Goal: Communication & Community: Answer question/provide support

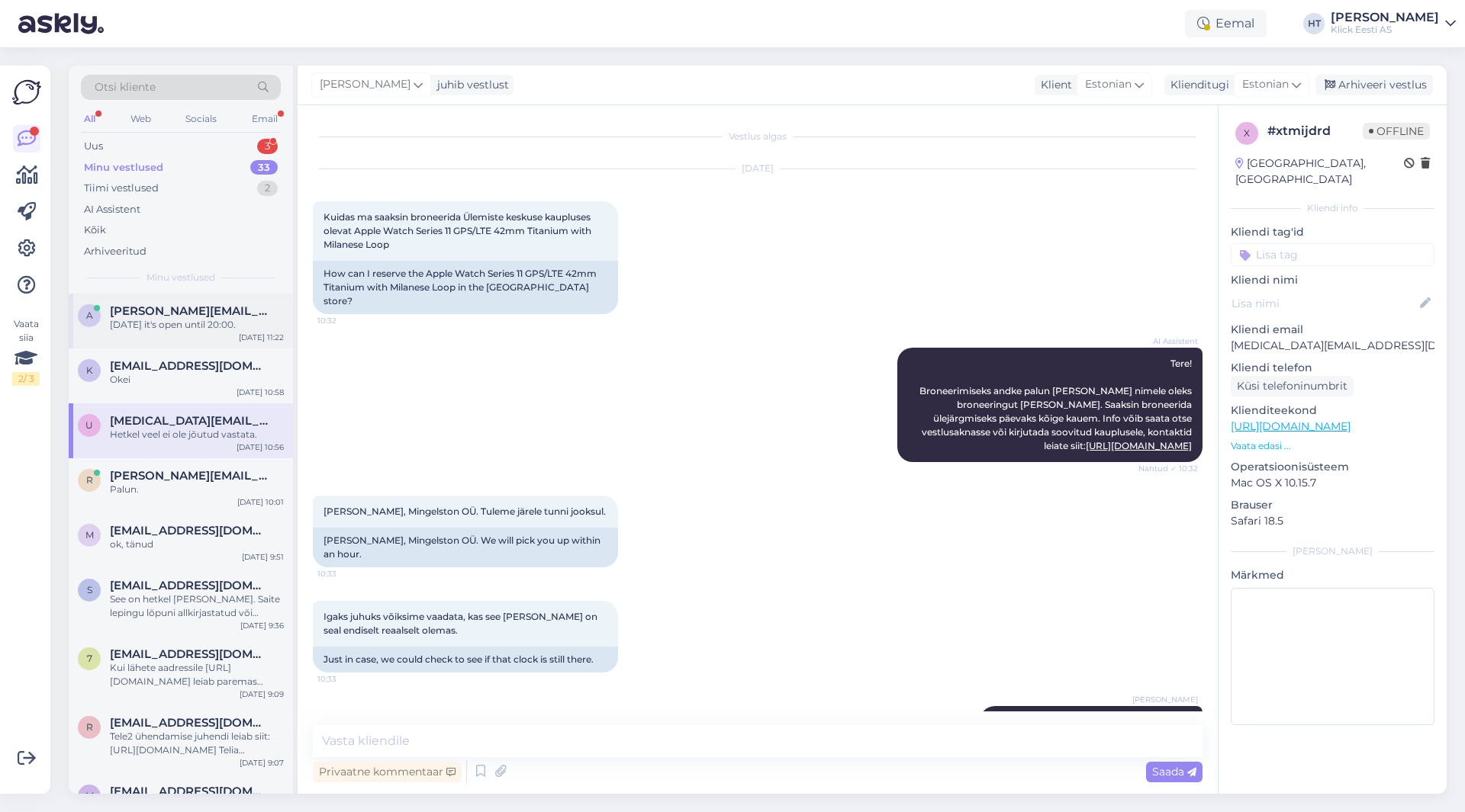
scroll to position [582, 0]
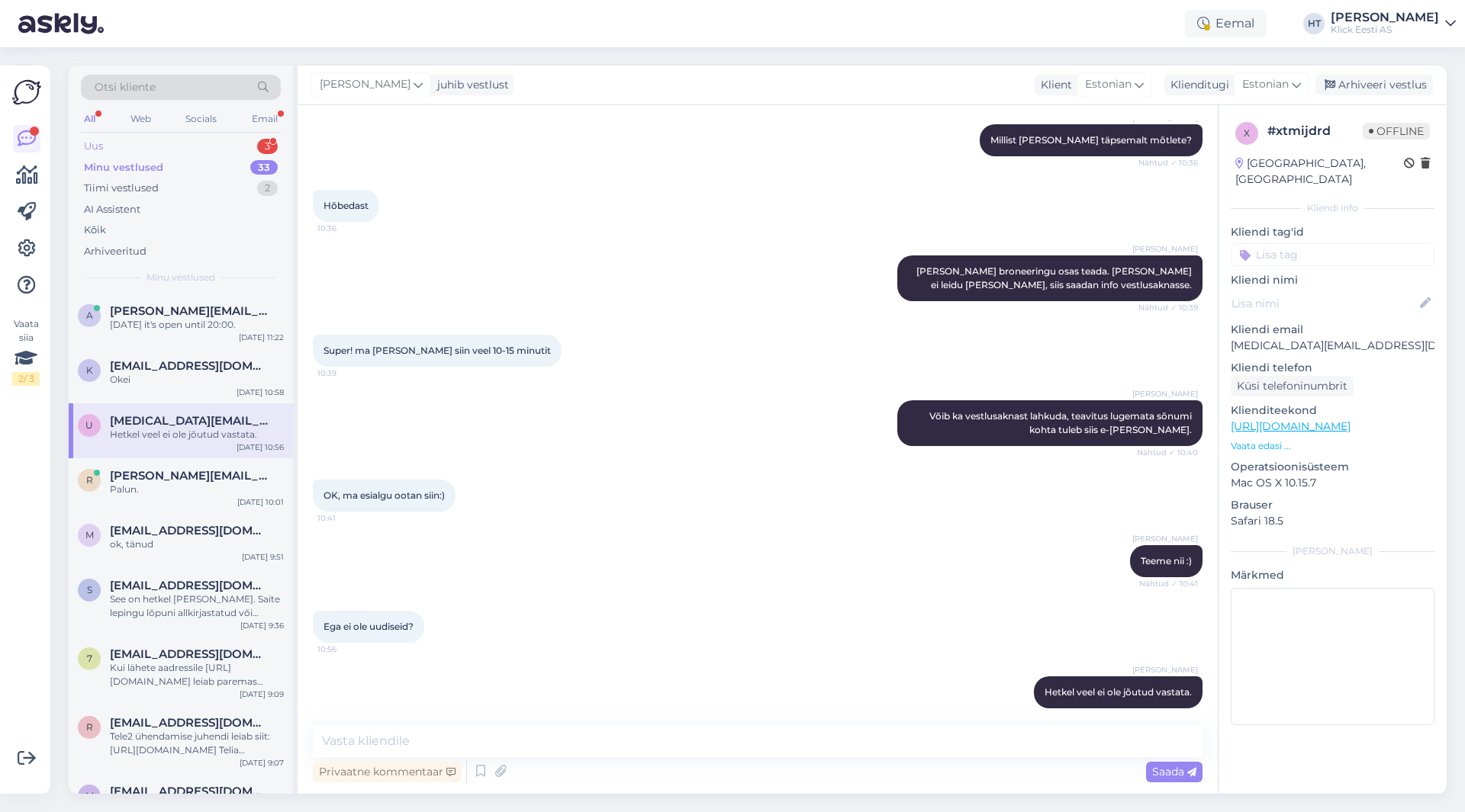
click at [207, 155] on div "Uus 3" at bounding box center [181, 146] width 200 height 21
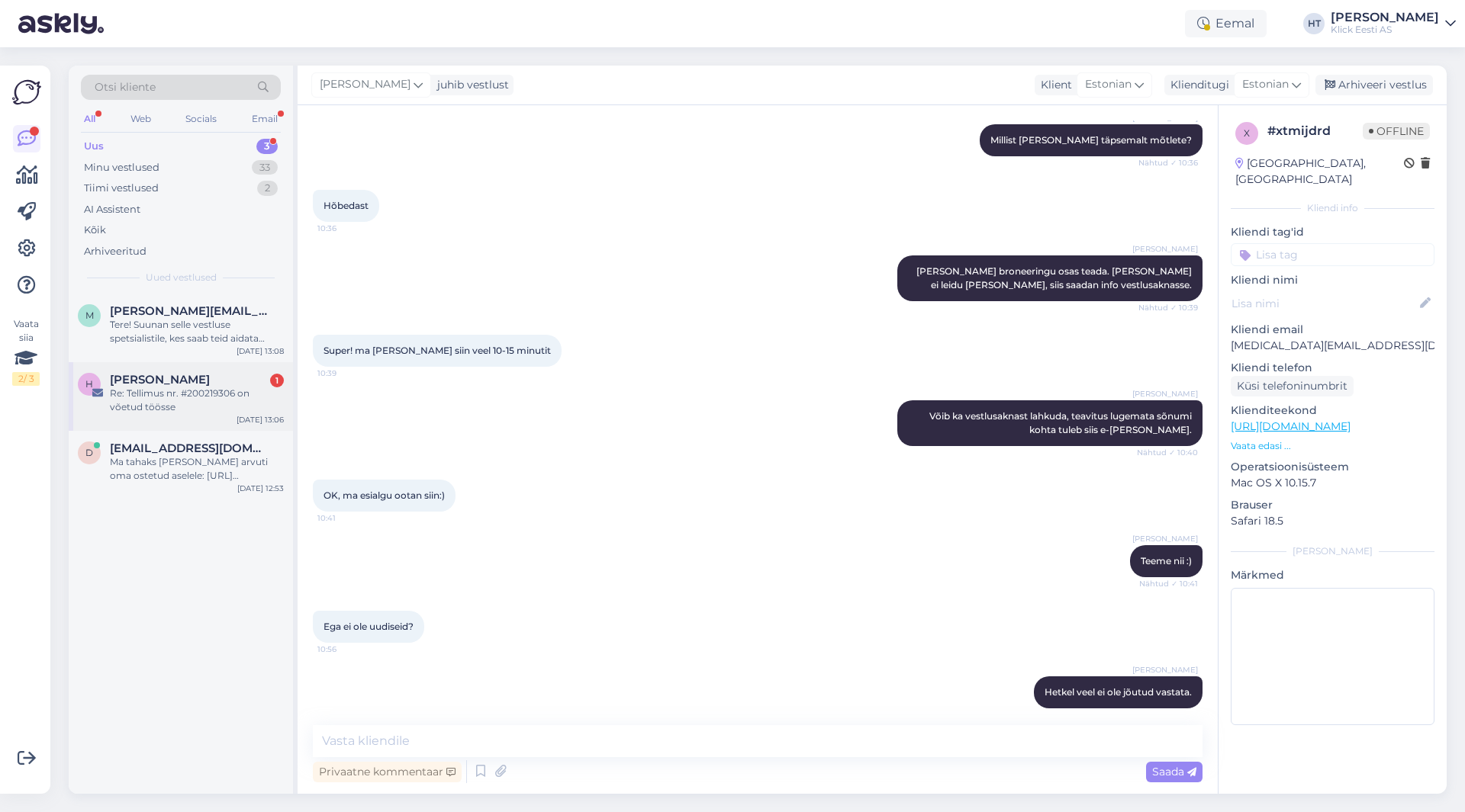
click at [193, 387] on div "Re: Tellimus nr. #200219306 on võetud töösse" at bounding box center [197, 399] width 174 height 27
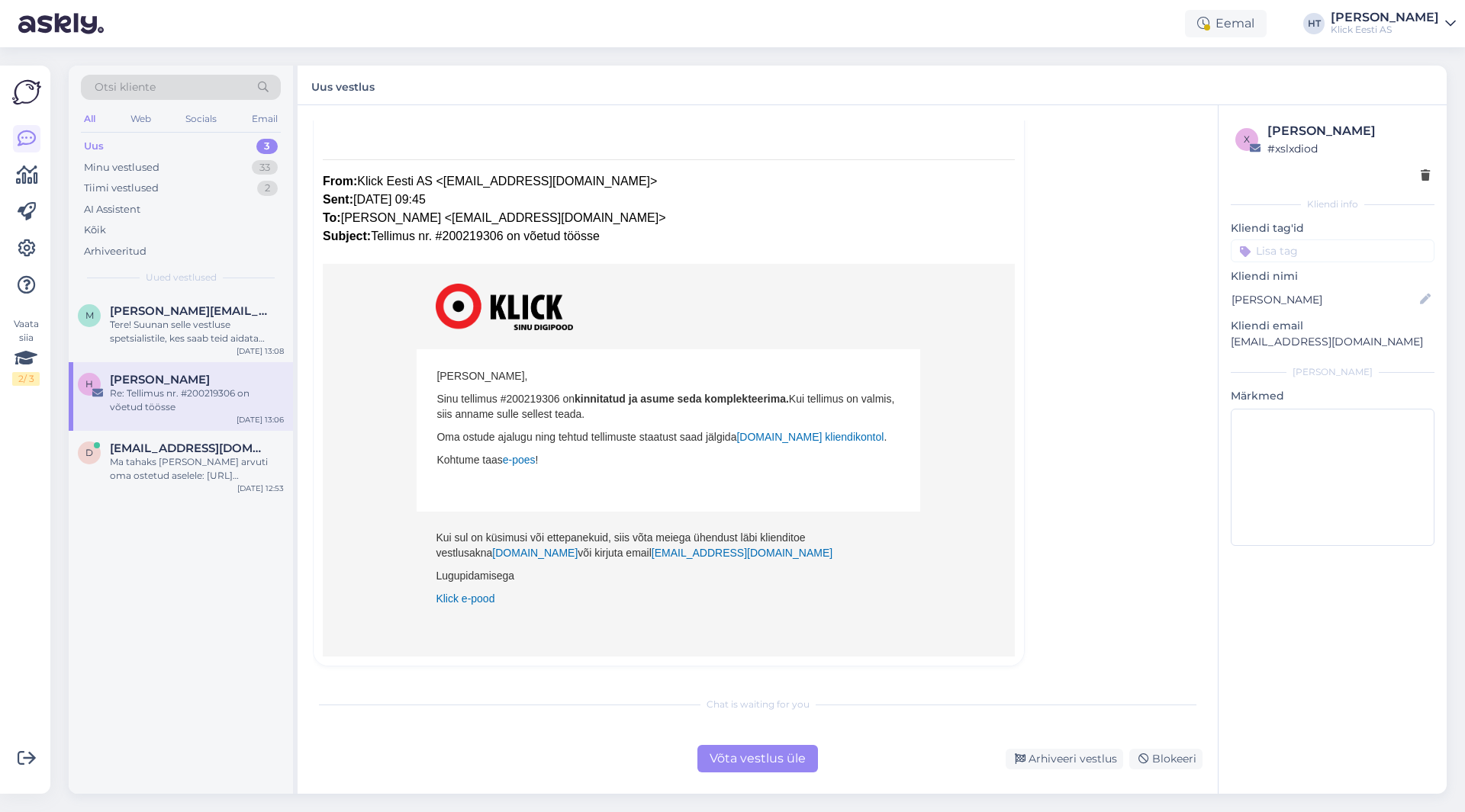
scroll to position [189, 0]
click at [219, 462] on div "Ma tahaks [PERSON_NAME] arvuti oma ostetud aselele: [URL][DOMAIN_NAME]" at bounding box center [197, 468] width 174 height 27
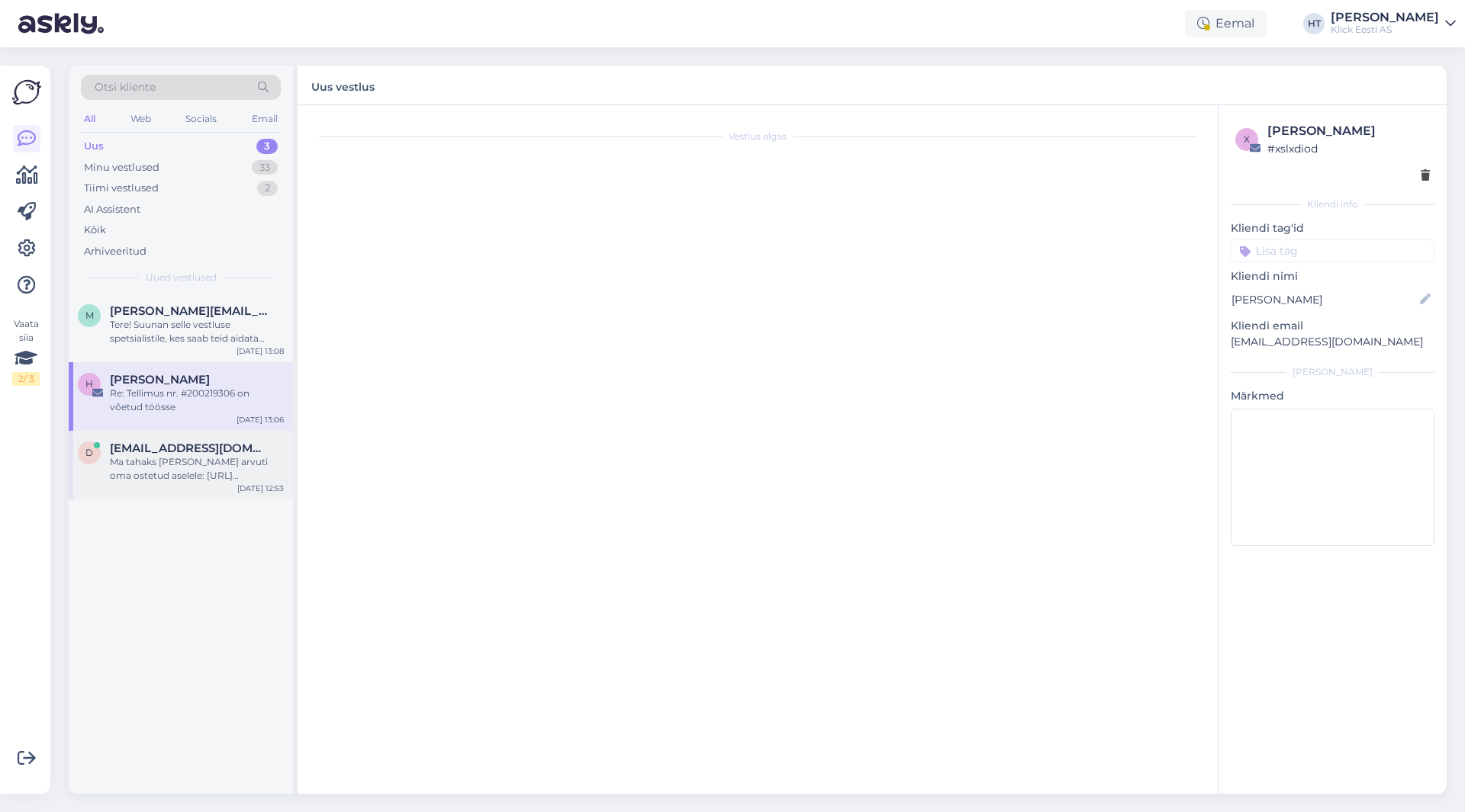
scroll to position [539, 0]
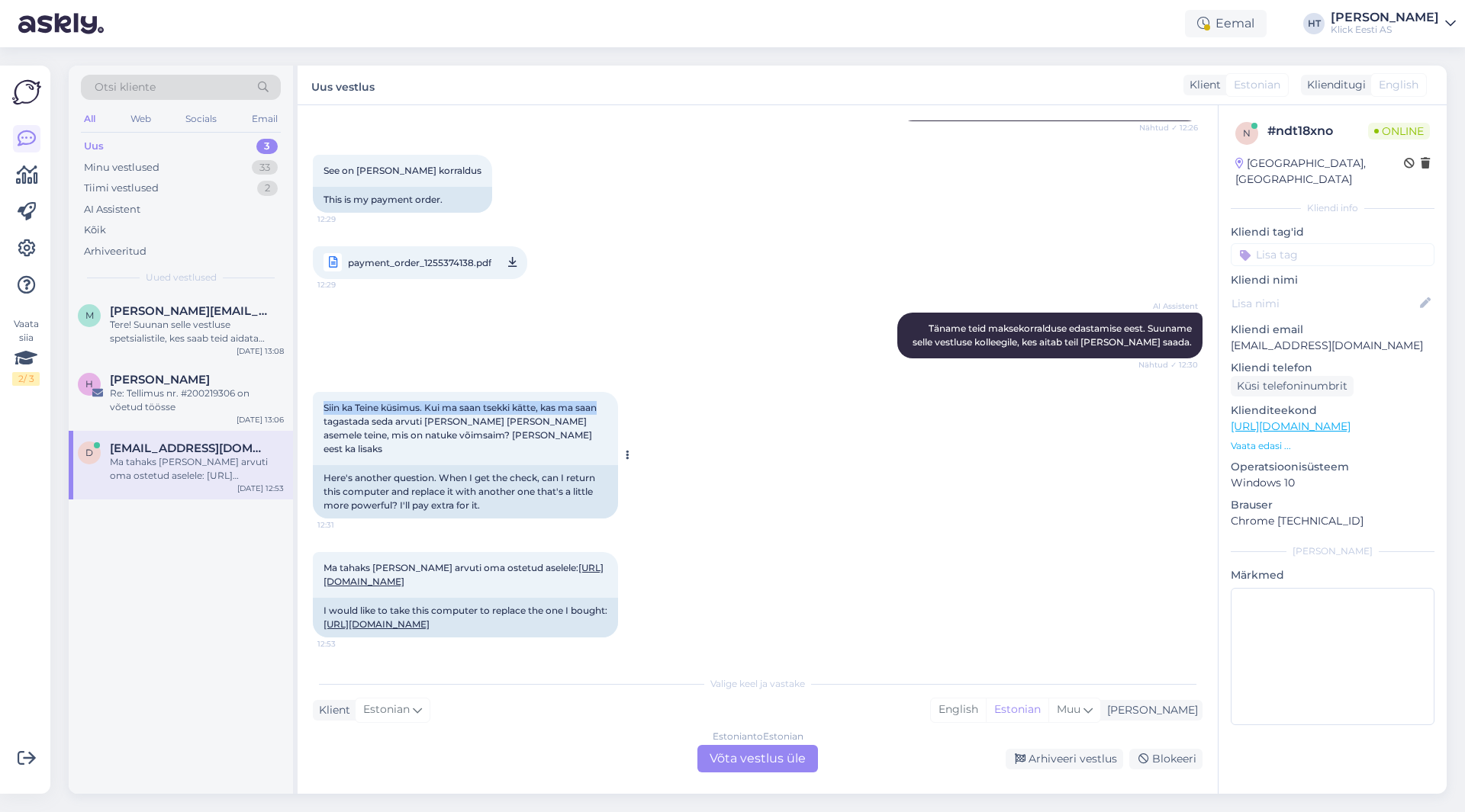
drag, startPoint x: 322, startPoint y: 348, endPoint x: 604, endPoint y: 357, distance: 282.1
click at [604, 392] on div "Siin ka Teine küsimus. Kui ma saan tsekki kätte, kas ma saan tagastada seda arv…" at bounding box center [465, 429] width 305 height 73
click at [599, 402] on span "Siin ka Teine küsimus. Kui ma saan tsekki kätte, kas ma saan tagastada seda arv…" at bounding box center [461, 428] width 275 height 52
click at [191, 327] on div "Tere! Suunan selle vestluse spetsialistile, kes saab teid aidata tellimuse koha…" at bounding box center [197, 331] width 174 height 27
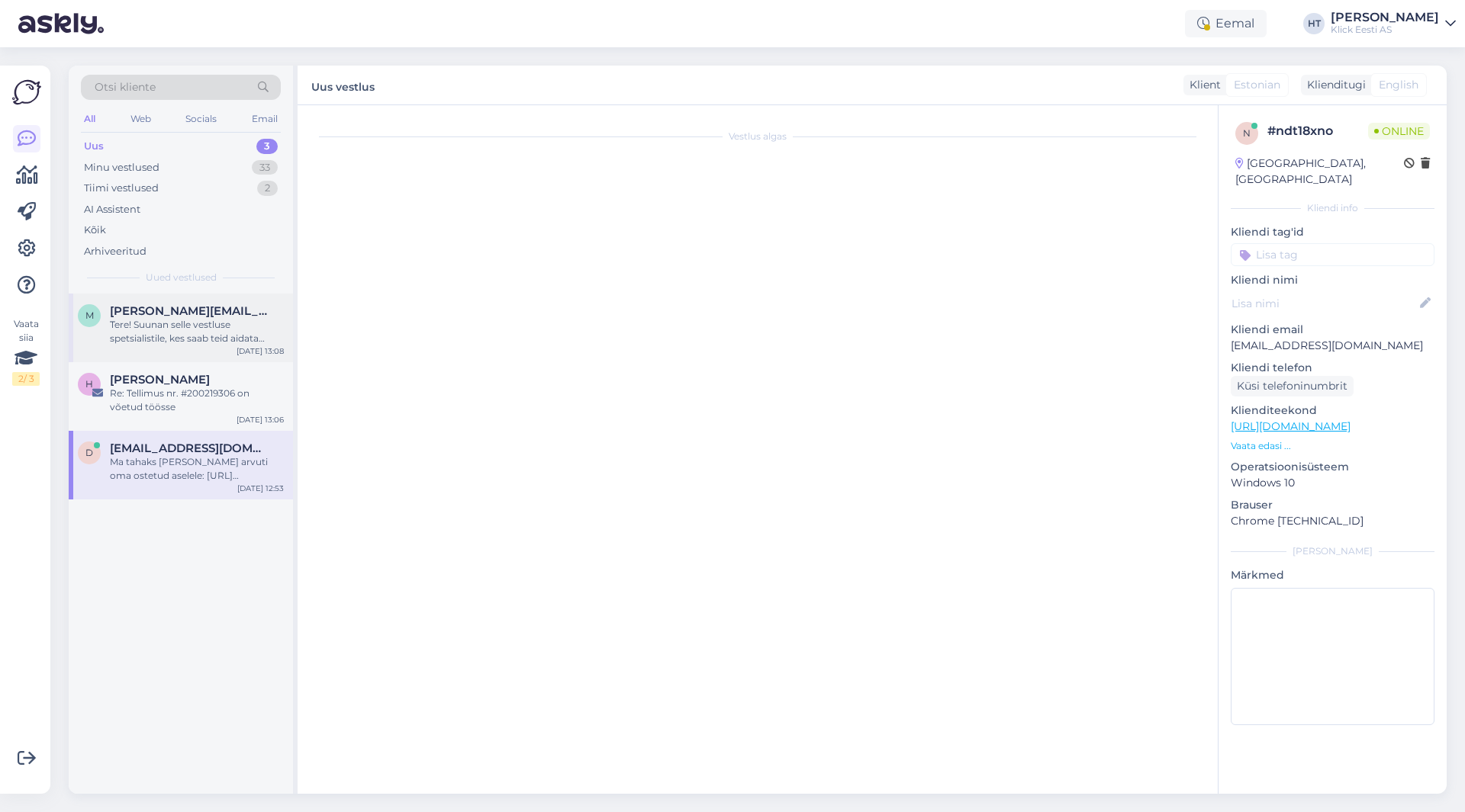
scroll to position [0, 0]
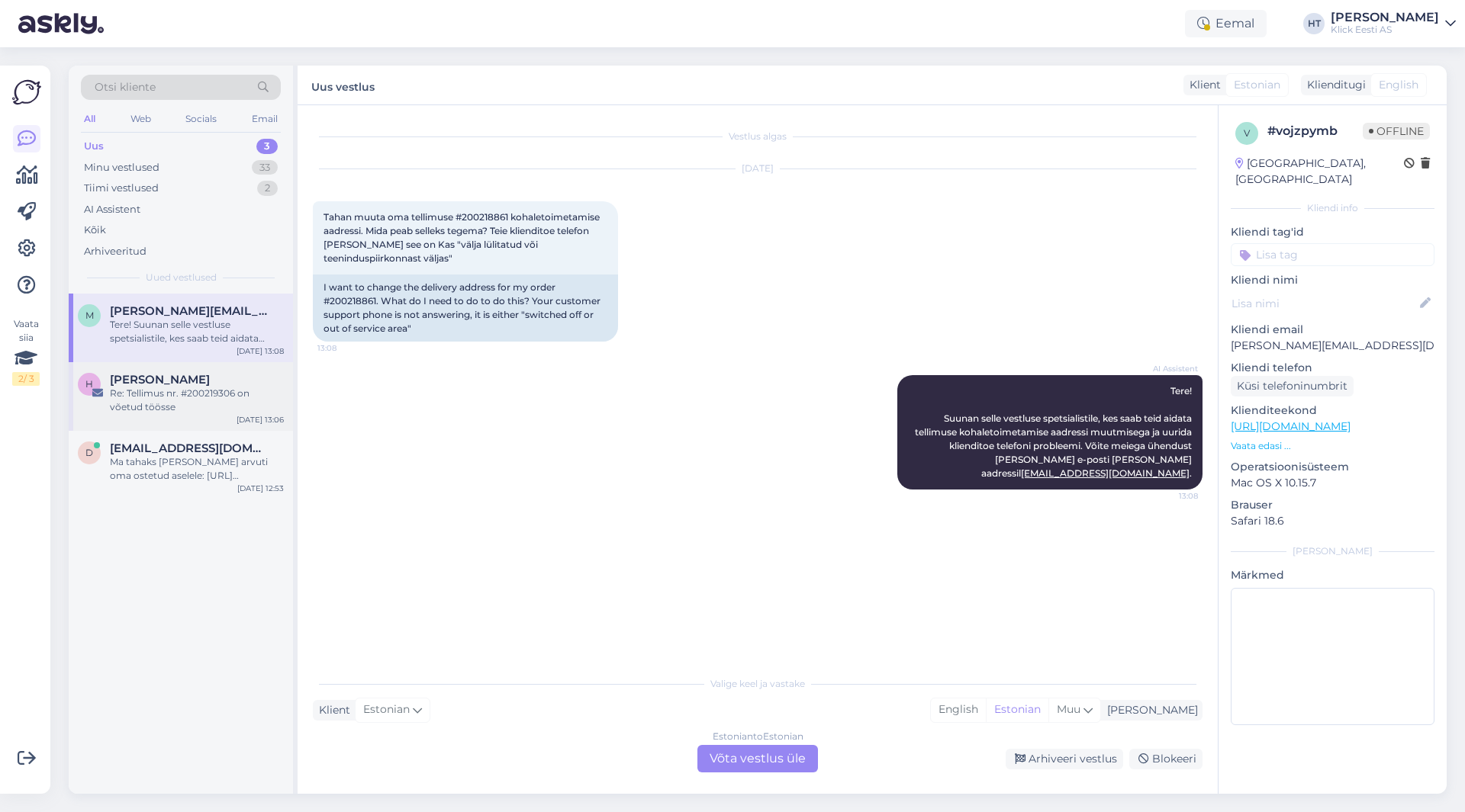
click at [195, 385] on div "[PERSON_NAME]" at bounding box center [197, 380] width 174 height 14
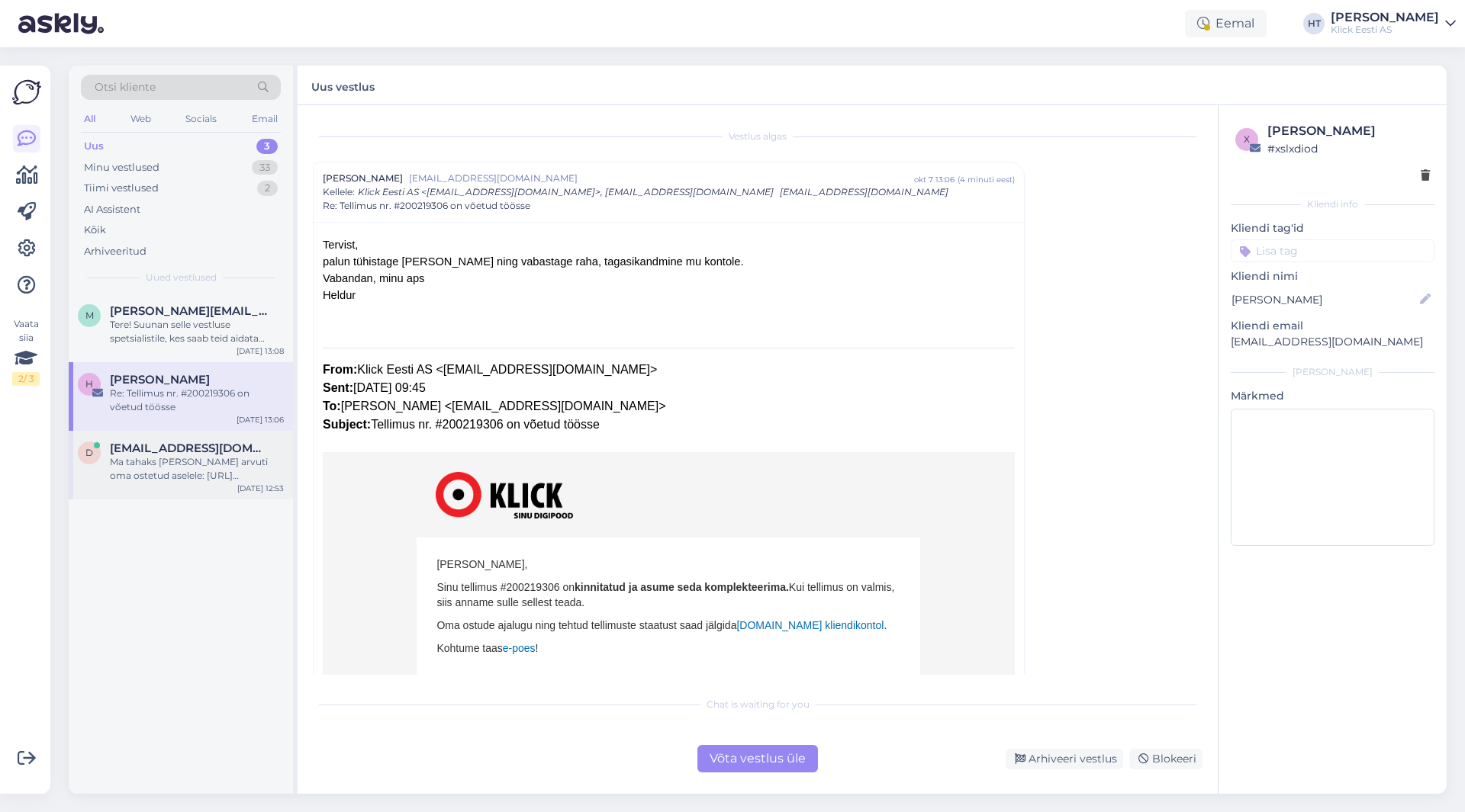
click at [198, 474] on div "Ma tahaks [PERSON_NAME] arvuti oma ostetud aselele: [URL][DOMAIN_NAME]" at bounding box center [197, 468] width 174 height 27
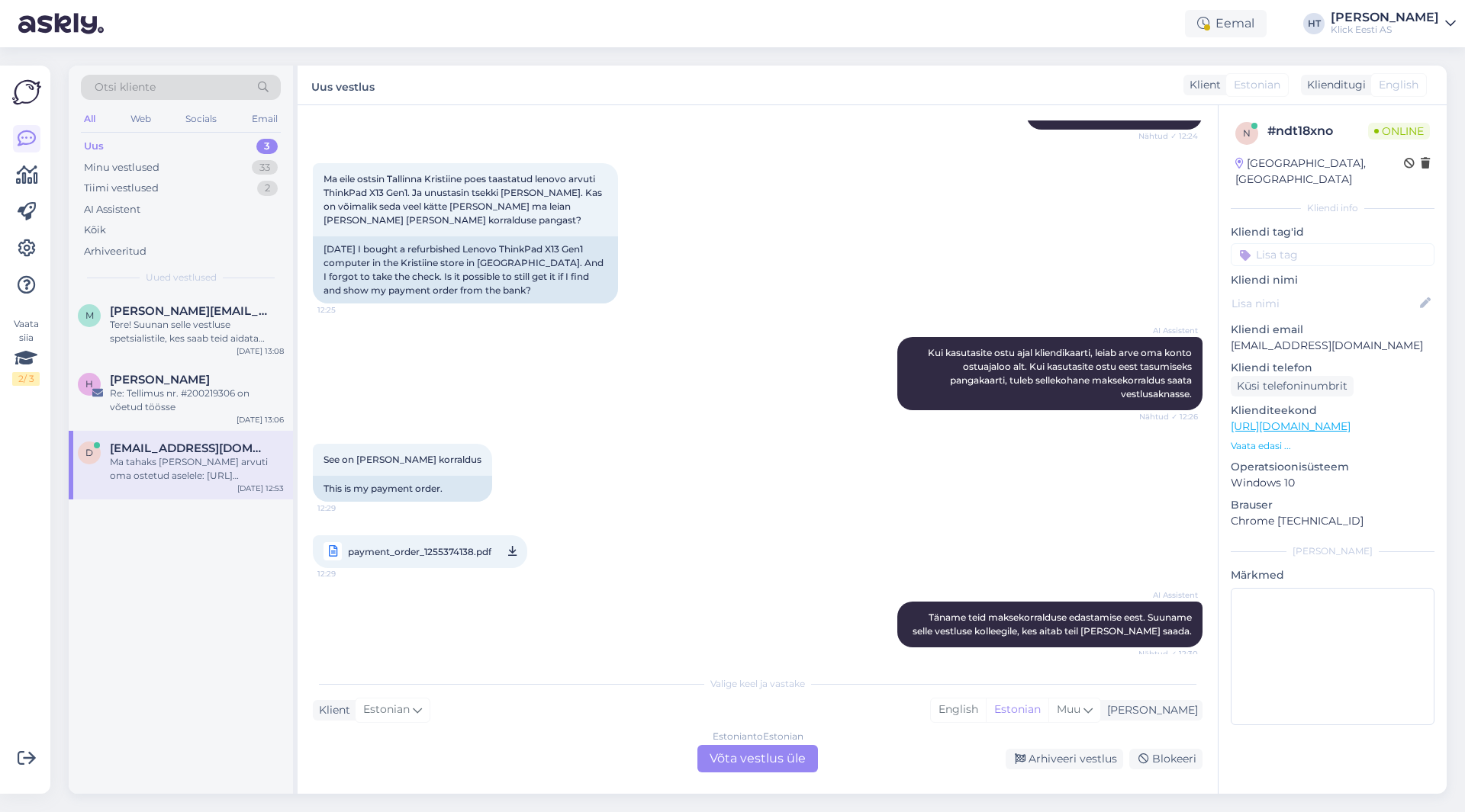
scroll to position [158, 0]
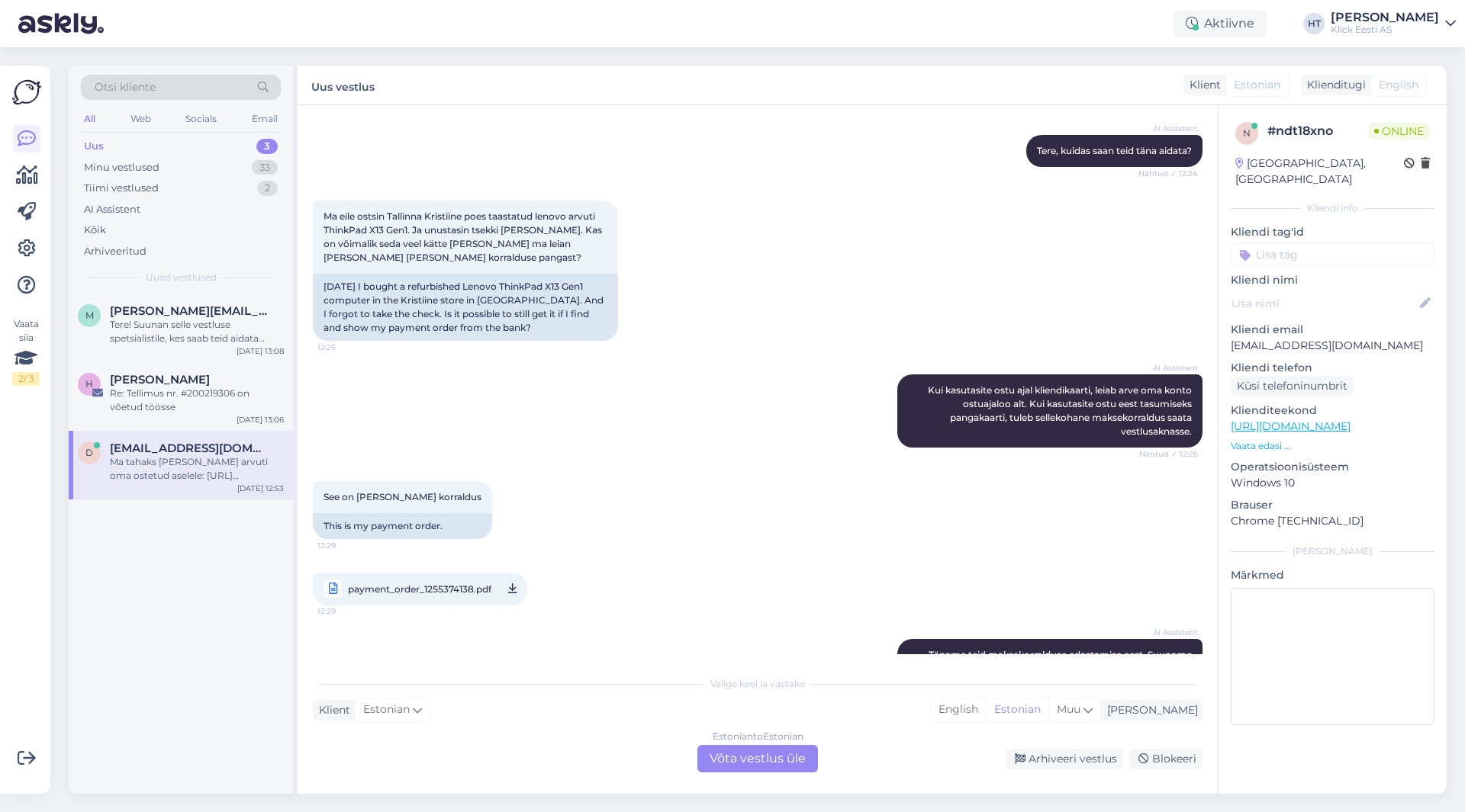
click at [776, 757] on div "Estonian to Estonian Võta vestlus üle" at bounding box center [758, 759] width 121 height 27
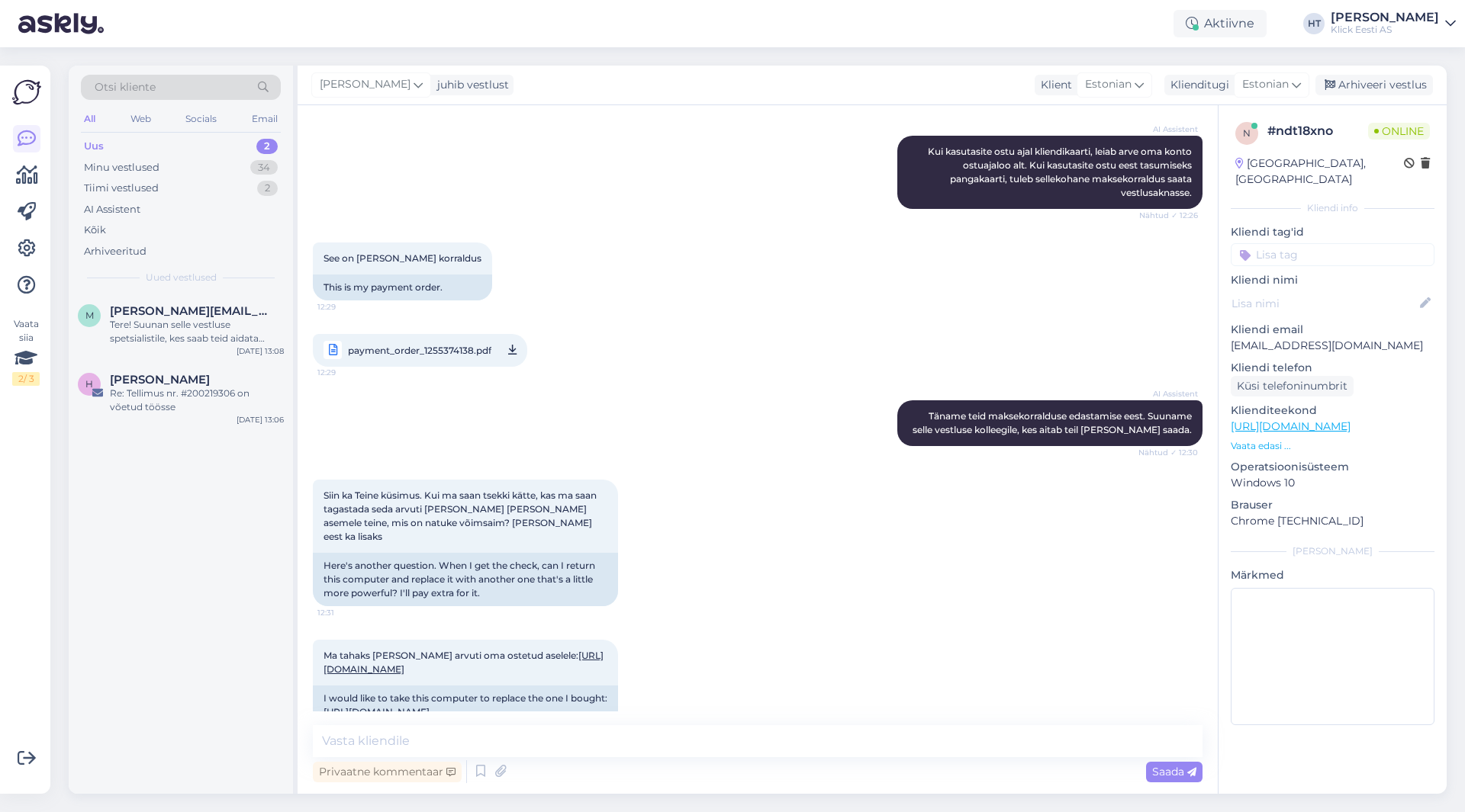
scroll to position [482, 0]
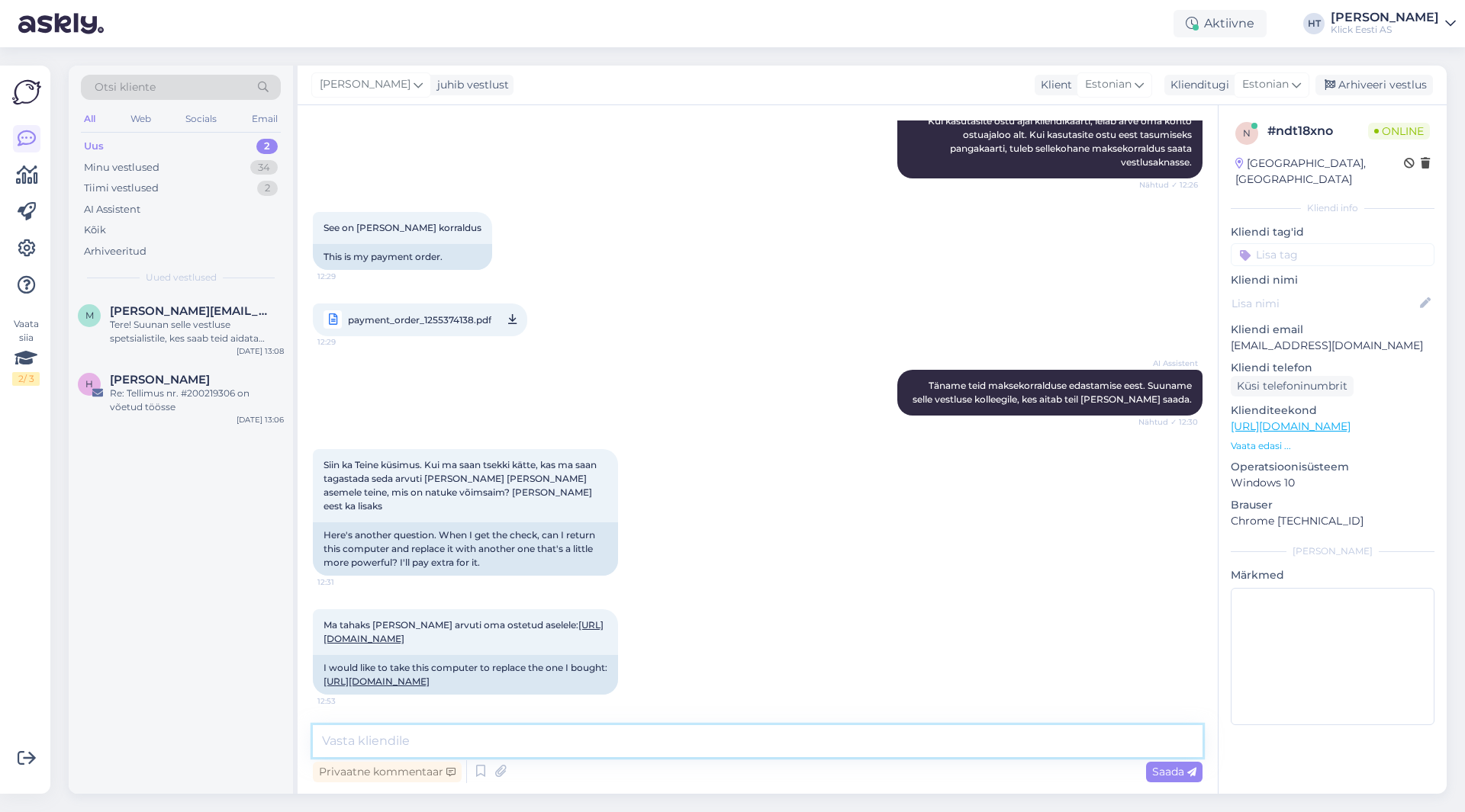
click at [663, 748] on textarea at bounding box center [758, 741] width 890 height 32
paste textarea "Kui toode on ostetud tavapoest või e-poest äriettevõttele siis 14-päevane kauba…"
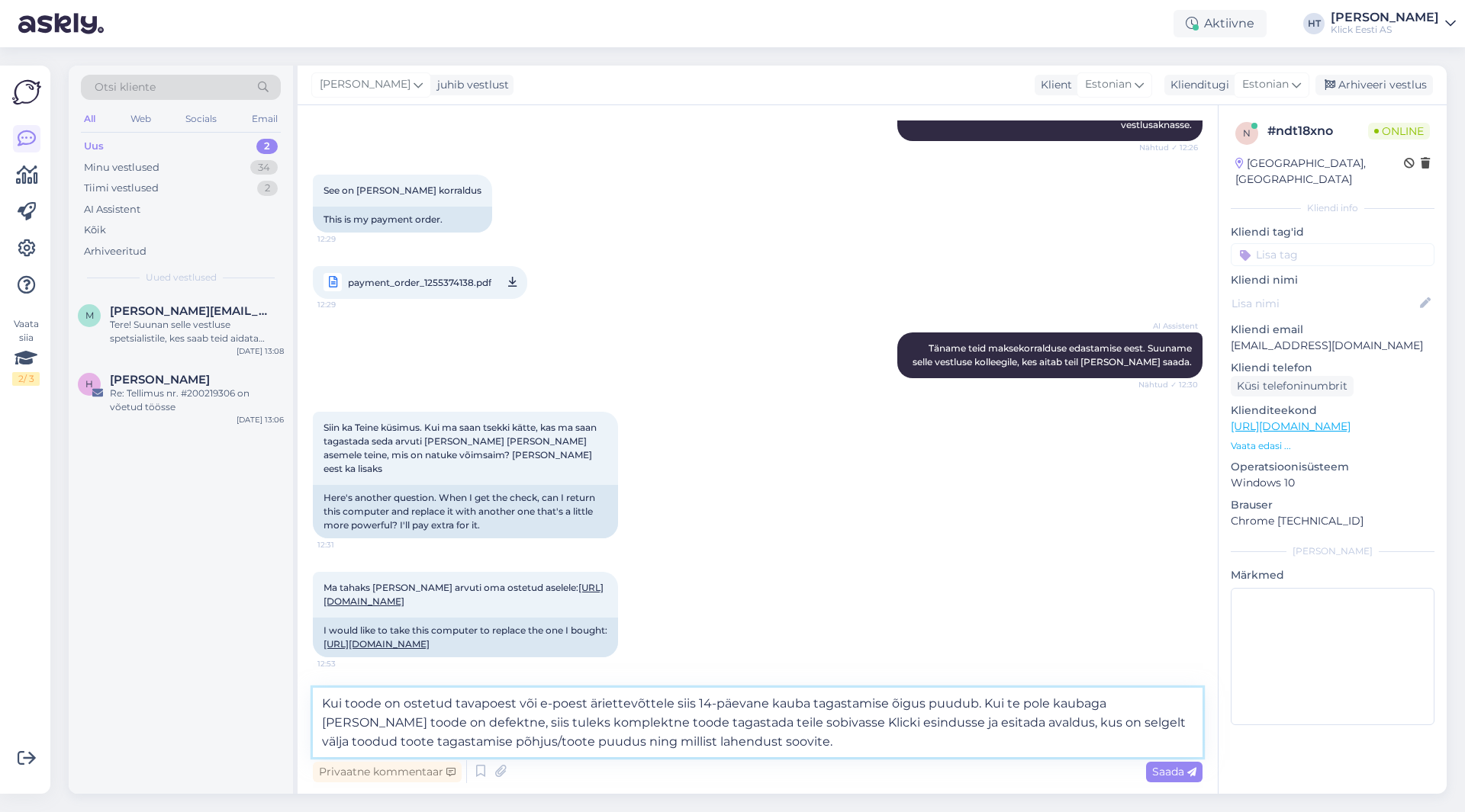
drag, startPoint x: 1132, startPoint y: 704, endPoint x: 394, endPoint y: 725, distance: 738.3
click at [394, 725] on textarea "Kui toode on ostetud tavapoest või e-poest äriettevõttele siis 14-päevane kauba…" at bounding box center [758, 722] width 890 height 69
click at [652, 740] on textarea "Kui toode on ostetud tavapoest või e-poest äriettevõttele siis 14-päevane kauba…" at bounding box center [758, 722] width 890 height 69
type textarea "Kui toode on ostetud tavapoest või e-poest äriettevõttele siis 14-päevane kauba…"
click at [500, 770] on icon at bounding box center [500, 772] width 21 height 23
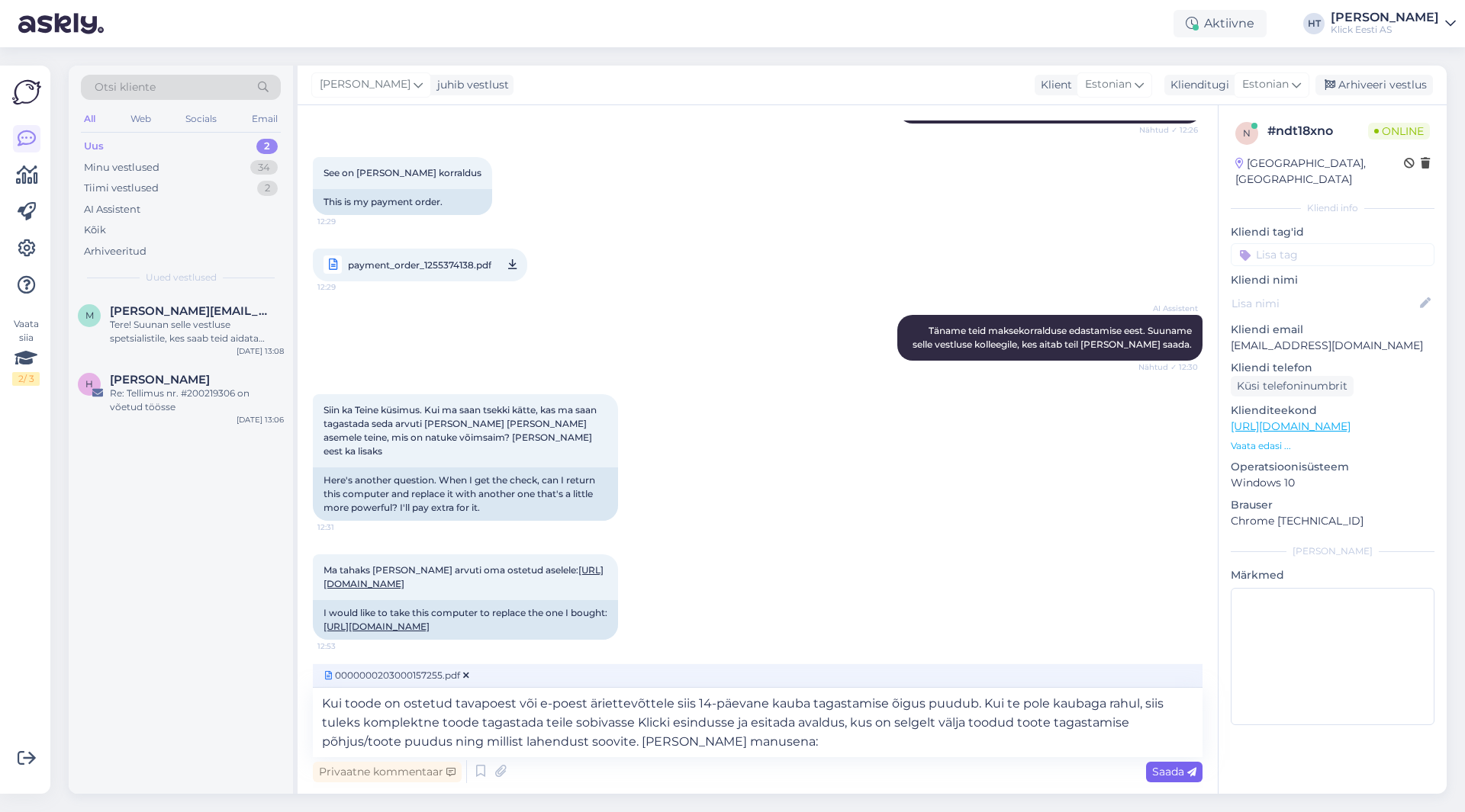
click at [1172, 770] on span "Saada" at bounding box center [1174, 772] width 45 height 14
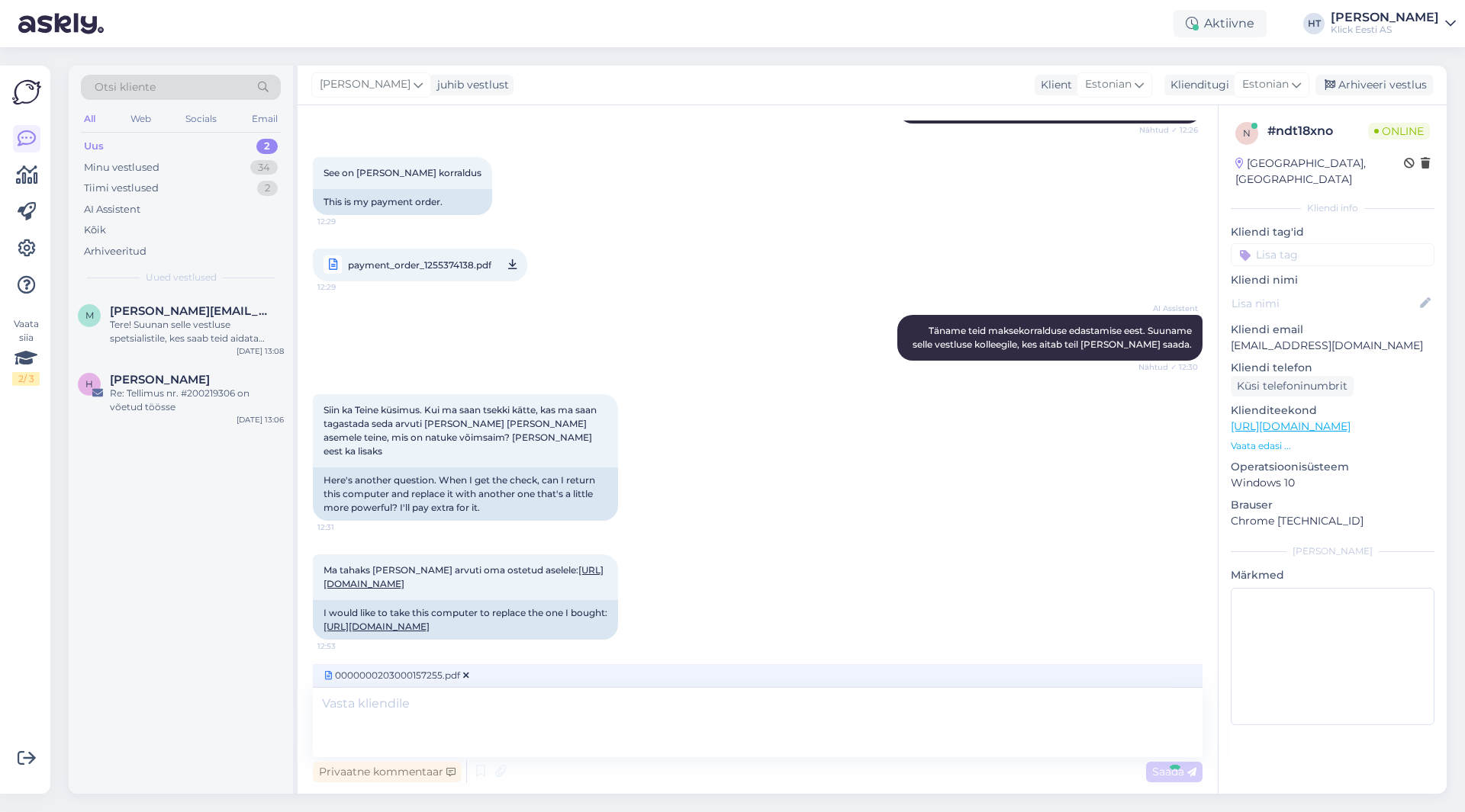
scroll to position [683, 0]
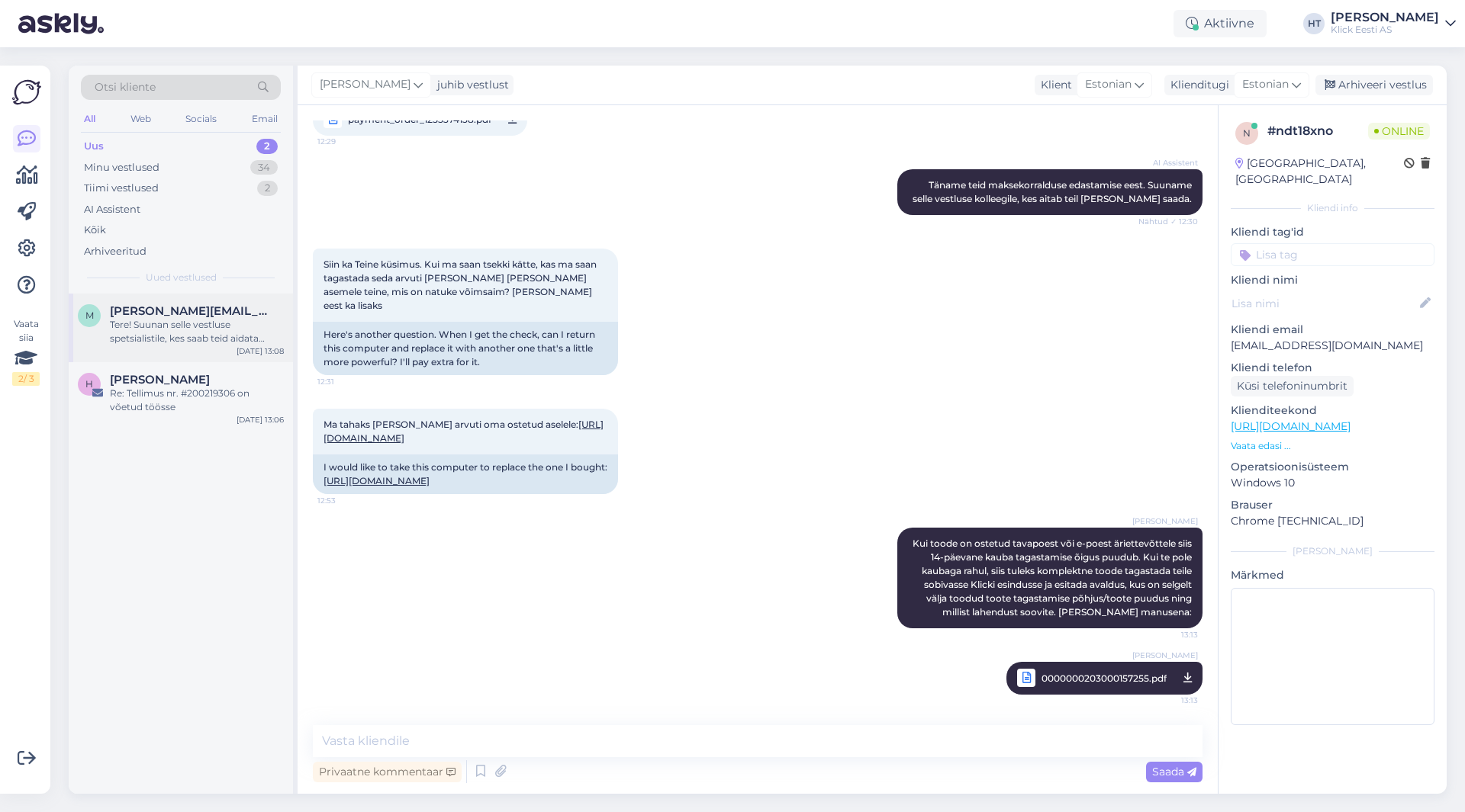
click at [212, 309] on span "[PERSON_NAME][EMAIL_ADDRESS][DOMAIN_NAME]" at bounding box center [190, 311] width 159 height 14
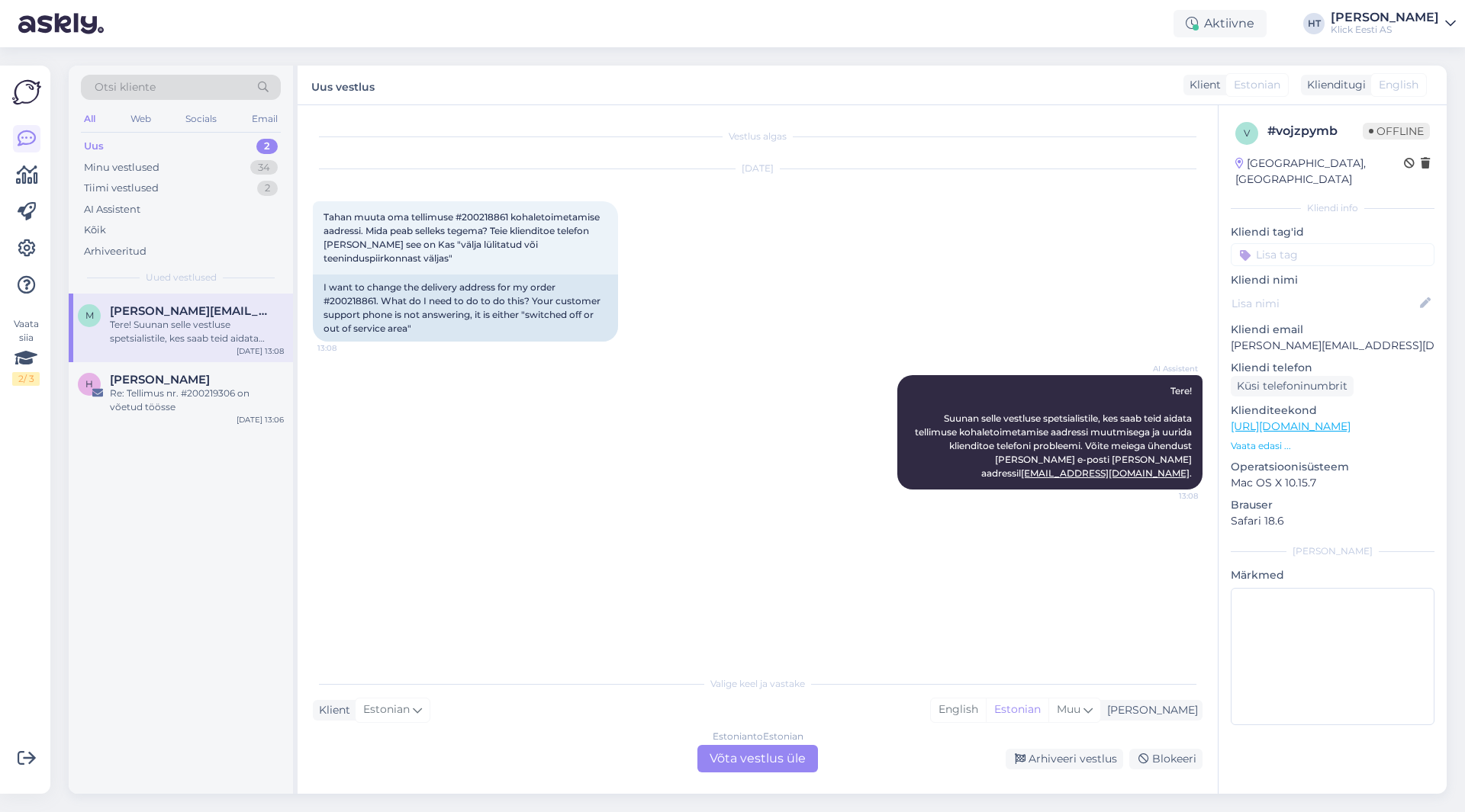
scroll to position [0, 0]
click at [460, 384] on div "AI Assistent Tere! Suunan selle vestluse spetsialistile, kes saab teid aidata t…" at bounding box center [758, 432] width 890 height 148
click at [489, 216] on span "Tahan muuta oma tellimuse #200218861 kohaletoimetamise aadressi. Mida peab sell…" at bounding box center [462, 238] width 279 height 52
copy span "200218861"
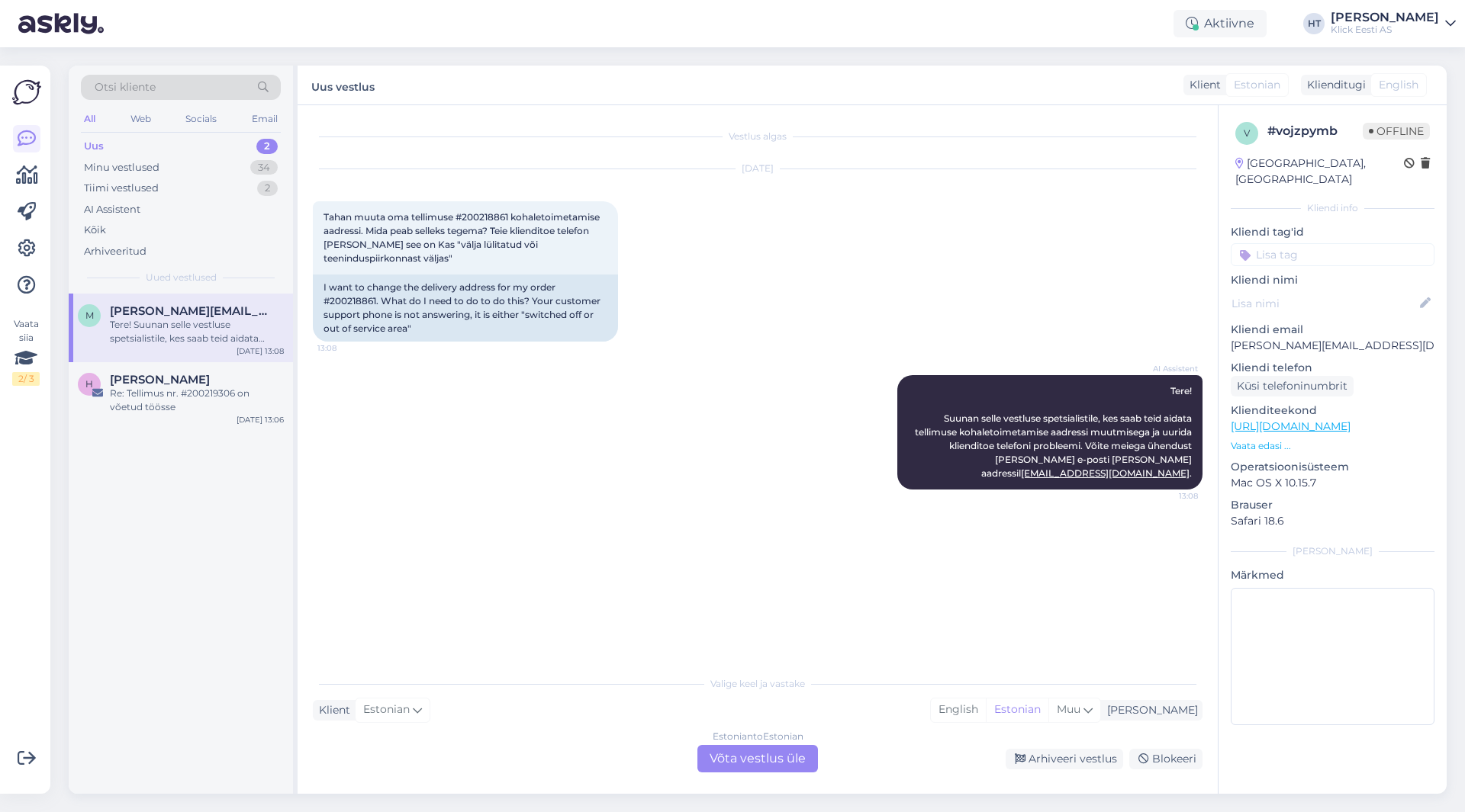
click at [712, 246] on div "[DATE] Tahan muuta oma tellimuse #200218861 kohaletoimetamise aadressi. Mida pe…" at bounding box center [758, 256] width 890 height 206
drag, startPoint x: 495, startPoint y: 229, endPoint x: 590, endPoint y: 257, distance: 99.0
click at [590, 257] on div "Tahan muuta oma tellimuse #200218861 kohaletoimetamise aadressi. Mida peab sell…" at bounding box center [465, 238] width 305 height 73
click at [371, 260] on div "Tahan muuta oma tellimuse #200218861 kohaletoimetamise aadressi. Mida peab sell…" at bounding box center [465, 238] width 305 height 73
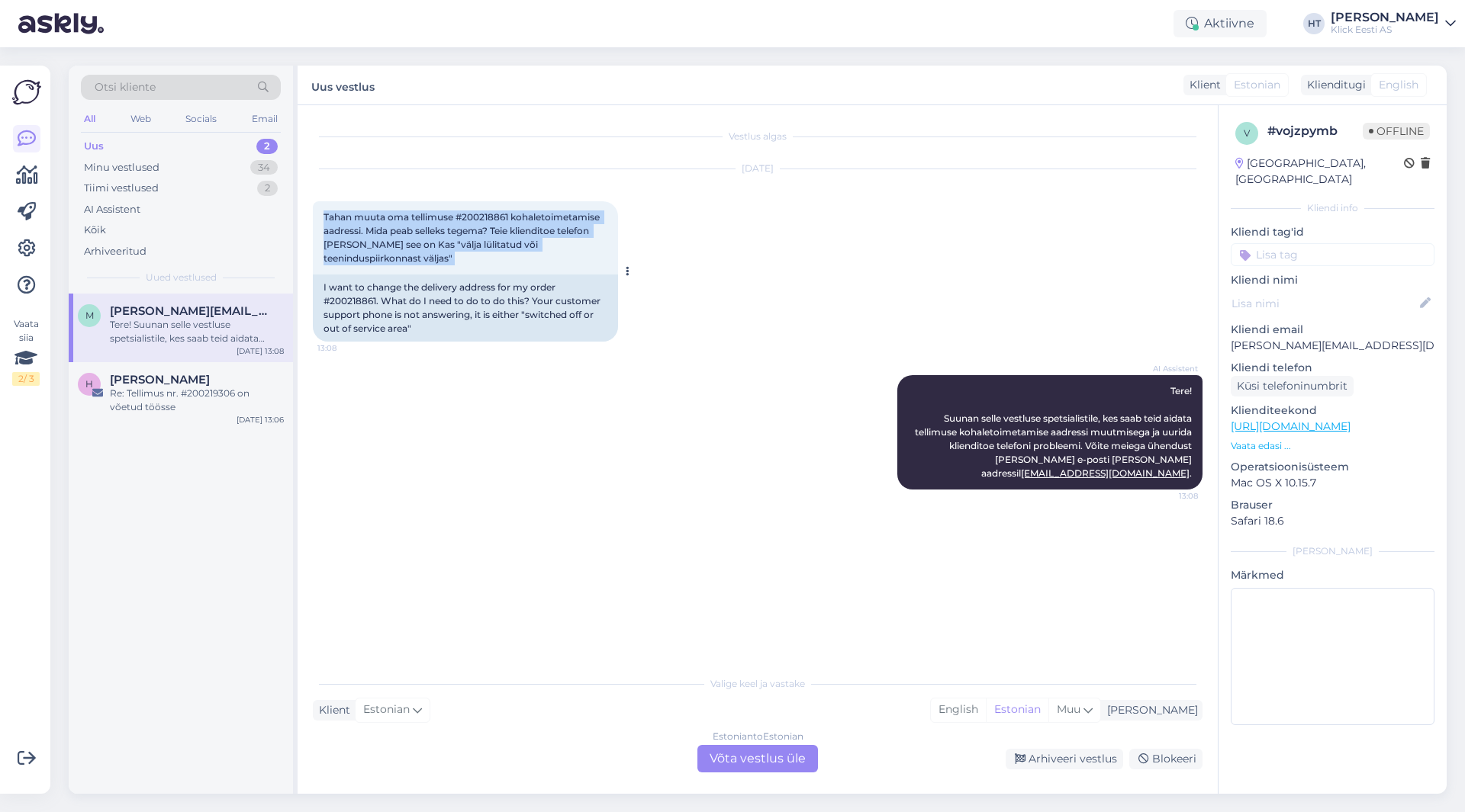
drag, startPoint x: 371, startPoint y: 260, endPoint x: 325, endPoint y: 212, distance: 66.5
click at [325, 213] on div "Tahan muuta oma tellimuse #200218861 kohaletoimetamise aadressi. Mida peab sell…" at bounding box center [465, 238] width 305 height 73
click at [325, 212] on span "Tahan muuta oma tellimuse #200218861 kohaletoimetamise aadressi. Mida peab sell…" at bounding box center [462, 238] width 279 height 52
drag, startPoint x: 327, startPoint y: 217, endPoint x: 615, endPoint y: 225, distance: 288.1
click at [615, 225] on div "Tahan muuta oma tellimuse #200218861 kohaletoimetamise aadressi. Mida peab sell…" at bounding box center [465, 238] width 305 height 73
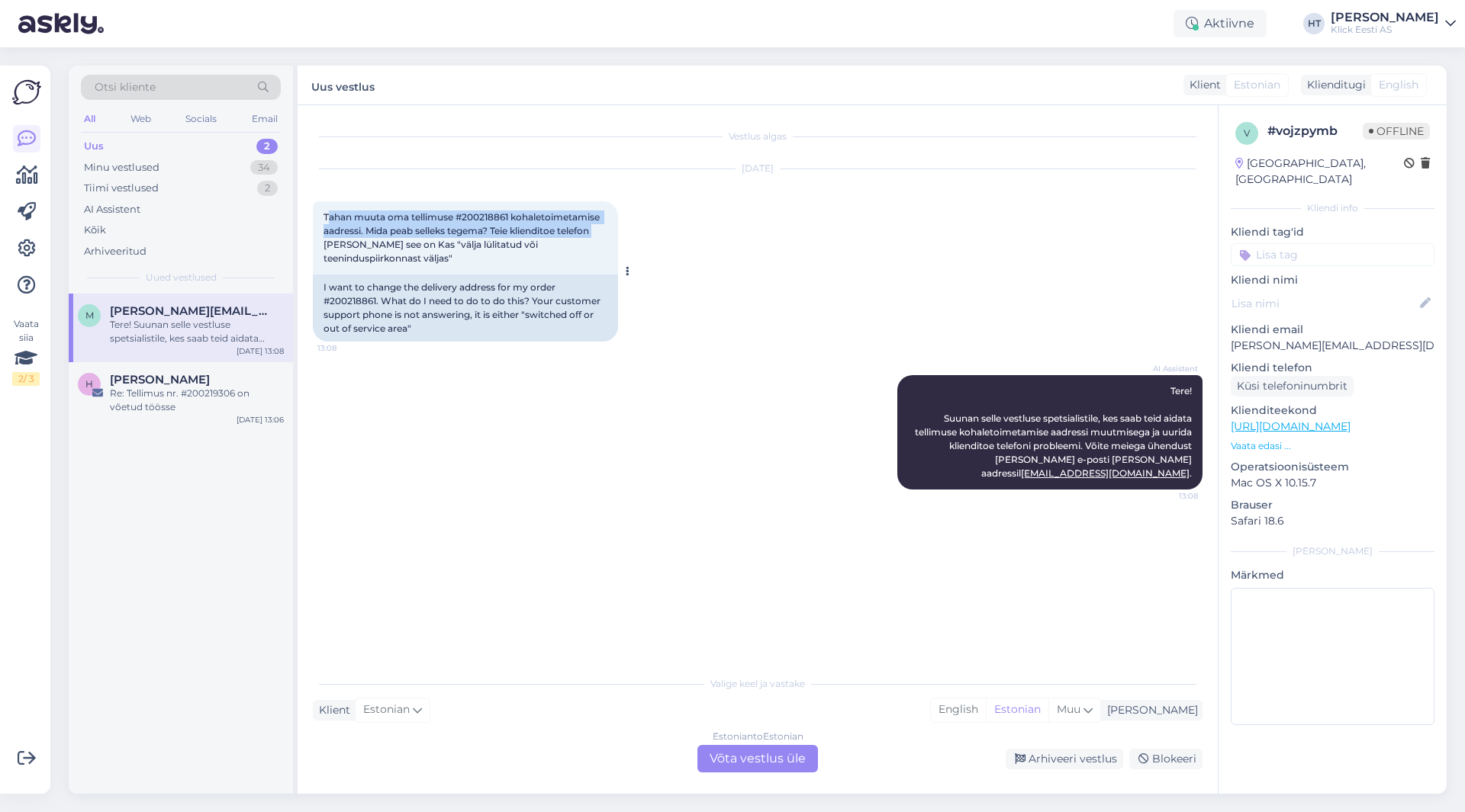
click at [607, 225] on div "Tahan muuta oma tellimuse #200218861 kohaletoimetamise aadressi. Mida peab sell…" at bounding box center [465, 238] width 305 height 73
click at [597, 225] on span "Tahan muuta oma tellimuse #200218861 kohaletoimetamise aadressi. Mida peab sell…" at bounding box center [462, 238] width 279 height 52
click at [477, 218] on span "Tahan muuta oma tellimuse #200218861 kohaletoimetamise aadressi. Mida peab sell…" at bounding box center [462, 238] width 279 height 52
copy span "200218861"
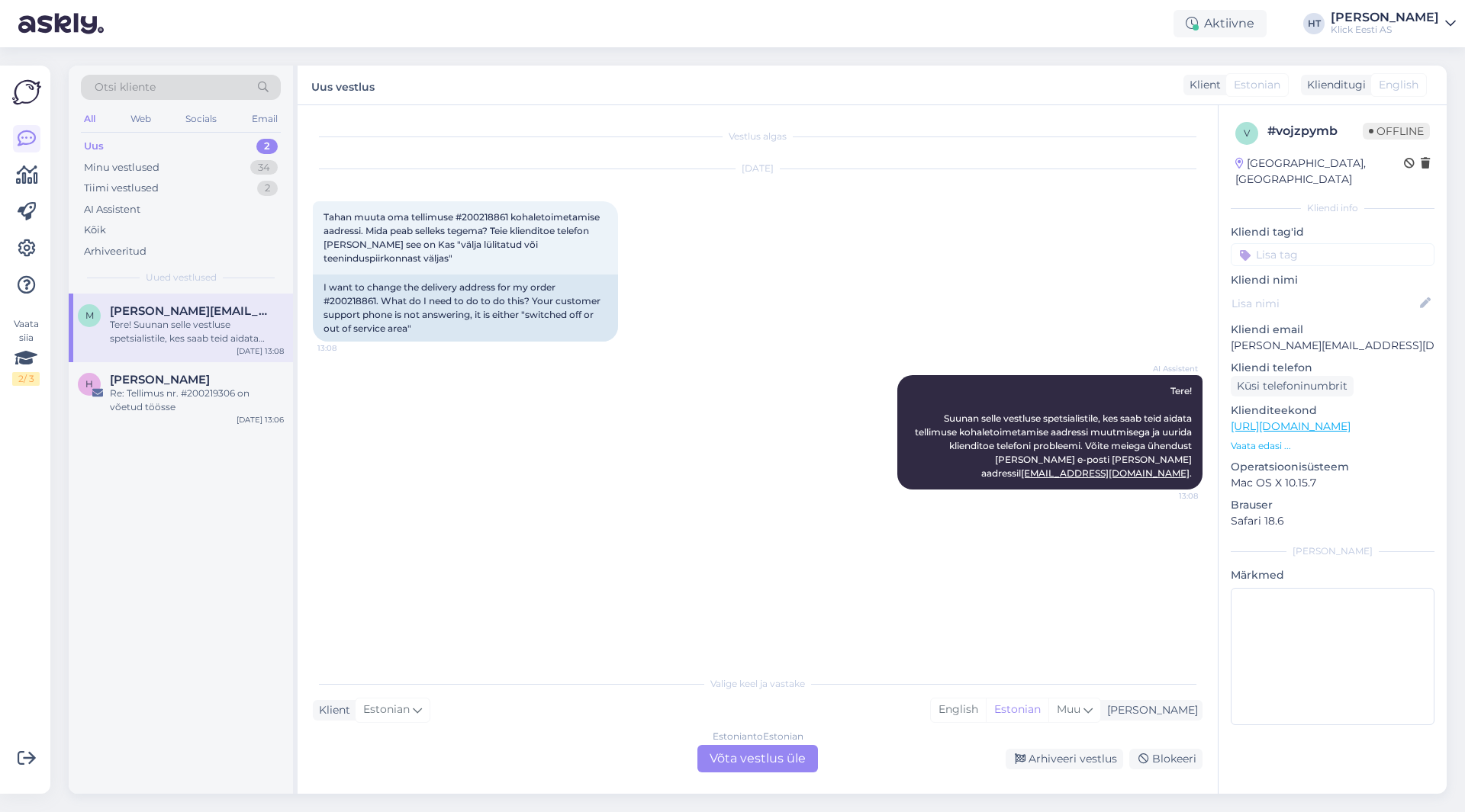
click at [795, 251] on div "[DATE] Tahan muuta oma tellimuse #200218861 kohaletoimetamise aadressi. Mida pe…" at bounding box center [758, 256] width 890 height 206
click at [520, 494] on div "Vestlus algas [DATE] Tahan muuta oma tellimuse #200218861 kohaletoimetamise aad…" at bounding box center [764, 387] width 903 height 534
click at [750, 764] on div "Estonian to Estonian Võta vestlus üle" at bounding box center [758, 759] width 121 height 27
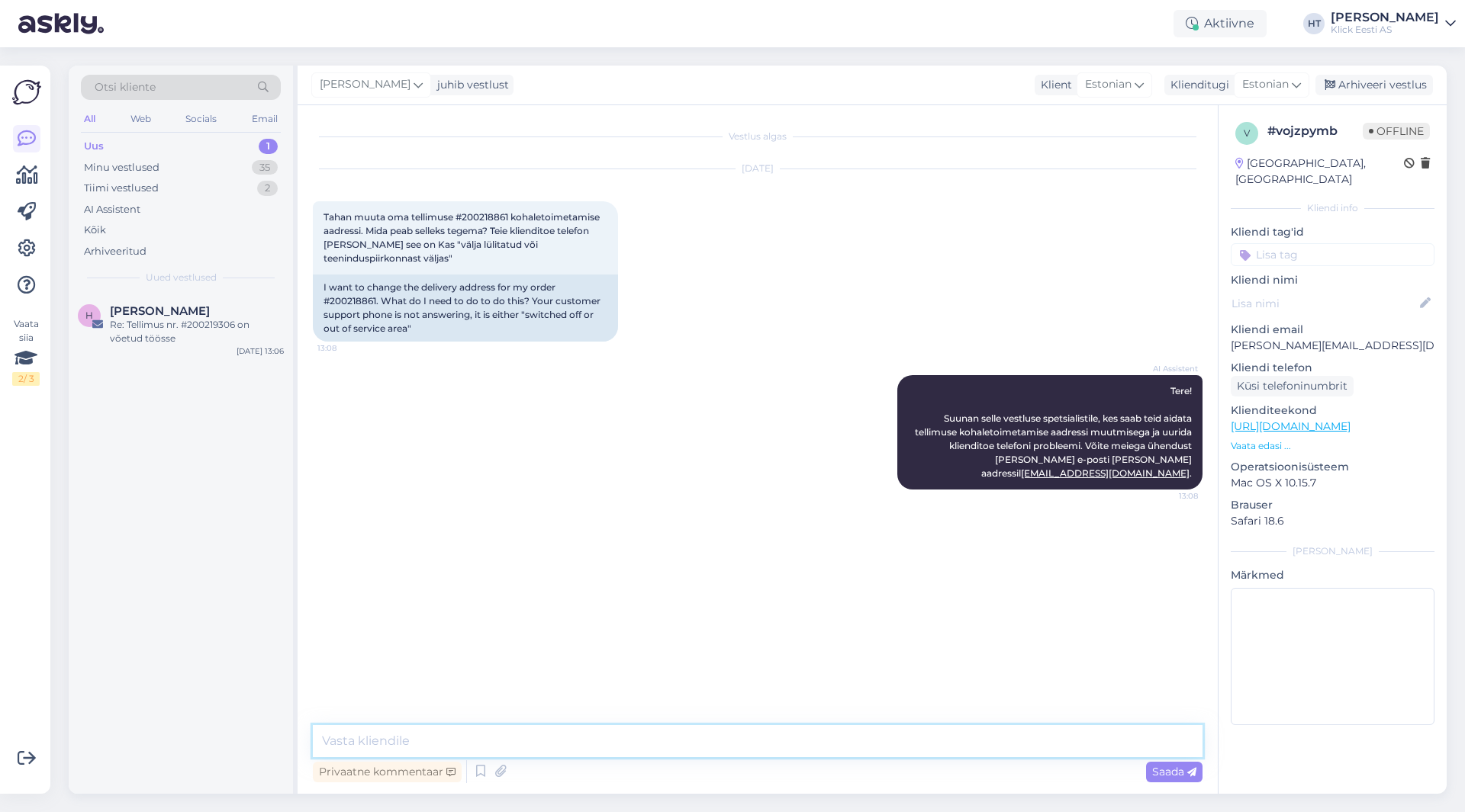
click at [745, 744] on textarea at bounding box center [758, 741] width 890 height 32
type textarea "Saatke palun aadress millile peaks tarne korraldama."
click at [256, 328] on div "Re: Tellimus nr. #200219306 on võetud töösse" at bounding box center [197, 331] width 174 height 27
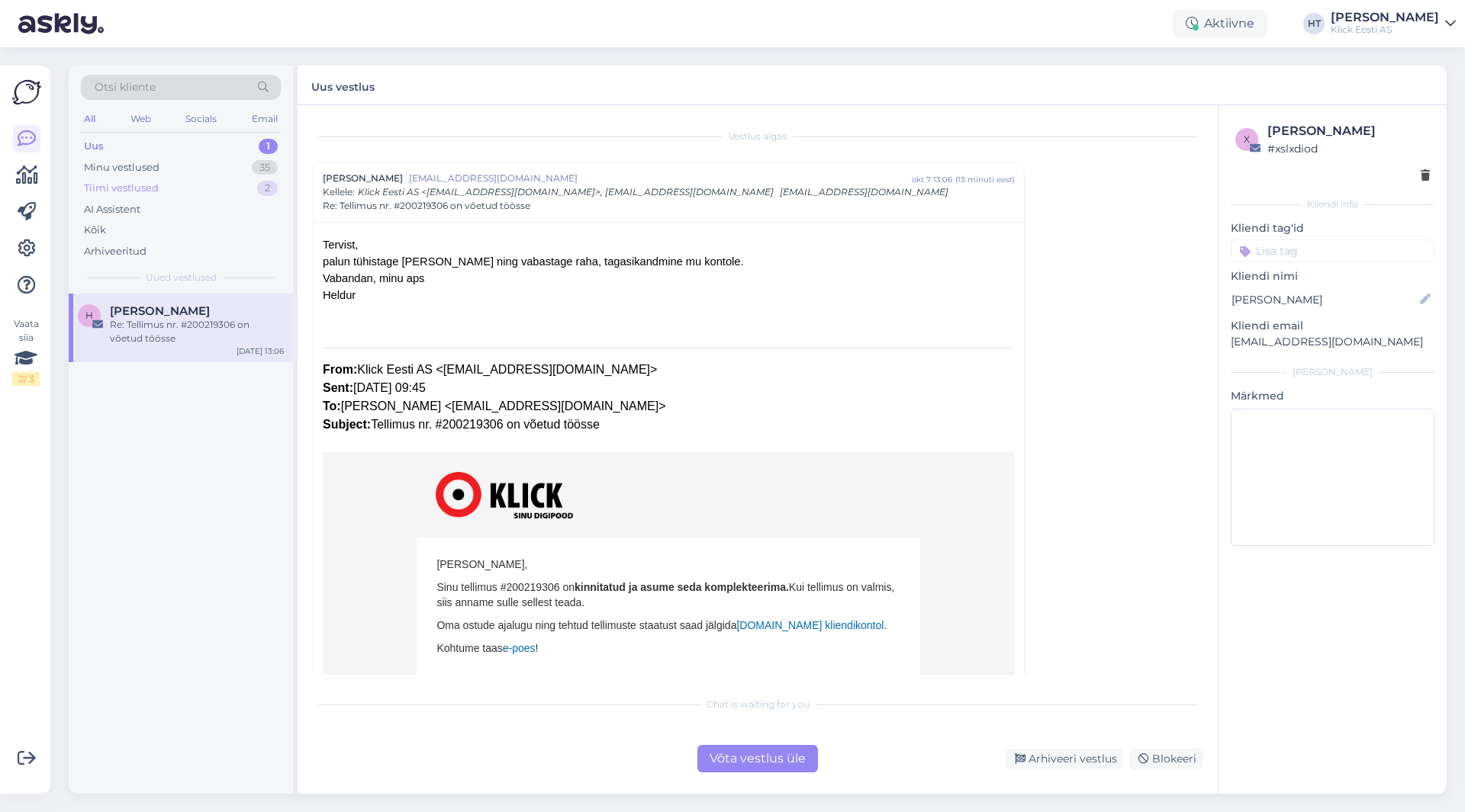
click at [235, 183] on div "Tiimi vestlused 2" at bounding box center [181, 188] width 200 height 21
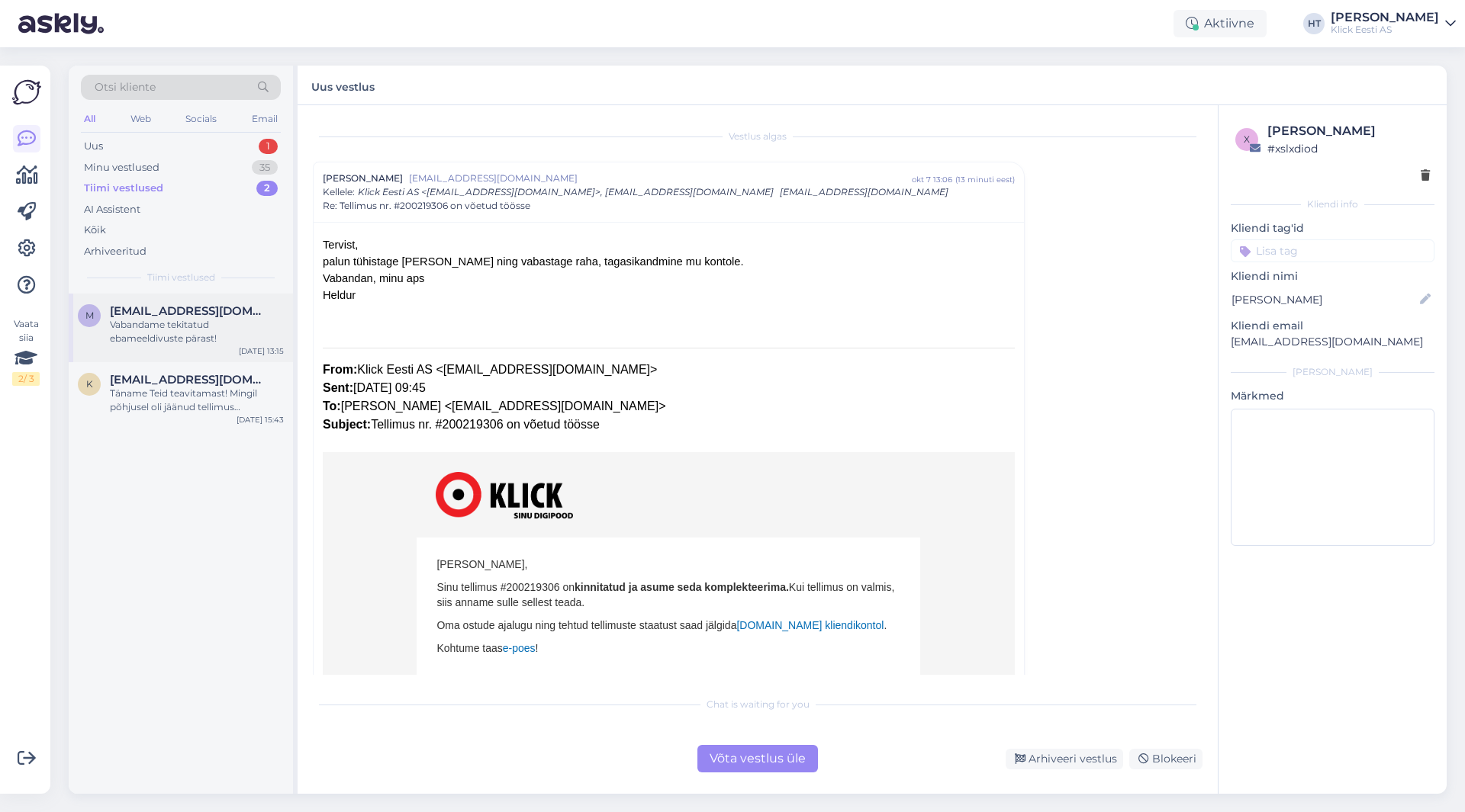
click at [240, 303] on div "m [EMAIL_ADDRESS][DOMAIN_NAME] Vabandame tekitatud ebameeldivuste pärast! [DATE…" at bounding box center [181, 328] width 225 height 69
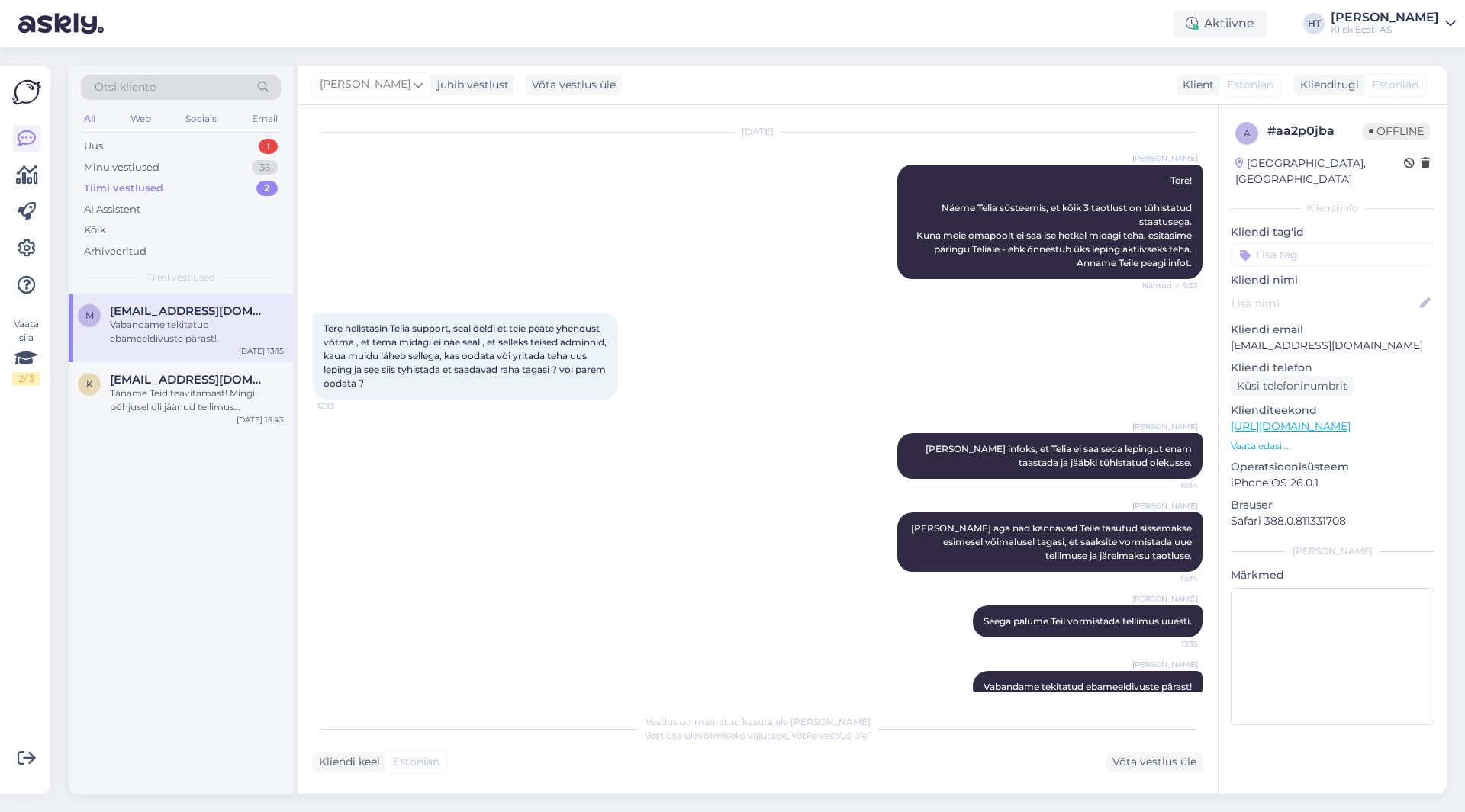
scroll to position [1135, 0]
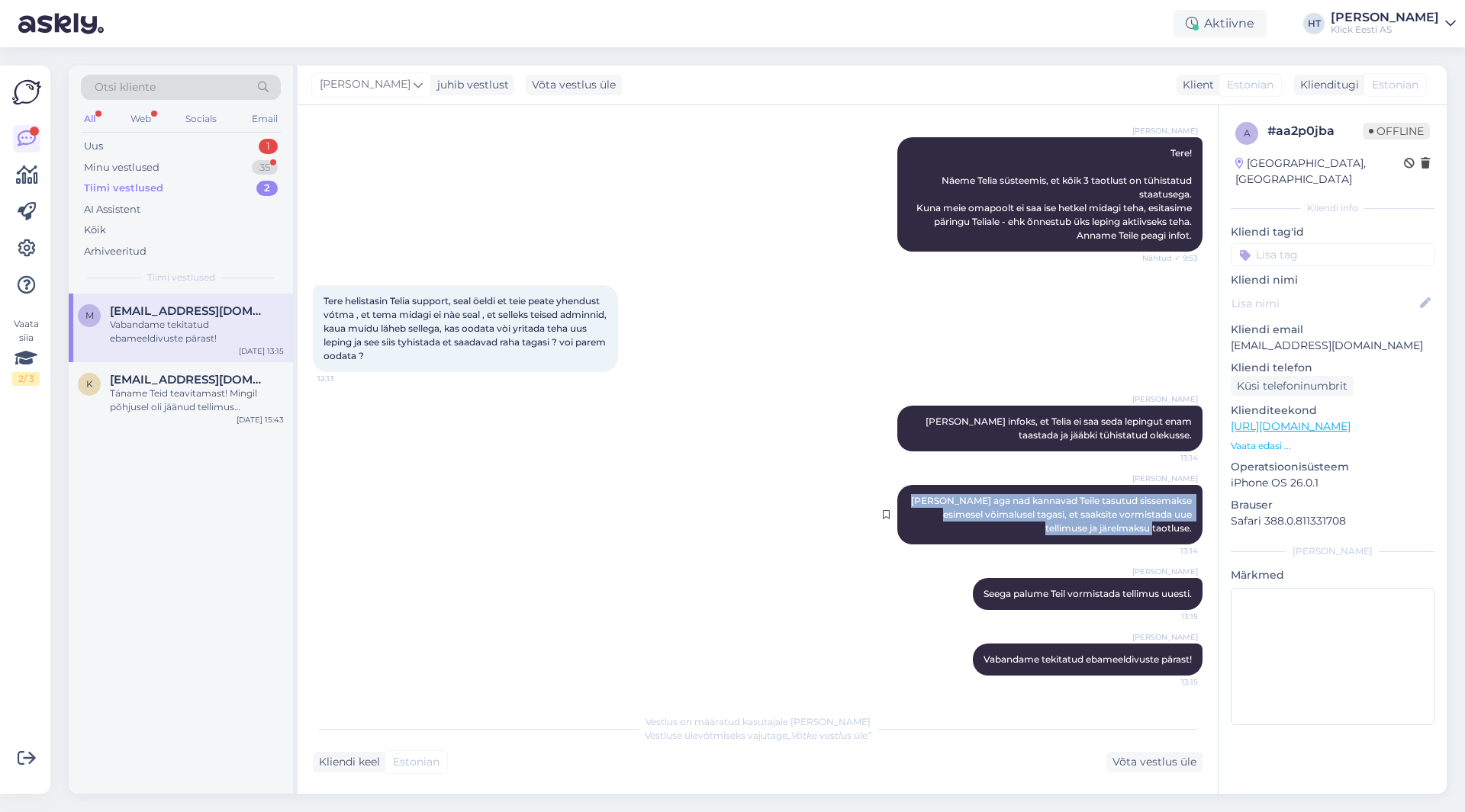
drag, startPoint x: 912, startPoint y: 498, endPoint x: 1181, endPoint y: 529, distance: 270.8
click at [1181, 529] on div "[PERSON_NAME] aga nad kannavad Teile tasutud sissemakse esimesel võimalusel tag…" at bounding box center [1049, 515] width 305 height 59
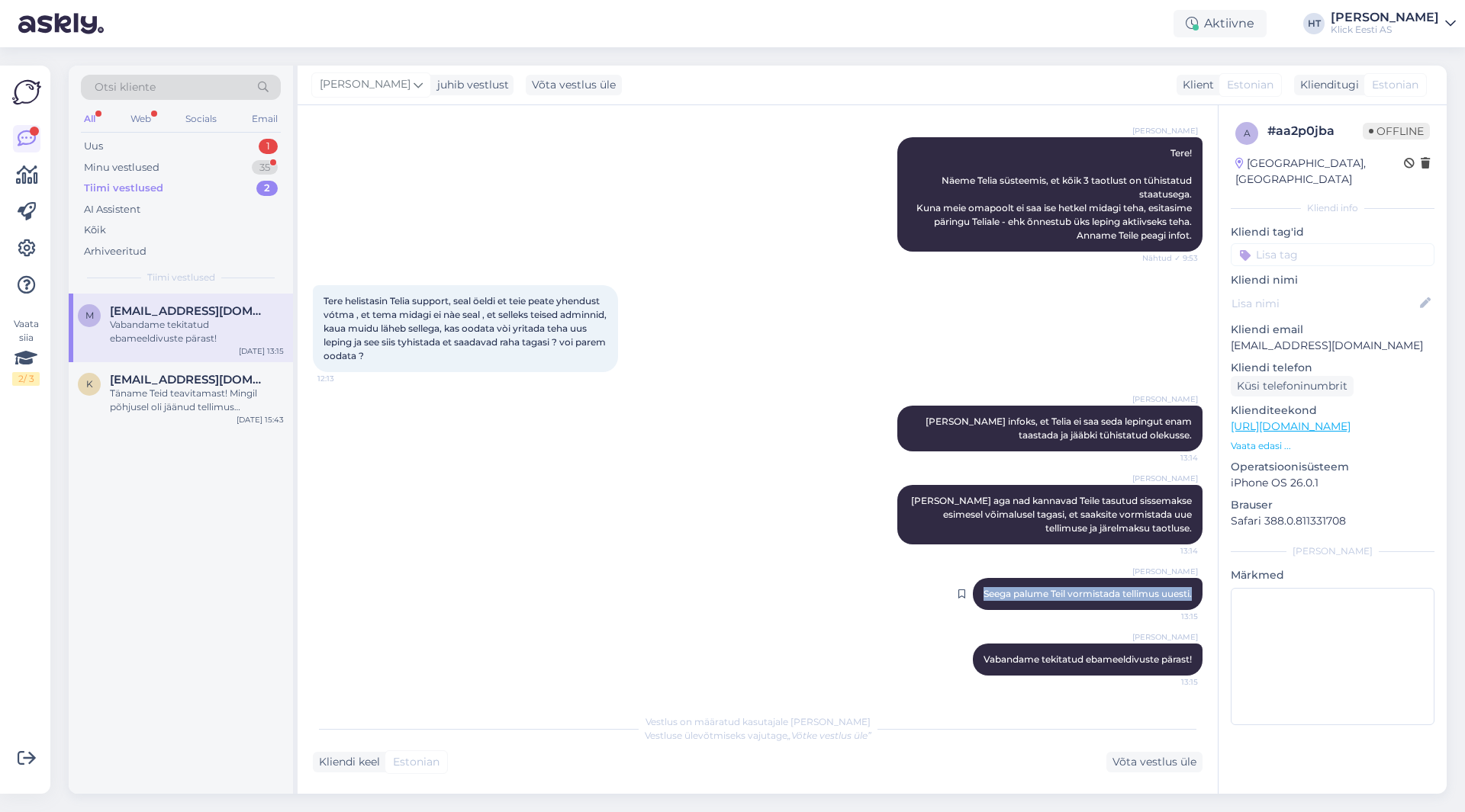
drag, startPoint x: 965, startPoint y: 593, endPoint x: 1186, endPoint y: 598, distance: 221.1
click at [1186, 598] on div "[PERSON_NAME] palume Teil vormistada tellimus uuesti. 13:15" at bounding box center [1087, 594] width 230 height 32
click at [1184, 594] on div "[PERSON_NAME] palume Teil vormistada tellimus uuesti. 13:15" at bounding box center [1087, 594] width 230 height 32
click at [267, 172] on div "35" at bounding box center [265, 167] width 26 height 15
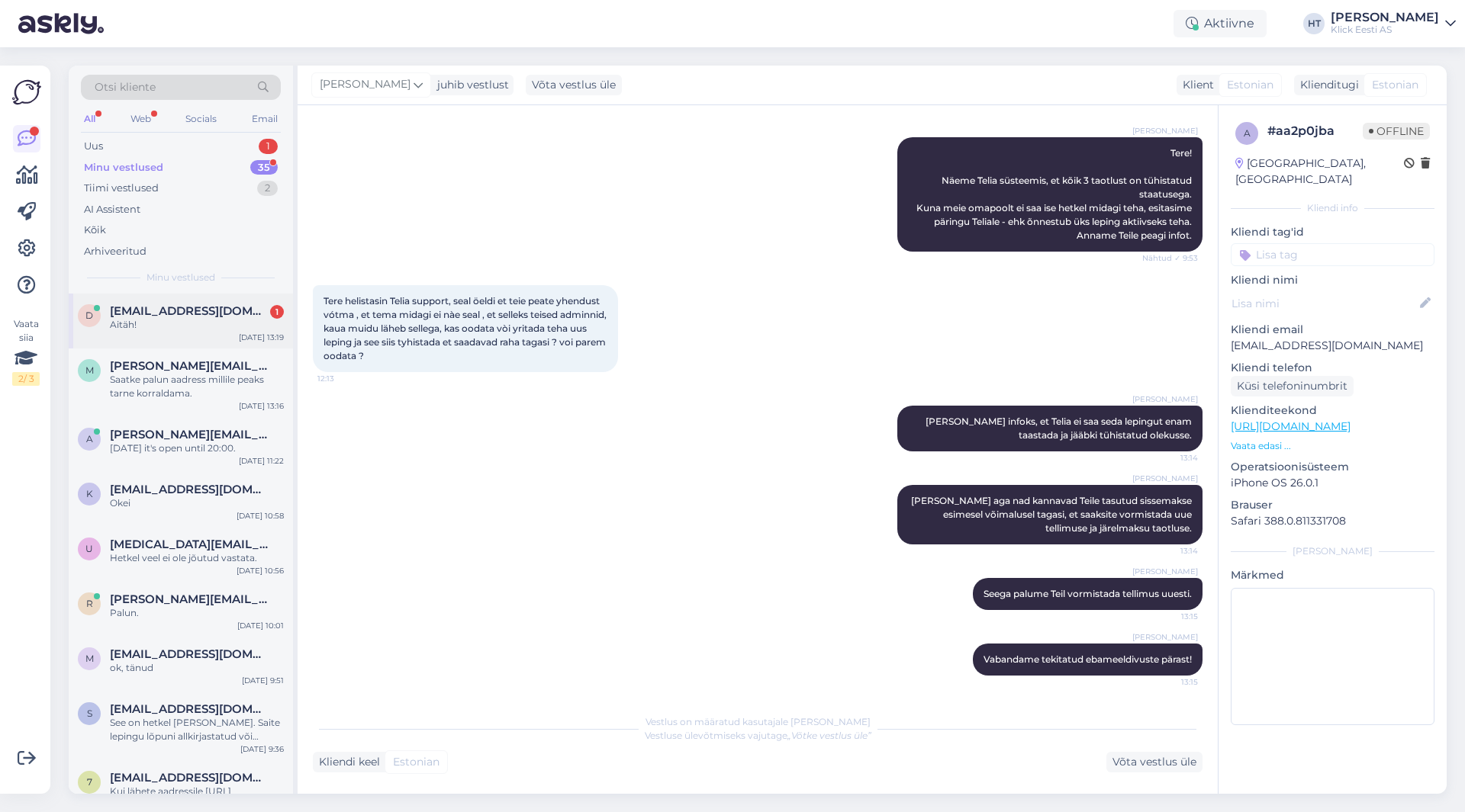
click at [235, 331] on div "Aitäh!" at bounding box center [197, 325] width 174 height 14
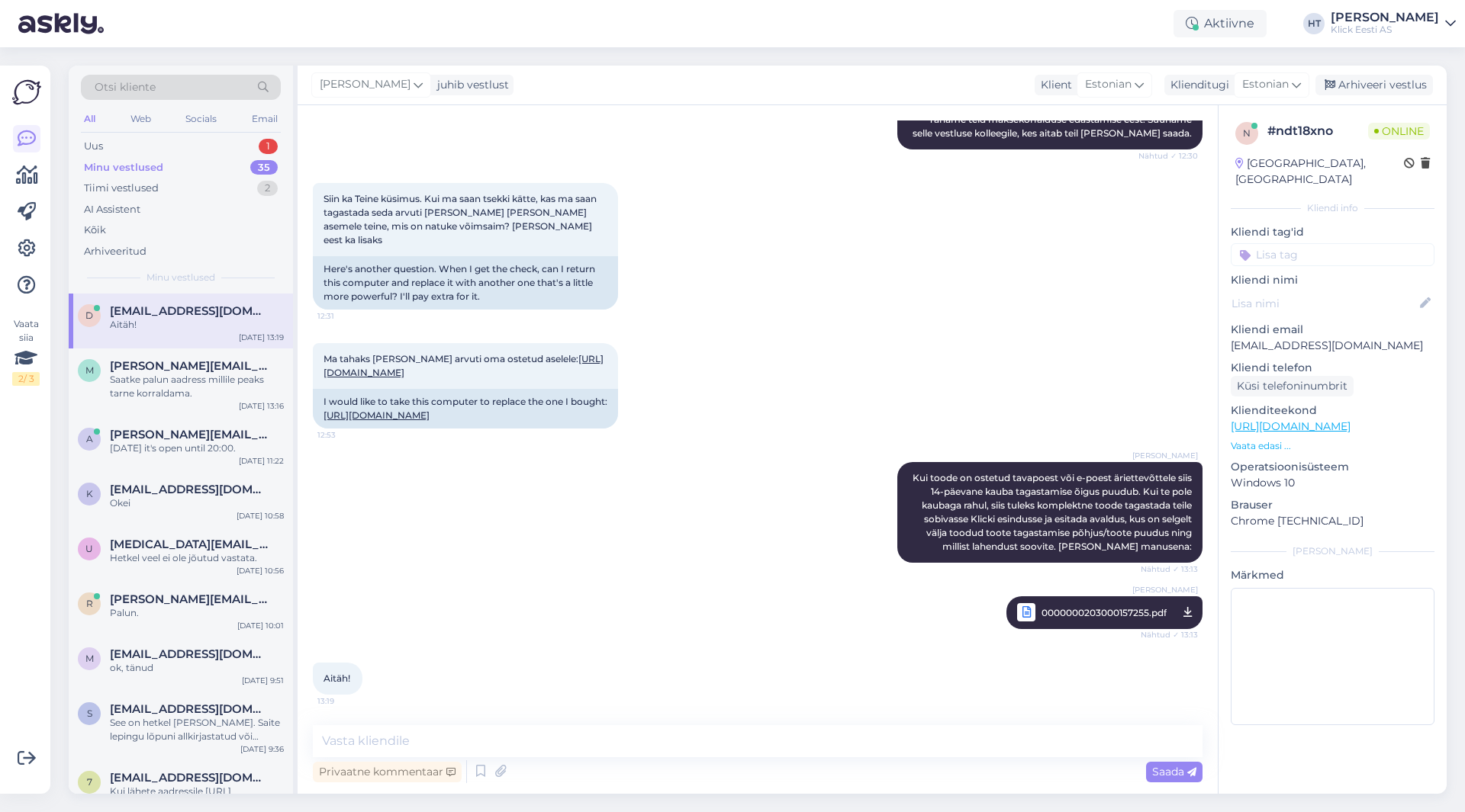
scroll to position [748, 0]
click at [661, 742] on textarea at bounding box center [758, 741] width 890 height 32
type textarea "Palun!"
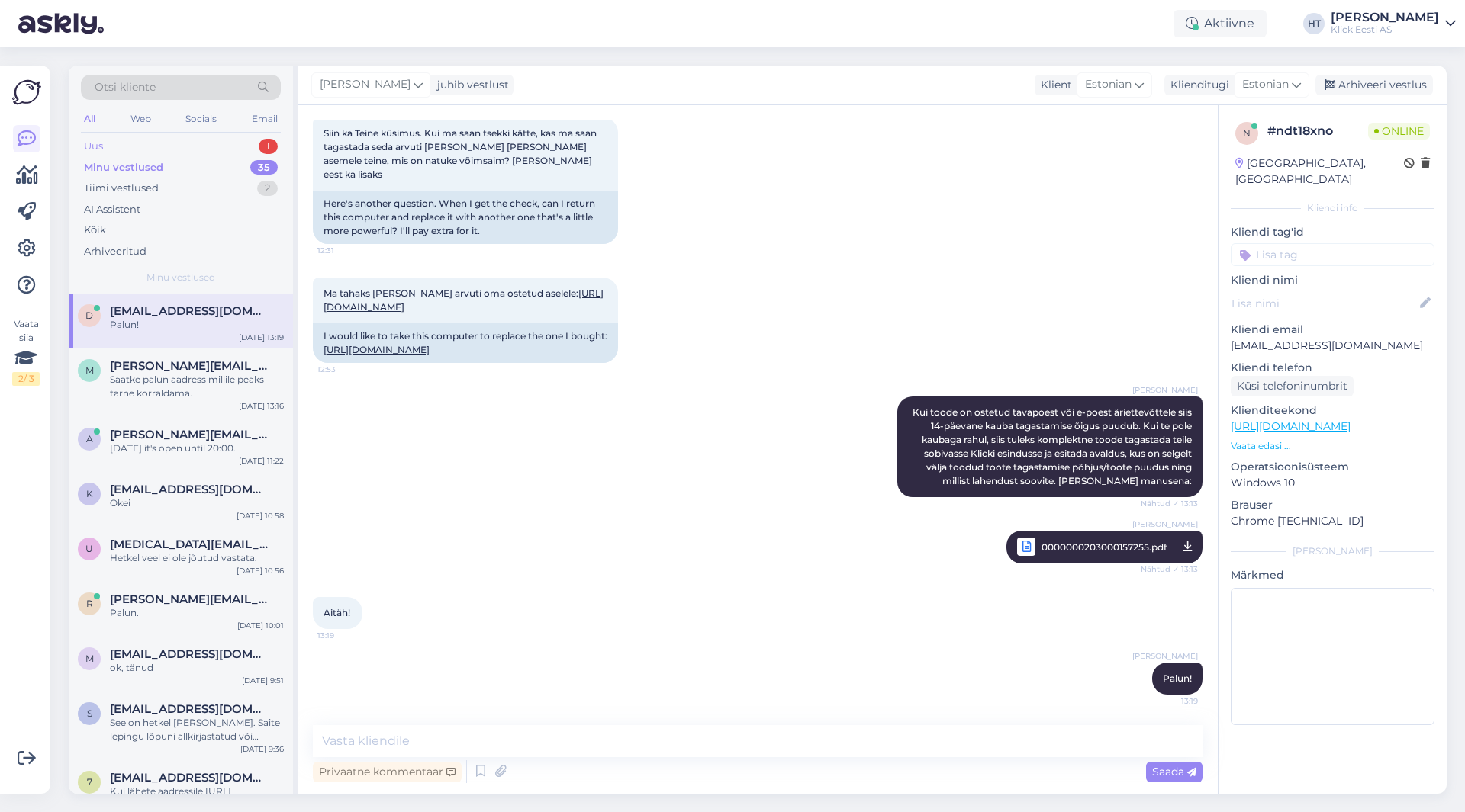
click at [205, 148] on div "Uus 1" at bounding box center [181, 146] width 200 height 21
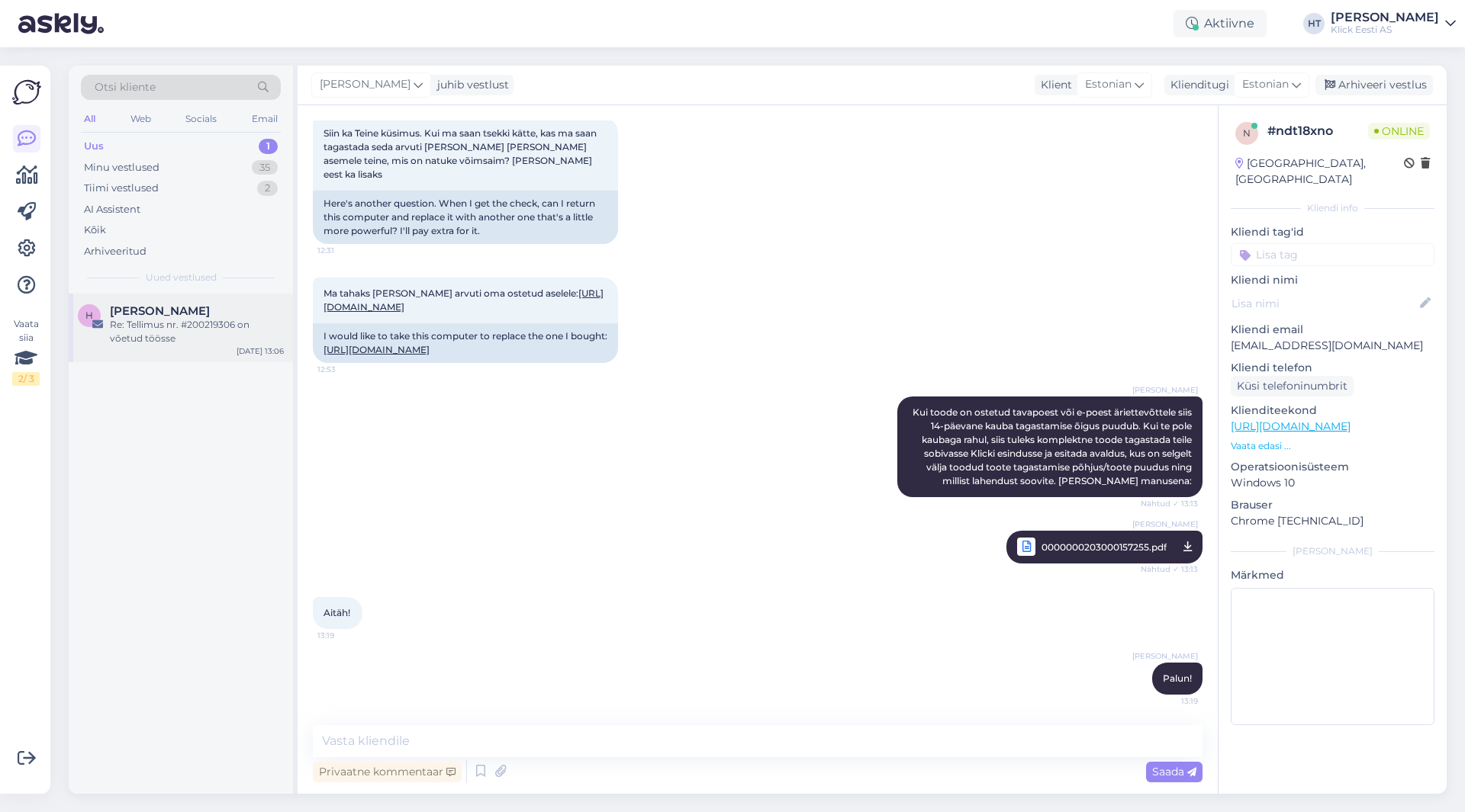
click at [226, 304] on div "[PERSON_NAME]" at bounding box center [197, 311] width 174 height 14
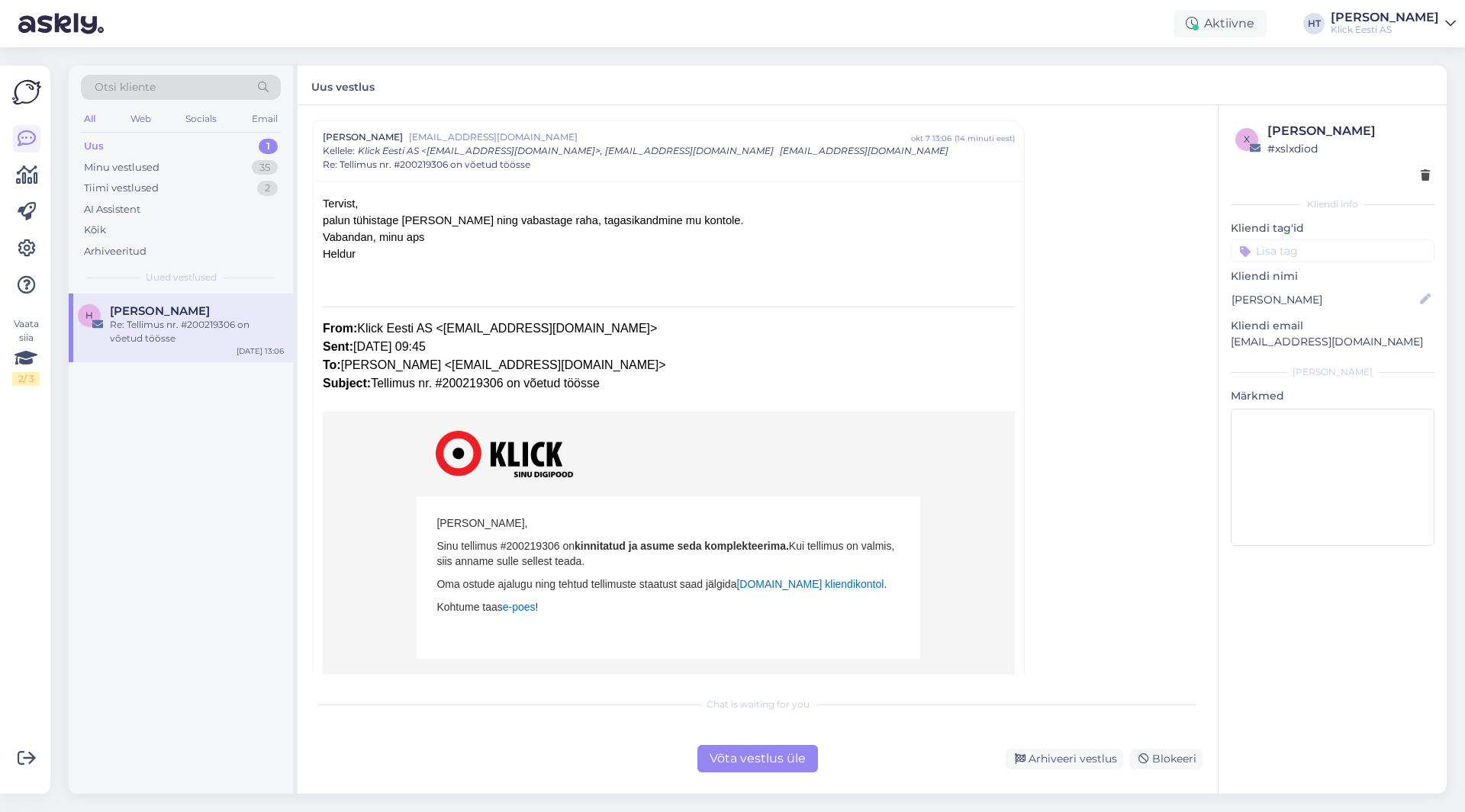
click at [1343, 245] on input at bounding box center [1332, 251] width 204 height 23
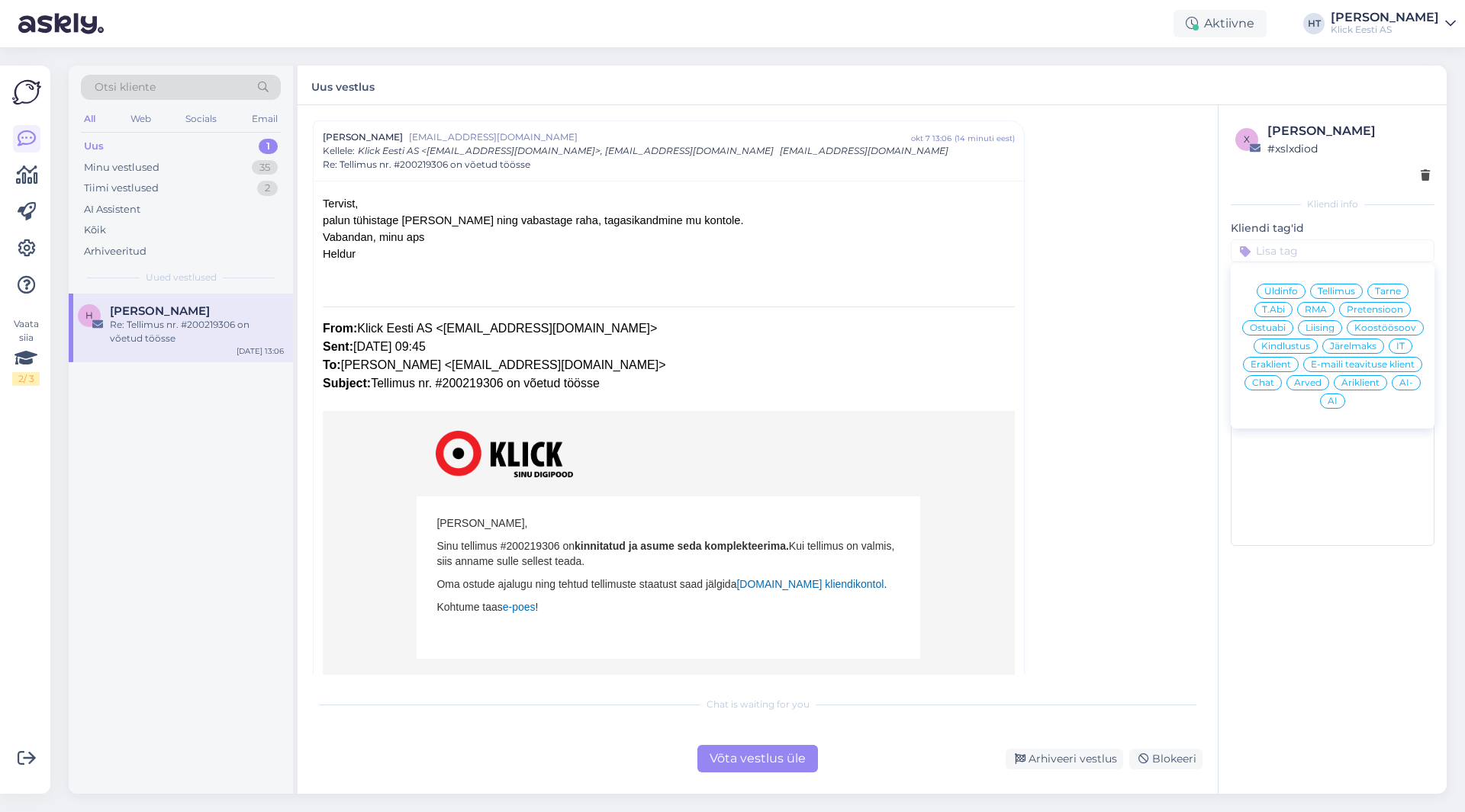
click at [1339, 288] on span "Tellimus" at bounding box center [1336, 291] width 38 height 9
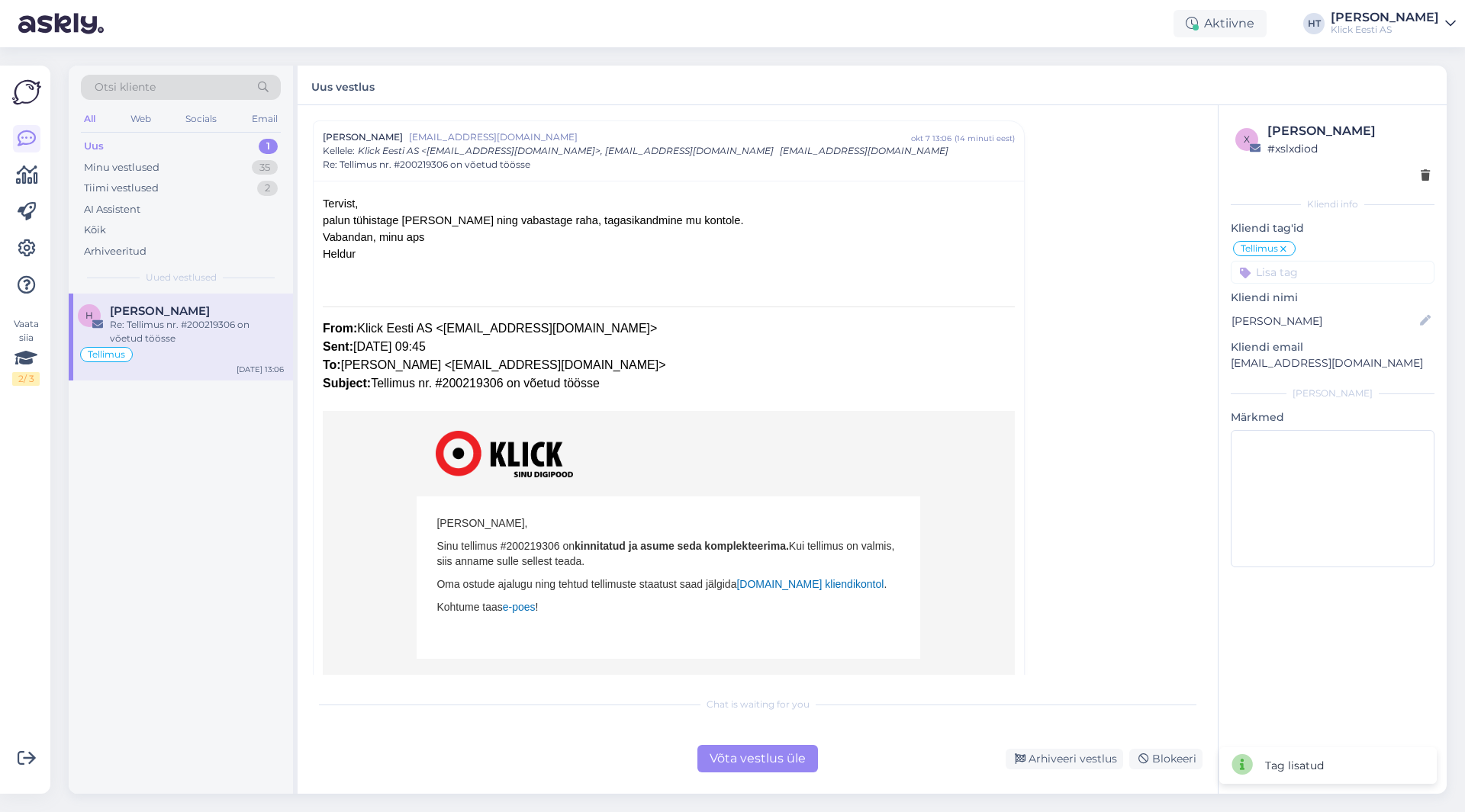
click at [1330, 260] on div "Tellimus Üldinfo Tellimus Tarne T.Abi RMA Pretensioon Ostuabi Liising Koostööso…" at bounding box center [1332, 261] width 204 height 45
click at [1332, 270] on input at bounding box center [1332, 272] width 204 height 23
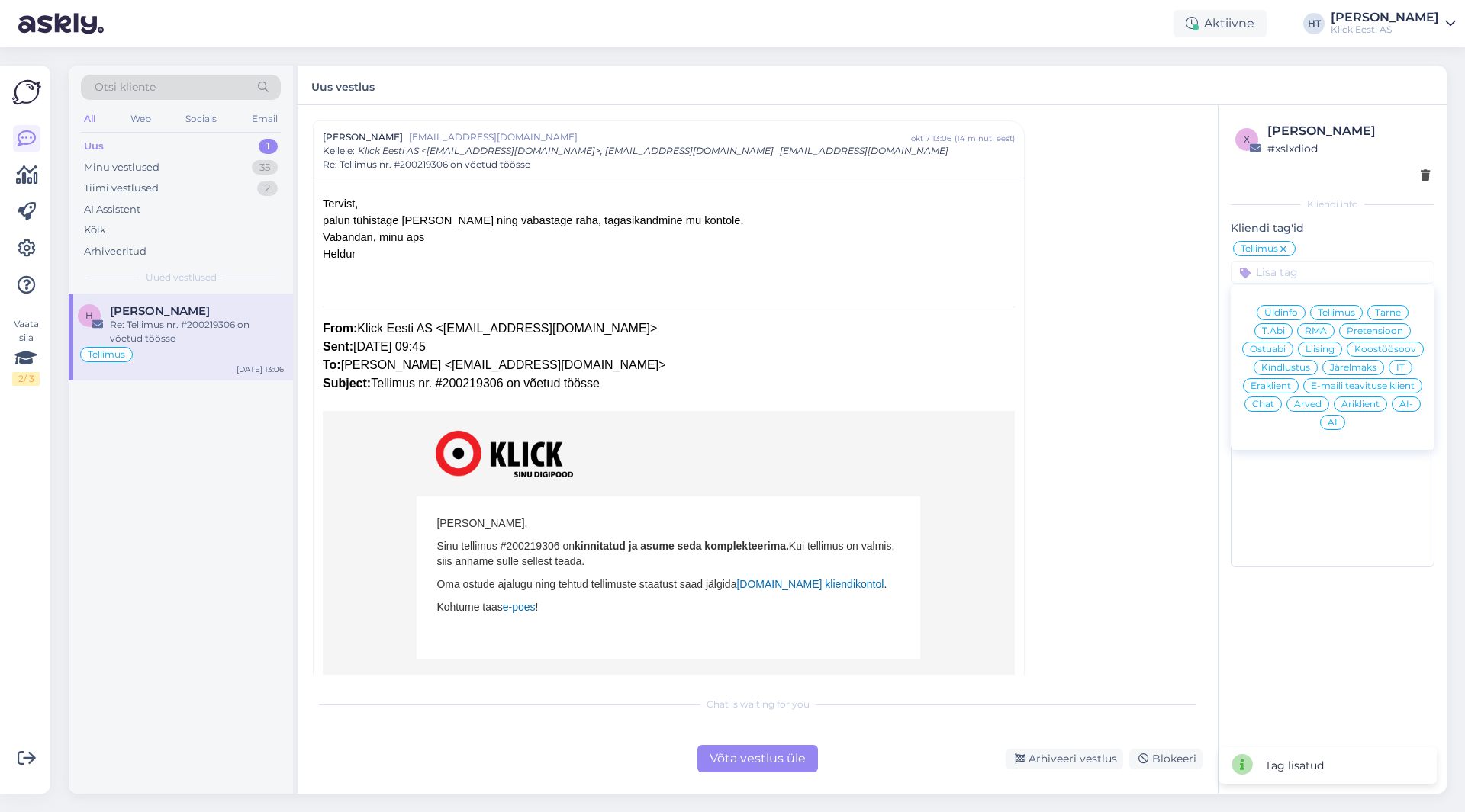
click at [1286, 379] on div "Eraklient" at bounding box center [1271, 385] width 56 height 15
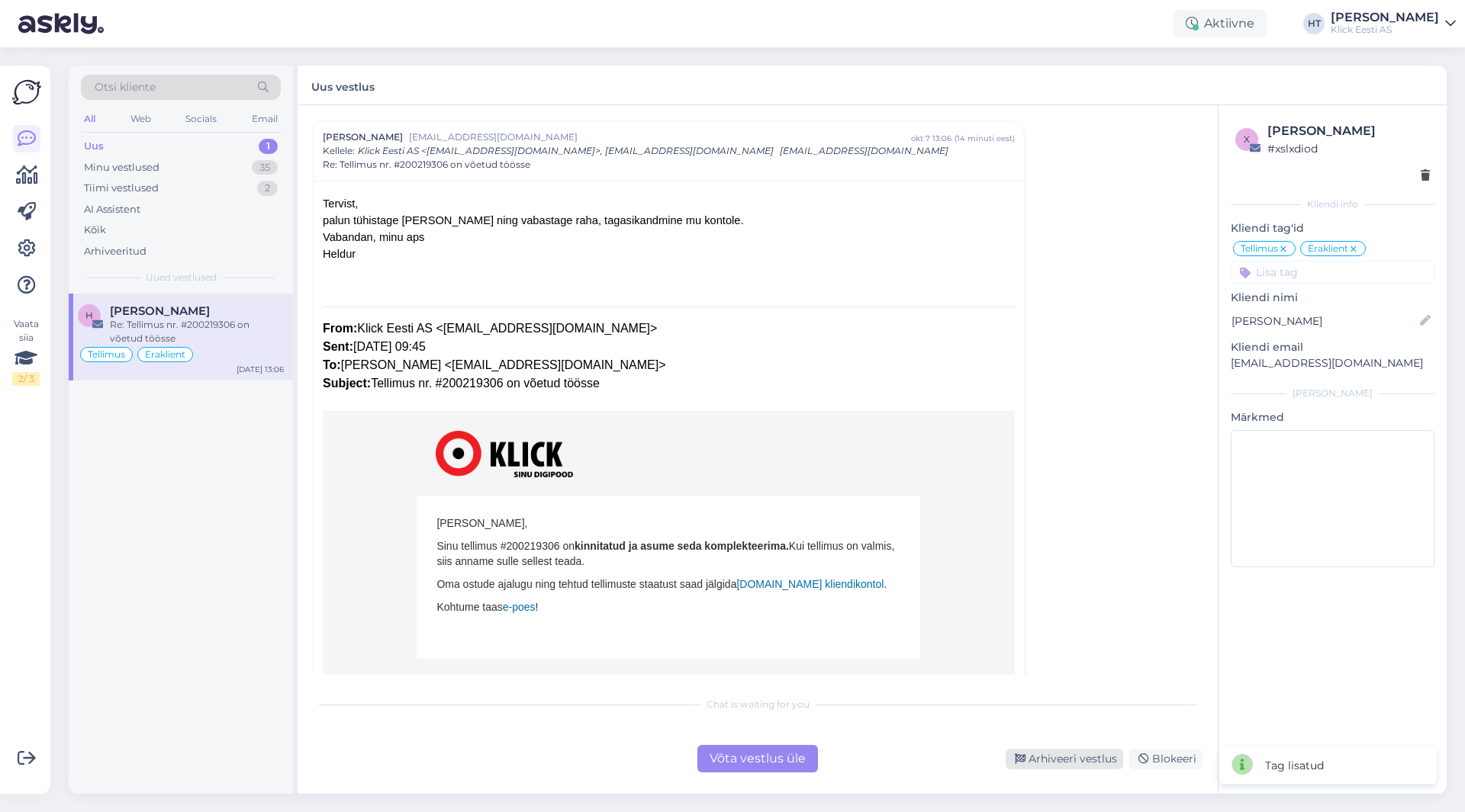
click at [1064, 755] on div "Arhiveeri vestlus" at bounding box center [1064, 760] width 117 height 21
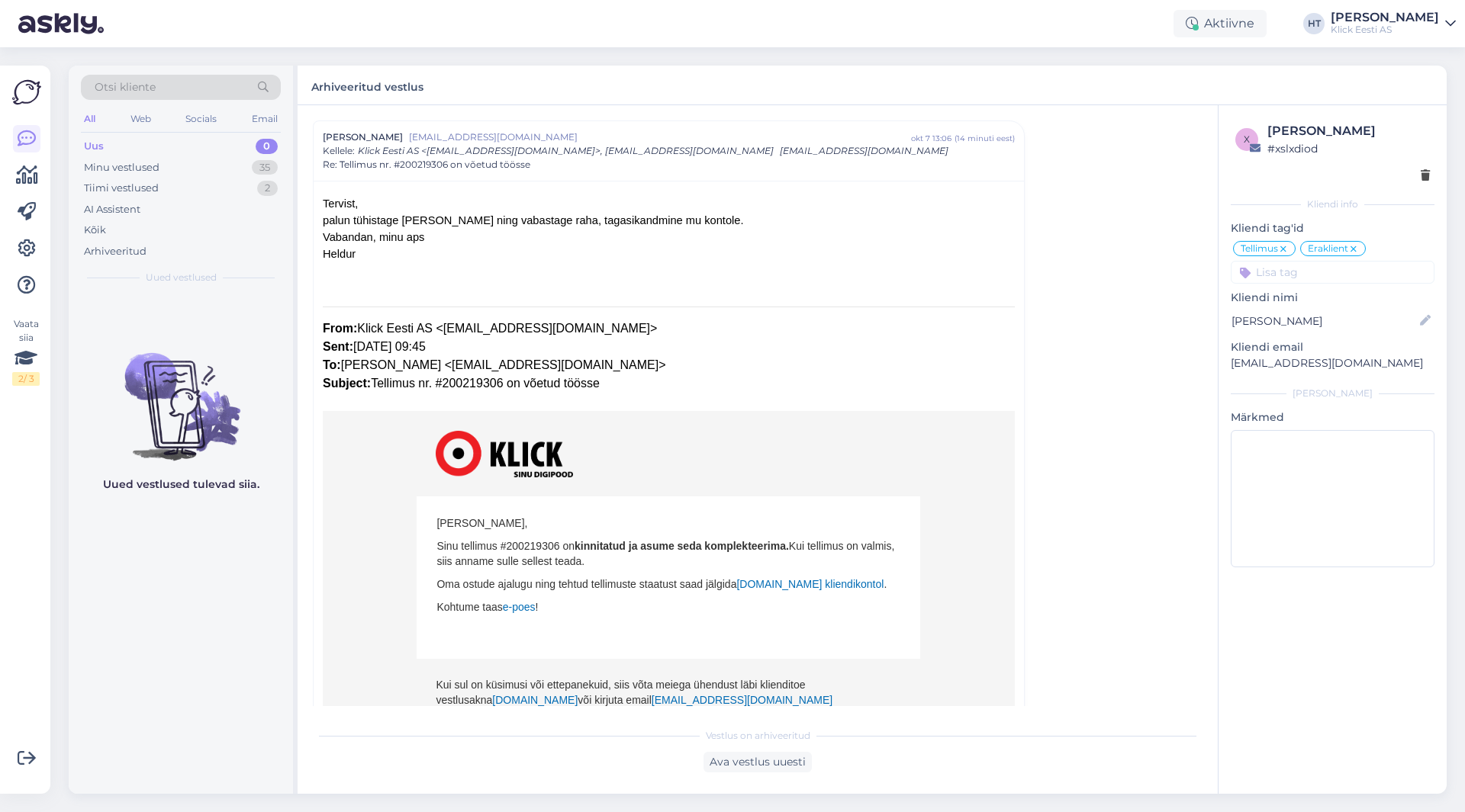
click at [235, 154] on div "Uus 0" at bounding box center [181, 146] width 200 height 21
click at [235, 160] on div "Minu vestlused 35" at bounding box center [181, 168] width 200 height 21
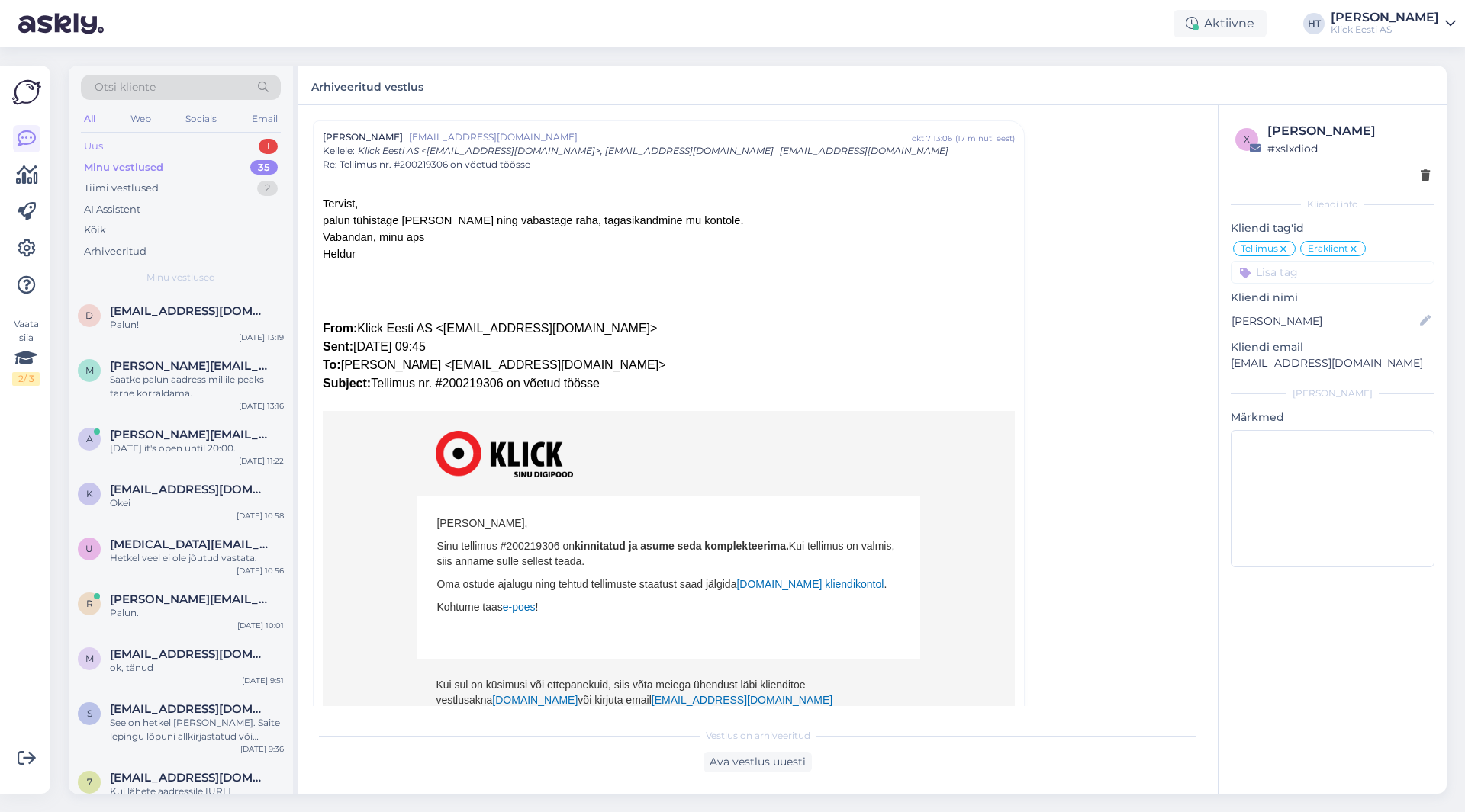
click at [247, 138] on div "Uus 1" at bounding box center [181, 146] width 200 height 21
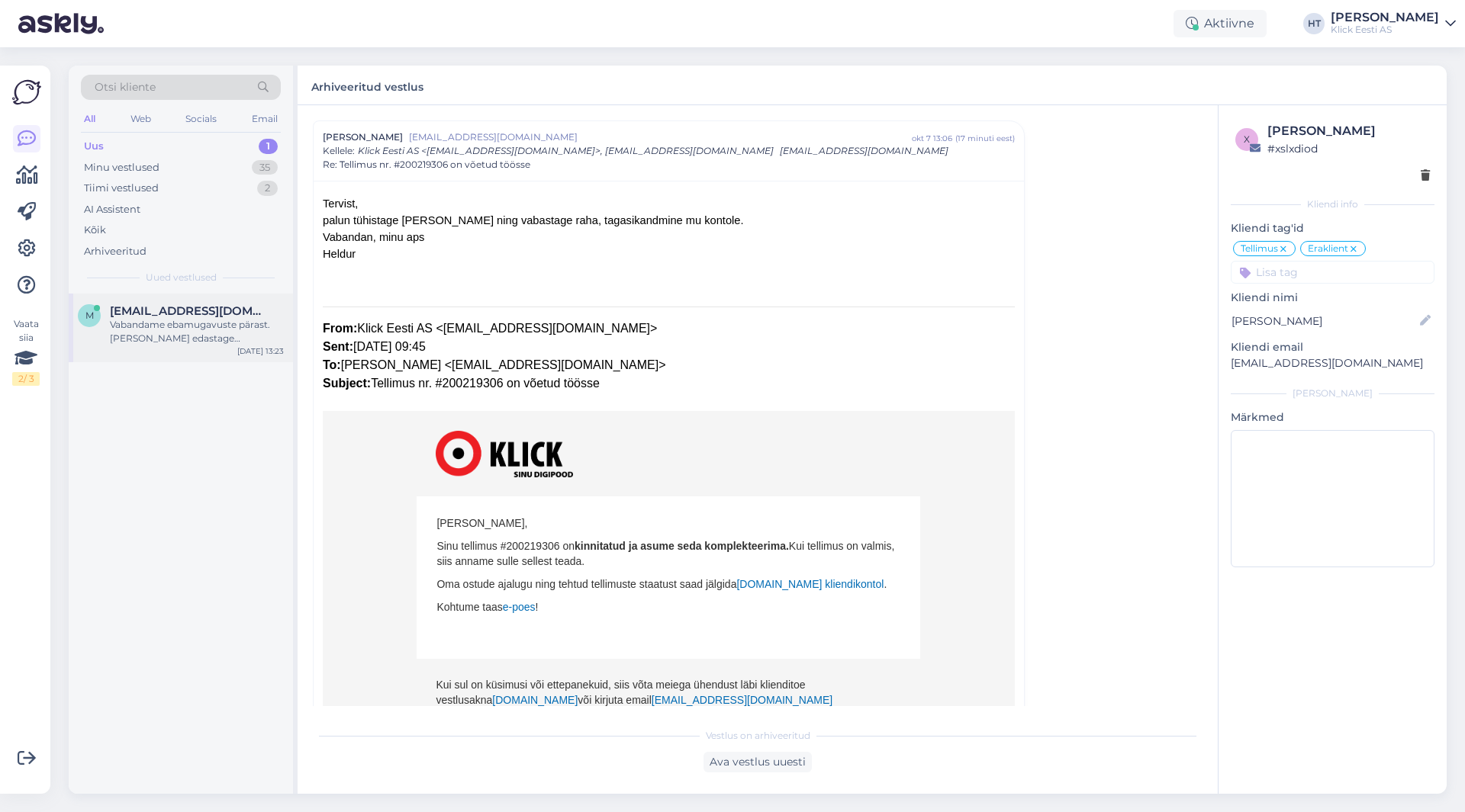
click at [205, 309] on span "[EMAIL_ADDRESS][DOMAIN_NAME]" at bounding box center [190, 311] width 159 height 14
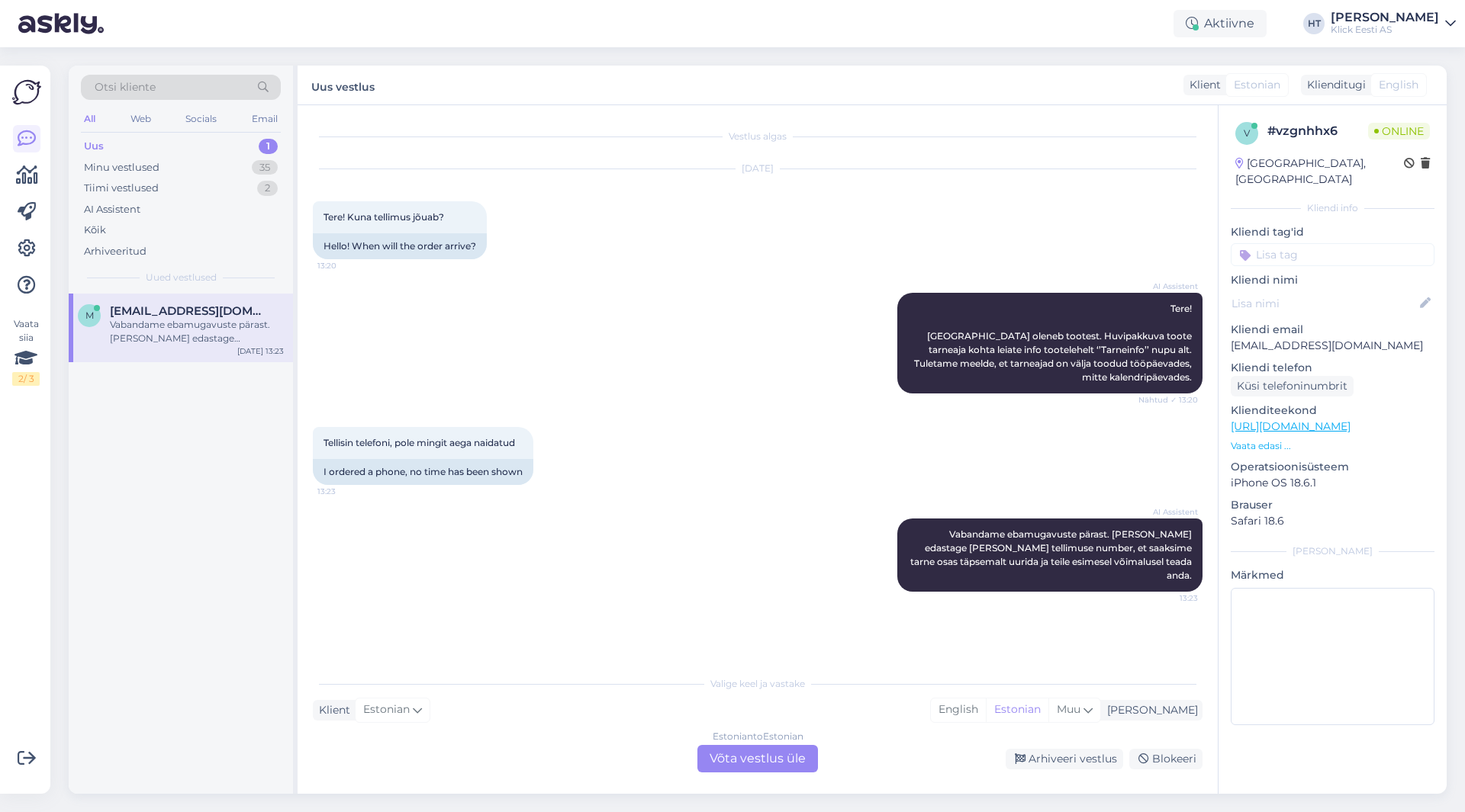
click at [1264, 338] on p "[EMAIL_ADDRESS][DOMAIN_NAME]" at bounding box center [1332, 346] width 204 height 16
copy p "[EMAIL_ADDRESS][DOMAIN_NAME]"
click at [244, 143] on div "Uus 1" at bounding box center [181, 146] width 200 height 21
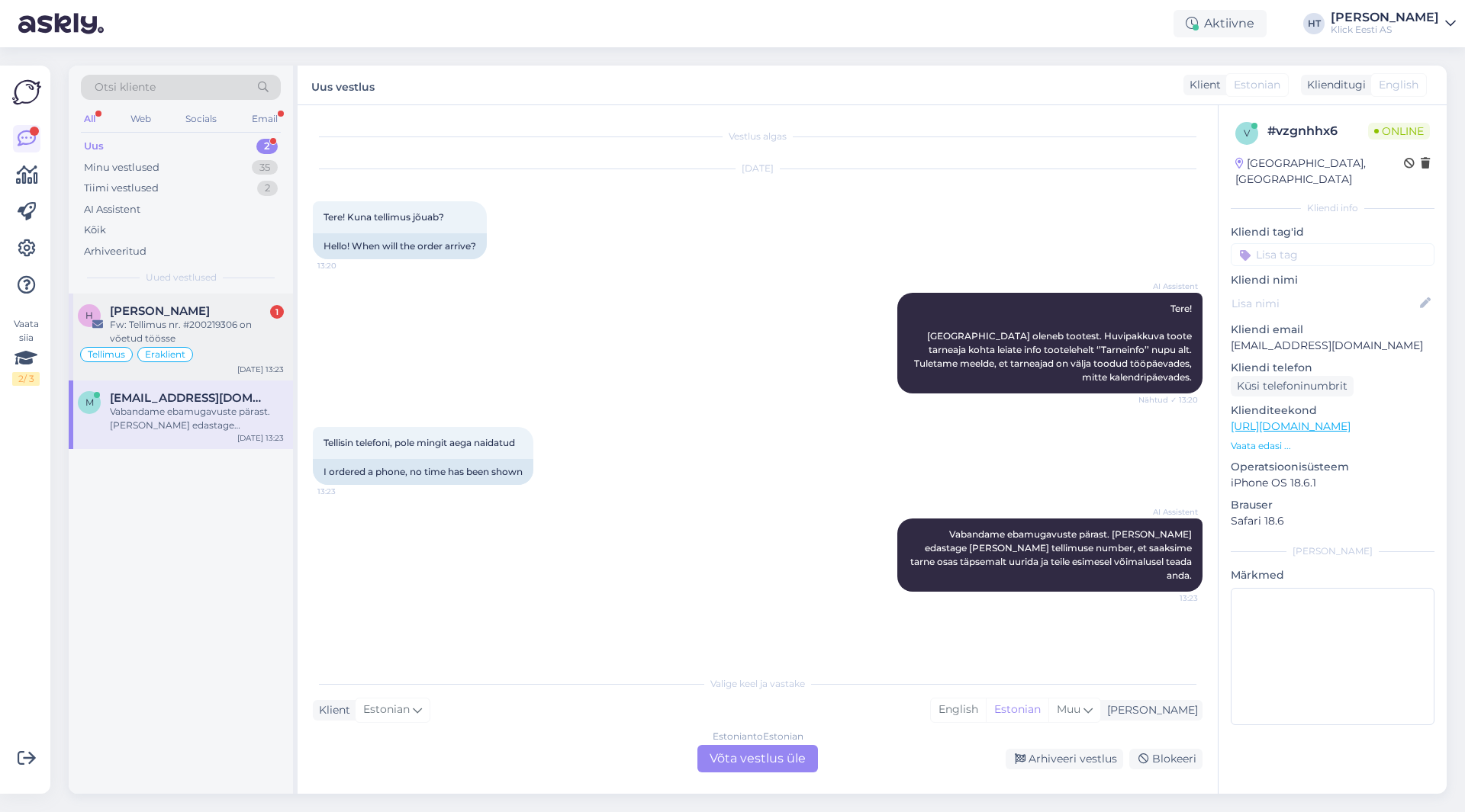
click at [246, 322] on div "Fw: Tellimus nr. #200219306 on võetud töösse" at bounding box center [197, 331] width 174 height 27
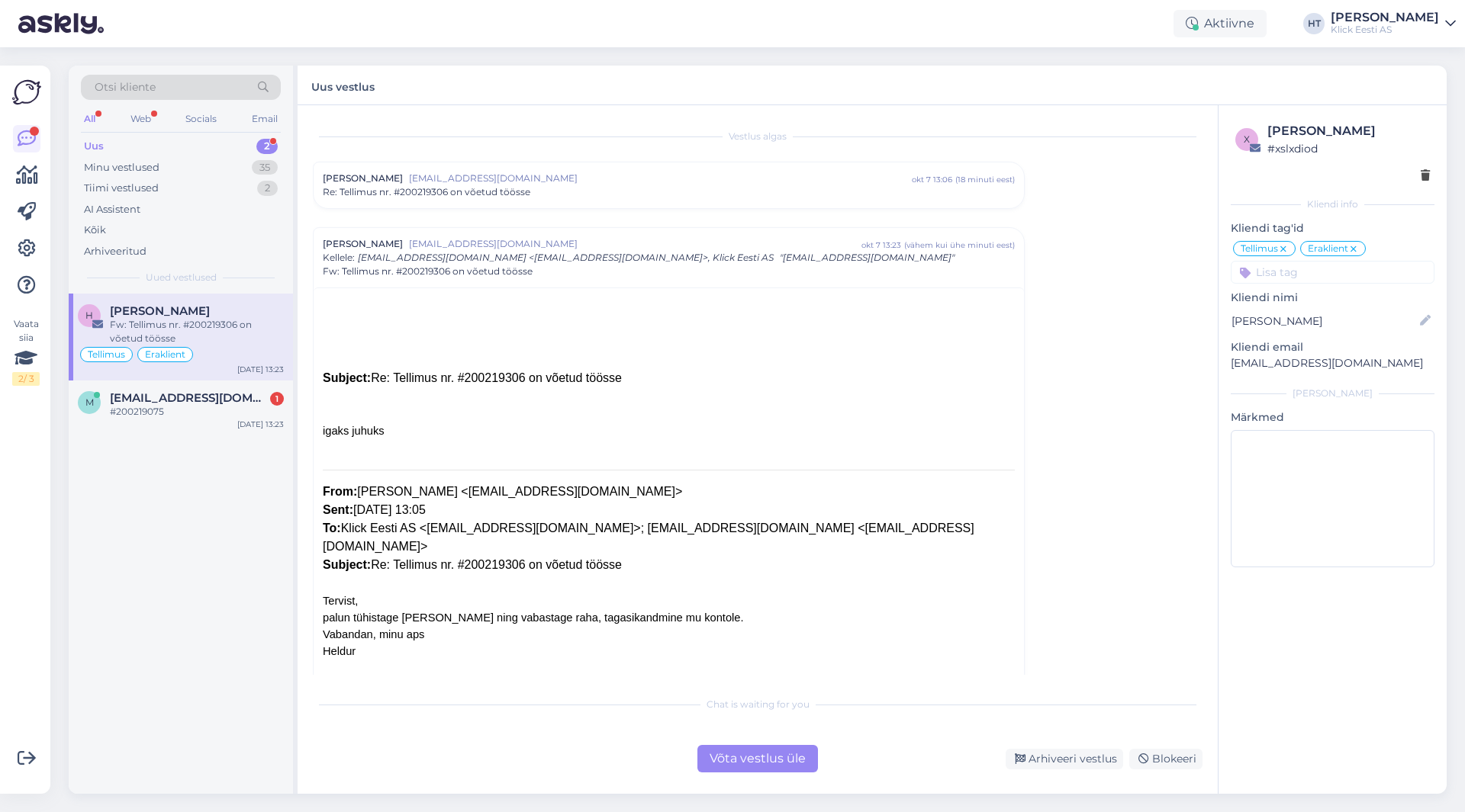
click at [627, 192] on div "Re: Tellimus nr. #200219306 on võetud töösse" at bounding box center [669, 192] width 692 height 14
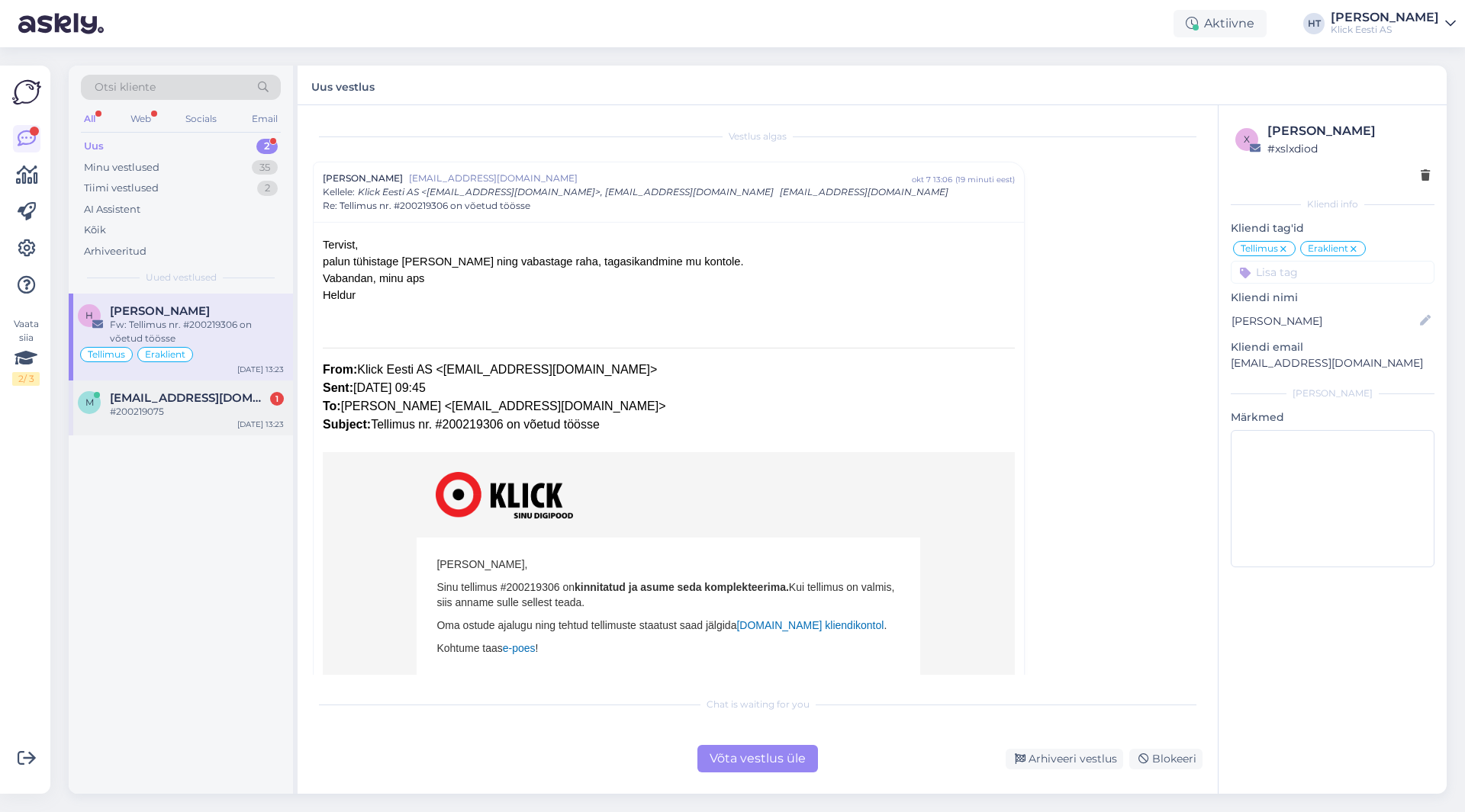
click at [216, 412] on div "#200219075" at bounding box center [197, 412] width 174 height 14
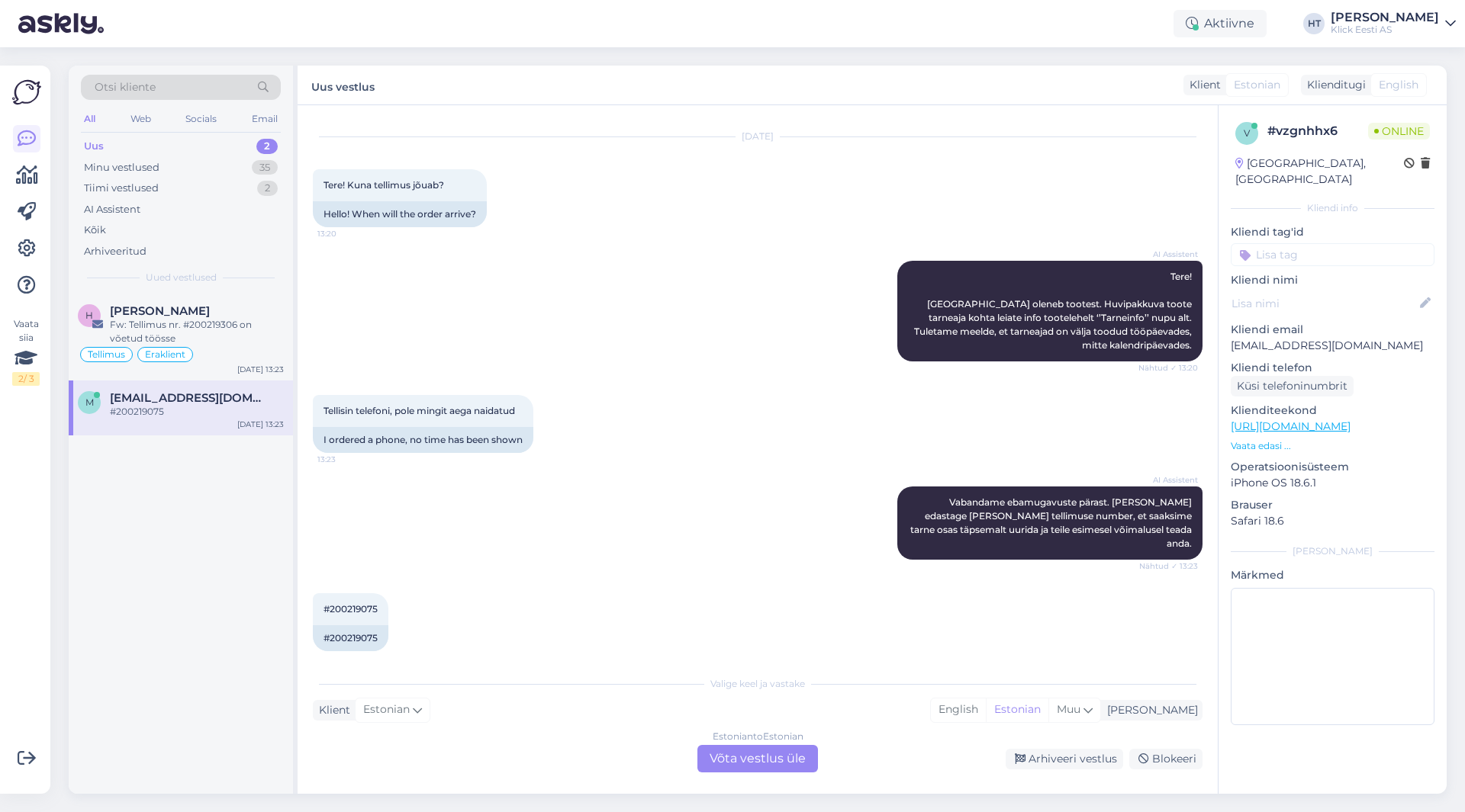
click at [743, 753] on div "Estonian to Estonian Võta vestlus üle" at bounding box center [758, 759] width 121 height 27
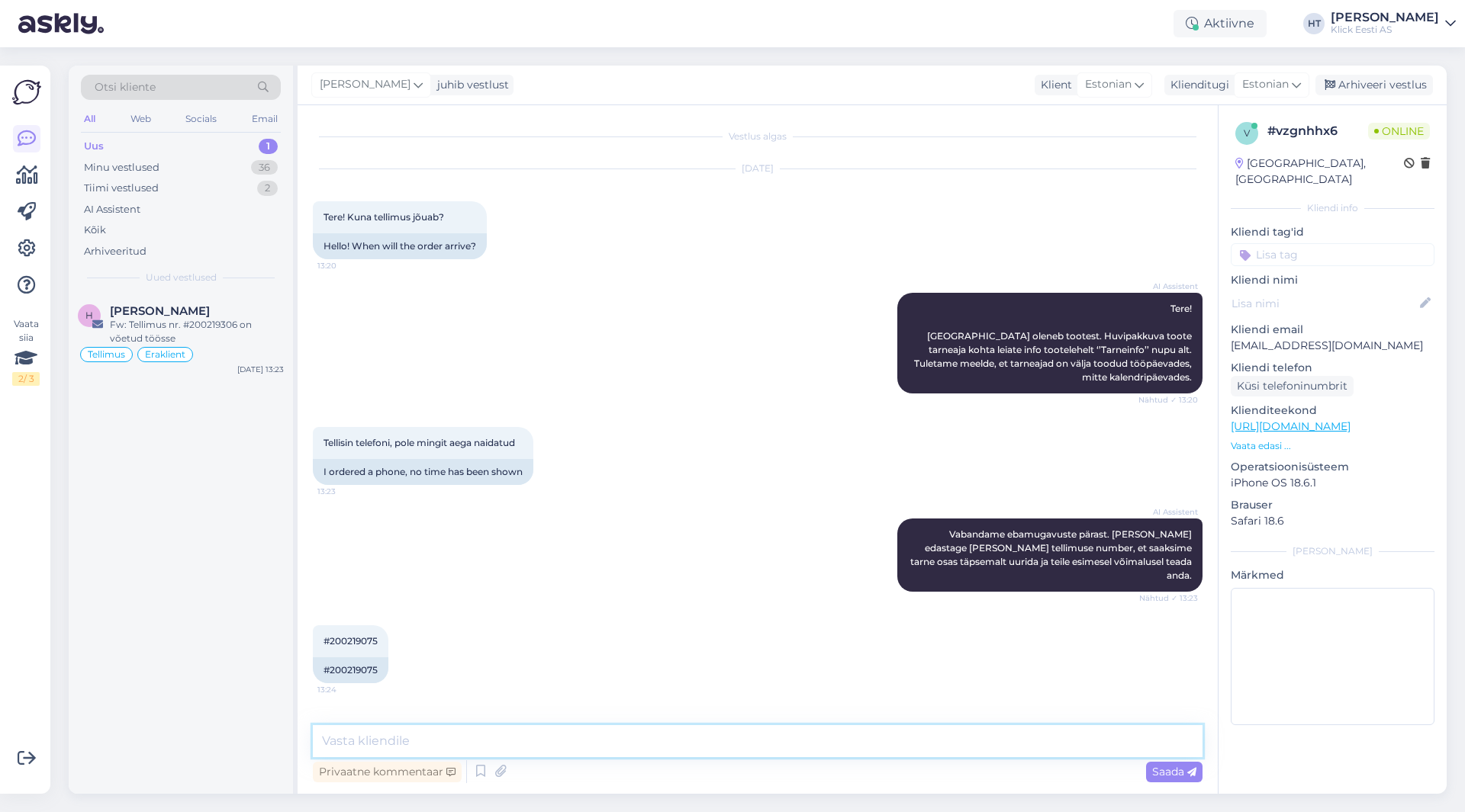
click at [737, 745] on textarea at bounding box center [758, 741] width 890 height 32
paste textarea "3-5 tööpäeva"
click at [471, 741] on textarea "Tarne kauplusesse võtab3-5 tööpäeva" at bounding box center [758, 741] width 890 height 32
click at [573, 746] on textarea "Tarne kauplusesse võtab 3-5 tööpäeva" at bounding box center [758, 741] width 890 height 32
type textarea "Tarne kauplusesse võtab 3-5 tööpäeva."
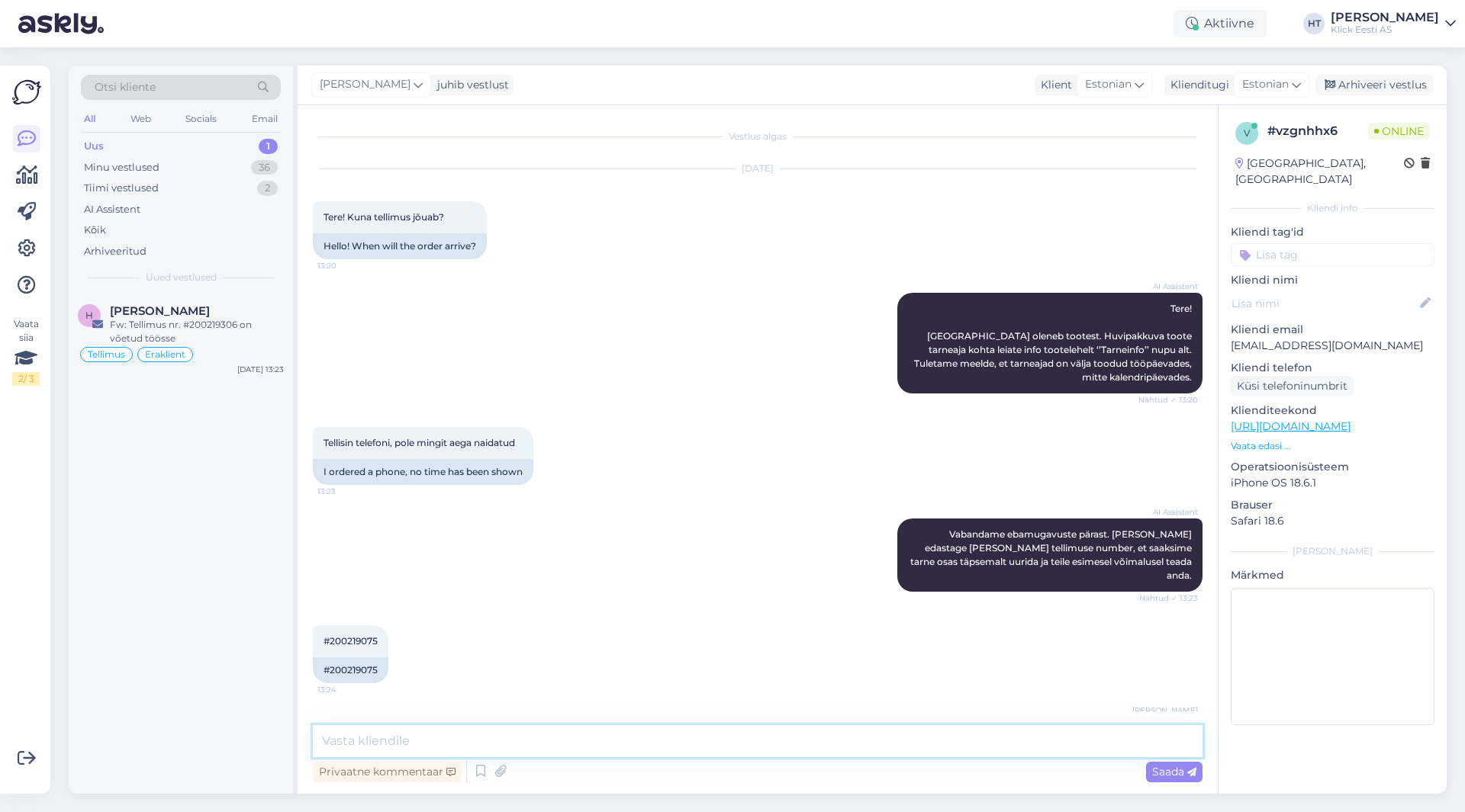
scroll to position [40, 0]
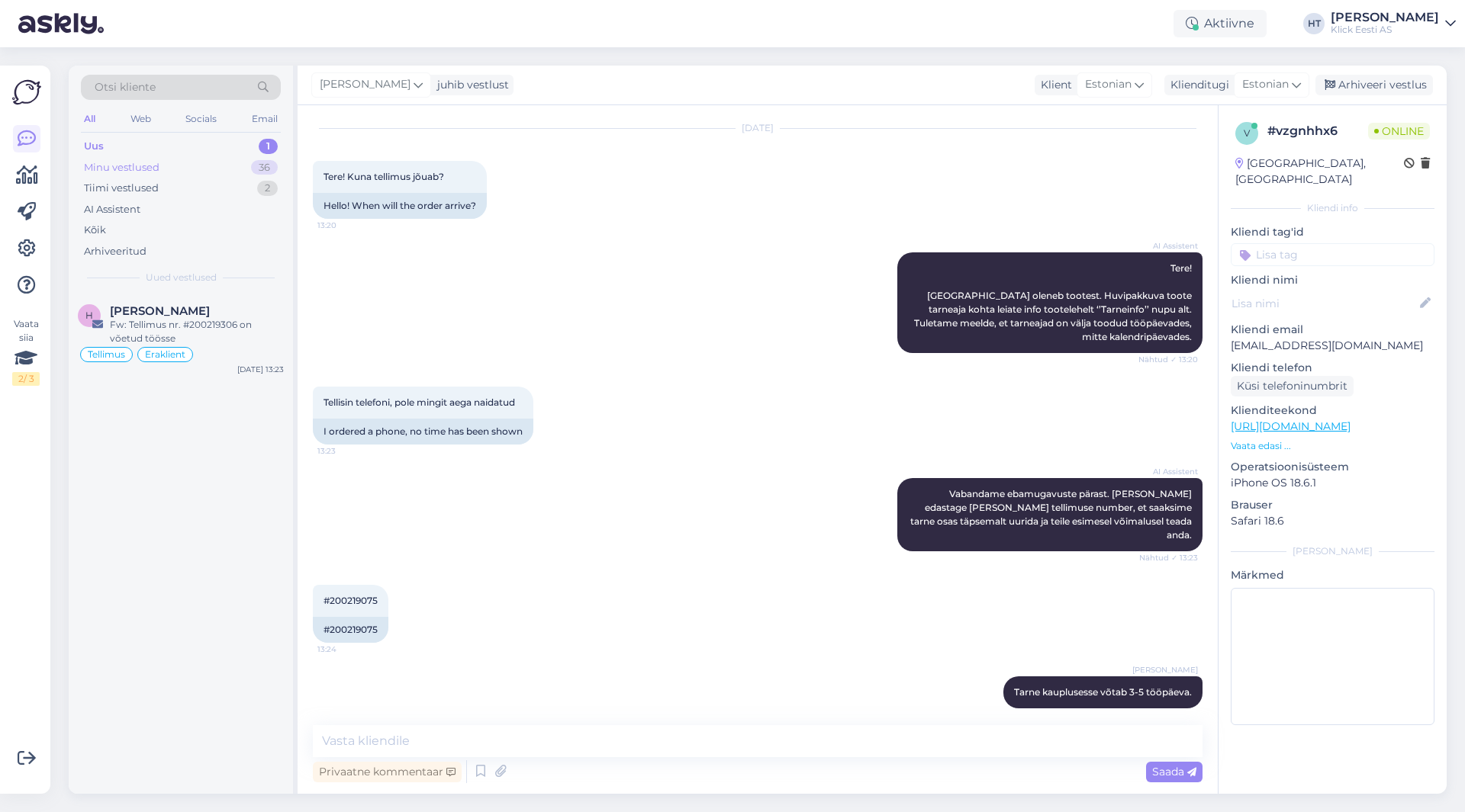
click at [220, 170] on div "Minu vestlused 36" at bounding box center [181, 168] width 200 height 21
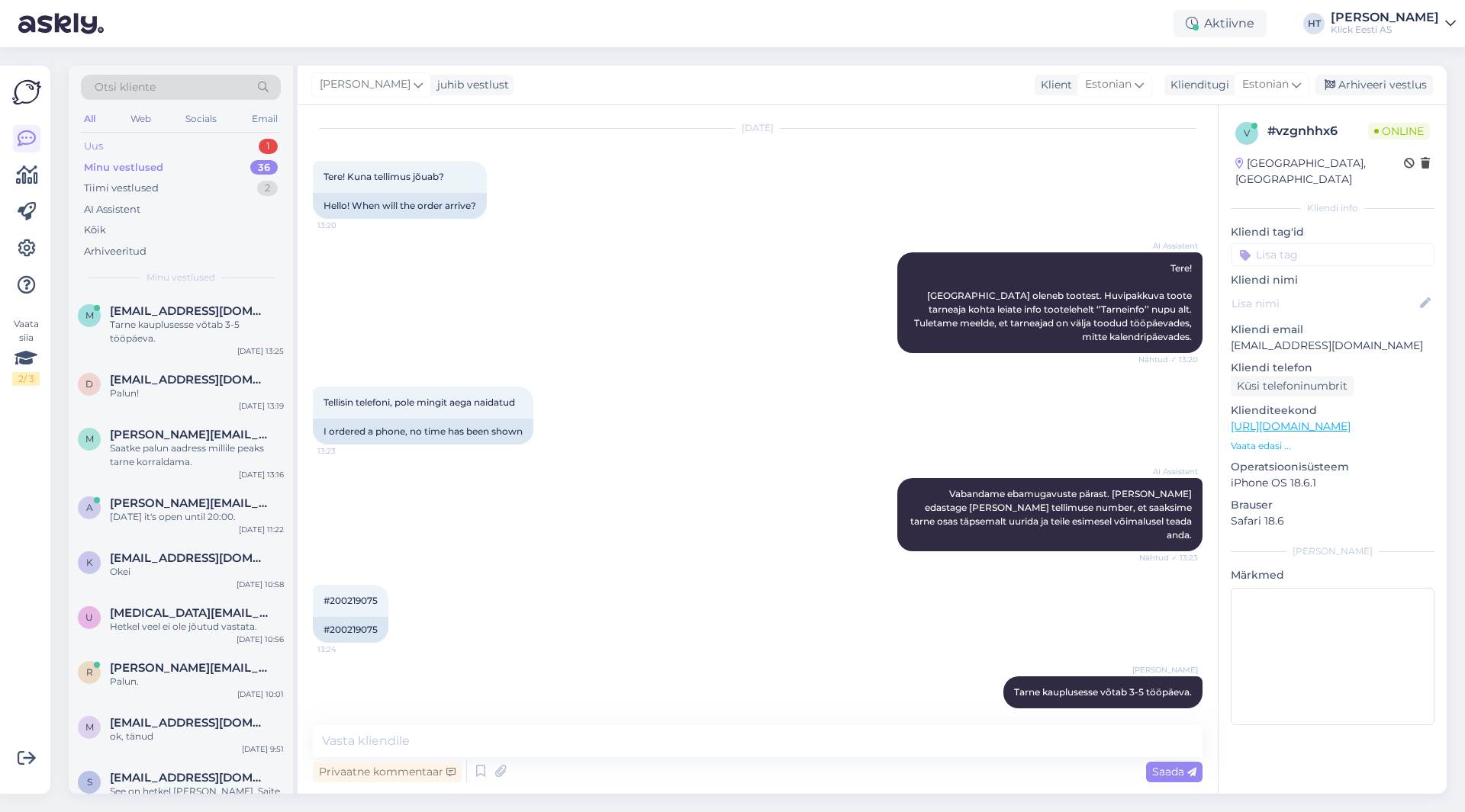
click at [212, 142] on div "Uus 1" at bounding box center [181, 146] width 200 height 21
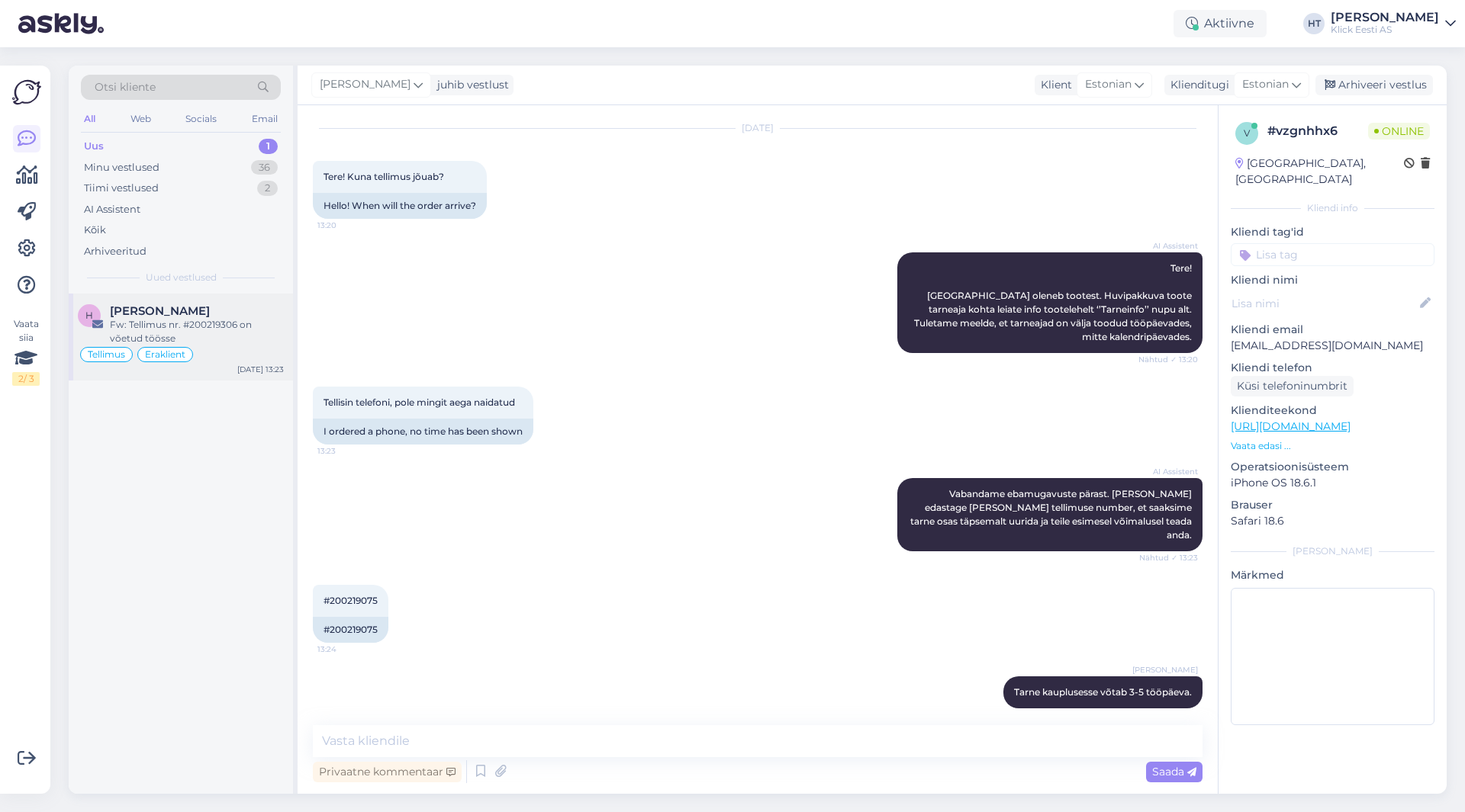
click at [216, 318] on div "Fw: Tellimus nr. #200219306 on võetud töösse" at bounding box center [197, 331] width 174 height 27
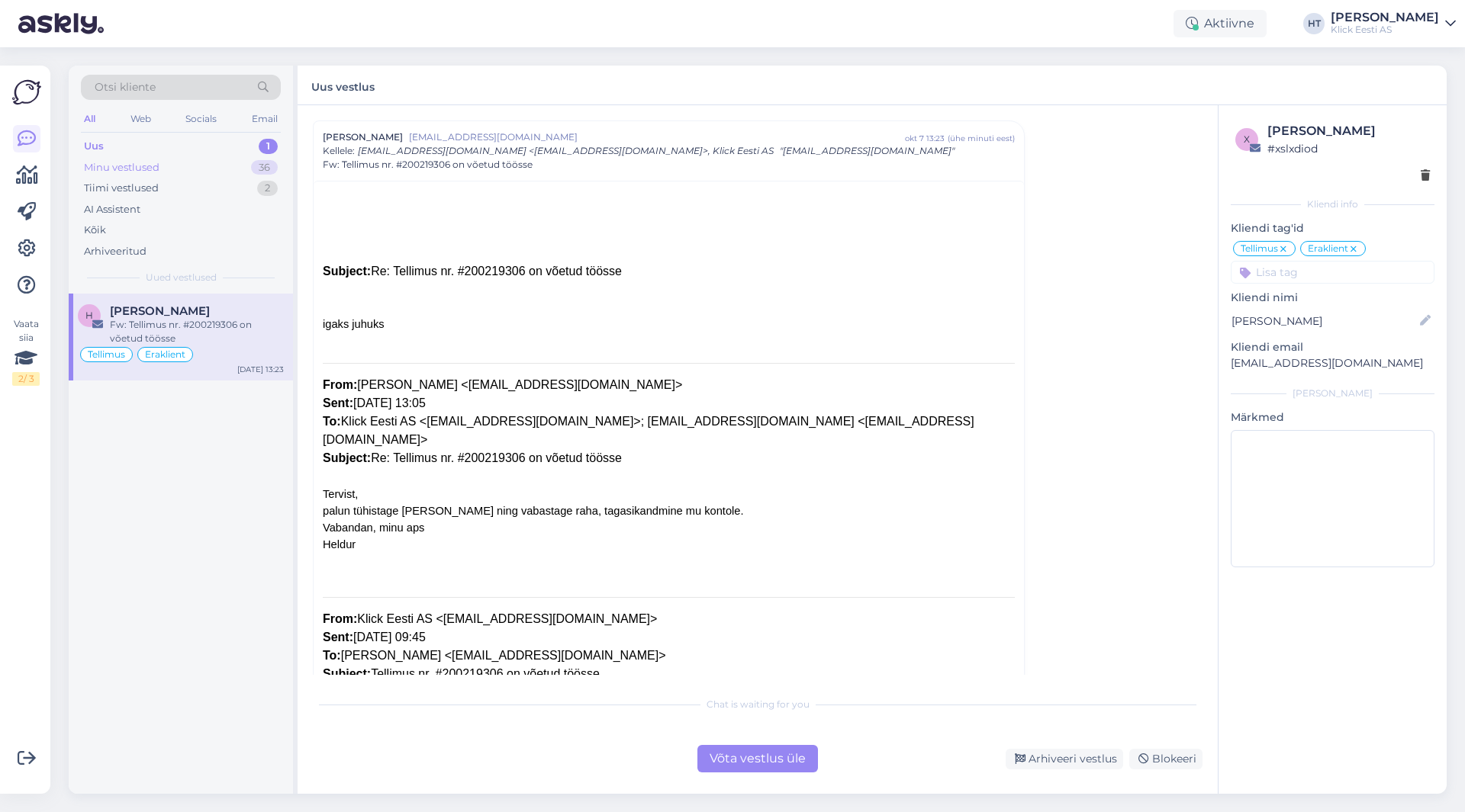
click at [262, 164] on div "36" at bounding box center [264, 167] width 27 height 15
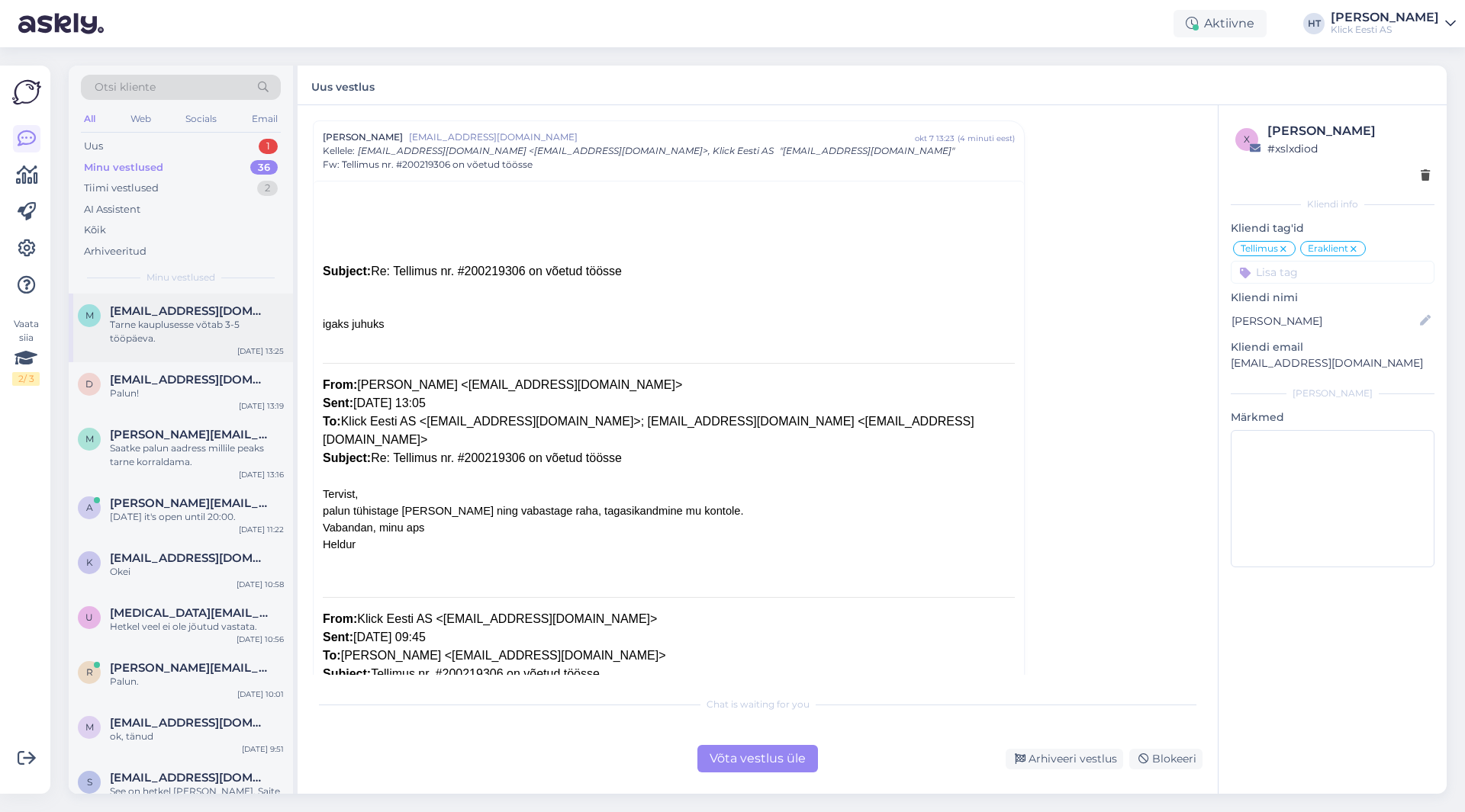
click at [256, 324] on div "Tarne kauplusesse võtab 3-5 tööpäeva." at bounding box center [197, 331] width 174 height 27
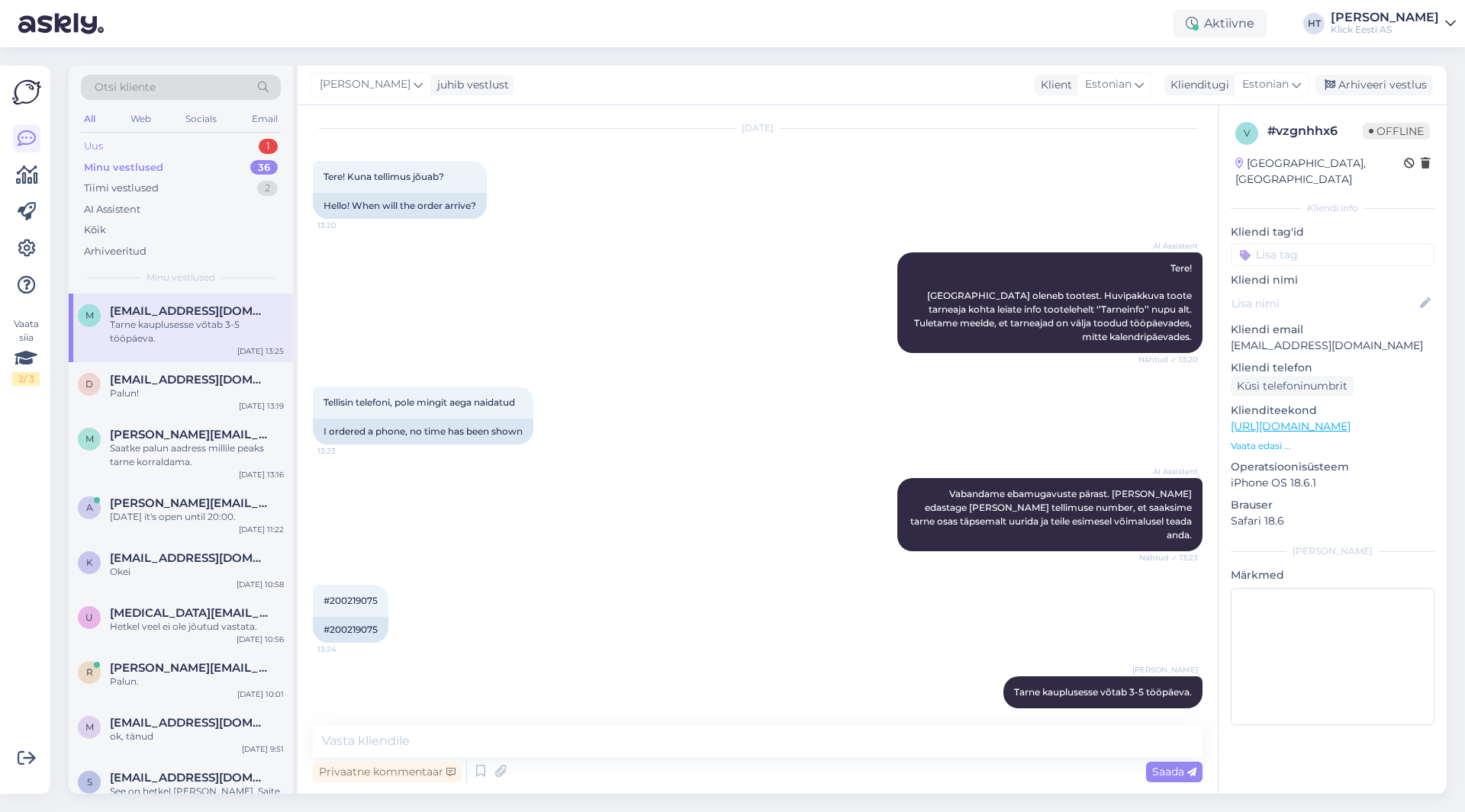
click at [243, 153] on div "Uus 1" at bounding box center [181, 146] width 200 height 21
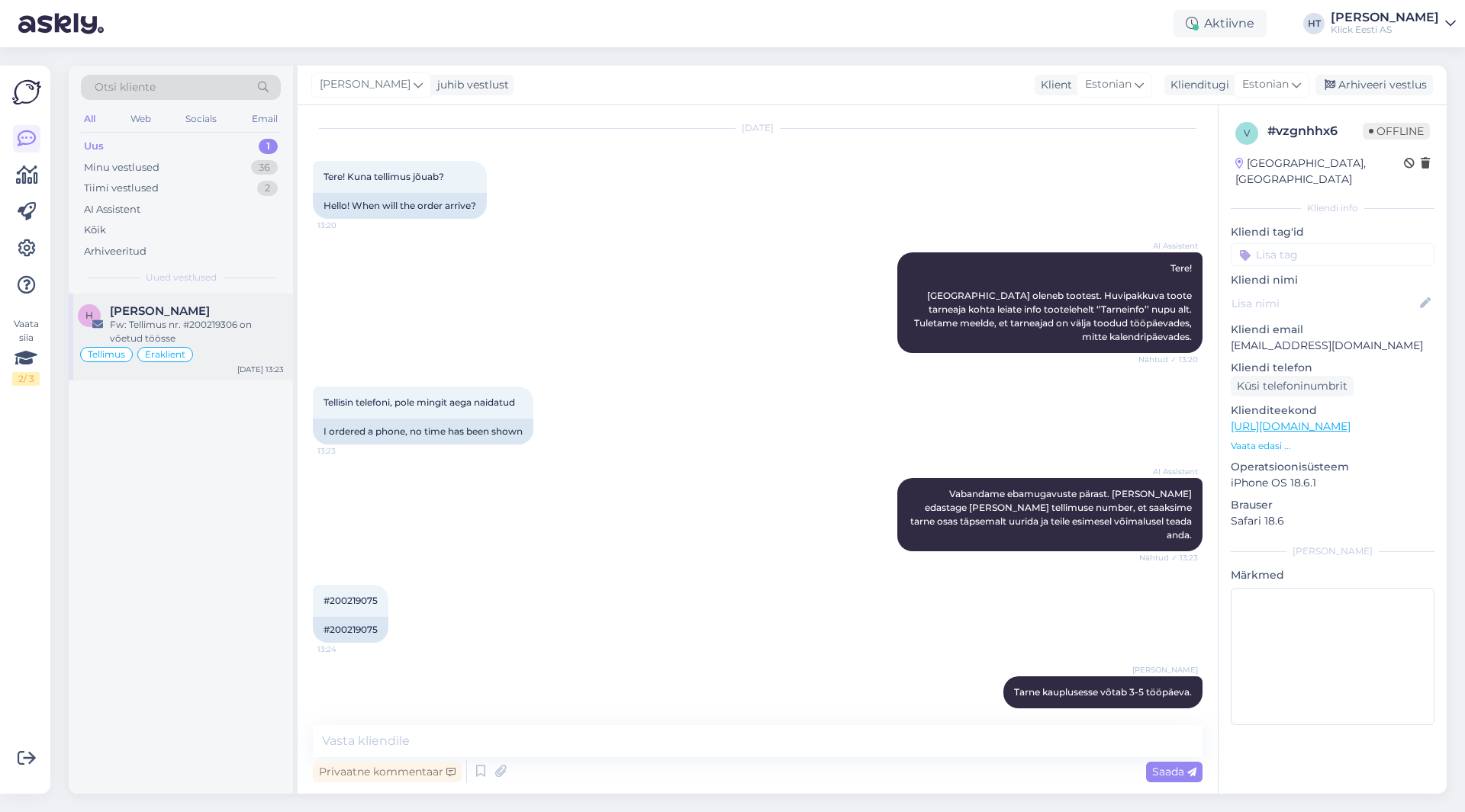
click at [263, 314] on div "[PERSON_NAME]" at bounding box center [197, 311] width 174 height 14
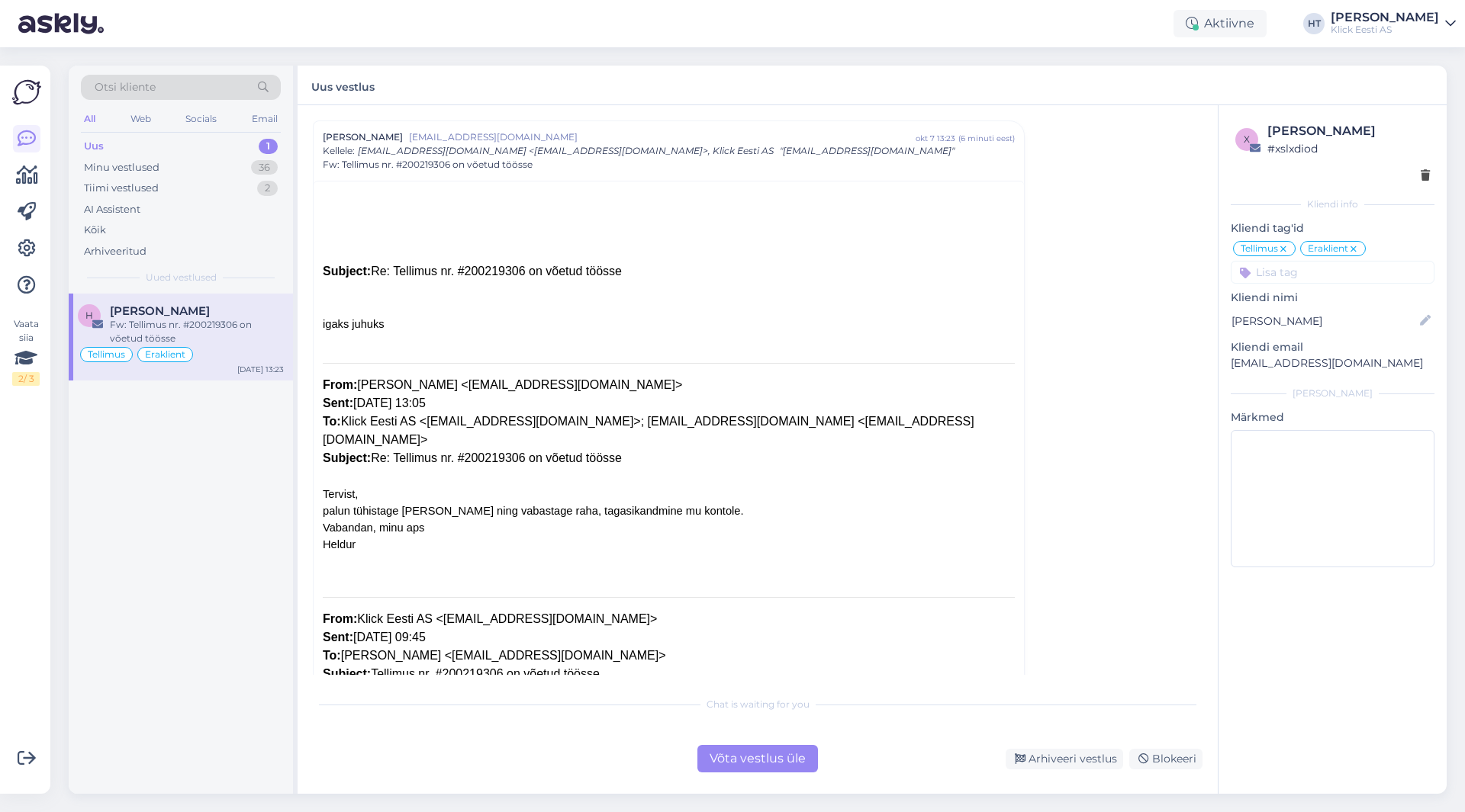
click at [219, 324] on div "Fw: Tellimus nr. #200219306 on võetud töösse" at bounding box center [197, 331] width 174 height 27
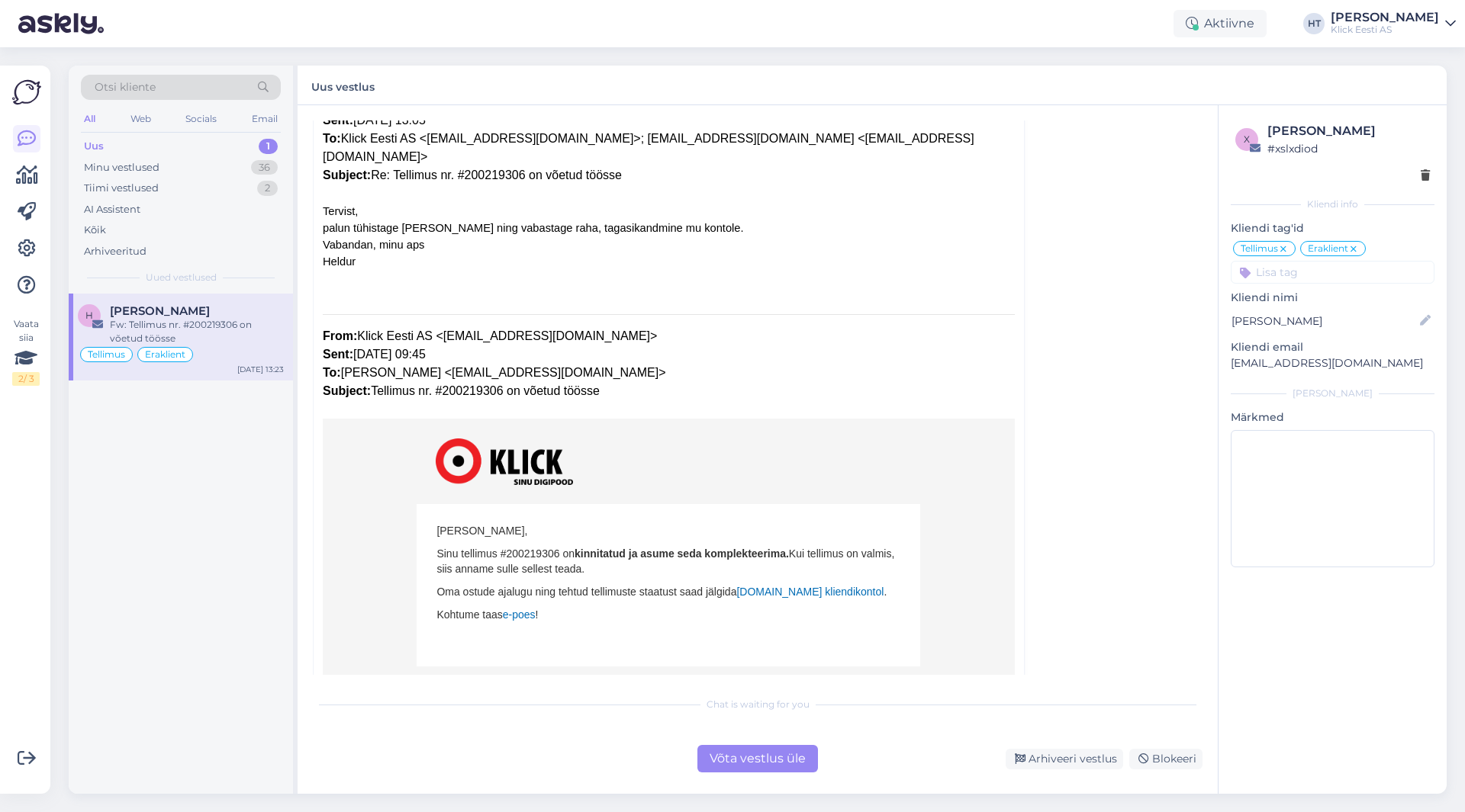
scroll to position [412, 0]
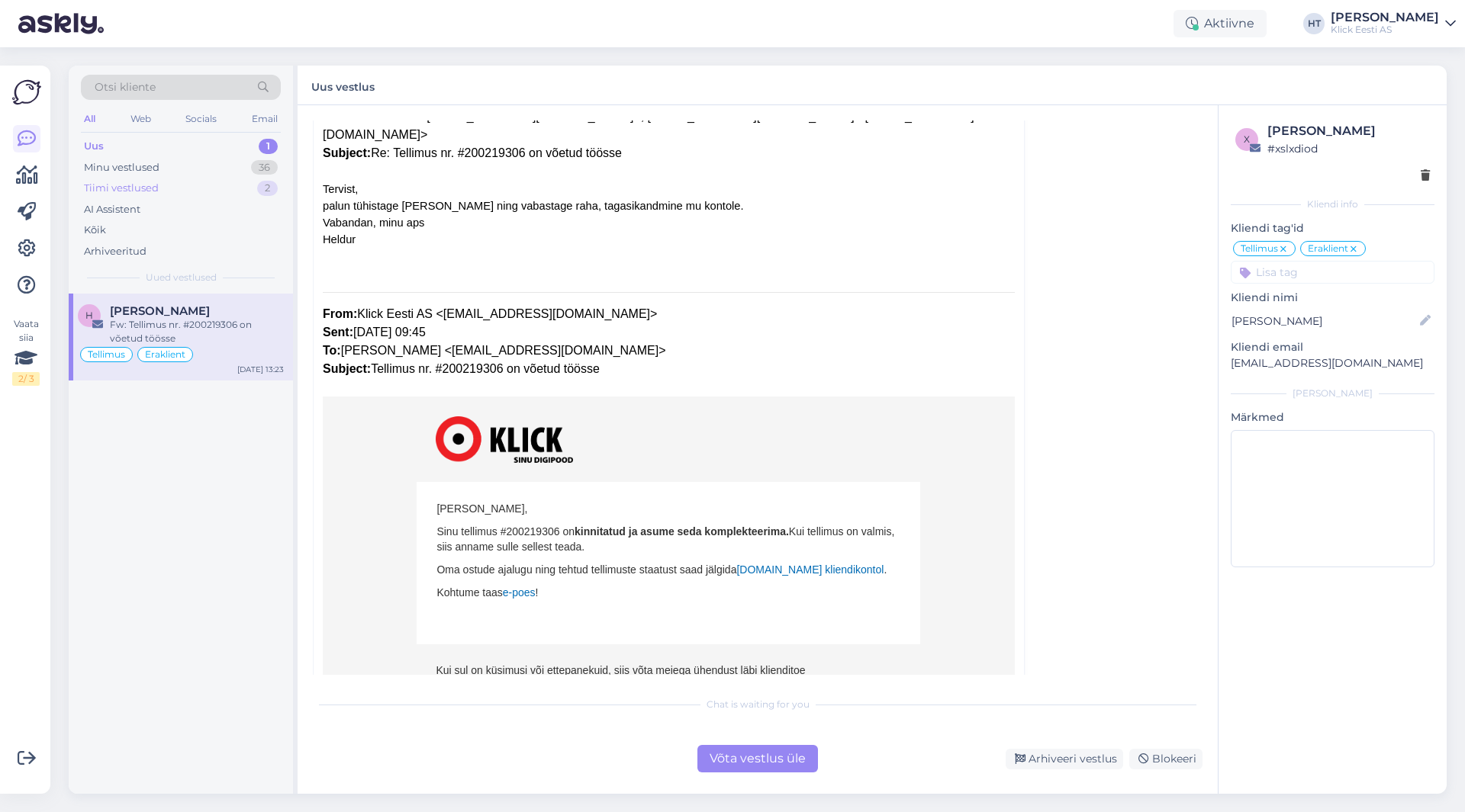
click at [232, 190] on div "Tiimi vestlused 2" at bounding box center [181, 188] width 200 height 21
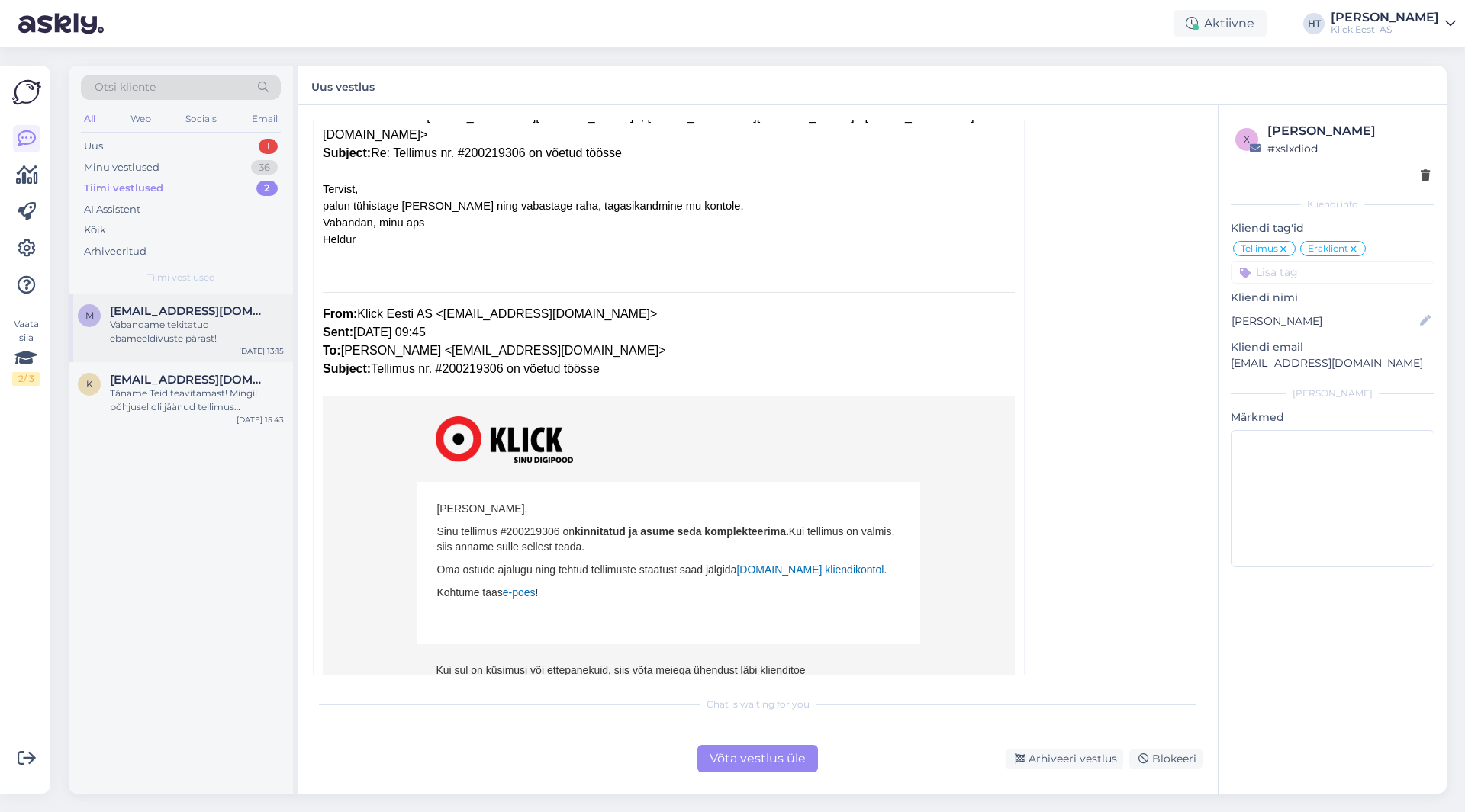
click at [204, 316] on span "[EMAIL_ADDRESS][DOMAIN_NAME]" at bounding box center [190, 311] width 159 height 14
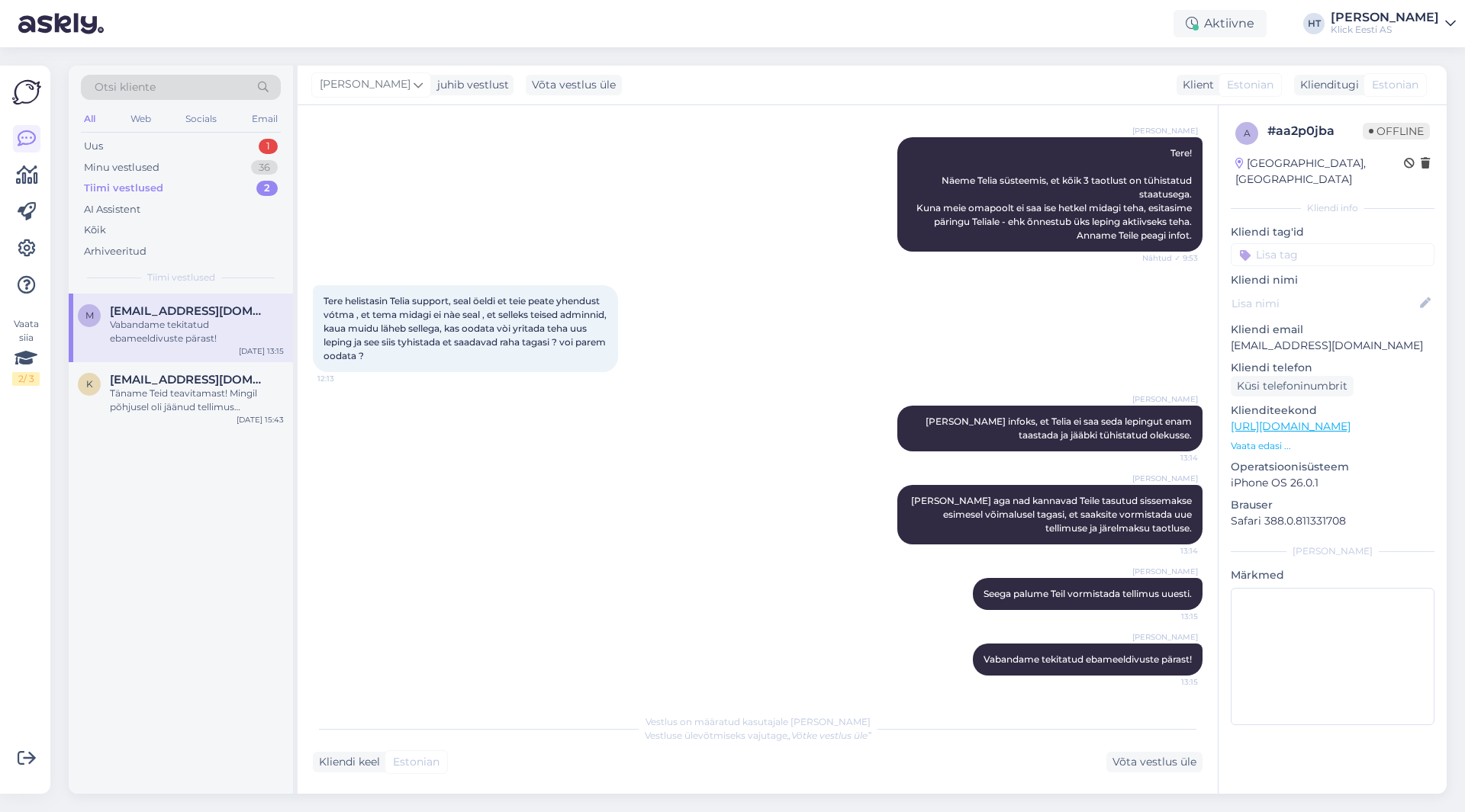
click at [215, 189] on div "Tiimi vestlused 2" at bounding box center [181, 188] width 200 height 21
click at [237, 306] on span "[EMAIL_ADDRESS][DOMAIN_NAME]" at bounding box center [190, 311] width 159 height 14
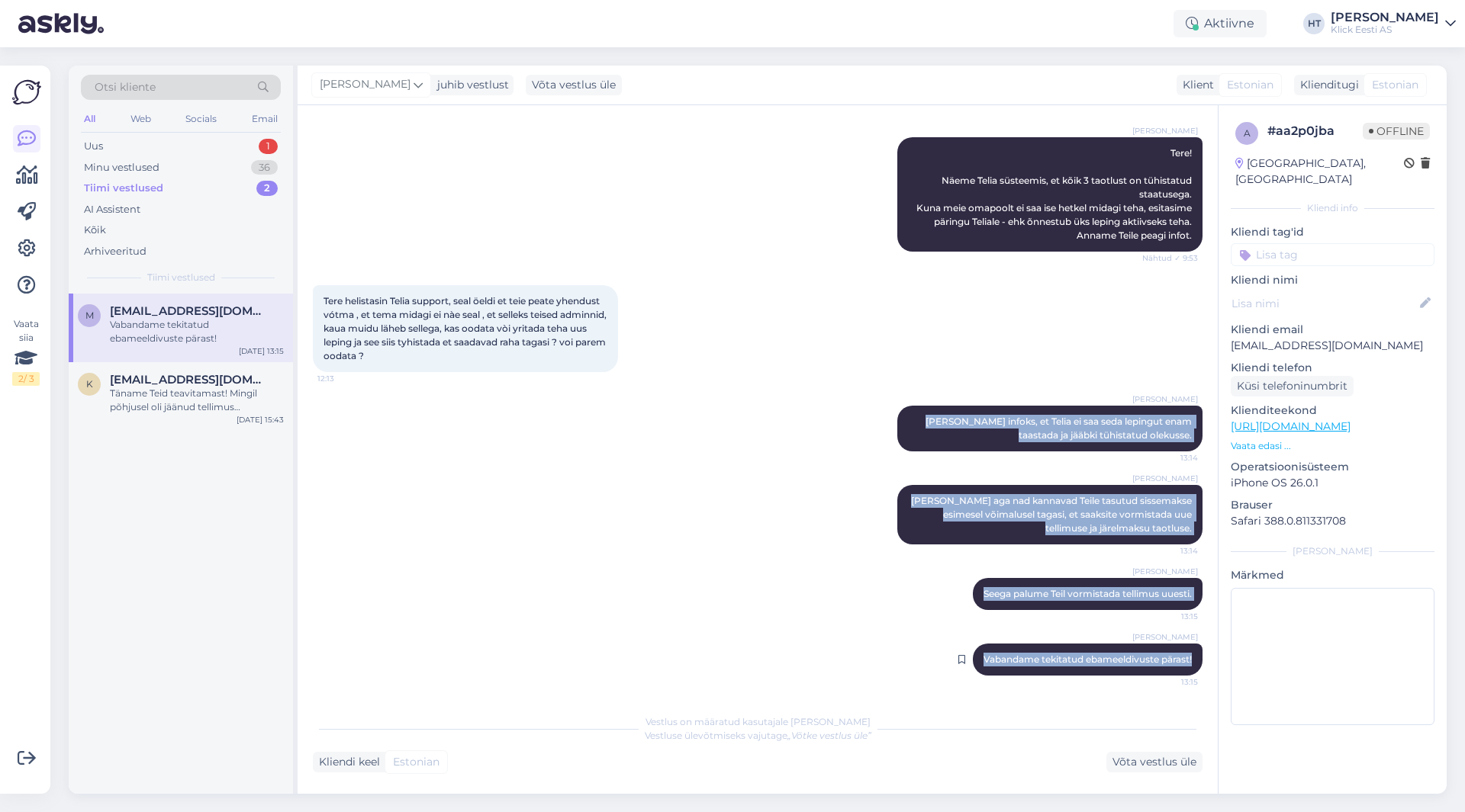
drag, startPoint x: 905, startPoint y: 420, endPoint x: 1184, endPoint y: 663, distance: 370.0
click at [1184, 663] on div "Vestlus algas [DATE] mis jama on nüüd , [PERSON_NAME] jàrelmaksu sisse makse är…" at bounding box center [764, 406] width 903 height 573
click at [1184, 658] on div "[PERSON_NAME] tekitatud ebameeldivuste pärast! 13:15" at bounding box center [1087, 660] width 230 height 32
drag, startPoint x: 1184, startPoint y: 658, endPoint x: 919, endPoint y: 417, distance: 358.2
click at [919, 417] on div "Vestlus algas [DATE] mis jama on nüüd , [PERSON_NAME] jàrelmaksu sisse makse är…" at bounding box center [764, 406] width 903 height 573
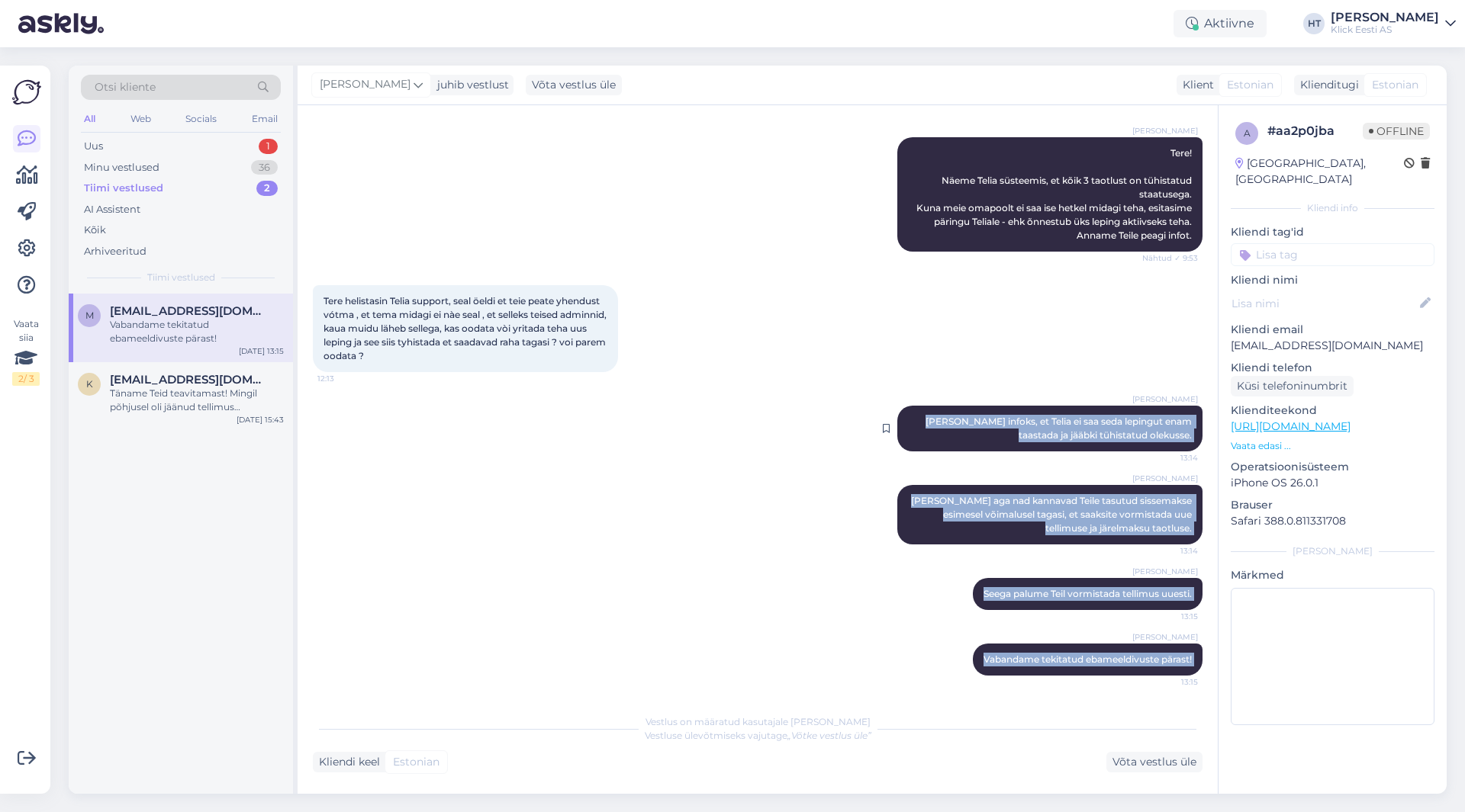
click at [914, 419] on div "[PERSON_NAME] infoks, et [PERSON_NAME] ei saa seda lepingut enam taastada ja jä…" at bounding box center [1049, 428] width 305 height 45
drag, startPoint x: 914, startPoint y: 419, endPoint x: 1184, endPoint y: 658, distance: 360.6
click at [1184, 658] on div "Vestlus algas [DATE] mis jama on nüüd , [PERSON_NAME] jàrelmaksu sisse makse är…" at bounding box center [764, 406] width 903 height 573
click at [1181, 658] on div "[PERSON_NAME] tekitatud ebameeldivuste pärast! 13:15" at bounding box center [1087, 660] width 230 height 32
drag, startPoint x: 1181, startPoint y: 663, endPoint x: 918, endPoint y: 419, distance: 358.8
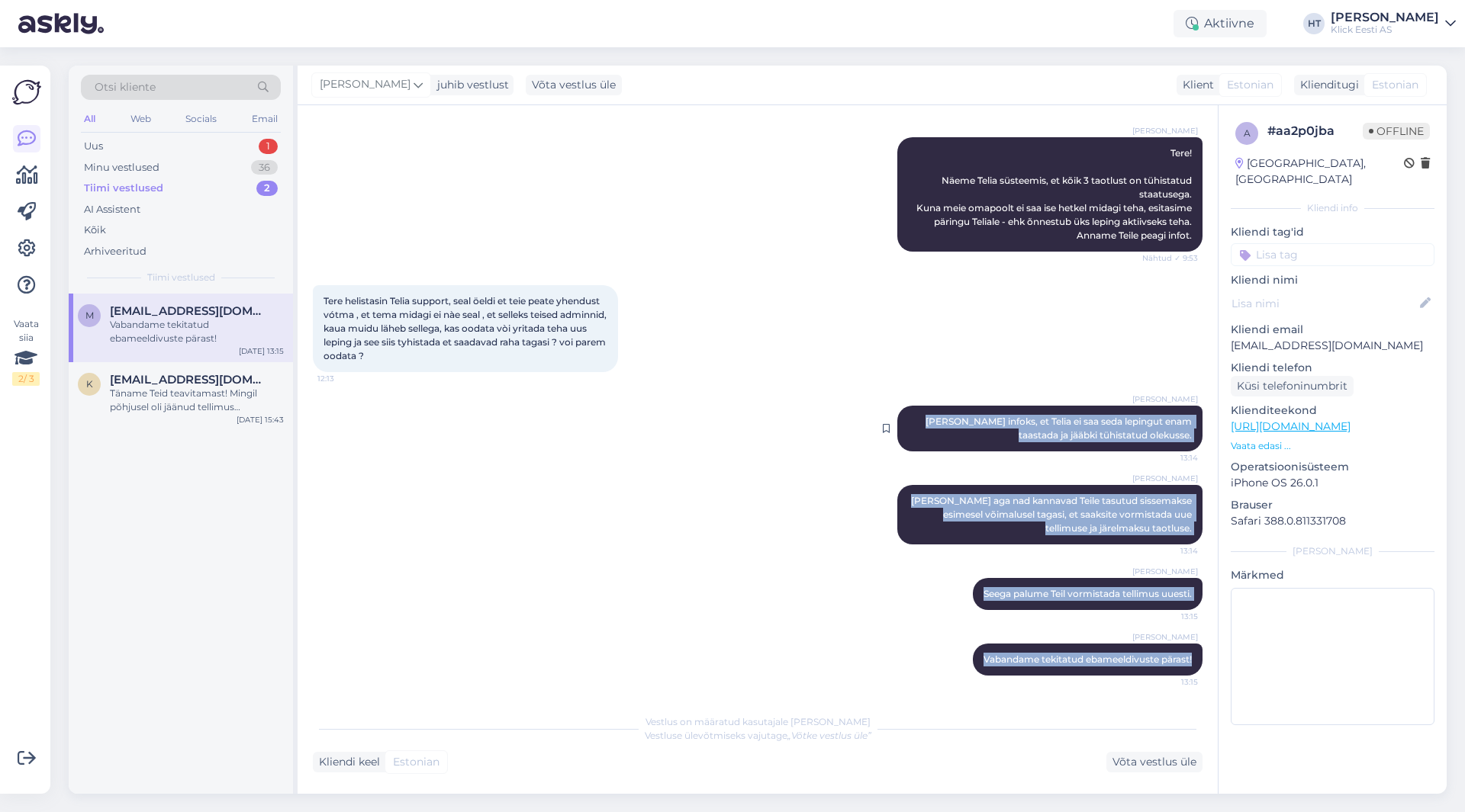
click at [918, 419] on div "Vestlus algas [DATE] mis jama on nüüd , [PERSON_NAME] jàrelmaksu sisse makse är…" at bounding box center [764, 406] width 903 height 573
click at [926, 419] on span "[PERSON_NAME] infoks, et Telia ei saa seda lepingut enam taastada ja jääbki tüh…" at bounding box center [1059, 428] width 268 height 25
drag, startPoint x: 917, startPoint y: 420, endPoint x: 1188, endPoint y: 660, distance: 362.0
click at [1188, 660] on div "Vestlus algas [DATE] mis jama on nüüd , [PERSON_NAME] jàrelmaksu sisse makse är…" at bounding box center [764, 406] width 903 height 573
click at [735, 585] on div "[PERSON_NAME] palume Teil vormistada tellimus uuesti. 13:15" at bounding box center [758, 593] width 890 height 66
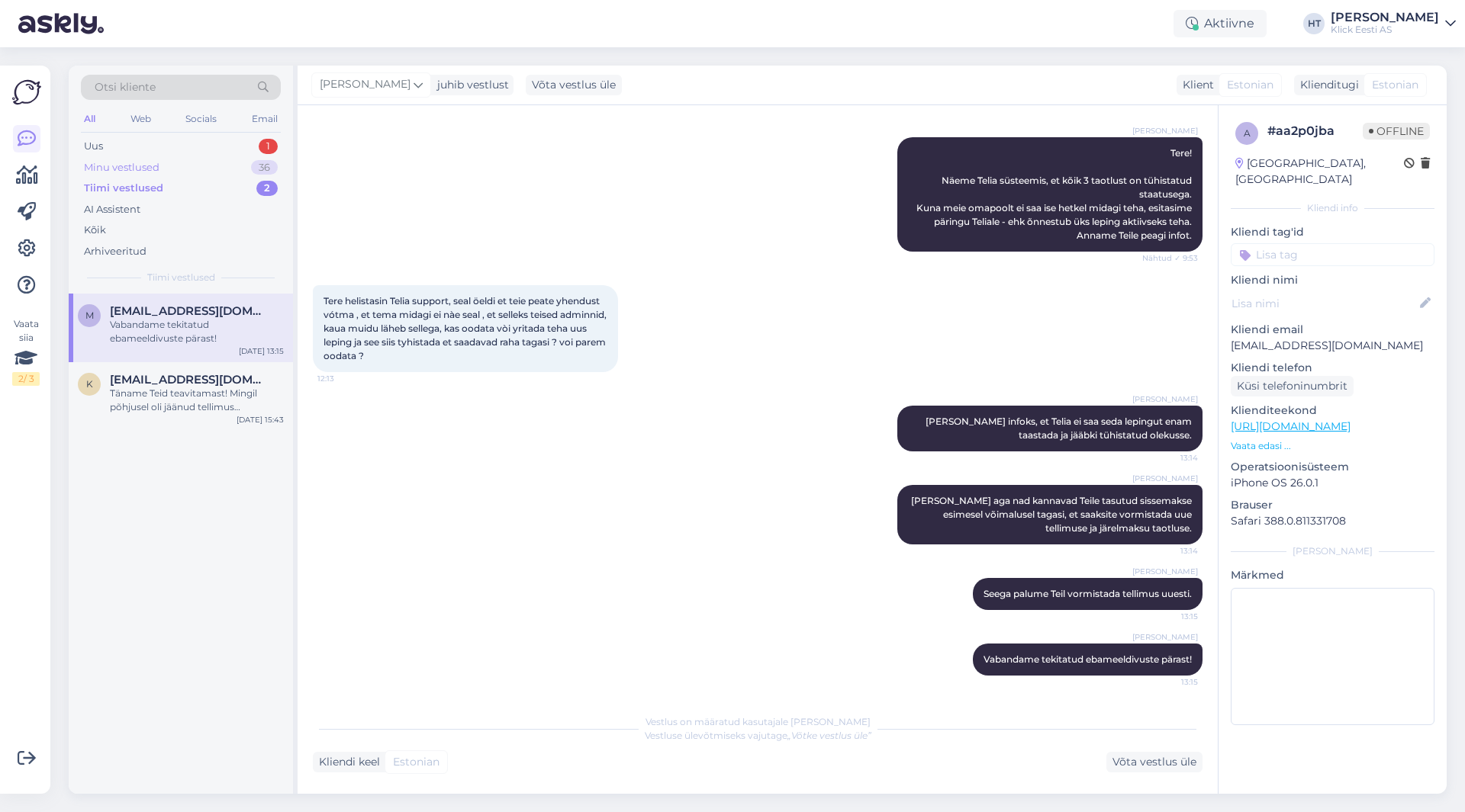
click at [251, 163] on div "Minu vestlused 36" at bounding box center [181, 168] width 200 height 21
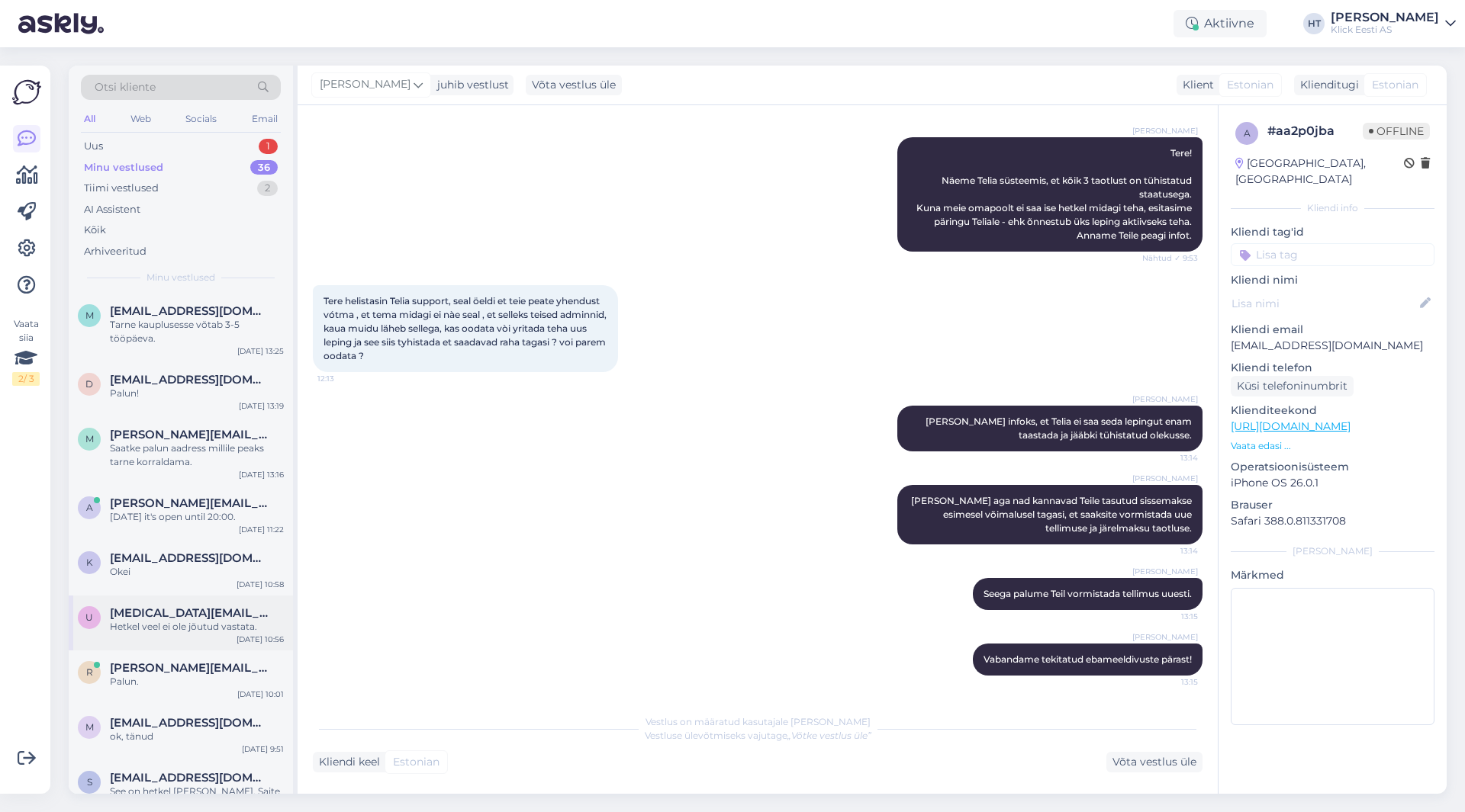
click at [212, 618] on span "[MEDICAL_DATA][EMAIL_ADDRESS][DOMAIN_NAME]" at bounding box center [190, 614] width 159 height 14
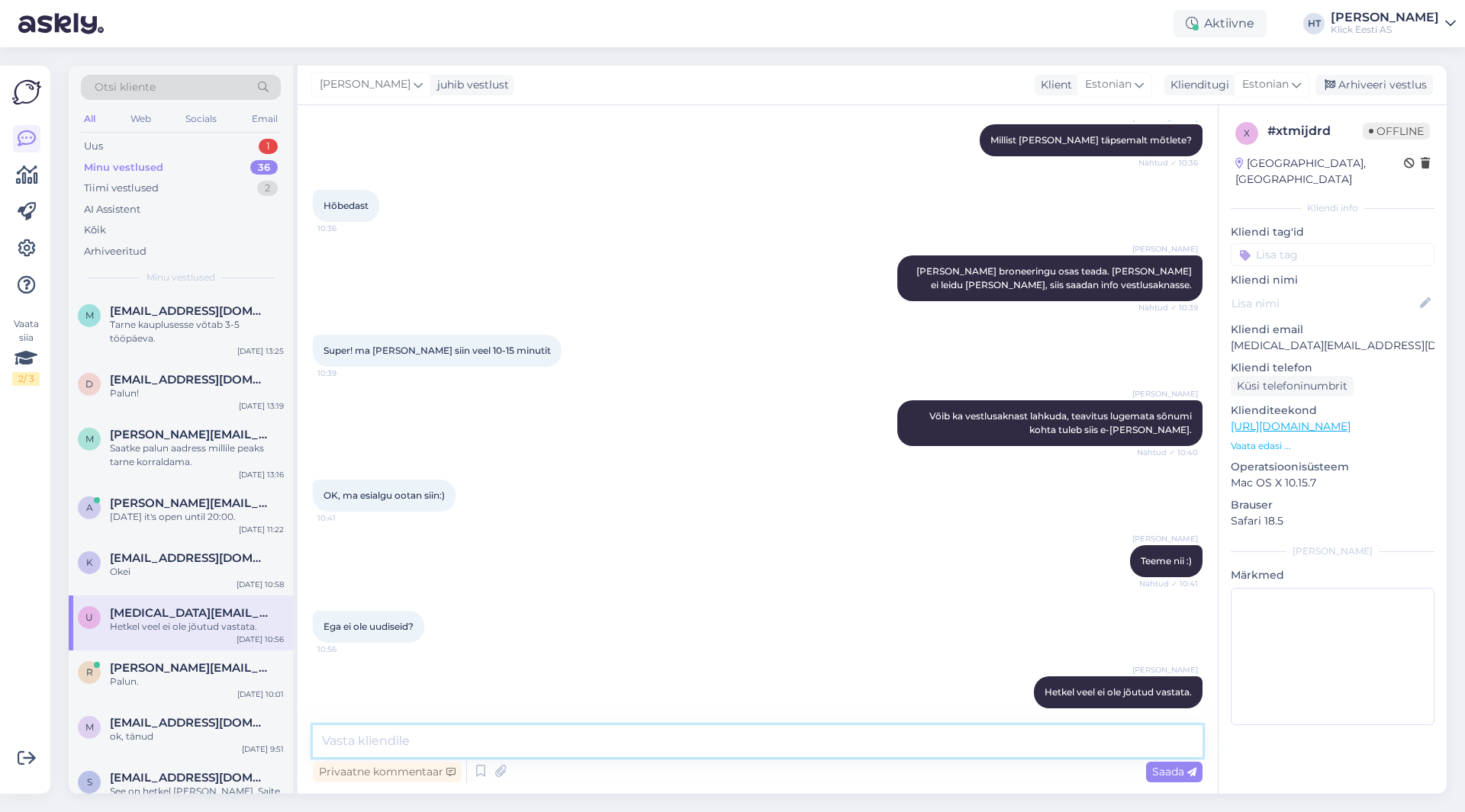
click at [625, 731] on textarea at bounding box center [758, 741] width 890 height 32
type textarea "Pood vastas, said broneeringu lõpuks kinnitatud. [PERSON_NAME] oli ilusti olema…"
click at [800, 728] on textarea "Pood vastas, said broneeringu lõpuks kinnitatud. [PERSON_NAME] oli ilusti olema…" at bounding box center [758, 741] width 890 height 32
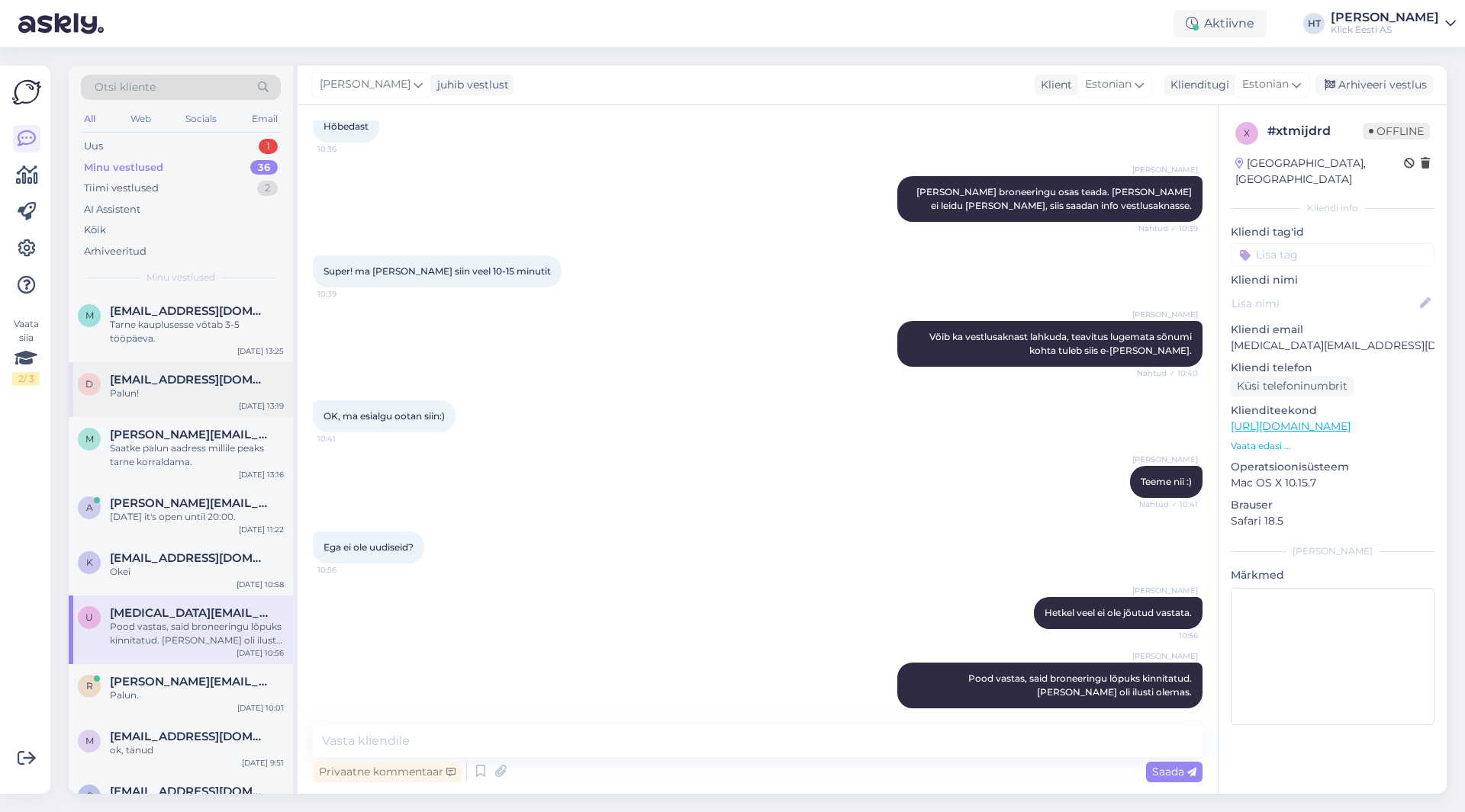
click at [254, 417] on div "d [EMAIL_ADDRESS][DOMAIN_NAME] Palun! [DATE] 13:19" at bounding box center [181, 390] width 225 height 55
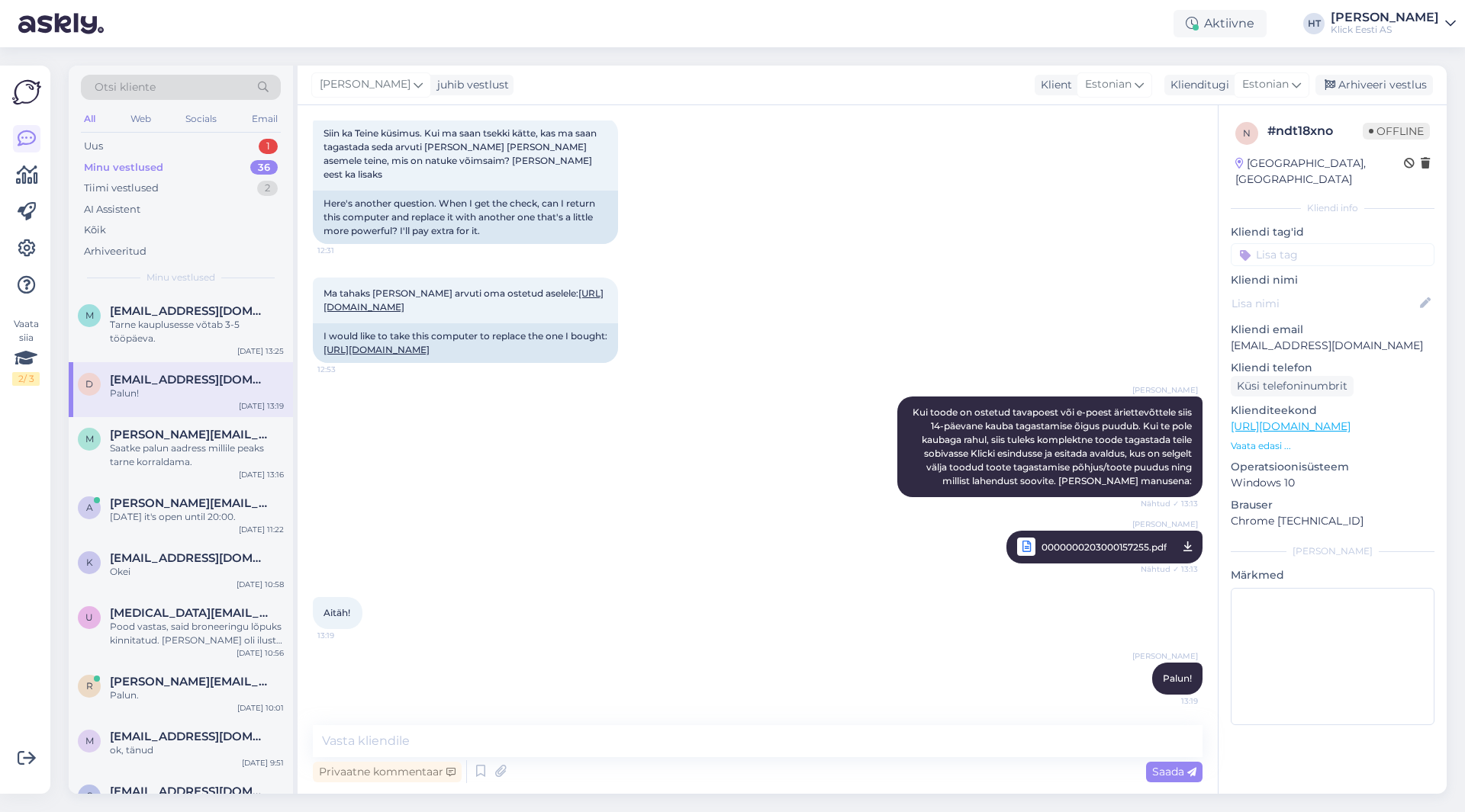
click at [245, 131] on div "All Web Socials Email" at bounding box center [181, 121] width 200 height 24
click at [247, 144] on div "Uus 1" at bounding box center [181, 146] width 200 height 21
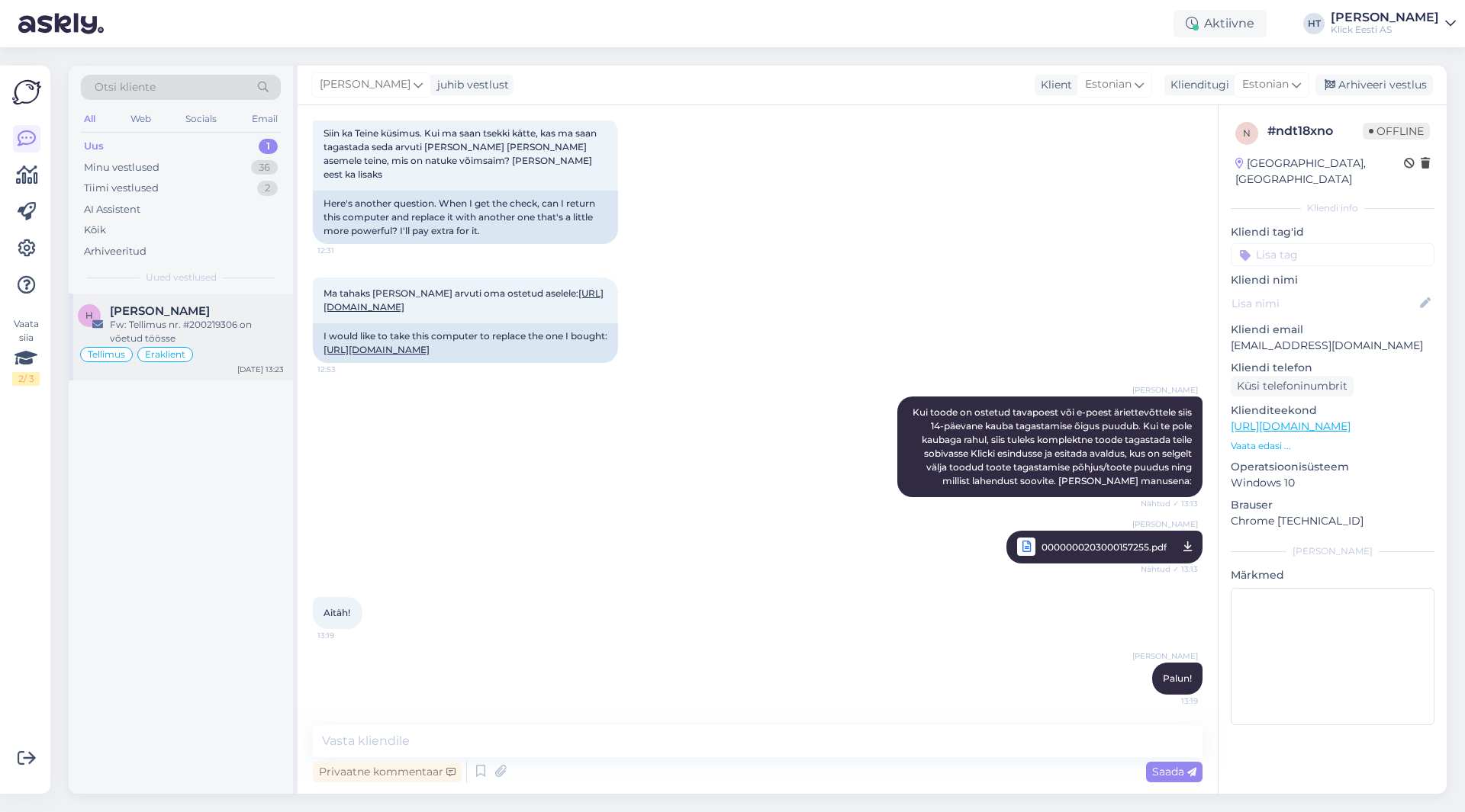
click at [226, 342] on div "Fw: Tellimus nr. #200219306 on võetud töösse" at bounding box center [197, 331] width 174 height 27
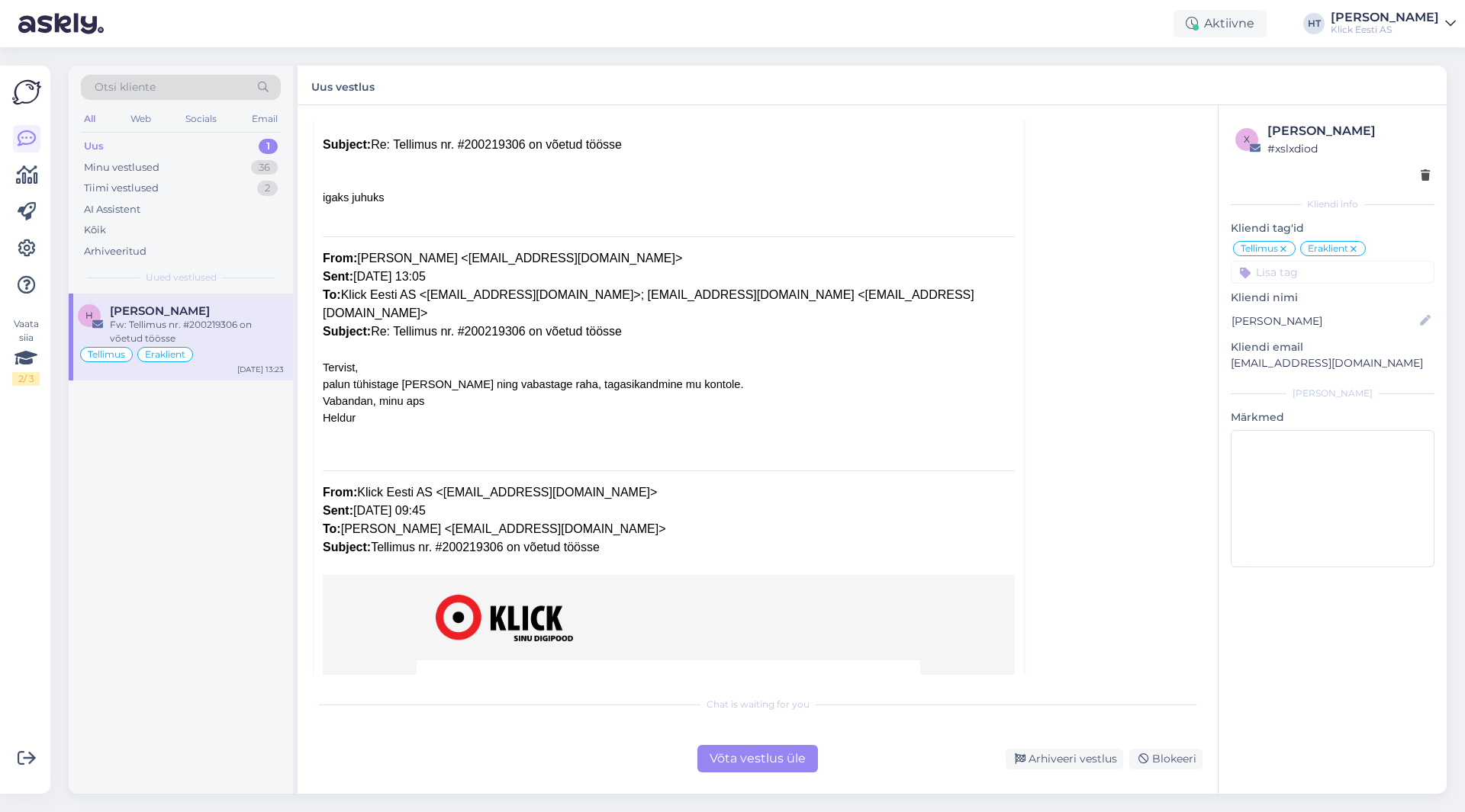
scroll to position [0, 0]
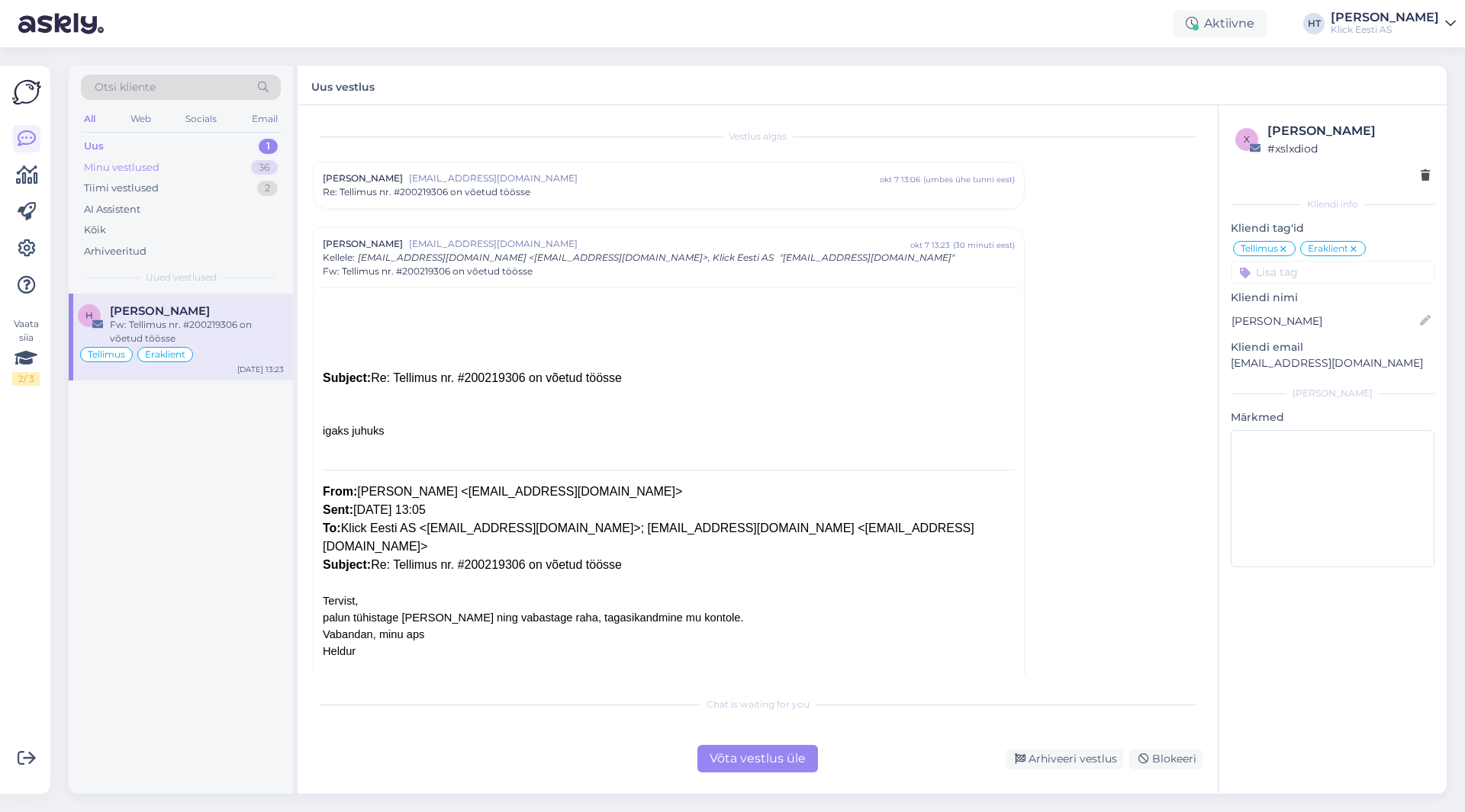
click at [267, 170] on div "36" at bounding box center [264, 167] width 27 height 15
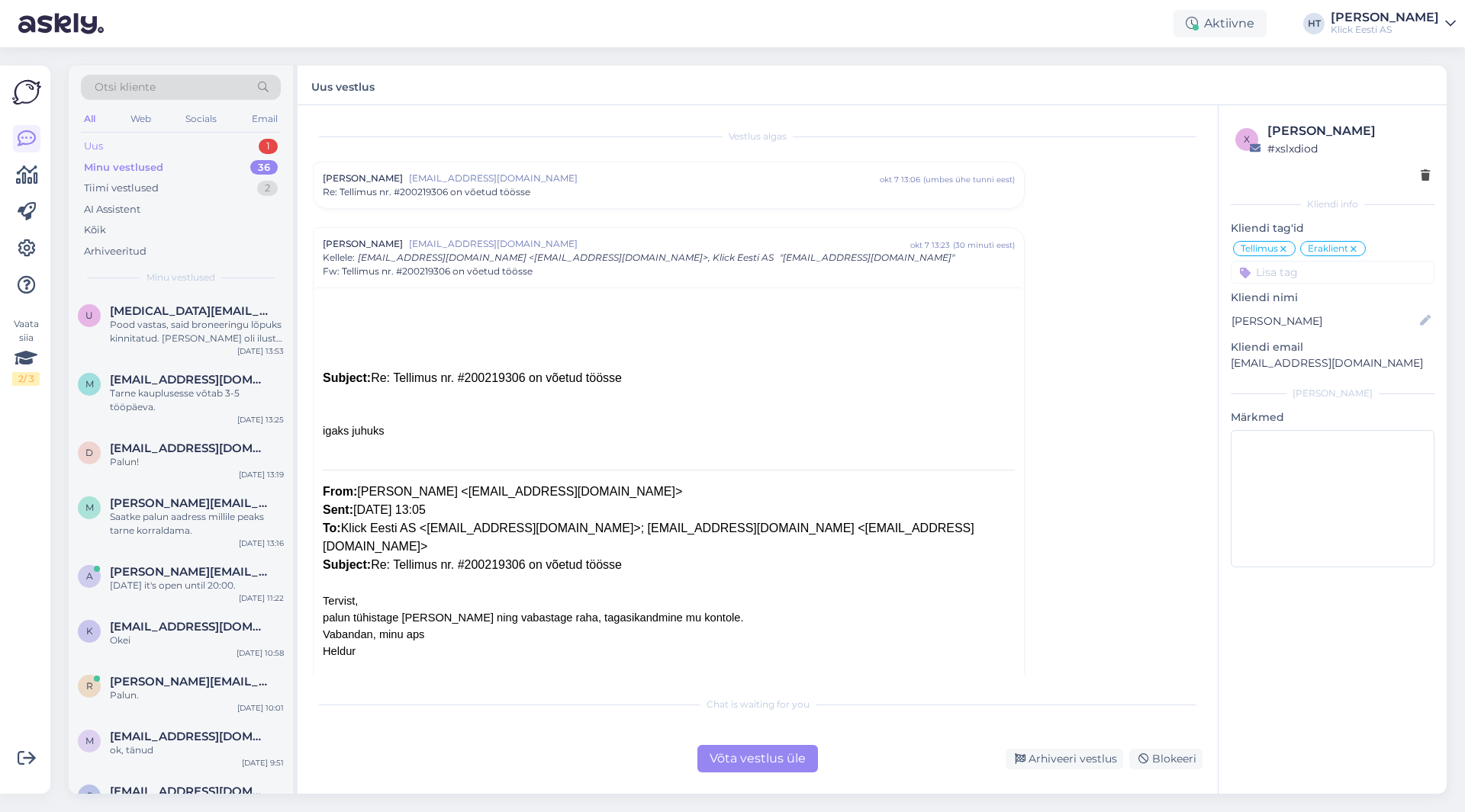
click at [234, 143] on div "Uus 1" at bounding box center [181, 146] width 200 height 21
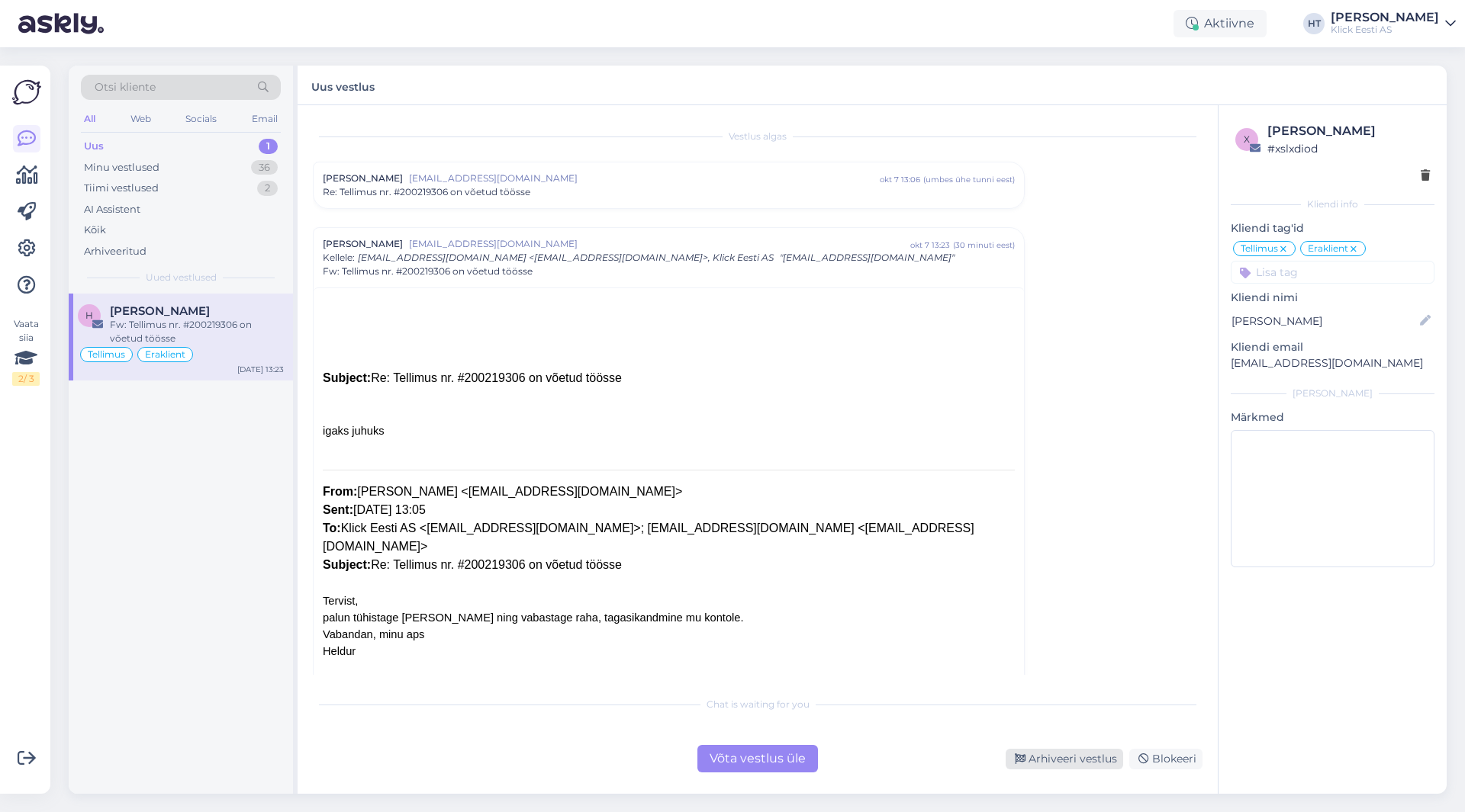
click at [1058, 755] on div "Arhiveeri vestlus" at bounding box center [1064, 760] width 117 height 21
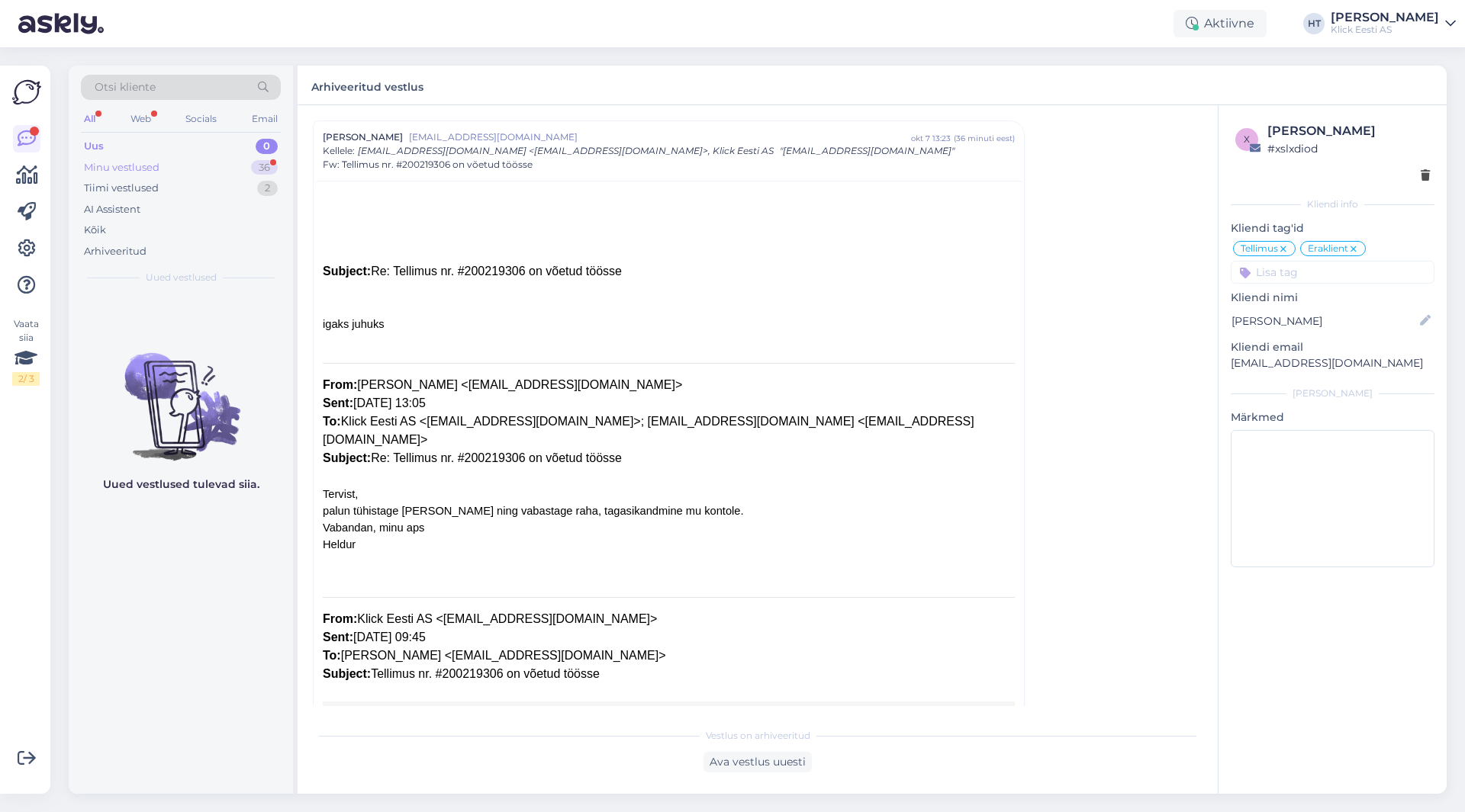
click at [243, 157] on div "Minu vestlused 36" at bounding box center [181, 168] width 200 height 21
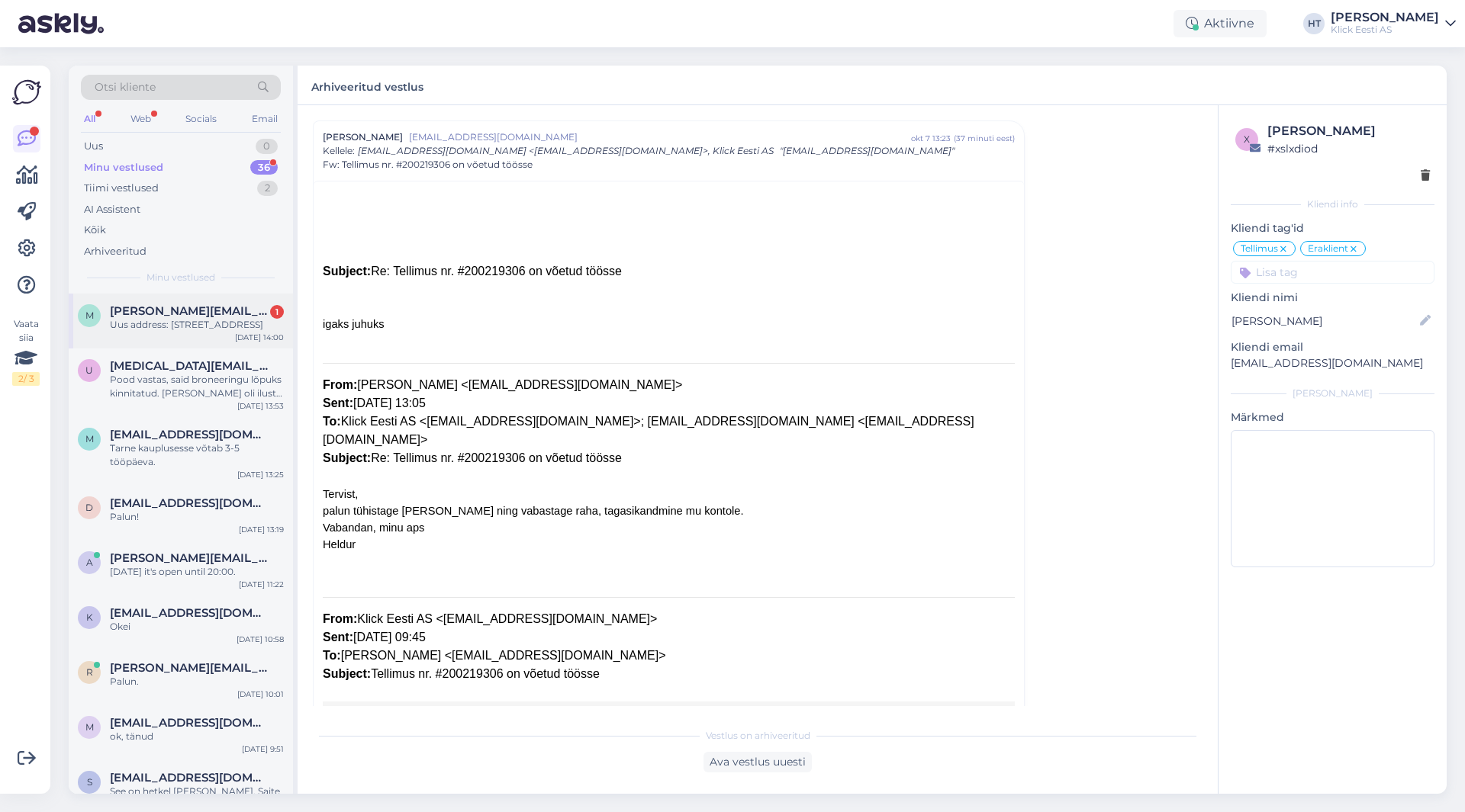
click at [240, 300] on div "m [PERSON_NAME][EMAIL_ADDRESS][DOMAIN_NAME] 1 Uus address: [STREET_ADDRESS] [DA…" at bounding box center [181, 321] width 225 height 55
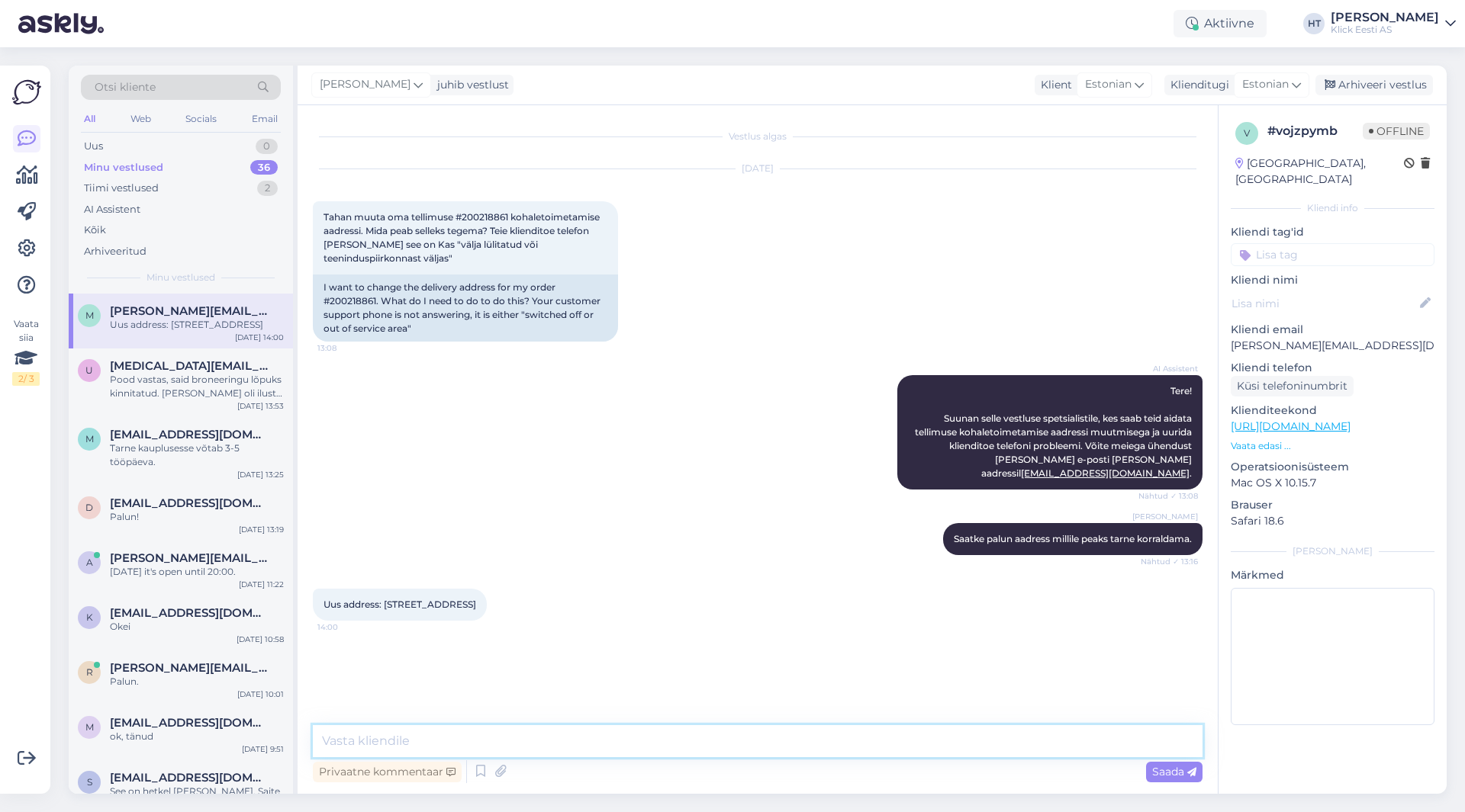
click at [608, 733] on textarea at bounding box center [758, 741] width 890 height 32
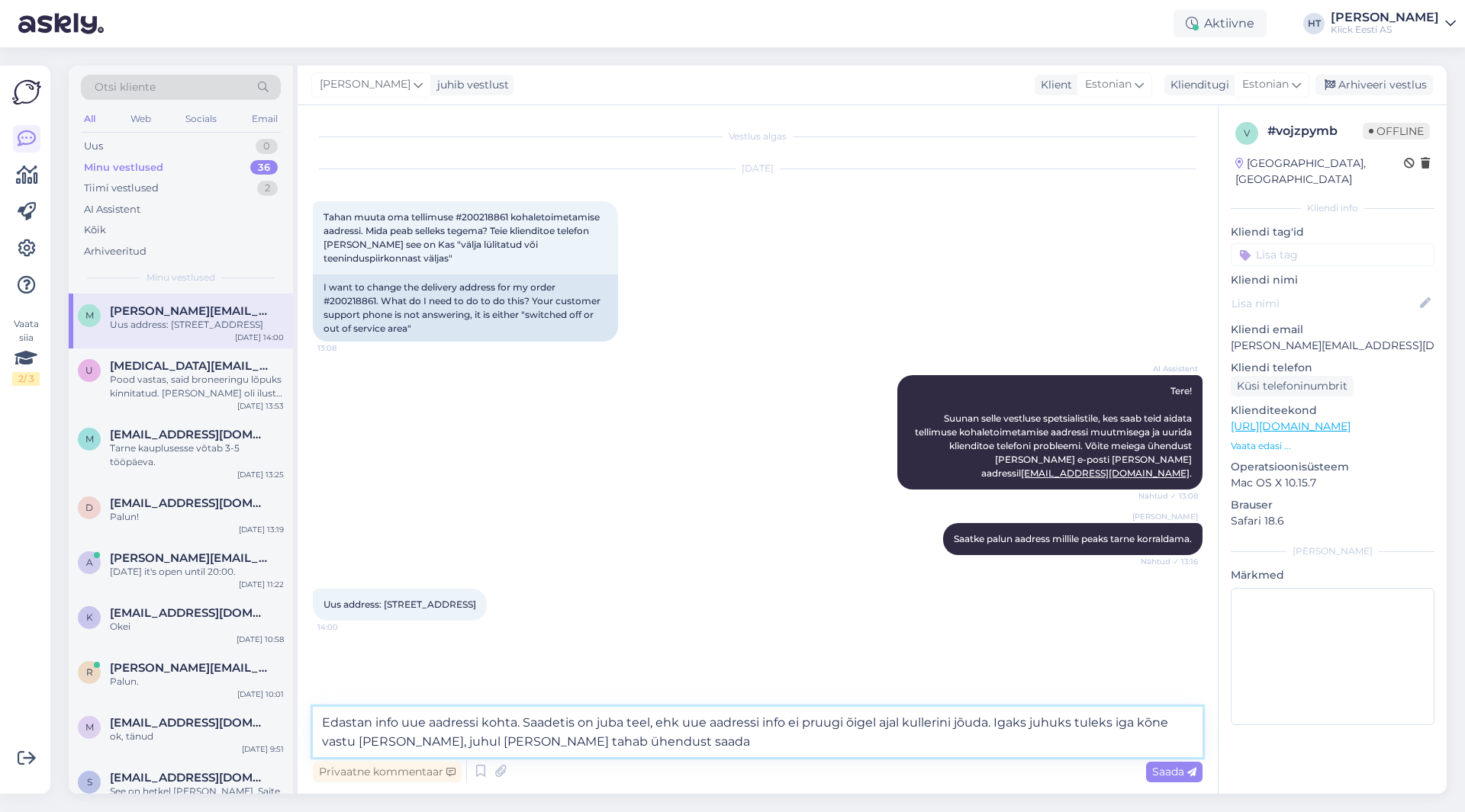
type textarea "Edastan info uue aadressi kohta. Saadetis on juba teel, ehk uue aadressi info e…"
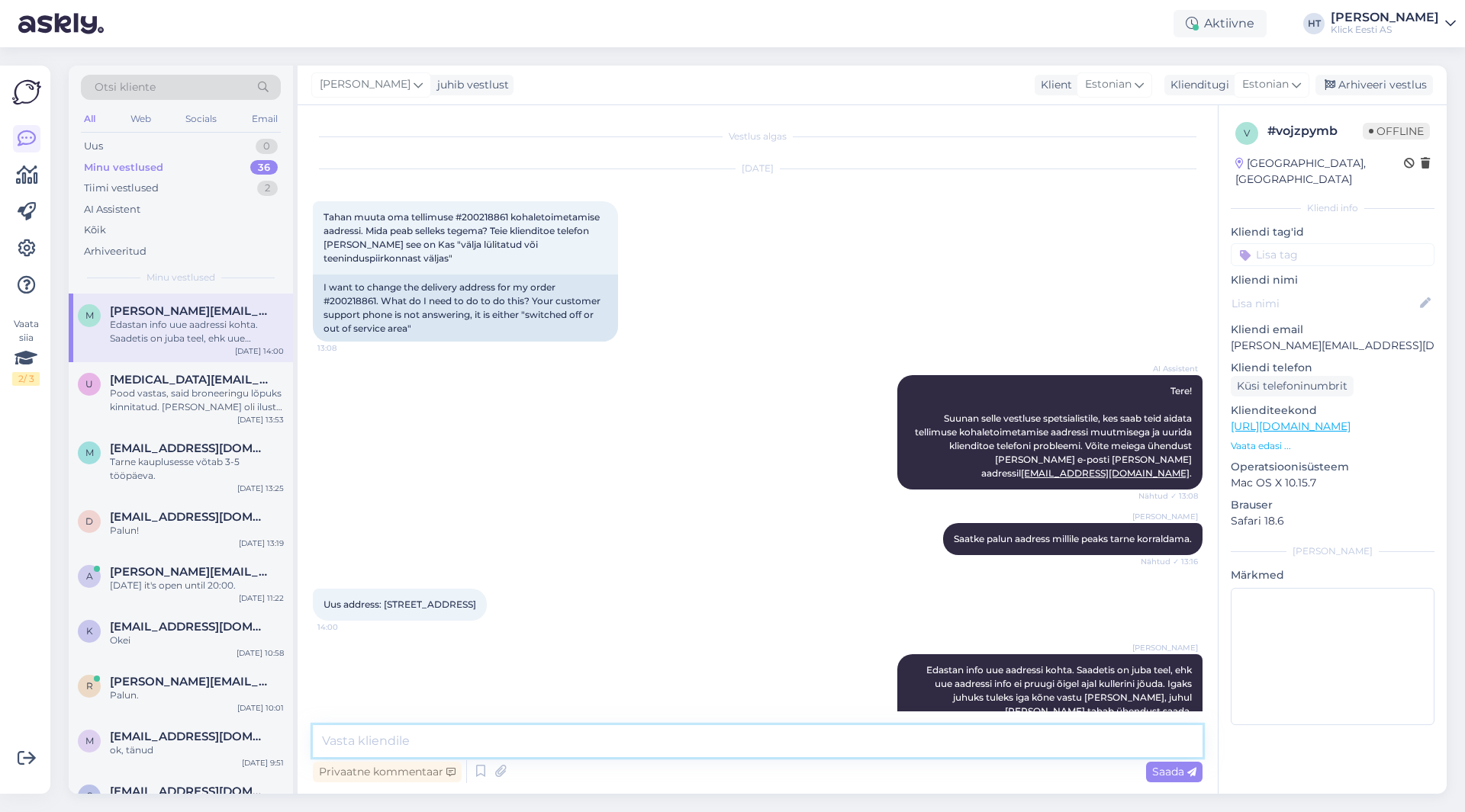
scroll to position [19, 0]
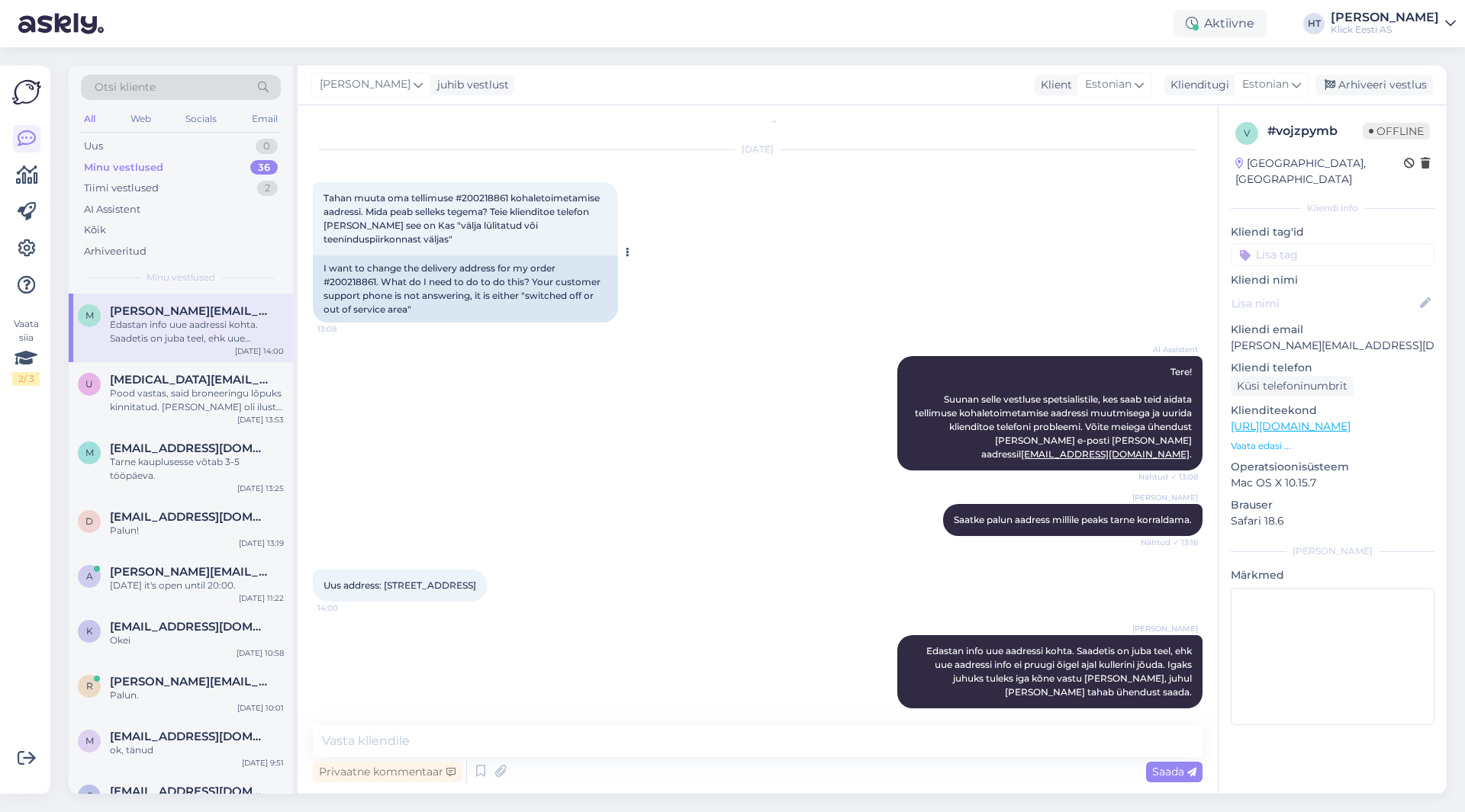
click at [476, 197] on span "Tahan muuta oma tellimuse #200218861 kohaletoimetamise aadressi. Mida peab sell…" at bounding box center [462, 219] width 279 height 52
copy span "200218861"
click at [712, 198] on div "[DATE] Tahan muuta oma tellimuse #200218861 kohaletoimetamise aadressi. Mida pe…" at bounding box center [758, 237] width 890 height 206
click at [350, 285] on div "I want to change the delivery address for my order #200218861. What do I need t…" at bounding box center [465, 288] width 305 height 67
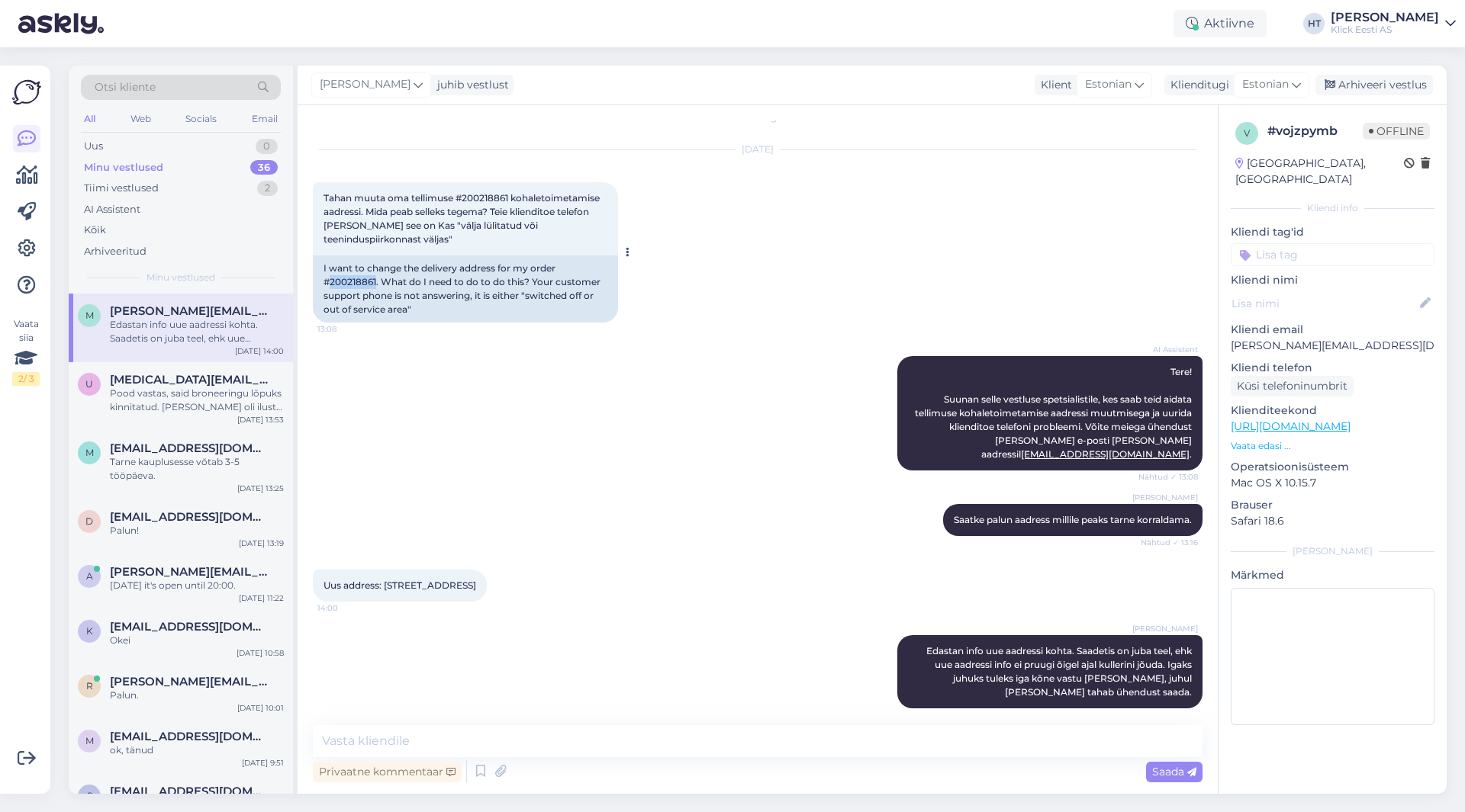
click at [350, 285] on div "I want to change the delivery address for my order #200218861. What do I need t…" at bounding box center [465, 288] width 305 height 67
copy div "200218861"
click at [393, 570] on div "Uus address: [STREET_ADDRESS] 14:00" at bounding box center [399, 586] width 174 height 32
drag, startPoint x: 386, startPoint y: 567, endPoint x: 489, endPoint y: 573, distance: 103.2
click at [476, 580] on span "Uus address: [STREET_ADDRESS]" at bounding box center [399, 585] width 153 height 11
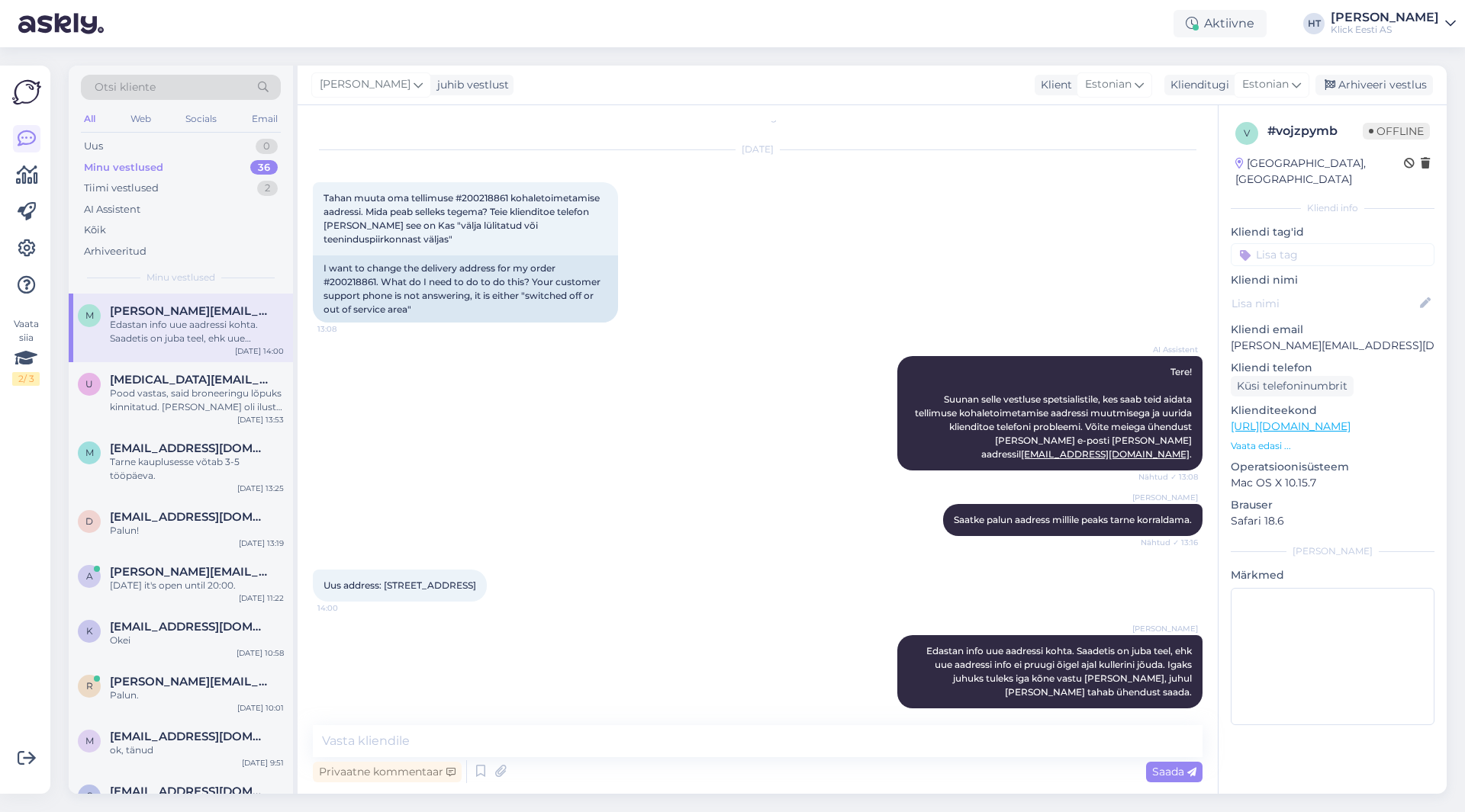
copy span "[STREET_ADDRESS]"
click at [156, 91] on div "Otsi kliente" at bounding box center [181, 87] width 200 height 25
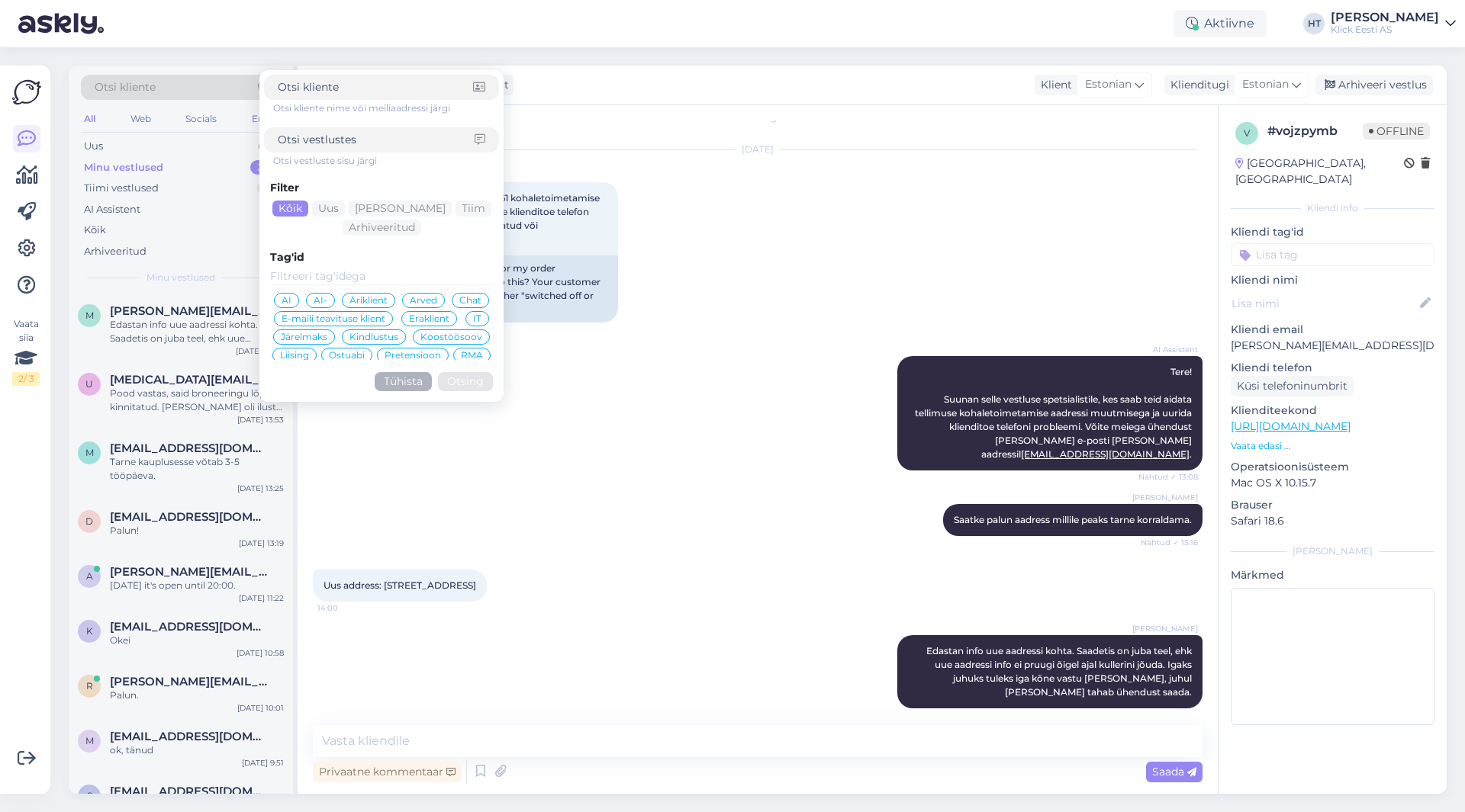
click at [531, 538] on div "[PERSON_NAME] Saatke palun aadress millile peaks tarne korraldama. Nähtud ✓ 13:…" at bounding box center [758, 520] width 890 height 66
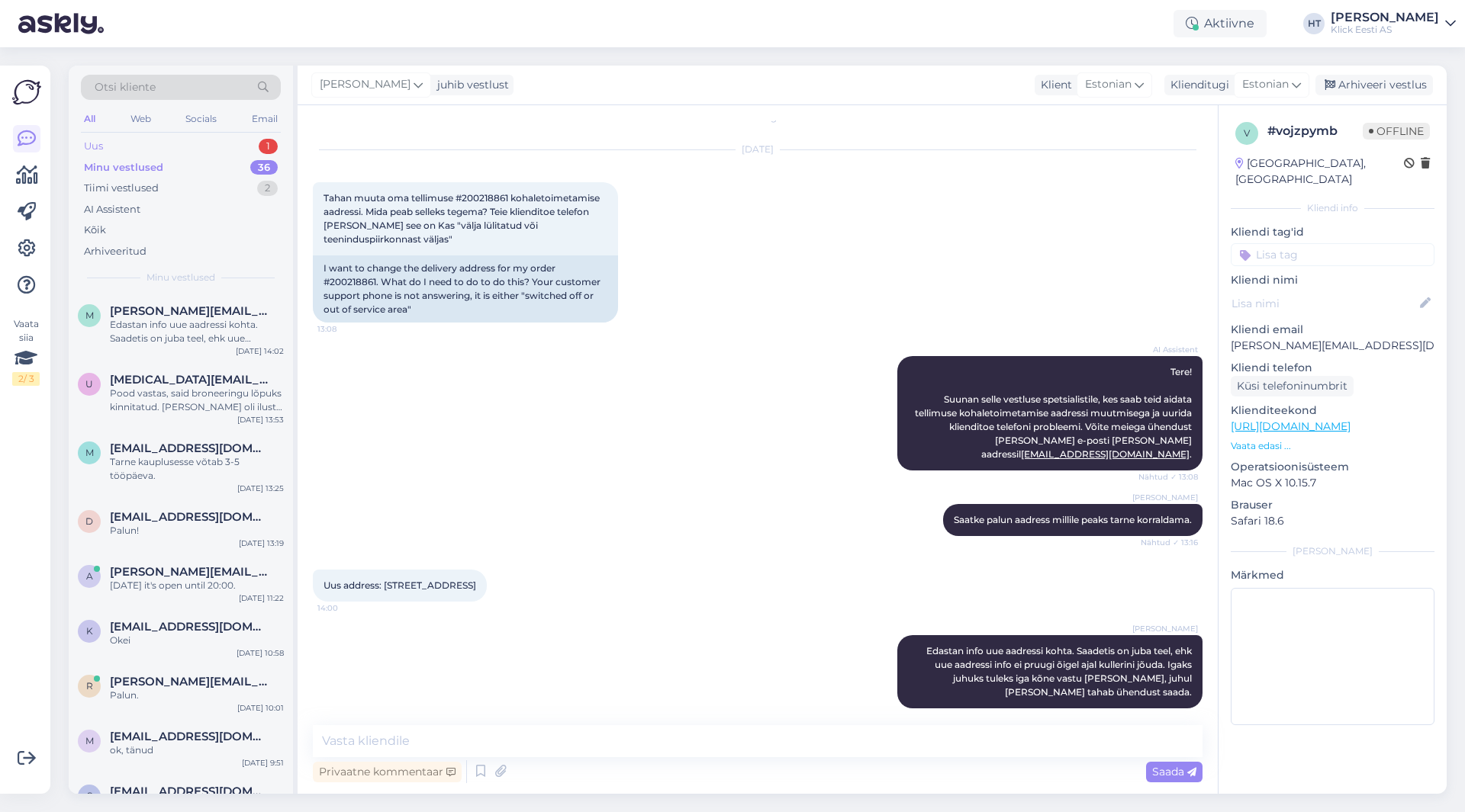
click at [226, 150] on div "Uus 1" at bounding box center [181, 146] width 200 height 21
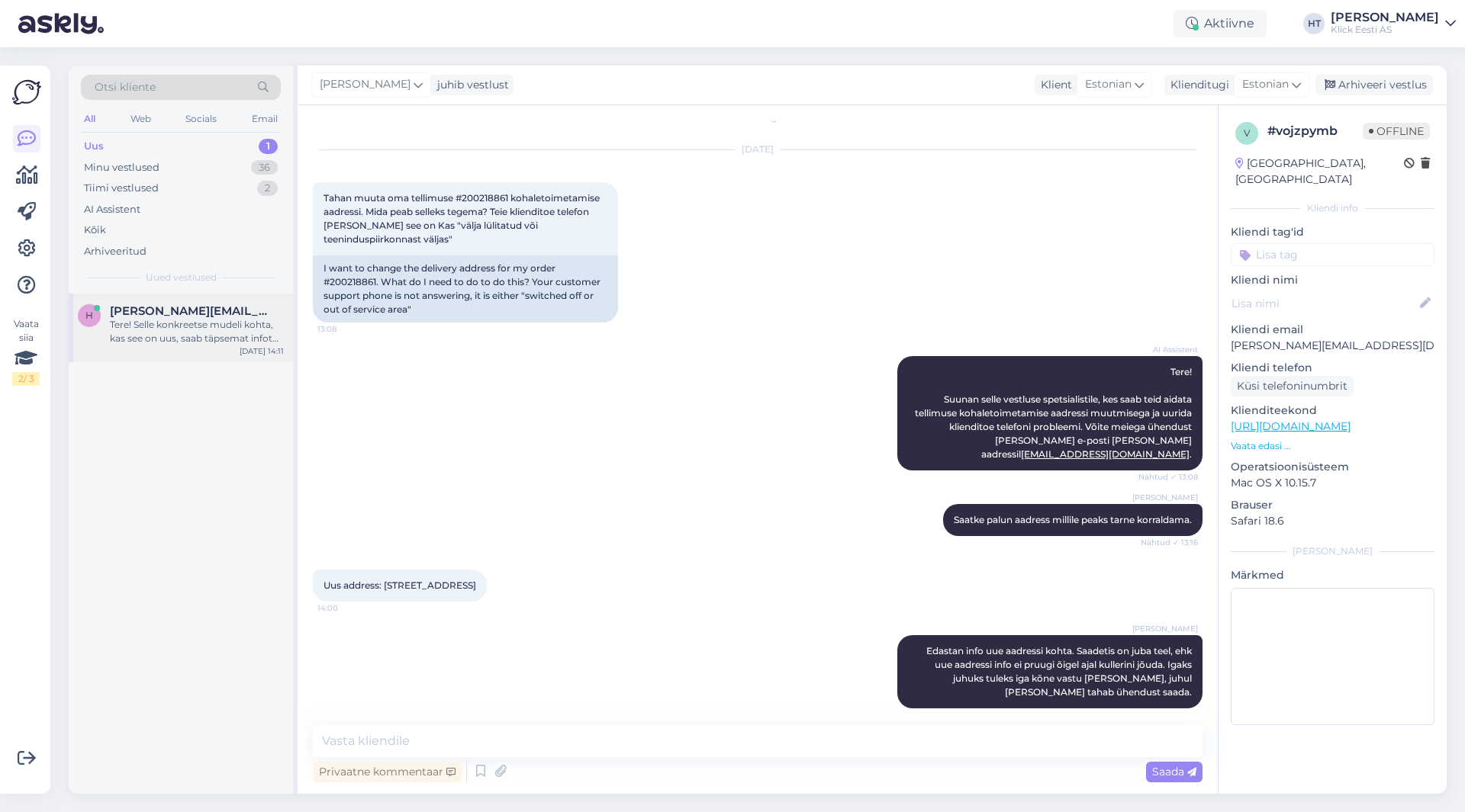
click at [243, 337] on div "Tere! Selle konkreetse mudeli kohta, kas see on uus, saab täpsemat infot anda k…" at bounding box center [197, 331] width 174 height 27
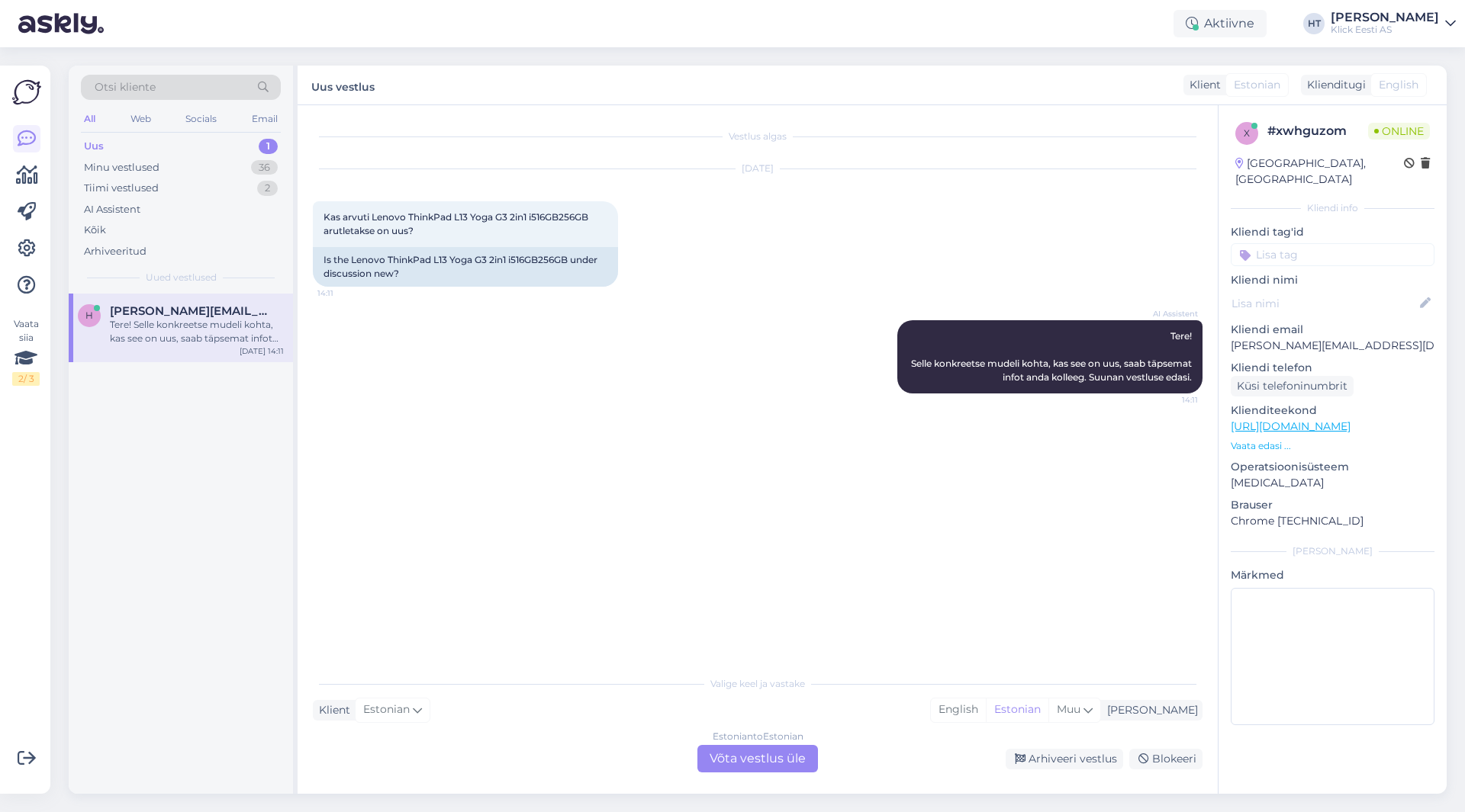
click at [686, 359] on div "AI Assistent Tere! Selle konkreetse mudeli kohta, kas see on uus, saab täpsemat…" at bounding box center [758, 357] width 890 height 107
click at [809, 755] on div "Estonian to Estonian Võta vestlus üle" at bounding box center [758, 759] width 121 height 27
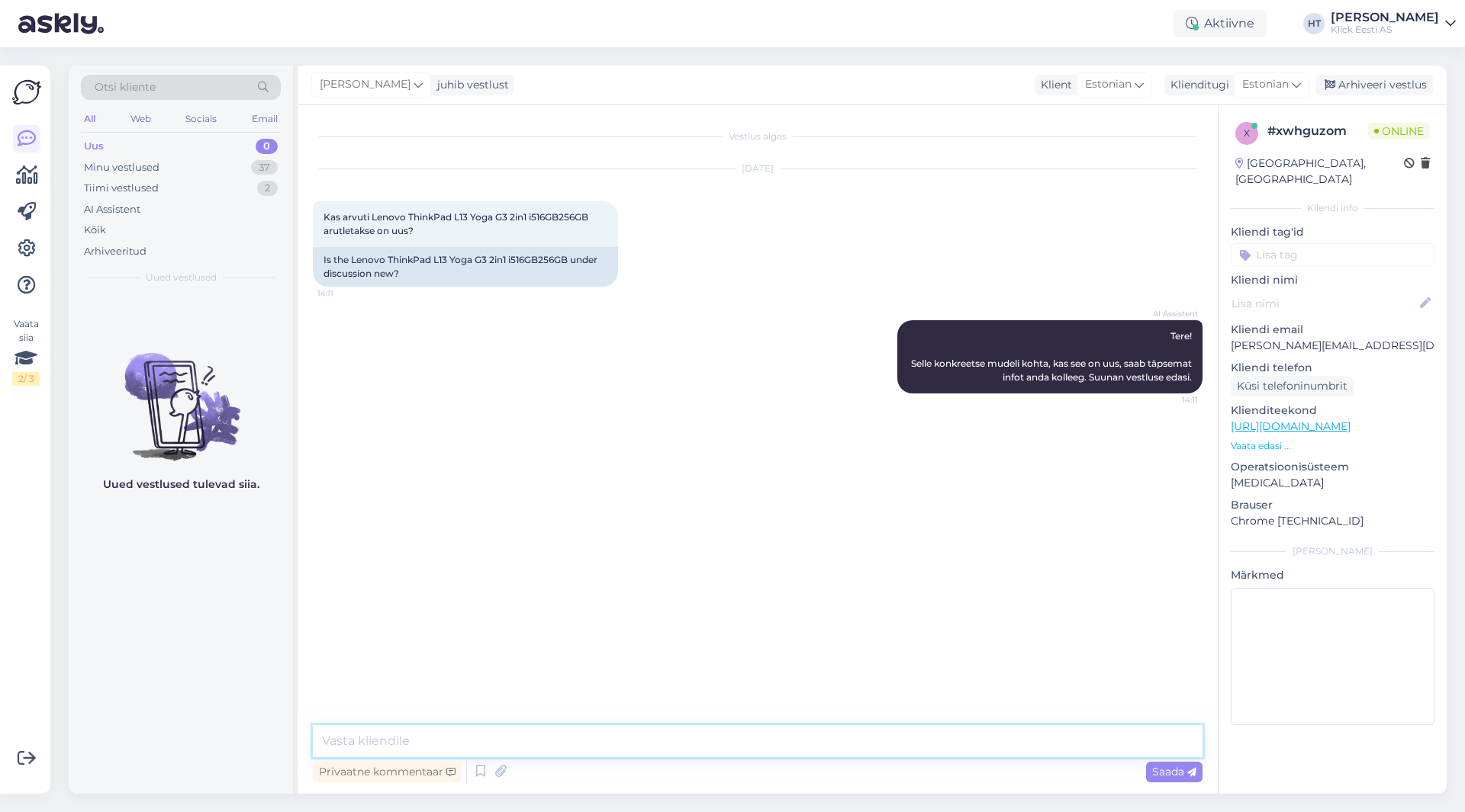
click at [805, 745] on textarea at bounding box center [758, 741] width 890 height 32
paste textarea "ThinkPad L13 Yoga G3 2in1, i5 16GB 256GB - outlet"
type textarea "Mõtlete mudelit ThinkPad L13 Yoga G3 2in1, i5 16GB 256GB - outlet ?"
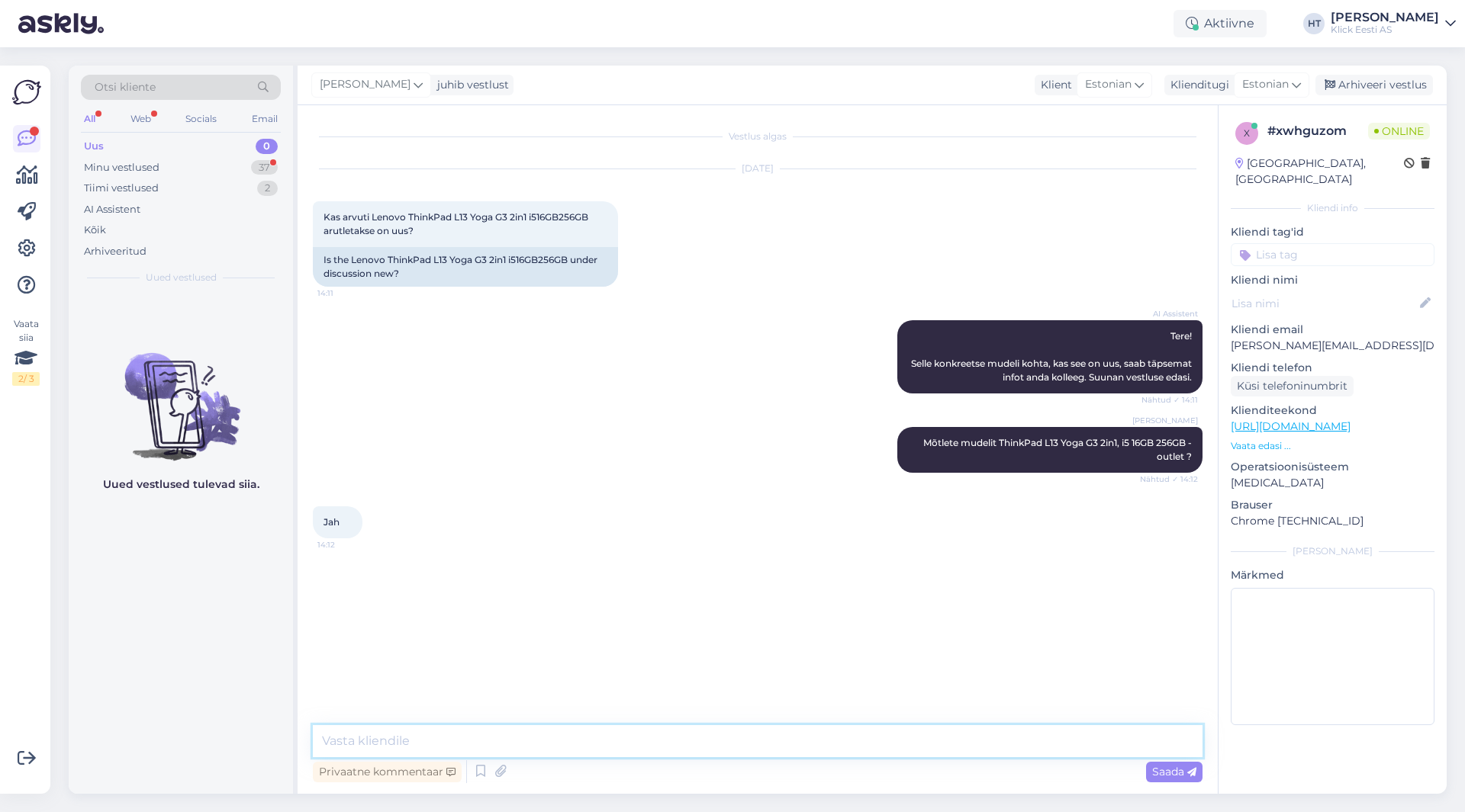
click at [593, 739] on textarea at bounding box center [758, 741] width 890 height 32
type textarea "See on tootjale tagastatud toode, ehk on kasutatud."
click at [186, 173] on div "Minu vestlused 37" at bounding box center [181, 168] width 200 height 21
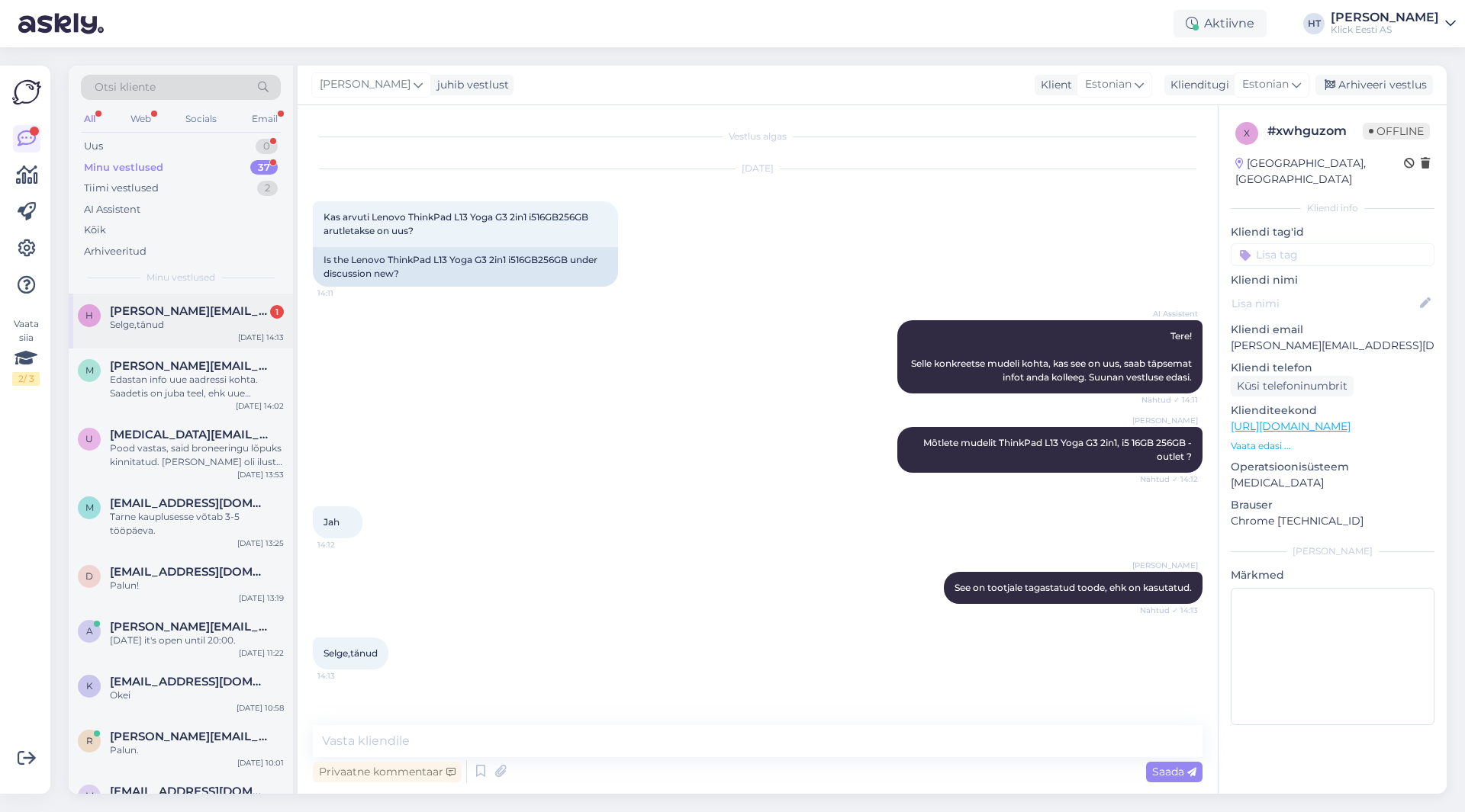
click at [220, 304] on span "[PERSON_NAME][EMAIL_ADDRESS][DOMAIN_NAME]" at bounding box center [190, 311] width 159 height 14
click at [466, 744] on textarea at bounding box center [758, 741] width 890 height 32
type textarea "Palun."
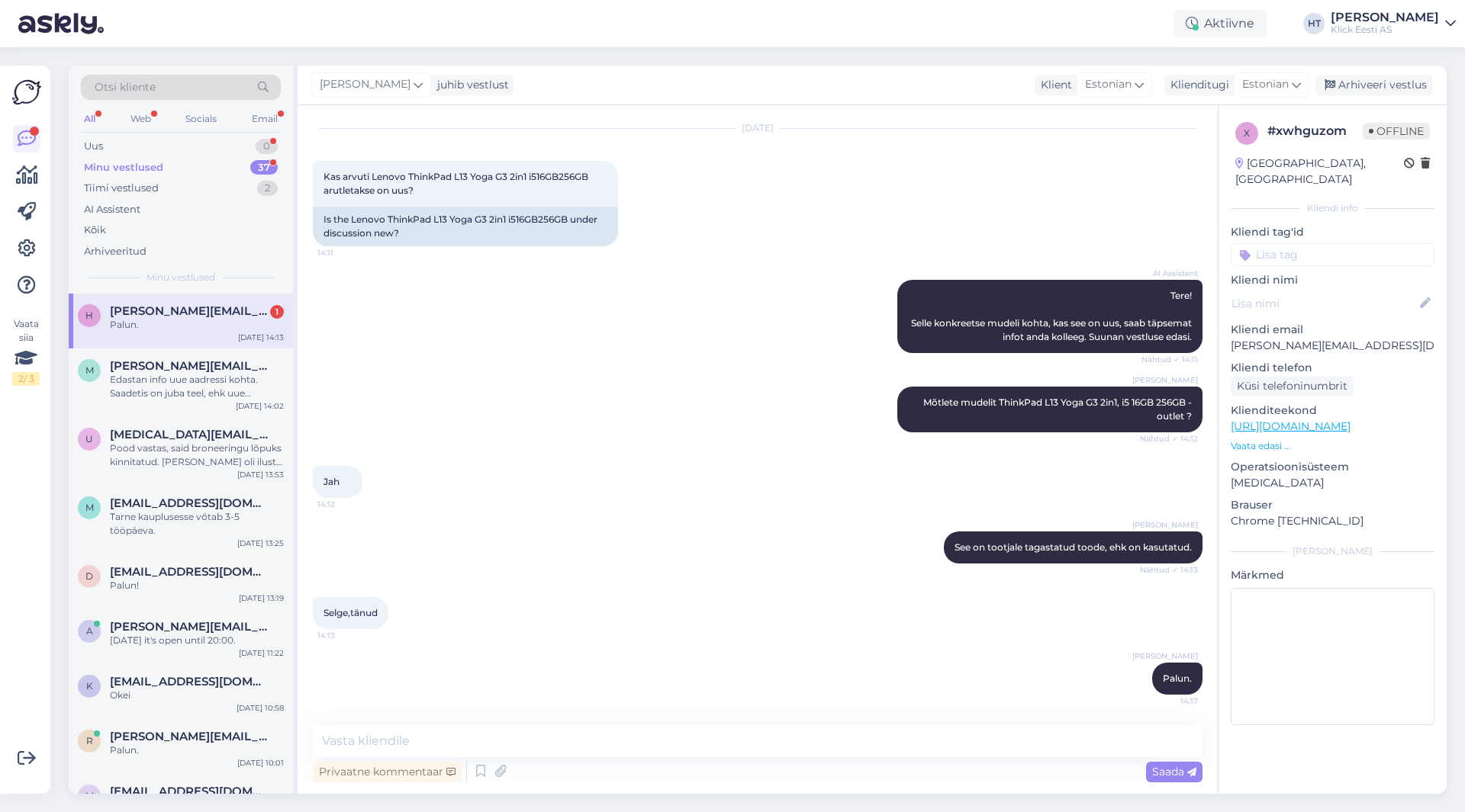
click at [220, 344] on div "H [PERSON_NAME][EMAIL_ADDRESS][DOMAIN_NAME] 1 Palun. [DATE] 14:13" at bounding box center [181, 321] width 225 height 55
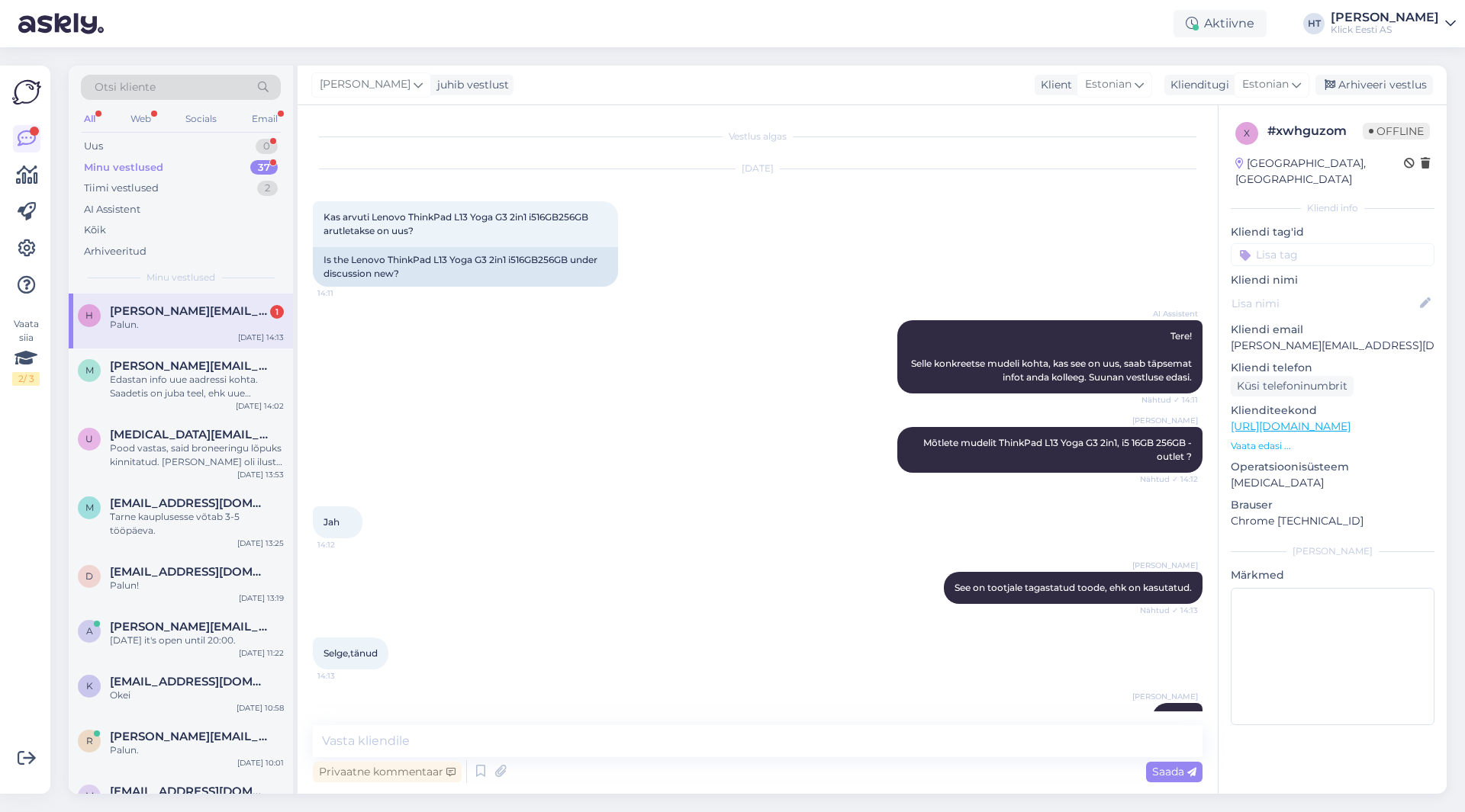
click at [245, 165] on div "Minu vestlused 37" at bounding box center [181, 168] width 200 height 21
click at [243, 144] on div "Uus 1" at bounding box center [181, 146] width 200 height 21
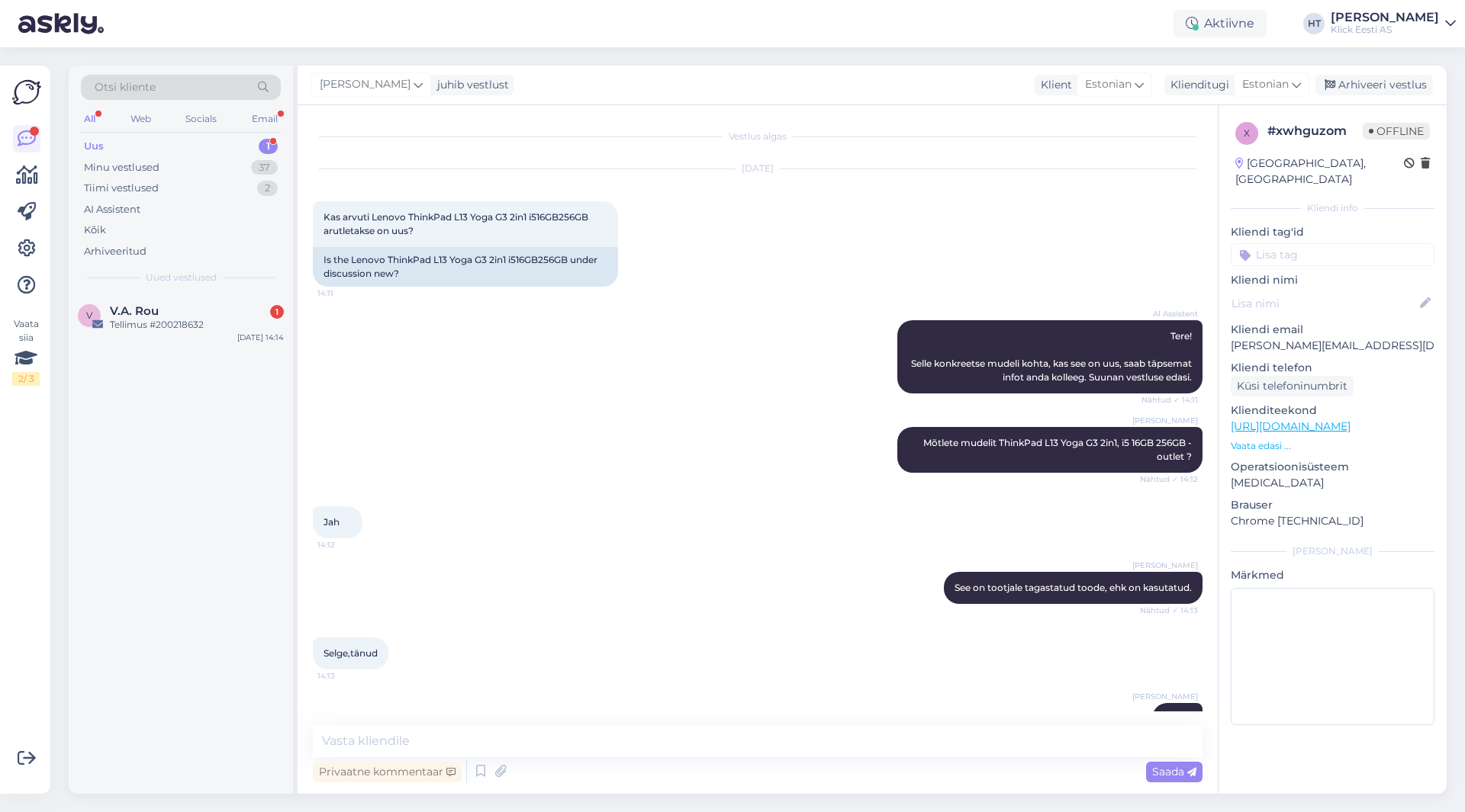
click at [226, 350] on div "V V.A. Rou 1 Tellimus #200218632 [DATE] 14:14" at bounding box center [181, 544] width 225 height 501
click at [219, 326] on div "Tellimus #200218632" at bounding box center [197, 325] width 174 height 14
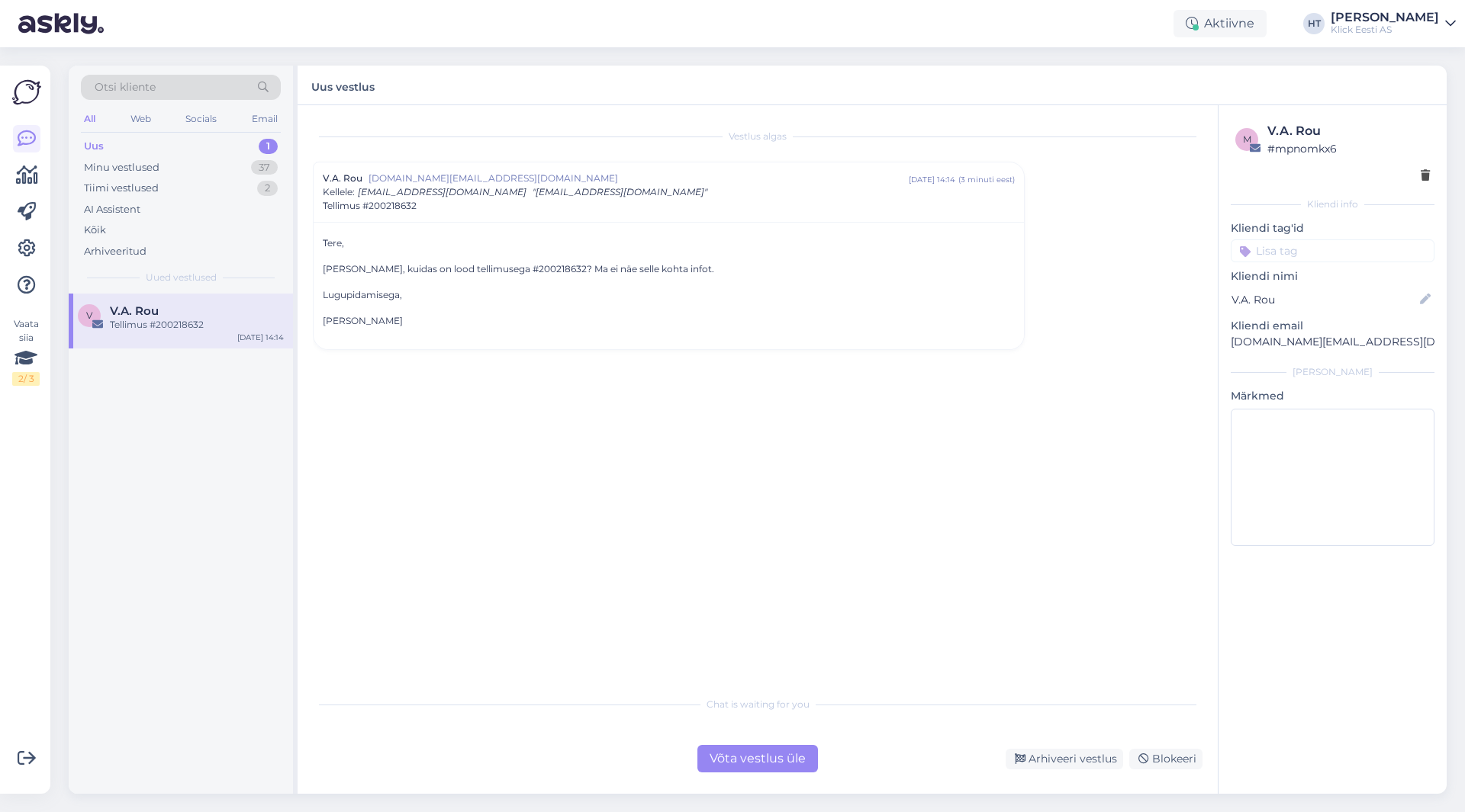
click at [504, 271] on p "[PERSON_NAME], kuidas on lood tellimusega #200218632? Ma ei näe selle kohta inf…" at bounding box center [669, 269] width 692 height 14
copy p "200218632"
click at [752, 451] on div "Vestlus algas V.A. Rou [DOMAIN_NAME][EMAIL_ADDRESS][DOMAIN_NAME] [DATE] 14:14 (…" at bounding box center [764, 398] width 903 height 554
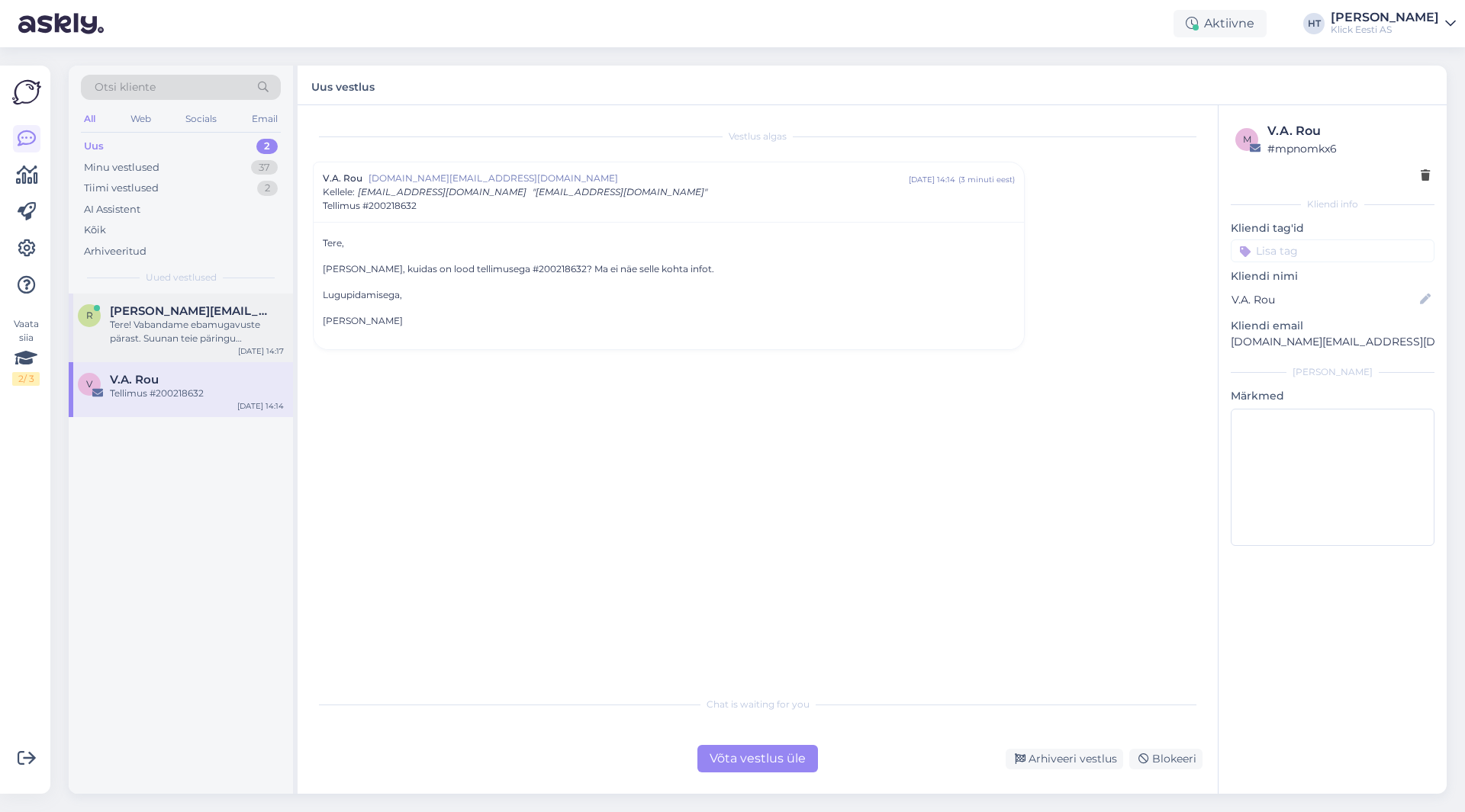
click at [216, 300] on div "r [PERSON_NAME][EMAIL_ADDRESS][PERSON_NAME][DOMAIN_NAME] Tere! Vabandame ebamug…" at bounding box center [181, 328] width 225 height 69
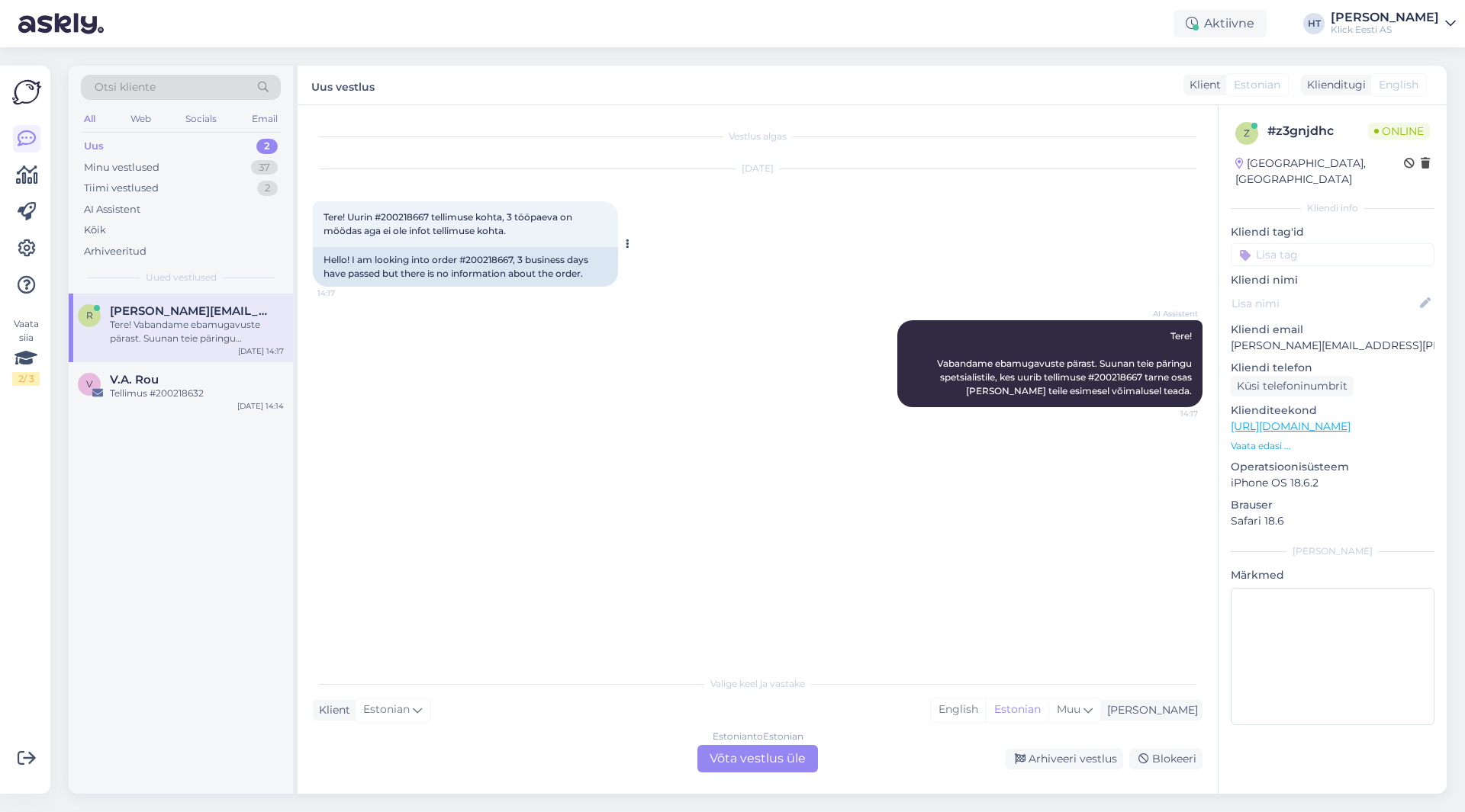
click at [392, 213] on span "Tere! Uurin #200218667 tellimuse kohta, 3 tööpaeva on möödas aga ei ole infot t…" at bounding box center [448, 224] width 251 height 25
copy span "200218667"
click at [528, 347] on div "AI Assistent Tere! Vabandame ebamugavuste pärast. Suunan teie päringu spetsiali…" at bounding box center [758, 364] width 890 height 121
click at [770, 764] on div "Estonian to Estonian Võta vestlus üle" at bounding box center [758, 759] width 121 height 27
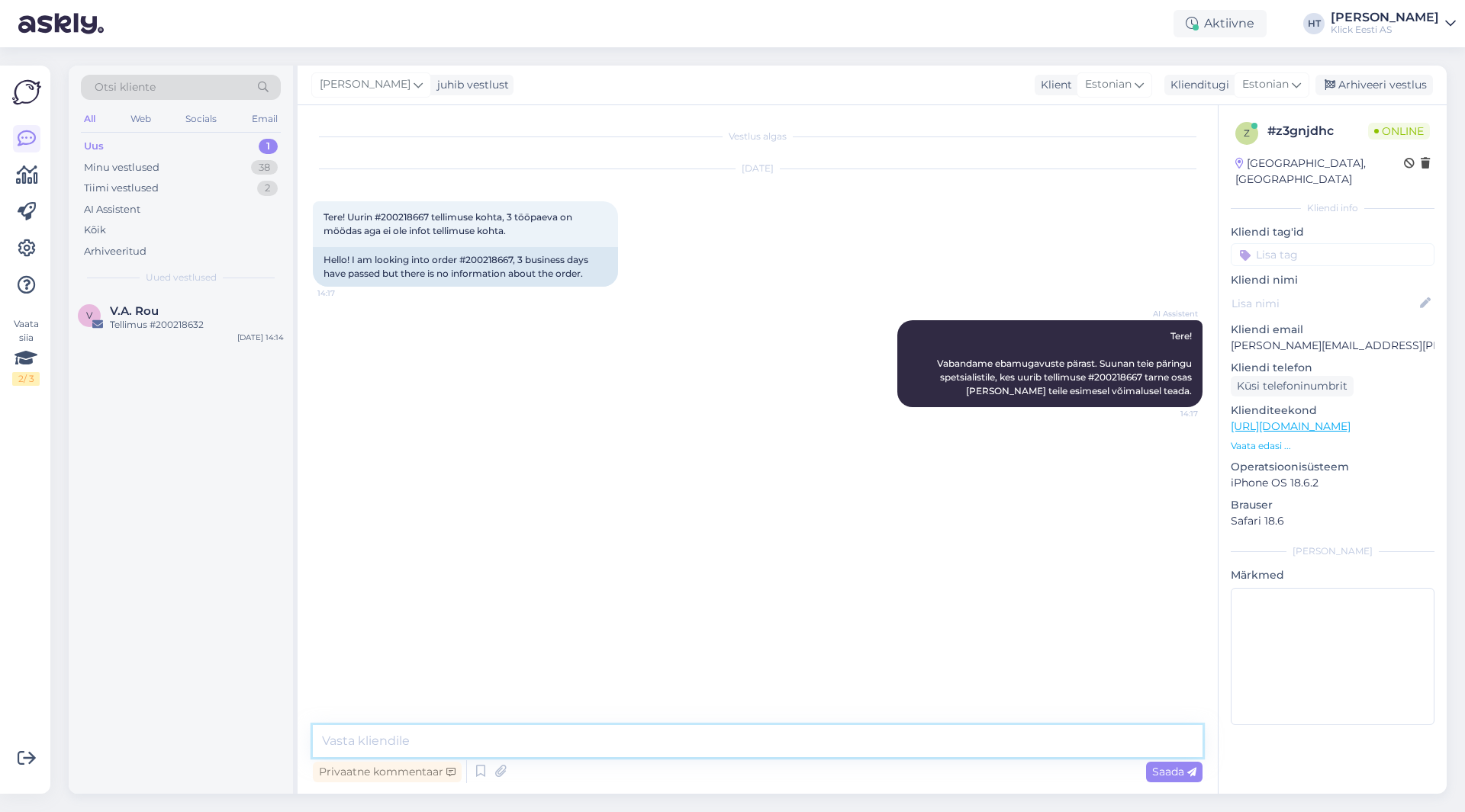
click at [766, 739] on textarea at bounding box center [758, 741] width 890 height 32
click at [1091, 743] on textarea "See ei jõudnud eelmise nädala viimasele laokauba tarnele. Tänase jooksul saabub…" at bounding box center [758, 741] width 890 height 32
type textarea "See ei jõudnud eelmise nädala viimasele laokauba tarnele. Tänase jooksul saabub…"
click at [1191, 778] on span "Saada" at bounding box center [1174, 772] width 45 height 14
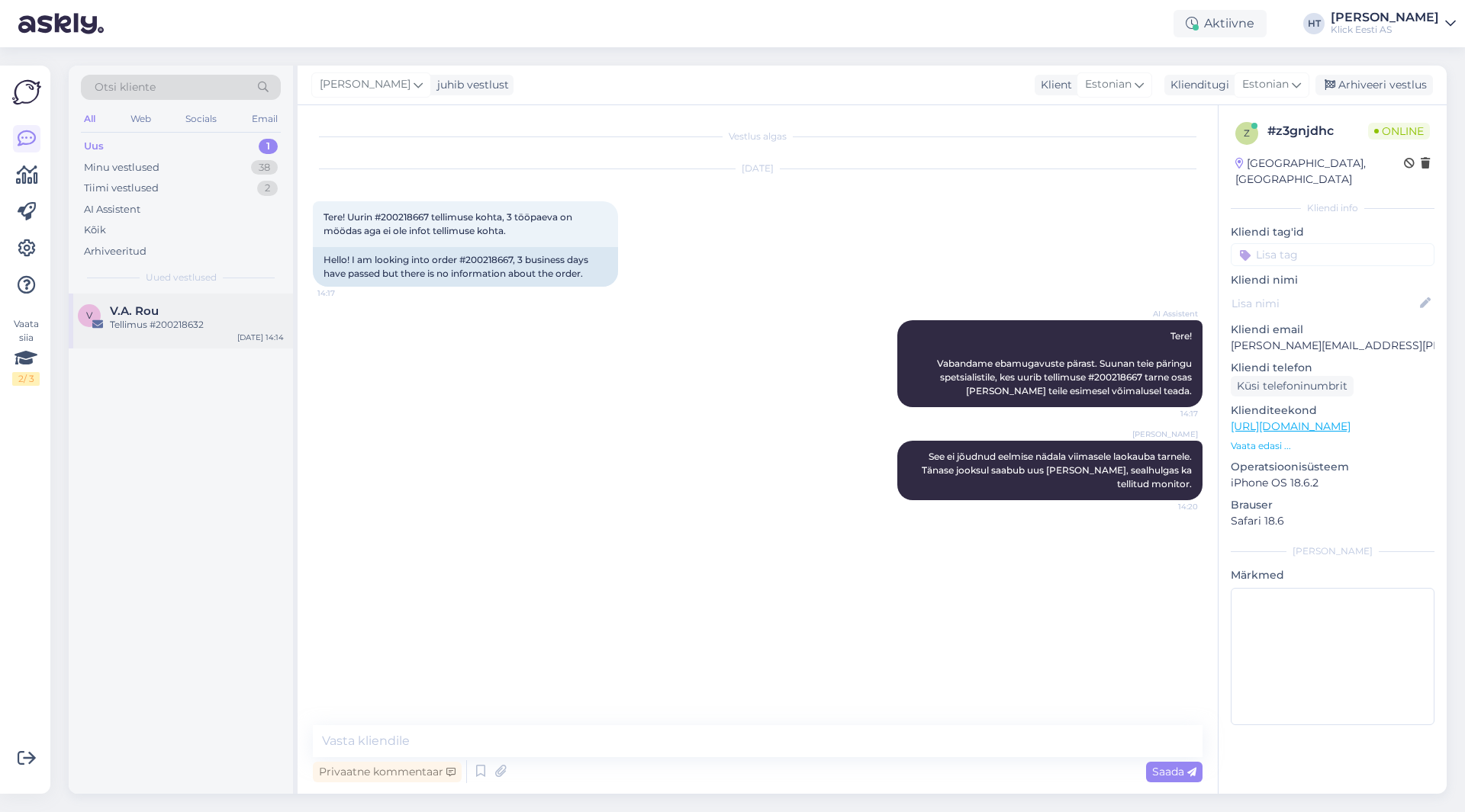
click at [251, 307] on div "V.A. Rou" at bounding box center [197, 311] width 174 height 14
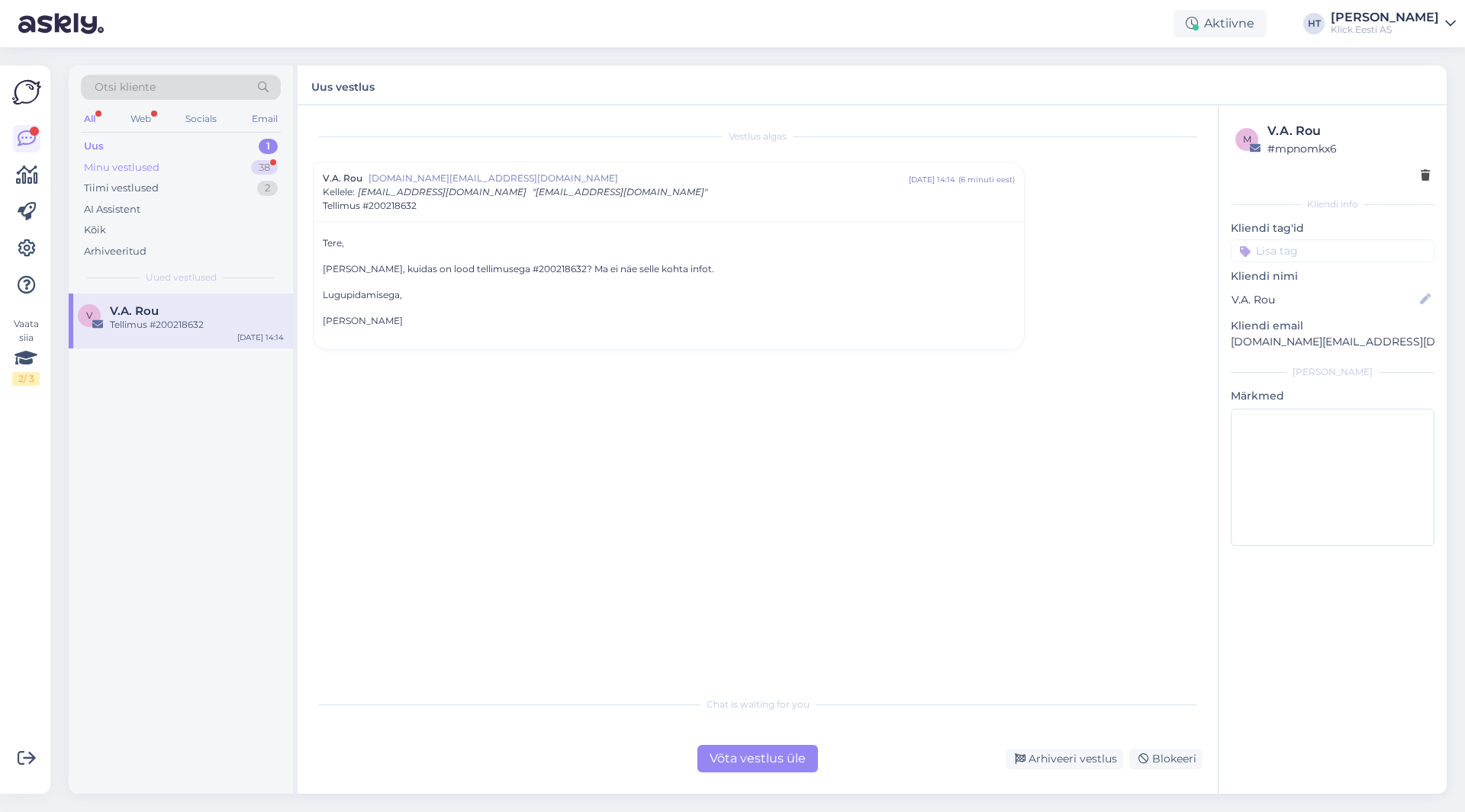
click at [254, 177] on div "Minu vestlused 38" at bounding box center [181, 168] width 200 height 21
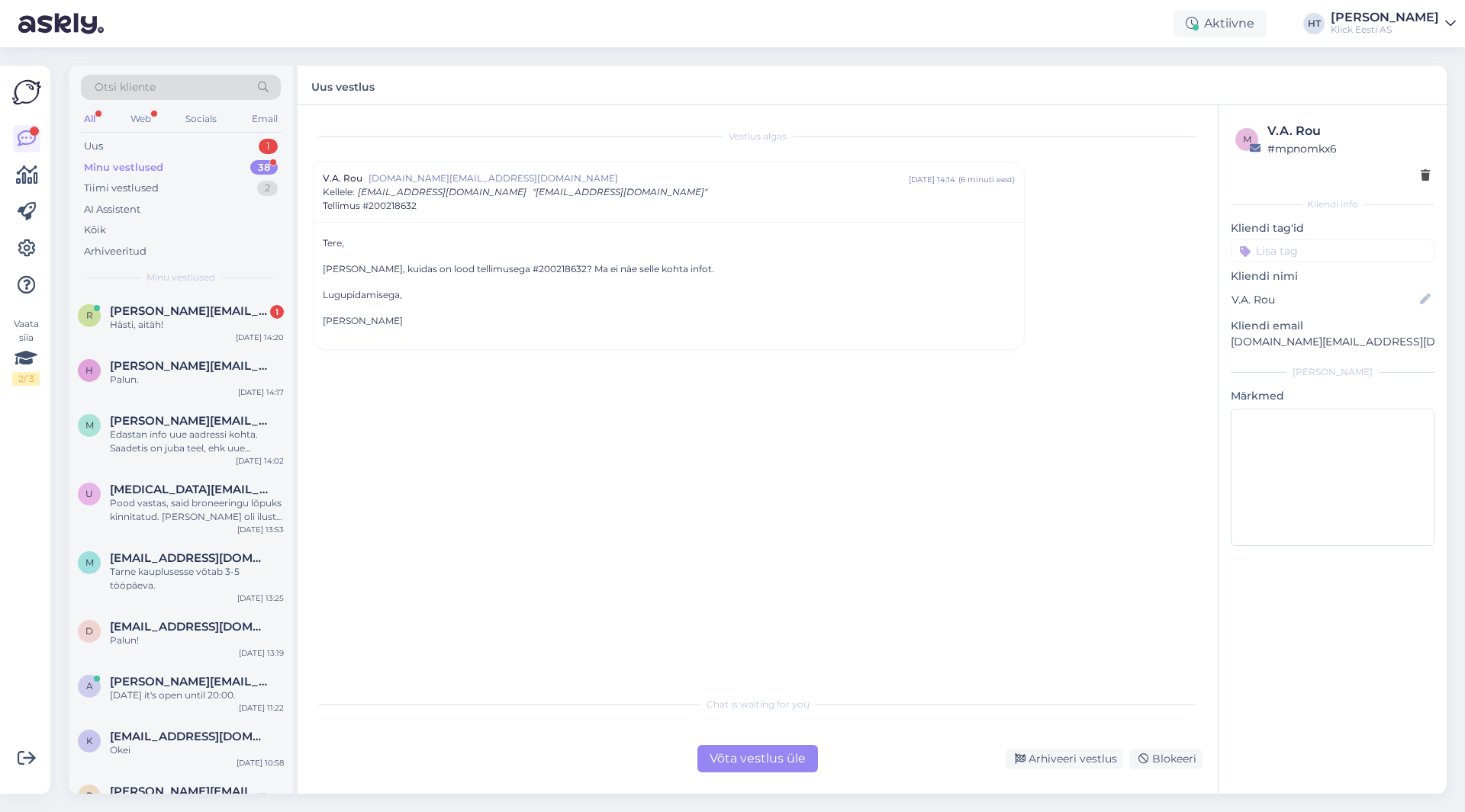
click at [262, 292] on div "Otsi kliente All Web Socials Email Uus 1 Minu vestlused 38 Tiimi vestlused 2 AI…" at bounding box center [181, 179] width 225 height 228
click at [262, 296] on div "r [PERSON_NAME][EMAIL_ADDRESS][PERSON_NAME][DOMAIN_NAME] 1 Hästi, aitäh! [DATE]…" at bounding box center [181, 321] width 225 height 55
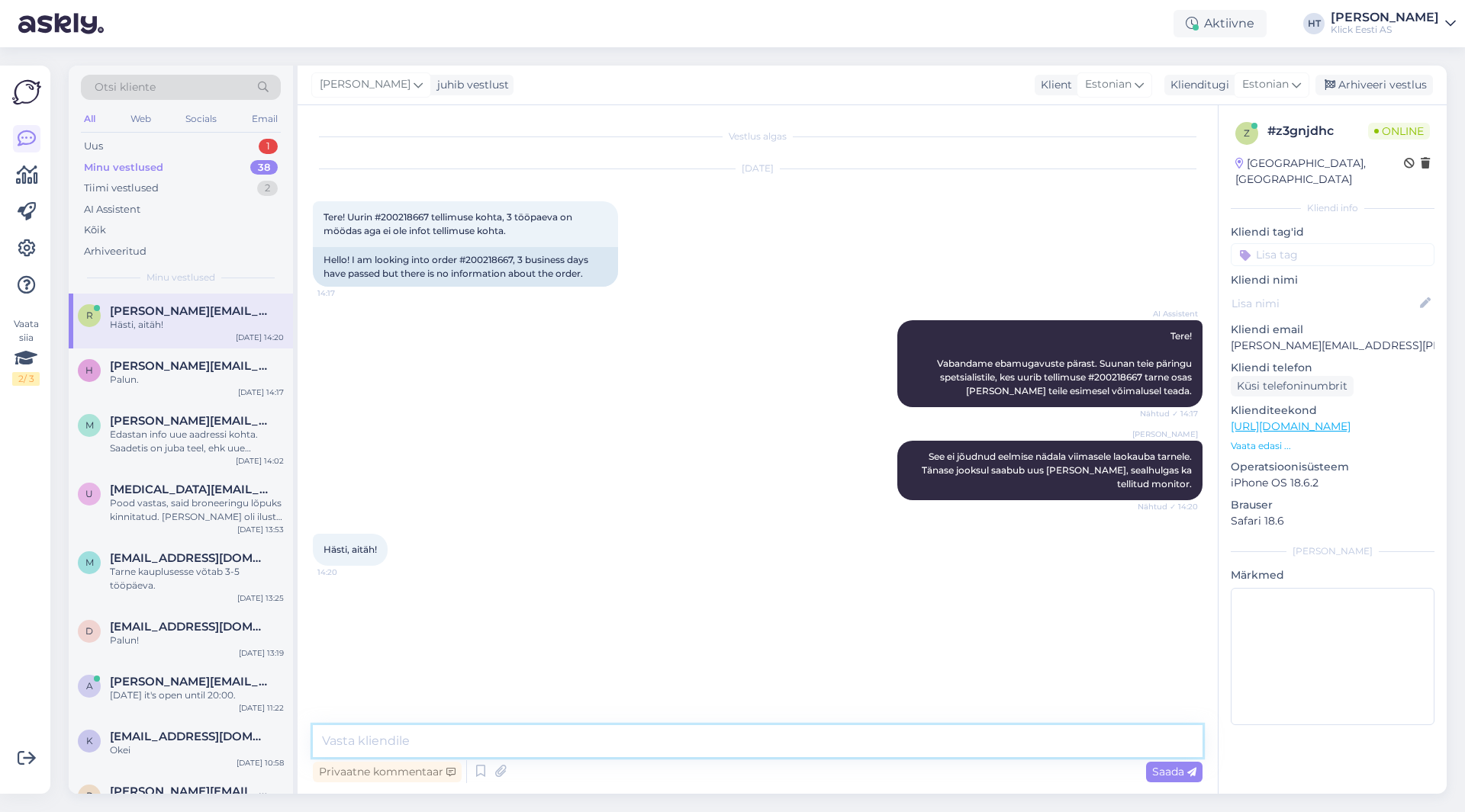
click at [608, 728] on textarea at bounding box center [758, 741] width 890 height 32
type textarea "Palun!"
click at [141, 367] on span "[PERSON_NAME][EMAIL_ADDRESS][DOMAIN_NAME]" at bounding box center [190, 366] width 159 height 14
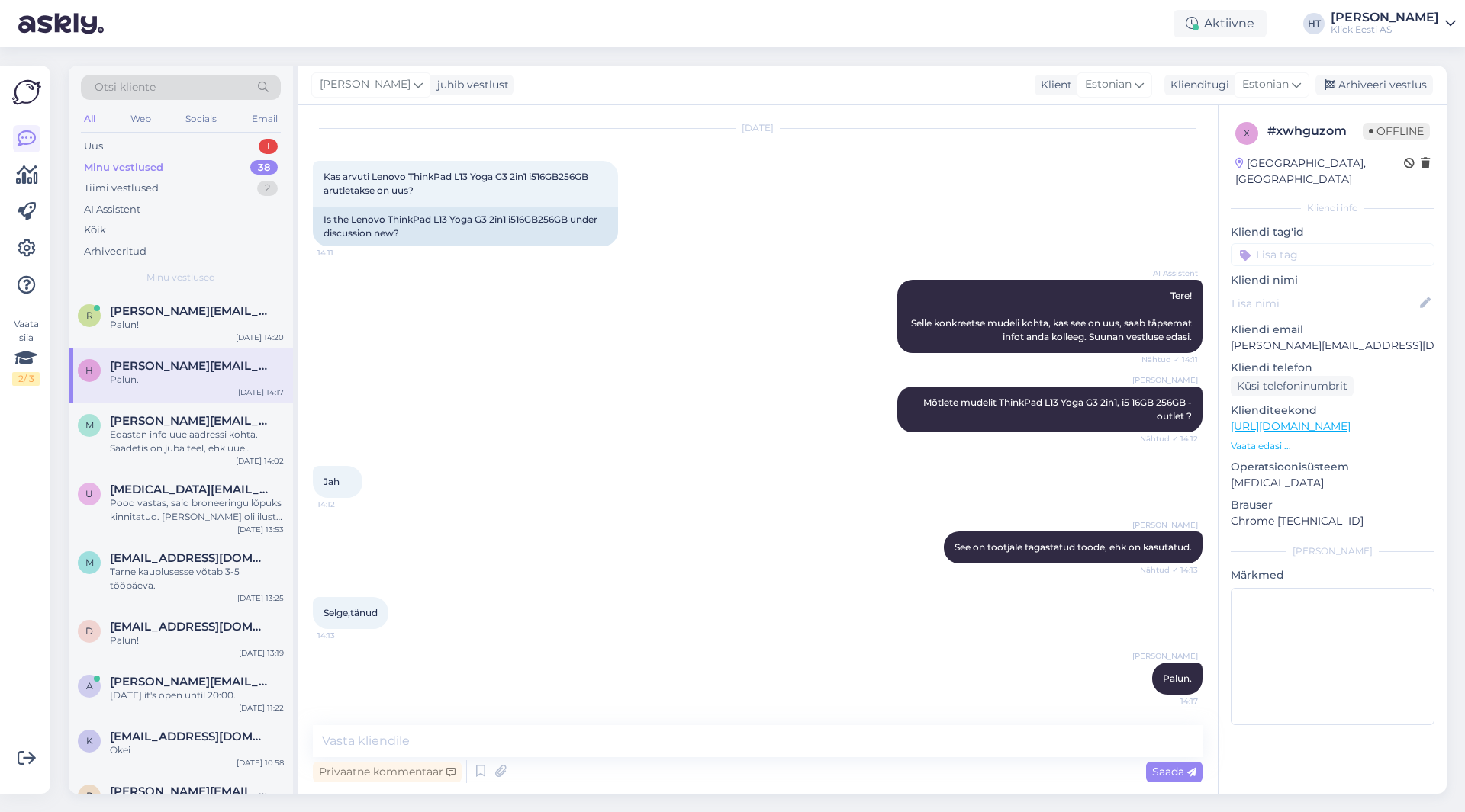
click at [30, 560] on div "Vaata siia 2 / 3" at bounding box center [26, 430] width 29 height 704
click at [239, 147] on div "Uus 1" at bounding box center [181, 146] width 200 height 21
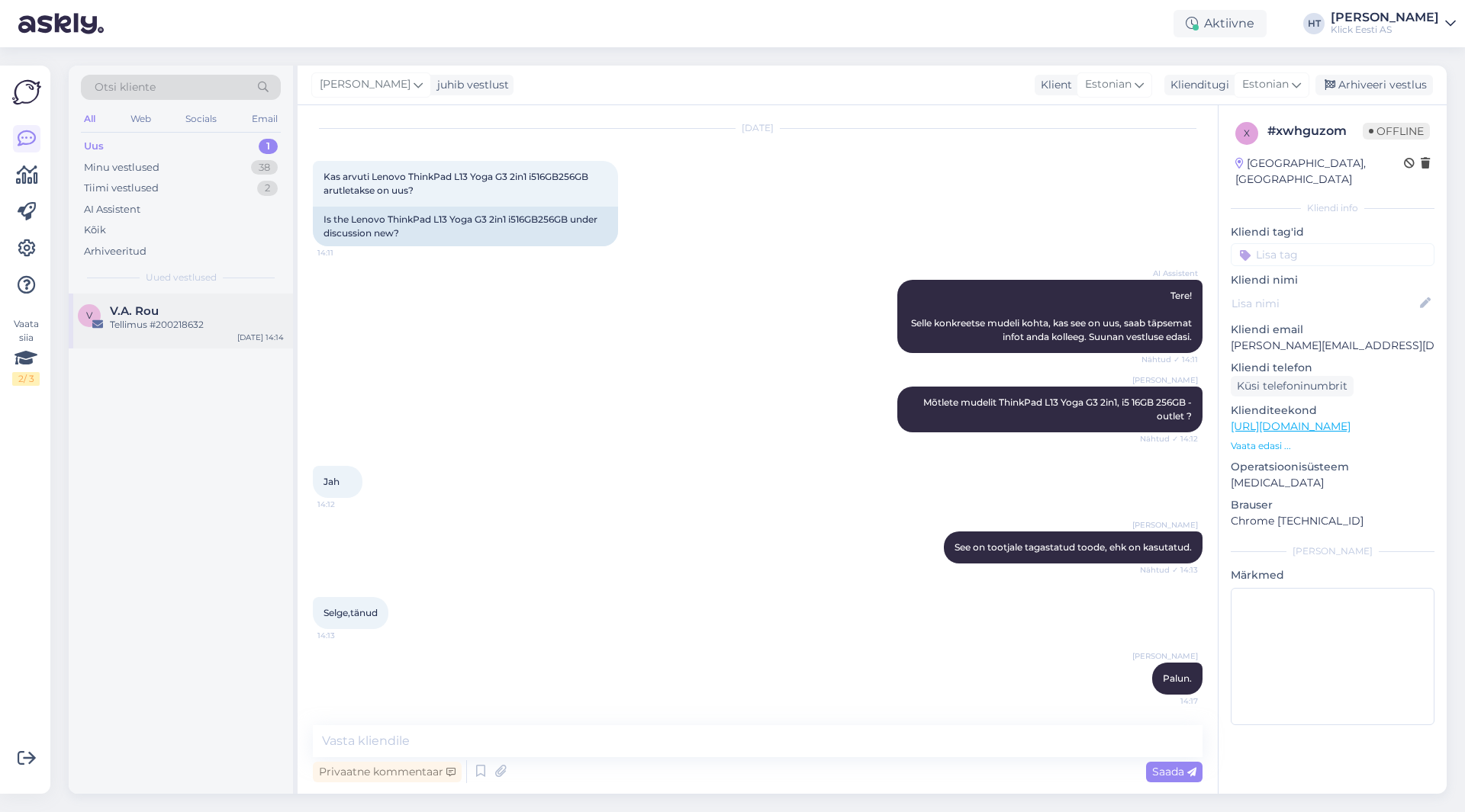
click at [234, 316] on div "V.A. Rou" at bounding box center [197, 311] width 174 height 14
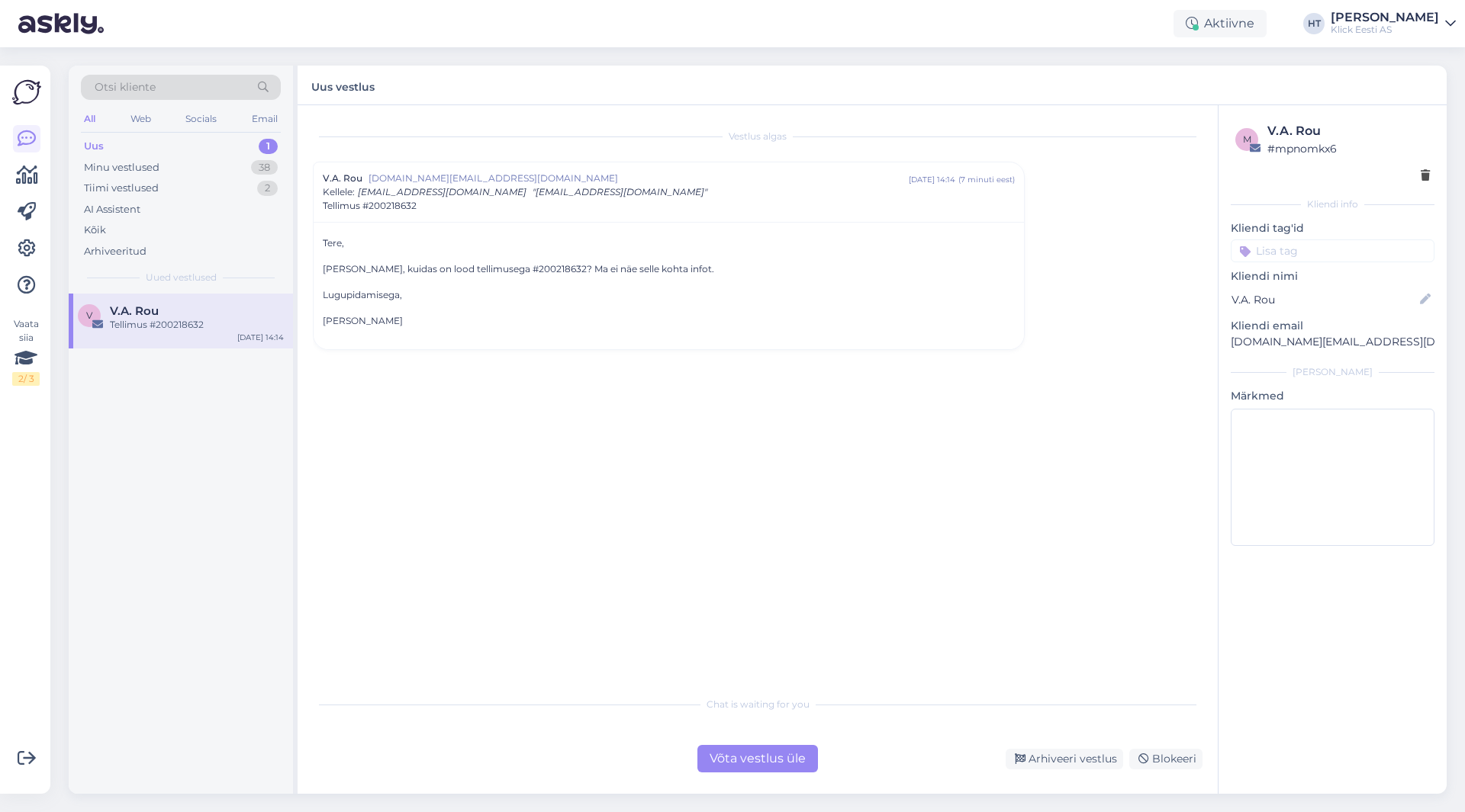
scroll to position [0, 0]
click at [492, 262] on p "[PERSON_NAME], kuidas on lood tellimusega #200218632? Ma ei näe selle kohta inf…" at bounding box center [669, 269] width 692 height 14
click at [493, 262] on p "[PERSON_NAME], kuidas on lood tellimusega #200218632? Ma ei näe selle kohta inf…" at bounding box center [669, 269] width 692 height 14
copy p "200218632"
click at [736, 753] on div "Võta vestlus üle" at bounding box center [758, 759] width 121 height 27
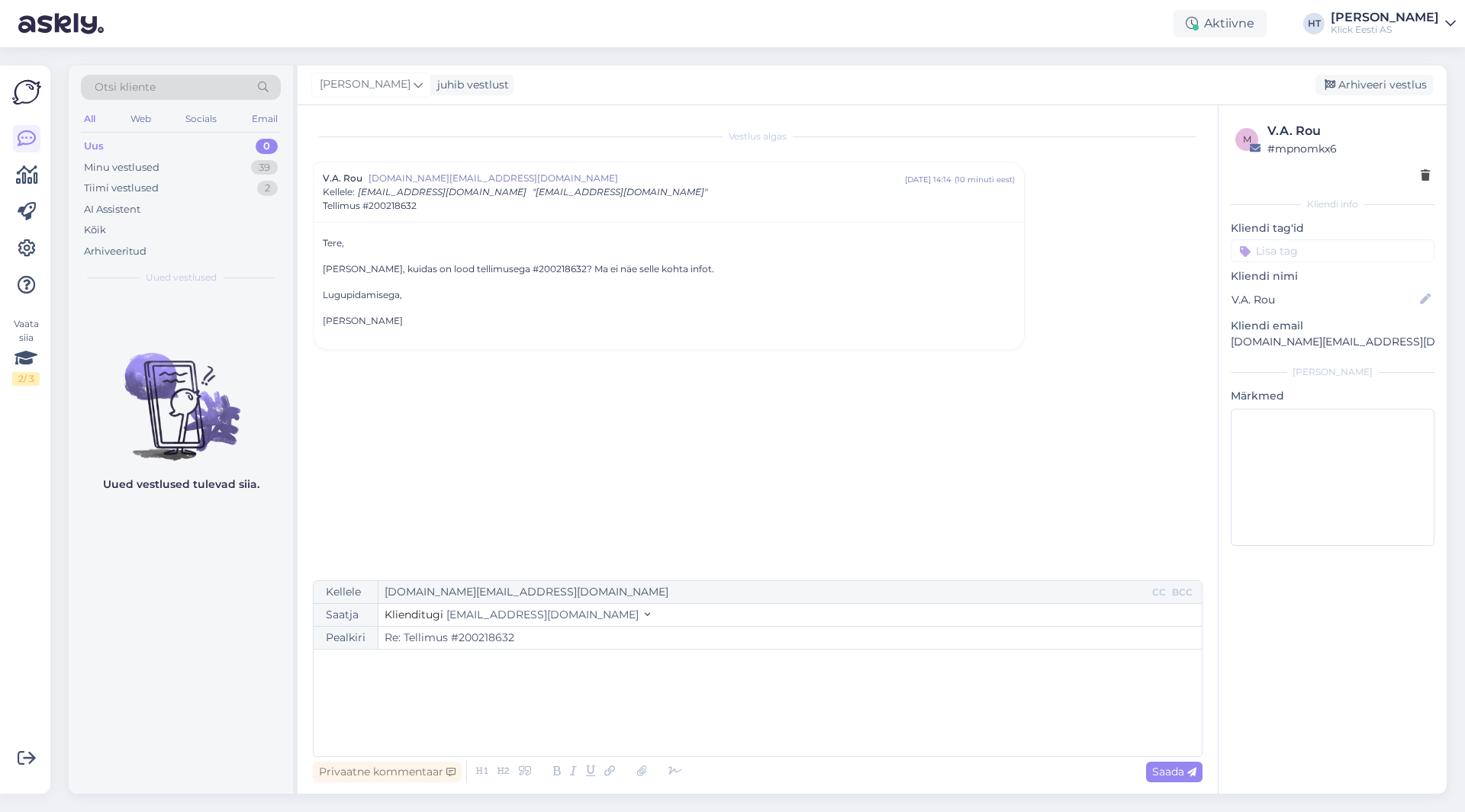
click at [476, 663] on p "﻿" at bounding box center [757, 665] width 872 height 16
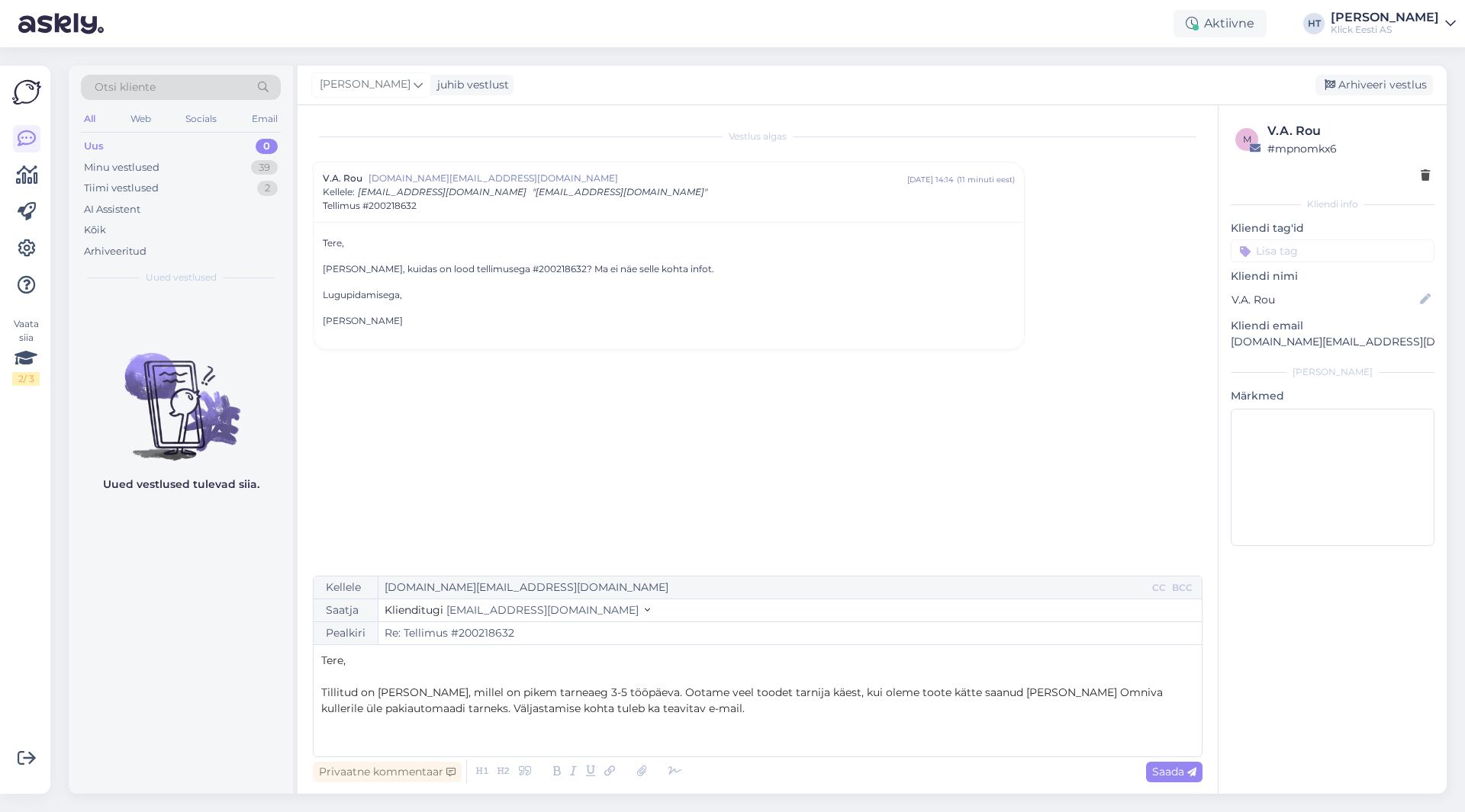
click at [677, 711] on span "Tillitud on [PERSON_NAME], millel on pikem tarneaeg 3-5 tööpäeva. Ootame veel t…" at bounding box center [743, 701] width 844 height 30
click at [327, 692] on span "Tillitud on [PERSON_NAME], millel on pikem tarneaeg 3-5 tööpäeva. Ootame veel t…" at bounding box center [743, 701] width 844 height 30
click at [524, 708] on span "Tellitud on [PERSON_NAME], millel on pikem tarneaeg 3-5 tööpäeva. Ootame veel t…" at bounding box center [744, 701] width 847 height 30
click at [869, 711] on p "Tellitud on [PERSON_NAME], millel on pikem tarneaeg 3-5 tööpäeva. Ootame veel t…" at bounding box center [757, 701] width 872 height 32
click at [1186, 772] on span "Saada" at bounding box center [1174, 772] width 45 height 14
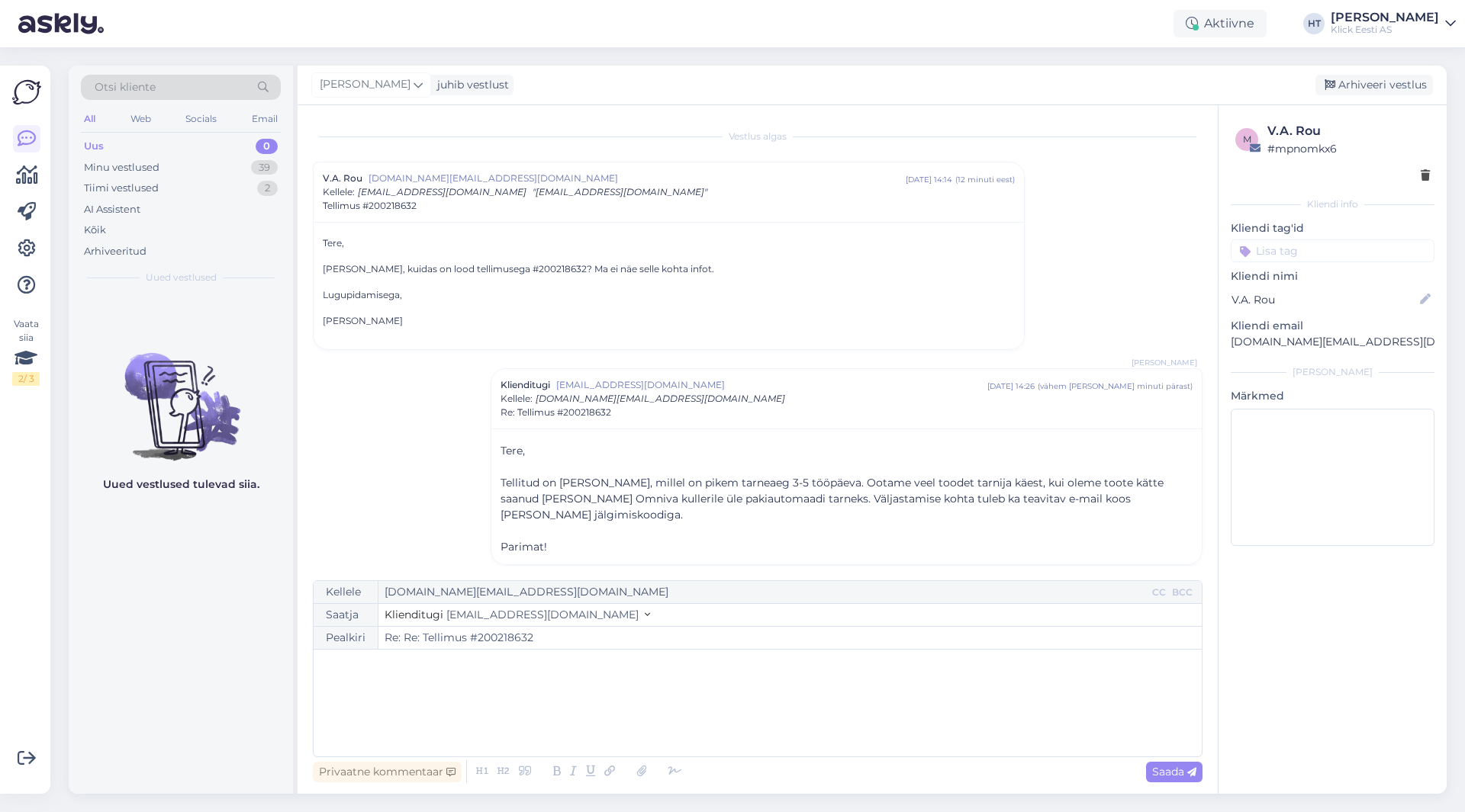
click at [1309, 234] on p "Kliendi tag'id" at bounding box center [1332, 228] width 204 height 16
click at [1313, 245] on input at bounding box center [1332, 251] width 204 height 23
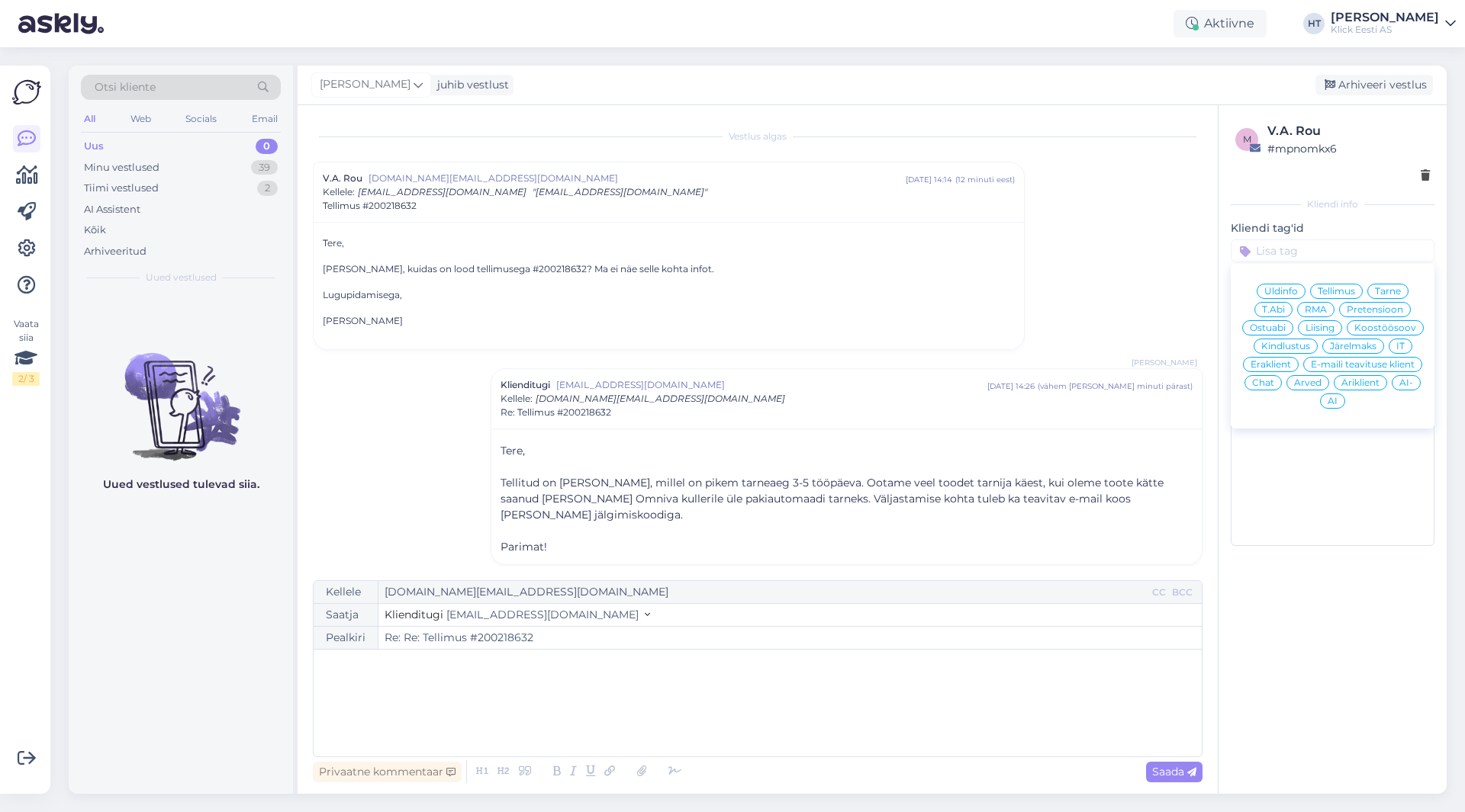
click at [1390, 293] on span "Tarne" at bounding box center [1388, 291] width 26 height 9
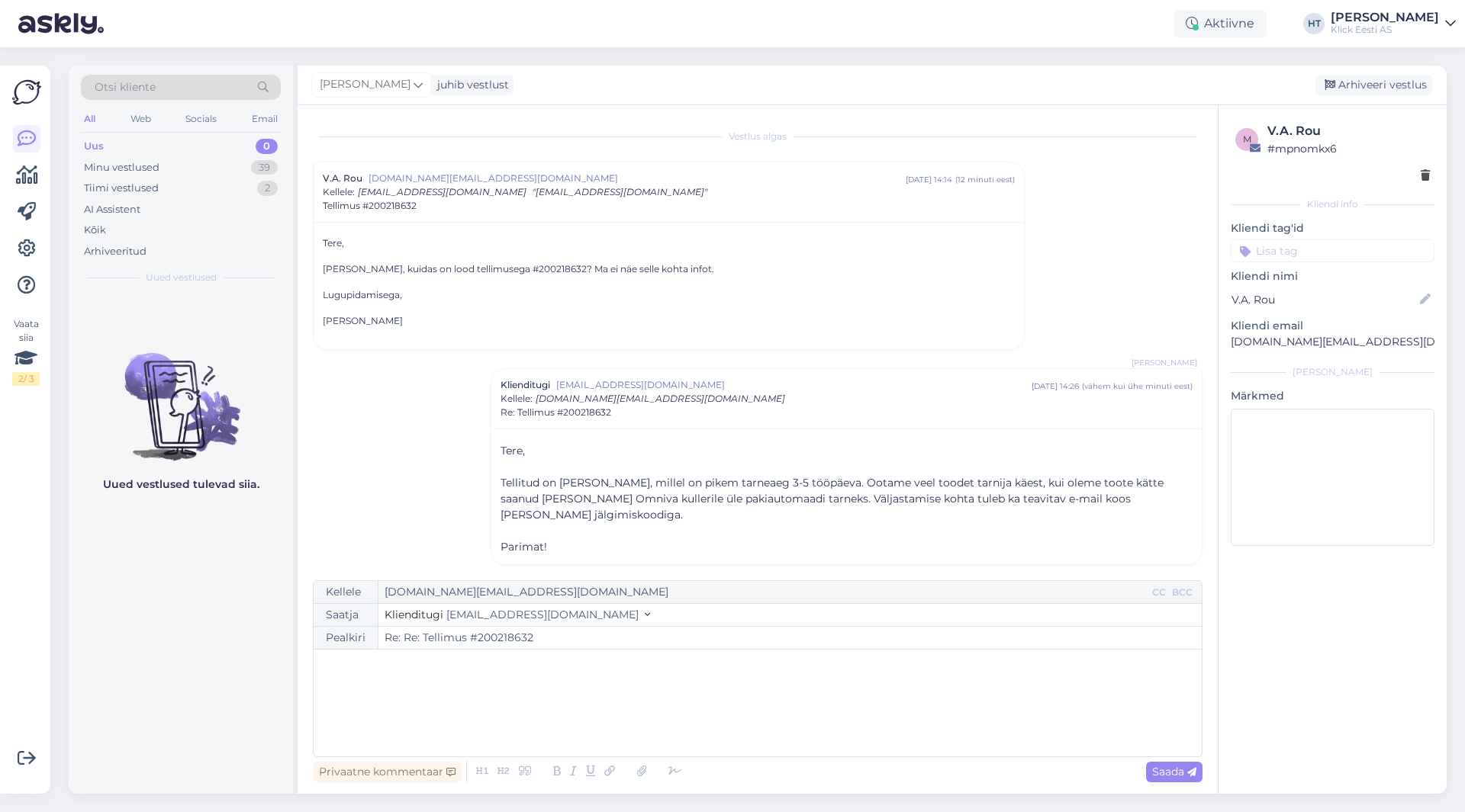
type input "Re: Tellimus #200218632"
click at [1331, 270] on input at bounding box center [1332, 272] width 204 height 23
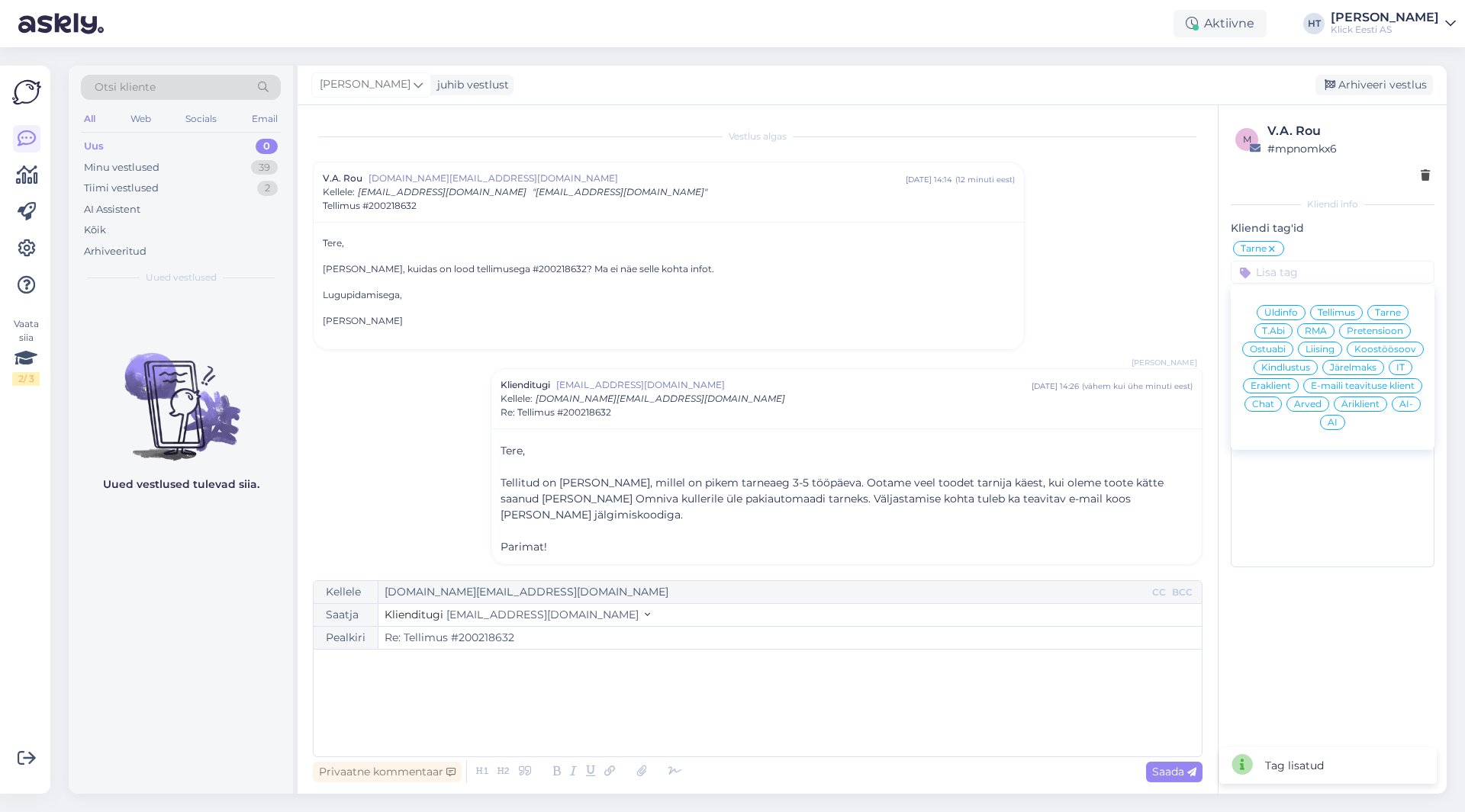
click at [1286, 385] on span "Eraklient" at bounding box center [1270, 385] width 40 height 9
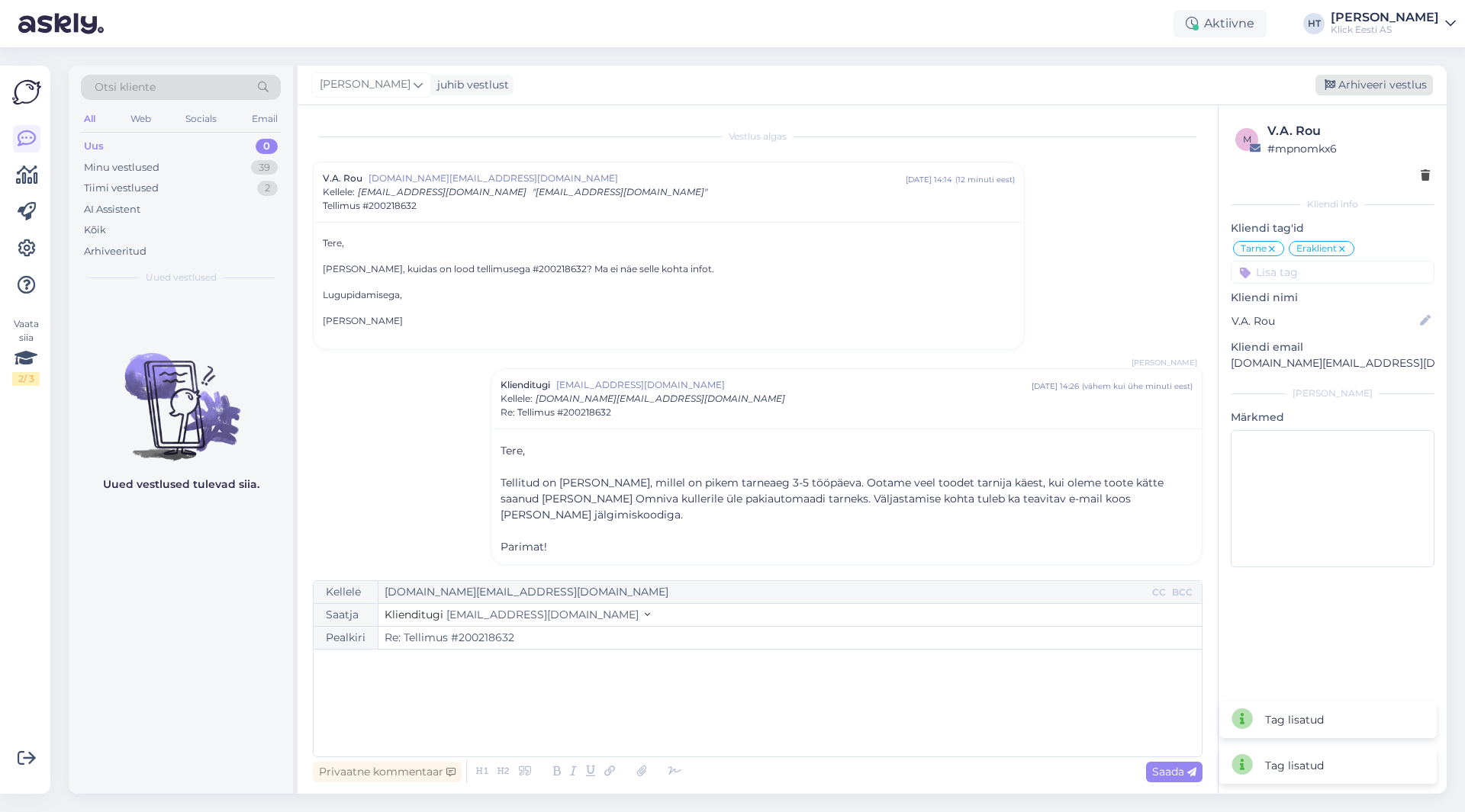
click at [1375, 92] on div "Arhiveeri vestlus" at bounding box center [1374, 86] width 117 height 21
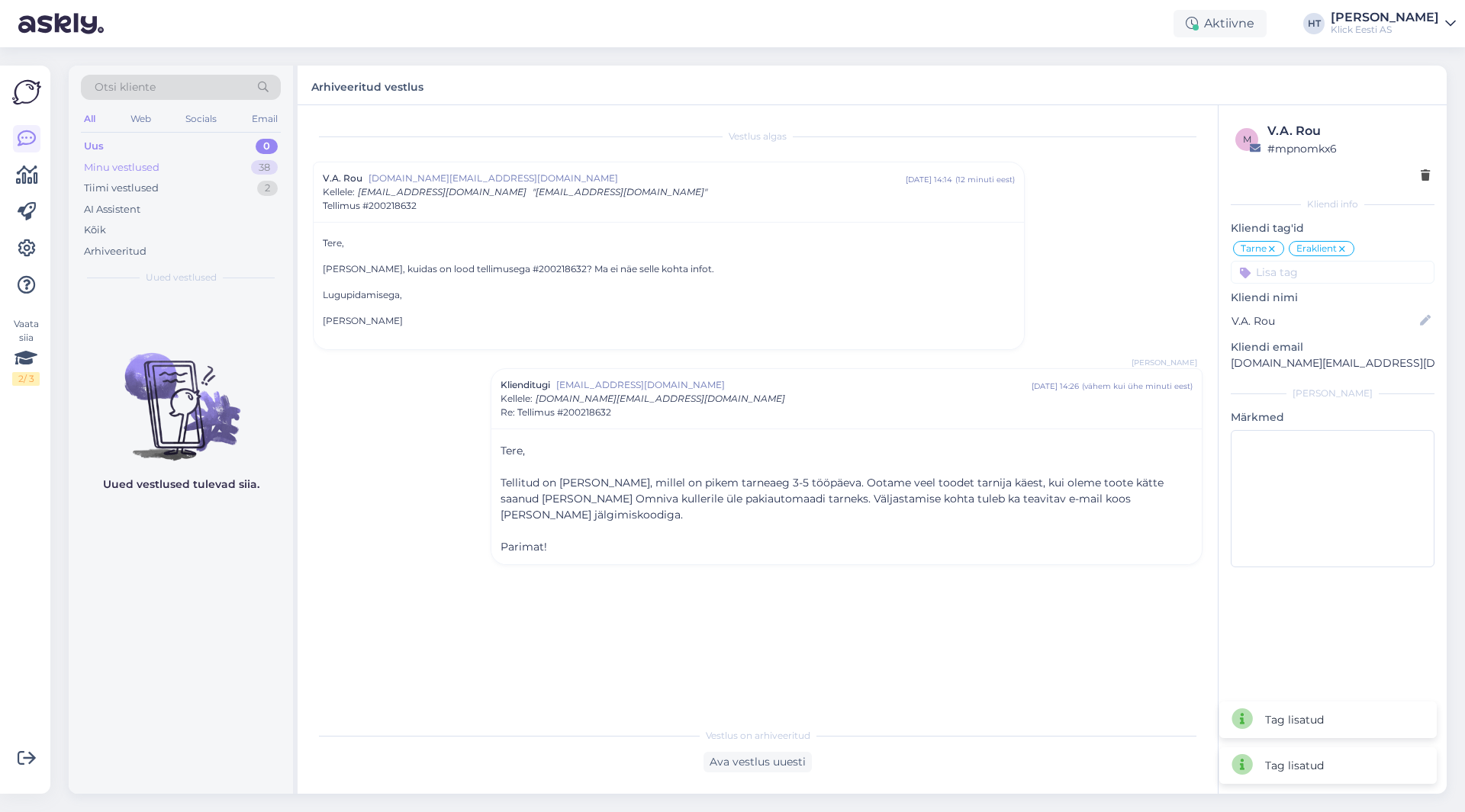
click at [251, 174] on div "Minu vestlused 38" at bounding box center [181, 168] width 200 height 21
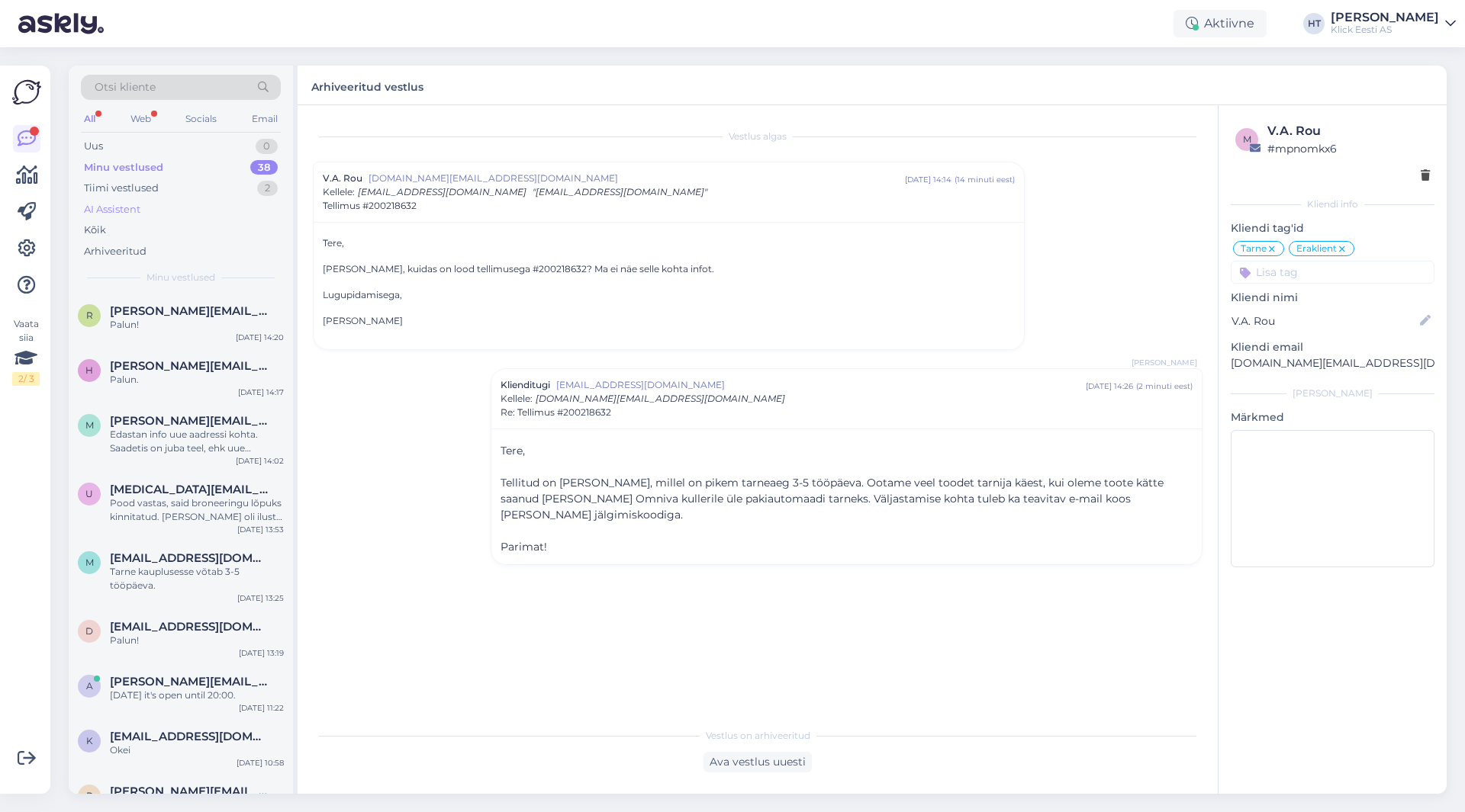
click at [219, 205] on div "AI Assistent" at bounding box center [181, 210] width 200 height 21
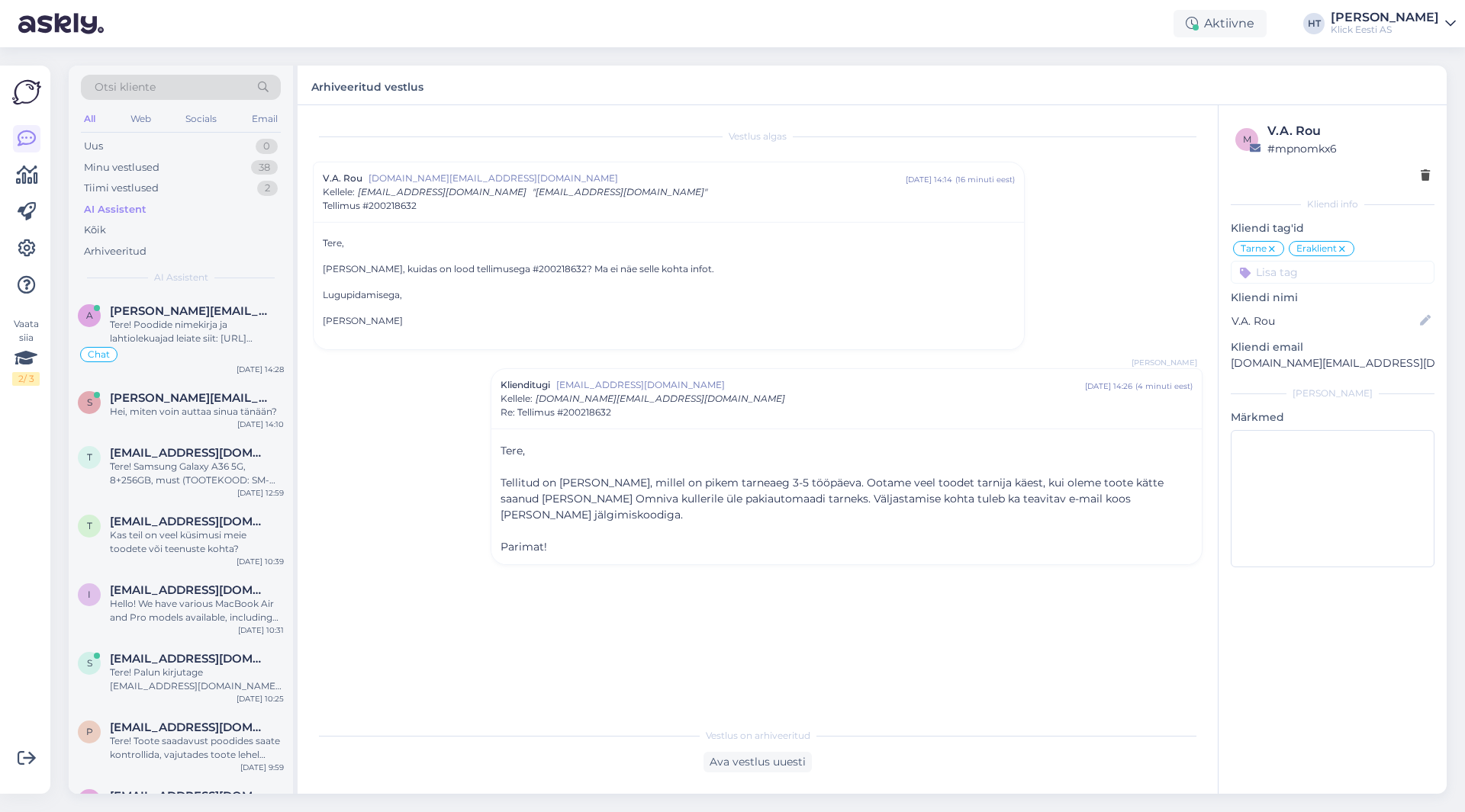
click at [216, 333] on div "Tere! Poodide nimekirja ja lahtiolekuajad leiate siit: [URL][DOMAIN_NAME]" at bounding box center [197, 331] width 174 height 27
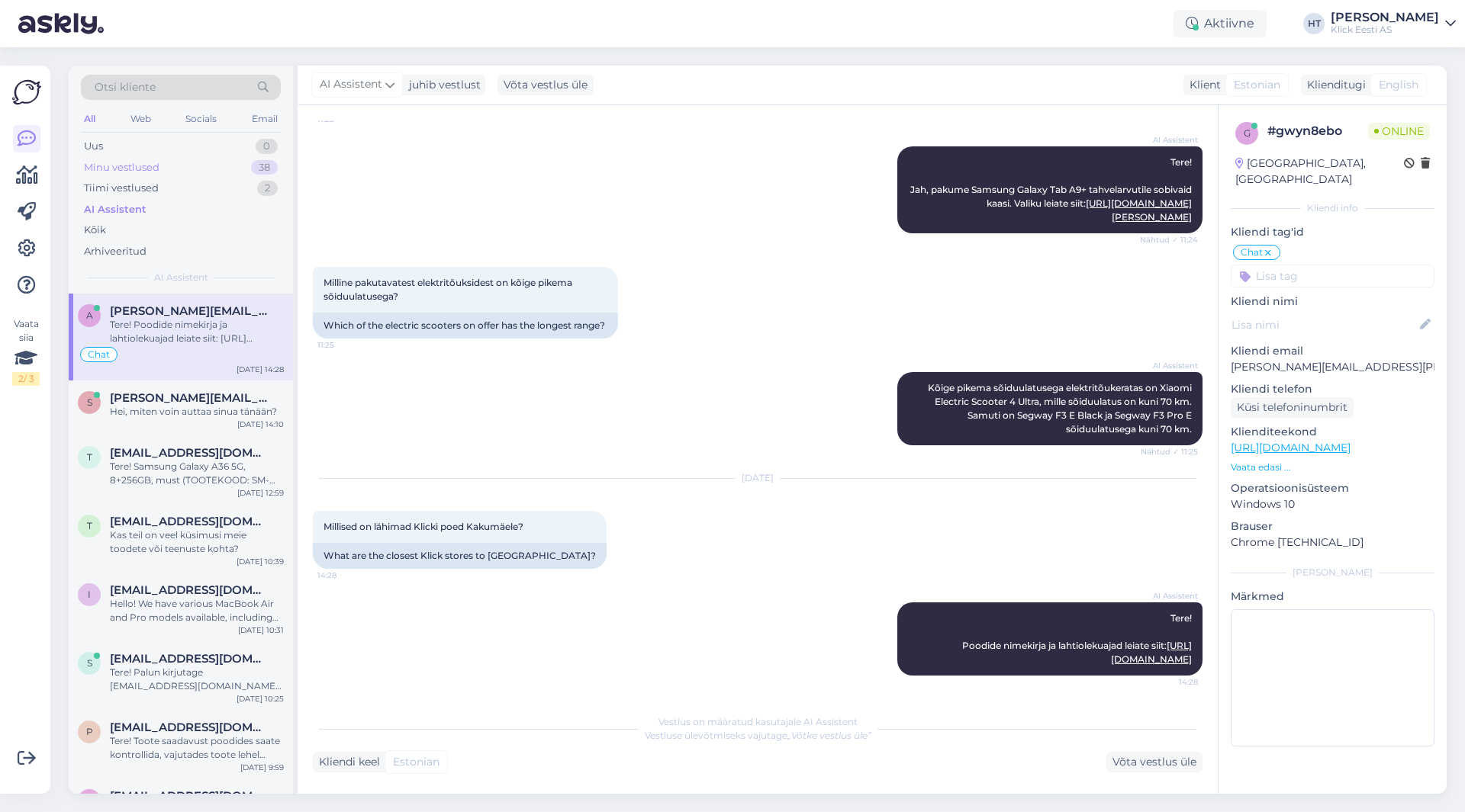
click at [212, 165] on div "Minu vestlused 38" at bounding box center [181, 168] width 200 height 21
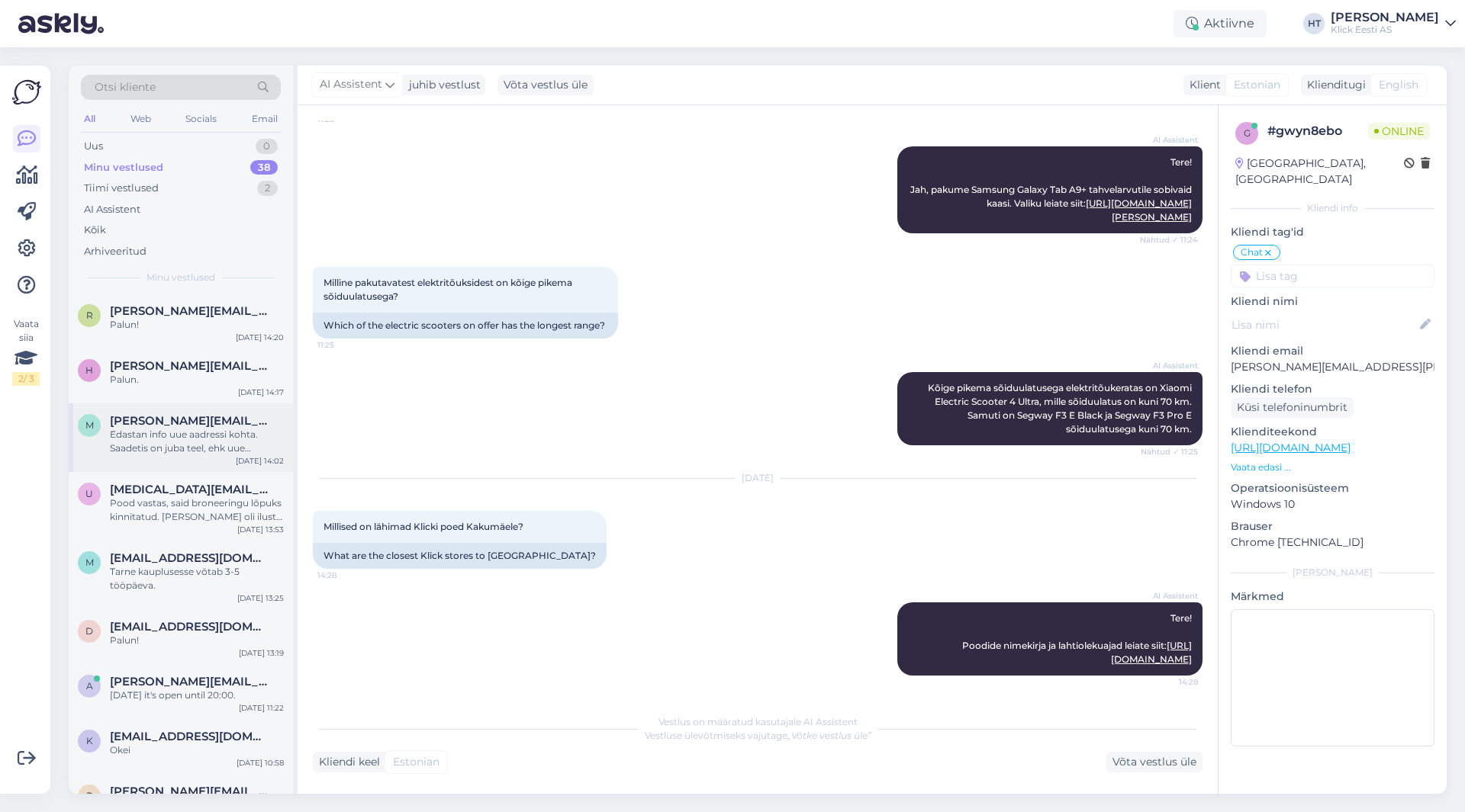
click at [193, 436] on div "Edastan info uue aadressi kohta. Saadetis on juba teel, ehk uue aadressi info e…" at bounding box center [197, 441] width 174 height 27
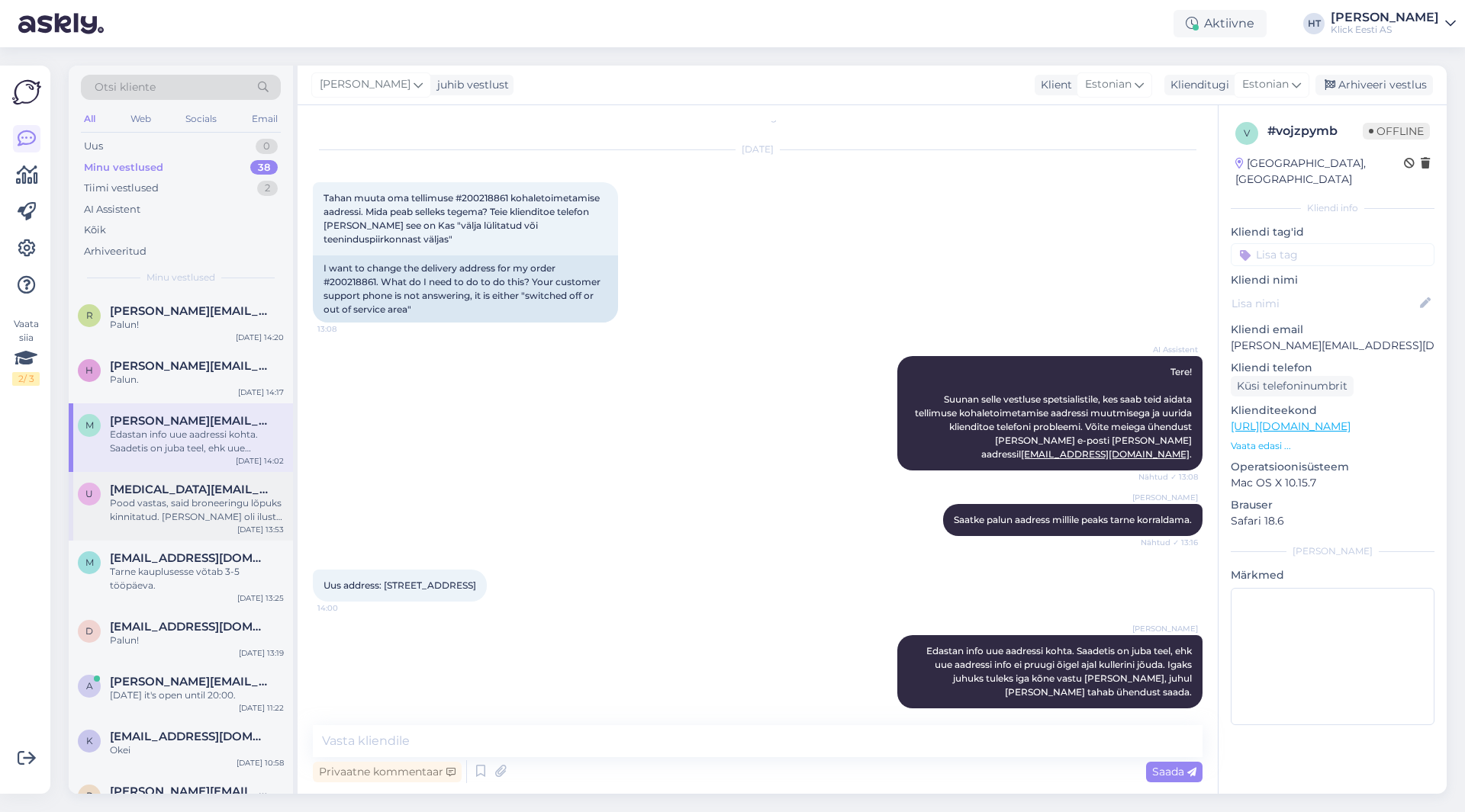
click at [211, 482] on div "u [MEDICAL_DATA][EMAIL_ADDRESS][DOMAIN_NAME] Pood vastas, said broneeringu lõpu…" at bounding box center [181, 506] width 225 height 69
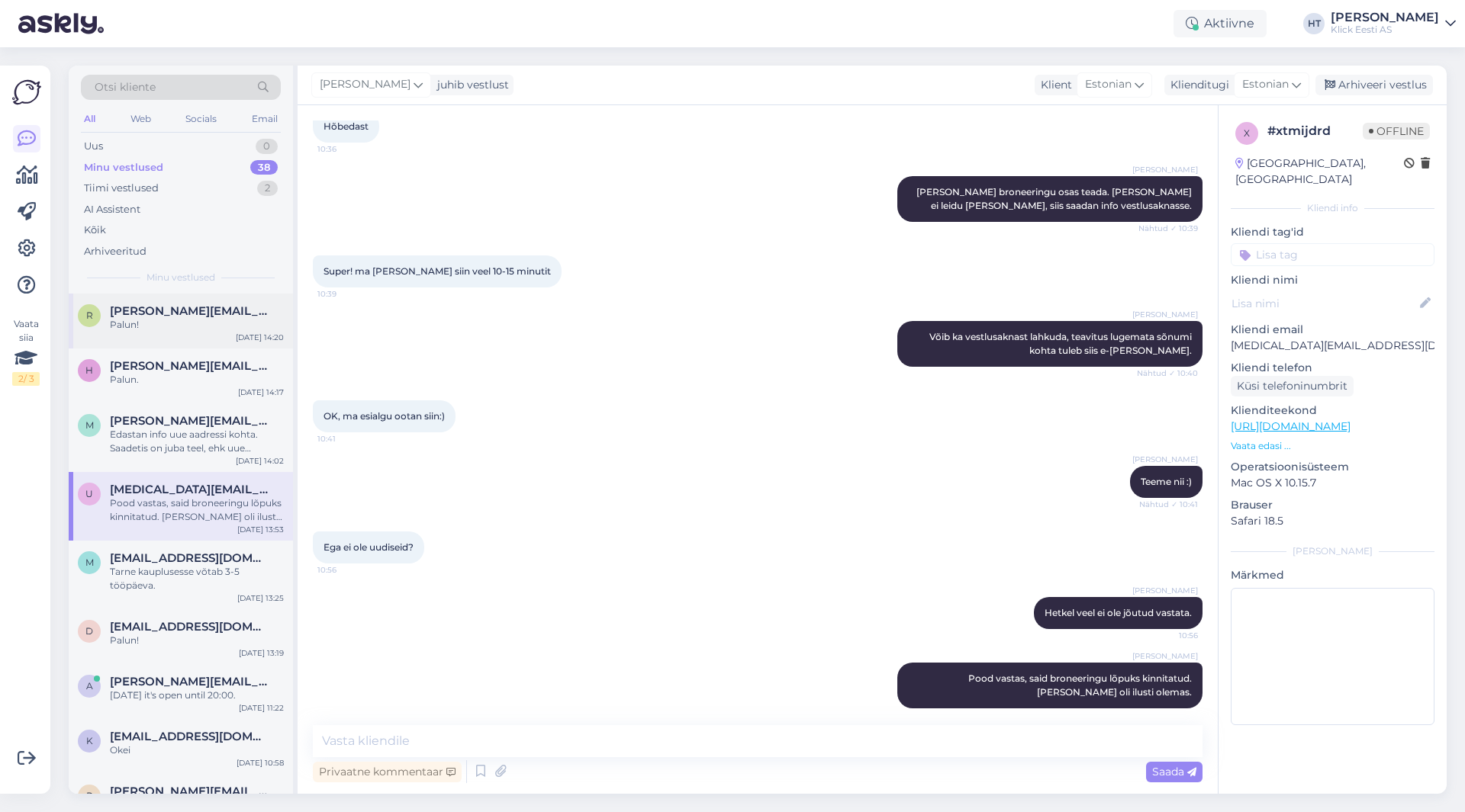
click at [208, 334] on div "r [PERSON_NAME][EMAIL_ADDRESS][PERSON_NAME][DOMAIN_NAME] Palun! [DATE] 14:20" at bounding box center [181, 321] width 225 height 55
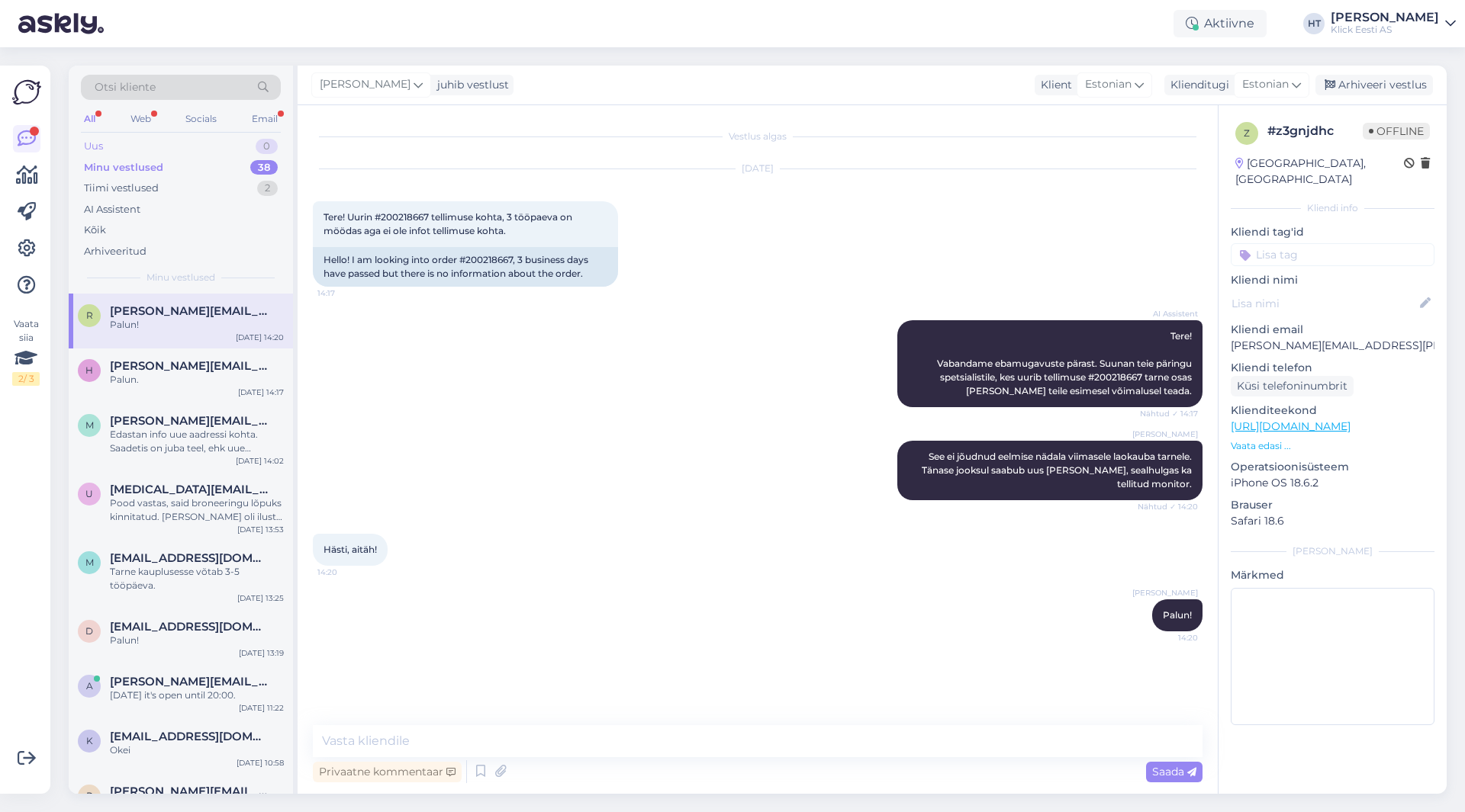
click at [222, 141] on div "Uus 0" at bounding box center [181, 146] width 200 height 21
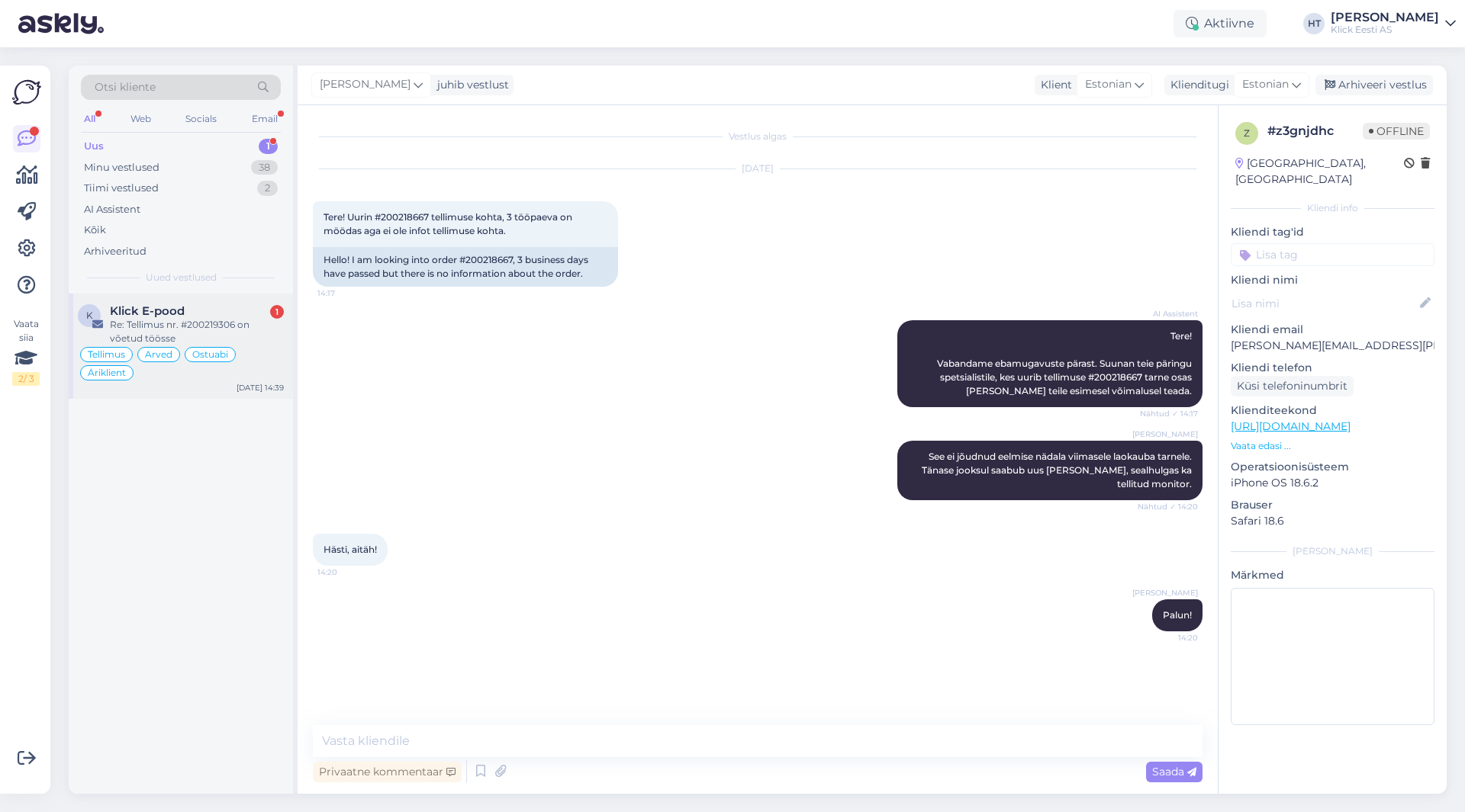
click at [210, 302] on div "K Klick E-pood 1 Re: Tellimus nr. #200219306 on võetud töösse Tellimus Arved Os…" at bounding box center [181, 346] width 225 height 105
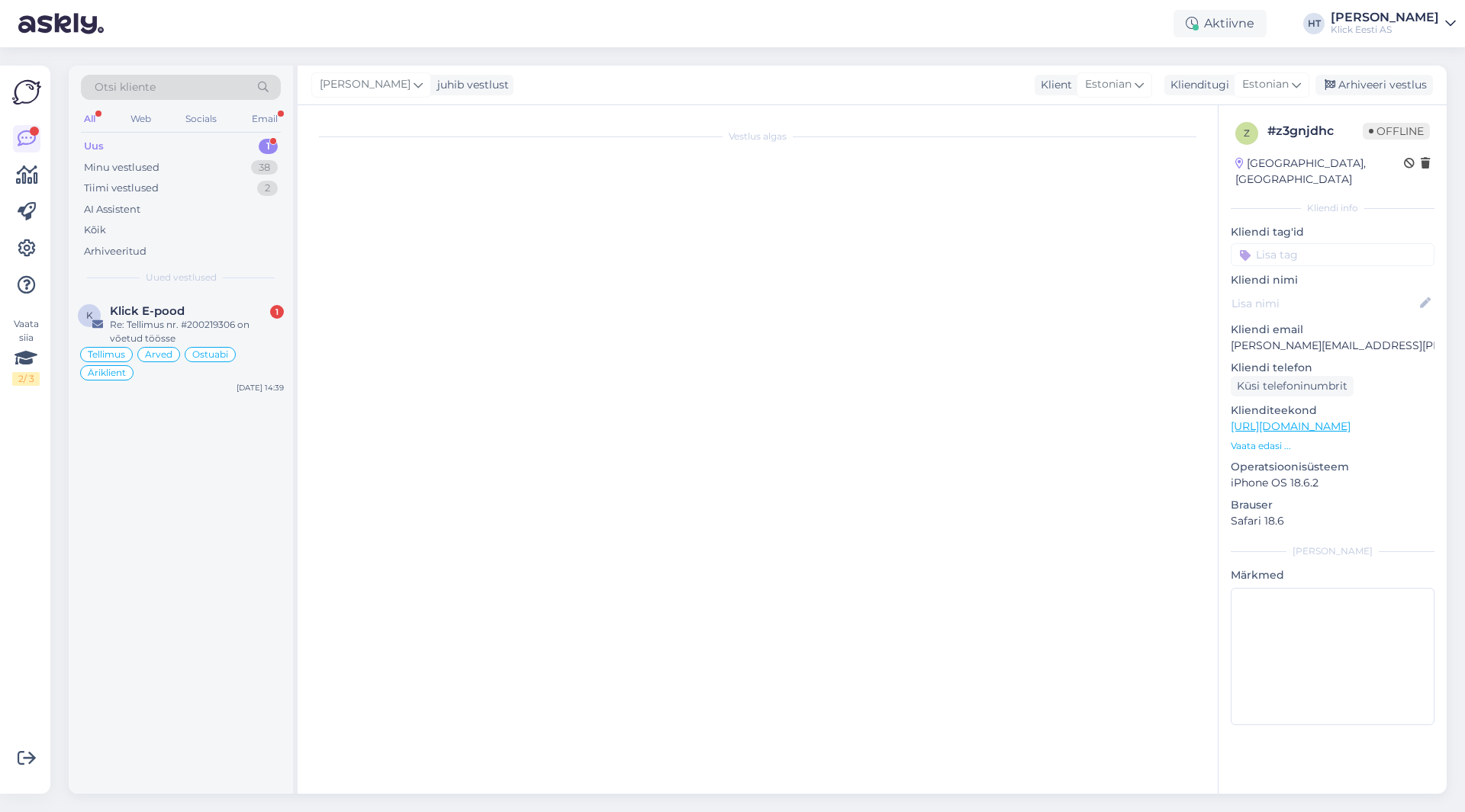
scroll to position [5278, 0]
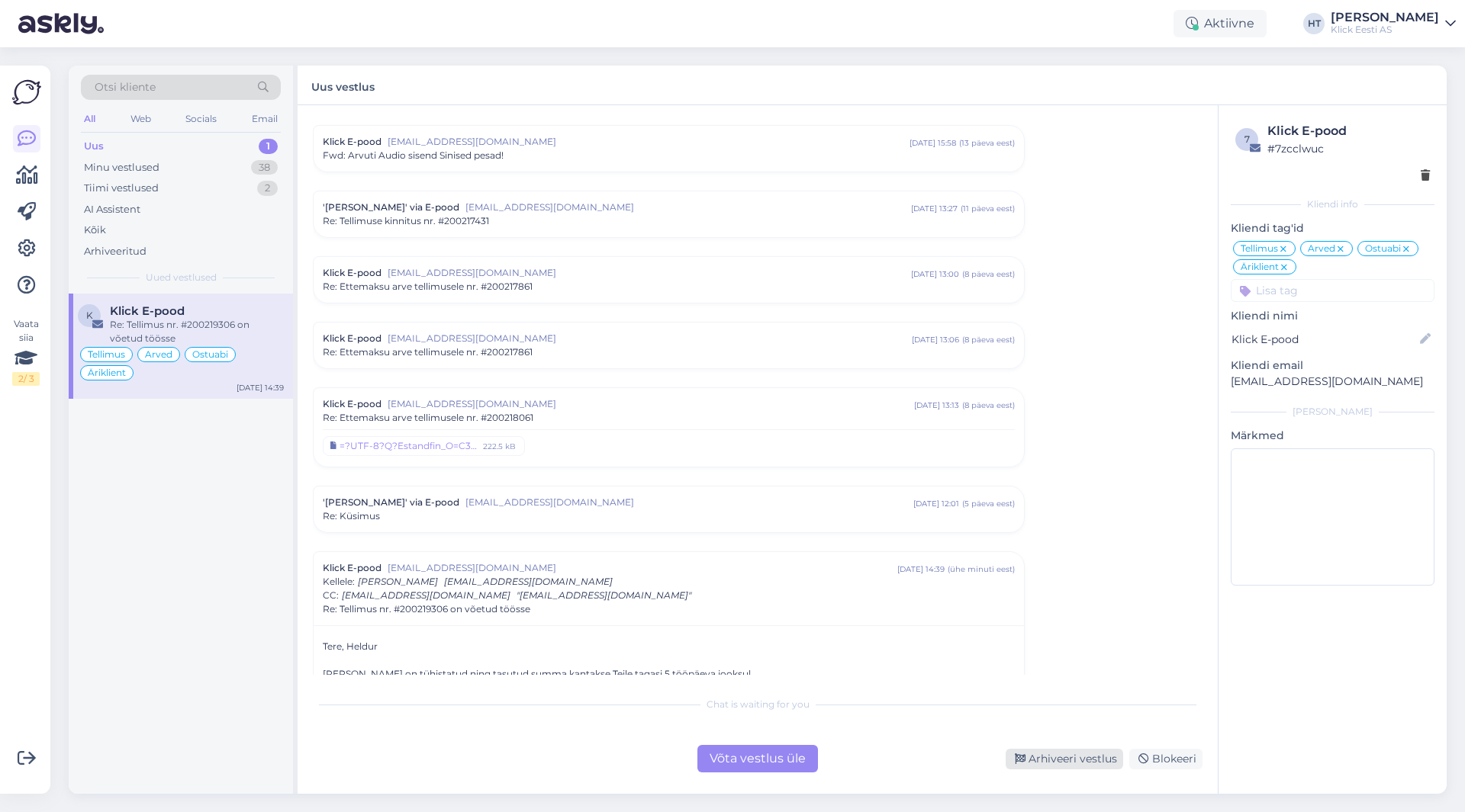
click at [1066, 755] on div "Arhiveeri vestlus" at bounding box center [1064, 760] width 117 height 21
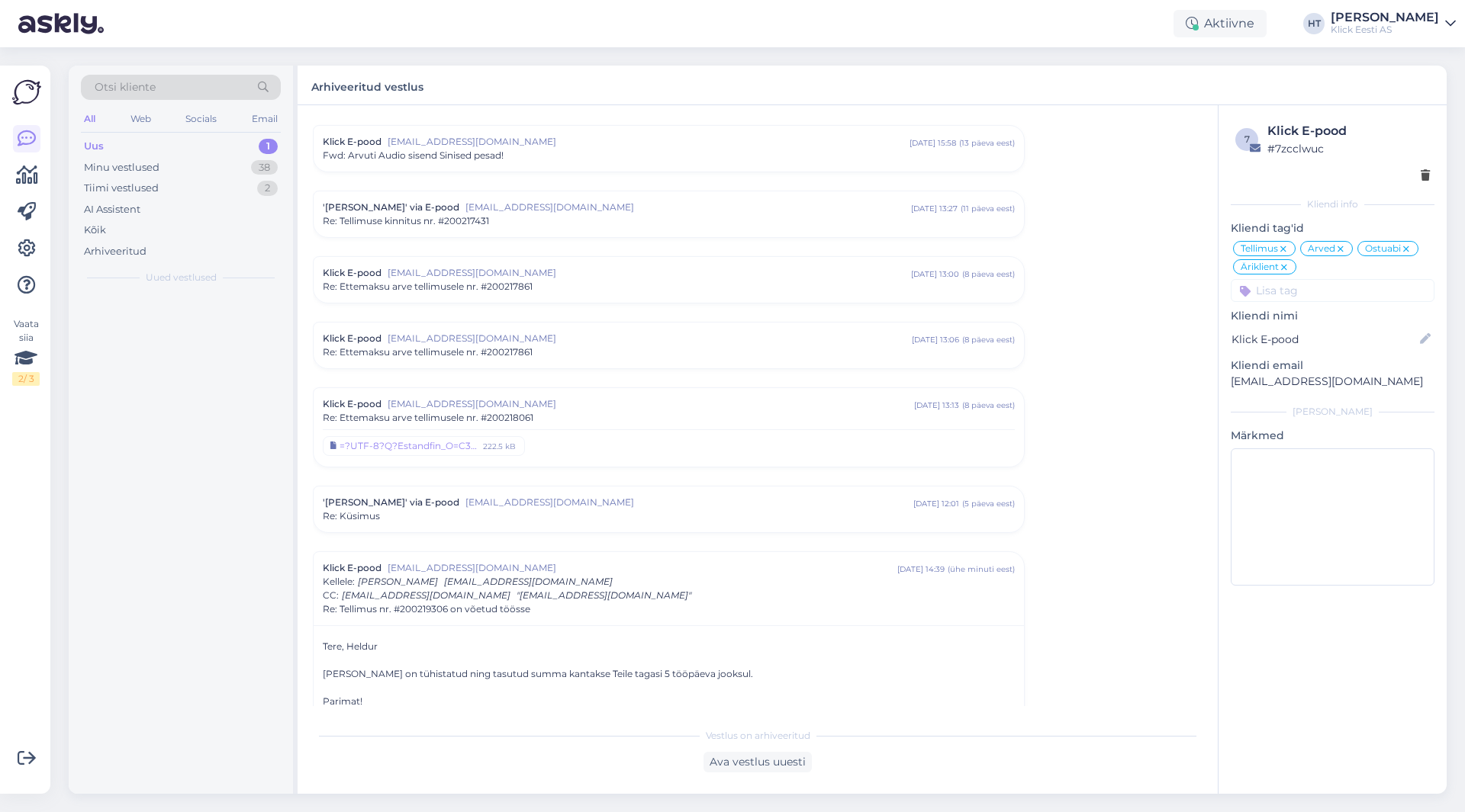
scroll to position [5708, 0]
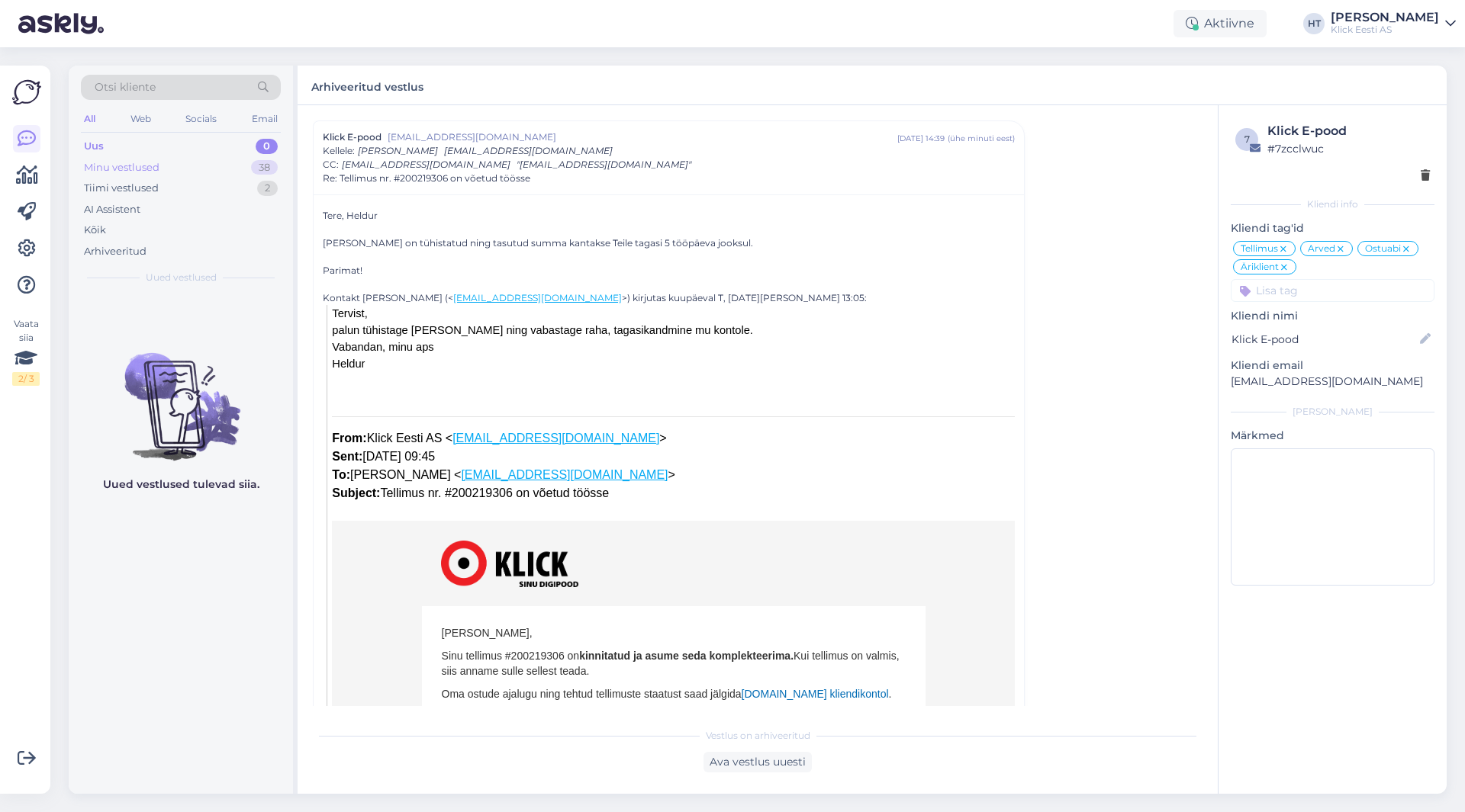
click at [239, 163] on div "Minu vestlused 38" at bounding box center [181, 168] width 200 height 21
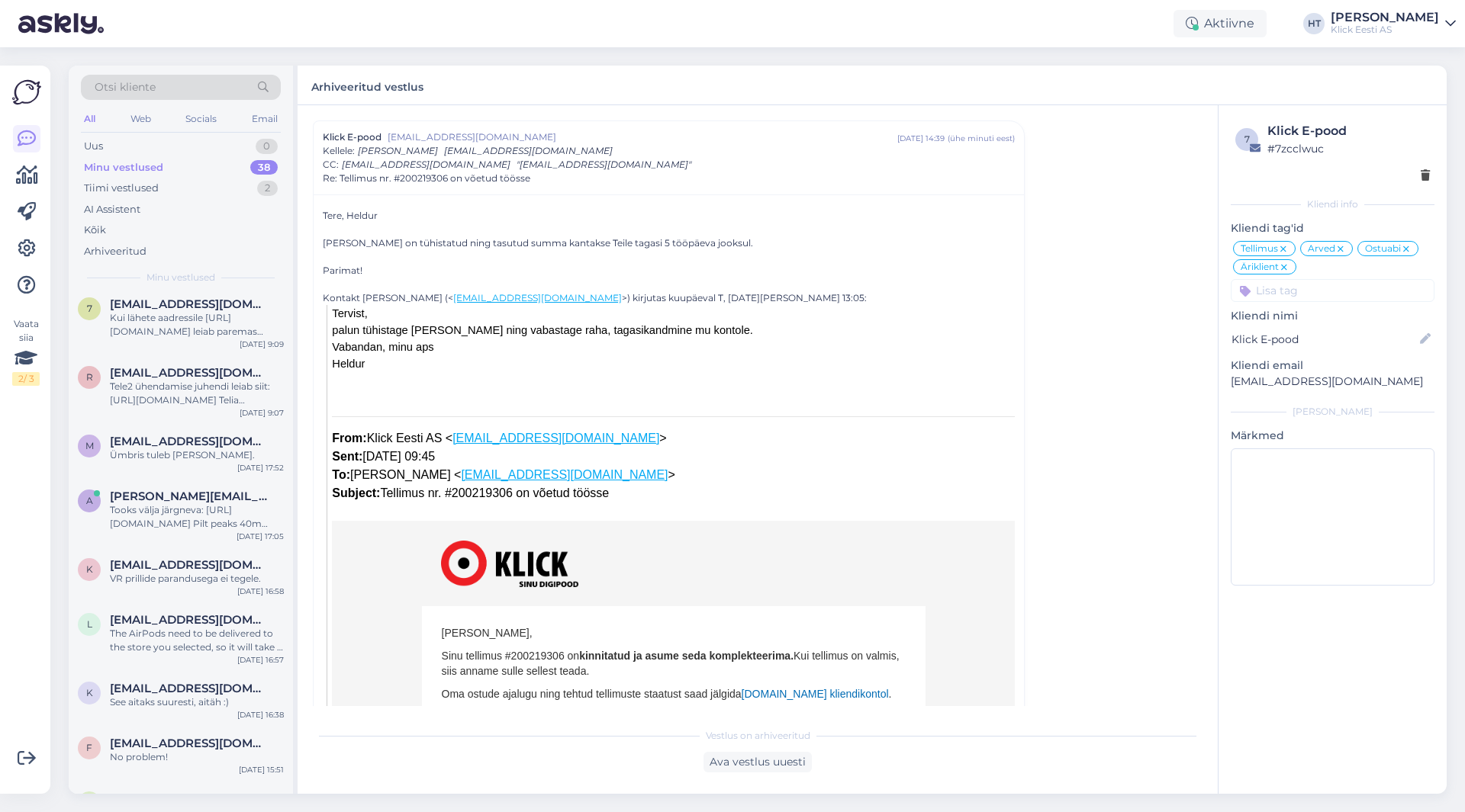
scroll to position [0, 0]
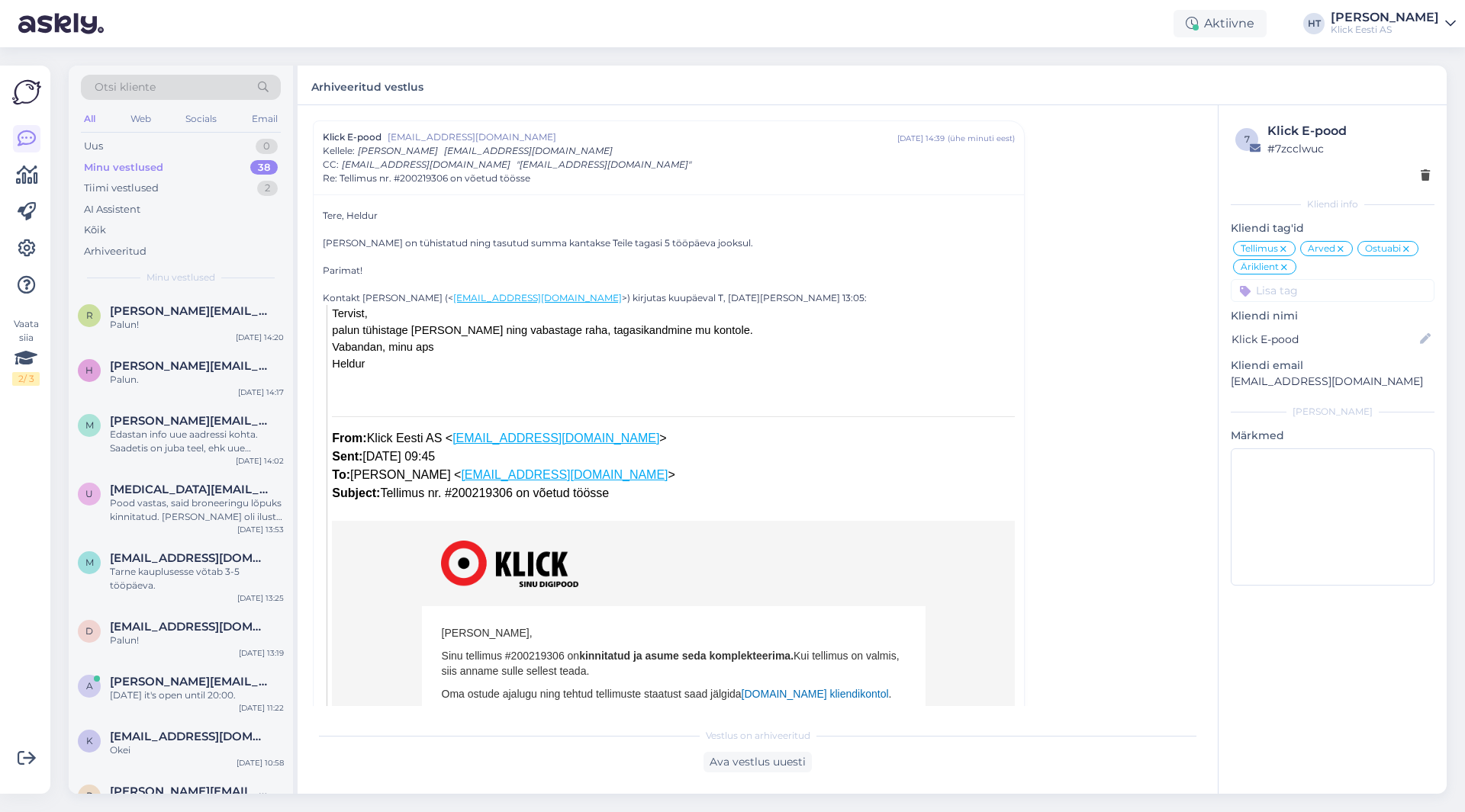
click at [19, 564] on div "Vaata siia 2 / 3" at bounding box center [26, 430] width 29 height 704
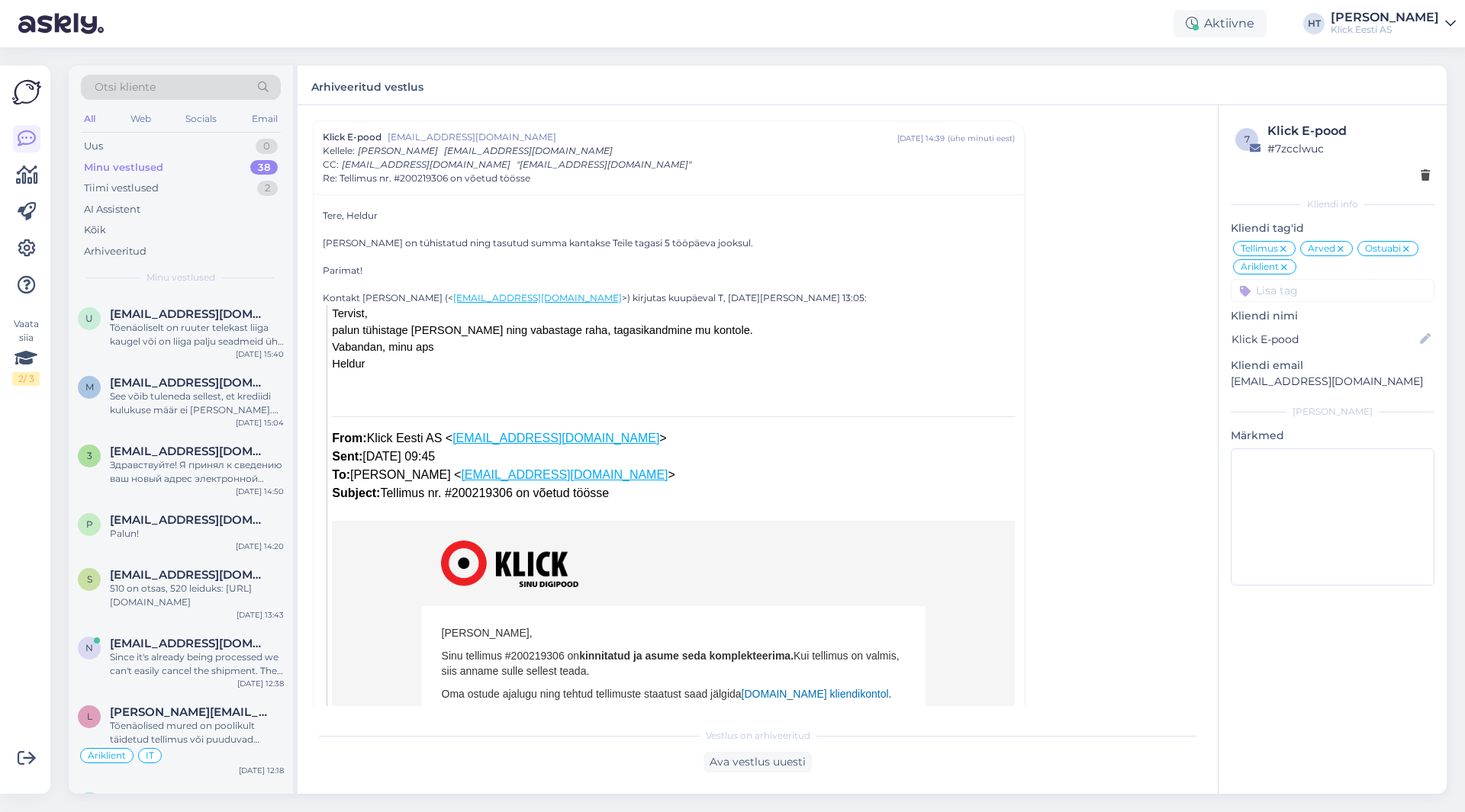
scroll to position [1866, 0]
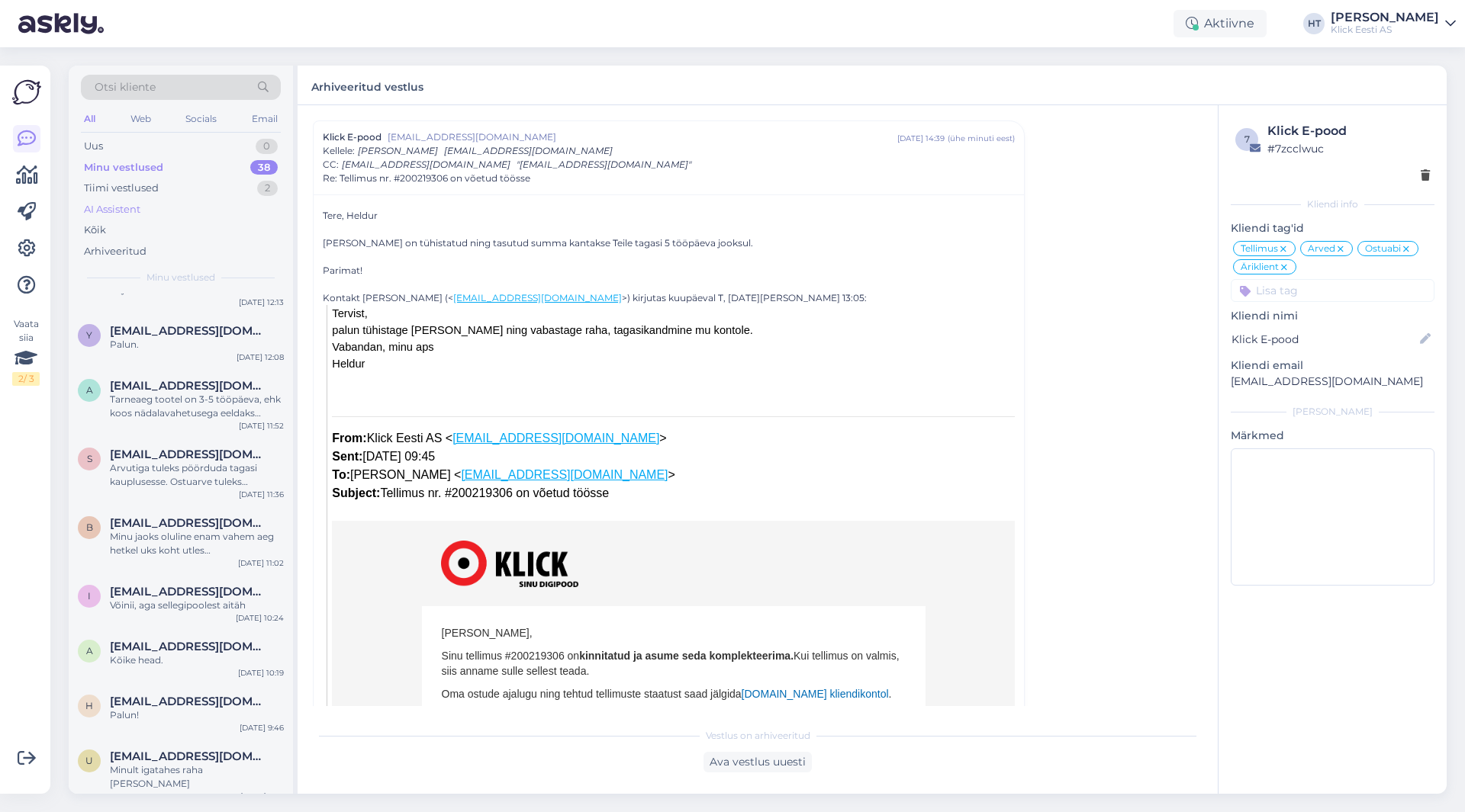
click at [227, 210] on div "AI Assistent" at bounding box center [181, 210] width 200 height 21
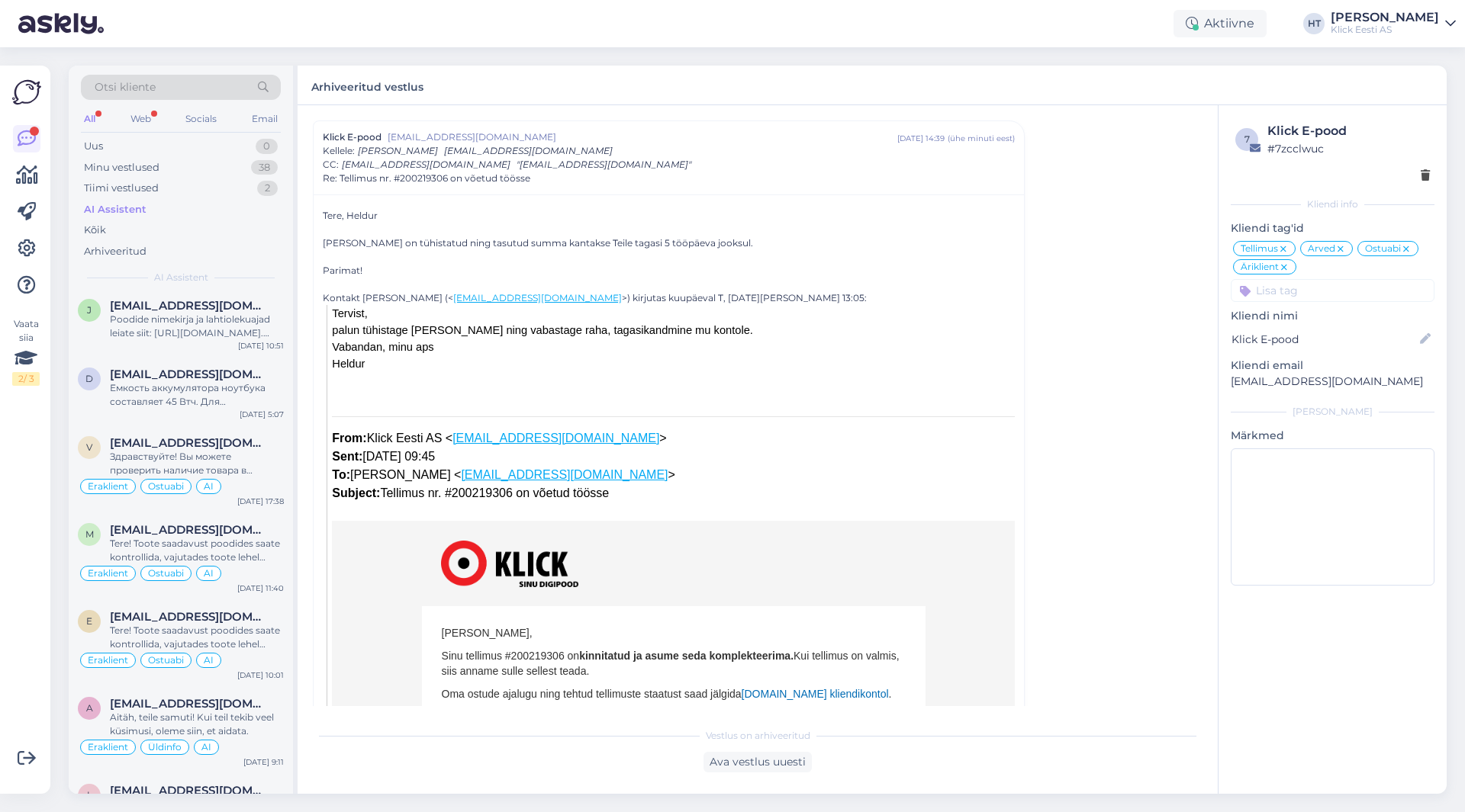
scroll to position [2656, 0]
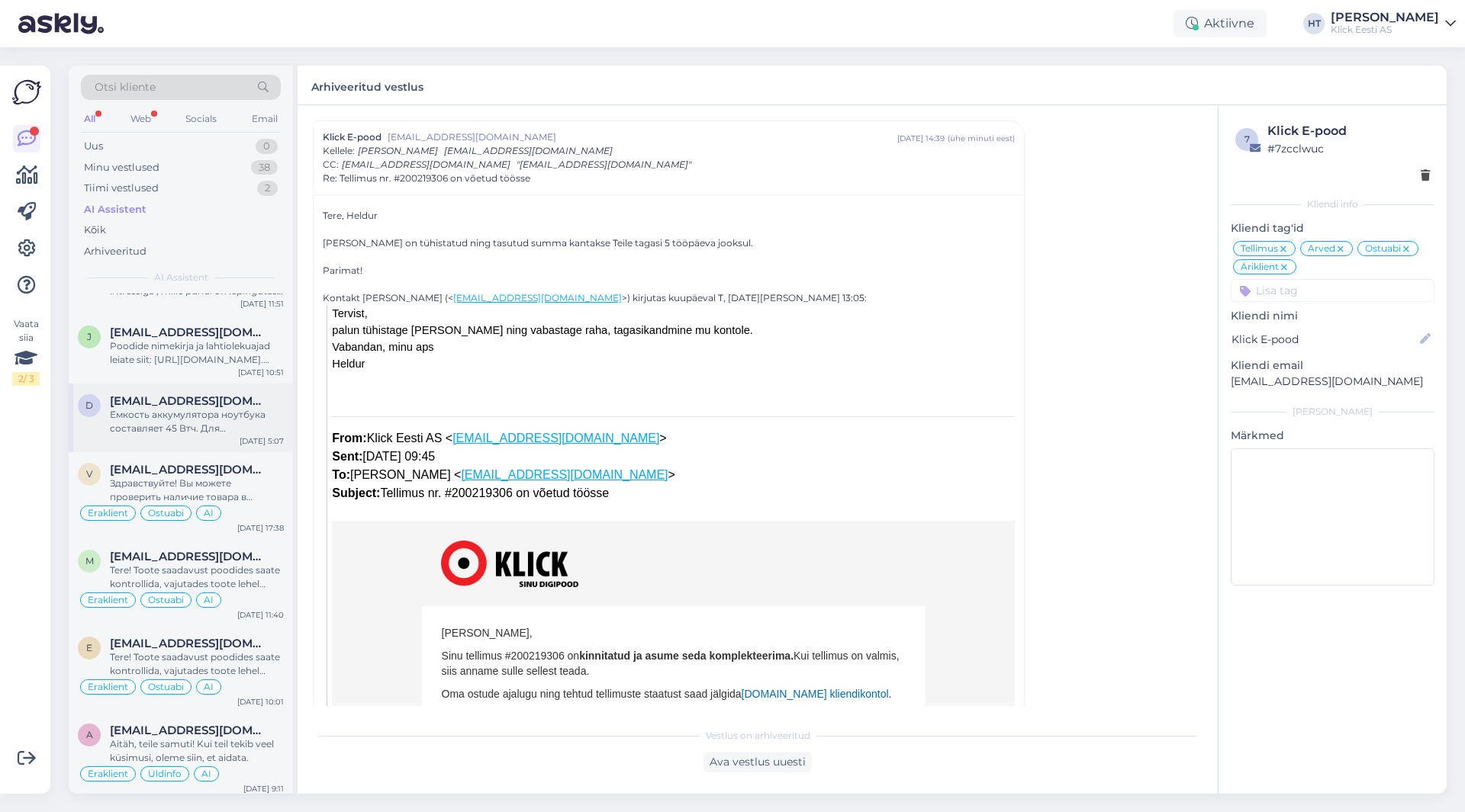
click at [203, 425] on div "Емкость аккумулятора ноутбука составляет 45 Втч. Для восстановленных устройств …" at bounding box center [197, 421] width 174 height 27
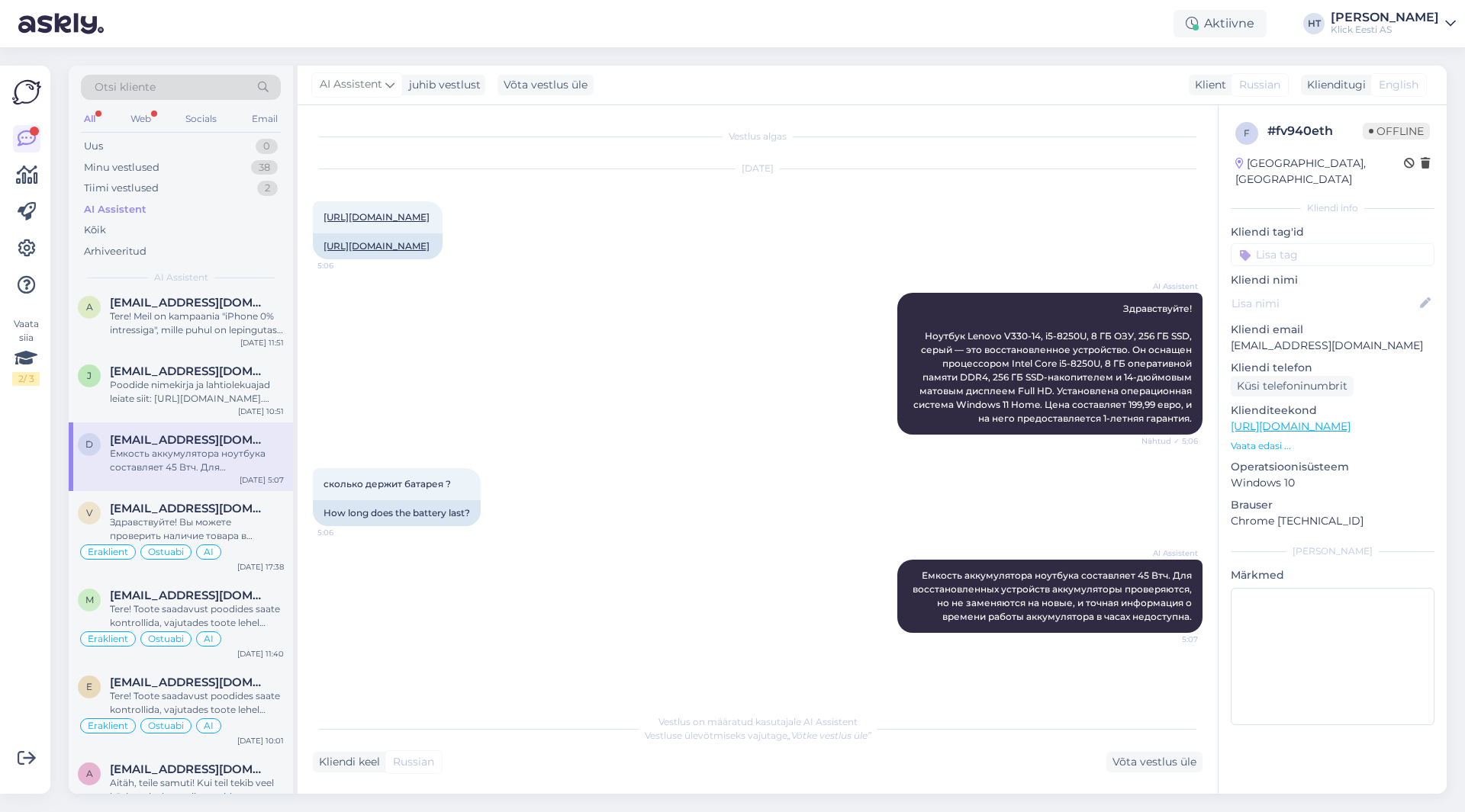
scroll to position [2580, 0]
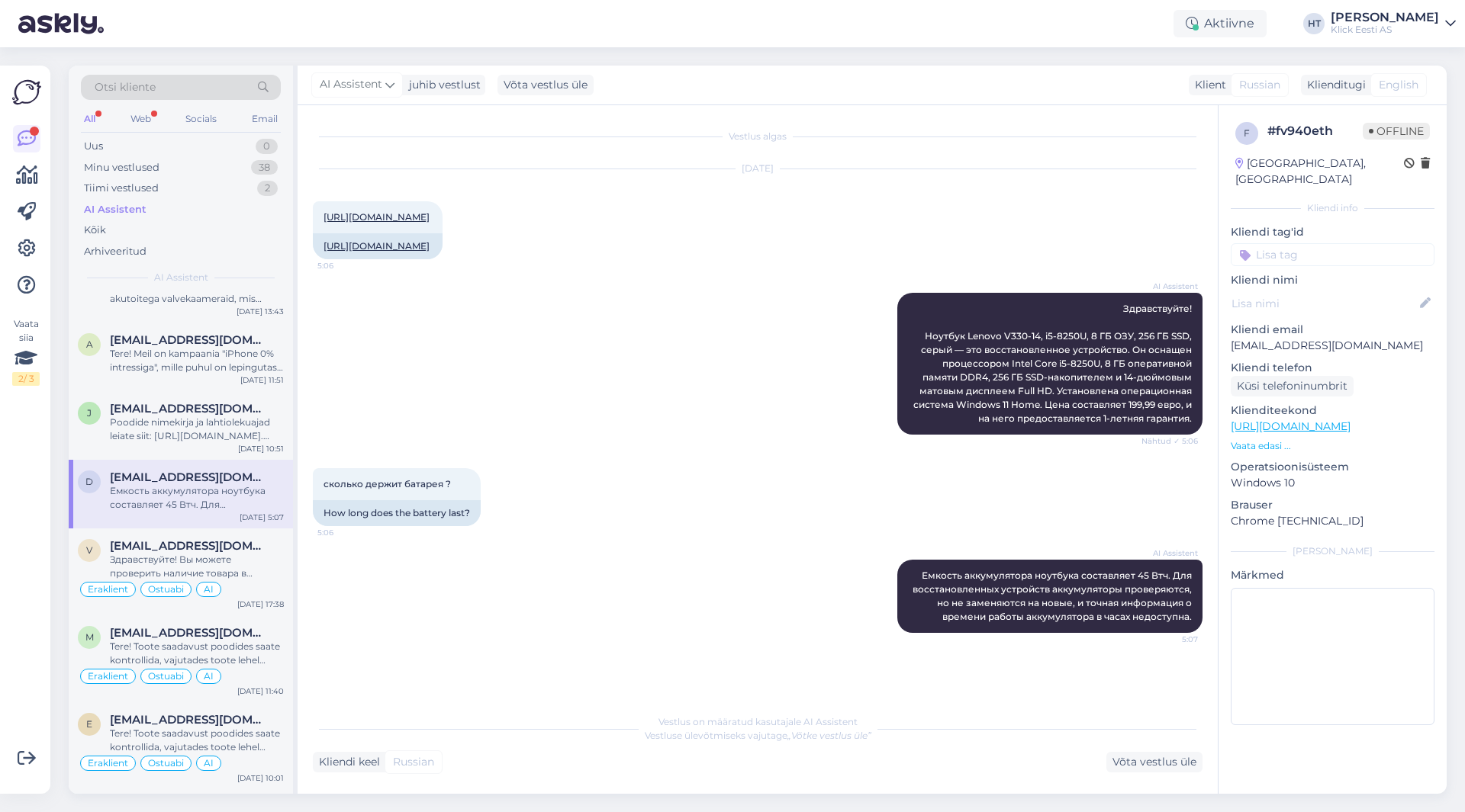
click at [212, 422] on div "Poodide nimekirja ja lahtiolekuajad leiate siit: [URL][DOMAIN_NAME]. Lahtioleku…" at bounding box center [197, 429] width 174 height 27
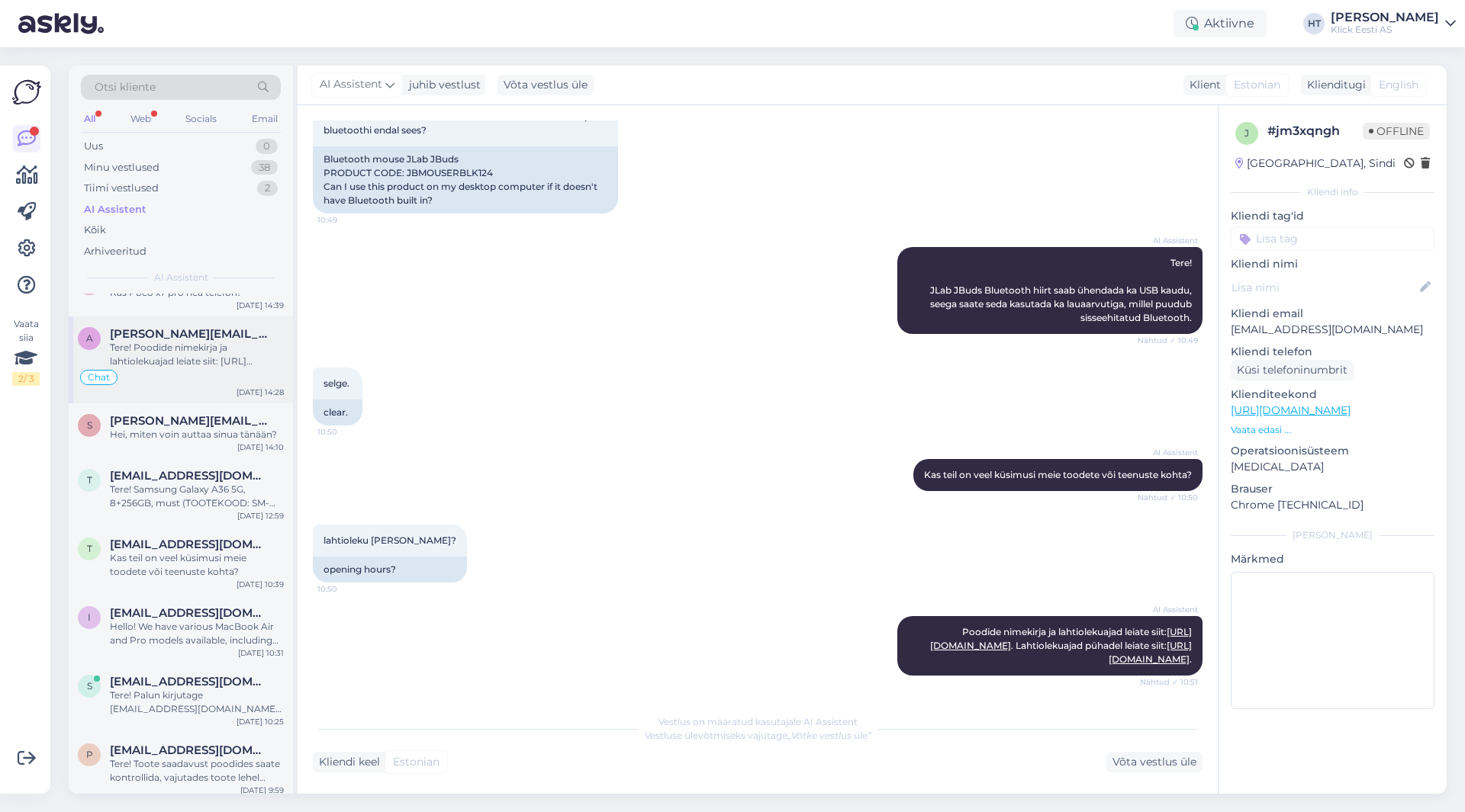
scroll to position [0, 0]
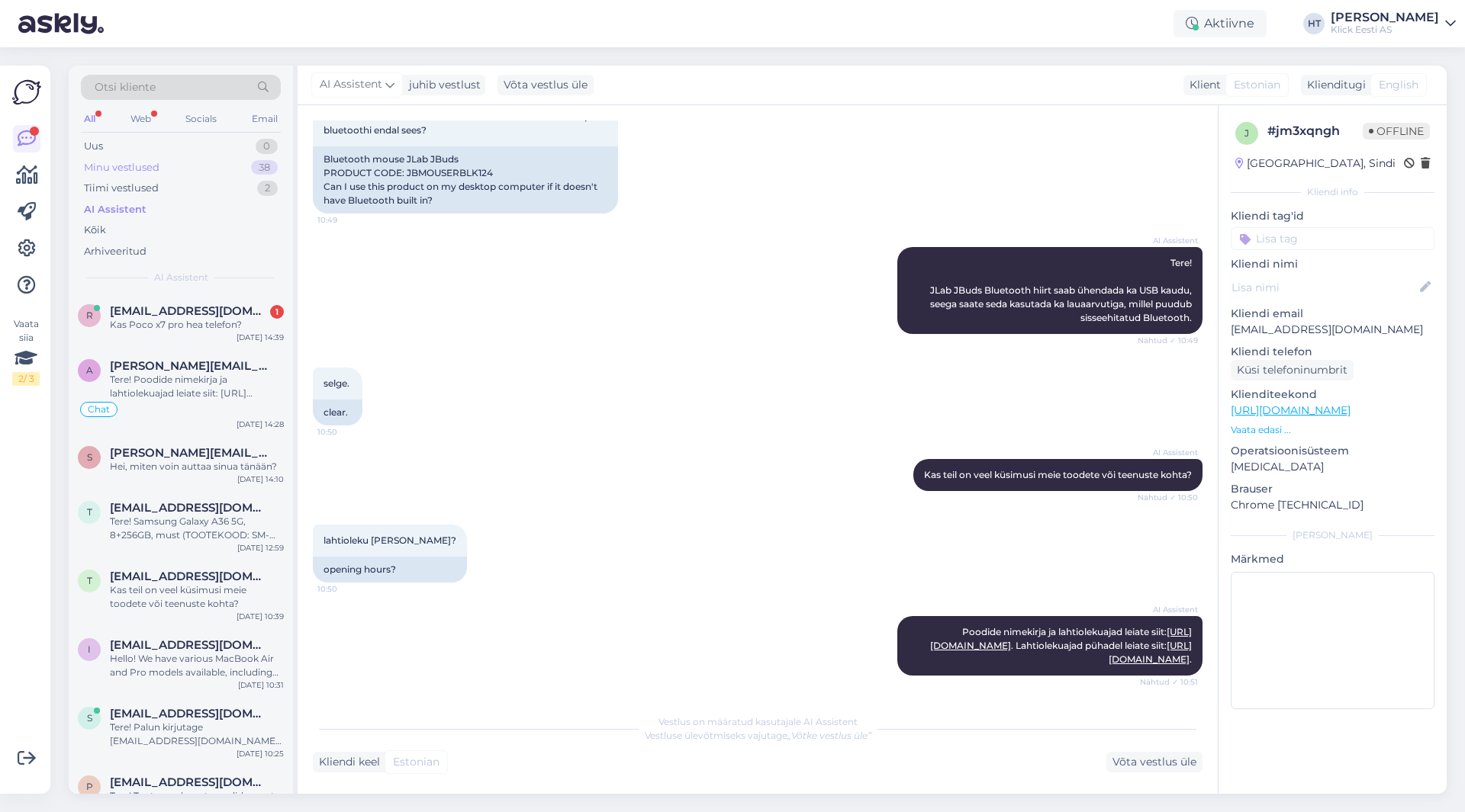
click at [218, 172] on div "Minu vestlused 38" at bounding box center [181, 168] width 200 height 21
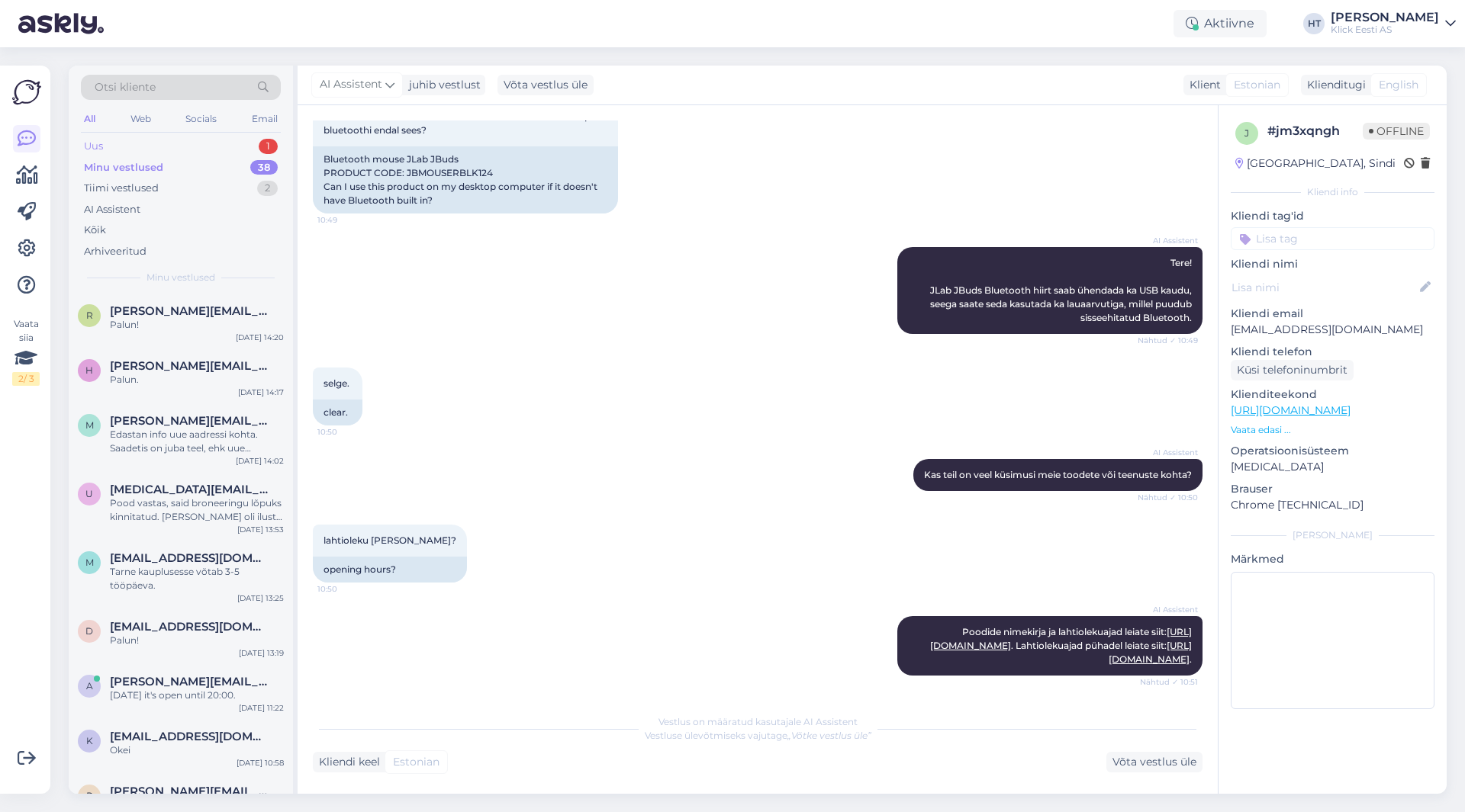
click at [171, 142] on div "Uus 1" at bounding box center [181, 146] width 200 height 21
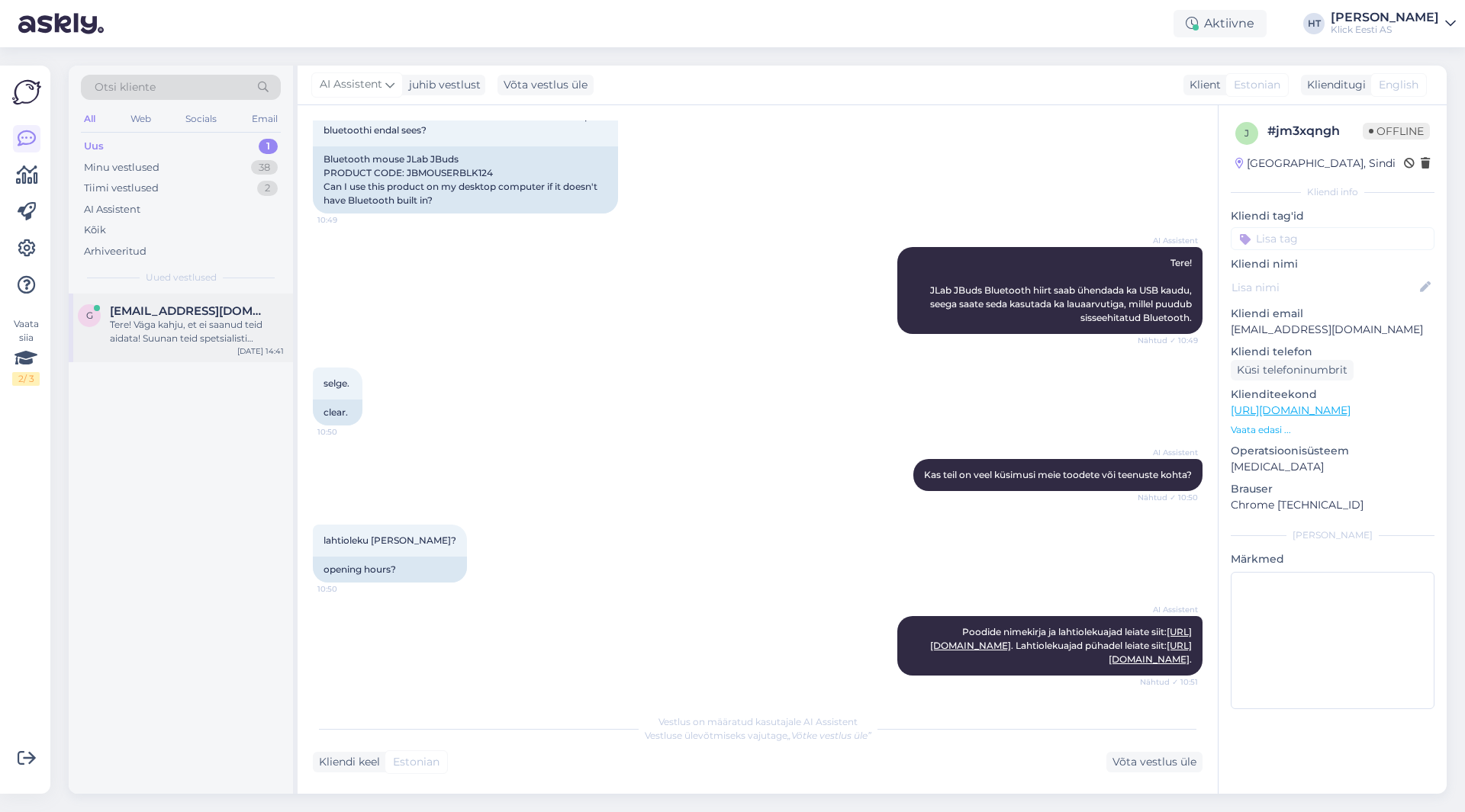
click at [209, 302] on div "G [EMAIL_ADDRESS][DOMAIN_NAME] Tere! Väga kahju, et ei saanud teid aidata! Suun…" at bounding box center [181, 328] width 225 height 69
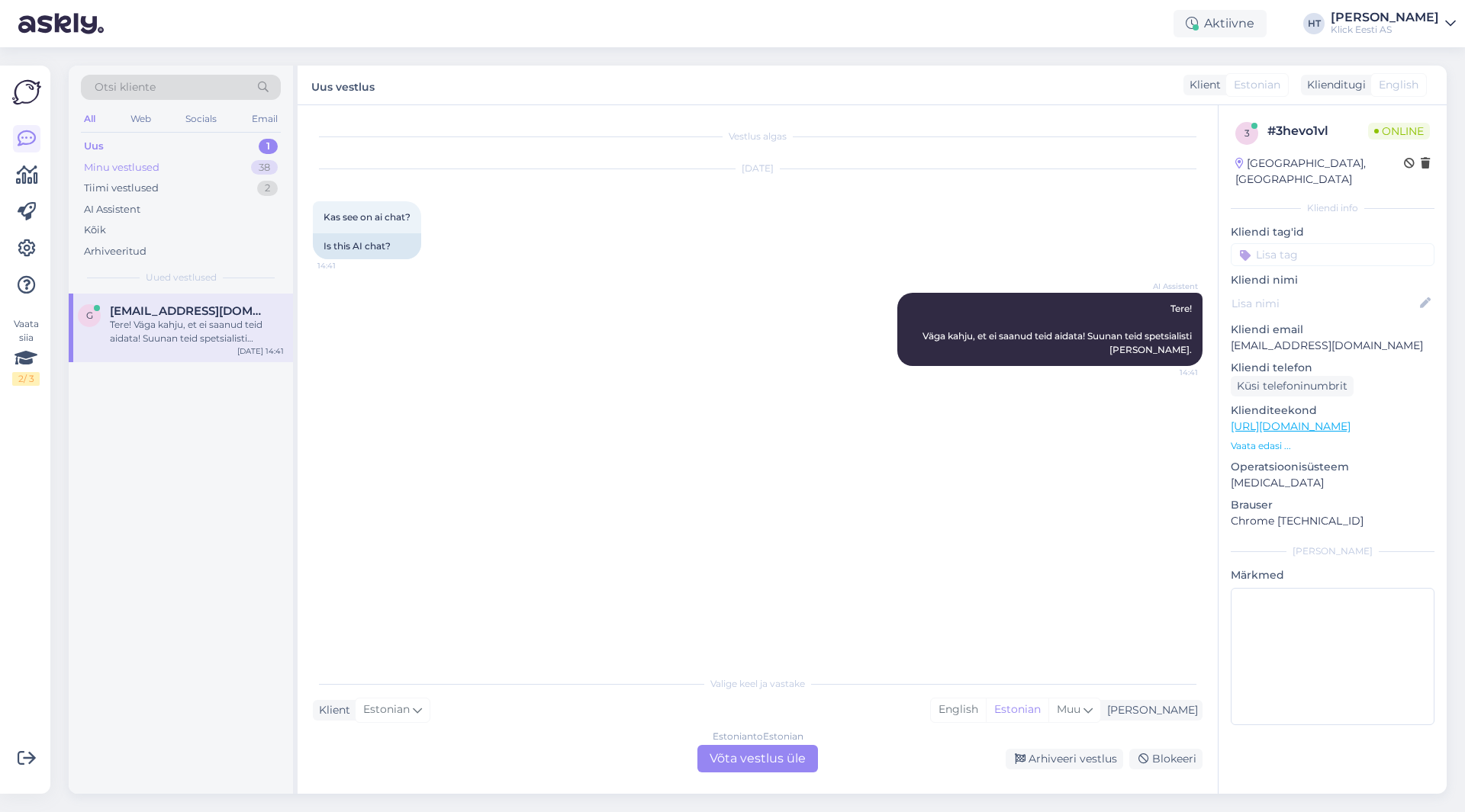
click at [242, 170] on div "Minu vestlused 38" at bounding box center [181, 168] width 200 height 21
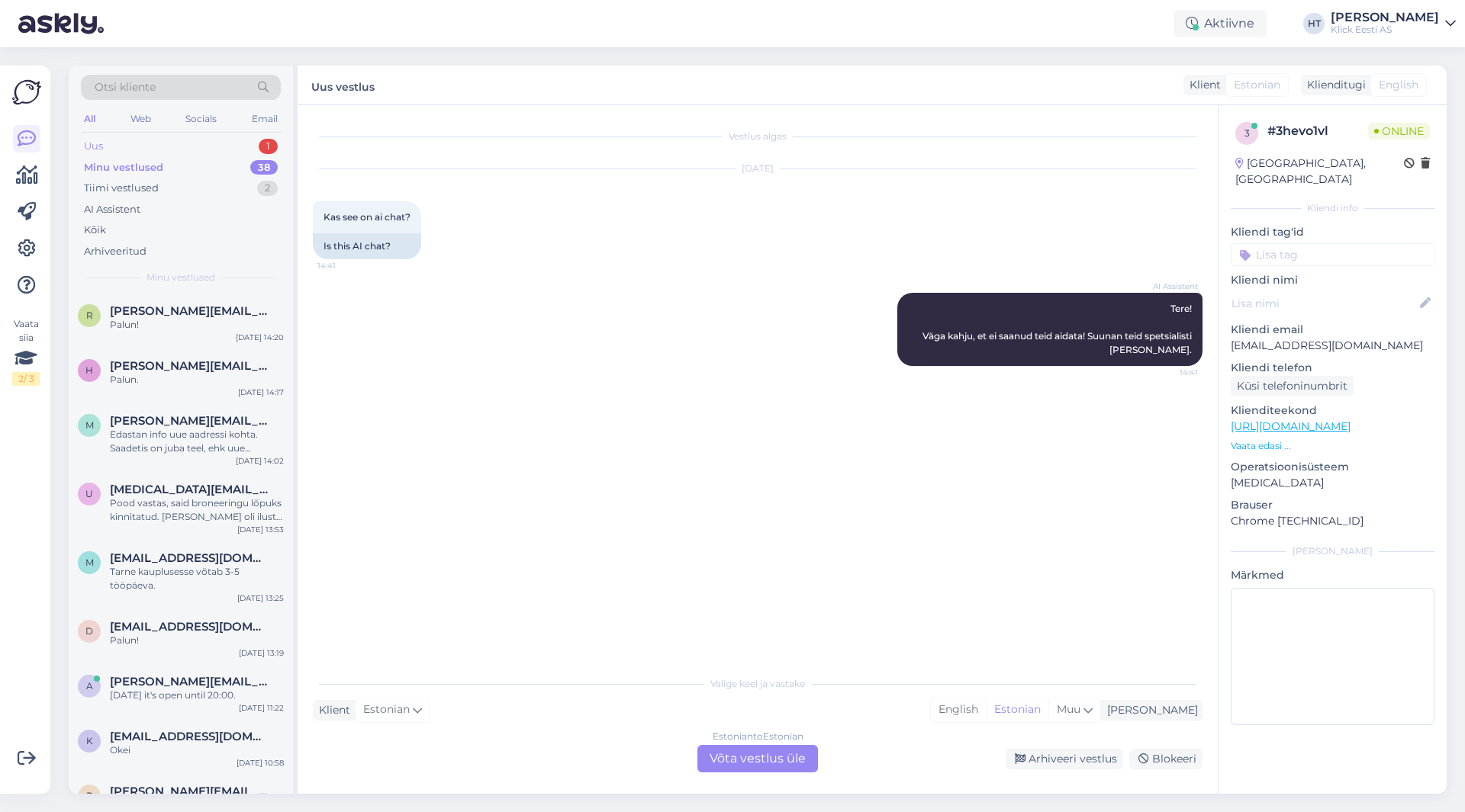
click at [250, 142] on div "Uus 1" at bounding box center [181, 146] width 200 height 21
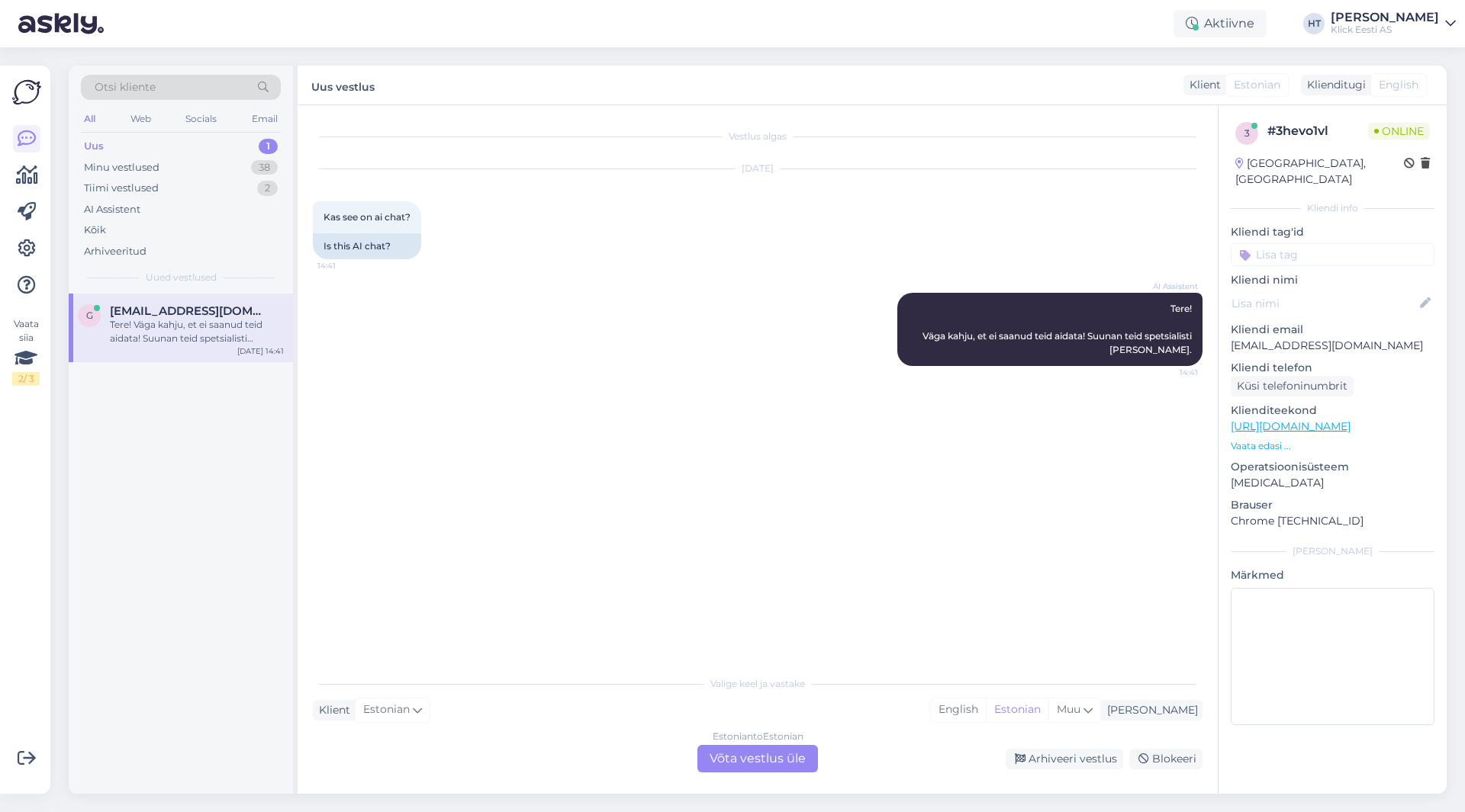
click at [237, 324] on div "Tere! Väga kahju, et ei saanud teid aidata! Suunan teid spetsialisti [PERSON_NA…" at bounding box center [197, 331] width 174 height 27
click at [764, 760] on div "Estonian to Estonian Võta vestlus üle" at bounding box center [758, 759] width 121 height 27
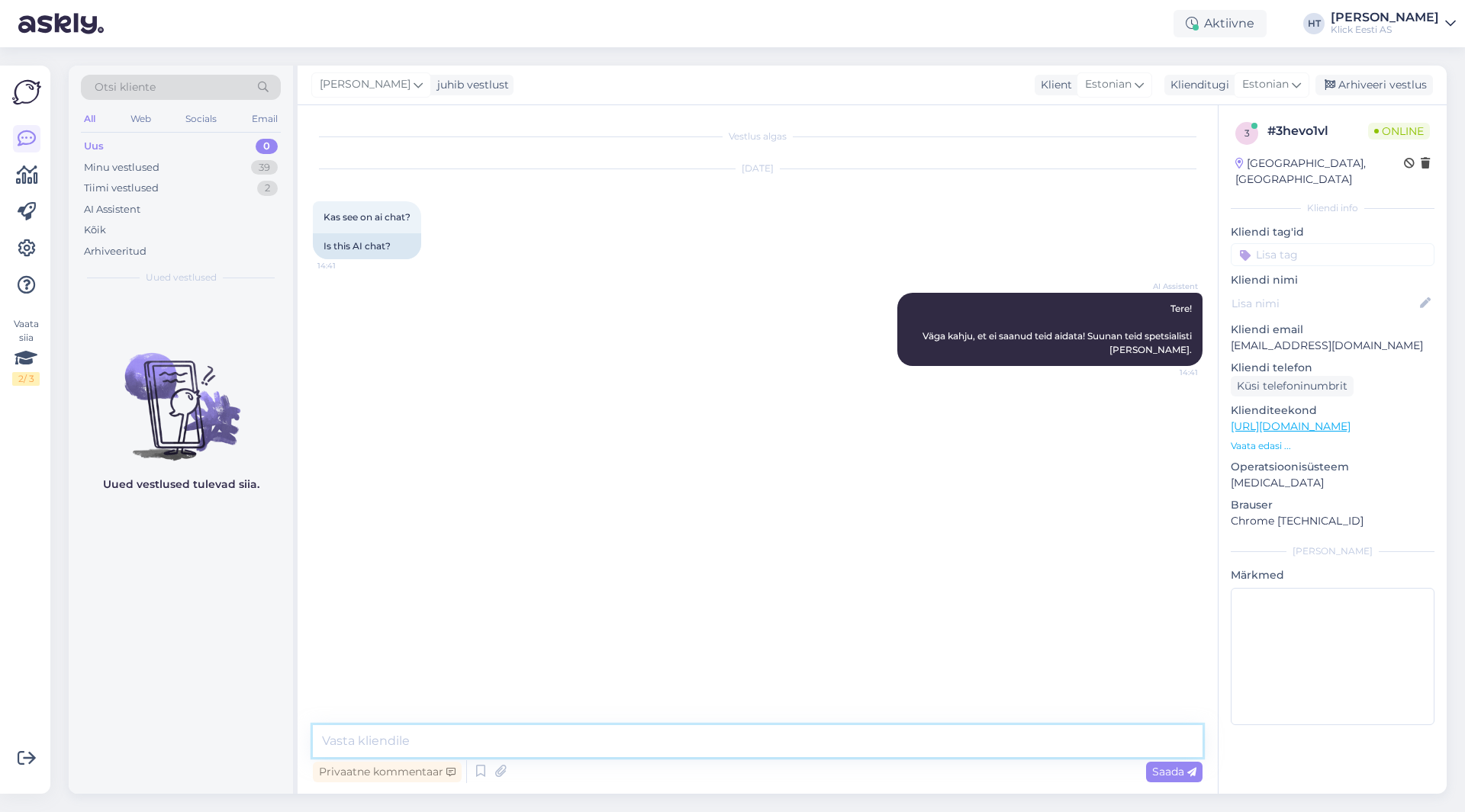
click at [759, 740] on textarea at bounding box center [758, 741] width 890 height 32
type textarea "Tere, mis küsimus tekkis?"
click at [1274, 338] on p "[EMAIL_ADDRESS][DOMAIN_NAME]" at bounding box center [1332, 346] width 204 height 16
click at [1279, 338] on p "[EMAIL_ADDRESS][DOMAIN_NAME]" at bounding box center [1332, 346] width 204 height 16
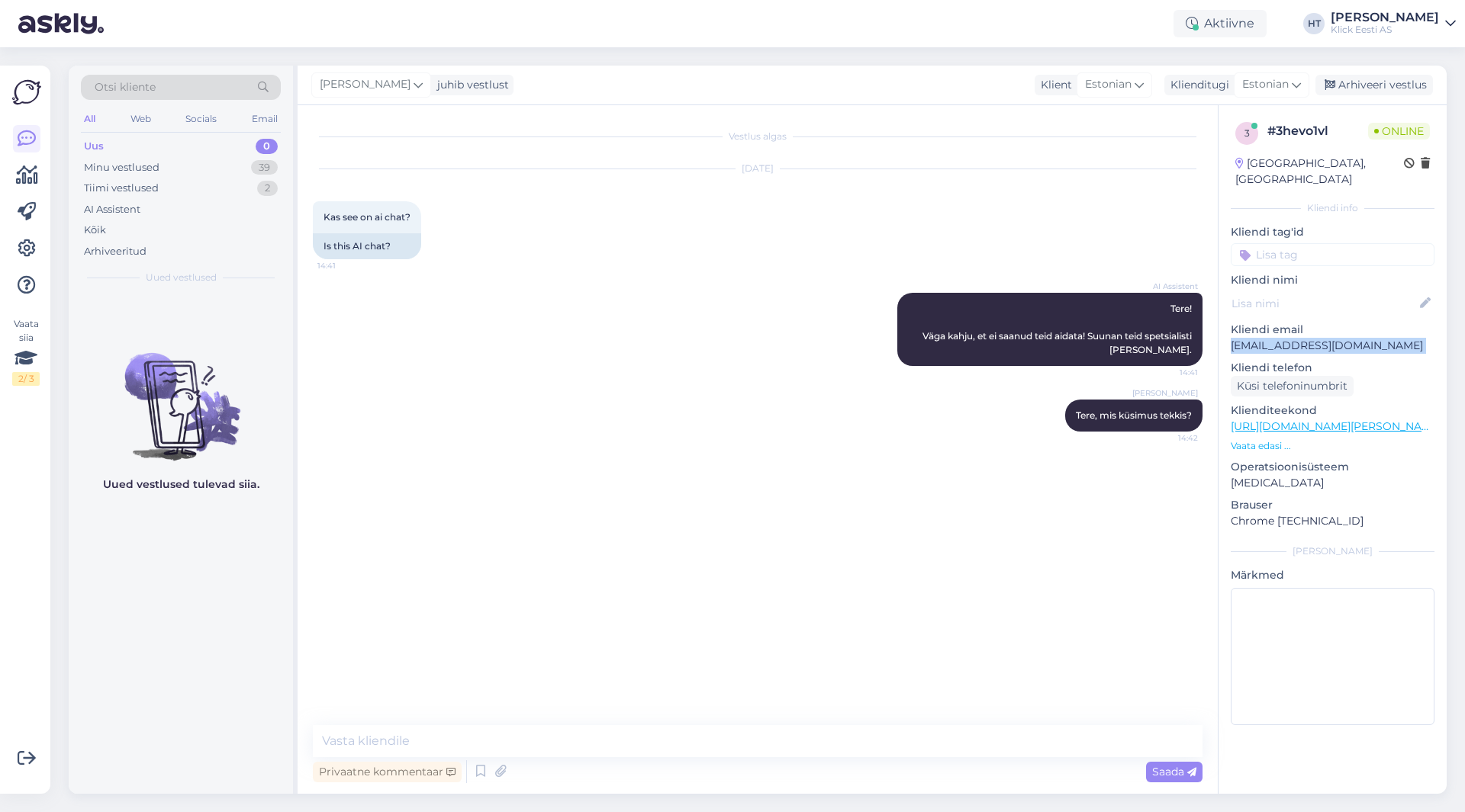
click at [1279, 338] on p "[EMAIL_ADDRESS][DOMAIN_NAME]" at bounding box center [1332, 346] width 204 height 16
copy p "[EMAIL_ADDRESS][DOMAIN_NAME]"
click at [244, 168] on div "Minu vestlused 39" at bounding box center [181, 168] width 200 height 21
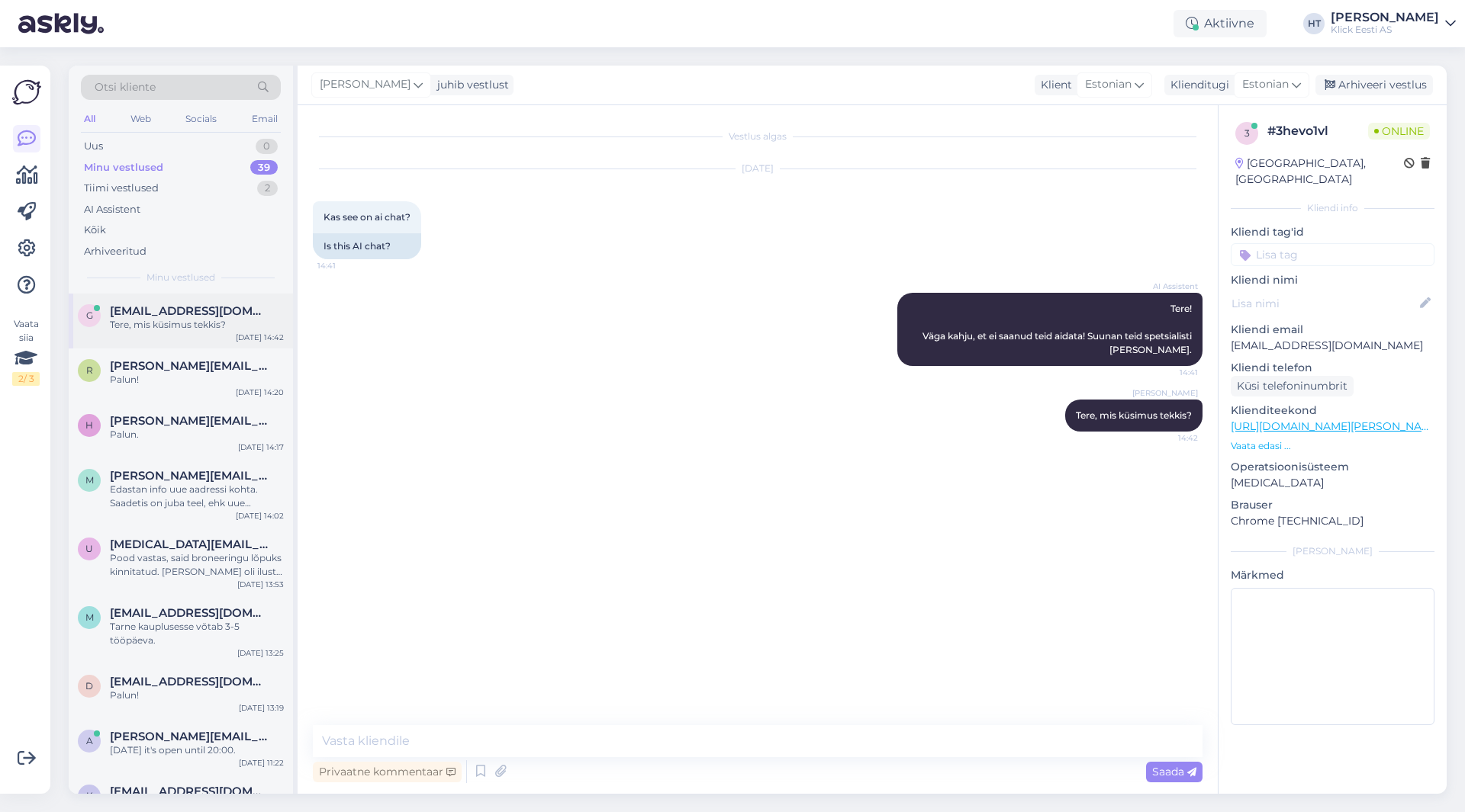
click at [250, 330] on div "Tere, mis küsimus tekkis?" at bounding box center [197, 325] width 174 height 14
click at [242, 390] on div "r [PERSON_NAME][EMAIL_ADDRESS][PERSON_NAME][DOMAIN_NAME] Palun! [DATE] 14:20" at bounding box center [181, 376] width 225 height 55
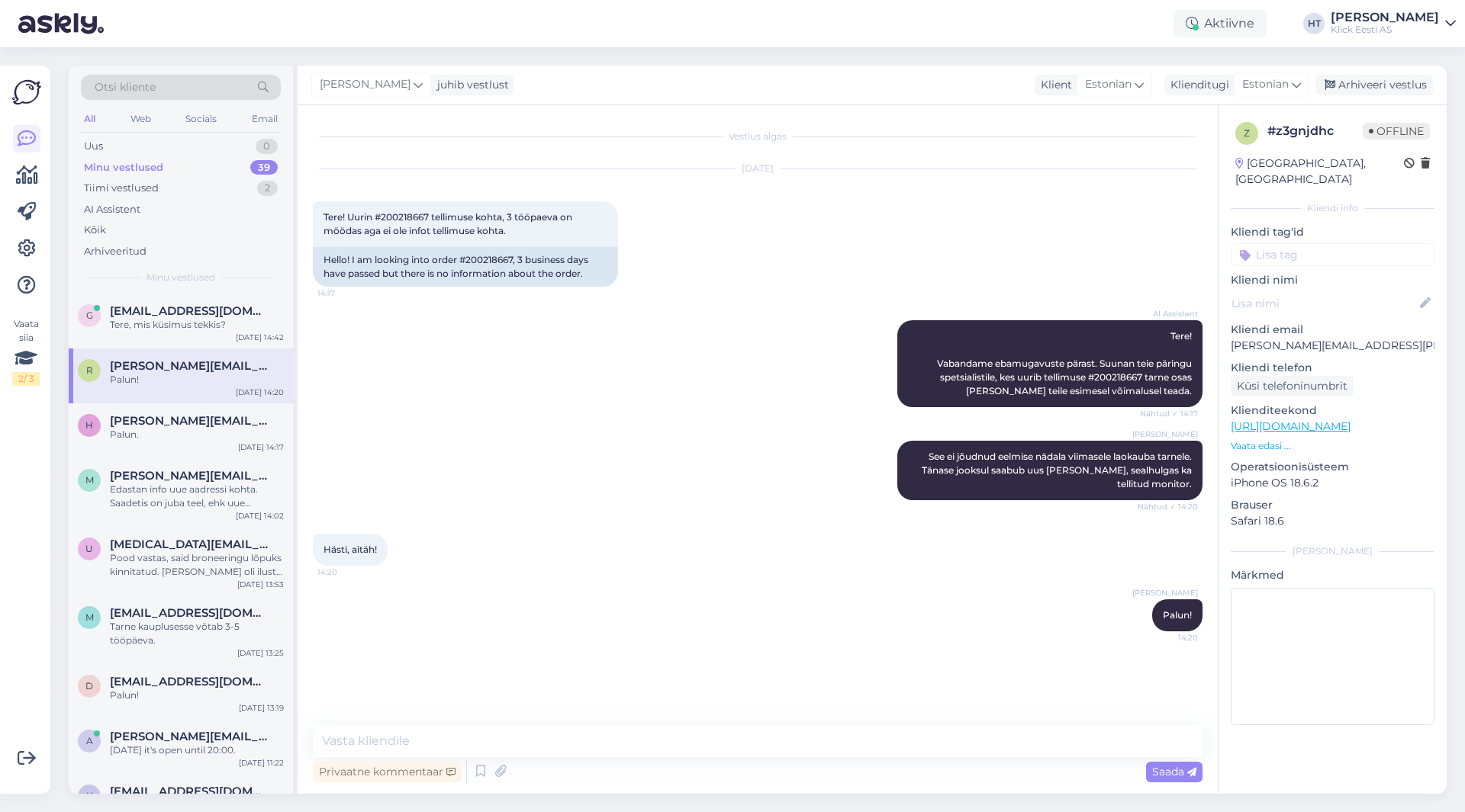
click at [503, 374] on div "AI Assistent Tere! Vabandame ebamugavuste pärast. Suunan teie päringu spetsiali…" at bounding box center [758, 364] width 890 height 121
click at [605, 546] on div "Hästi, aitäh! 14:20" at bounding box center [758, 550] width 890 height 66
click at [214, 441] on div "Palun." at bounding box center [197, 435] width 174 height 14
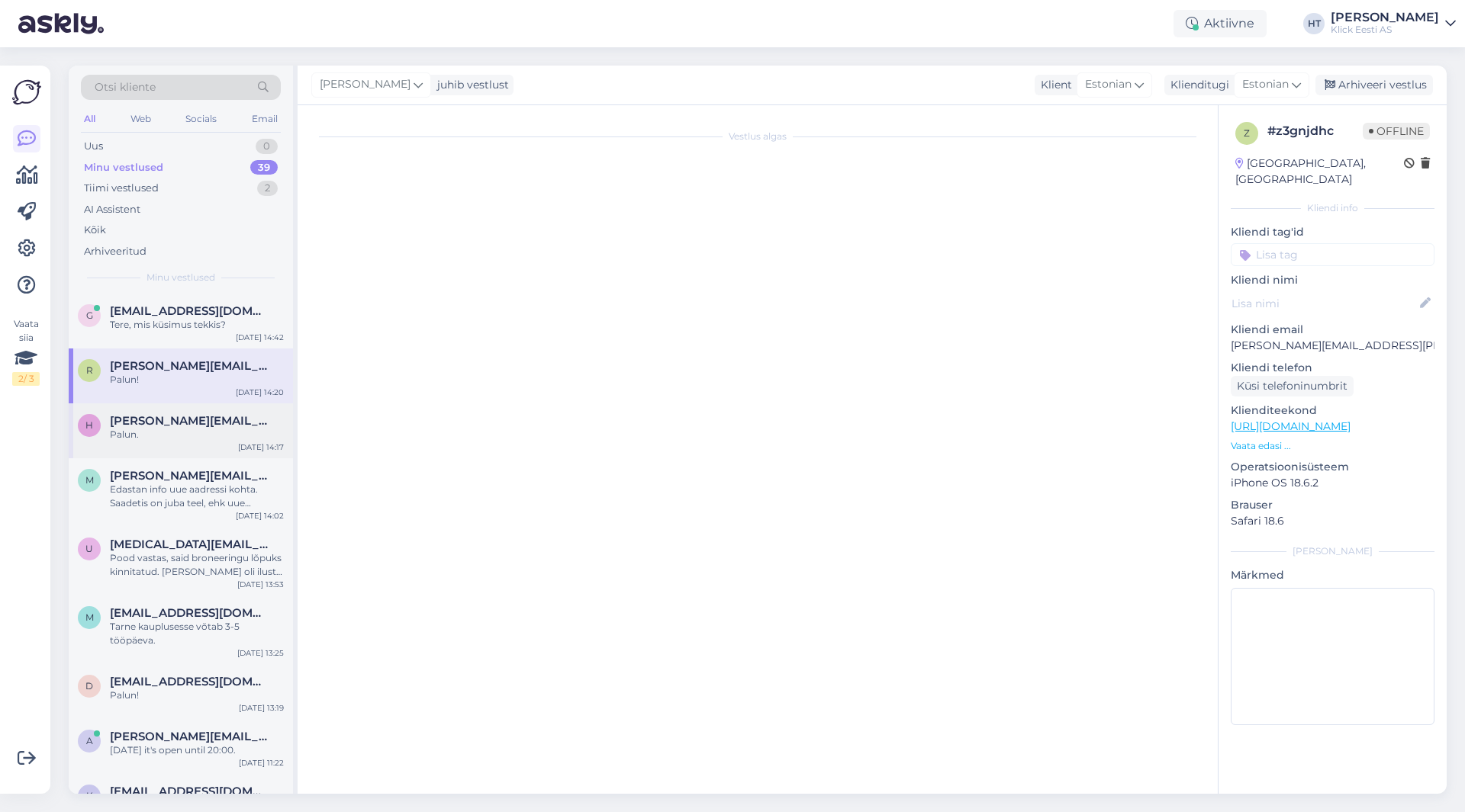
scroll to position [40, 0]
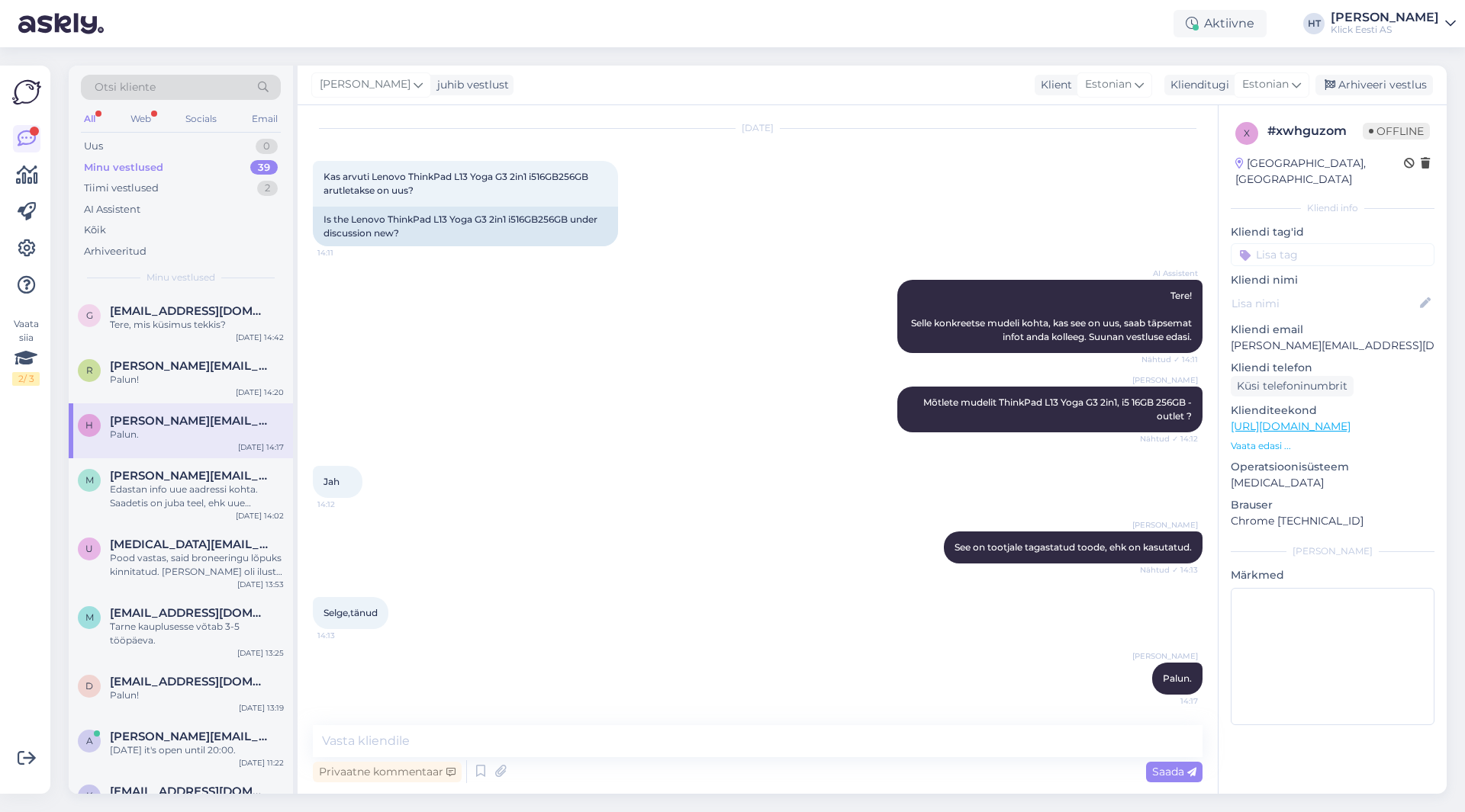
click at [198, 173] on div "Minu vestlused 39" at bounding box center [181, 168] width 200 height 21
click at [196, 203] on div "AI Assistent" at bounding box center [181, 210] width 200 height 21
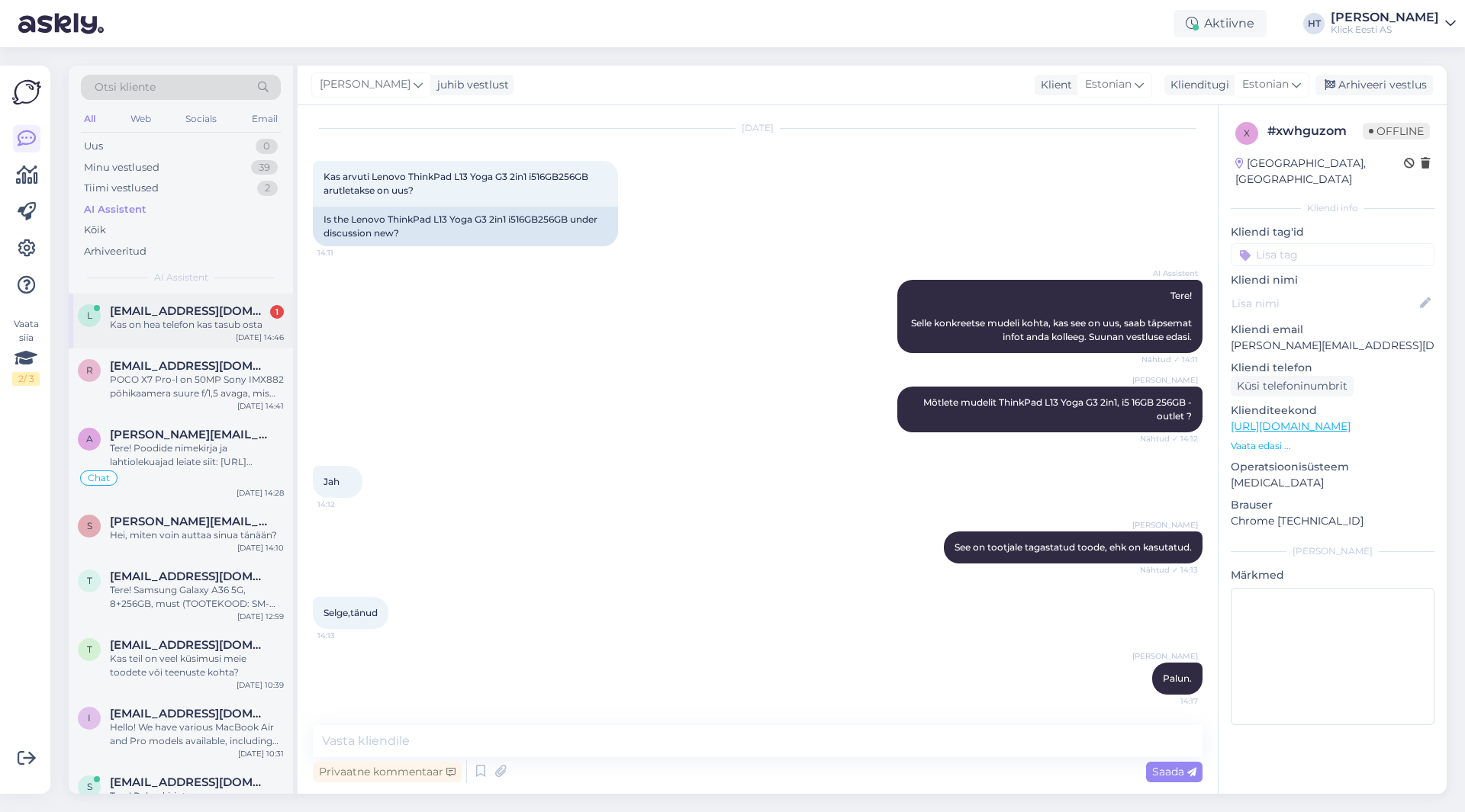
click at [232, 305] on span "[EMAIL_ADDRESS][DOMAIN_NAME]" at bounding box center [190, 311] width 159 height 14
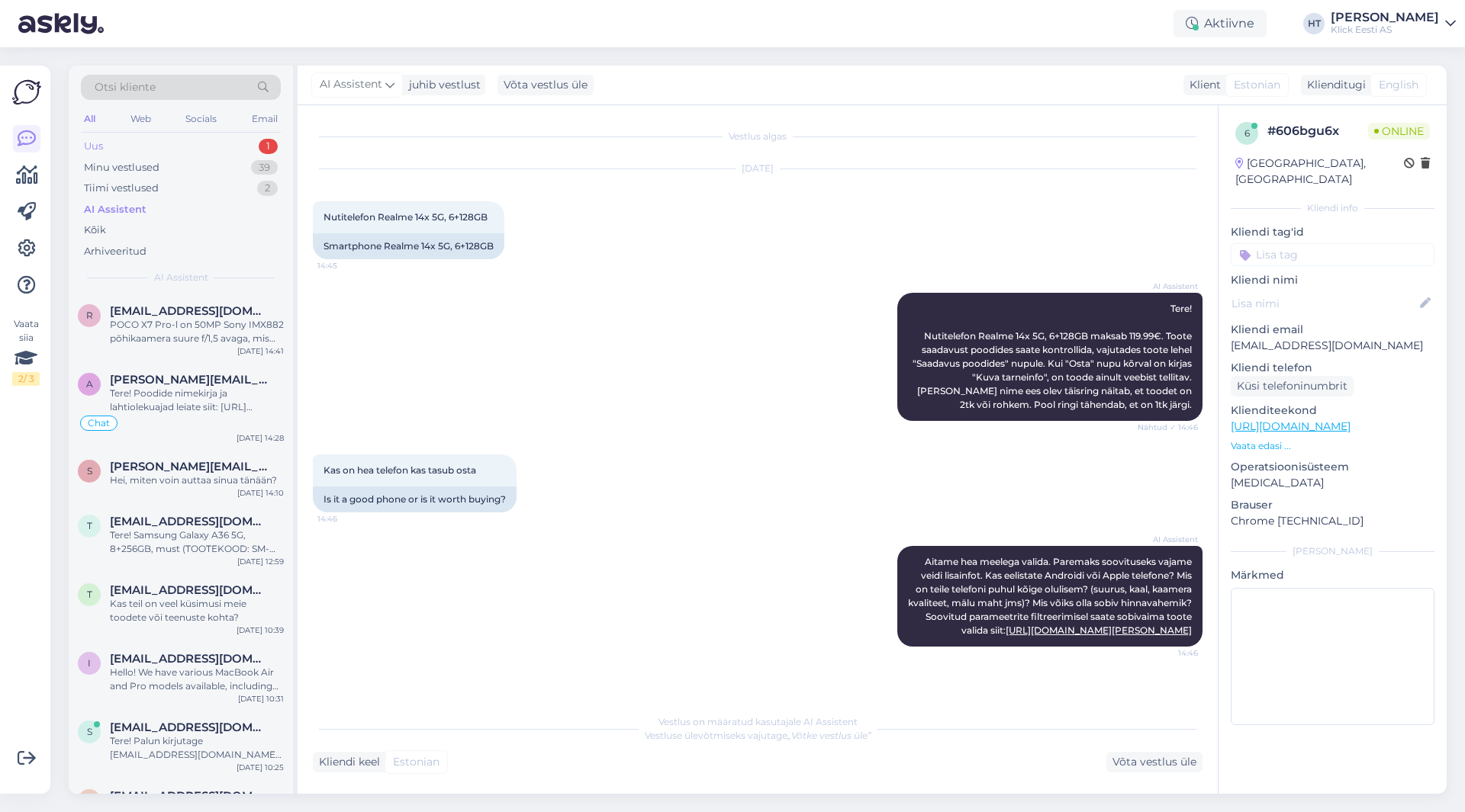
click at [260, 147] on div "1" at bounding box center [268, 146] width 19 height 15
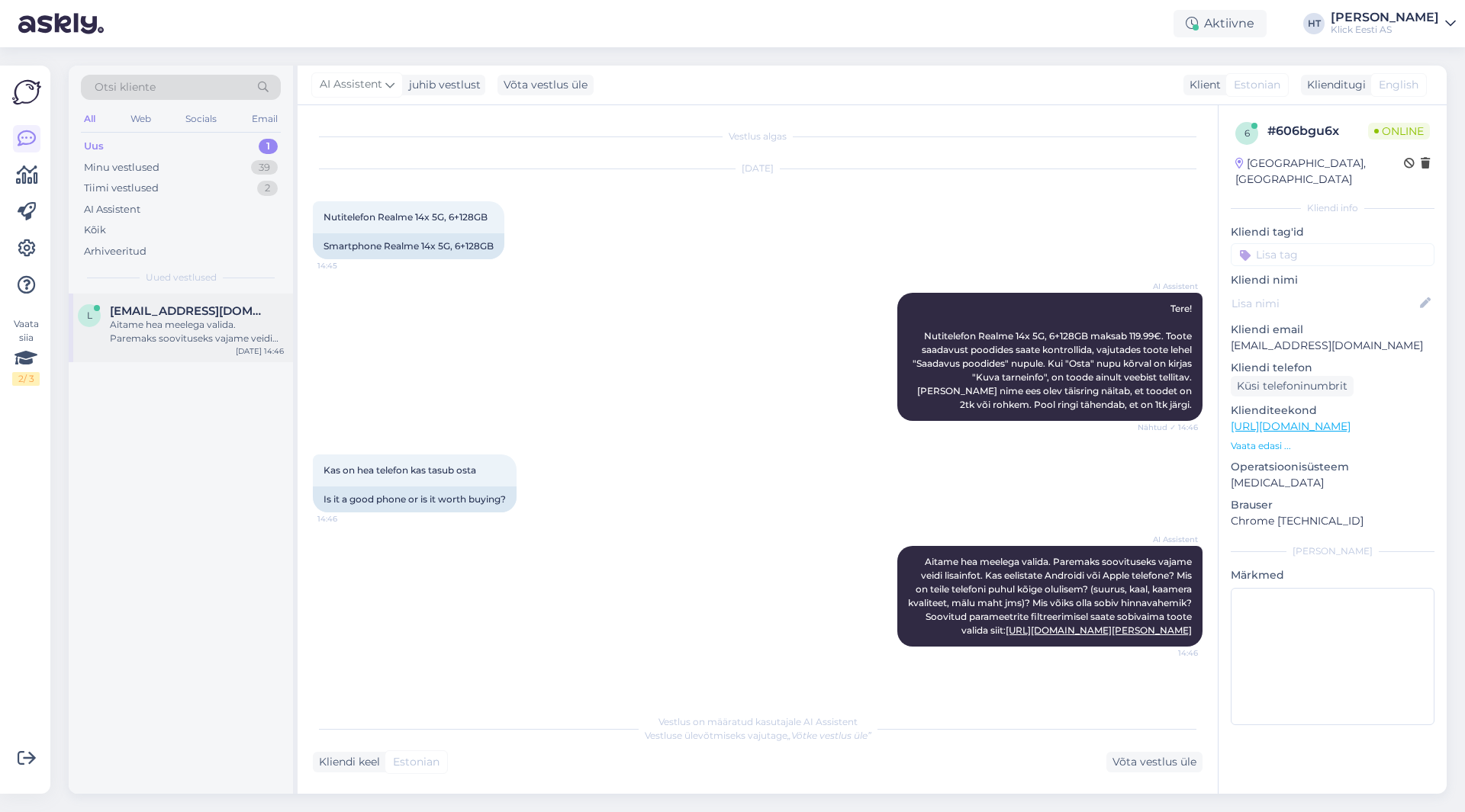
click at [219, 309] on span "[EMAIL_ADDRESS][DOMAIN_NAME]" at bounding box center [190, 311] width 159 height 14
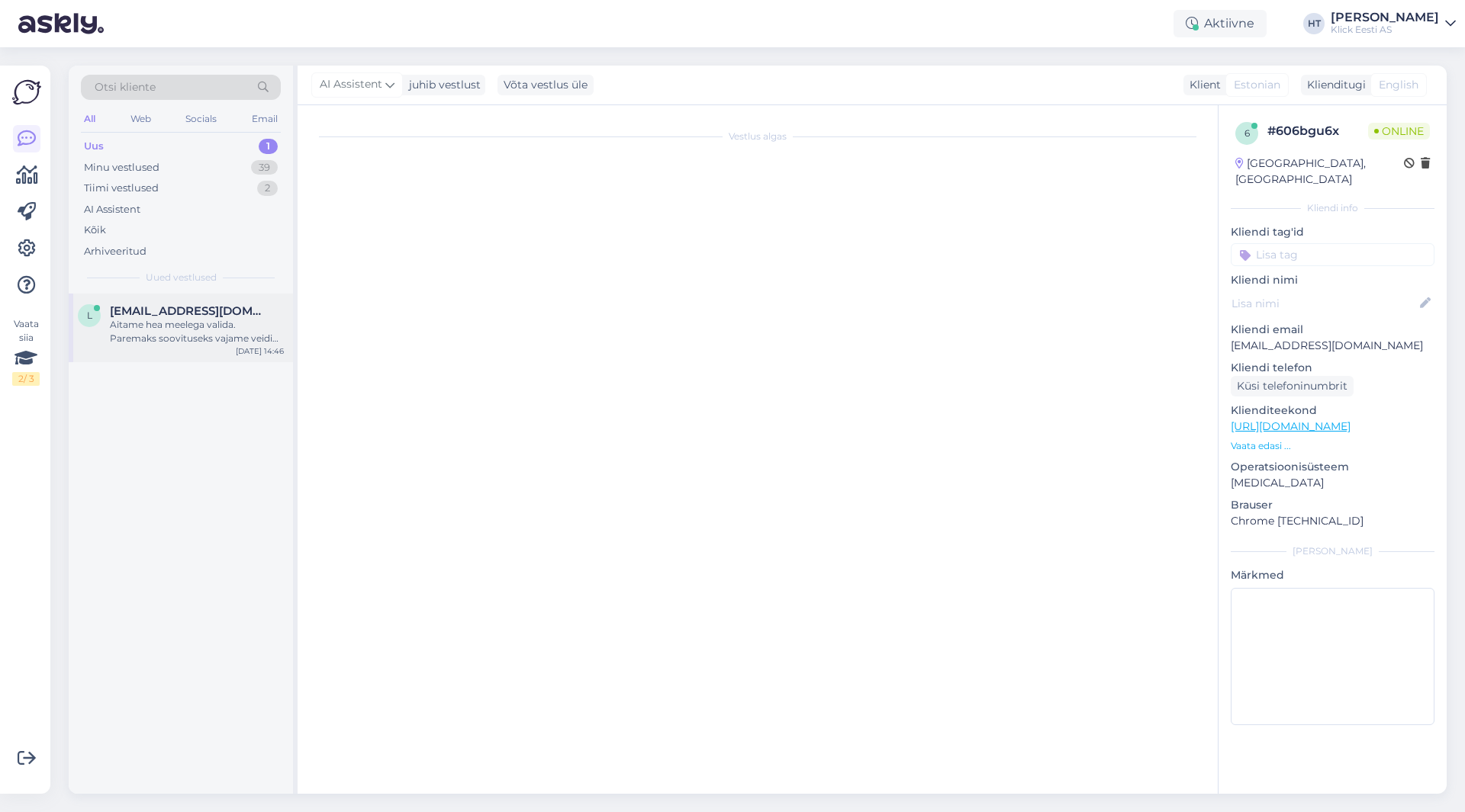
scroll to position [23, 0]
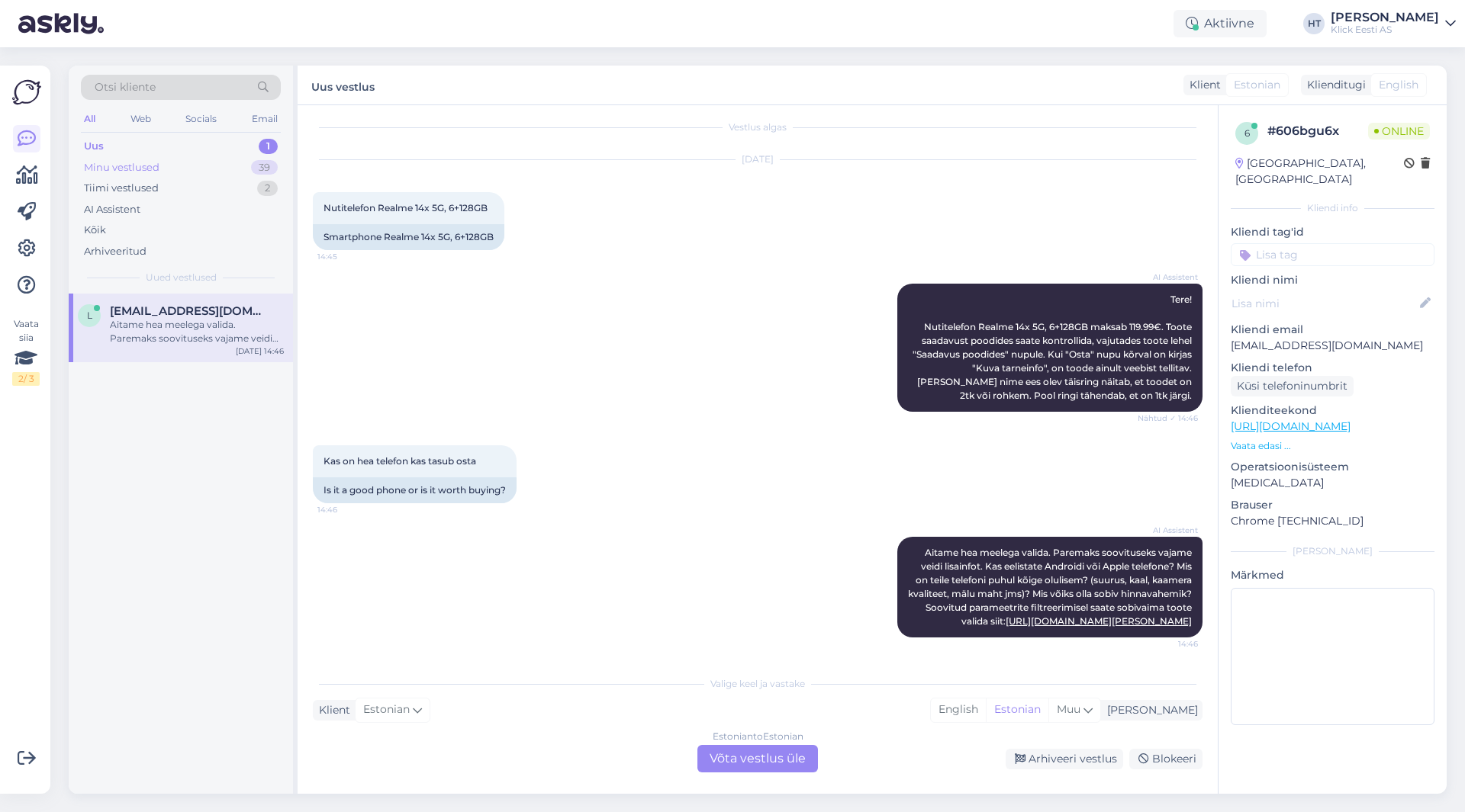
click at [270, 160] on div "39" at bounding box center [264, 167] width 27 height 15
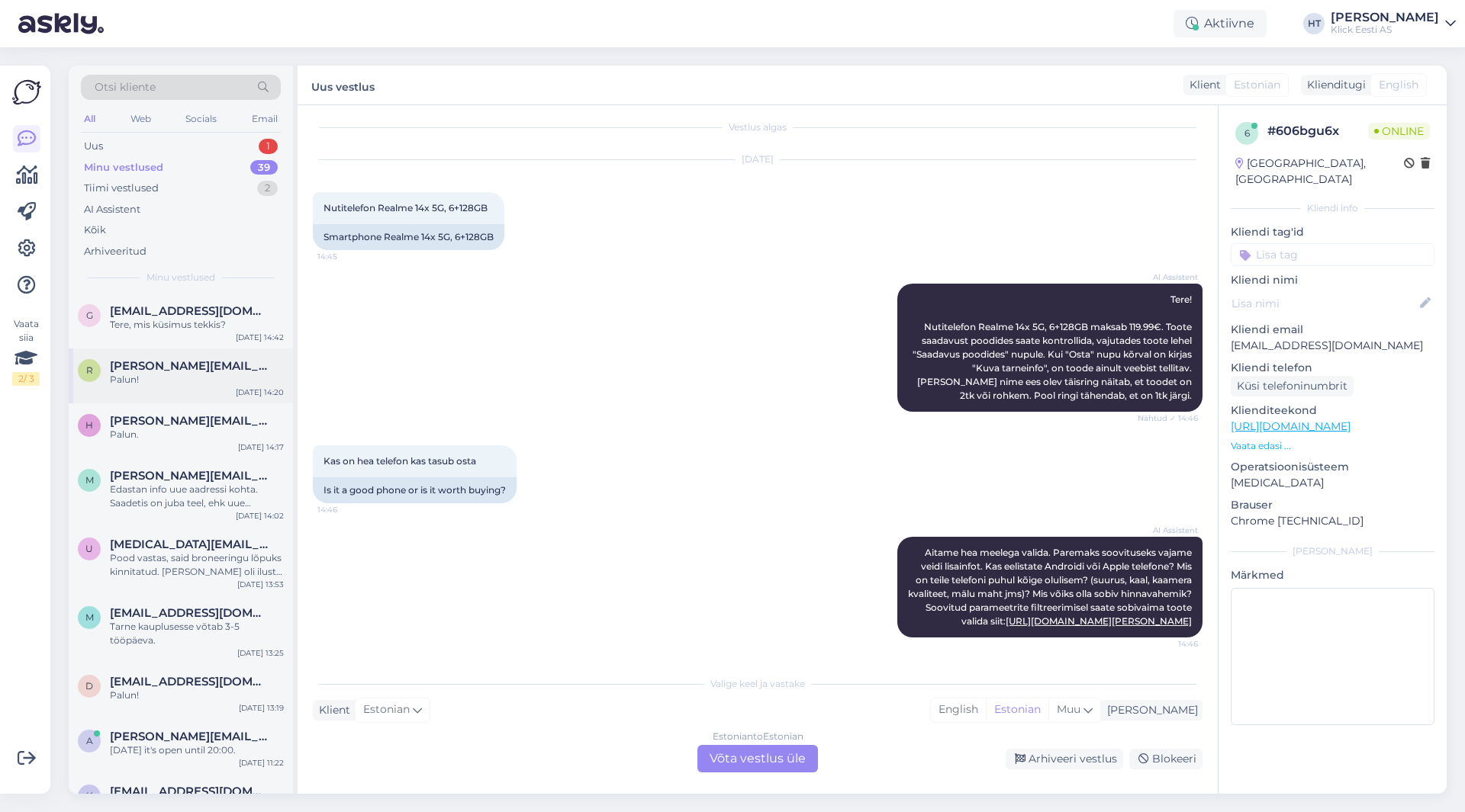
click at [226, 372] on span "[PERSON_NAME][EMAIL_ADDRESS][PERSON_NAME][DOMAIN_NAME]" at bounding box center [190, 366] width 159 height 14
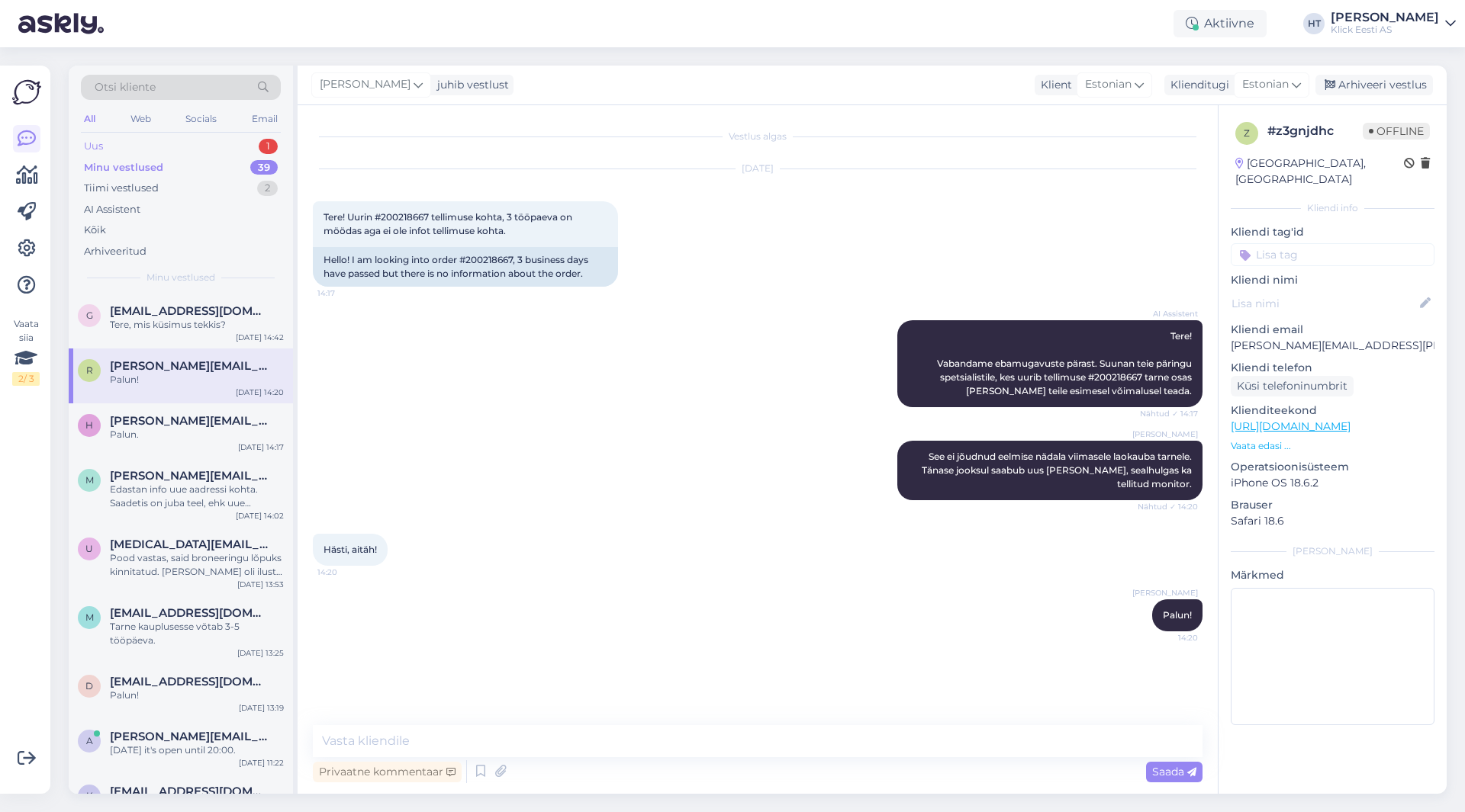
click at [224, 149] on div "Uus 1" at bounding box center [181, 146] width 200 height 21
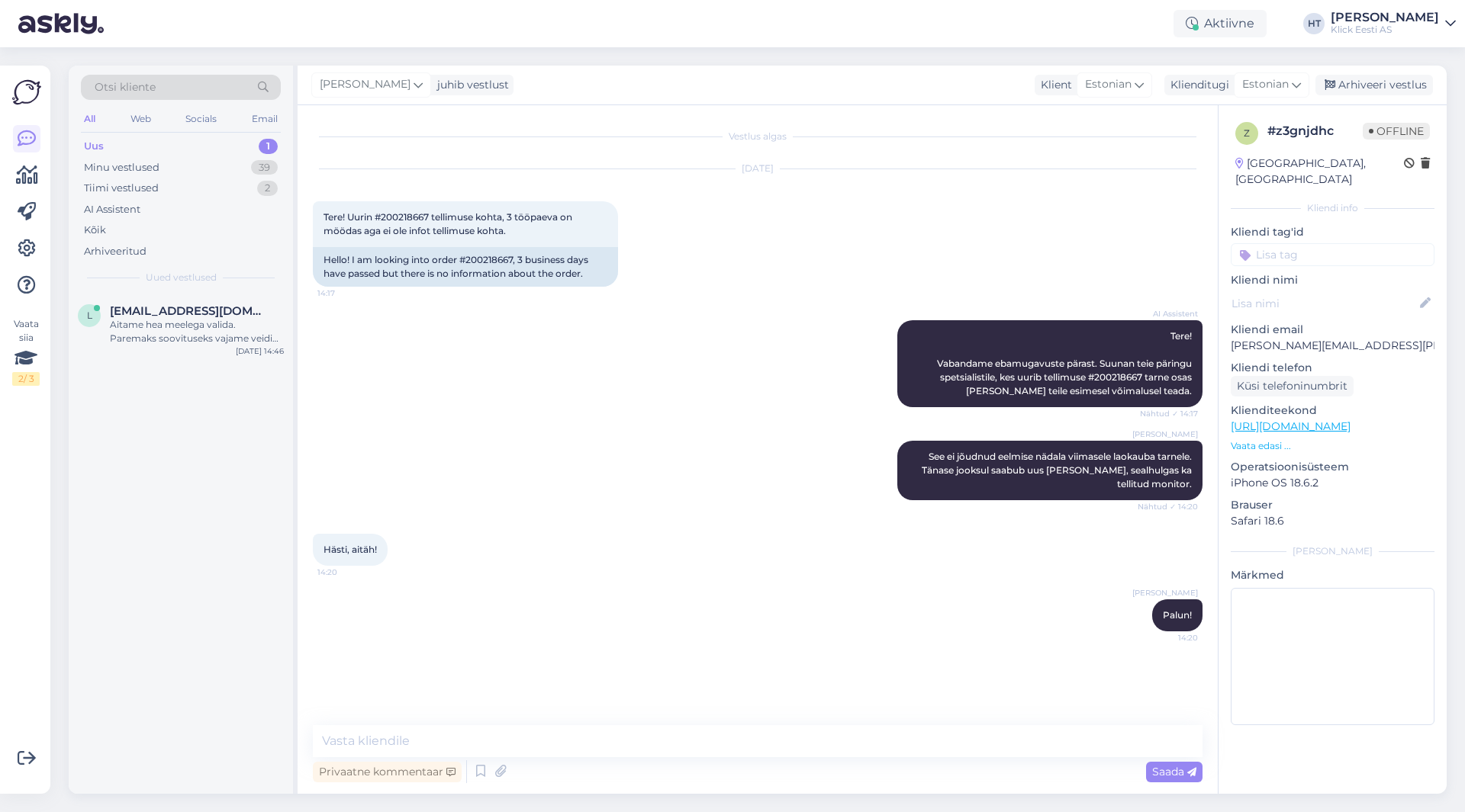
click at [256, 492] on div "L [EMAIL_ADDRESS][DOMAIN_NAME] Aitame hea meelega valida. Paremaks soovituseks …" at bounding box center [181, 544] width 225 height 501
click at [170, 436] on div "L [EMAIL_ADDRESS][DOMAIN_NAME] 1 Android [DATE] 14:46" at bounding box center [181, 544] width 225 height 501
click at [187, 337] on div "L [EMAIL_ADDRESS][DOMAIN_NAME] 1 Android [DATE] 14:46" at bounding box center [181, 321] width 225 height 55
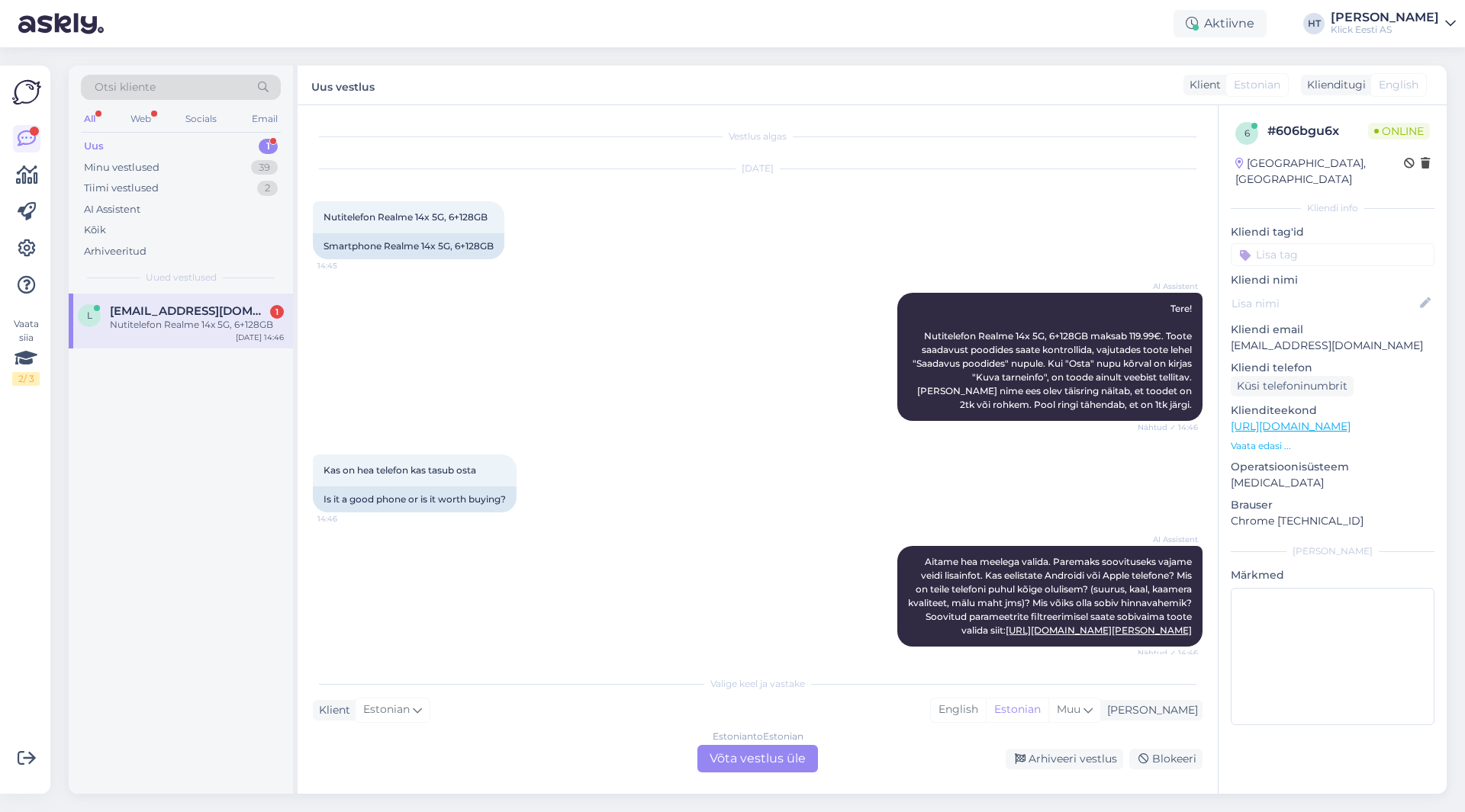
scroll to position [206, 0]
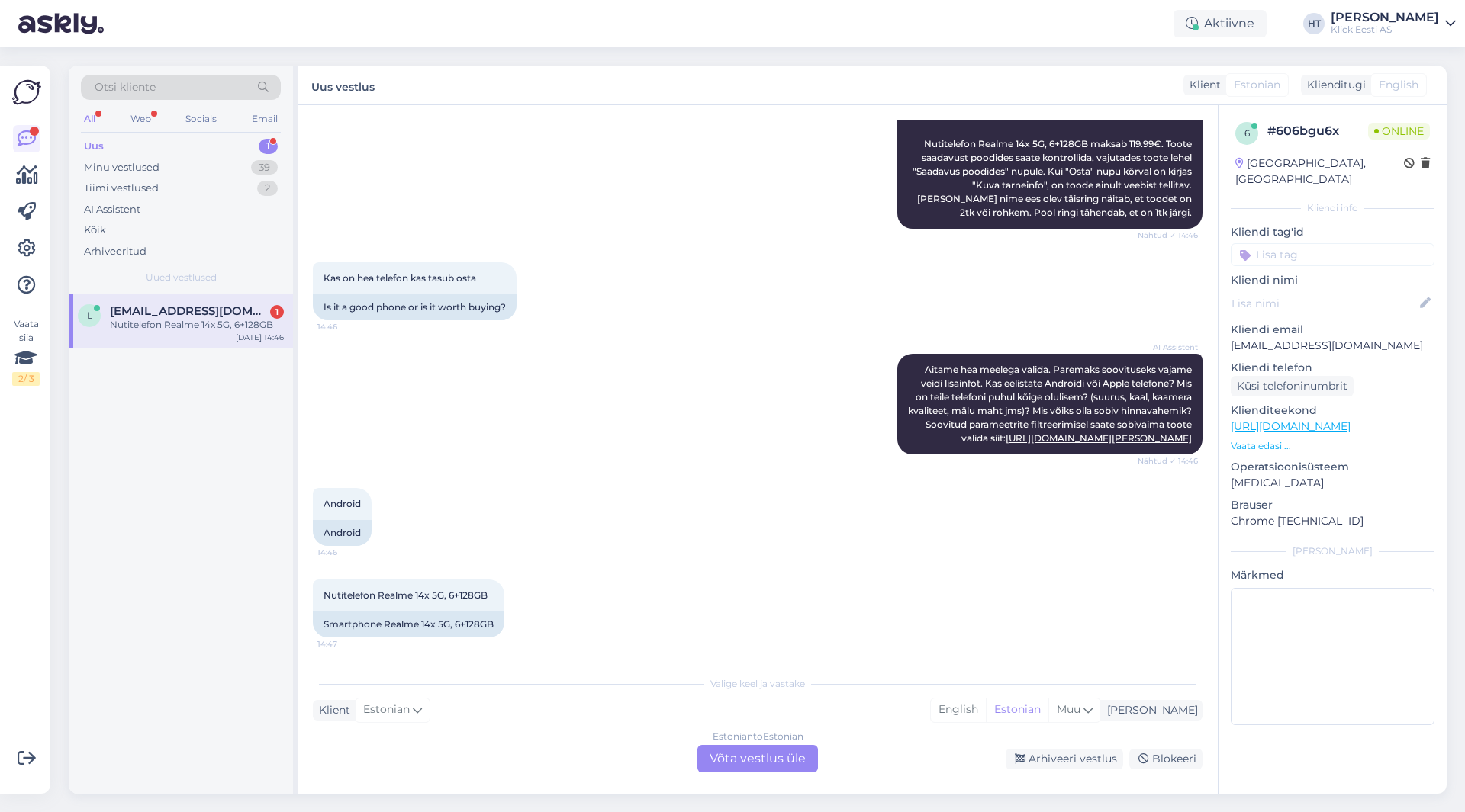
click at [162, 431] on div "L [EMAIL_ADDRESS][DOMAIN_NAME] 1 Nutitelefon Realme 14x 5G, 6+128GB [DATE] 14:46" at bounding box center [181, 544] width 225 height 501
click at [231, 317] on span "[EMAIL_ADDRESS][DOMAIN_NAME]" at bounding box center [190, 311] width 159 height 14
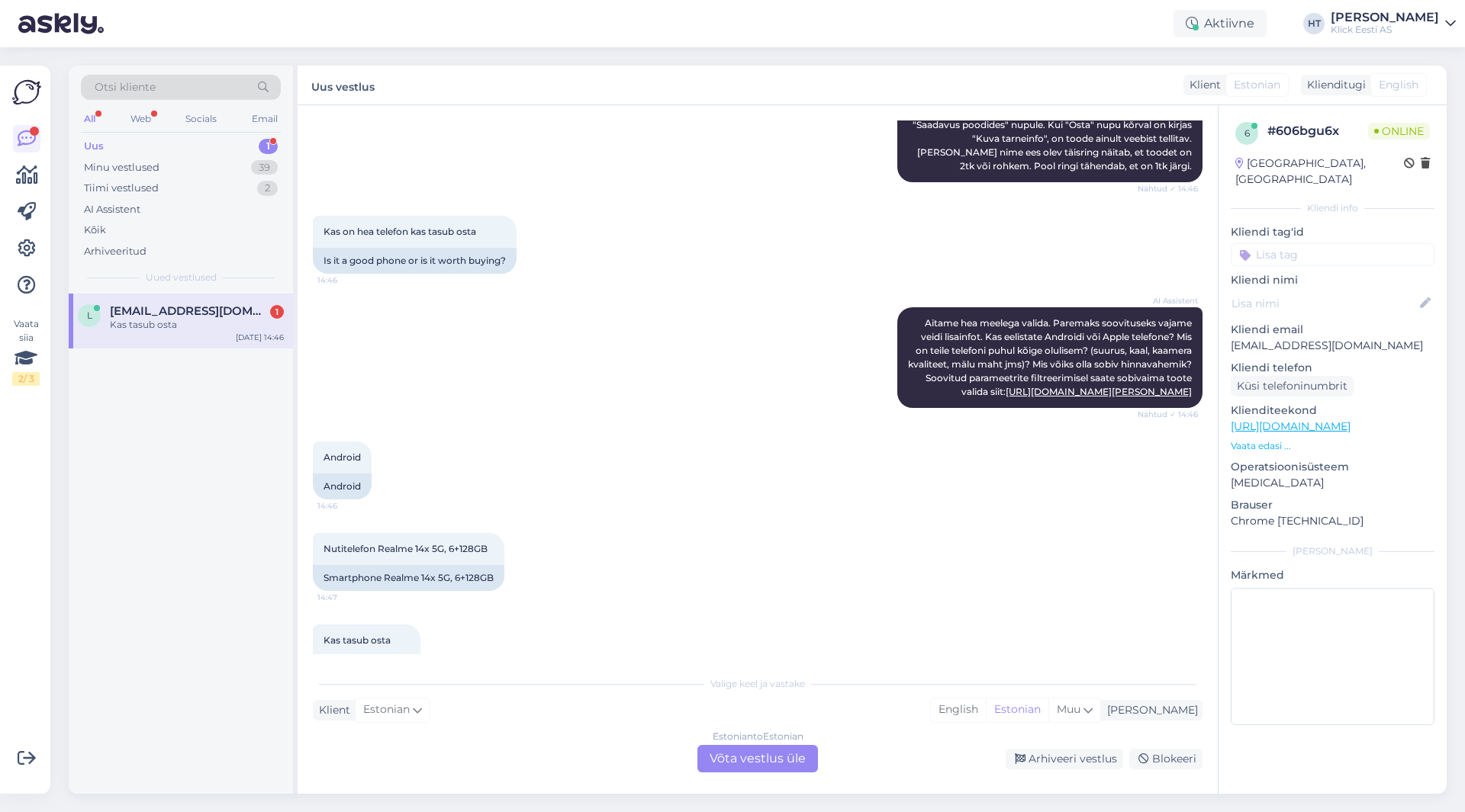
scroll to position [297, 0]
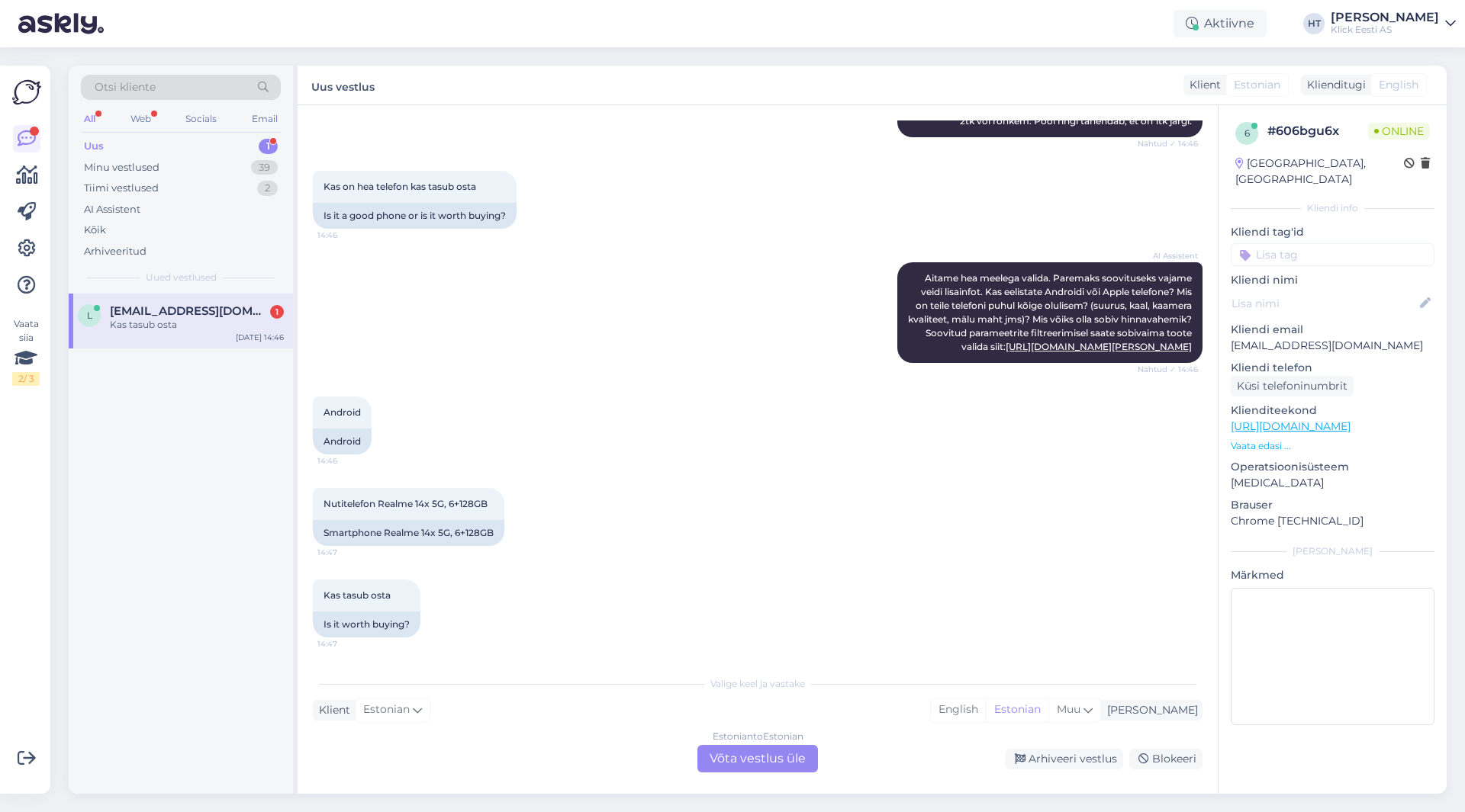
click at [769, 767] on div "Estonian to Estonian Võta vestlus üle" at bounding box center [758, 759] width 121 height 27
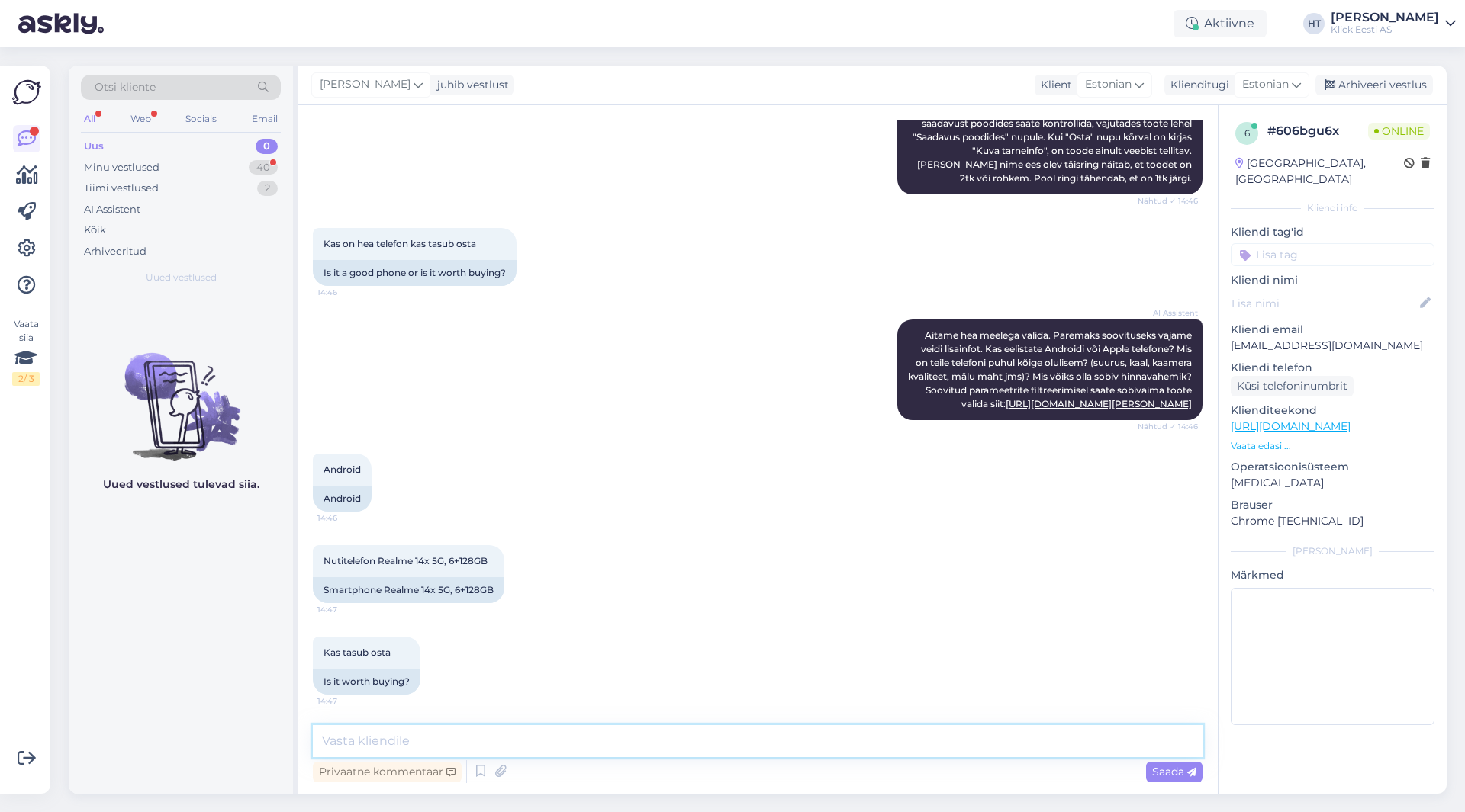
click at [769, 746] on textarea at bounding box center [758, 741] width 890 height 32
type textarea "Mis kriteeriumid täpsemalt on?"
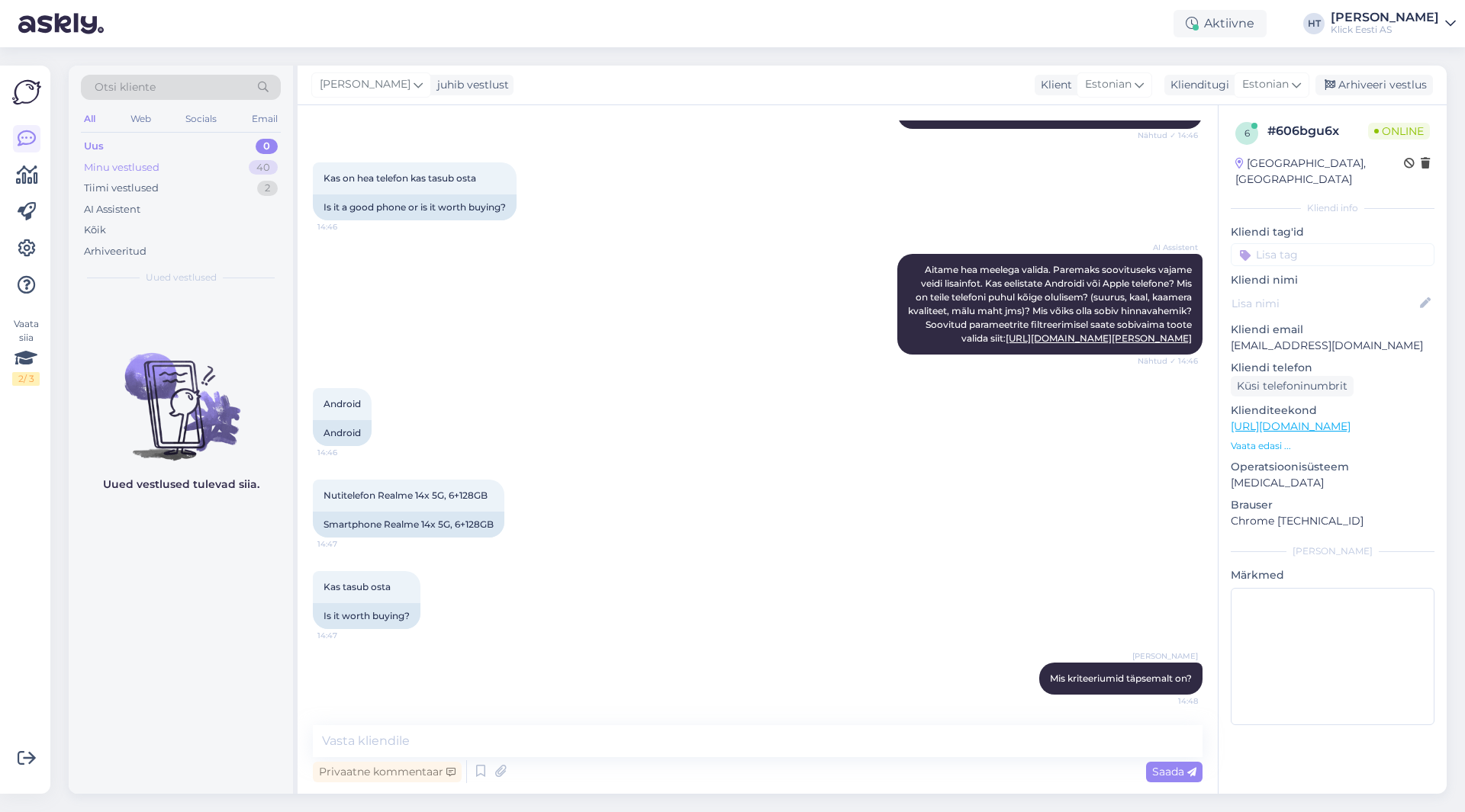
click at [248, 160] on div "Minu vestlused 40" at bounding box center [181, 168] width 200 height 21
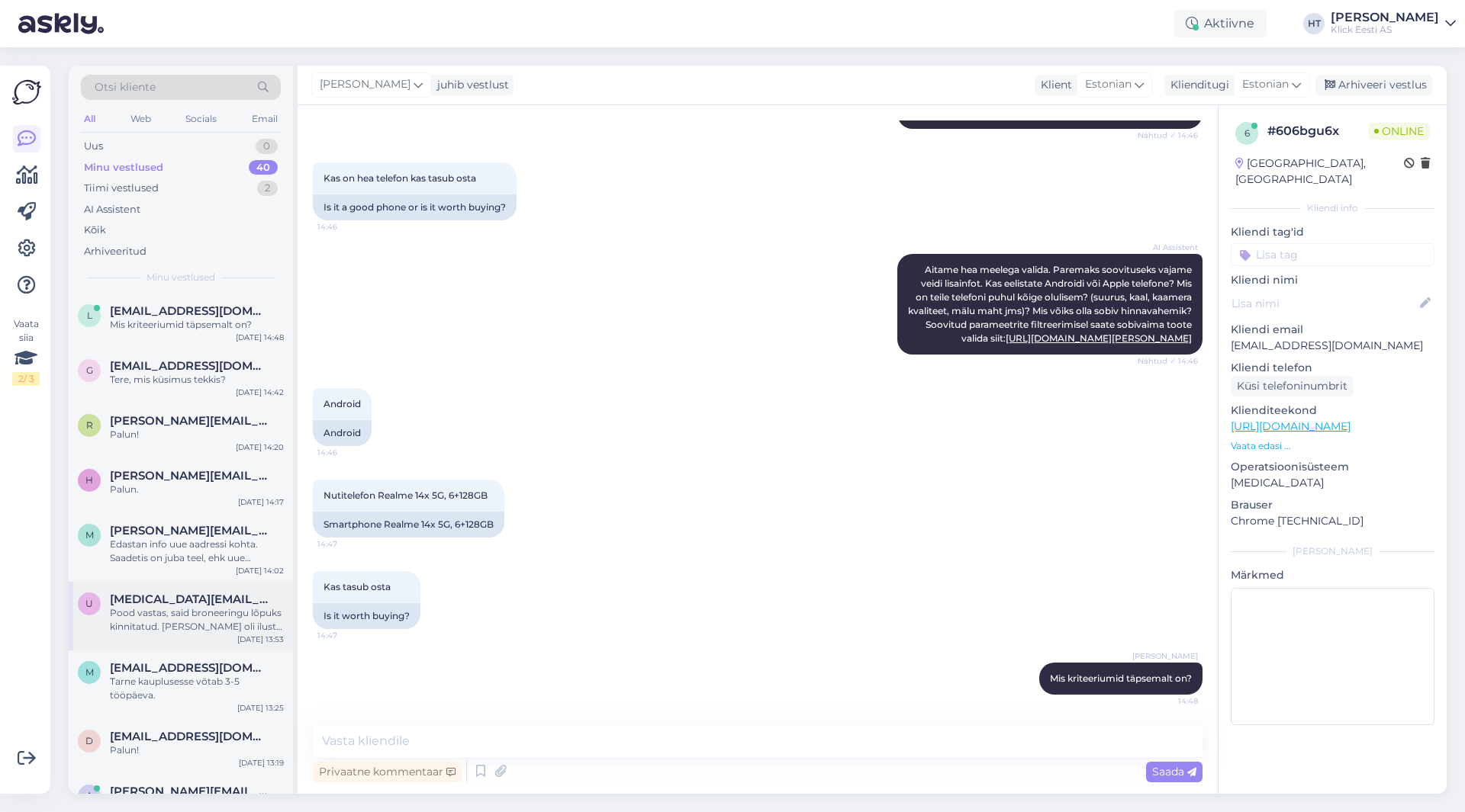
click at [210, 634] on div "u [MEDICAL_DATA][EMAIL_ADDRESS][DOMAIN_NAME] Pood vastas, said broneeringu lõpu…" at bounding box center [181, 616] width 225 height 69
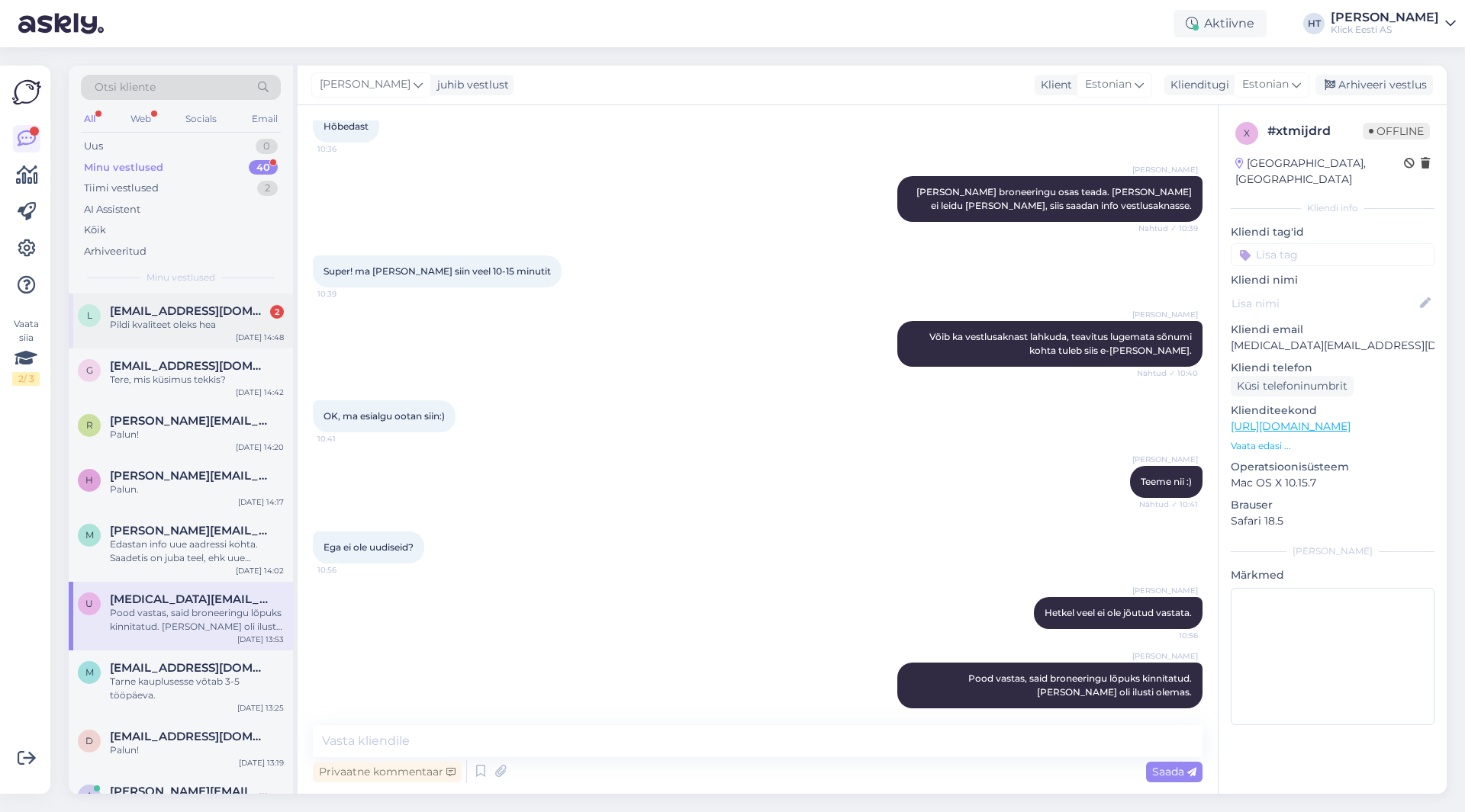
click at [260, 315] on div "[EMAIL_ADDRESS][DOMAIN_NAME] 2" at bounding box center [197, 311] width 174 height 14
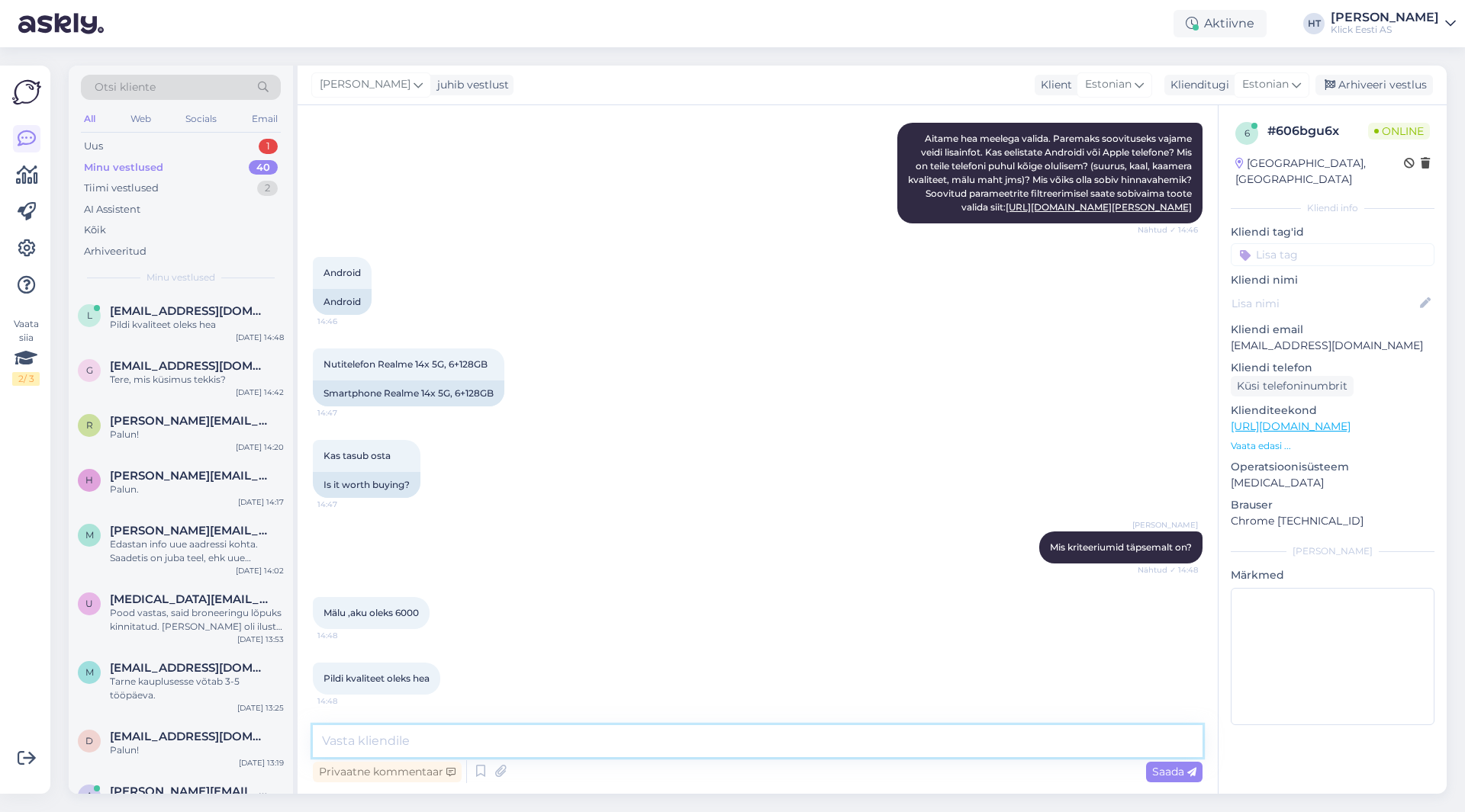
click at [601, 731] on textarea at bounding box center [758, 741] width 890 height 32
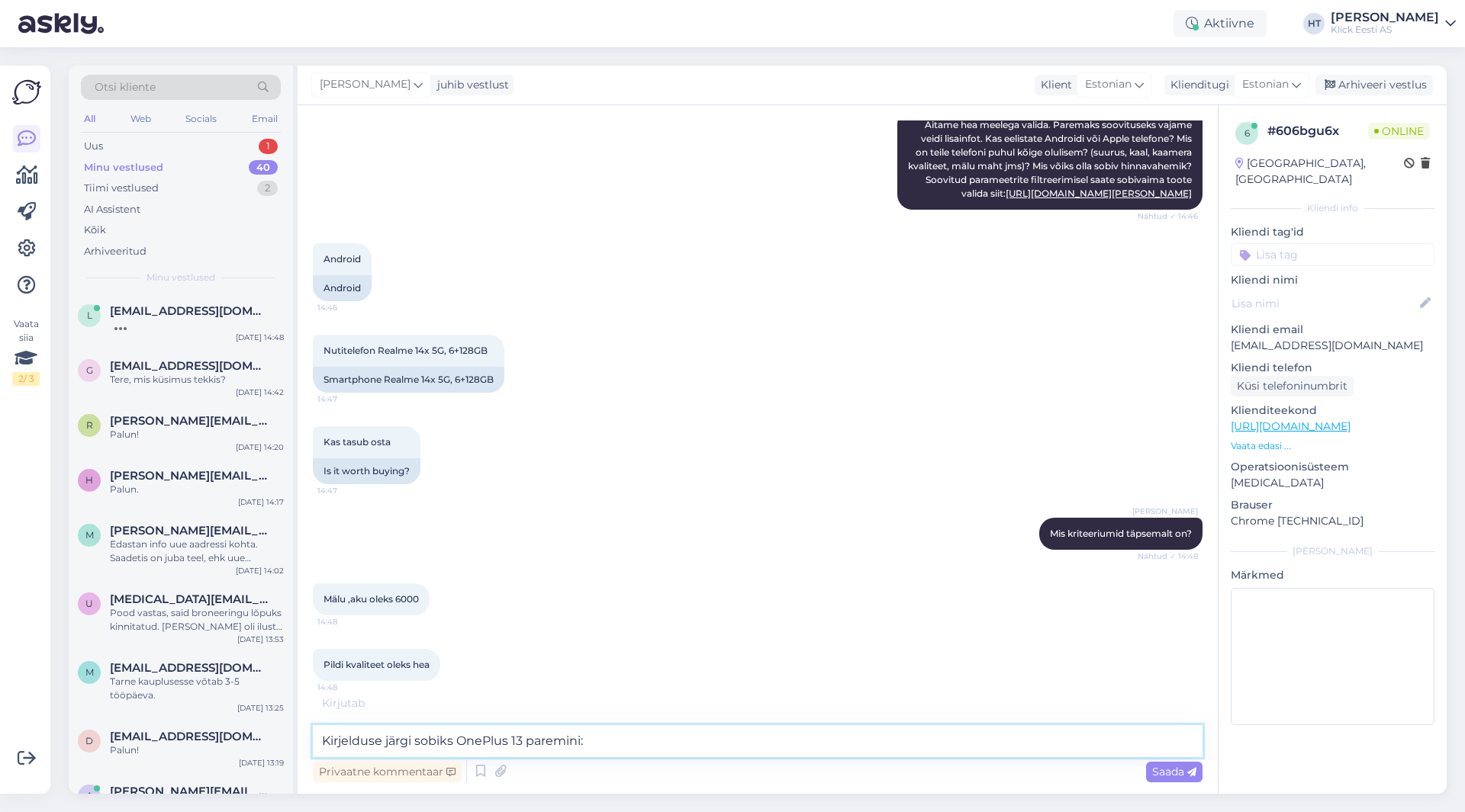
paste textarea "[URL][DOMAIN_NAME]"
type textarea "Kirjelduse järgi sobiks OnePlus 13 paremini: [URL][DOMAIN_NAME]"
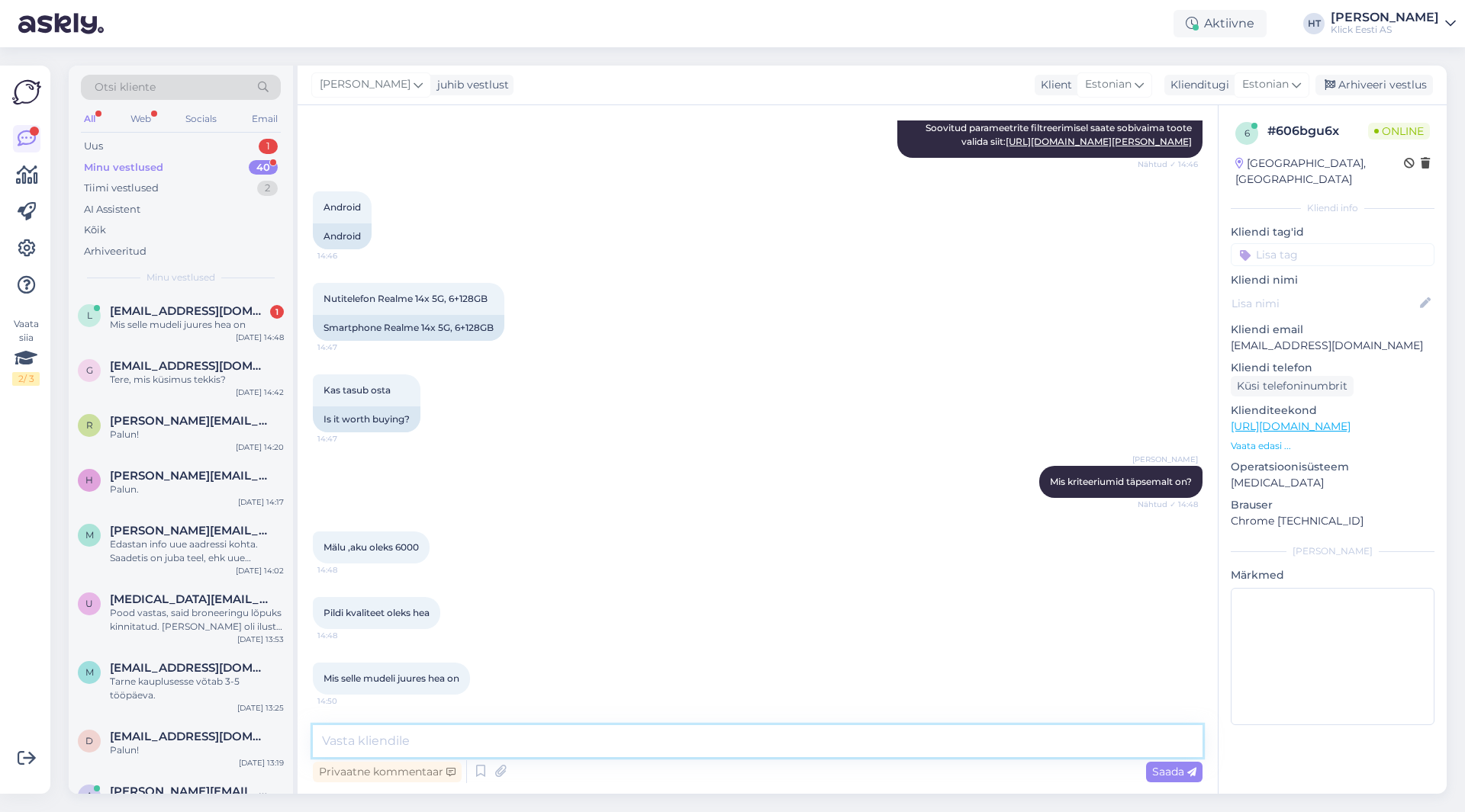
scroll to position [596, 0]
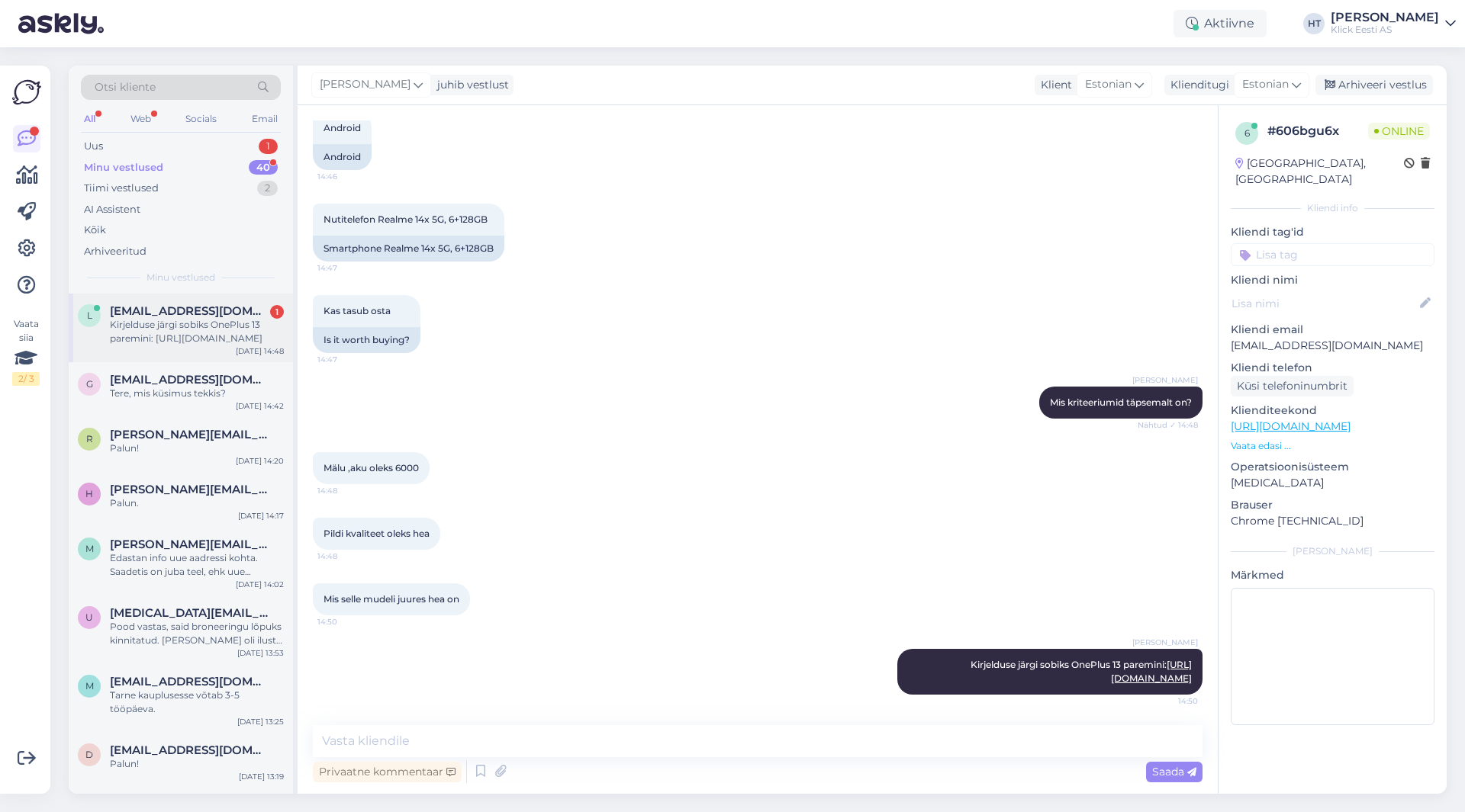
click at [165, 348] on div "L [EMAIL_ADDRESS][DOMAIN_NAME] 1 [PERSON_NAME] järgi sobiks OnePlus 13 paremini…" at bounding box center [181, 328] width 225 height 69
click at [254, 151] on div "Uus 1" at bounding box center [181, 146] width 200 height 21
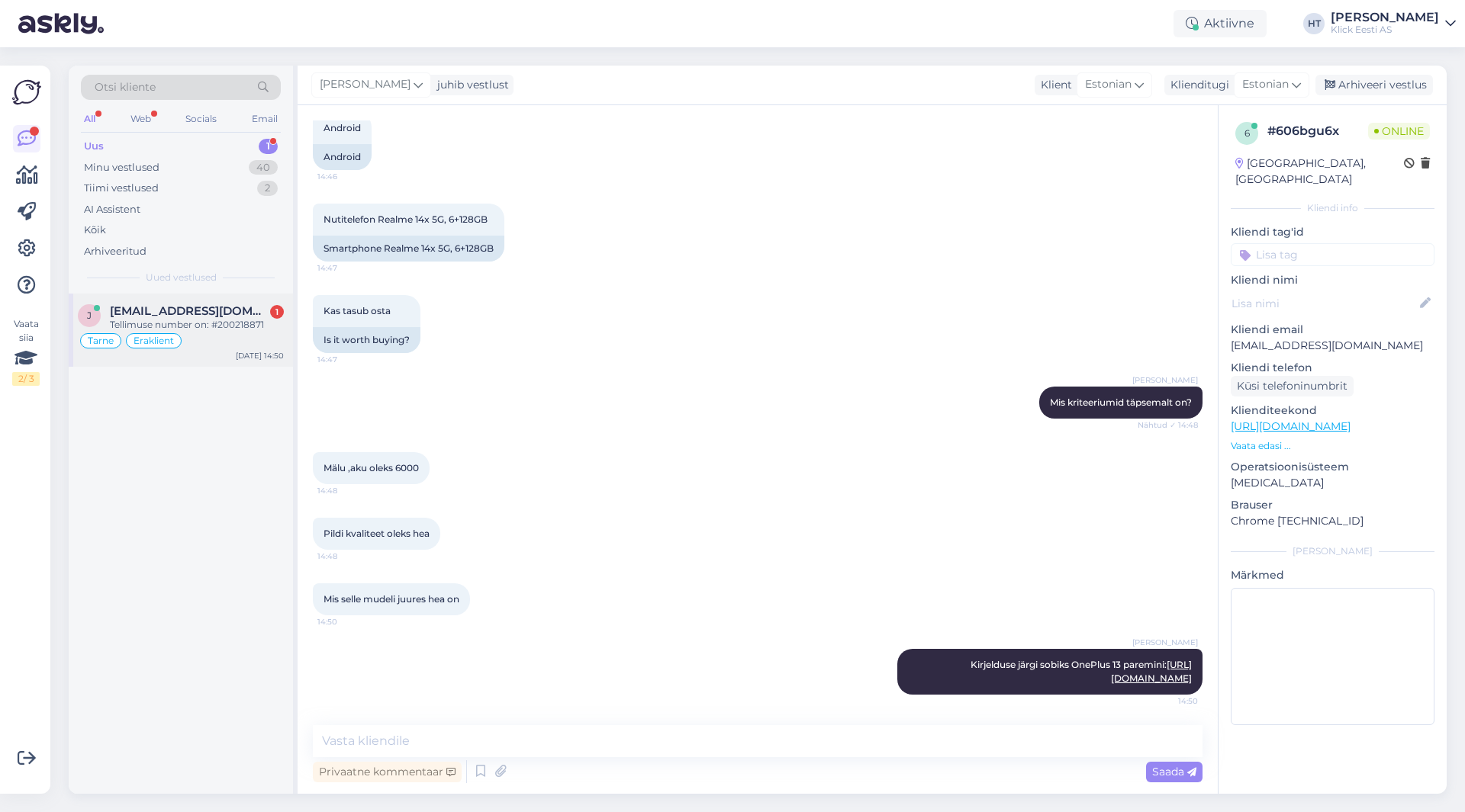
click at [253, 324] on div "Tellimuse number on: #200218871" at bounding box center [197, 325] width 174 height 14
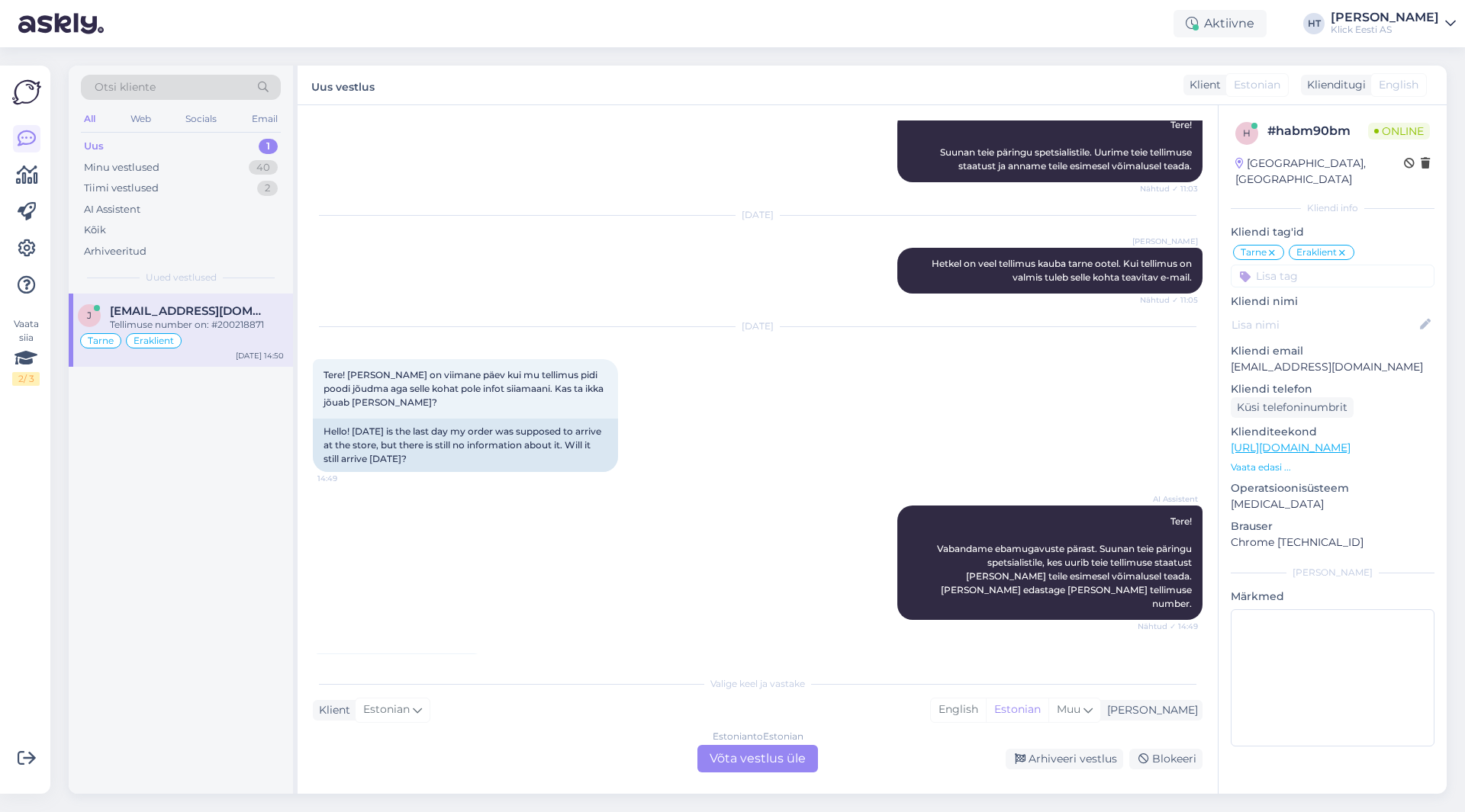
scroll to position [299, 0]
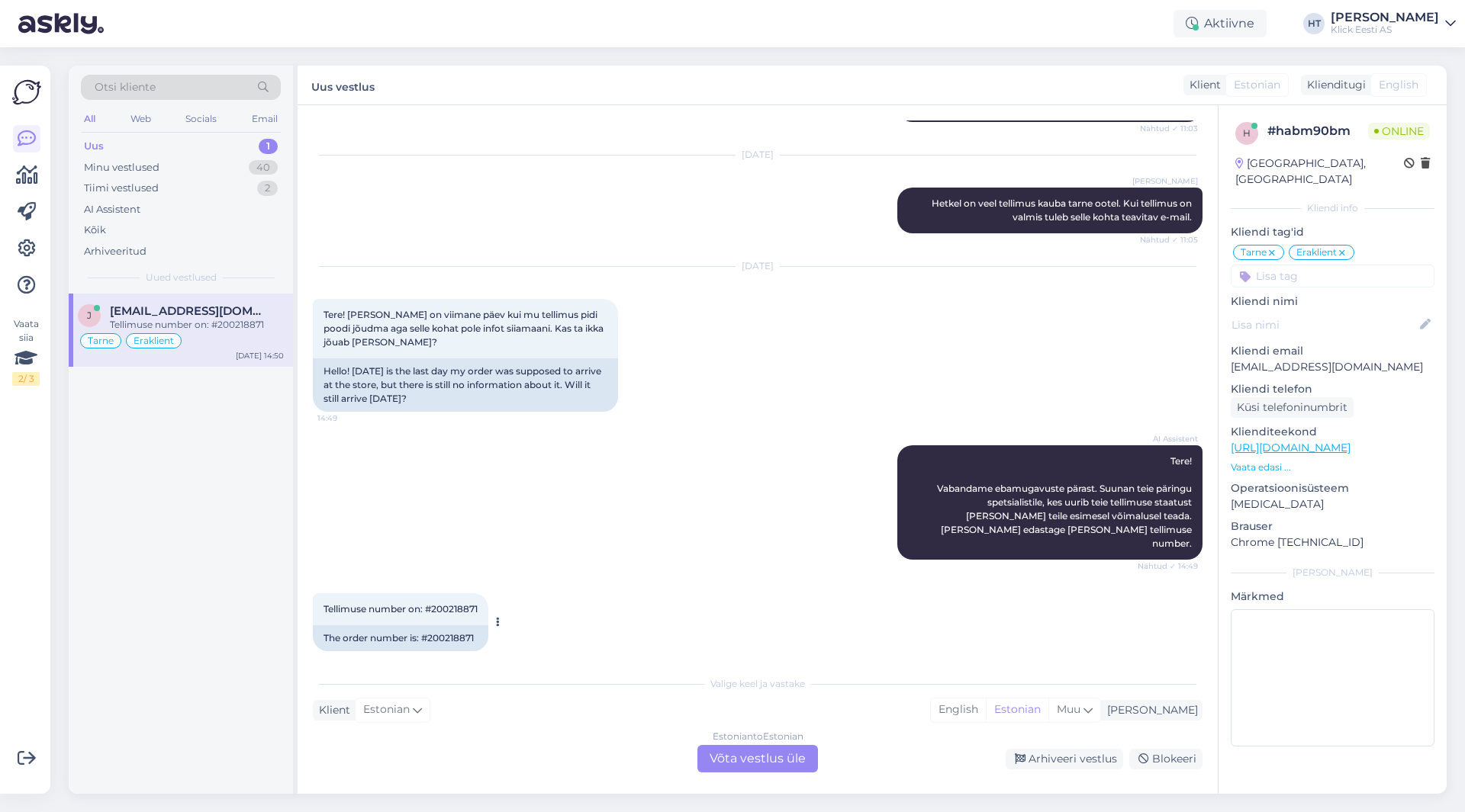
click at [456, 603] on span "Tellimuse number on: #200218871" at bounding box center [400, 608] width 154 height 11
click at [706, 514] on div "AI Assistent Tere! Vabandame ebamugavuste pärast. Suunan teie päringu spetsiali…" at bounding box center [758, 502] width 890 height 148
click at [188, 166] on div "Minu vestlused 40" at bounding box center [181, 168] width 200 height 21
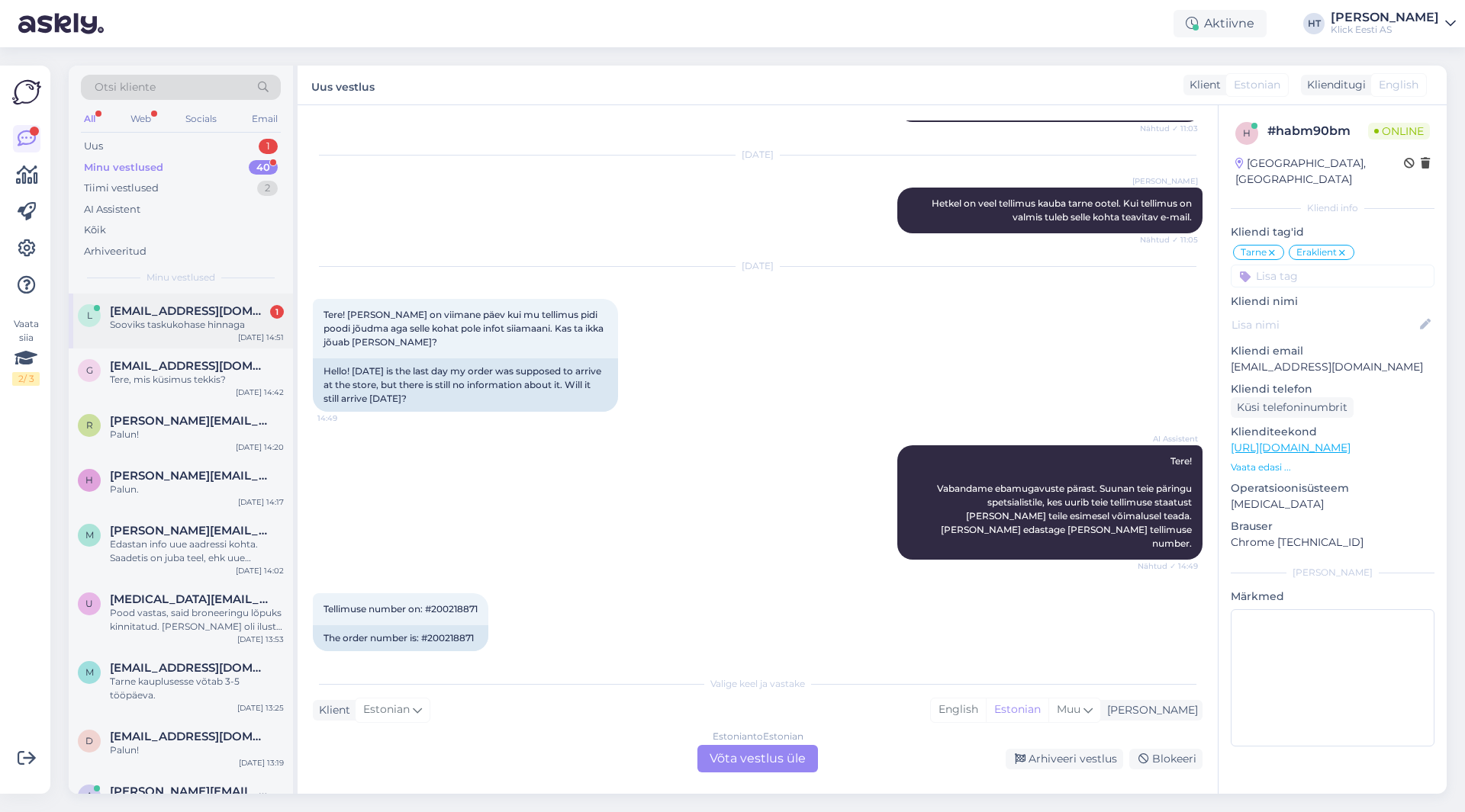
click at [205, 316] on span "[EMAIL_ADDRESS][DOMAIN_NAME]" at bounding box center [190, 311] width 159 height 14
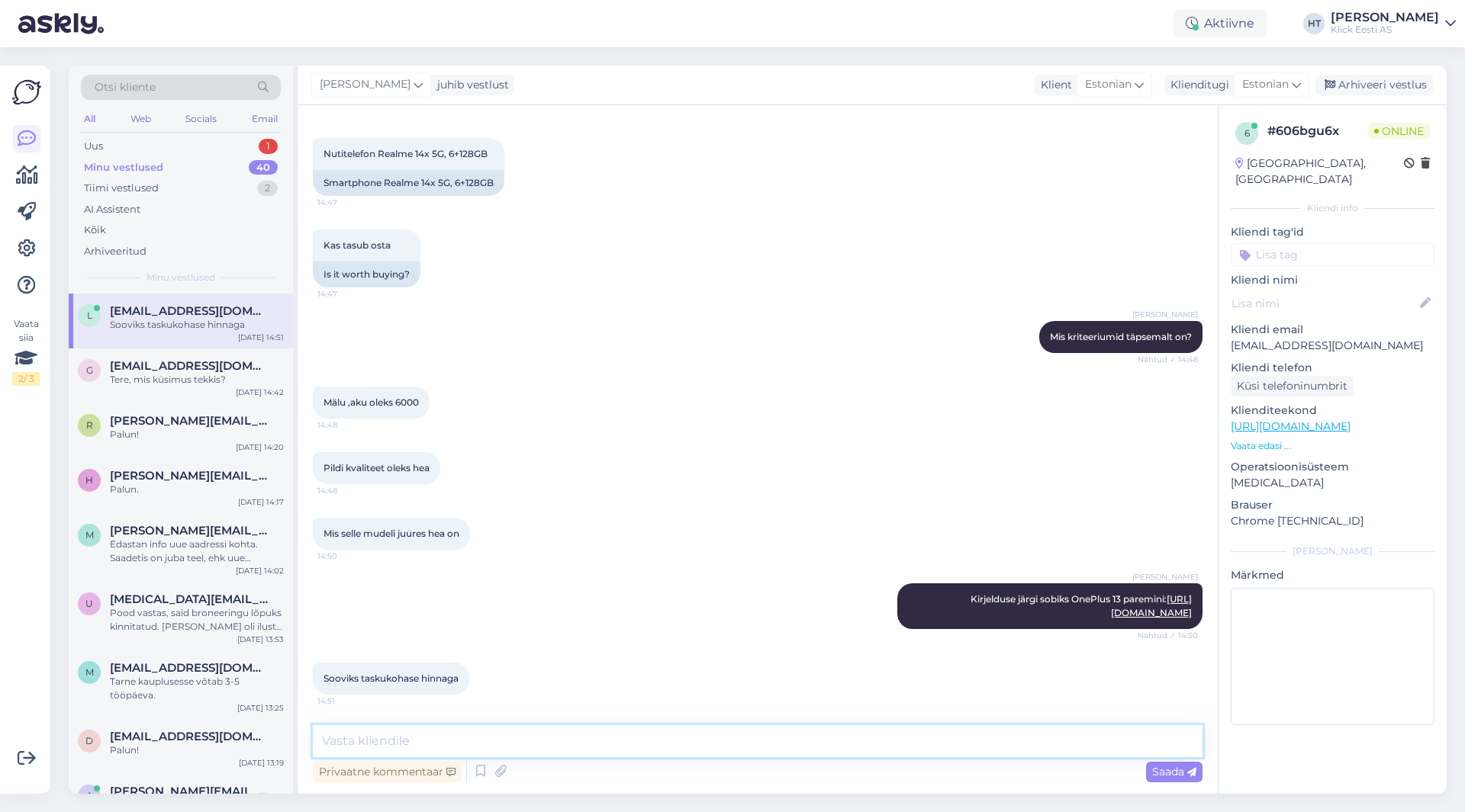
click at [654, 737] on textarea at bounding box center [758, 741] width 890 height 32
type textarea "Mis hinnapiir täpsemalt oleks?"
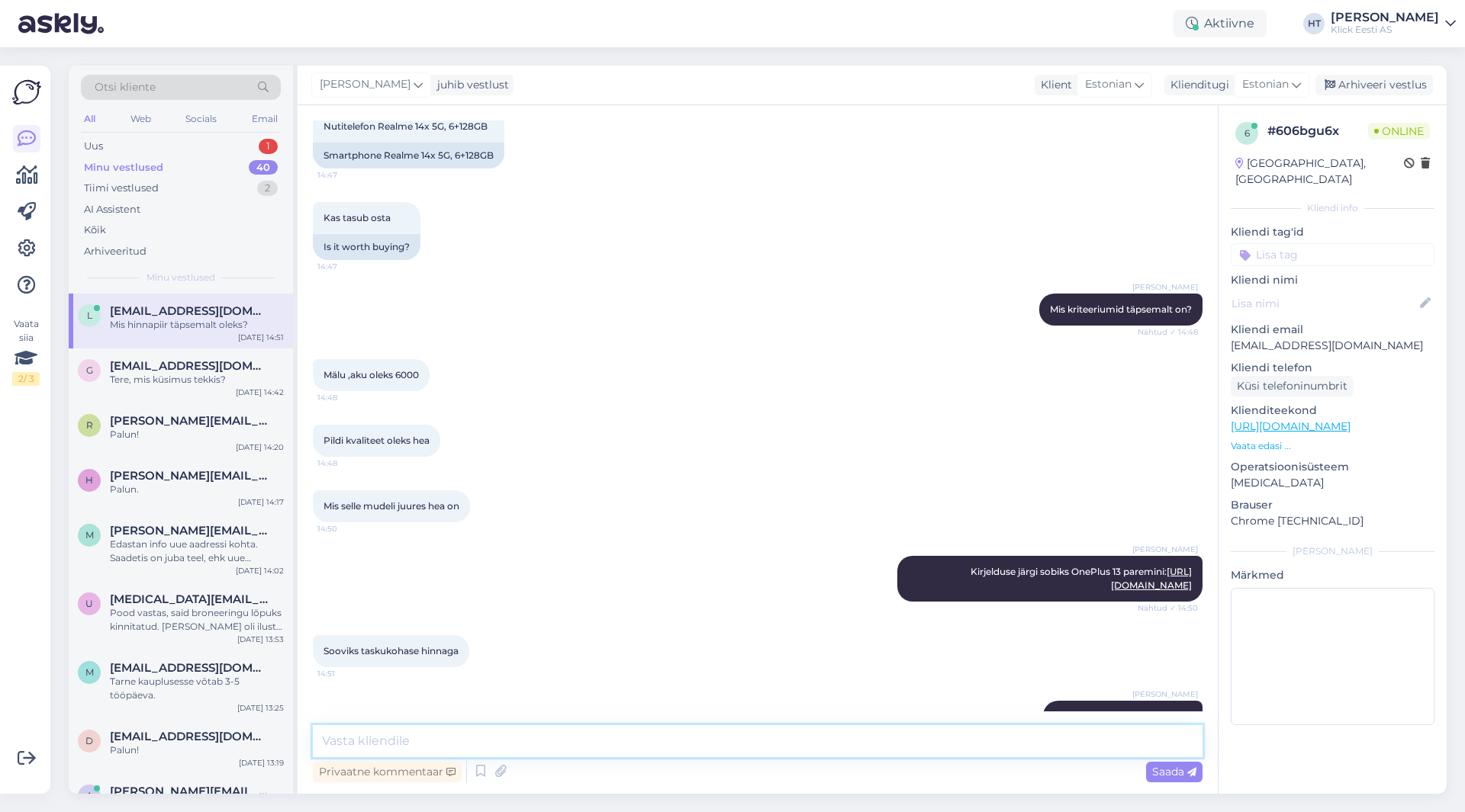
scroll to position [727, 0]
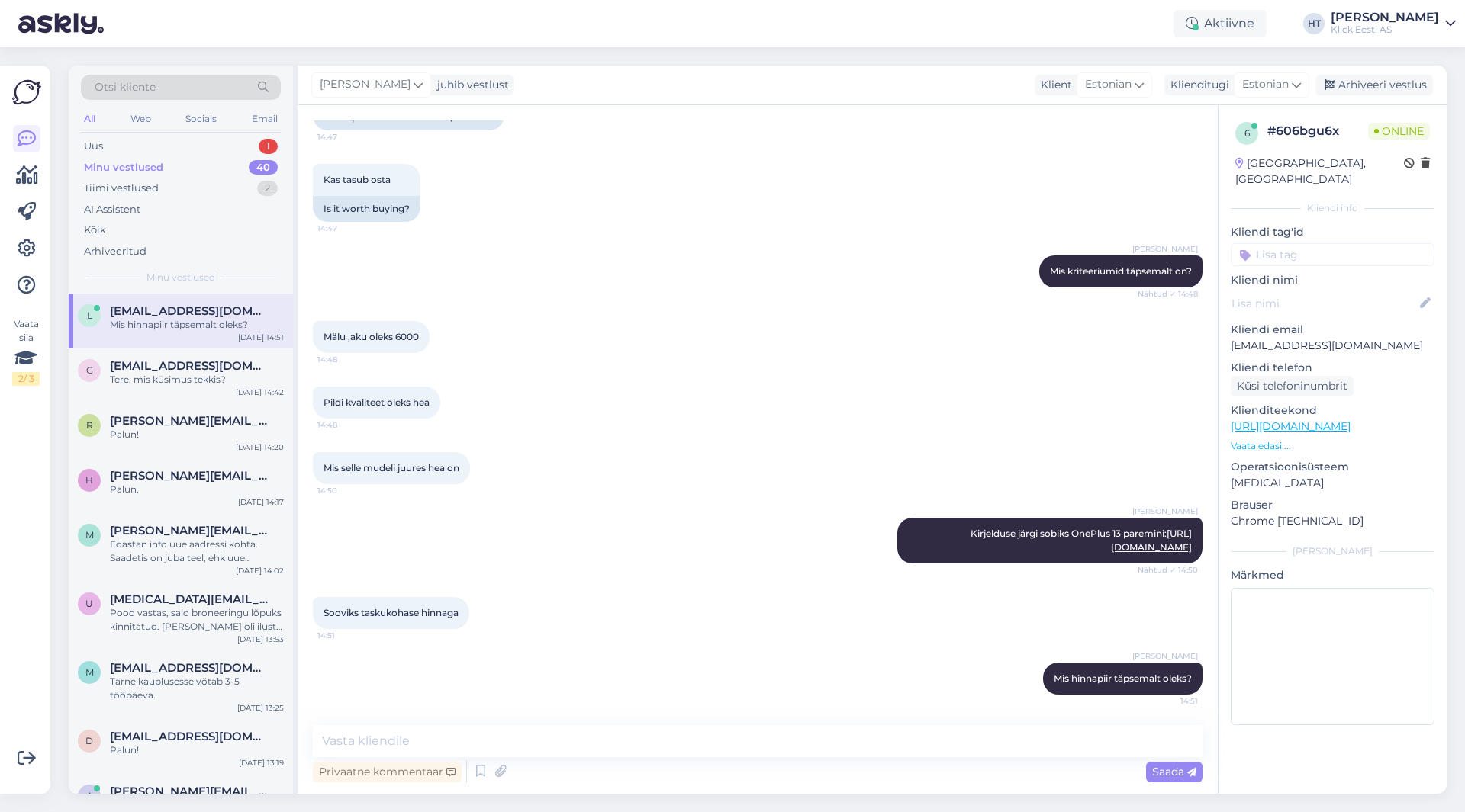
click at [654, 501] on div "[PERSON_NAME] [PERSON_NAME] järgi sobiks OnePlus 13 paremini: [URL][DOMAIN_NAME…" at bounding box center [758, 540] width 890 height 80
click at [207, 353] on div "G [EMAIL_ADDRESS][DOMAIN_NAME] Tere, mis küsimus tekkis? [DATE] 14:42" at bounding box center [181, 376] width 225 height 55
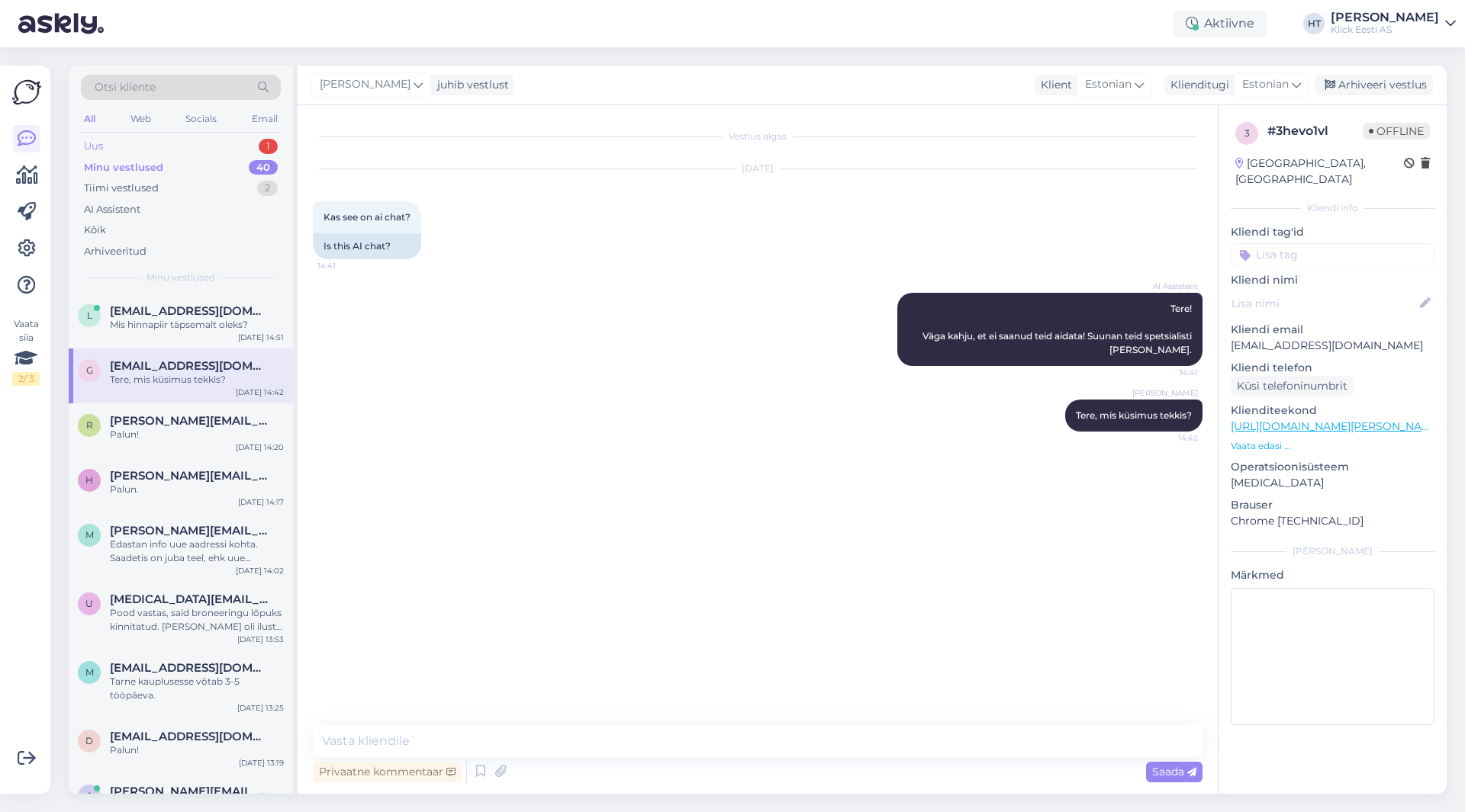
click at [240, 149] on div "Uus 1" at bounding box center [181, 146] width 200 height 21
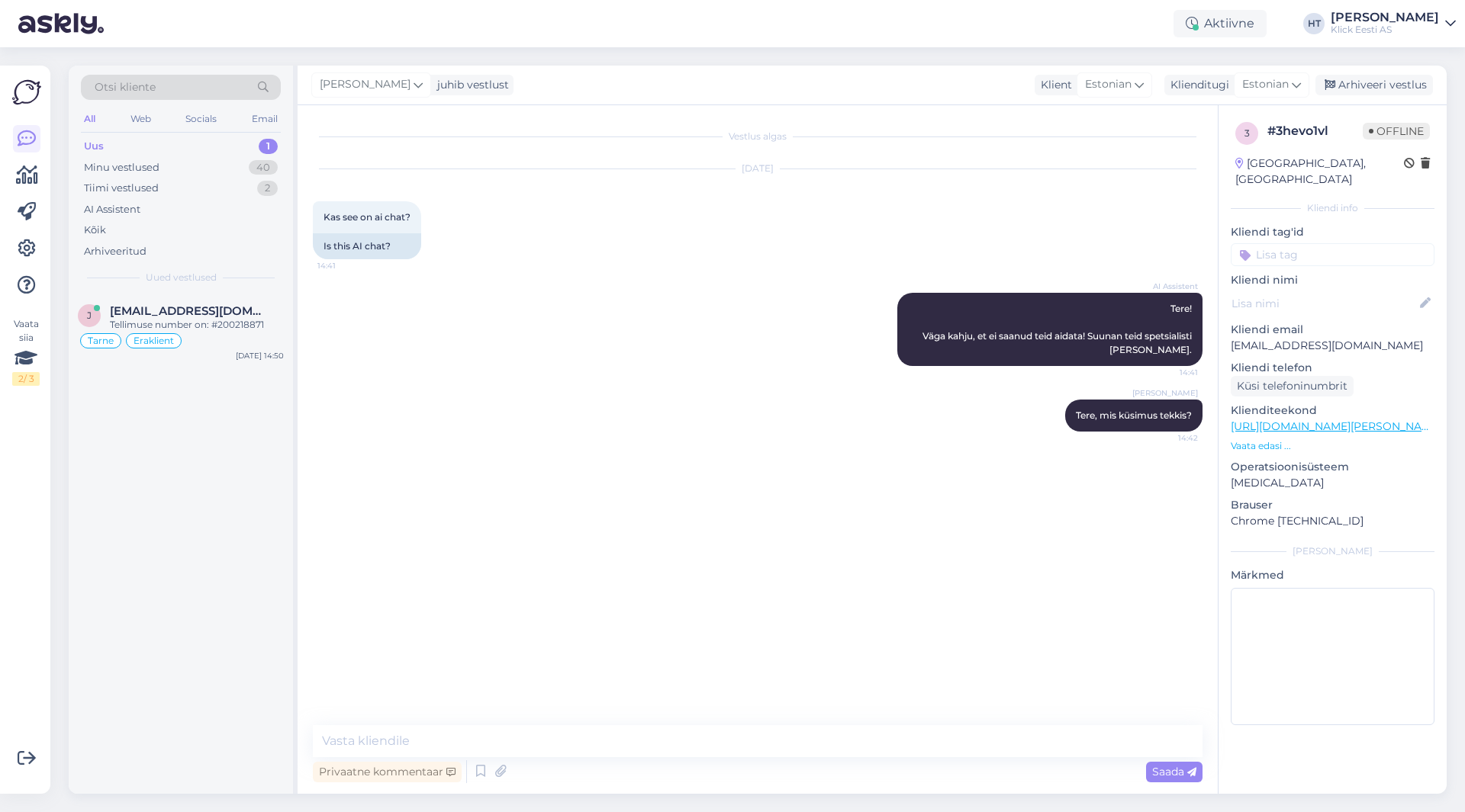
click at [254, 459] on div "J [EMAIL_ADDRESS][DOMAIN_NAME] Tellimuse number on: #200218871 Tarne Eraklient …" at bounding box center [181, 544] width 225 height 501
click at [225, 176] on div "Minu vestlused 40" at bounding box center [181, 168] width 200 height 21
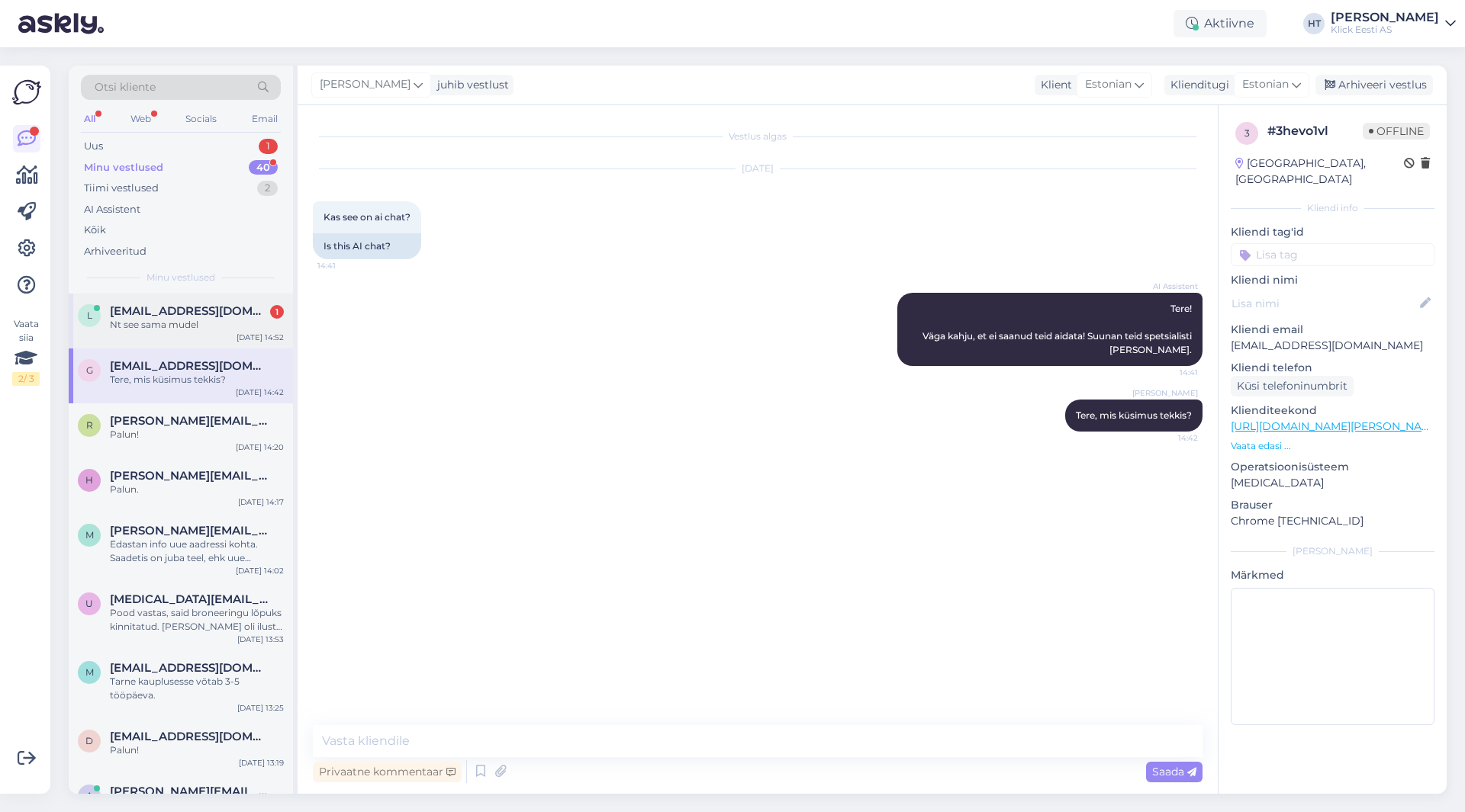
click at [226, 302] on div "L [EMAIL_ADDRESS][DOMAIN_NAME] 1 Nt see sama mudel [DATE] 14:52" at bounding box center [181, 321] width 225 height 55
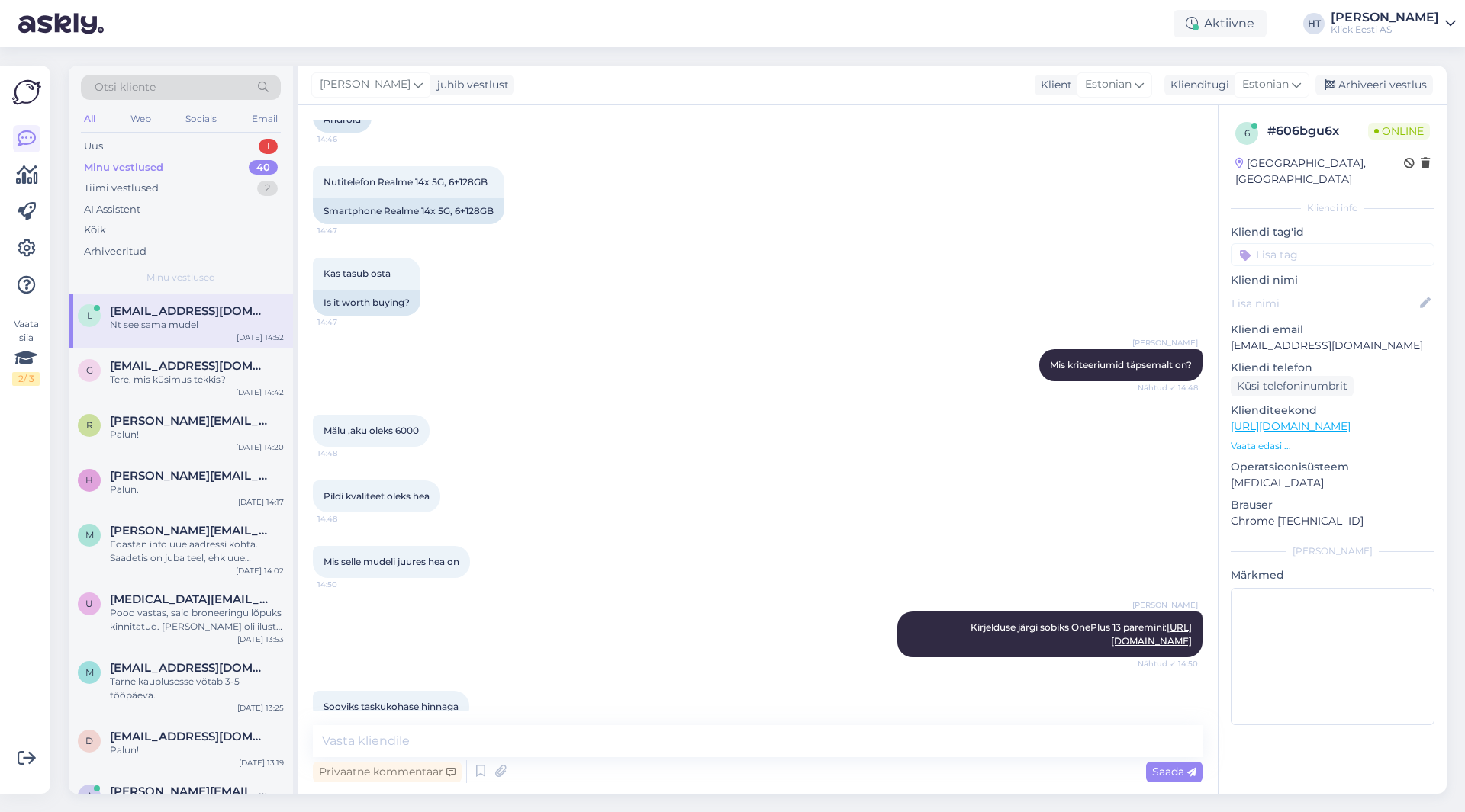
scroll to position [793, 0]
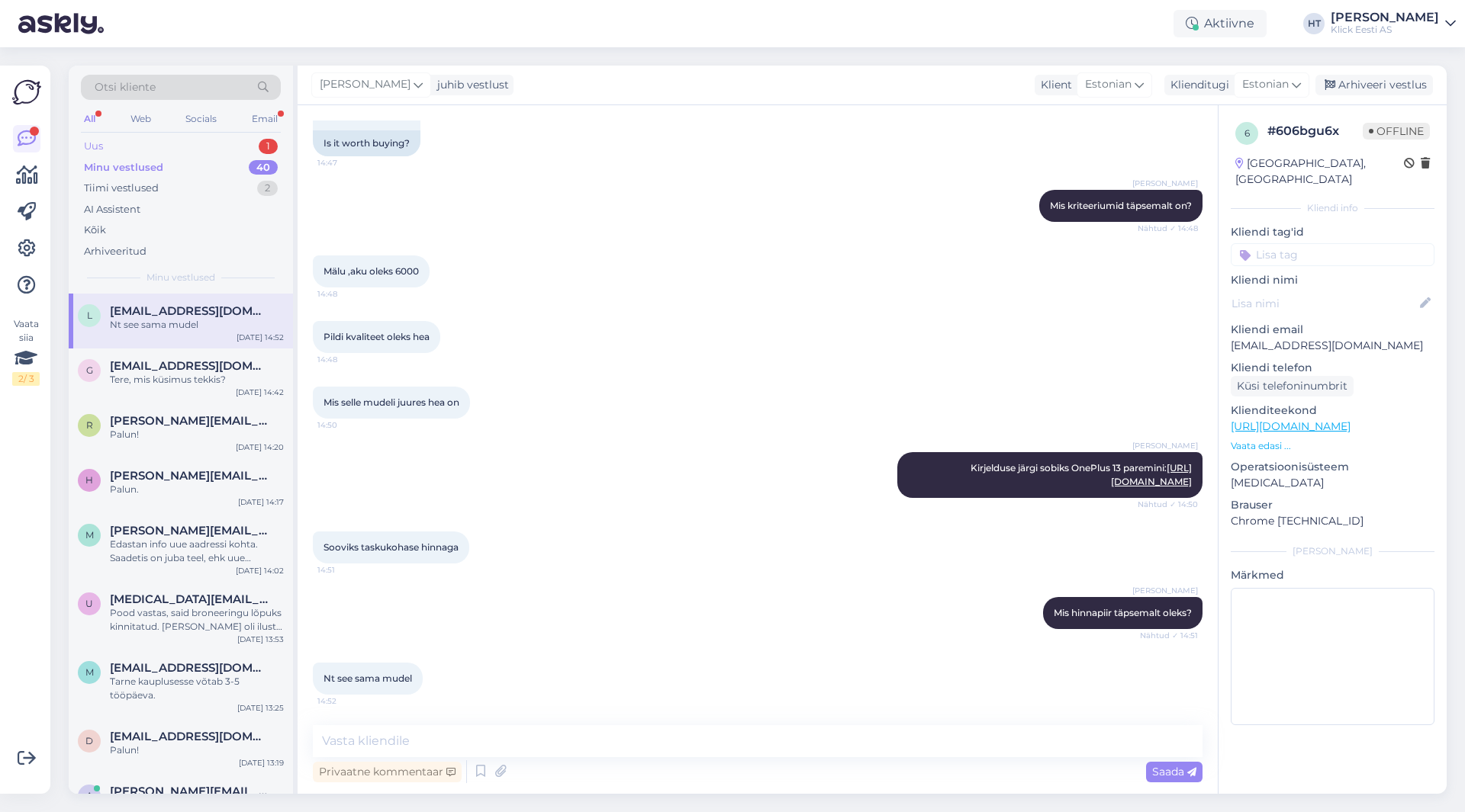
click at [208, 149] on div "Uus 1" at bounding box center [181, 146] width 200 height 21
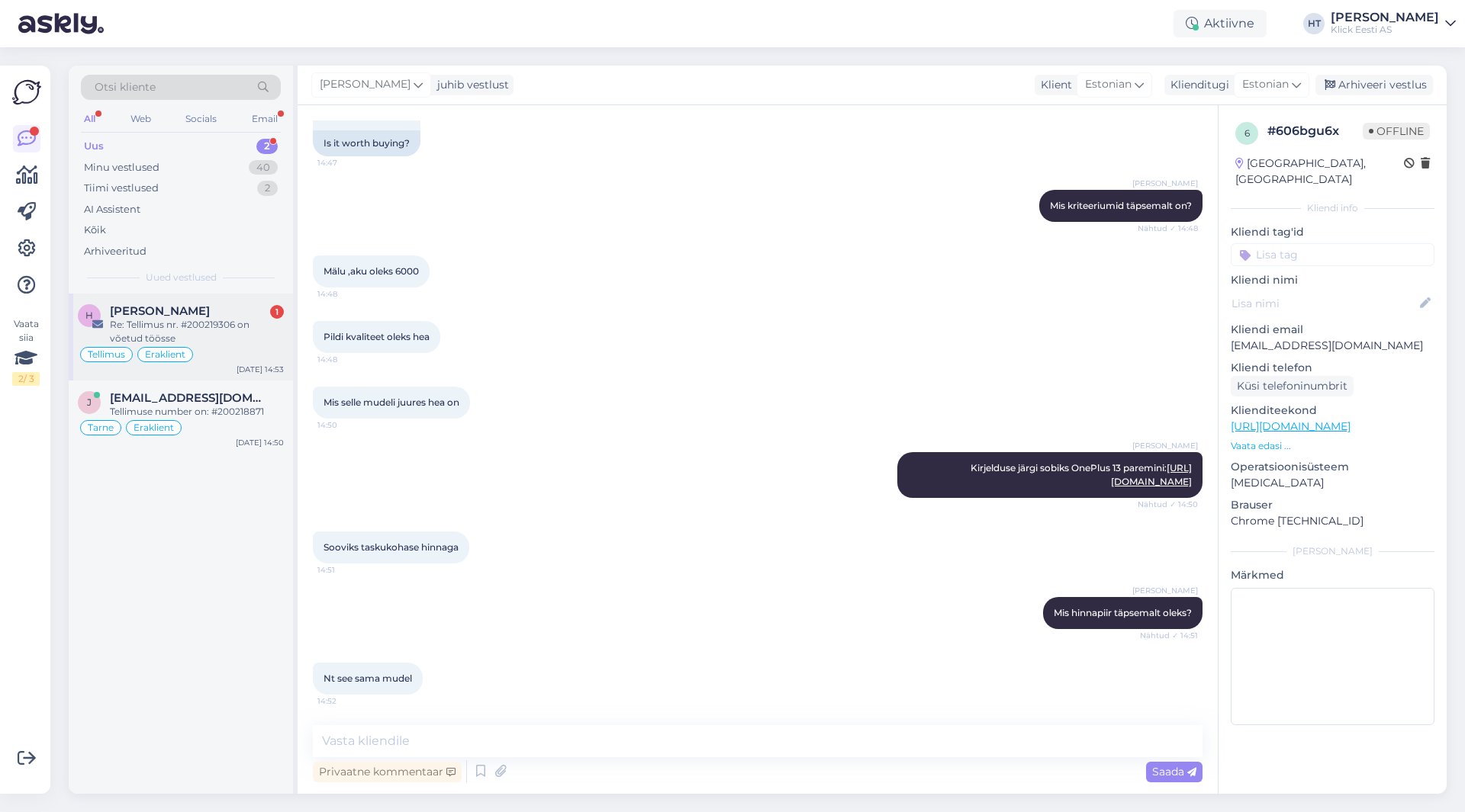
click at [219, 308] on div "[PERSON_NAME] 1" at bounding box center [197, 311] width 174 height 14
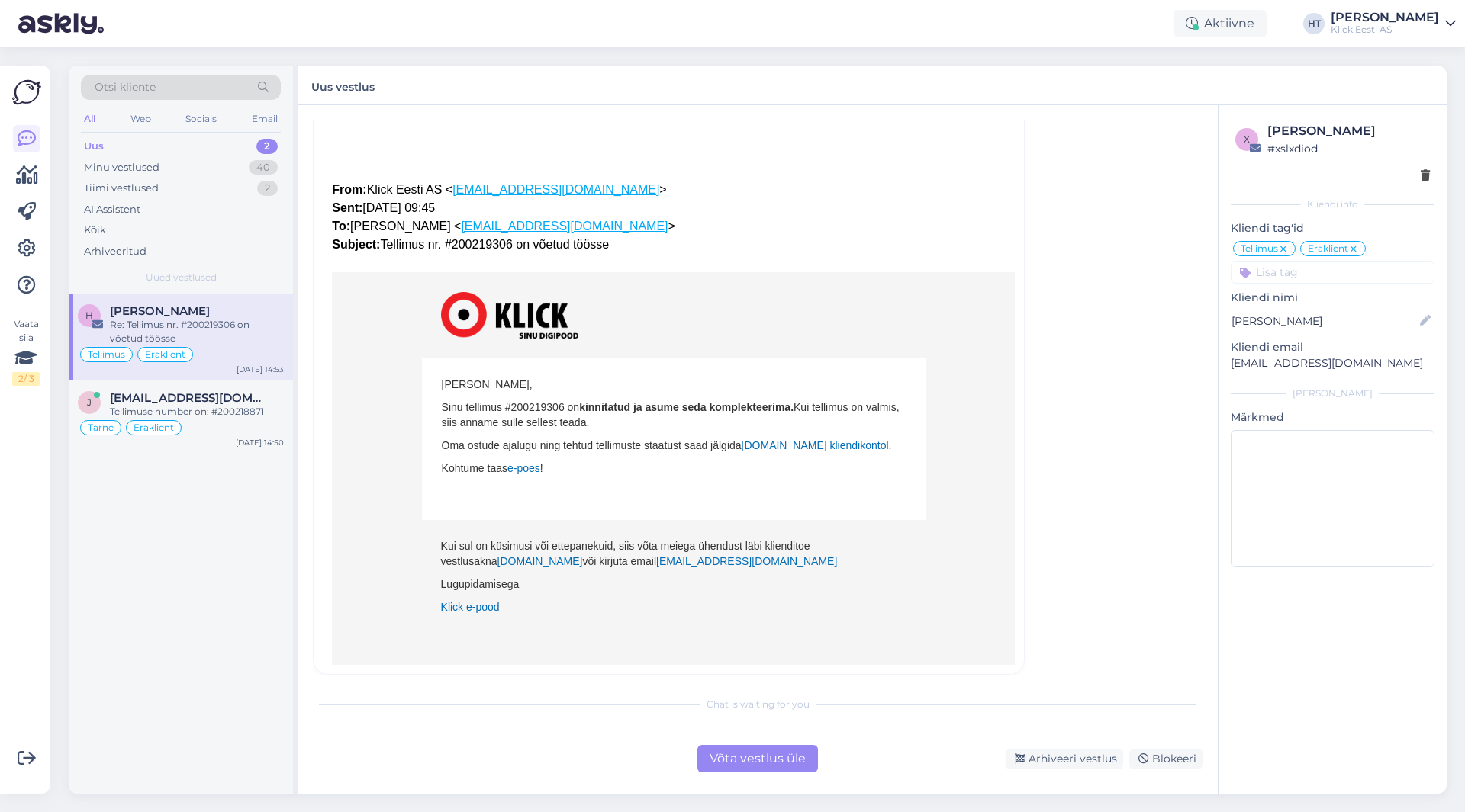
scroll to position [636, 0]
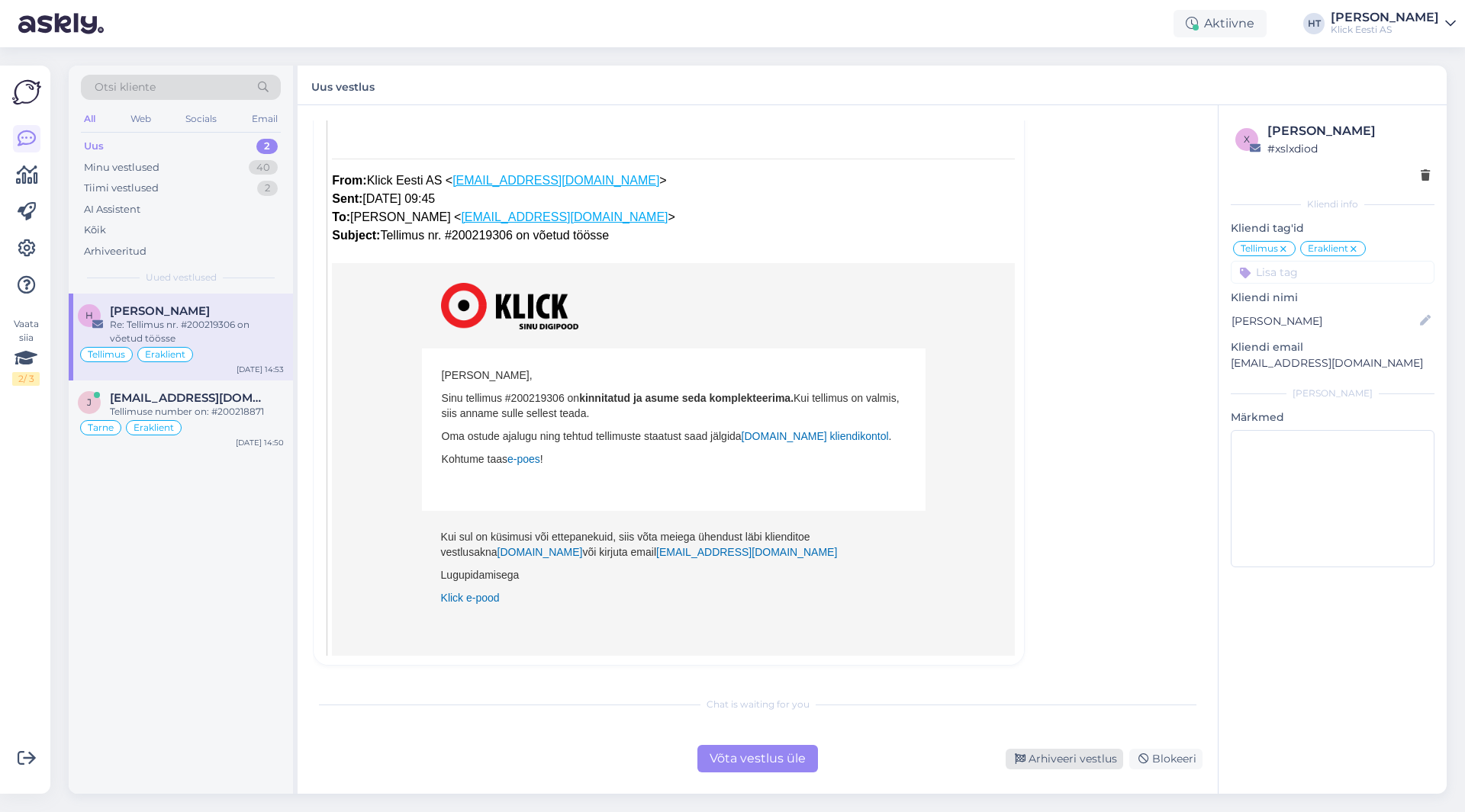
click at [1082, 753] on div "Arhiveeri vestlus" at bounding box center [1064, 760] width 117 height 21
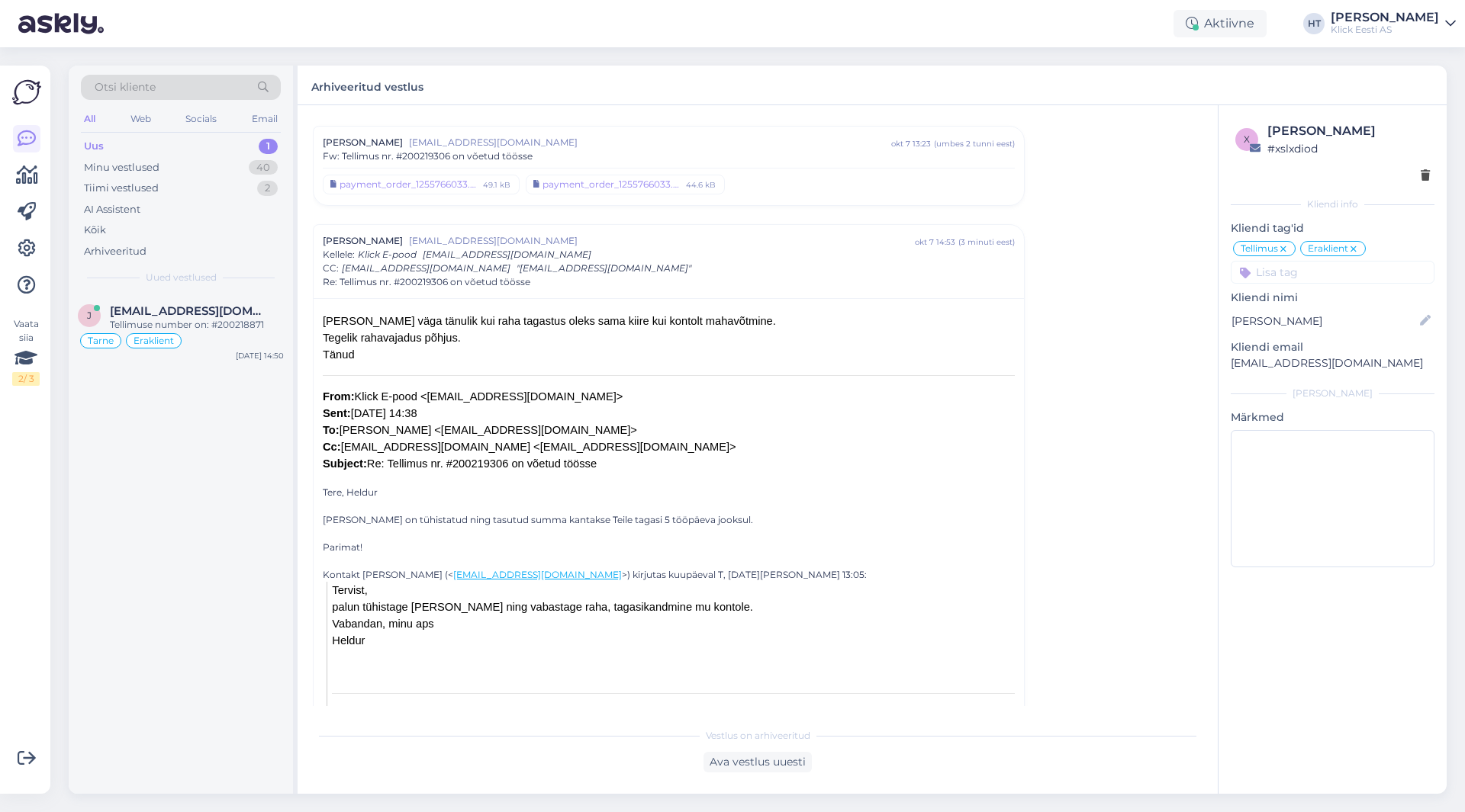
scroll to position [0, 0]
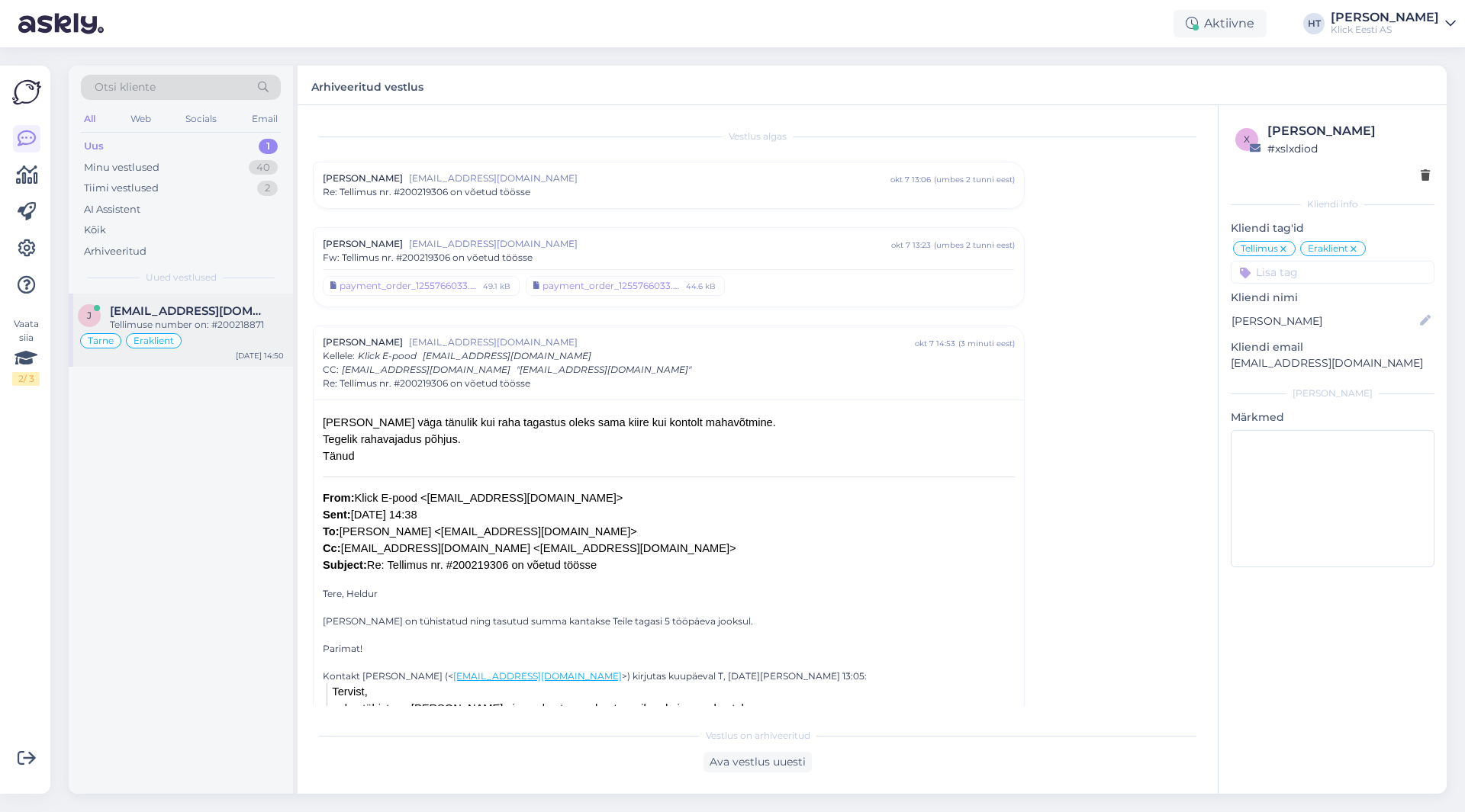
click at [175, 312] on span "[EMAIL_ADDRESS][DOMAIN_NAME]" at bounding box center [190, 311] width 159 height 14
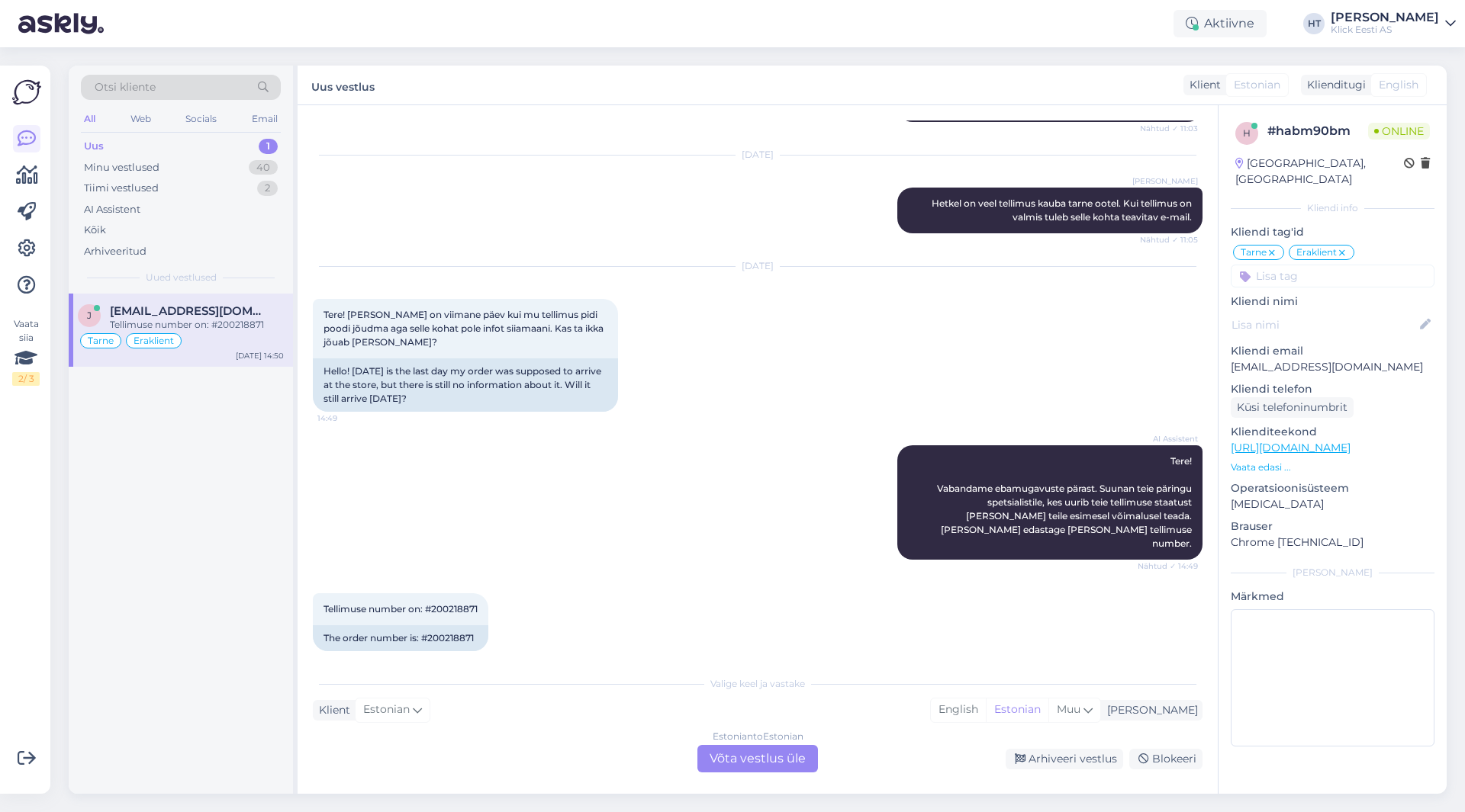
click at [731, 762] on div "Estonian to Estonian Võta vestlus üle" at bounding box center [758, 759] width 121 height 27
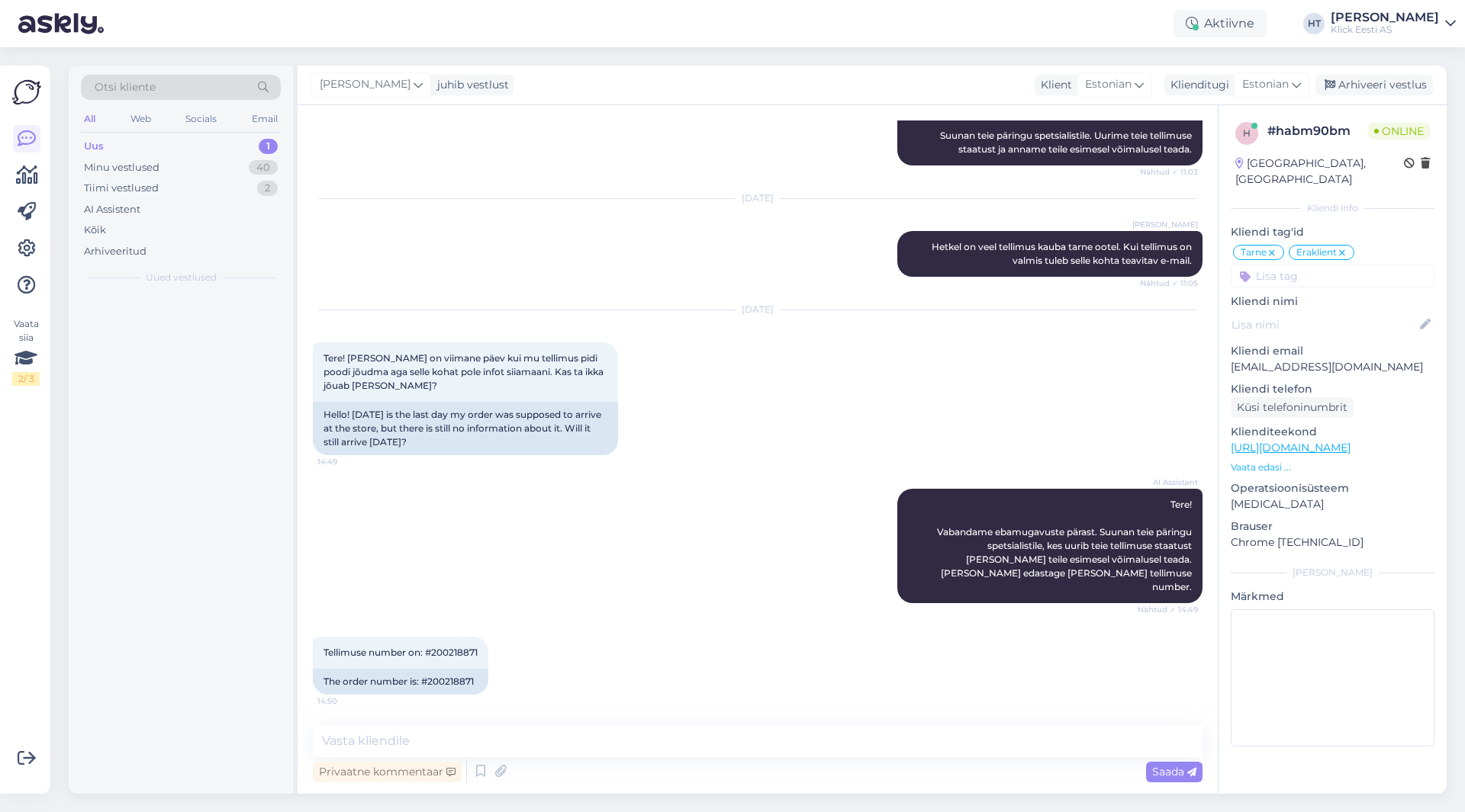
scroll to position [242, 0]
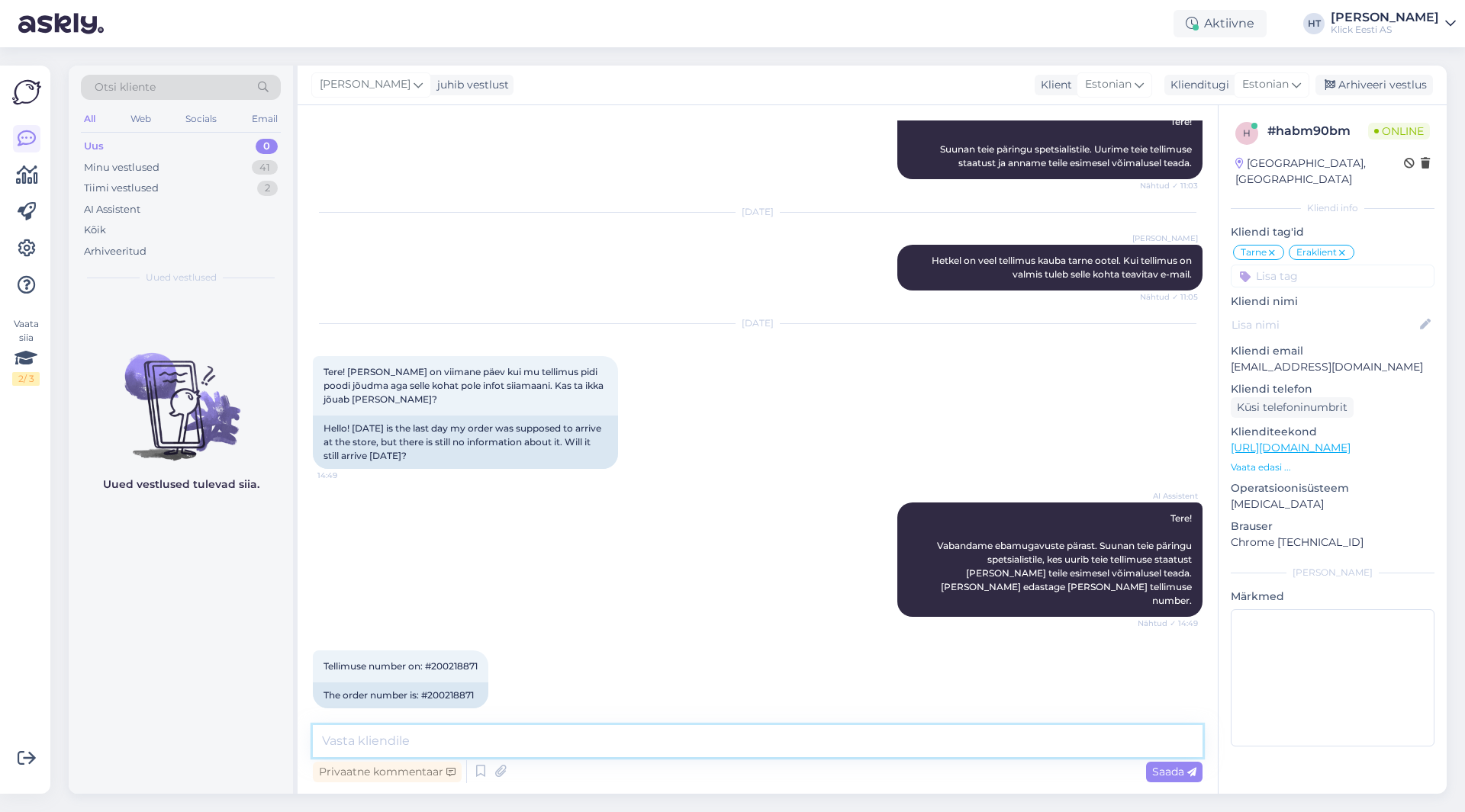
click at [726, 748] on textarea at bounding box center [758, 741] width 890 height 32
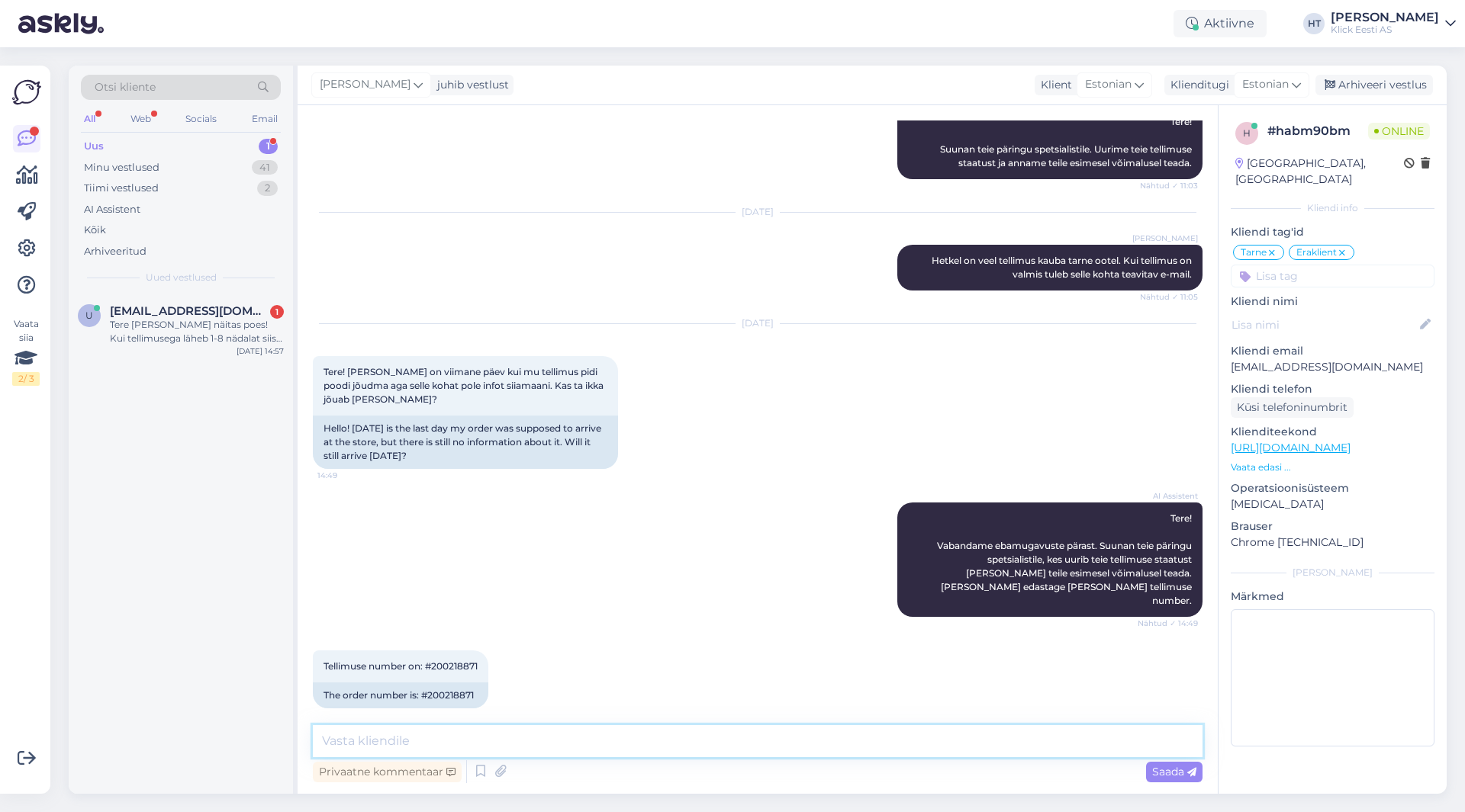
click at [669, 737] on textarea at bounding box center [758, 741] width 890 height 32
drag, startPoint x: 212, startPoint y: 565, endPoint x: 339, endPoint y: 735, distance: 212.2
click at [339, 735] on textarea at bounding box center [758, 741] width 890 height 32
click at [377, 745] on textarea at bounding box center [758, 741] width 890 height 32
click at [667, 501] on div "AI Assistent Tere! Vabandame ebamugavuste pärast. Suunan teie päringu spetsiali…" at bounding box center [758, 559] width 890 height 148
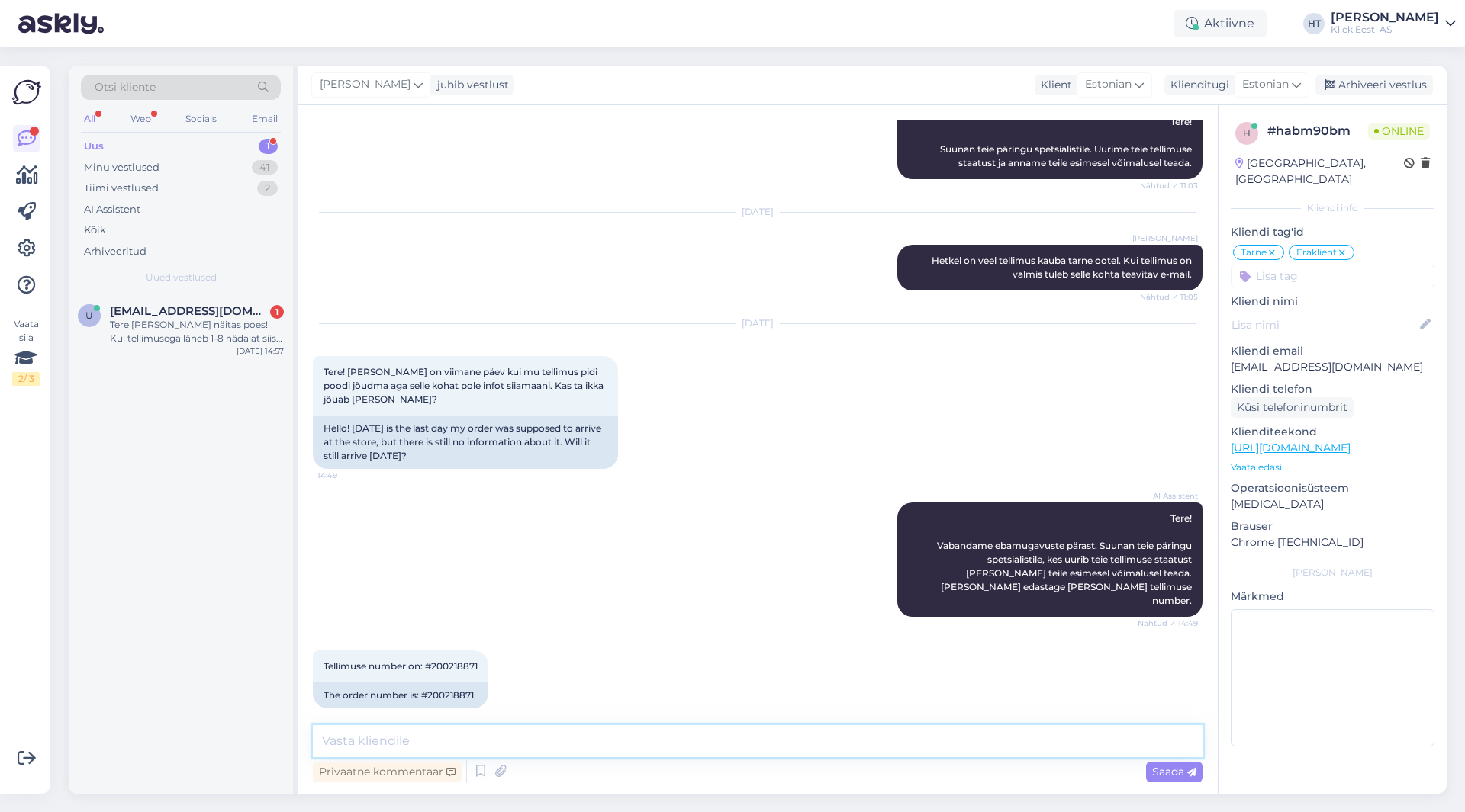
click at [684, 734] on textarea at bounding box center [758, 741] width 890 height 32
type textarea "Hetkel on veel [PERSON_NAME] ootel. Tarneinfot arvestades jõuavad tänase/homse …"
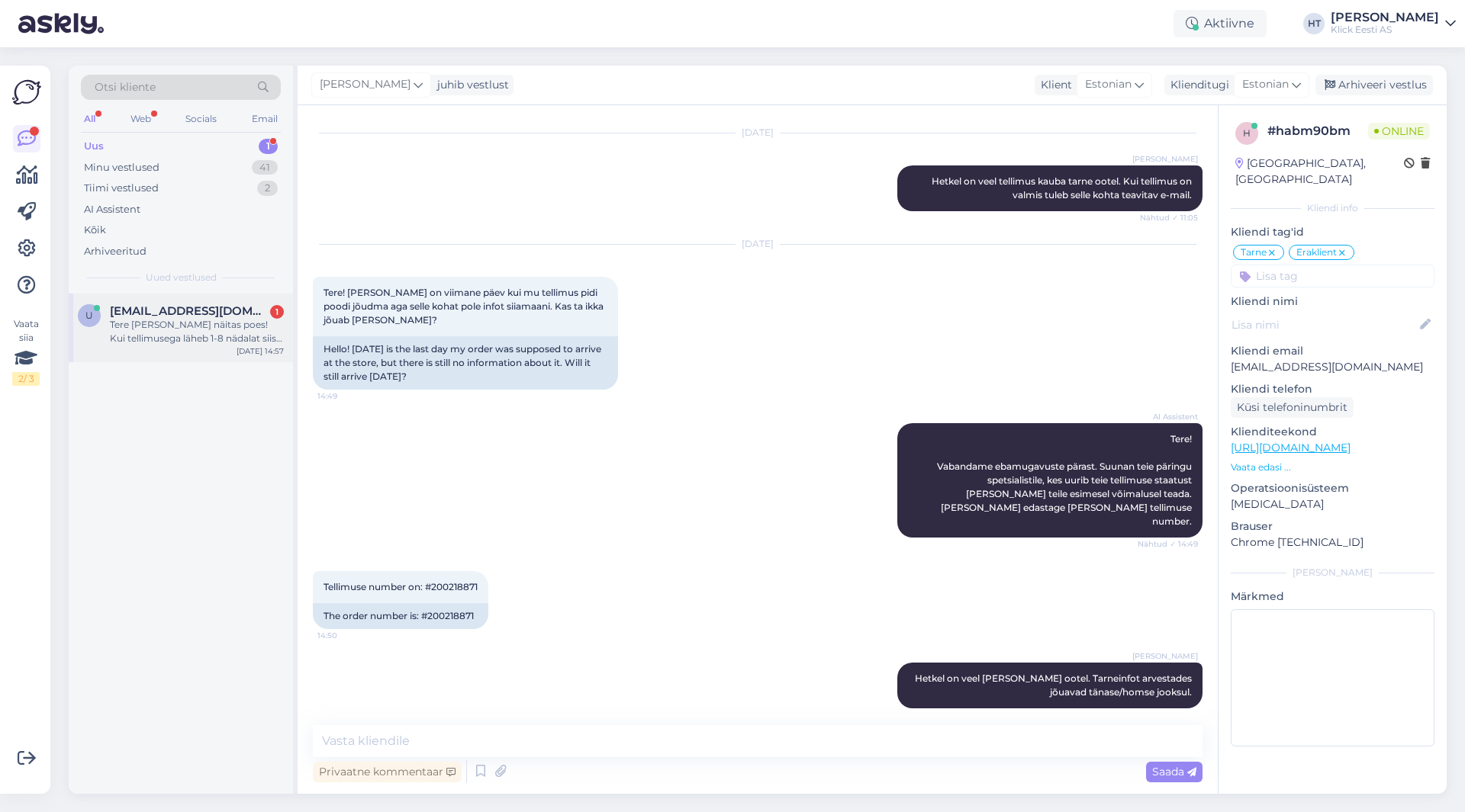
click at [186, 318] on div "Tere [PERSON_NAME] näitas poes! Kui tellimusega läheb 1-8 nädalat siis ei ole h…" at bounding box center [197, 331] width 174 height 27
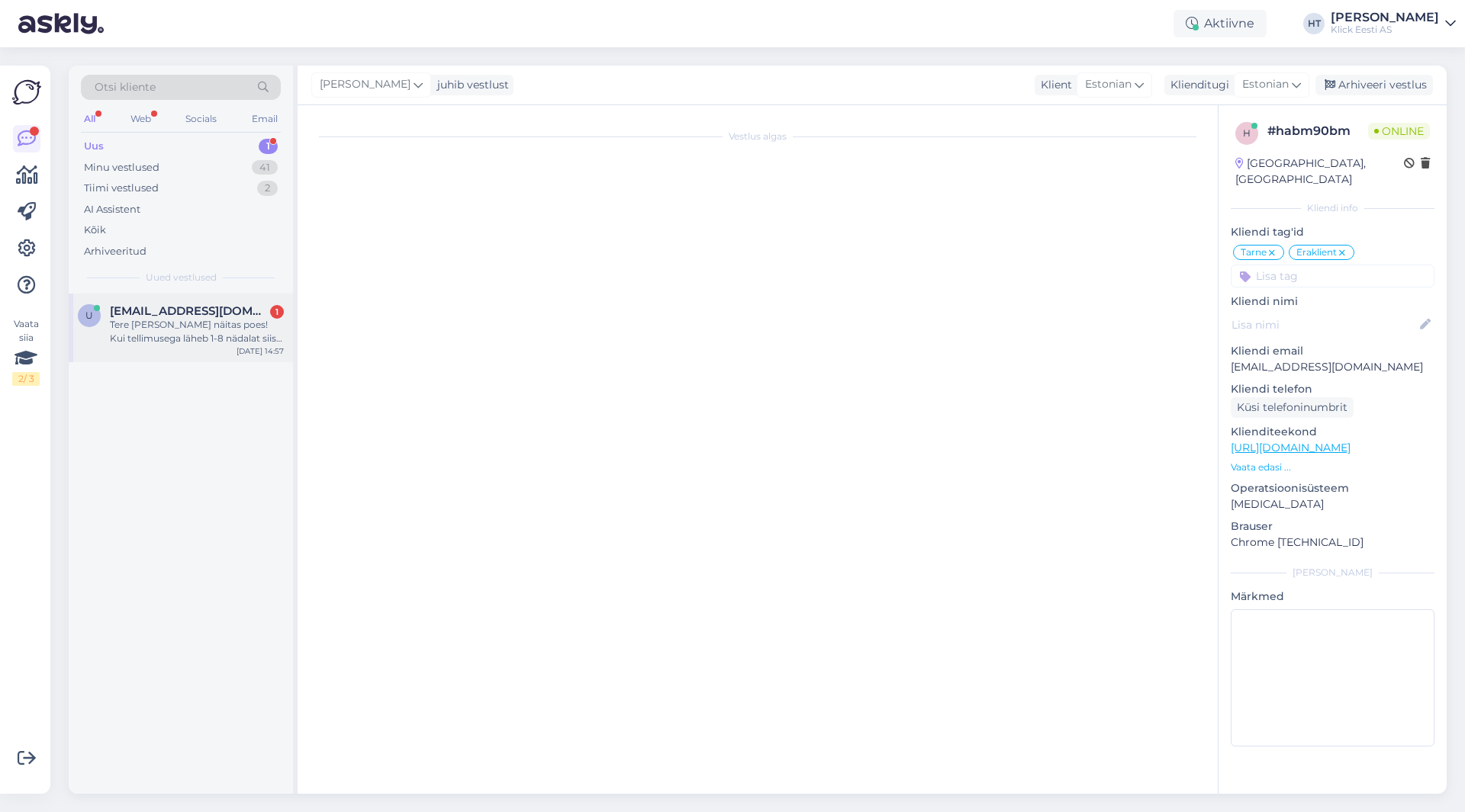
scroll to position [0, 0]
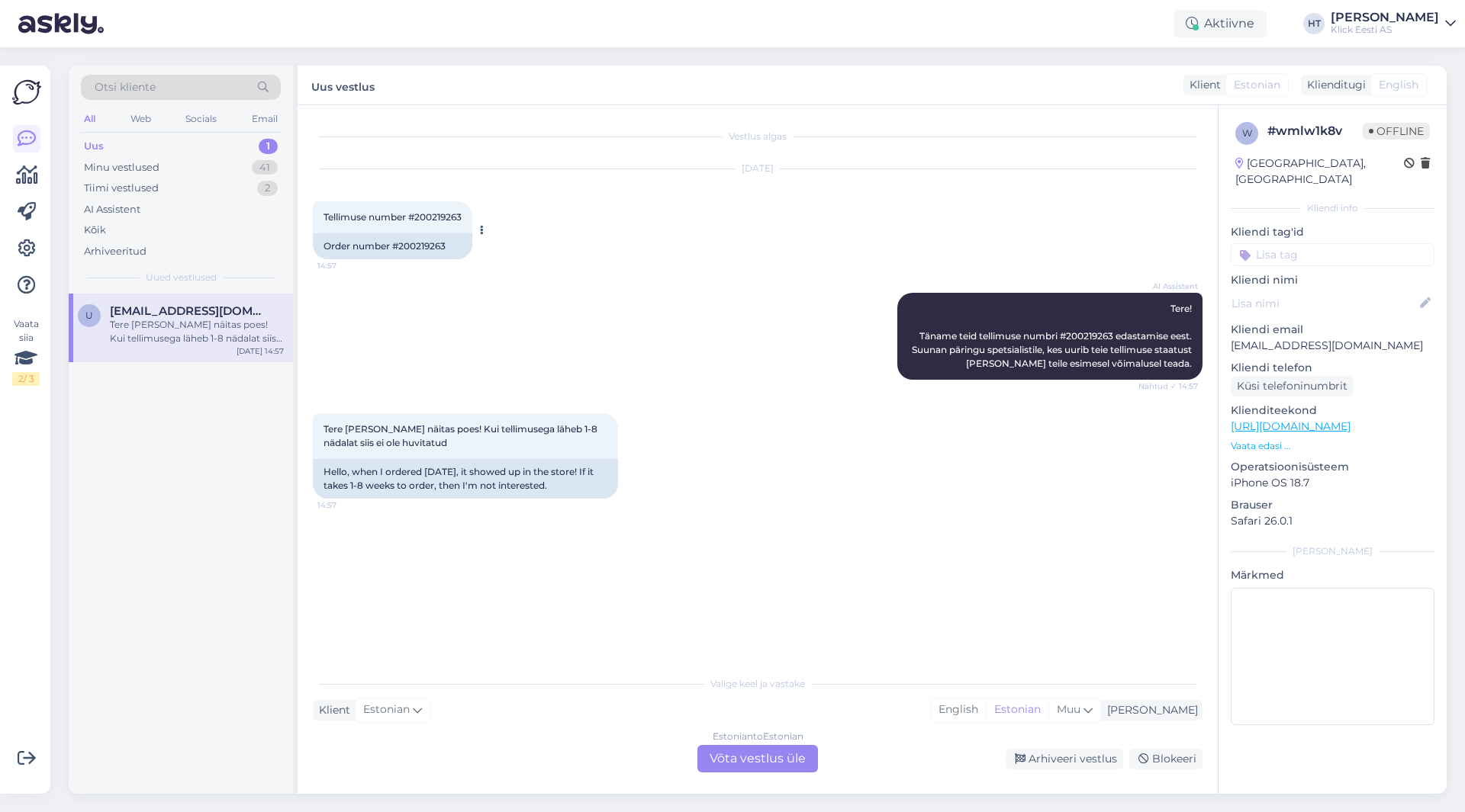
click at [434, 220] on span "Tellimuse number #200219263" at bounding box center [392, 217] width 138 height 11
click at [684, 373] on div "AI Assistent Tere! Täname teid tellimuse numbri #200219263 edastamise eest. Suu…" at bounding box center [758, 337] width 890 height 121
click at [225, 166] on div "Minu vestlused 41" at bounding box center [181, 168] width 200 height 21
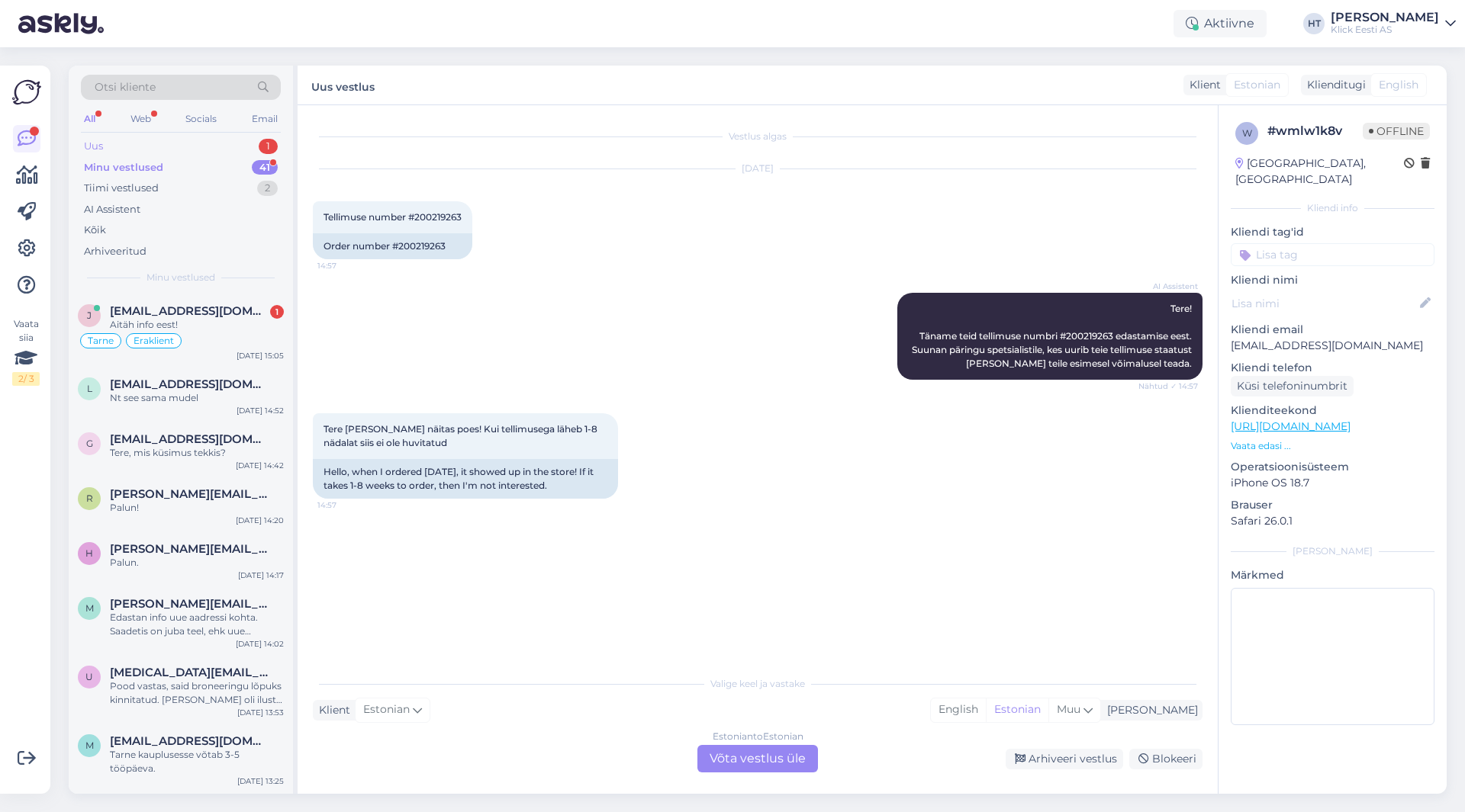
click at [230, 147] on div "Uus 1" at bounding box center [181, 146] width 200 height 21
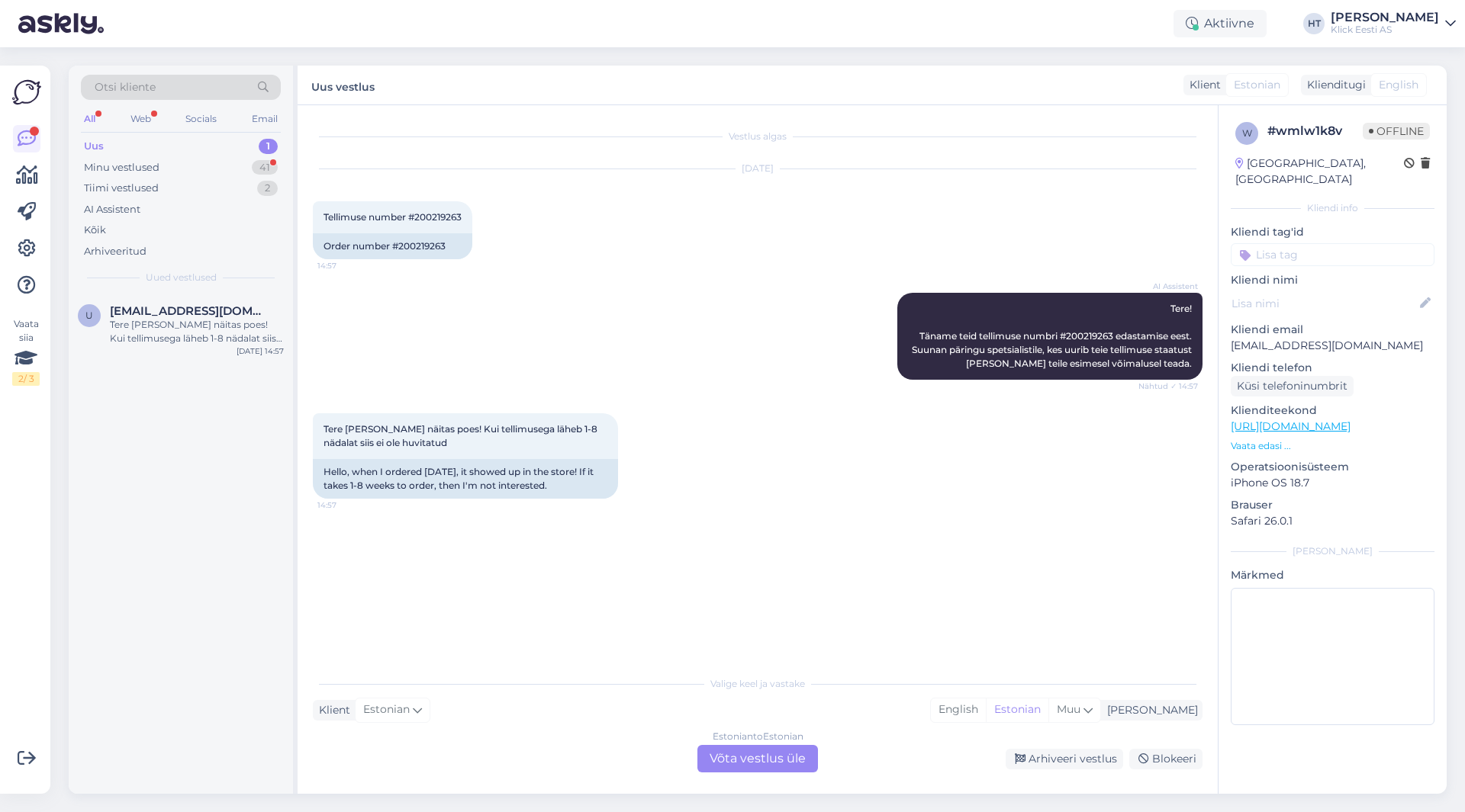
click at [702, 288] on div "AI Assistent Tere! Täname teid tellimuse numbri #200219263 edastamise eest. Suu…" at bounding box center [758, 337] width 890 height 121
click at [254, 331] on div "Tere [PERSON_NAME] näitas poes! Kui tellimusega läheb 1-8 nädalat siis ei ole h…" at bounding box center [197, 331] width 174 height 27
click at [767, 759] on div "Estonian to Estonian Võta vestlus üle" at bounding box center [758, 759] width 121 height 27
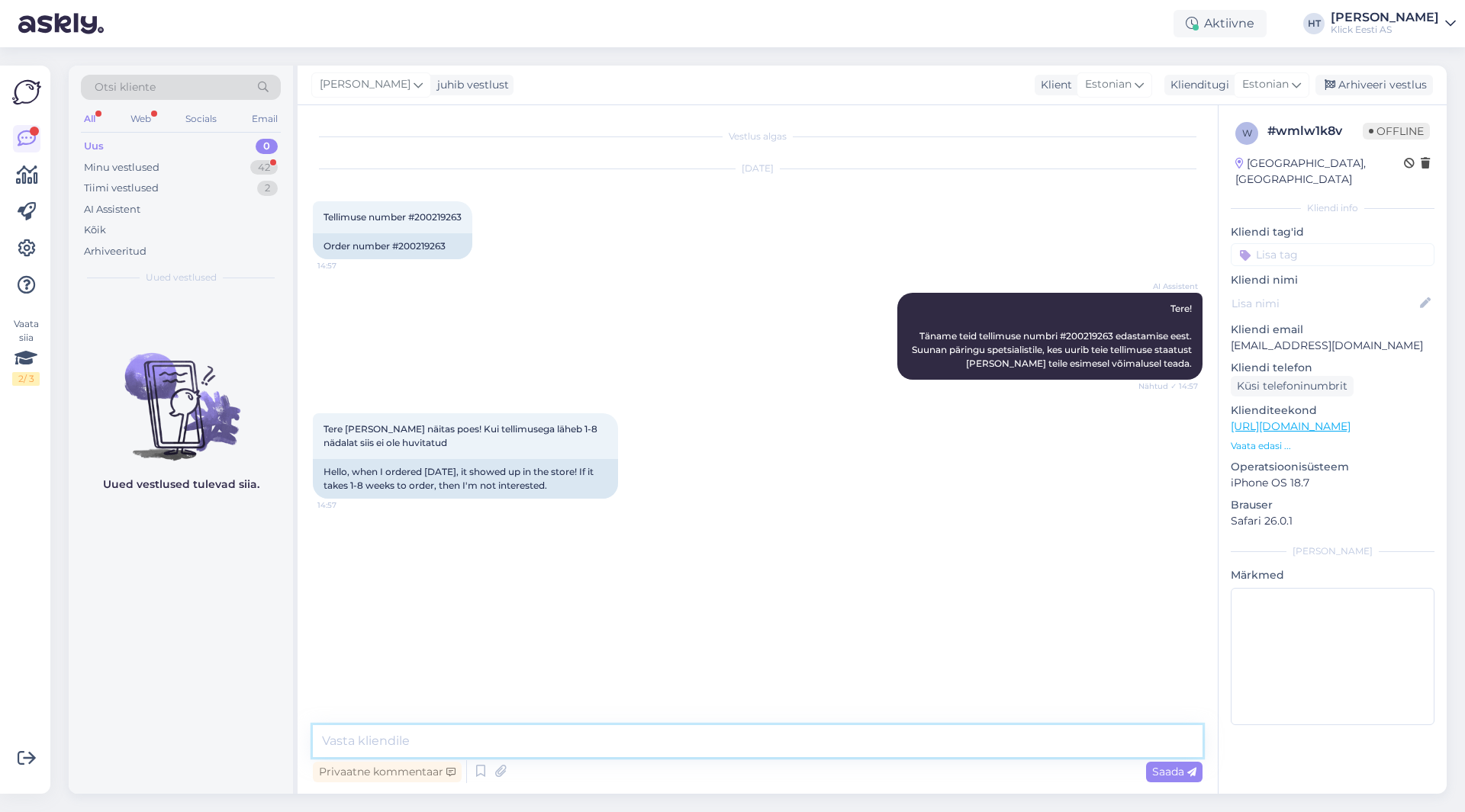
click at [758, 749] on textarea at bounding box center [758, 741] width 890 height 32
click at [676, 578] on div "Vestlus algas [DATE] Tellimuse number #200219263 14:57 Order number #200219263 …" at bounding box center [764, 416] width 903 height 591
click at [697, 756] on textarea at bounding box center [758, 741] width 890 height 32
click at [441, 211] on div "Tellimuse number #200219263 14:57" at bounding box center [392, 217] width 159 height 32
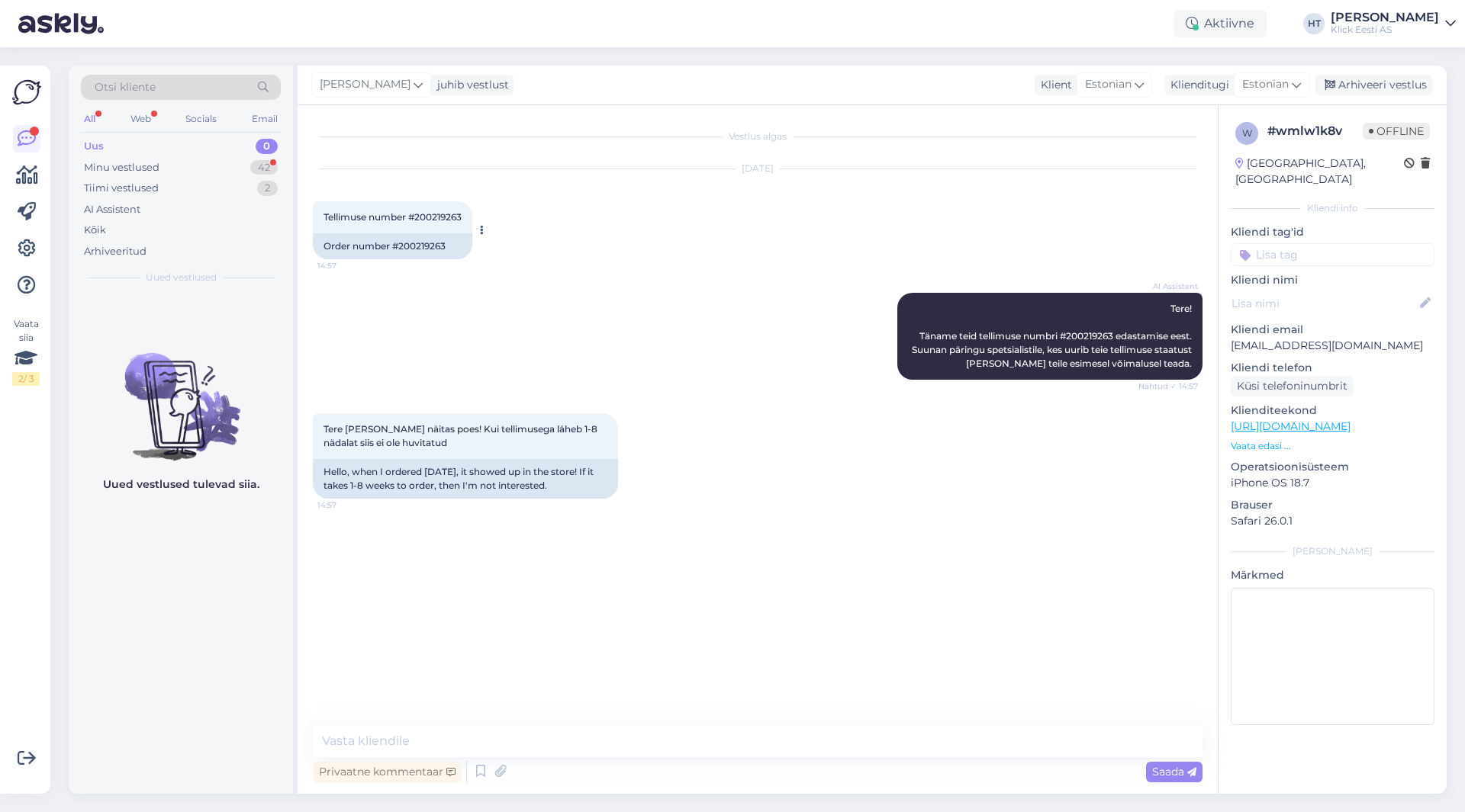
click at [413, 215] on span "Tellimuse number #200219263" at bounding box center [392, 217] width 138 height 11
drag, startPoint x: 412, startPoint y: 216, endPoint x: 452, endPoint y: 219, distance: 40.1
click at [452, 219] on span "Tellimuse number #200219263" at bounding box center [392, 217] width 138 height 11
click at [559, 751] on textarea at bounding box center [758, 741] width 890 height 32
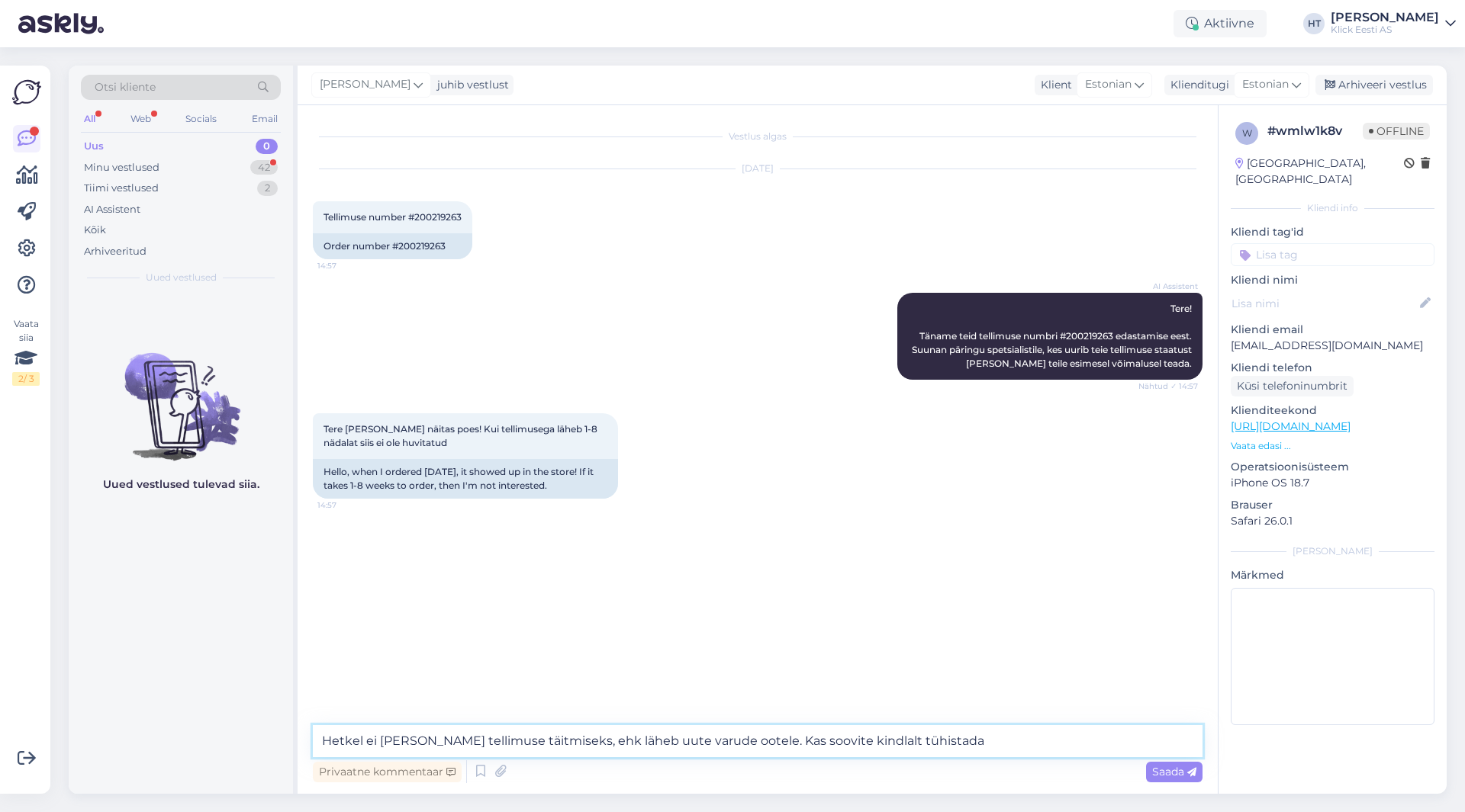
type textarea "Hetkel ei [PERSON_NAME] tellimuse täitmiseks, ehk läheb uute varude ootele. [PE…"
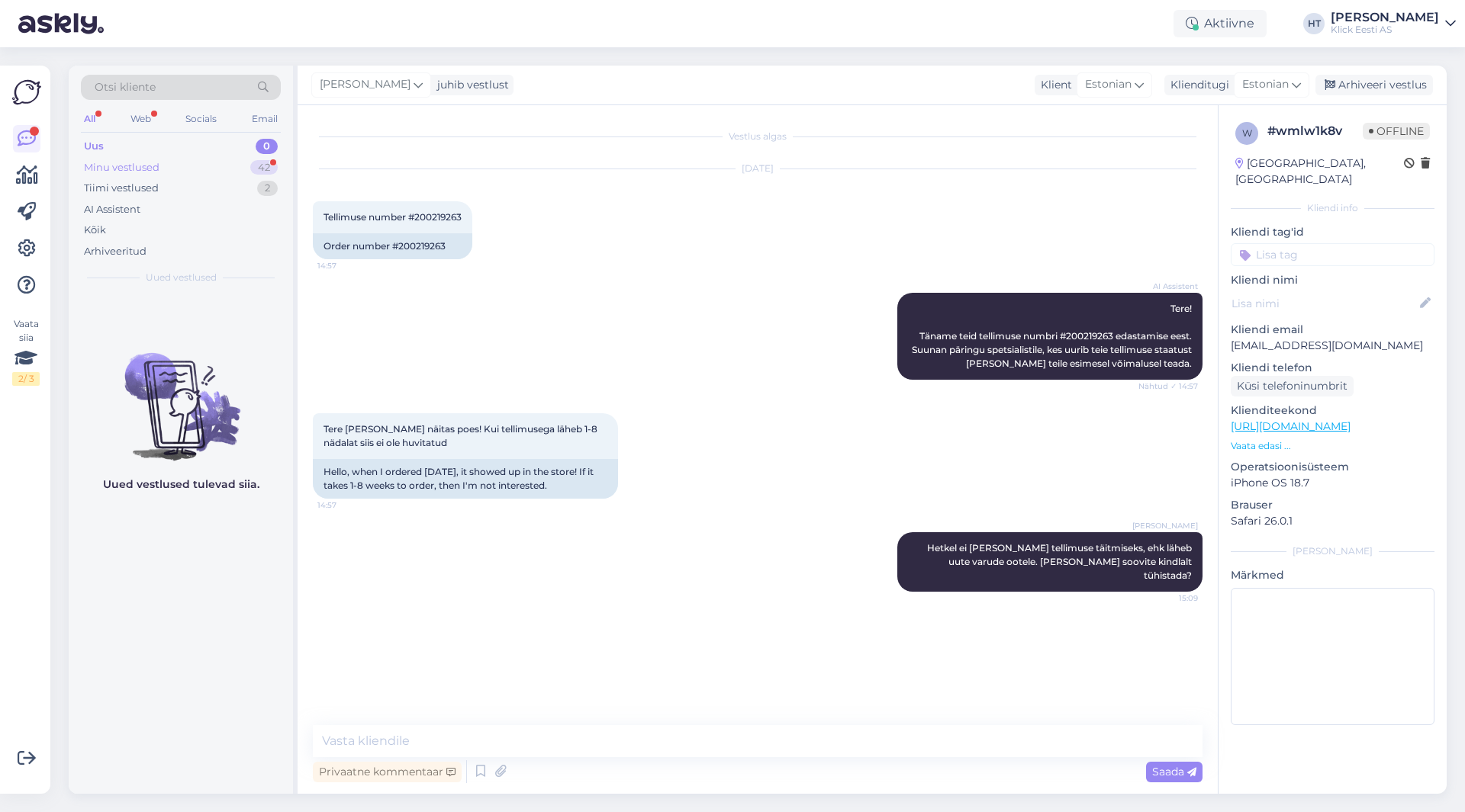
click at [265, 168] on div "42" at bounding box center [263, 167] width 27 height 15
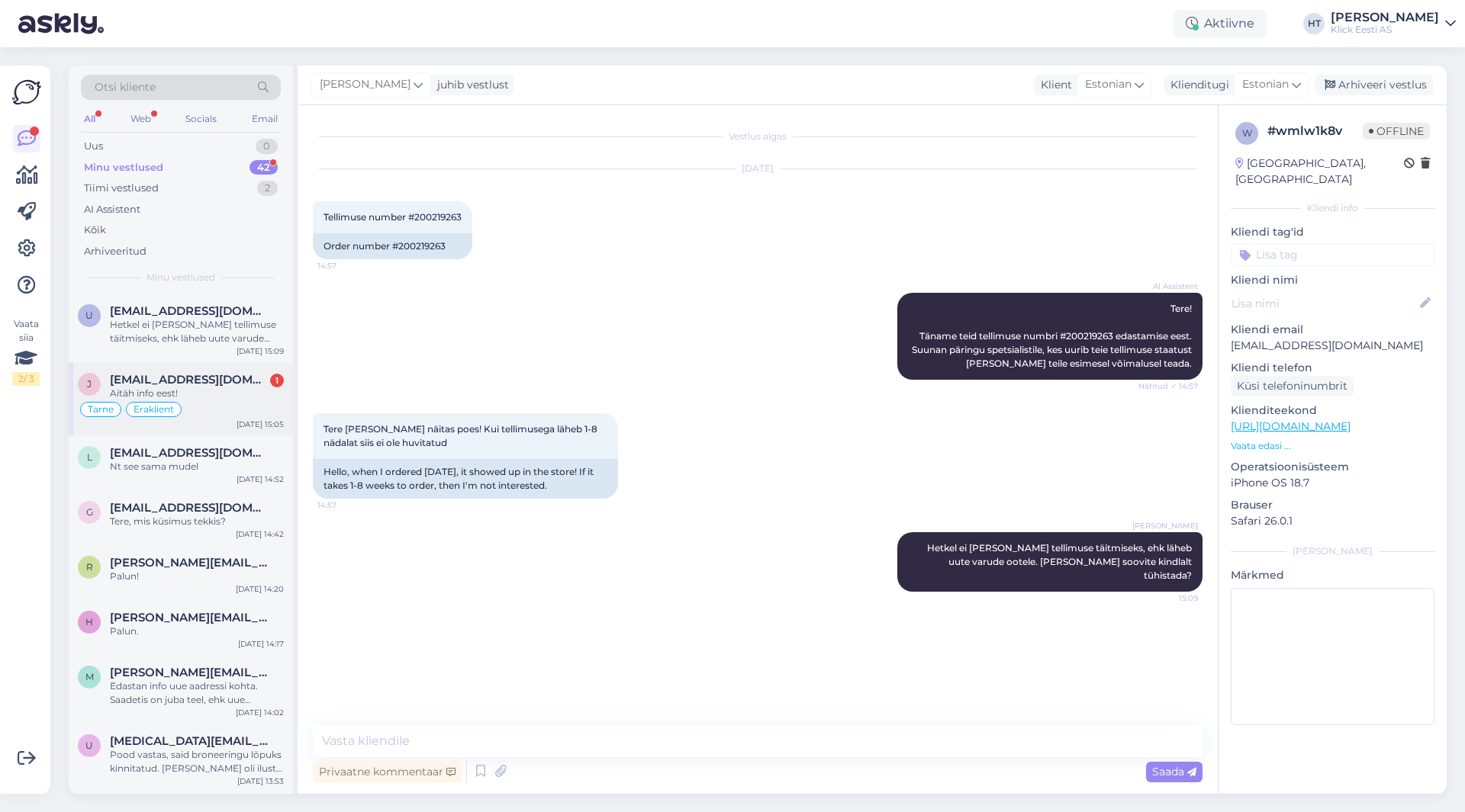
click at [245, 383] on span "[EMAIL_ADDRESS][DOMAIN_NAME]" at bounding box center [190, 380] width 159 height 14
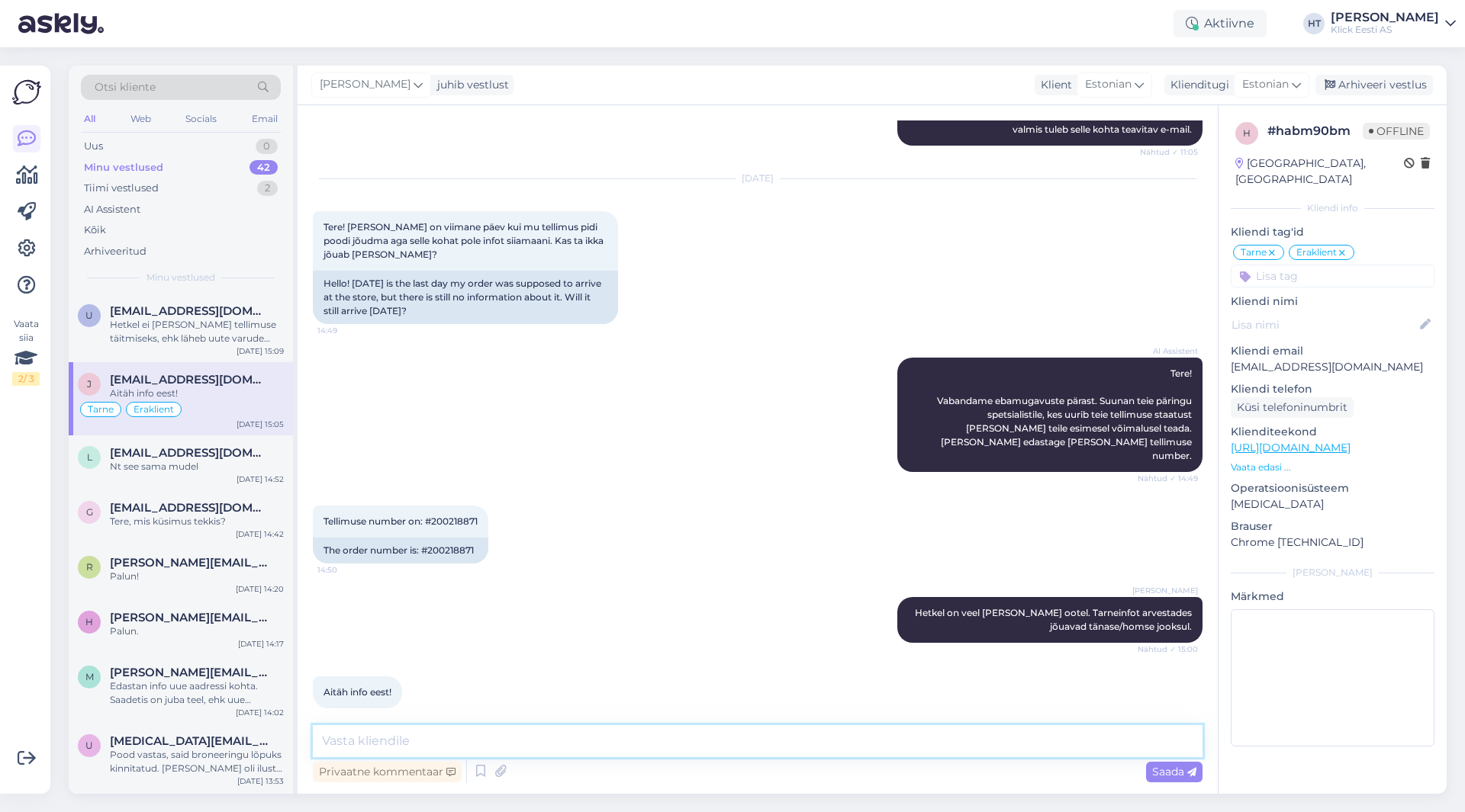
click at [517, 734] on textarea at bounding box center [758, 741] width 890 height 32
type textarea "Palun!"
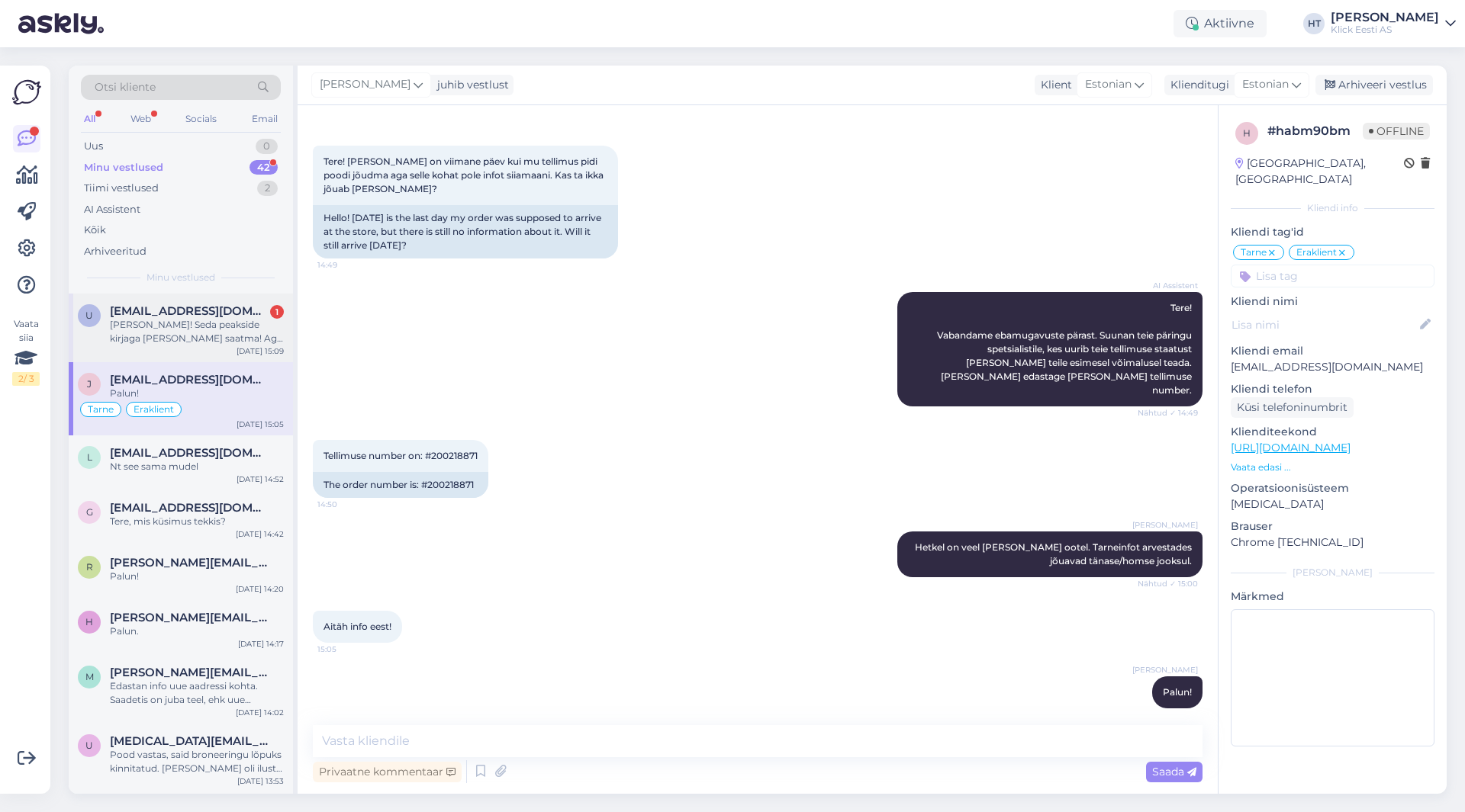
click at [166, 302] on div "U [EMAIL_ADDRESS][DOMAIN_NAME] 1 Ei soovi! Seda peakside kirjaga [PERSON_NAME] …" at bounding box center [181, 328] width 225 height 69
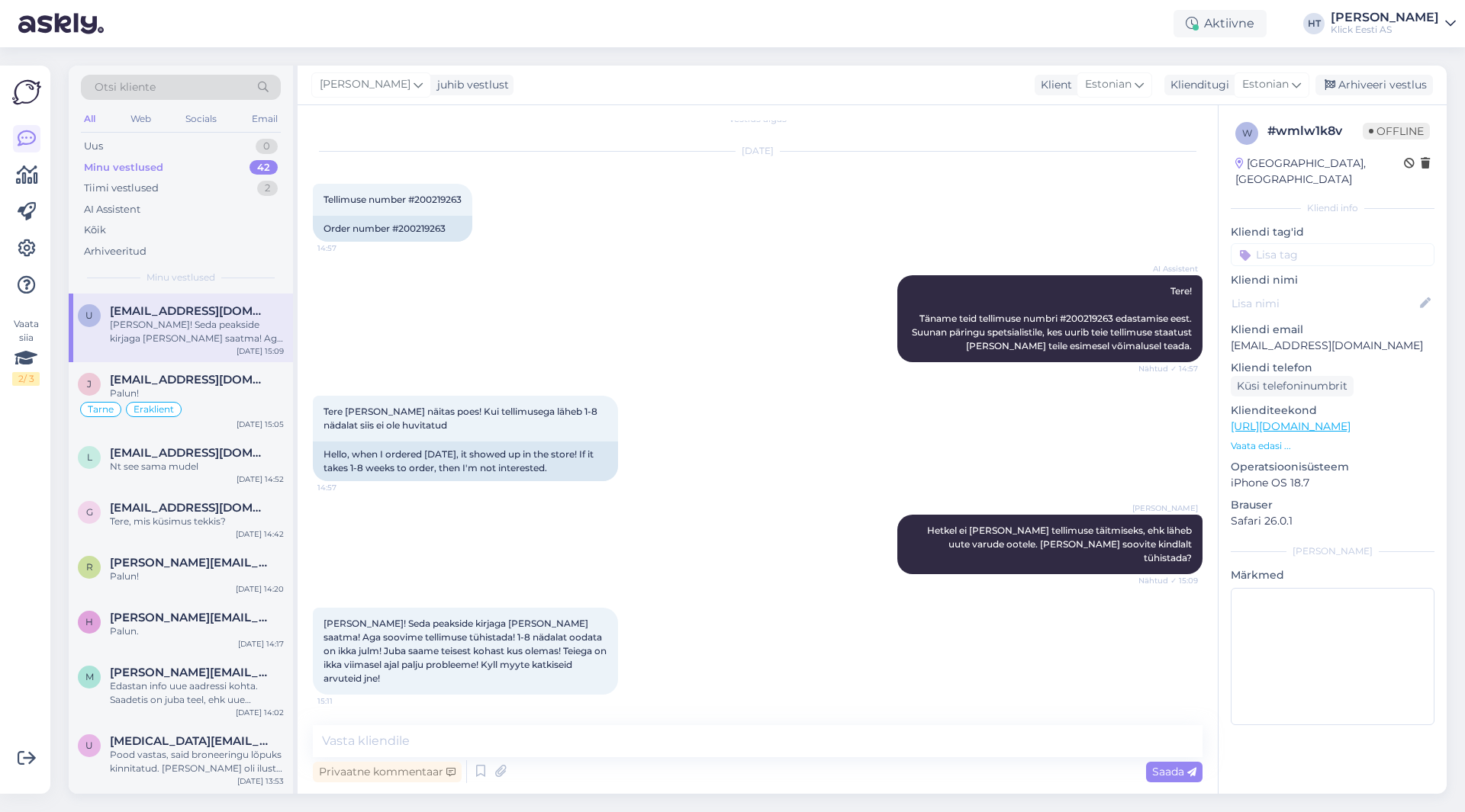
scroll to position [0, 0]
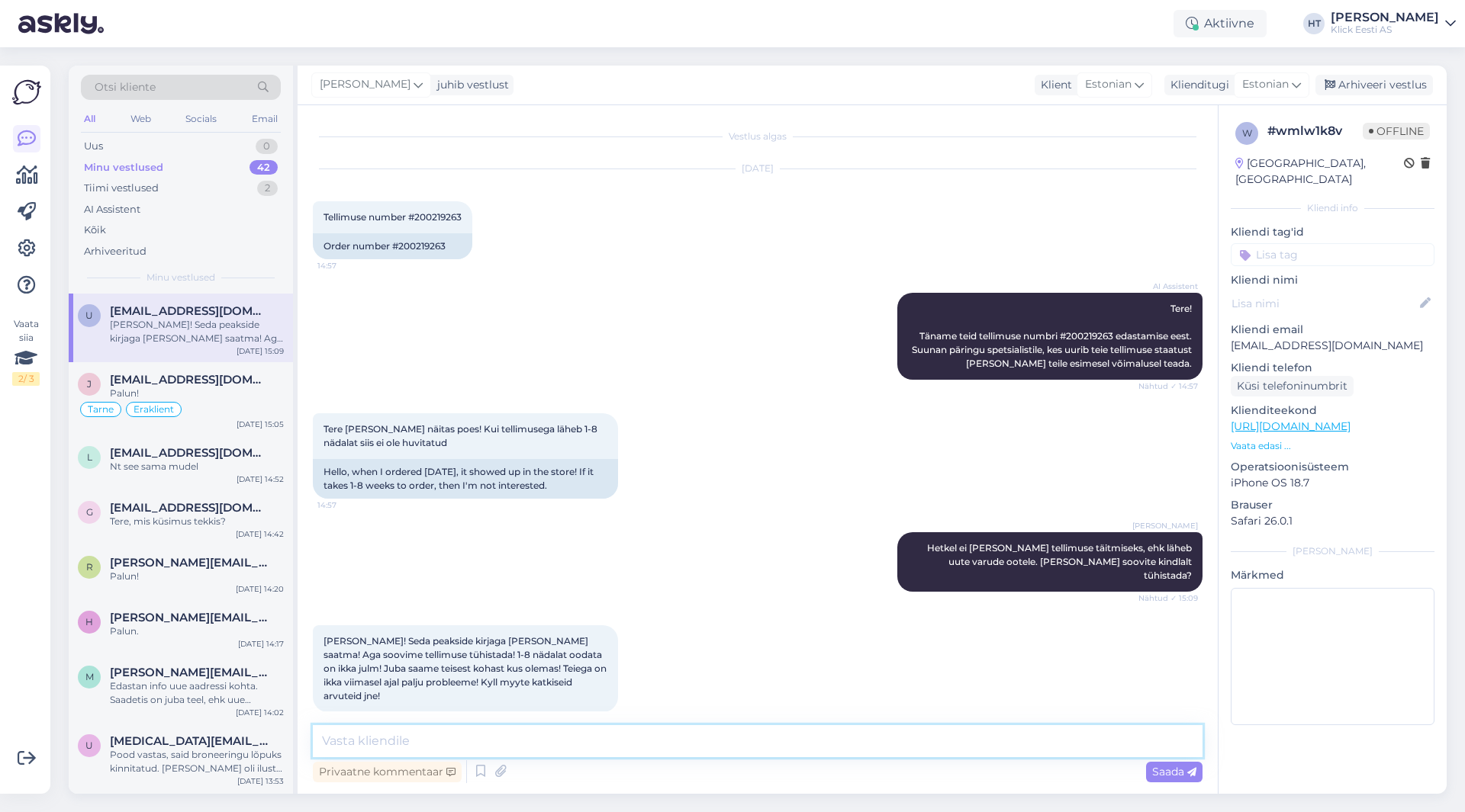
click at [621, 737] on textarea at bounding box center [758, 741] width 890 height 32
click at [1267, 338] on p "[EMAIL_ADDRESS][DOMAIN_NAME]" at bounding box center [1332, 346] width 204 height 16
click at [614, 316] on div "AI Assistent Tere! Täname teid tellimuse numbri #200219263 edastamise eest. Suu…" at bounding box center [758, 337] width 890 height 121
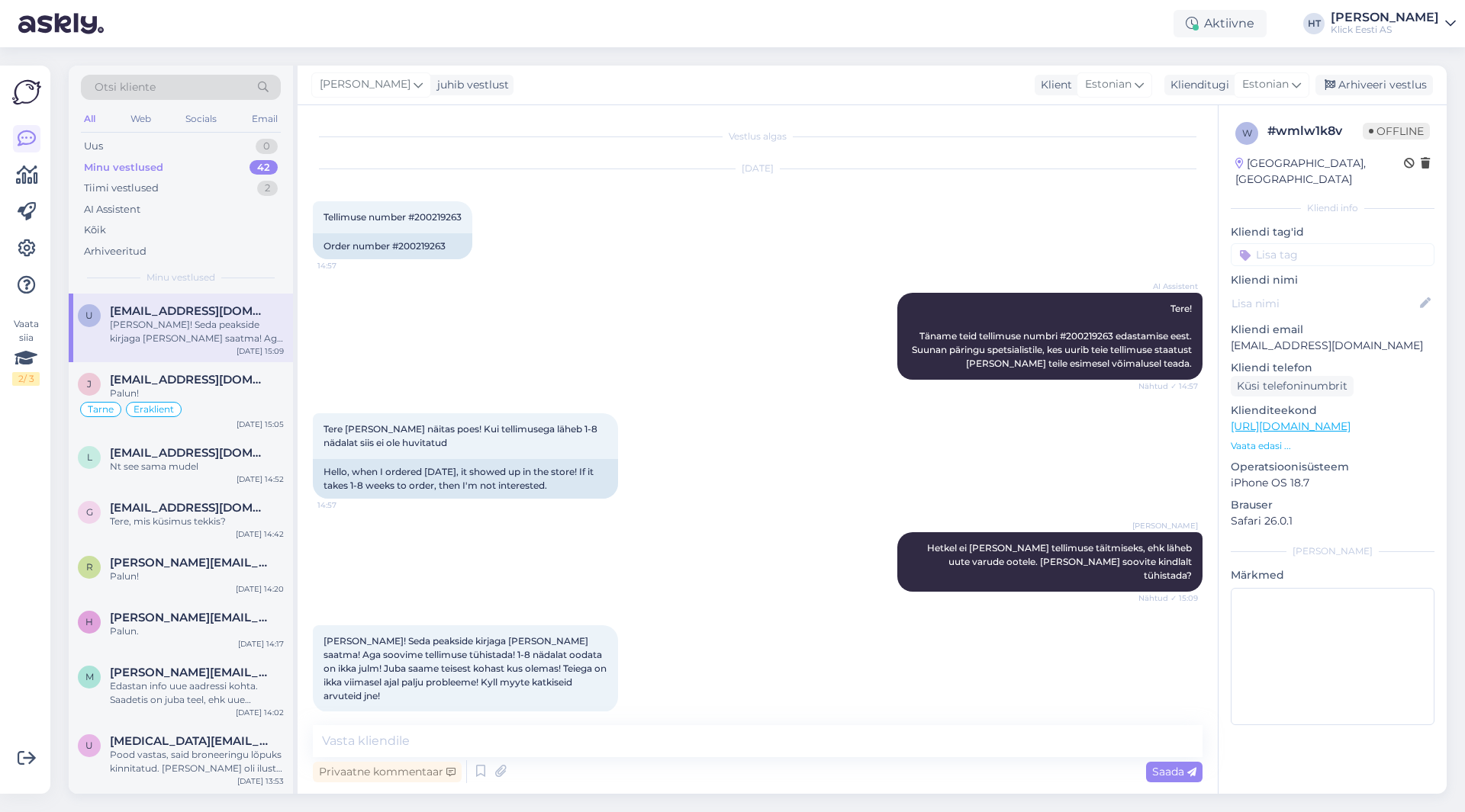
click at [207, 85] on div "Otsi kliente" at bounding box center [181, 87] width 200 height 25
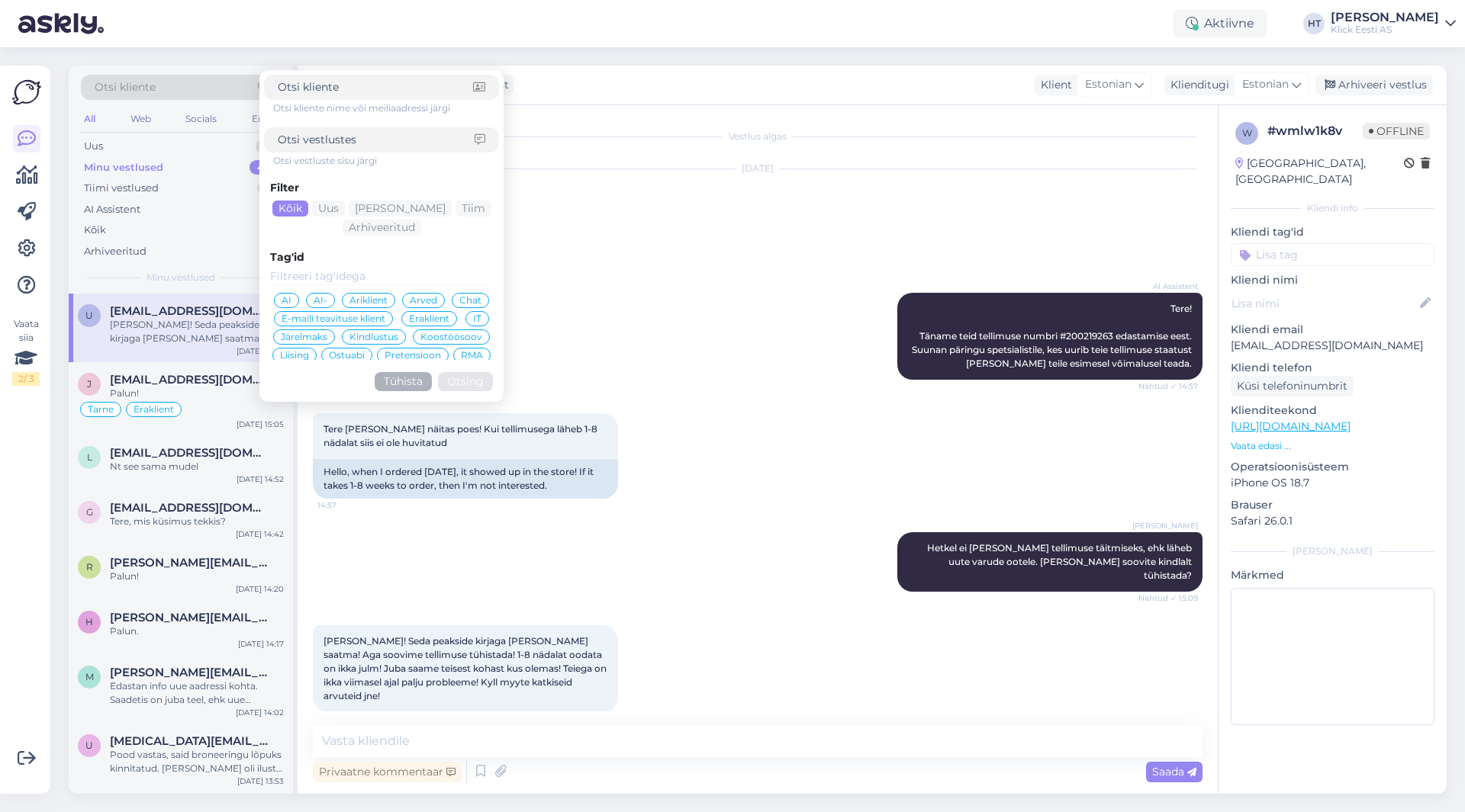
click at [362, 92] on input at bounding box center [375, 87] width 195 height 16
type input "[EMAIL_ADDRESS][DOMAIN_NAME]"
click button "Otsing" at bounding box center [465, 382] width 55 height 19
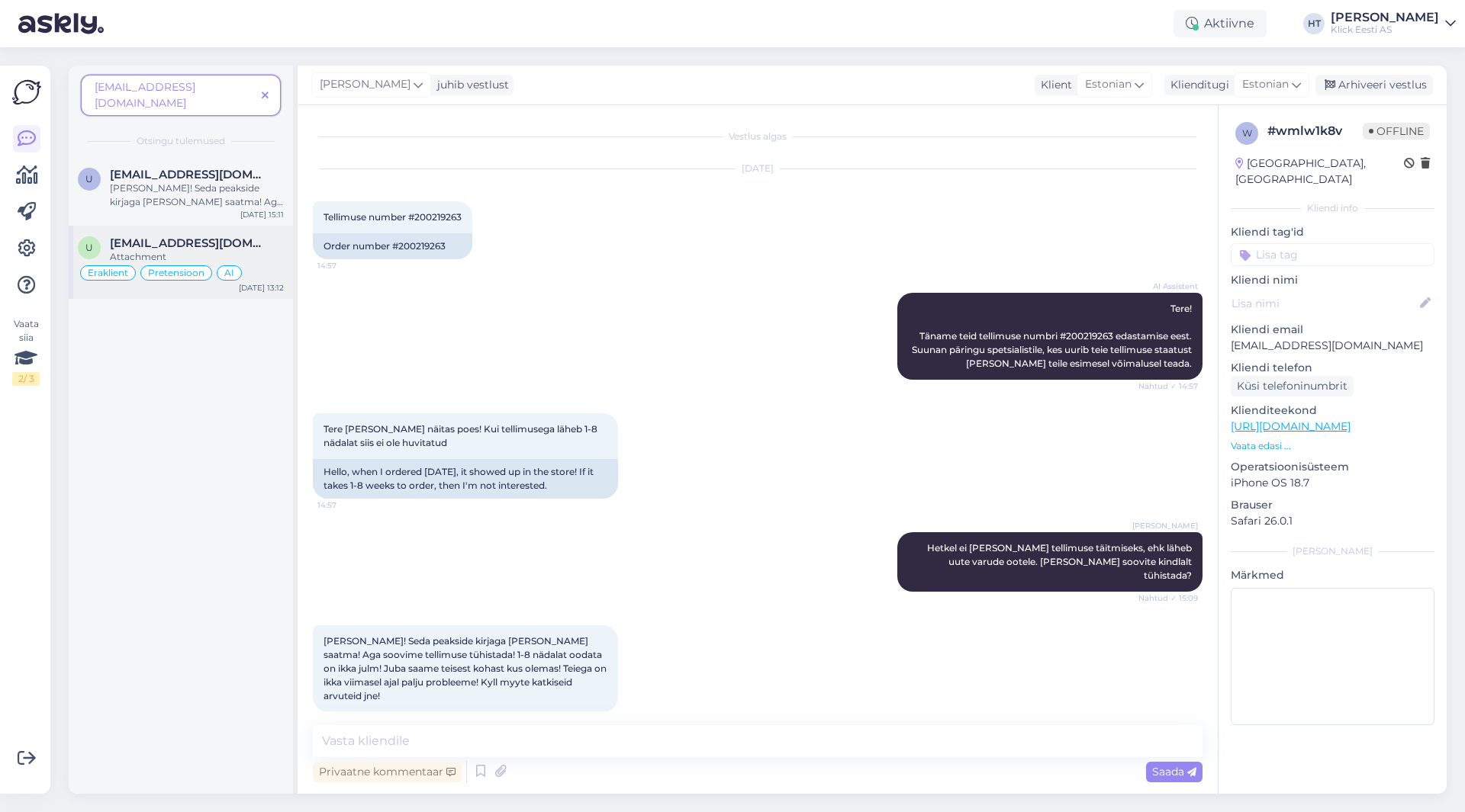
click at [210, 226] on div "u [EMAIL_ADDRESS][DOMAIN_NAME] Attachment Eraklient Pretensioon AI [DATE] 13:12" at bounding box center [181, 262] width 225 height 73
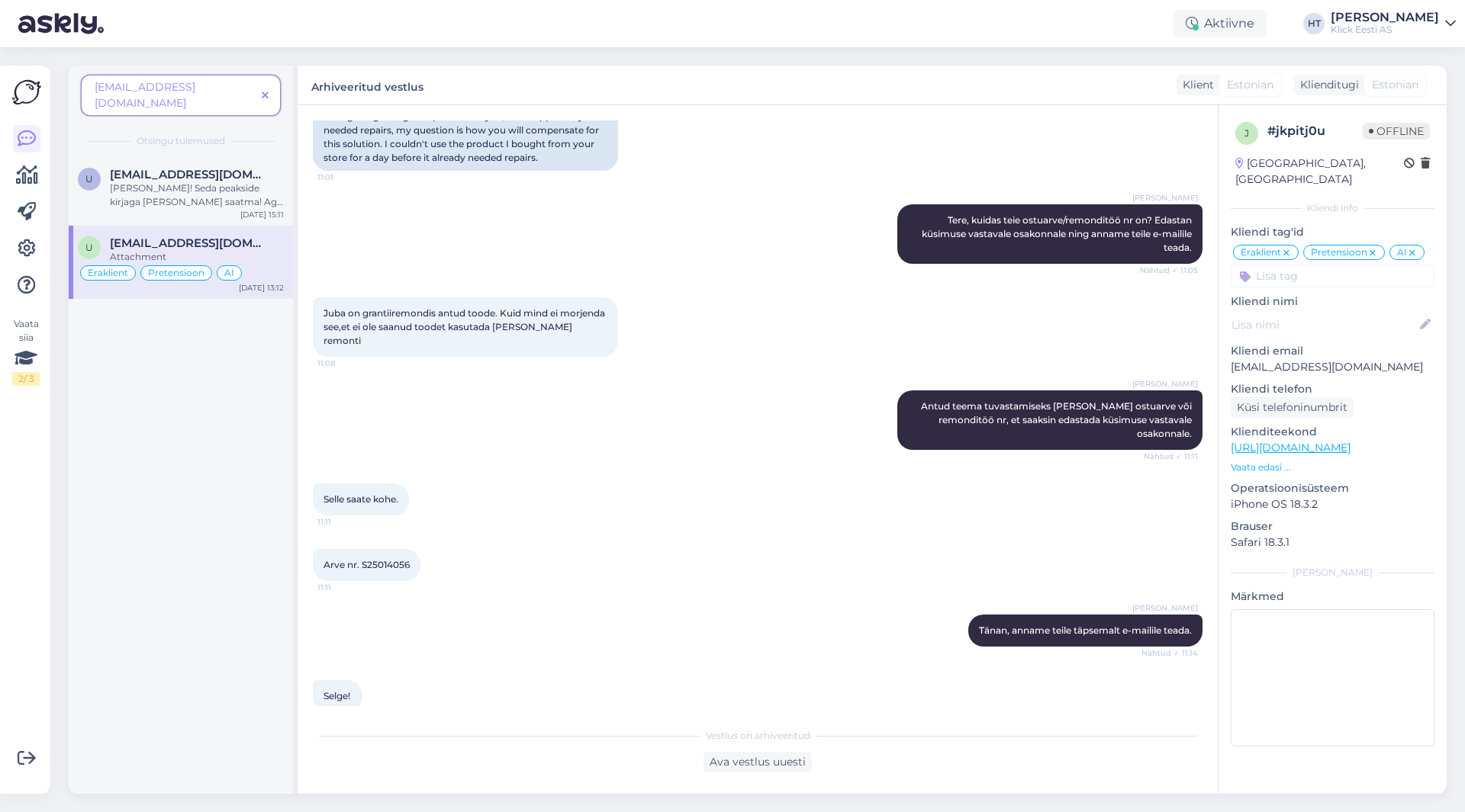
scroll to position [350, 0]
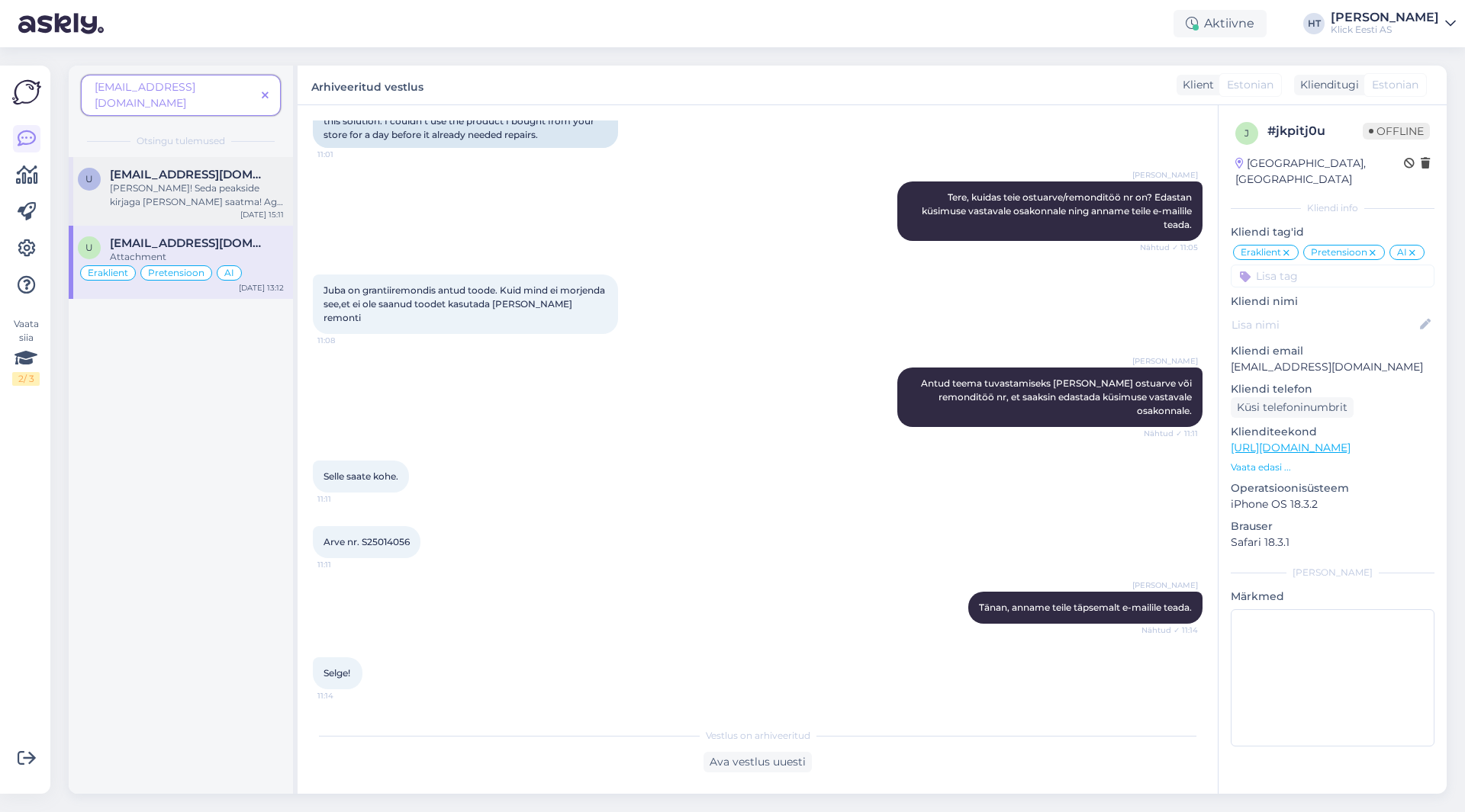
click at [253, 185] on div "[PERSON_NAME]! Seda peakside kirjaga [PERSON_NAME] saatma! Aga soovime tellimus…" at bounding box center [197, 195] width 174 height 27
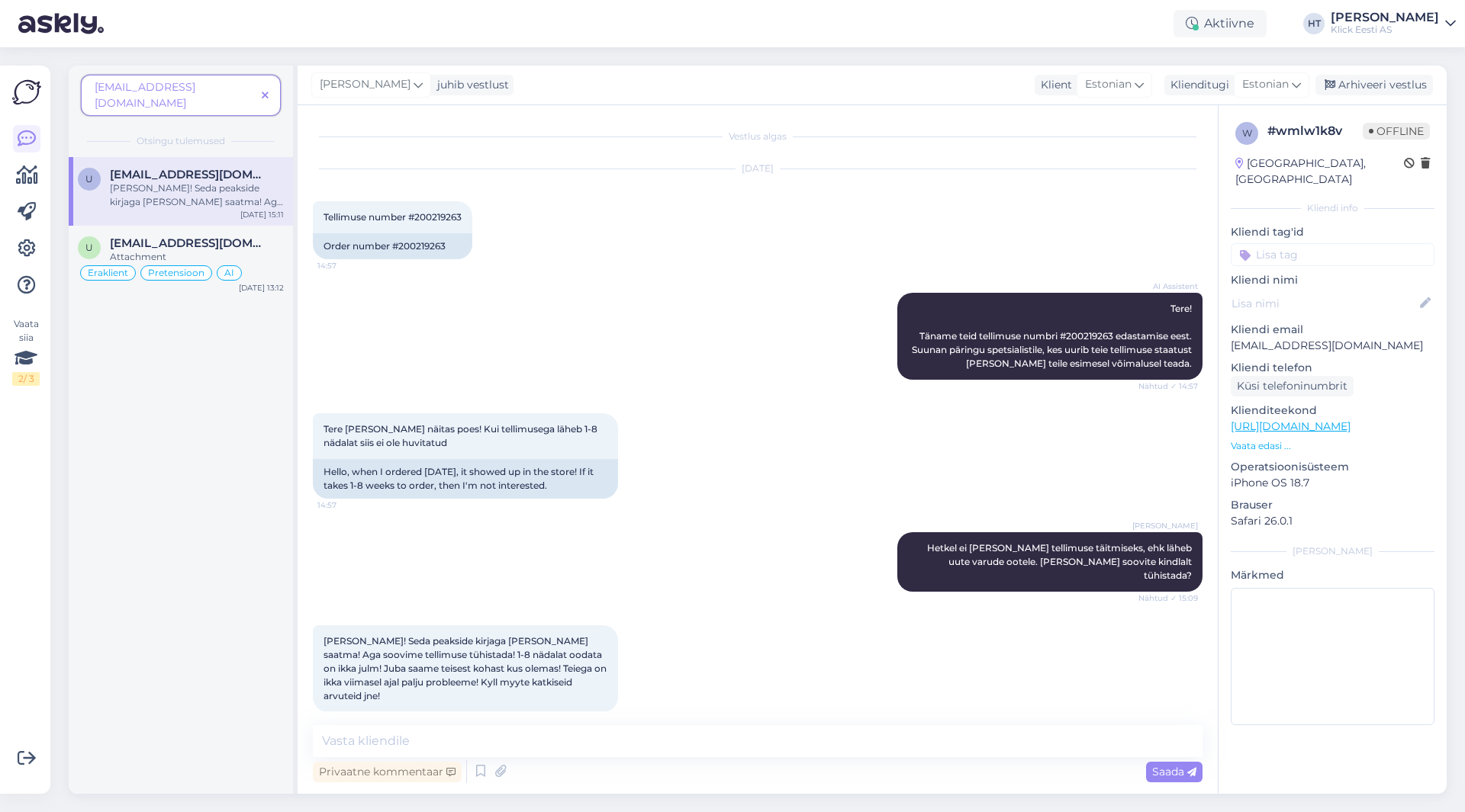
click at [266, 91] on icon at bounding box center [265, 96] width 7 height 10
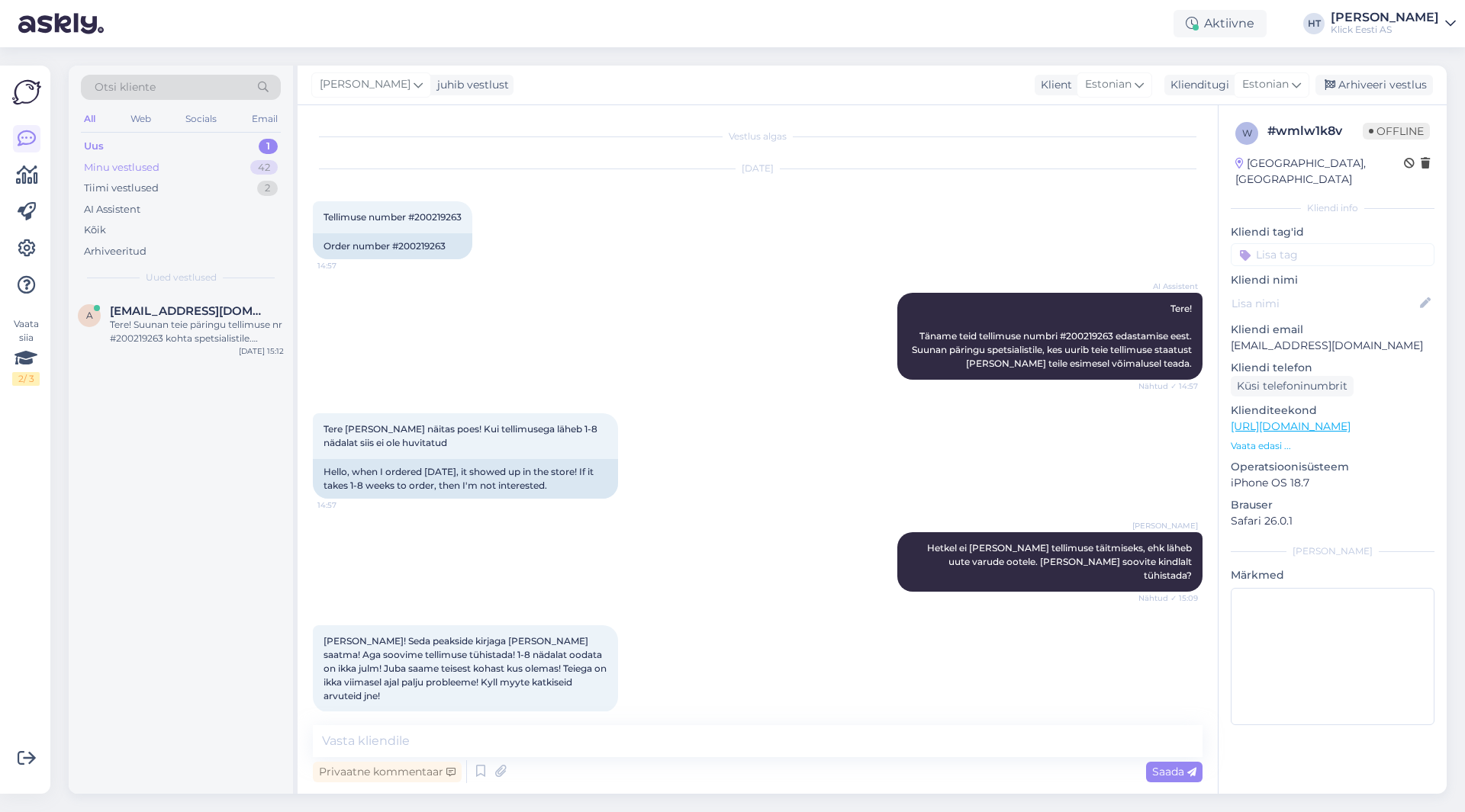
click at [244, 165] on div "Minu vestlused 42" at bounding box center [181, 168] width 200 height 21
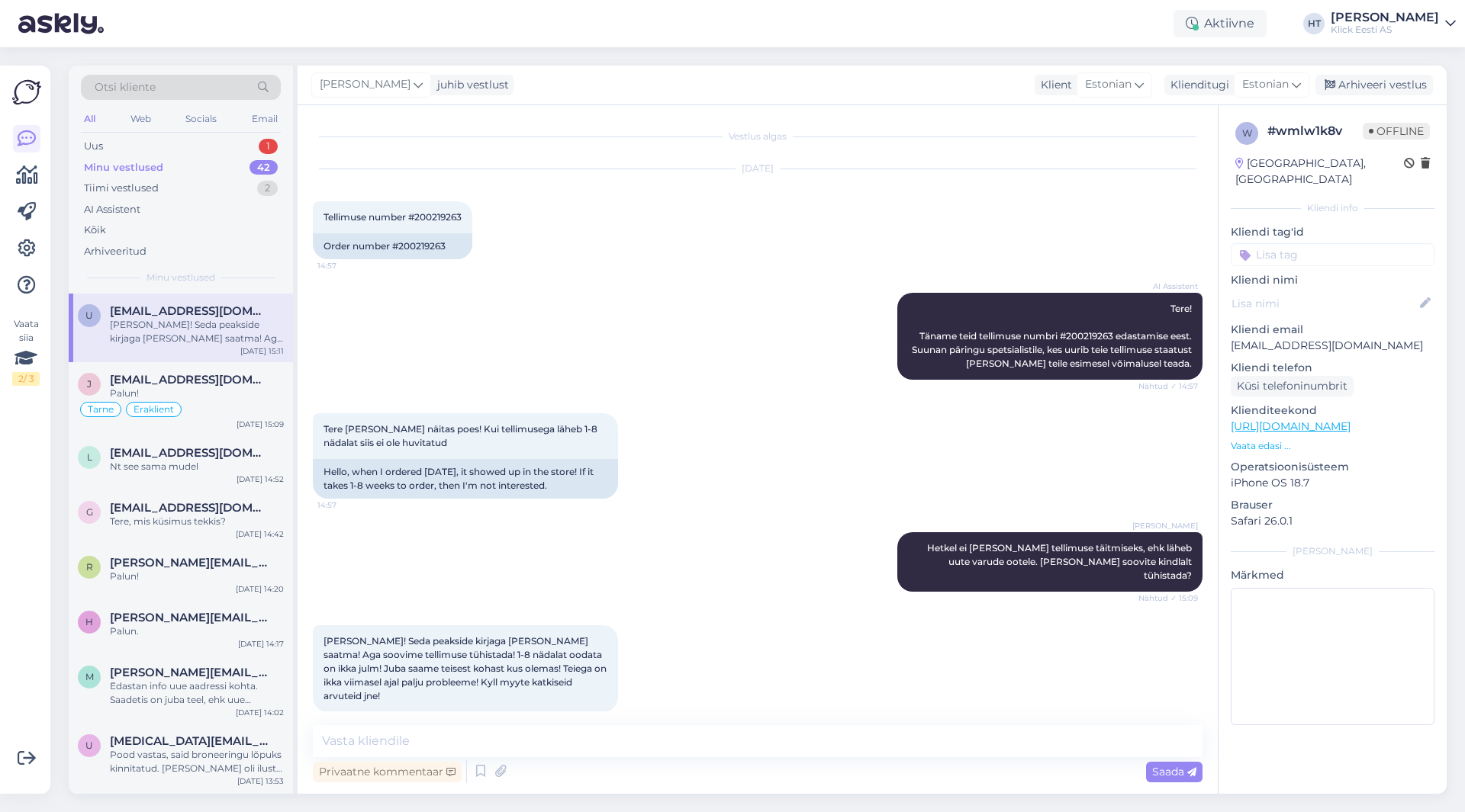
click at [216, 337] on div "[PERSON_NAME]! Seda peakside kirjaga [PERSON_NAME] saatma! Aga soovime tellimus…" at bounding box center [197, 331] width 174 height 27
click at [740, 736] on textarea at bounding box center [758, 741] width 890 height 32
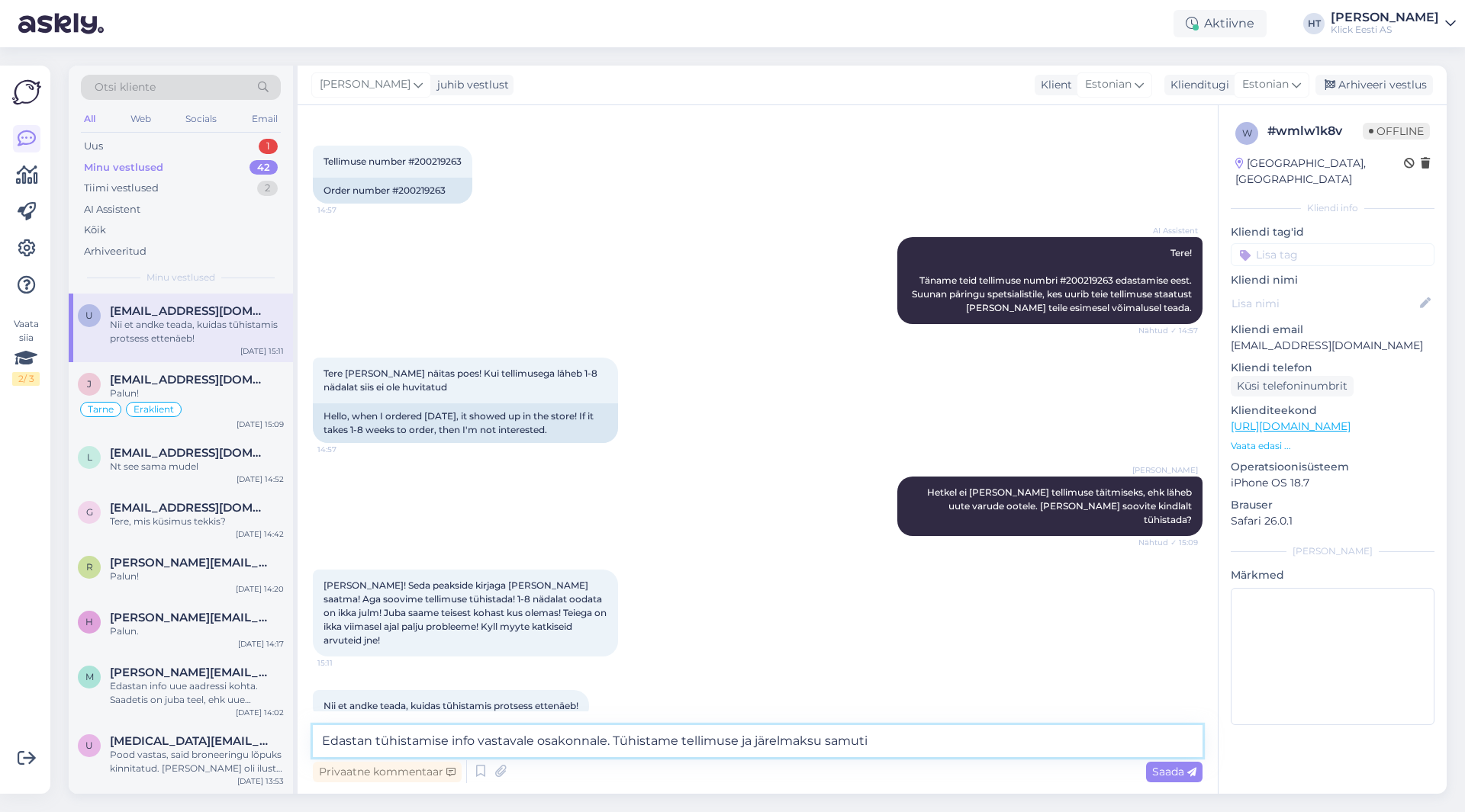
type textarea "Edastan tühistamise info vastavale osakonnale. Tühistame tellimuse ja järelmaks…"
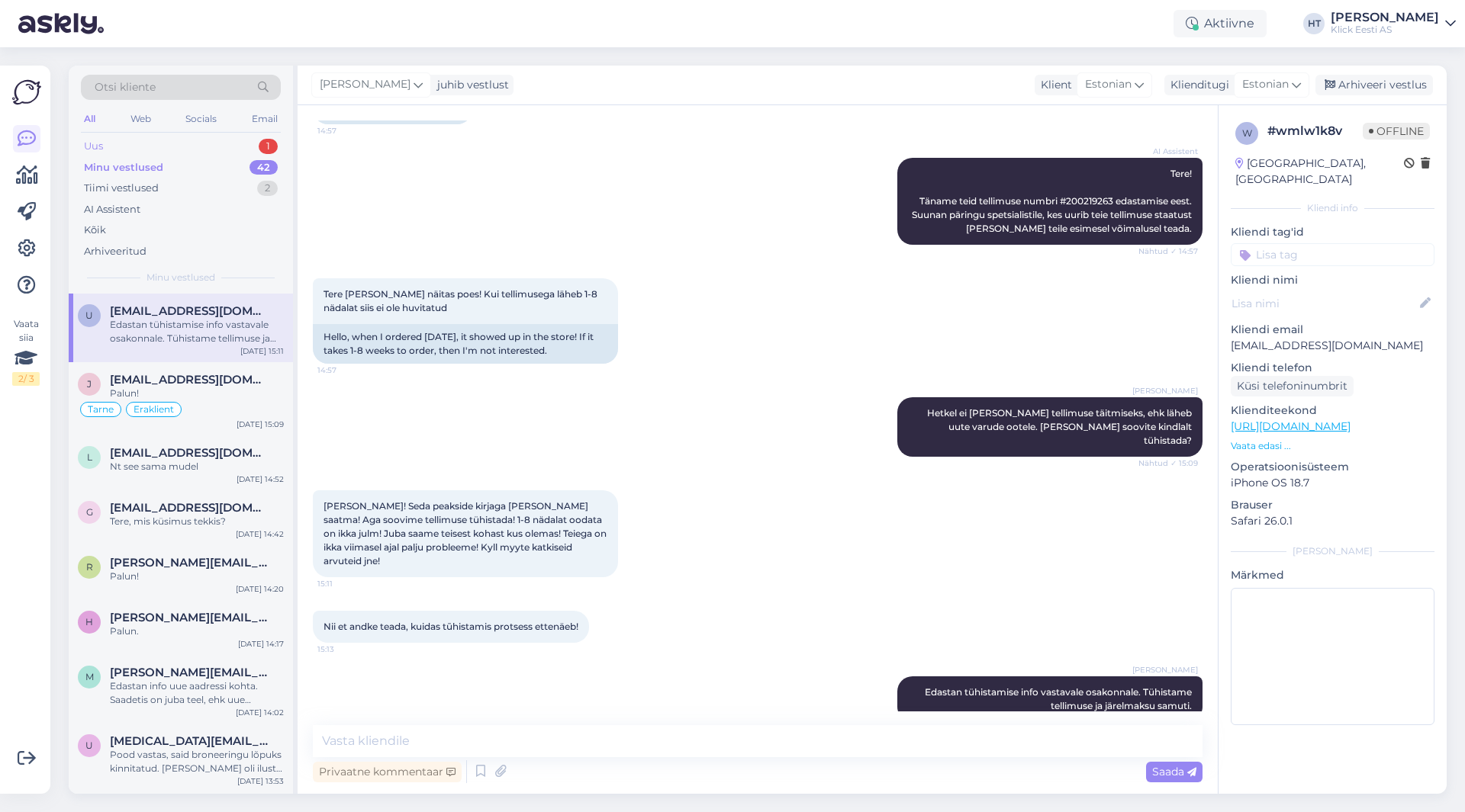
click at [258, 143] on div "Uus 1" at bounding box center [181, 146] width 200 height 21
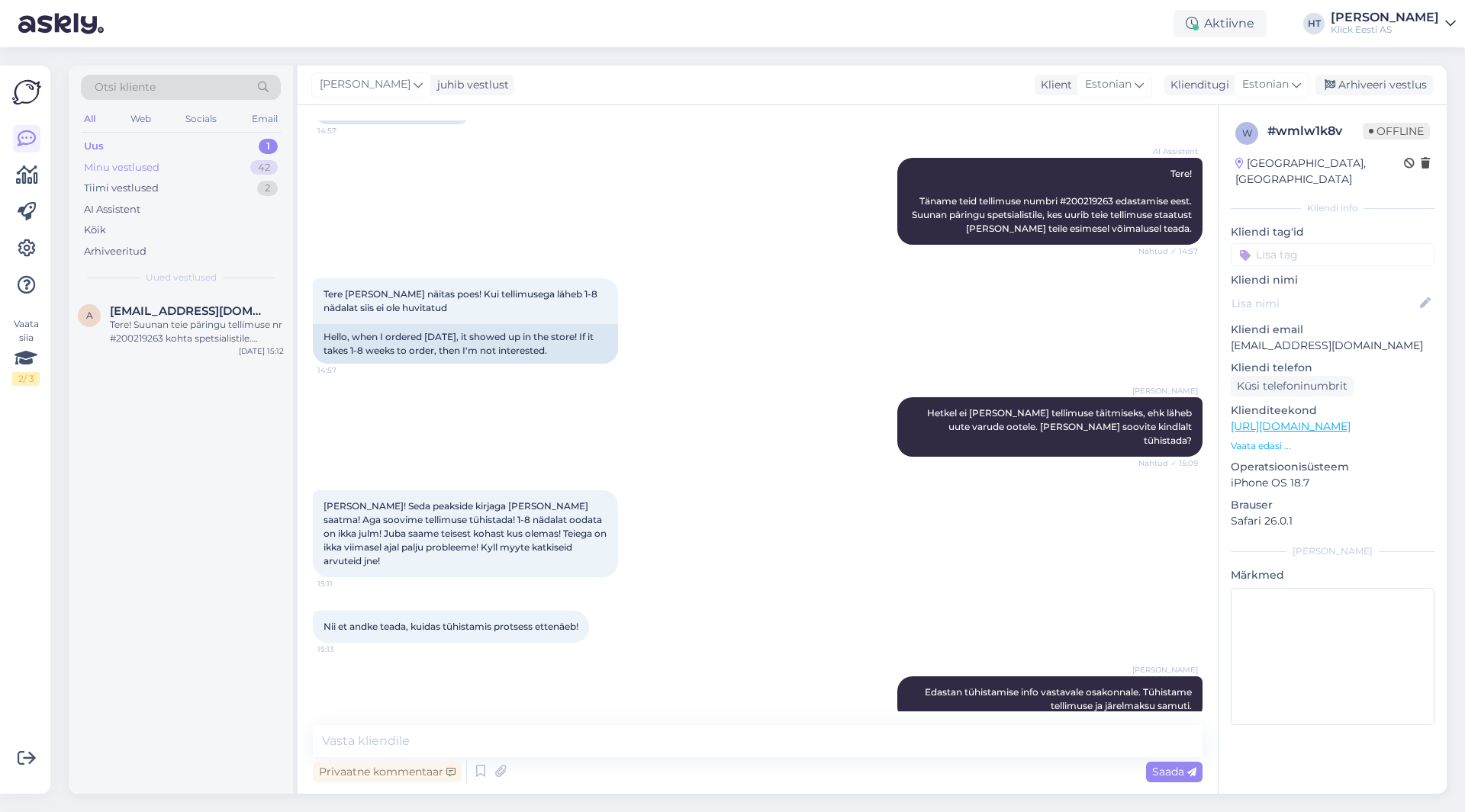
click at [237, 167] on div "Minu vestlused 42" at bounding box center [181, 168] width 200 height 21
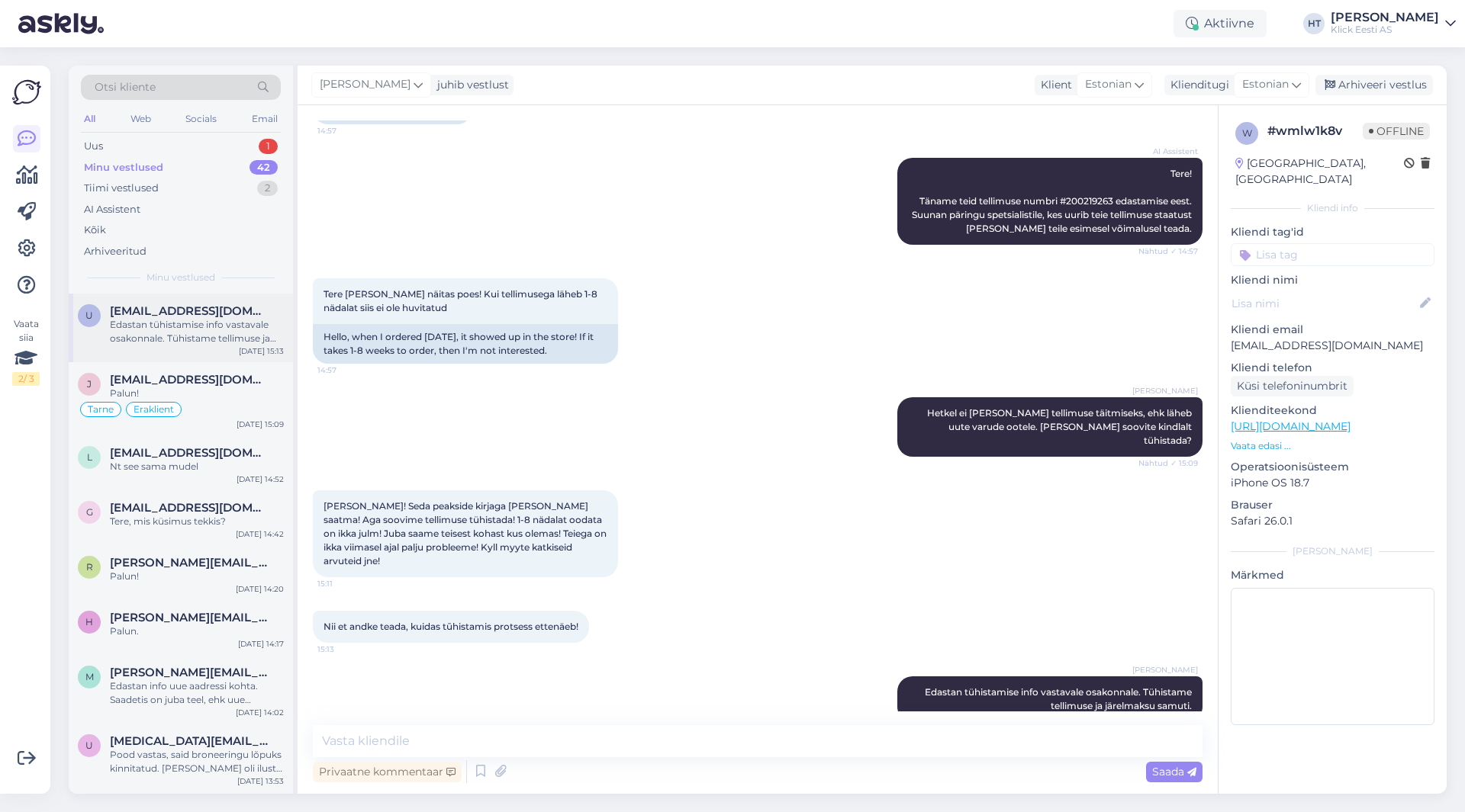
click at [212, 335] on div "Edastan tühistamise info vastavale osakonnale. Tühistame tellimuse ja järelmaks…" at bounding box center [197, 331] width 174 height 27
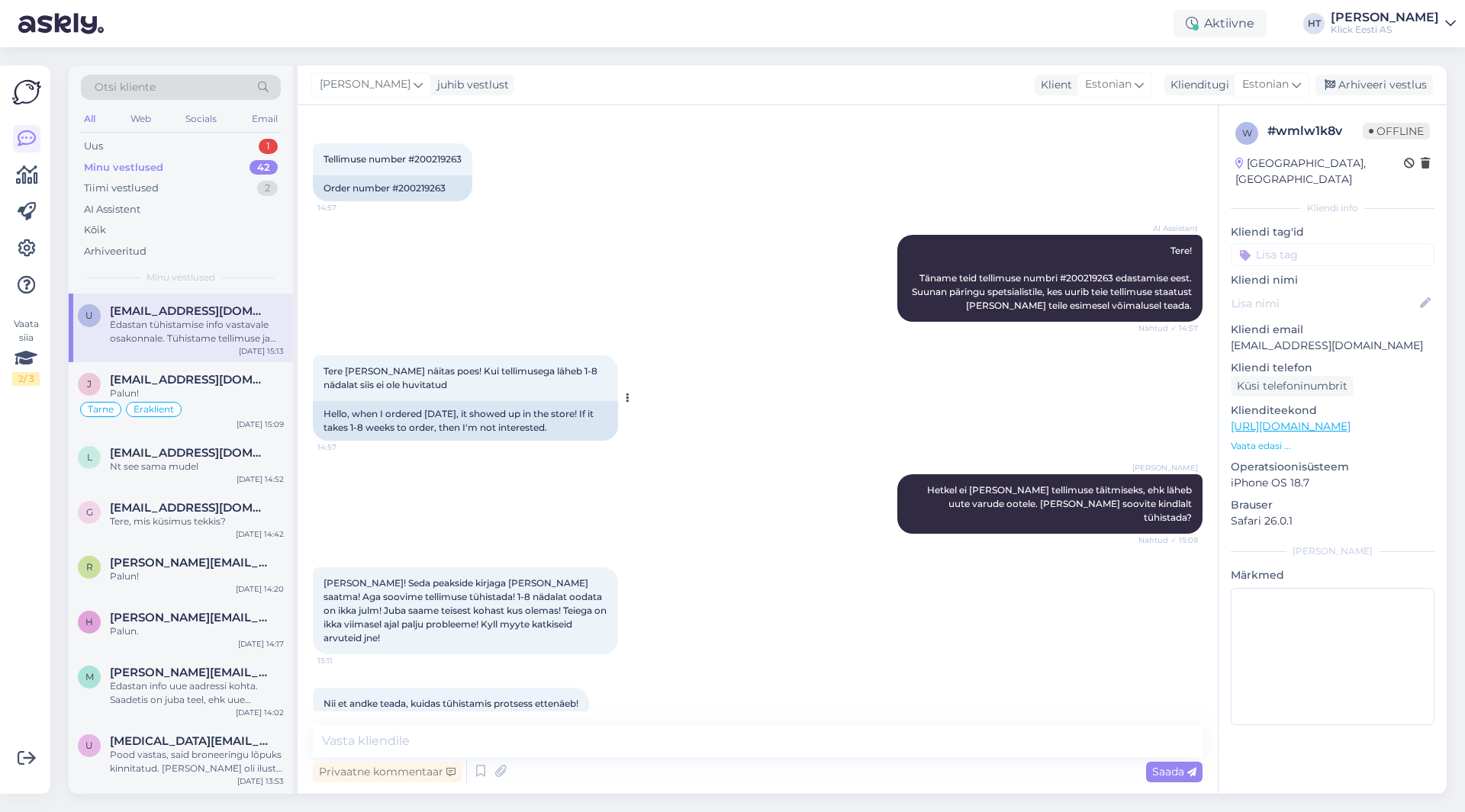
scroll to position [0, 0]
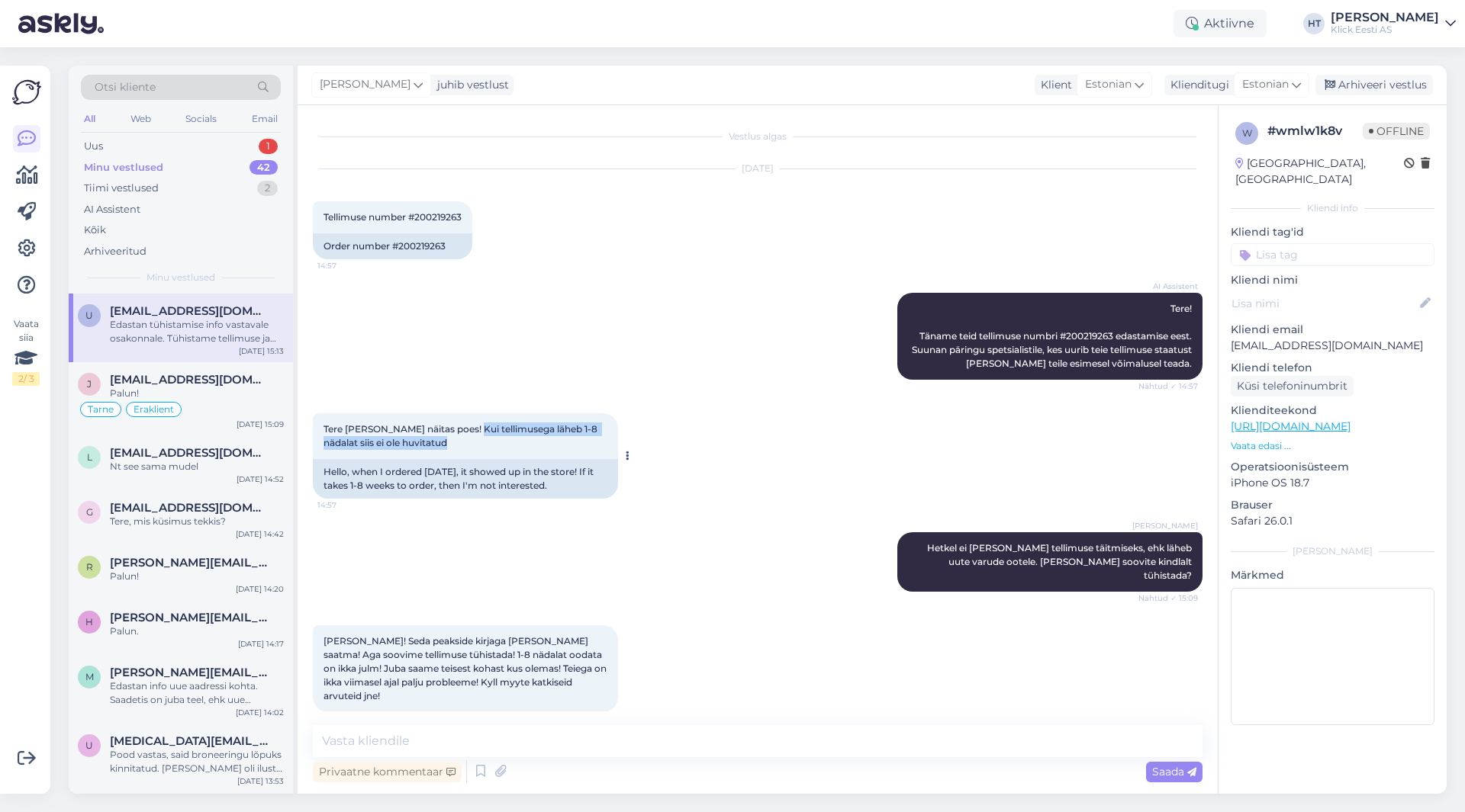
drag, startPoint x: 459, startPoint y: 428, endPoint x: 525, endPoint y: 450, distance: 69.6
click at [525, 450] on div "Tere [PERSON_NAME] näitas poes! Kui tellimusega läheb 1-8 nädalat siis ei ole h…" at bounding box center [465, 436] width 305 height 45
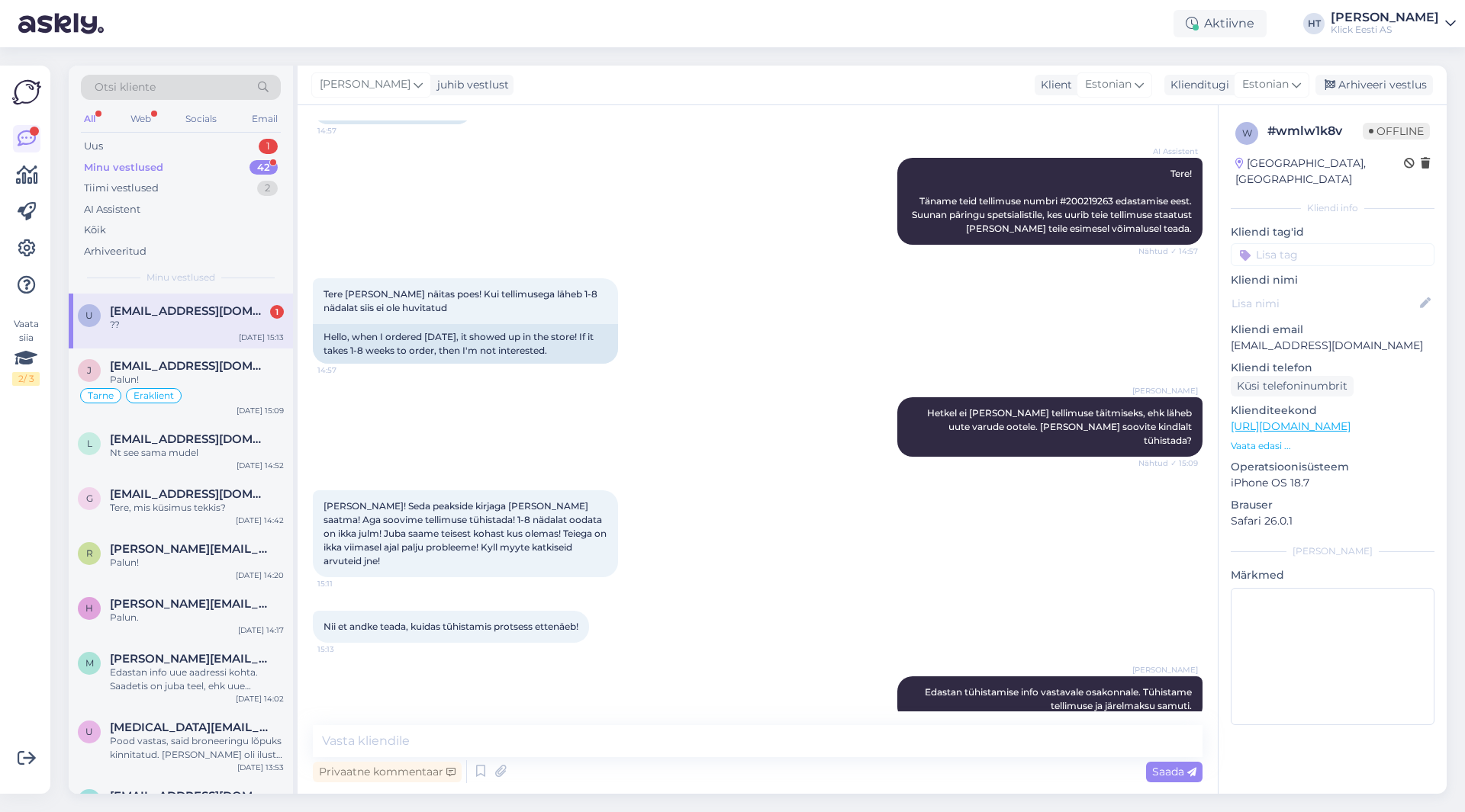
scroll to position [201, 0]
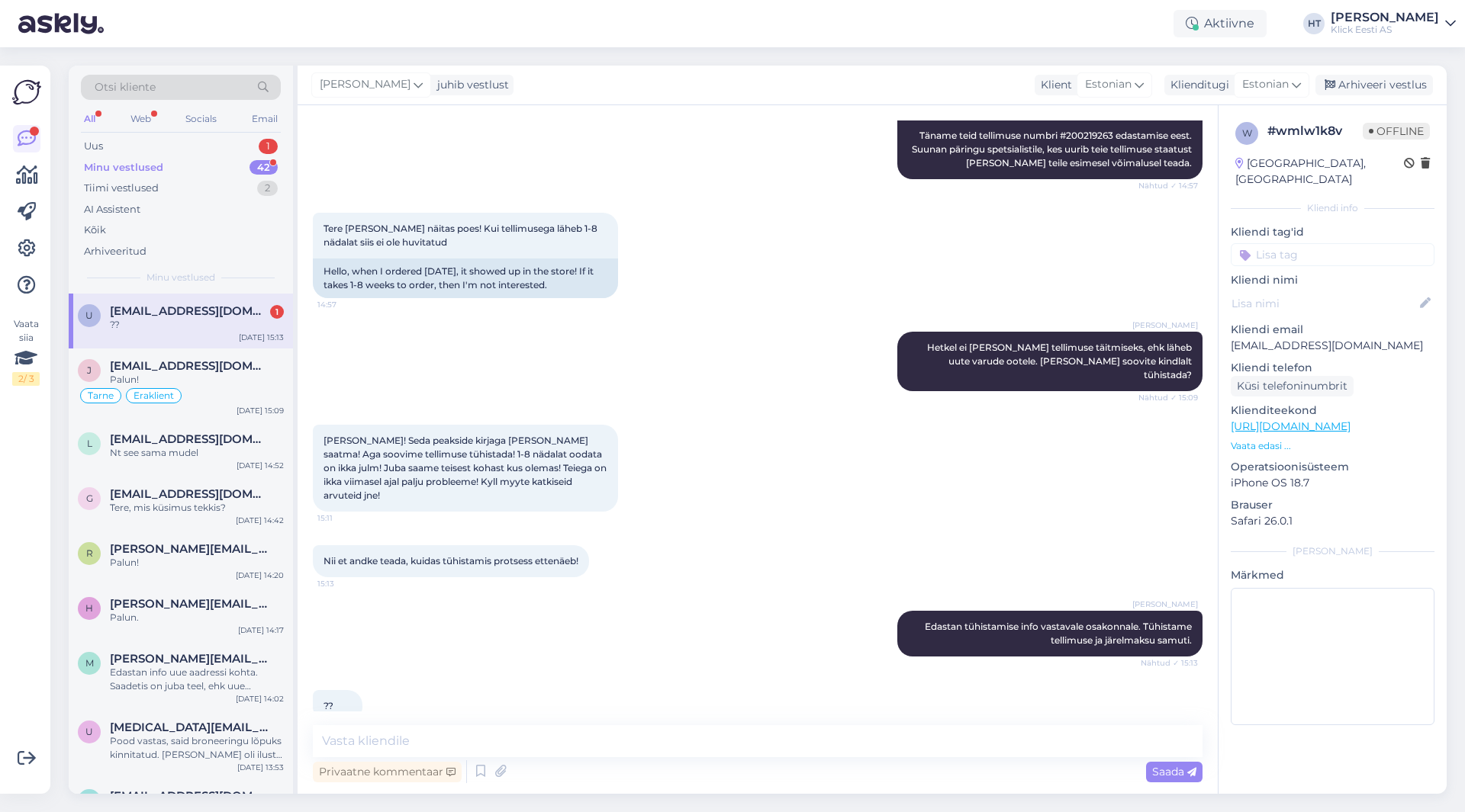
click at [715, 496] on div "[PERSON_NAME]! Seda peakside kirjaga [PERSON_NAME] saatma! Aga soovime tellimus…" at bounding box center [758, 468] width 890 height 121
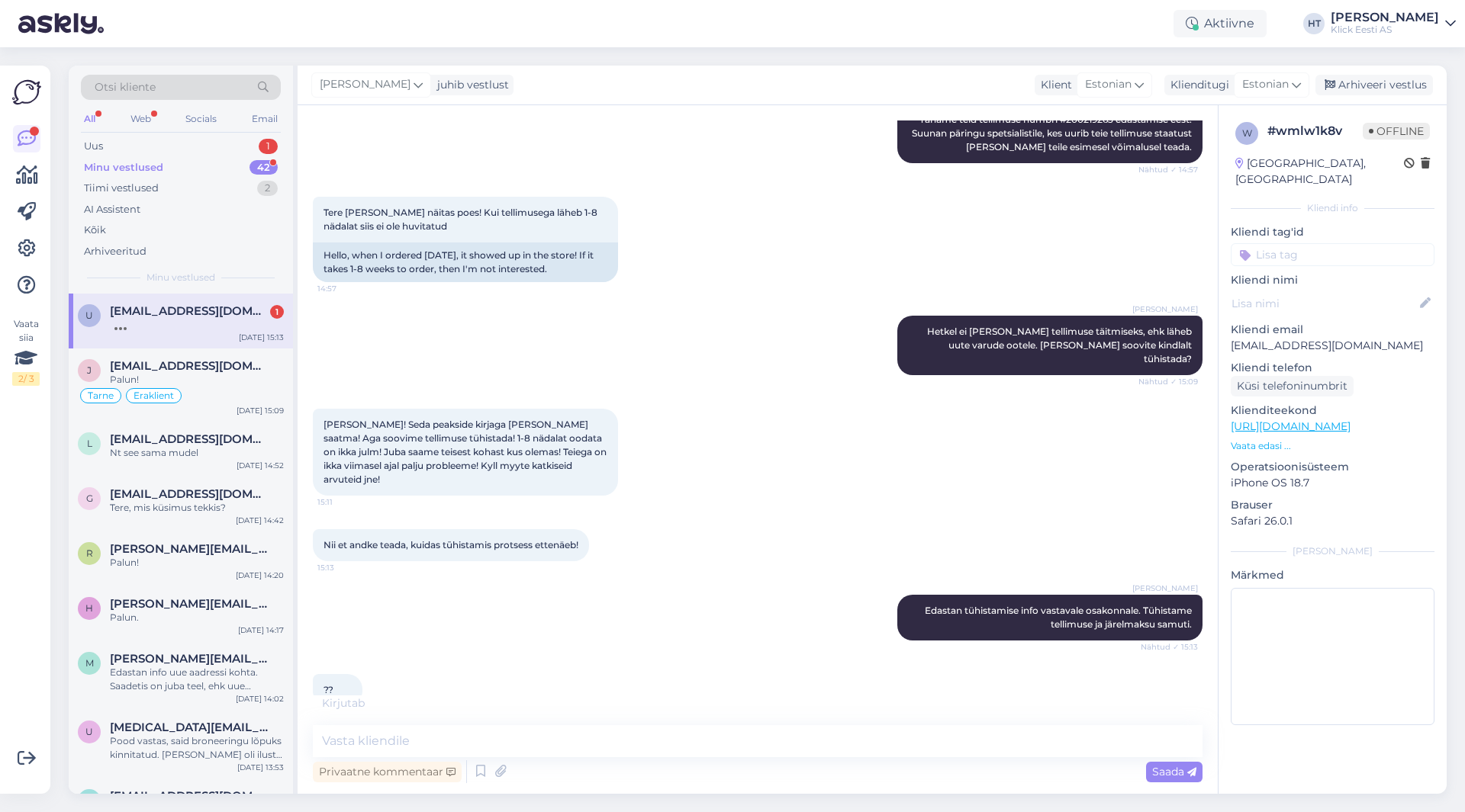
click at [268, 337] on div "[DATE] 15:13" at bounding box center [260, 337] width 45 height 11
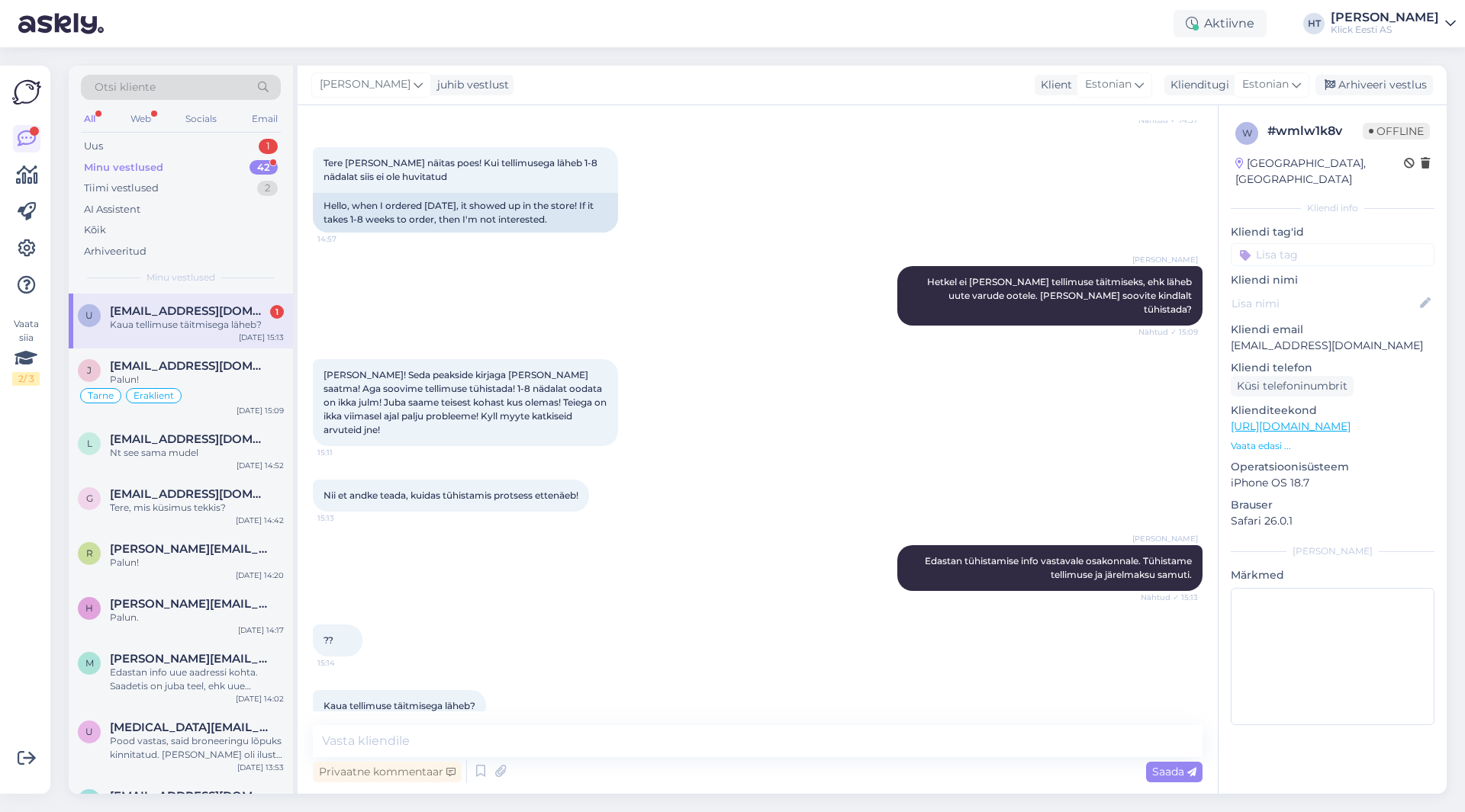
scroll to position [332, 0]
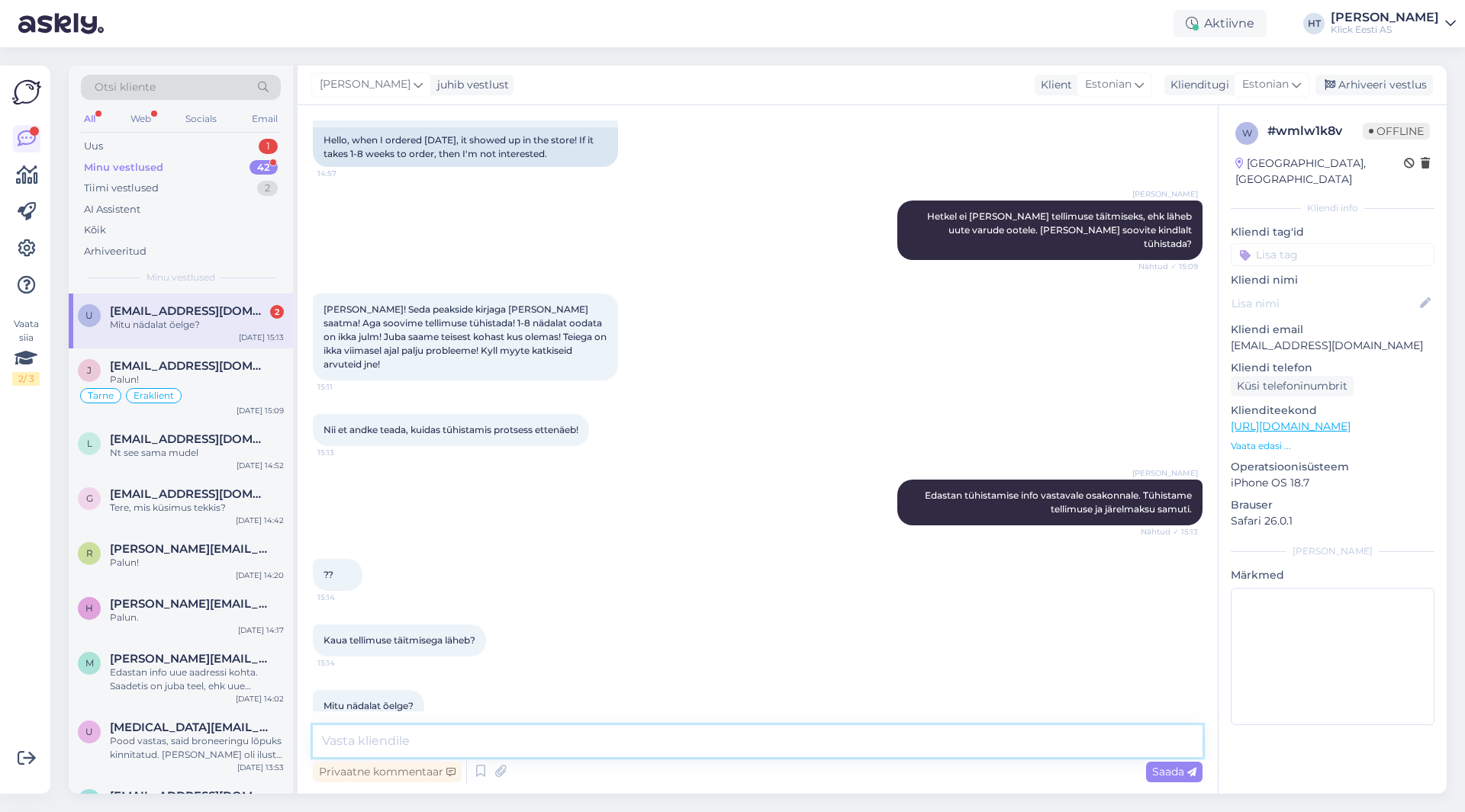
click at [673, 744] on textarea at bounding box center [758, 741] width 890 height 32
type textarea "Soov on ju tellimus tühistada, mitte täita?"
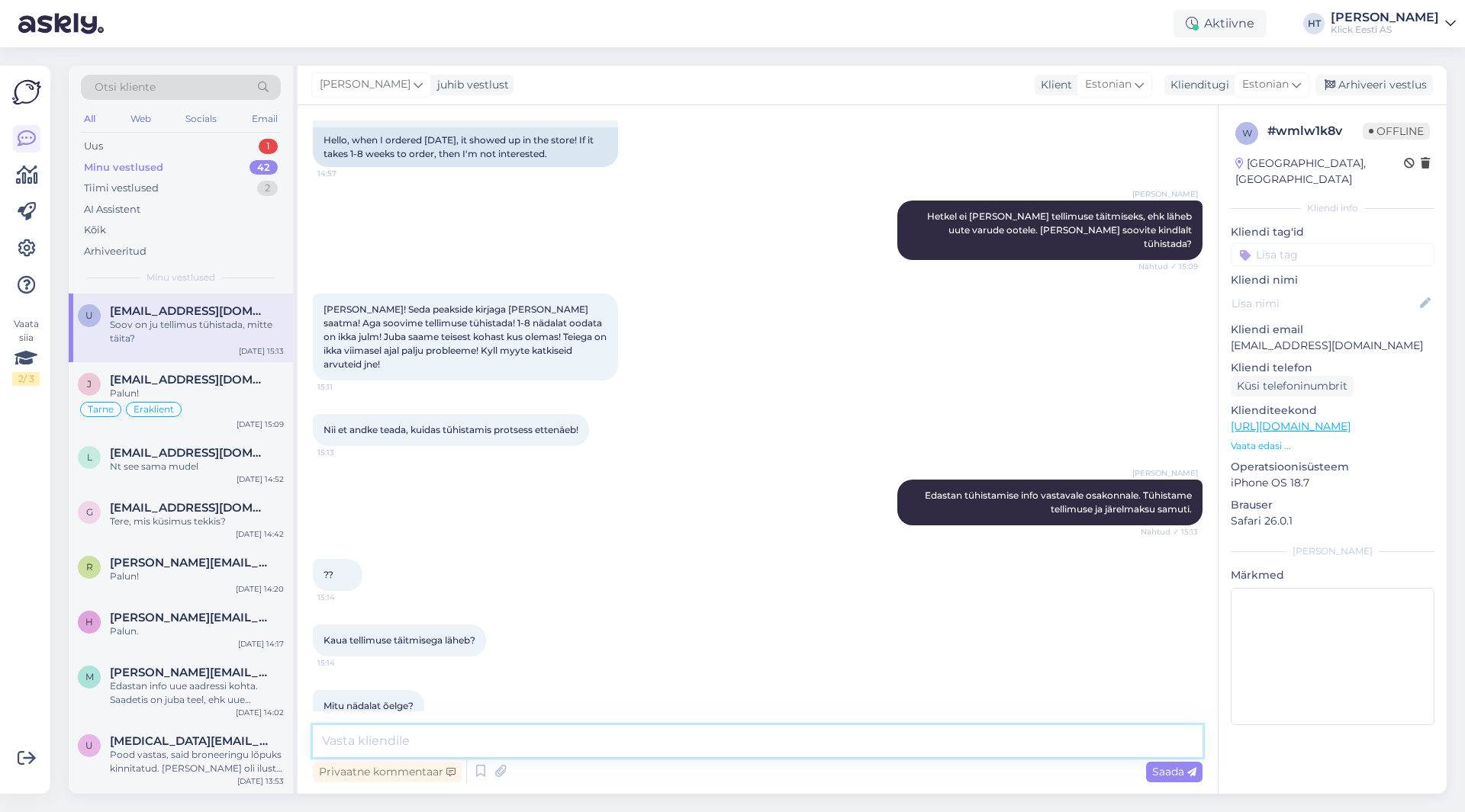
scroll to position [398, 0]
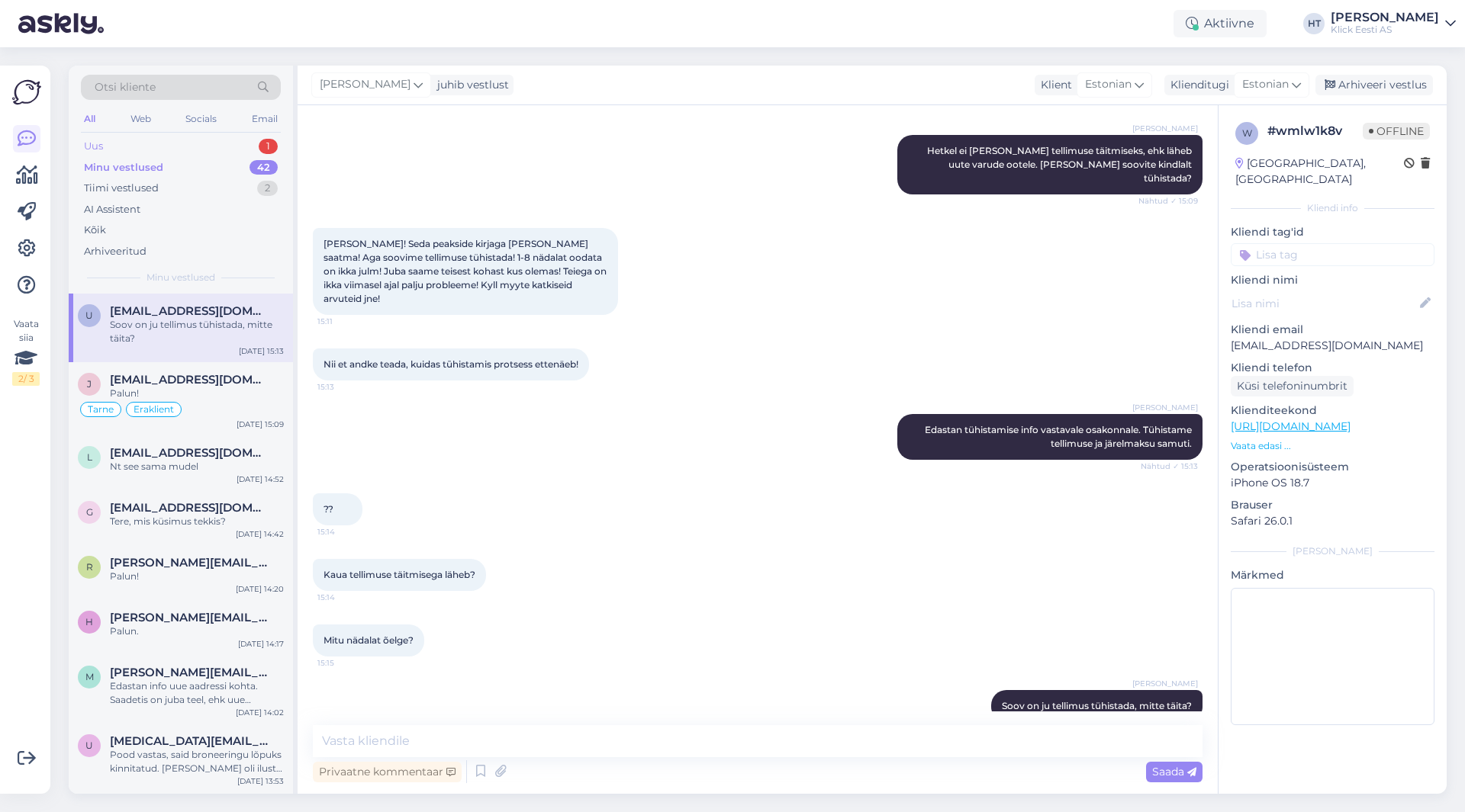
click at [258, 149] on div "Uus 1" at bounding box center [181, 146] width 200 height 21
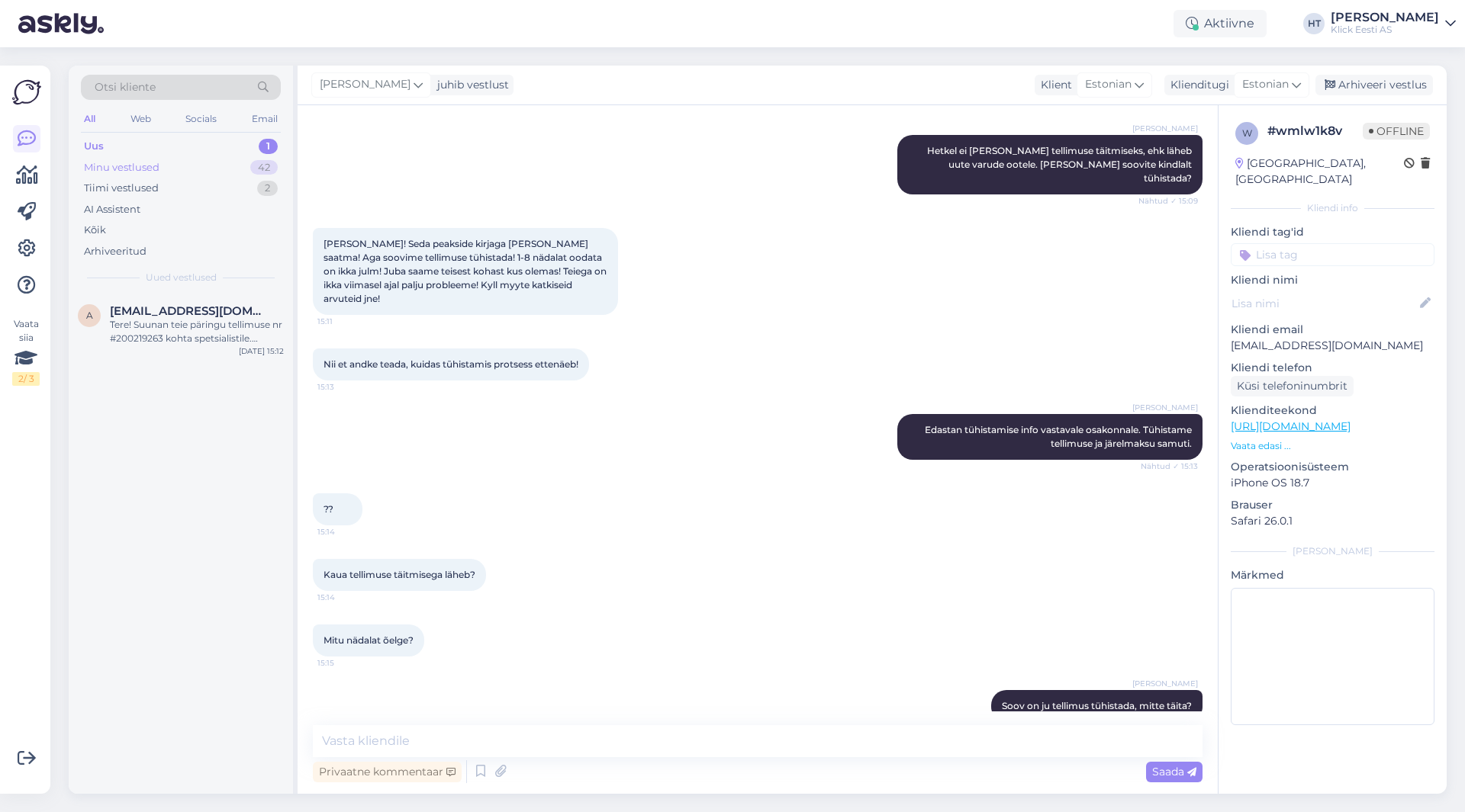
click at [255, 168] on div "42" at bounding box center [263, 167] width 27 height 15
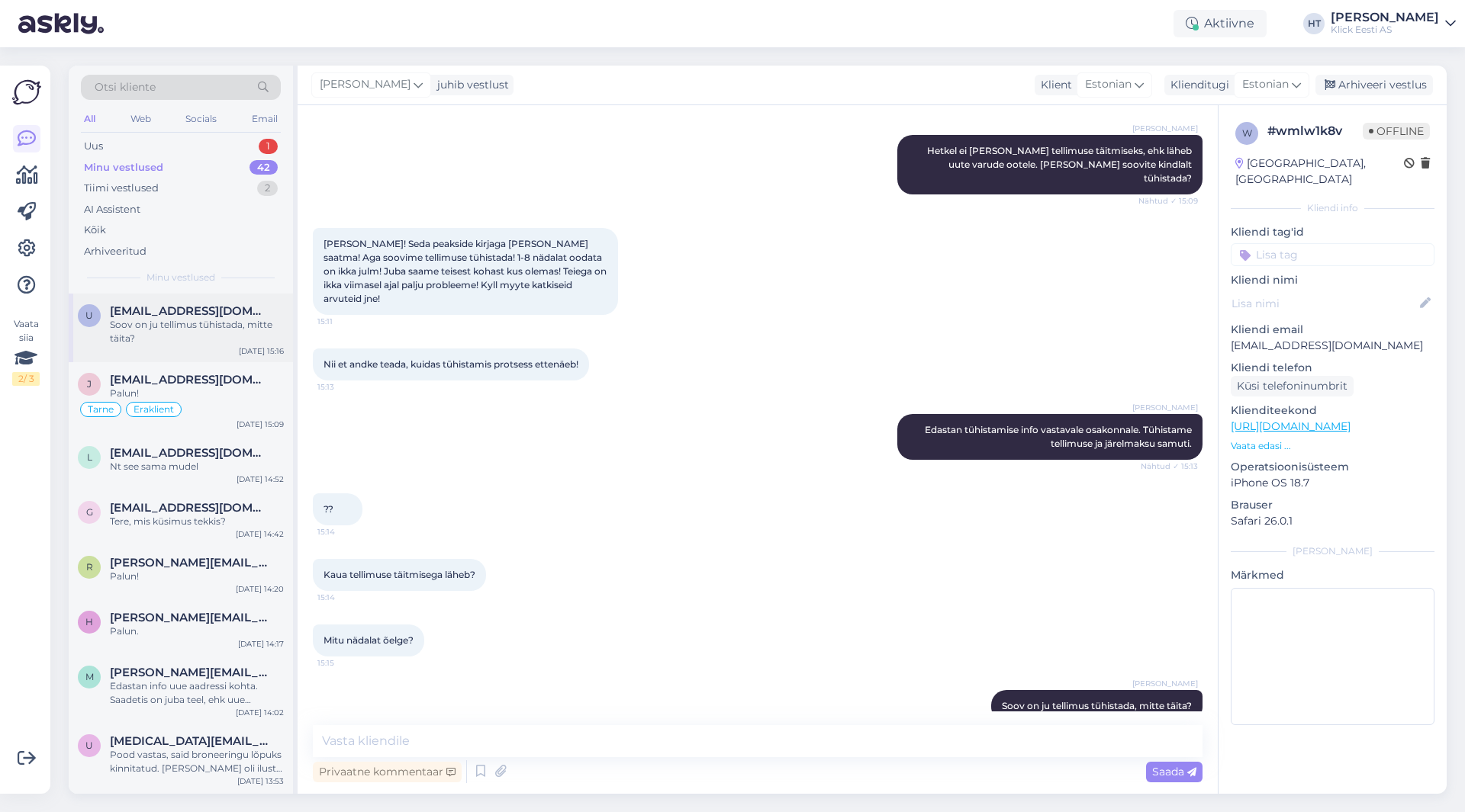
click at [252, 327] on div "Soov on ju tellimus tühistada, mitte täita?" at bounding box center [197, 331] width 174 height 27
click at [1269, 338] on p "[EMAIL_ADDRESS][DOMAIN_NAME]" at bounding box center [1332, 346] width 204 height 16
click at [632, 400] on div "[PERSON_NAME] Edastan tühistamise info vastavale osakonnale. Tühistame tellimus…" at bounding box center [758, 437] width 890 height 80
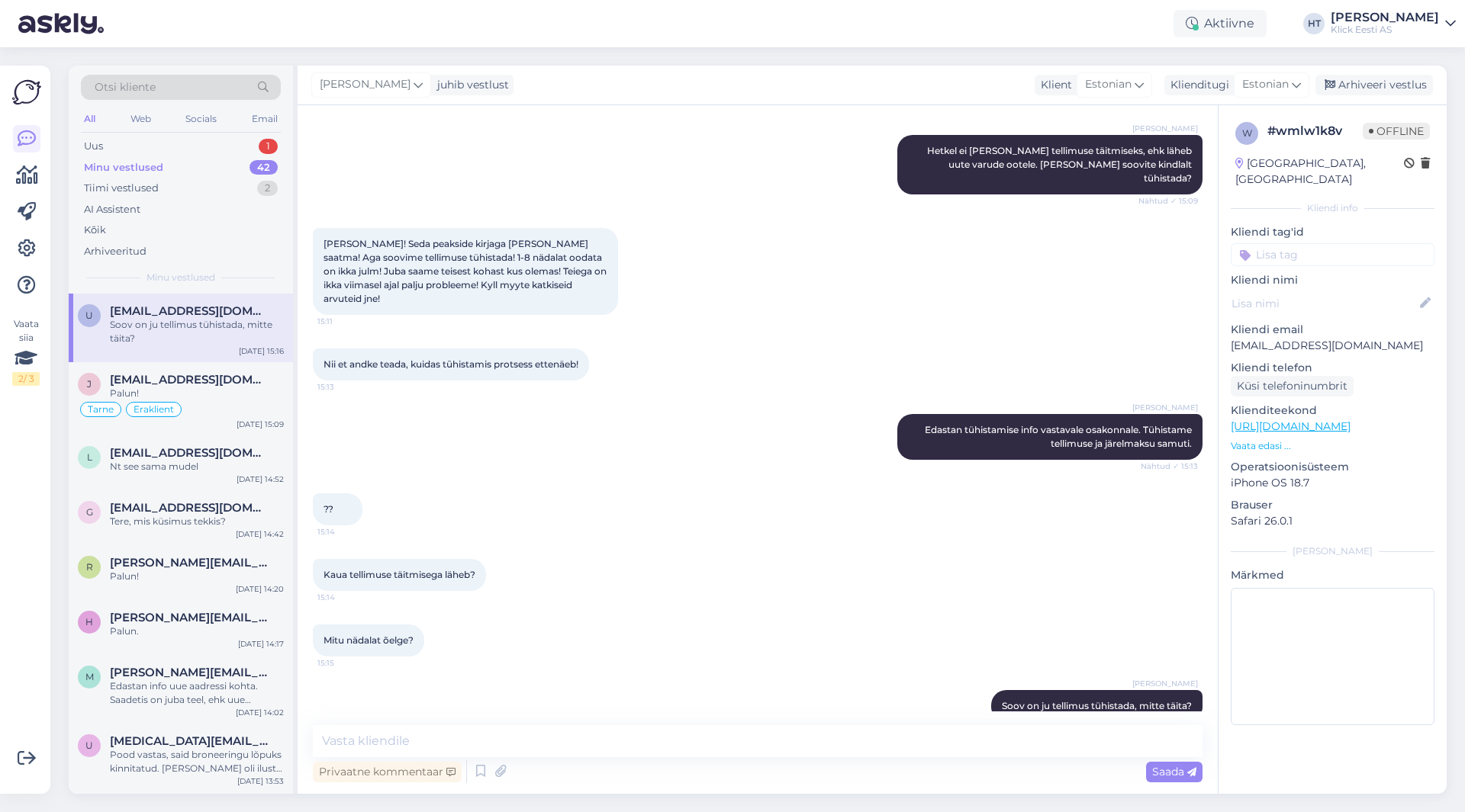
click at [177, 86] on div "Otsi kliente" at bounding box center [181, 87] width 200 height 25
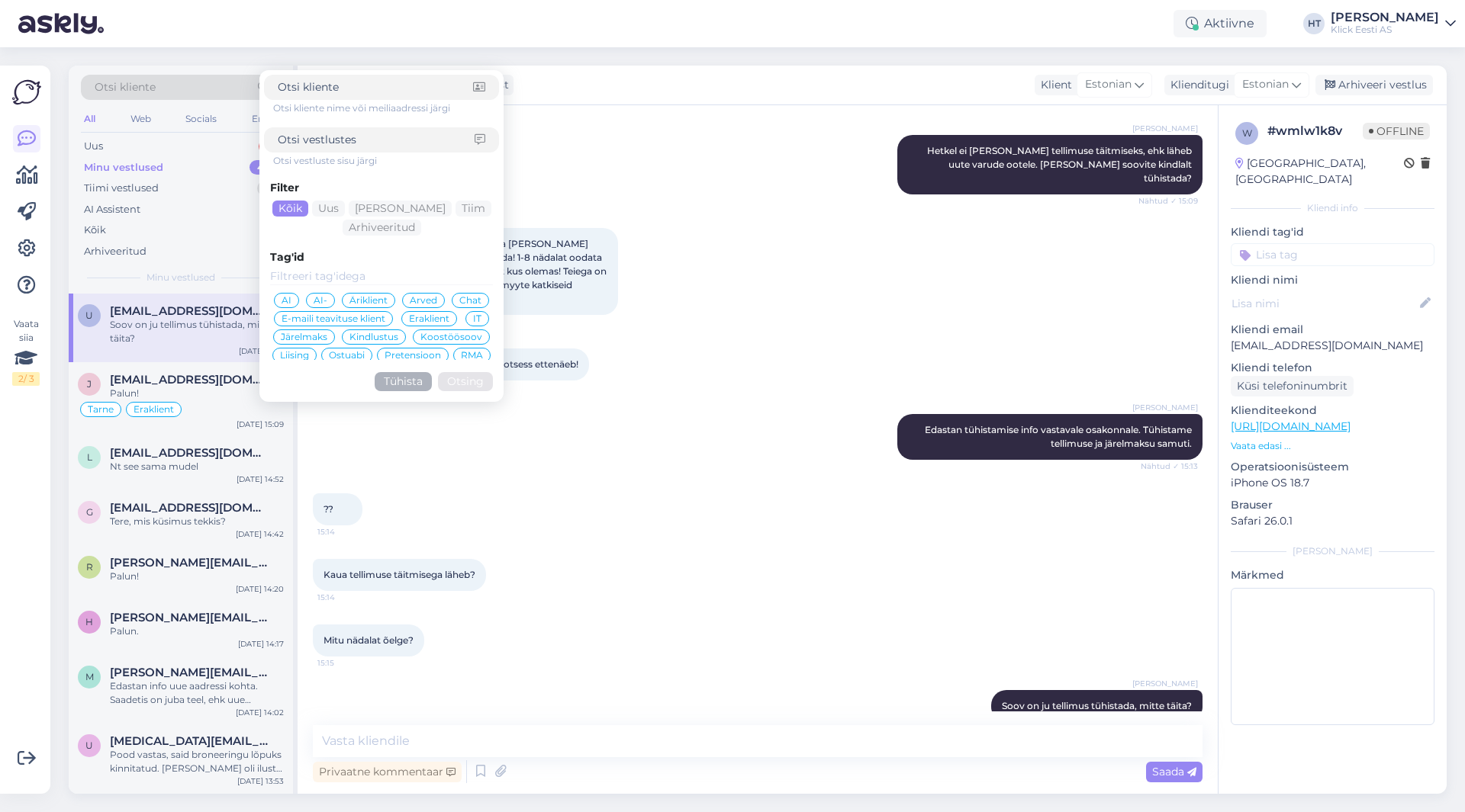
click at [350, 142] on input at bounding box center [376, 140] width 197 height 16
click at [382, 84] on input at bounding box center [375, 87] width 195 height 16
paste input "[EMAIL_ADDRESS][DOMAIN_NAME]"
type input "[EMAIL_ADDRESS][DOMAIN_NAME]"
click button "Otsing" at bounding box center [465, 382] width 55 height 19
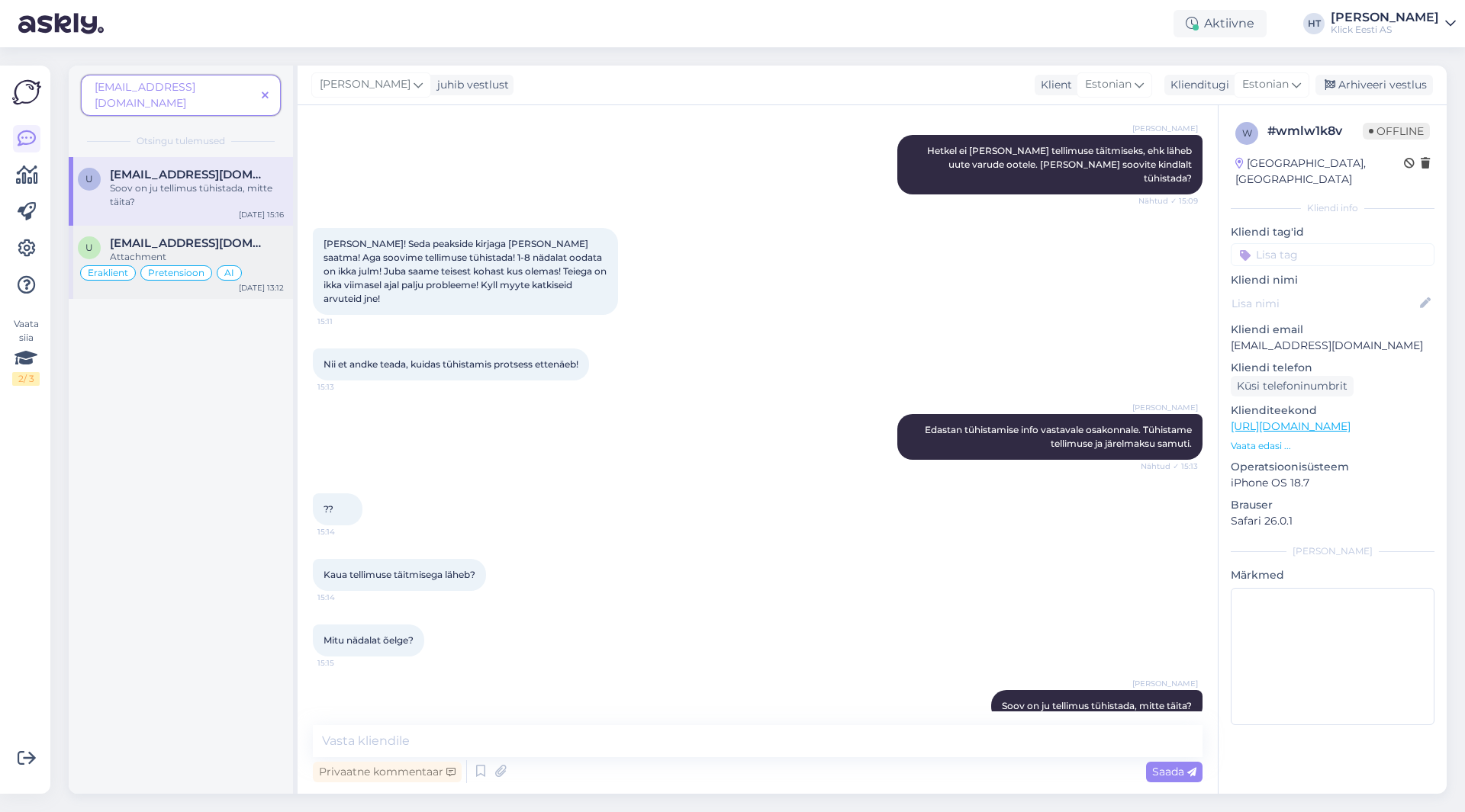
click at [223, 250] on div "Attachment" at bounding box center [197, 257] width 174 height 14
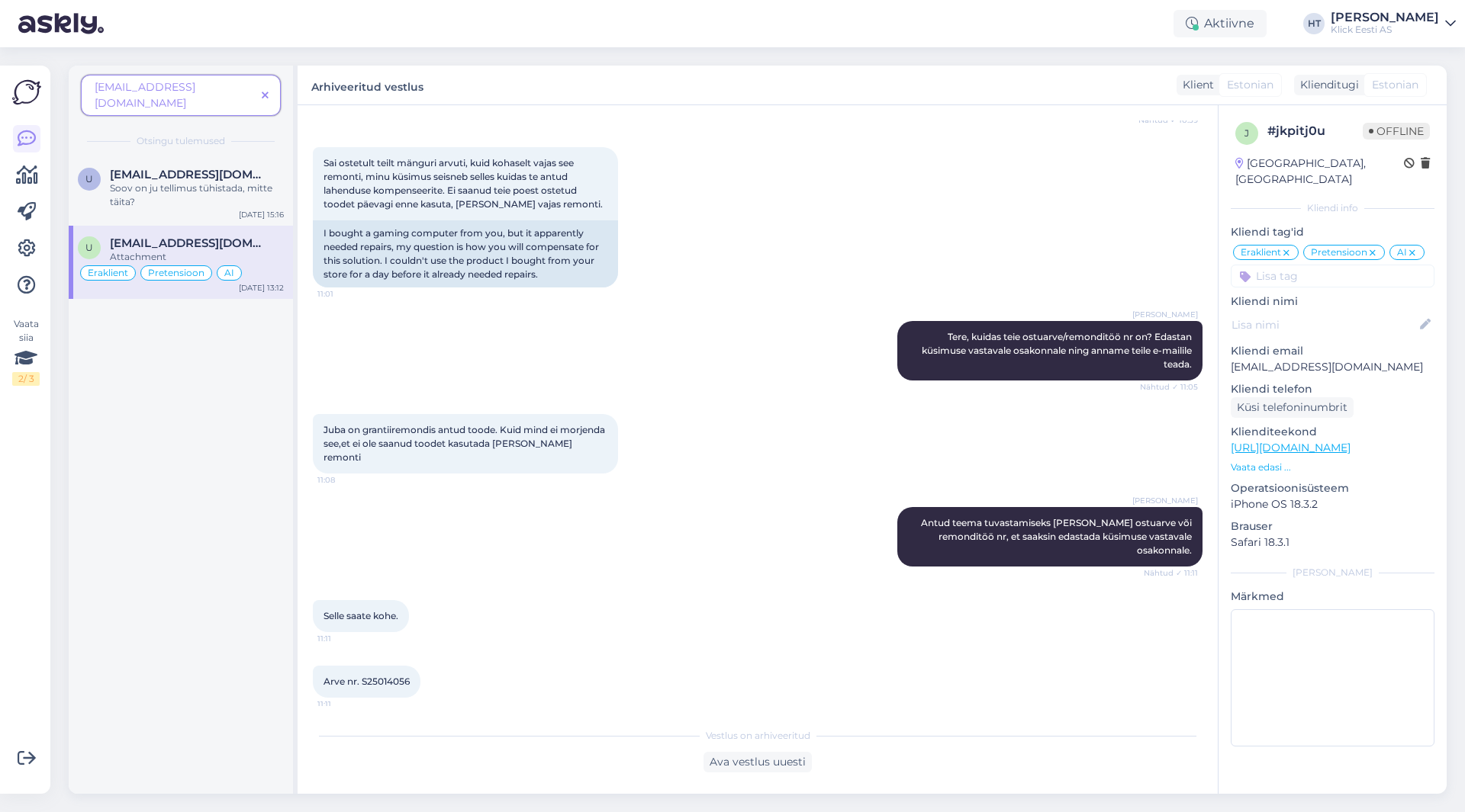
scroll to position [350, 0]
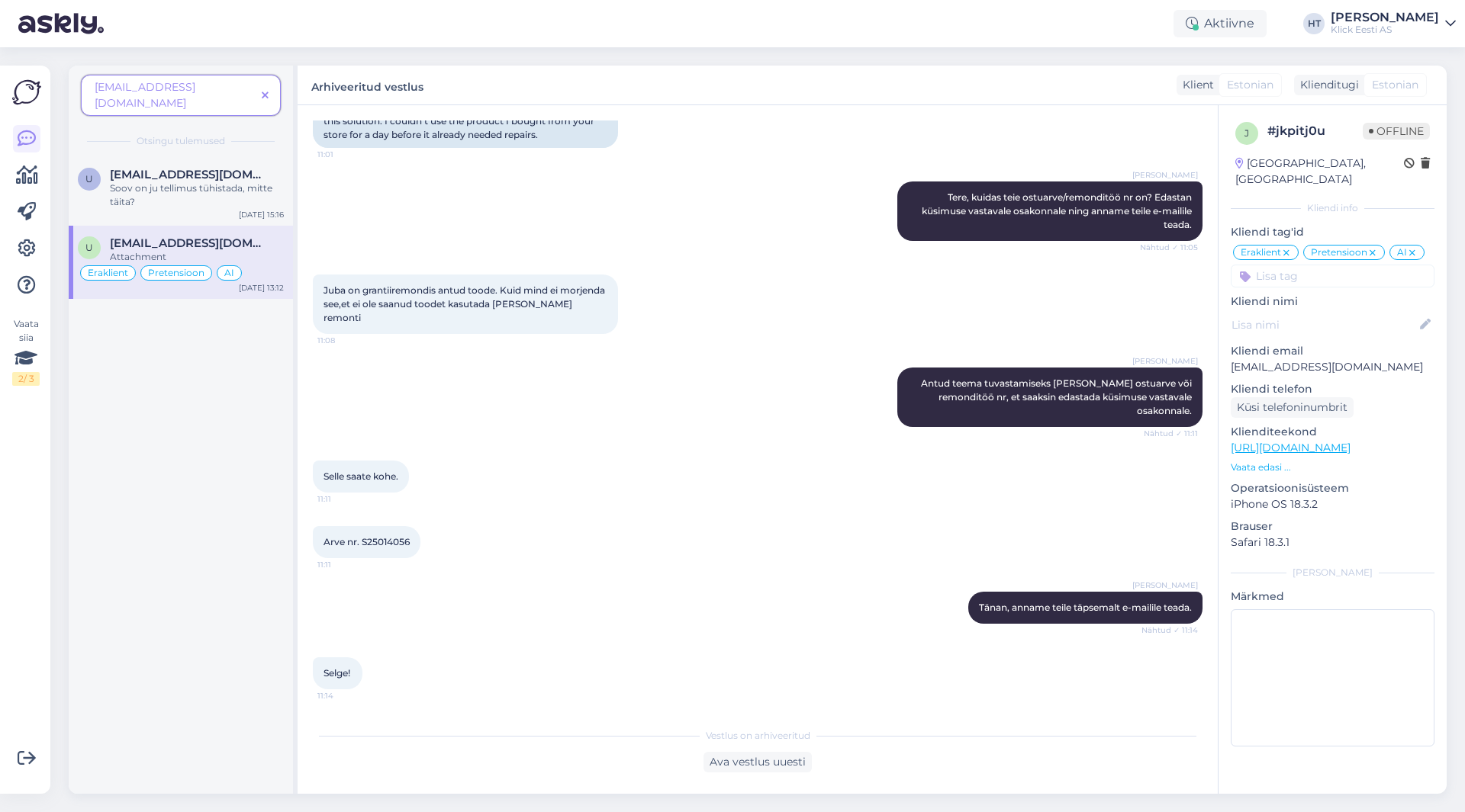
click at [383, 540] on span "Arve nr. S25014056" at bounding box center [366, 542] width 87 height 11
click at [562, 515] on div "Arve nr. S25014056 11:11" at bounding box center [758, 542] width 890 height 66
click at [267, 91] on icon at bounding box center [265, 96] width 7 height 10
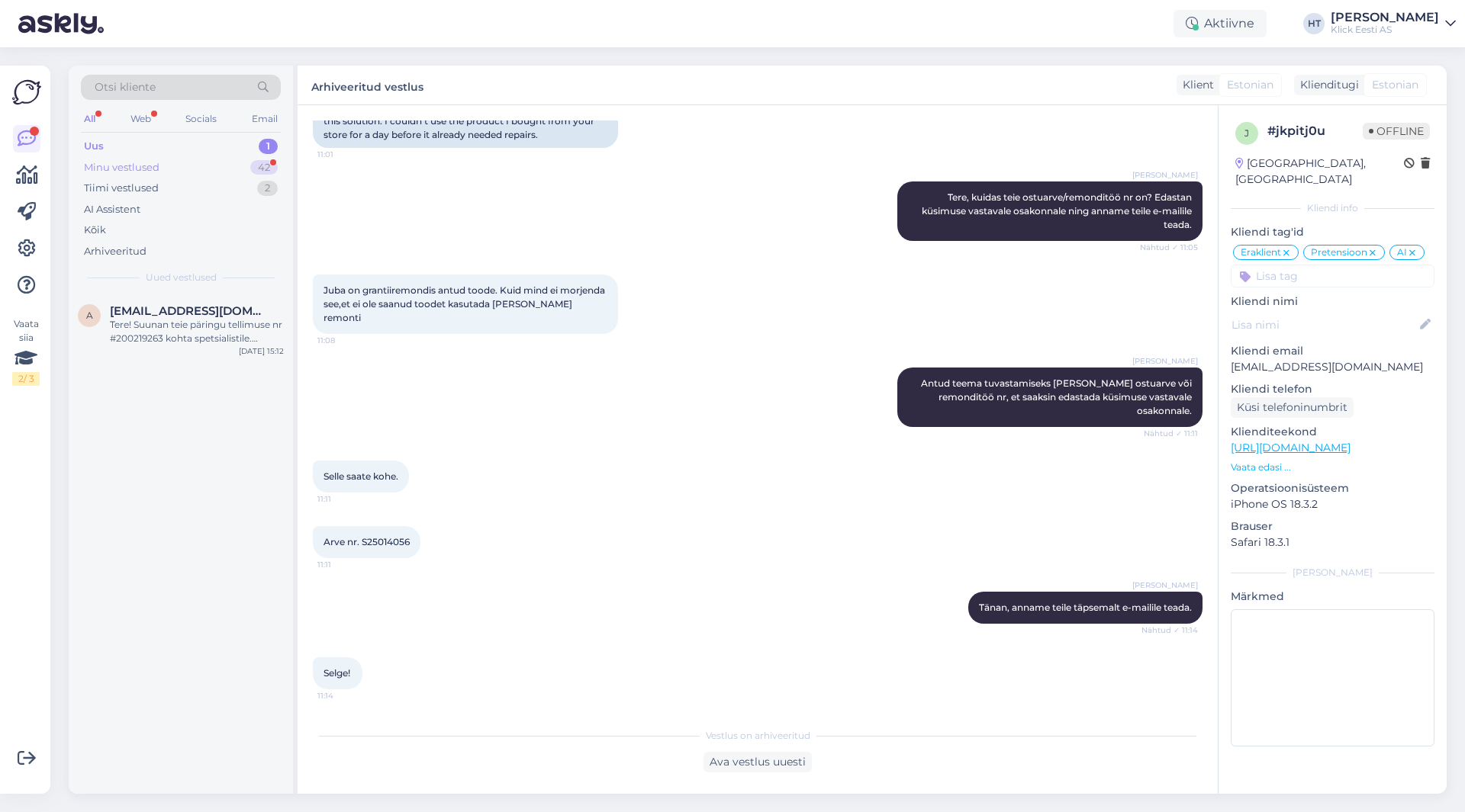
click at [254, 163] on div "42" at bounding box center [263, 167] width 27 height 15
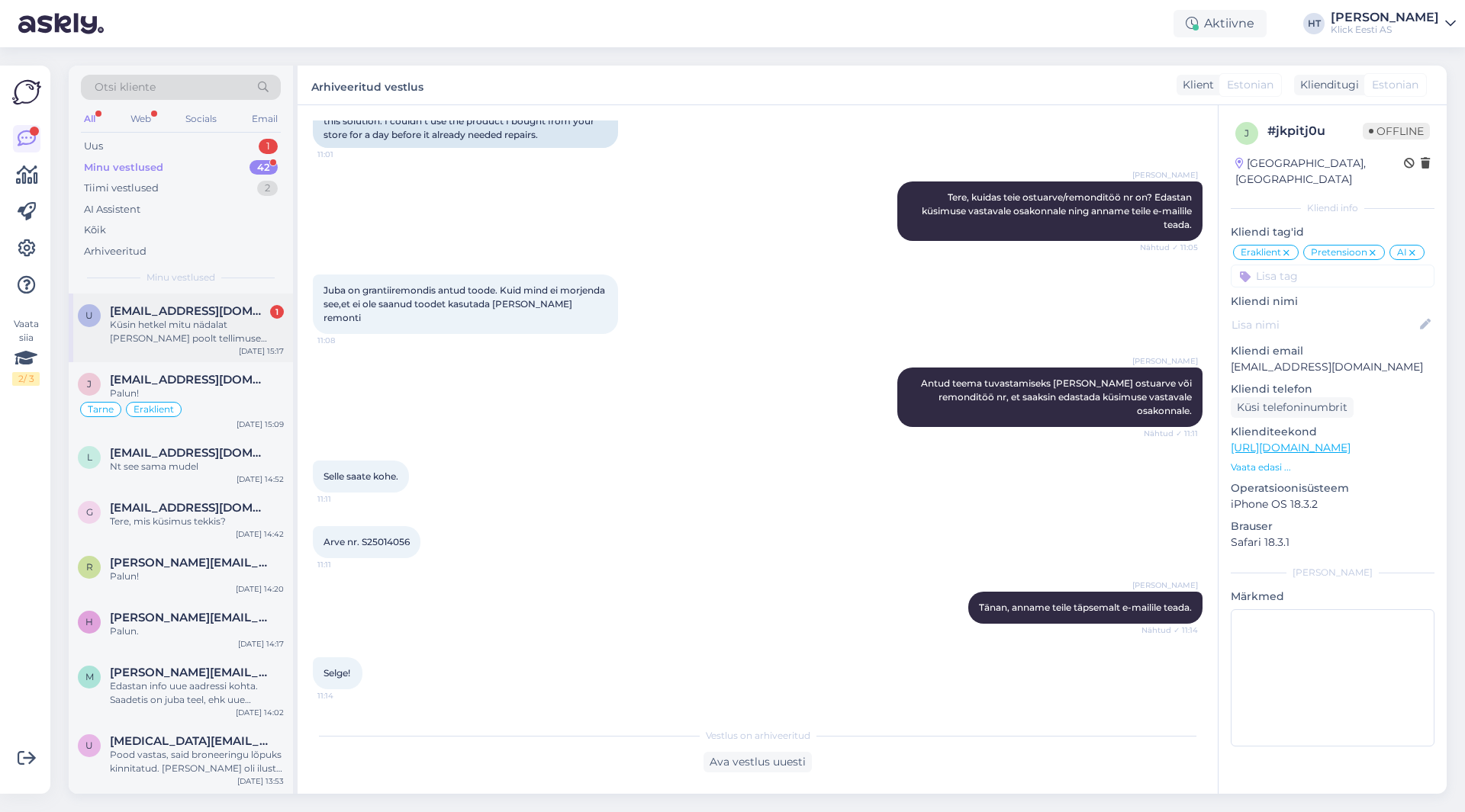
click at [236, 309] on div "[EMAIL_ADDRESS][DOMAIN_NAME] 1" at bounding box center [197, 311] width 174 height 14
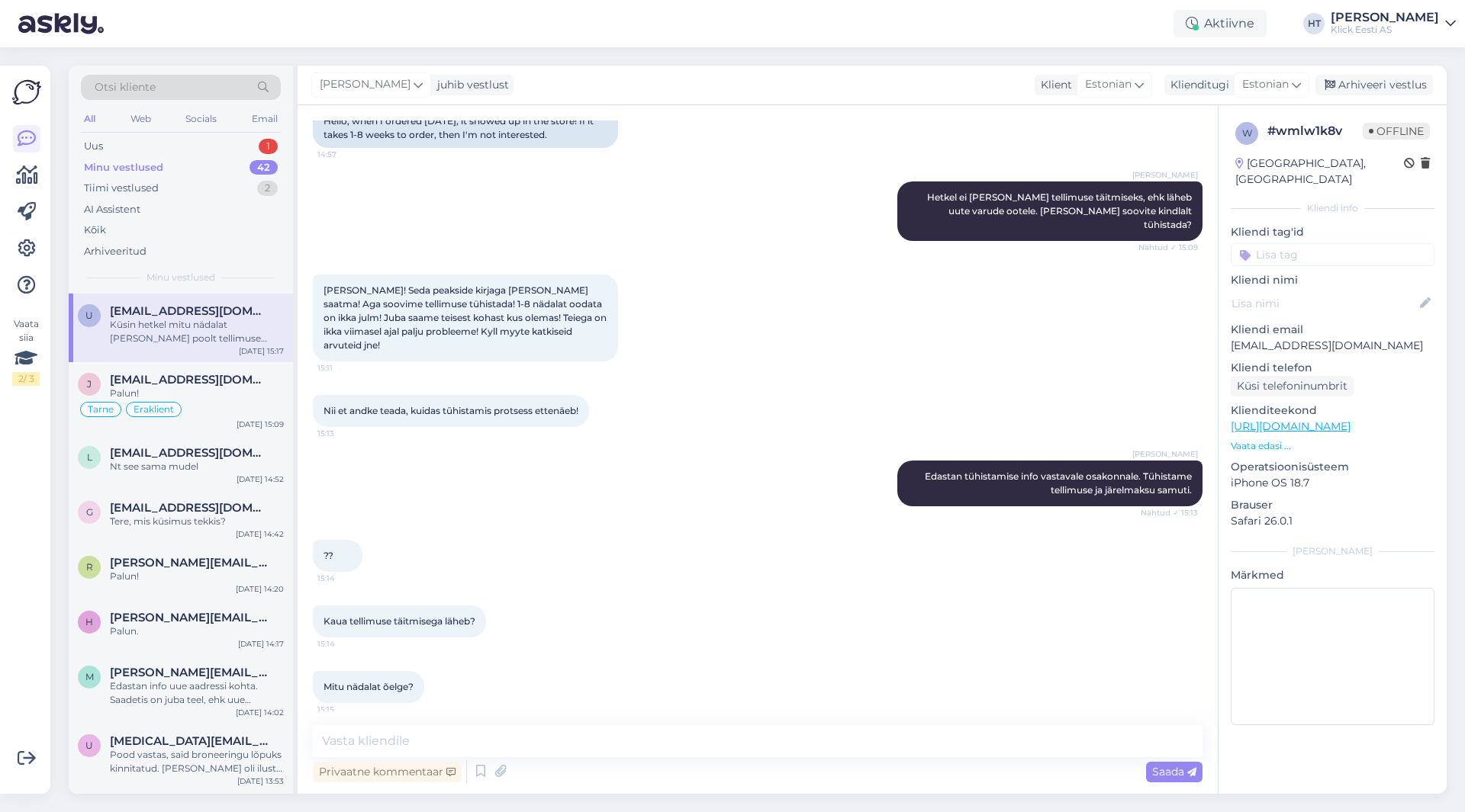
scroll to position [476, 0]
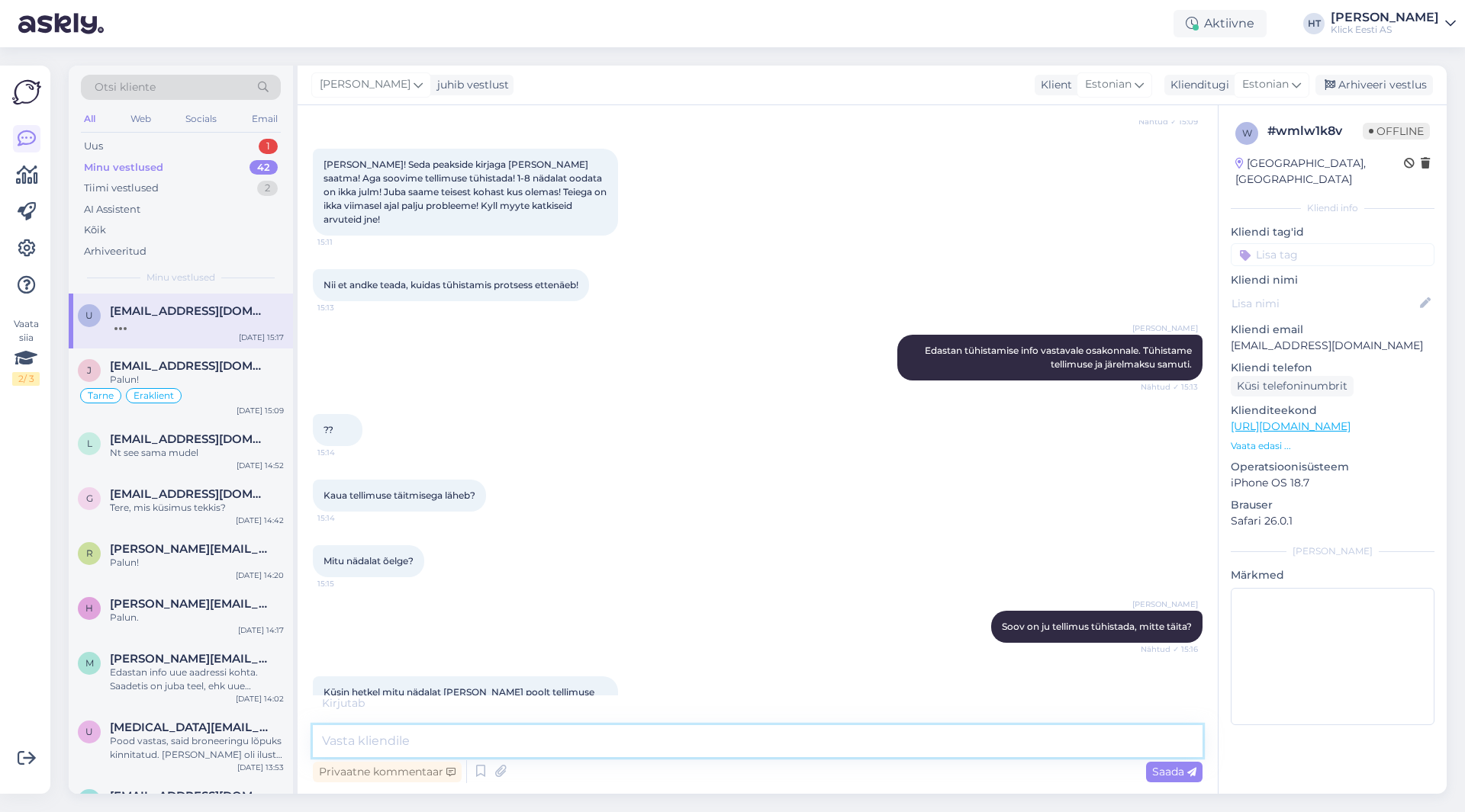
click at [520, 727] on textarea at bounding box center [758, 741] width 890 height 32
type textarea "[PERSON_NAME] on otsas, siis eeldatav tarne on 1-8 nädalat."
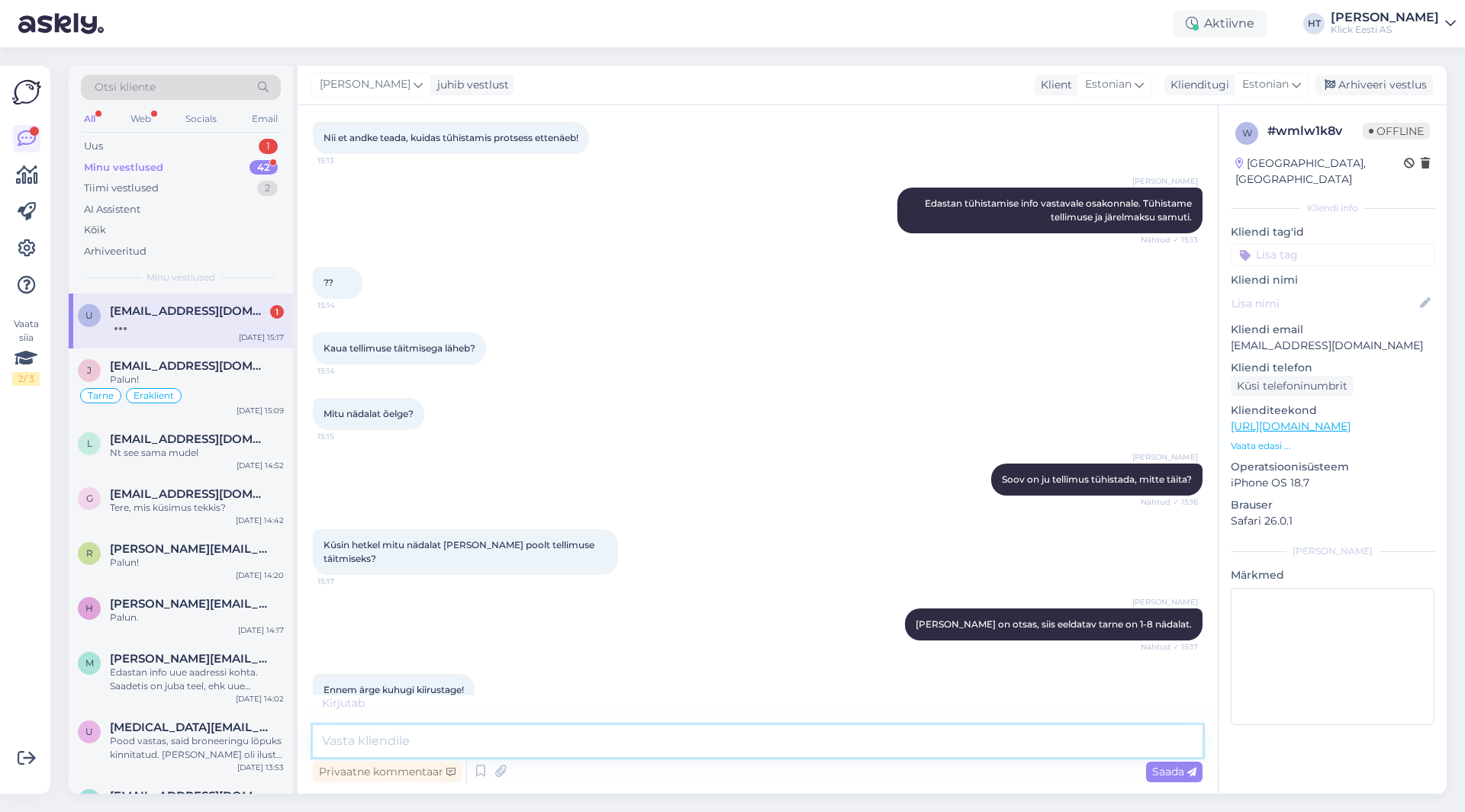
scroll to position [674, 0]
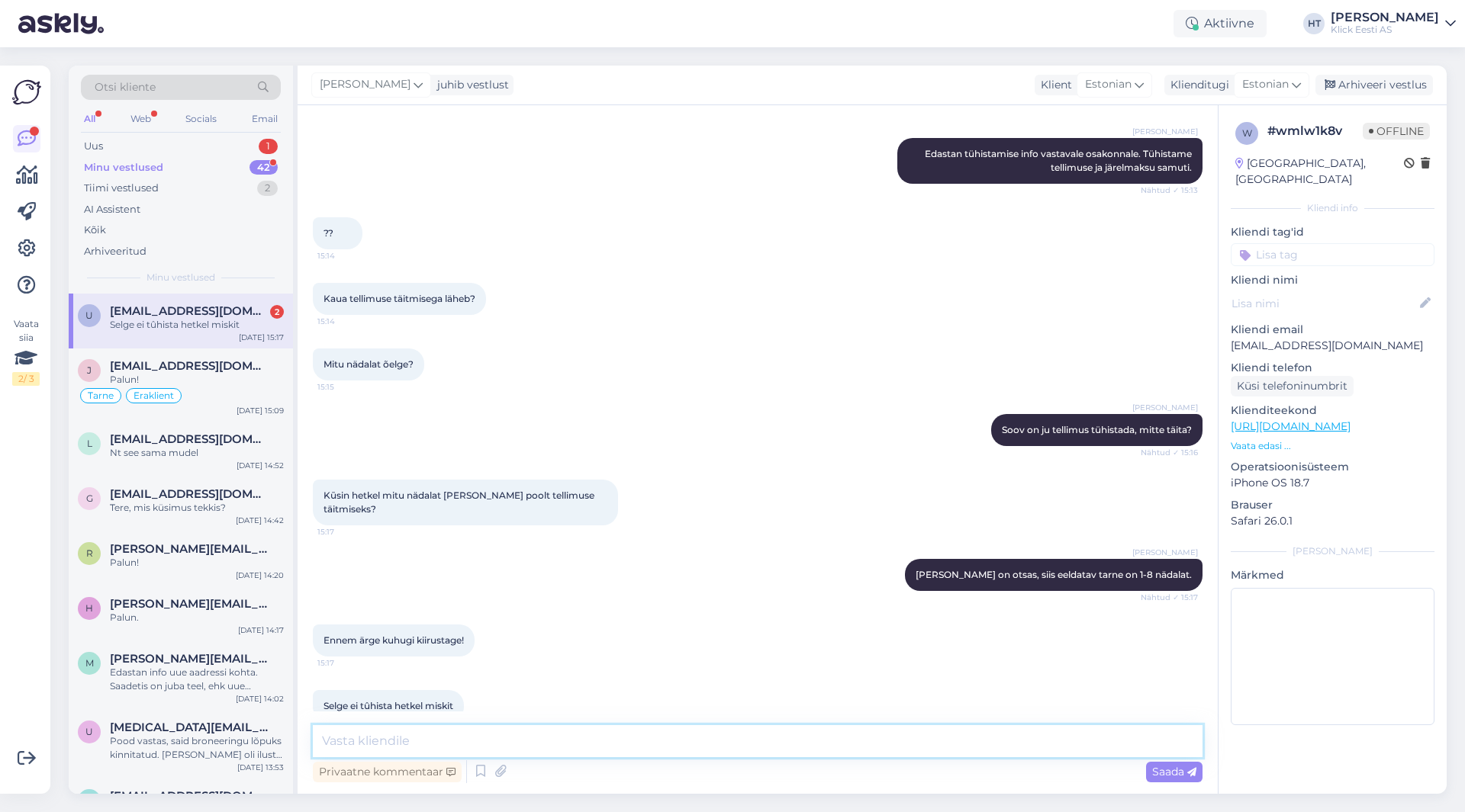
click at [711, 734] on textarea at bounding box center [758, 741] width 890 height 32
click at [1308, 597] on textarea at bounding box center [1332, 656] width 204 height 137
click at [274, 335] on div "[DATE] 15:17" at bounding box center [260, 337] width 45 height 11
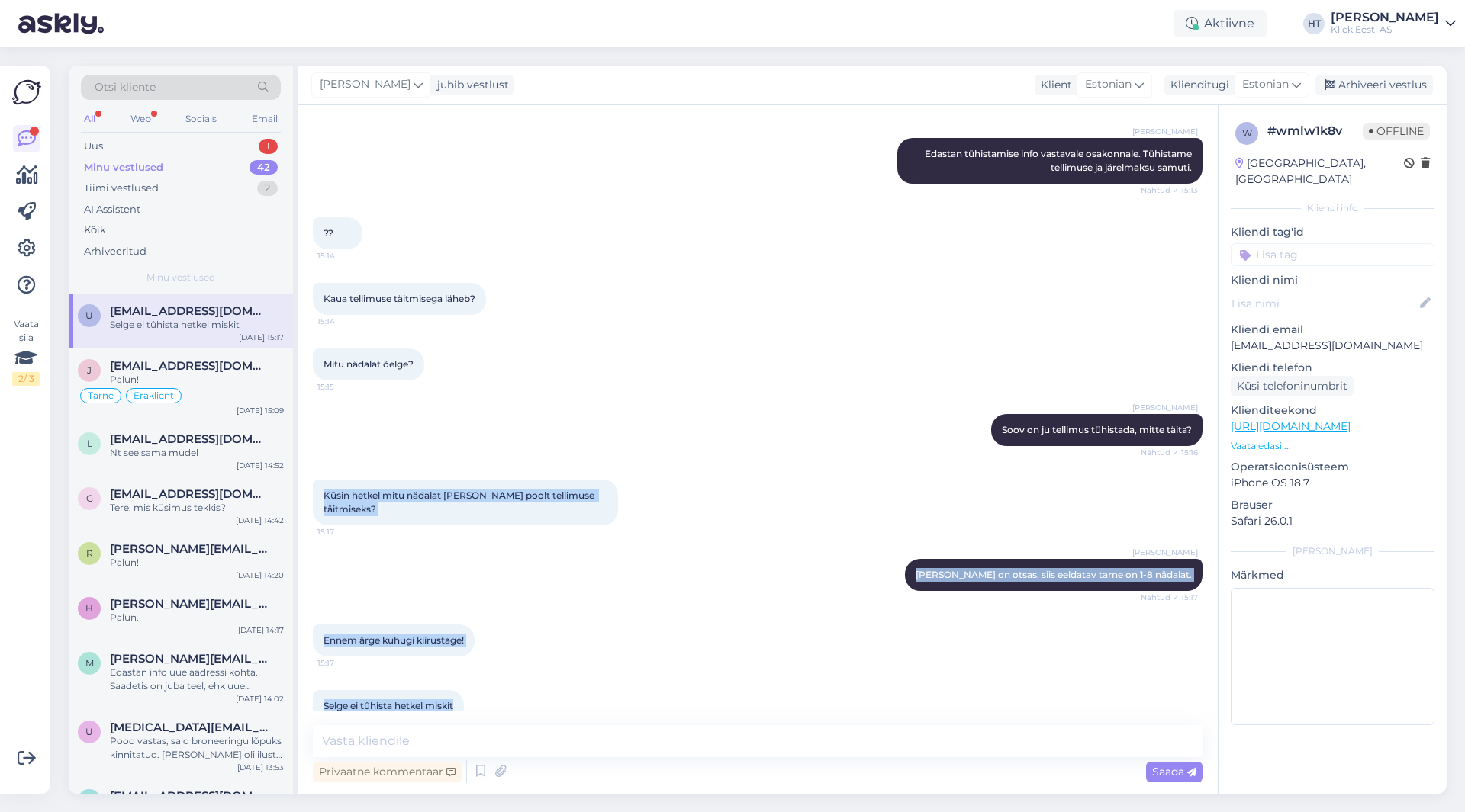
drag, startPoint x: 462, startPoint y: 679, endPoint x: 325, endPoint y: 464, distance: 254.9
click at [325, 464] on div "Vestlus algas [DATE] Tellimuse number #200219263 14:57 Order number #200219263 …" at bounding box center [764, 416] width 903 height 591
click at [325, 489] on span "Kūsin hetkel mitu nädalat [PERSON_NAME] poolt tellimuse täitmiseks?" at bounding box center [460, 502] width 273 height 25
drag, startPoint x: 325, startPoint y: 464, endPoint x: 956, endPoint y: 650, distance: 657.8
click at [956, 650] on div "Vestlus algas [DATE] Tellimuse number #200219263 14:57 Order number #200219263 …" at bounding box center [764, 416] width 903 height 591
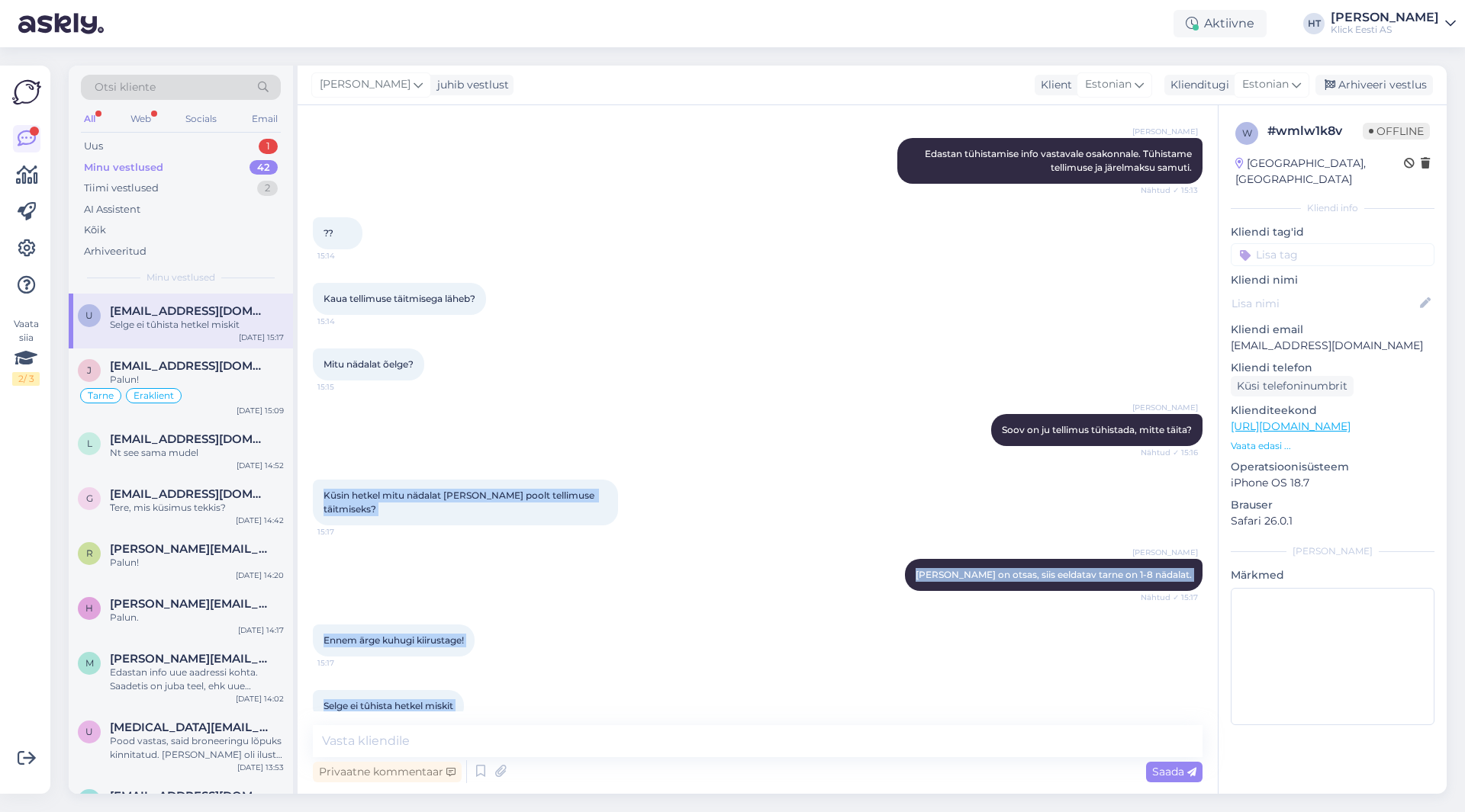
click at [956, 674] on div "Selge ei tûhista hetkel miskit 15:17" at bounding box center [758, 706] width 890 height 66
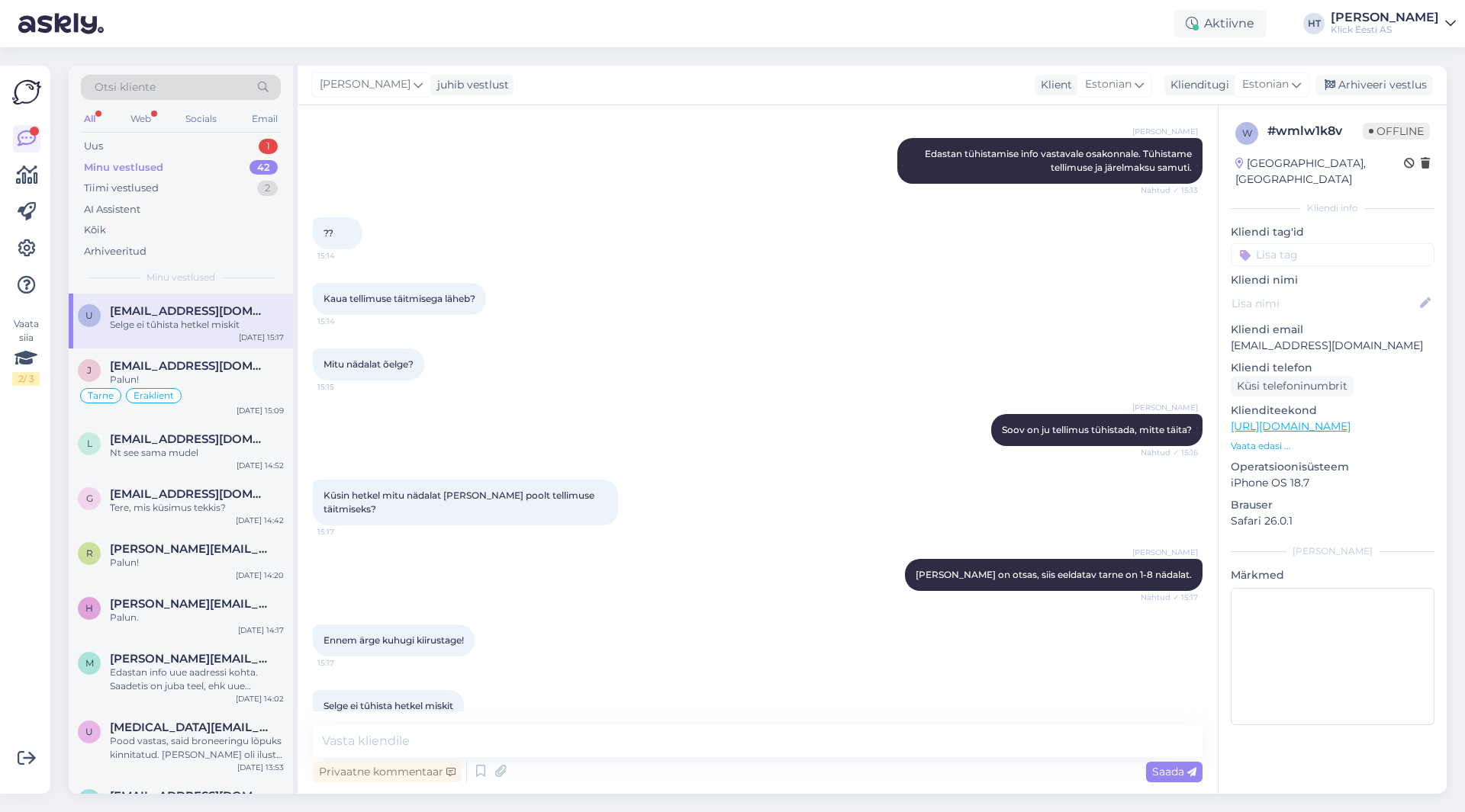
click at [212, 87] on div "Otsi kliente" at bounding box center [181, 87] width 200 height 25
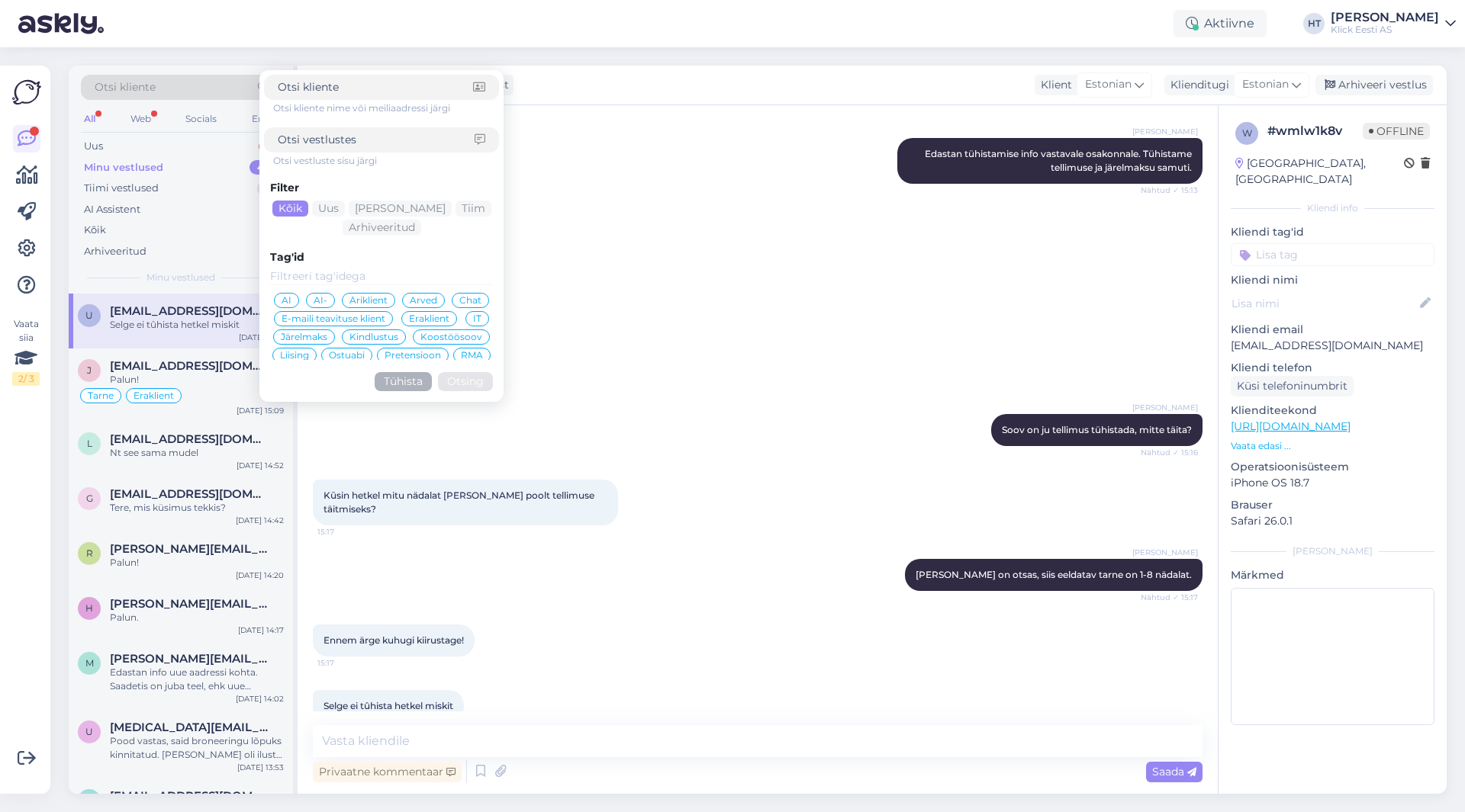
click at [358, 87] on input at bounding box center [375, 87] width 195 height 16
click at [774, 463] on div "Kūsin hetkel mitu nädalat [PERSON_NAME] poolt tellimuse täitmiseks? 15:17" at bounding box center [758, 503] width 890 height 80
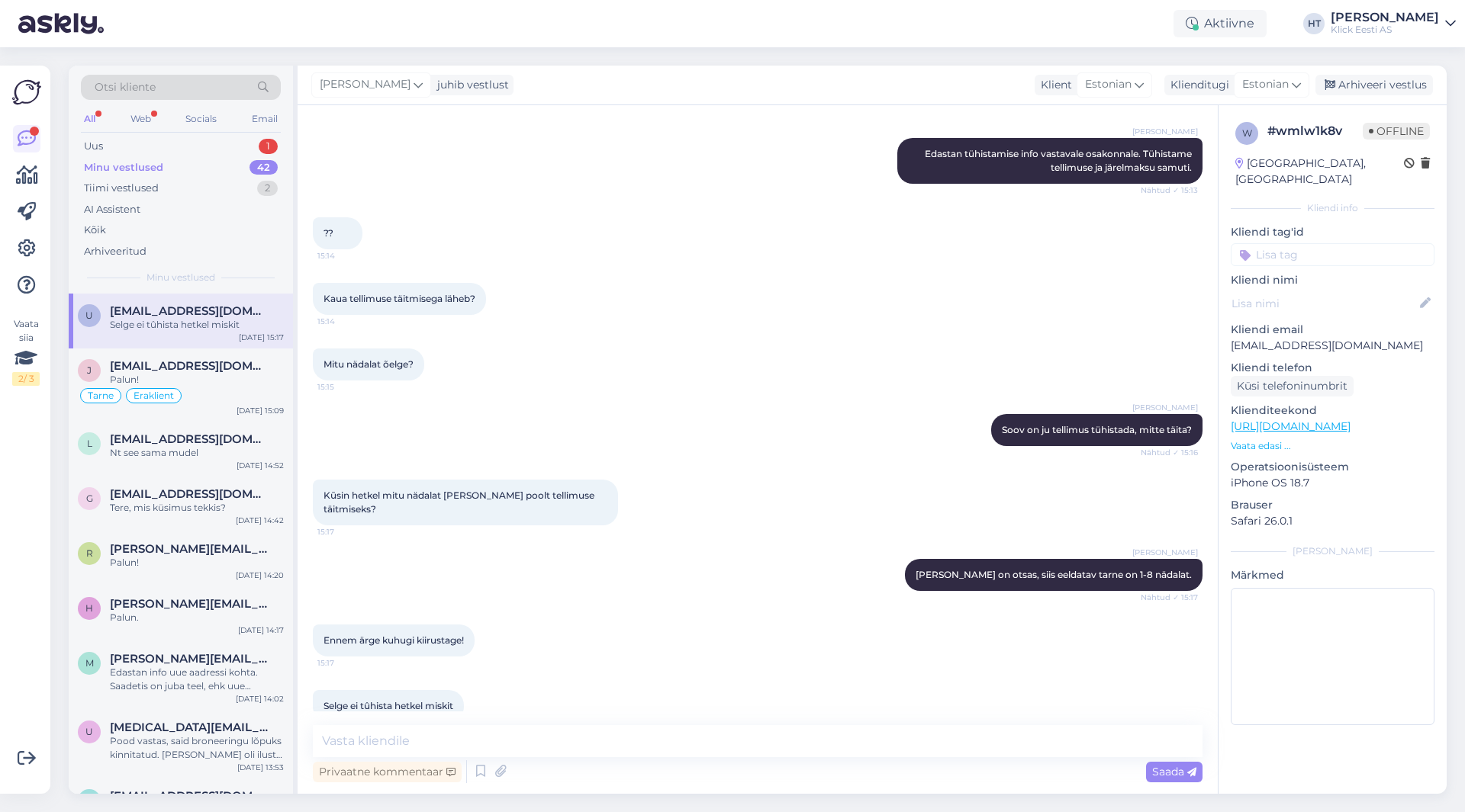
click at [219, 321] on div "Selge ei tûhista hetkel miskit" at bounding box center [197, 325] width 174 height 14
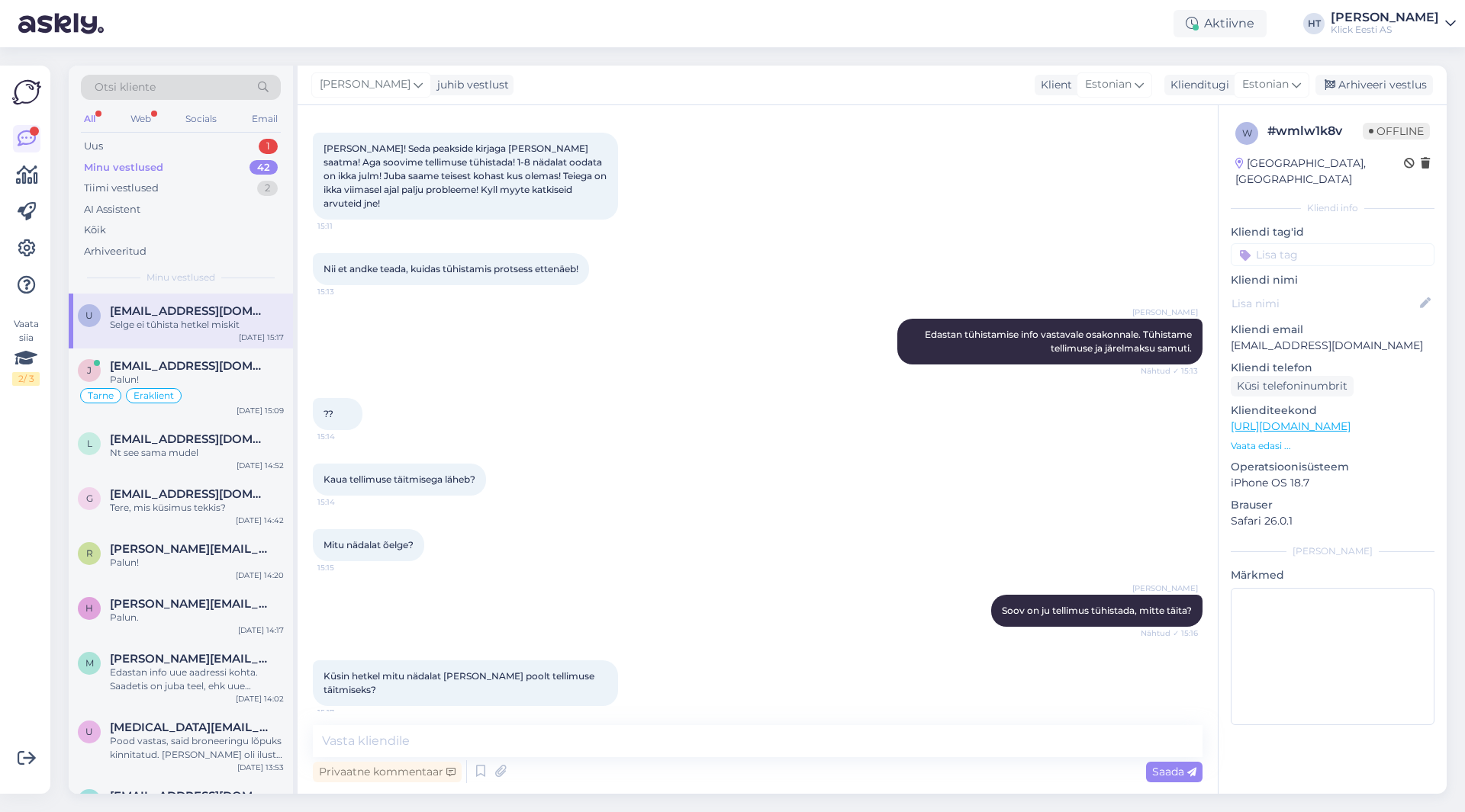
scroll to position [0, 0]
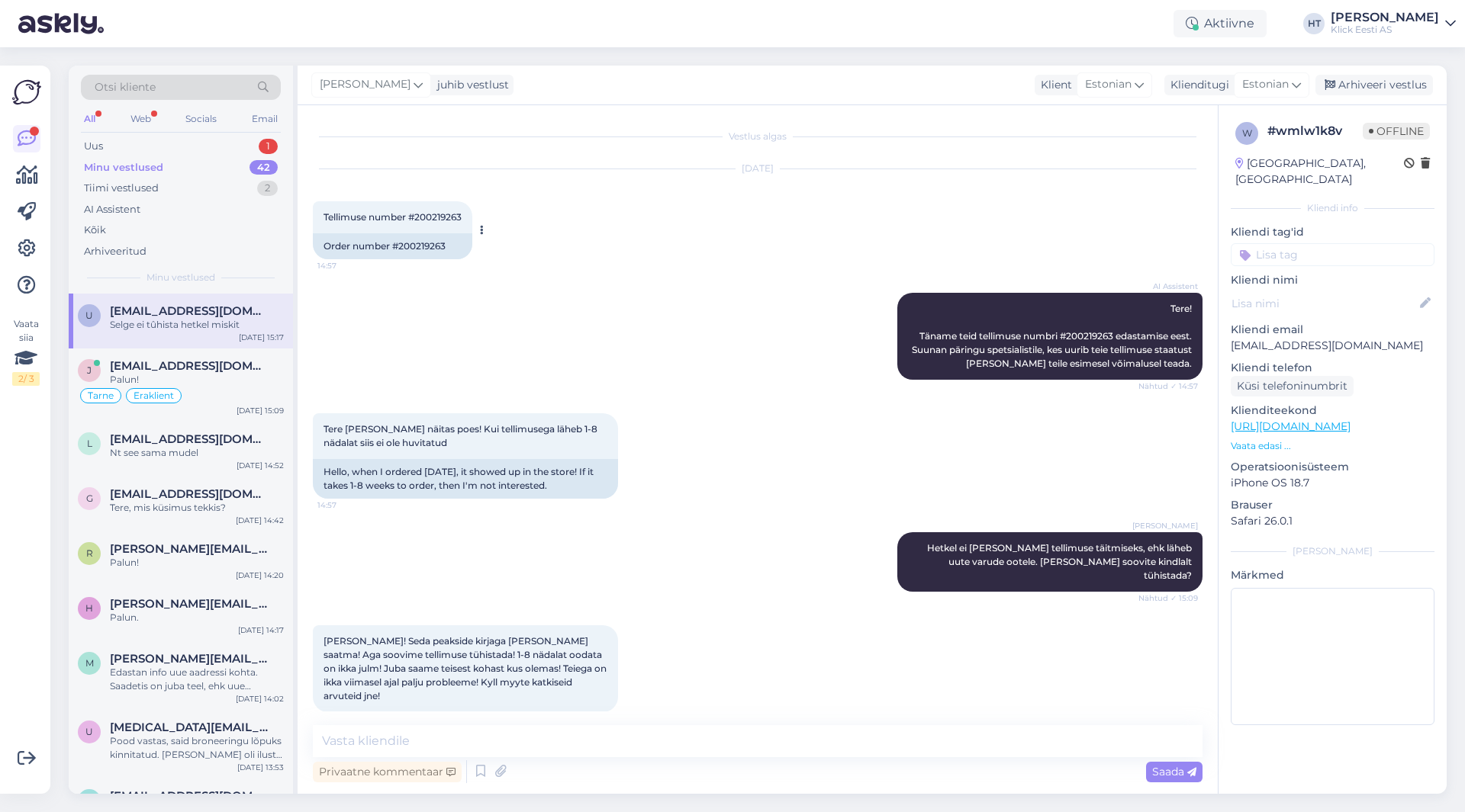
click at [444, 212] on span "Tellimuse number #200219263" at bounding box center [392, 217] width 138 height 11
click at [680, 231] on div "[DATE] Tellimuse number #200219263 14:57 Order number #200219263" at bounding box center [758, 214] width 890 height 123
click at [201, 89] on div "Otsi kliente" at bounding box center [181, 87] width 200 height 25
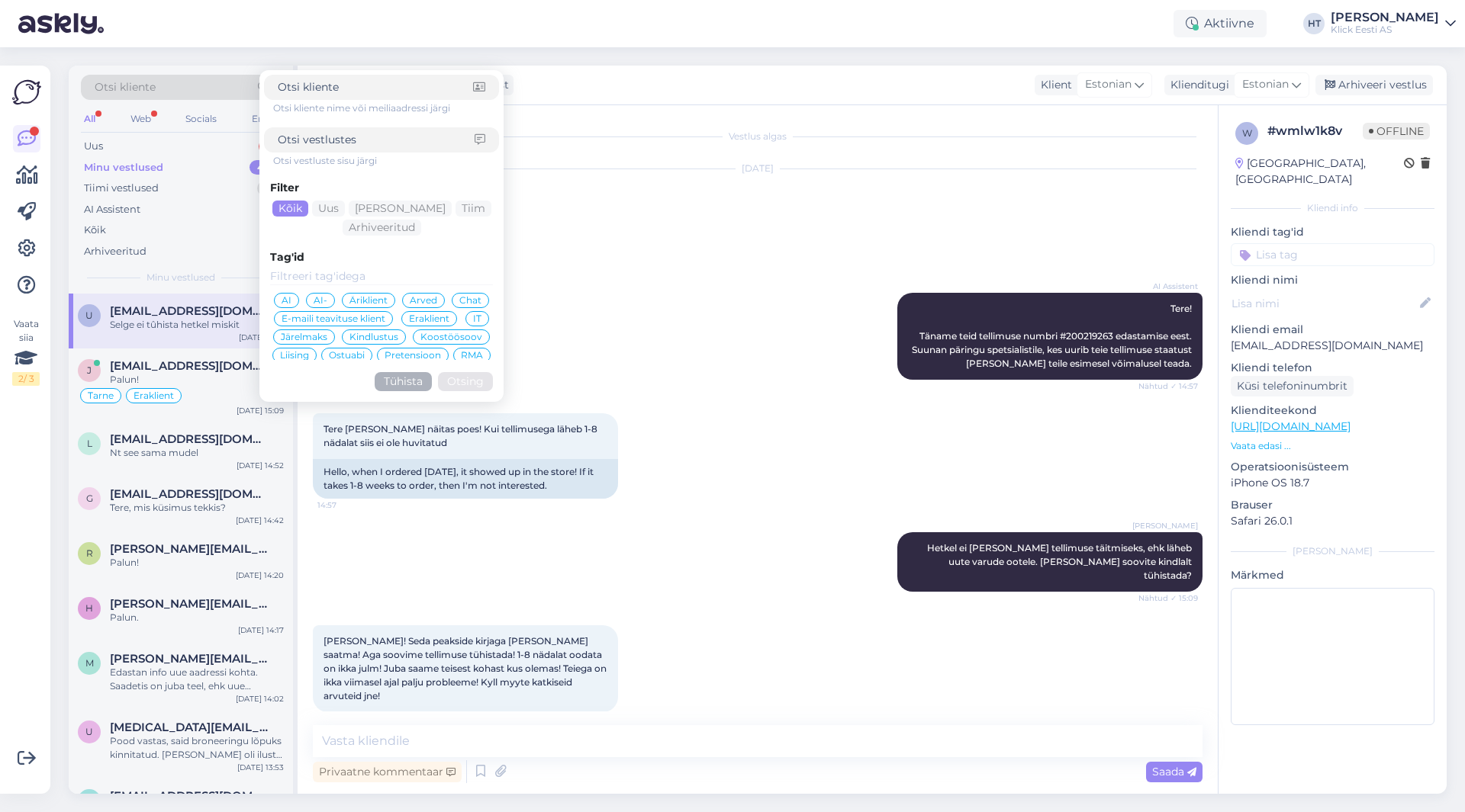
click at [711, 231] on div "[DATE] Tellimuse number #200219263 14:57 Order number #200219263" at bounding box center [758, 214] width 890 height 123
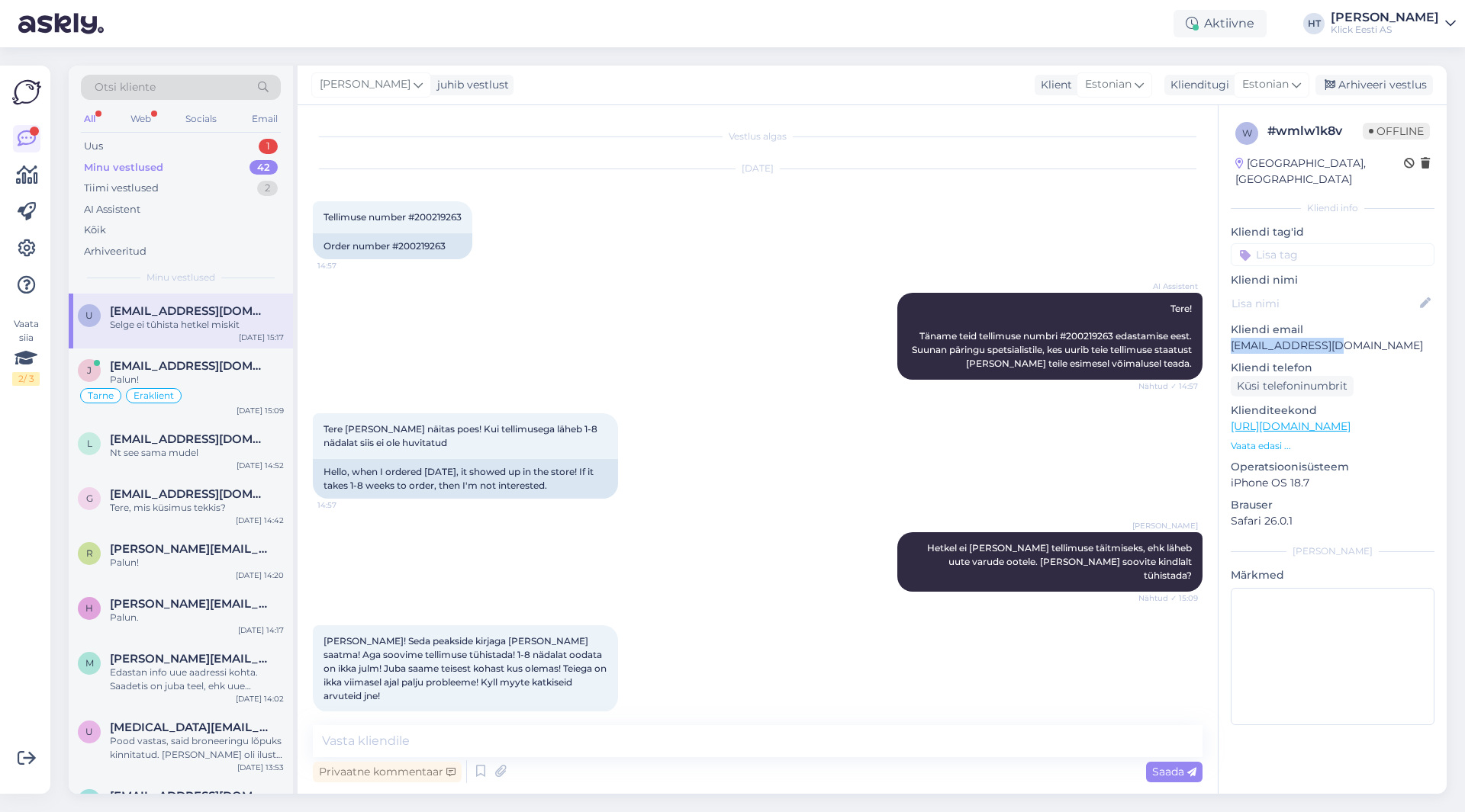
drag, startPoint x: 1232, startPoint y: 327, endPoint x: 1346, endPoint y: 334, distance: 114.2
click at [1346, 338] on p "[EMAIL_ADDRESS][DOMAIN_NAME]" at bounding box center [1332, 346] width 204 height 16
click at [197, 91] on div "Otsi kliente" at bounding box center [181, 87] width 200 height 25
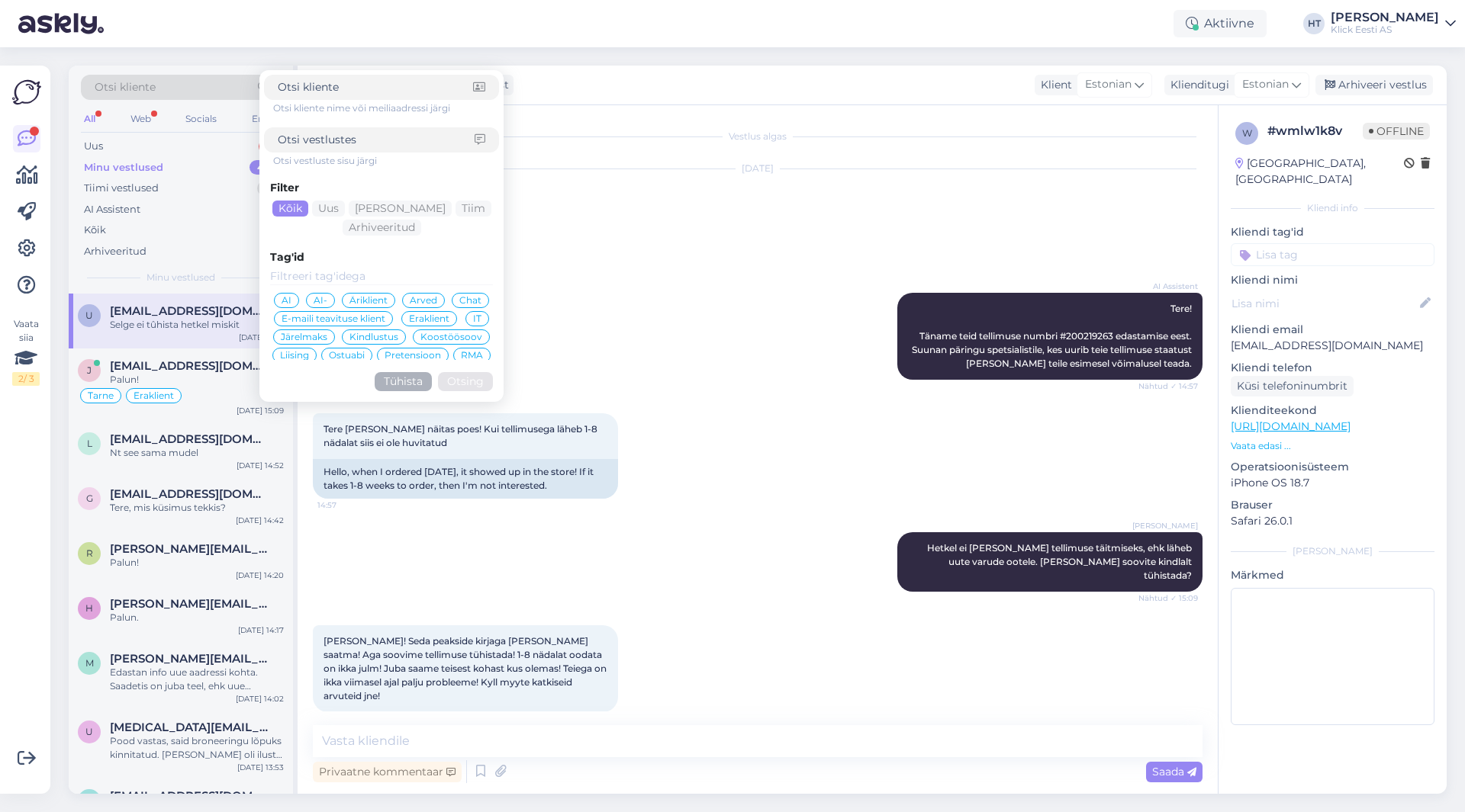
click at [370, 146] on input at bounding box center [376, 140] width 197 height 16
paste input "[EMAIL_ADDRESS][DOMAIN_NAME]"
type input "[EMAIL_ADDRESS][DOMAIN_NAME]"
click button "Otsing" at bounding box center [465, 382] width 55 height 19
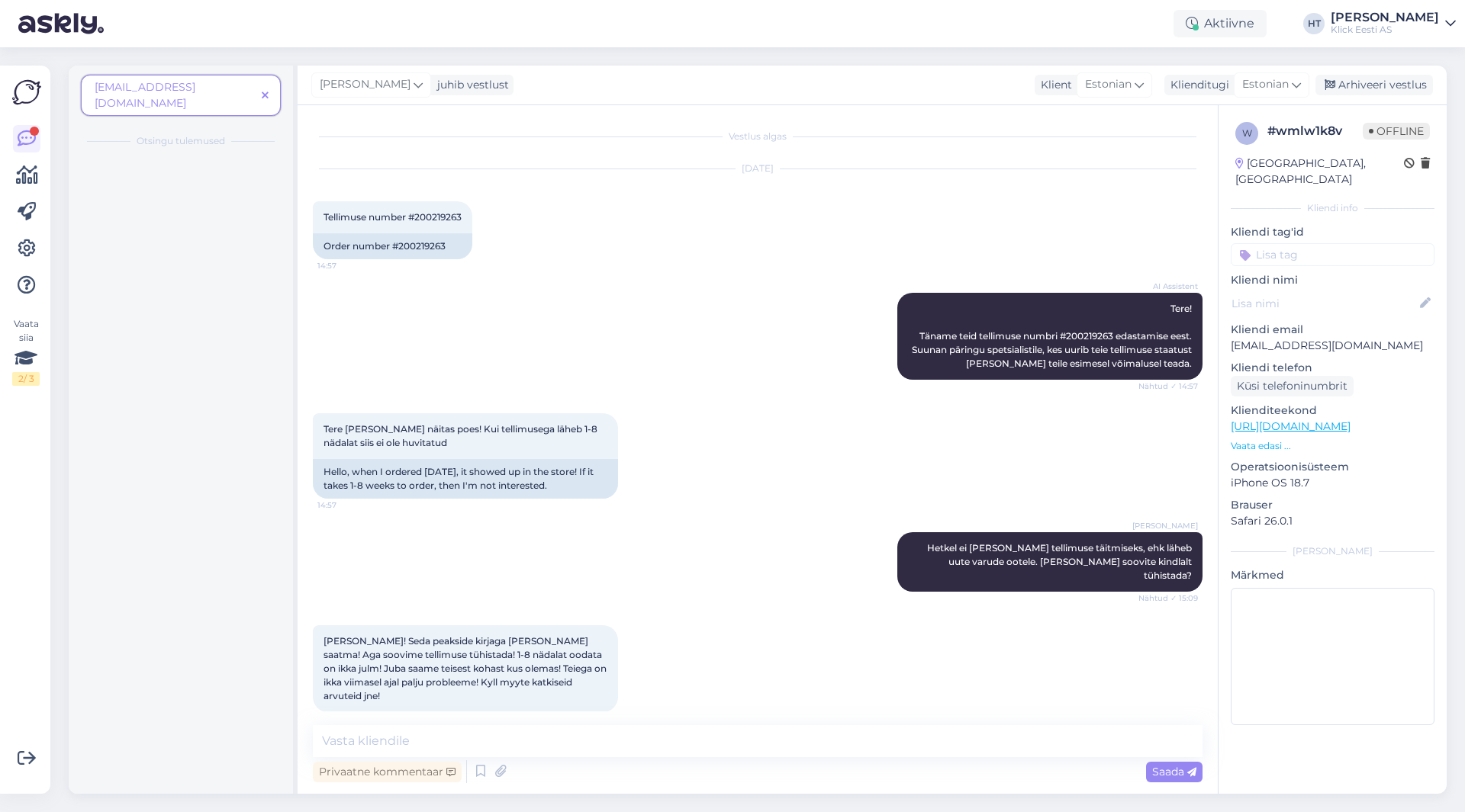
click at [266, 91] on icon at bounding box center [265, 96] width 7 height 10
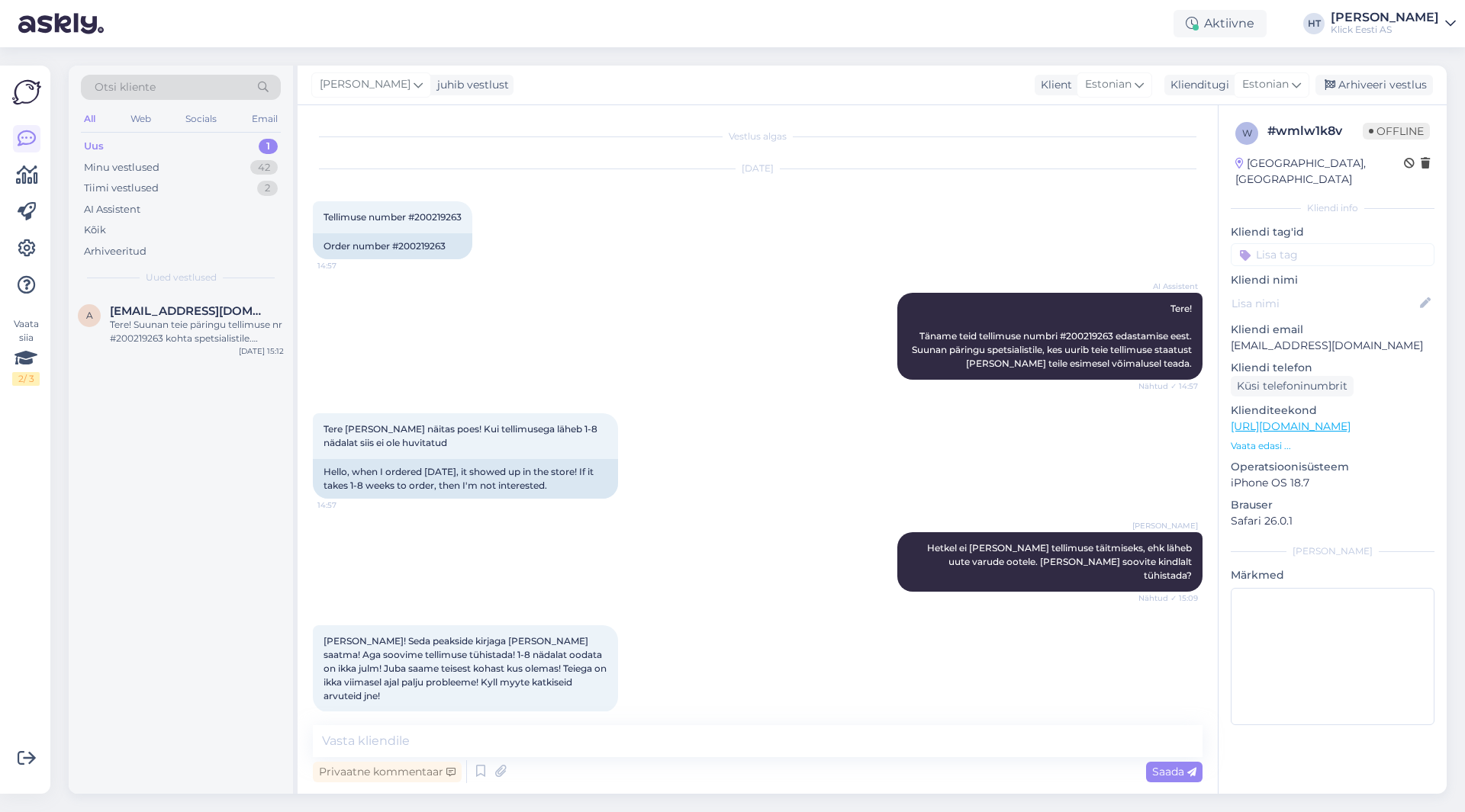
click at [218, 93] on div "Otsi kliente" at bounding box center [181, 87] width 200 height 25
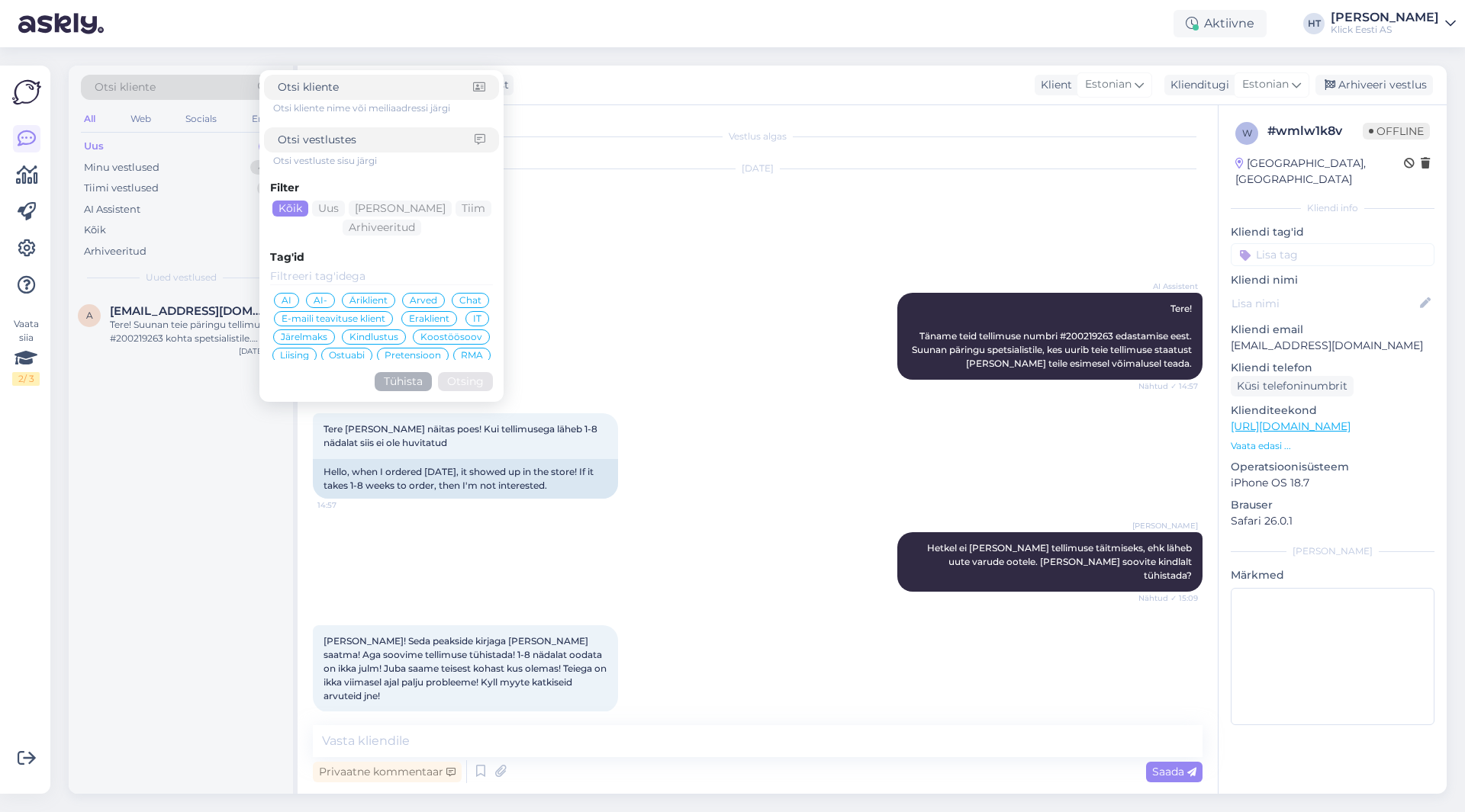
click at [369, 92] on input at bounding box center [375, 87] width 195 height 16
click at [197, 573] on div "A [EMAIL_ADDRESS][DOMAIN_NAME] Tere! Suunan teie päringu tellimuse nr #20021926…" at bounding box center [181, 544] width 225 height 501
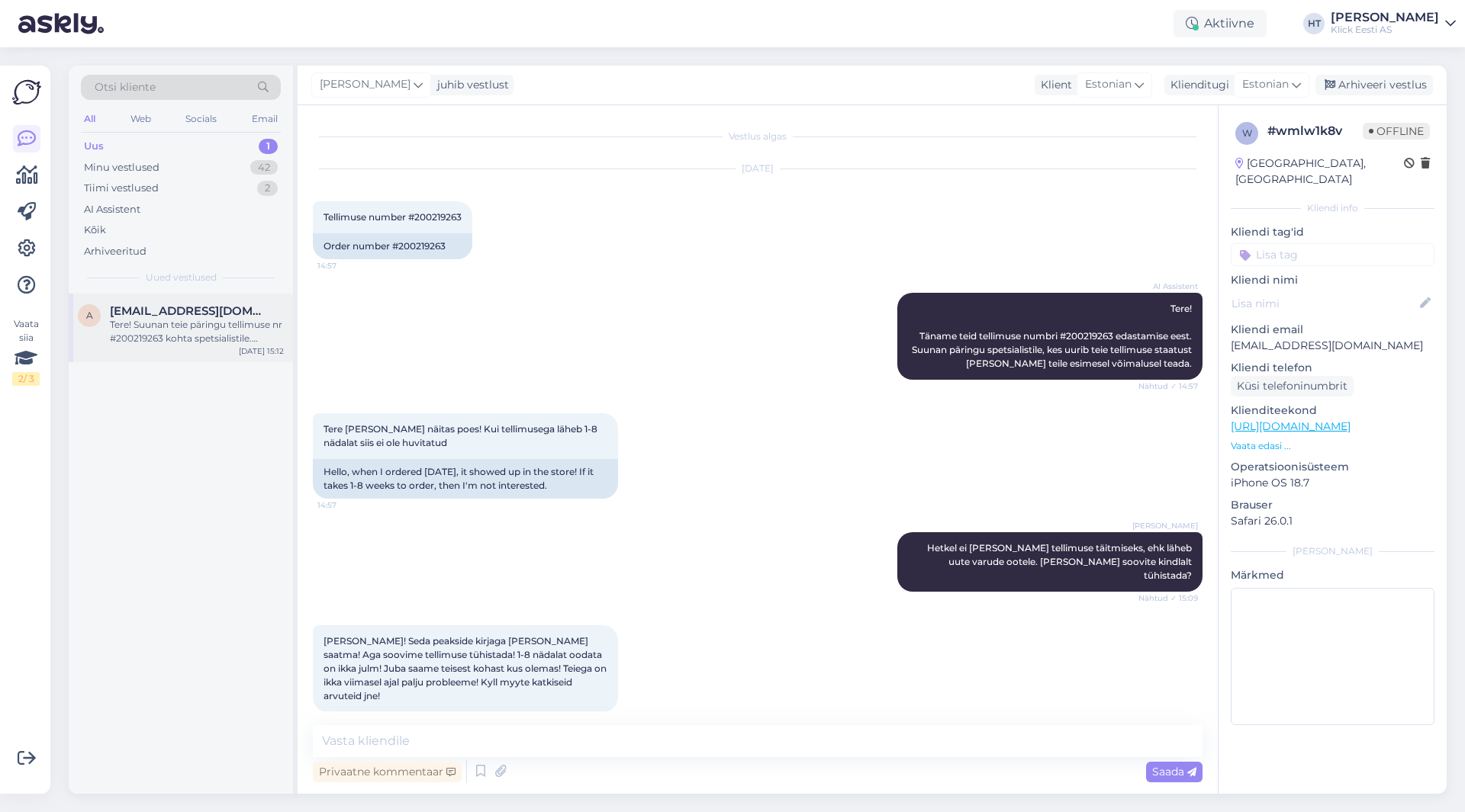
click at [206, 340] on div "Tere! Suunan teie päringu tellimuse nr #200219263 kohta spetsialistile. Uurime …" at bounding box center [197, 331] width 174 height 27
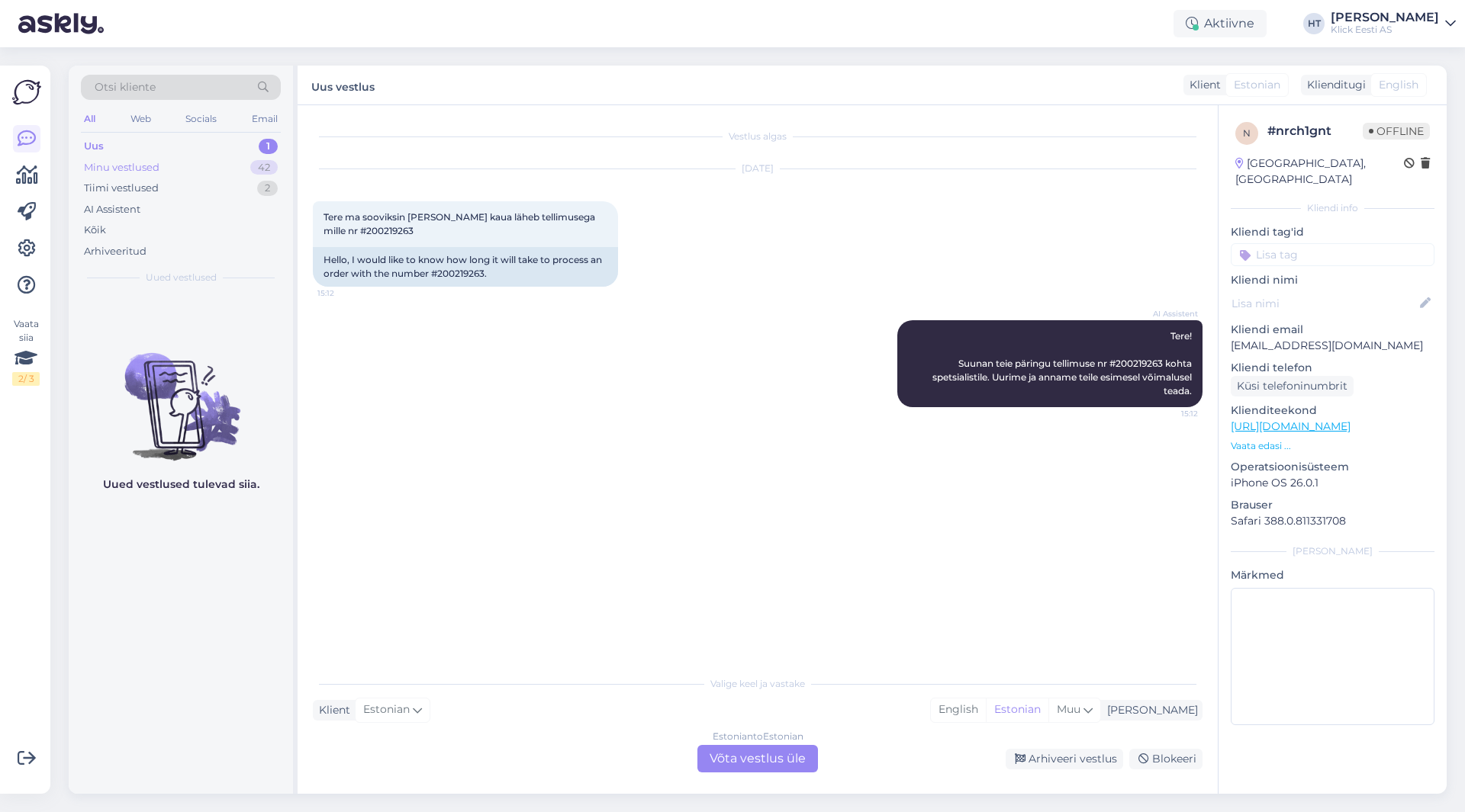
click at [255, 170] on div "42" at bounding box center [263, 167] width 27 height 15
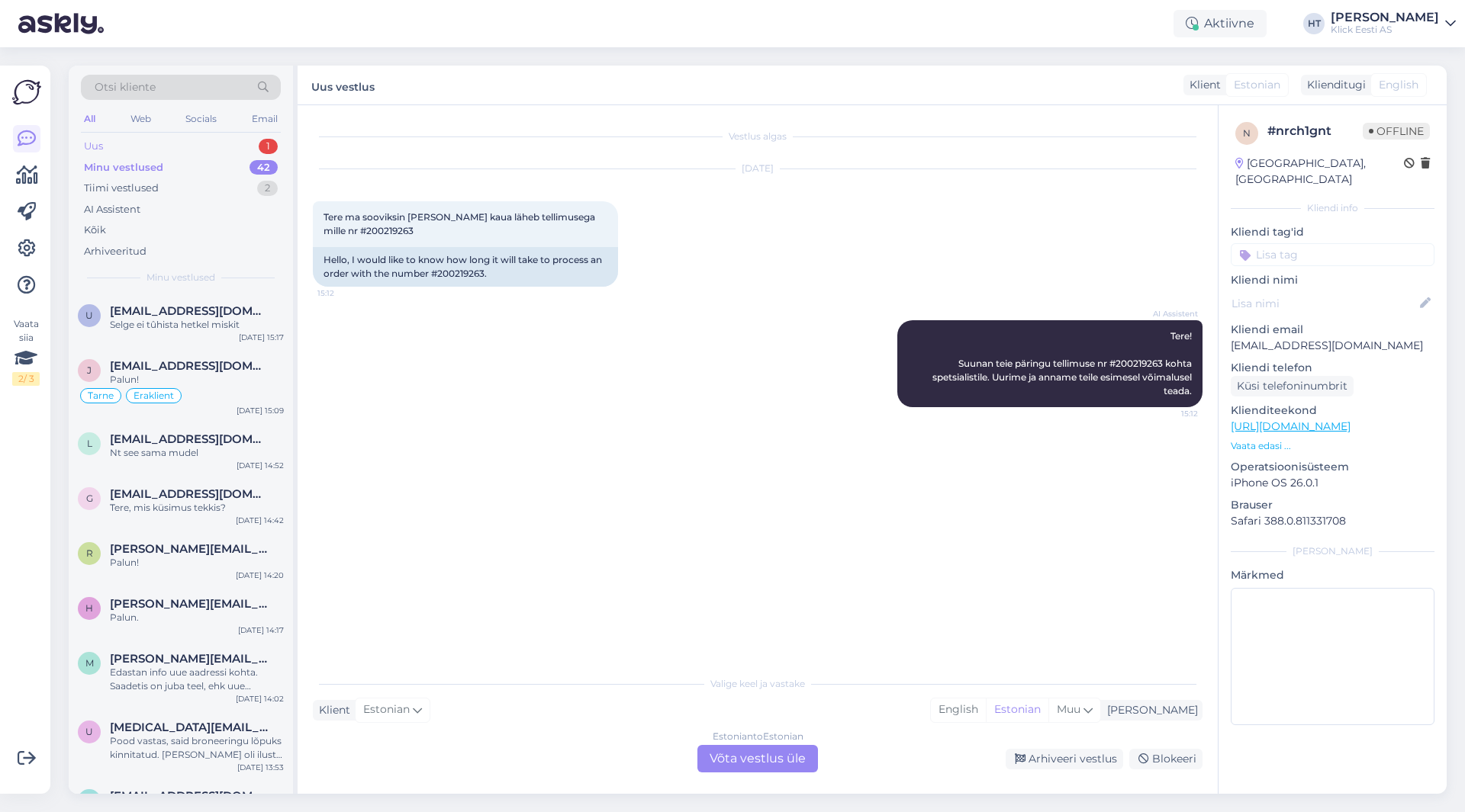
click at [245, 150] on div "Uus 1" at bounding box center [181, 146] width 200 height 21
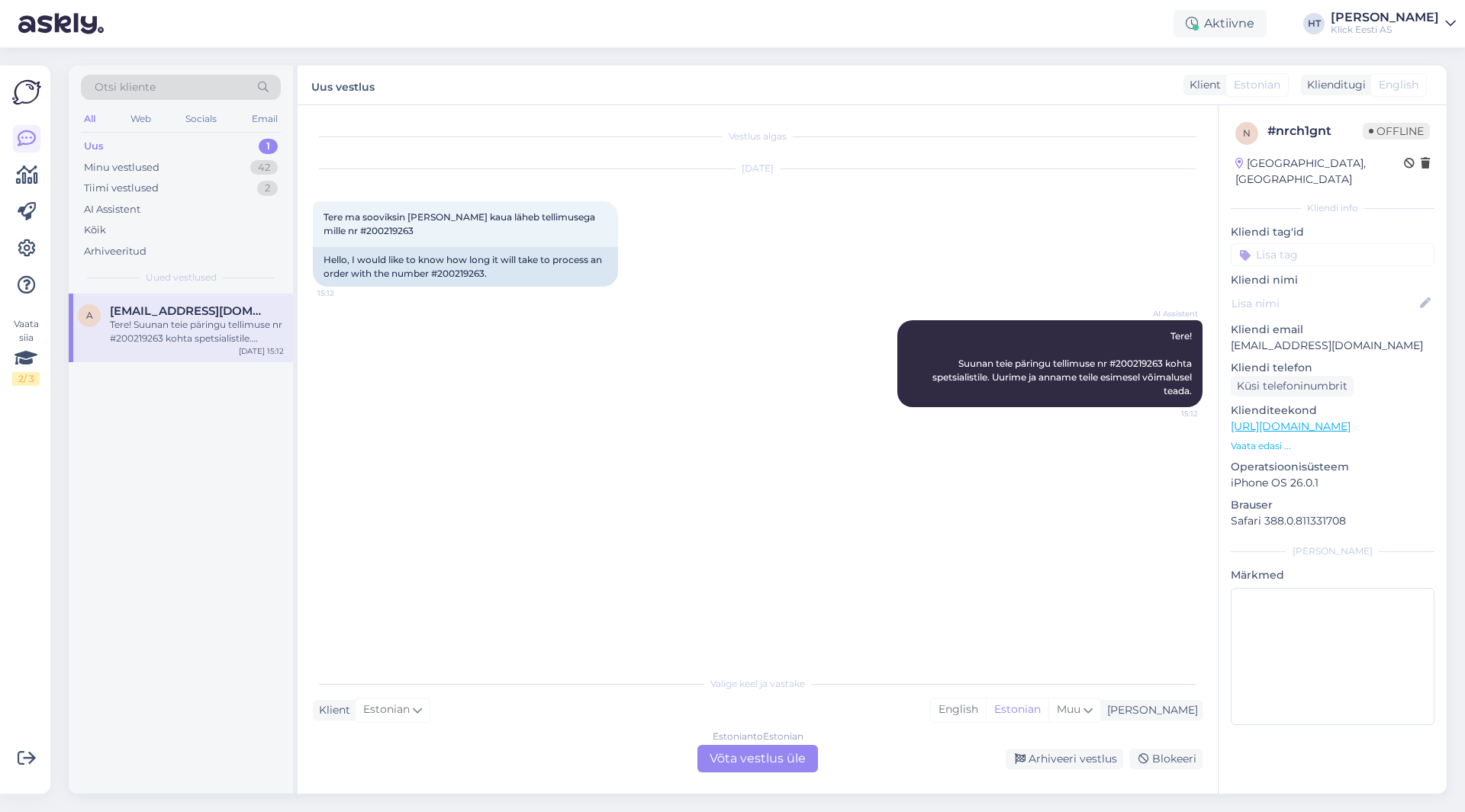
click at [516, 358] on div "AI Assistent Tere! Suunan teie päringu tellimuse nr #200219263 kohta spetsialis…" at bounding box center [758, 364] width 890 height 121
click at [1257, 338] on p "[EMAIL_ADDRESS][DOMAIN_NAME]" at bounding box center [1332, 346] width 204 height 16
click at [248, 441] on div "A [EMAIL_ADDRESS][DOMAIN_NAME] Tere! Suunan teie päringu tellimuse nr #20021926…" at bounding box center [181, 544] width 225 height 501
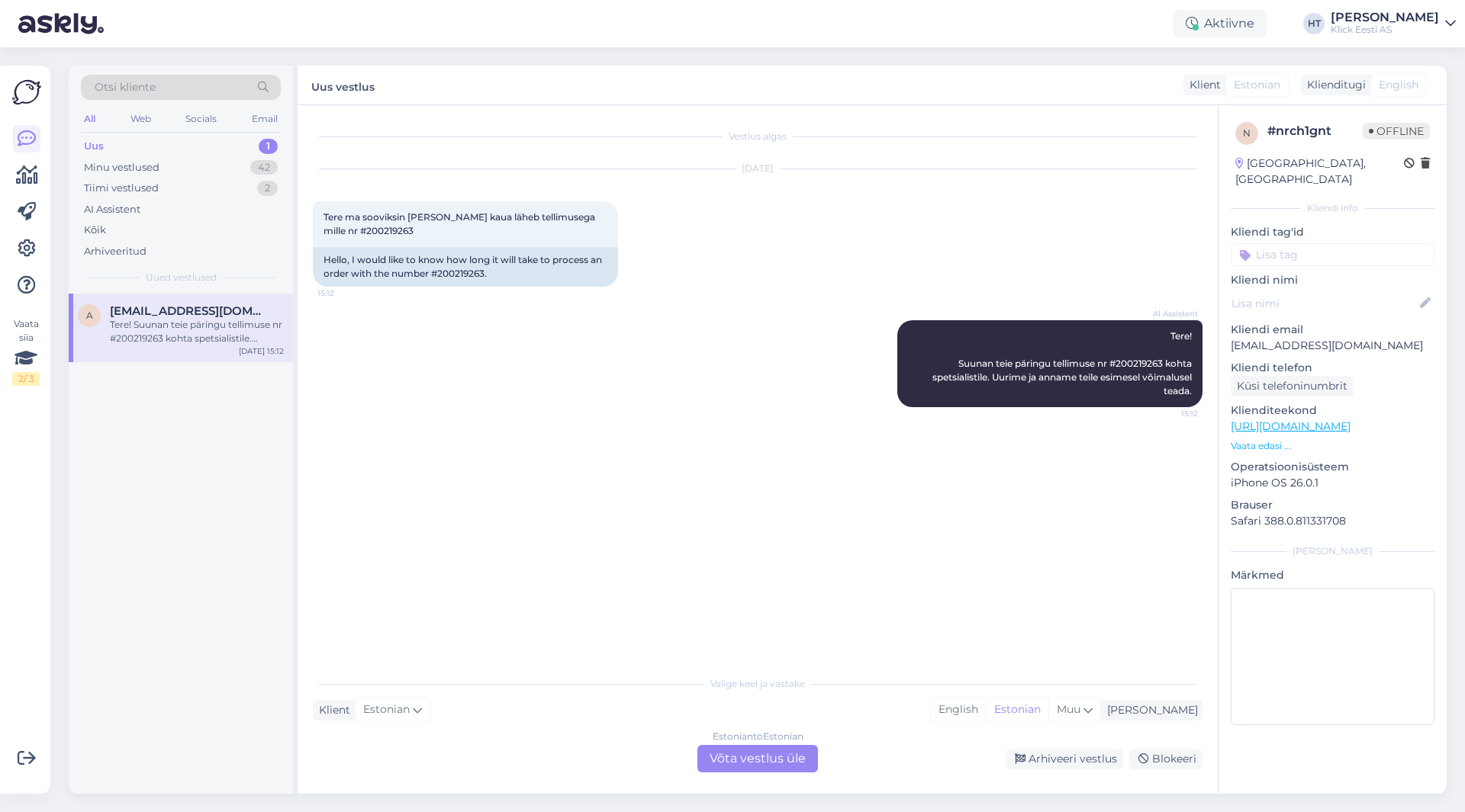
click at [175, 80] on div "Otsi kliente" at bounding box center [181, 87] width 200 height 25
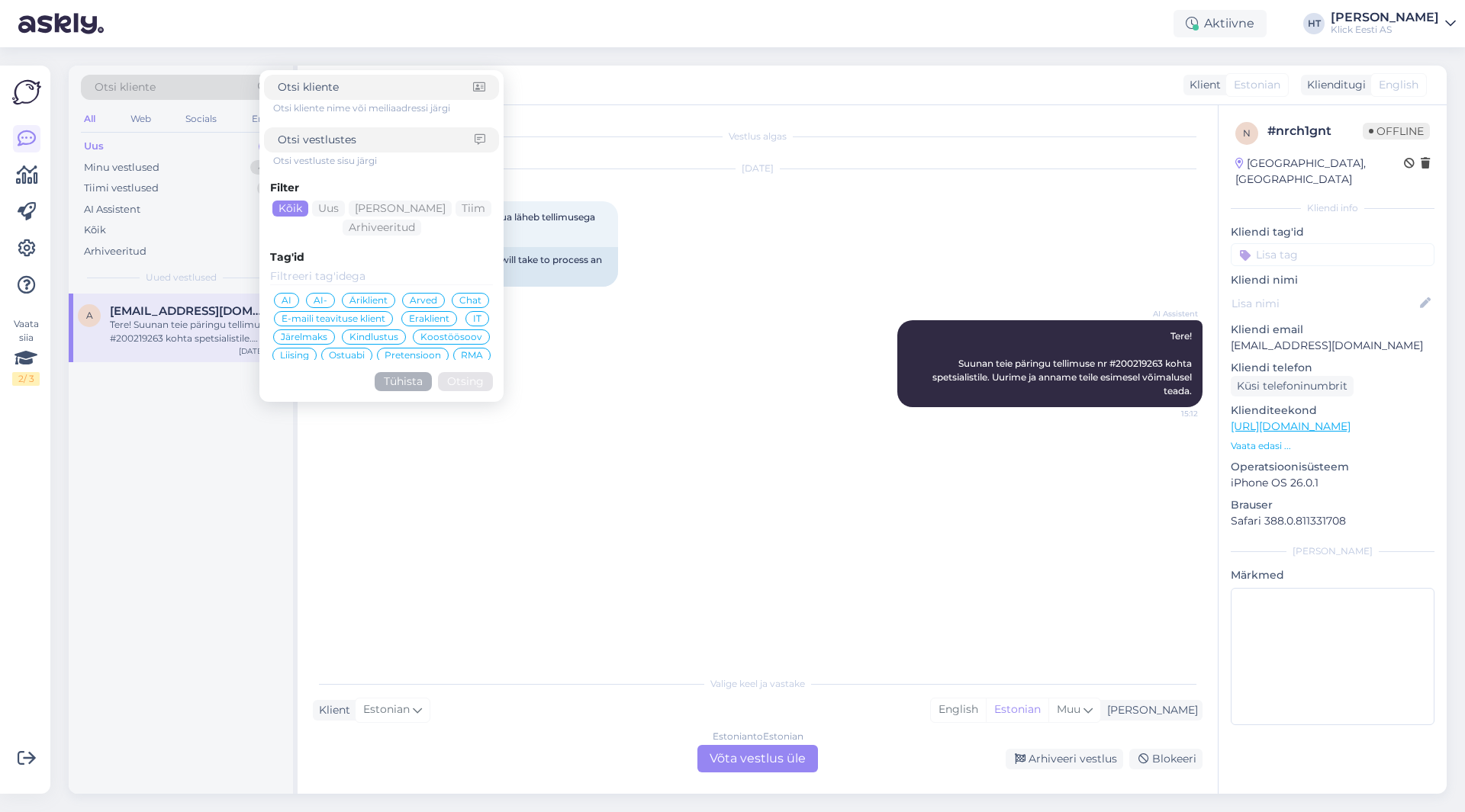
click at [331, 145] on input at bounding box center [376, 140] width 197 height 16
click at [344, 85] on input at bounding box center [375, 87] width 195 height 16
paste input "[EMAIL_ADDRESS][DOMAIN_NAME]"
type input "[EMAIL_ADDRESS][DOMAIN_NAME]"
click button "Otsing" at bounding box center [465, 382] width 55 height 19
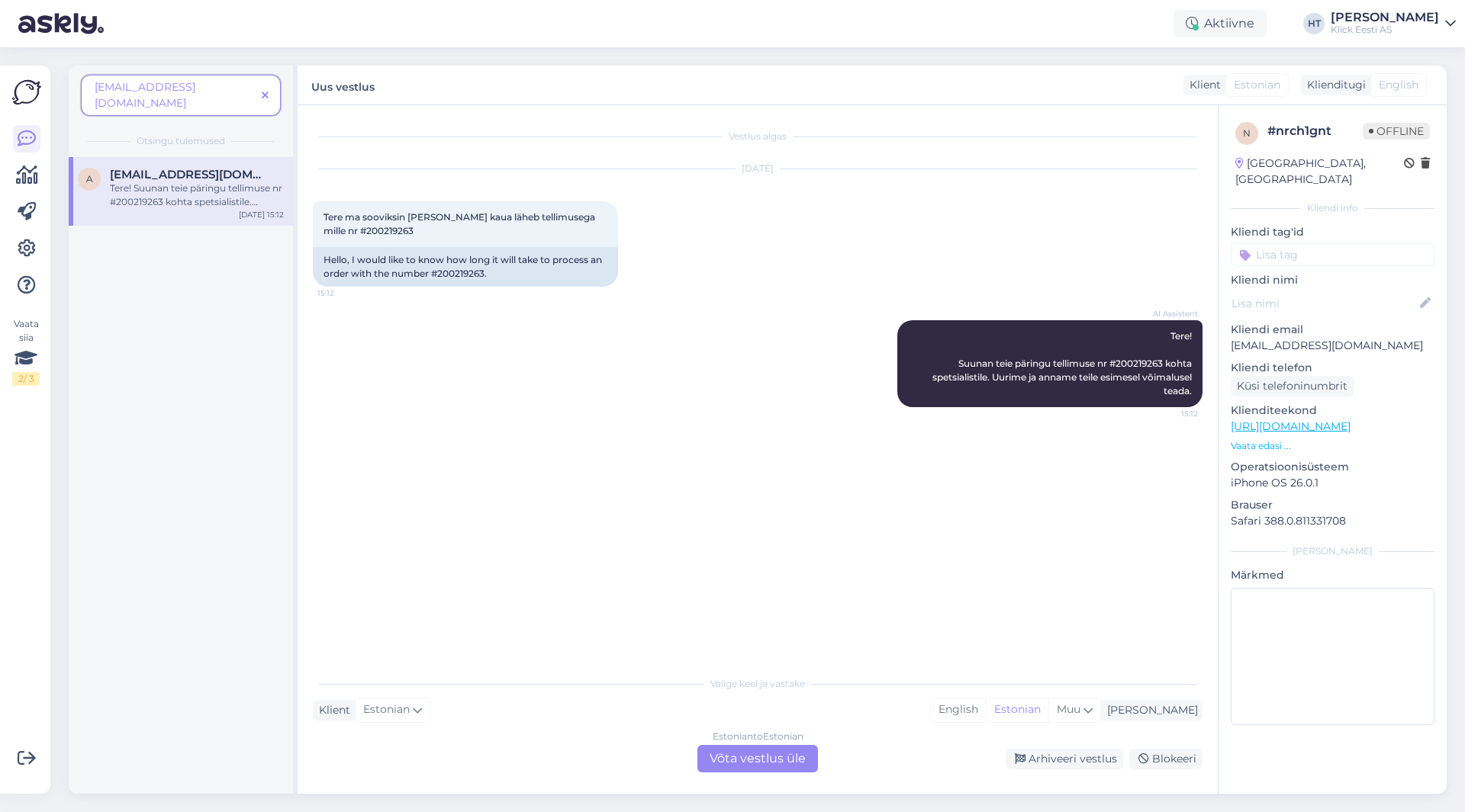
click at [267, 91] on icon at bounding box center [265, 96] width 7 height 10
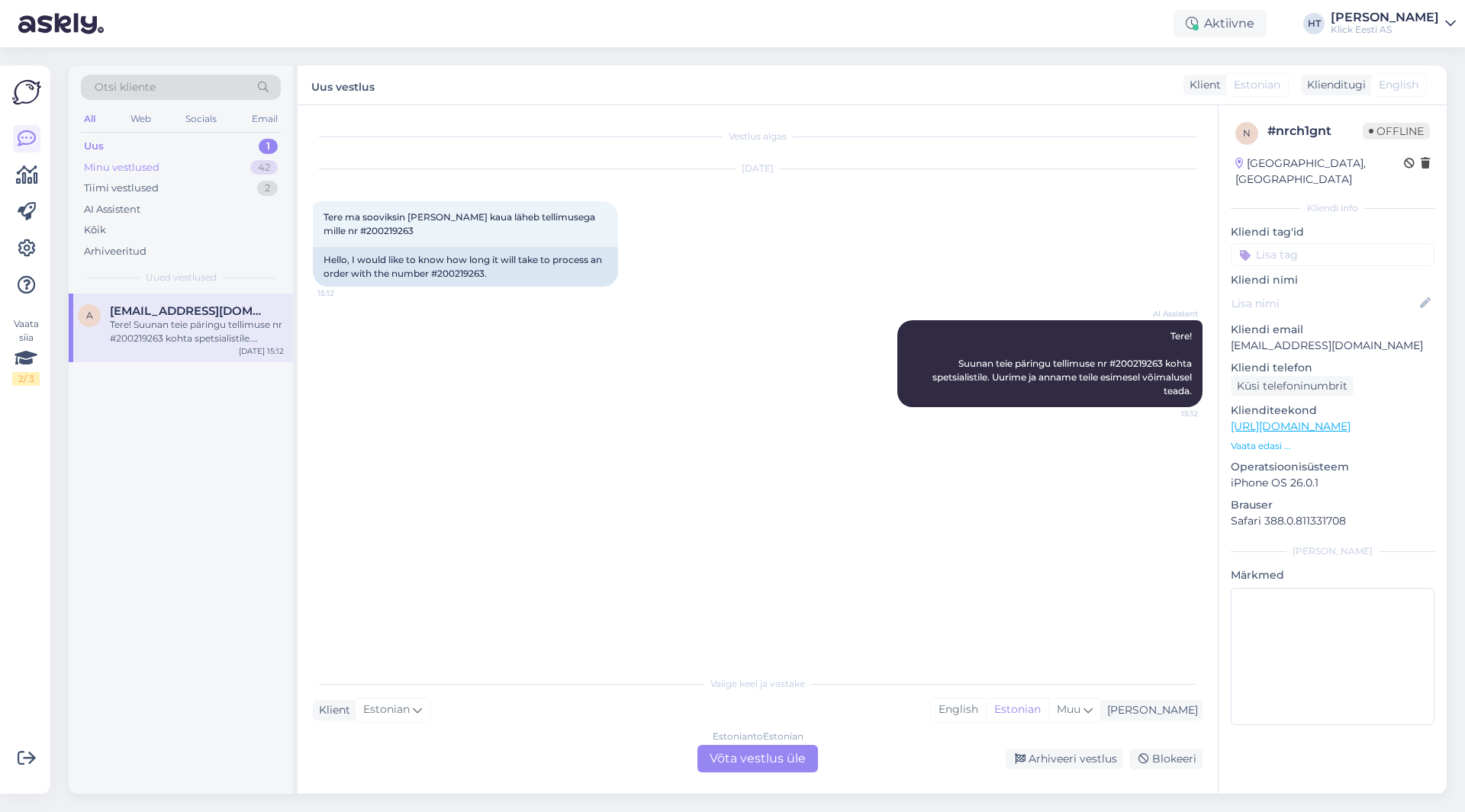
click at [258, 169] on div "42" at bounding box center [263, 167] width 27 height 15
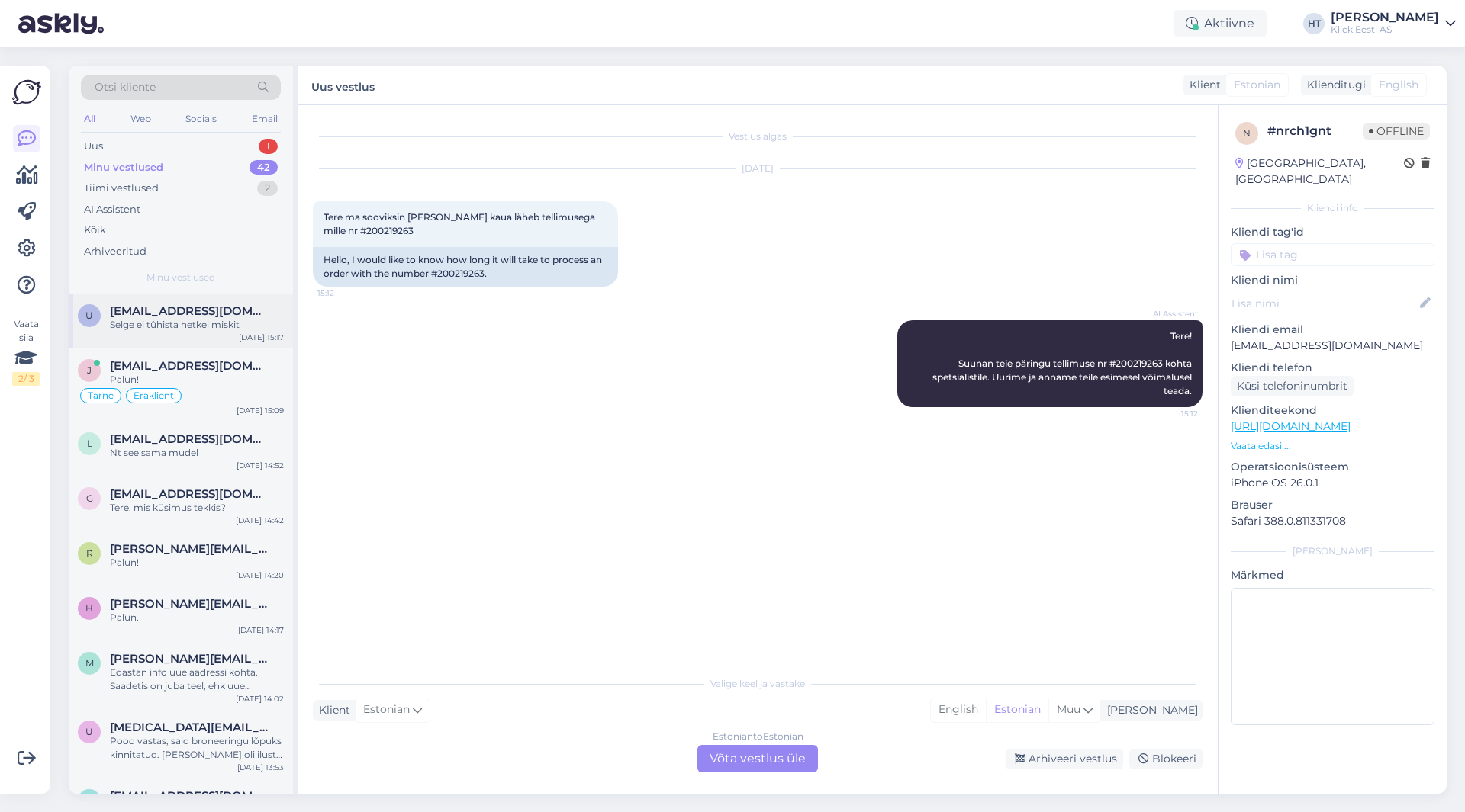
click at [223, 326] on div "Selge ei tûhista hetkel miskit" at bounding box center [197, 325] width 174 height 14
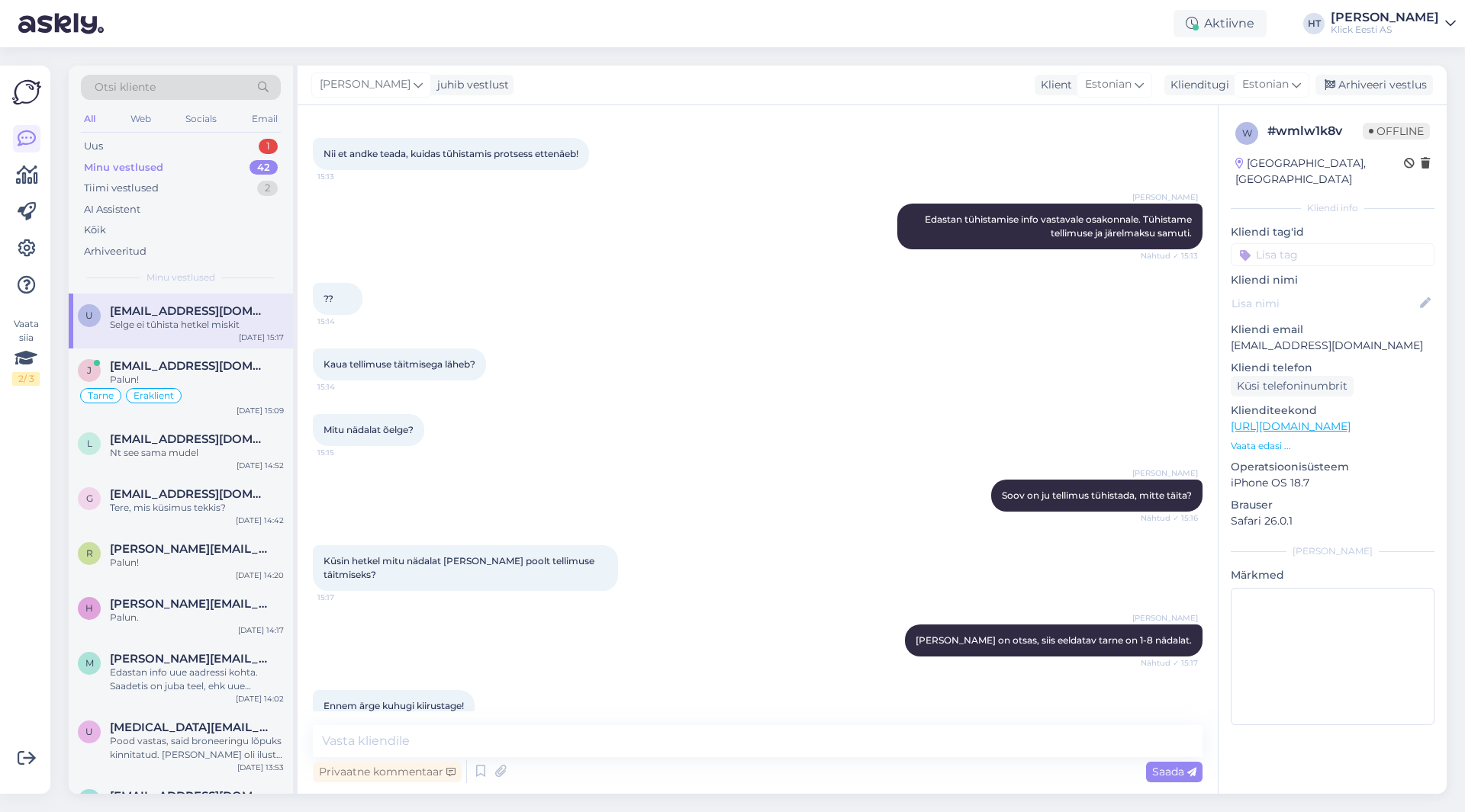
scroll to position [674, 0]
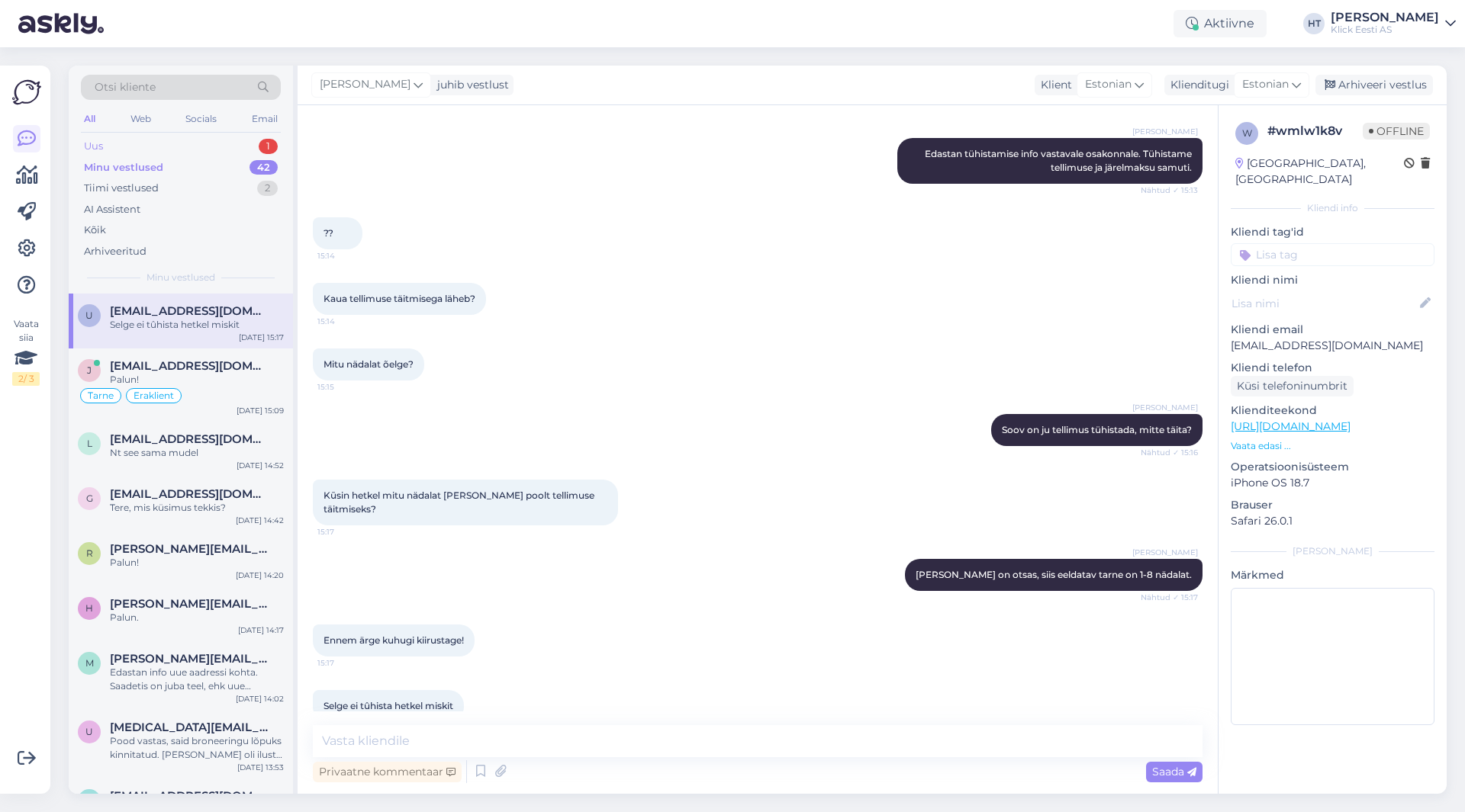
click at [221, 147] on div "Uus 1" at bounding box center [181, 146] width 200 height 21
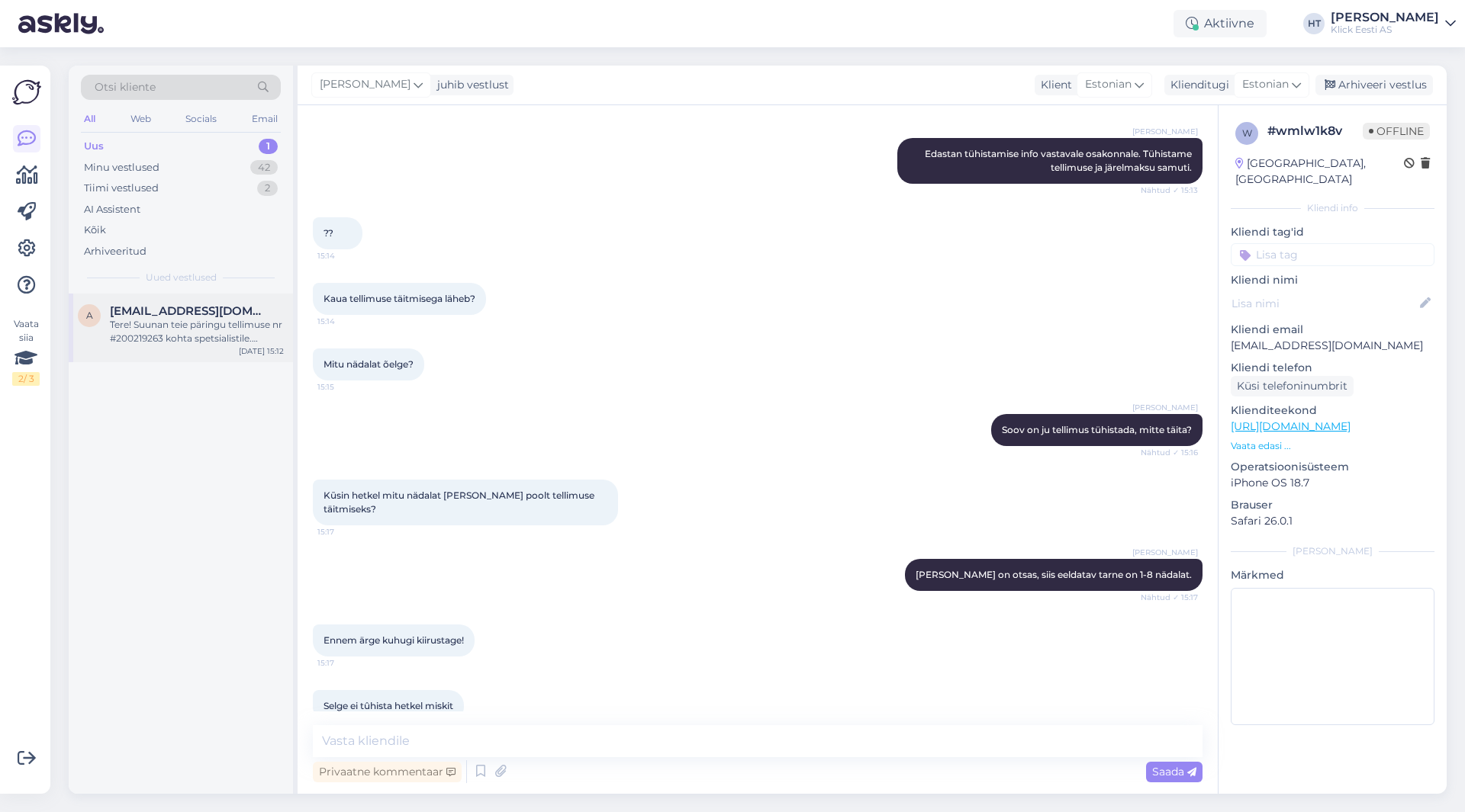
click at [237, 314] on span "[EMAIL_ADDRESS][DOMAIN_NAME]" at bounding box center [190, 311] width 159 height 14
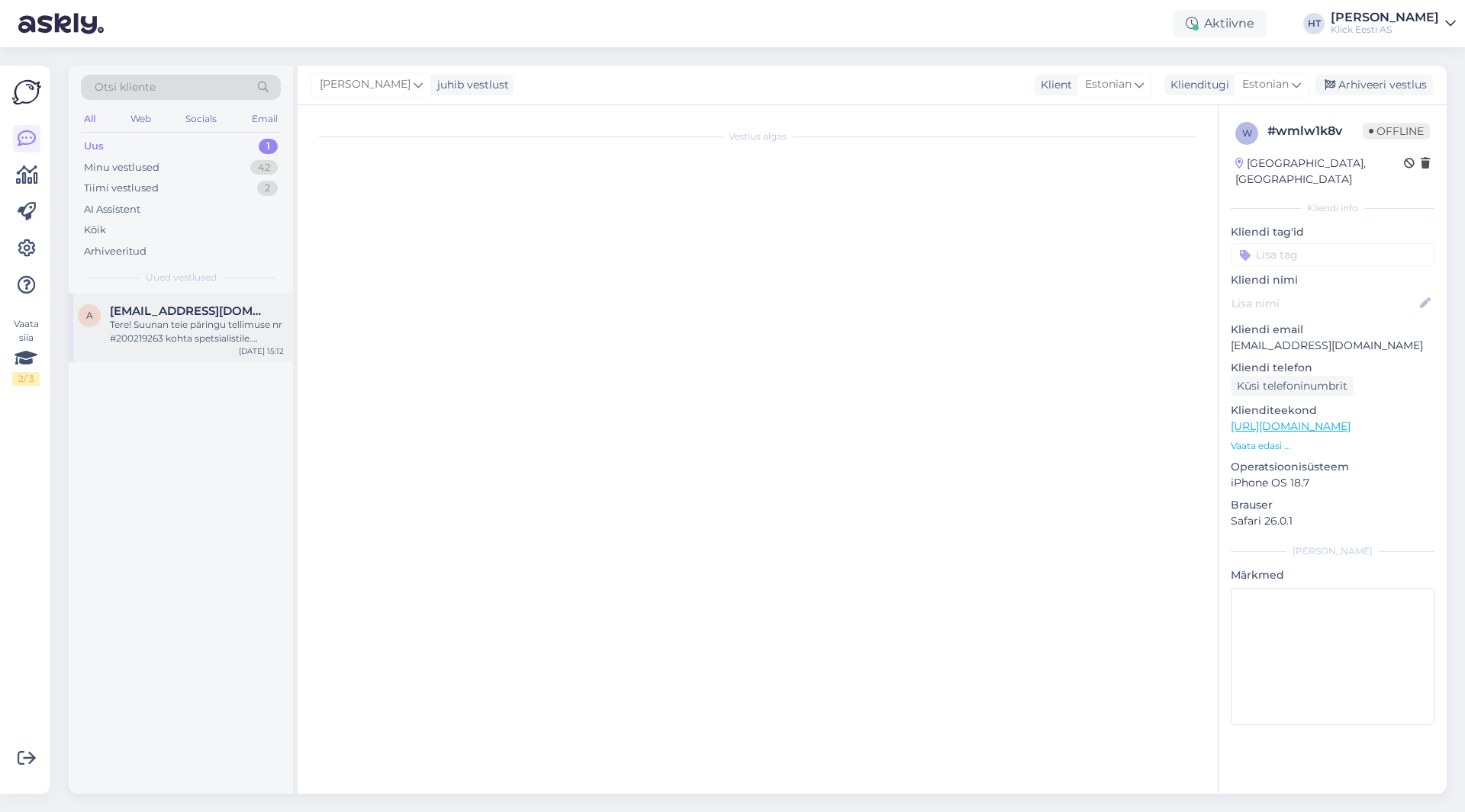
scroll to position [0, 0]
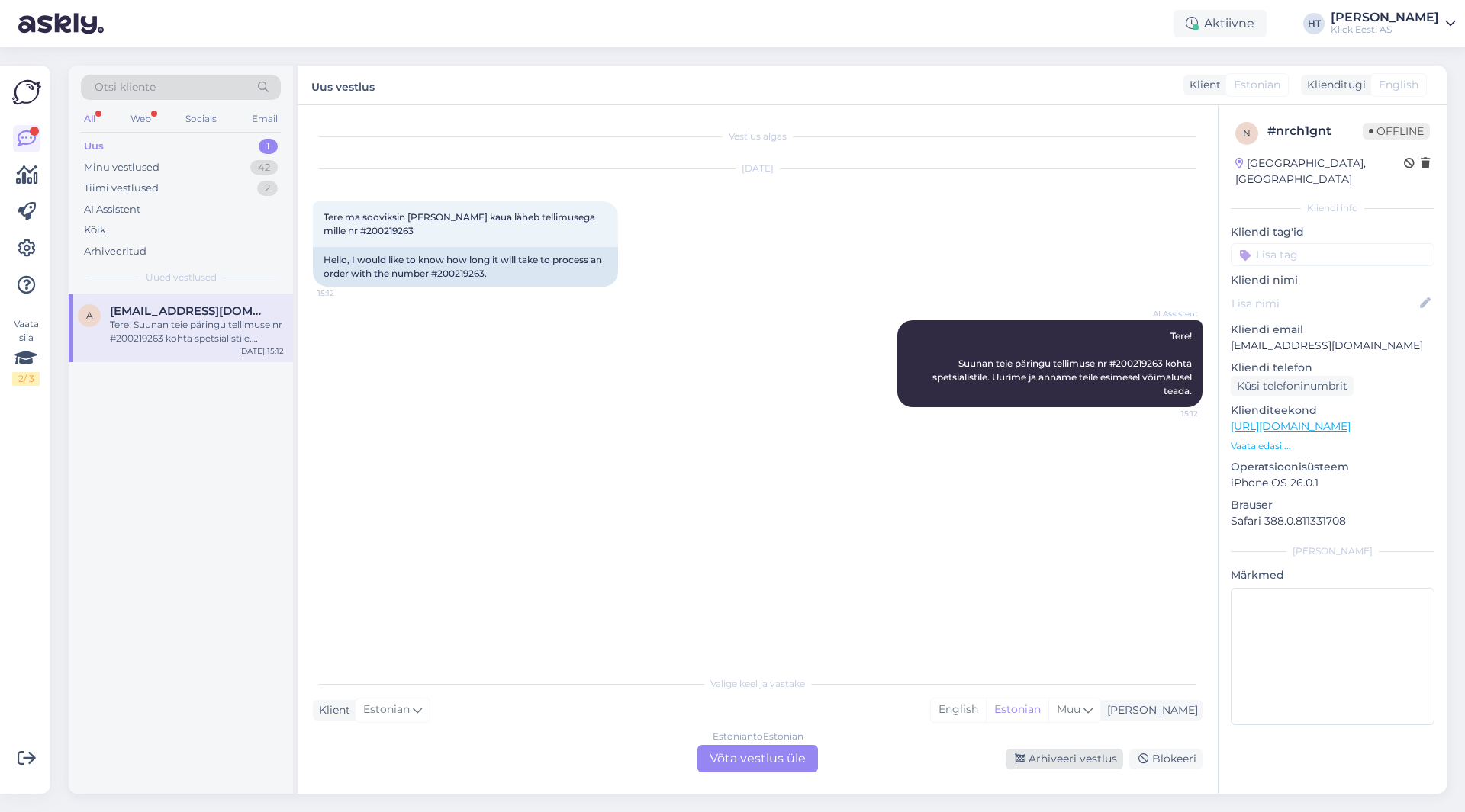
click at [1104, 760] on div "Arhiveeri vestlus" at bounding box center [1064, 760] width 117 height 21
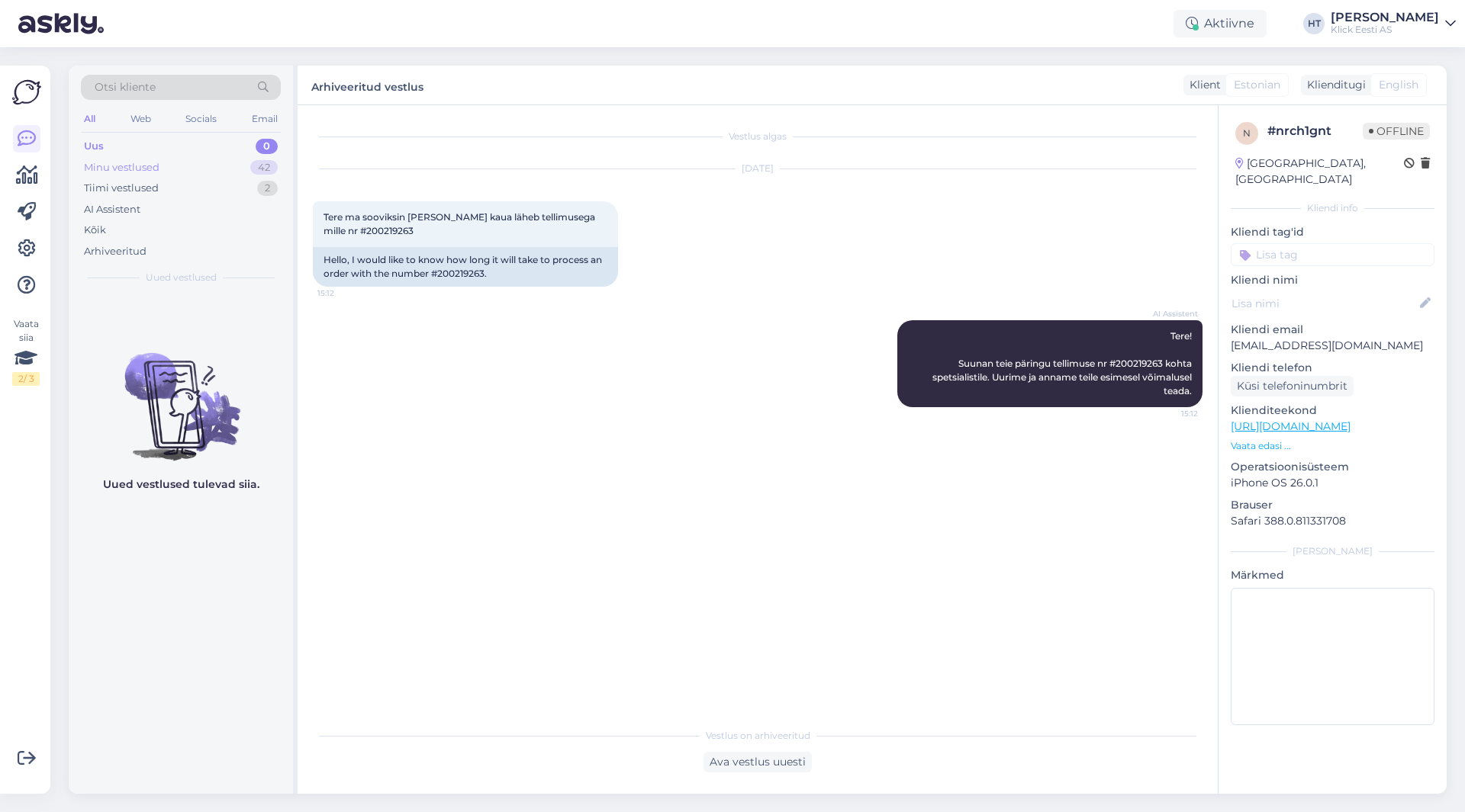
click at [271, 168] on div "42" at bounding box center [263, 167] width 27 height 15
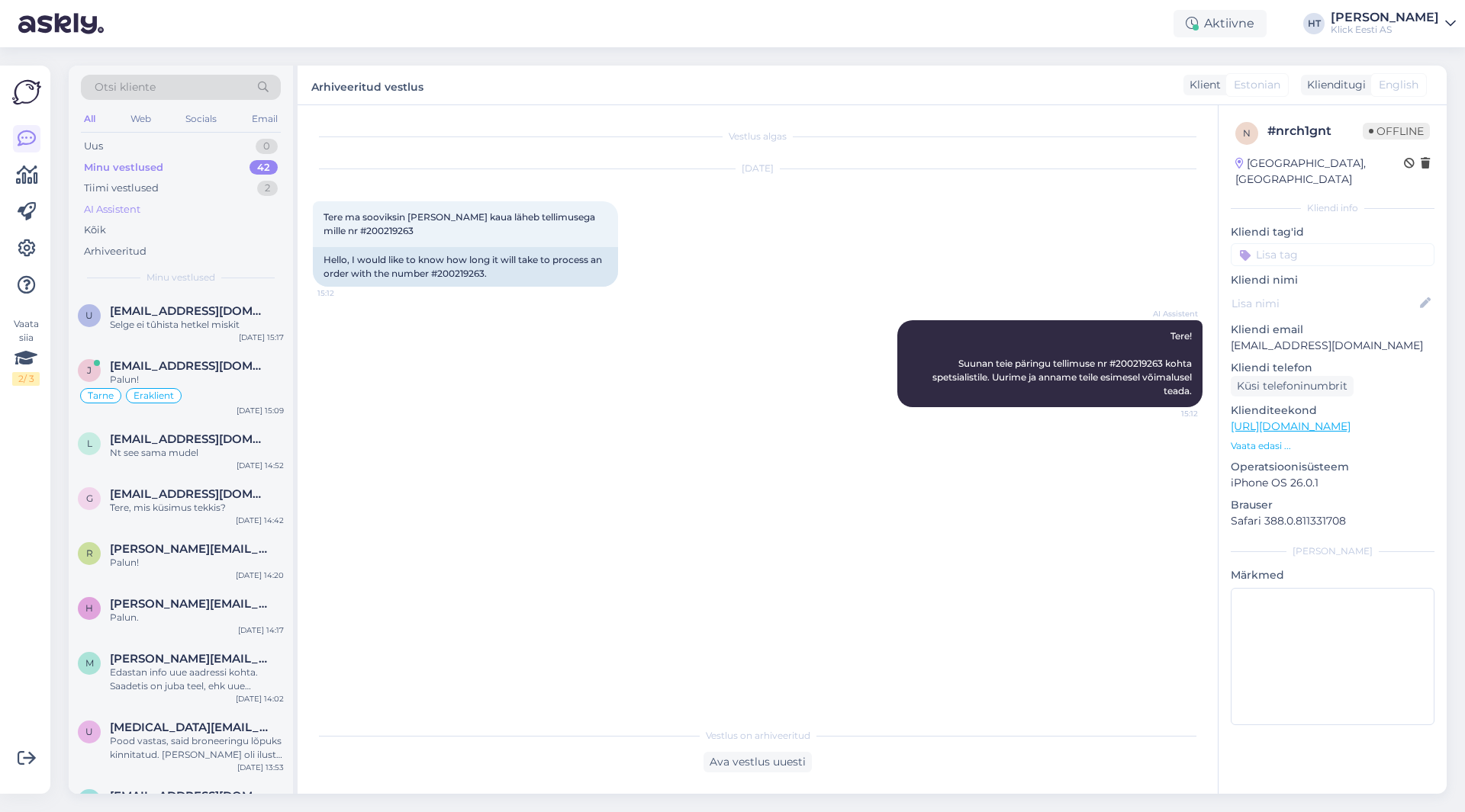
click at [206, 204] on div "AI Assistent" at bounding box center [181, 210] width 200 height 21
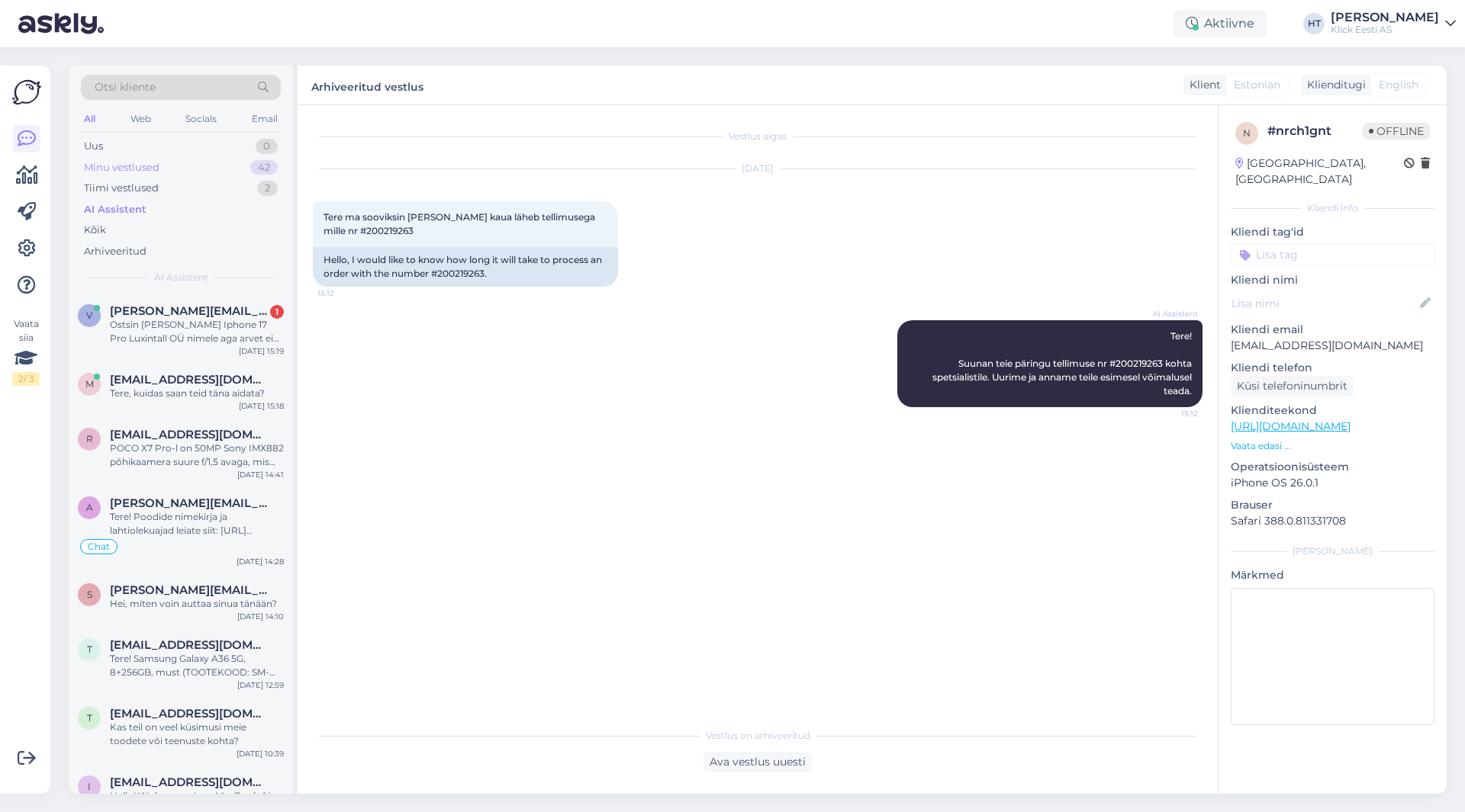
click at [220, 170] on div "Minu vestlused 42" at bounding box center [181, 168] width 200 height 21
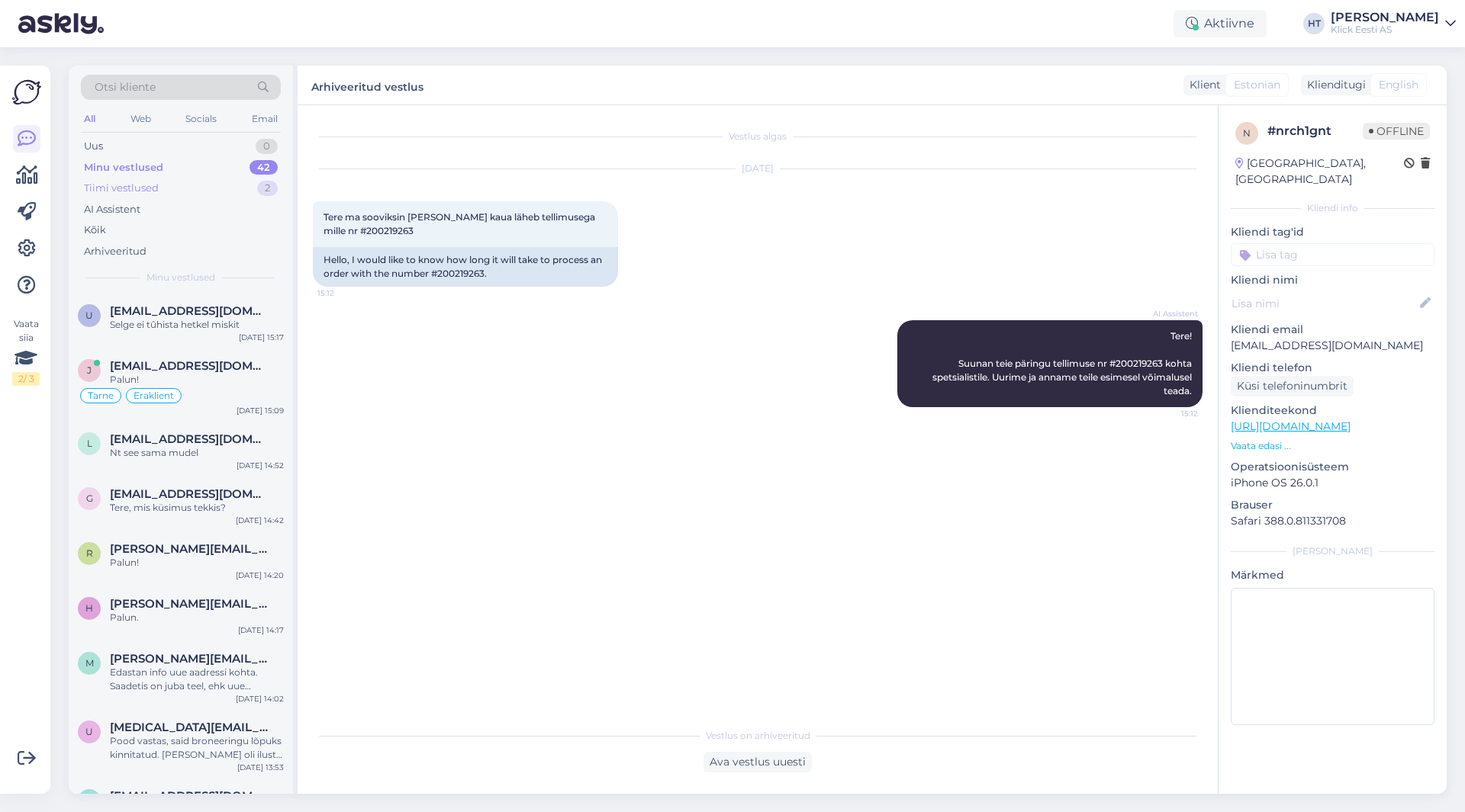
click at [229, 185] on div "Tiimi vestlused 2" at bounding box center [181, 188] width 200 height 21
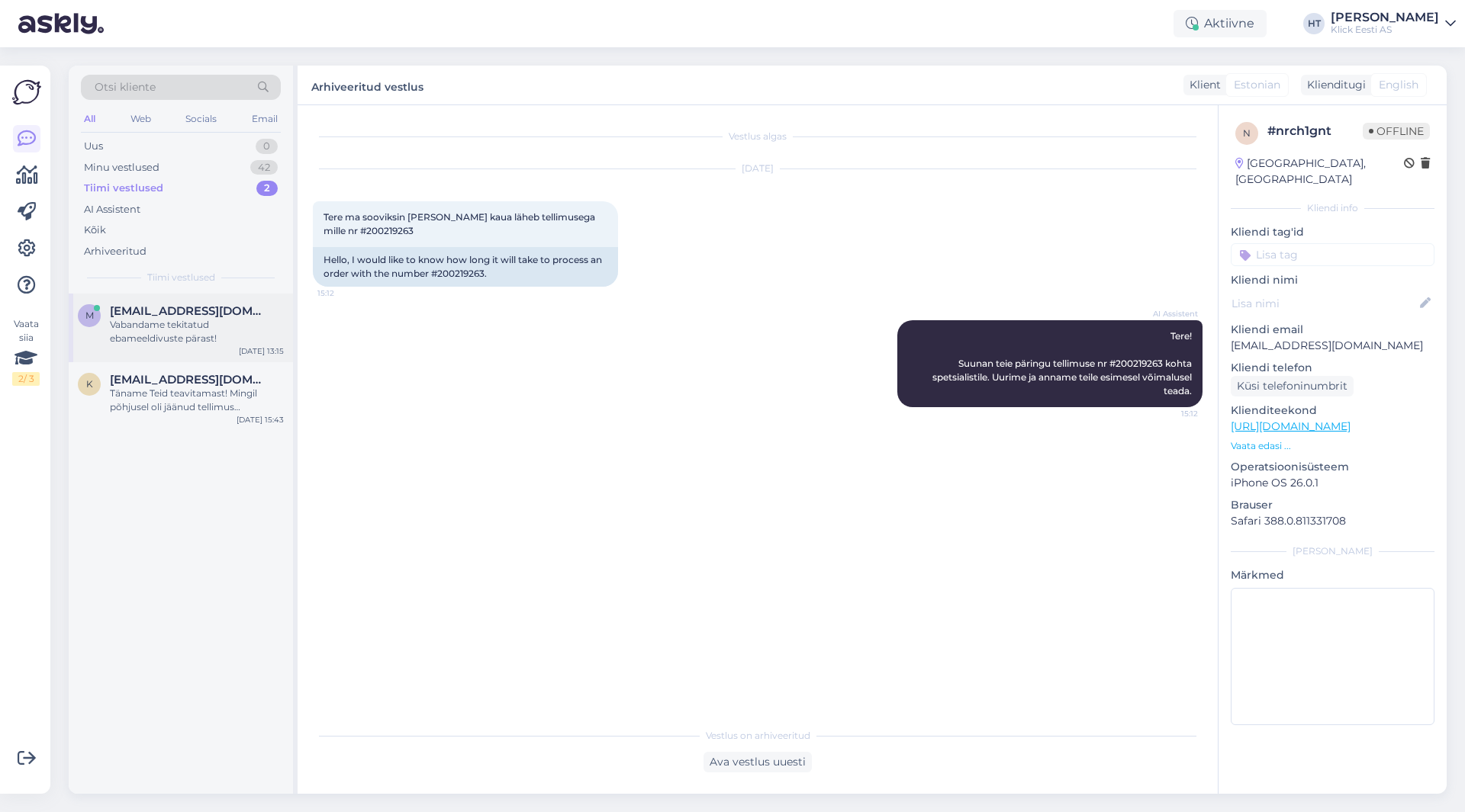
click at [225, 313] on span "[EMAIL_ADDRESS][DOMAIN_NAME]" at bounding box center [190, 311] width 159 height 14
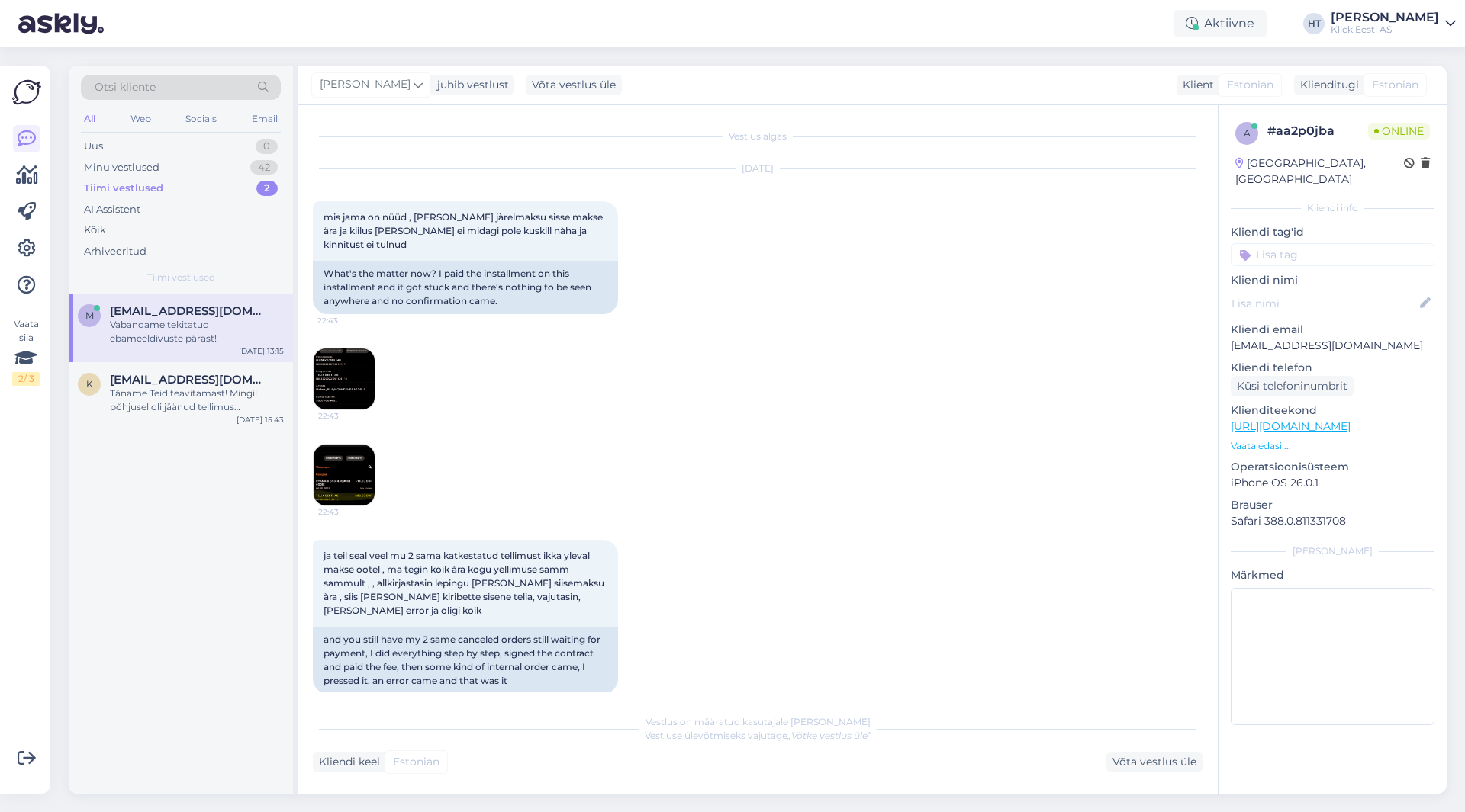
scroll to position [1135, 0]
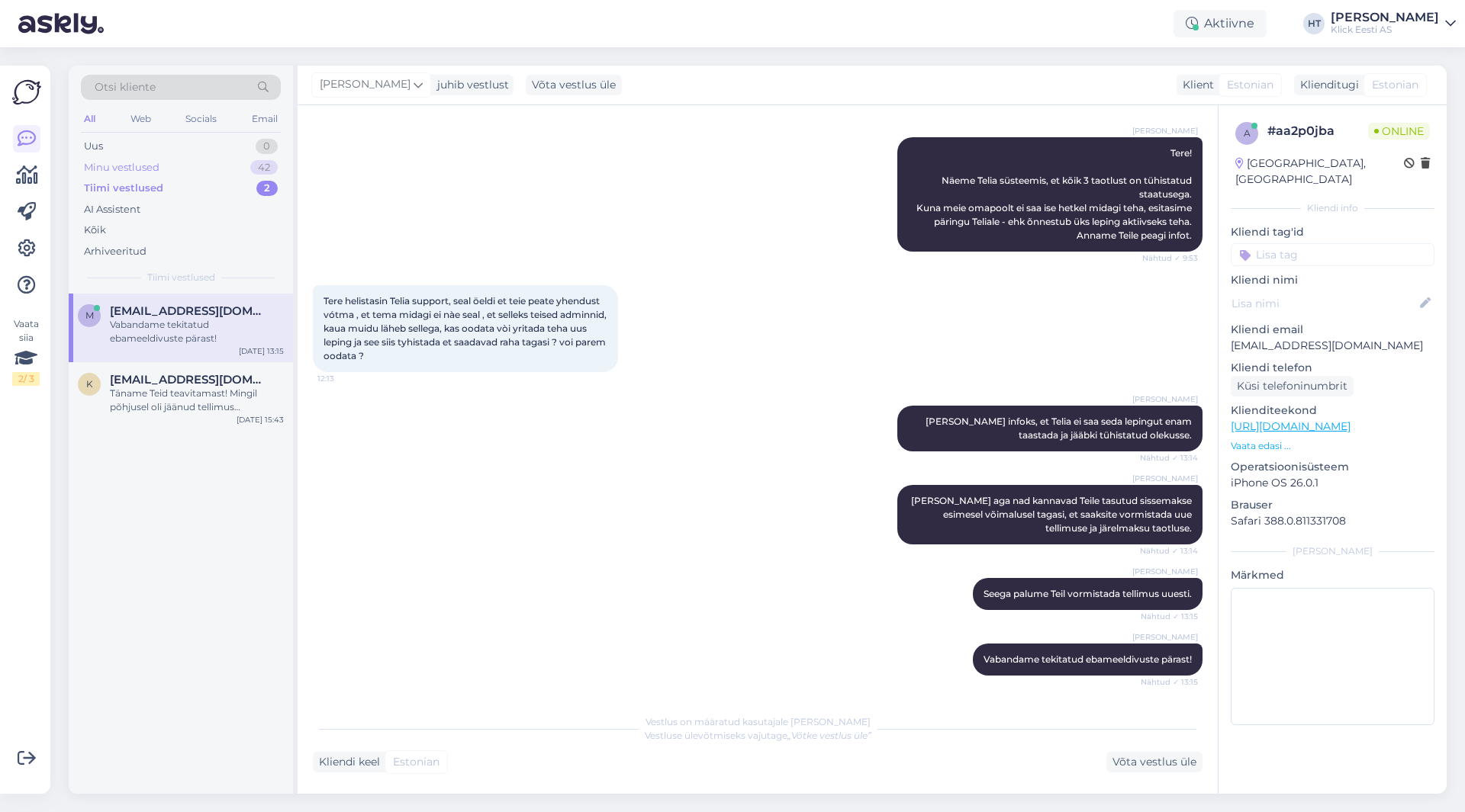
click at [266, 170] on div "42" at bounding box center [263, 167] width 27 height 15
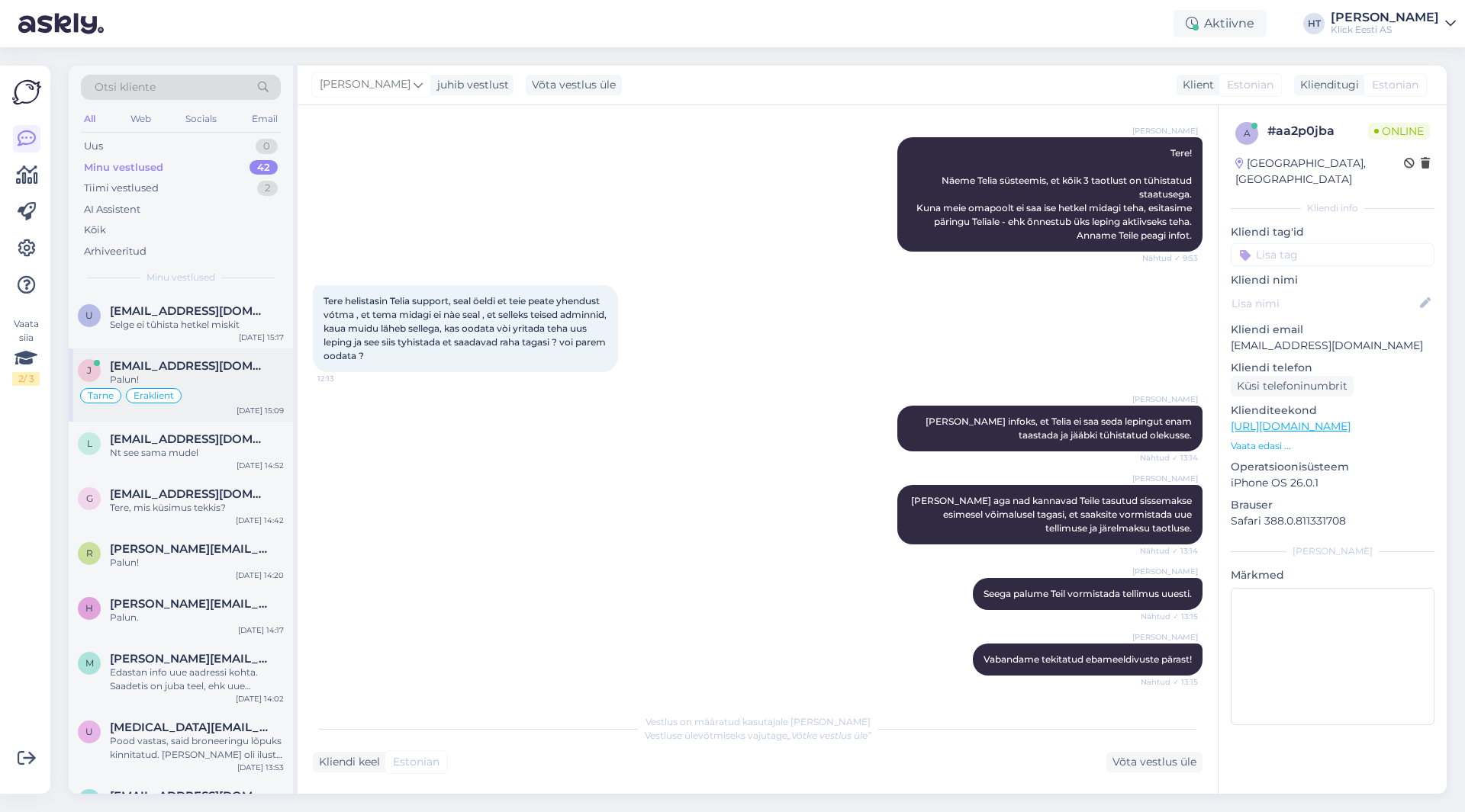
click at [232, 359] on span "[EMAIL_ADDRESS][DOMAIN_NAME]" at bounding box center [190, 366] width 159 height 14
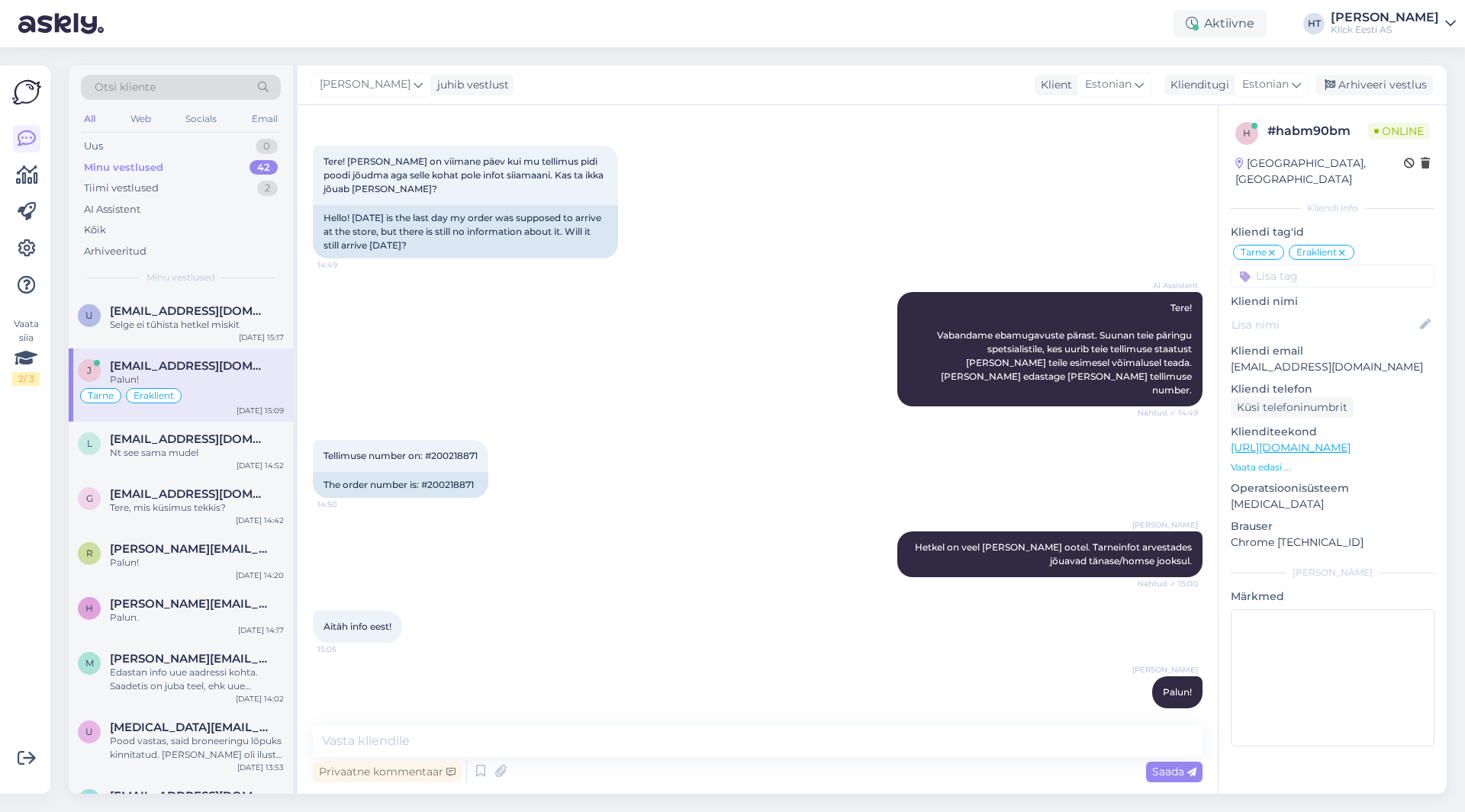
click at [637, 403] on div "AI Assistent Tere! Vabandame ebamugavuste pärast. Suunan teie päringu spetsiali…" at bounding box center [758, 349] width 890 height 148
click at [222, 338] on div "U [EMAIL_ADDRESS][DOMAIN_NAME] Selge ei tûhista hetkel miskit [DATE] 15:17" at bounding box center [181, 321] width 225 height 55
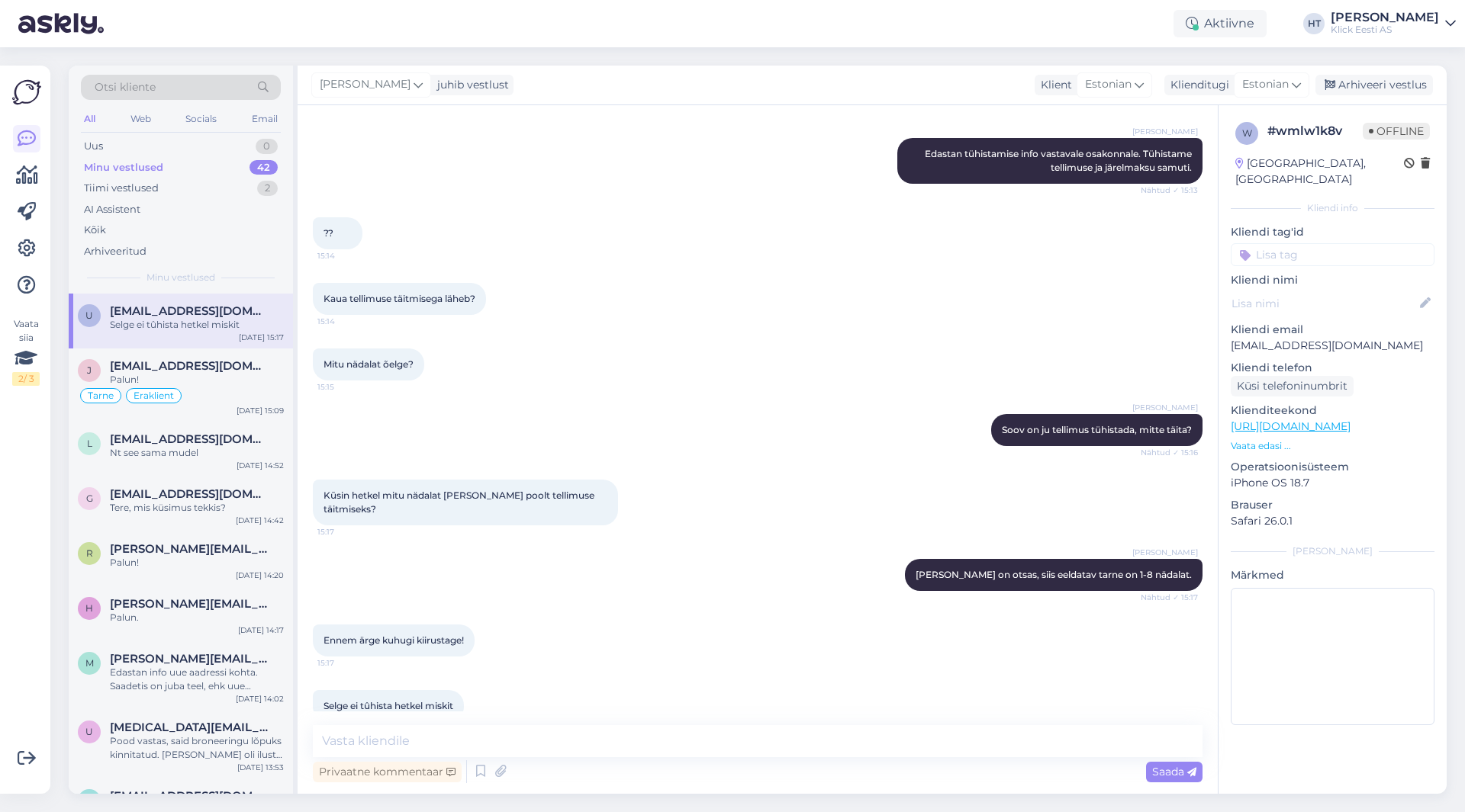
click at [22, 577] on div "Vaata siia 2 / 3" at bounding box center [26, 430] width 29 height 704
click at [189, 154] on div "Uus 1" at bounding box center [181, 146] width 200 height 21
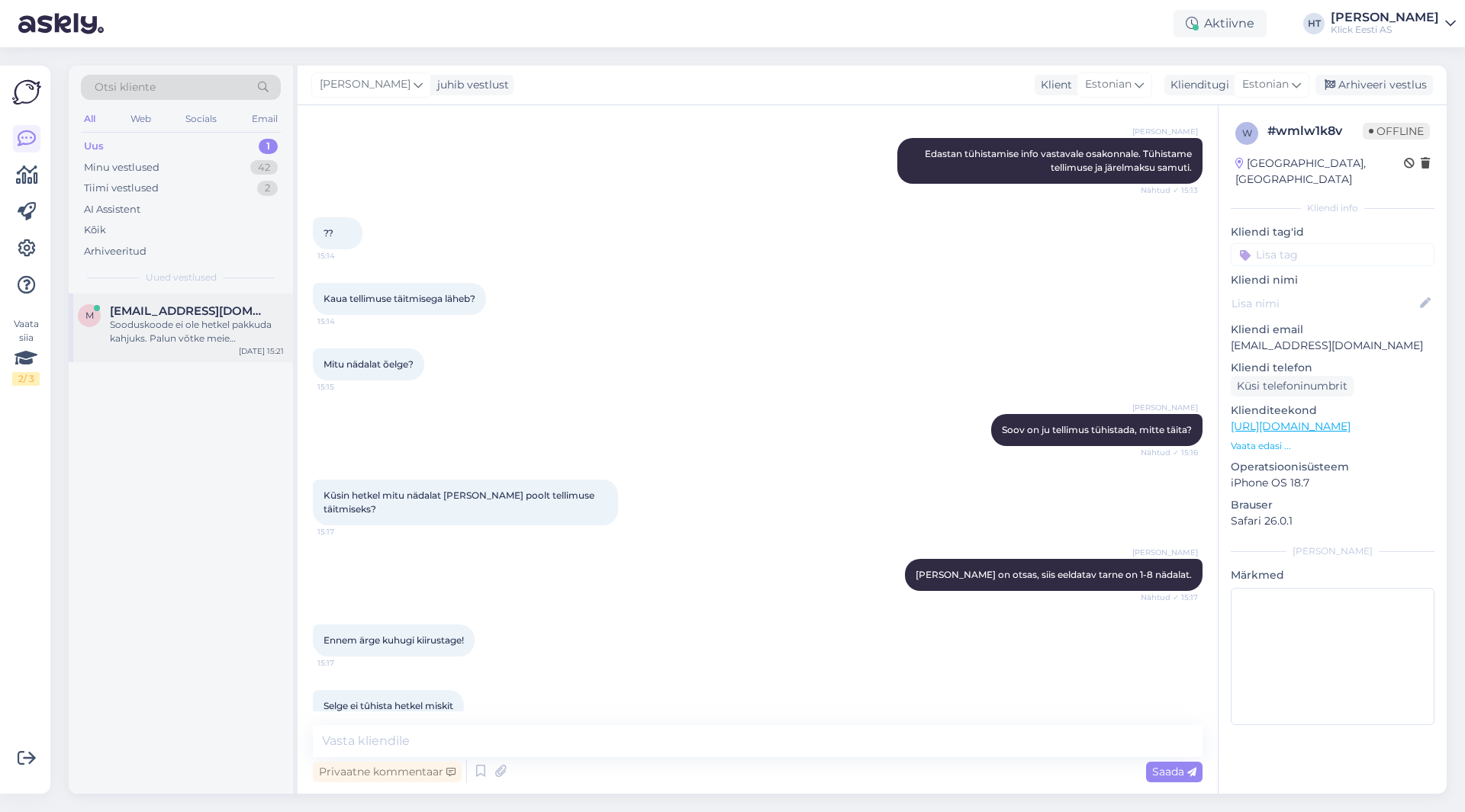
click at [225, 323] on div "Sooduskoode ei ole hetkel pakkuda kahjuks. Palun võtke meie äriklienditeenindus…" at bounding box center [197, 331] width 174 height 27
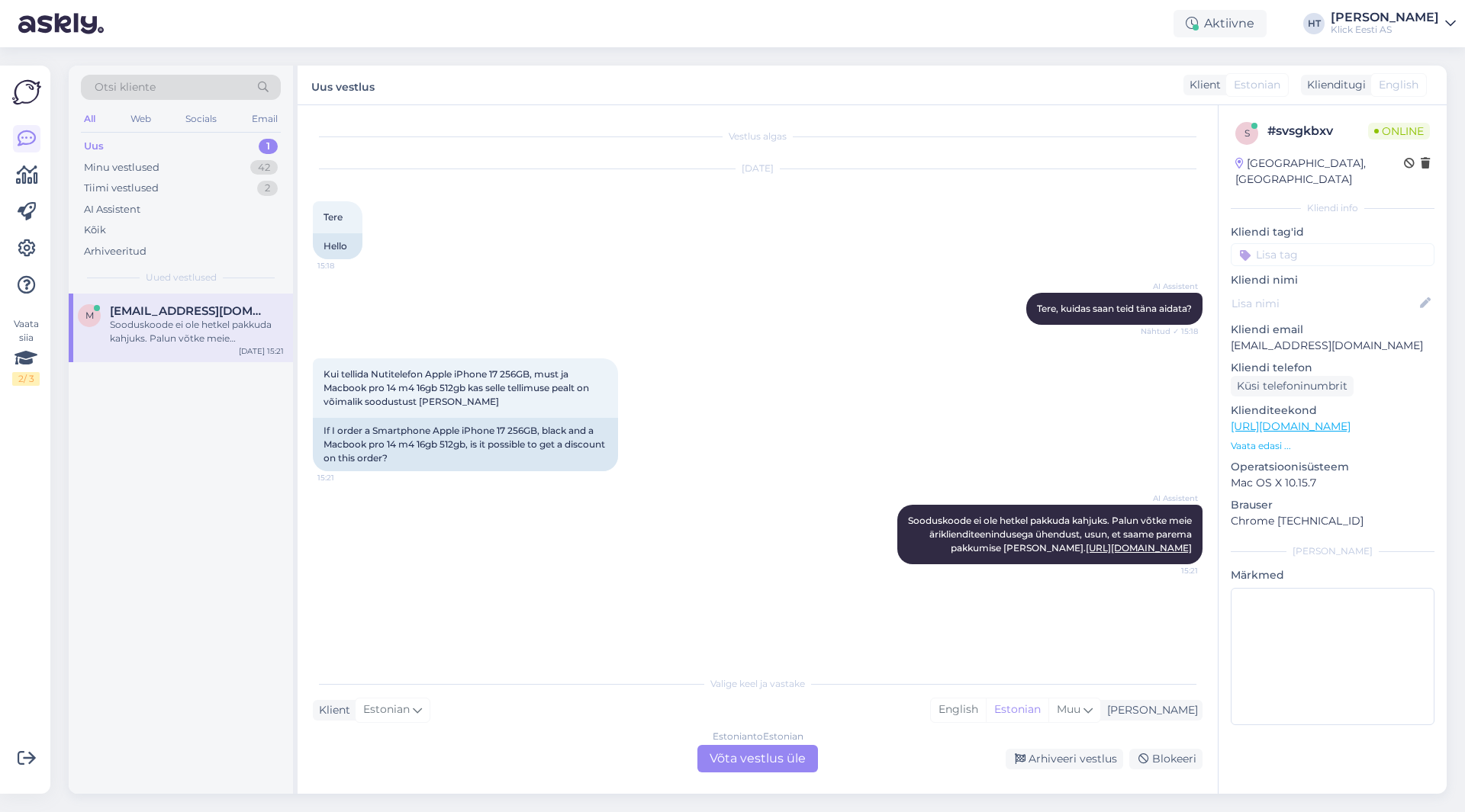
scroll to position [0, 0]
click at [729, 757] on div "Estonian to Estonian Võta vestlus üle" at bounding box center [758, 759] width 121 height 27
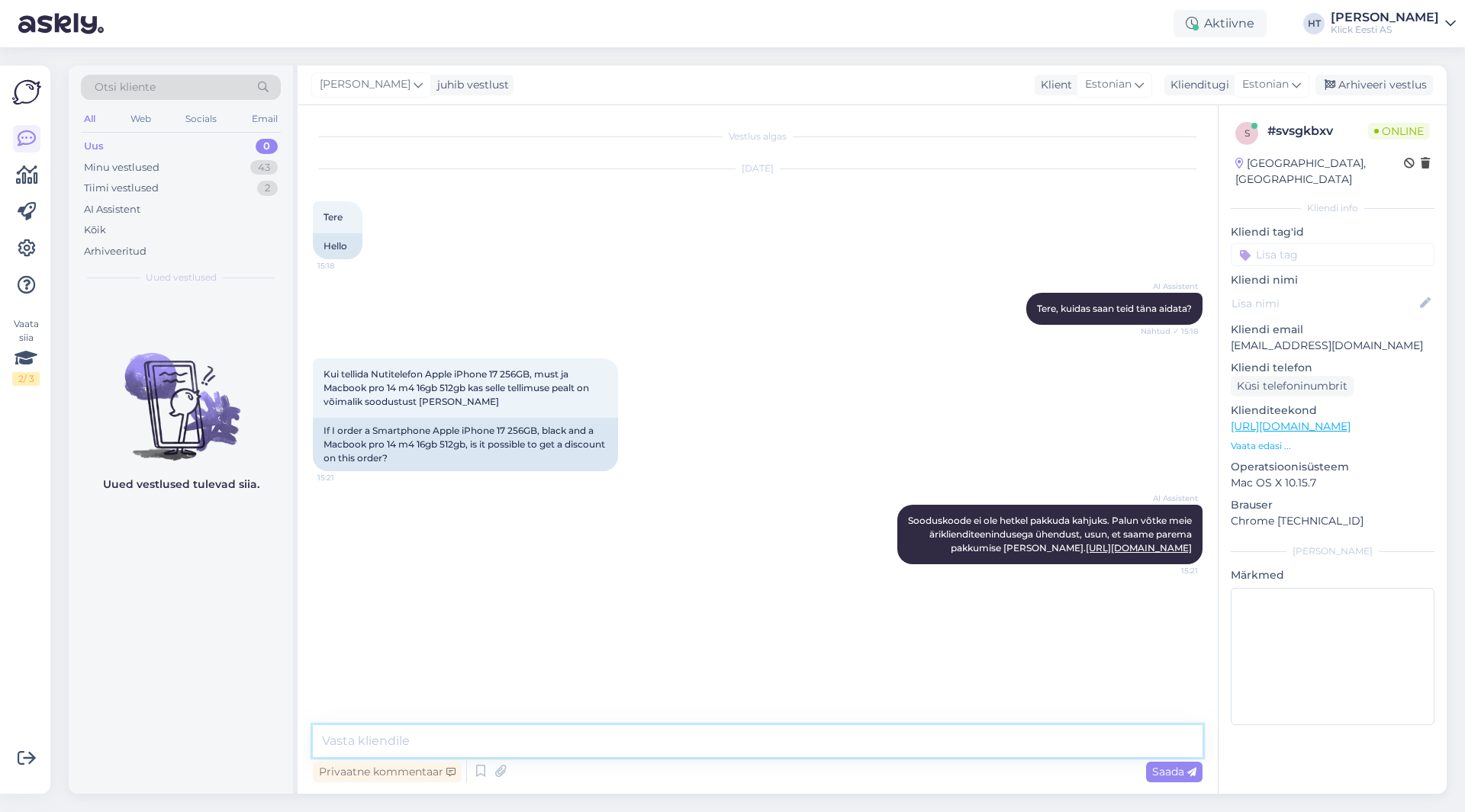
click at [752, 734] on textarea at bounding box center [758, 741] width 890 height 32
type textarea "Kirjutada saab aadressile [EMAIL_ADDRESS][DOMAIN_NAME] hinnapakkumiste jaoks."
click at [1273, 440] on p "Vaata edasi ..." at bounding box center [1332, 447] width 204 height 14
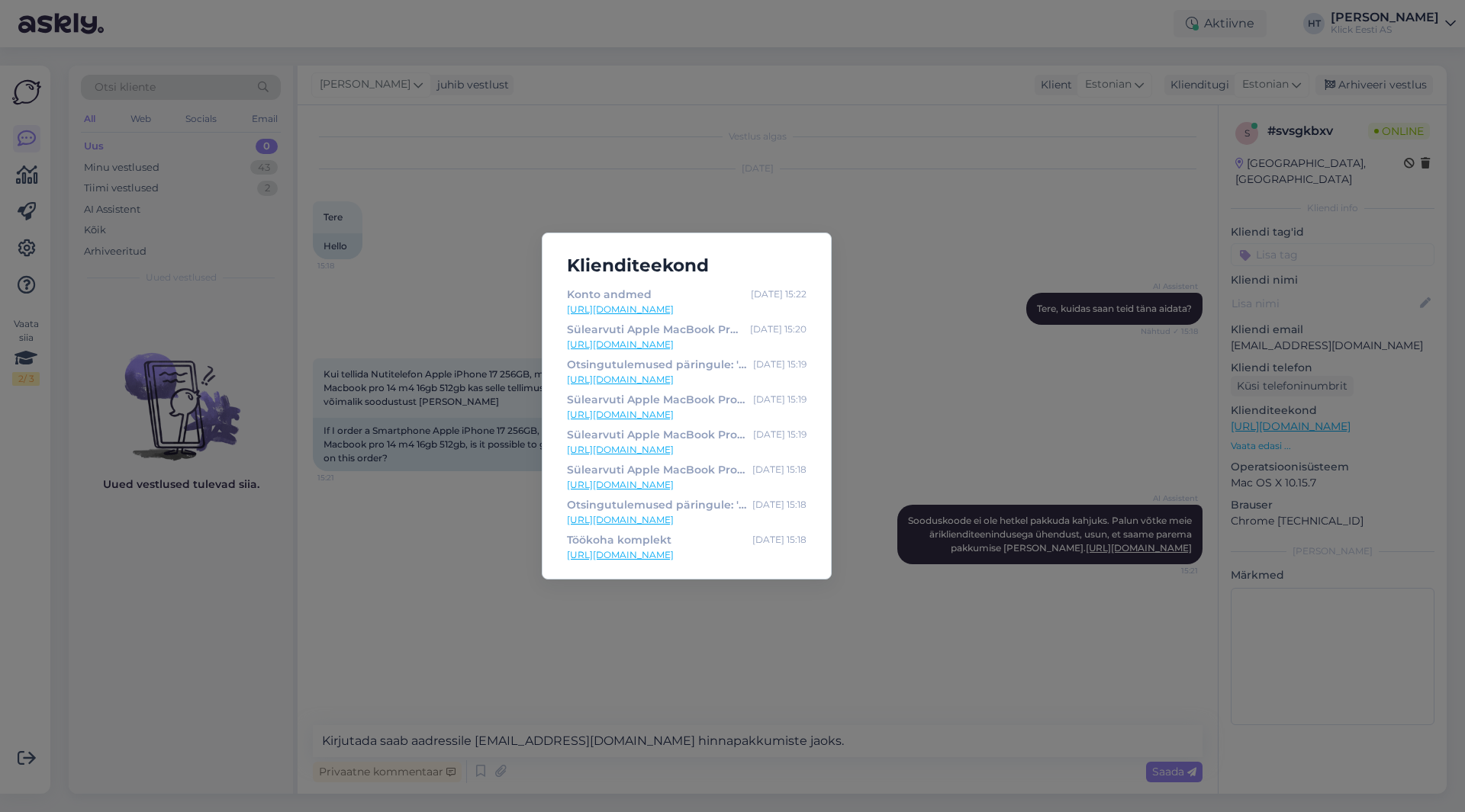
click at [768, 614] on div "Klienditeekond Konto andmed [DATE] 15:22 [URL][DOMAIN_NAME] Sülearvuti Apple Ma…" at bounding box center [732, 406] width 1465 height 812
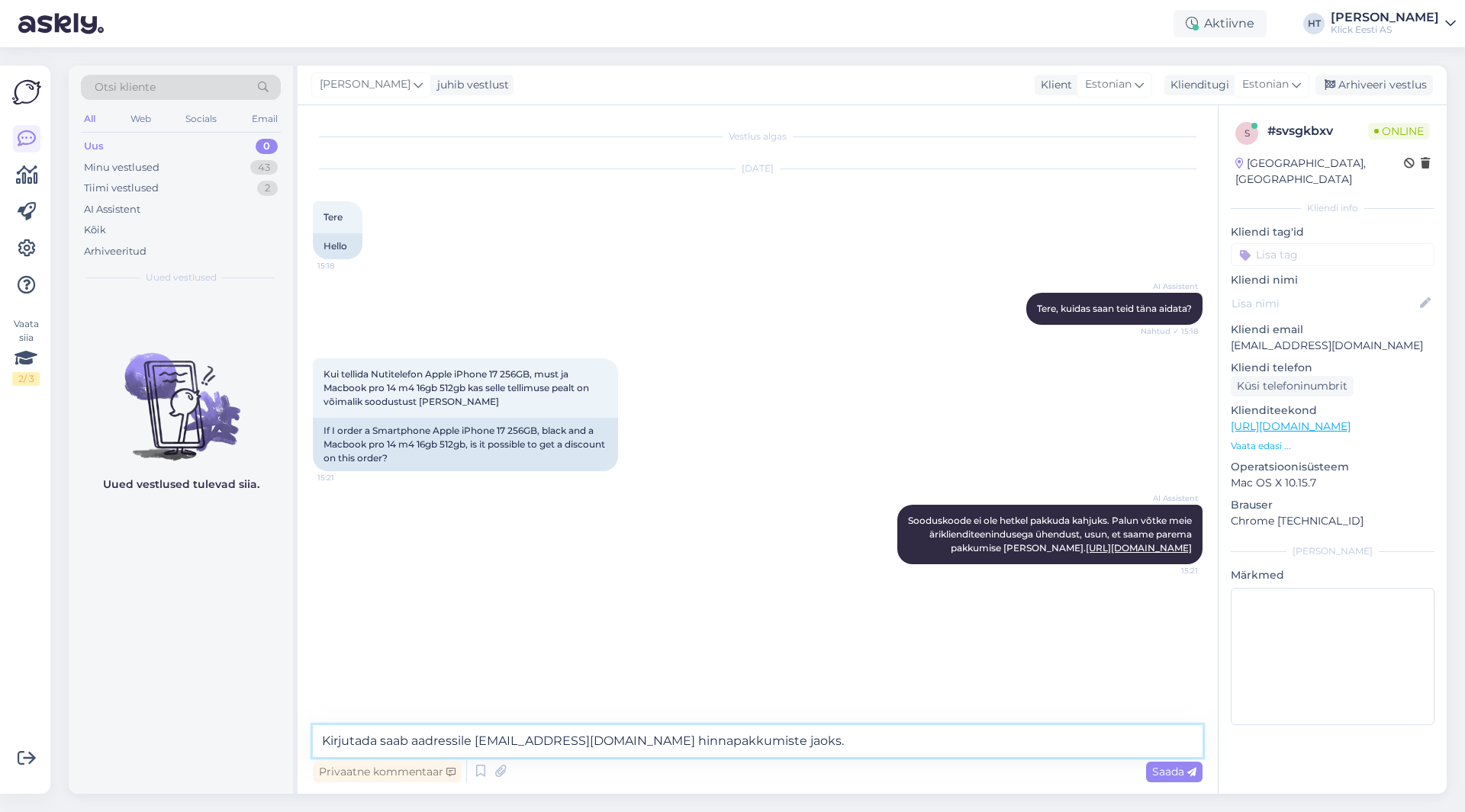
click at [783, 739] on textarea "Kirjutada saab aadressile [EMAIL_ADDRESS][DOMAIN_NAME] hinnapakkumiste jaoks." at bounding box center [758, 741] width 890 height 32
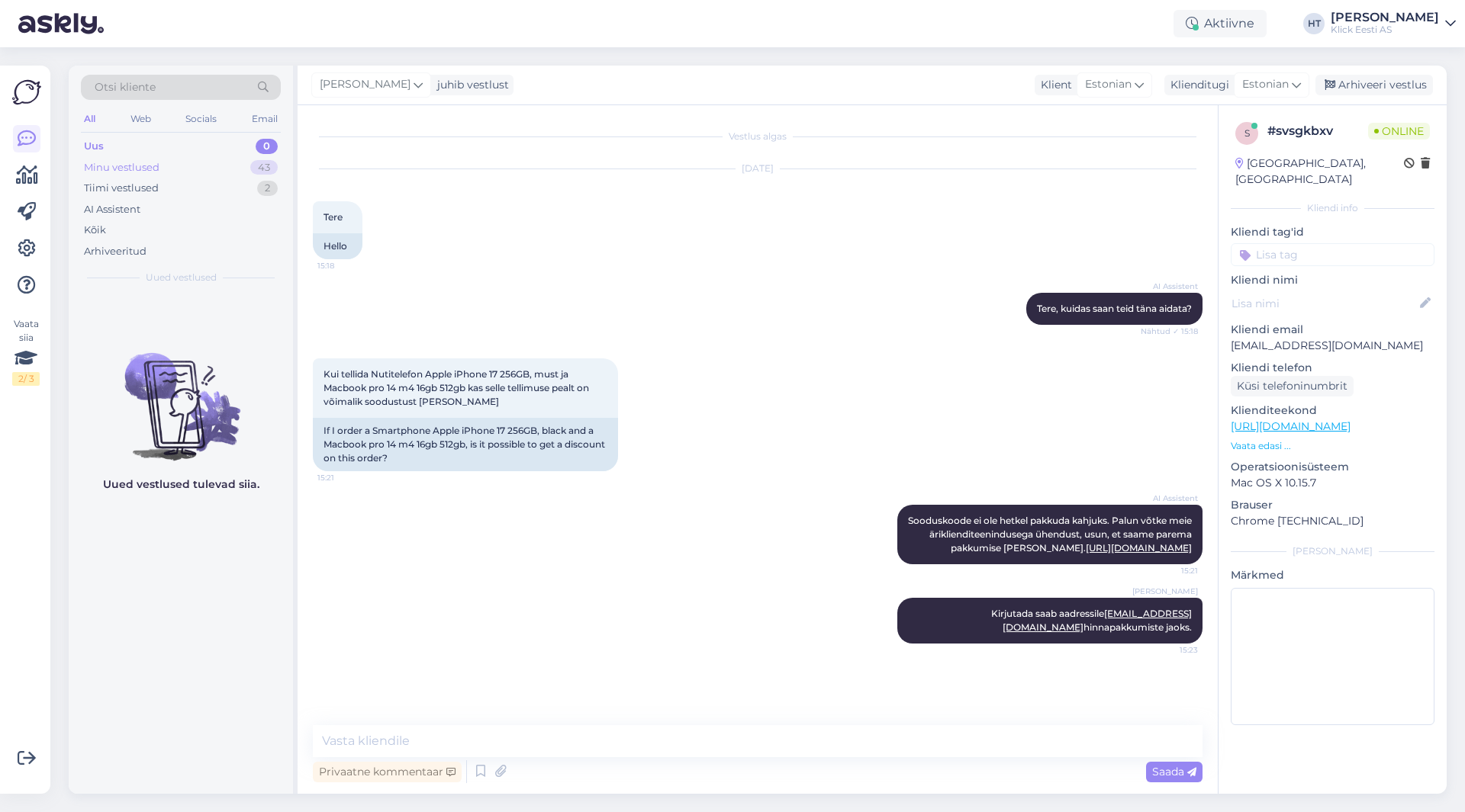
click at [260, 170] on div "43" at bounding box center [263, 167] width 27 height 15
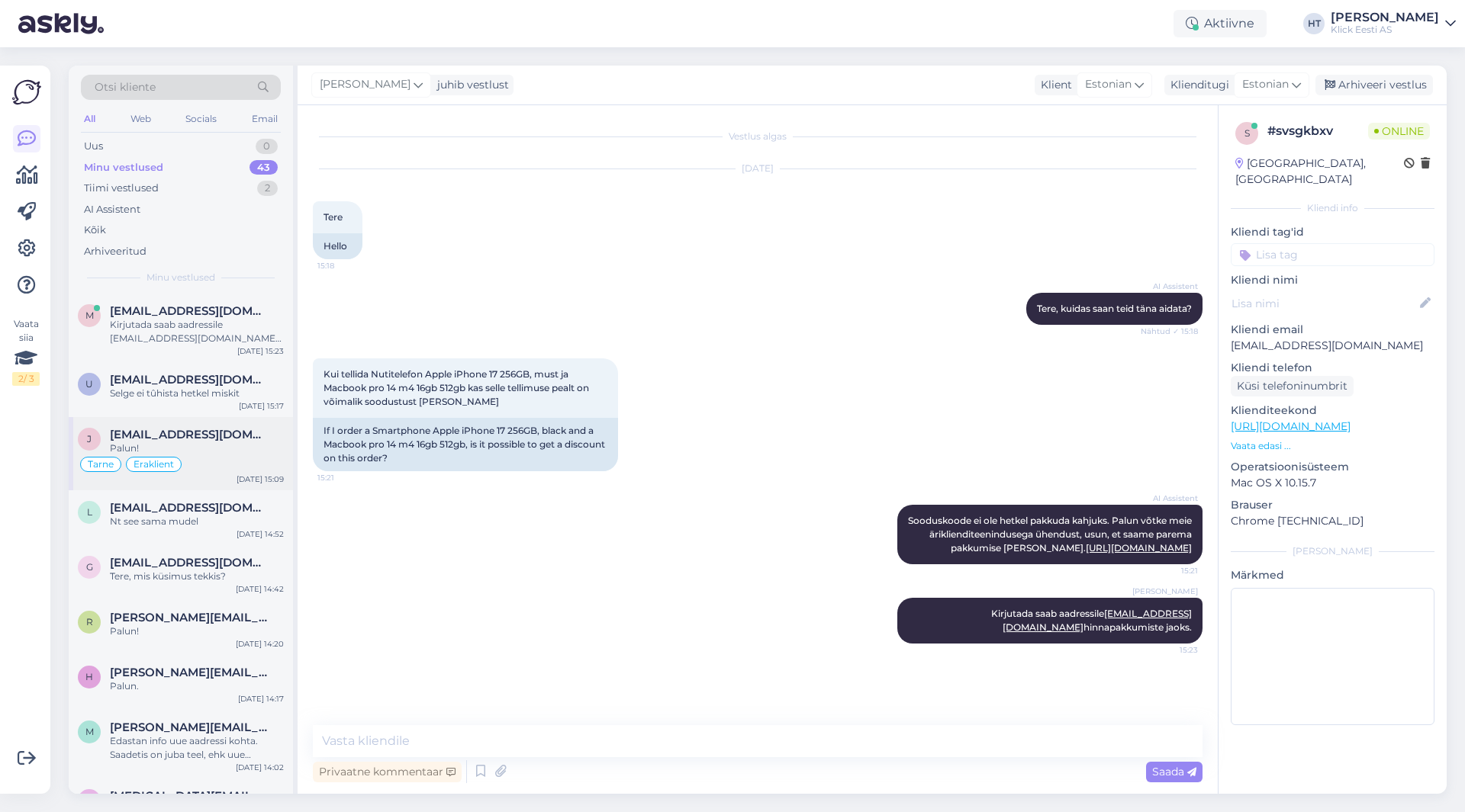
click at [258, 421] on div "[PERSON_NAME] [PERSON_NAME][EMAIL_ADDRESS][DOMAIN_NAME] Palun! Tarne Eraklient …" at bounding box center [181, 454] width 225 height 73
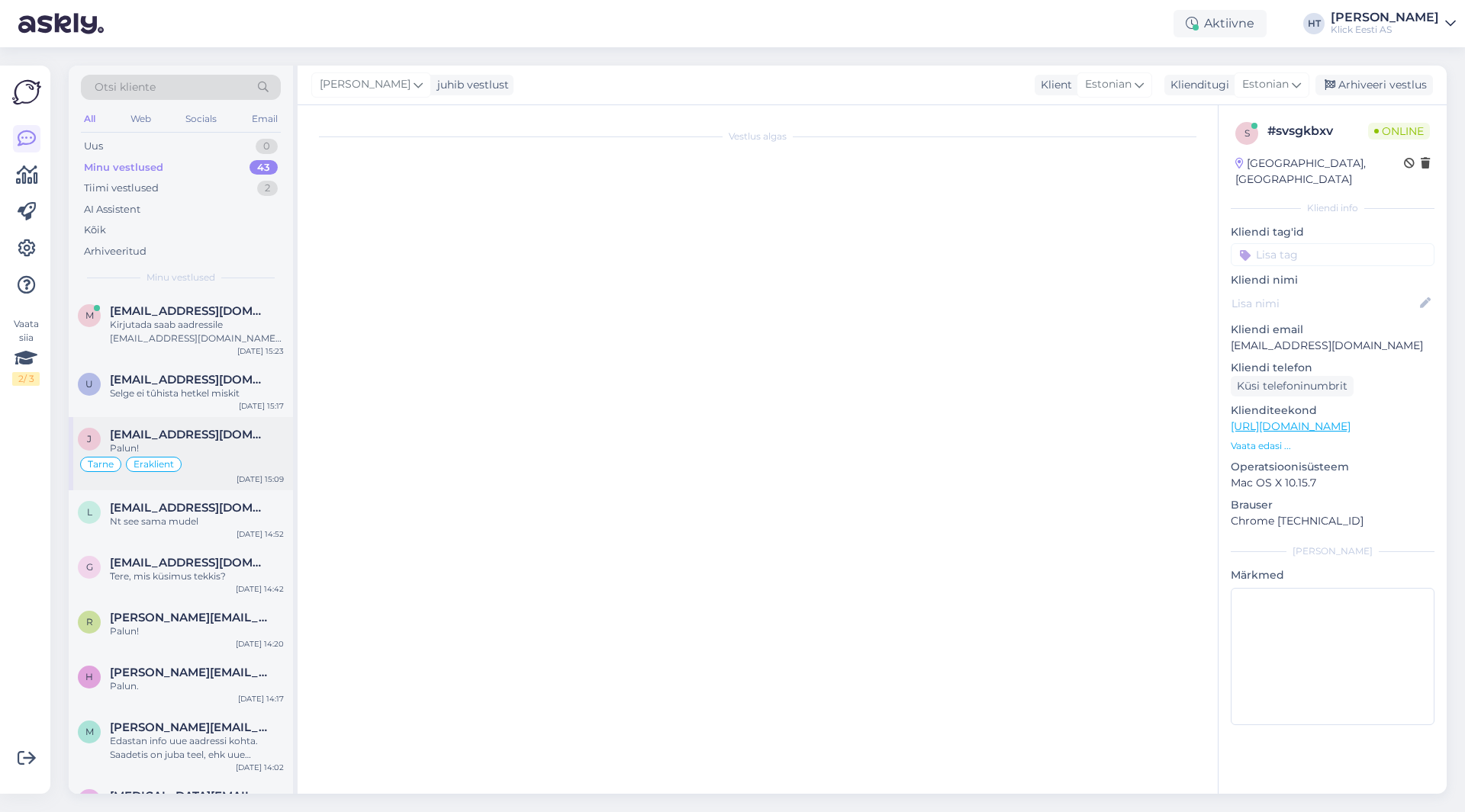
scroll to position [453, 0]
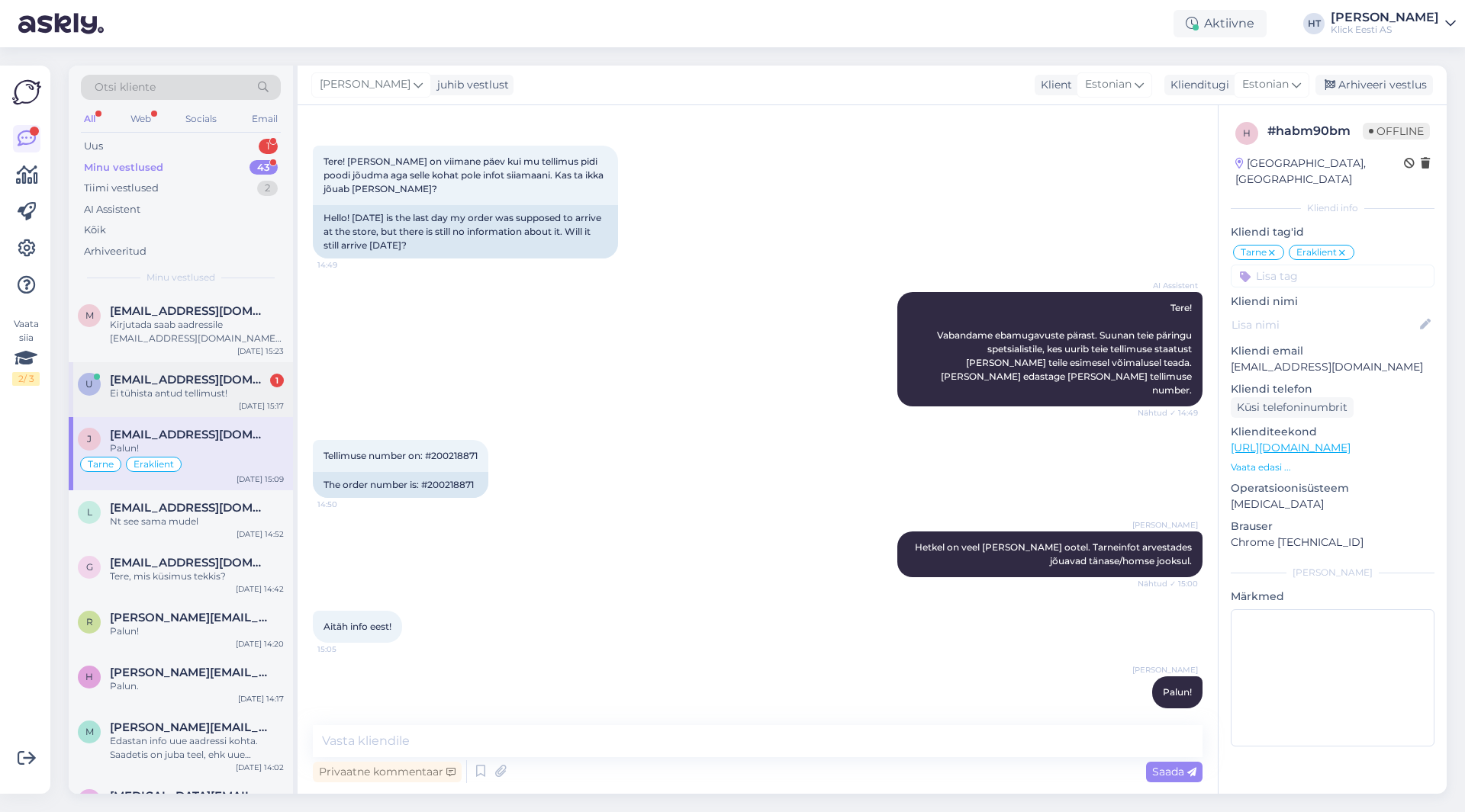
click at [193, 414] on div "U [EMAIL_ADDRESS][DOMAIN_NAME] 1 Ei tühista antud tellimust! [DATE] 15:17" at bounding box center [181, 390] width 225 height 55
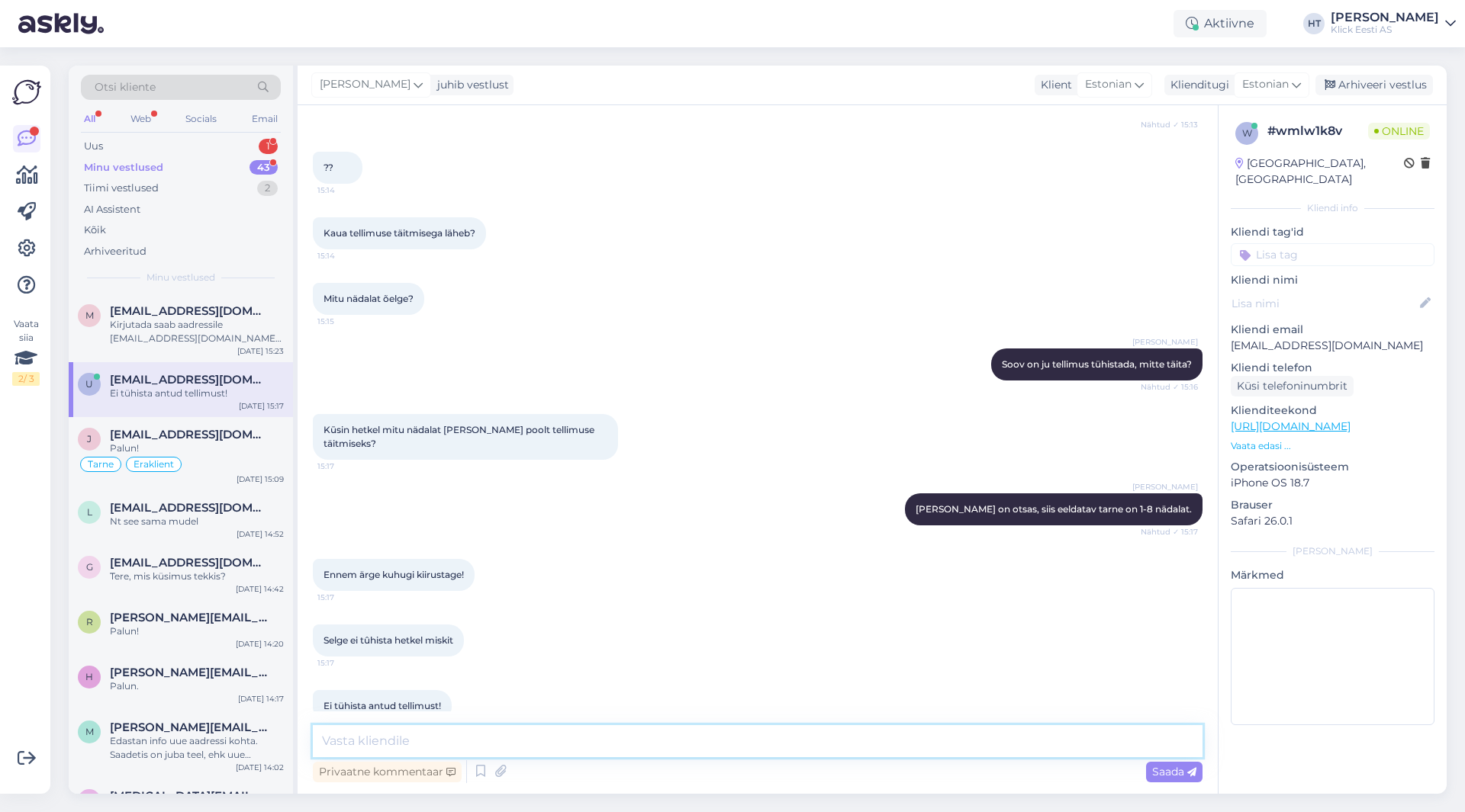
click at [512, 735] on textarea at bounding box center [758, 741] width 890 height 32
click at [205, 320] on div "Kirjutada saab aadressile [EMAIL_ADDRESS][DOMAIN_NAME] hinnapakkumiste jaoks." at bounding box center [197, 331] width 174 height 27
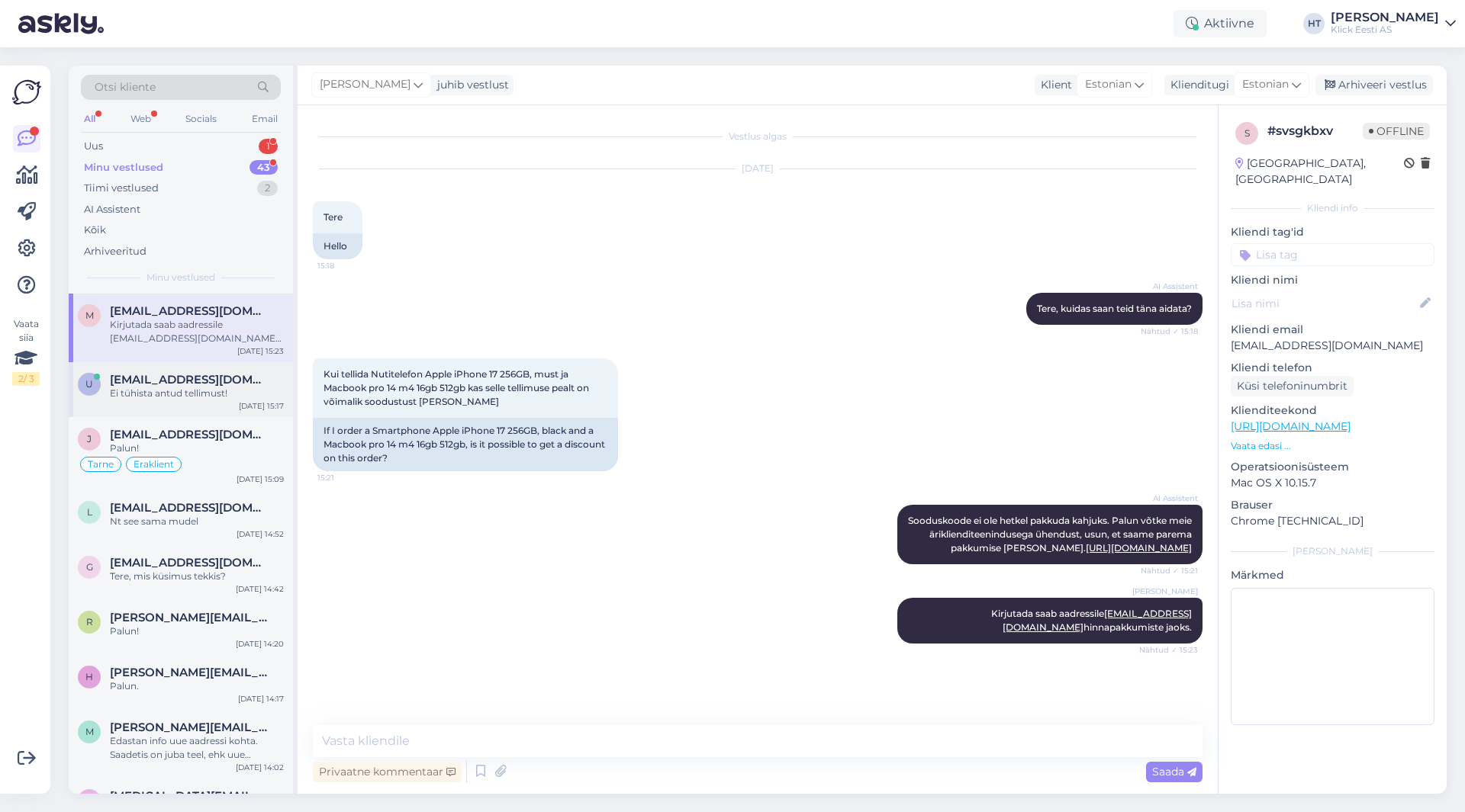
click at [226, 388] on div "Ei tühista antud tellimust!" at bounding box center [197, 393] width 174 height 14
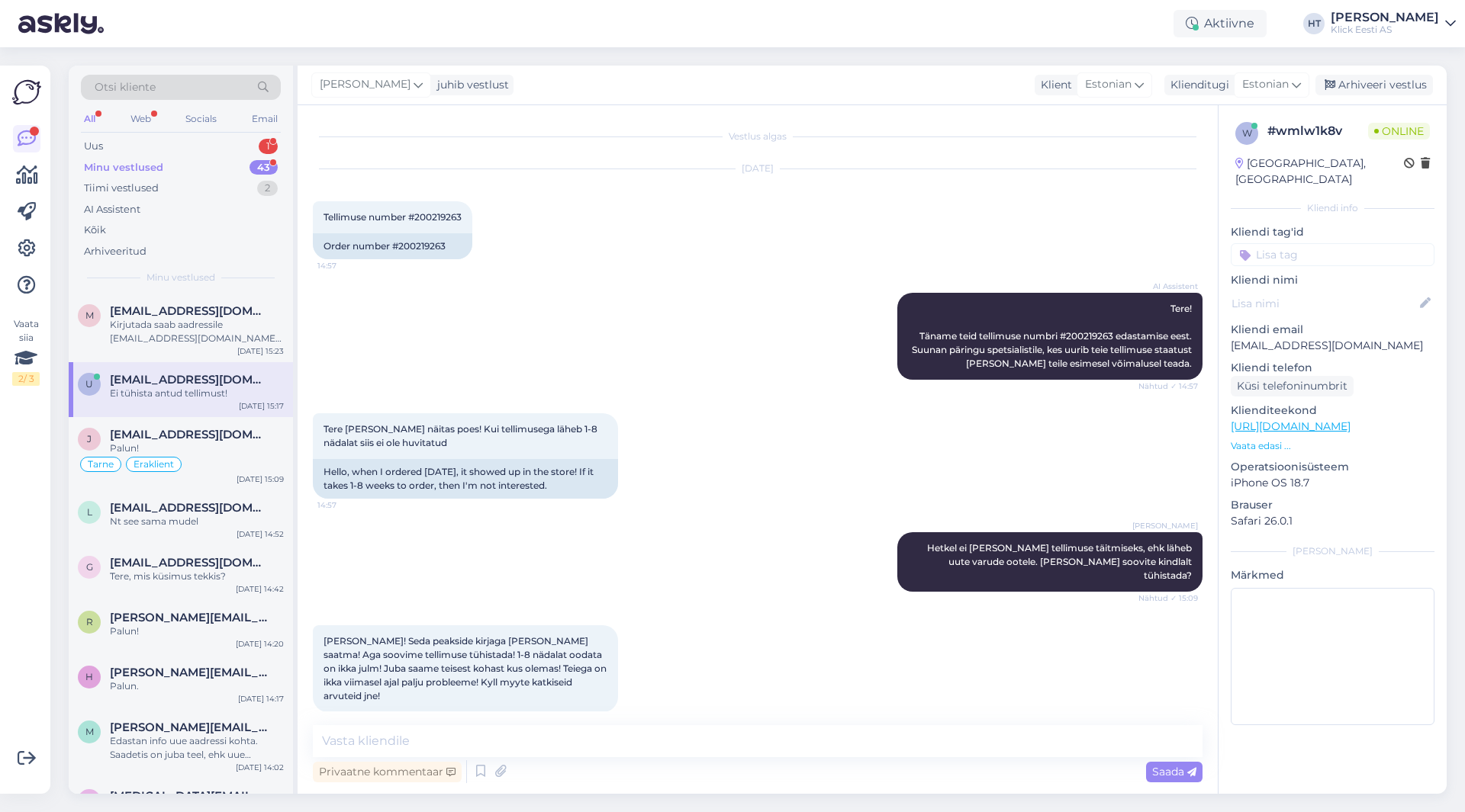
scroll to position [739, 0]
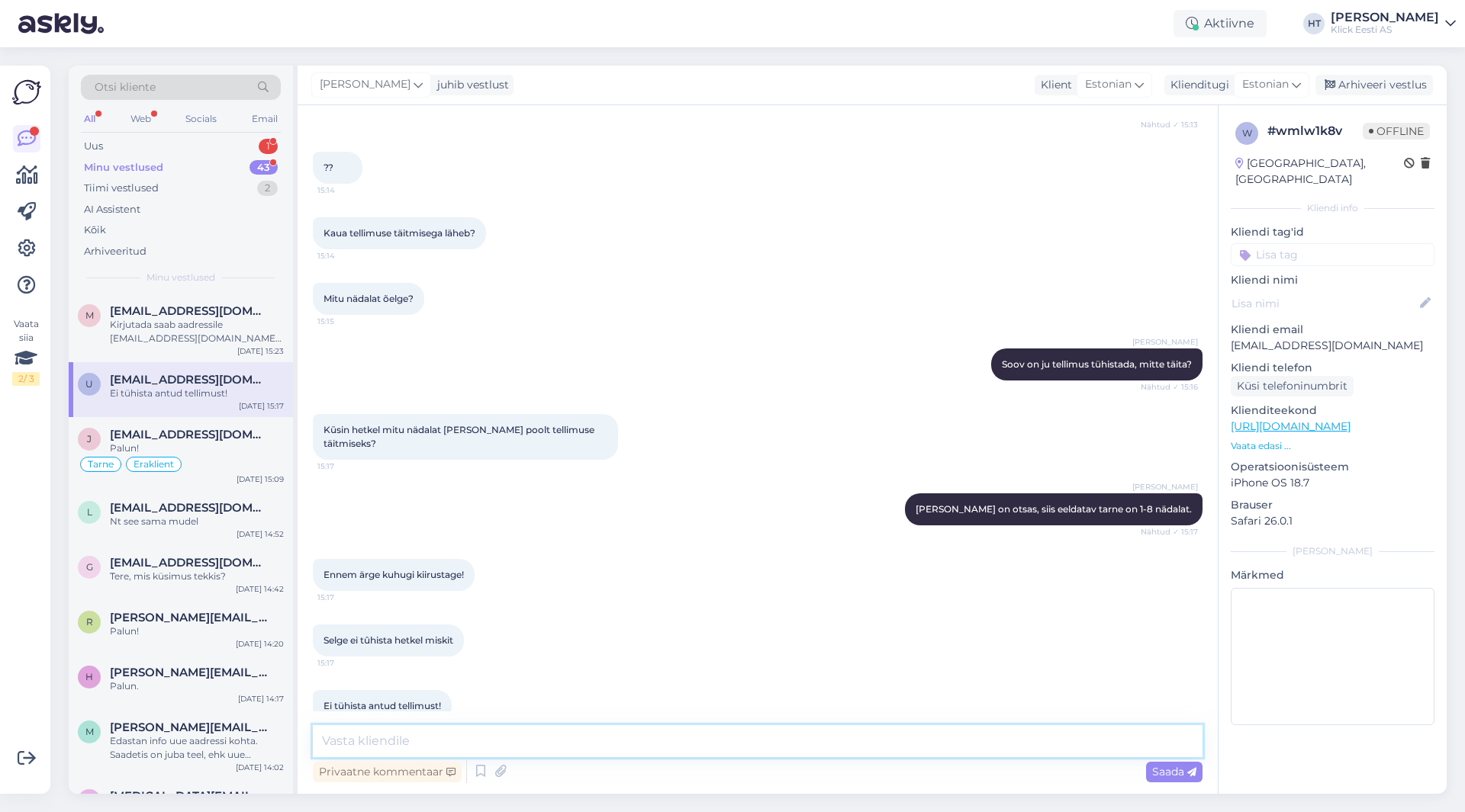
click at [617, 739] on textarea at bounding box center [758, 741] width 890 height 32
type textarea "Selge, ei tühista tellimust veel."
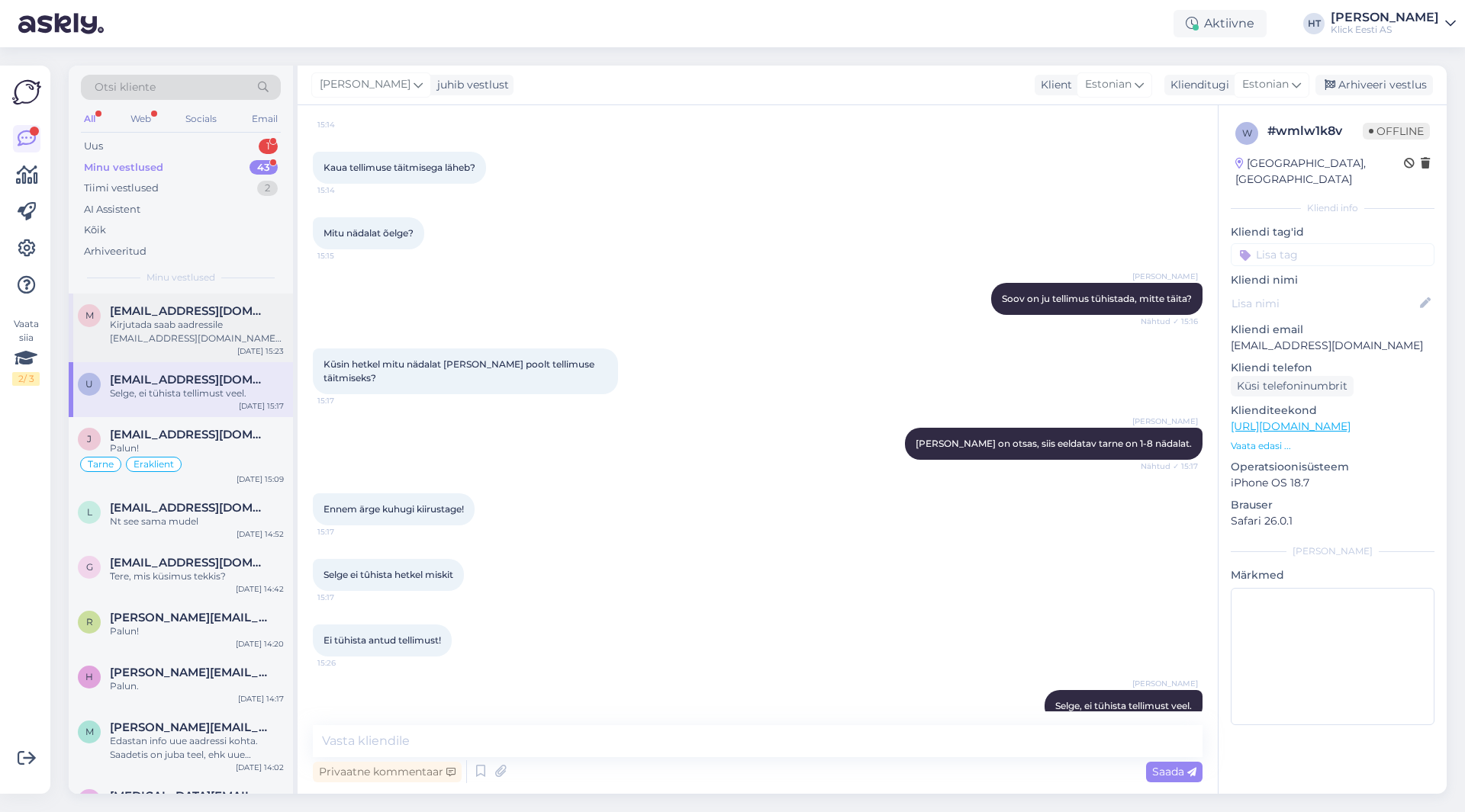
click at [194, 336] on div "Kirjutada saab aadressile [EMAIL_ADDRESS][DOMAIN_NAME] hinnapakkumiste jaoks." at bounding box center [197, 331] width 174 height 27
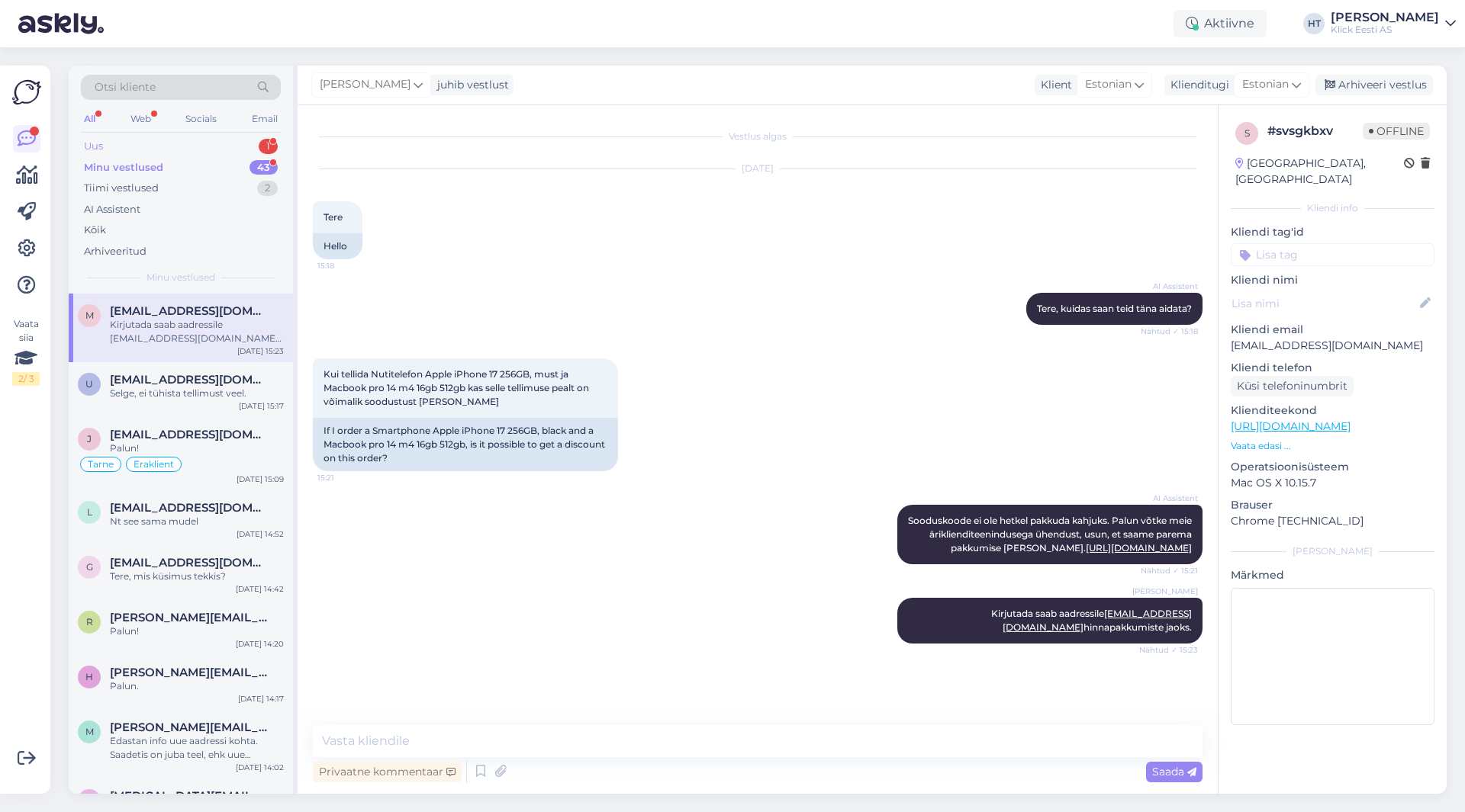
click at [209, 147] on div "Uus 1" at bounding box center [181, 146] width 200 height 21
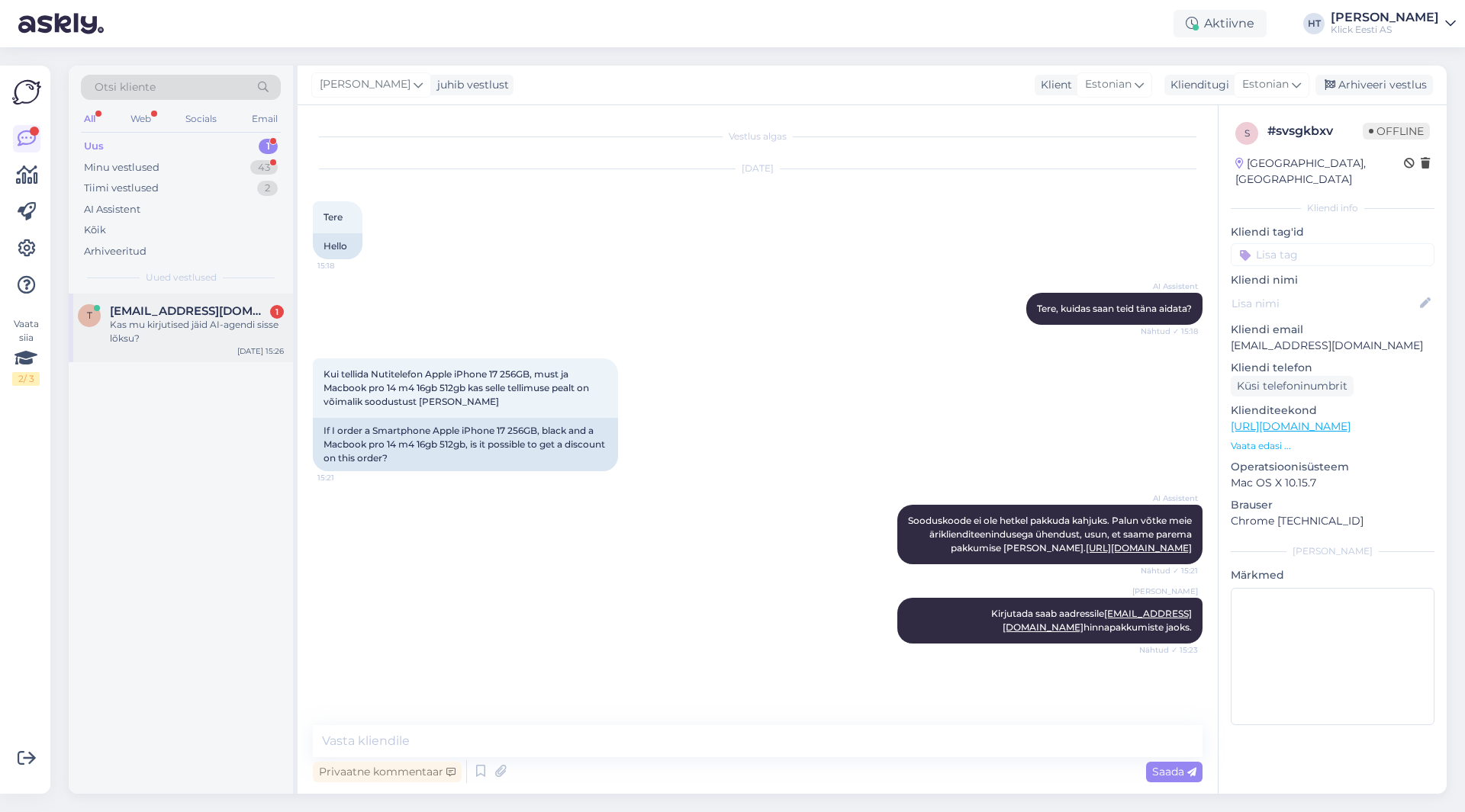
click at [218, 338] on div "Kas mu kirjutised jäid AI-agendi sisse lõksu?" at bounding box center [197, 331] width 174 height 27
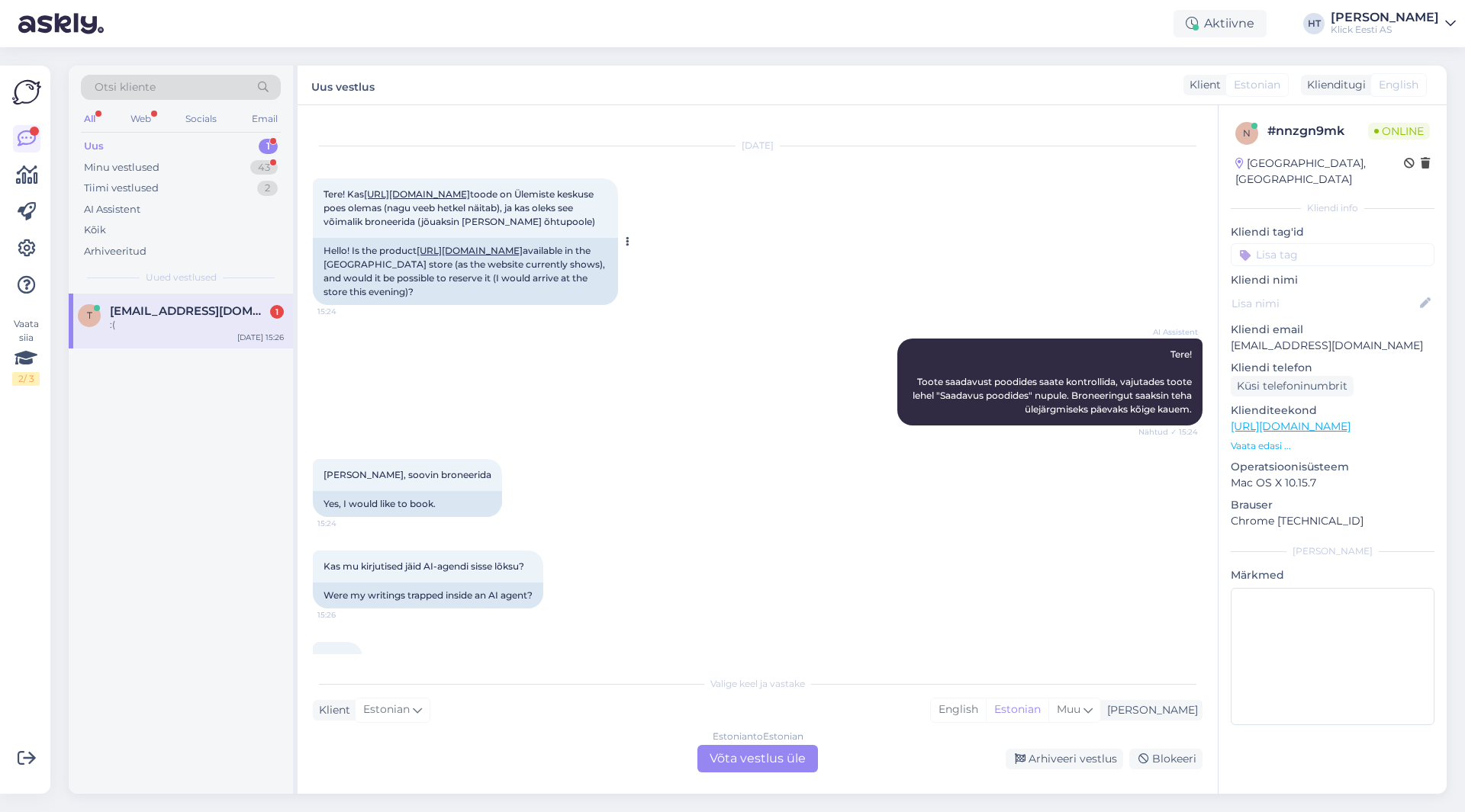
scroll to position [99, 0]
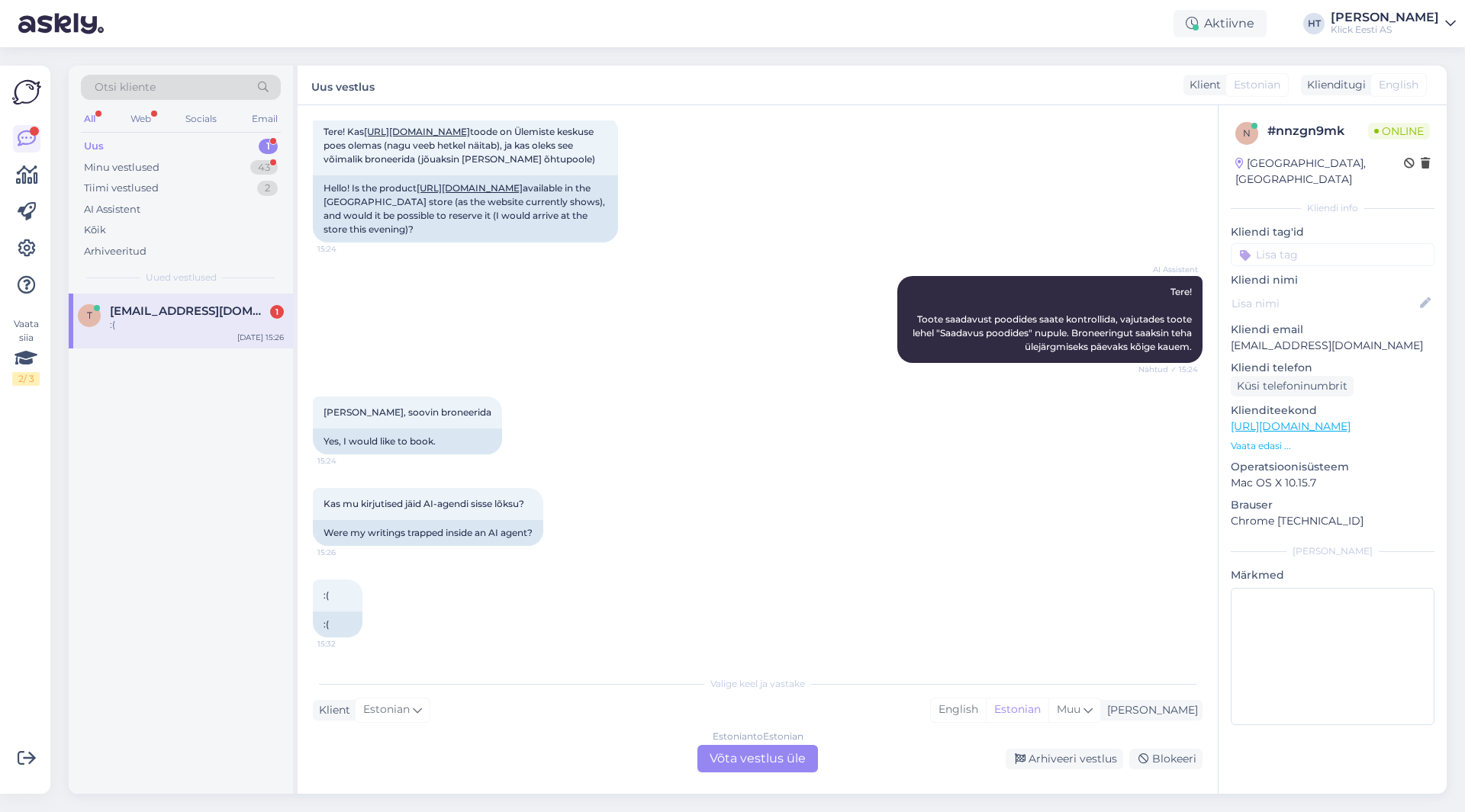
click at [738, 762] on div "Estonian to Estonian Võta vestlus üle" at bounding box center [758, 759] width 121 height 27
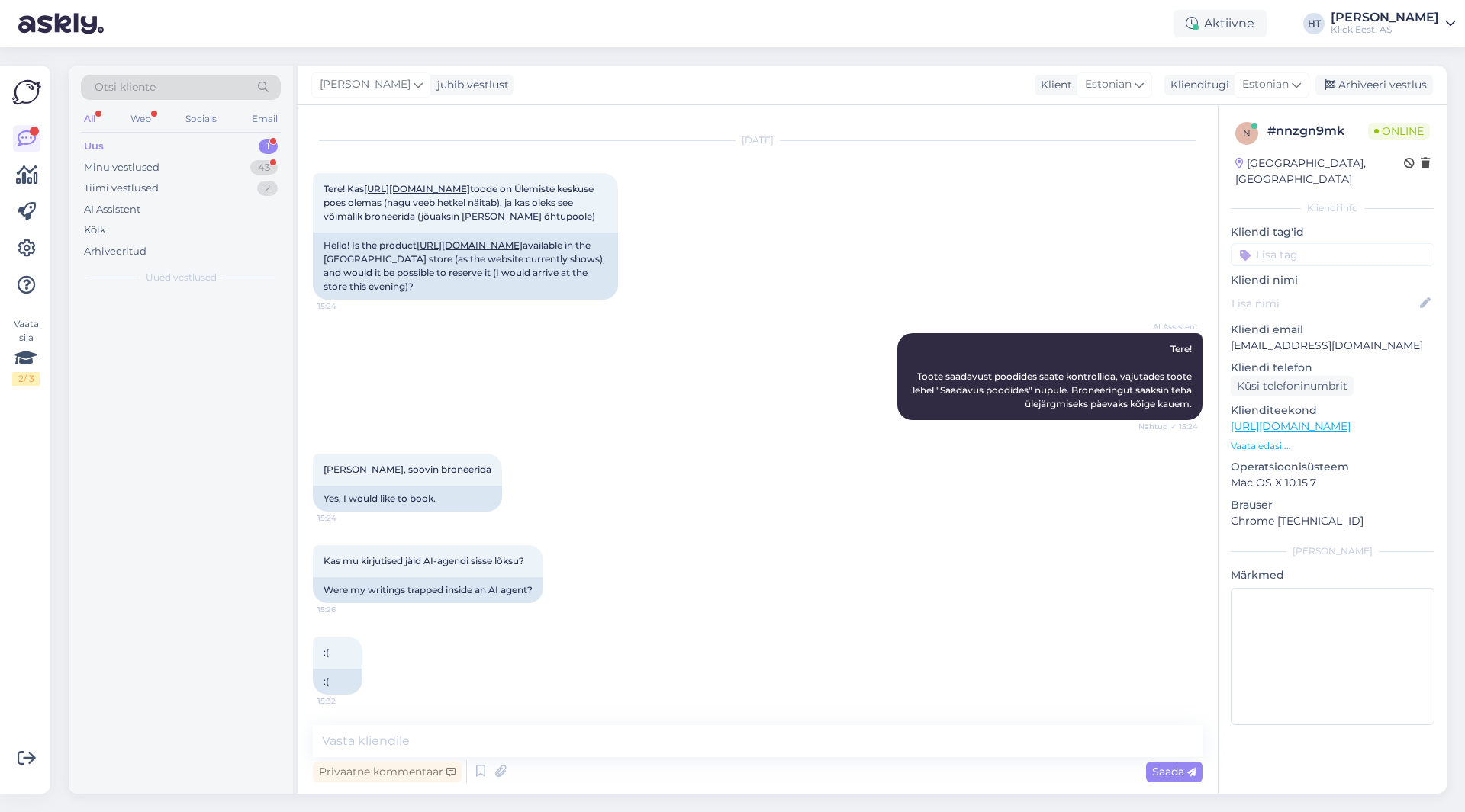
scroll to position [42, 0]
click at [725, 739] on textarea at bounding box center [758, 741] width 890 height 32
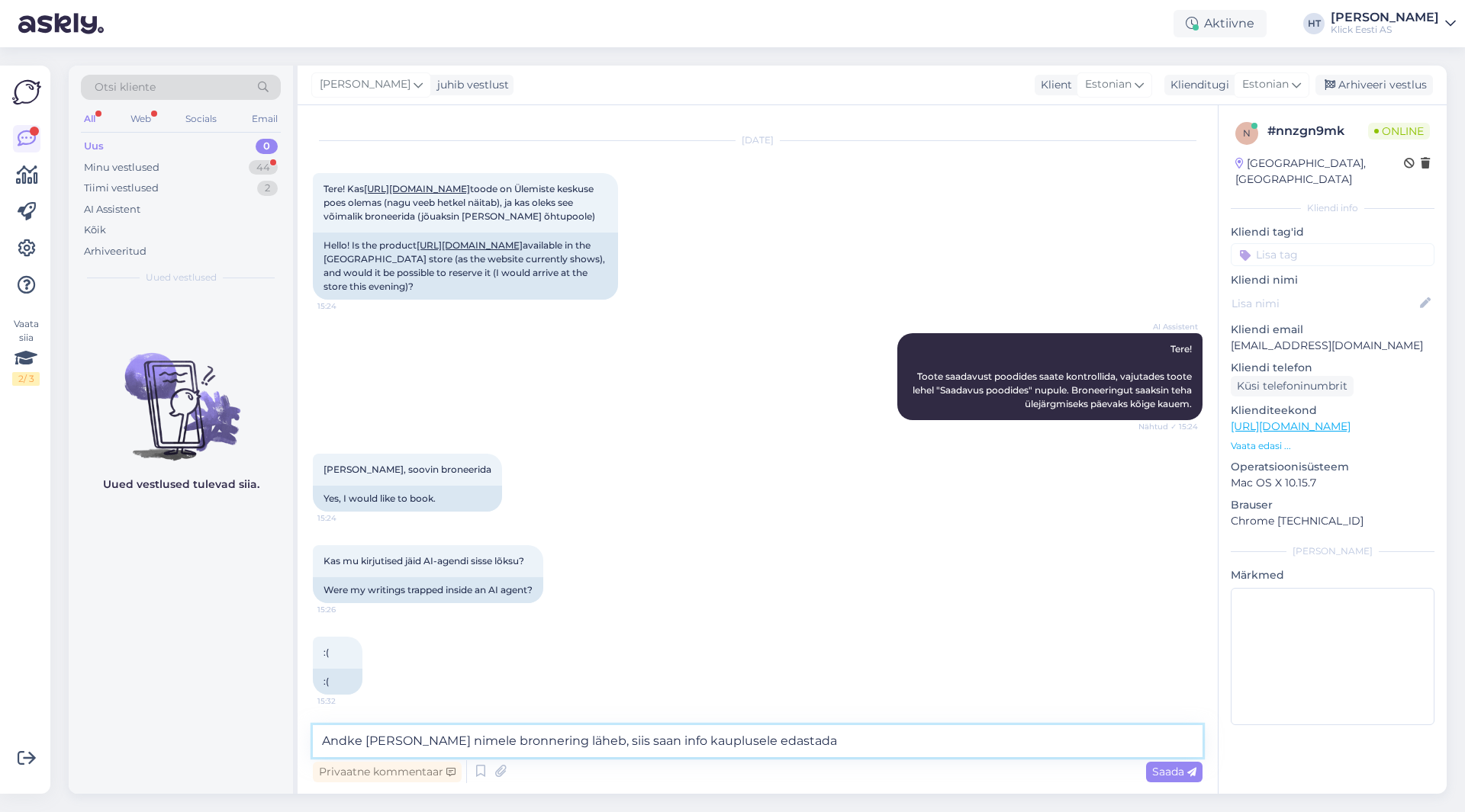
type textarea "Andke [PERSON_NAME] nimele bronnering läheb, siis saan info kauplusele edastada."
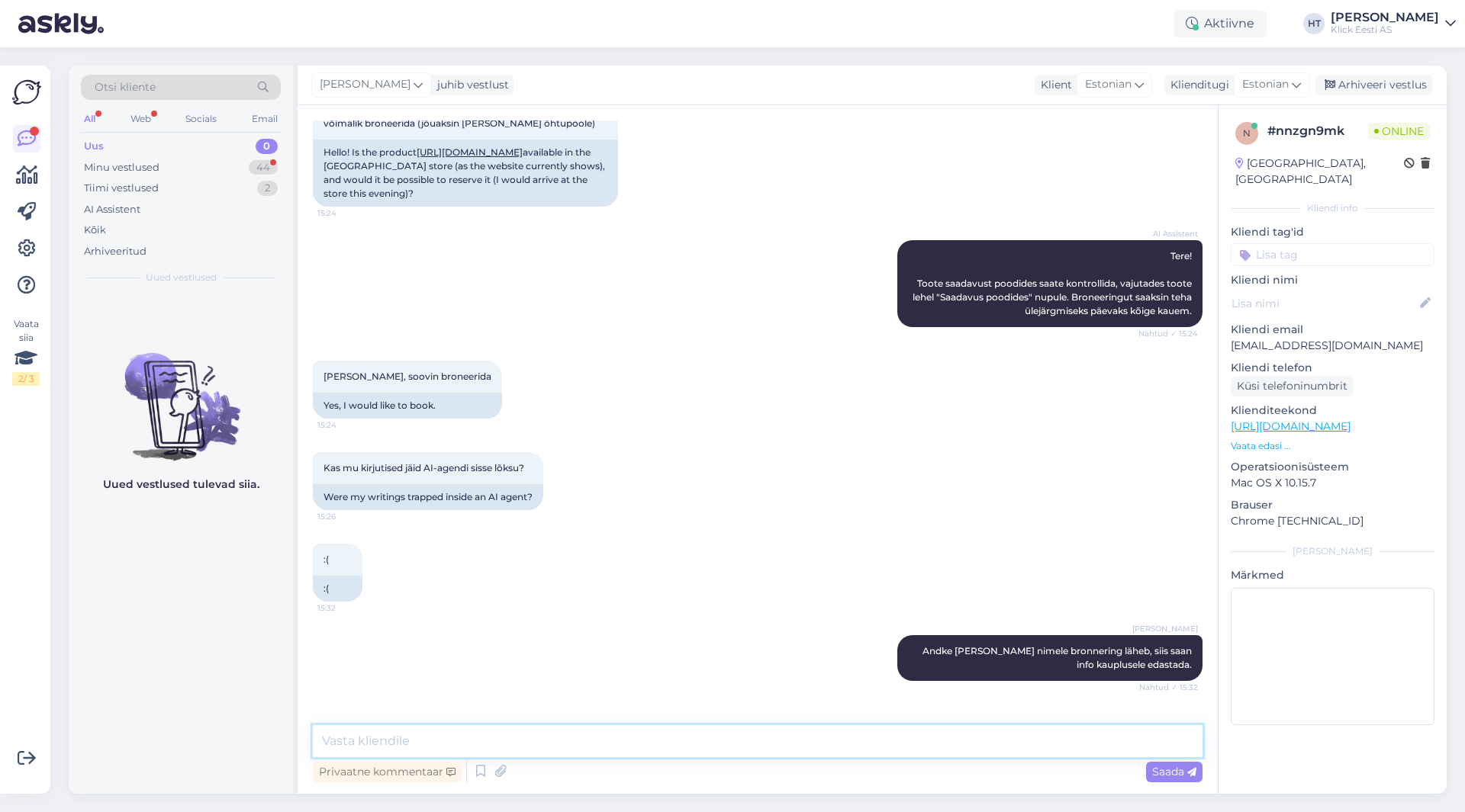
scroll to position [187, 0]
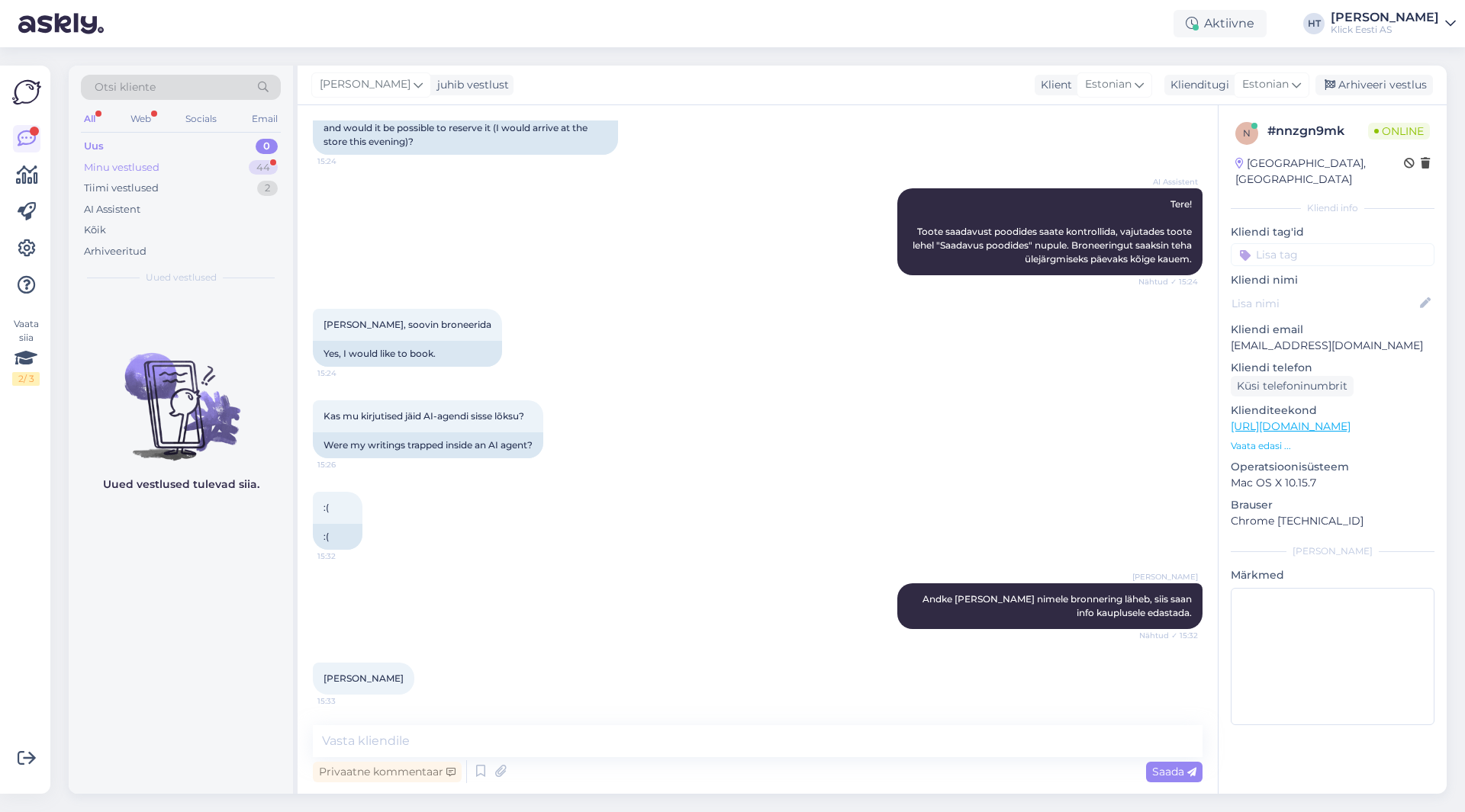
click at [250, 170] on div "44" at bounding box center [263, 167] width 29 height 15
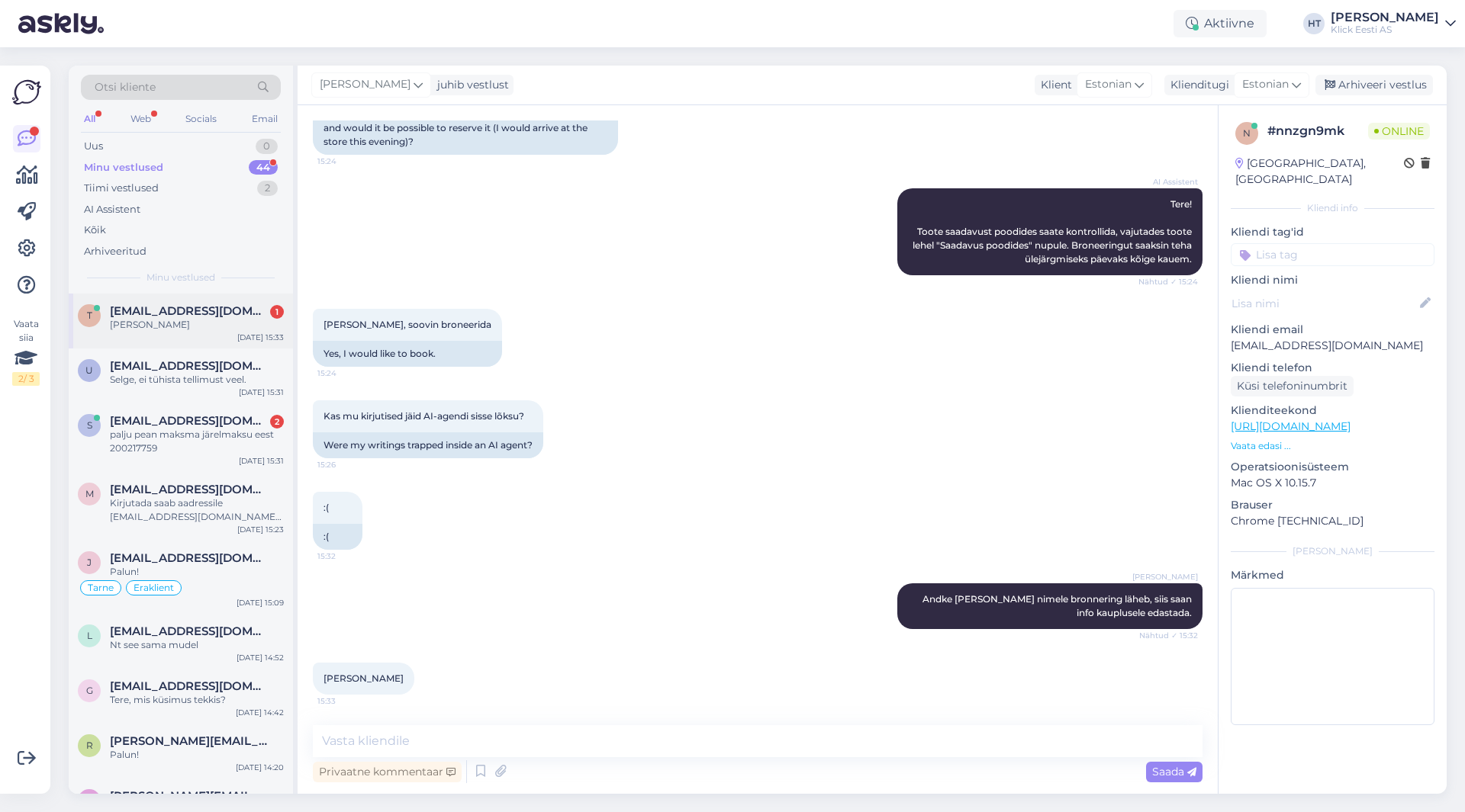
click at [250, 320] on div "[PERSON_NAME]" at bounding box center [197, 325] width 174 height 14
drag, startPoint x: 323, startPoint y: 677, endPoint x: 384, endPoint y: 680, distance: 61.1
click at [384, 680] on span "[PERSON_NAME]" at bounding box center [364, 678] width 80 height 11
click at [537, 677] on div "[PERSON_NAME] 15:33" at bounding box center [758, 678] width 890 height 66
click at [621, 353] on div "[PERSON_NAME], soovin broneerida 15:24 Yes, I would like to book." at bounding box center [758, 337] width 890 height 92
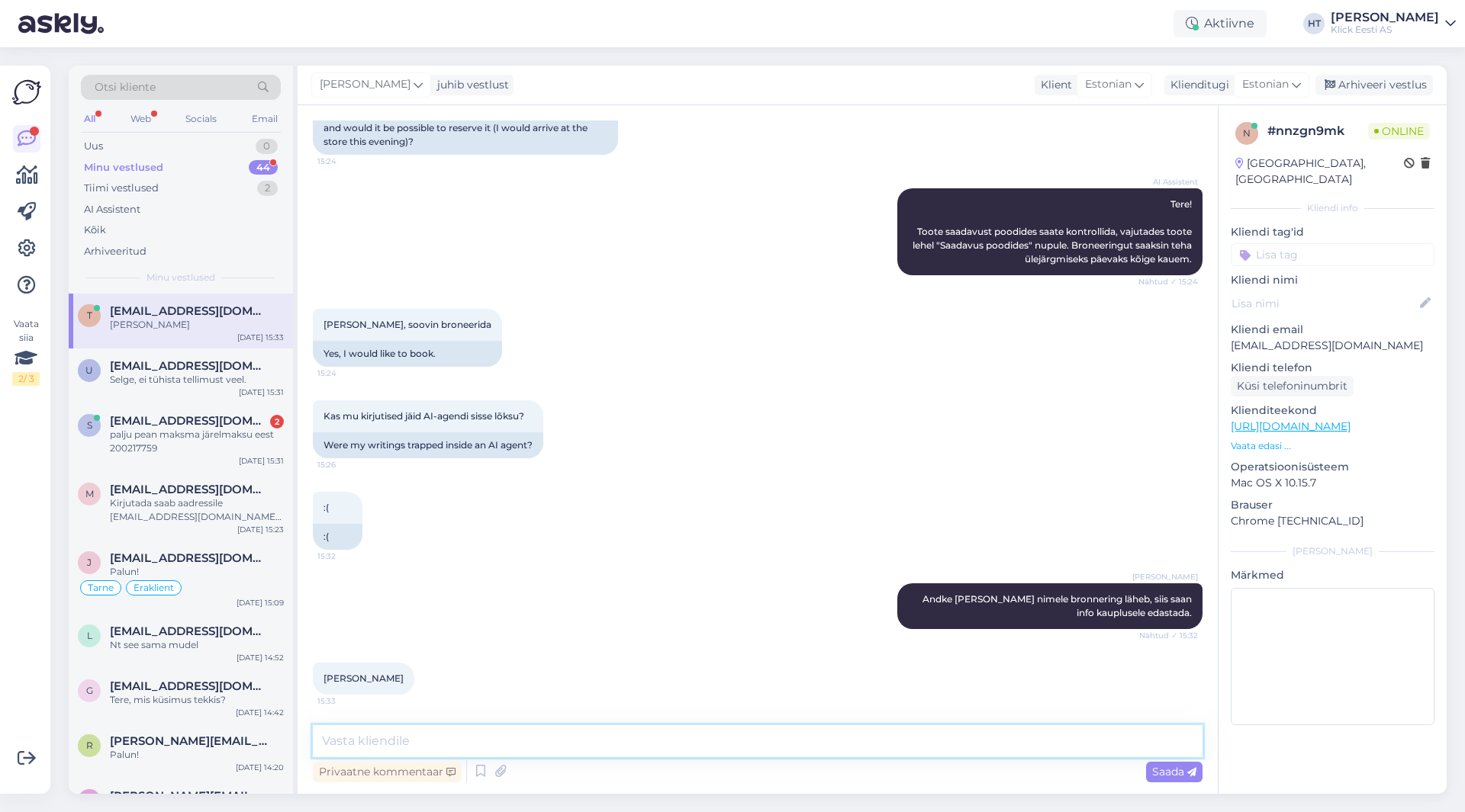
click at [577, 730] on textarea at bounding box center [758, 741] width 890 height 32
type textarea "Edastasin kauplusele info, et tänase lõpuni broneerikisid."
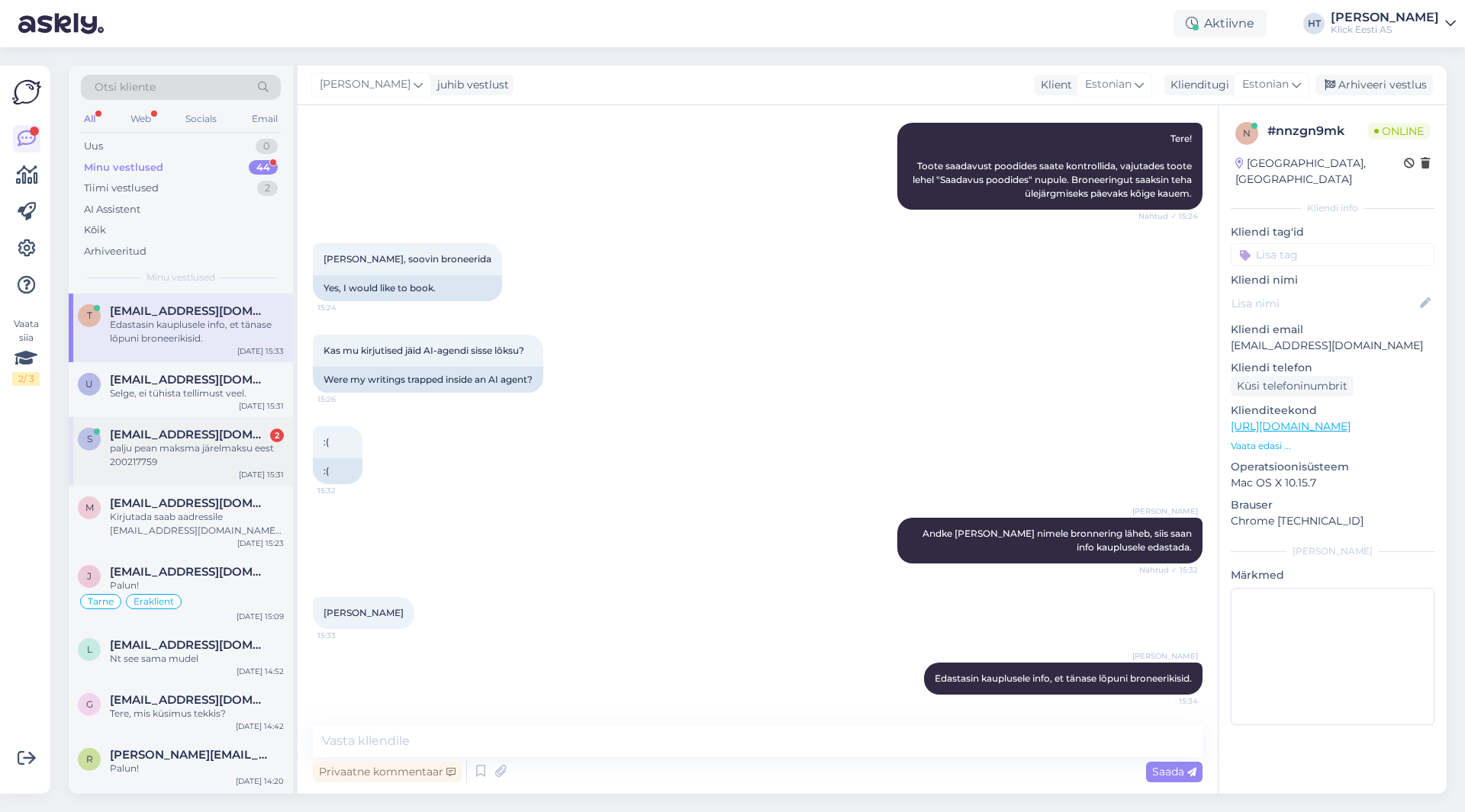
click at [214, 437] on span "[EMAIL_ADDRESS][DOMAIN_NAME]" at bounding box center [190, 435] width 159 height 14
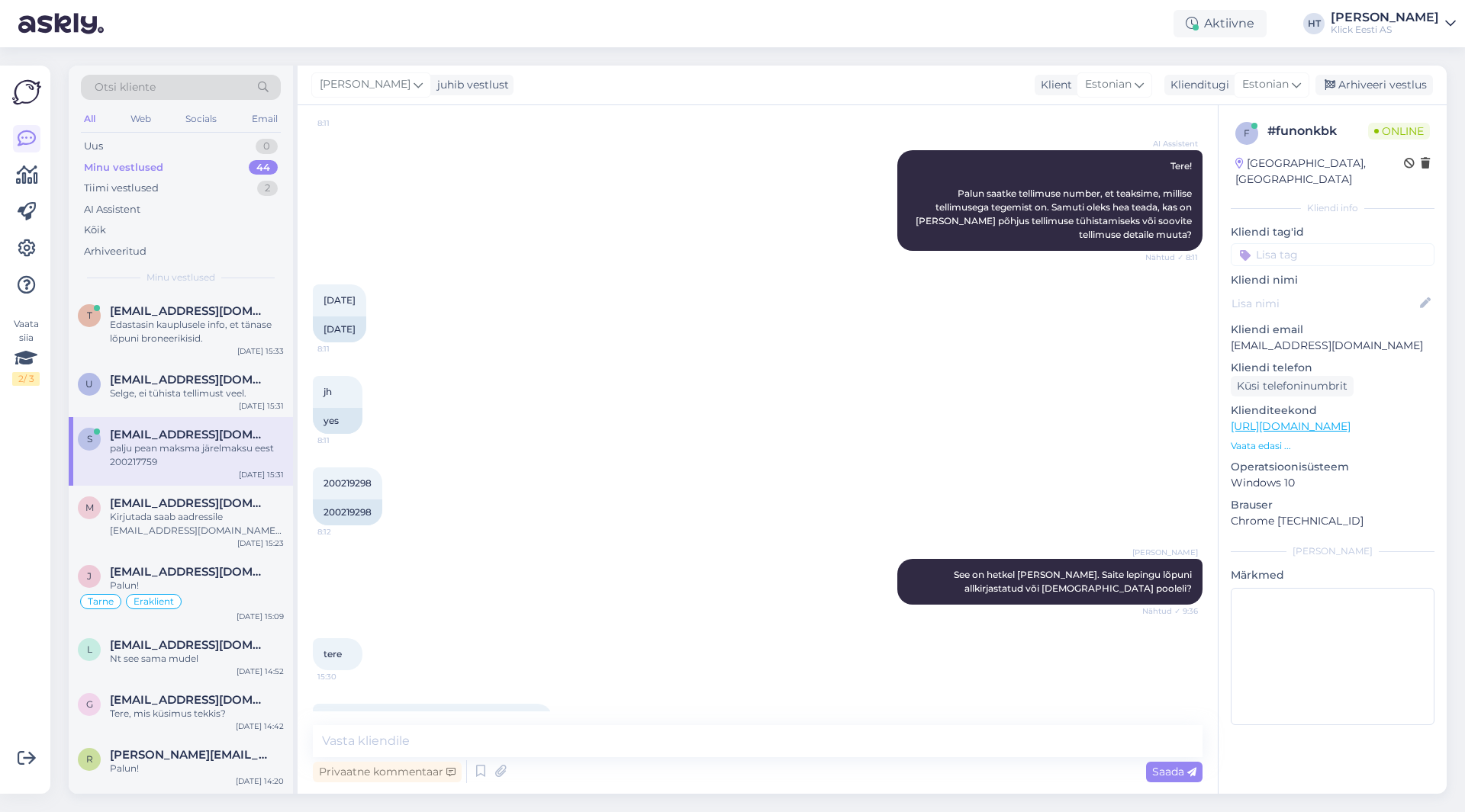
click at [518, 714] on span "palju pean maksma järelmaksu eest 200217759" at bounding box center [433, 719] width 219 height 11
click at [730, 621] on div "tere 15:30" at bounding box center [758, 654] width 890 height 66
click at [668, 408] on div "jh 8:11 yes" at bounding box center [758, 405] width 890 height 92
click at [593, 751] on textarea at bounding box center [758, 741] width 890 height 32
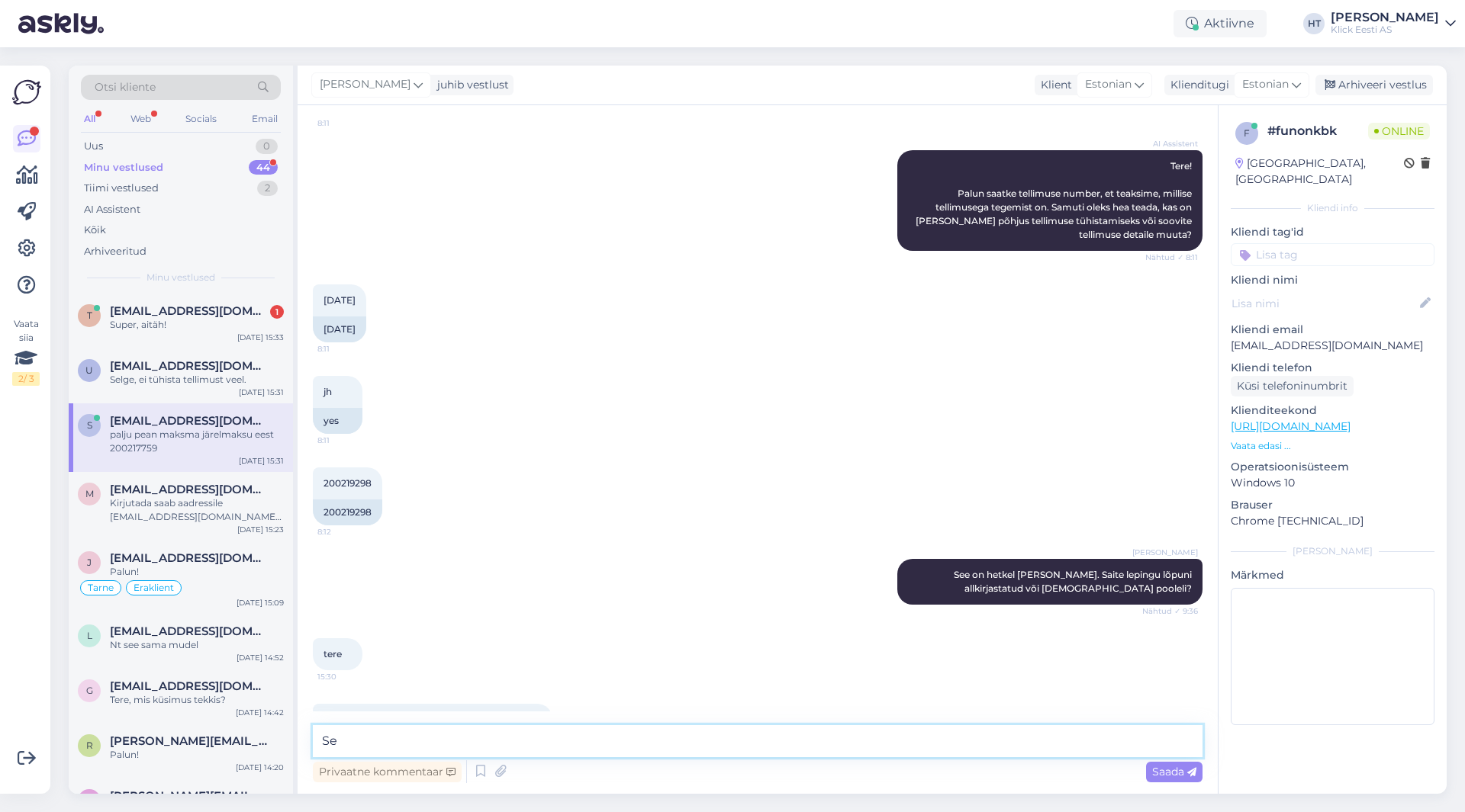
type textarea "S"
type textarea "Kõik tasumesiga seonduv info on maksegraafikus. Selle leiate oma e-mailist."
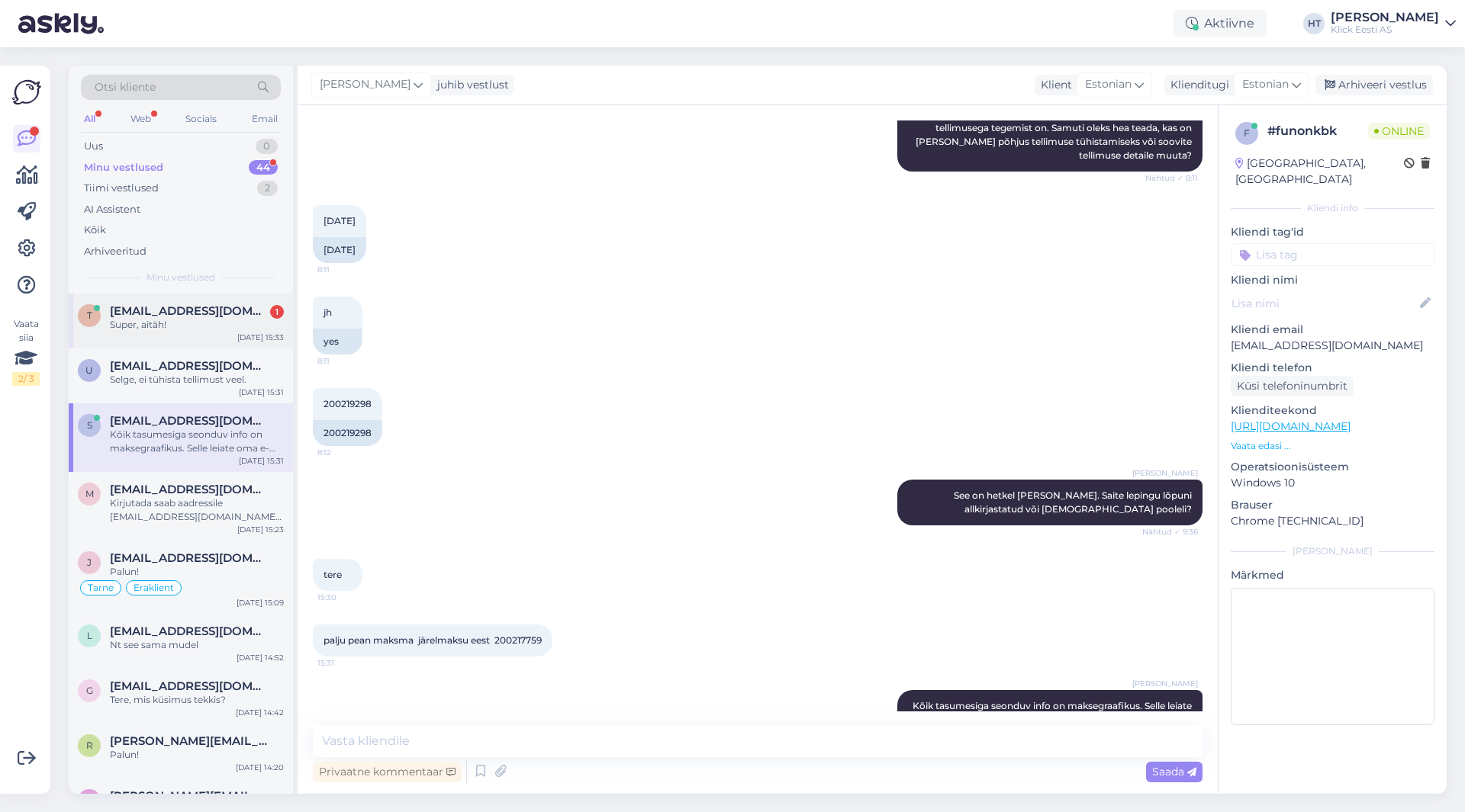
click at [112, 296] on div "t [EMAIL_ADDRESS][DOMAIN_NAME] 1 Super, aitäh! [DATE] 15:33" at bounding box center [181, 321] width 225 height 55
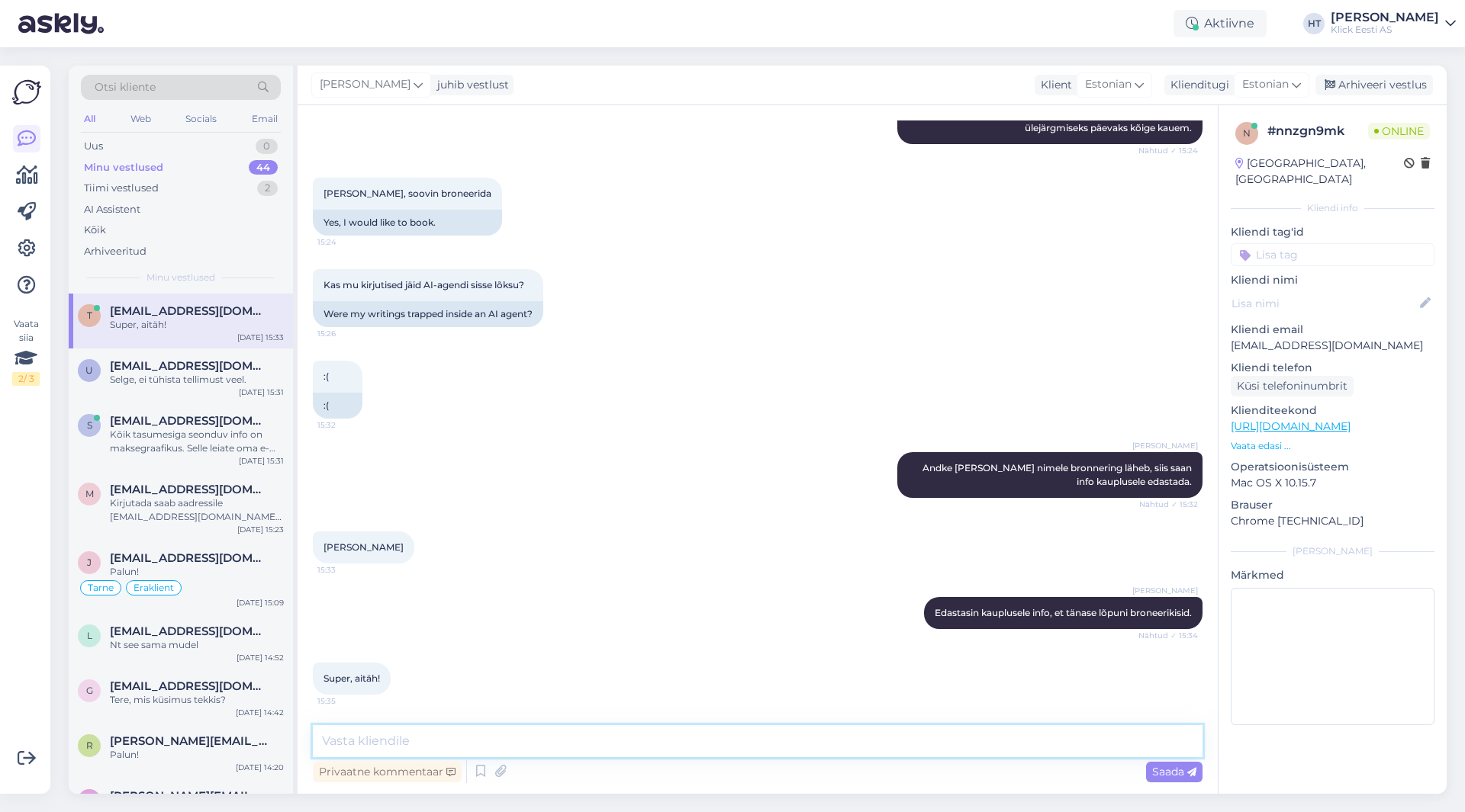
click at [604, 746] on textarea at bounding box center [758, 741] width 890 height 32
type textarea "Palun!"
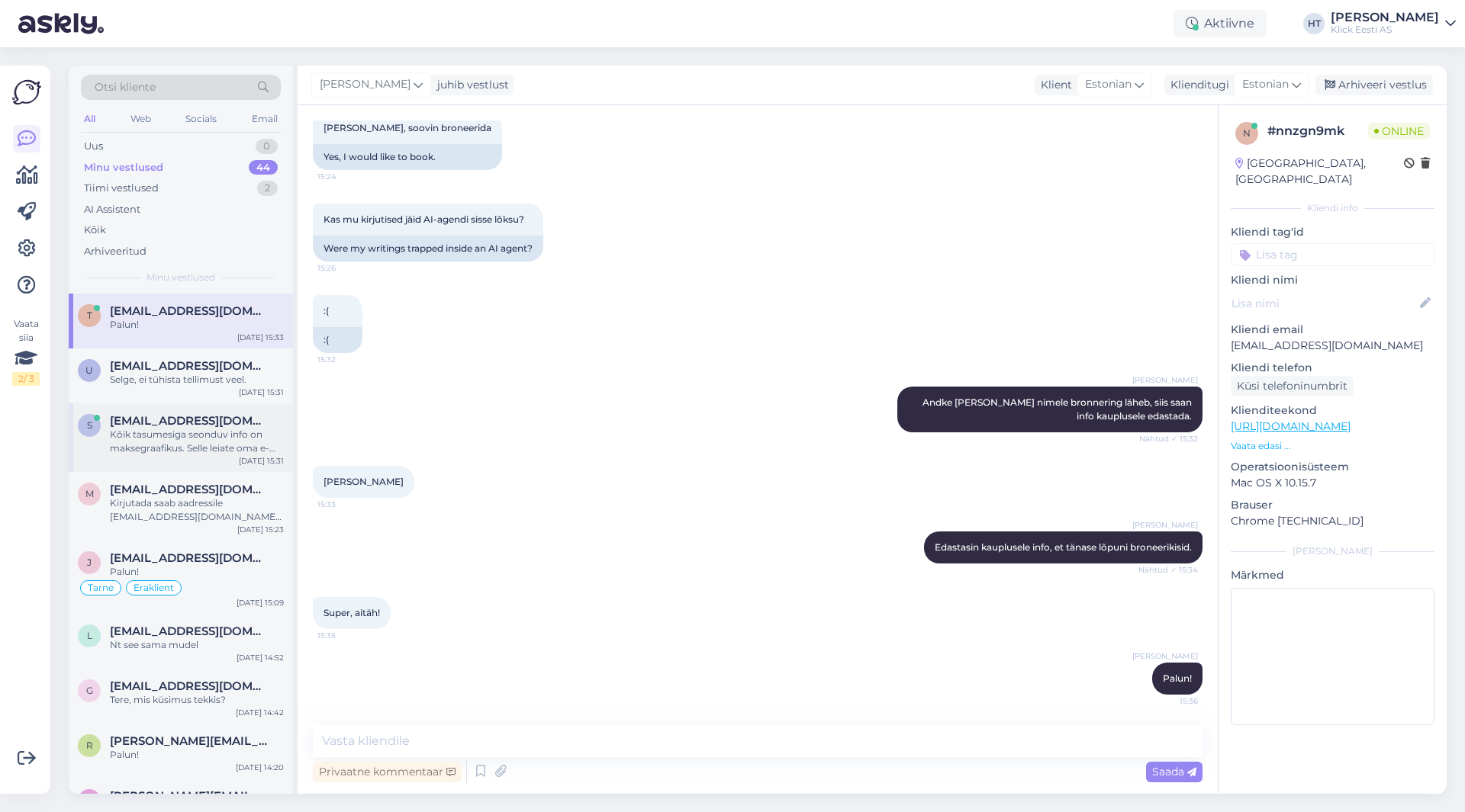
click at [147, 423] on span "[EMAIL_ADDRESS][DOMAIN_NAME]" at bounding box center [190, 421] width 159 height 14
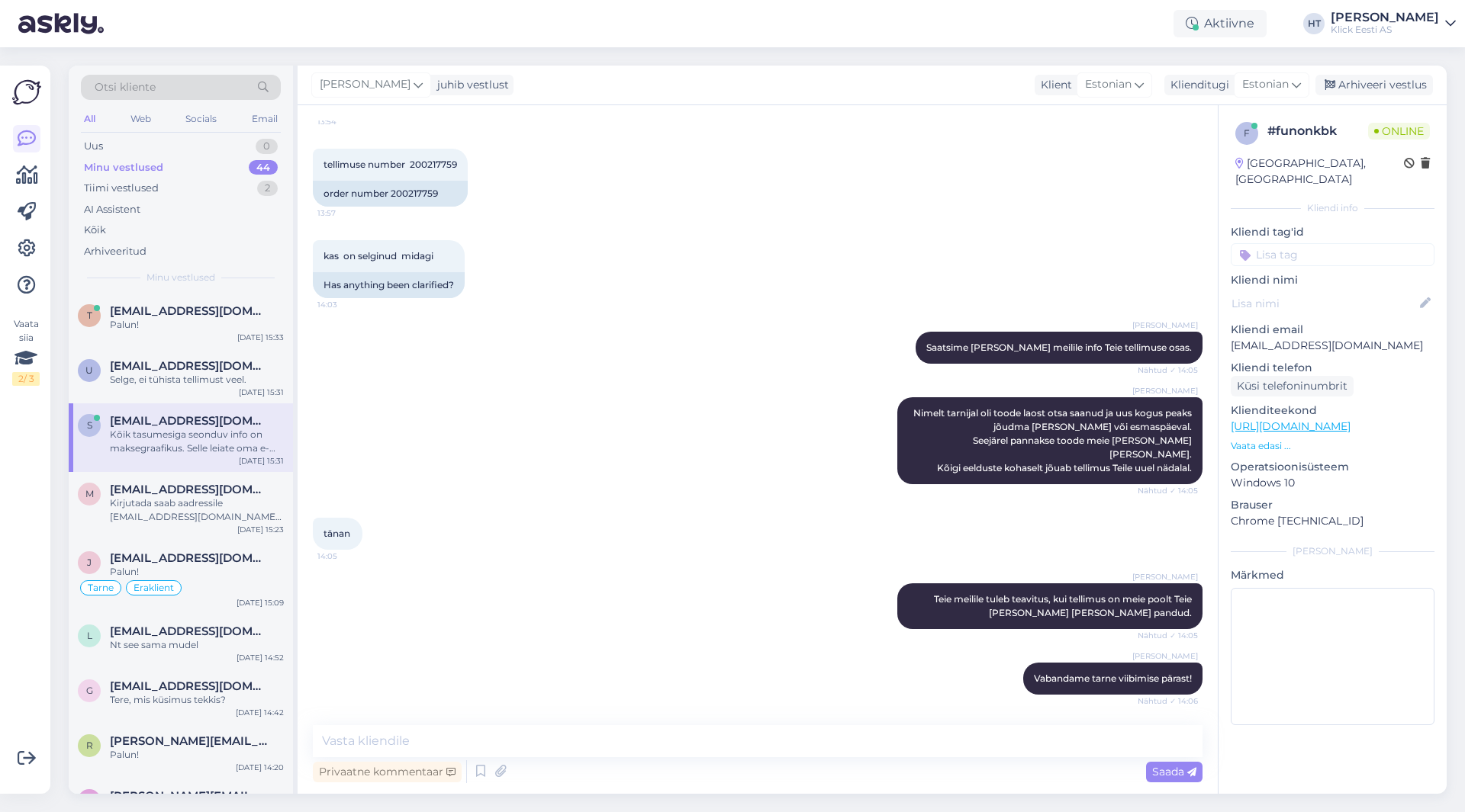
scroll to position [1561, 0]
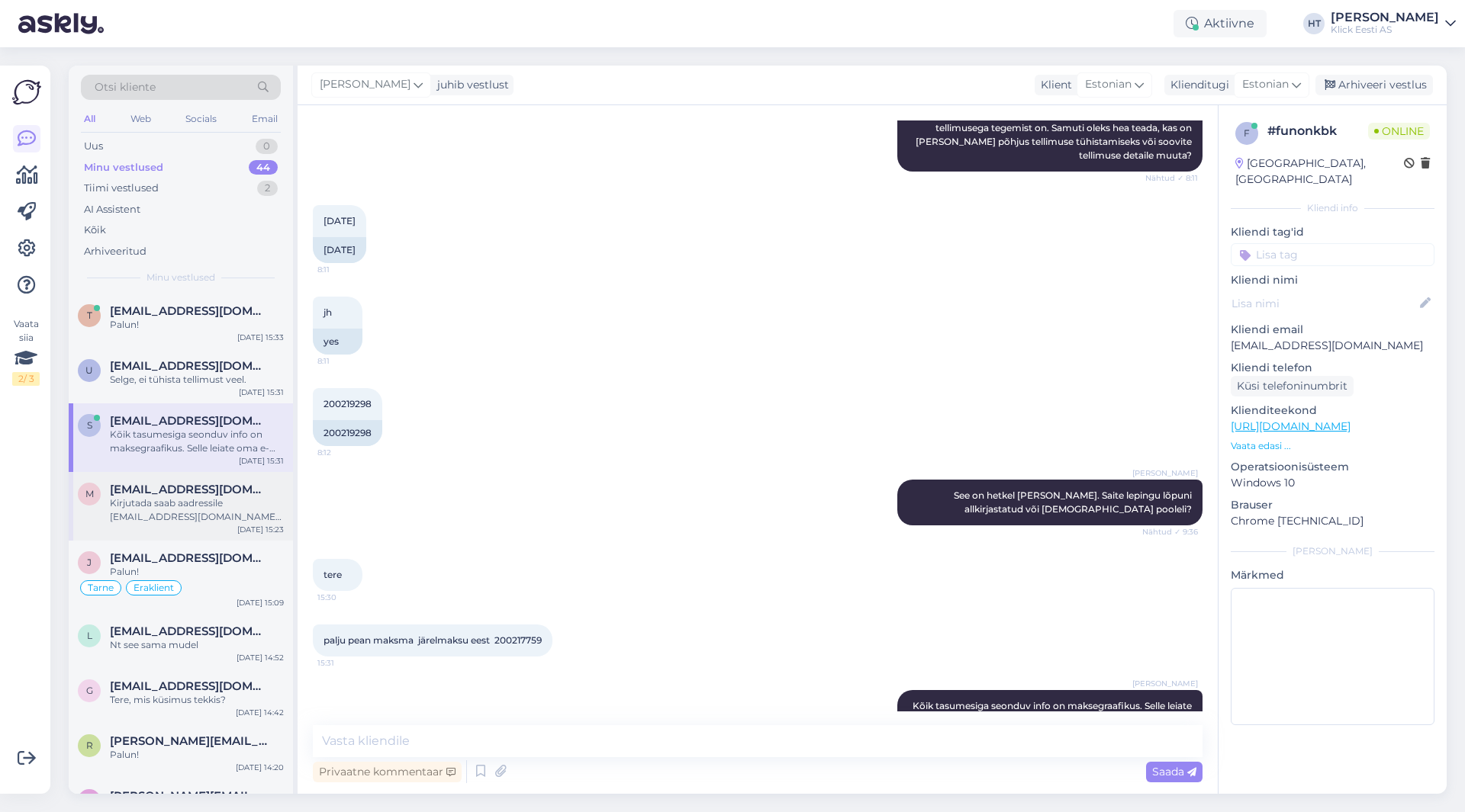
click at [224, 506] on div "Kirjutada saab aadressile [EMAIL_ADDRESS][DOMAIN_NAME] hinnapakkumiste jaoks." at bounding box center [197, 510] width 174 height 27
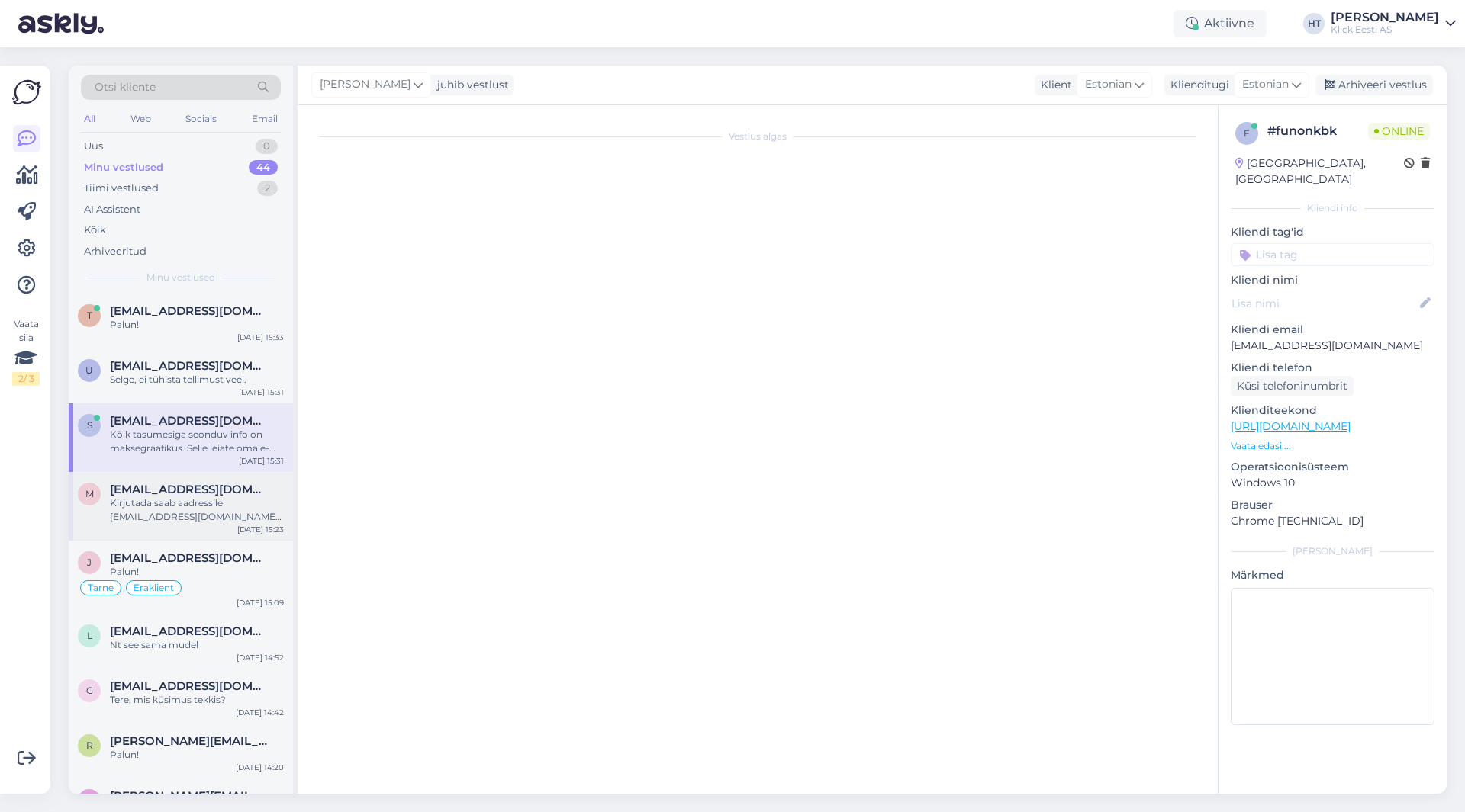
scroll to position [0, 0]
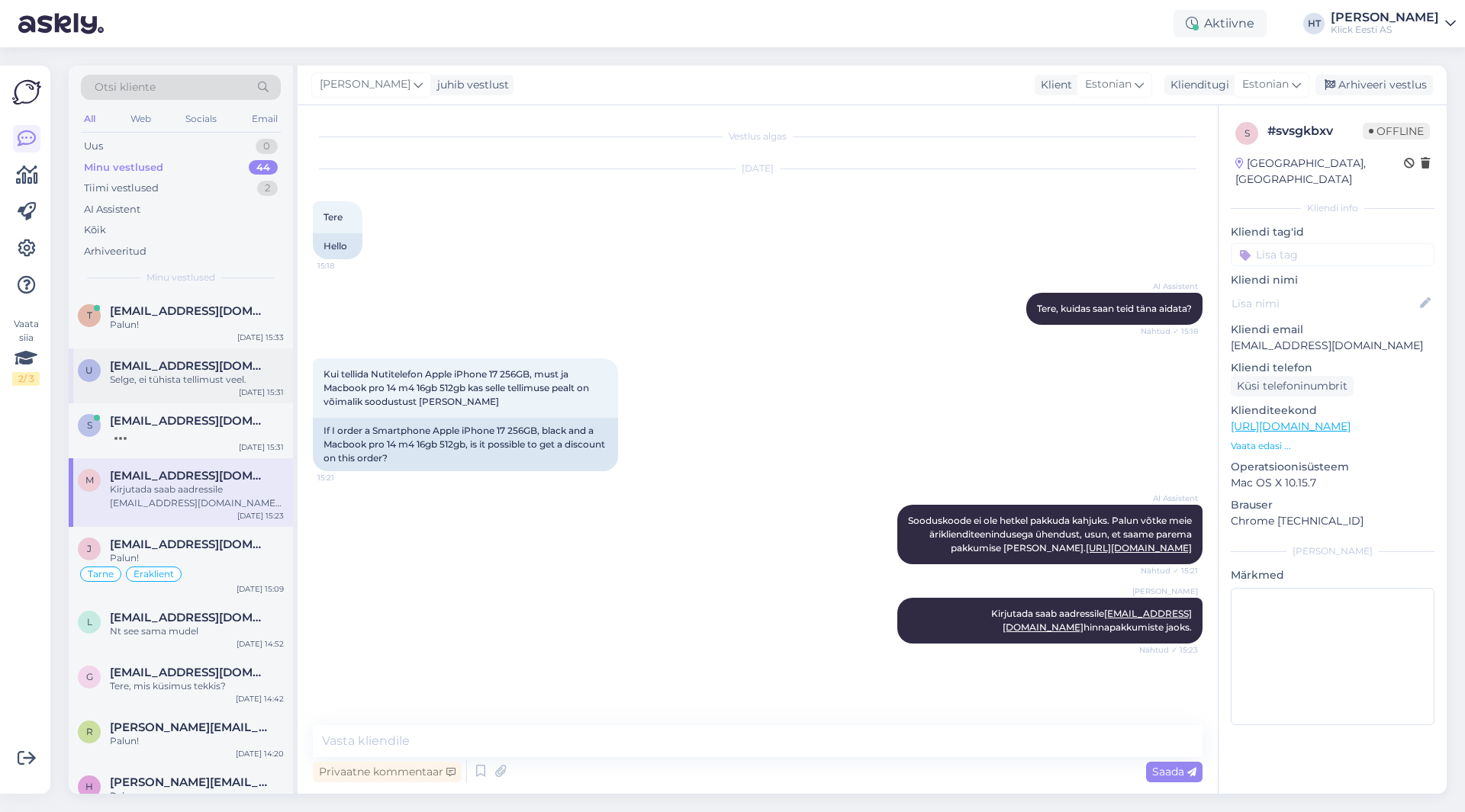
click at [219, 380] on div "Selge, ei tühista tellimust veel." at bounding box center [197, 380] width 174 height 14
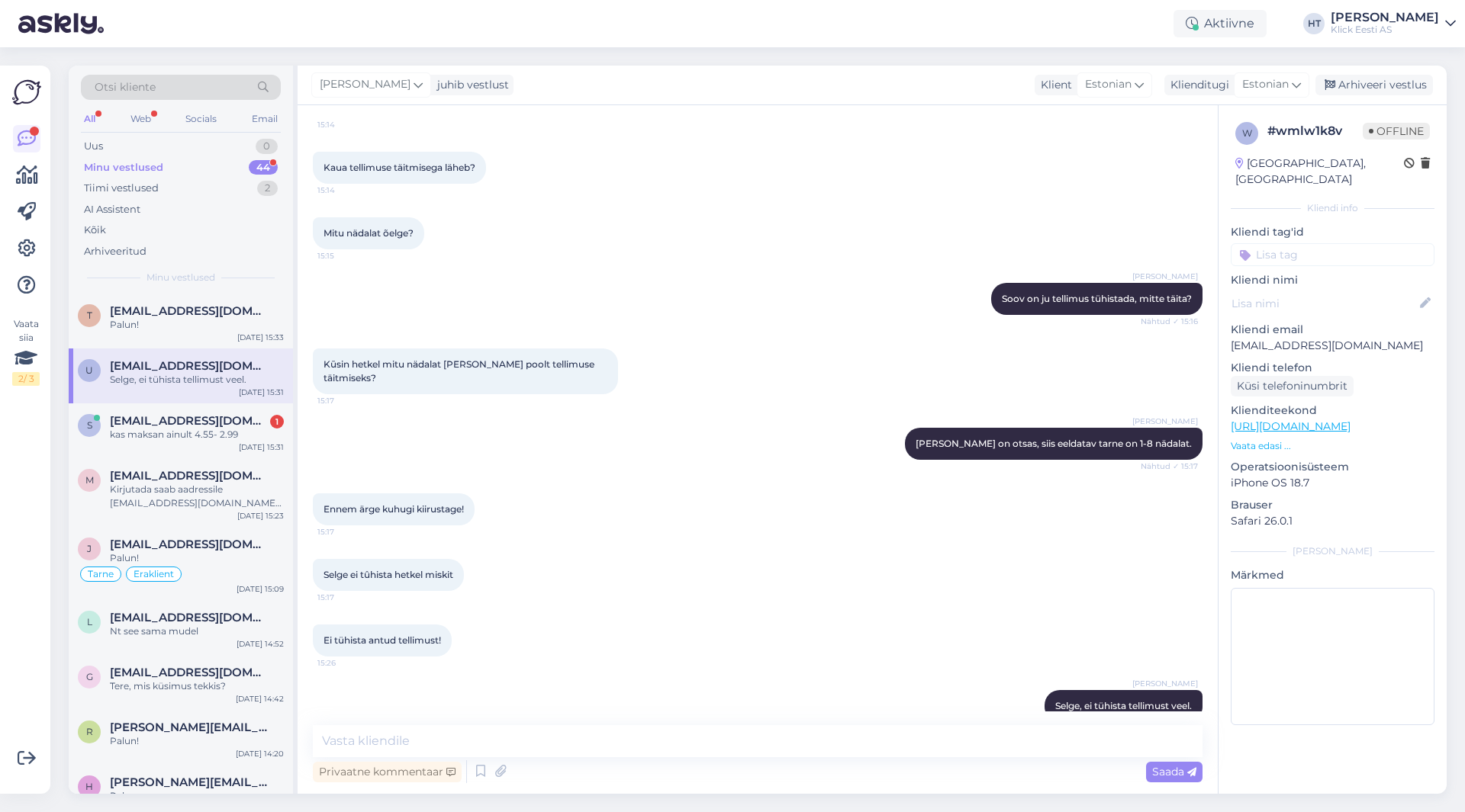
click at [638, 476] on div "Ennem ärge kuhugi kiirustage! 15:17" at bounding box center [758, 509] width 890 height 66
click at [237, 441] on div "kas maksan ainult 4.55- 2.99" at bounding box center [197, 435] width 174 height 14
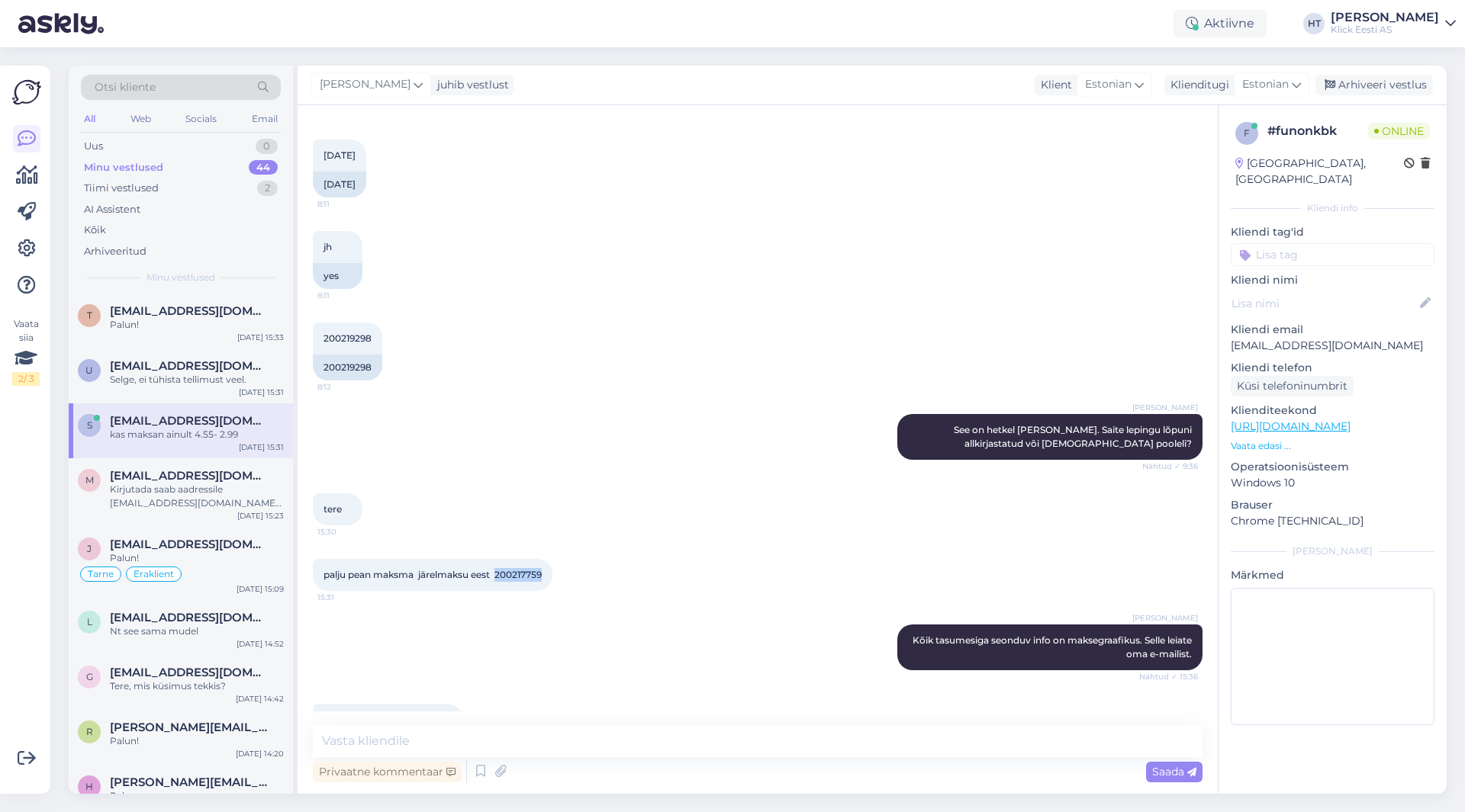
drag, startPoint x: 499, startPoint y: 536, endPoint x: 546, endPoint y: 533, distance: 47.1
click at [546, 559] on div "palju pean maksma järelmaksu eest 200217759 15:31" at bounding box center [433, 575] width 240 height 32
drag, startPoint x: 546, startPoint y: 533, endPoint x: 515, endPoint y: 533, distance: 31.0
click at [515, 559] on div "palju pean maksma järelmaksu eest 200217759 15:31" at bounding box center [433, 575] width 240 height 32
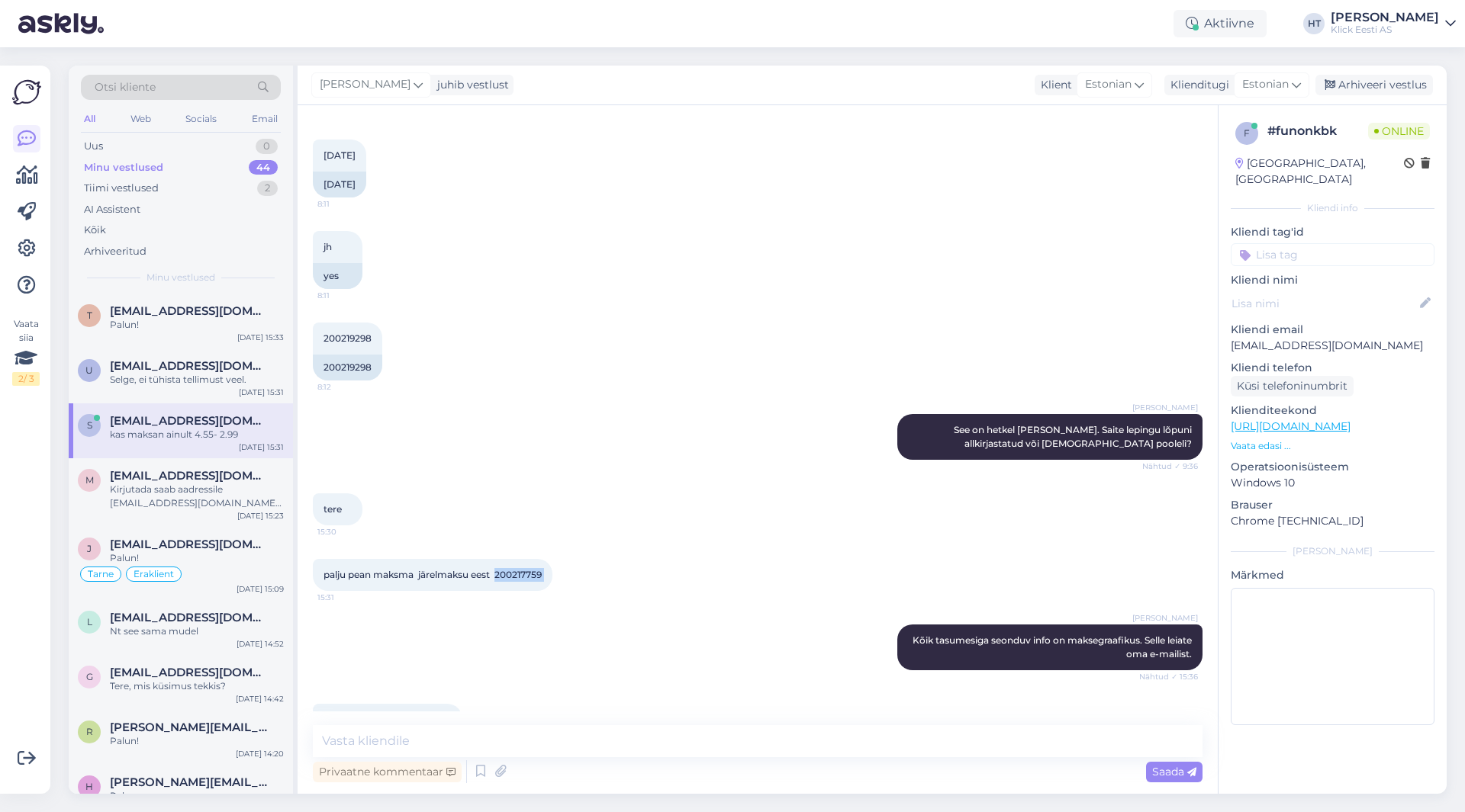
click at [502, 569] on span "palju pean maksma järelmaksu eest 200217759" at bounding box center [433, 574] width 219 height 11
drag, startPoint x: 499, startPoint y: 533, endPoint x: 550, endPoint y: 538, distance: 51.2
click at [550, 559] on div "palju pean maksma järelmaksu eest 200217759 15:31" at bounding box center [433, 575] width 240 height 32
click at [548, 559] on div "palju pean maksma järelmaksu eest 200217759 15:31" at bounding box center [433, 575] width 240 height 32
click at [654, 398] on div "[PERSON_NAME] See on hetkel makse ootel. Saite lepingu lõpuni allkirjastatud võ…" at bounding box center [758, 437] width 890 height 80
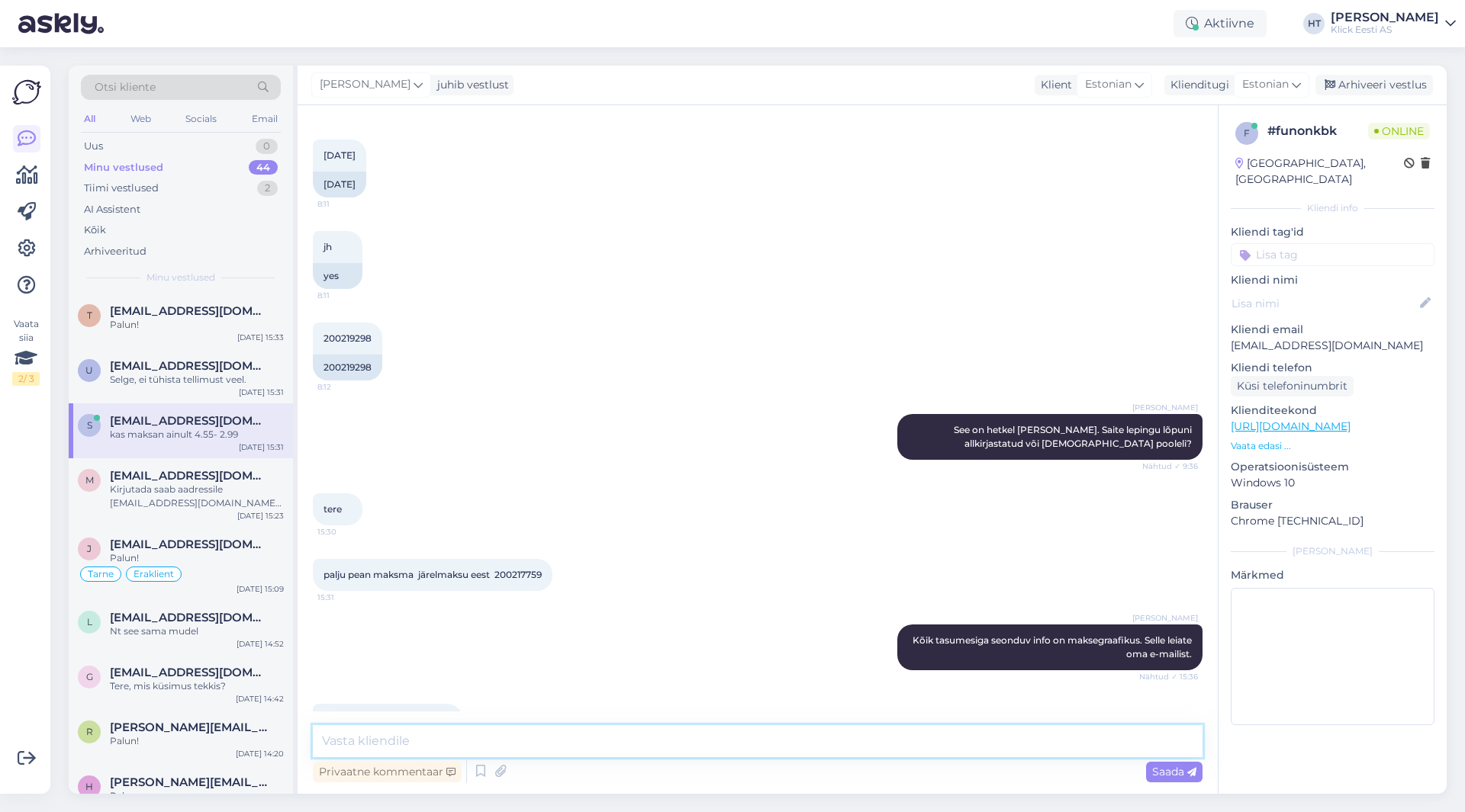
click at [674, 736] on textarea at bounding box center [758, 741] width 890 height 32
drag, startPoint x: 483, startPoint y: 685, endPoint x: 325, endPoint y: 674, distance: 158.4
click at [325, 687] on div "kas maksan ainult 4.55- 2.99 15:36" at bounding box center [758, 719] width 890 height 66
click at [325, 714] on span "kas maksan ainult 4.55- 2.99" at bounding box center [387, 719] width 128 height 11
drag, startPoint x: 323, startPoint y: 675, endPoint x: 451, endPoint y: 682, distance: 128.2
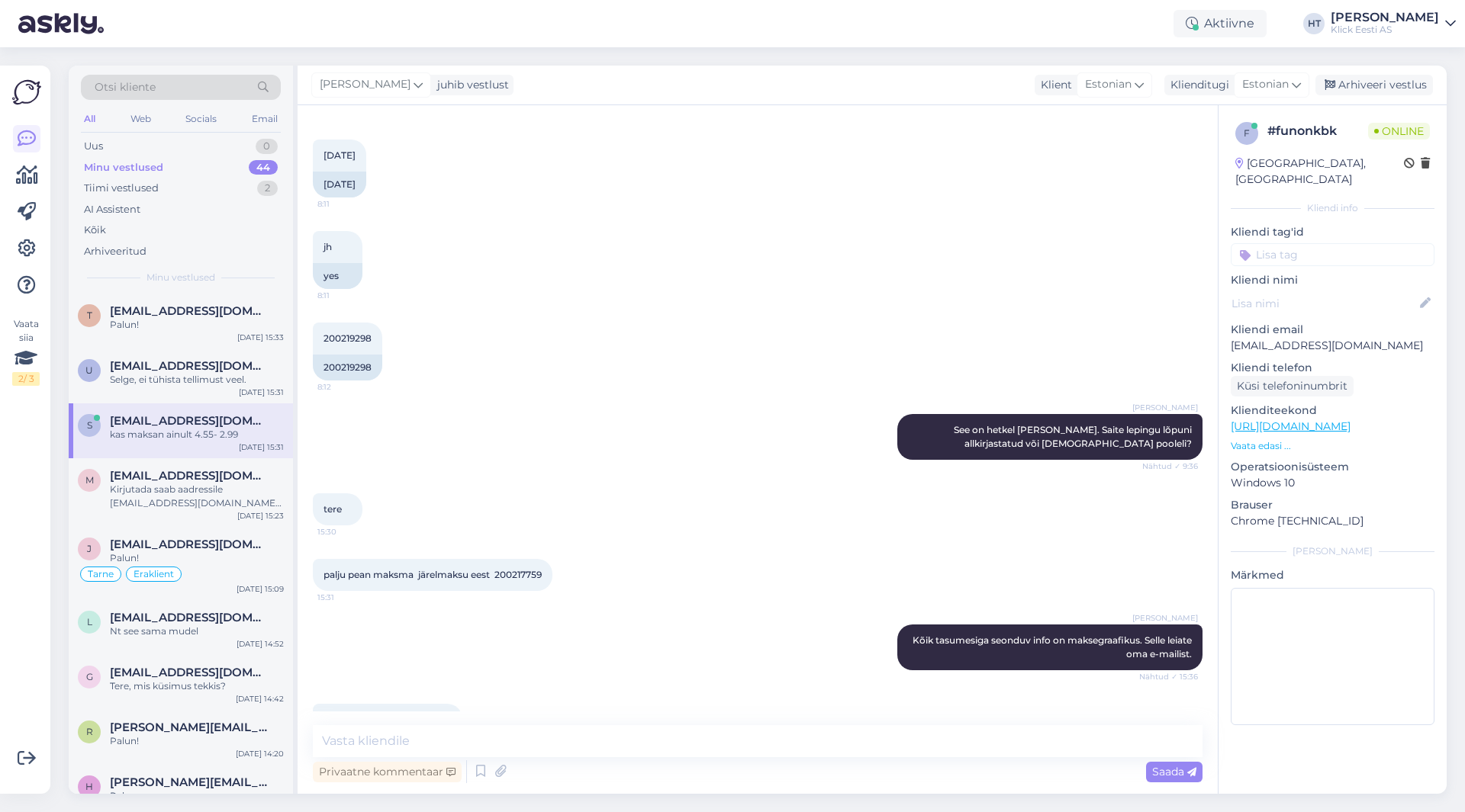
click at [451, 714] on span "kas maksan ainult 4.55- 2.99" at bounding box center [387, 719] width 128 height 11
click at [455, 704] on div "kas maksan ainult 4.55- 2.99 15:36" at bounding box center [387, 720] width 149 height 32
drag, startPoint x: 455, startPoint y: 679, endPoint x: 329, endPoint y: 676, distance: 126.0
click at [329, 704] on div "kas maksan ainult 4.55- 2.99 15:36" at bounding box center [387, 720] width 149 height 32
click at [325, 714] on span "kas maksan ainult 4.55- 2.99" at bounding box center [387, 719] width 128 height 11
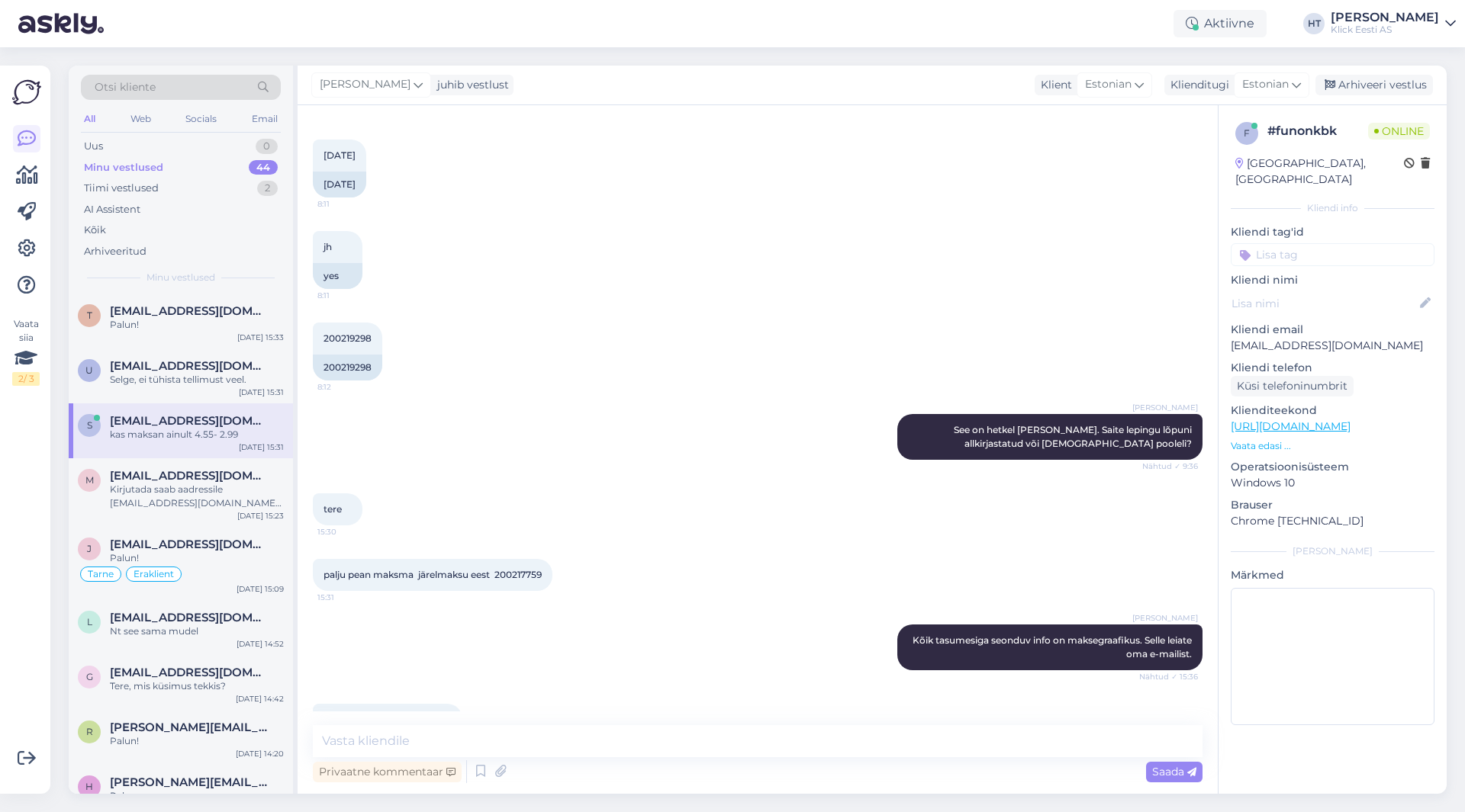
drag, startPoint x: 325, startPoint y: 676, endPoint x: 466, endPoint y: 682, distance: 141.1
click at [462, 704] on div "kas maksan ainult 4.55- 2.99 15:36" at bounding box center [387, 720] width 149 height 32
click at [460, 704] on div "kas maksan ainult 4.55- 2.99 15:36" at bounding box center [387, 720] width 149 height 32
drag, startPoint x: 460, startPoint y: 681, endPoint x: 318, endPoint y: 677, distance: 142.1
click at [318, 704] on div "kas maksan ainult 4.55- 2.99 15:36" at bounding box center [387, 720] width 149 height 32
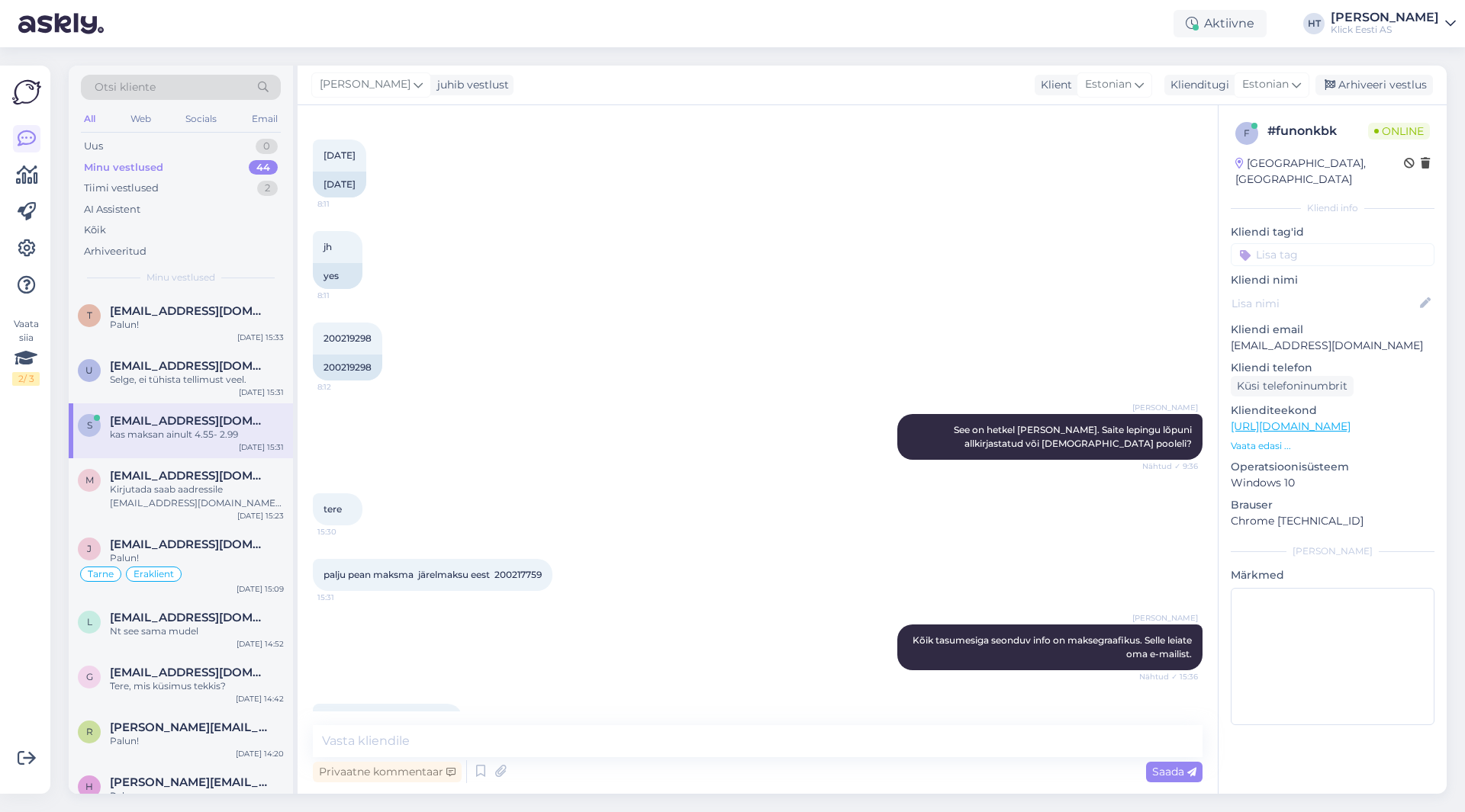
click at [318, 704] on div "kas maksan ainult 4.55- 2.99 15:36" at bounding box center [387, 720] width 149 height 32
drag, startPoint x: 374, startPoint y: 679, endPoint x: 480, endPoint y: 680, distance: 106.0
click at [480, 687] on div "kas maksan ainult 4.55- 2.99 15:36" at bounding box center [758, 719] width 890 height 66
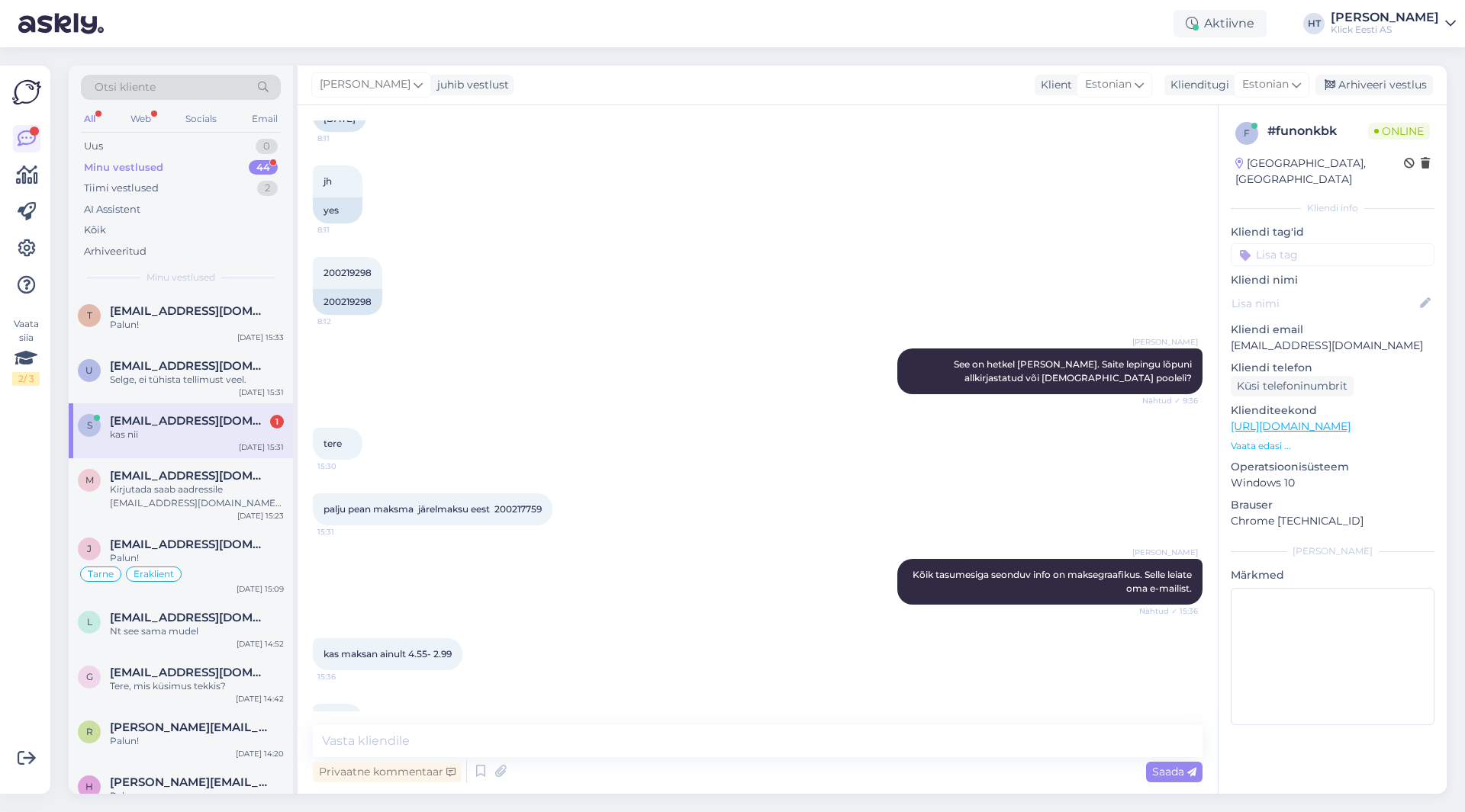
click at [188, 440] on div "kas nii" at bounding box center [197, 435] width 174 height 14
click at [669, 748] on textarea at bounding box center [758, 741] width 890 height 32
click at [615, 644] on div "kas maksan ainult 4.55- 2.99 15:36" at bounding box center [758, 654] width 890 height 66
click at [231, 433] on div "kas nii" at bounding box center [197, 435] width 174 height 14
click at [246, 141] on div "Uus 1" at bounding box center [181, 146] width 200 height 21
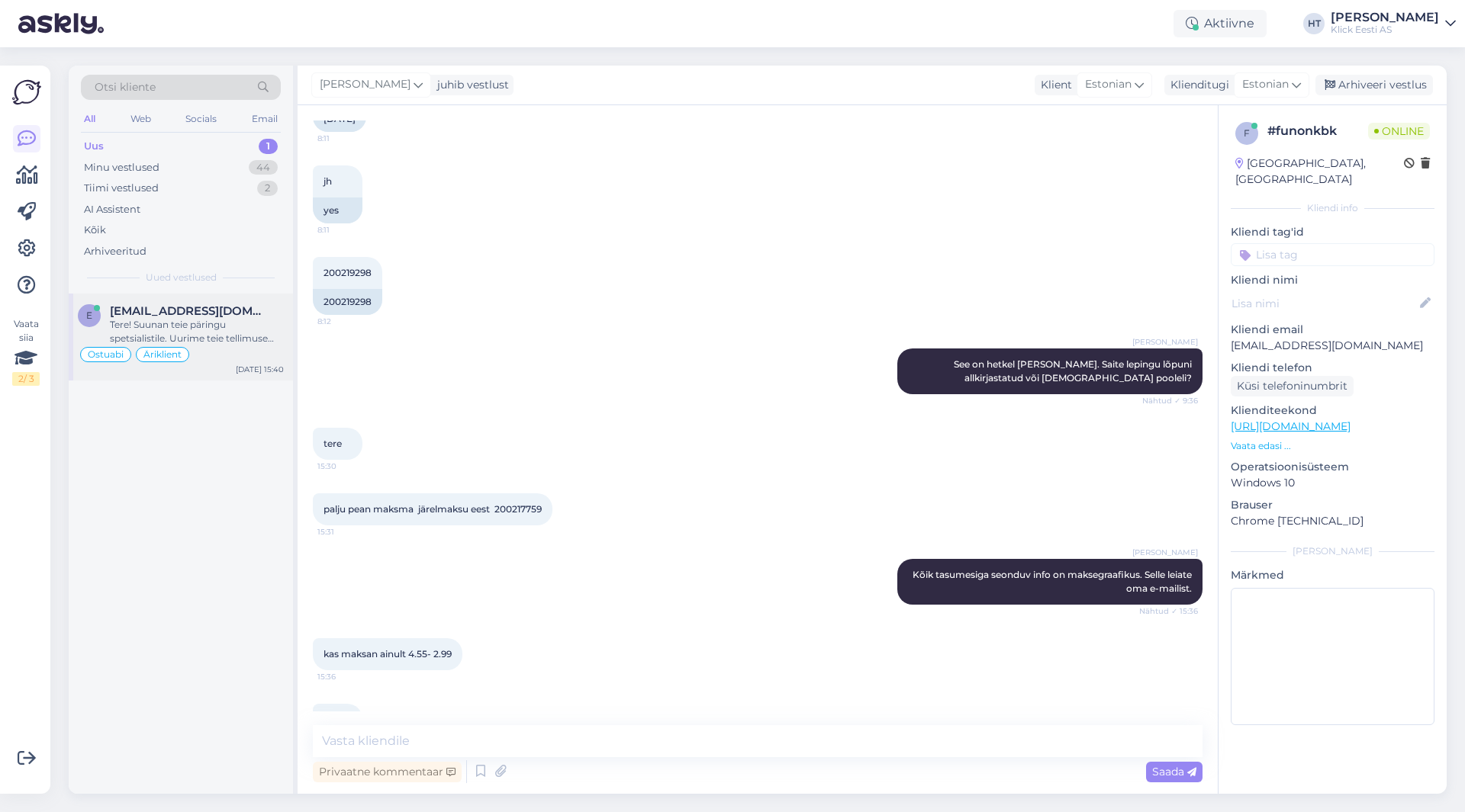
click at [253, 316] on div "[EMAIL_ADDRESS][DOMAIN_NAME]" at bounding box center [197, 311] width 174 height 14
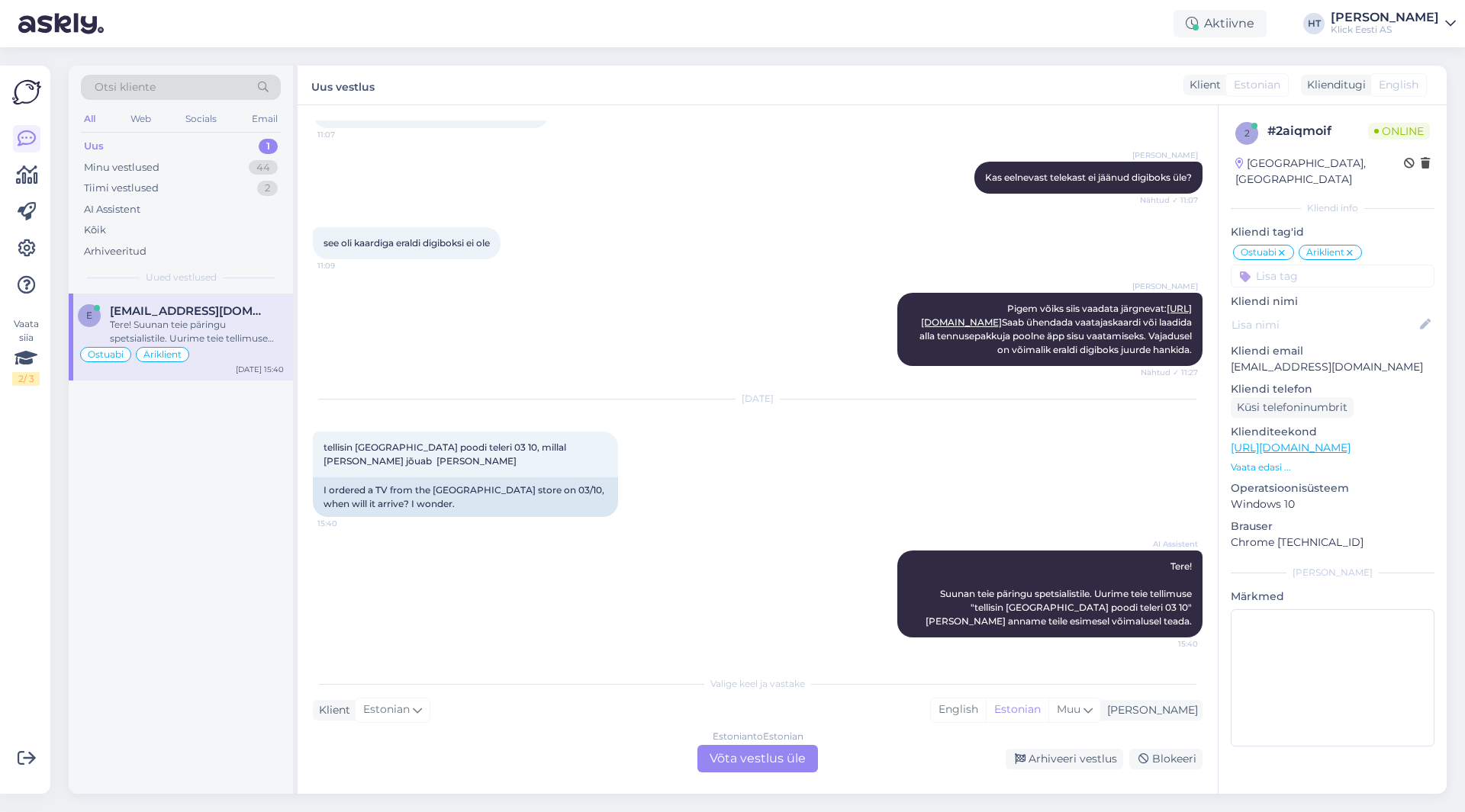
click at [1297, 359] on p "[EMAIL_ADDRESS][DOMAIN_NAME]" at bounding box center [1332, 367] width 204 height 16
click at [941, 475] on div "[DATE] tellisin [GEOGRAPHIC_DATA] poodi teleri 03 10, millal [PERSON_NAME] jõua…" at bounding box center [758, 458] width 890 height 151
click at [639, 656] on div "Vestlus algas [DATE] [PERSON_NAME] huvitatud võimalikult odavast telerist ,seda…" at bounding box center [757, 449] width 920 height 689
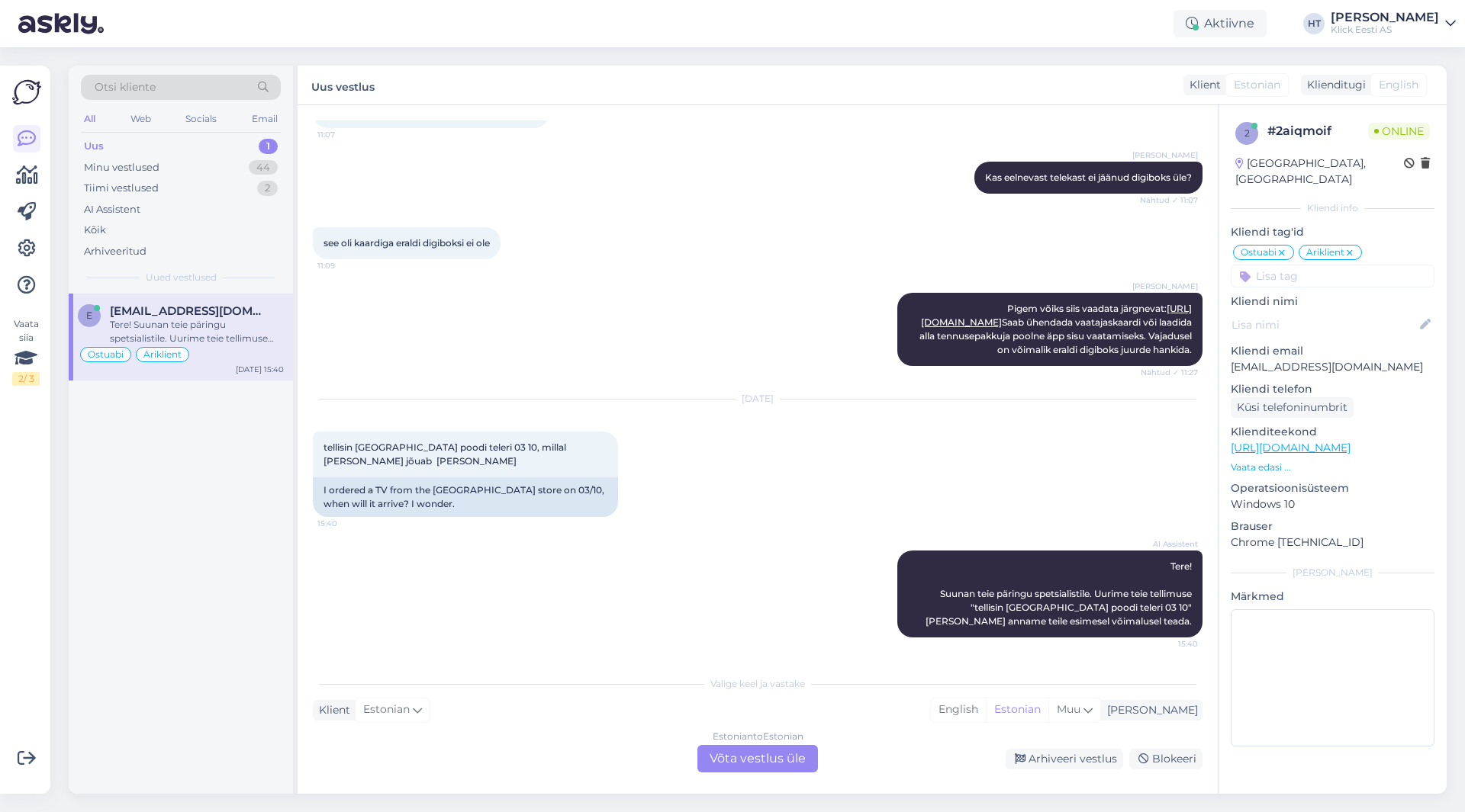
click at [741, 759] on div "Estonian to Estonian Võta vestlus üle" at bounding box center [758, 759] width 121 height 27
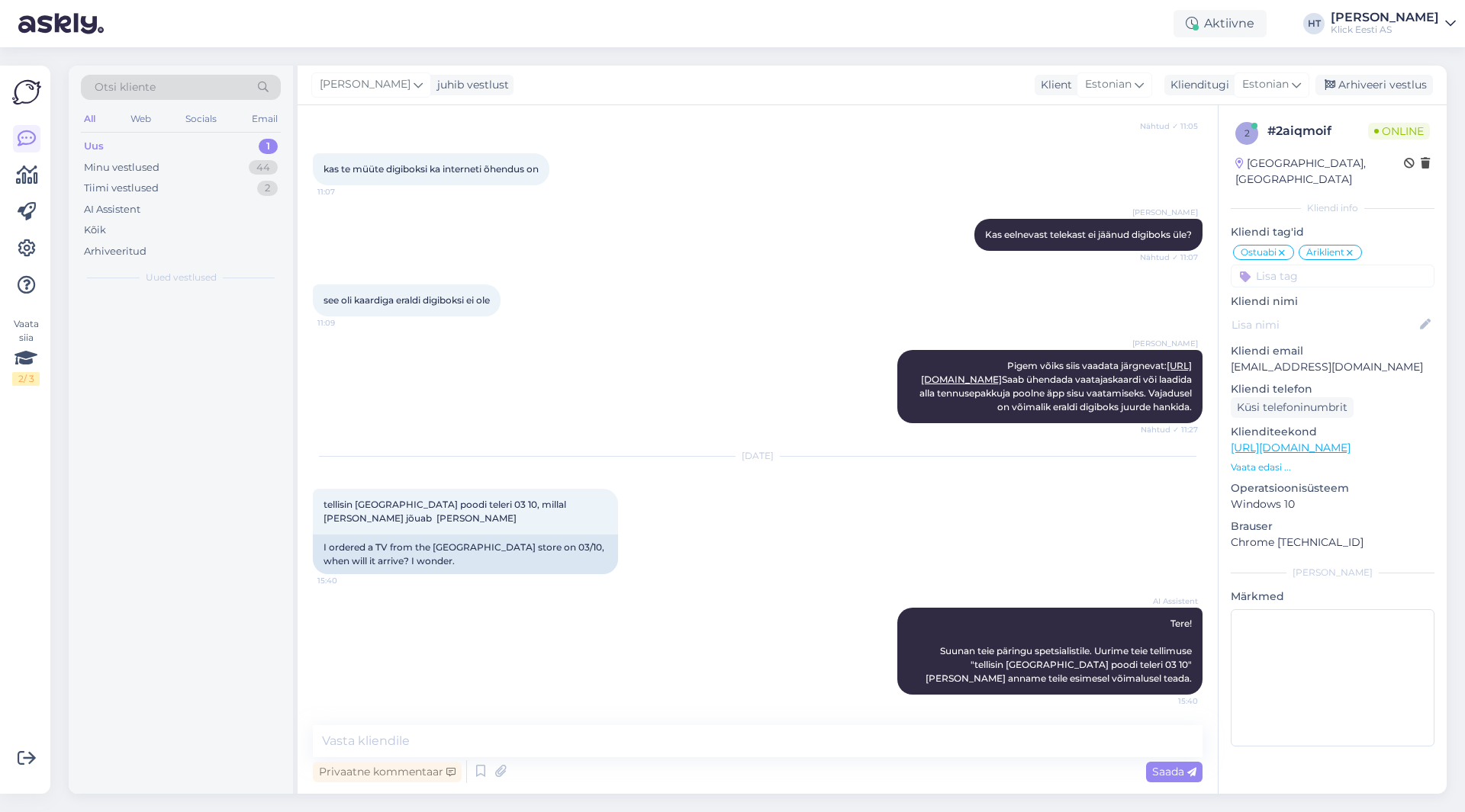
scroll to position [693, 0]
click at [724, 749] on textarea at bounding box center [758, 741] width 890 height 32
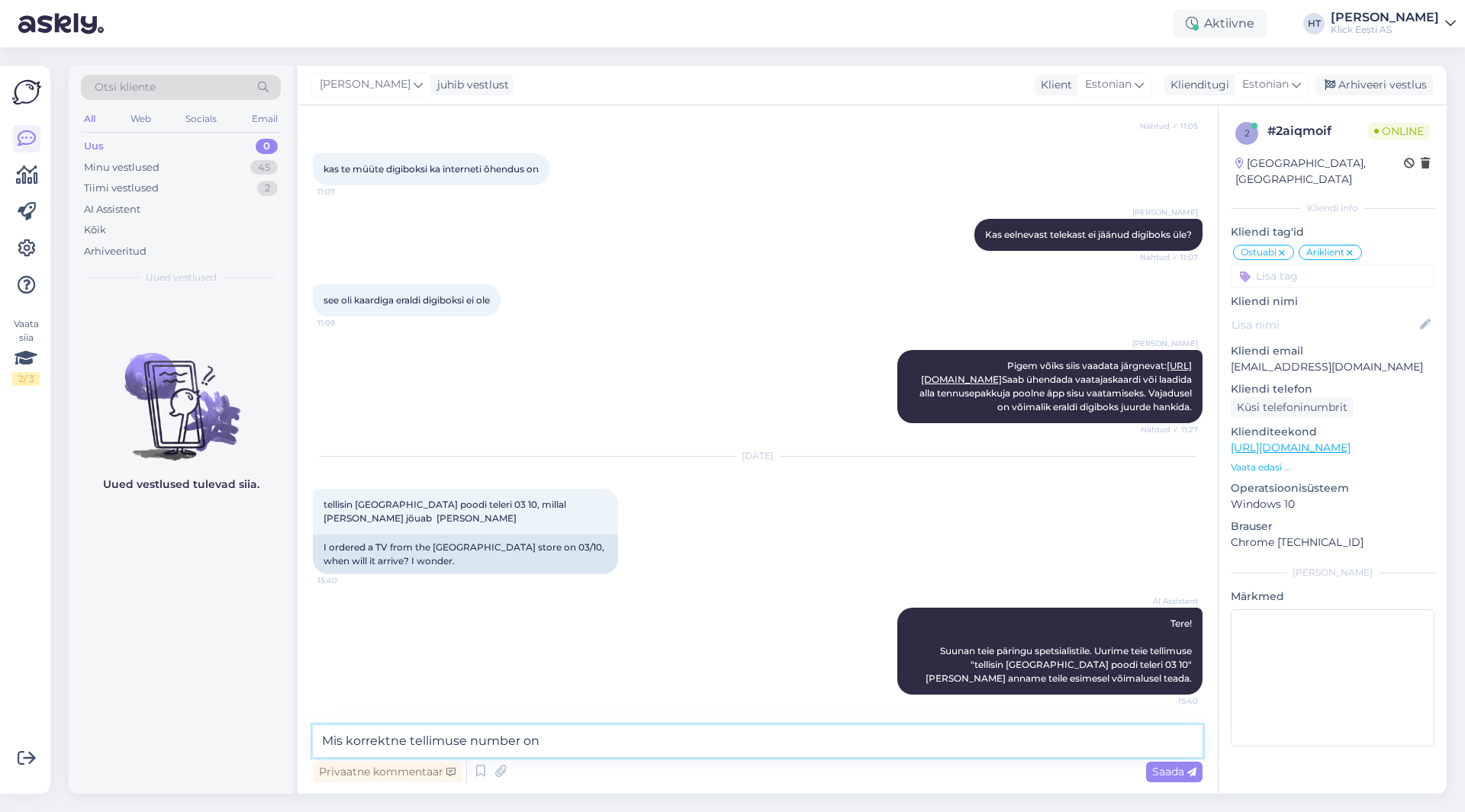
type textarea "Mis korrektne tellimuse number on?"
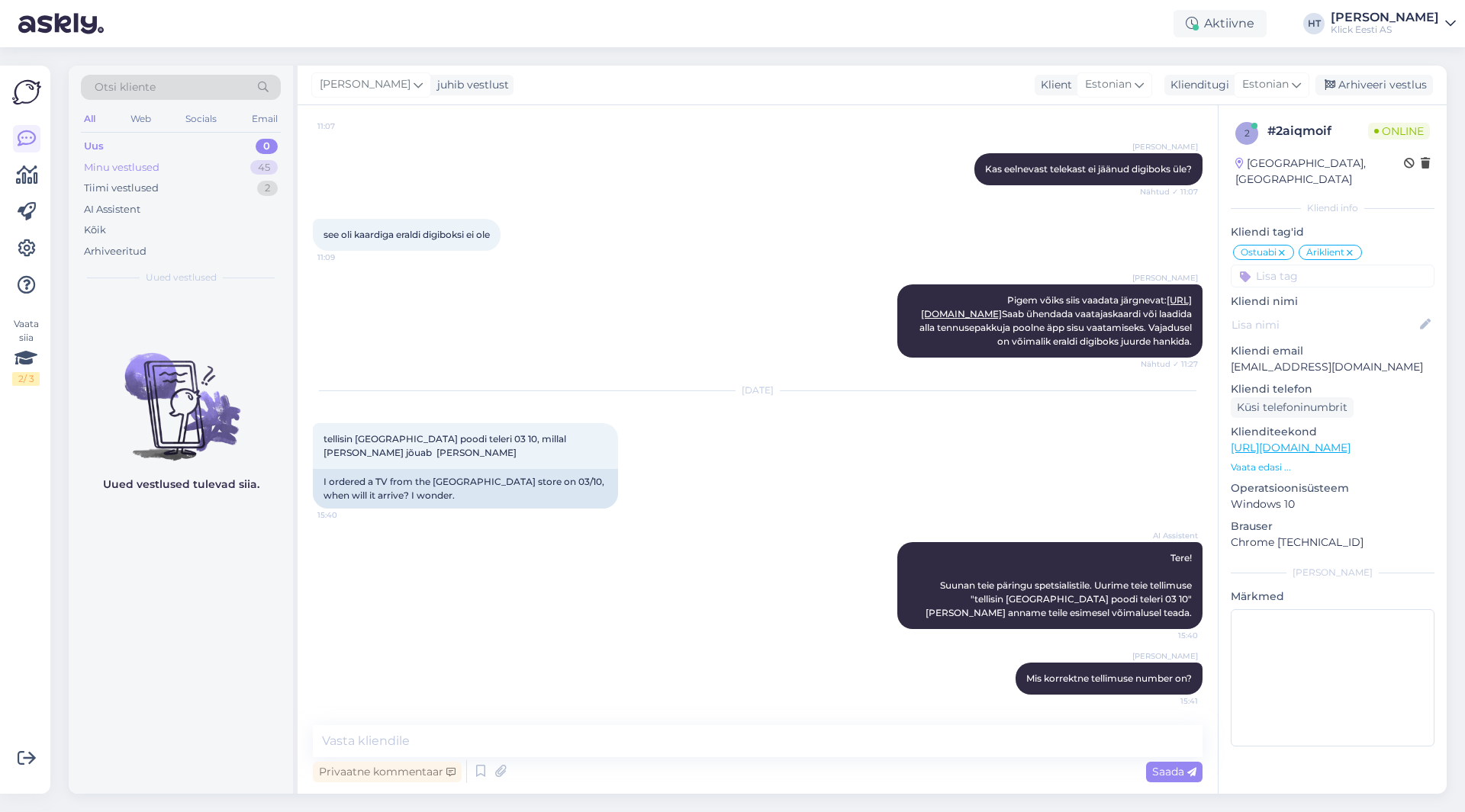
click at [212, 168] on div "Minu vestlused 45" at bounding box center [181, 168] width 200 height 21
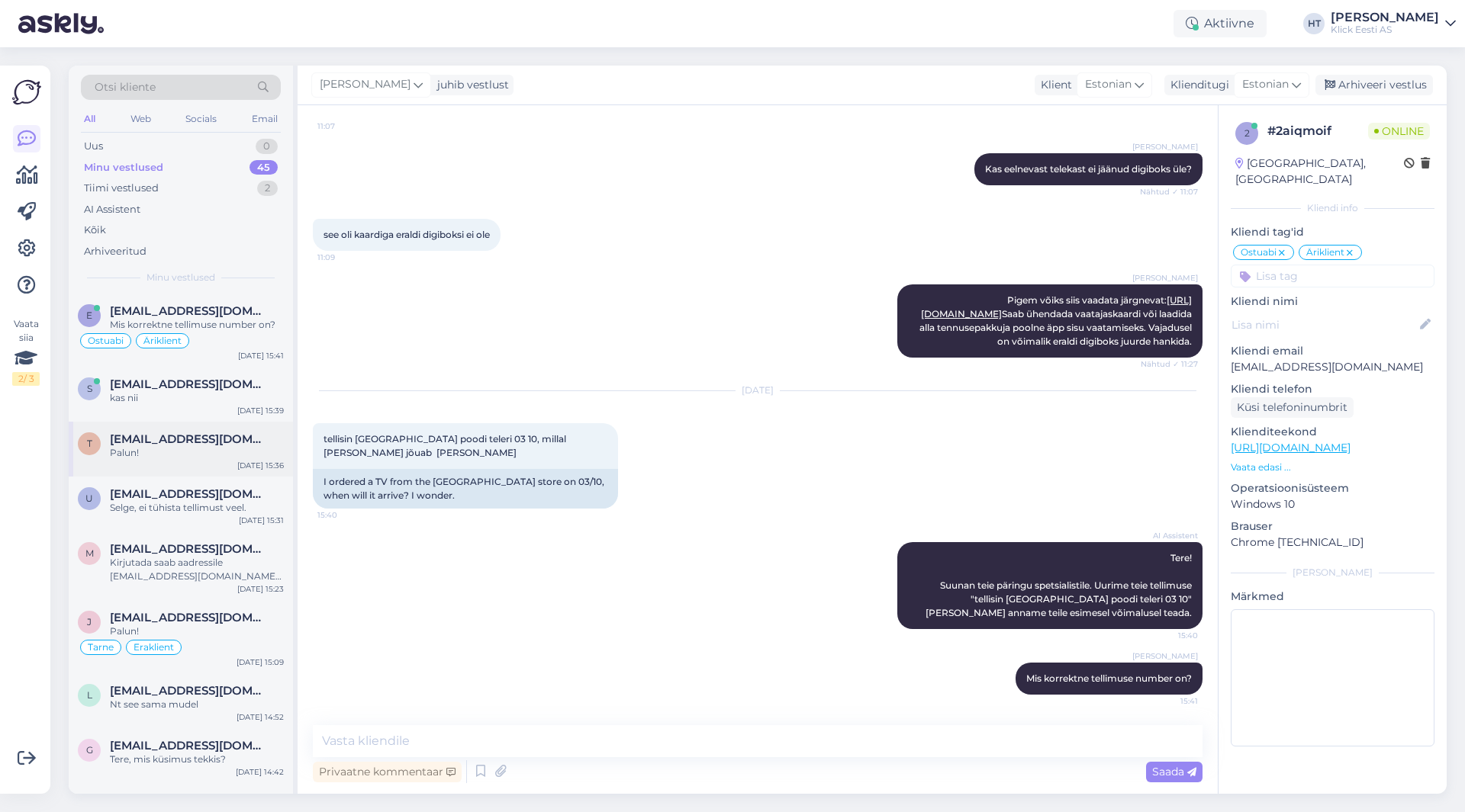
click at [232, 441] on span "[EMAIL_ADDRESS][DOMAIN_NAME]" at bounding box center [190, 440] width 159 height 14
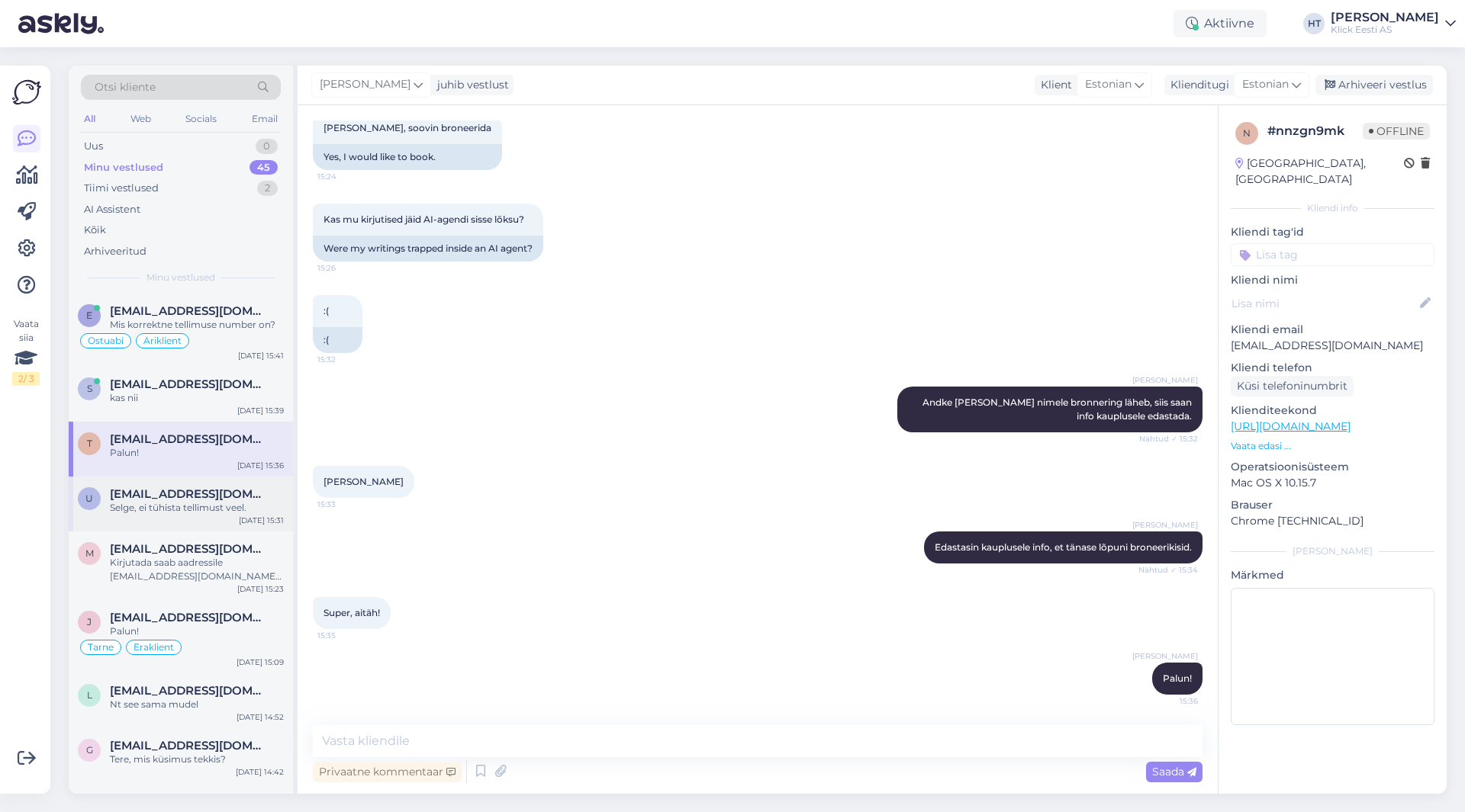
click at [241, 489] on div "[EMAIL_ADDRESS][DOMAIN_NAME]" at bounding box center [197, 495] width 174 height 14
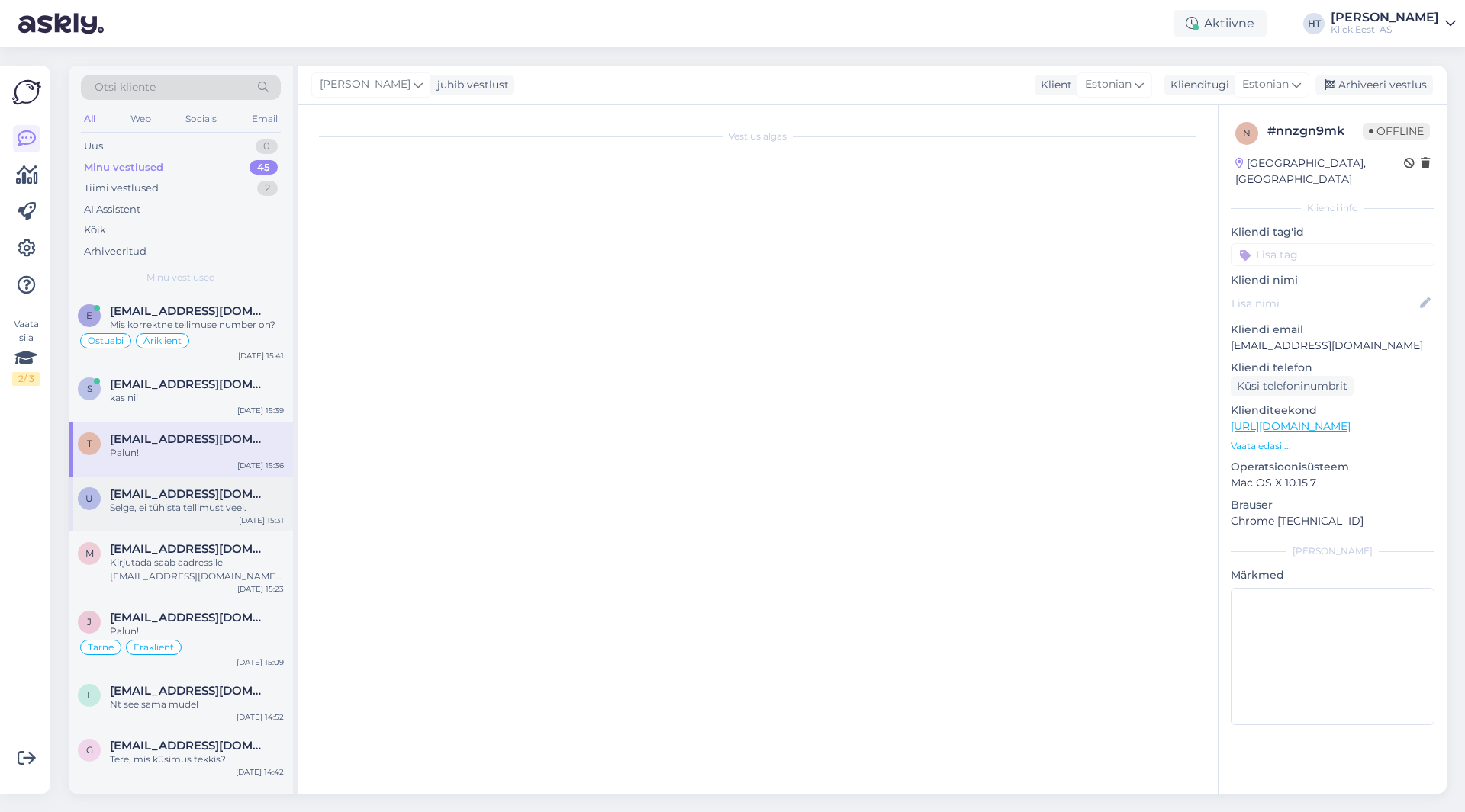
scroll to position [805, 0]
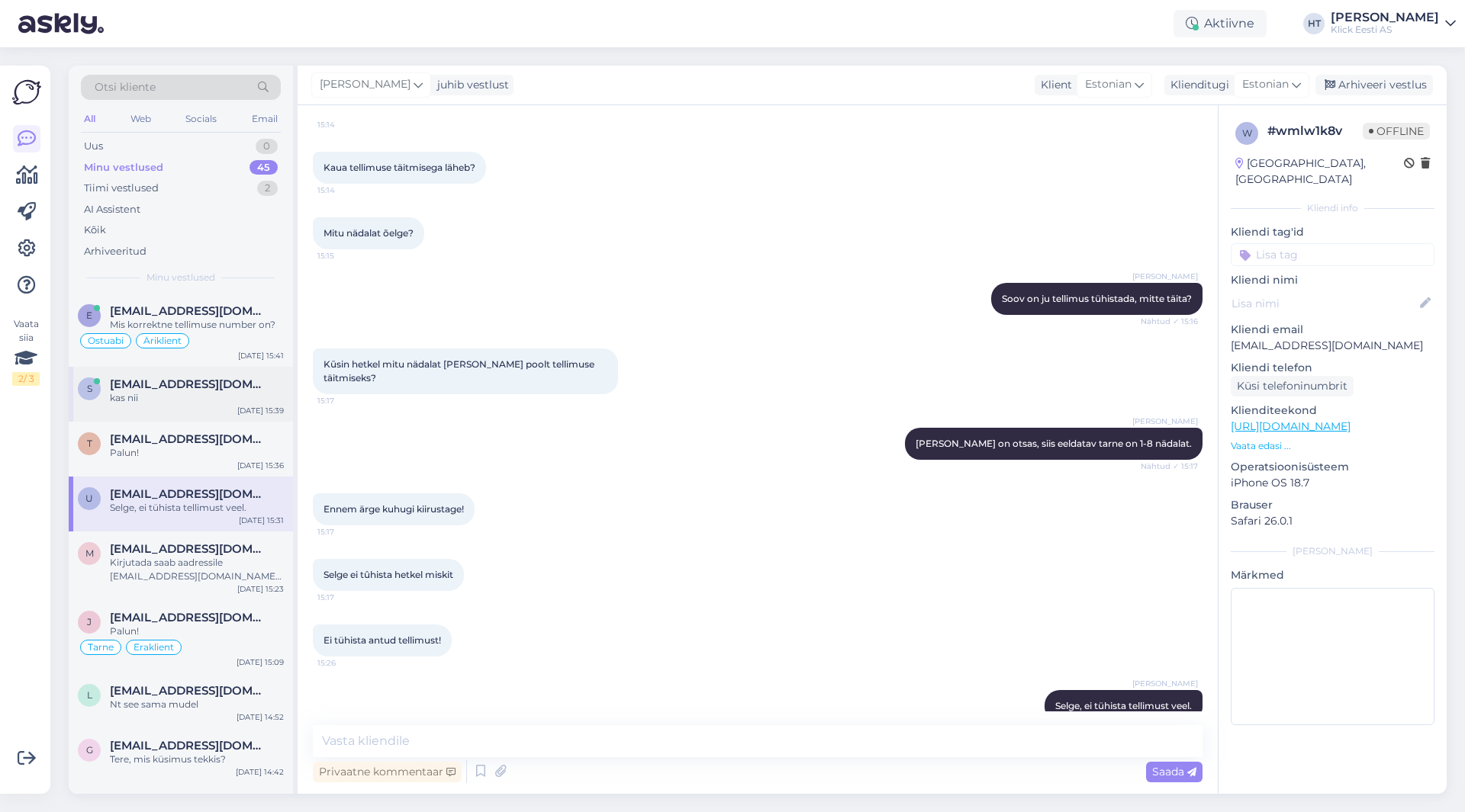
click at [225, 398] on div "kas nii" at bounding box center [197, 399] width 174 height 14
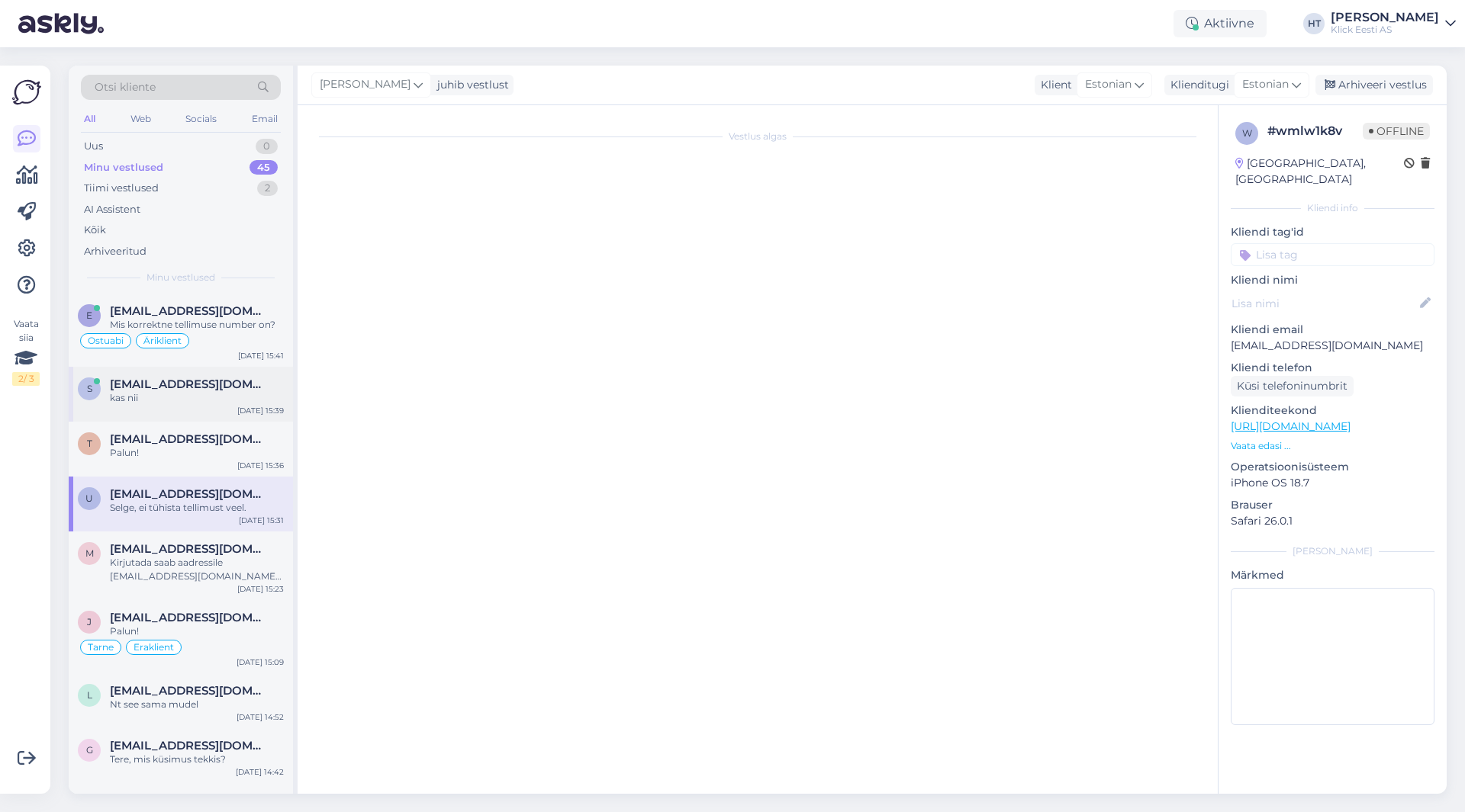
scroll to position [1693, 0]
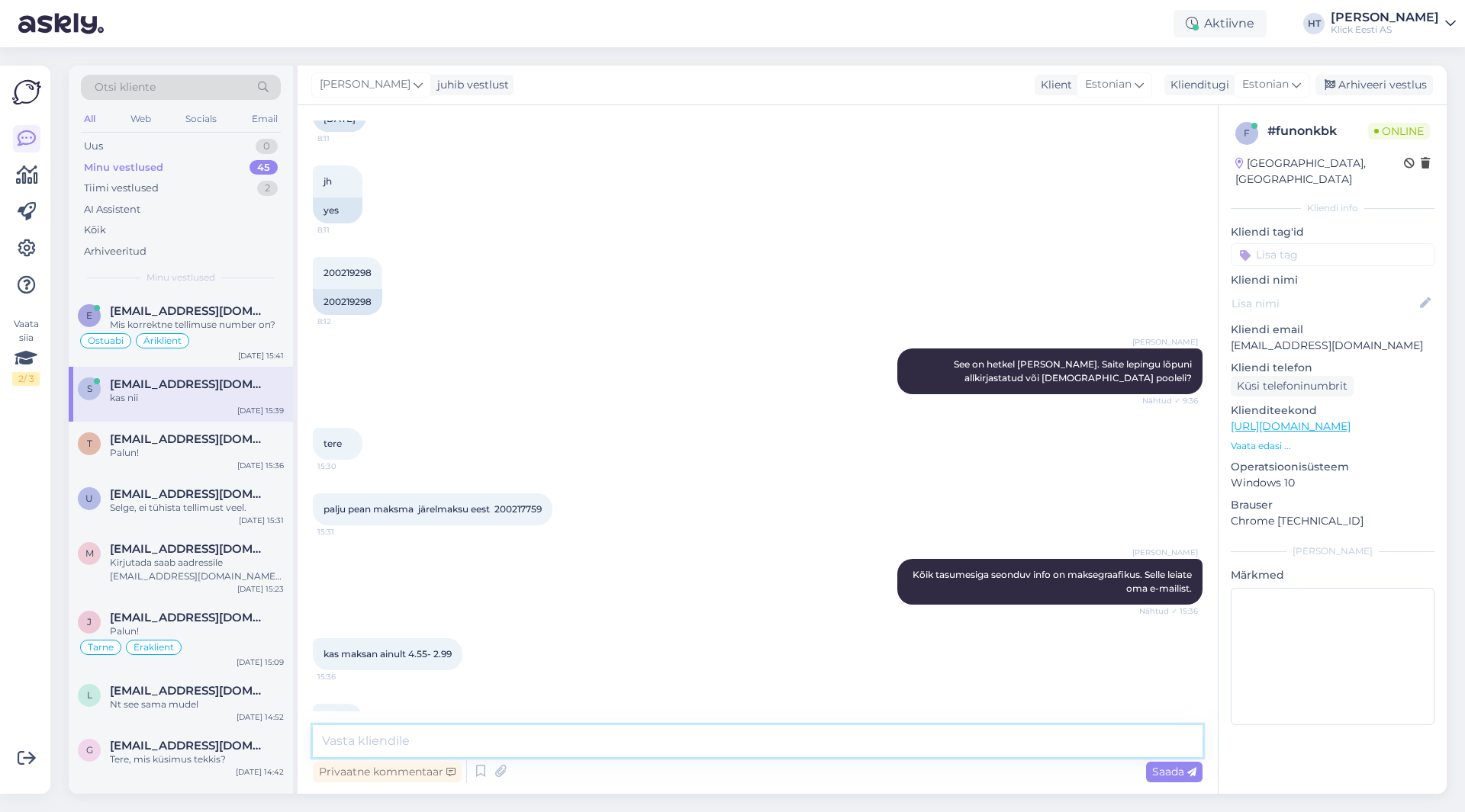
click at [677, 739] on textarea at bounding box center [758, 741] width 890 height 32
type textarea "Mul ei ole ligipääsu maksegraafikule. Saatke palun koopia sellest, et saaksin s…"
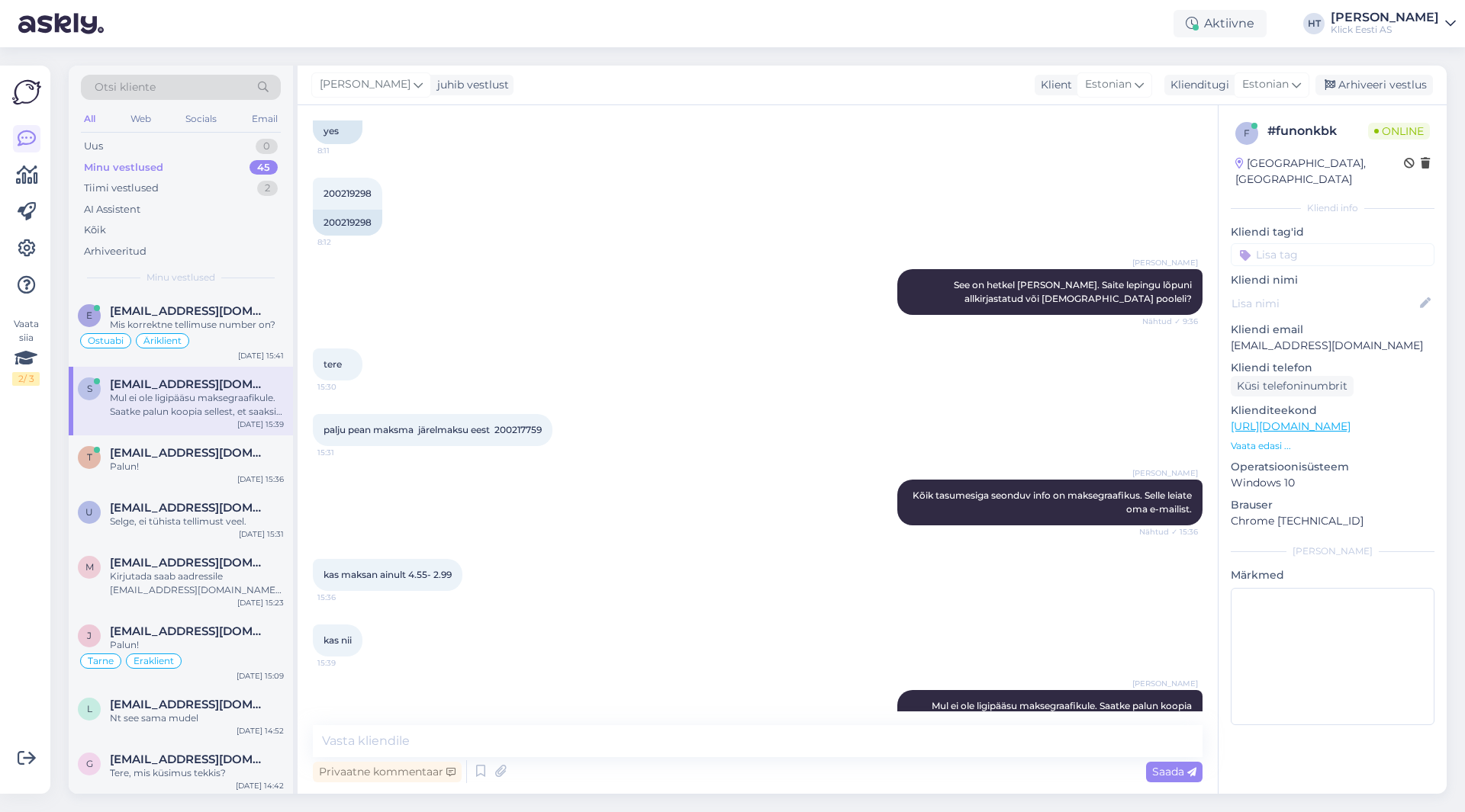
click at [193, 293] on div "Otsi kliente All Web Socials Email Uus 0 Minu vestlused 45 Tiimi vestlused 2 AI…" at bounding box center [181, 179] width 225 height 228
click at [220, 326] on div "Mis korrektne tellimuse number on?" at bounding box center [197, 325] width 174 height 14
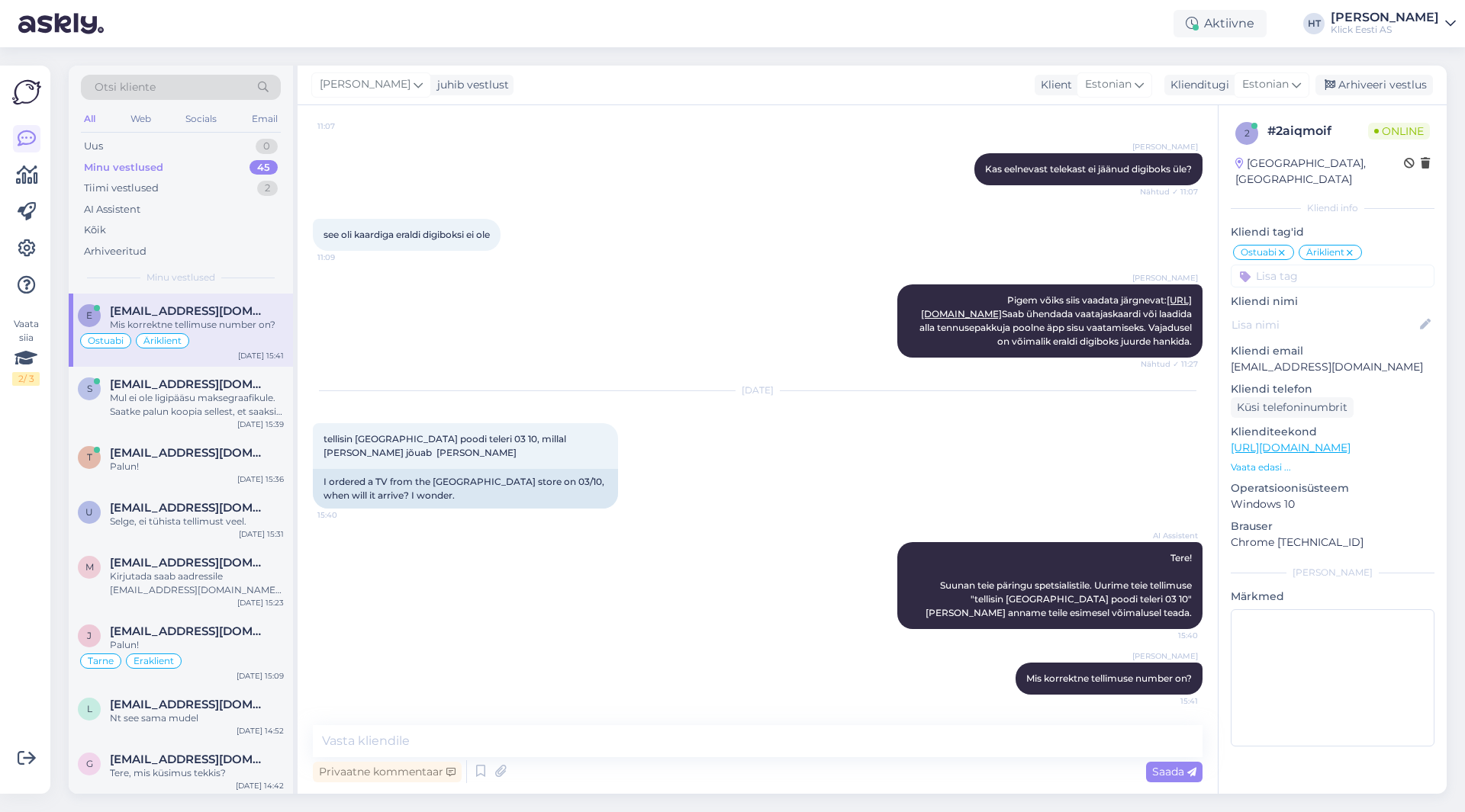
click at [227, 164] on div "Minu vestlused 45" at bounding box center [181, 168] width 200 height 21
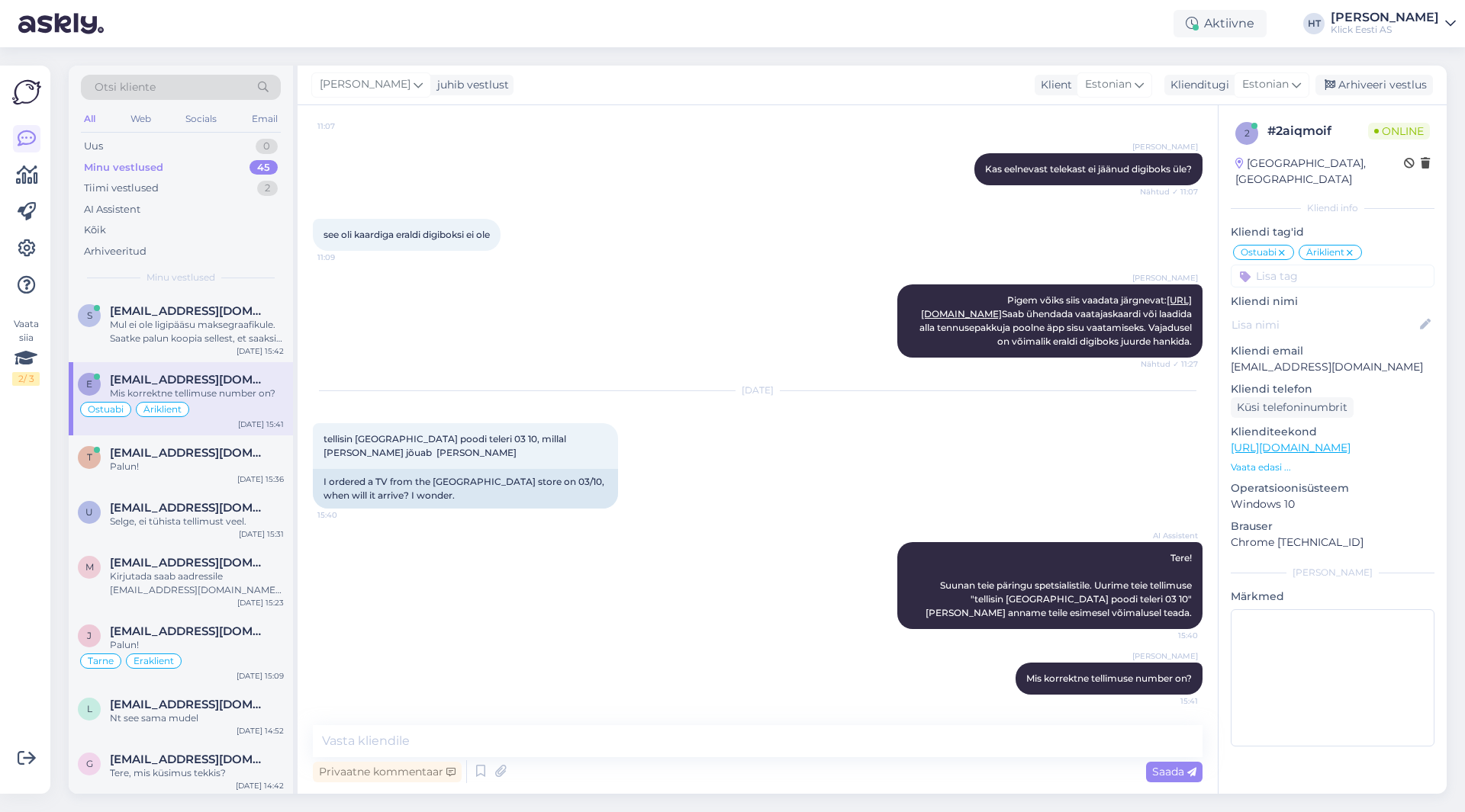
click at [650, 202] on div "see oli kaardiga eraldi digiboksi ei ole 11:09" at bounding box center [758, 234] width 890 height 66
click at [223, 323] on div "Mul ei ole ligipääsu maksegraafikule. Saatke palun koopia sellest, et saaksin s…" at bounding box center [197, 331] width 174 height 27
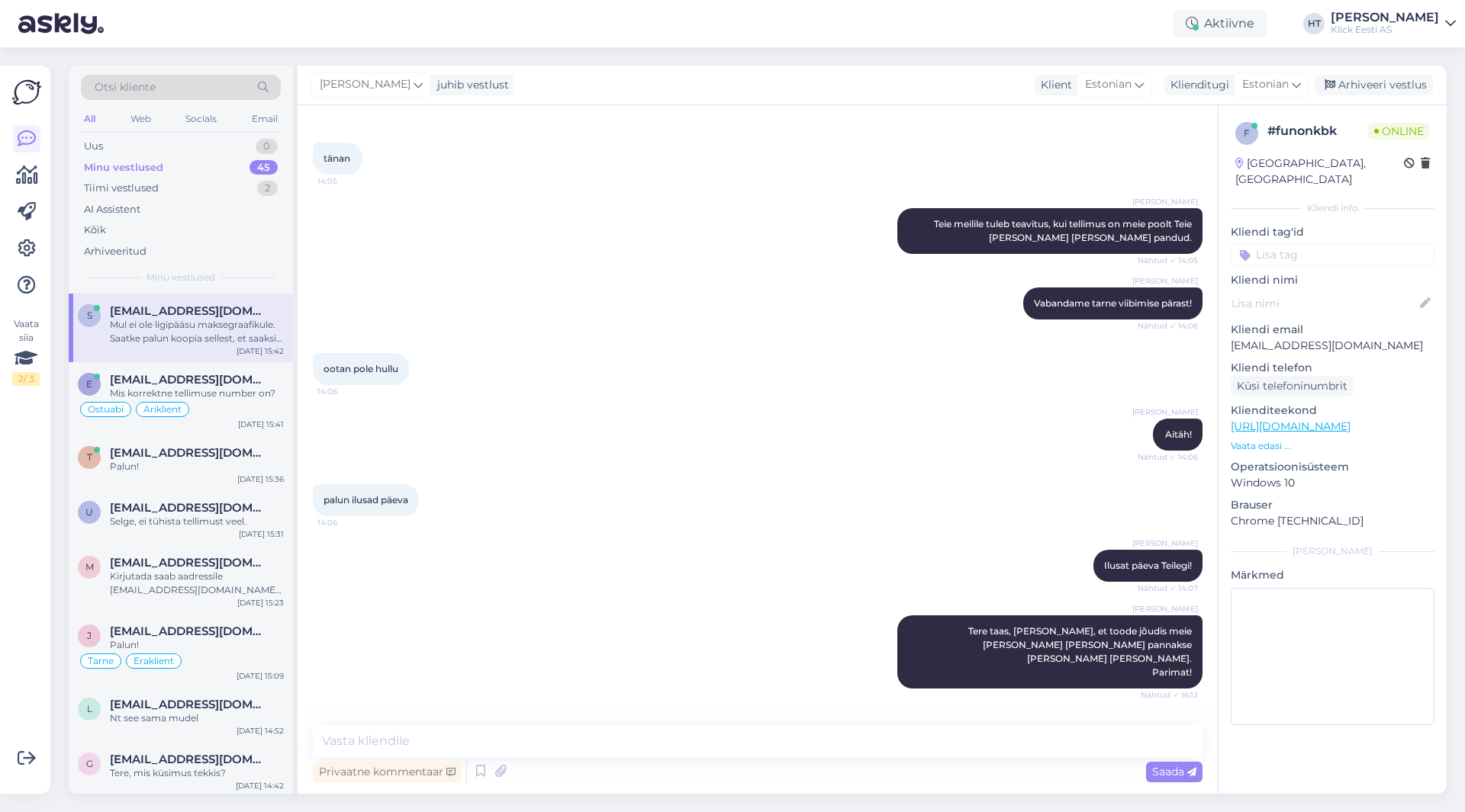
scroll to position [1772, 0]
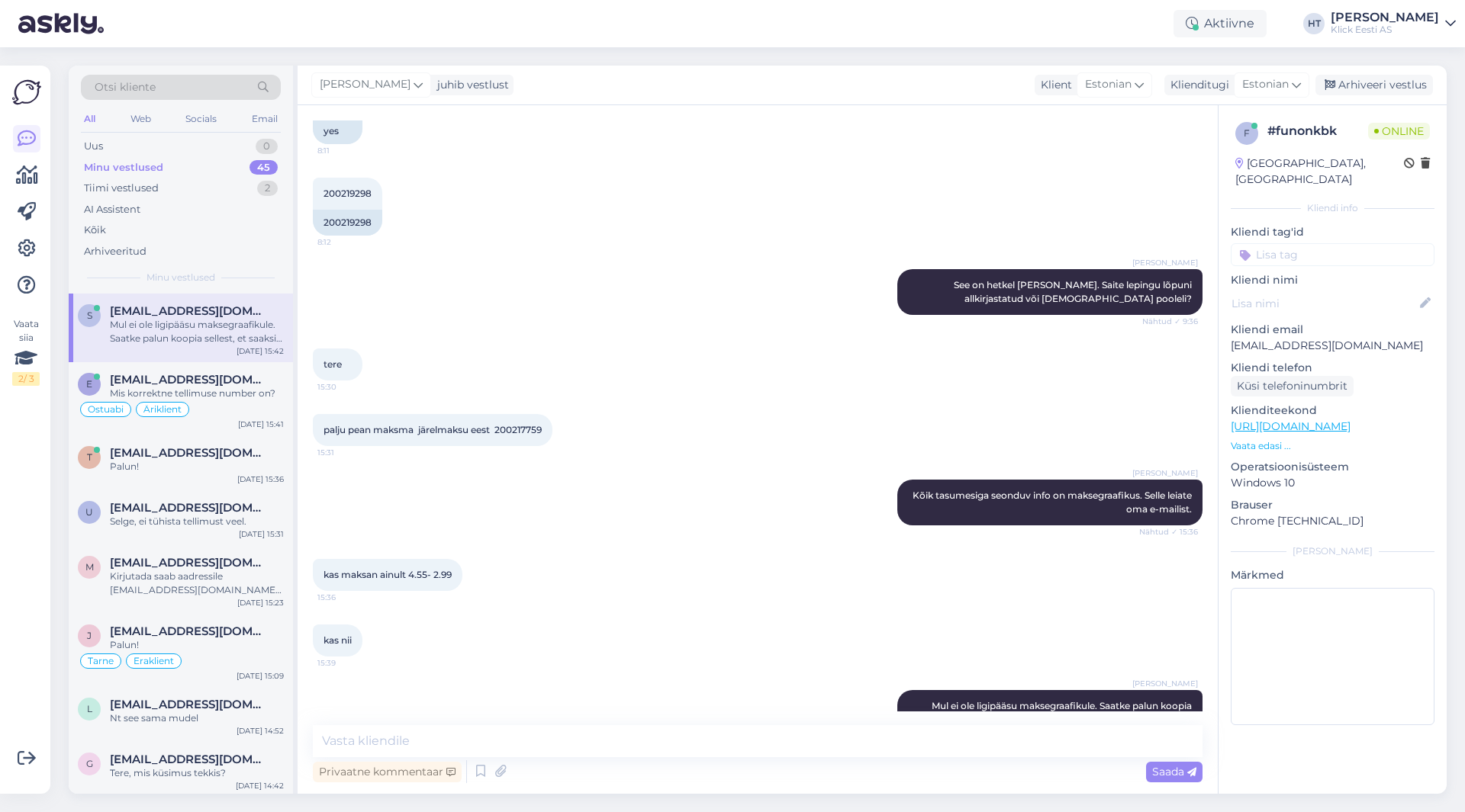
click at [276, 165] on div "45" at bounding box center [263, 167] width 28 height 15
click at [191, 138] on div "Uus 1" at bounding box center [181, 146] width 200 height 21
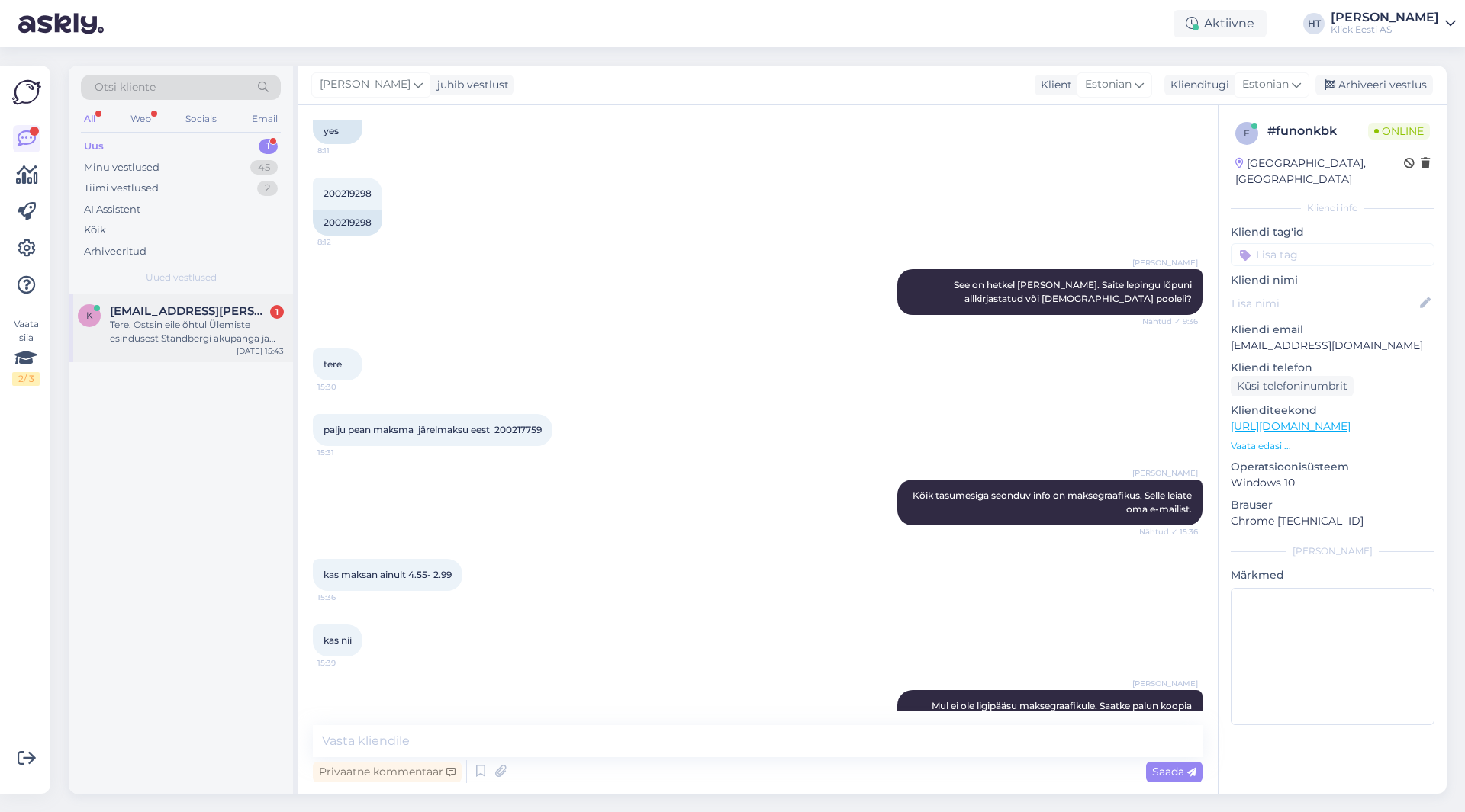
click at [205, 319] on div "Tere. Ostsin eile õhtul Ülemiste esindusest Standbergi akupanga ja tegin selle …" at bounding box center [197, 331] width 174 height 27
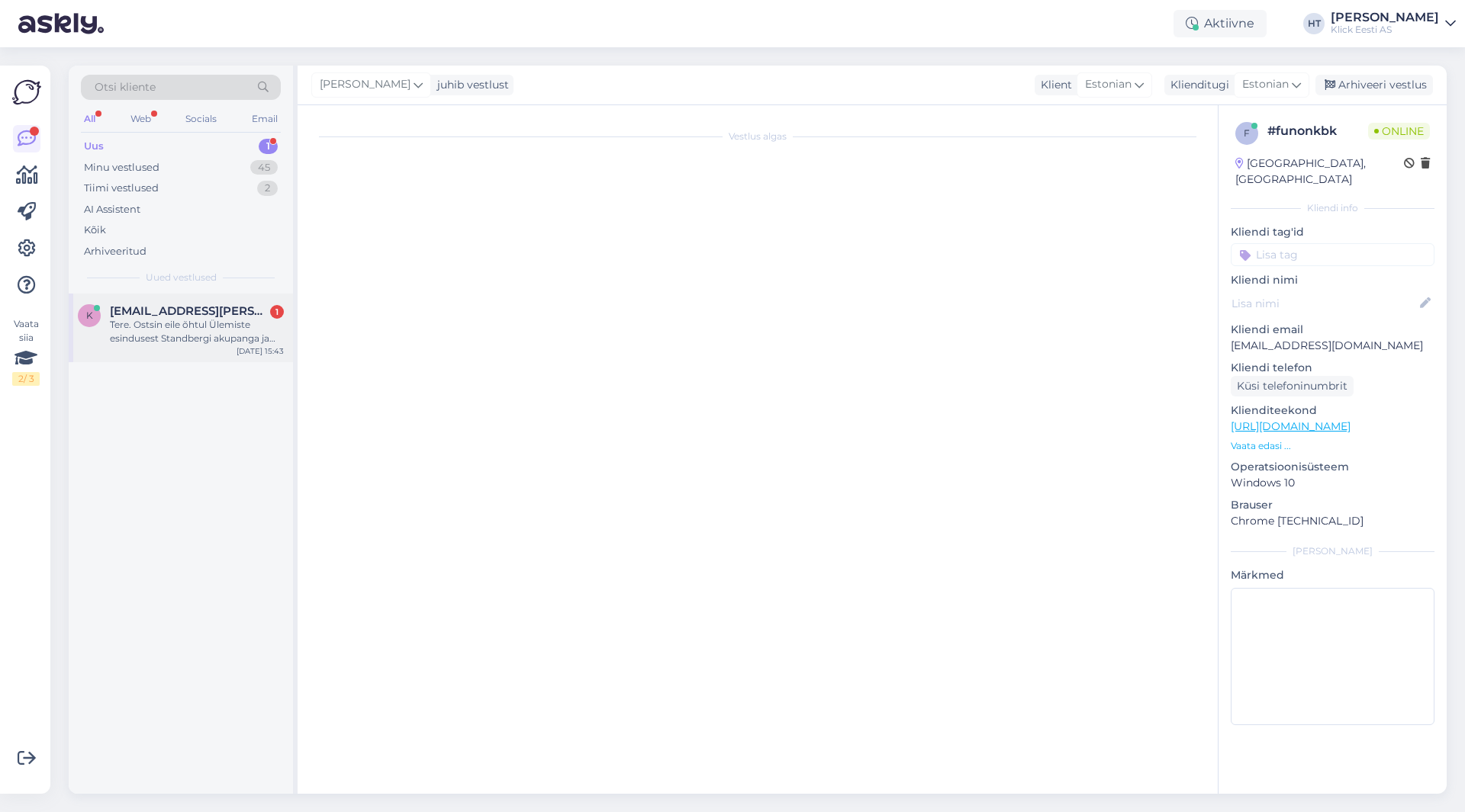
scroll to position [0, 0]
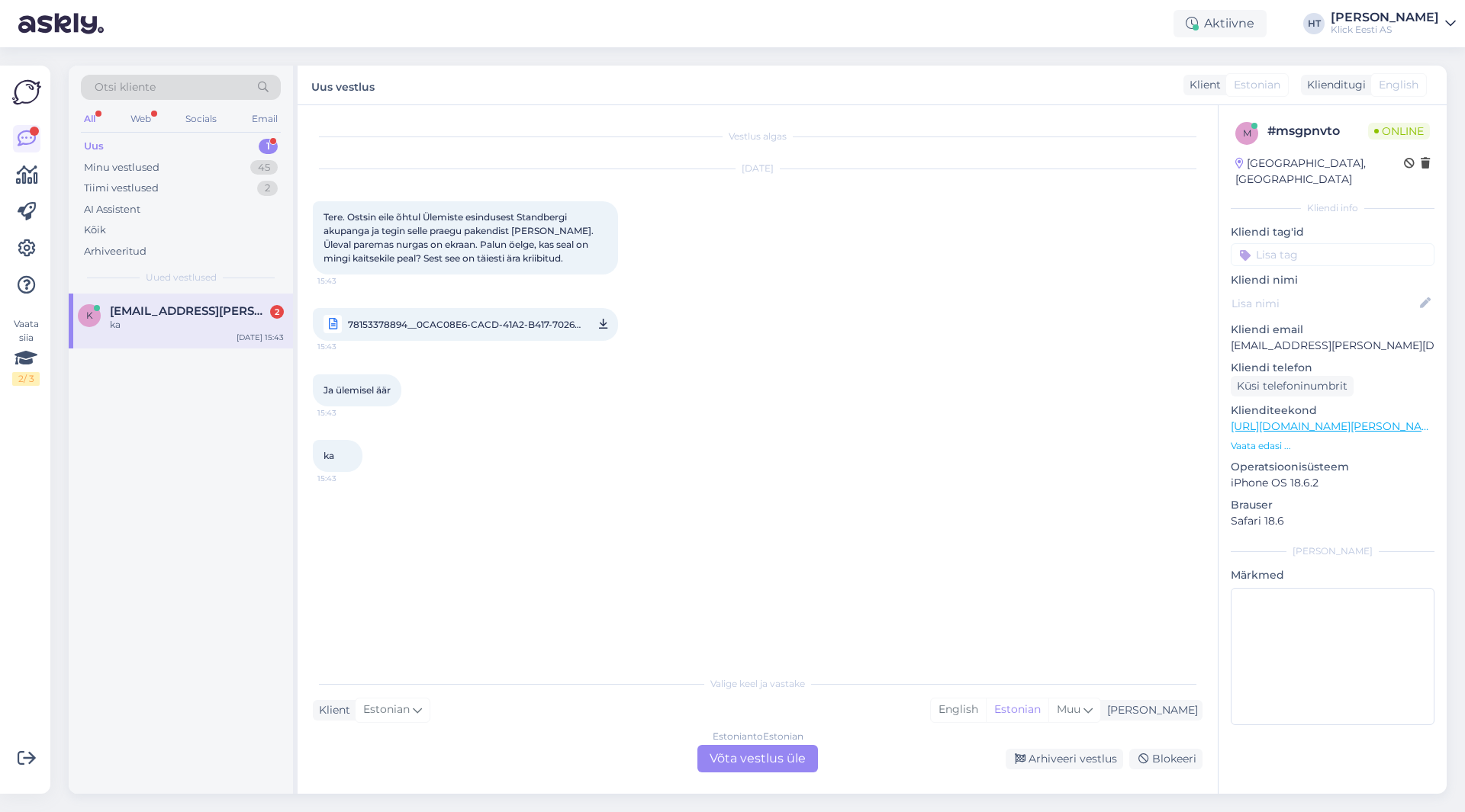
drag, startPoint x: 419, startPoint y: 327, endPoint x: 1036, endPoint y: 434, distance: 626.2
click at [1036, 434] on div "ka 15:43" at bounding box center [758, 455] width 890 height 66
click at [493, 322] on span "78153378894__0CAC08E6-CACD-41A2-B417-7026D6F959CC.MOV" at bounding box center [465, 324] width 234 height 19
click at [583, 449] on div "ka 15:43" at bounding box center [758, 455] width 890 height 66
click at [226, 323] on div "gu mikrotäkked" at bounding box center [197, 325] width 174 height 14
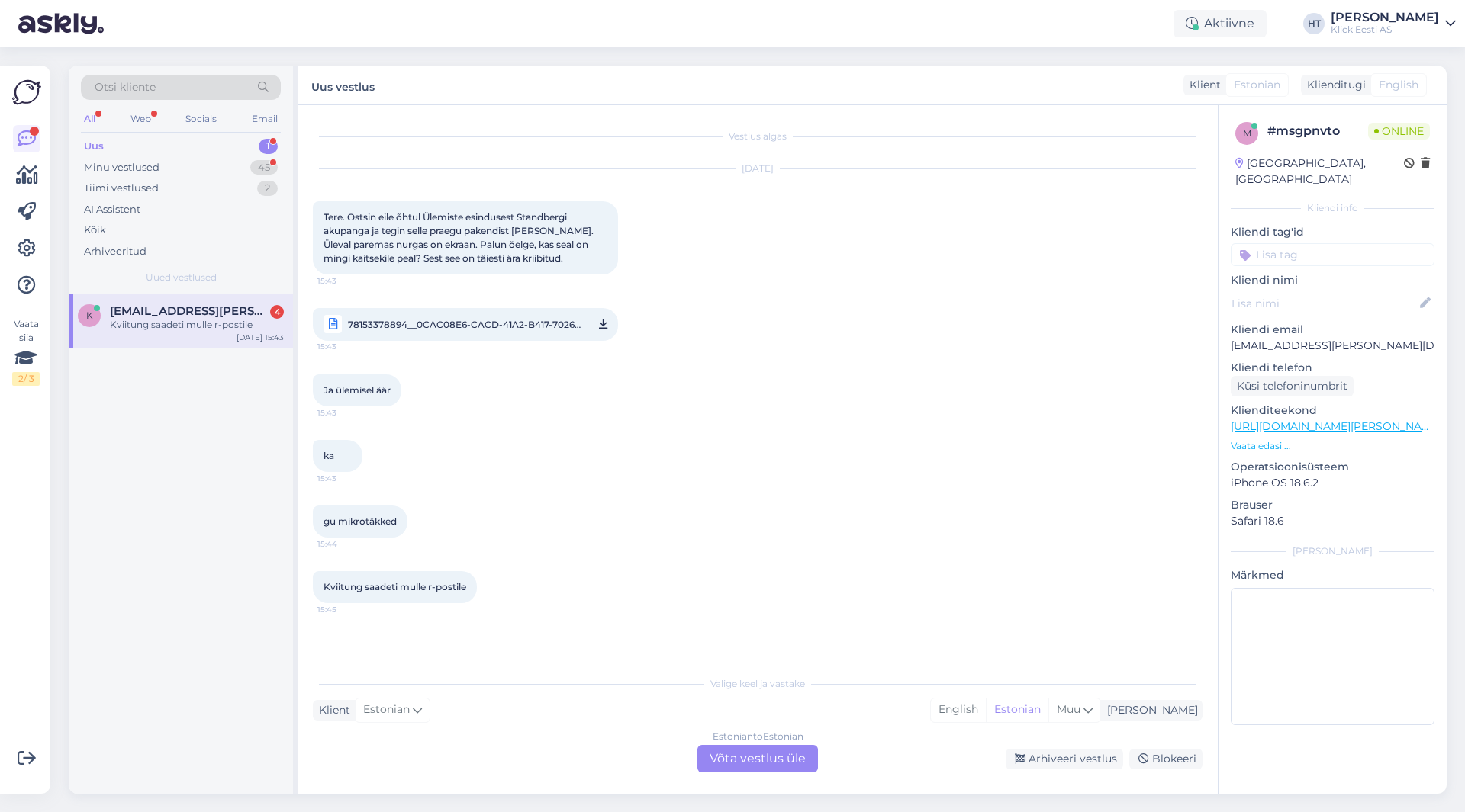
click at [225, 322] on div "Kviitung saadeti mulle r-postile" at bounding box center [197, 325] width 174 height 14
click at [267, 167] on div "45" at bounding box center [263, 167] width 27 height 15
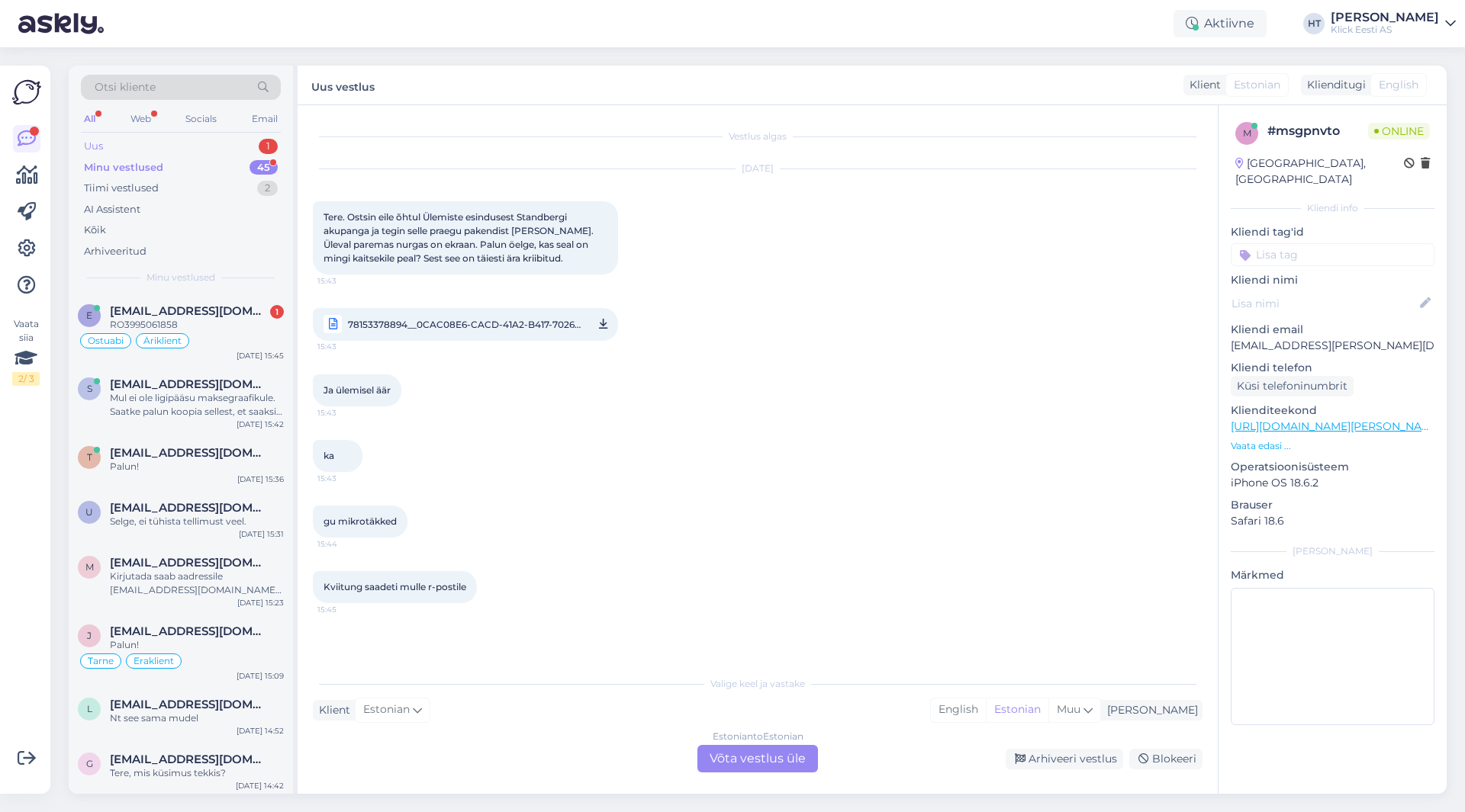
click at [250, 143] on div "Uus 1" at bounding box center [181, 146] width 200 height 21
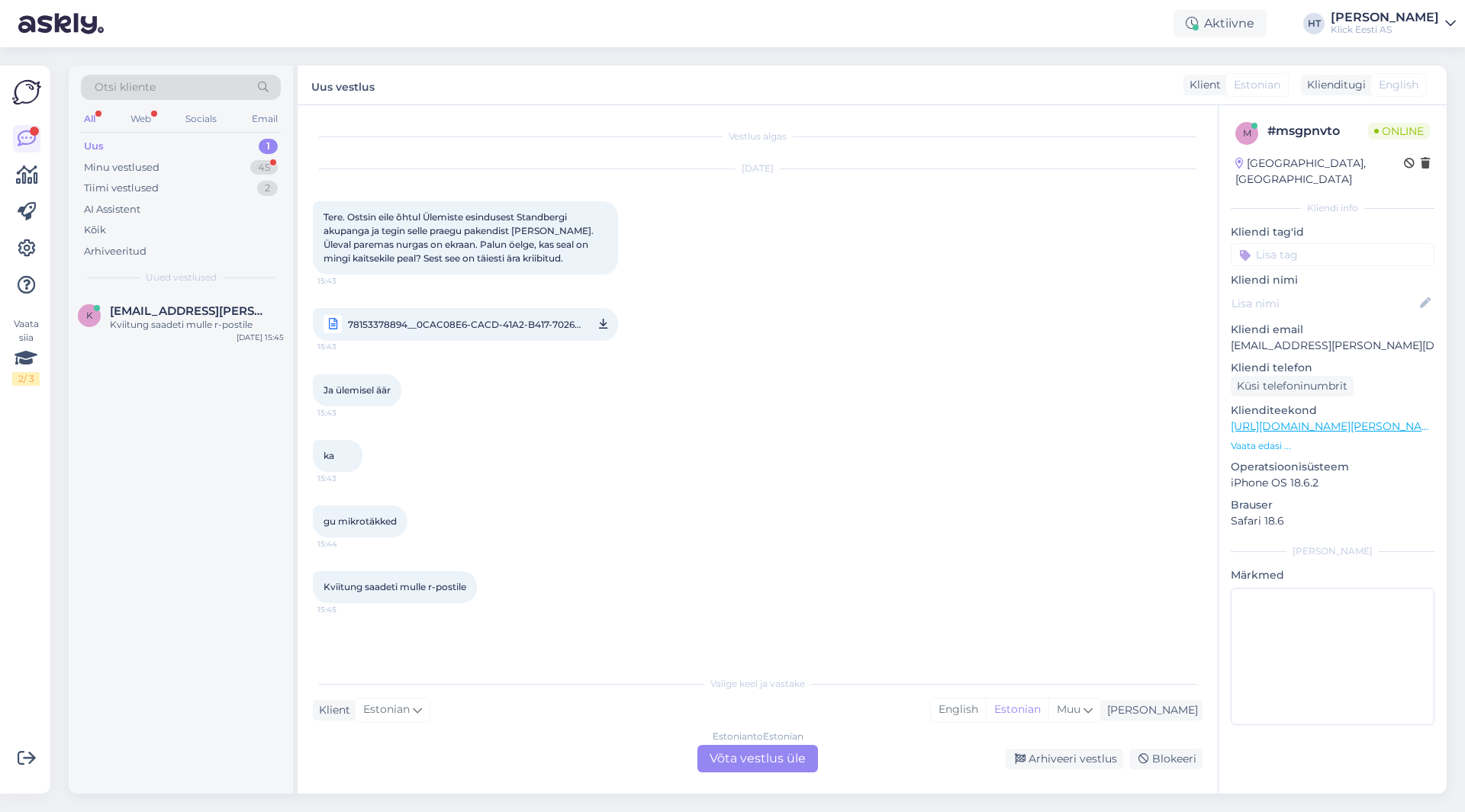
click at [451, 378] on div "Ja ülemisel äär 15:43" at bounding box center [758, 390] width 890 height 66
click at [198, 336] on div "K [EMAIL_ADDRESS][PERSON_NAME][DOMAIN_NAME] Kviitung saadeti mulle r-postile [D…" at bounding box center [181, 321] width 225 height 55
click at [458, 324] on span "78153378894__0CAC08E6-CACD-41A2-B417-7026D6F959CC.MOV" at bounding box center [465, 324] width 234 height 19
click at [267, 170] on div "45" at bounding box center [263, 167] width 27 height 15
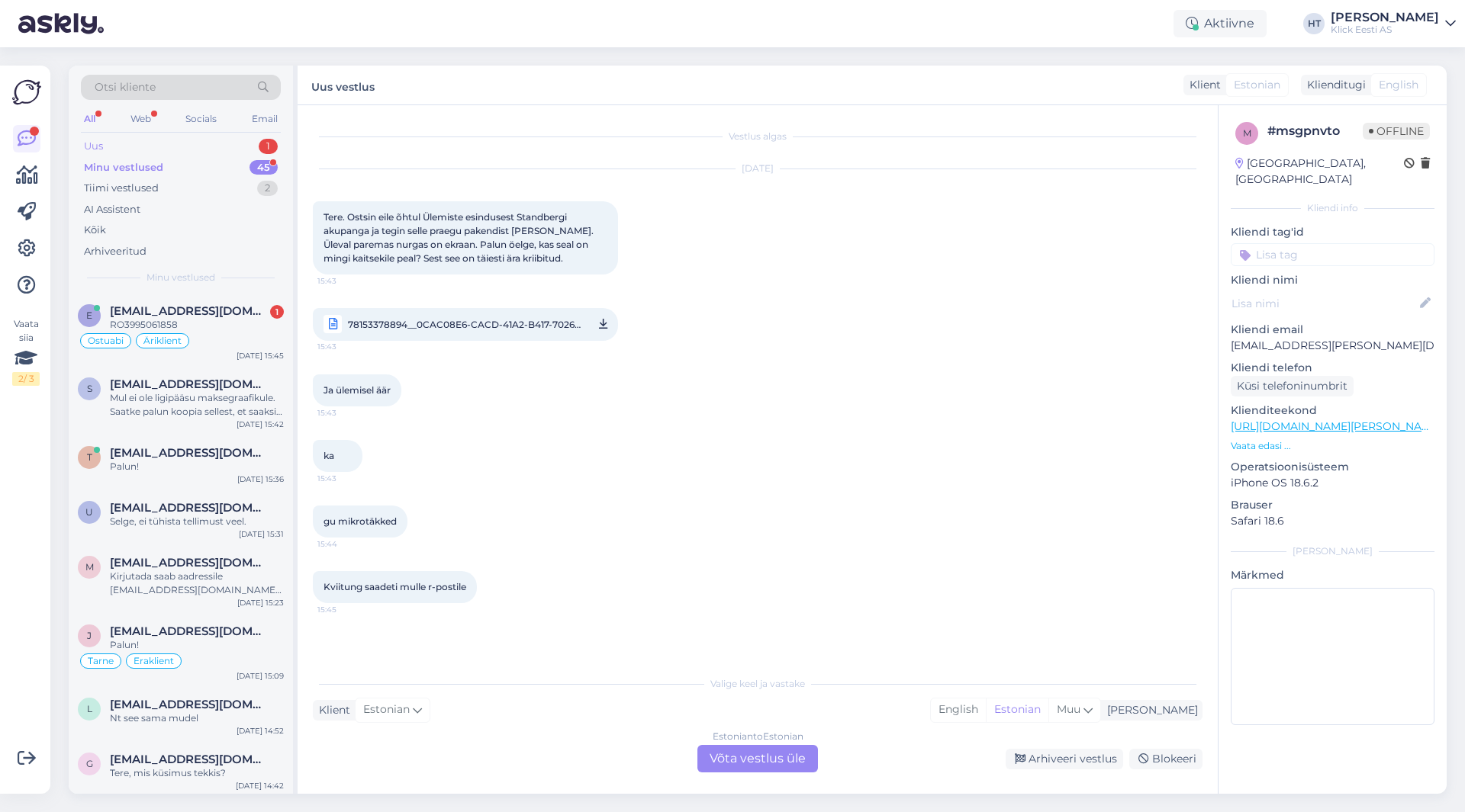
click at [266, 147] on div "1" at bounding box center [268, 146] width 19 height 15
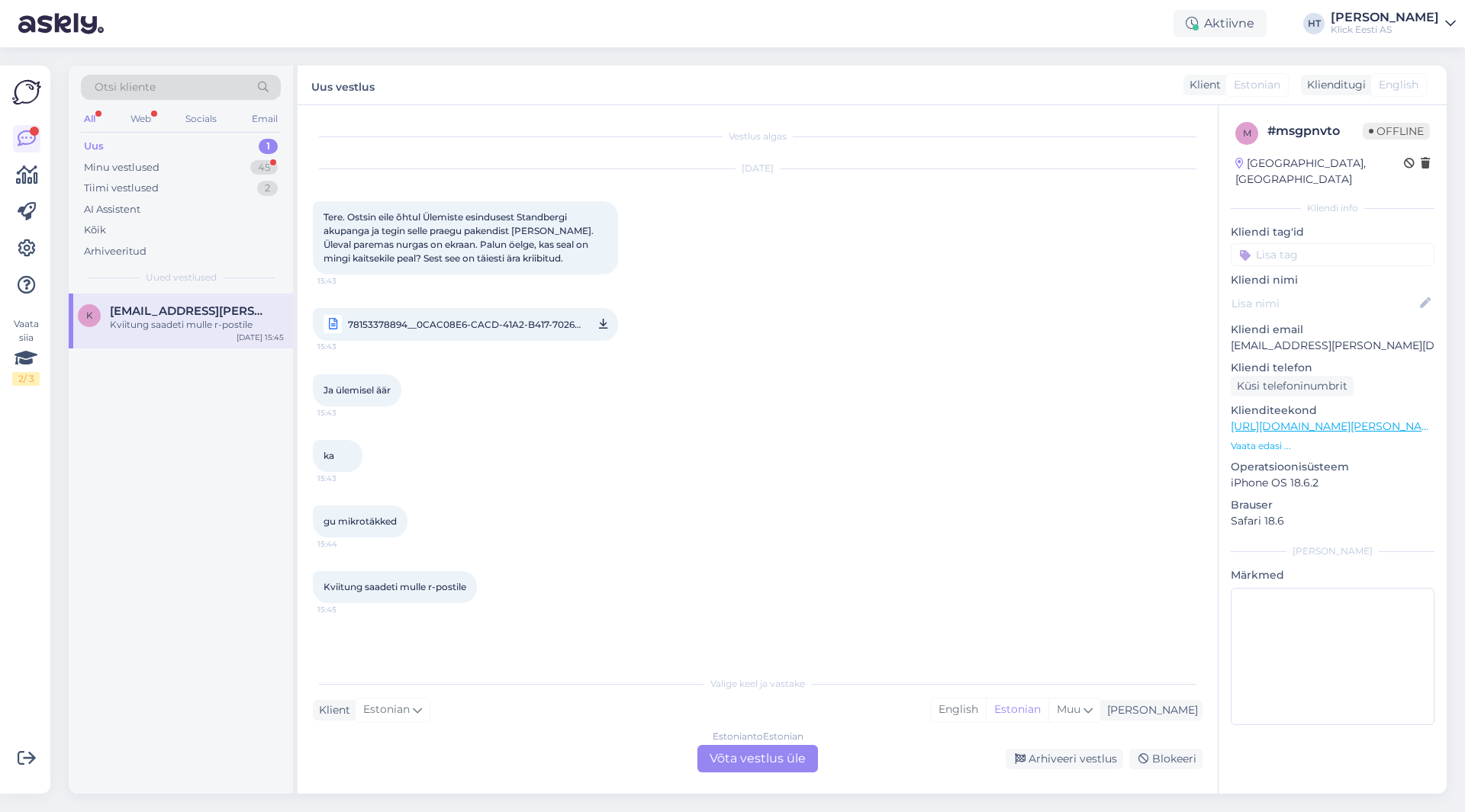
click at [218, 329] on div "Kviitung saadeti mulle r-postile" at bounding box center [197, 325] width 174 height 14
click at [776, 761] on div "Estonian to Estonian Võta vestlus üle" at bounding box center [758, 759] width 121 height 27
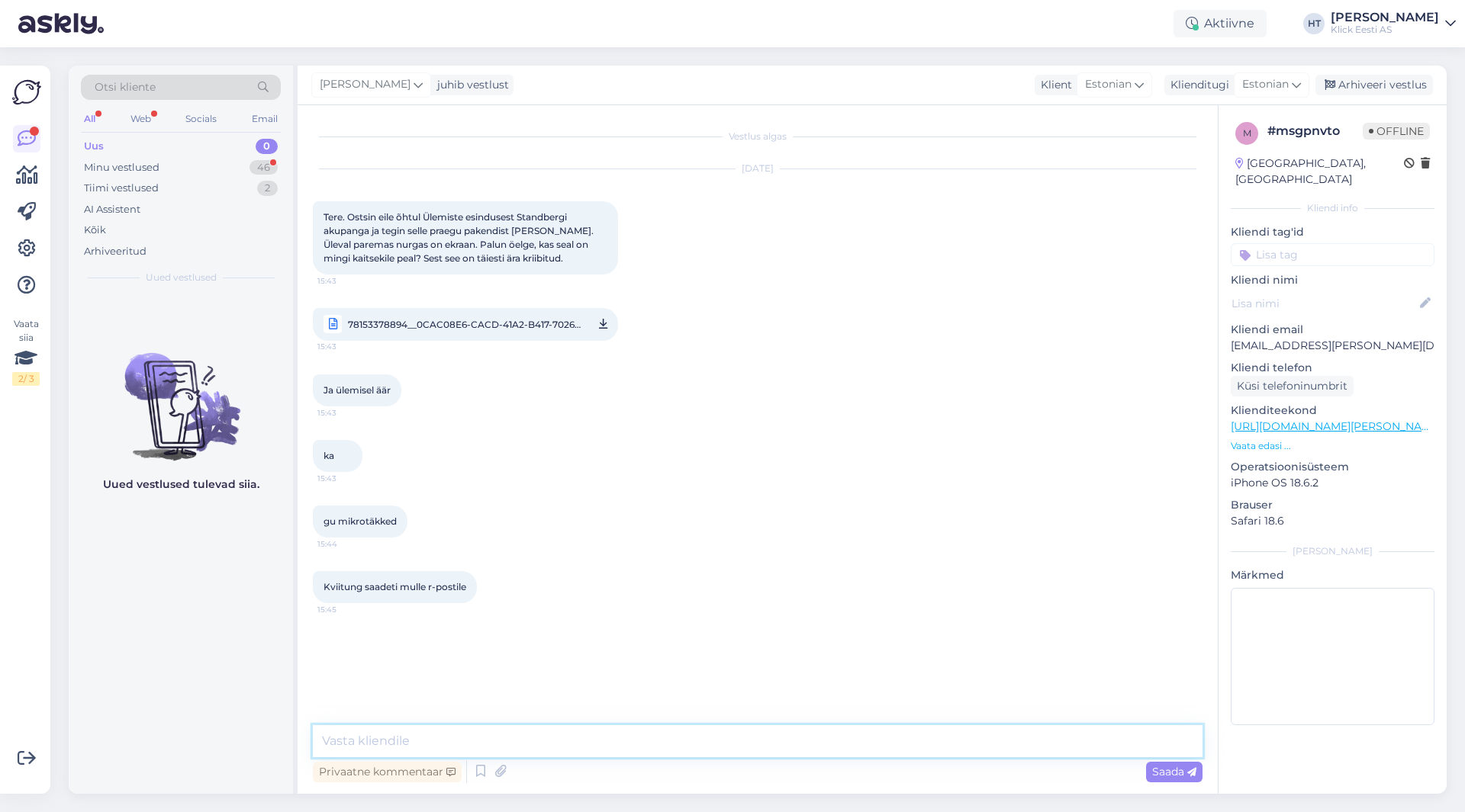
click at [751, 740] on textarea at bounding box center [758, 741] width 890 height 32
click at [974, 740] on textarea "Näiliselt on ekraani peal tehasekile olemas, võib proovida küünega eemaldada. K…" at bounding box center [758, 741] width 890 height 32
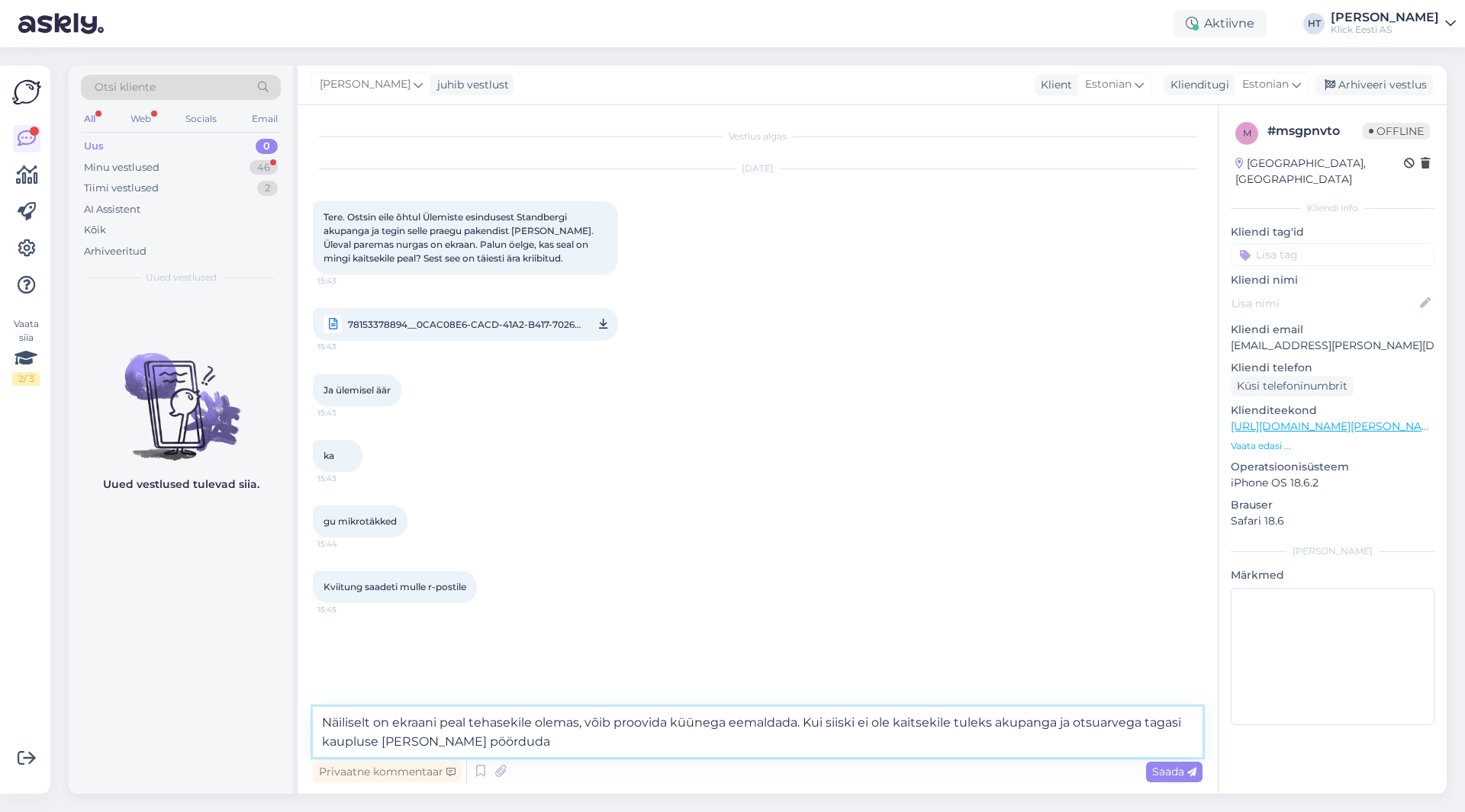
type textarea "Näiliselt on ekraani peal tehasekile olemas, võib proovida küünega eemaldada. K…"
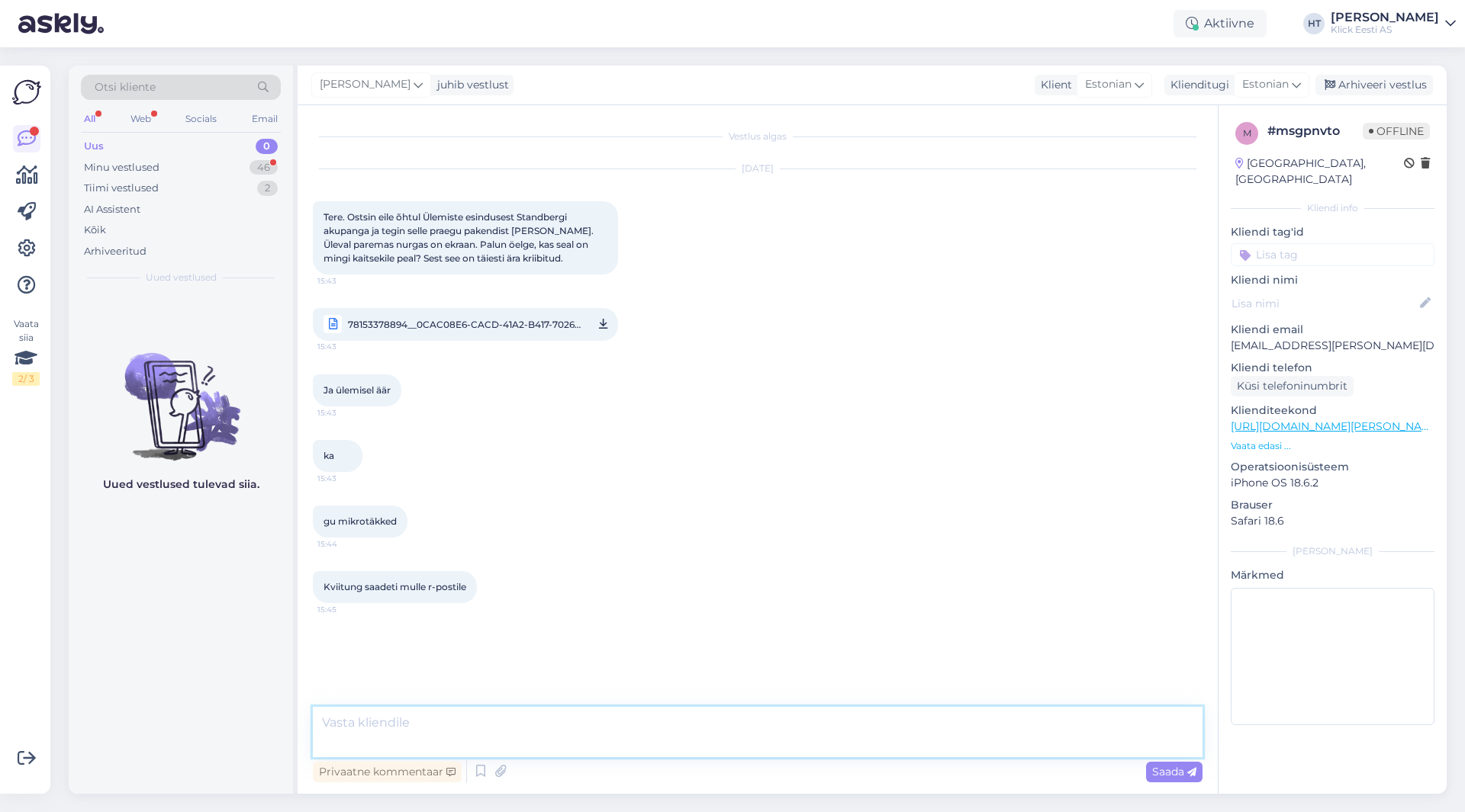
scroll to position [2, 0]
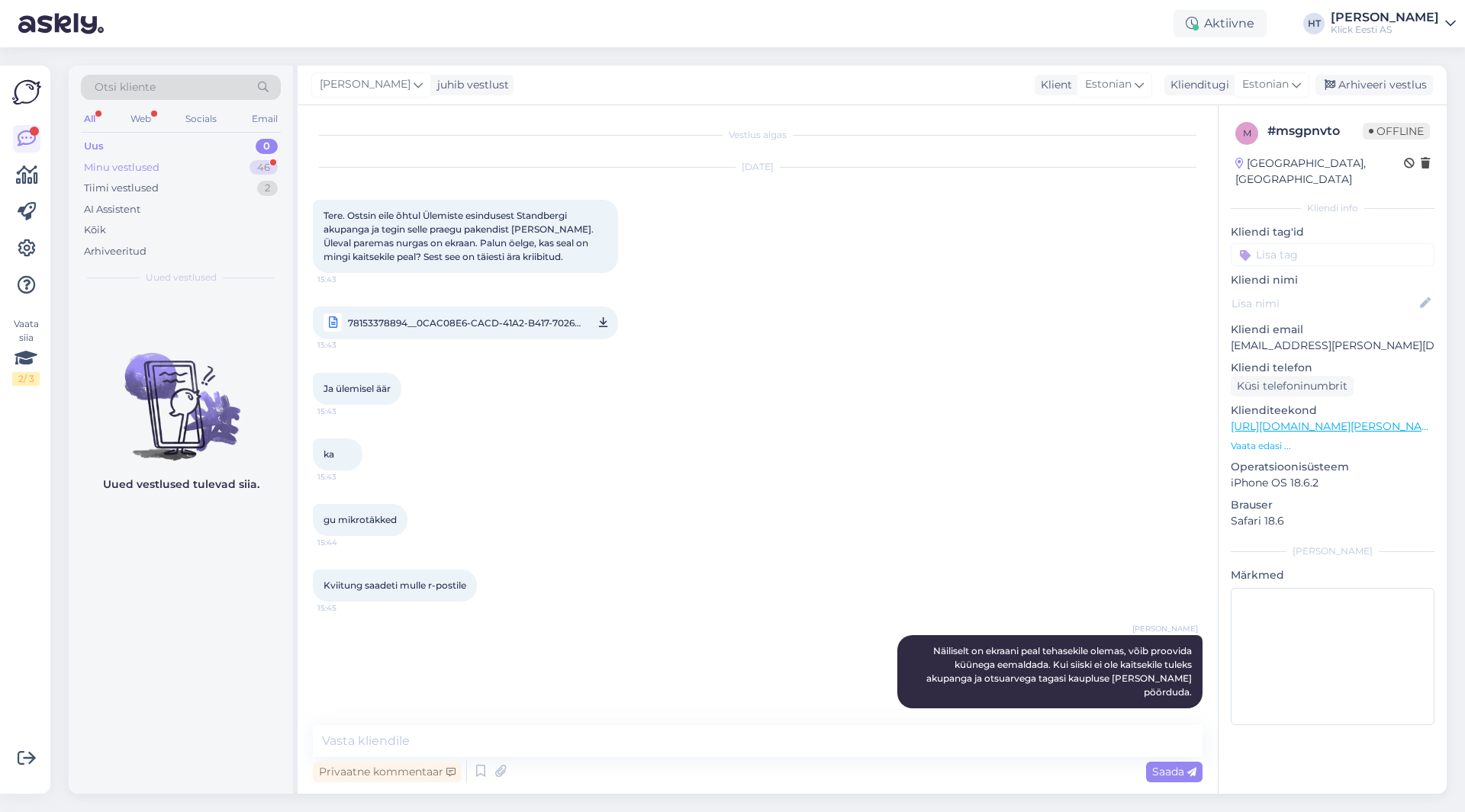
click at [233, 168] on div "Minu vestlused 46" at bounding box center [181, 168] width 200 height 21
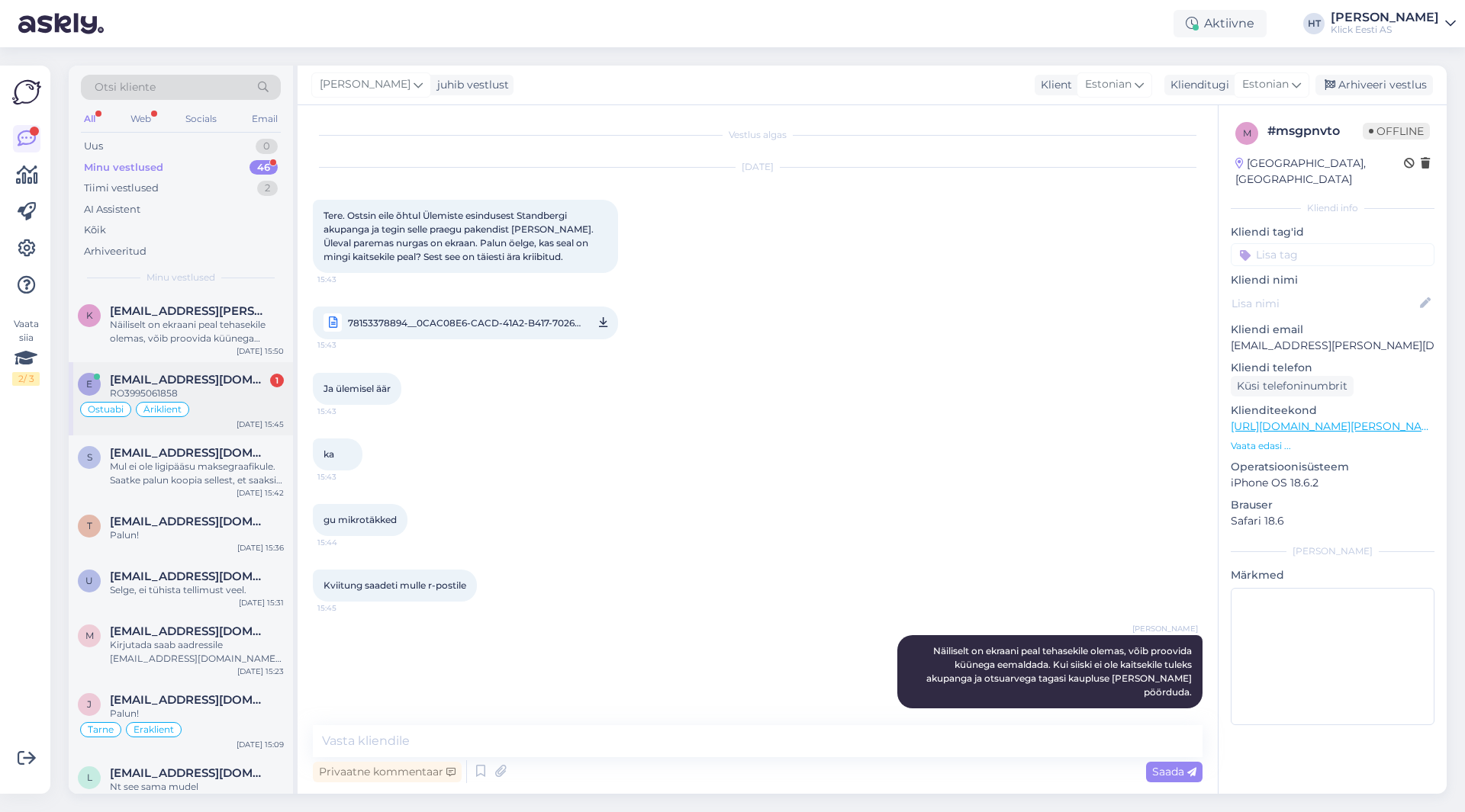
click at [242, 385] on span "[EMAIL_ADDRESS][DOMAIN_NAME]" at bounding box center [190, 380] width 159 height 14
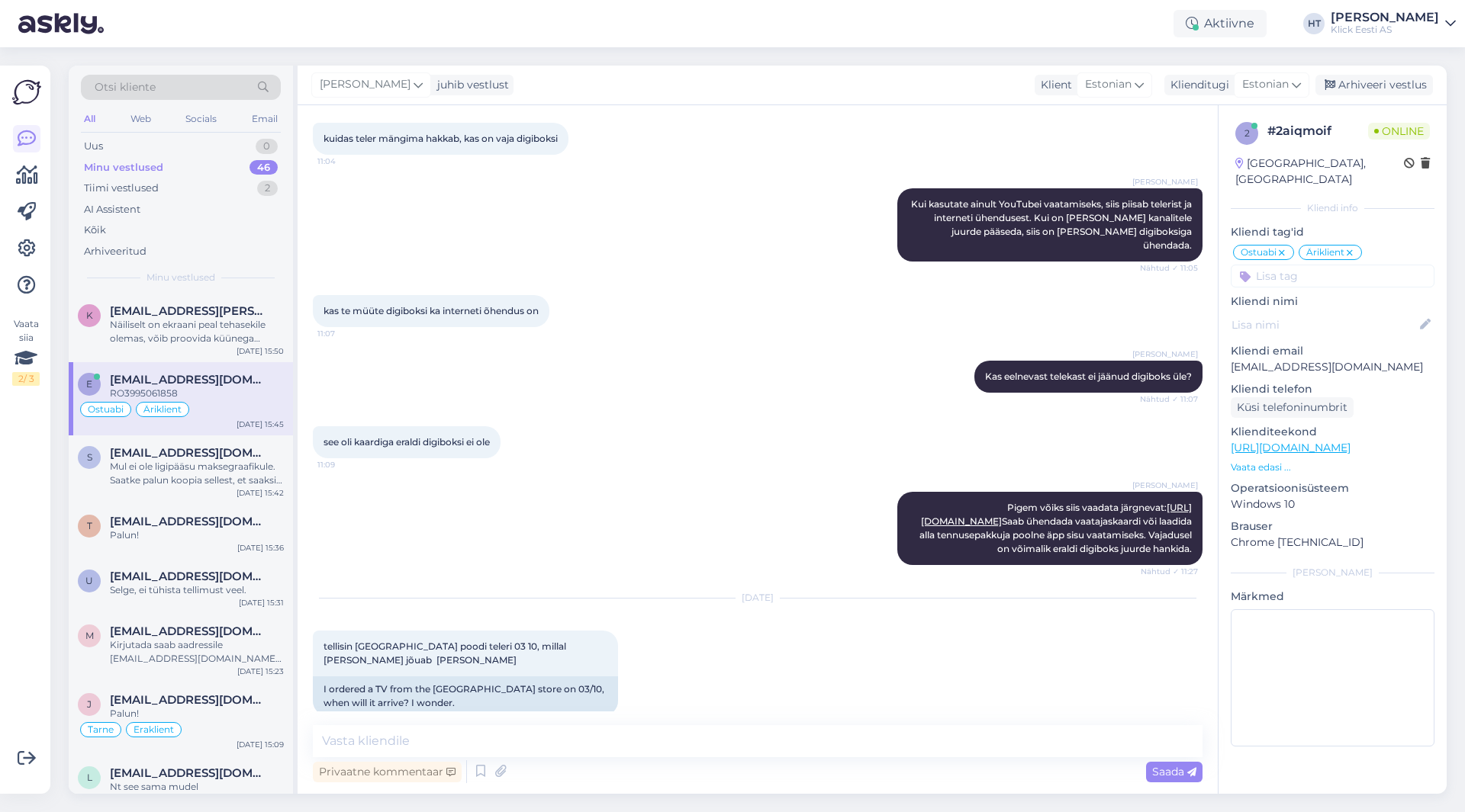
scroll to position [824, 0]
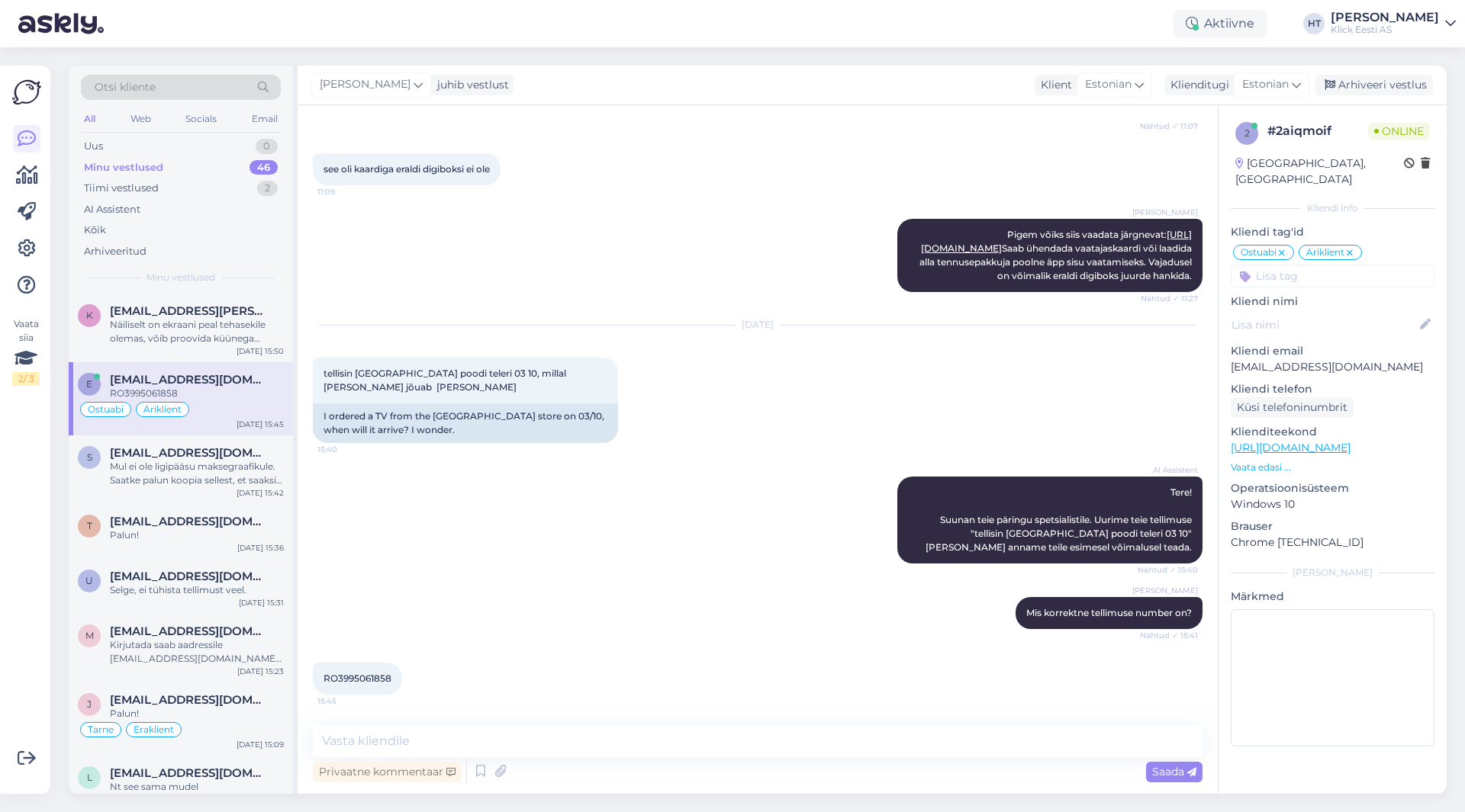
click at [1278, 359] on p "[EMAIL_ADDRESS][DOMAIN_NAME]" at bounding box center [1332, 367] width 204 height 16
click at [657, 401] on div "[DATE] tellisin [GEOGRAPHIC_DATA] poodi teleri 03 10, millal [PERSON_NAME] jõua…" at bounding box center [758, 384] width 890 height 151
click at [798, 734] on textarea at bounding box center [758, 741] width 890 height 32
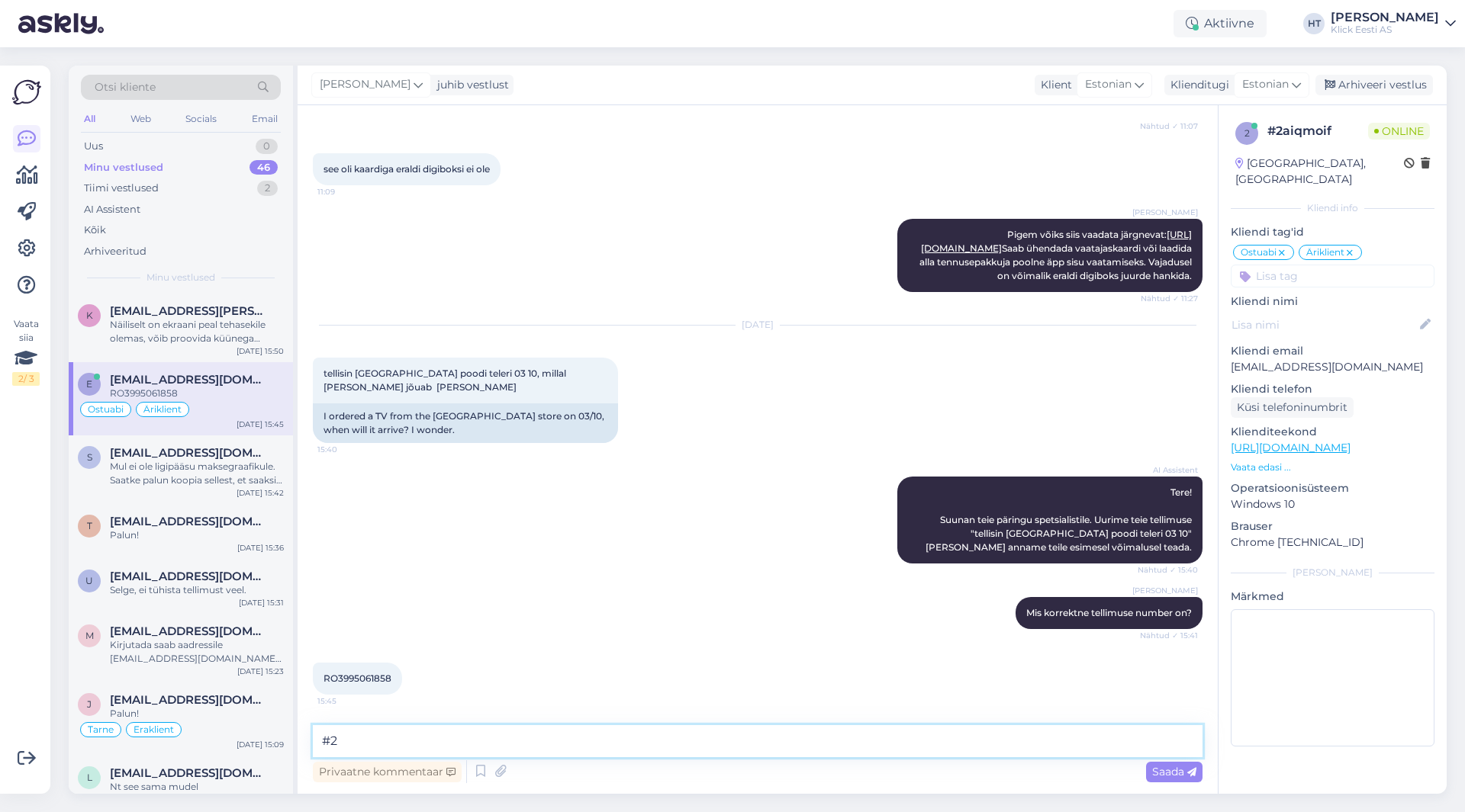
type textarea "#"
click at [621, 748] on textarea at bounding box center [758, 741] width 890 height 32
paste textarea "#200218838"
type textarea "Kas on tellimus #200218838 ?"
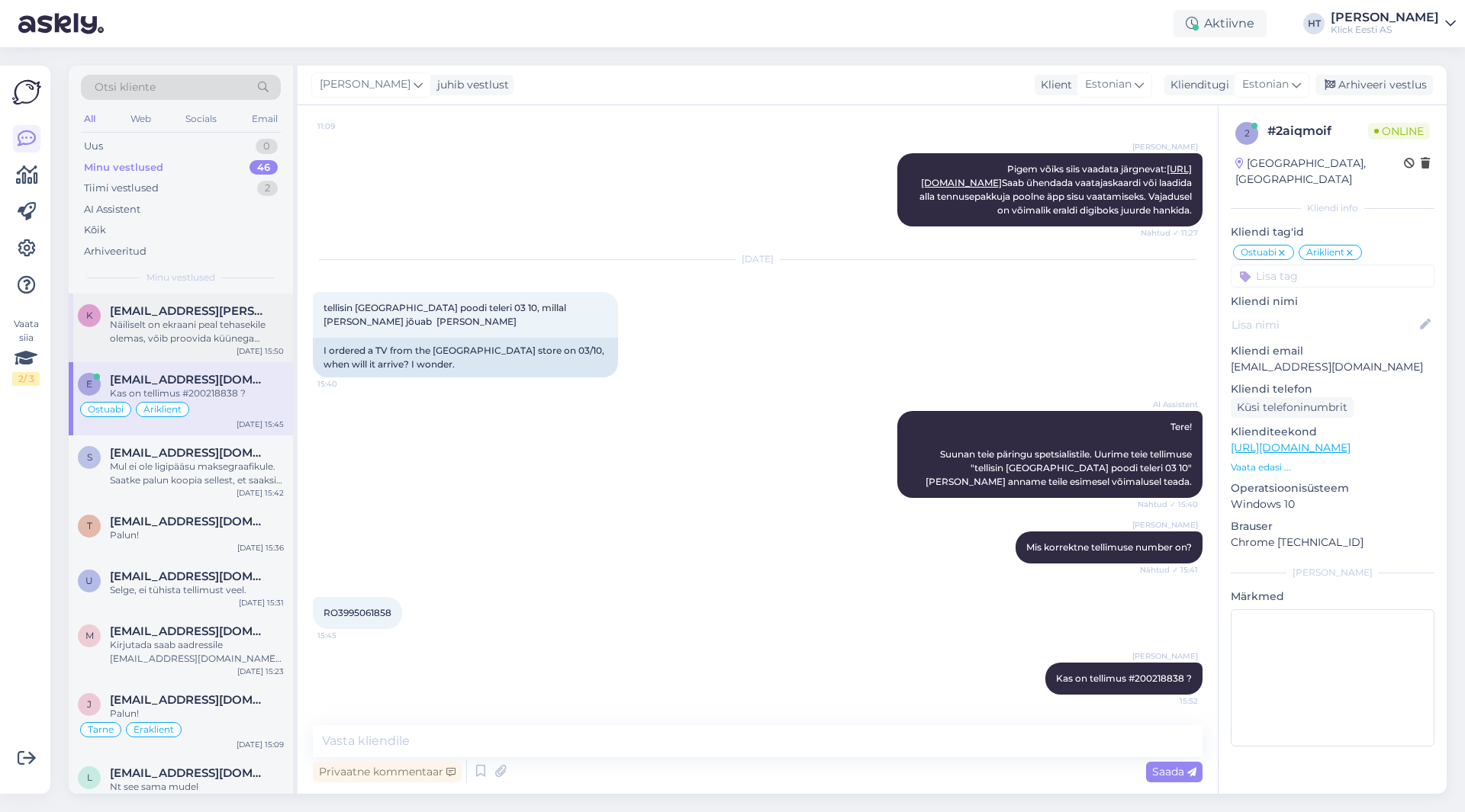
click at [205, 339] on div "Näiliselt on ekraani peal tehasekile olemas, võib proovida küünega eemaldada. K…" at bounding box center [197, 331] width 174 height 27
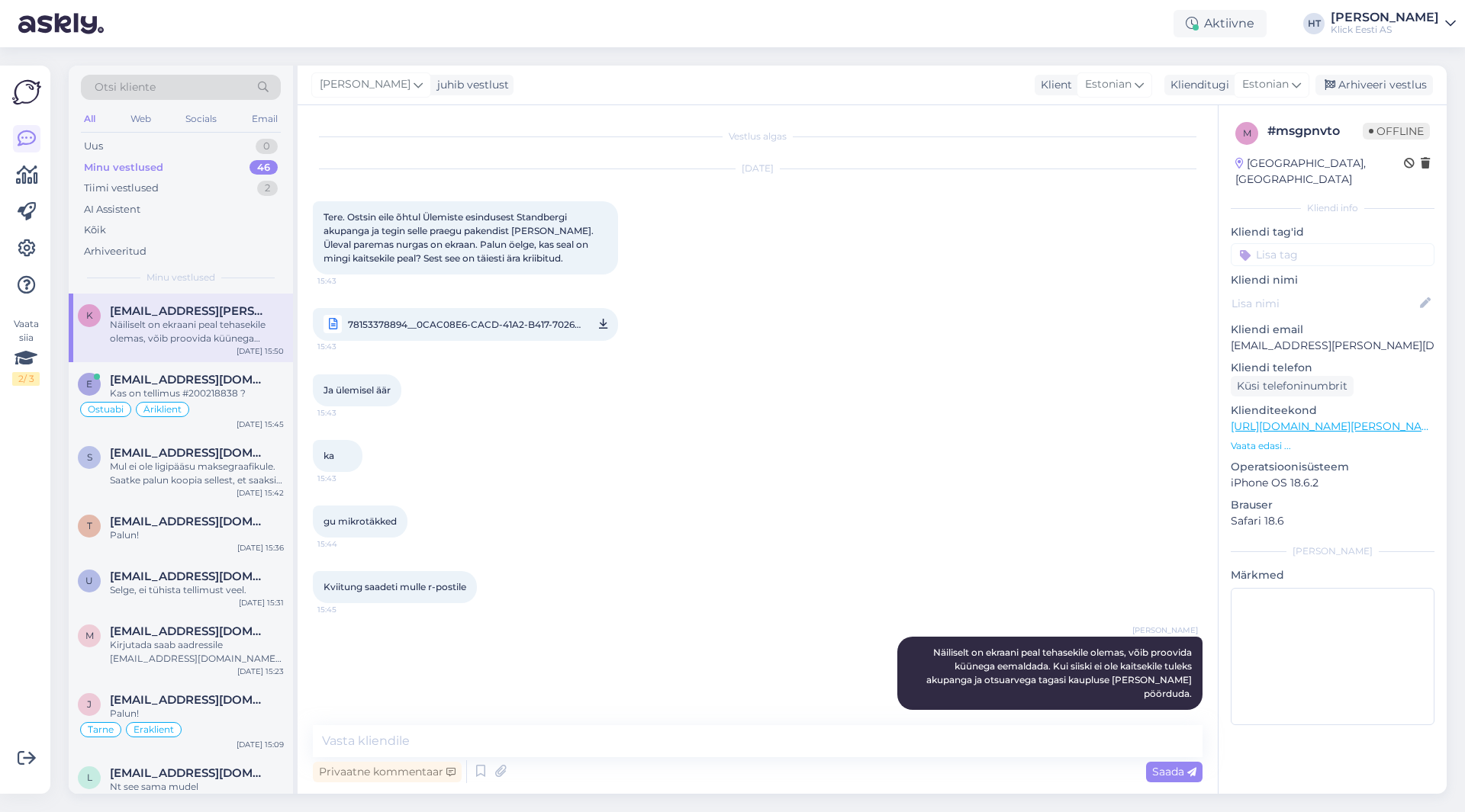
scroll to position [2, 0]
click at [217, 405] on div "Ostuabi Äriklient" at bounding box center [181, 409] width 206 height 18
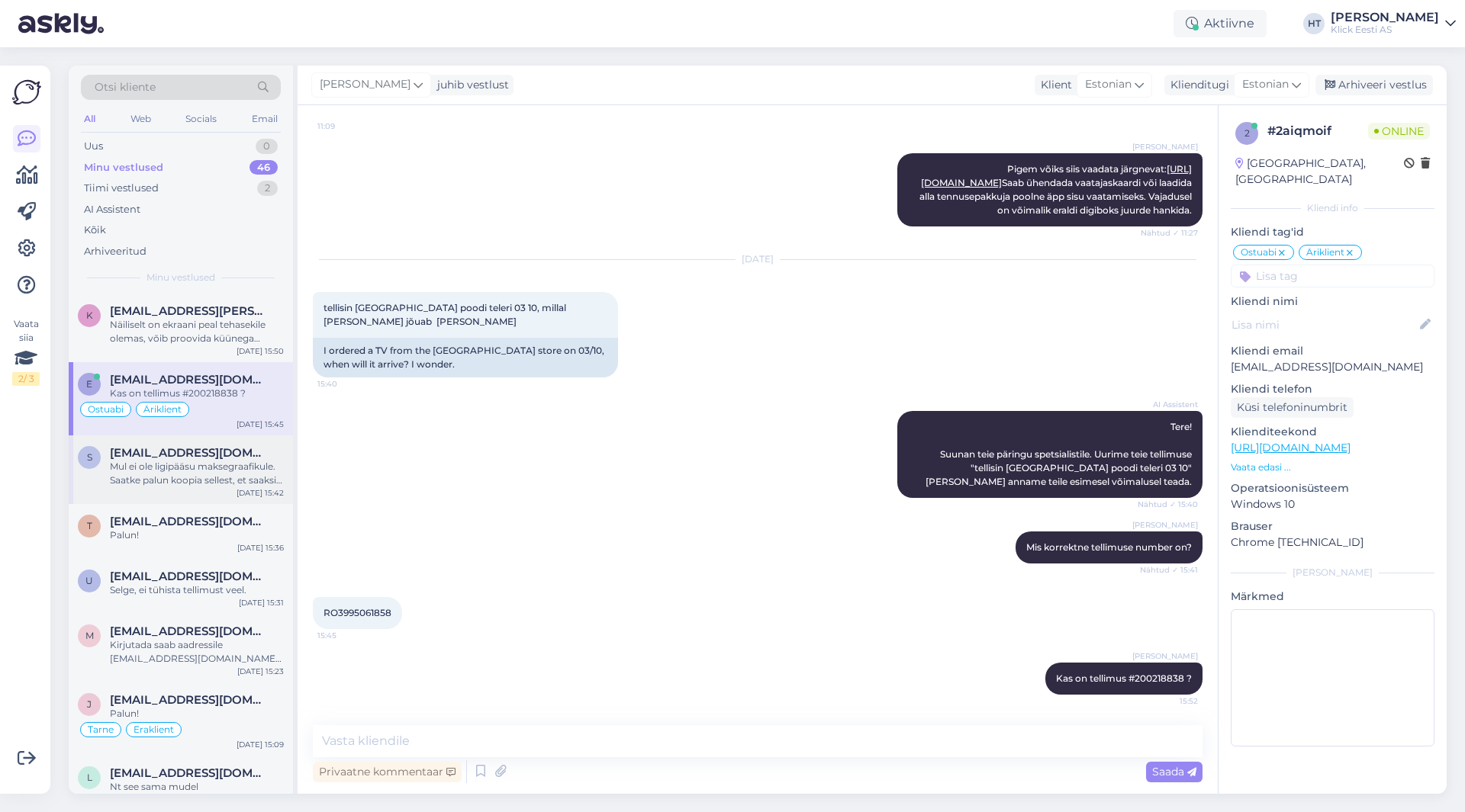
click at [231, 470] on div "Mul ei ole ligipääsu maksegraafikule. Saatke palun koopia sellest, et saaksin s…" at bounding box center [197, 473] width 174 height 27
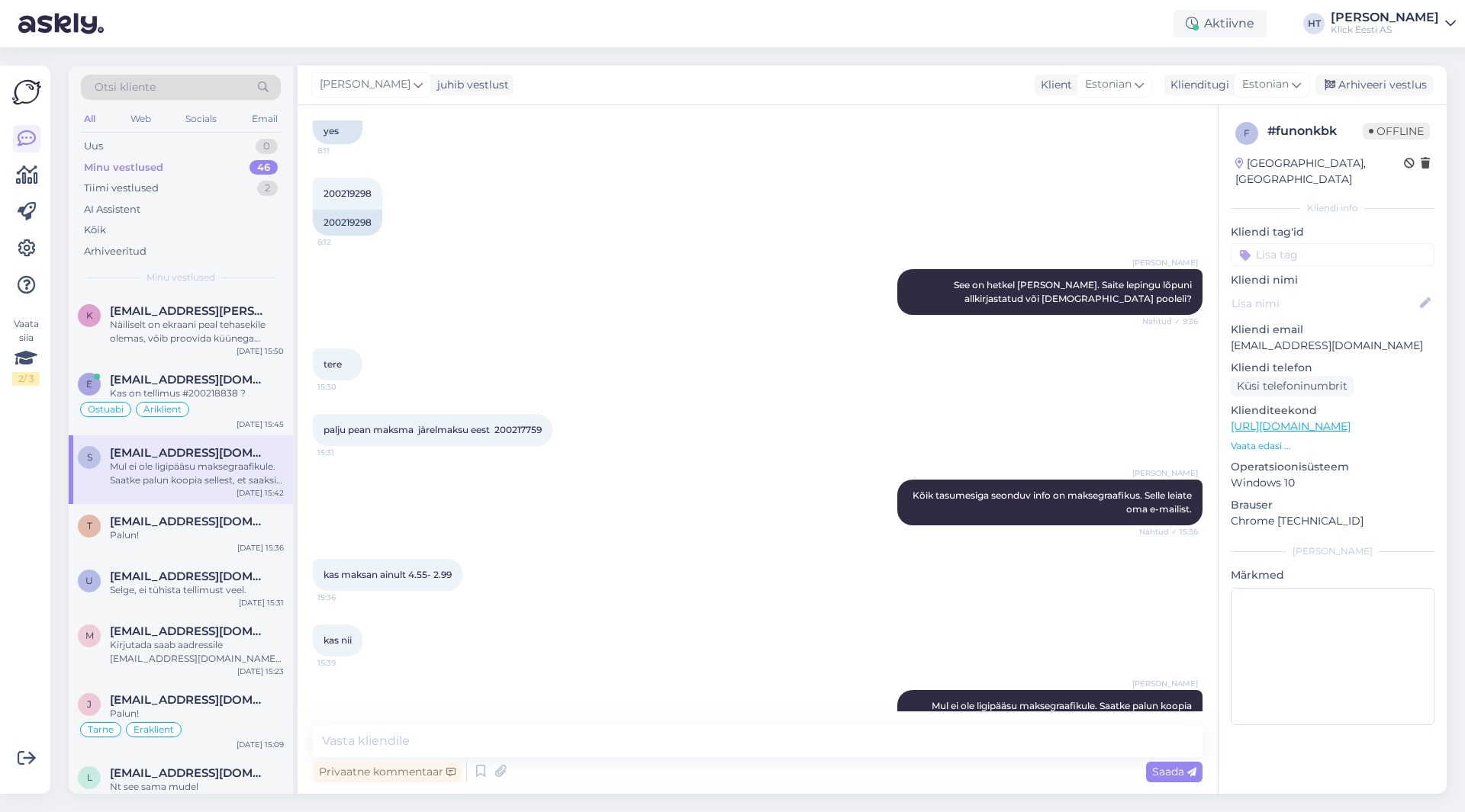
click at [253, 168] on div "46" at bounding box center [263, 167] width 28 height 15
click at [221, 389] on span "[EMAIL_ADDRESS][PERSON_NAME][DOMAIN_NAME]" at bounding box center [190, 385] width 159 height 14
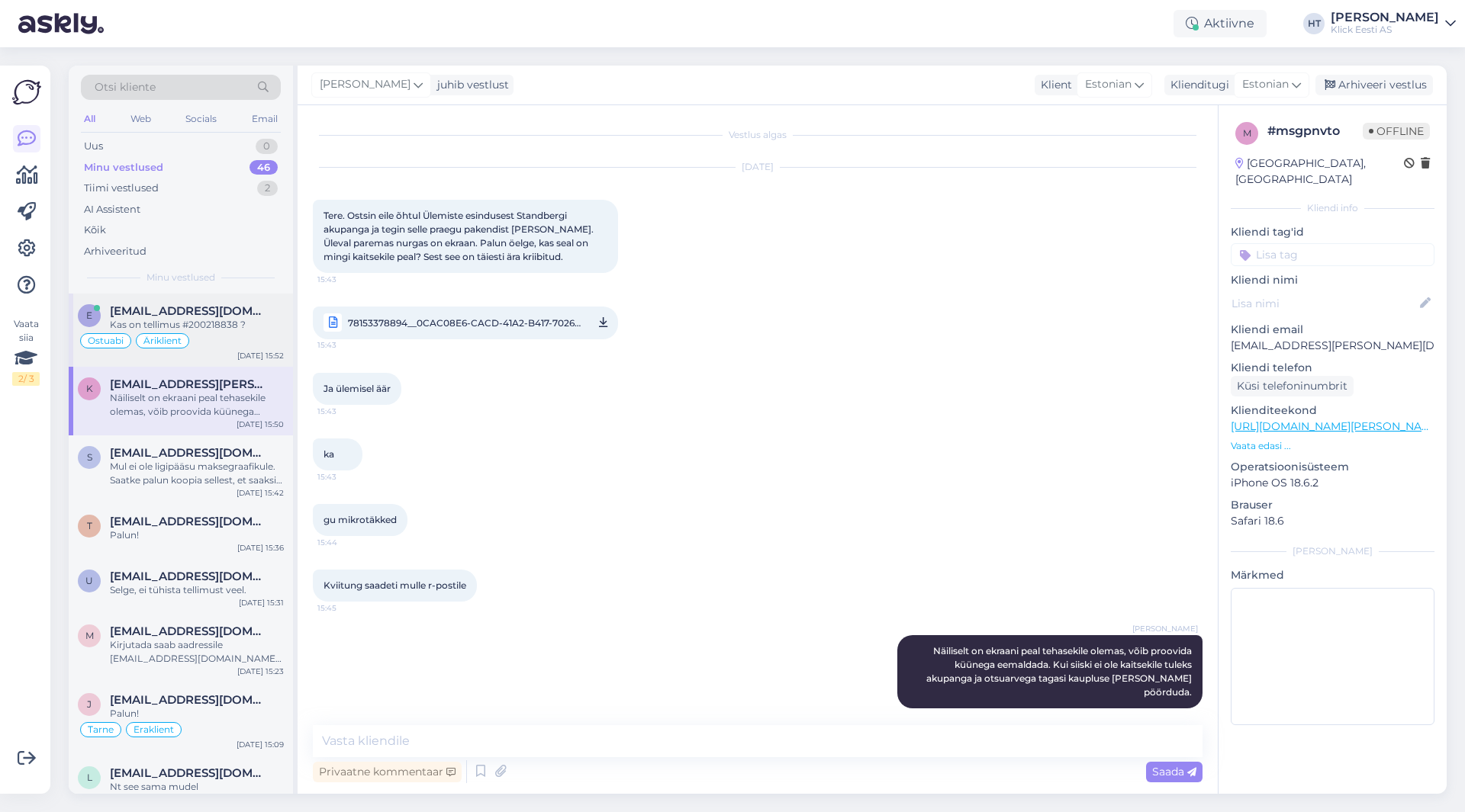
click at [232, 344] on div "Ostuabi Äriklient" at bounding box center [181, 341] width 206 height 18
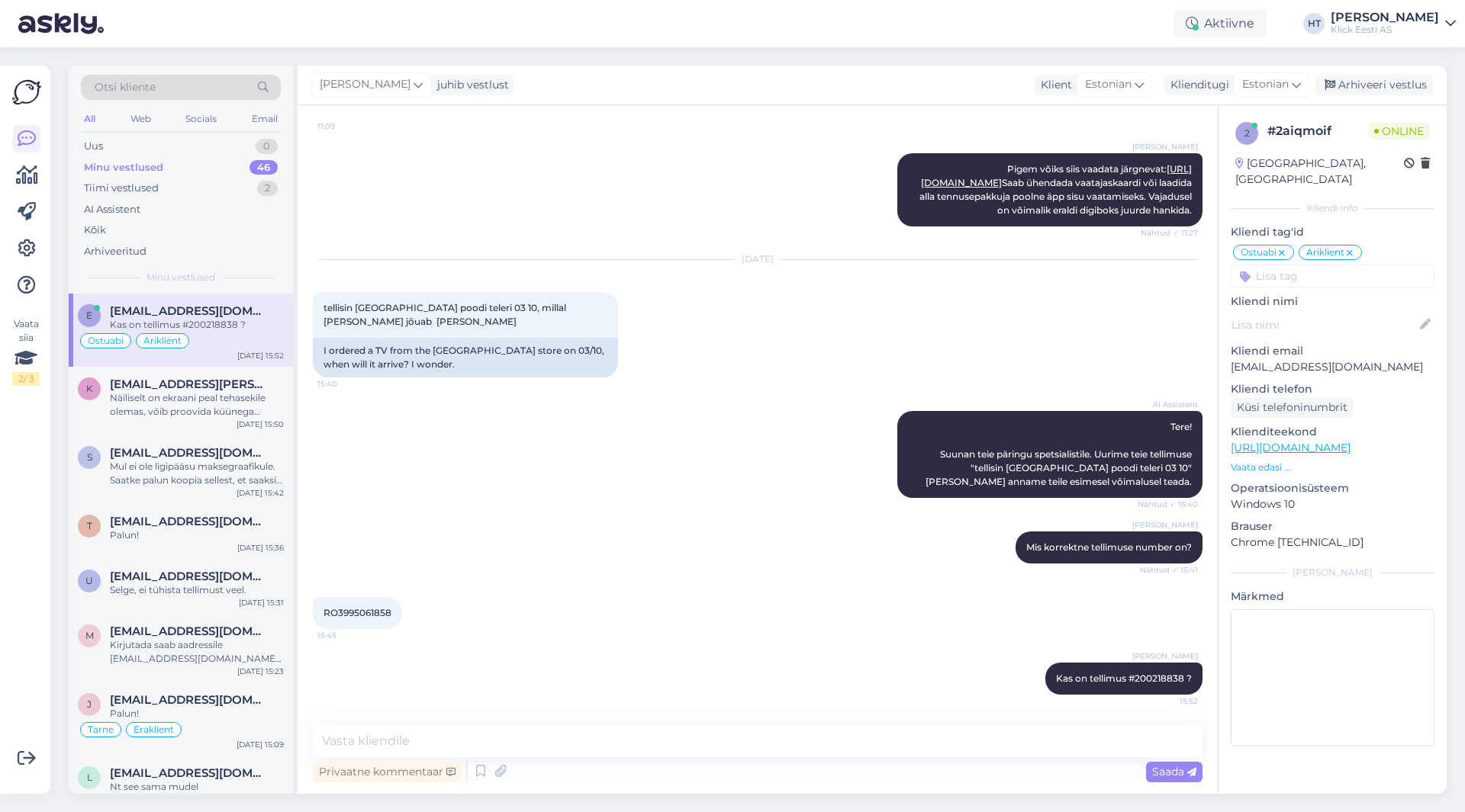
click at [448, 429] on div "AI Assistent Tere! Suunan teie päringu spetsialistile. Uurime teie tellimuse "t…" at bounding box center [758, 455] width 890 height 121
click at [175, 405] on div "Näiliselt on ekraani peal tehasekile olemas, võib proovida küünega eemaldada. K…" at bounding box center [197, 405] width 174 height 27
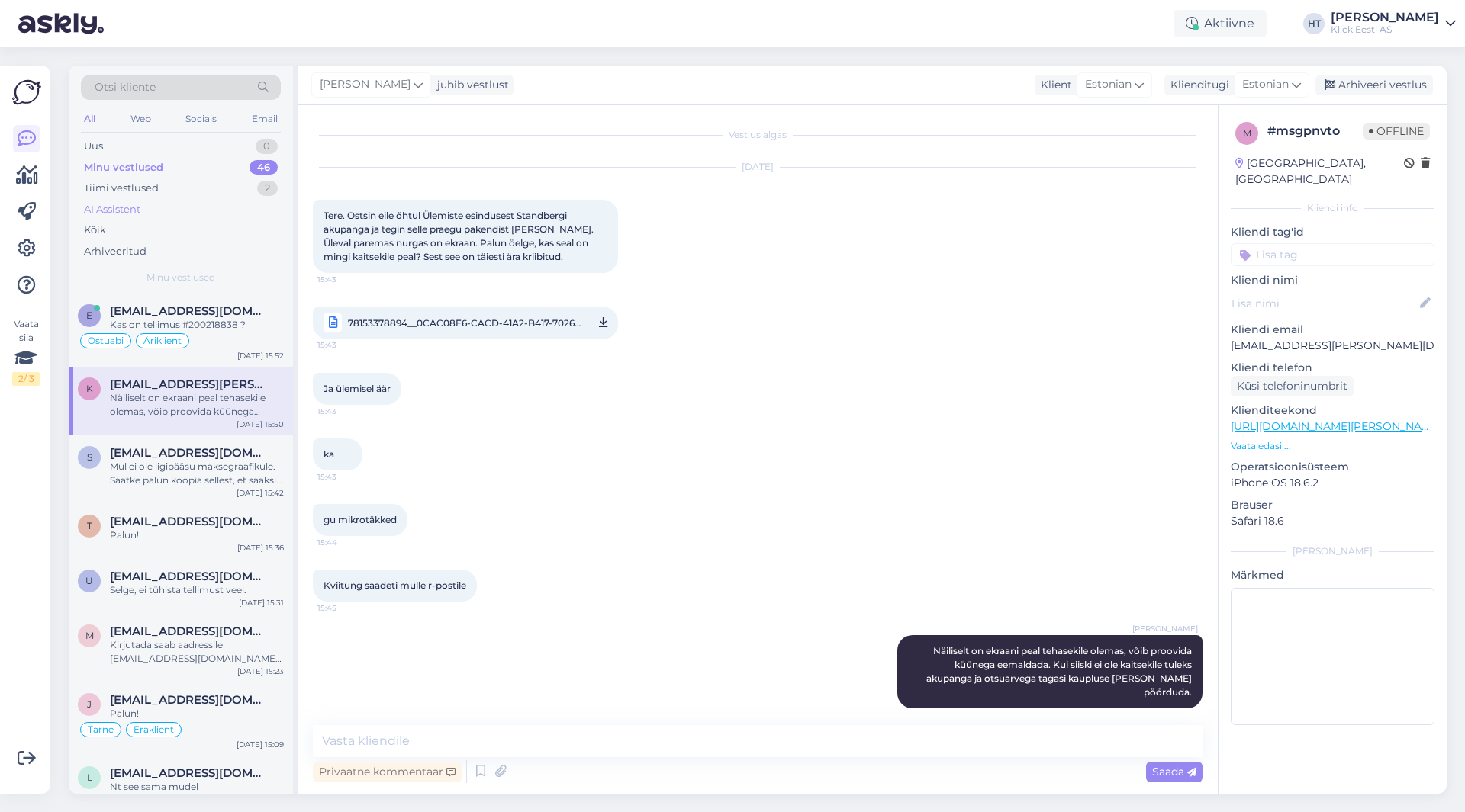
click at [212, 207] on div "AI Assistent" at bounding box center [181, 210] width 200 height 21
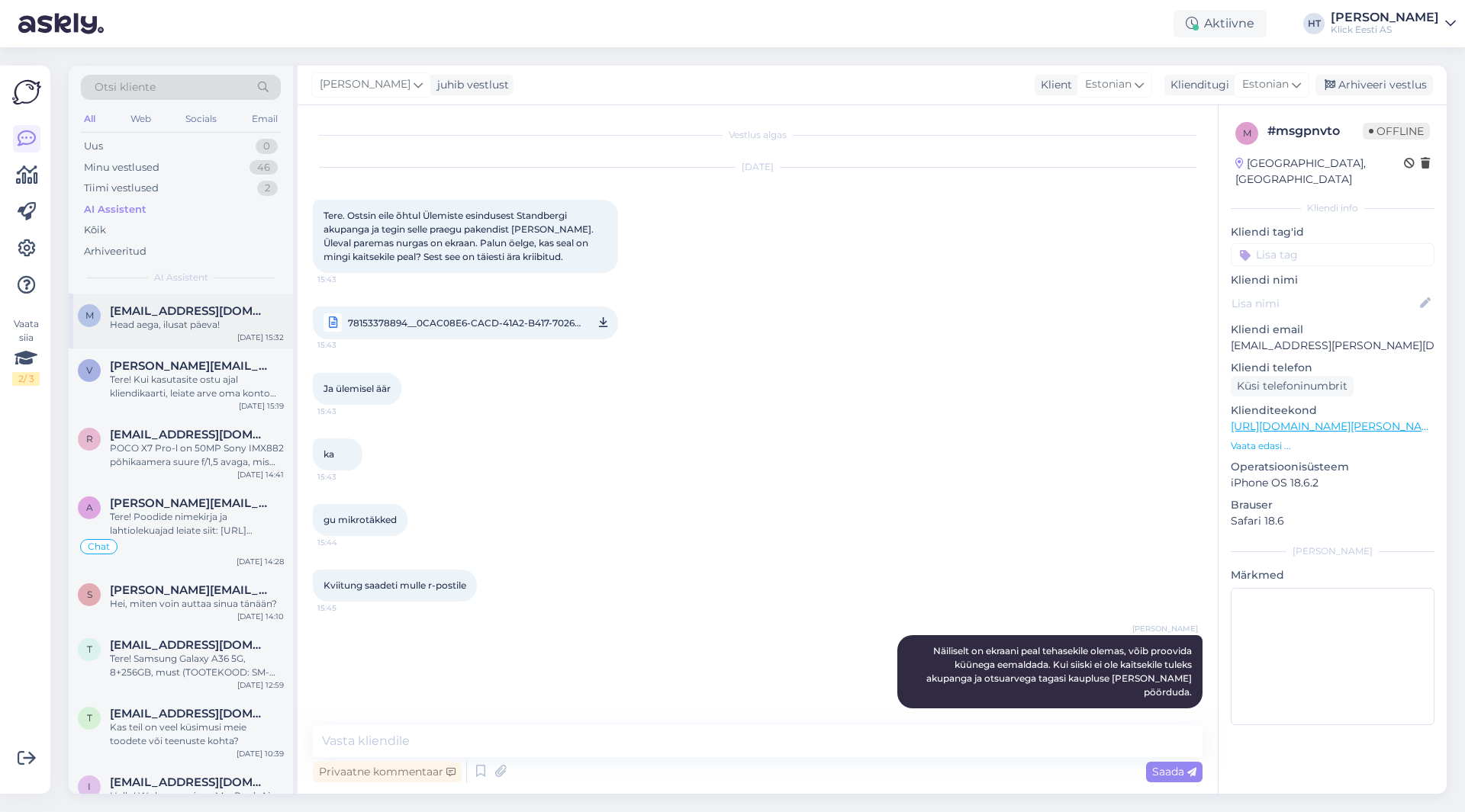
click at [219, 321] on div "Head aega, ilusat päeva!" at bounding box center [197, 325] width 174 height 14
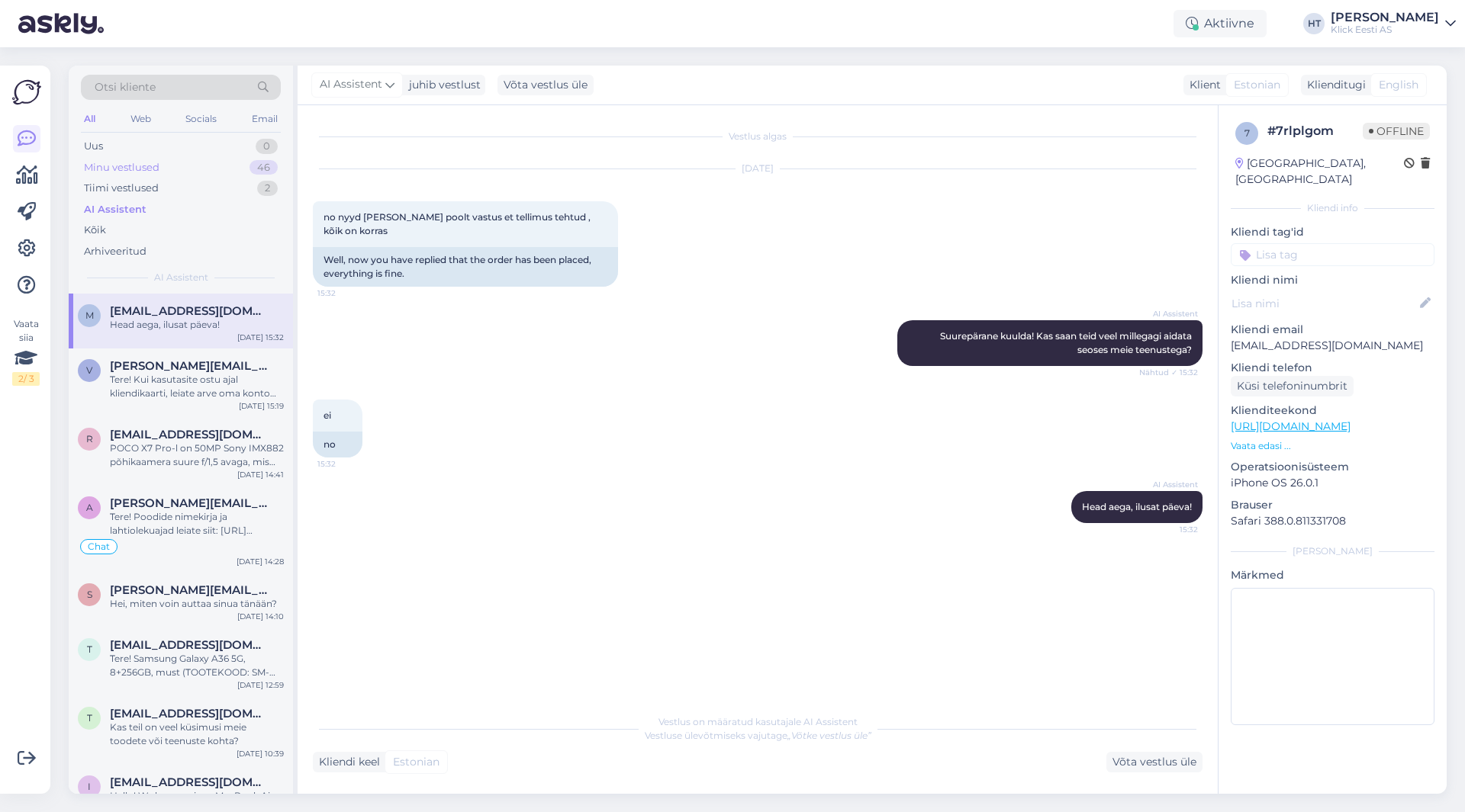
click at [226, 169] on div "Minu vestlused 46" at bounding box center [181, 168] width 200 height 21
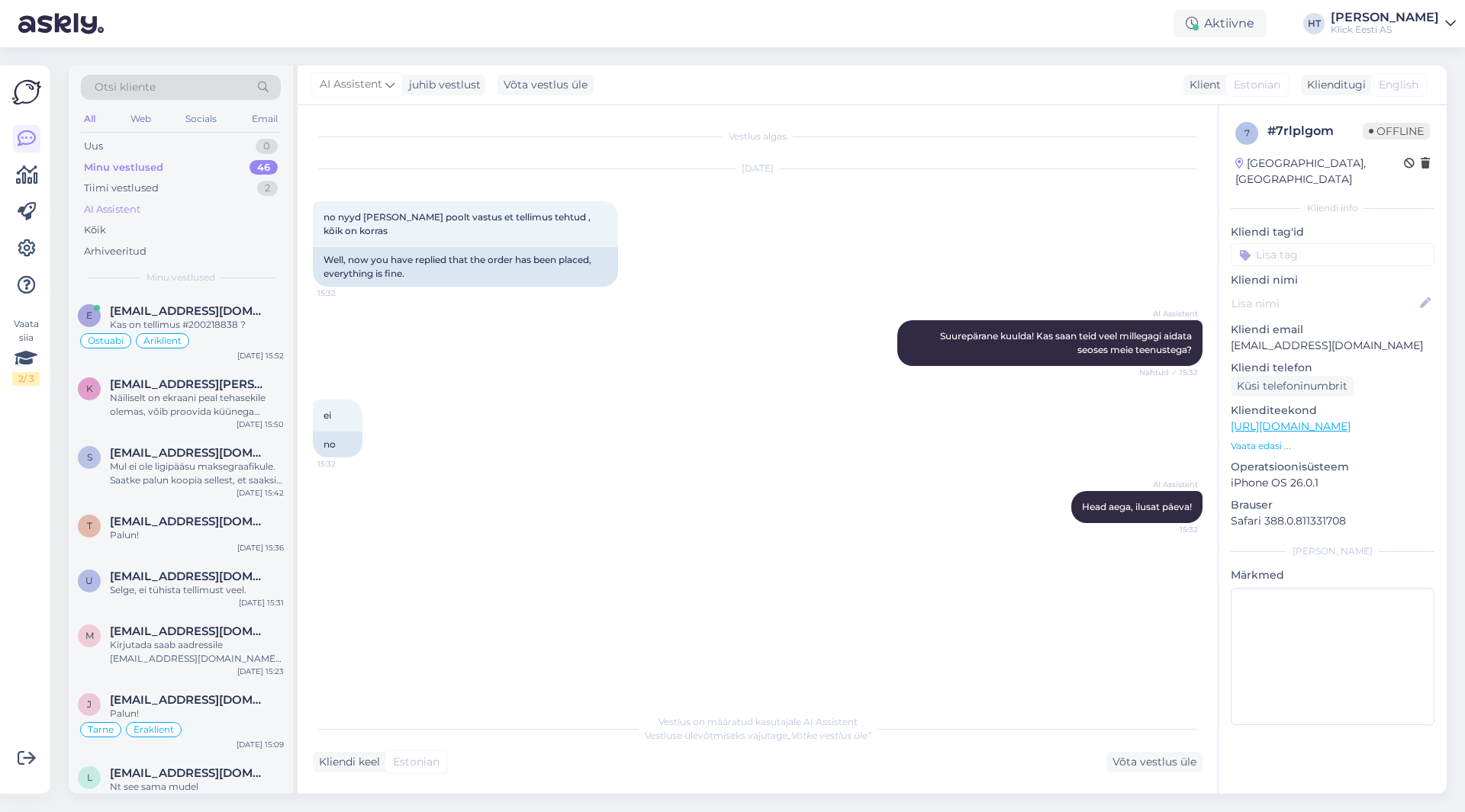
click at [230, 201] on div "AI Assistent" at bounding box center [181, 210] width 200 height 21
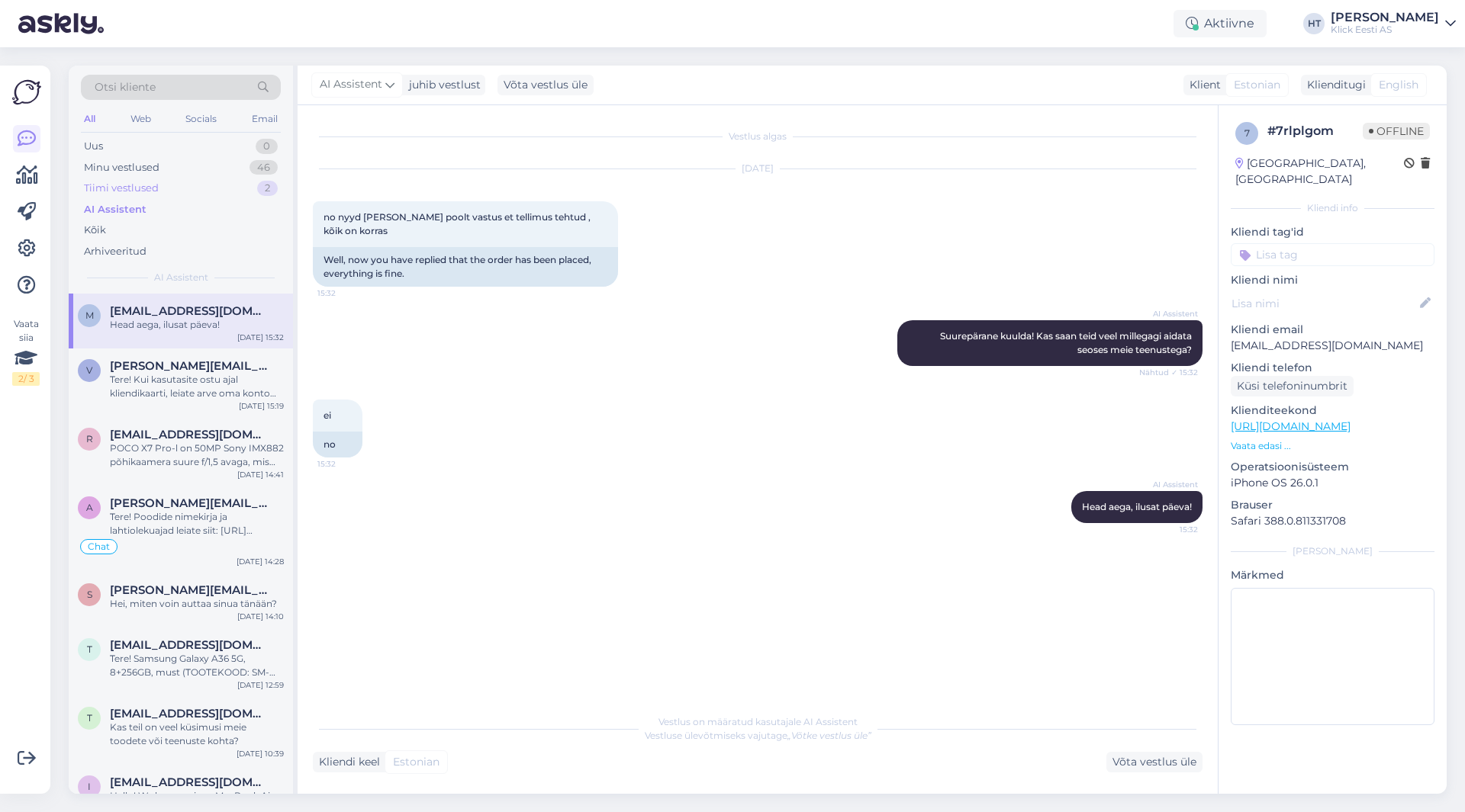
click at [232, 192] on div "Tiimi vestlused 2" at bounding box center [181, 188] width 200 height 21
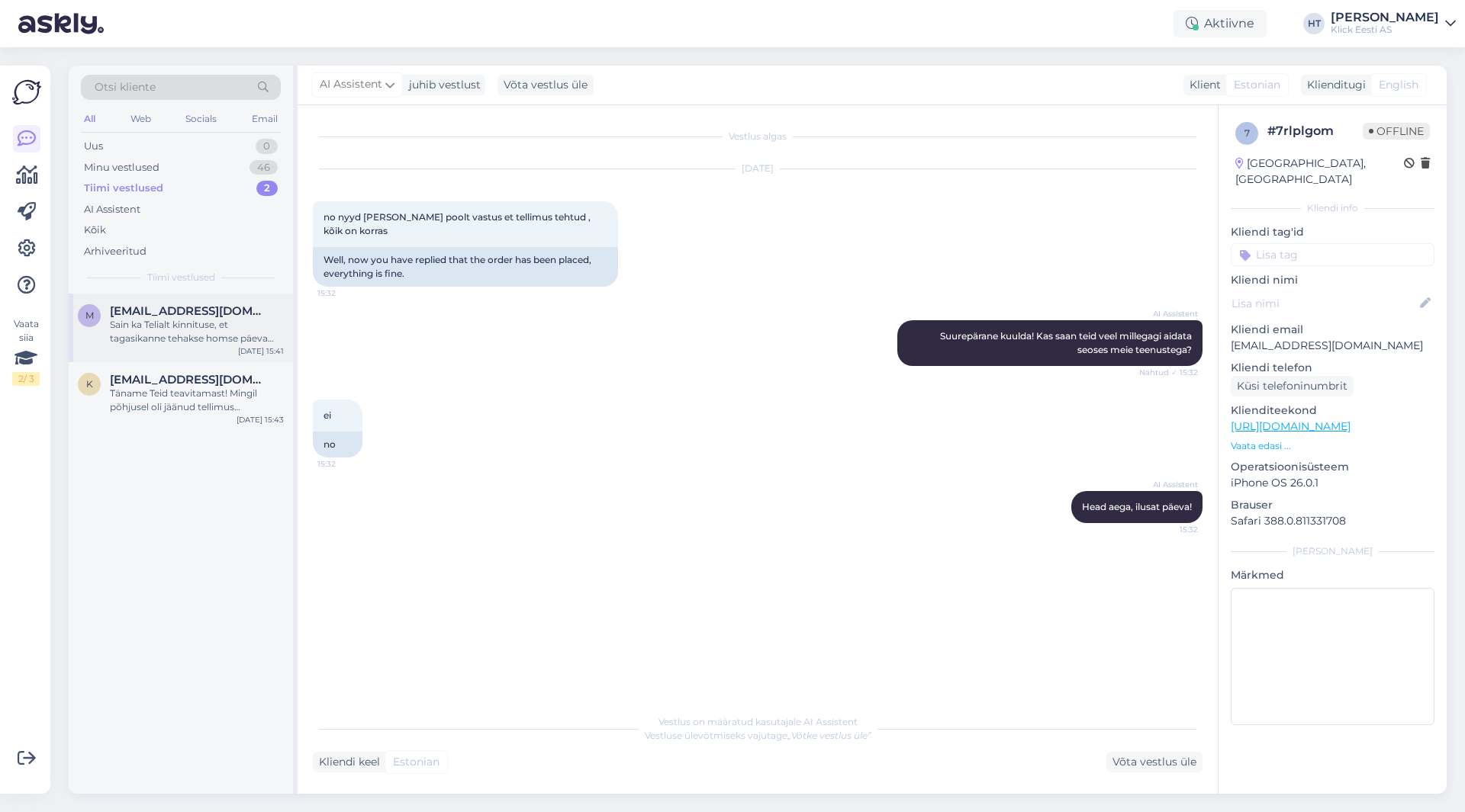
click at [235, 313] on span "[EMAIL_ADDRESS][DOMAIN_NAME]" at bounding box center [190, 311] width 159 height 14
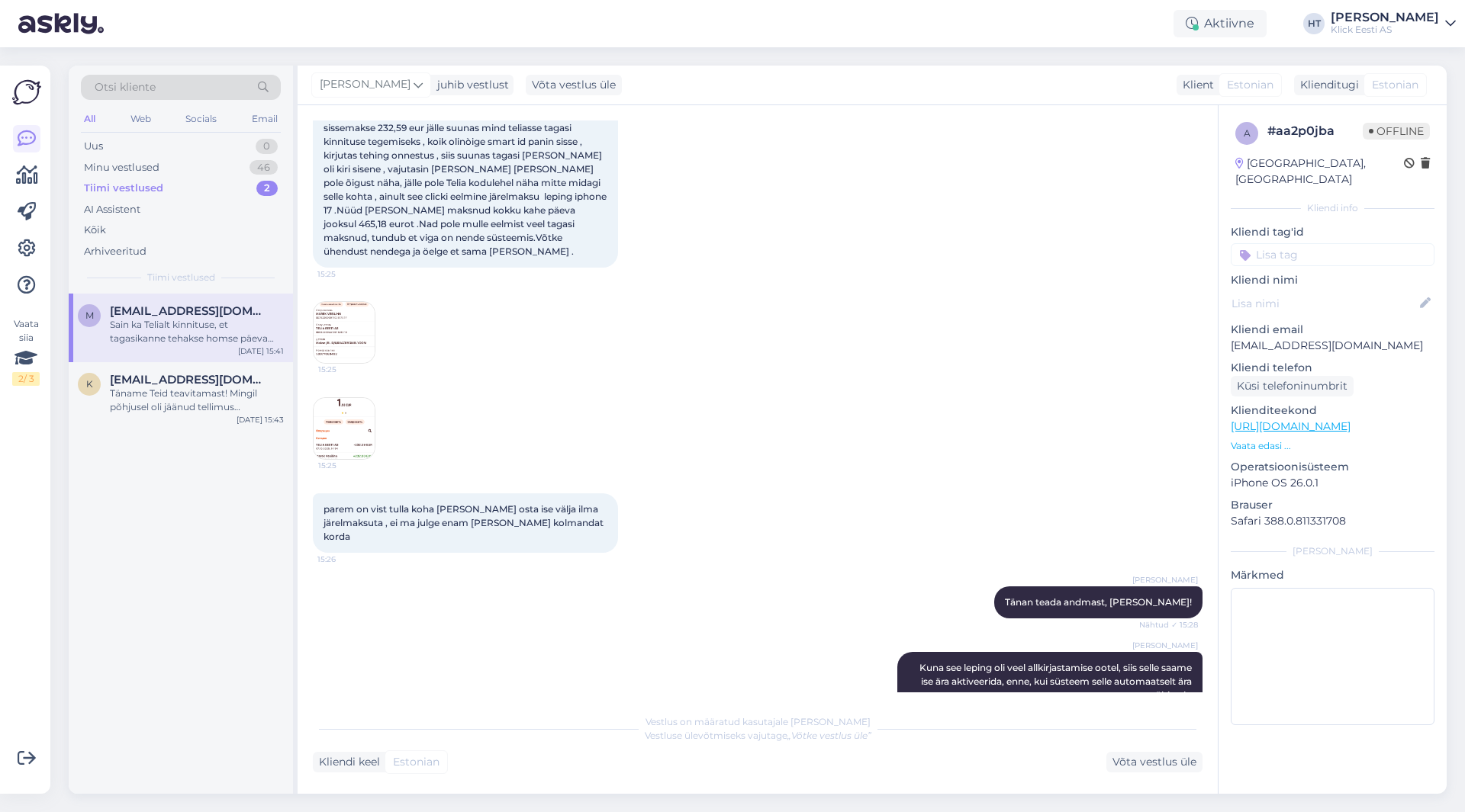
scroll to position [2258, 0]
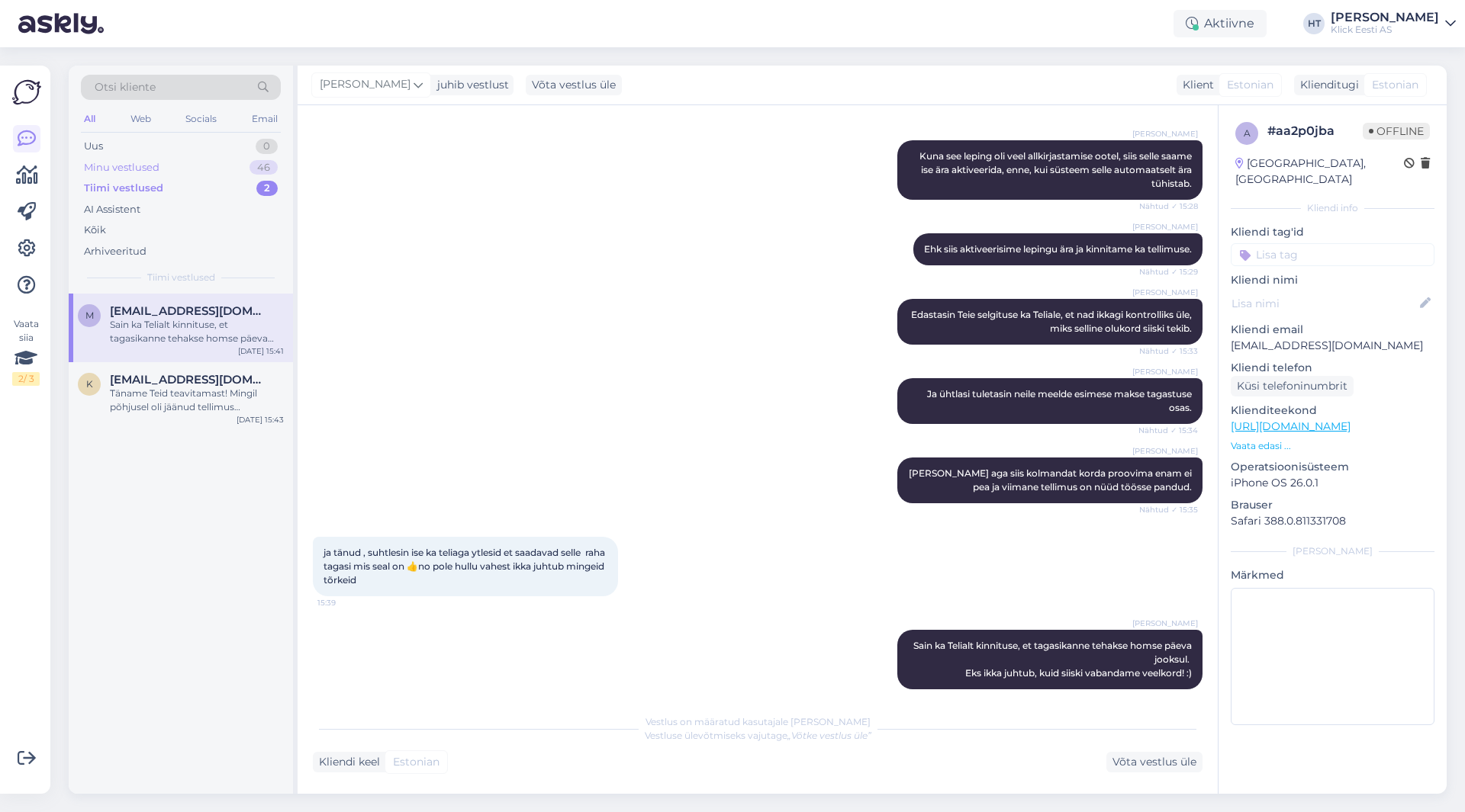
click at [246, 166] on div "Minu vestlused 46" at bounding box center [181, 168] width 200 height 21
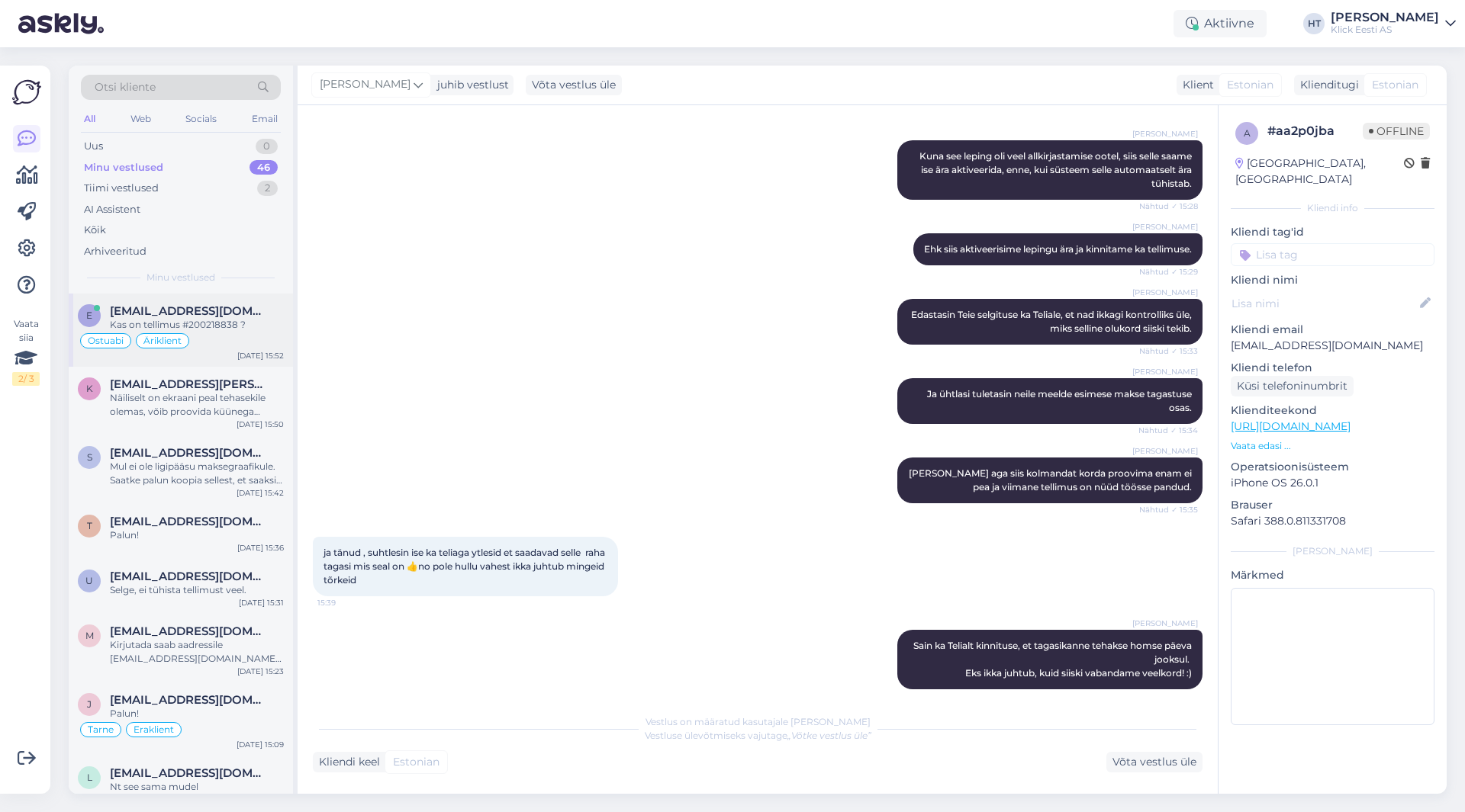
click at [184, 309] on span "[EMAIL_ADDRESS][DOMAIN_NAME]" at bounding box center [190, 311] width 159 height 14
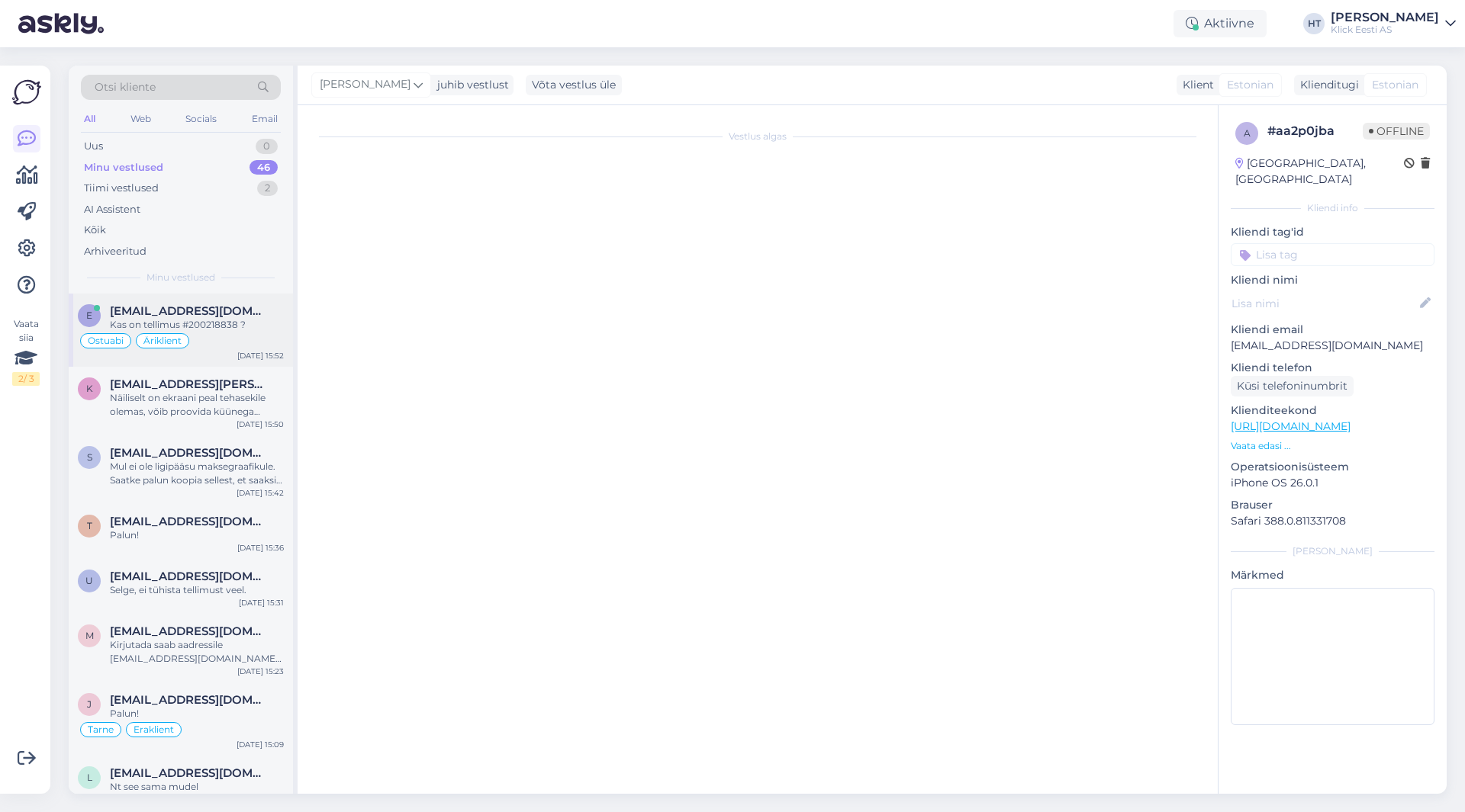
scroll to position [890, 0]
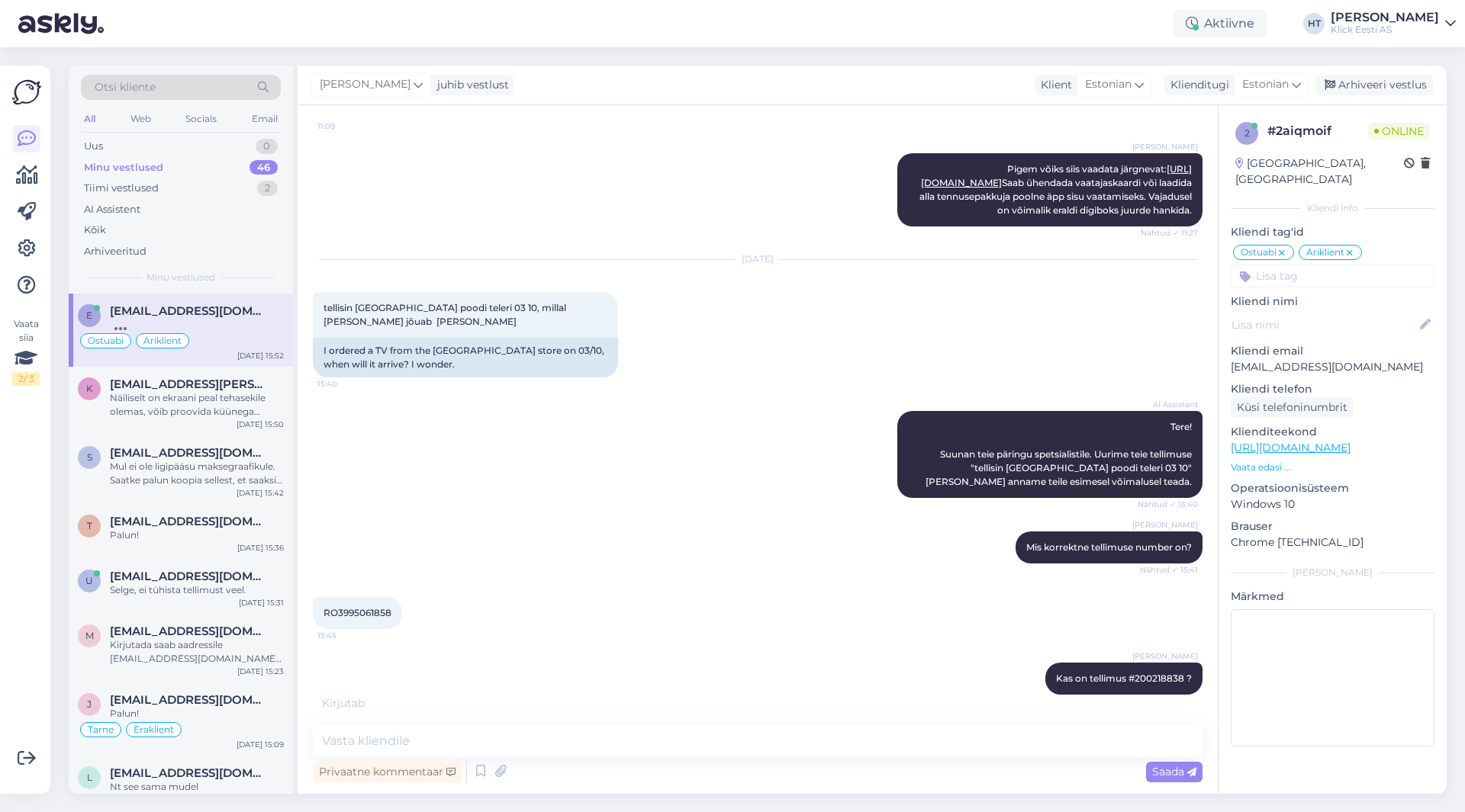
click at [580, 234] on div "[PERSON_NAME] Pigem võiks siis vaadata järgnevat: [URL][DOMAIN_NAME] Saab ühend…" at bounding box center [758, 190] width 890 height 107
click at [251, 375] on div "K [EMAIL_ADDRESS][PERSON_NAME][DOMAIN_NAME] Näiliselt on ekraani peal tehasekil…" at bounding box center [181, 401] width 225 height 69
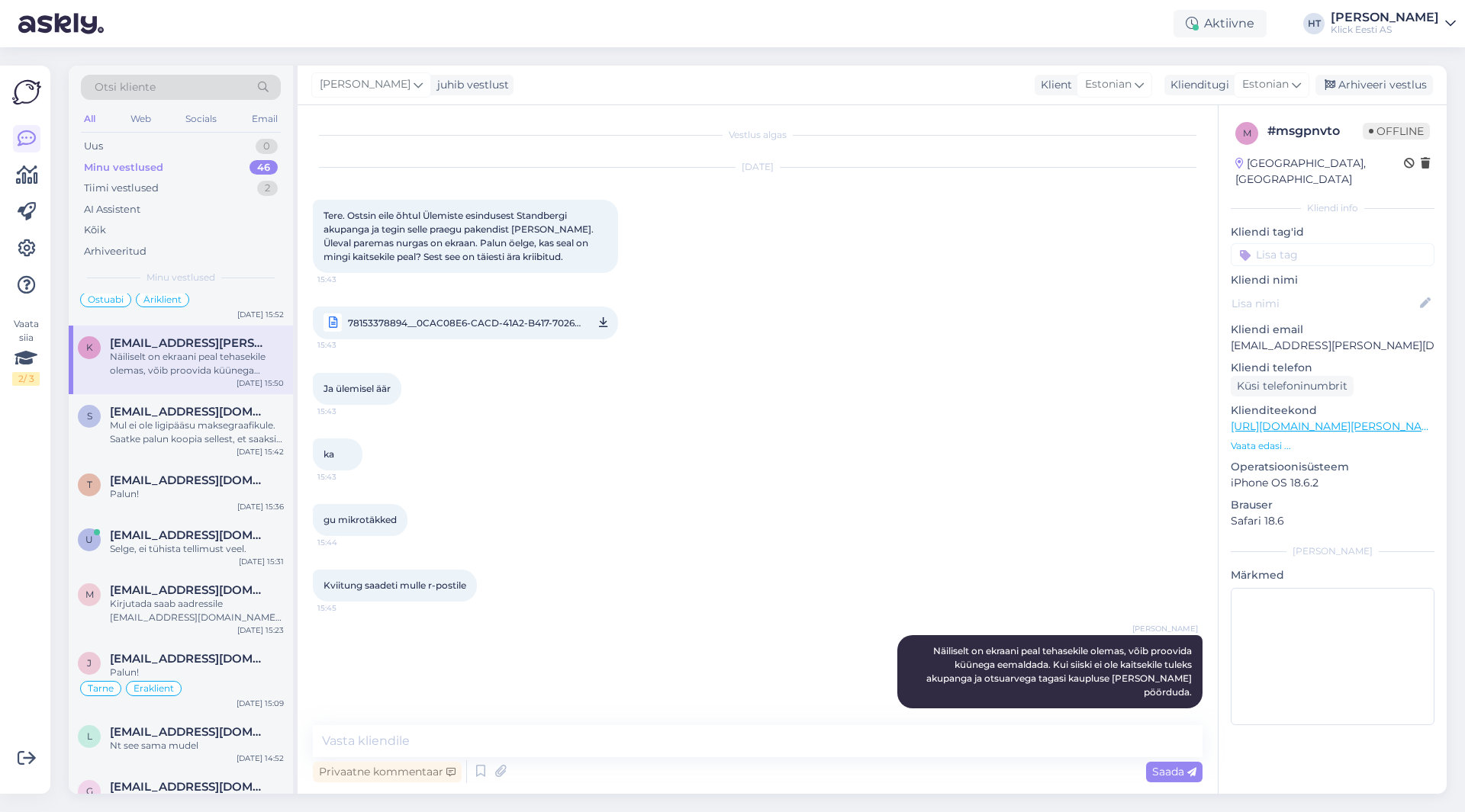
scroll to position [0, 0]
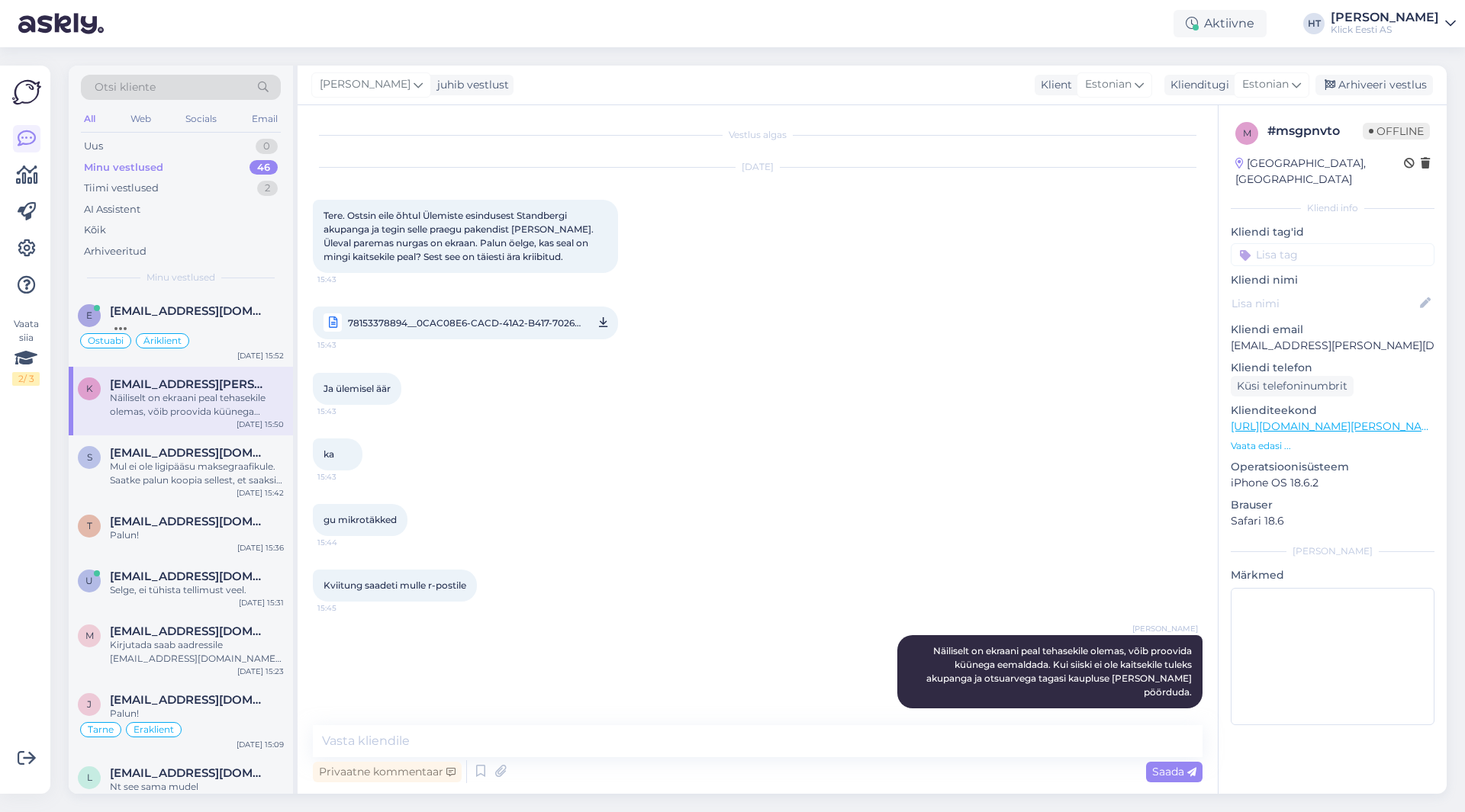
click at [231, 169] on div "Minu vestlused 46" at bounding box center [181, 168] width 200 height 21
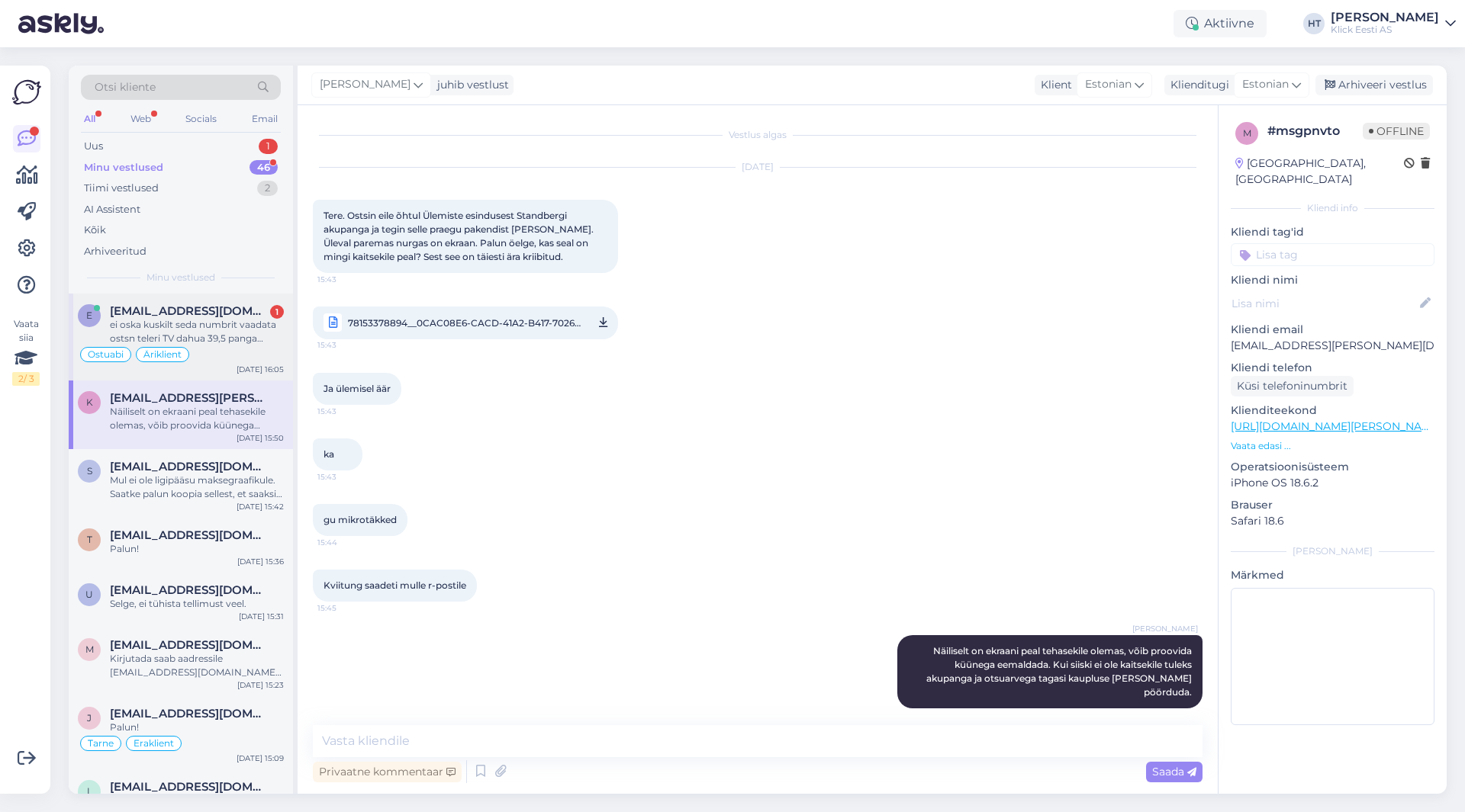
click at [232, 324] on div "ei oska kuskilt seda numbrit vaadata ostsn teleri TV dahua 39,5 panga dokumendi…" at bounding box center [197, 331] width 174 height 27
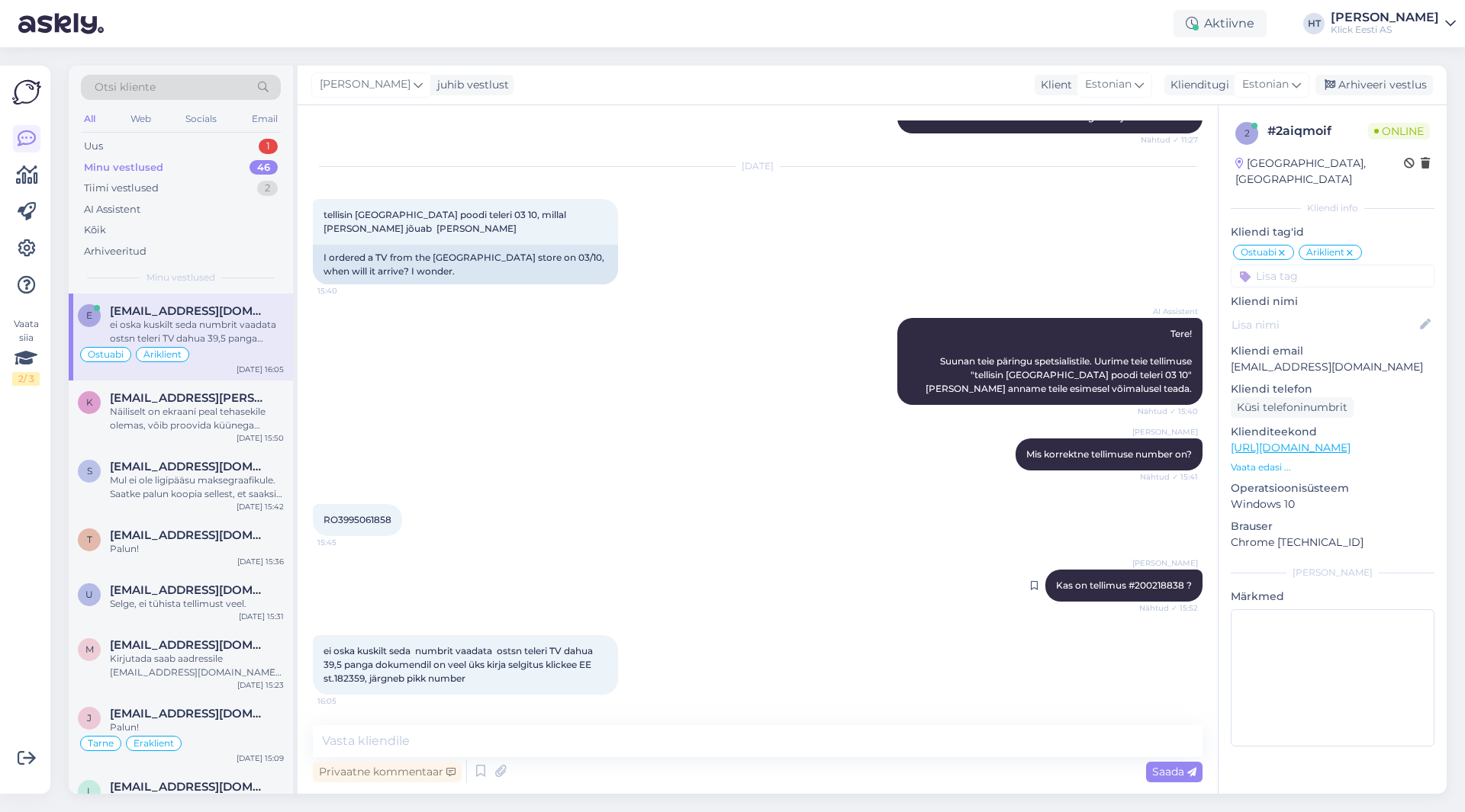
click at [1144, 581] on span "Kas on tellimus #200218838 ?" at bounding box center [1123, 585] width 135 height 11
click at [1144, 582] on span "Kas on tellimus #200218838 ?" at bounding box center [1123, 585] width 135 height 11
click at [524, 462] on div "[PERSON_NAME] Mis korrektne tellimuse number on? Nähtud ✓ 15:41" at bounding box center [758, 455] width 890 height 66
click at [571, 413] on div "AI Assistent Tere! Suunan teie päringu spetsialistile. Uurime teie tellimuse "t…" at bounding box center [758, 362] width 890 height 121
click at [723, 746] on textarea at bounding box center [758, 741] width 890 height 32
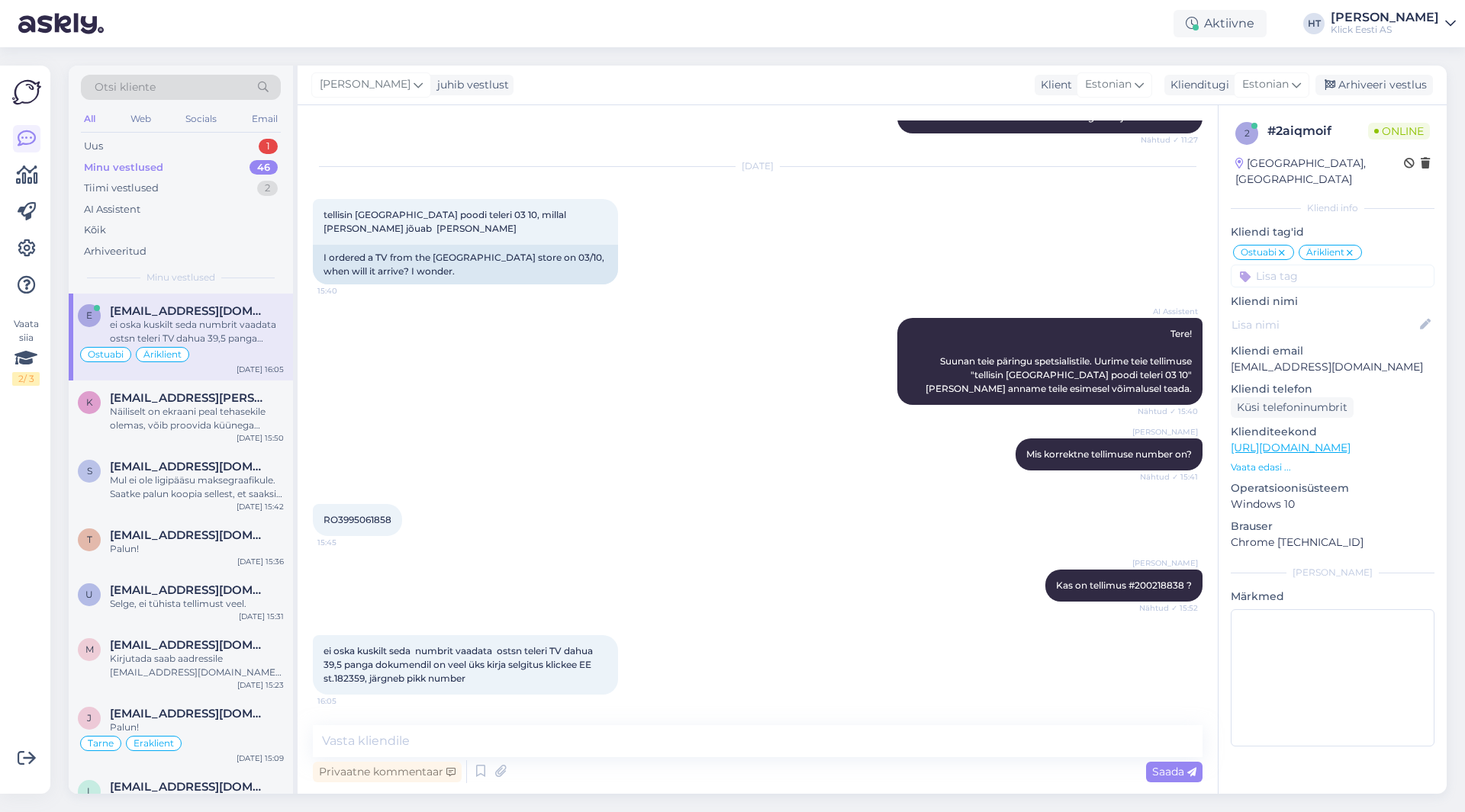
click at [1287, 359] on p "[EMAIL_ADDRESS][DOMAIN_NAME]" at bounding box center [1332, 367] width 204 height 16
click at [608, 734] on textarea at bounding box center [758, 741] width 890 height 32
type textarea "Telekas on poes kohal, saab kätte isikut tõendava dokumendi alusel."
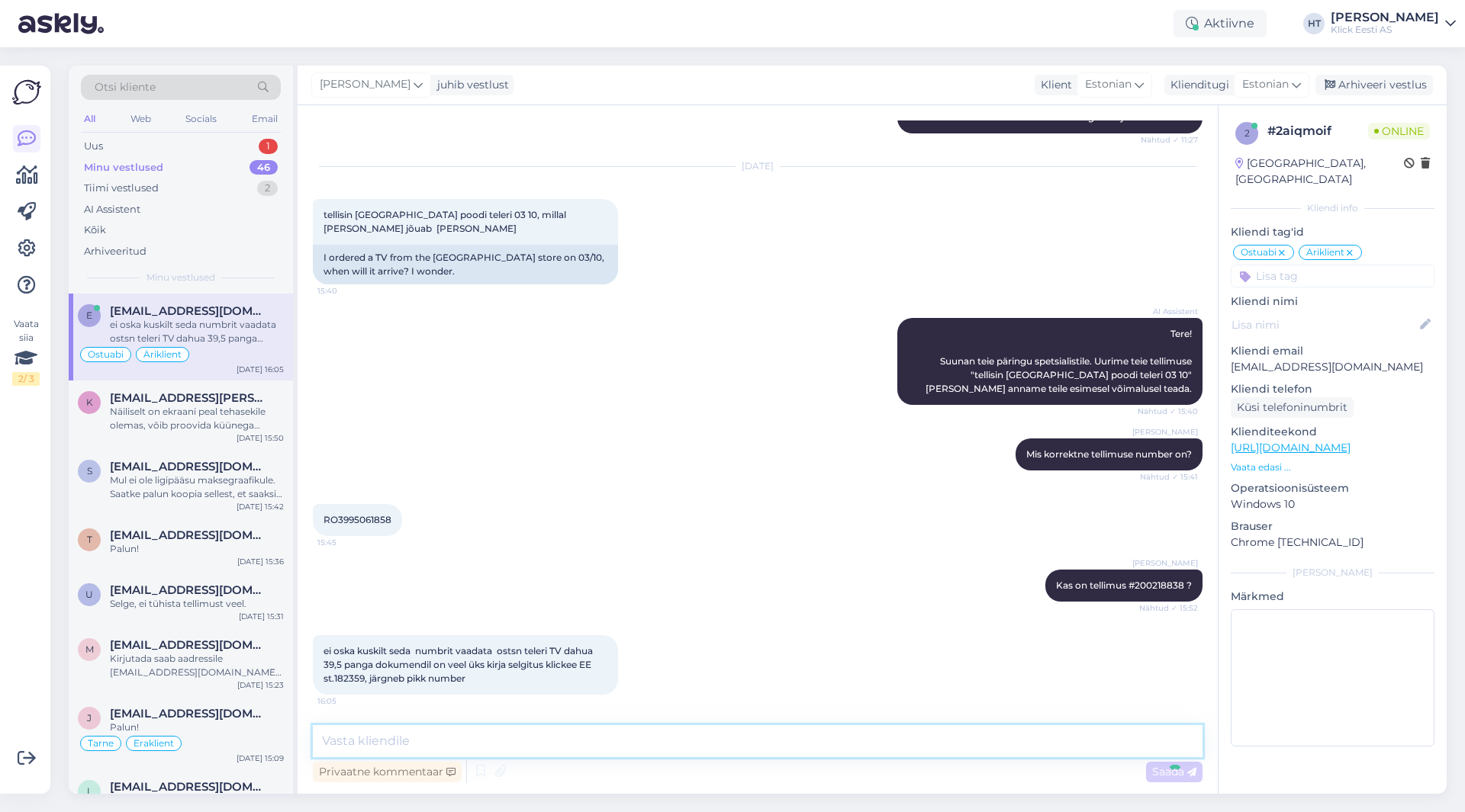
scroll to position [1063, 0]
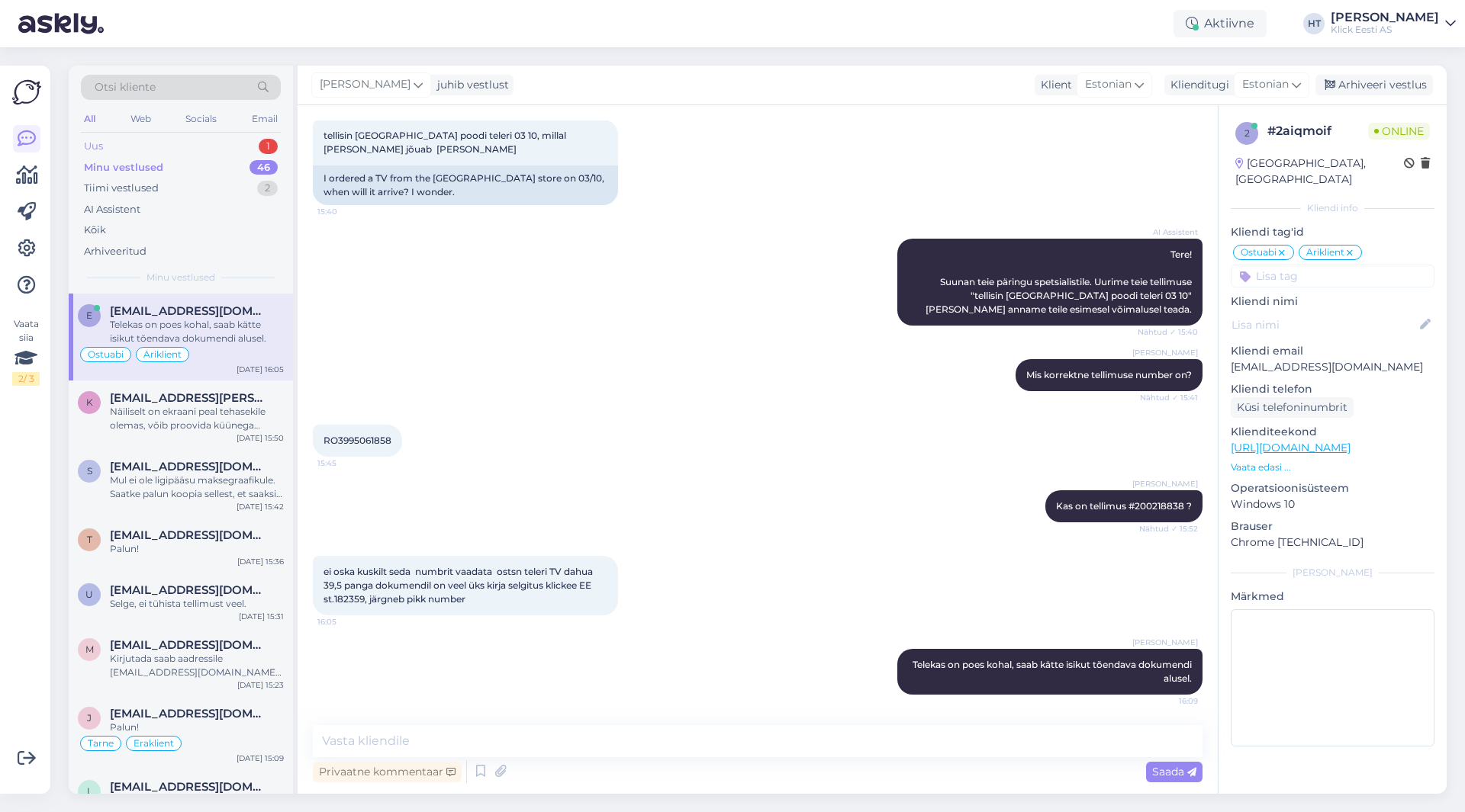
click at [257, 147] on div "Uus 1" at bounding box center [181, 146] width 200 height 21
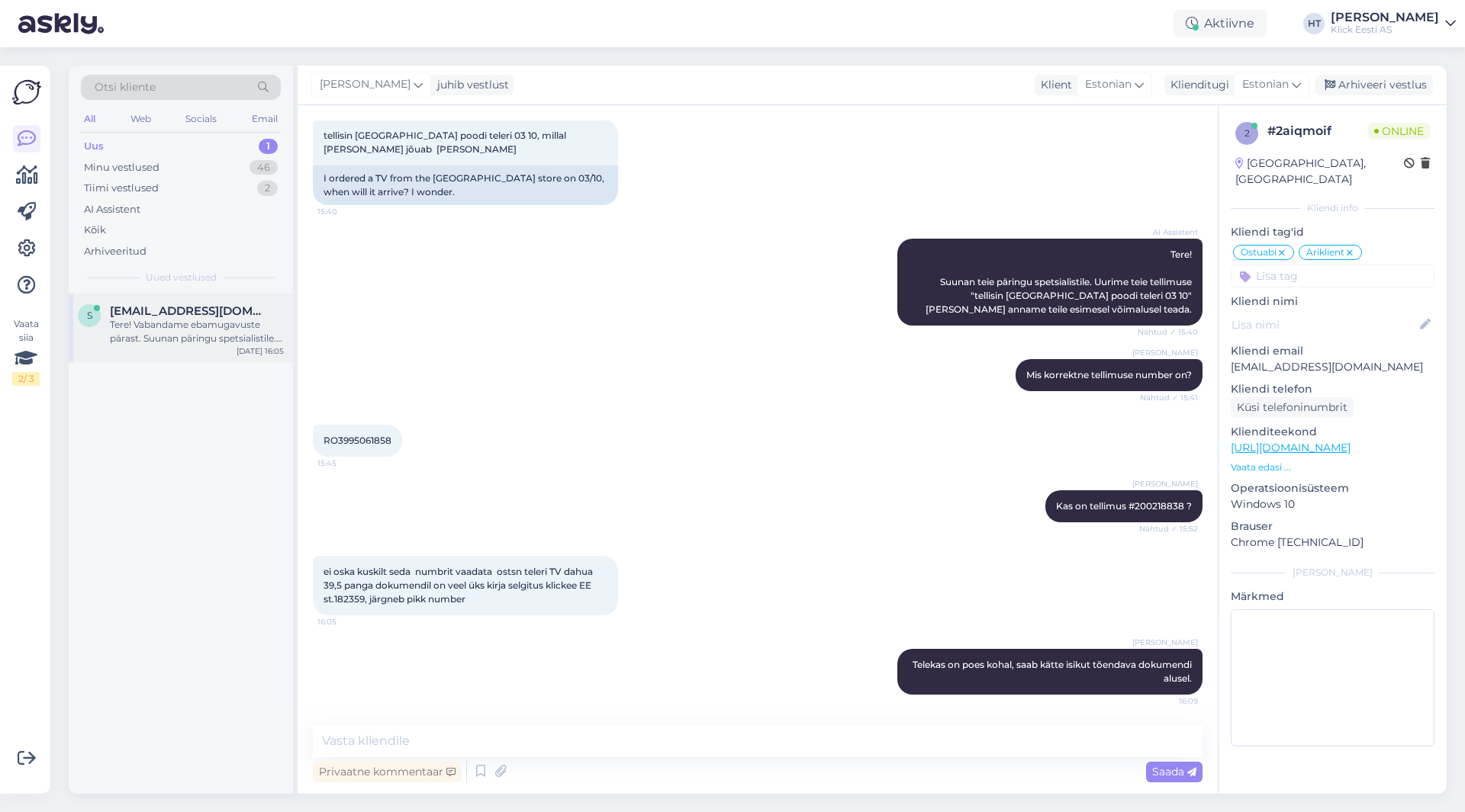
click at [231, 323] on div "Tere! Vabandame ebamugavuste pärast. Suunan päringu spetsialistile. Uurime teie…" at bounding box center [197, 331] width 174 height 27
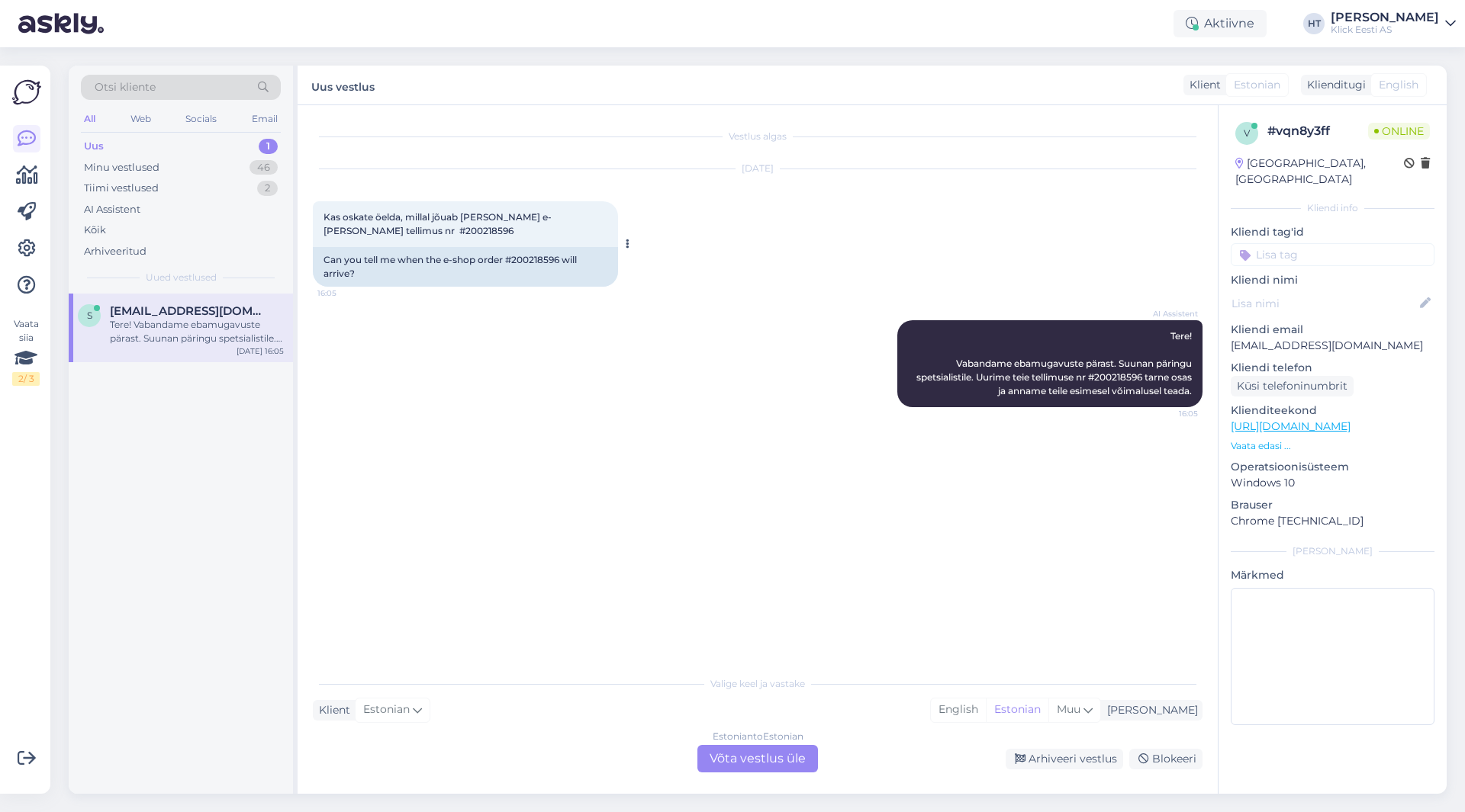
click at [353, 233] on span "Kas oskate öelda, millal jõuab [PERSON_NAME] e-[PERSON_NAME] tellimus nr #20021…" at bounding box center [437, 224] width 228 height 25
click at [667, 594] on div "Vestlus algas [DATE] Kas oskate öelda, millal jõuab [PERSON_NAME] e-[PERSON_NAM…" at bounding box center [764, 387] width 903 height 534
click at [753, 758] on div "Estonian to Estonian Võta vestlus üle" at bounding box center [758, 759] width 121 height 27
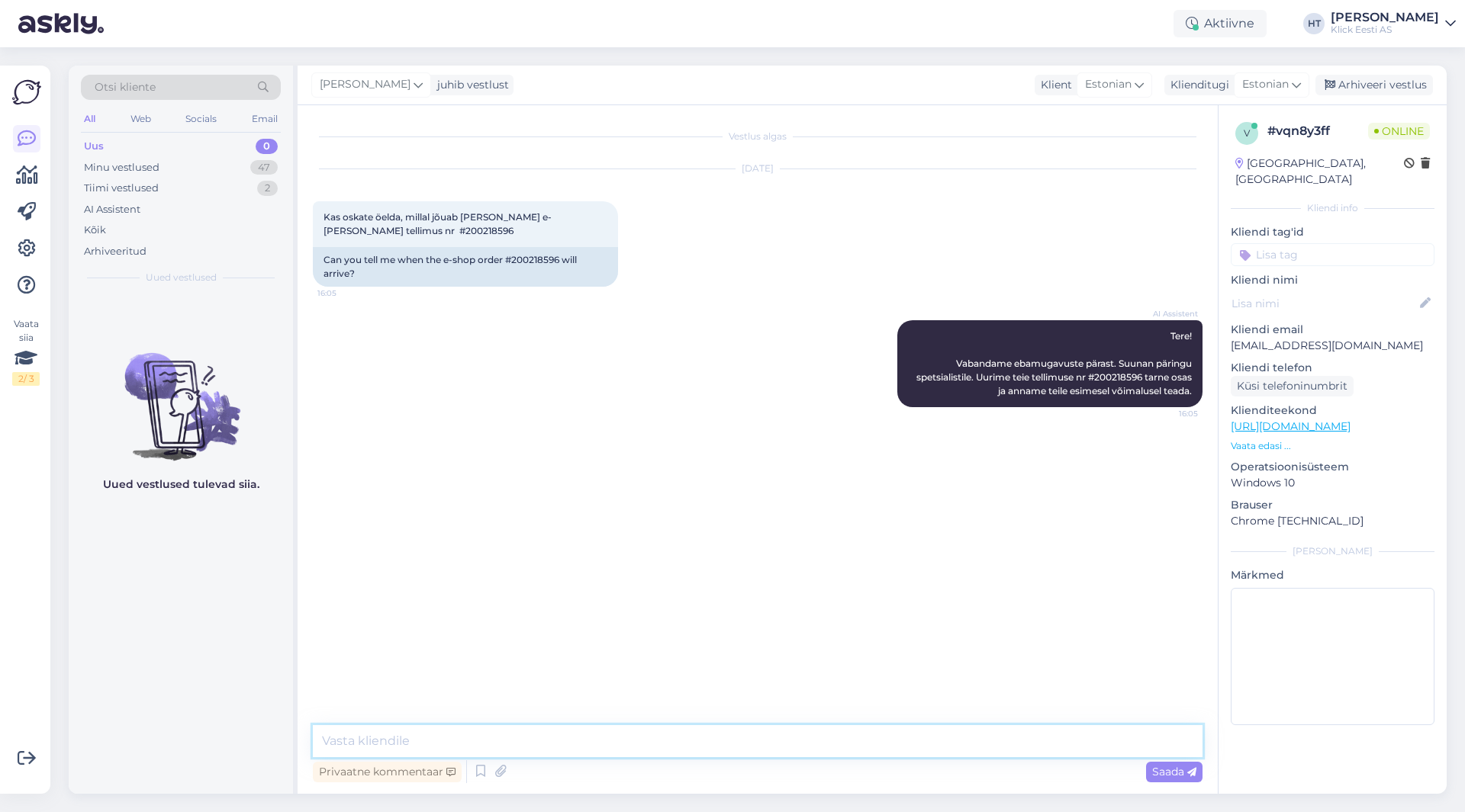
click at [741, 746] on textarea at bounding box center [758, 741] width 890 height 32
type textarea "Edastasin kauplusele päringu selles osas. Nad võtavad Teiega ühendust."
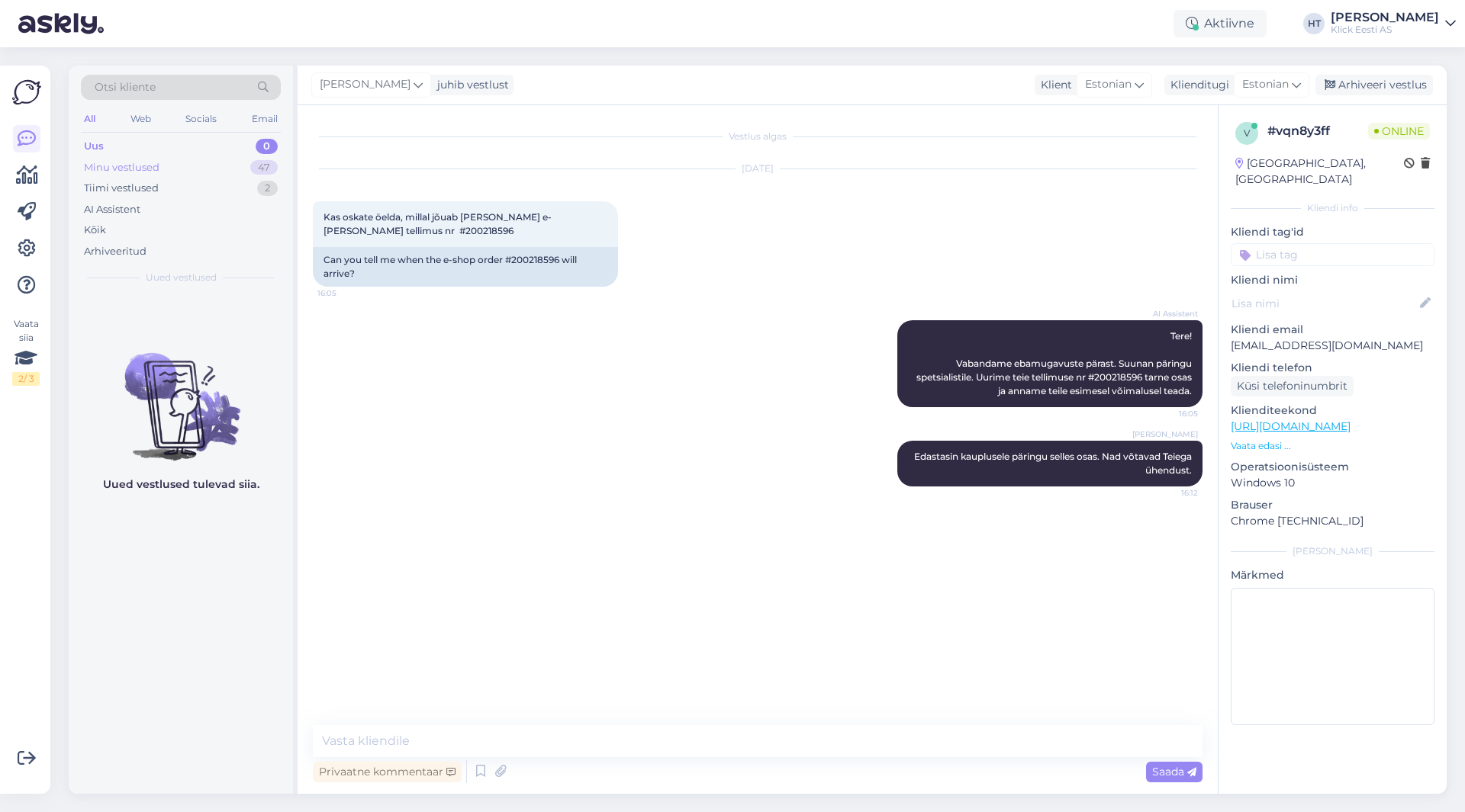
click at [218, 159] on div "Minu vestlused 47" at bounding box center [181, 168] width 200 height 21
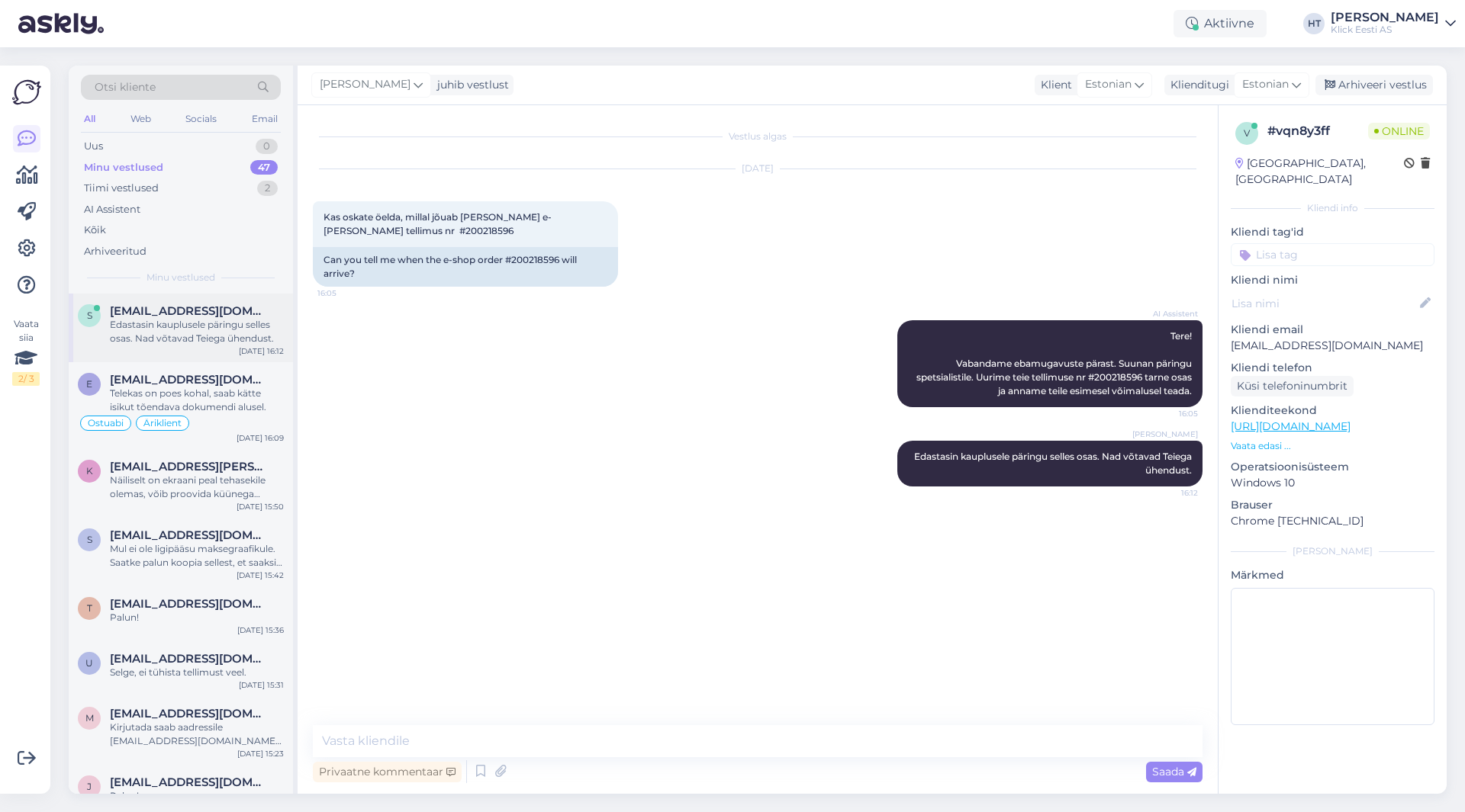
click at [219, 361] on div "s [EMAIL_ADDRESS][DOMAIN_NAME] Edastasin kauplusele päringu selles osas. Nad võ…" at bounding box center [181, 328] width 225 height 69
click at [220, 368] on div "e [EMAIL_ADDRESS][DOMAIN_NAME] Telekas on poes kohal, saab kätte isikut tõendav…" at bounding box center [181, 406] width 225 height 87
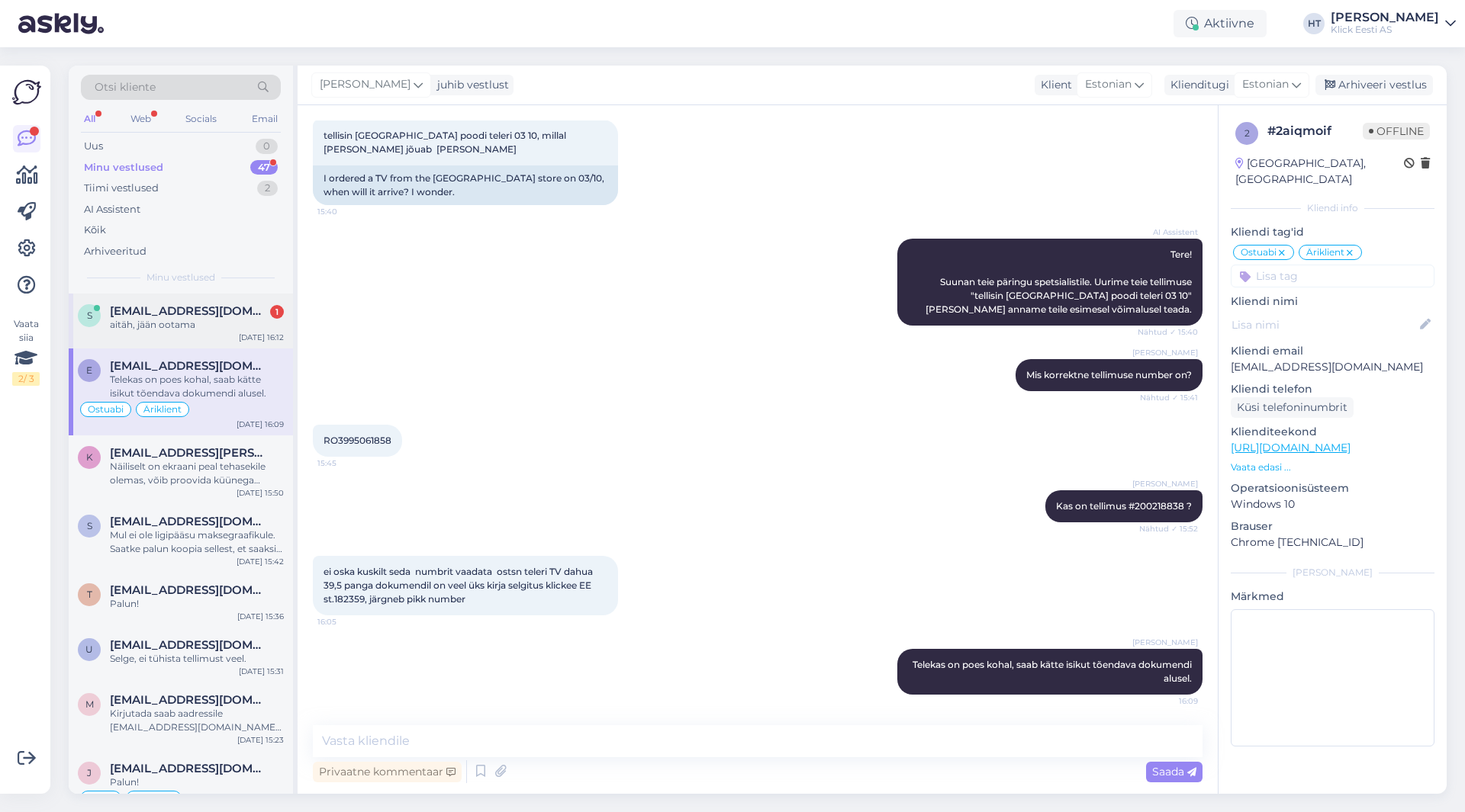
click at [232, 310] on div "[EMAIL_ADDRESS][DOMAIN_NAME] 1" at bounding box center [197, 311] width 174 height 14
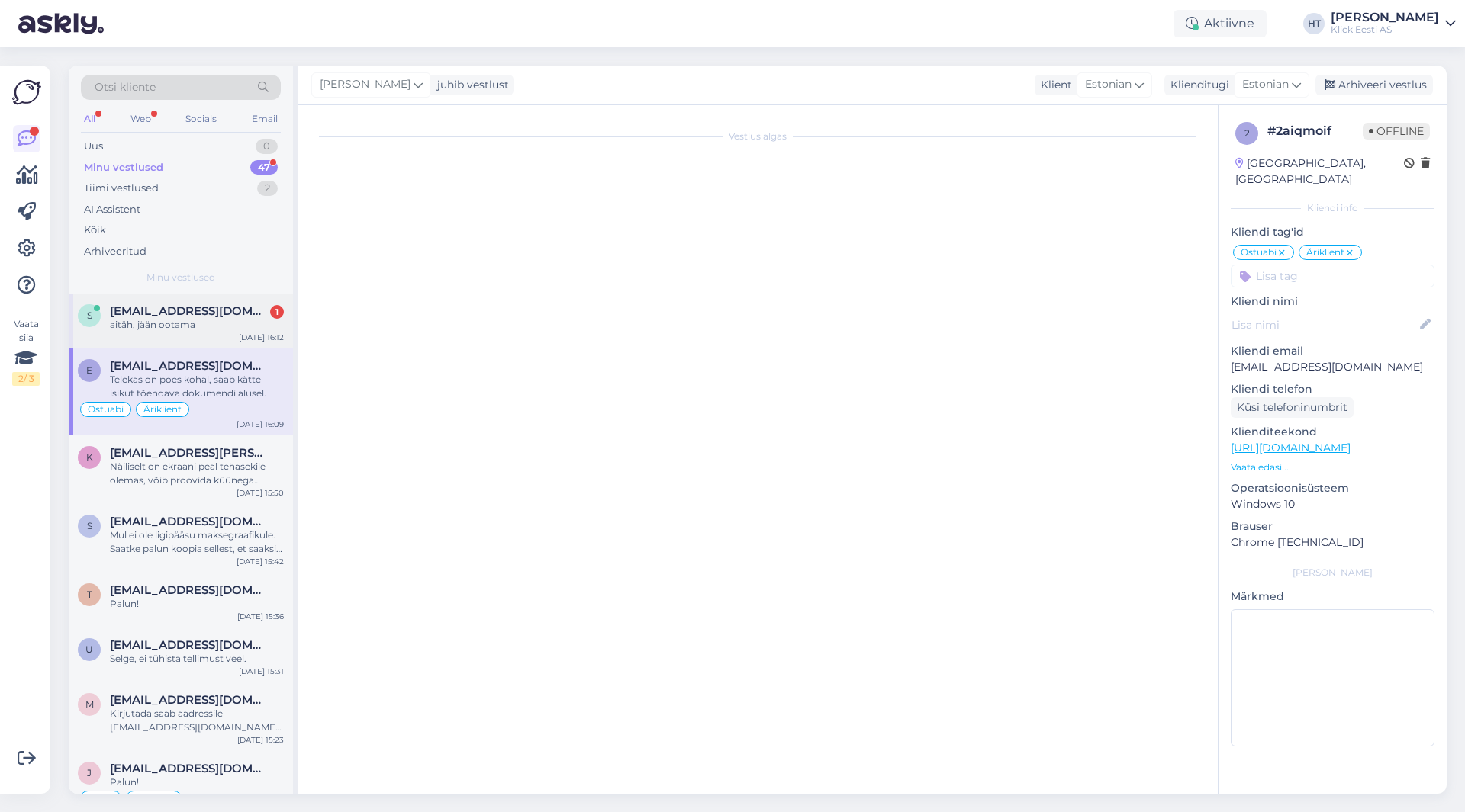
scroll to position [0, 0]
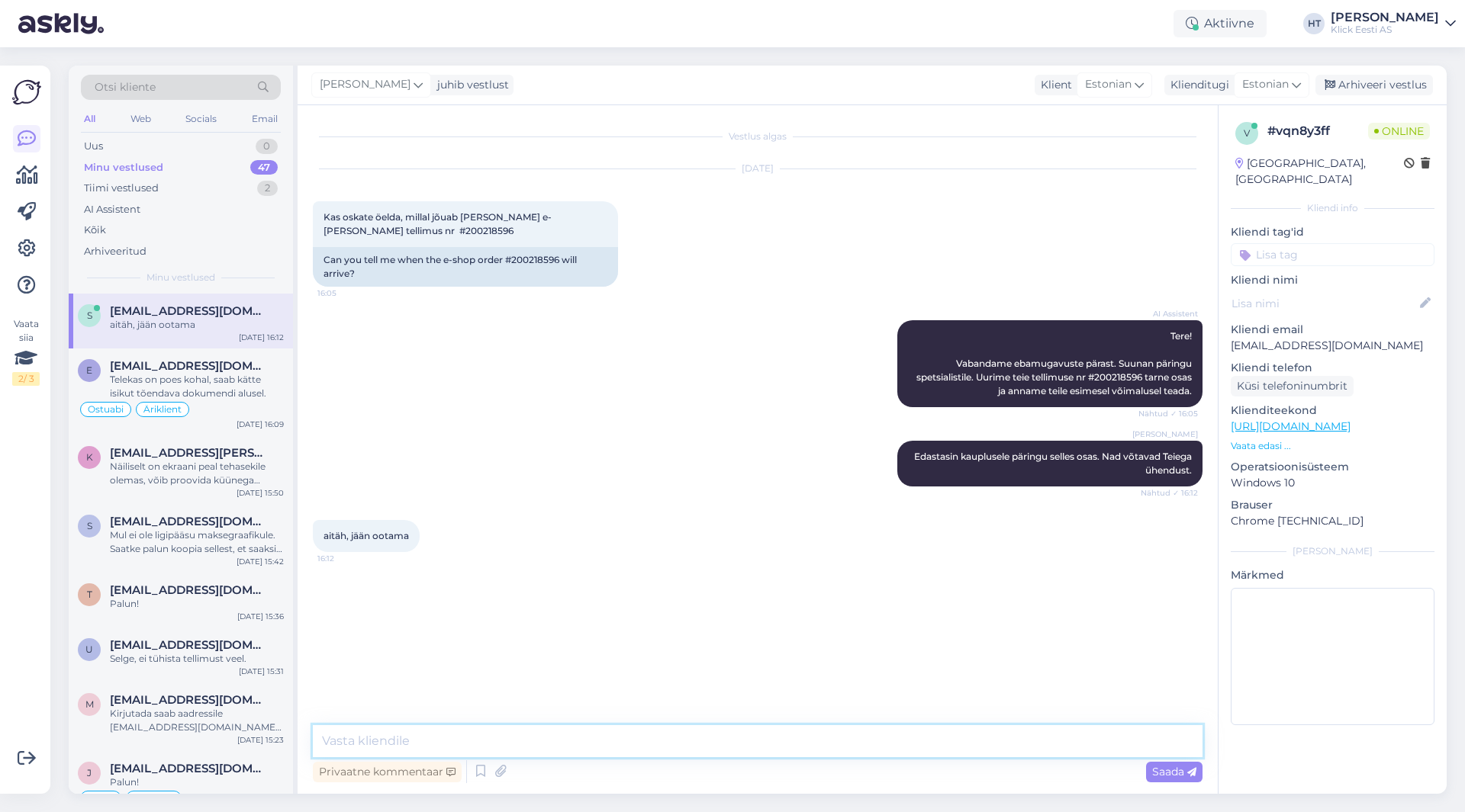
click at [499, 746] on textarea at bounding box center [758, 741] width 890 height 32
type textarea "Palun."
click at [517, 385] on div "AI Assistent Tere! Vabandame ebamugavuste pärast. Suunan päringu spetsialistile…" at bounding box center [758, 364] width 890 height 121
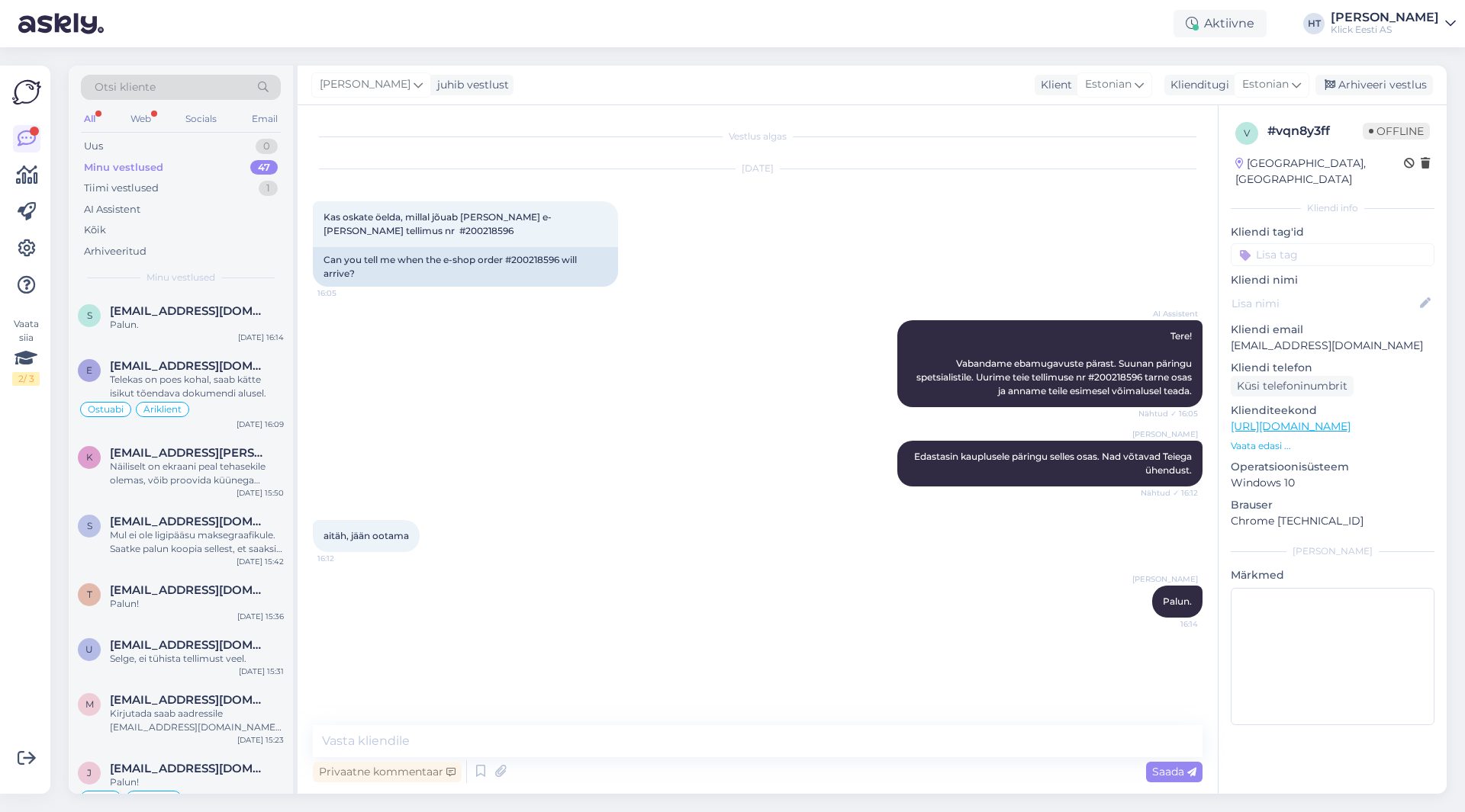
click at [219, 168] on div "Minu vestlused 47" at bounding box center [181, 168] width 200 height 21
click at [207, 212] on div "AI Assistent" at bounding box center [181, 210] width 200 height 21
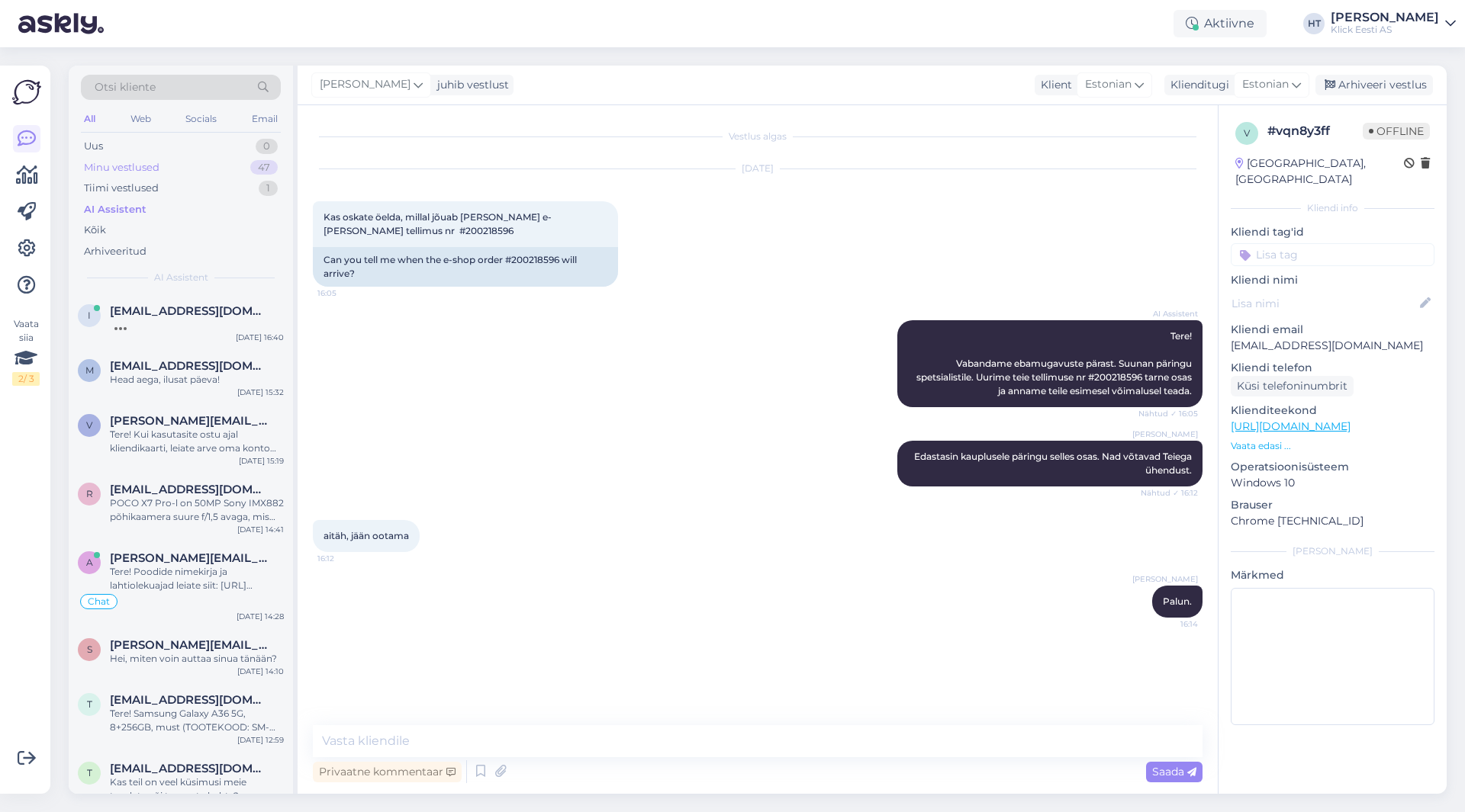
click at [242, 172] on div "Minu vestlused 47" at bounding box center [181, 168] width 200 height 21
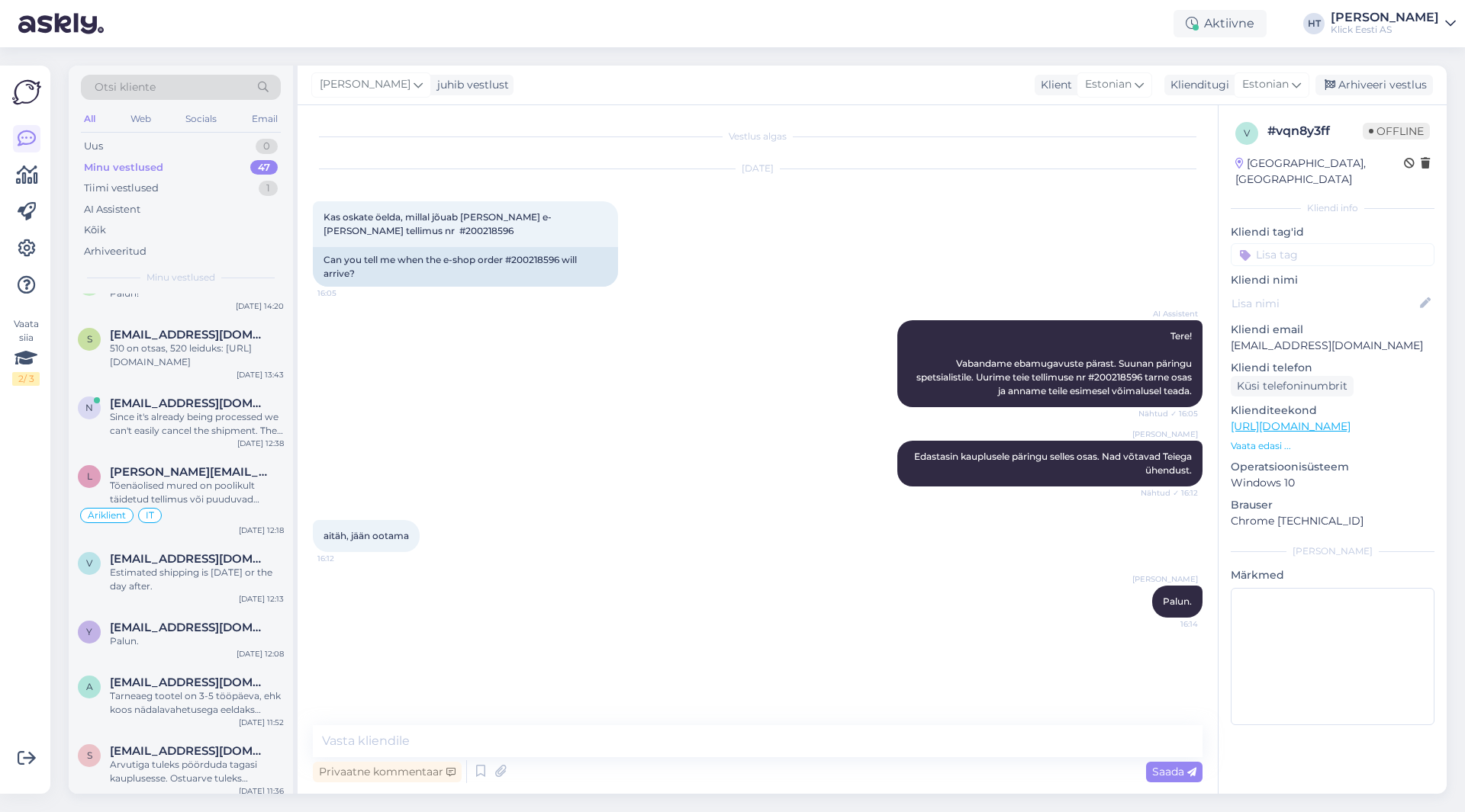
scroll to position [2438, 0]
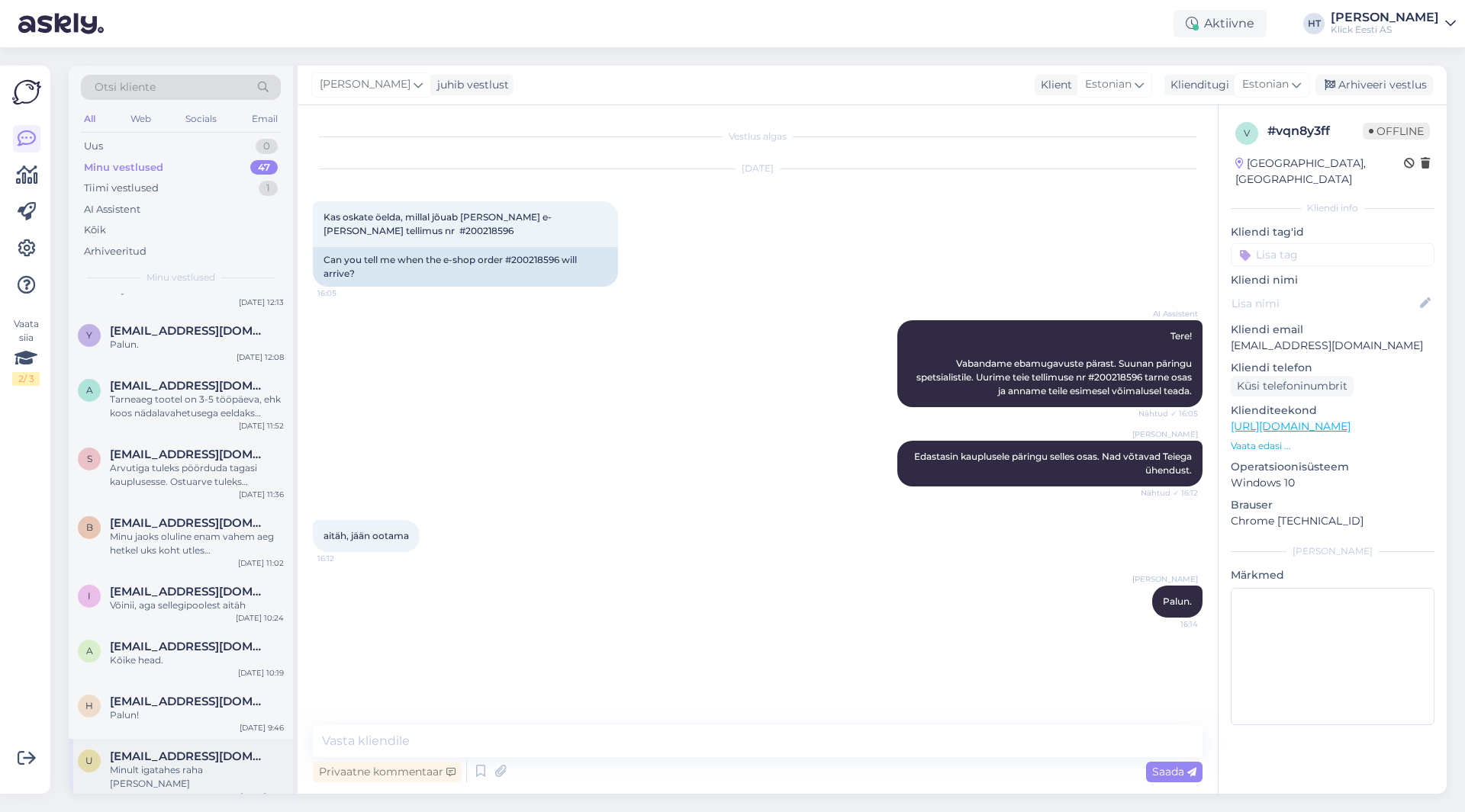
click at [184, 742] on div "U [EMAIL_ADDRESS][DOMAIN_NAME] Minult igatahes raha [PERSON_NAME] [DATE] 9:25" at bounding box center [181, 774] width 225 height 69
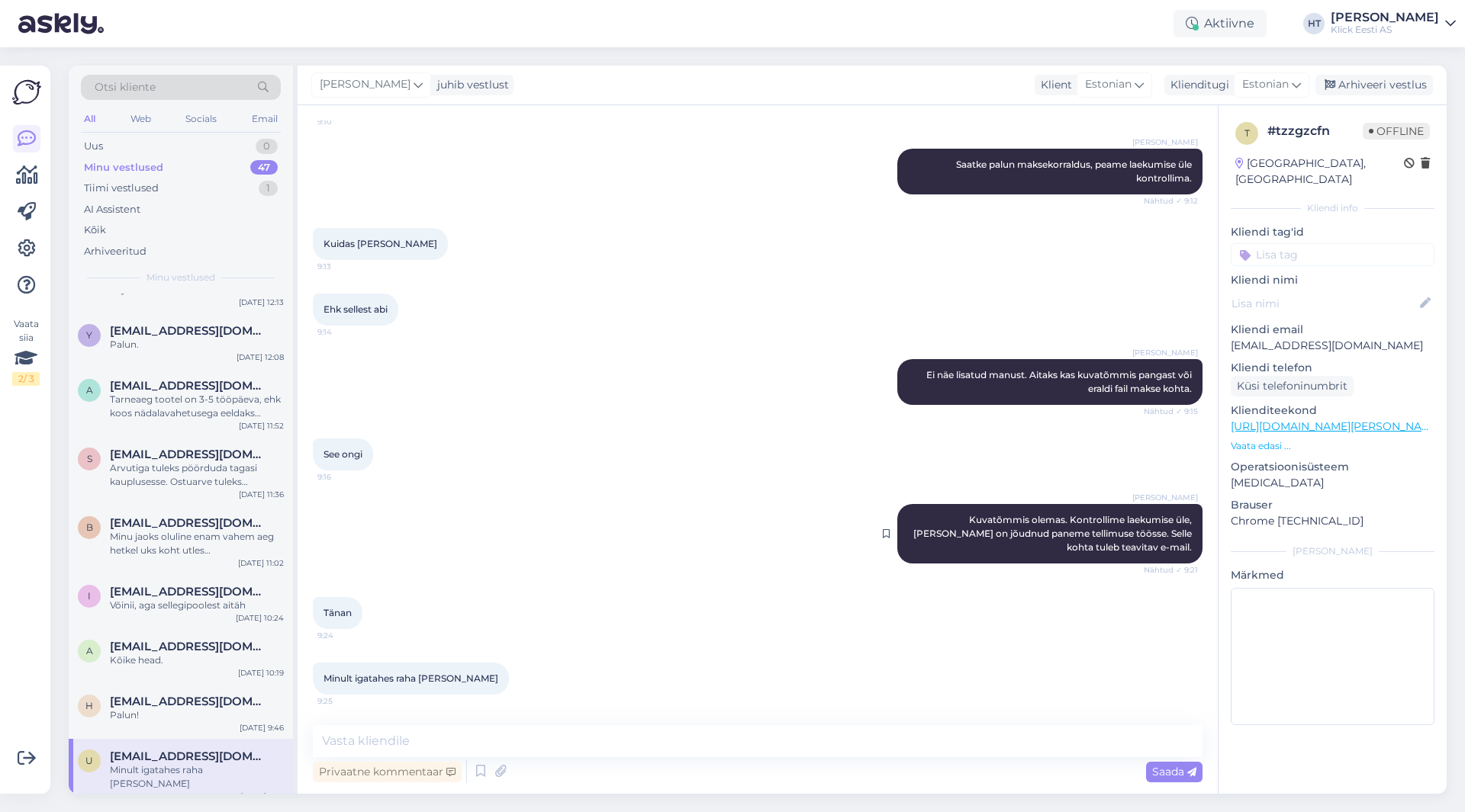
scroll to position [0, 0]
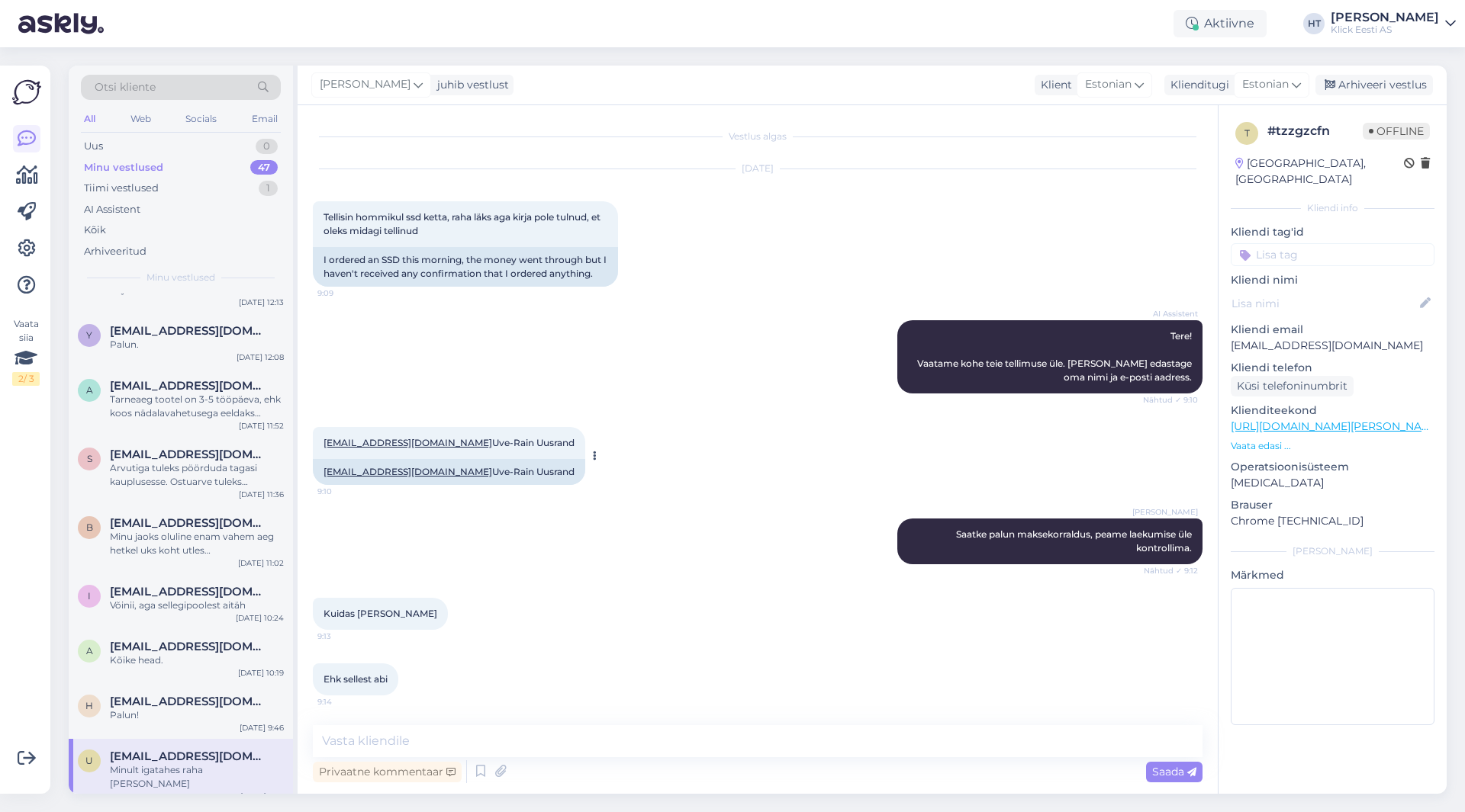
drag, startPoint x: 420, startPoint y: 441, endPoint x: 506, endPoint y: 446, distance: 86.1
click at [506, 446] on span "[EMAIL_ADDRESS][DOMAIN_NAME] Uve-Rain Uusrand" at bounding box center [448, 442] width 251 height 11
click at [643, 433] on div "[EMAIL_ADDRESS][DOMAIN_NAME] Uve-Rain Uusrand 9:10 [EMAIL_ADDRESS][DOMAIN_NAME]…" at bounding box center [758, 456] width 890 height 92
click at [1298, 243] on input at bounding box center [1332, 254] width 204 height 23
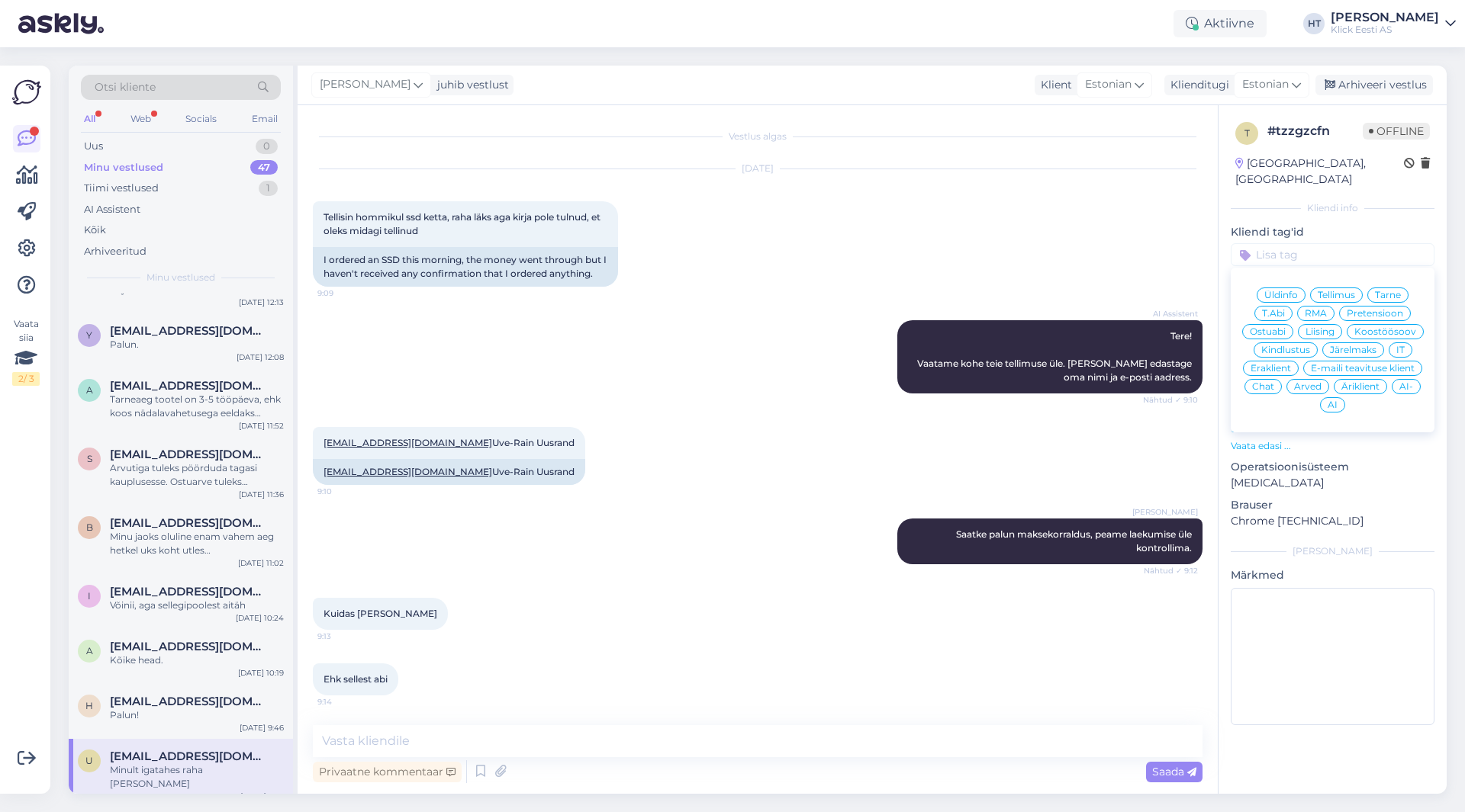
click at [1331, 291] on span "Tellimus" at bounding box center [1336, 295] width 38 height 9
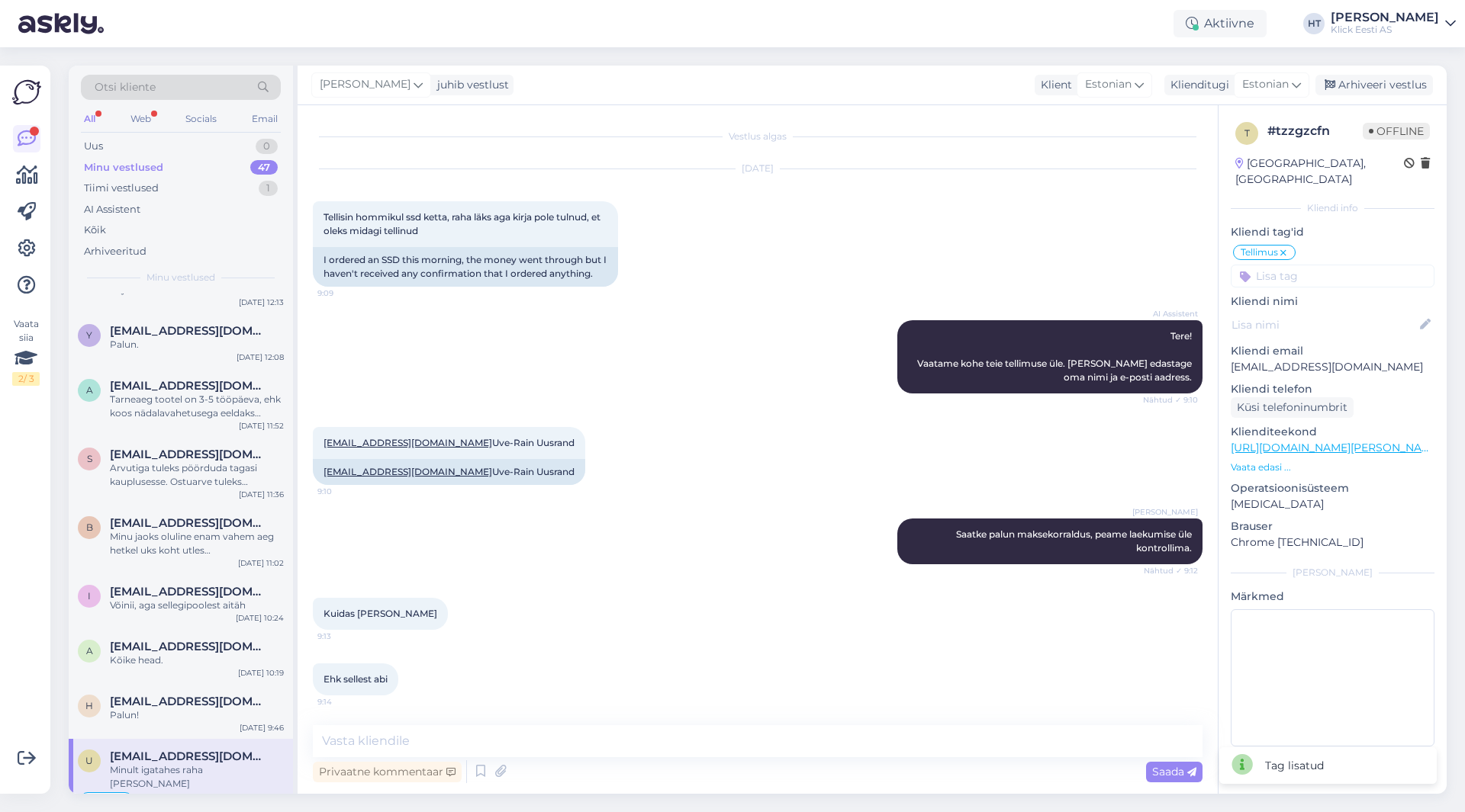
click at [1322, 265] on input at bounding box center [1332, 276] width 204 height 23
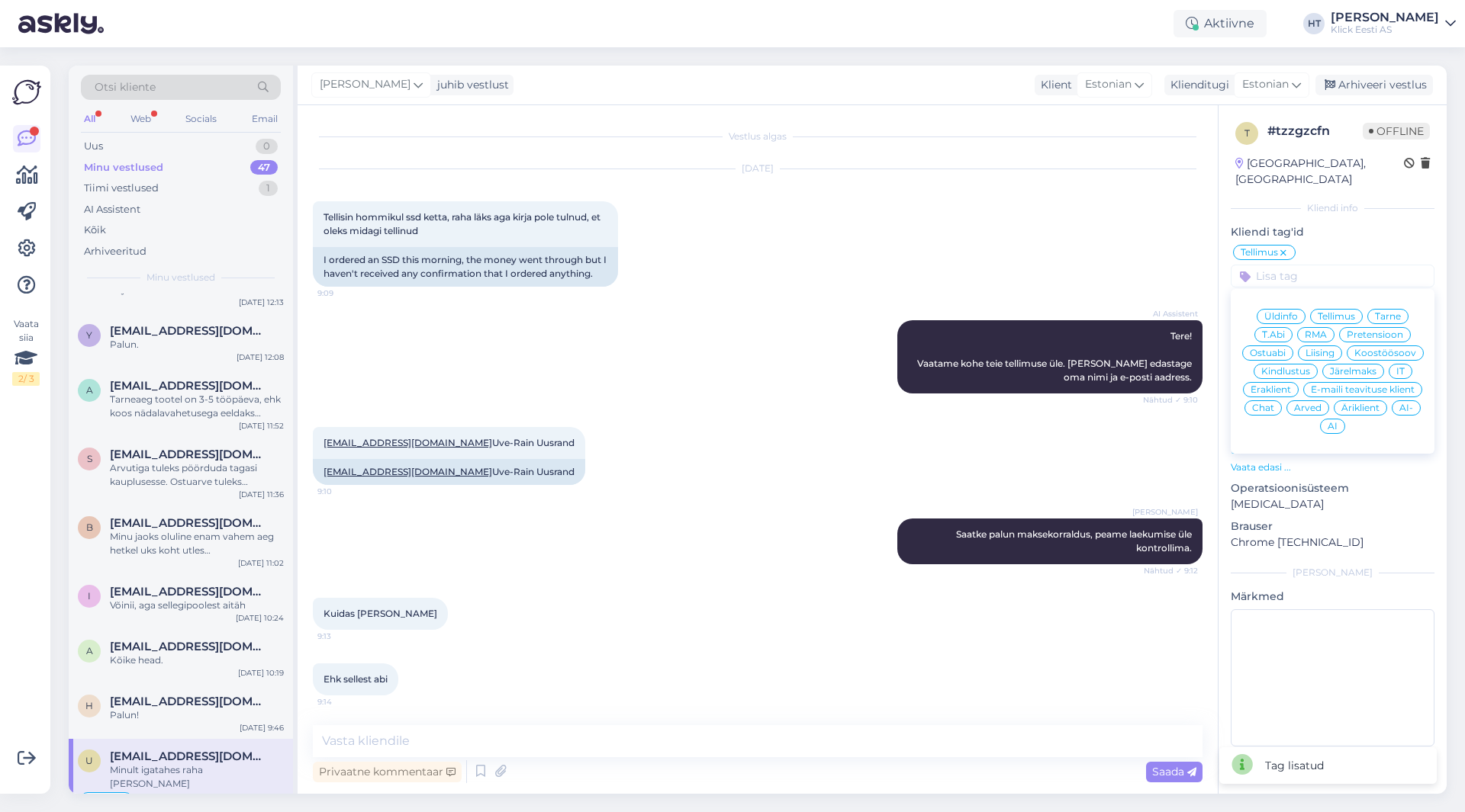
click at [1287, 385] on span "Eraklient" at bounding box center [1270, 390] width 40 height 9
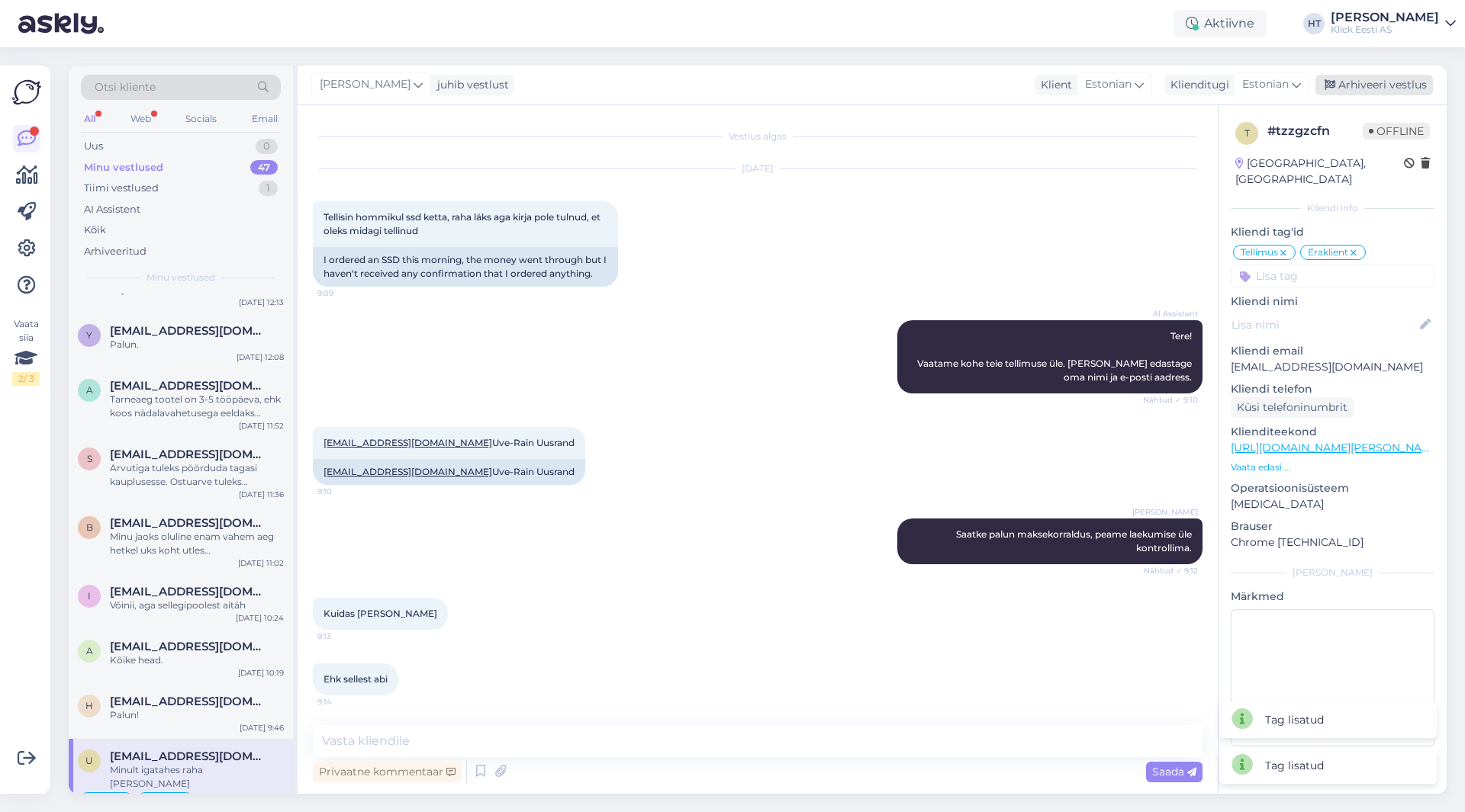
click at [1392, 79] on div "Arhiveeri vestlus" at bounding box center [1374, 86] width 117 height 21
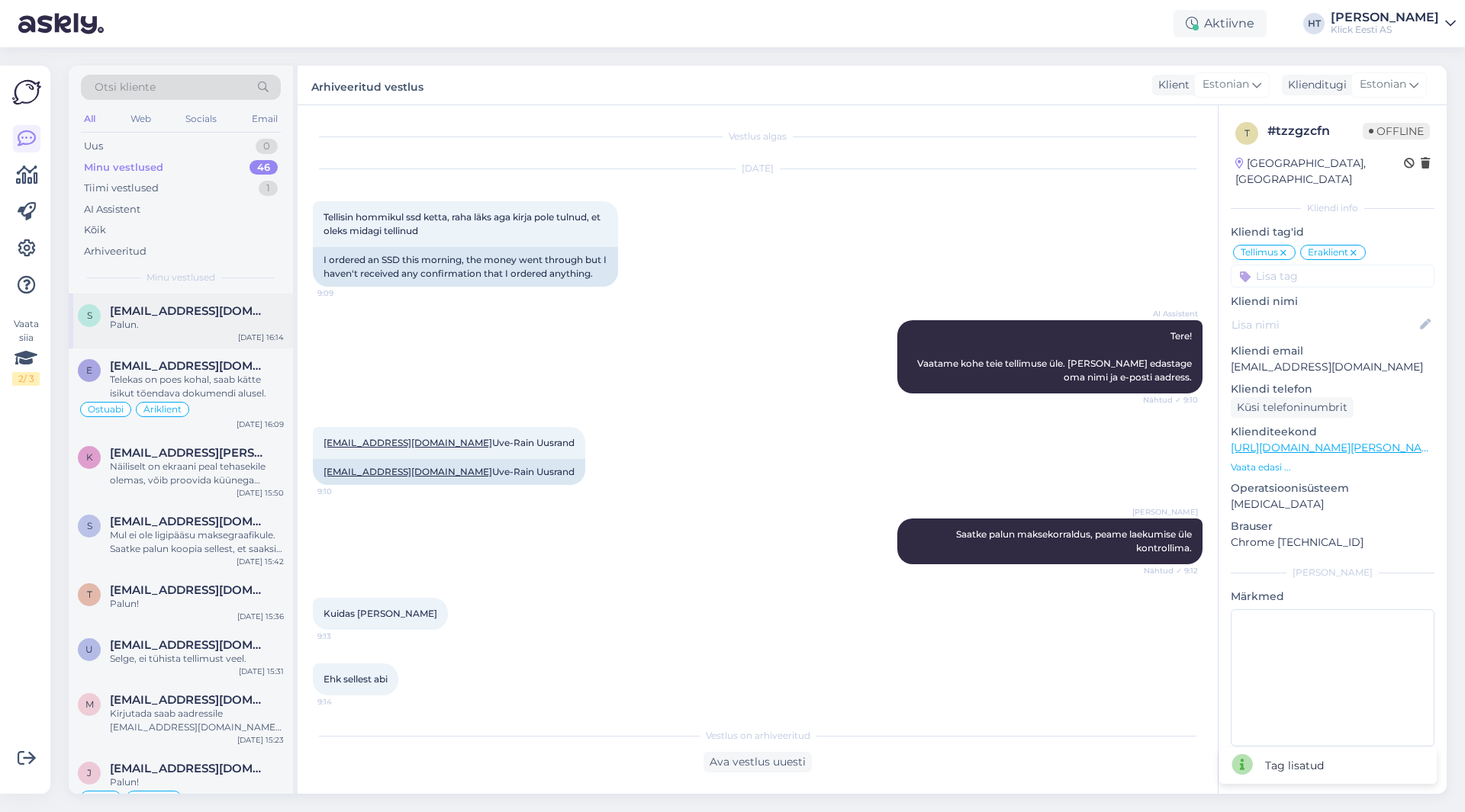
click at [226, 339] on div "s [EMAIL_ADDRESS][DOMAIN_NAME] Palun. [DATE] 16:14" at bounding box center [181, 321] width 225 height 55
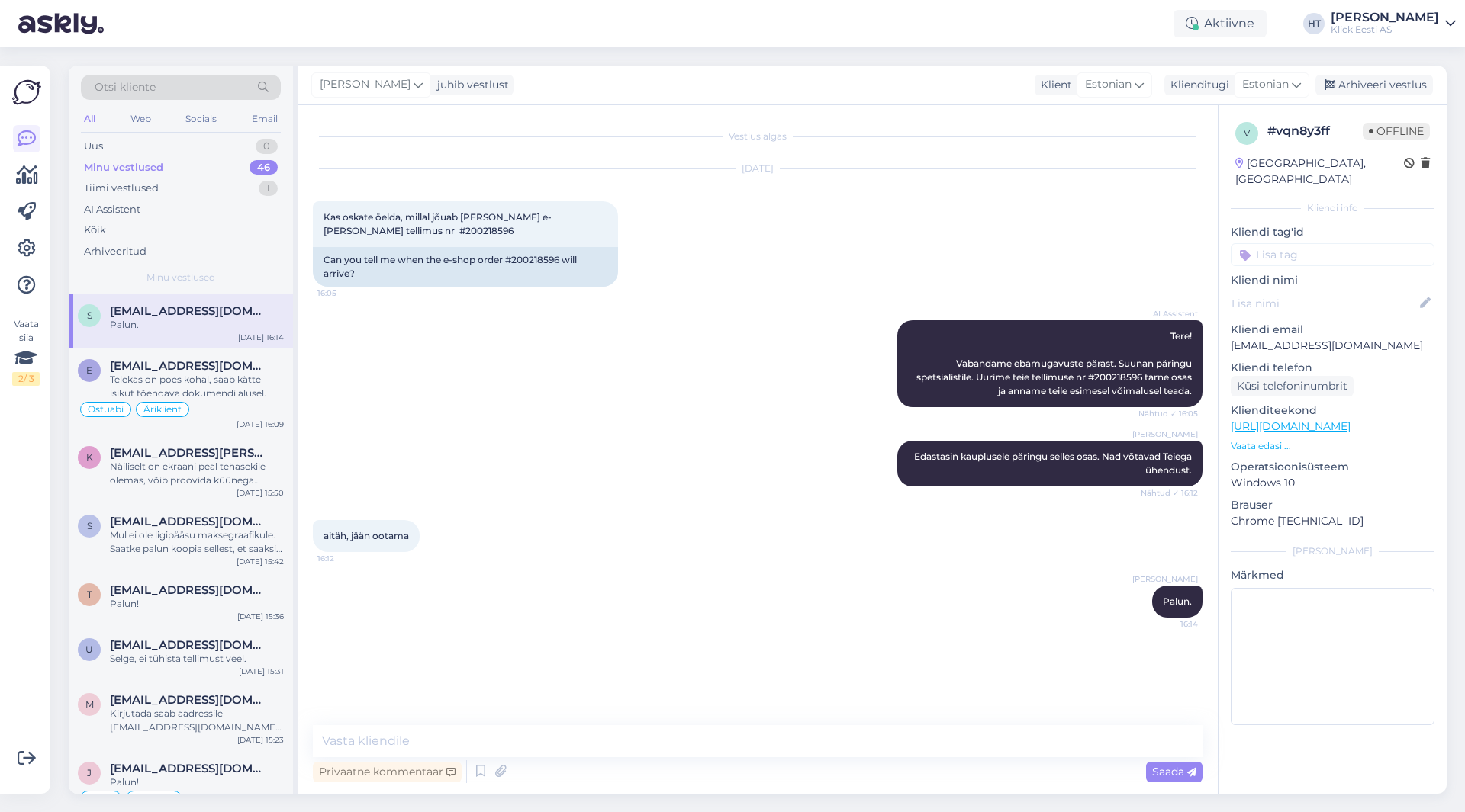
click at [1320, 243] on input at bounding box center [1332, 254] width 204 height 23
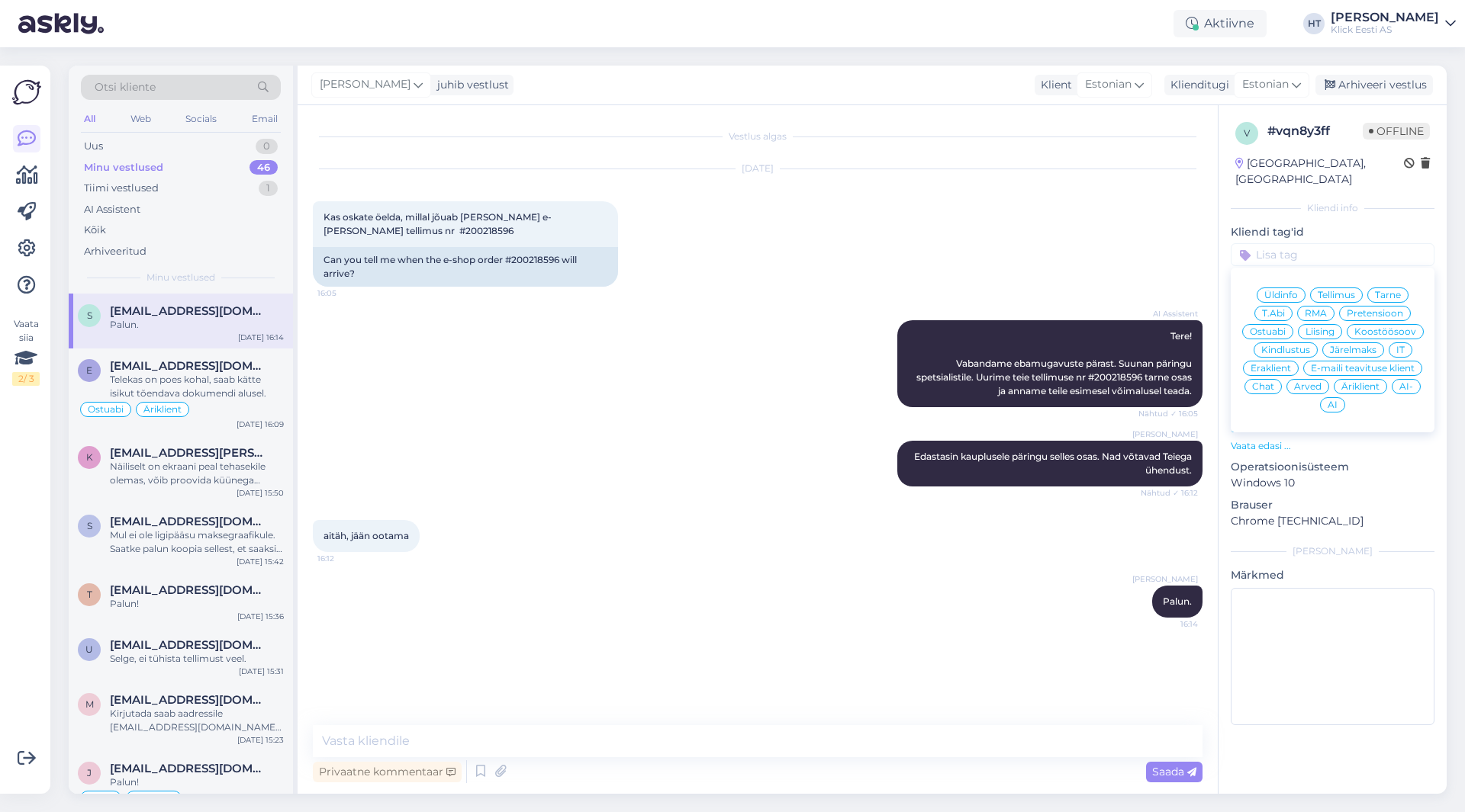
click at [1385, 291] on span "Tarne" at bounding box center [1388, 295] width 26 height 9
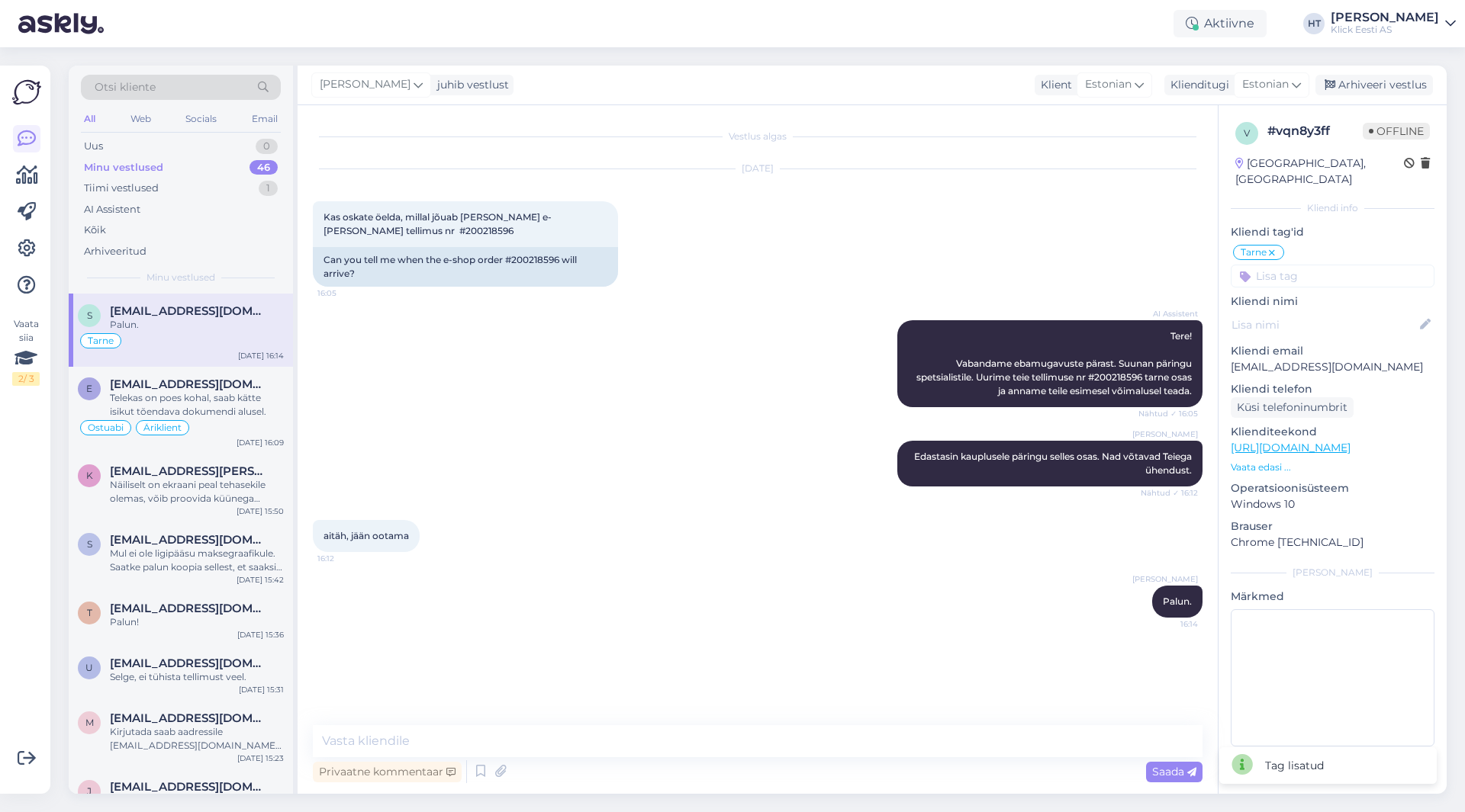
click at [1336, 265] on input at bounding box center [1332, 276] width 204 height 23
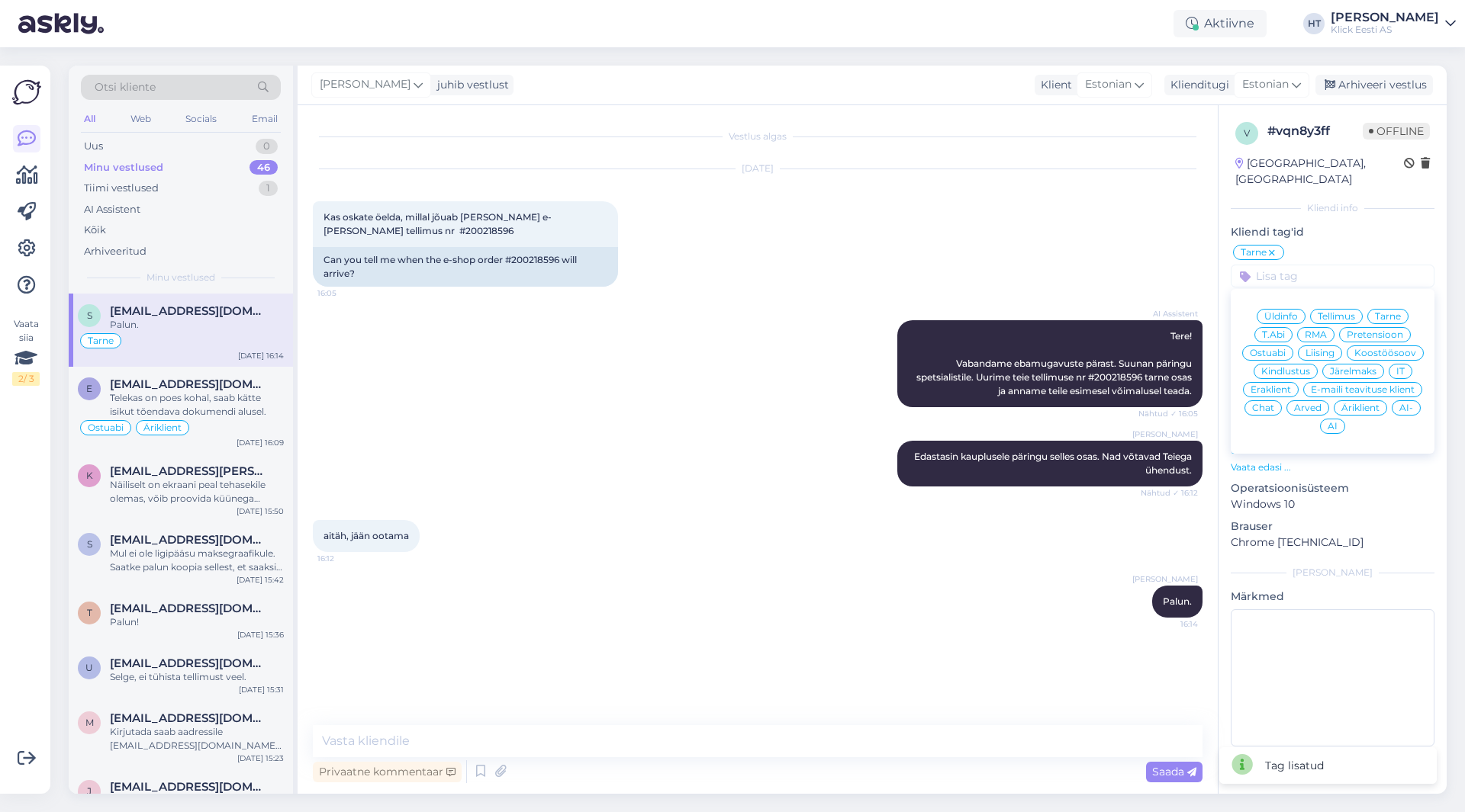
click at [1282, 385] on span "Eraklient" at bounding box center [1270, 390] width 40 height 9
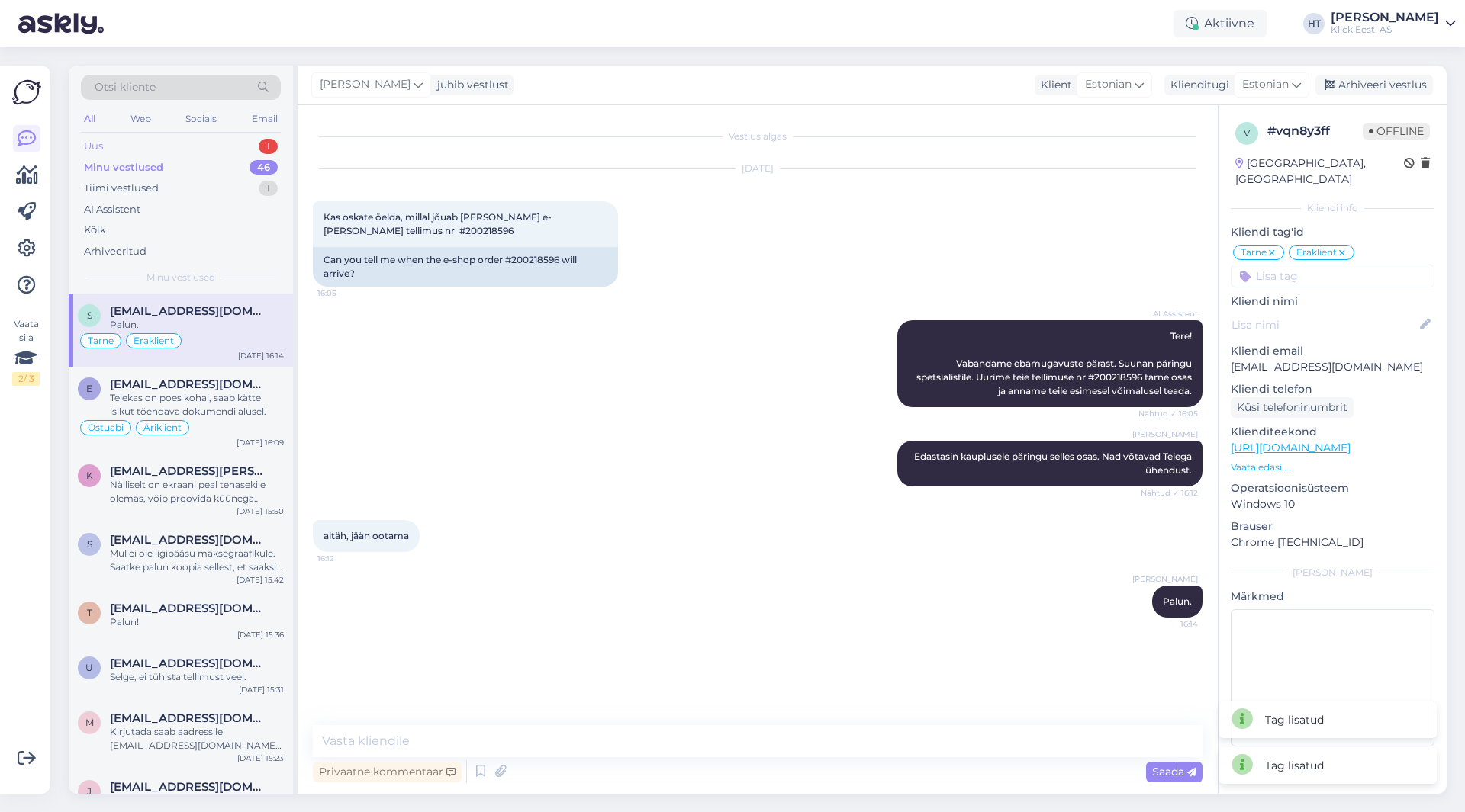
click at [263, 138] on div "Uus 1" at bounding box center [181, 146] width 200 height 21
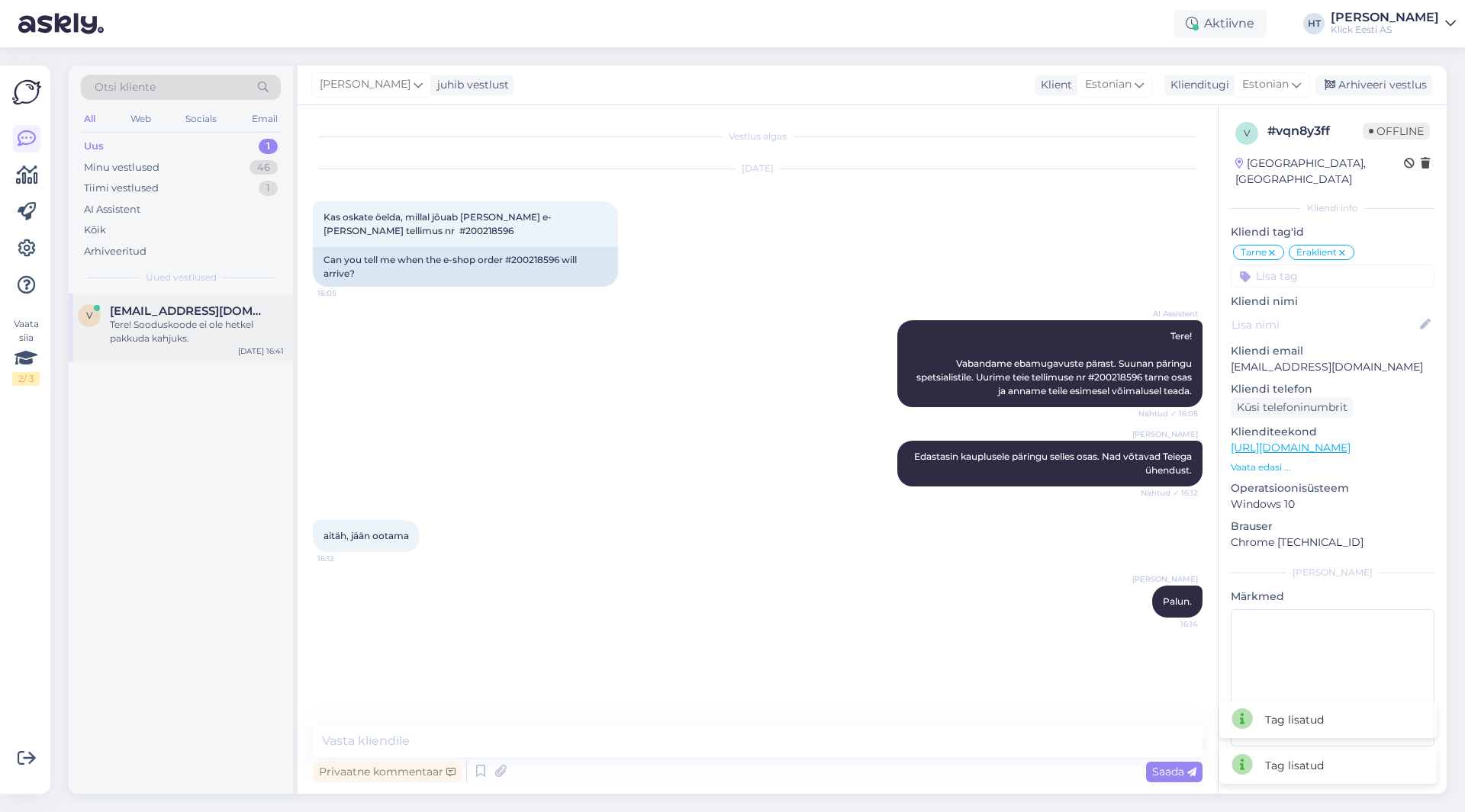
click at [211, 313] on span "[EMAIL_ADDRESS][DOMAIN_NAME]" at bounding box center [190, 311] width 159 height 14
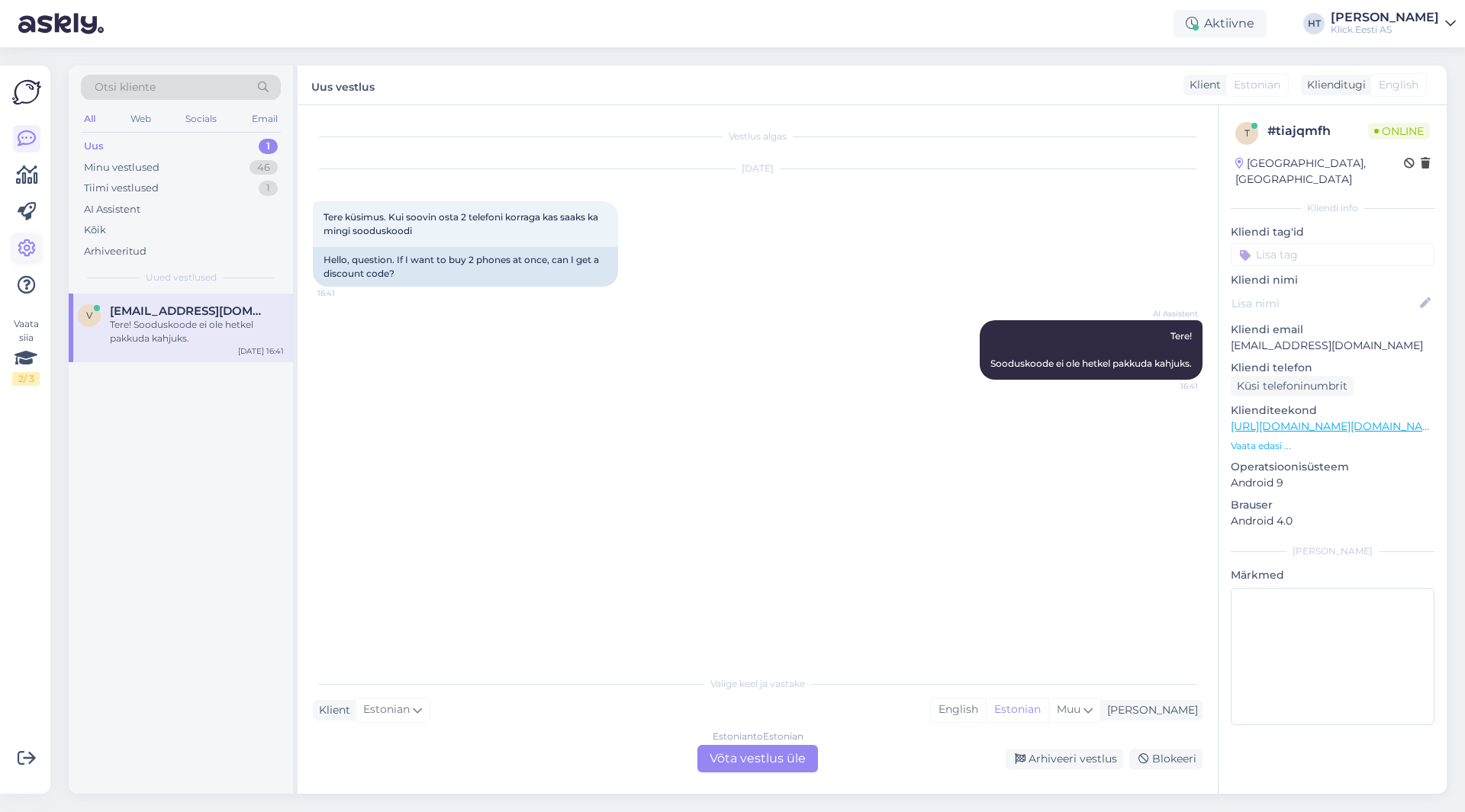
click at [28, 254] on icon at bounding box center [26, 248] width 18 height 18
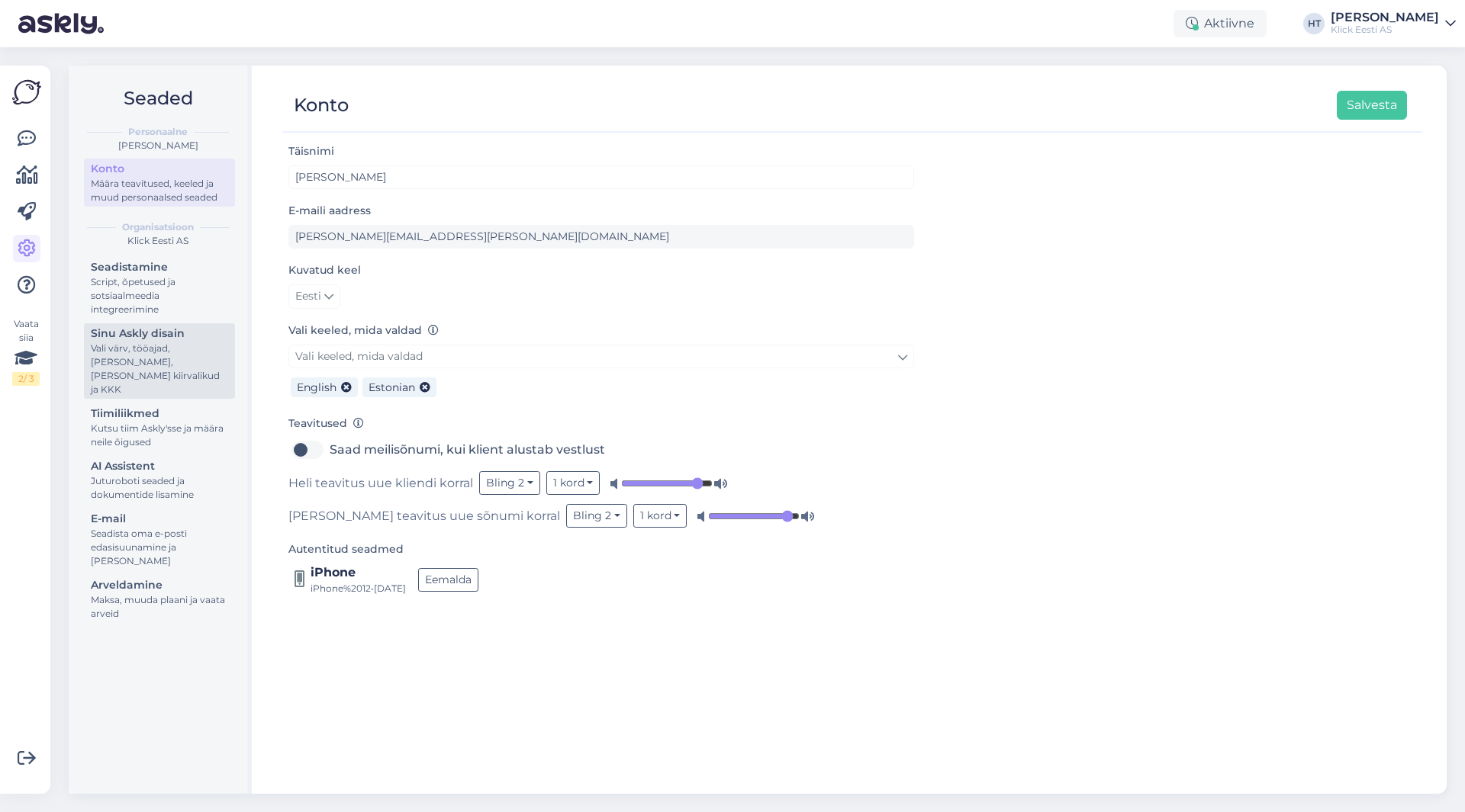
click at [163, 363] on div "Vali värv, tööajad, [PERSON_NAME], [PERSON_NAME] kiirvalikud ja KKK" at bounding box center [159, 369] width 137 height 55
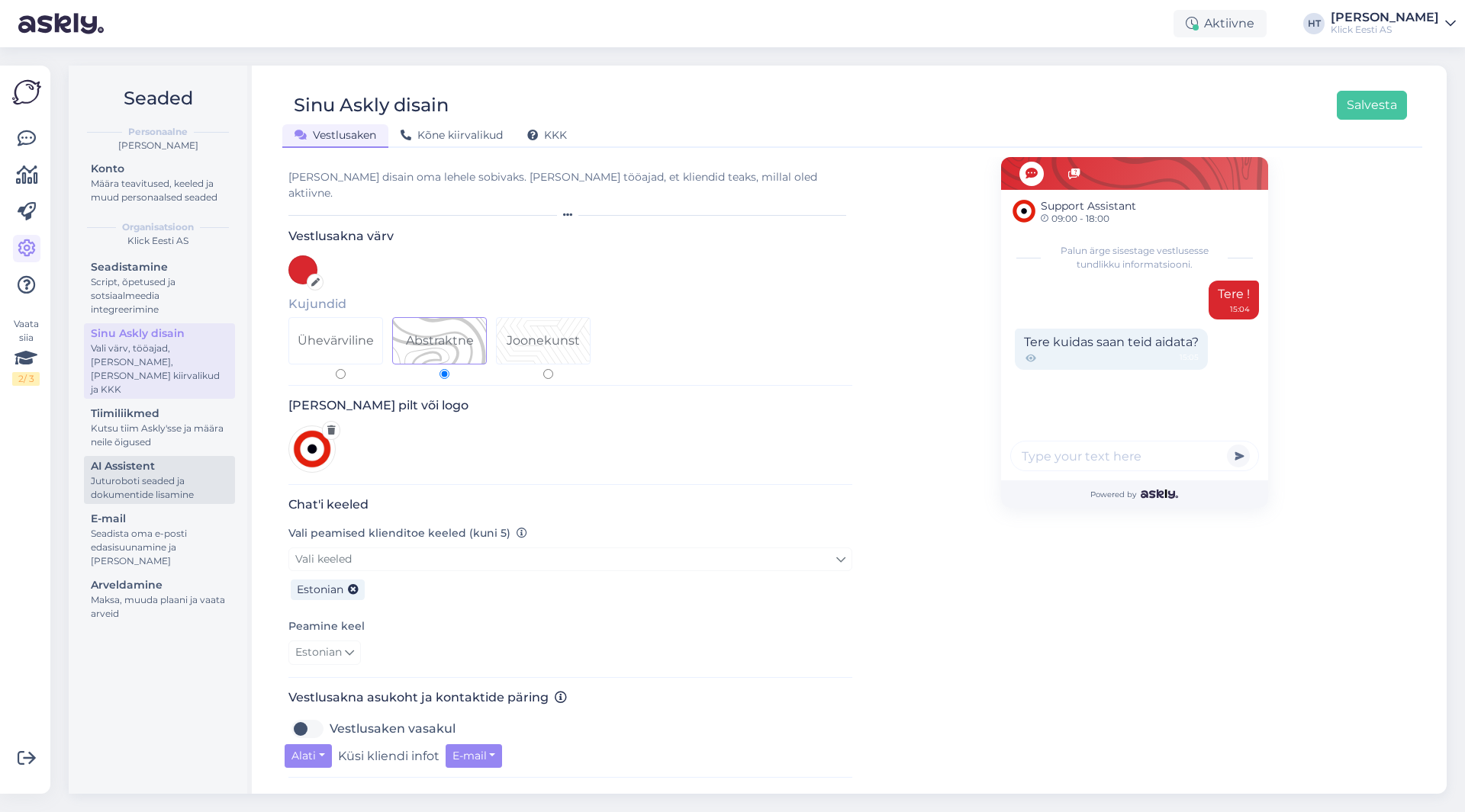
click at [166, 459] on div "AI Assistent" at bounding box center [159, 467] width 137 height 16
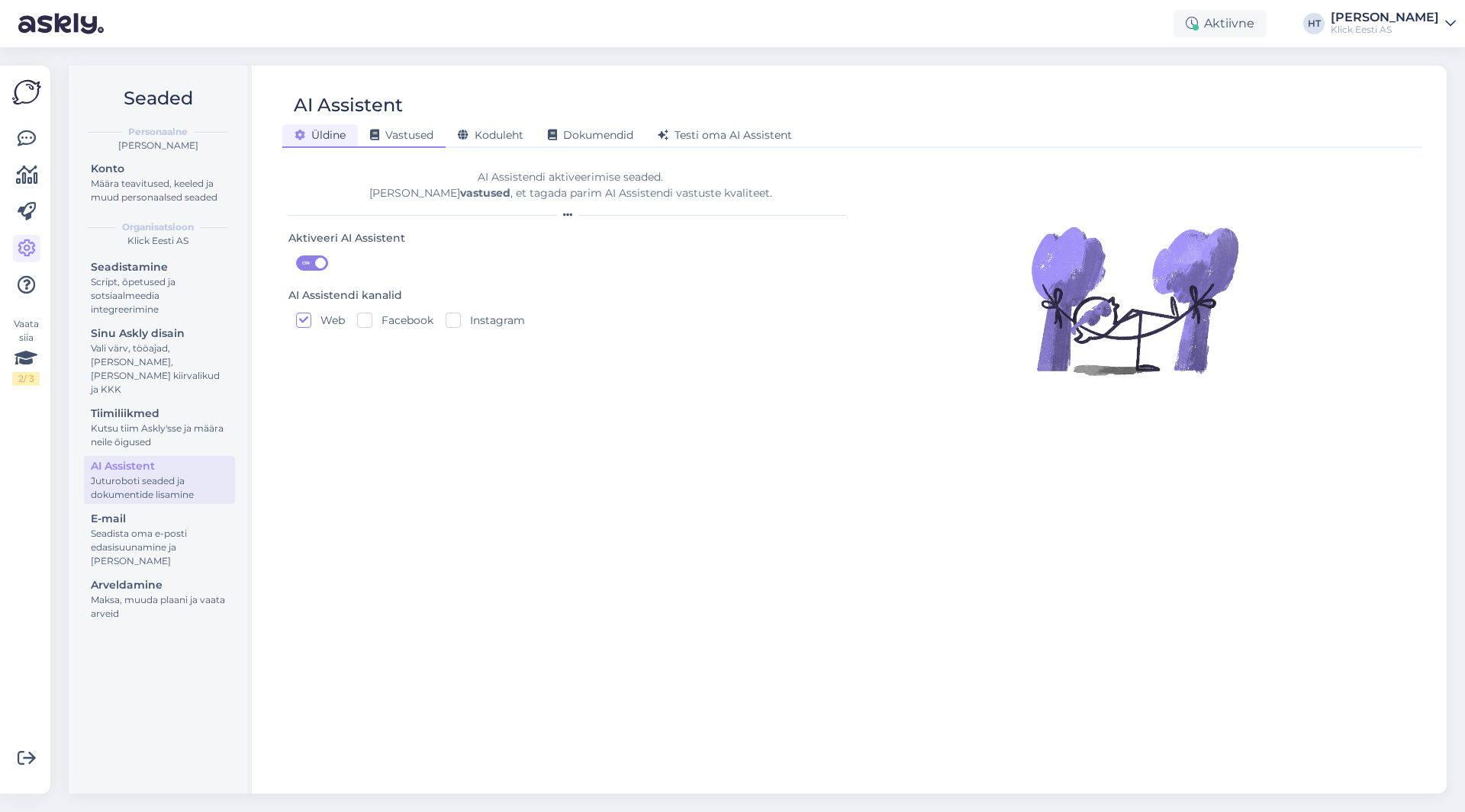
click at [432, 142] on div "Vastused" at bounding box center [401, 135] width 87 height 24
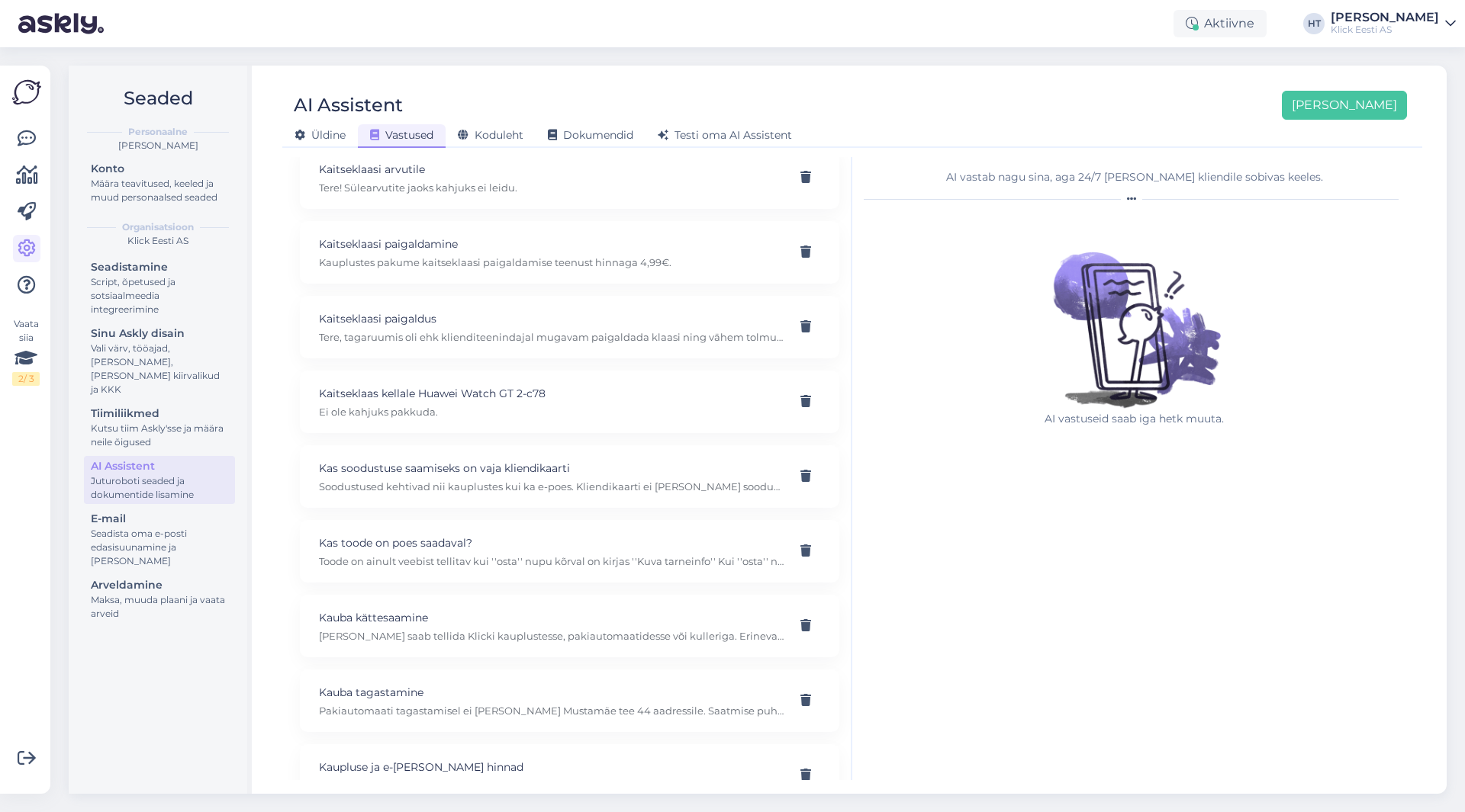
scroll to position [14660, 0]
click at [621, 476] on p "Sooduskood" at bounding box center [551, 468] width 464 height 17
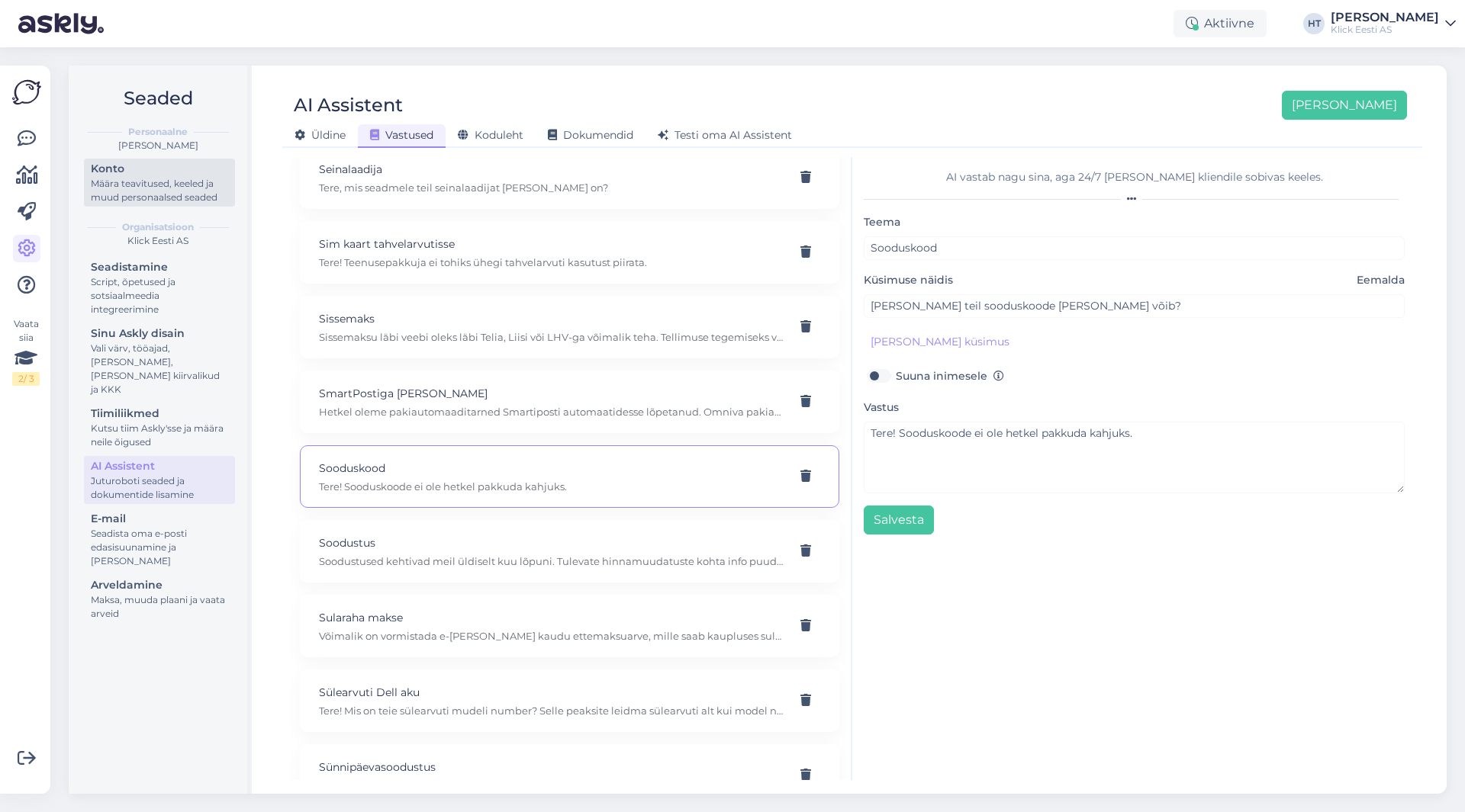
click at [185, 164] on div "Konto" at bounding box center [159, 169] width 137 height 16
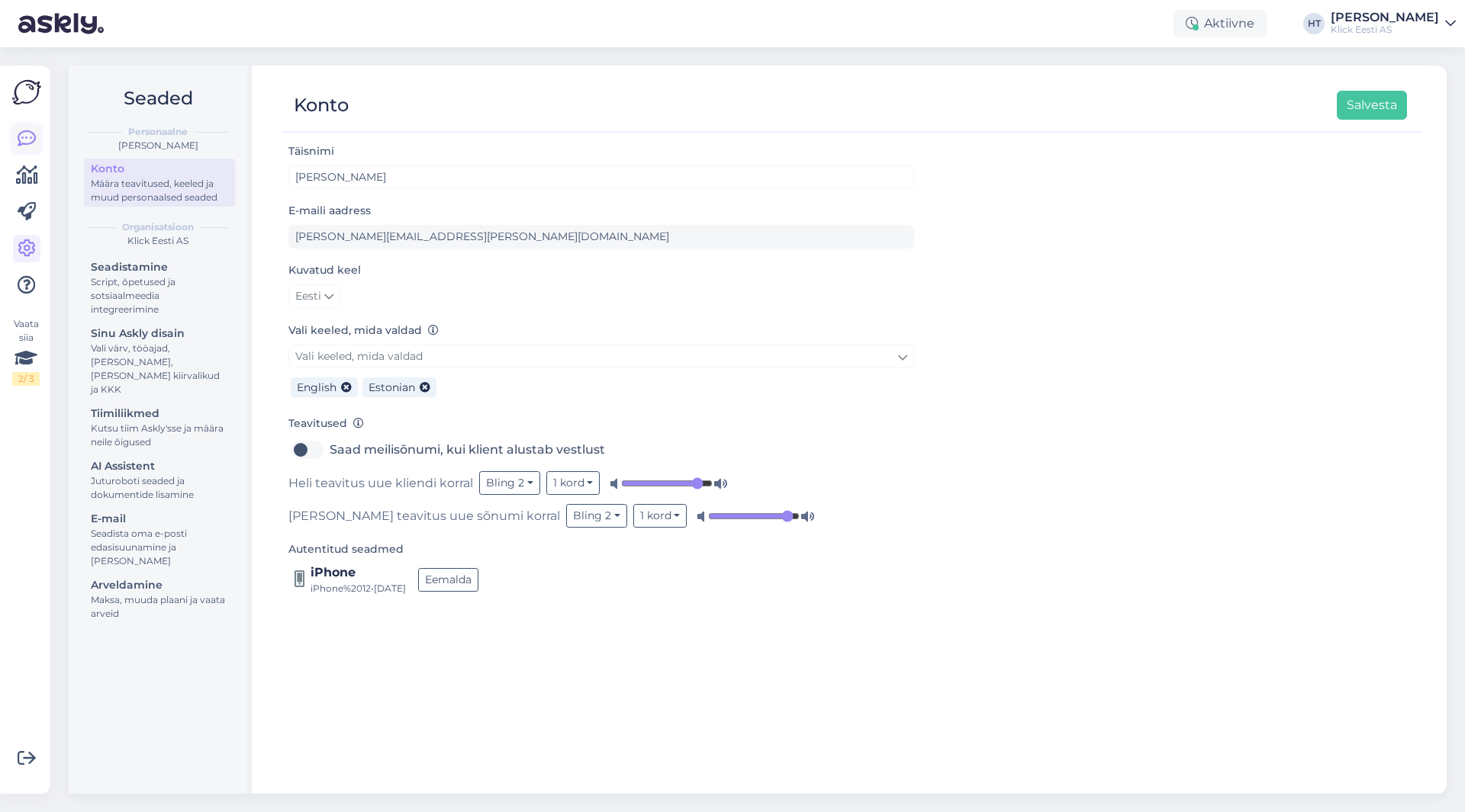
click at [22, 142] on icon at bounding box center [26, 138] width 18 height 18
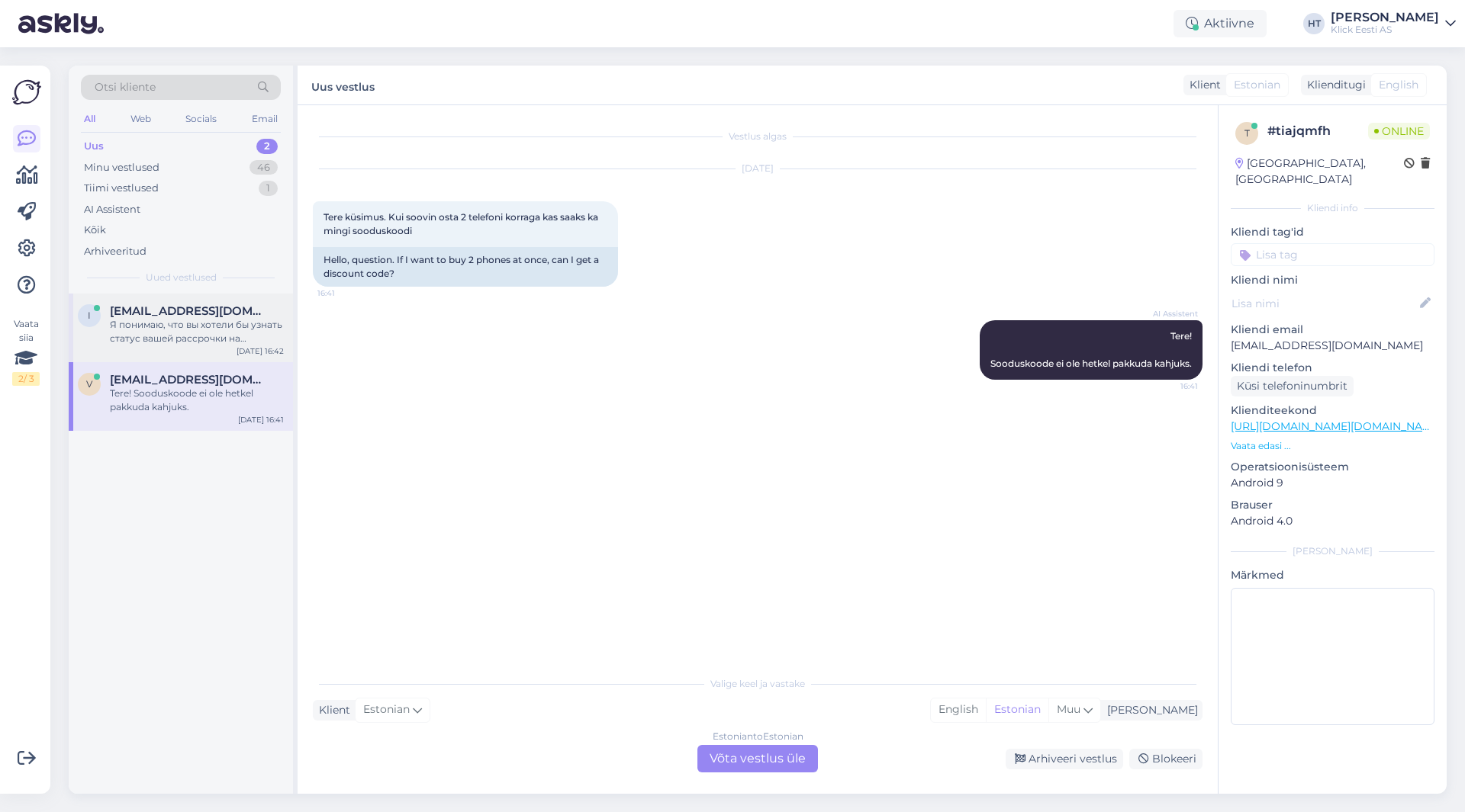
click at [167, 337] on div "Я понимаю, что вы хотели бы узнать статус вашей рассрочки на телевизор через Te…" at bounding box center [197, 331] width 174 height 27
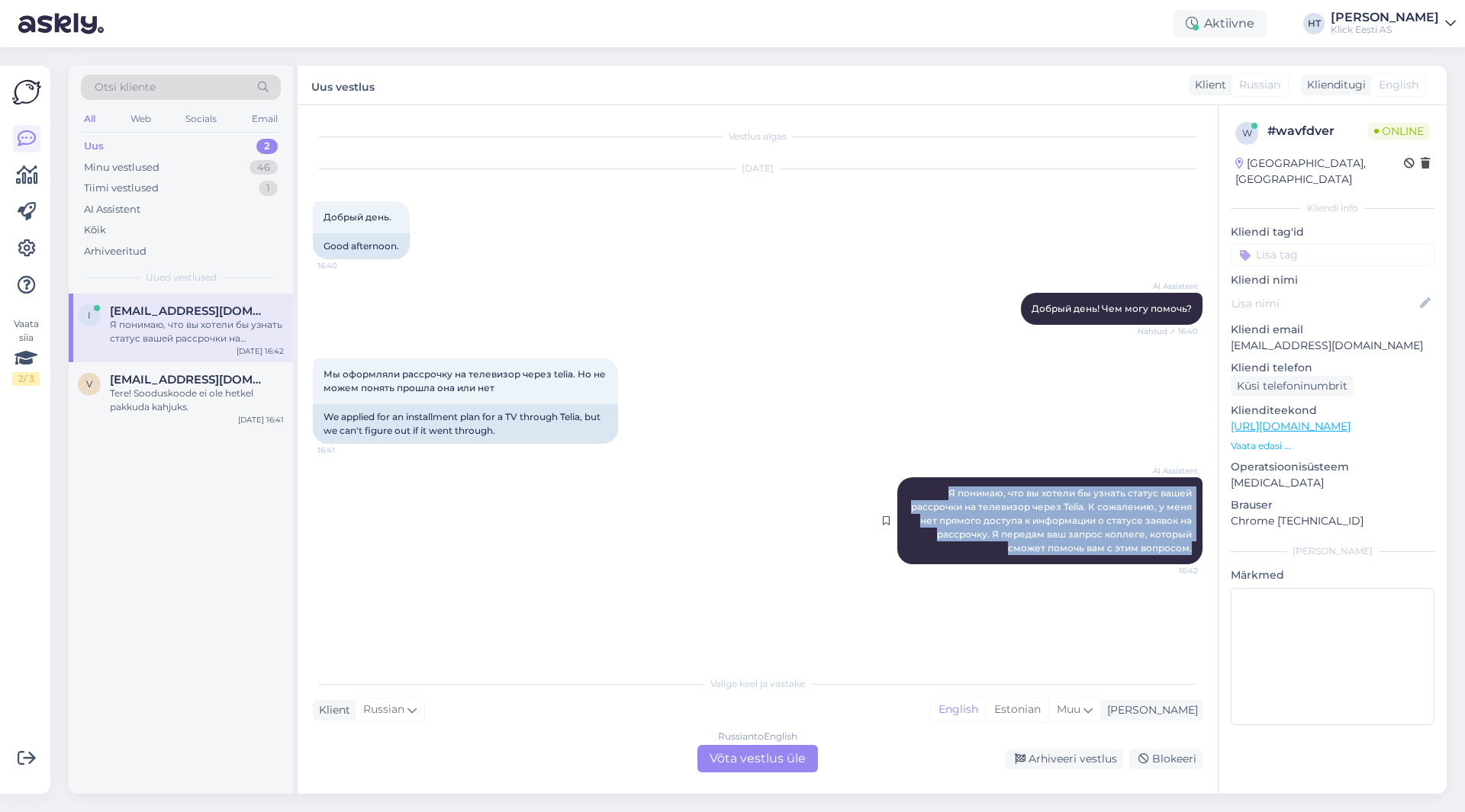
drag, startPoint x: 950, startPoint y: 496, endPoint x: 1196, endPoint y: 553, distance: 252.5
click at [1196, 553] on div "AI Assistent Я понимаю, что вы хотели бы узнать статус вашей рассрочки на телев…" at bounding box center [1049, 520] width 305 height 87
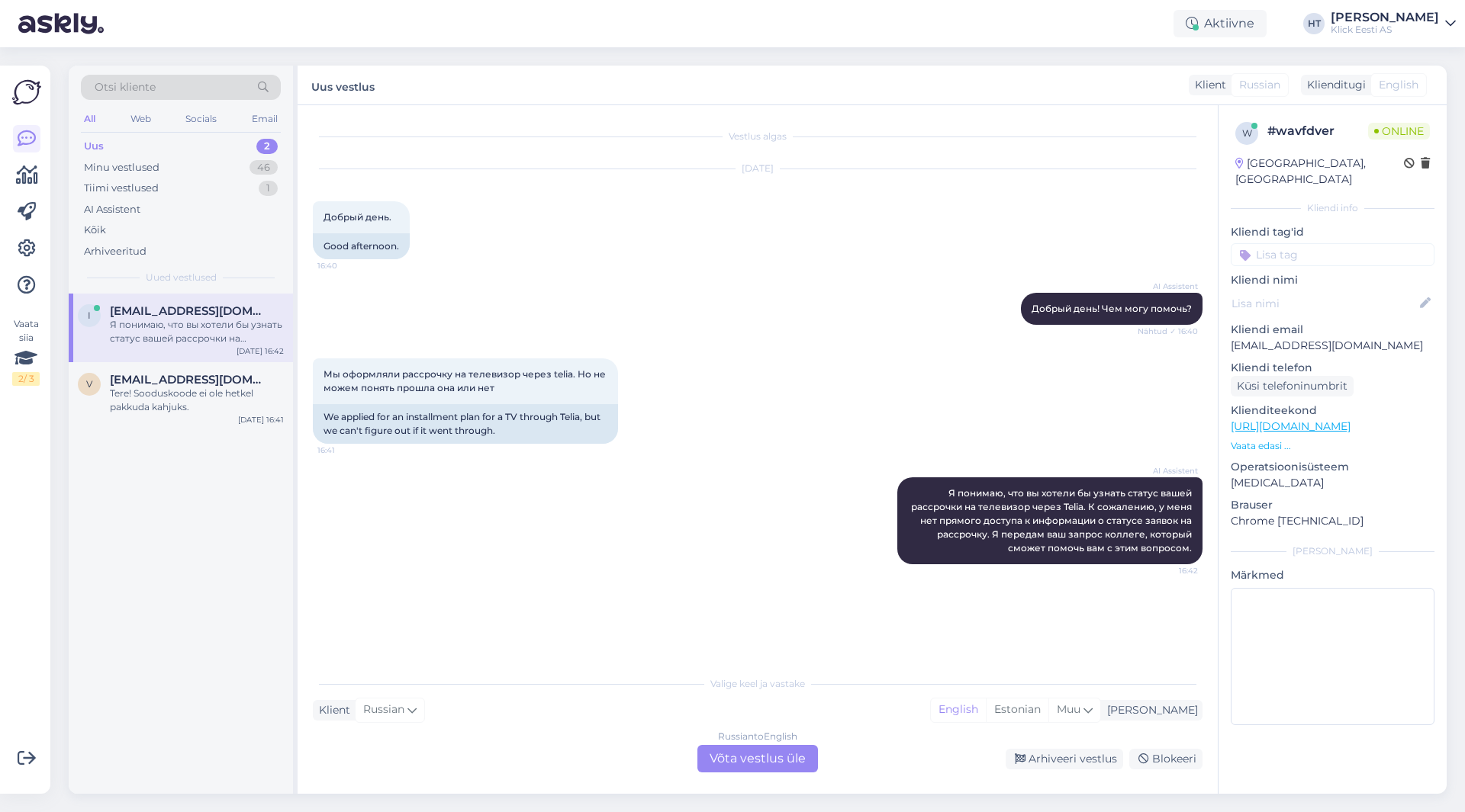
click at [871, 427] on div "Мы оформляли рассрочку на телевизор через telia. Но не можем понять прошла она …" at bounding box center [758, 401] width 890 height 119
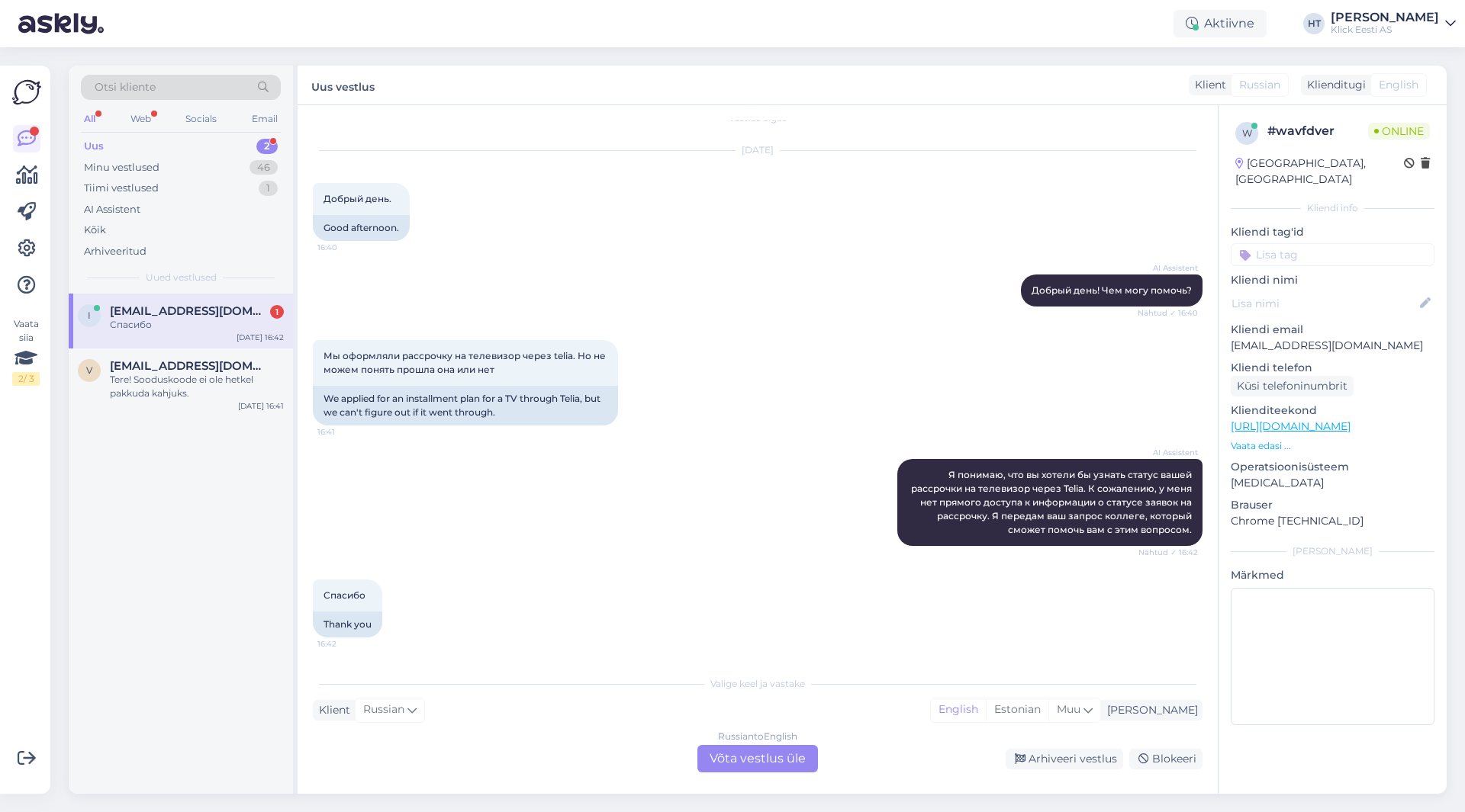
click at [664, 278] on div "AI Assistent Добрый день! Чем могу помочь? Nähtud ✓ 16:40" at bounding box center [758, 290] width 890 height 66
click at [277, 315] on div "1" at bounding box center [277, 312] width 14 height 14
click at [1280, 338] on p "[EMAIL_ADDRESS][DOMAIN_NAME]" at bounding box center [1332, 346] width 204 height 16
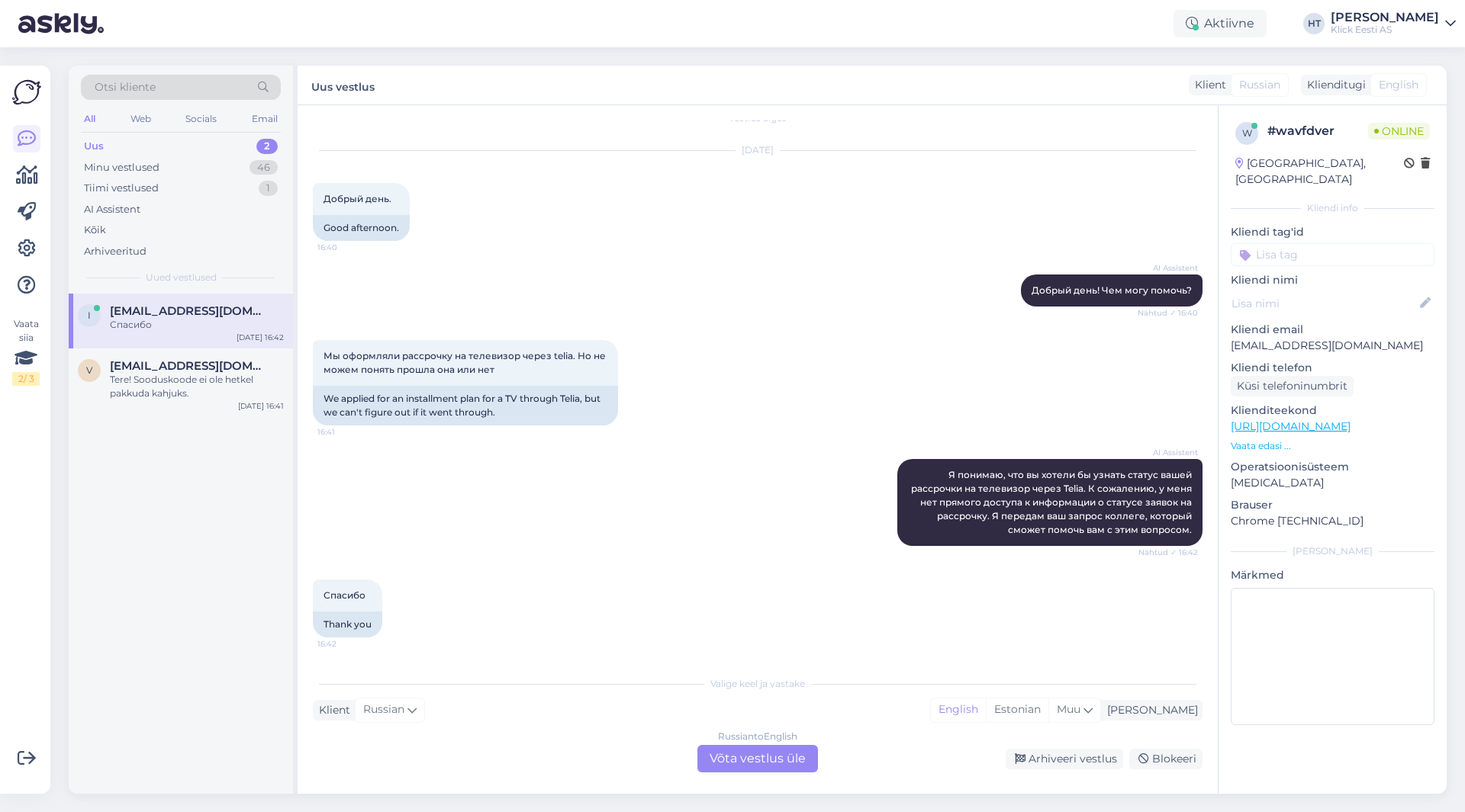
click at [758, 761] on div "Russian to English Võta vestlus üle" at bounding box center [758, 759] width 121 height 27
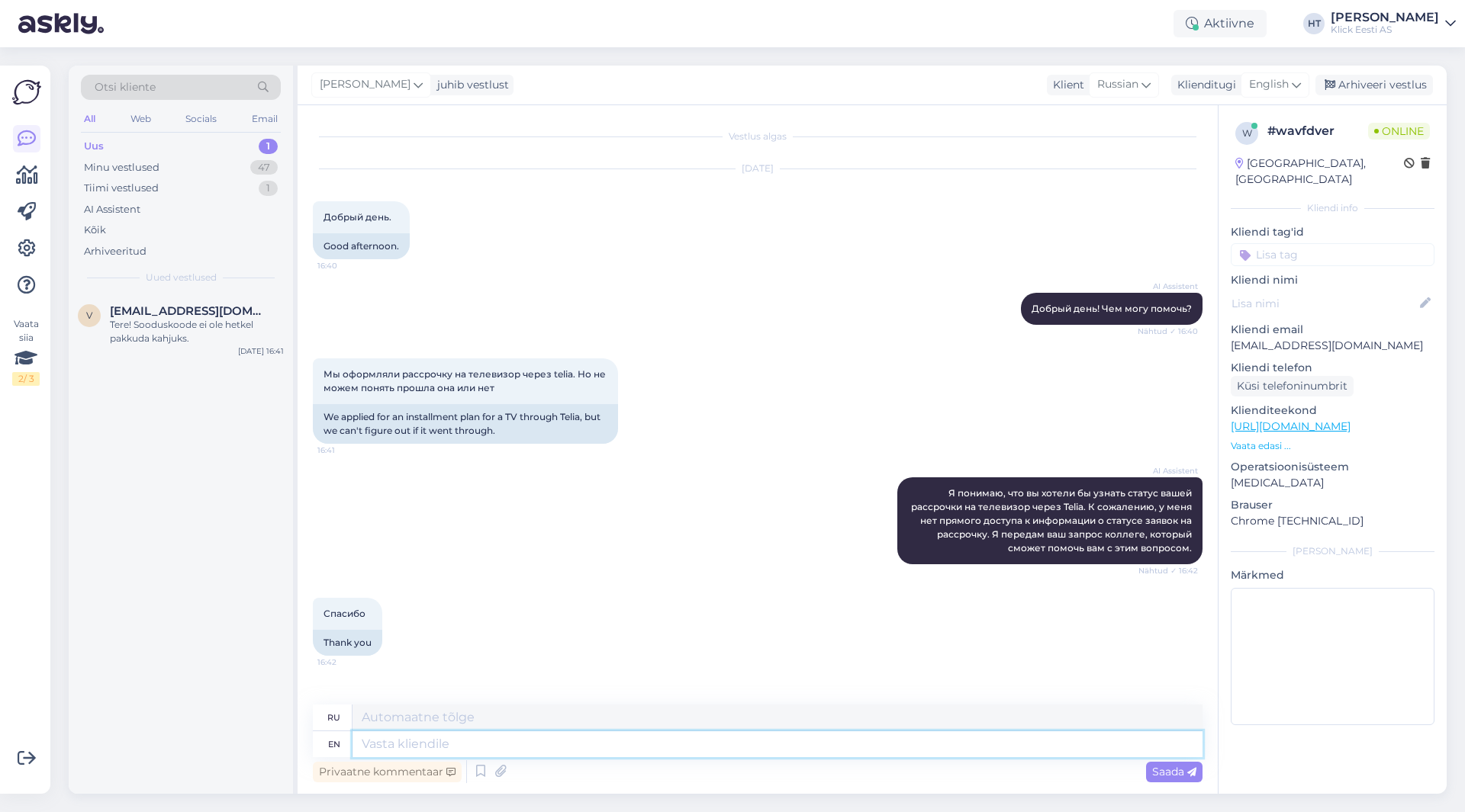
click at [756, 748] on textarea at bounding box center [777, 745] width 850 height 26
type textarea "There's"
type textarea "Есть"
type textarea "There's an order"
type textarea "Есть заказ."
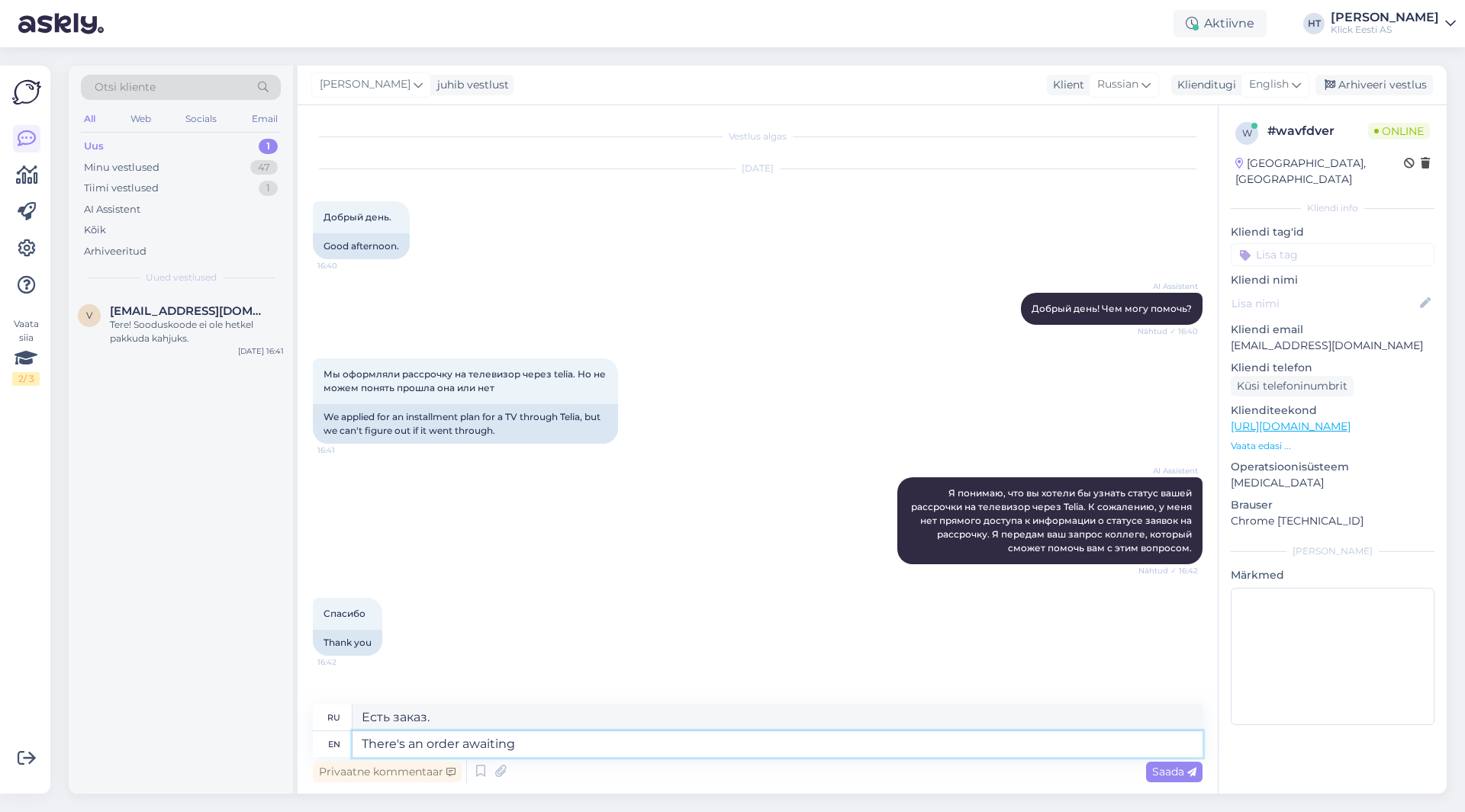
type textarea "There's an order awaiting"
type textarea "Ожидается заказ."
type textarea "There's an order awaiting payment"
type textarea "Есть заказ, ожидающий оплаты."
type textarea "There's an order awaiting payment."
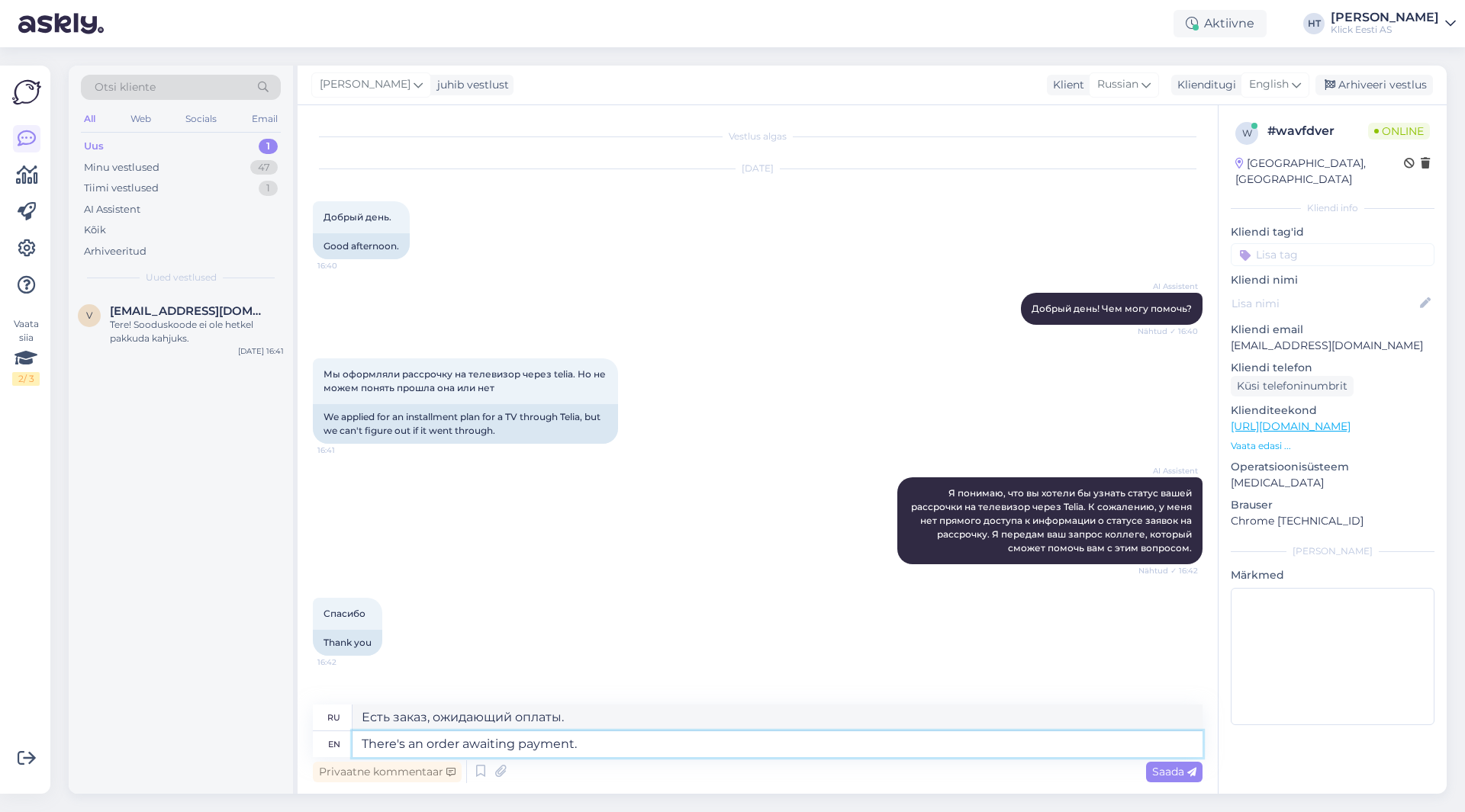
type textarea "Заказ ожидает оплаты."
type textarea "There's an order"
type textarea "Ожидается заказ."
type textarea "There's"
type textarea "Есть заказ."
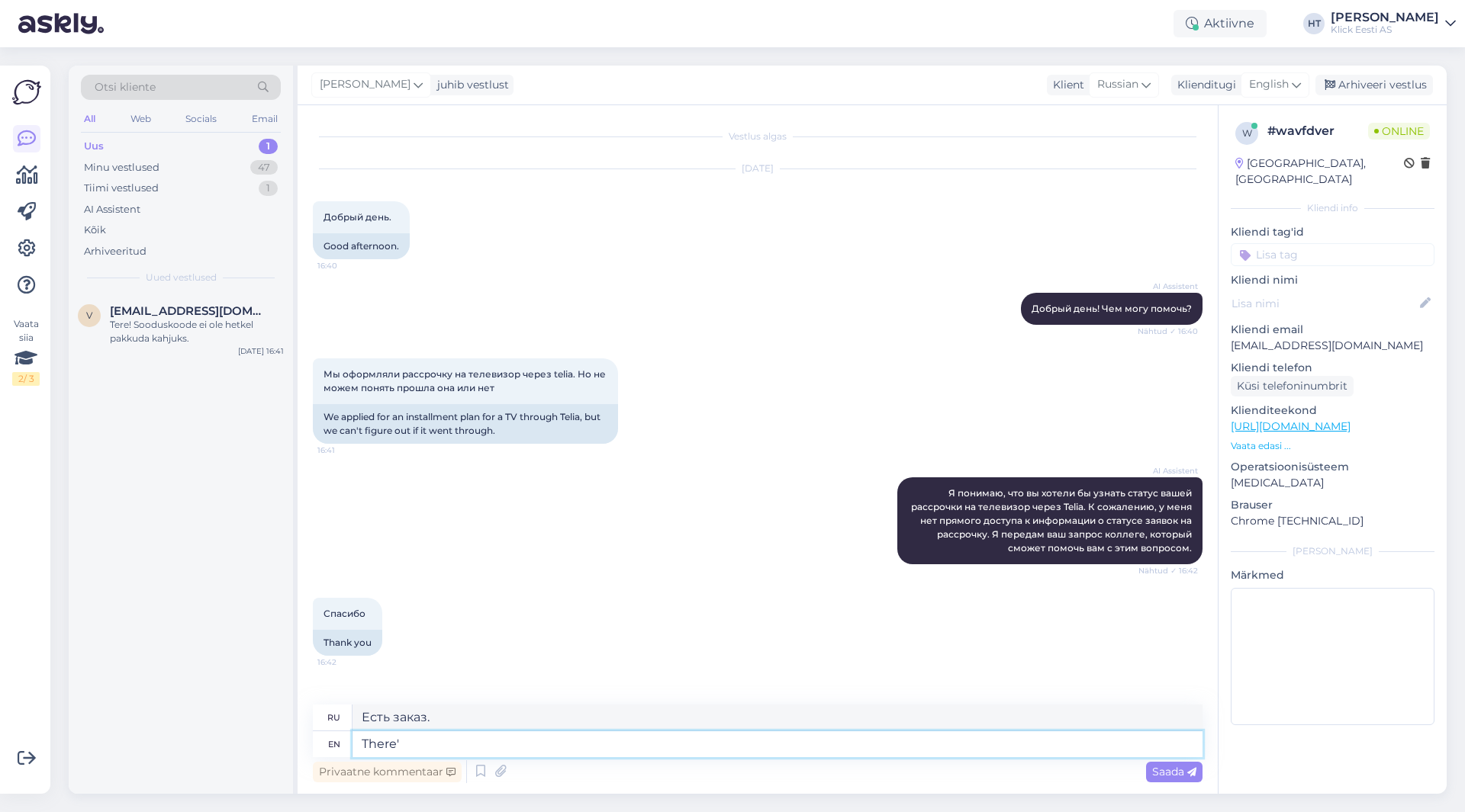
type textarea "There"
type textarea "Есть"
type textarea "T"
type textarea "Did"
type textarea "Делал"
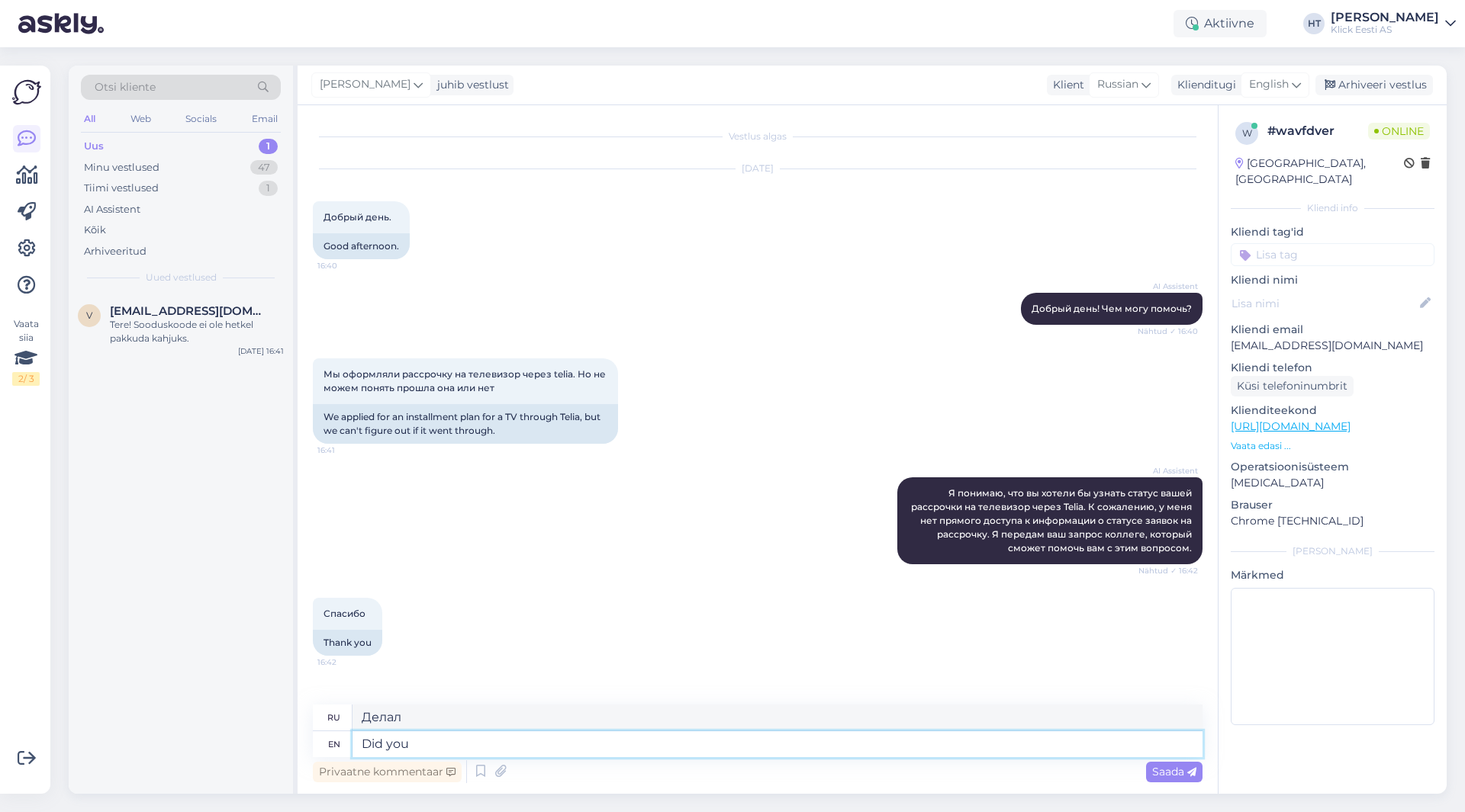
type textarea "Did you"
type textarea "Ты сделал?"
type textarea "Did you finalize t"
type textarea "Вы завершили?"
type textarea "Did you finalize the"
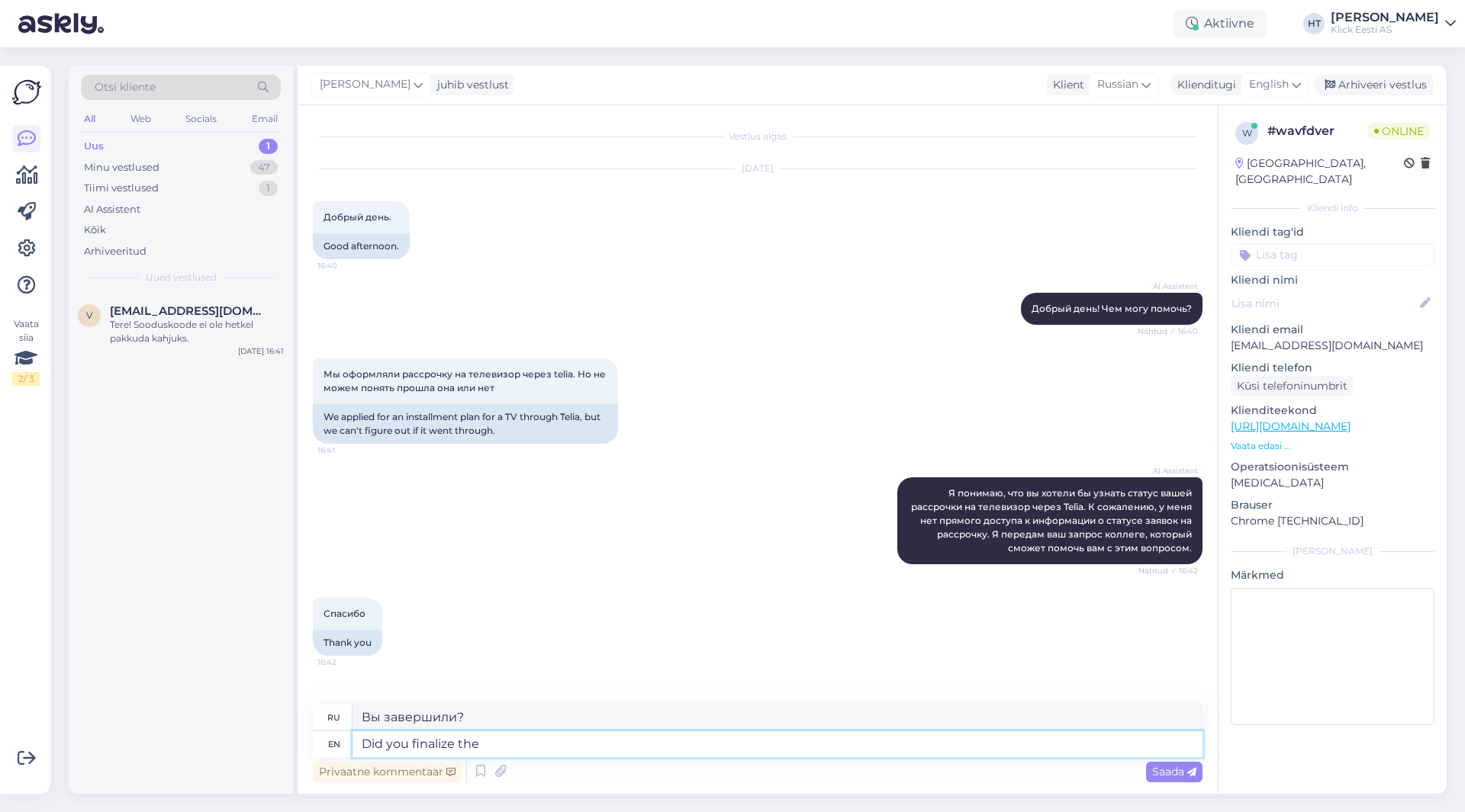
type textarea "Вы завершили"
type textarea "Did you finalize the si"
type textarea "Вы завершили si?"
type textarea "Did you finalize the signing"
type textarea "Вы завершили подписание?"
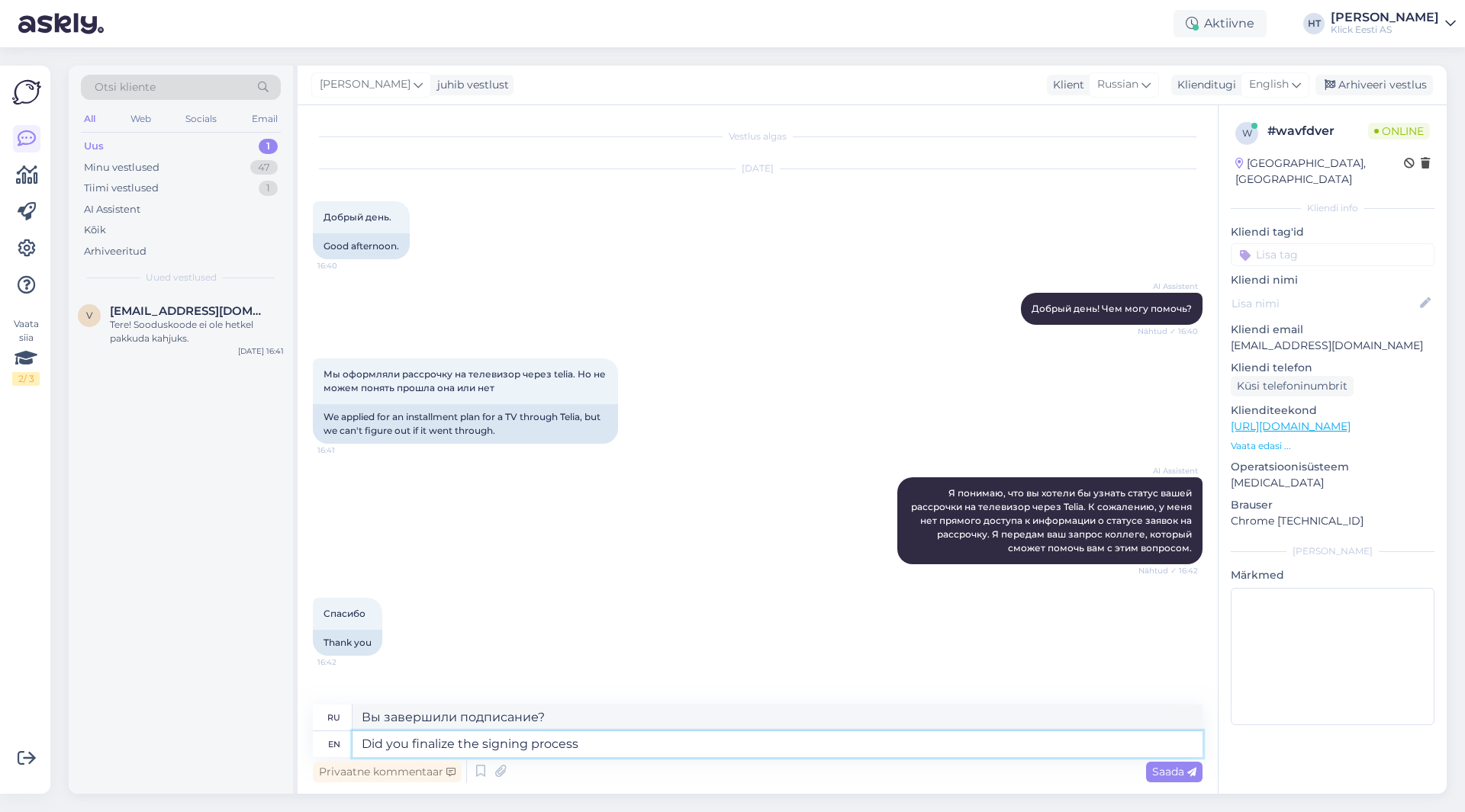
type textarea "Did you finalize the signing process t"
type textarea "Вы завершили процесс подписания?"
type textarea "Did you finalize the signing process through"
type textarea "Вы завершили процесс подписания через"
type textarea "Did you finalize the signing process through Telia's"
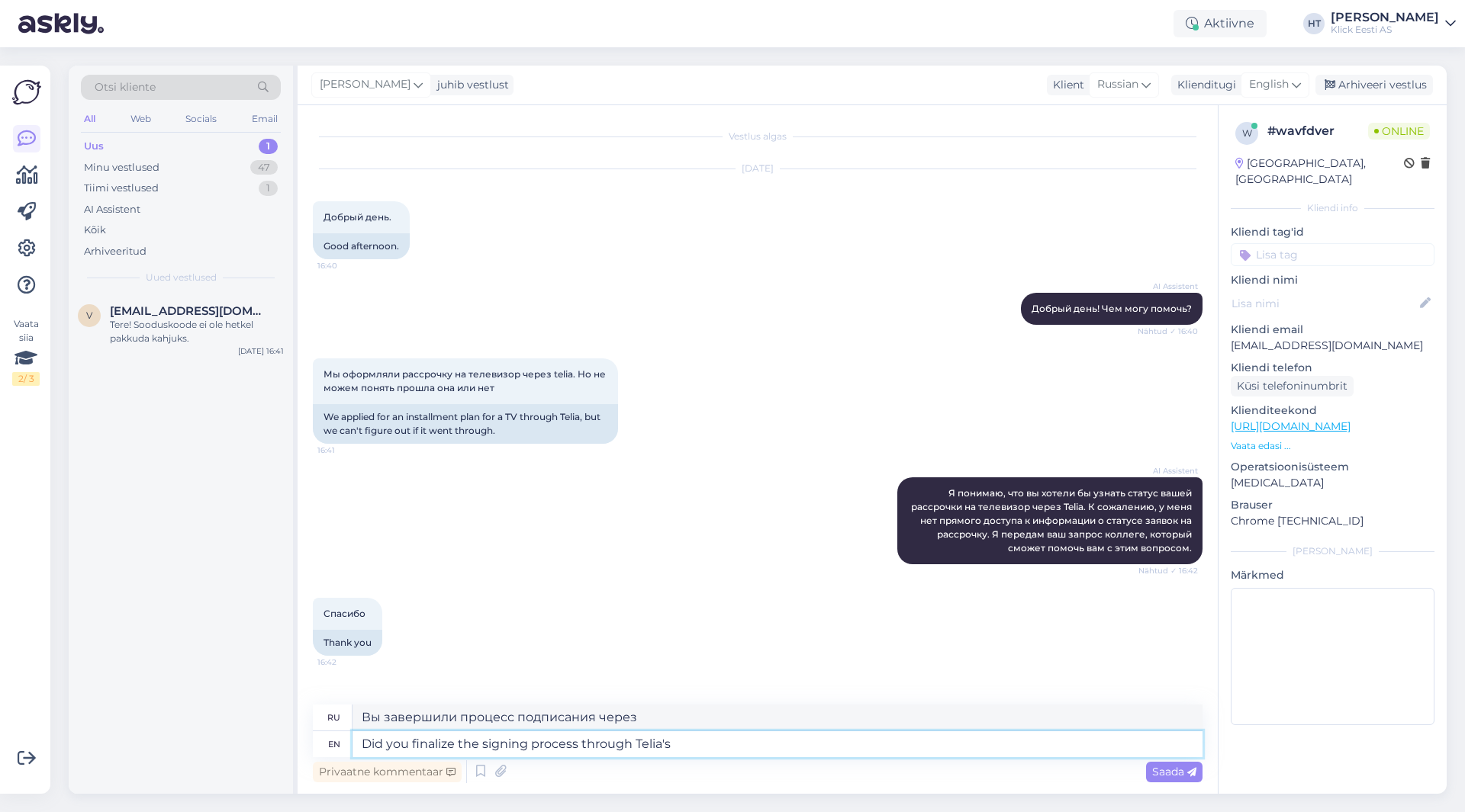
type textarea "Вы завершили процесс подписания через [GEOGRAPHIC_DATA]?"
type textarea "Did you finalize the signing process through Telia's wesbite?"
type textarea "Вы завершили процесс подписания через веб-сайт Telia?"
type textarea "Did you finalize the signing process through Telia's"
type textarea "Вы завершили процесс подписания через [GEOGRAPHIC_DATA]?"
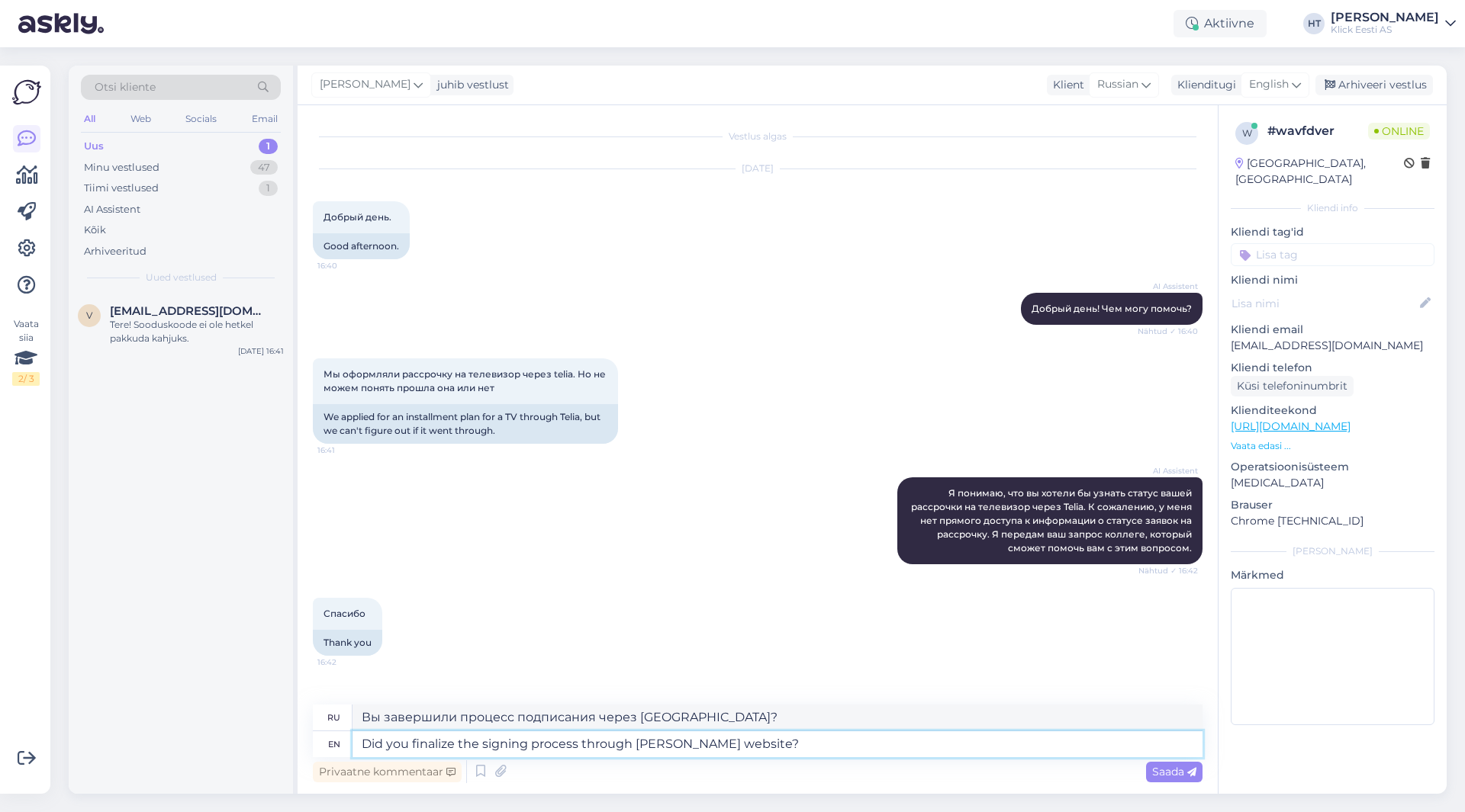
type textarea "Did you finalize the signing process through [PERSON_NAME] website?"
type textarea "Вы завершили процесс подписания через сайт Telia?"
type textarea "Did you finalize the signing process through Telia's"
type textarea "Вы завершили процесс подписания через [GEOGRAPHIC_DATA]?"
type textarea "Did you finalize the signing process throu"
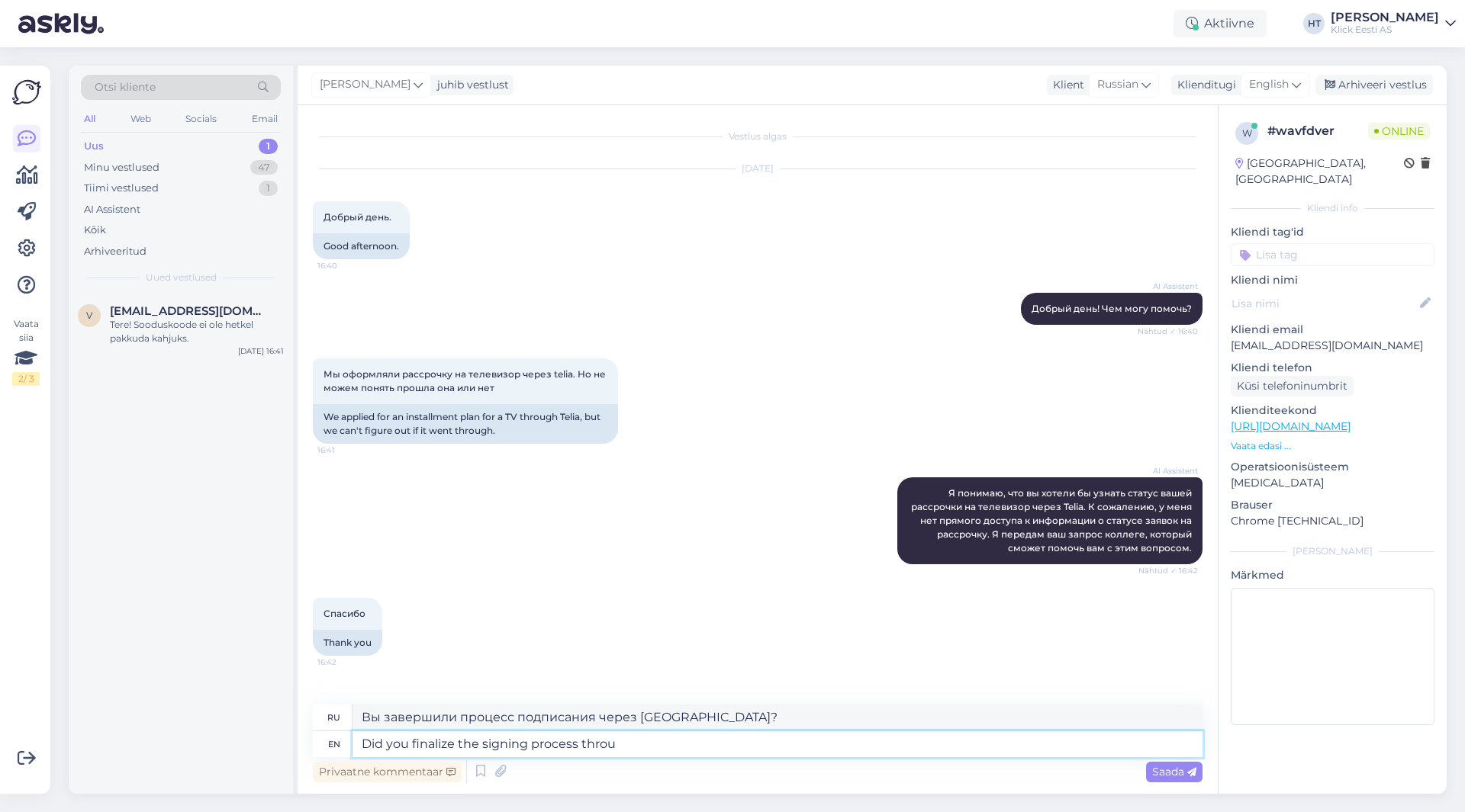
type textarea "Вы завершили процесс подписания через"
type textarea "Did you finalize the signing process"
type textarea "Вы завершили процесс подписания?"
type textarea "Did you finalize the signing process after"
type textarea "Вы завершили процесс подписания после"
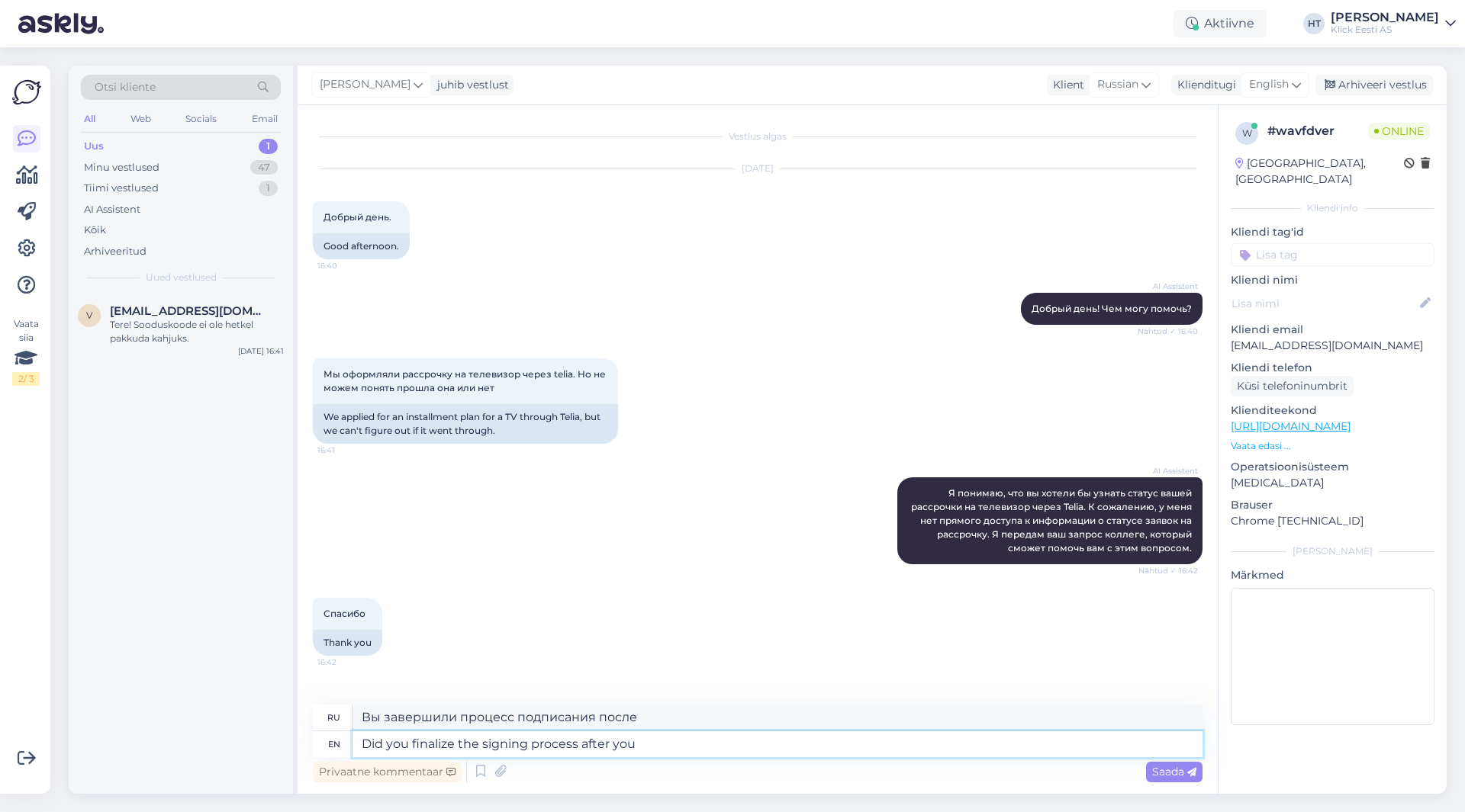
type textarea "Did you finalize the signing process after you w"
type textarea "Вы завершили процесс подписания после того, как вы"
type textarea "Did you finalize the signing process after you were re"
type textarea "Вы завершили процесс подписания после того, как вы были"
type textarea "Did you finalize the signing process after you were referred to"
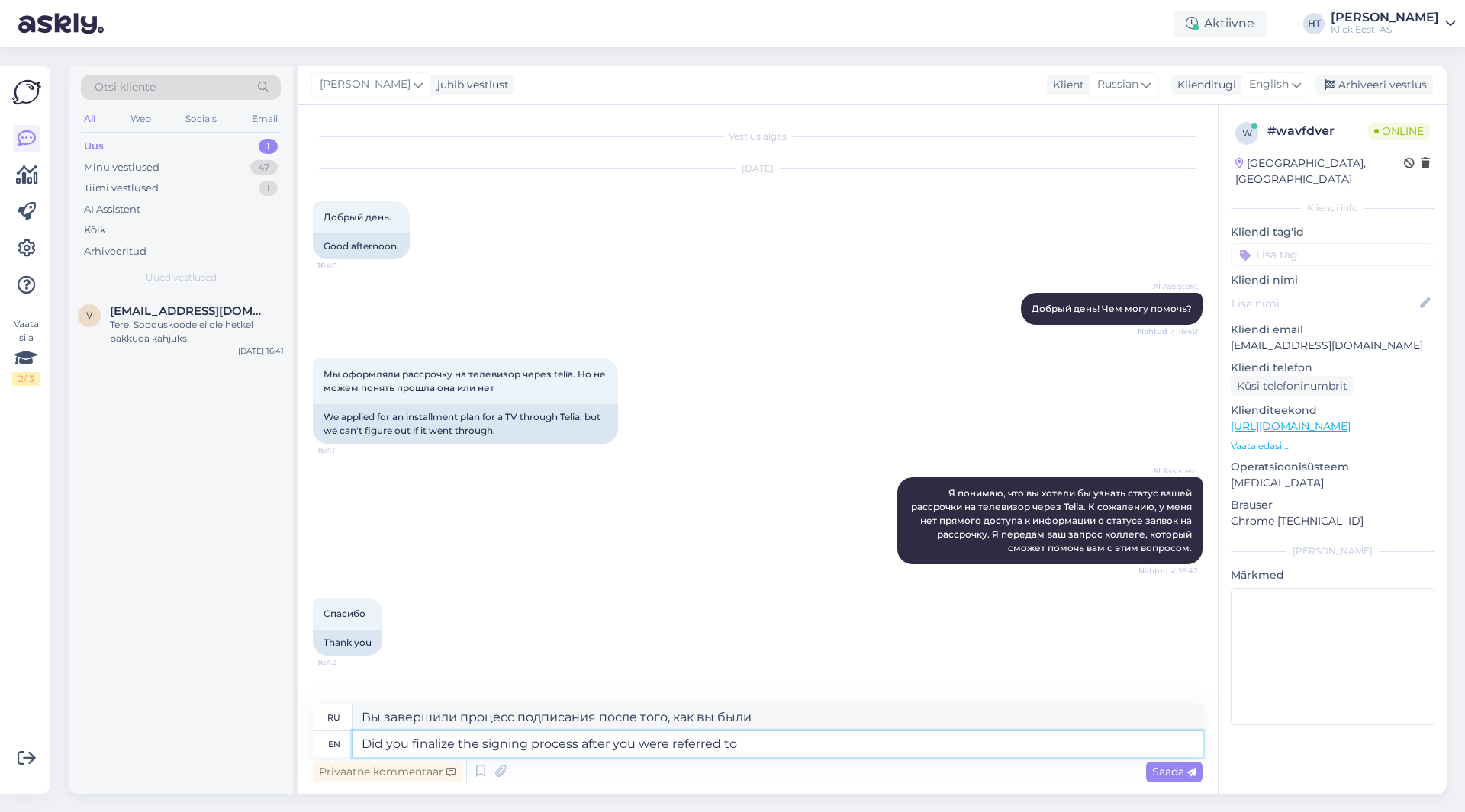
type textarea "Вы завершили процесс подписания после того, как вас направили?"
type textarea "Did you finalize the signing process after you were referred to [PERSON_NAME]"
type textarea "Вы завершили процесс подписания после того, как вас направили в [GEOGRAPHIC_DAT…"
type textarea "Did you finalize the signing process after you were referred to [PERSON_NAME] o…"
type textarea "Вы завершили процесс подписания после того, как вас направили на онлайн-платфор…"
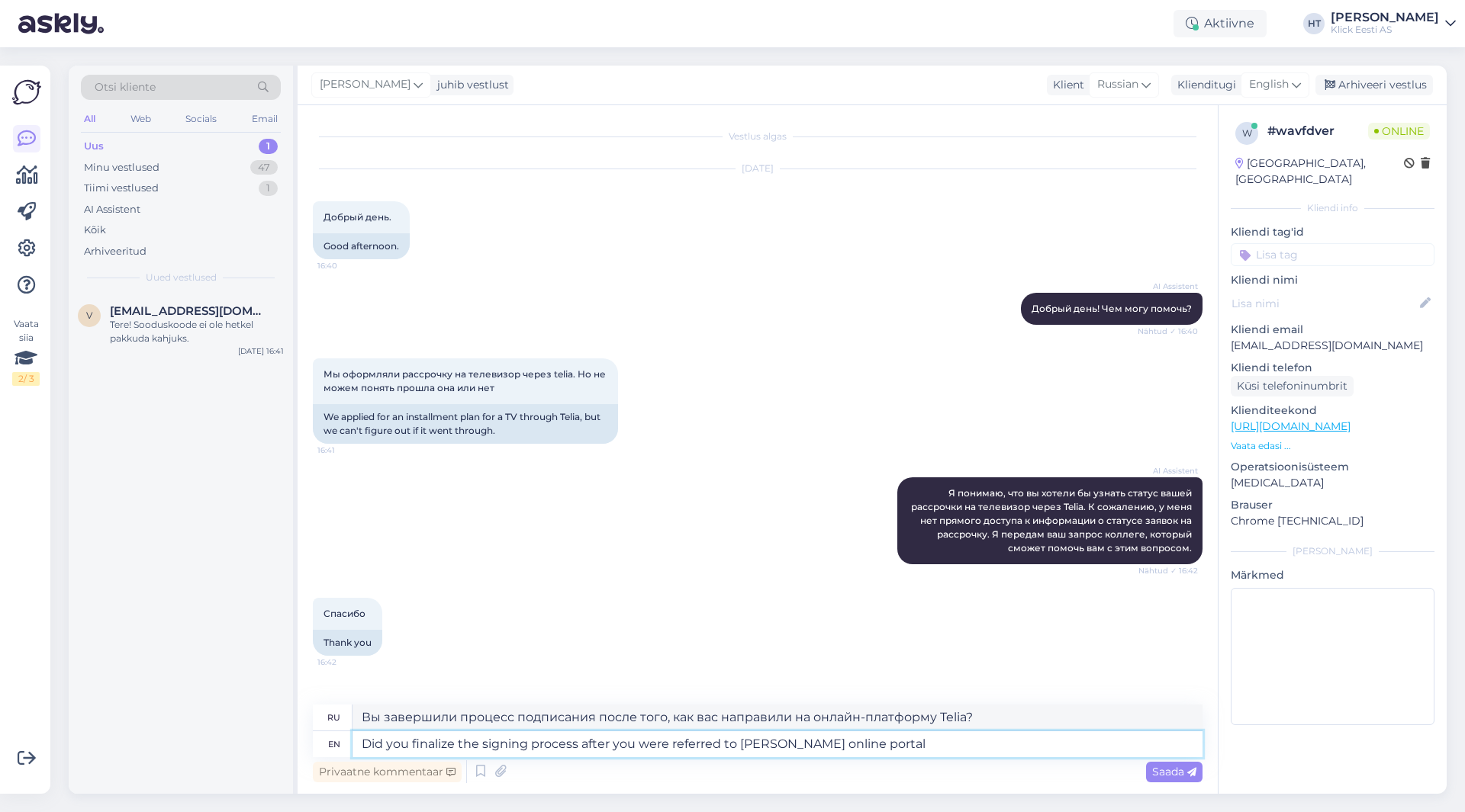
type textarea "Did you finalize the signing process after you were referred to [PERSON_NAME] o…"
type textarea "Завершили ли вы процесс подписания после того, как вас направили на онлайн-порт…"
click at [902, 746] on textarea "Did you finalize the signing process after you were referred to [PERSON_NAME] o…" at bounding box center [777, 745] width 850 height 26
type textarea "Did you finalize the signing process after you were referred to [PERSON_NAME] o…"
type textarea "Вы завершили процесс подписания после того, как вас направили на онлайн-портал …"
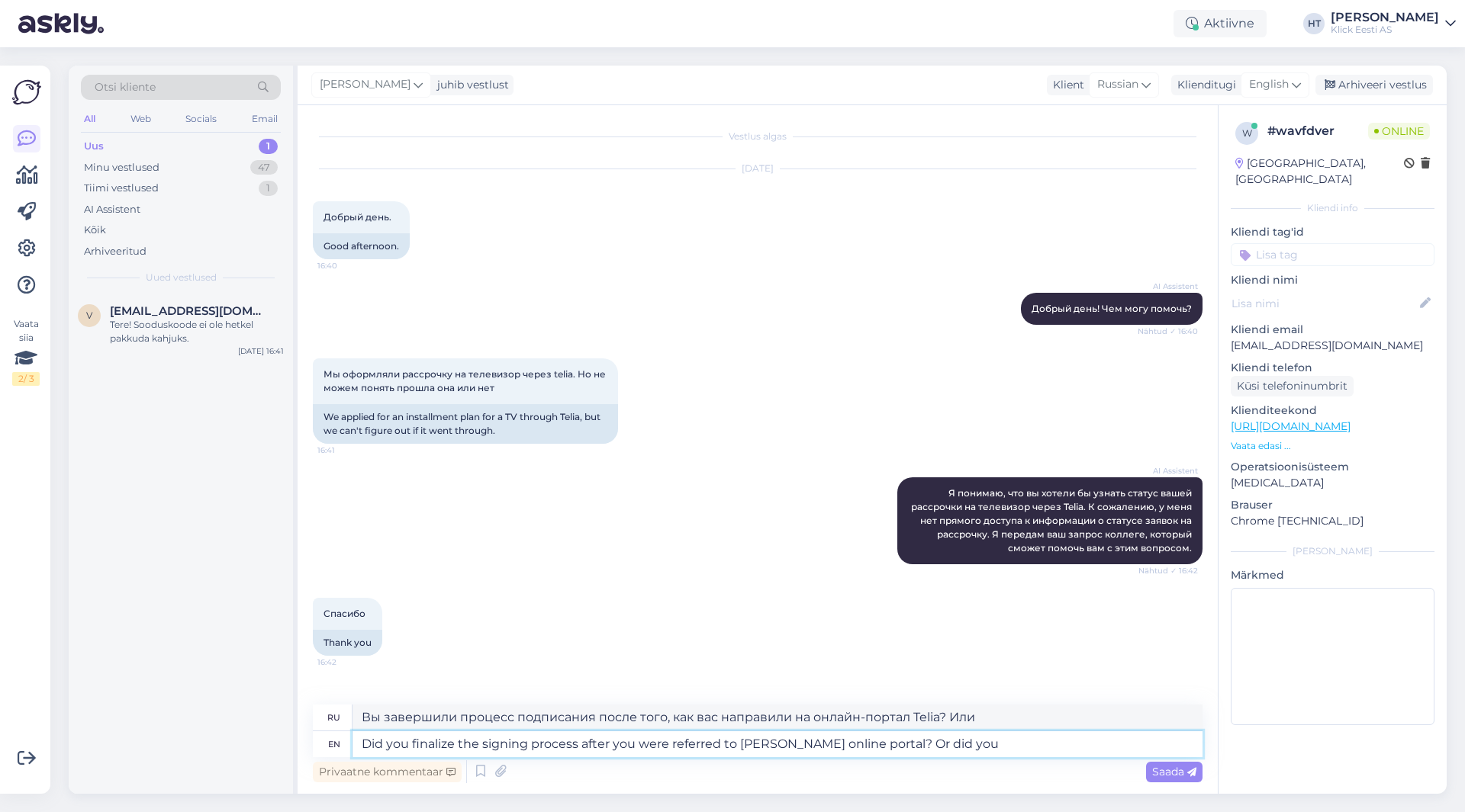
type textarea "Did you finalize the signing process after you were referred to [PERSON_NAME] o…"
type textarea "Вы завершили процесс подписания после того, как вас направили на онлайн-портал …"
type textarea "Did you finalize the signing process after you were referred to [PERSON_NAME] o…"
type textarea "Вы завершили процесс подписания после того, как вас направили на онлайн-портал …"
type textarea "Did you finalize the signing process after you were referred to [PERSON_NAME] o…"
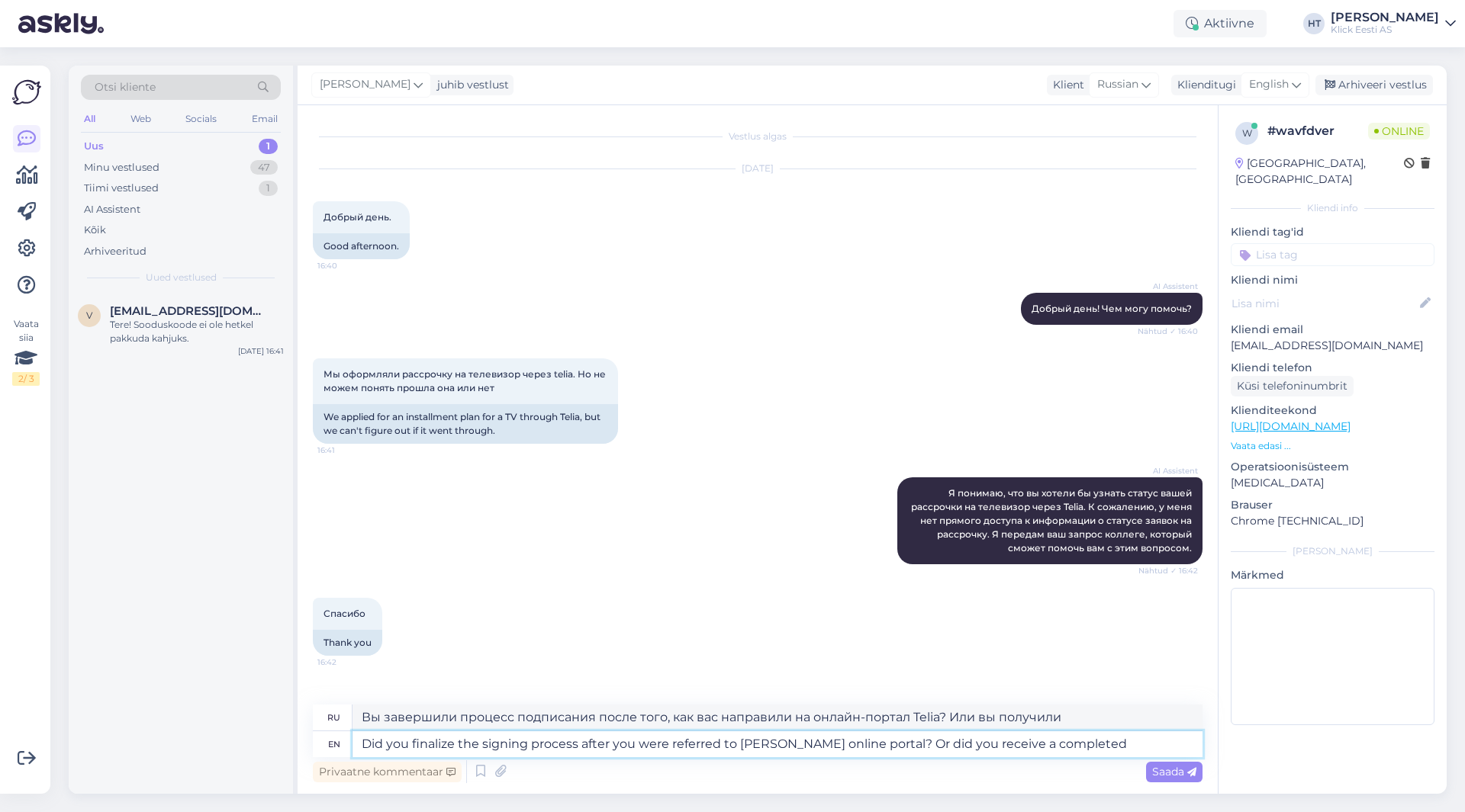
type textarea "Вы завершили процесс подписания после того, как вас направили на онлайн-портал …"
type textarea "Did you finalize the signing process after you were referred to [PERSON_NAME] o…"
type textarea "Вы завершили процесс подписания после того, как вас направили на онлайн-портал …"
type textarea "Did you finalize the signing process after you were referred to [PERSON_NAME] o…"
type textarea "Вы завершили процесс подписания после того, как вас направили на онлайн-портал …"
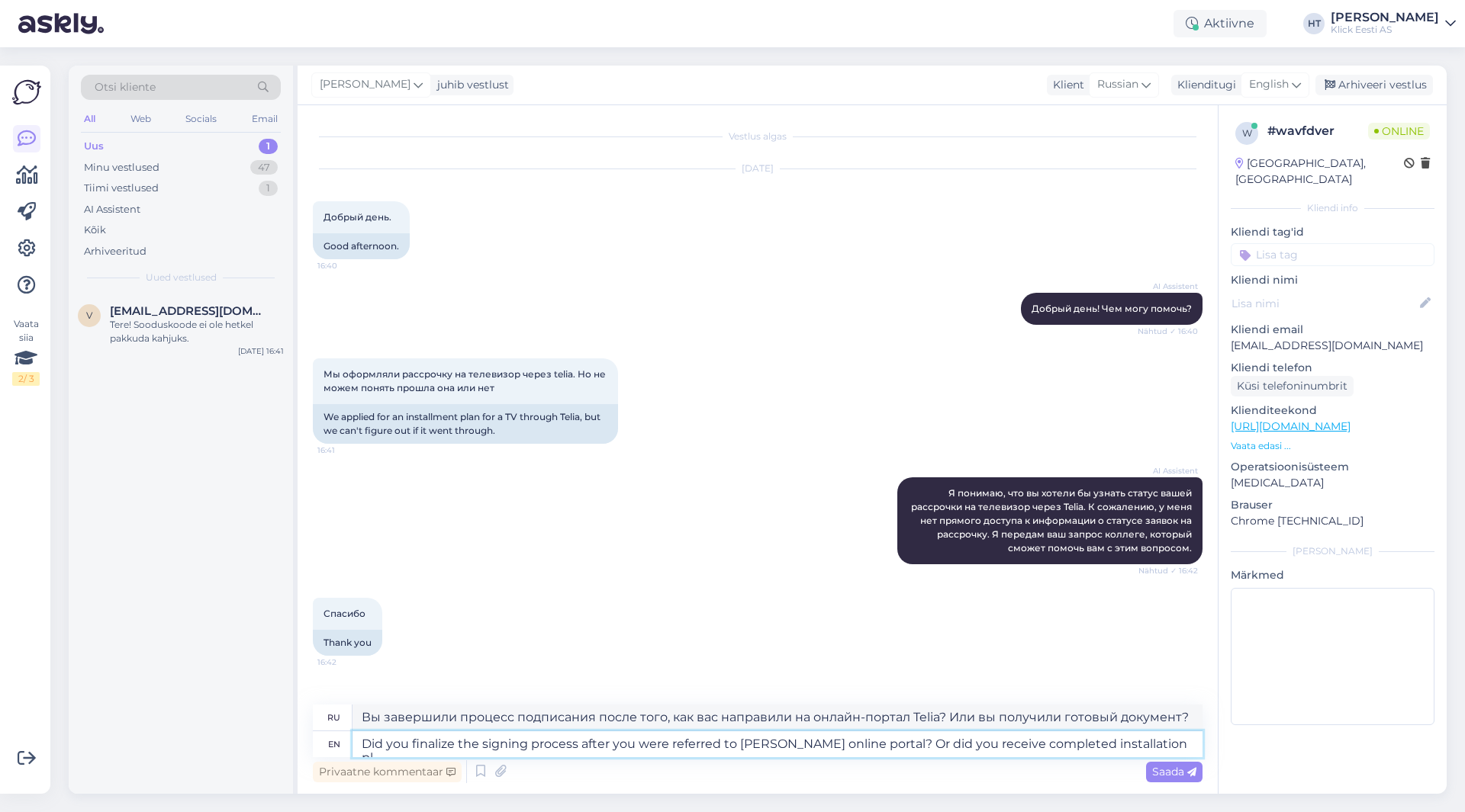
type textarea "Did you finalize the signing process after you were referred to [PERSON_NAME] o…"
type textarea "Вы завершили процесс подписания после того, как вас направили на онлайн-портал …"
type textarea "Did you finalize the signing process after you were referred to [PERSON_NAME] o…"
type textarea "Вы завершили процесс подписания после того, как вас направили на онлайн-портал …"
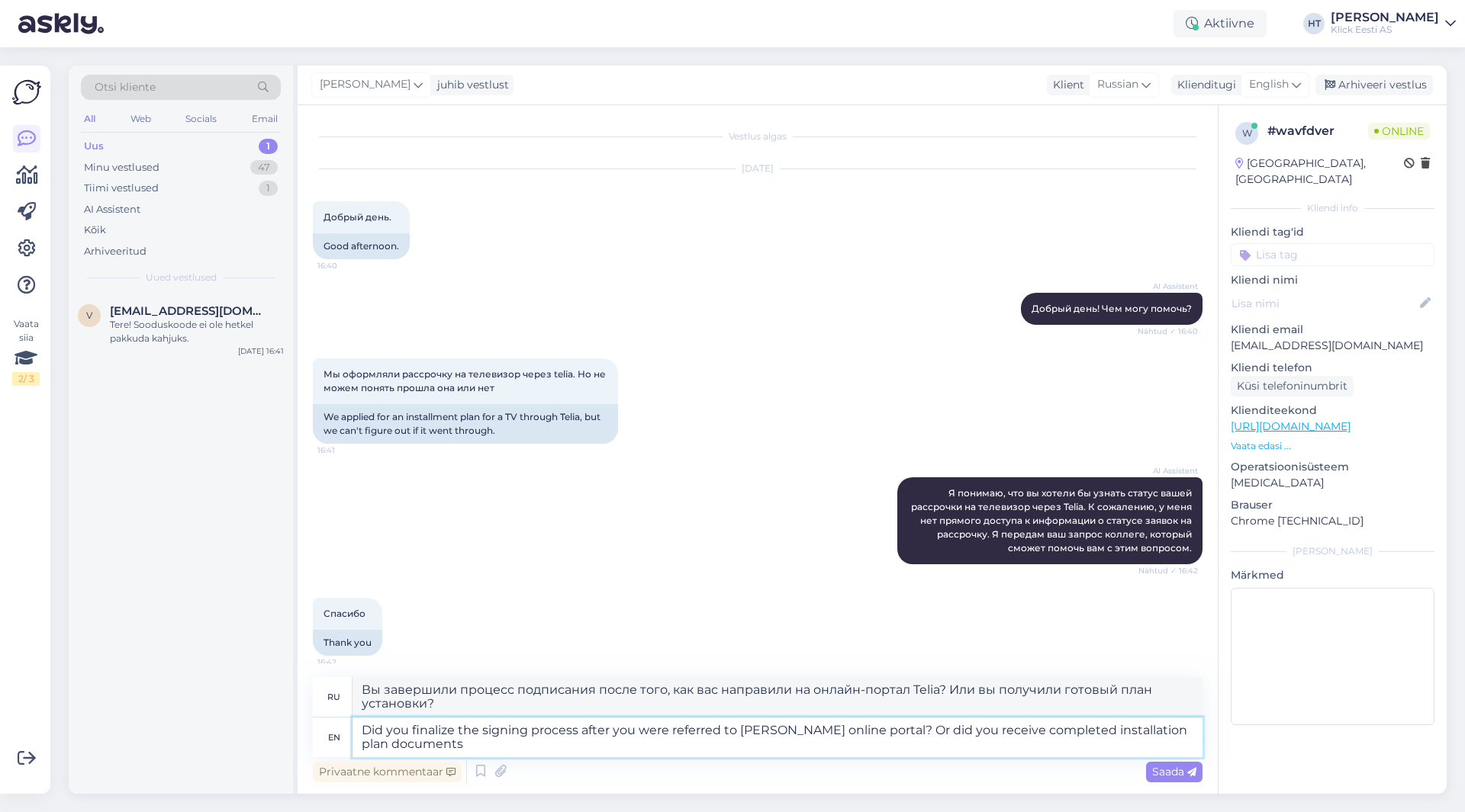
type textarea "Did you finalize the signing process after you were referred to [PERSON_NAME] o…"
type textarea "Вы завершили процесс подписания после того, как вас направили на онлайн-портал …"
type textarea "Did you finalize the signing process after you were referred to [PERSON_NAME] o…"
type textarea "Вы завершили процесс подписания после того, как вас направили на онлайн-портал …"
type textarea "Did you finalize the signing process after you were referred to [PERSON_NAME] o…"
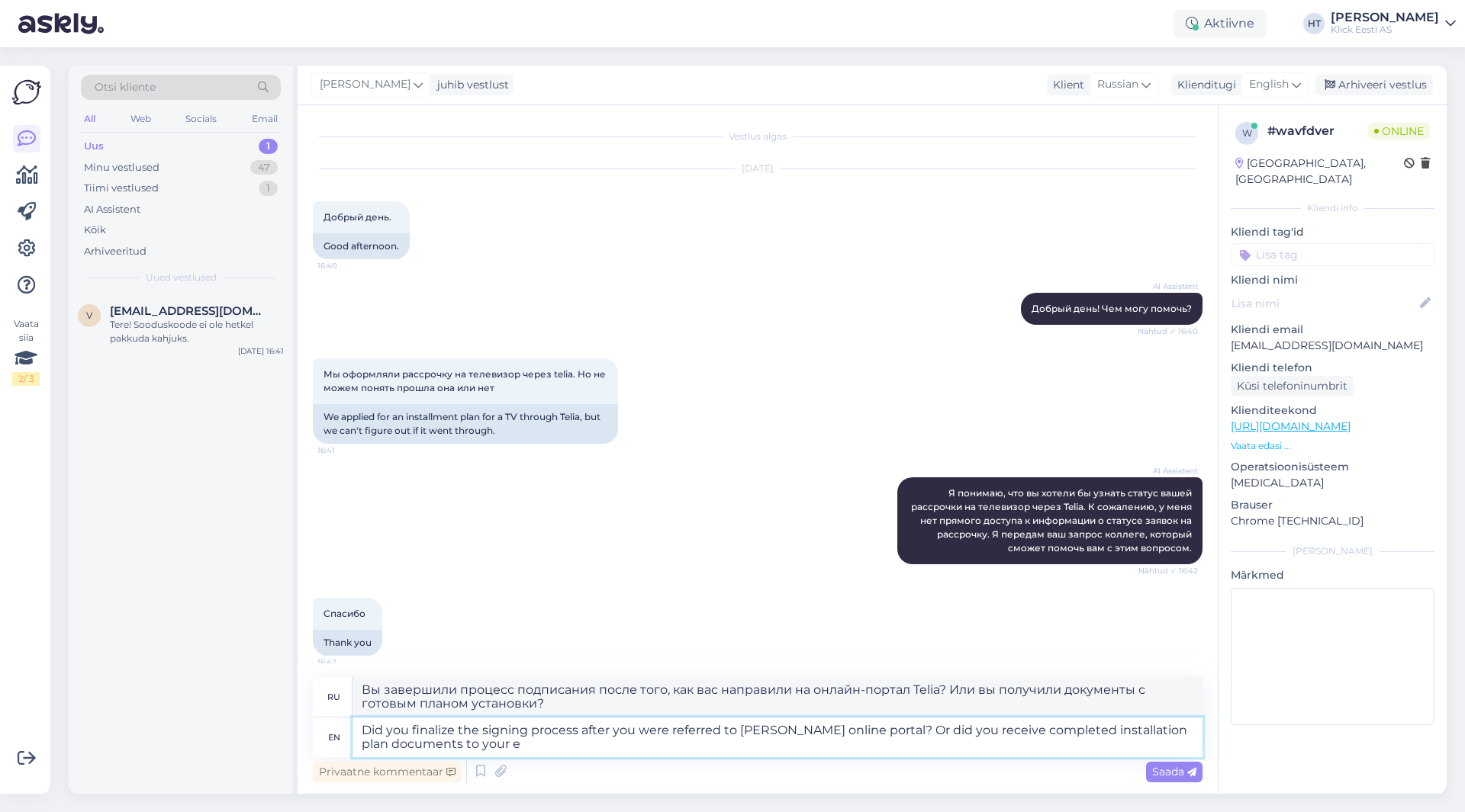
type textarea "Вы завершили процесс подписания после того, как вас направили на онлайн-портал …"
type textarea "Did you finalize the signing process after you were referred to [PERSON_NAME] o…"
type textarea "Вы завершили процесс подписания после того, как вас направили на онлайн-портал …"
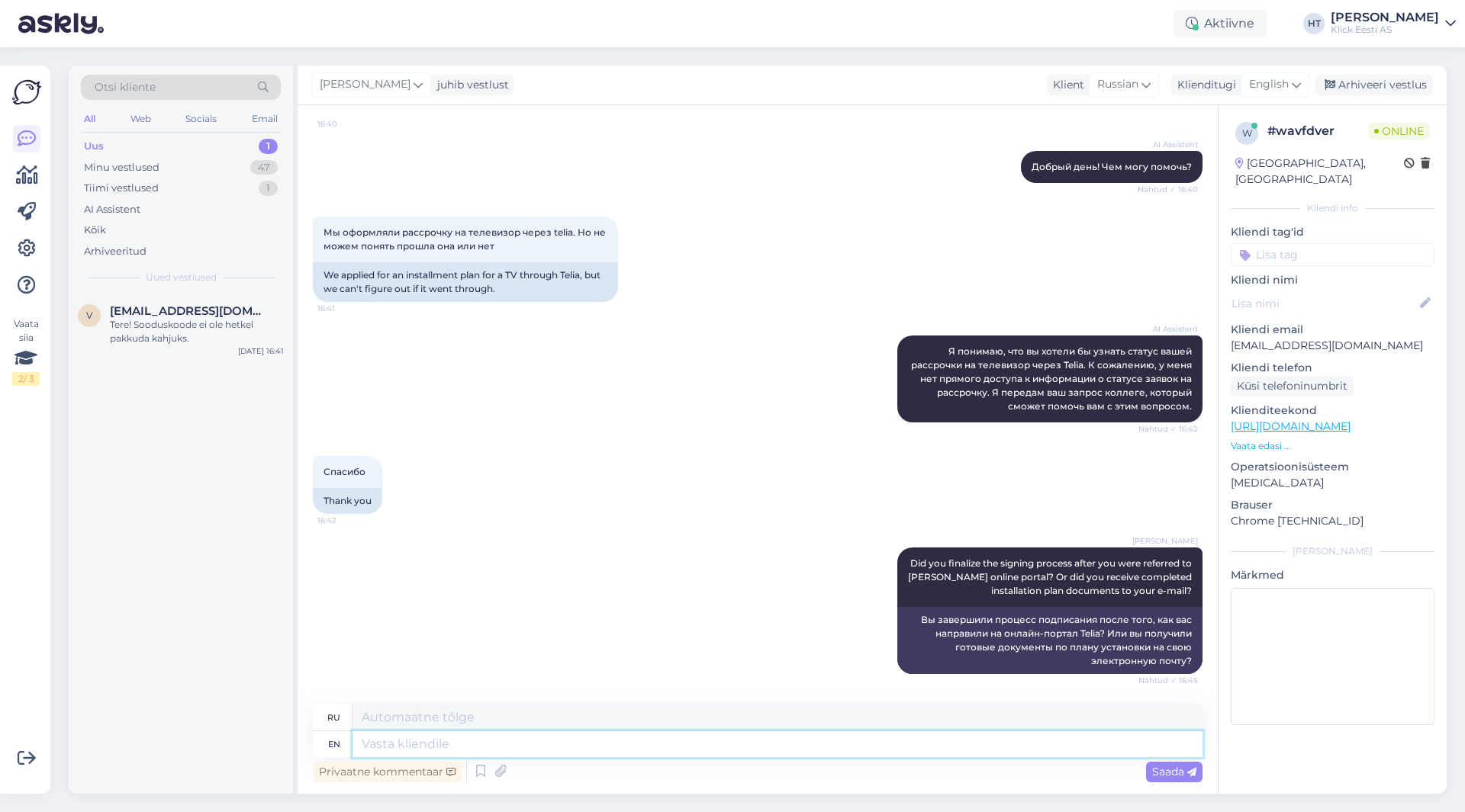
scroll to position [142, 0]
click at [746, 481] on div "[DEMOGRAPHIC_DATA] 16:42 Thank you" at bounding box center [758, 485] width 890 height 92
click at [741, 482] on div "[DEMOGRAPHIC_DATA] 16:42 Thank you" at bounding box center [758, 485] width 890 height 92
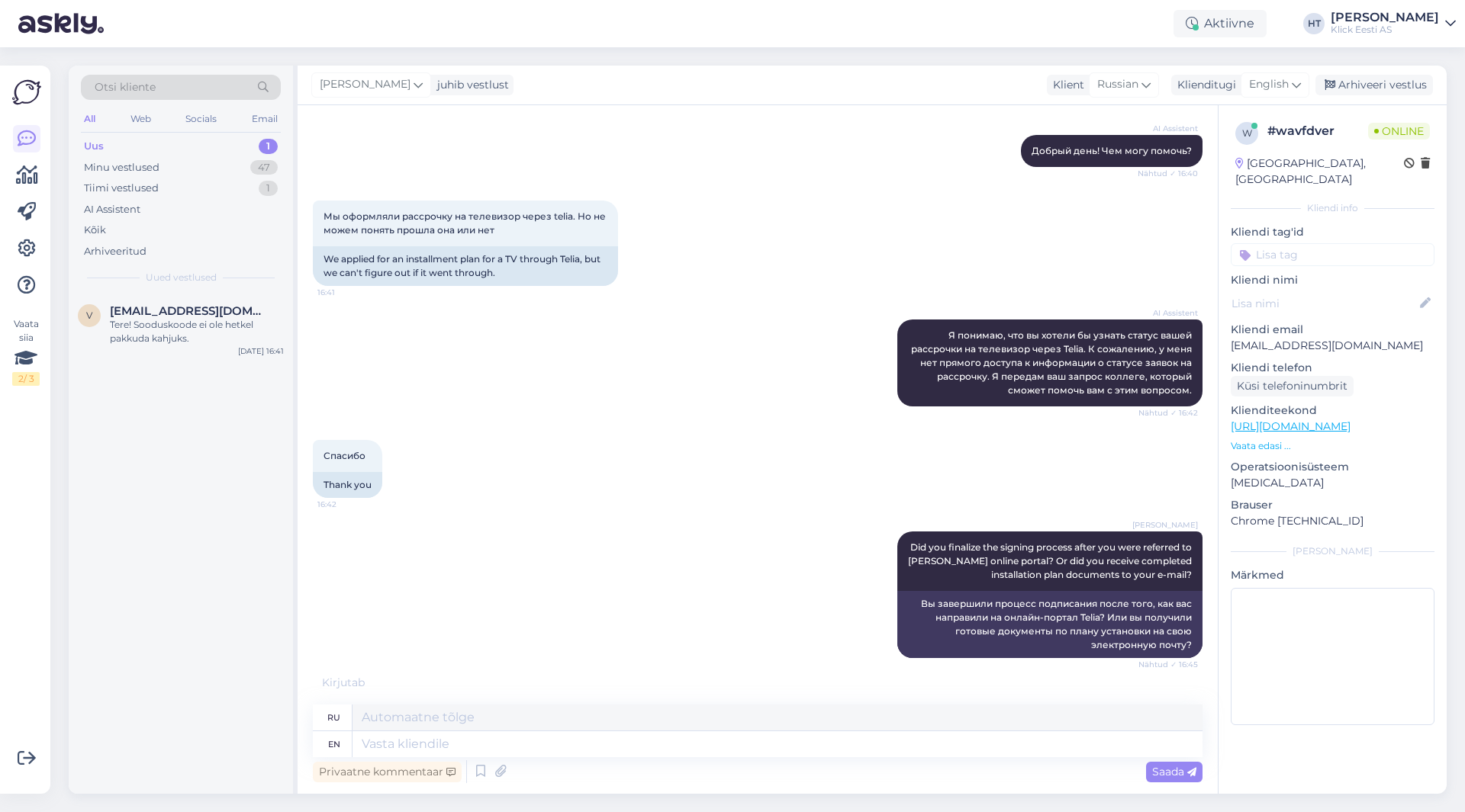
click at [159, 493] on div "V [EMAIL_ADDRESS][DOMAIN_NAME] Tere! Sooduskoode ei ole hetkel pakkuda kahjuks.…" at bounding box center [181, 544] width 225 height 501
click at [739, 483] on div "[DEMOGRAPHIC_DATA] 16:42 Thank you" at bounding box center [758, 468] width 890 height 92
click at [232, 343] on div "Tere! Sooduskoode ei ole hetkel pakkuda kahjuks." at bounding box center [197, 331] width 174 height 27
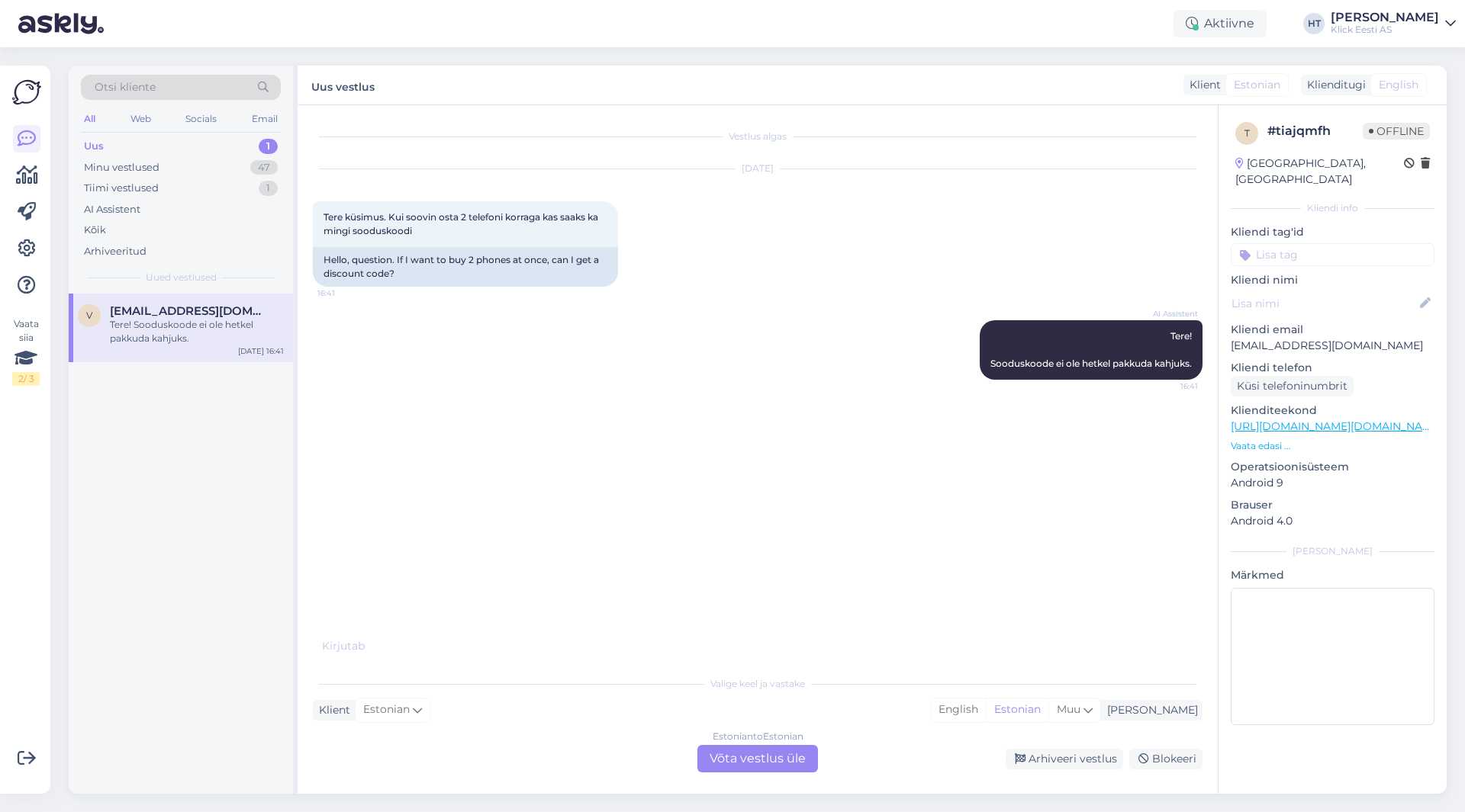
click at [1325, 243] on input at bounding box center [1332, 254] width 204 height 23
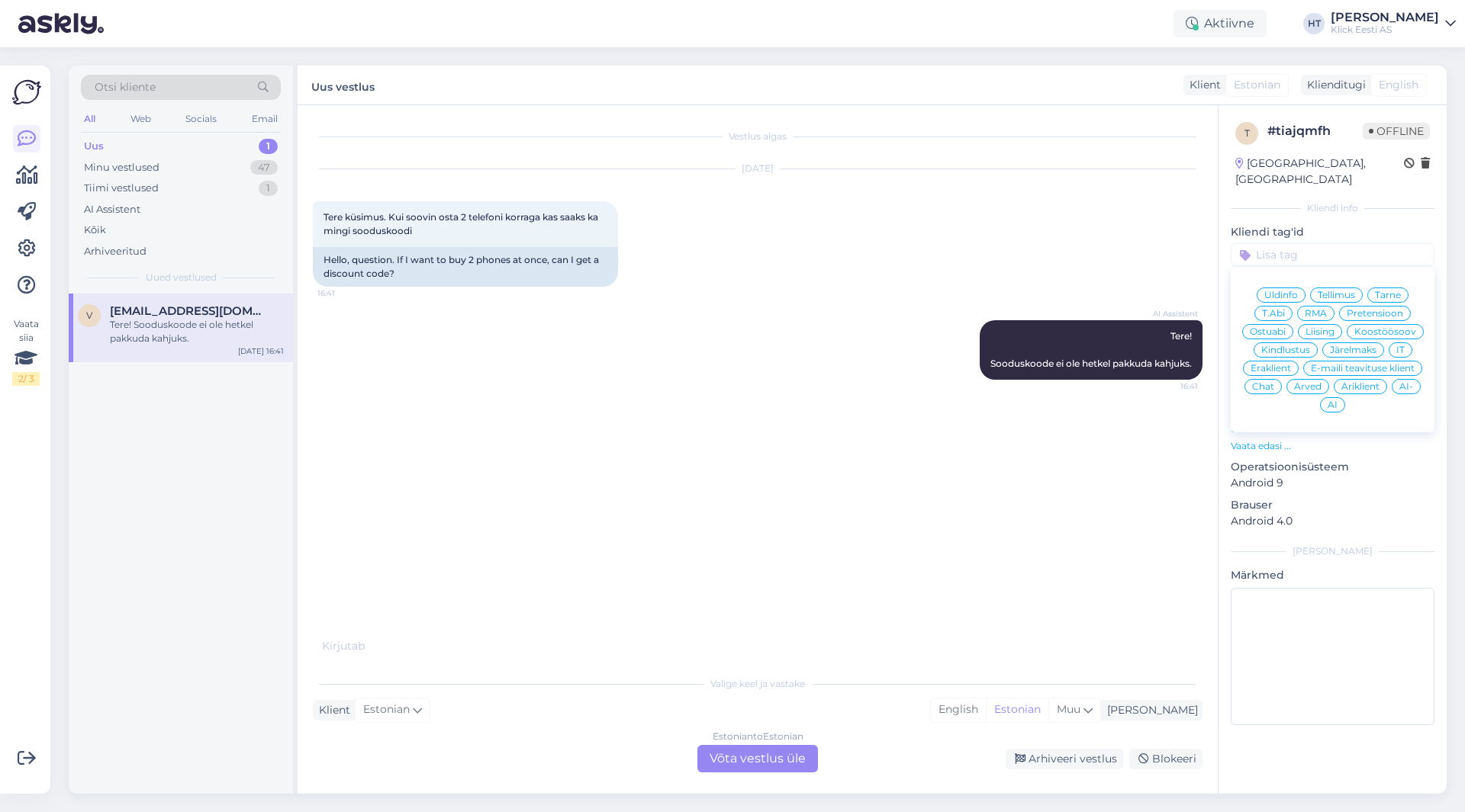
click at [1286, 327] on span "Ostuabi" at bounding box center [1267, 331] width 36 height 9
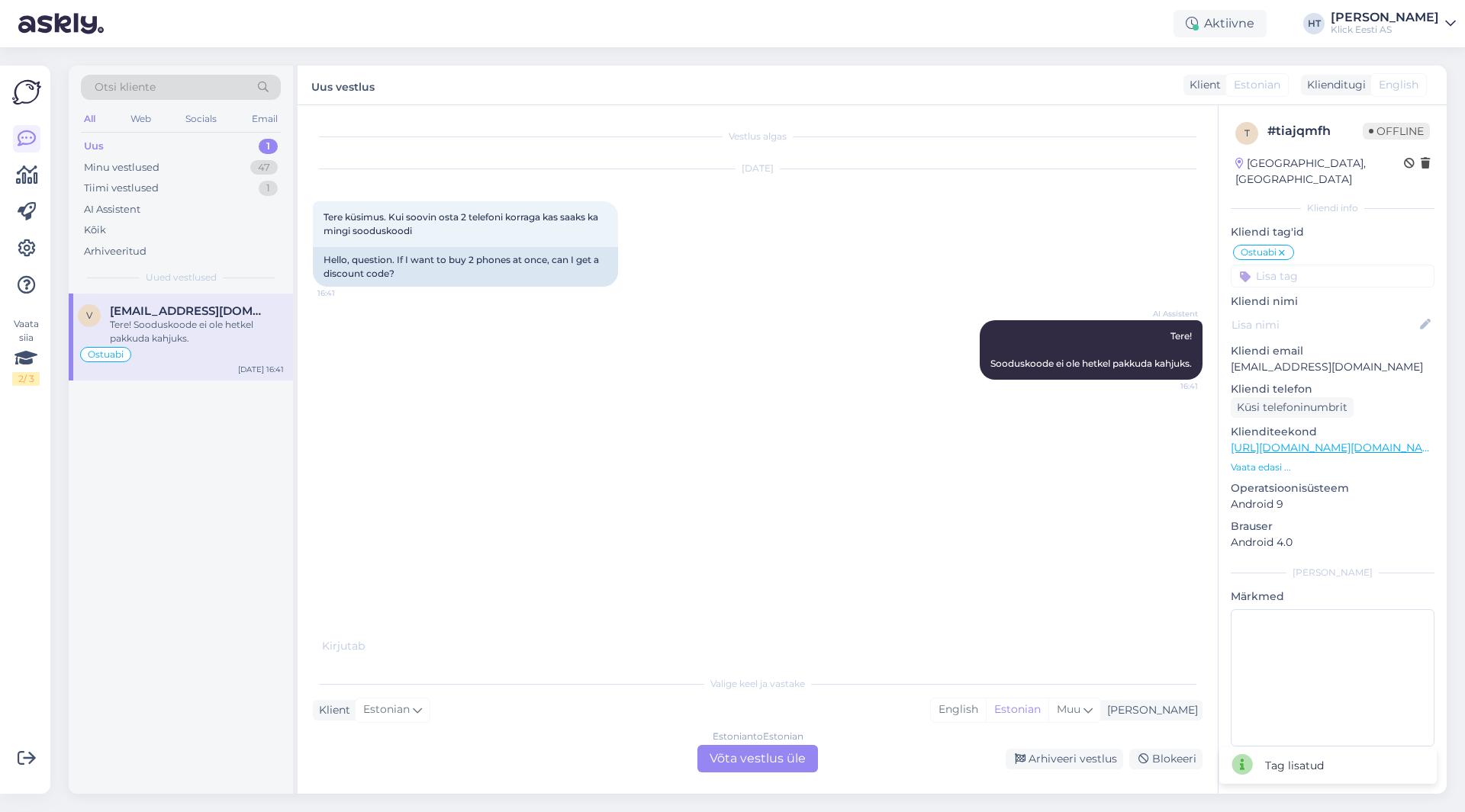
click at [1330, 265] on input at bounding box center [1332, 276] width 204 height 23
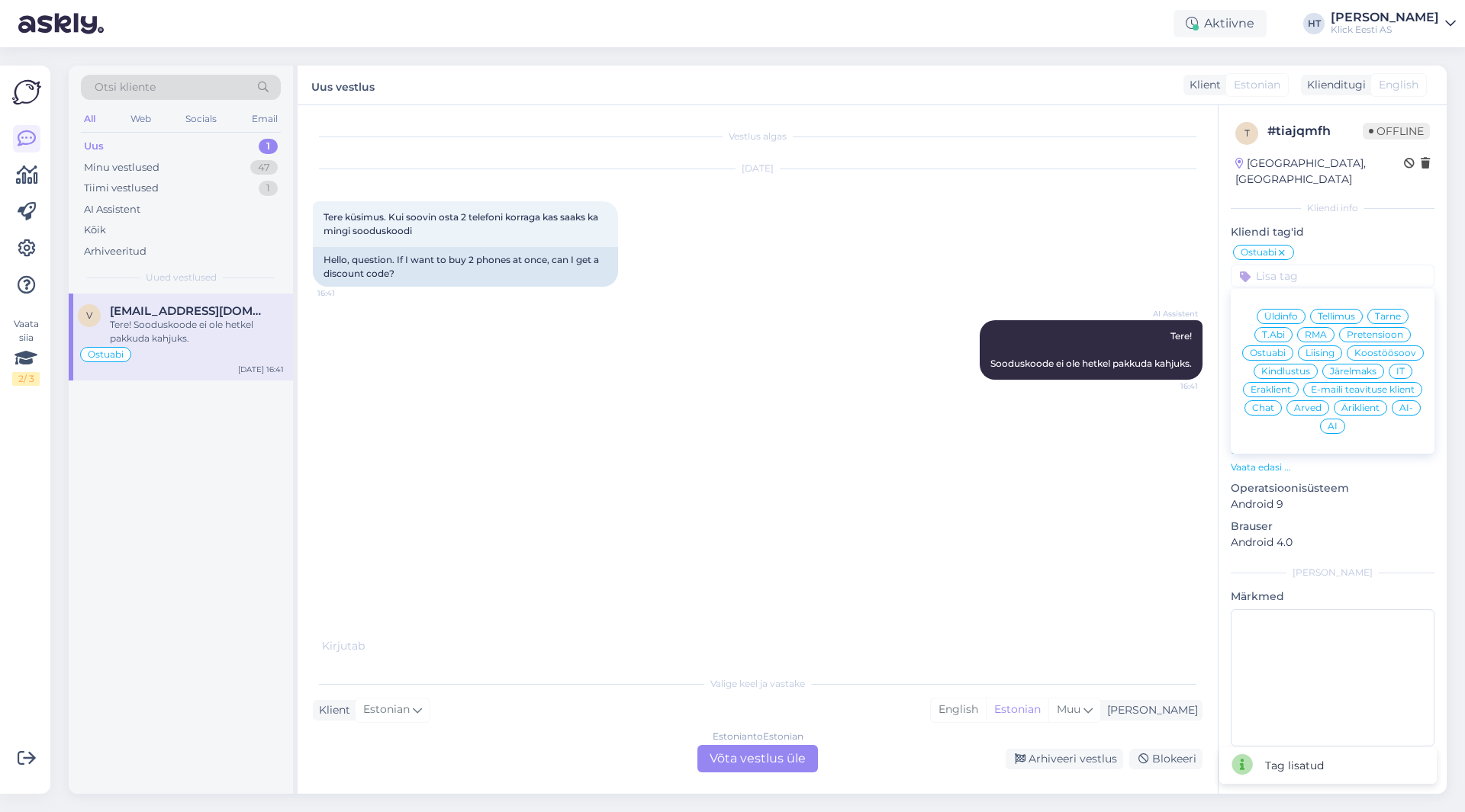
click at [1289, 385] on span "Eraklient" at bounding box center [1270, 390] width 40 height 9
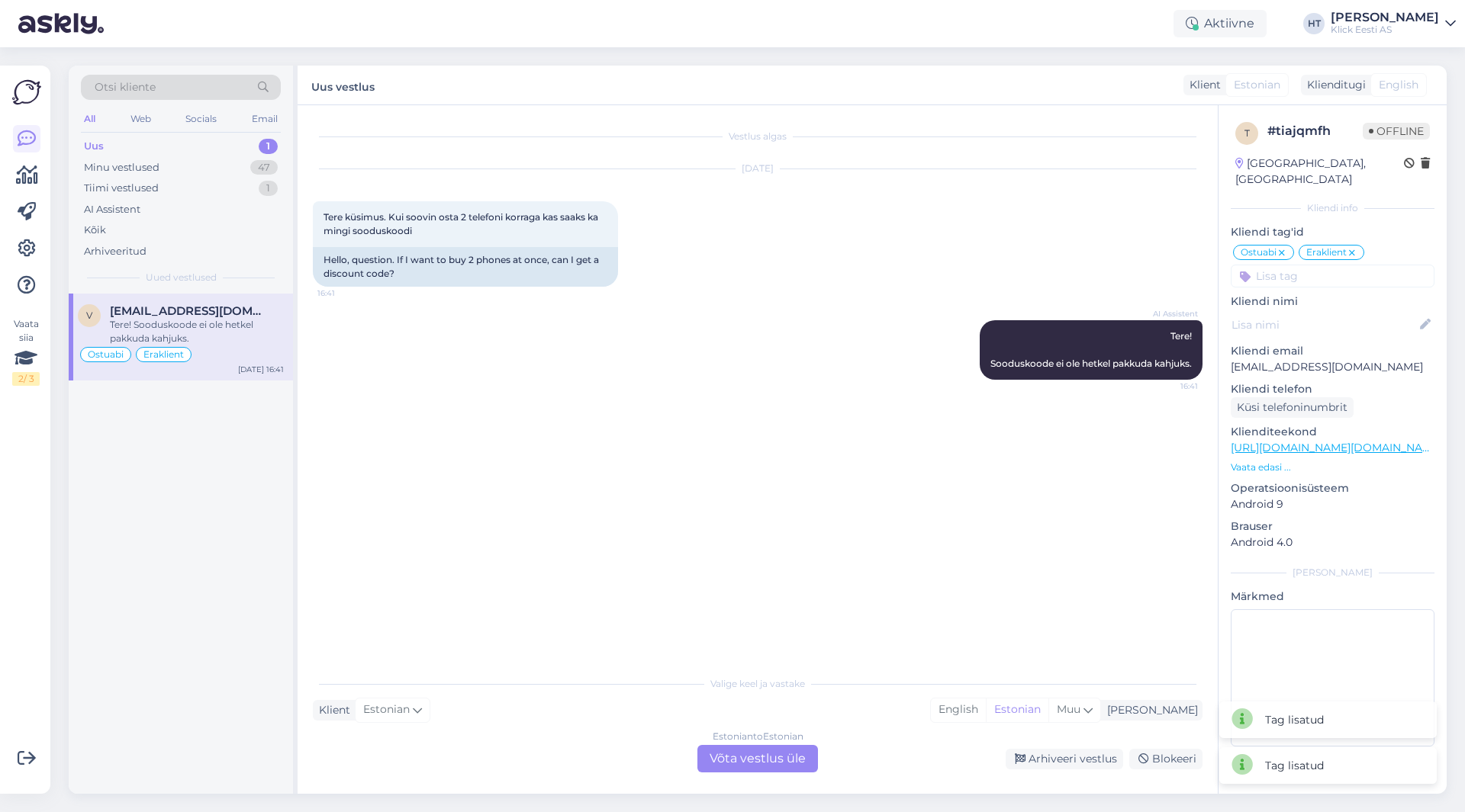
click at [1308, 265] on input at bounding box center [1332, 276] width 204 height 23
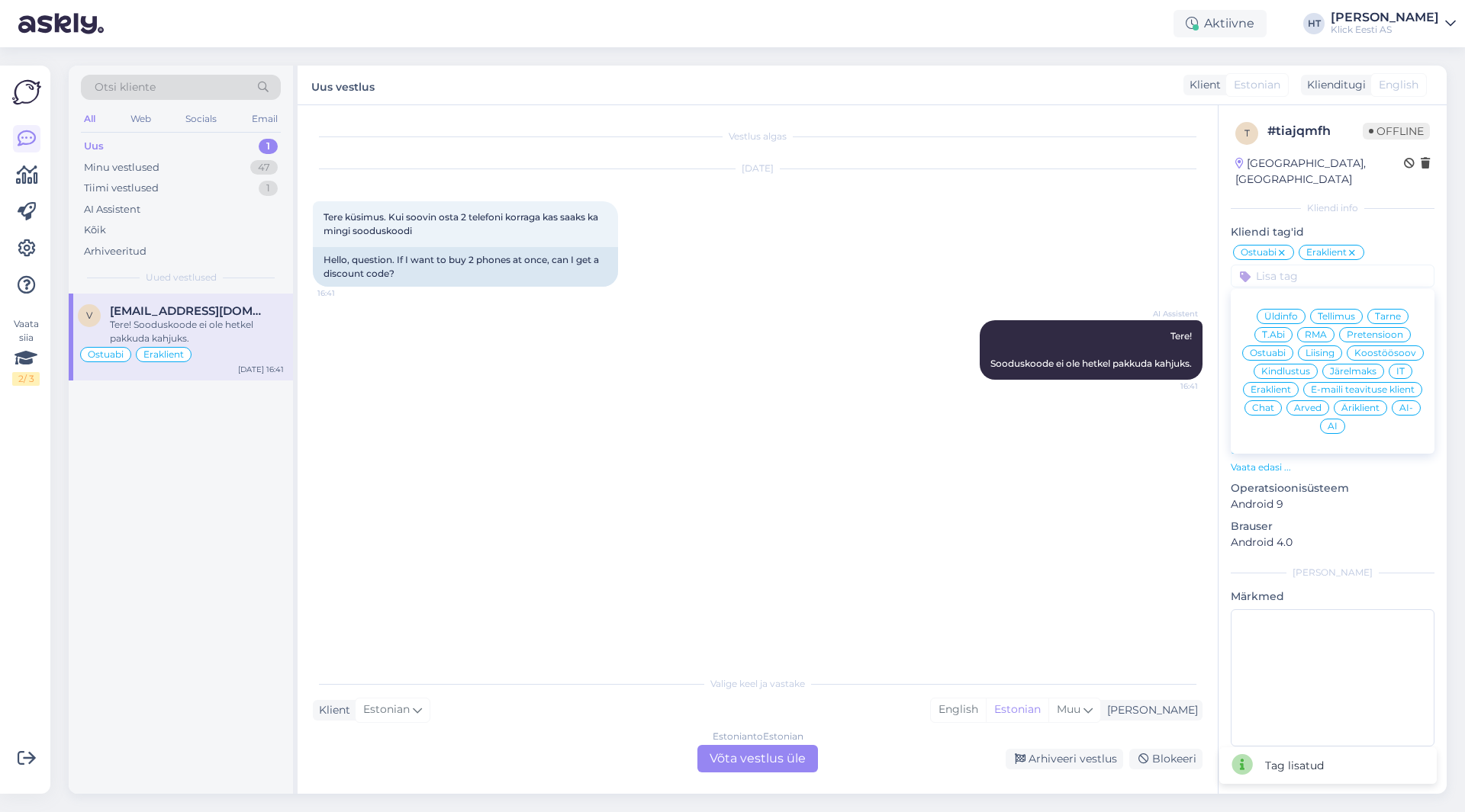
click at [1337, 419] on div "AI" at bounding box center [1332, 426] width 25 height 15
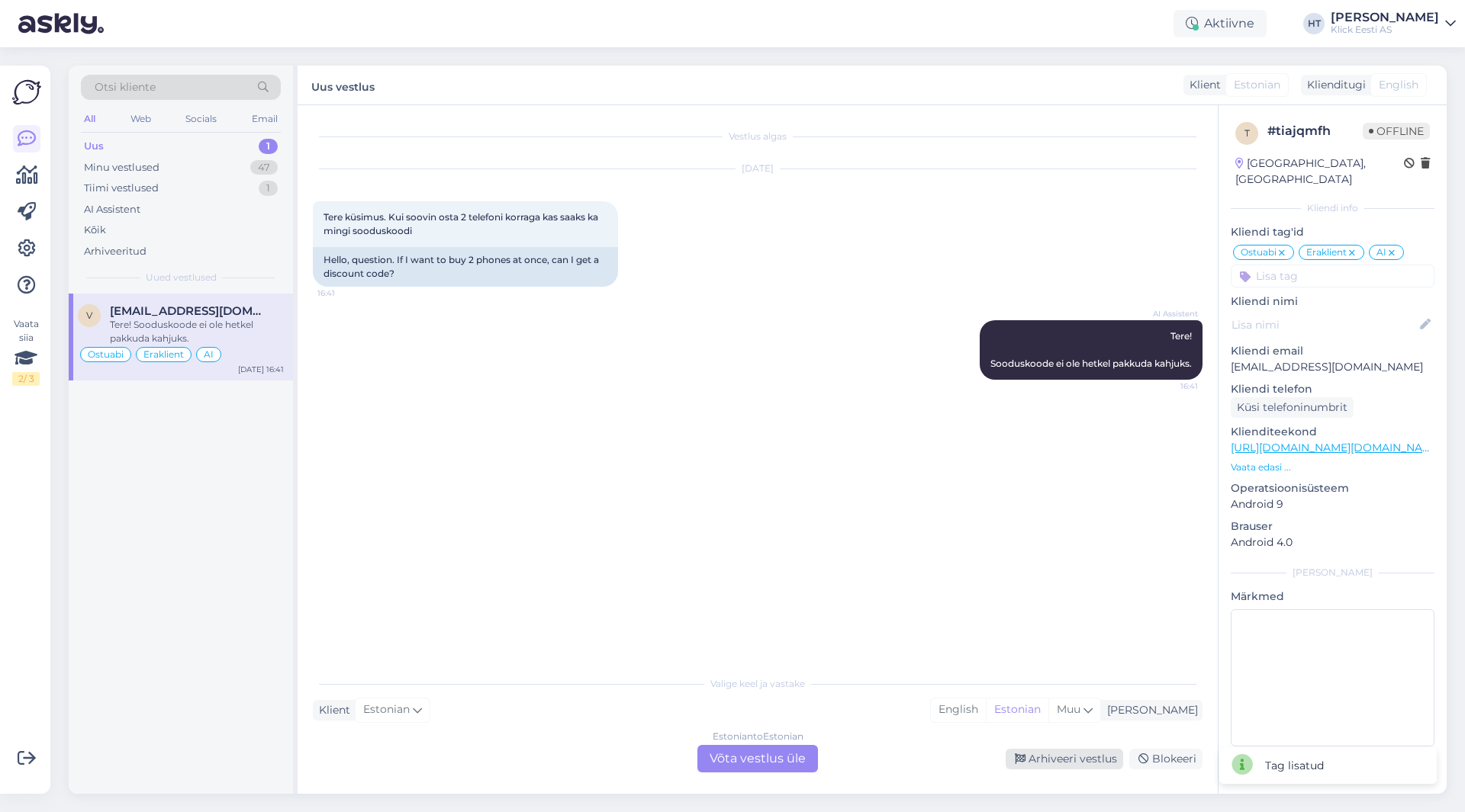
click at [1045, 759] on div "Arhiveeri vestlus" at bounding box center [1064, 760] width 117 height 21
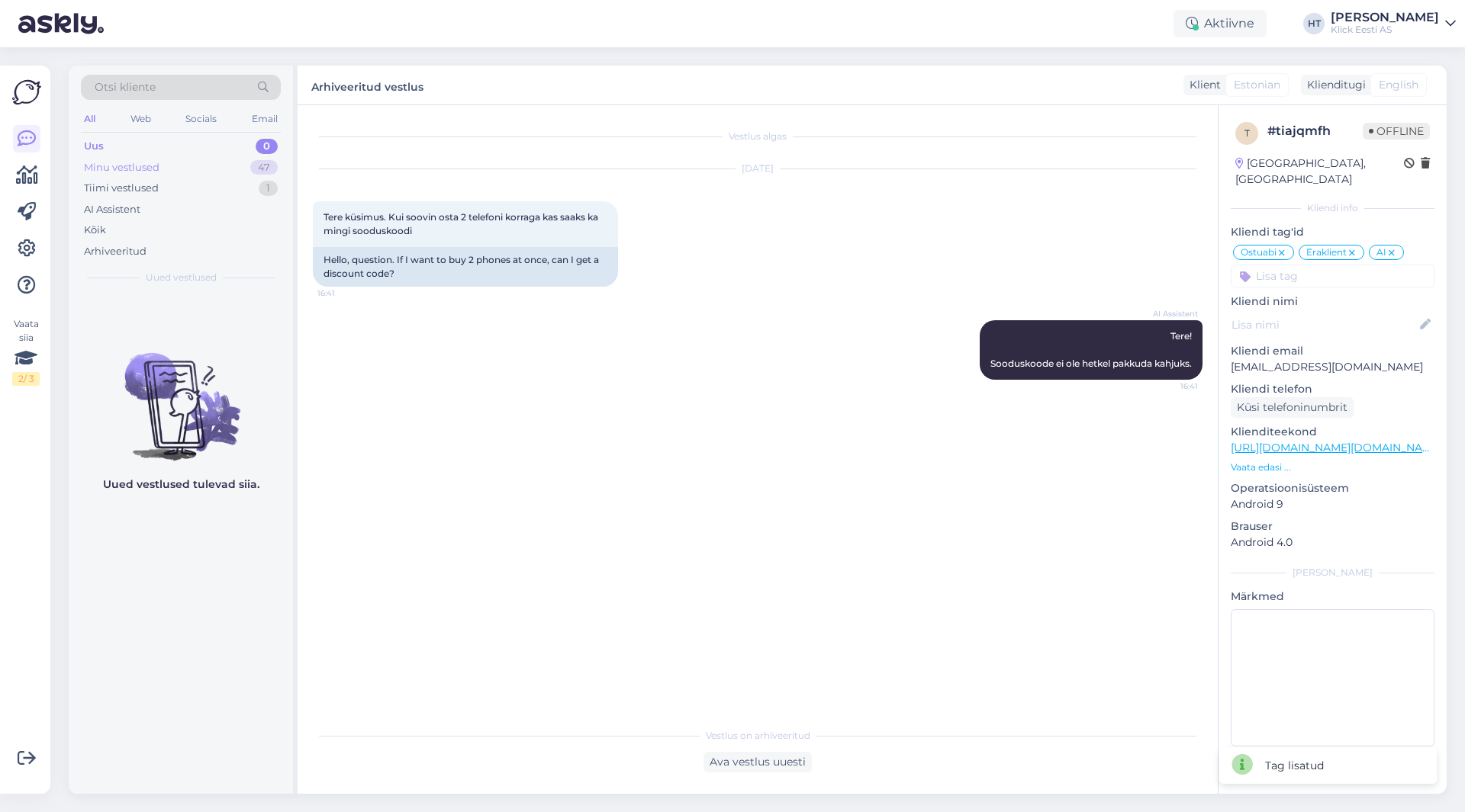
click at [267, 172] on div "47" at bounding box center [263, 167] width 27 height 15
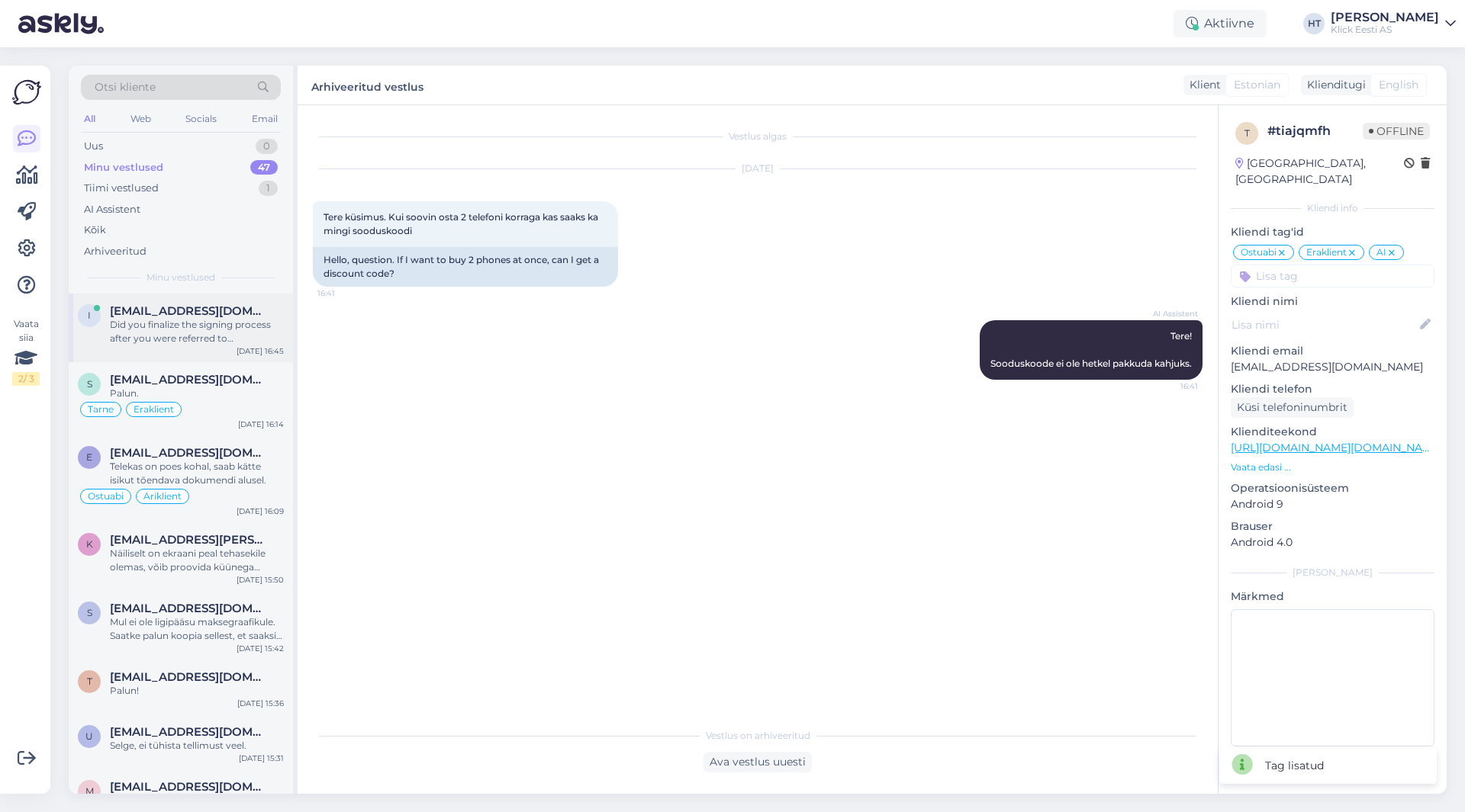
click at [250, 320] on div "Did you finalize the signing process after you were referred to [PERSON_NAME] o…" at bounding box center [197, 331] width 174 height 27
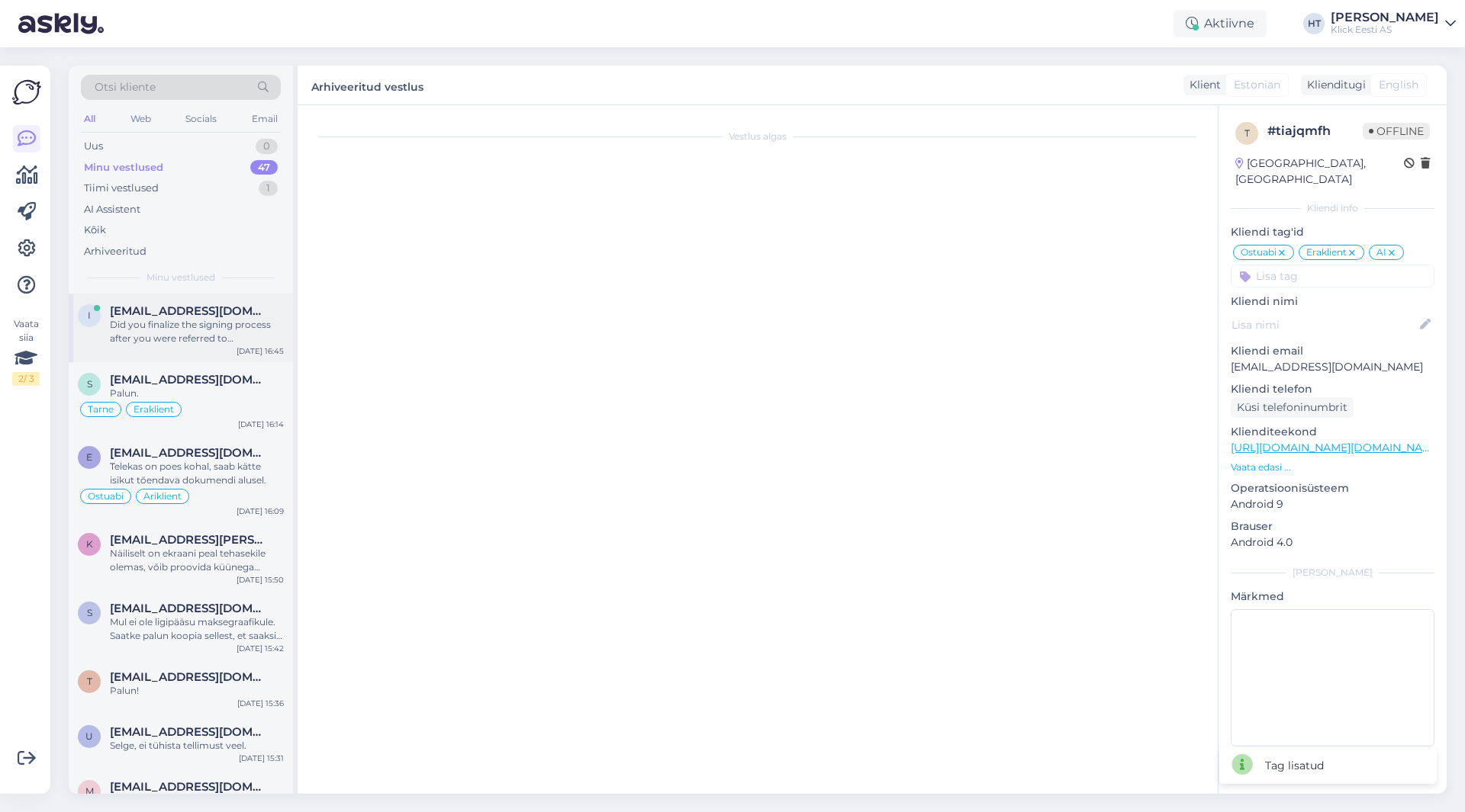
scroll to position [142, 0]
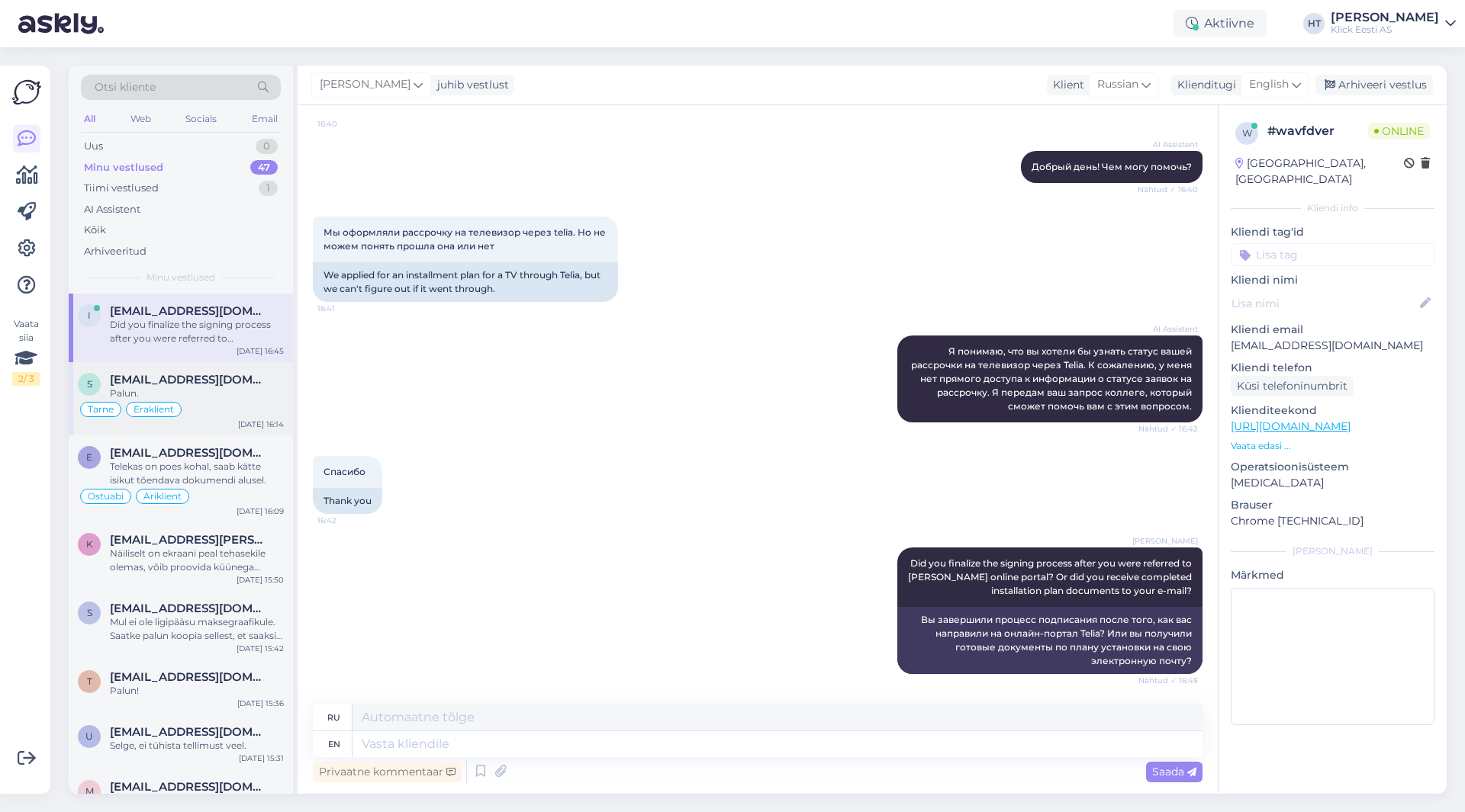
click at [166, 385] on span "[EMAIL_ADDRESS][DOMAIN_NAME]" at bounding box center [190, 380] width 159 height 14
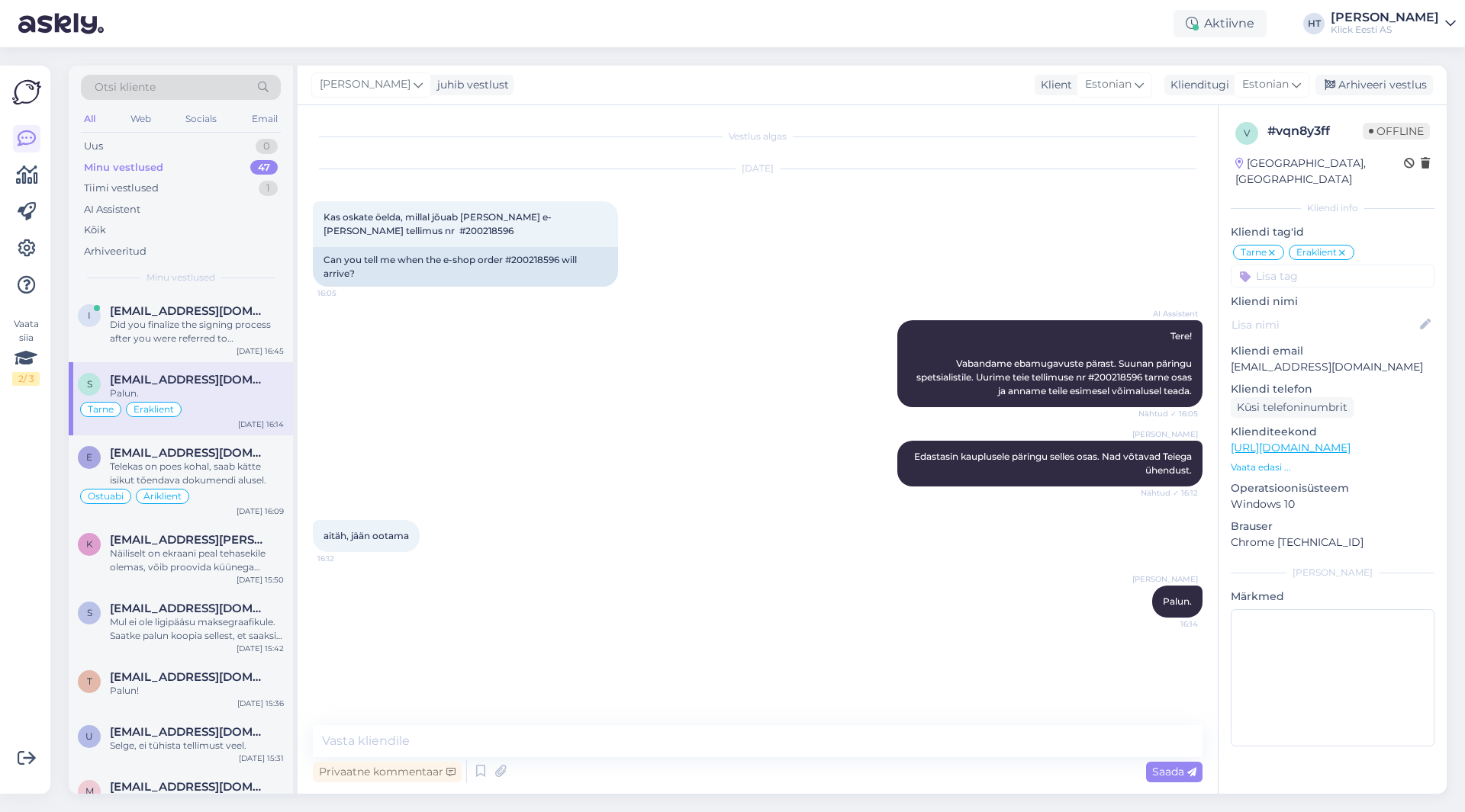
scroll to position [0, 0]
click at [251, 560] on div "Näiliselt on ekraani peal tehasekile olemas, võib proovida küünega eemaldada. K…" at bounding box center [197, 560] width 174 height 27
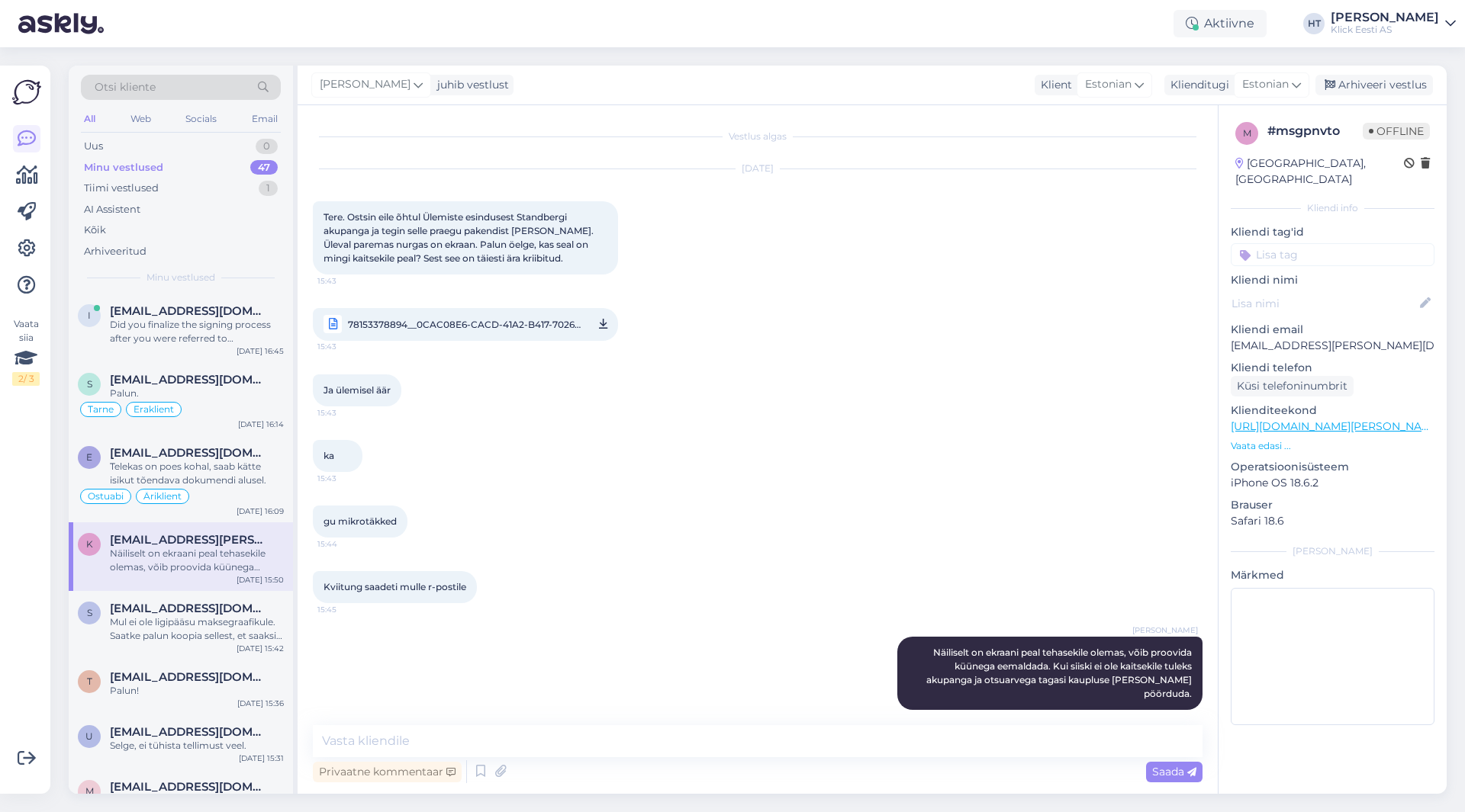
scroll to position [2, 0]
click at [1301, 243] on input at bounding box center [1332, 254] width 204 height 23
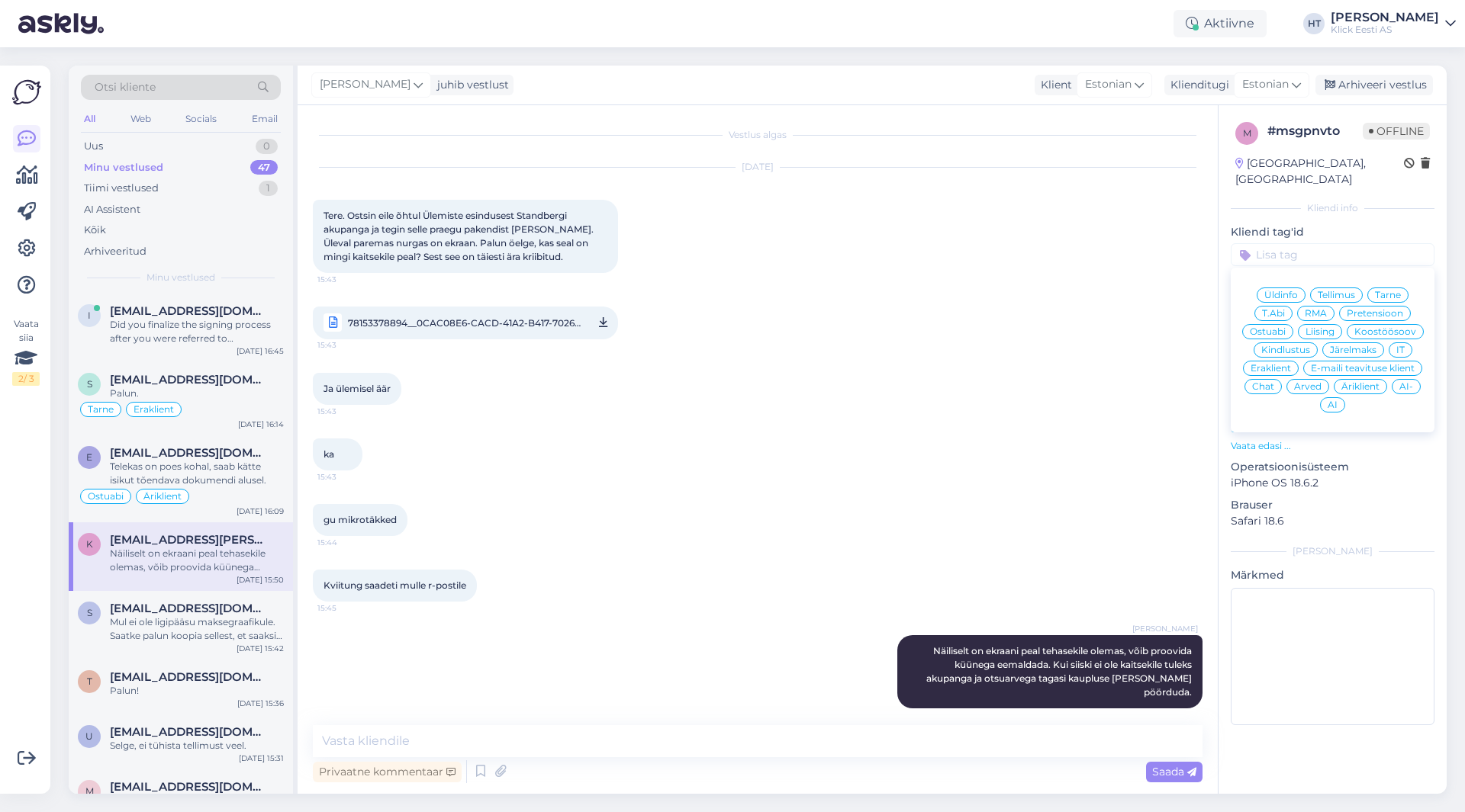
click at [1267, 309] on span "T.Abi" at bounding box center [1274, 313] width 23 height 9
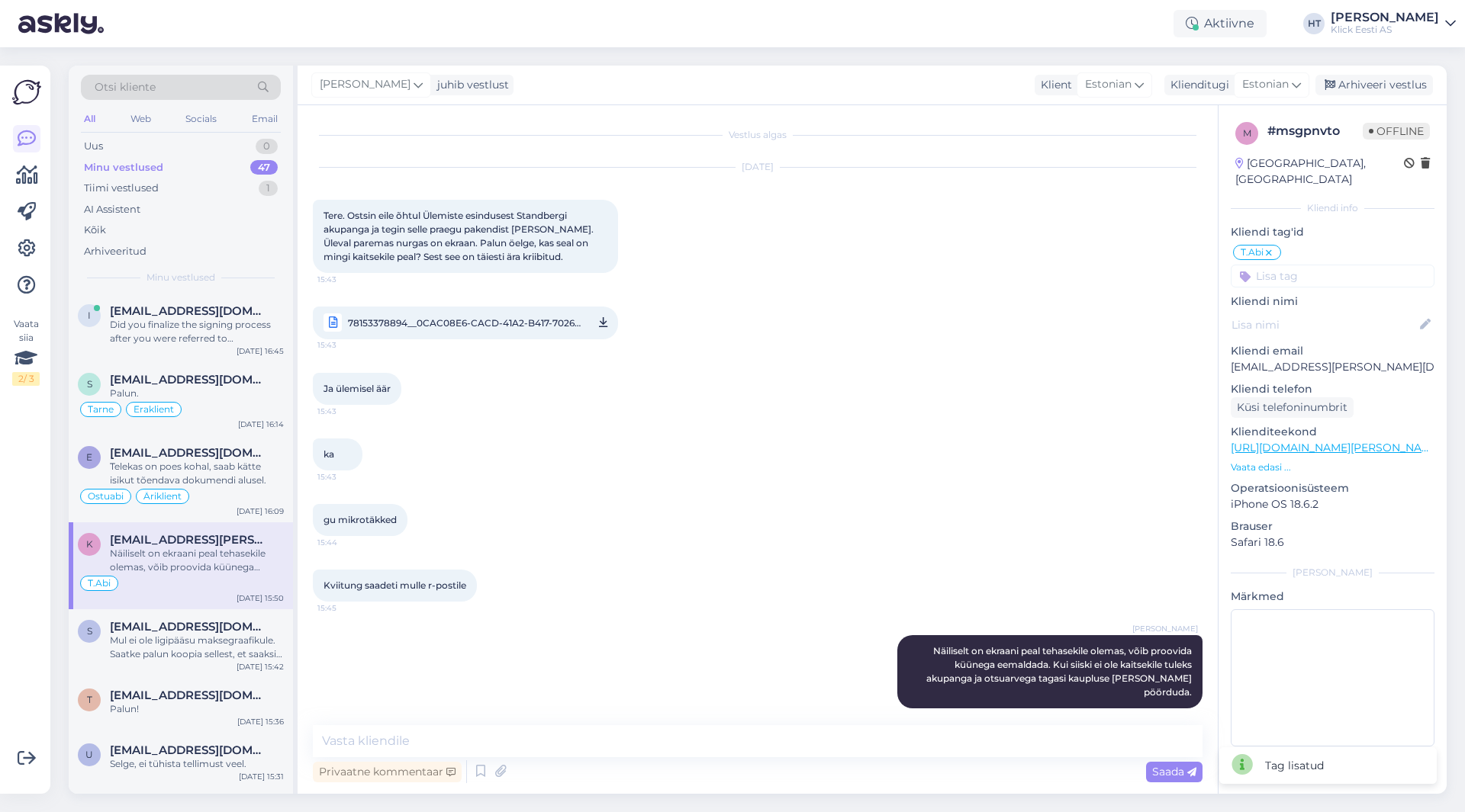
click at [1298, 265] on input at bounding box center [1332, 276] width 204 height 23
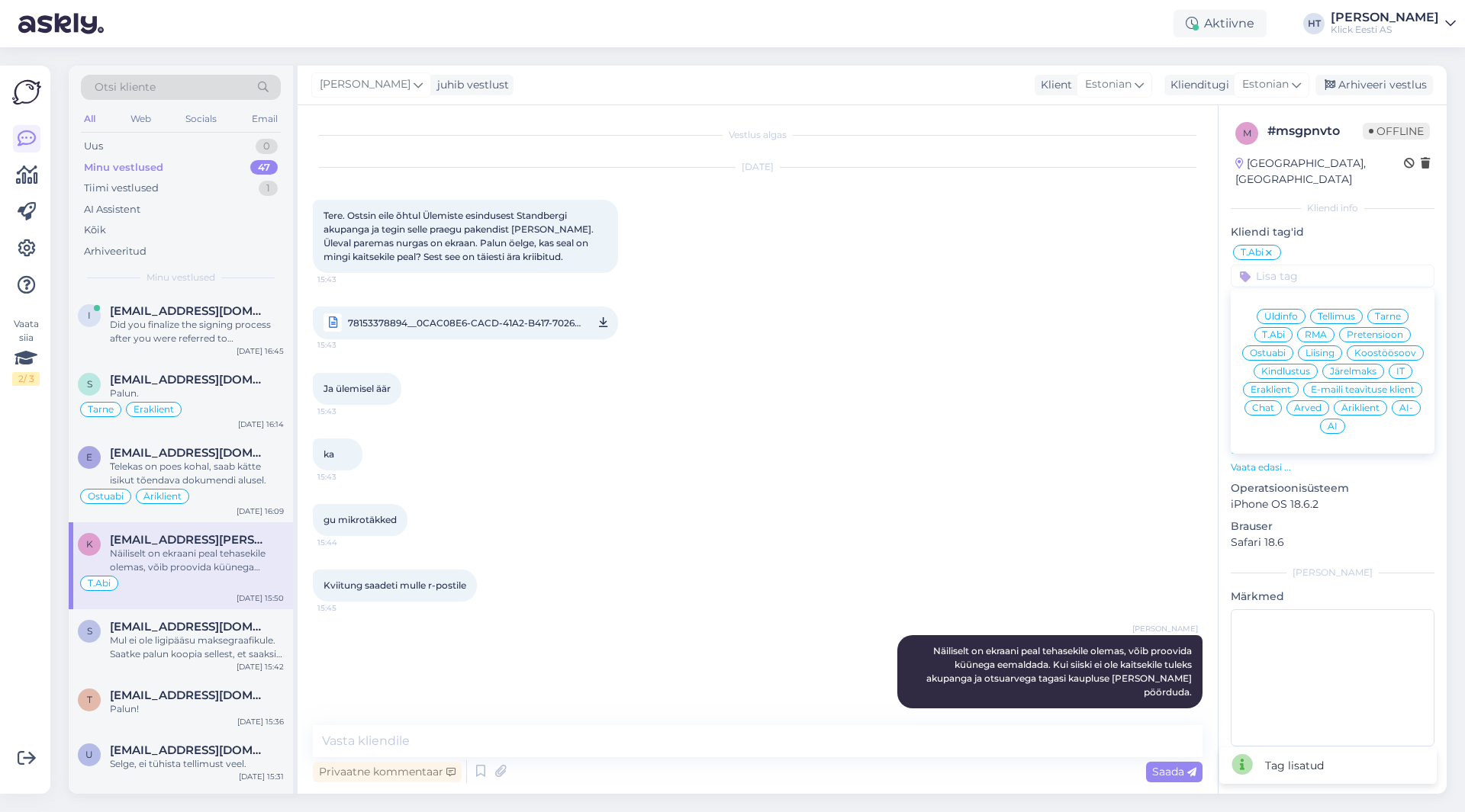
click at [1323, 330] on span "RMA" at bounding box center [1315, 335] width 22 height 9
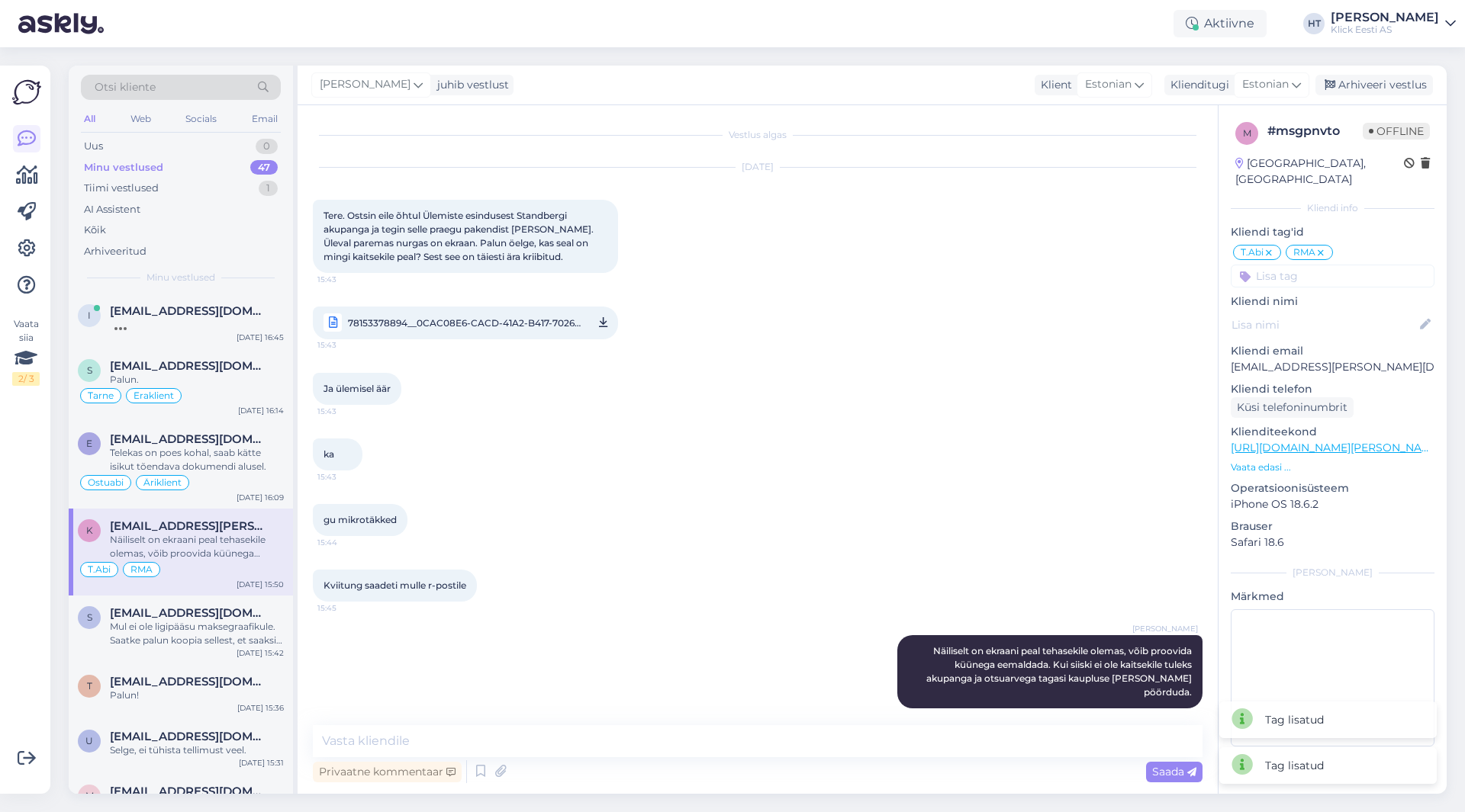
click at [1314, 265] on input at bounding box center [1332, 276] width 204 height 23
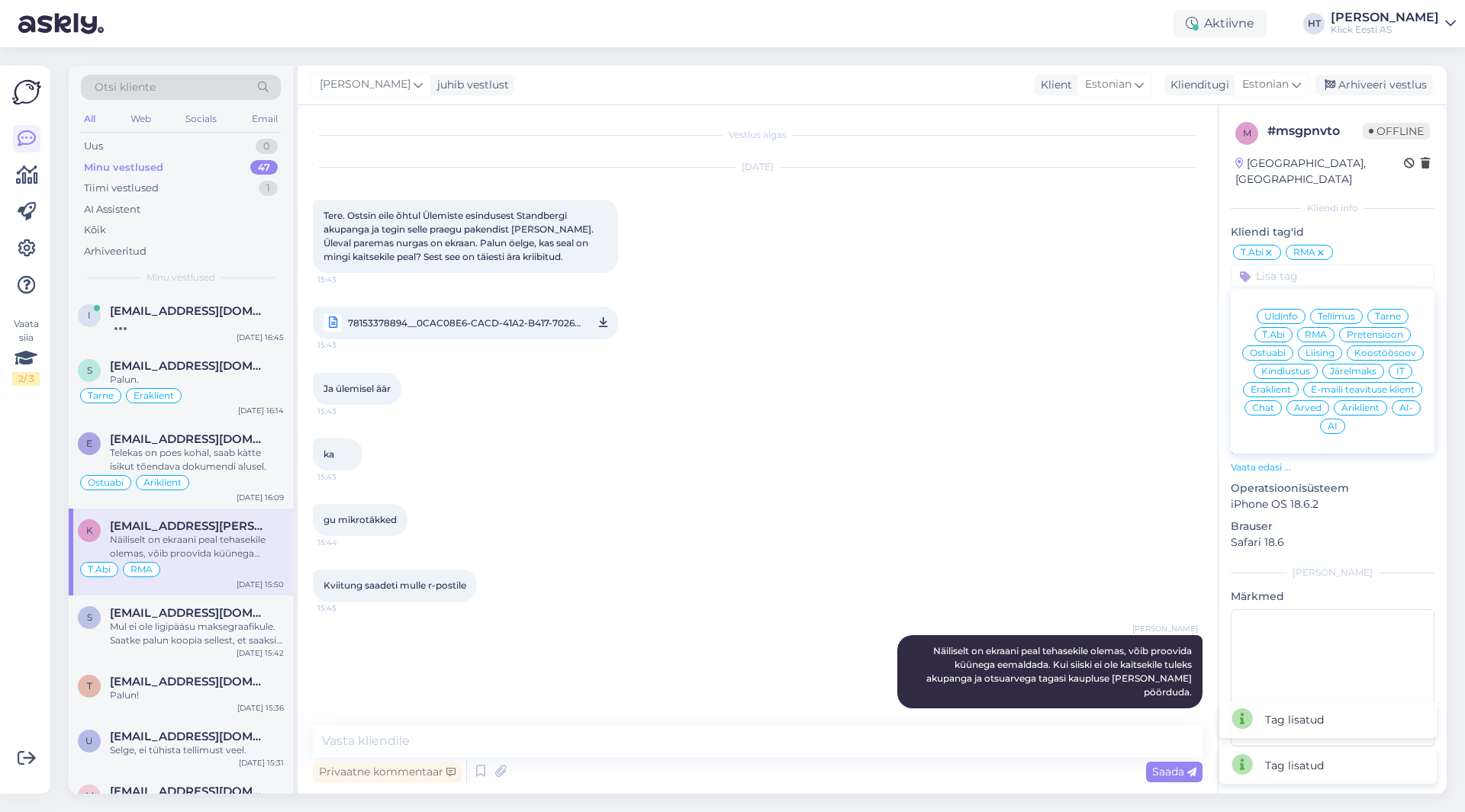
click at [1272, 385] on span "Eraklient" at bounding box center [1270, 390] width 40 height 9
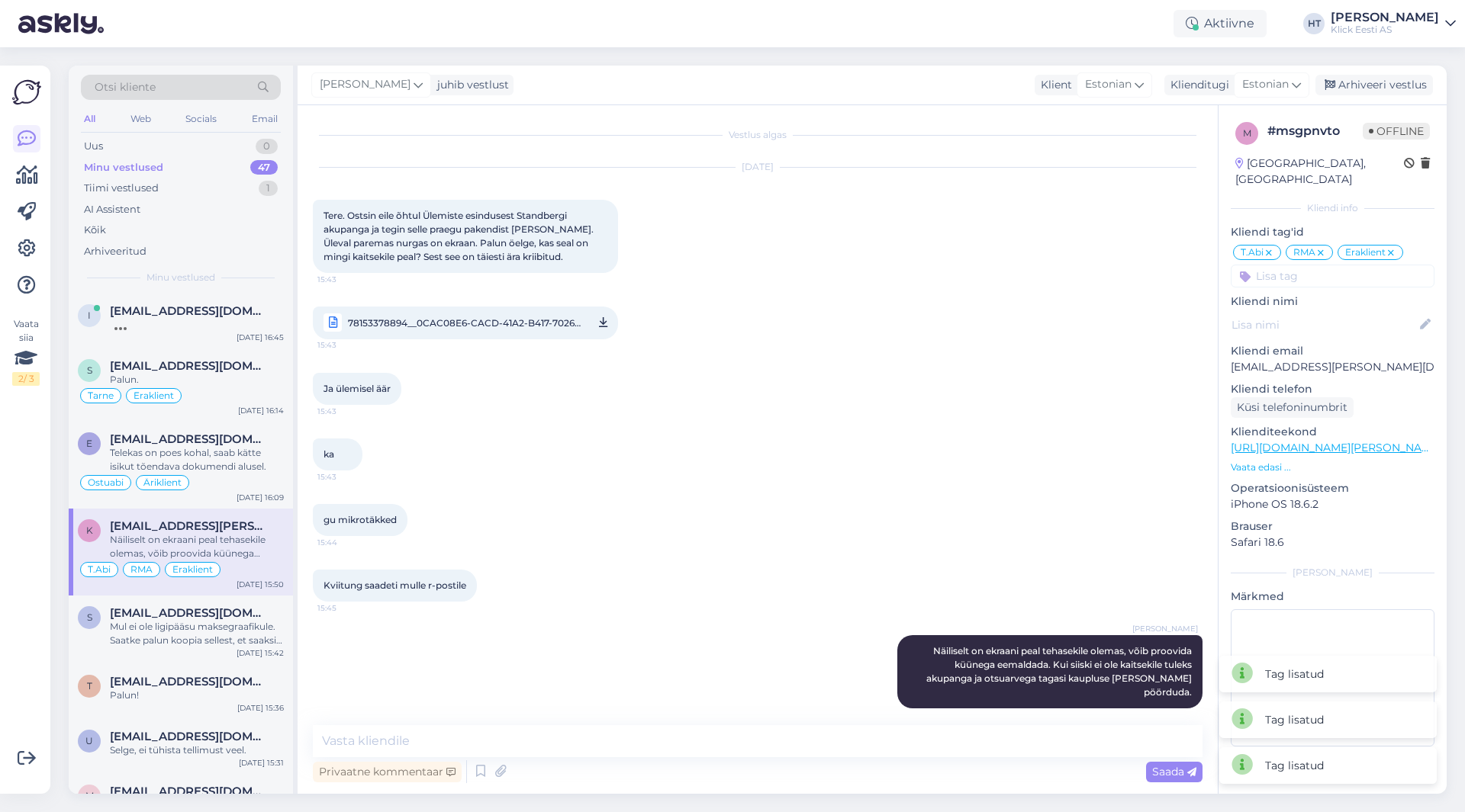
click at [1316, 265] on input at bounding box center [1332, 276] width 204 height 23
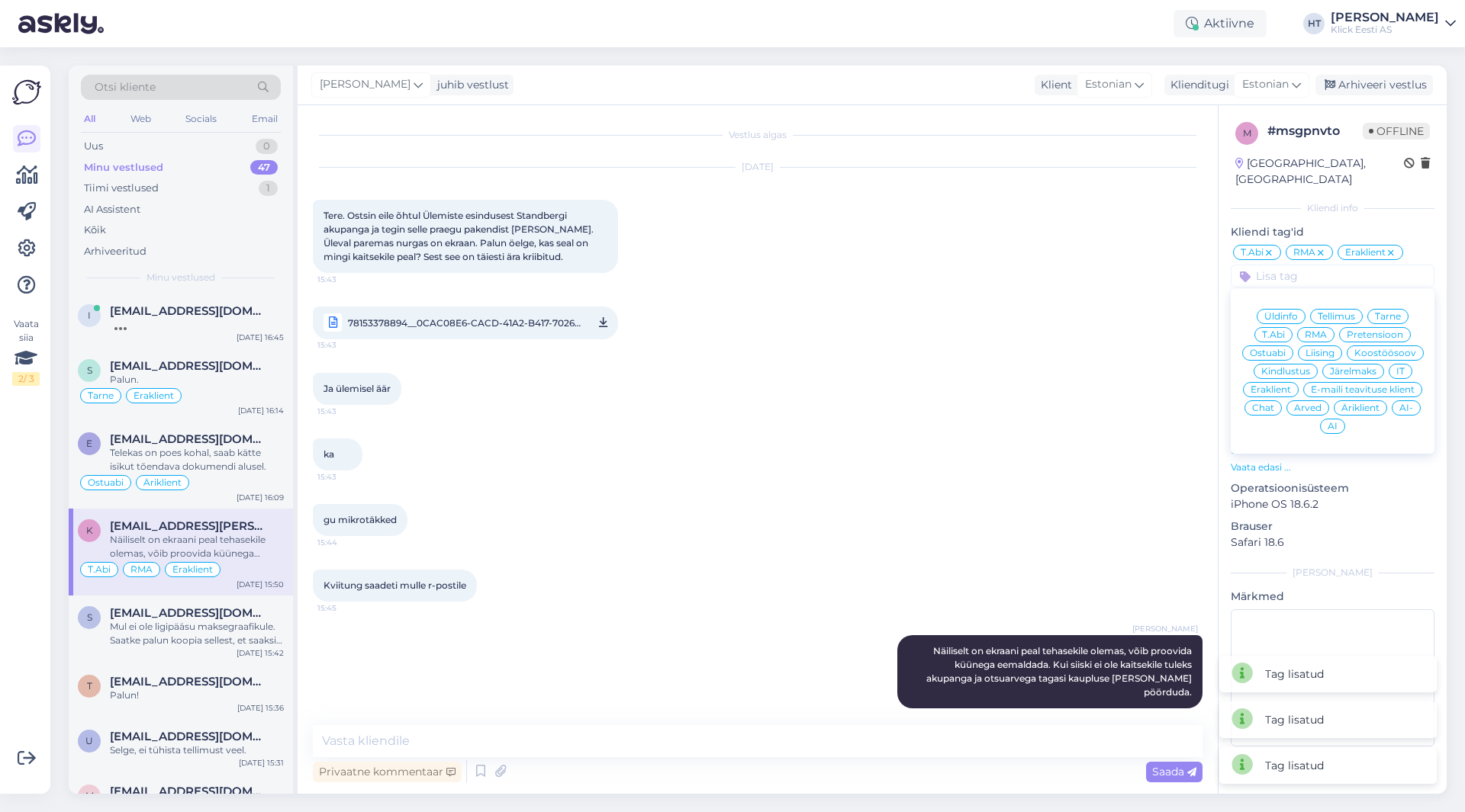
click at [1040, 267] on div "[DATE] Tere. Ostsin eile õhtul Ülemiste esindusest Standbergi akupanga ja tegin…" at bounding box center [758, 253] width 890 height 205
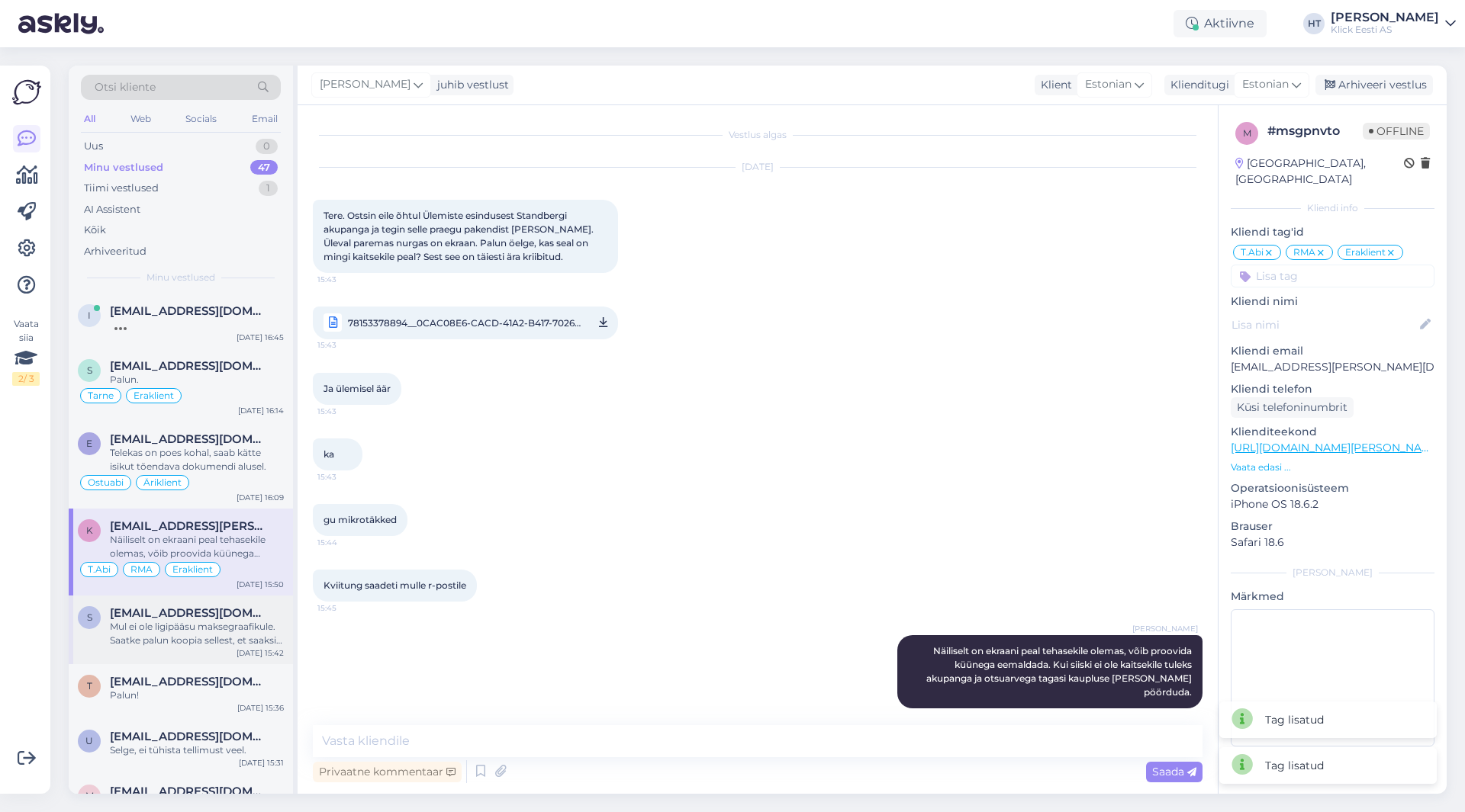
click at [180, 630] on div "Mul ei ole ligipääsu maksegraafikule. Saatke palun koopia sellest, et saaksin s…" at bounding box center [197, 634] width 174 height 27
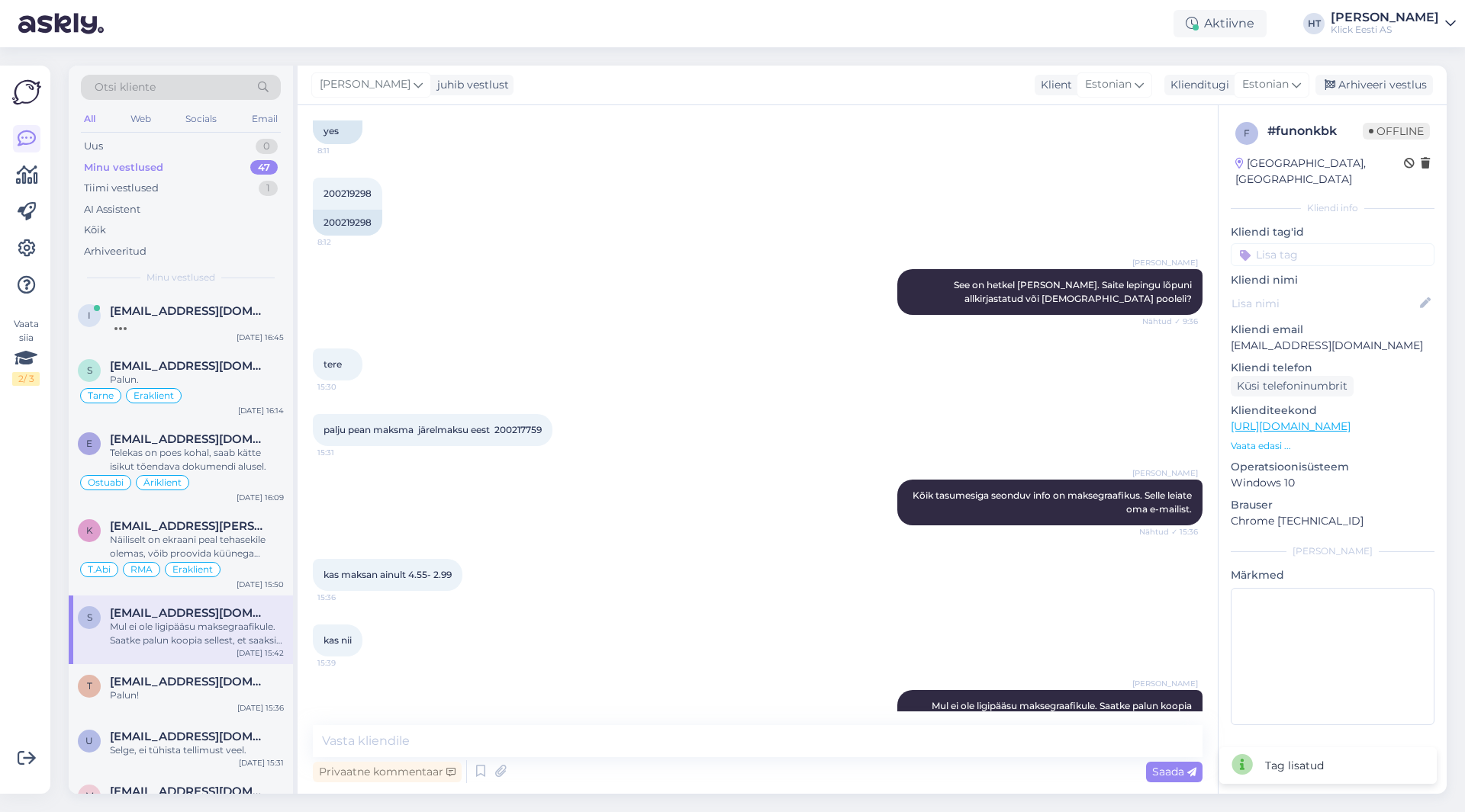
click at [1338, 243] on input at bounding box center [1332, 254] width 204 height 23
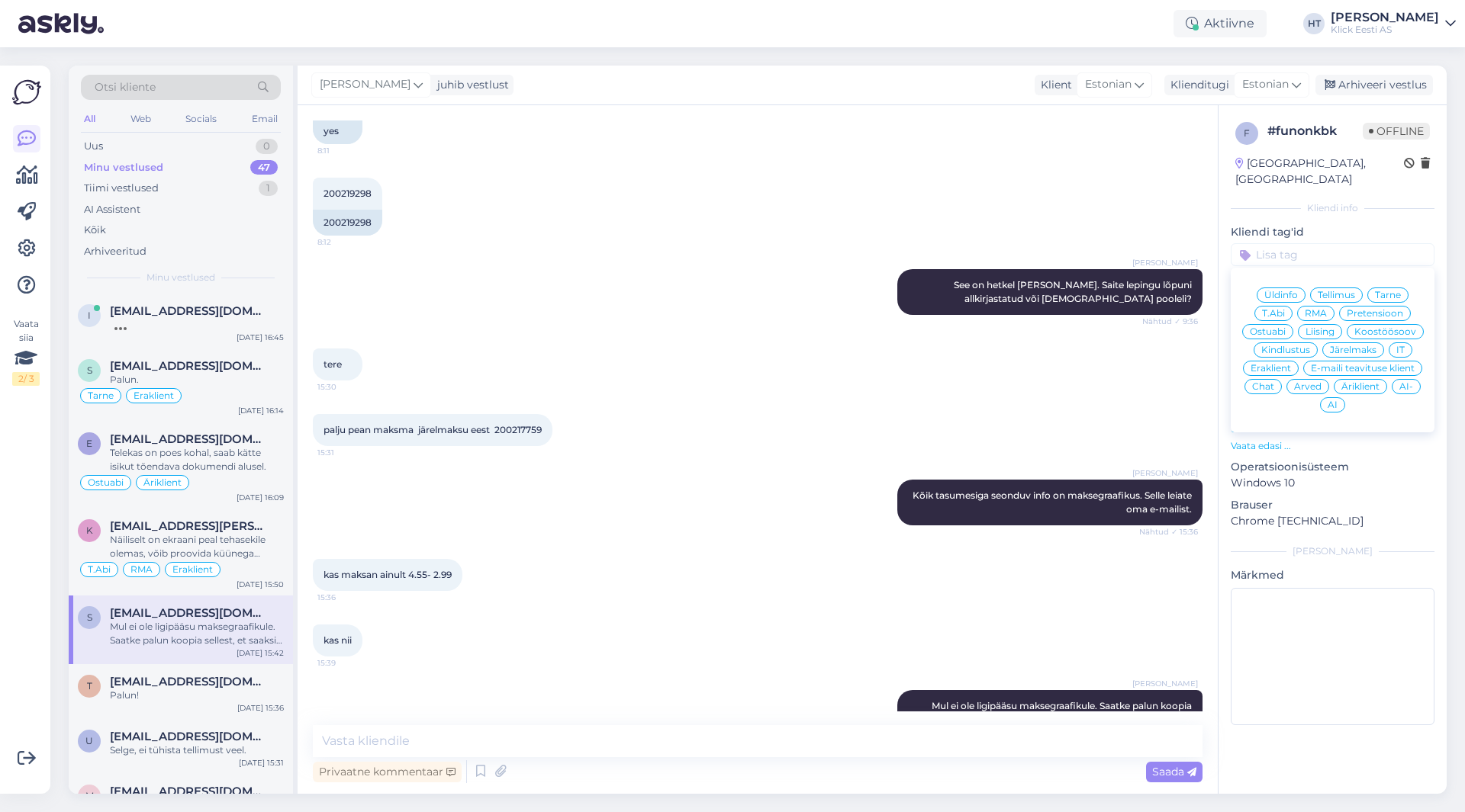
click at [1358, 345] on span "Järelmaks" at bounding box center [1352, 350] width 46 height 9
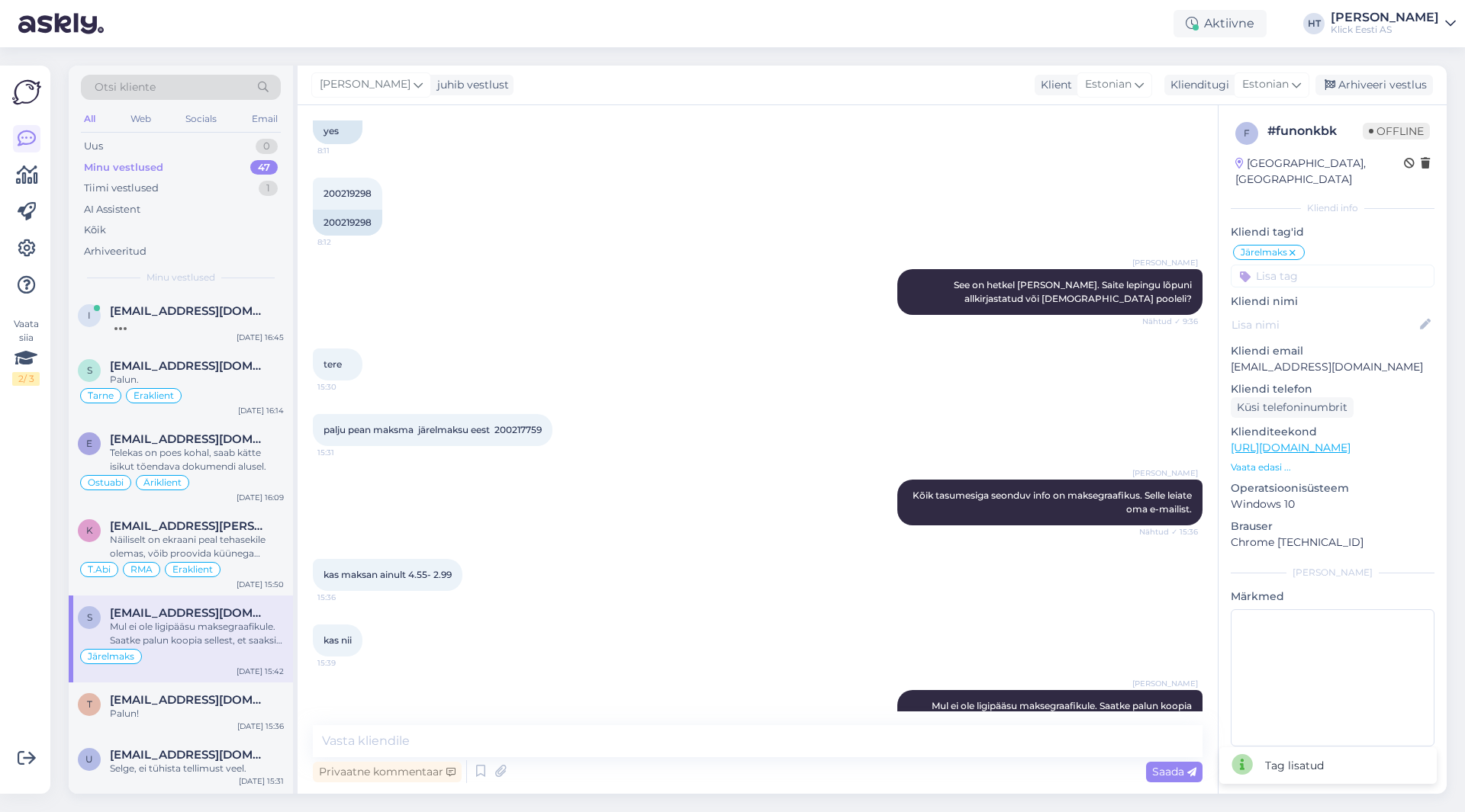
click at [1327, 265] on input at bounding box center [1332, 276] width 204 height 23
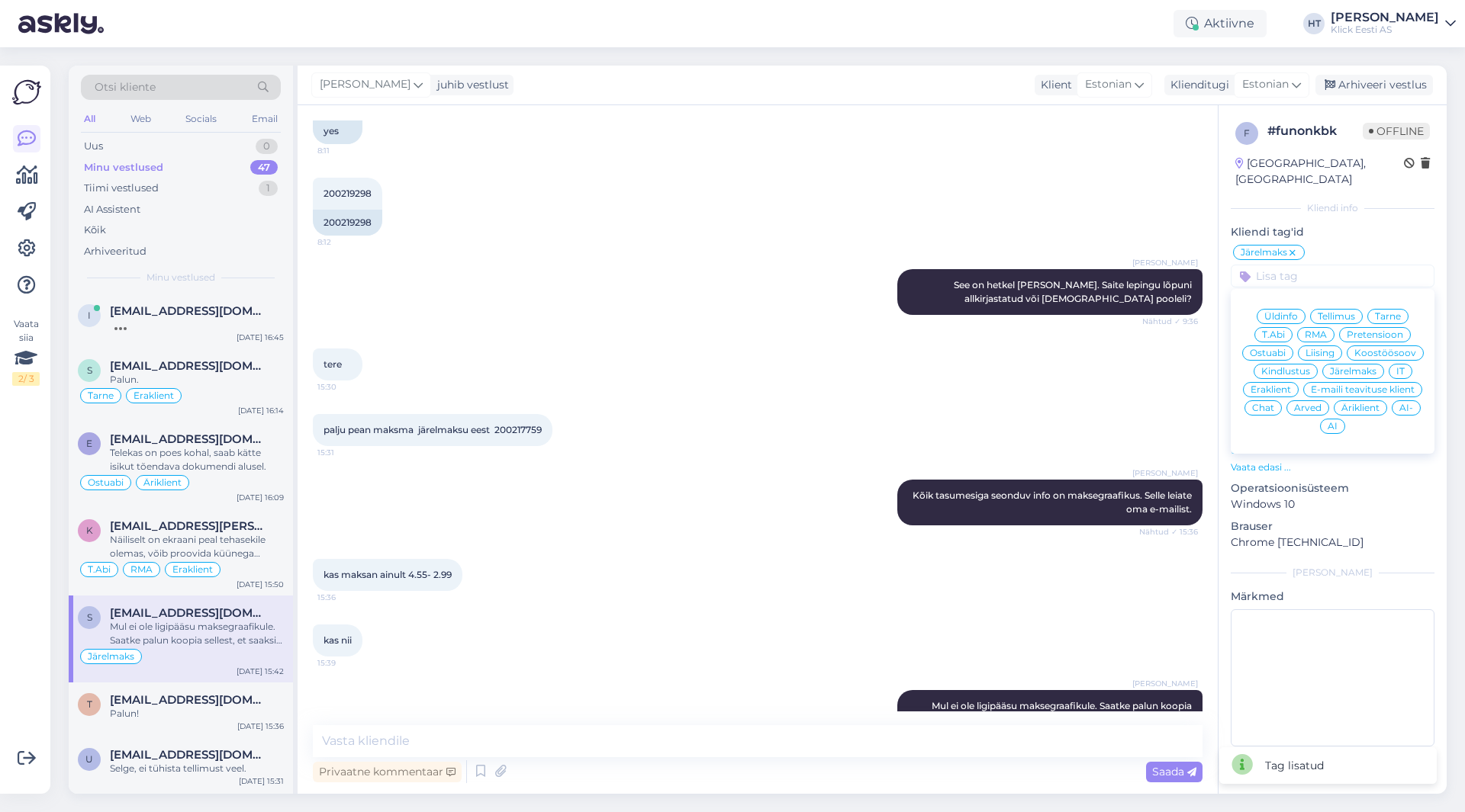
click at [1281, 382] on div "Eraklient" at bounding box center [1271, 389] width 56 height 15
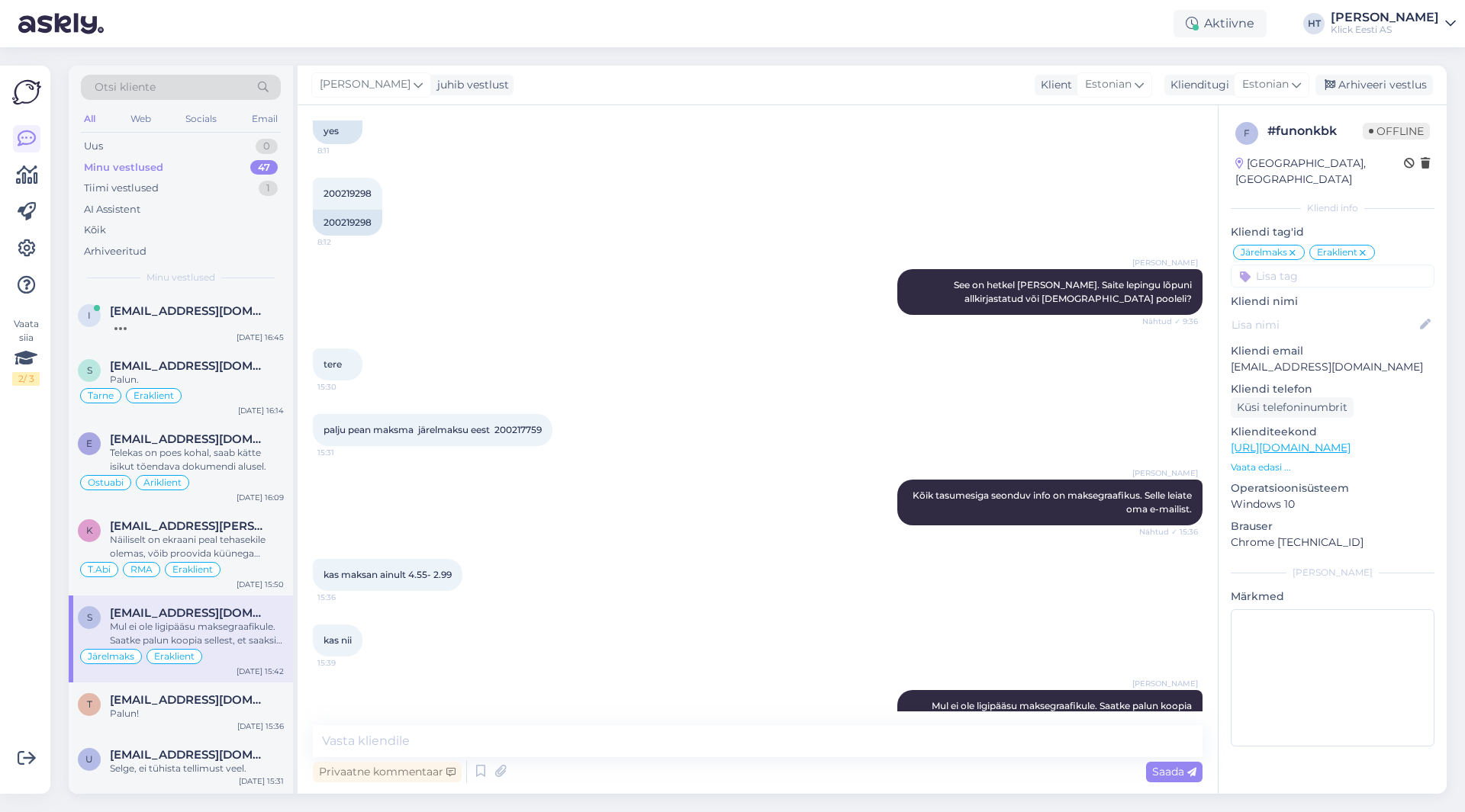
click at [1348, 265] on input at bounding box center [1332, 276] width 204 height 23
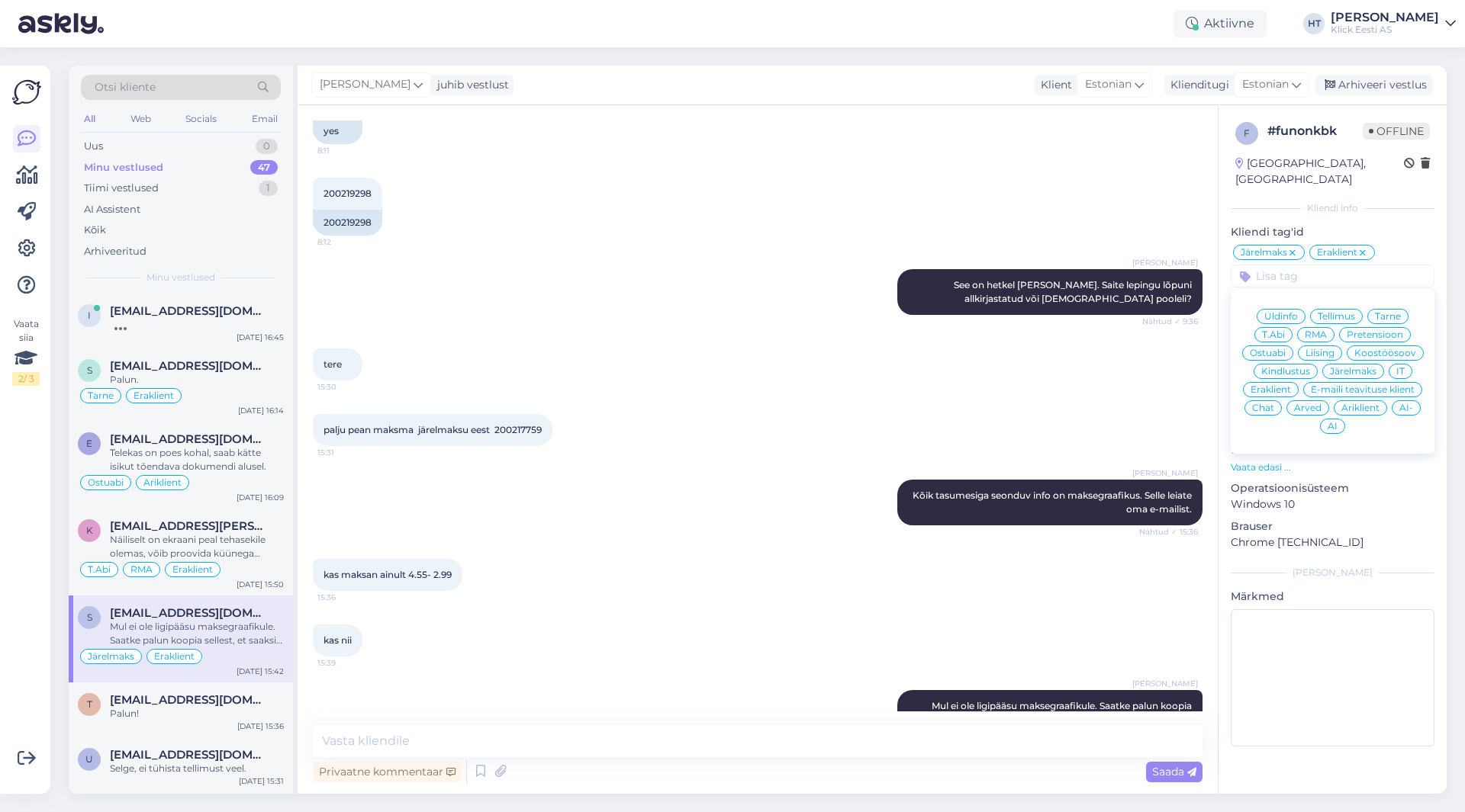
click at [1387, 312] on span "Tarne" at bounding box center [1388, 316] width 26 height 9
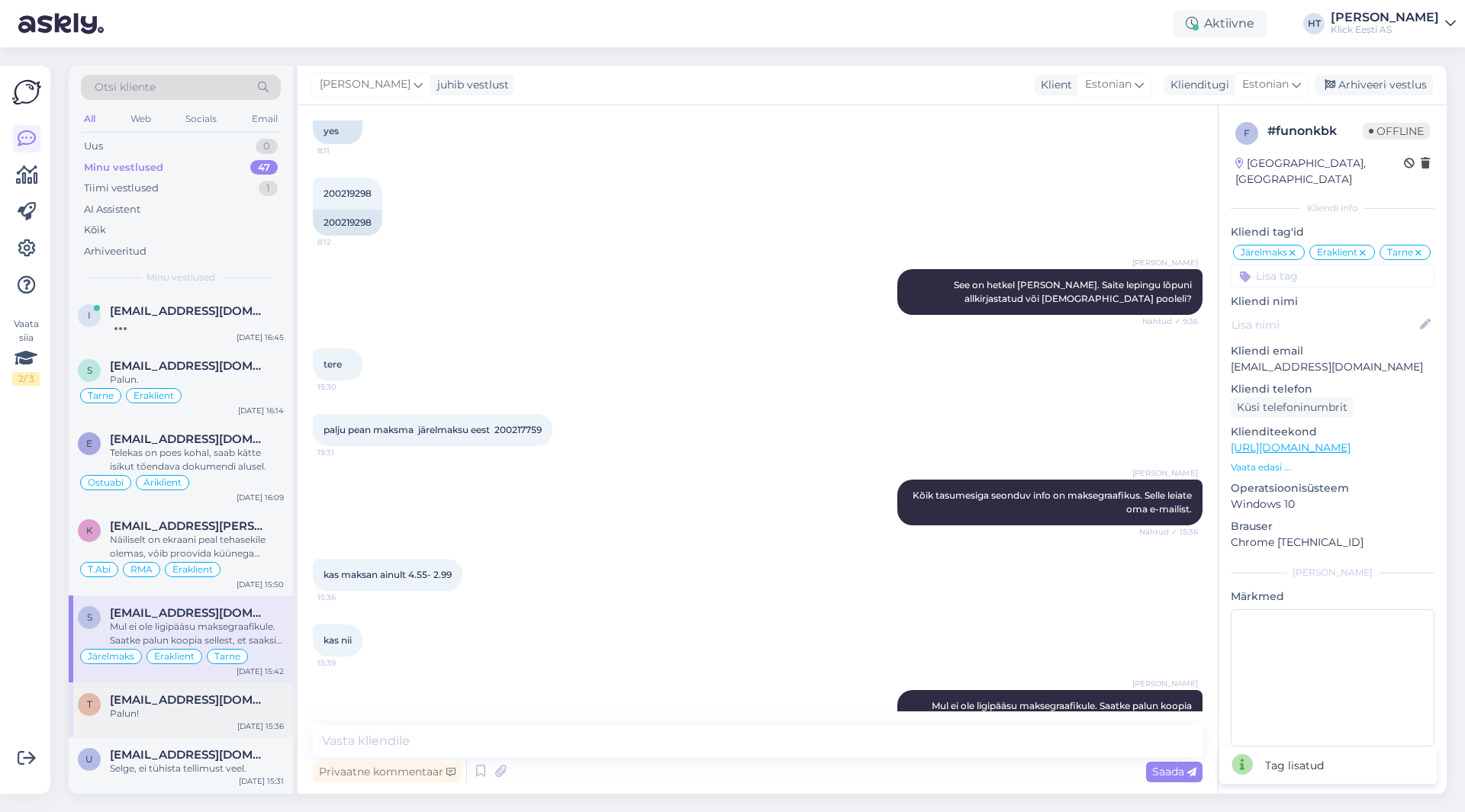
click at [233, 712] on div "Palun!" at bounding box center [197, 714] width 174 height 14
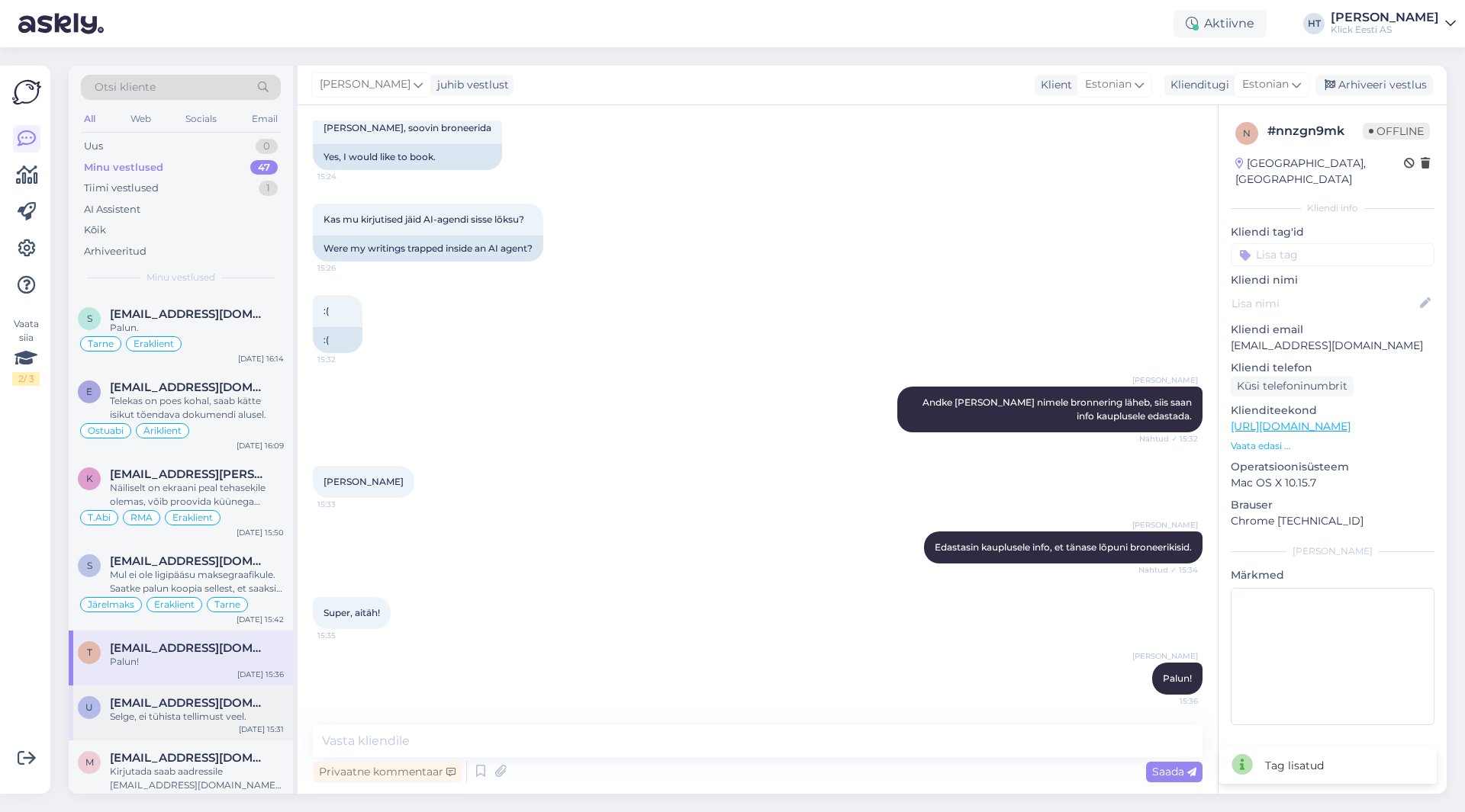
scroll to position [153, 0]
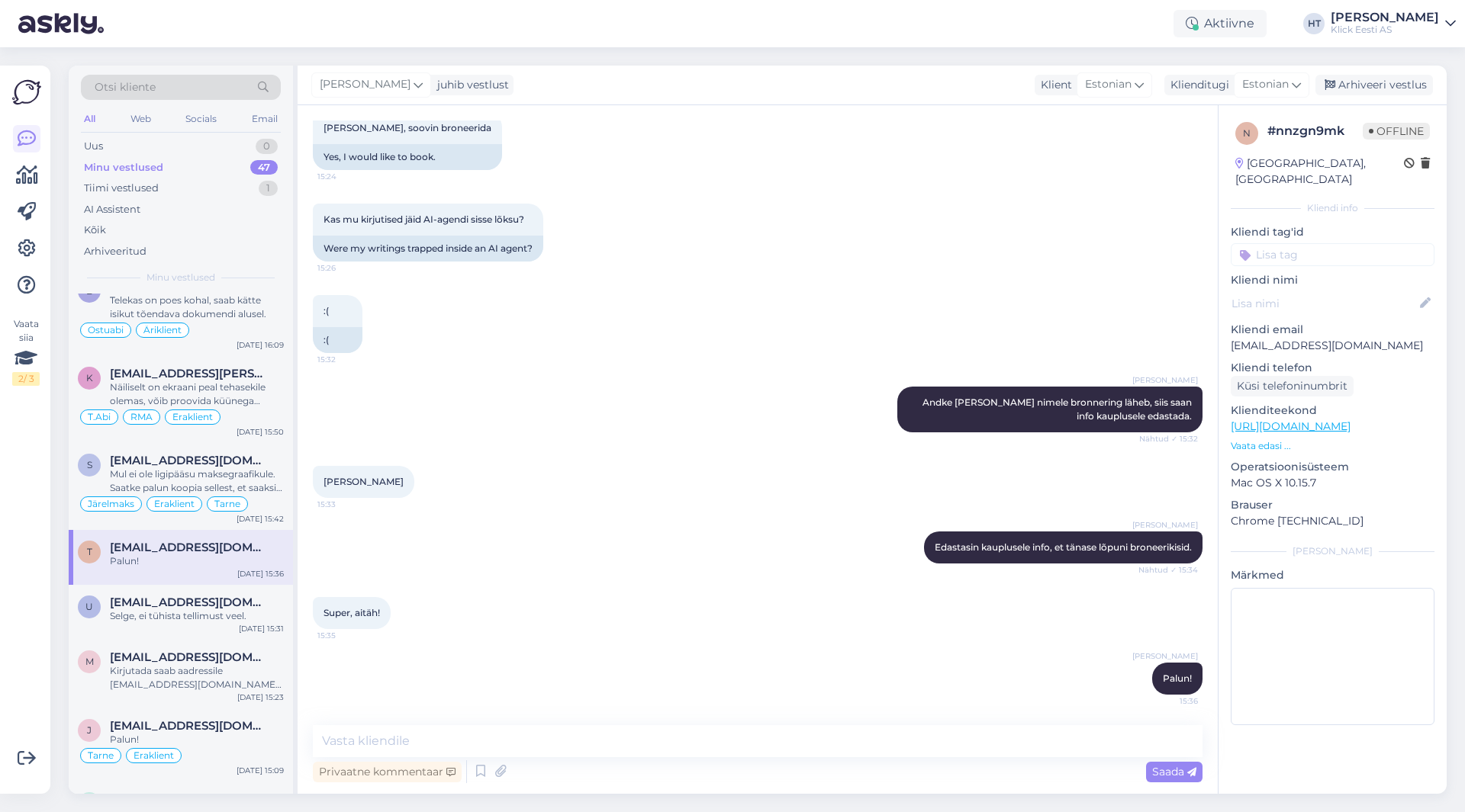
click at [1322, 243] on input at bounding box center [1332, 254] width 204 height 23
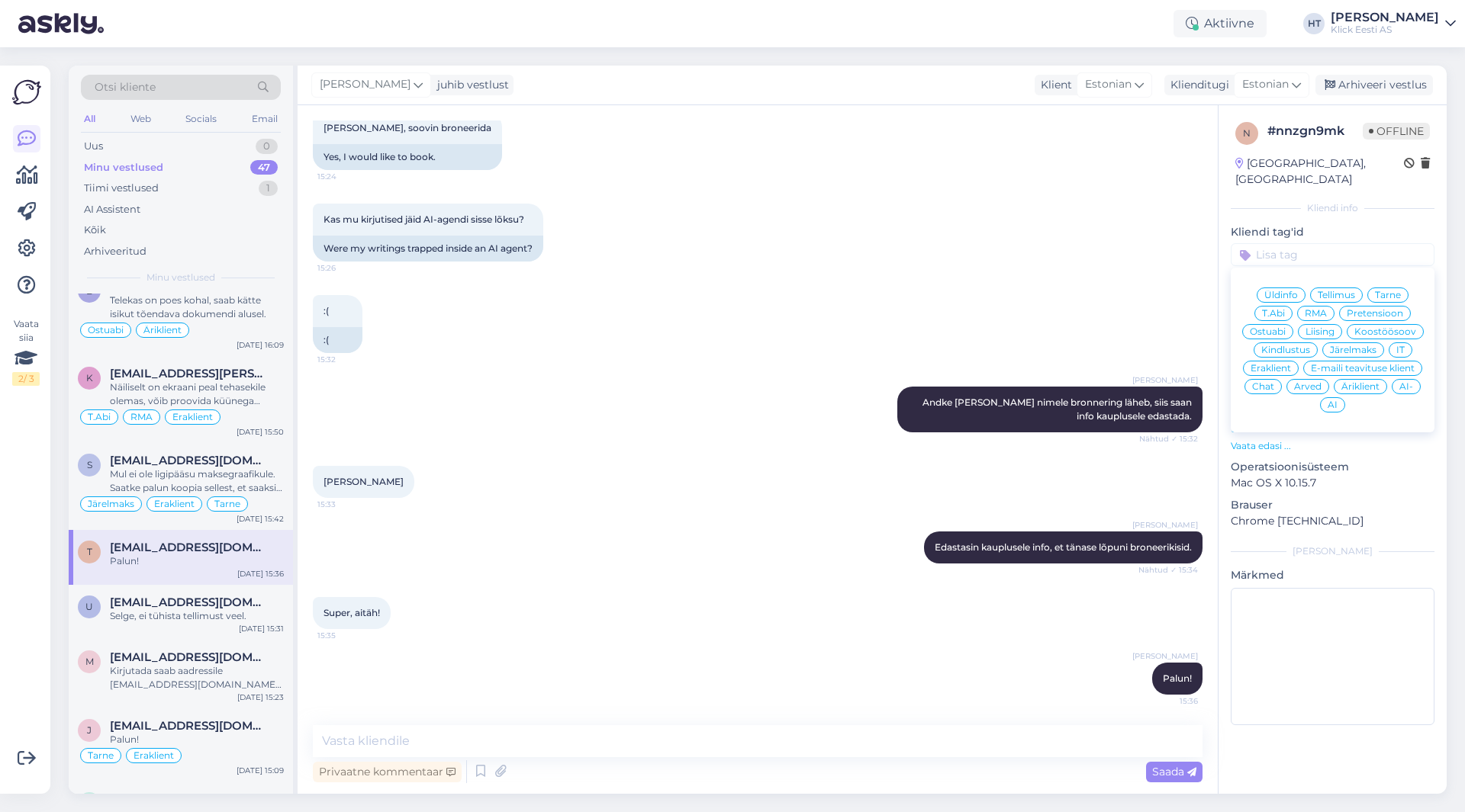
click at [1285, 327] on span "Ostuabi" at bounding box center [1267, 331] width 36 height 9
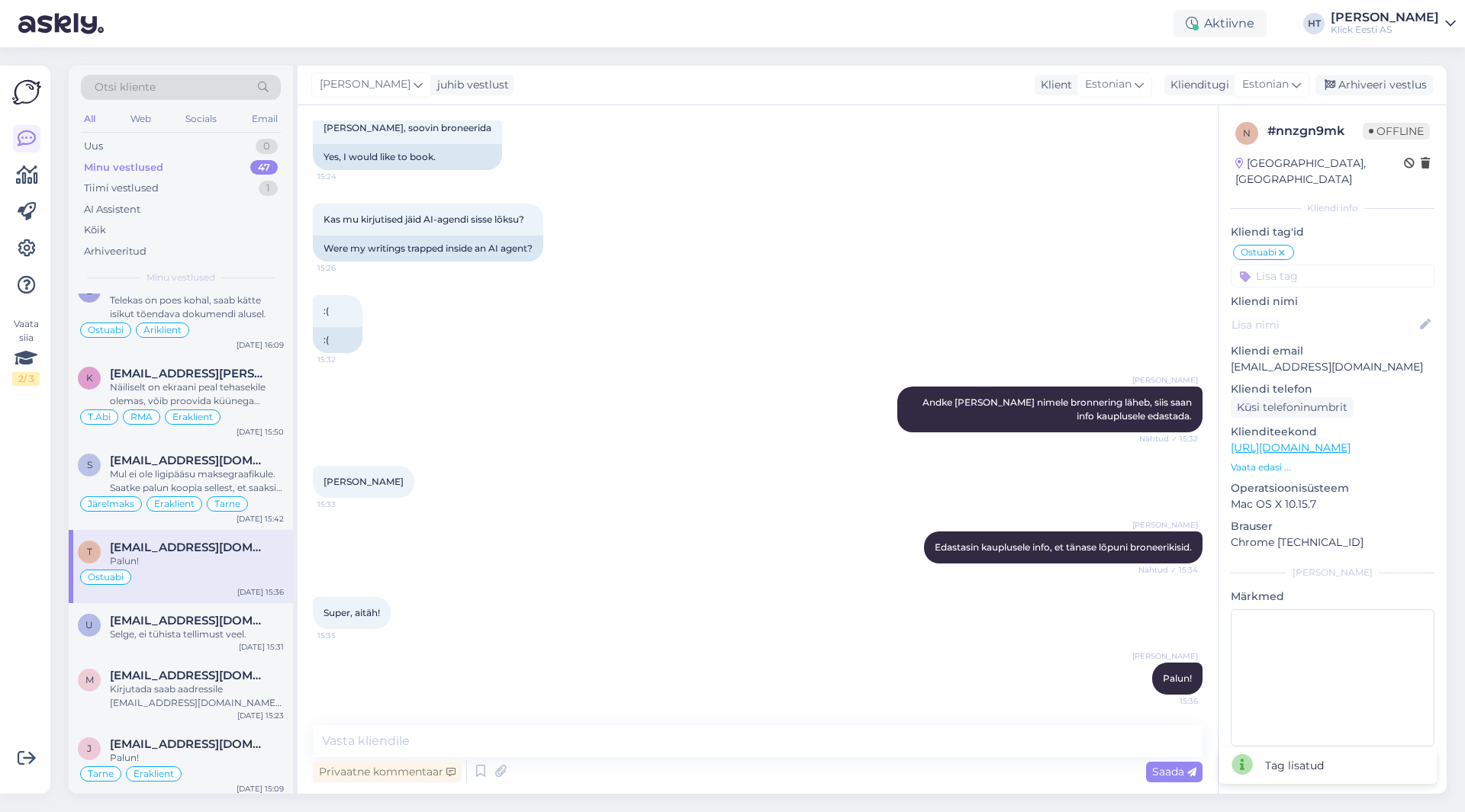
click at [1314, 265] on input at bounding box center [1332, 276] width 204 height 23
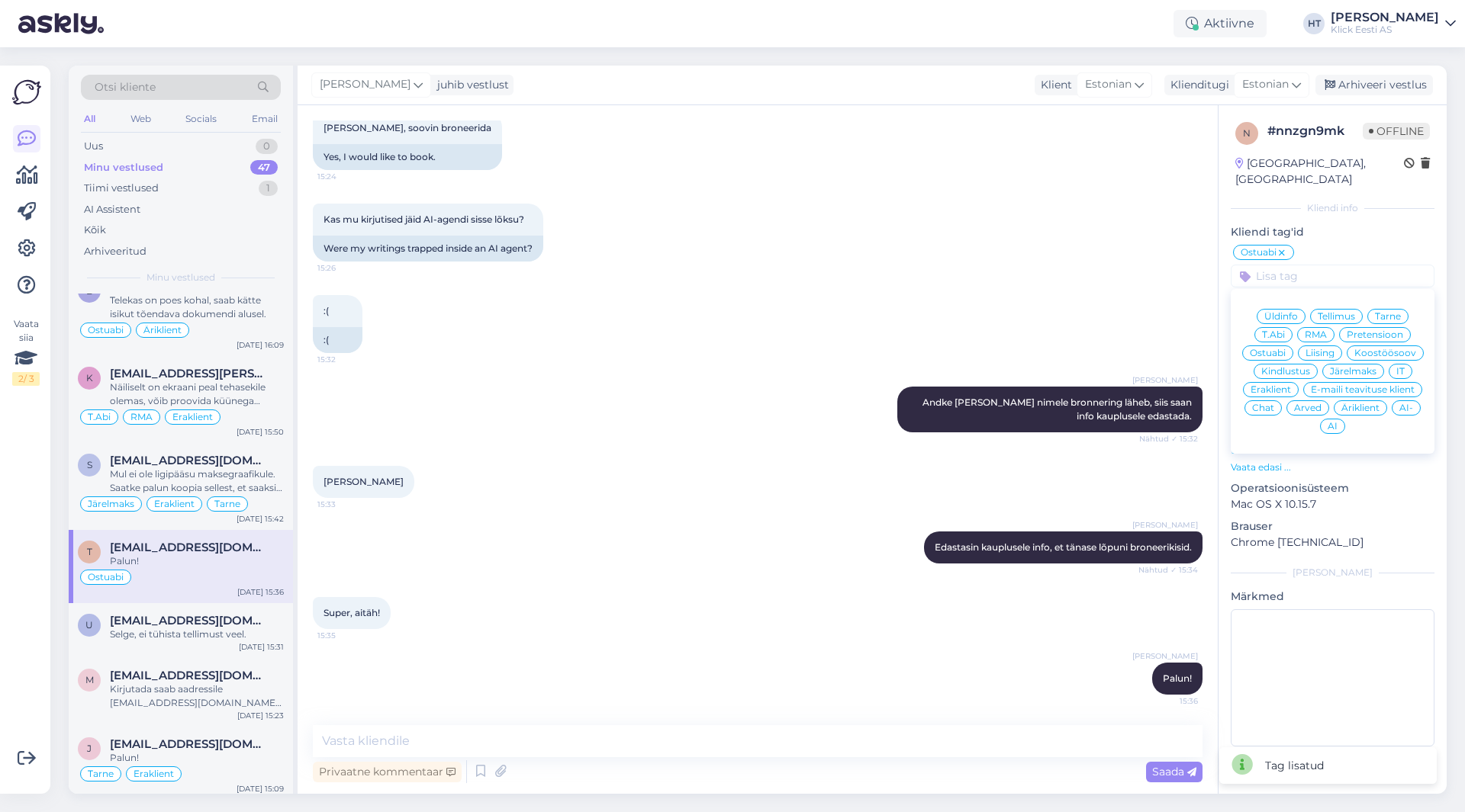
click at [1280, 385] on span "Eraklient" at bounding box center [1270, 390] width 40 height 9
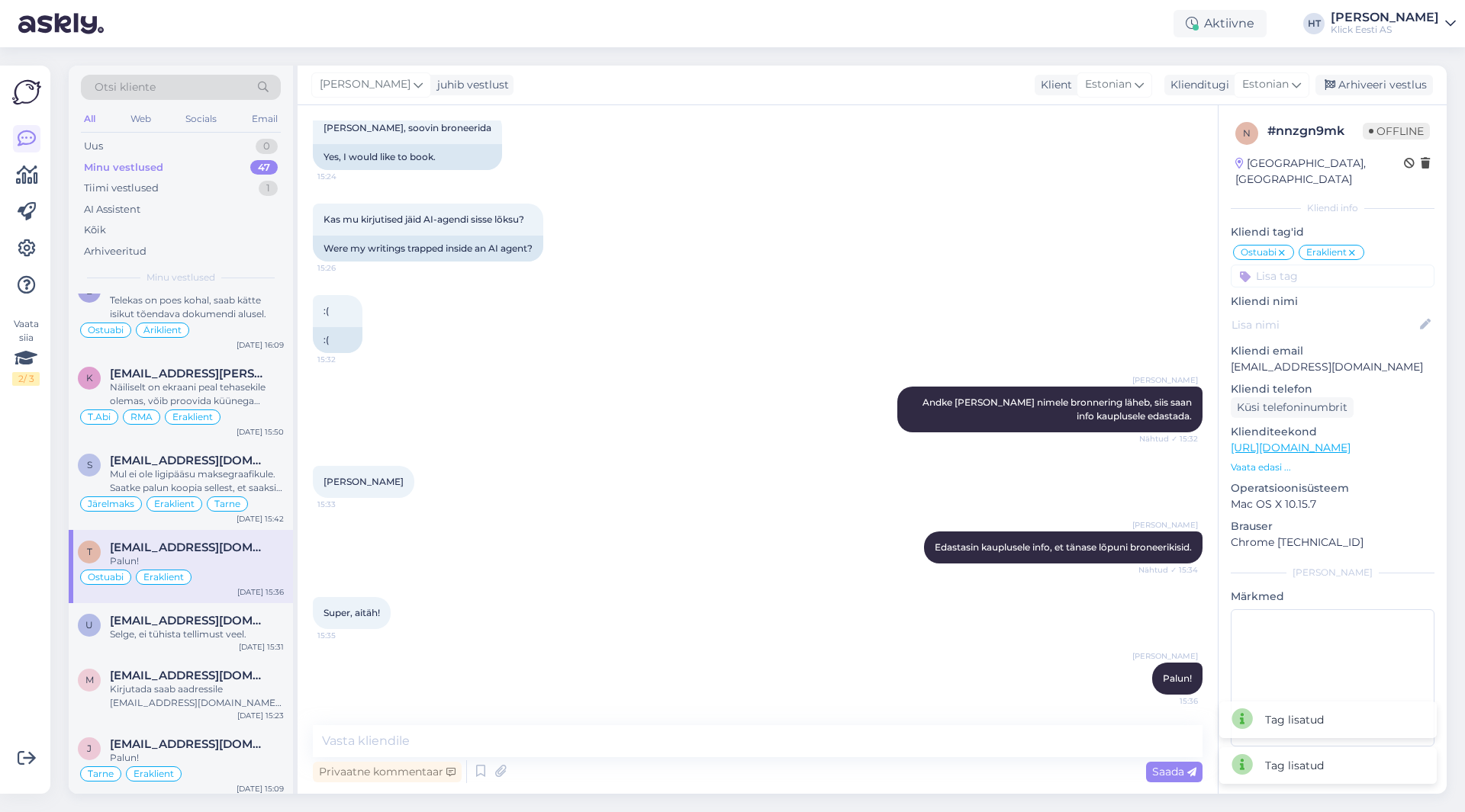
click at [945, 292] on div ":( 15:32 :(" at bounding box center [758, 324] width 890 height 92
click at [214, 617] on span "[EMAIL_ADDRESS][DOMAIN_NAME]" at bounding box center [190, 621] width 159 height 14
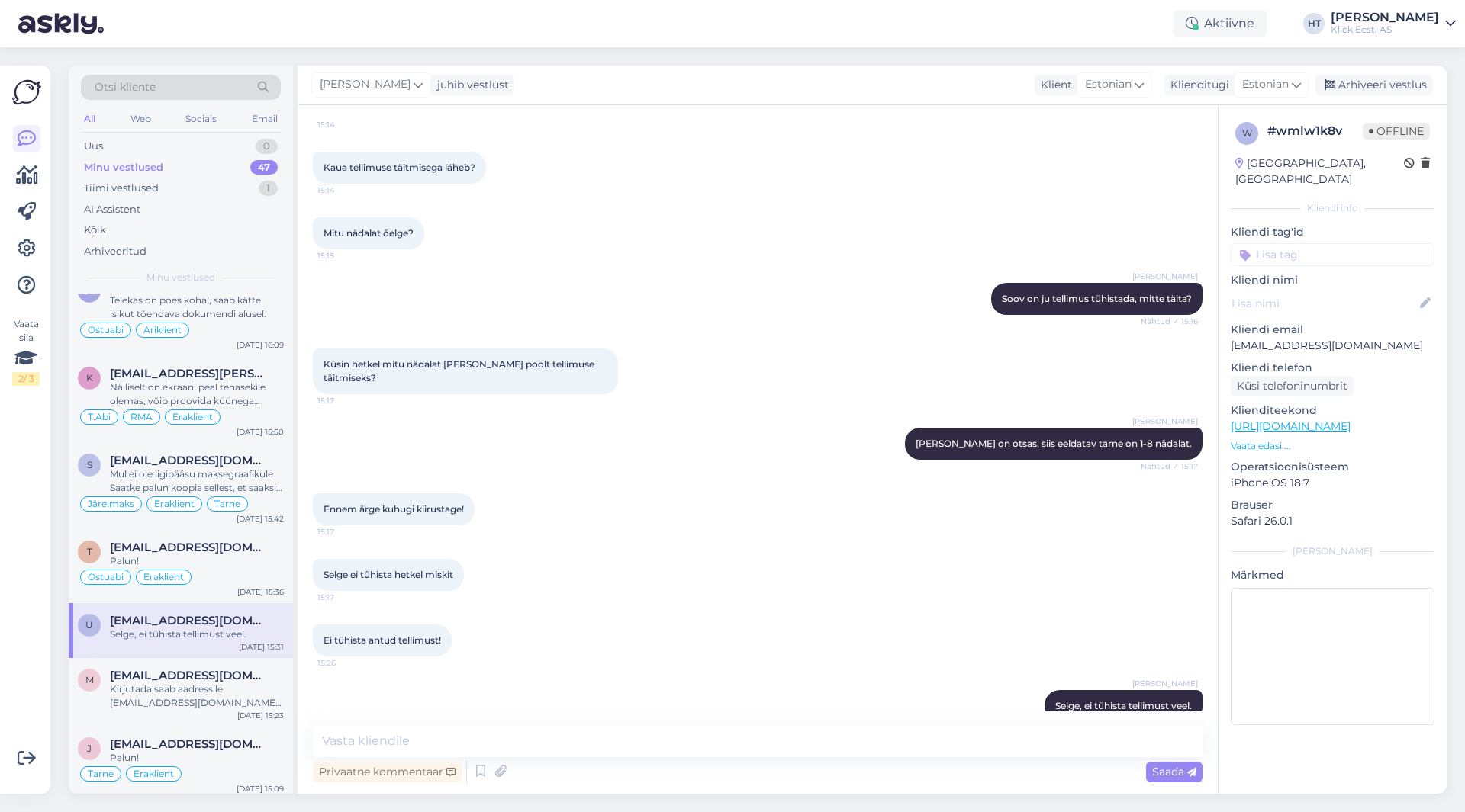
click at [1302, 243] on input at bounding box center [1332, 254] width 204 height 23
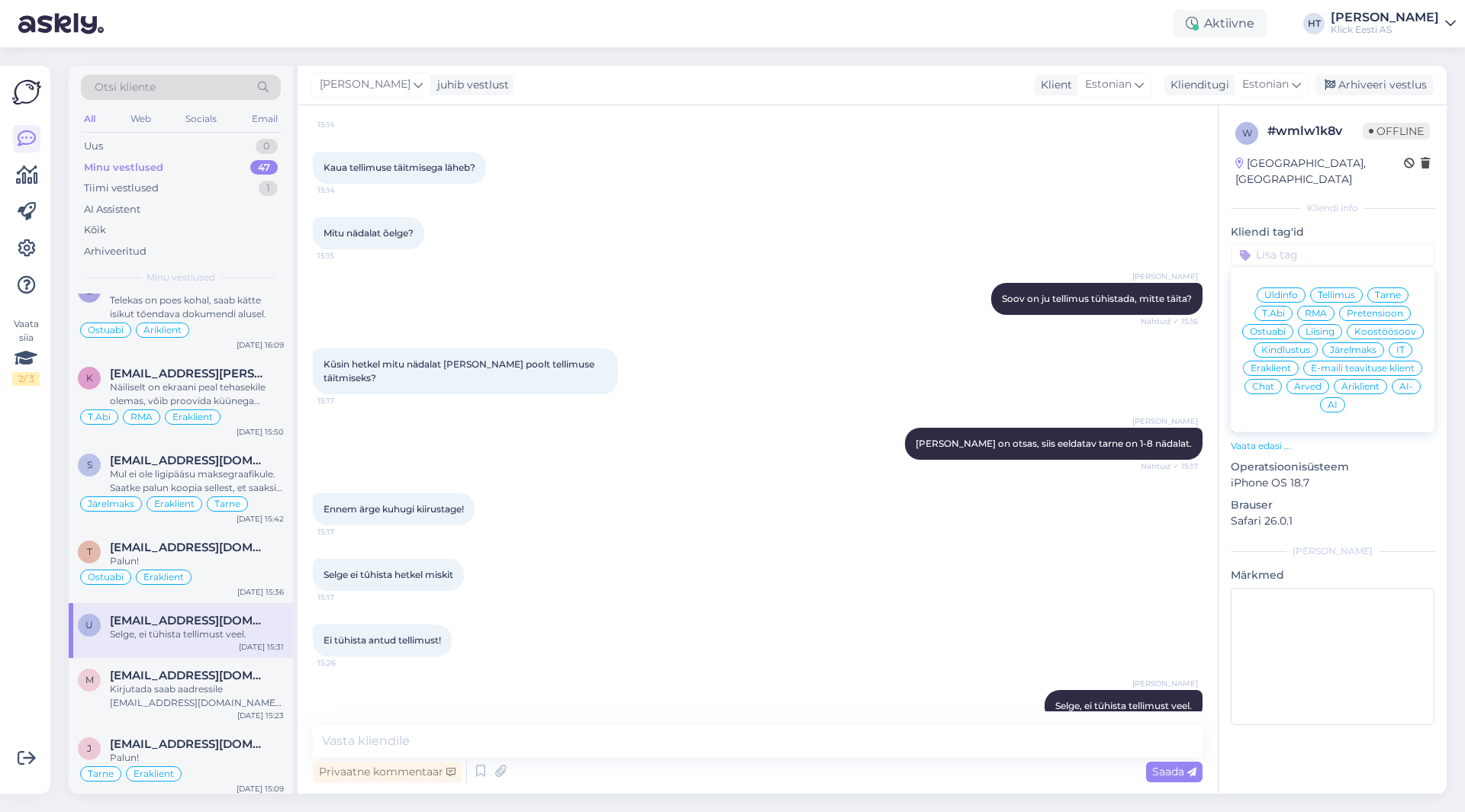
click at [1302, 243] on input at bounding box center [1332, 254] width 204 height 23
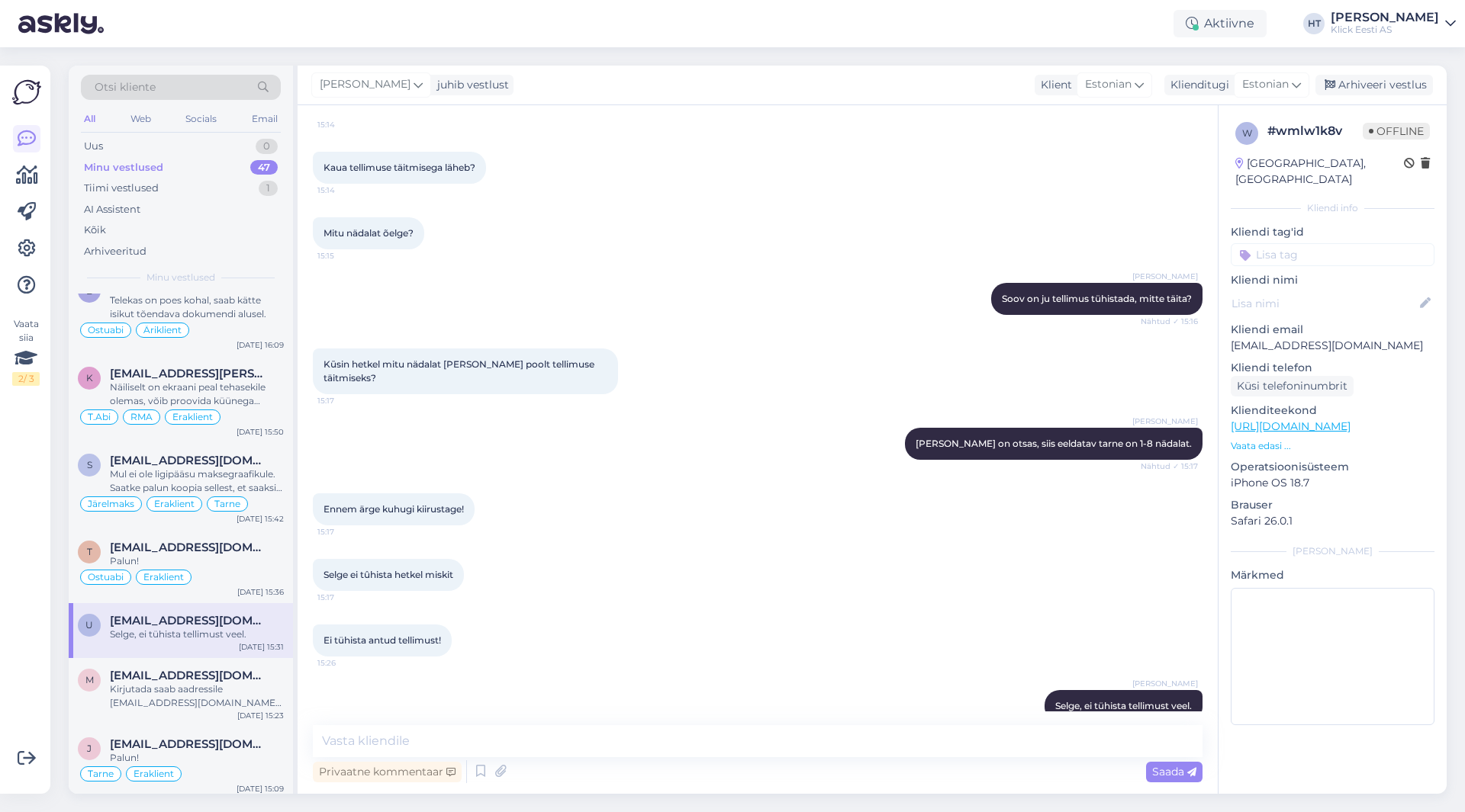
click at [1300, 243] on input at bounding box center [1332, 254] width 204 height 23
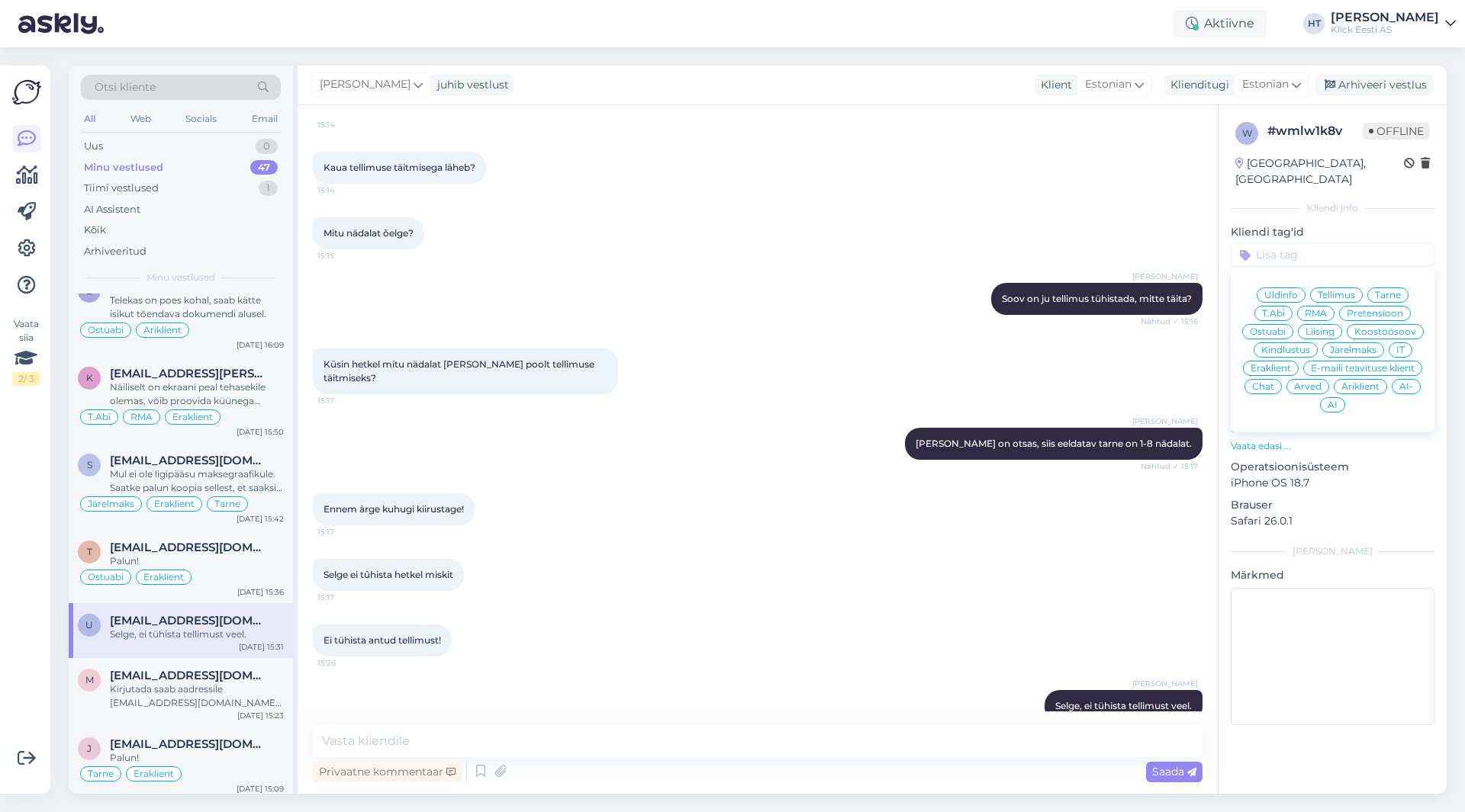
scroll to position [166, 0]
click at [1352, 291] on span "Tellimus" at bounding box center [1336, 295] width 38 height 9
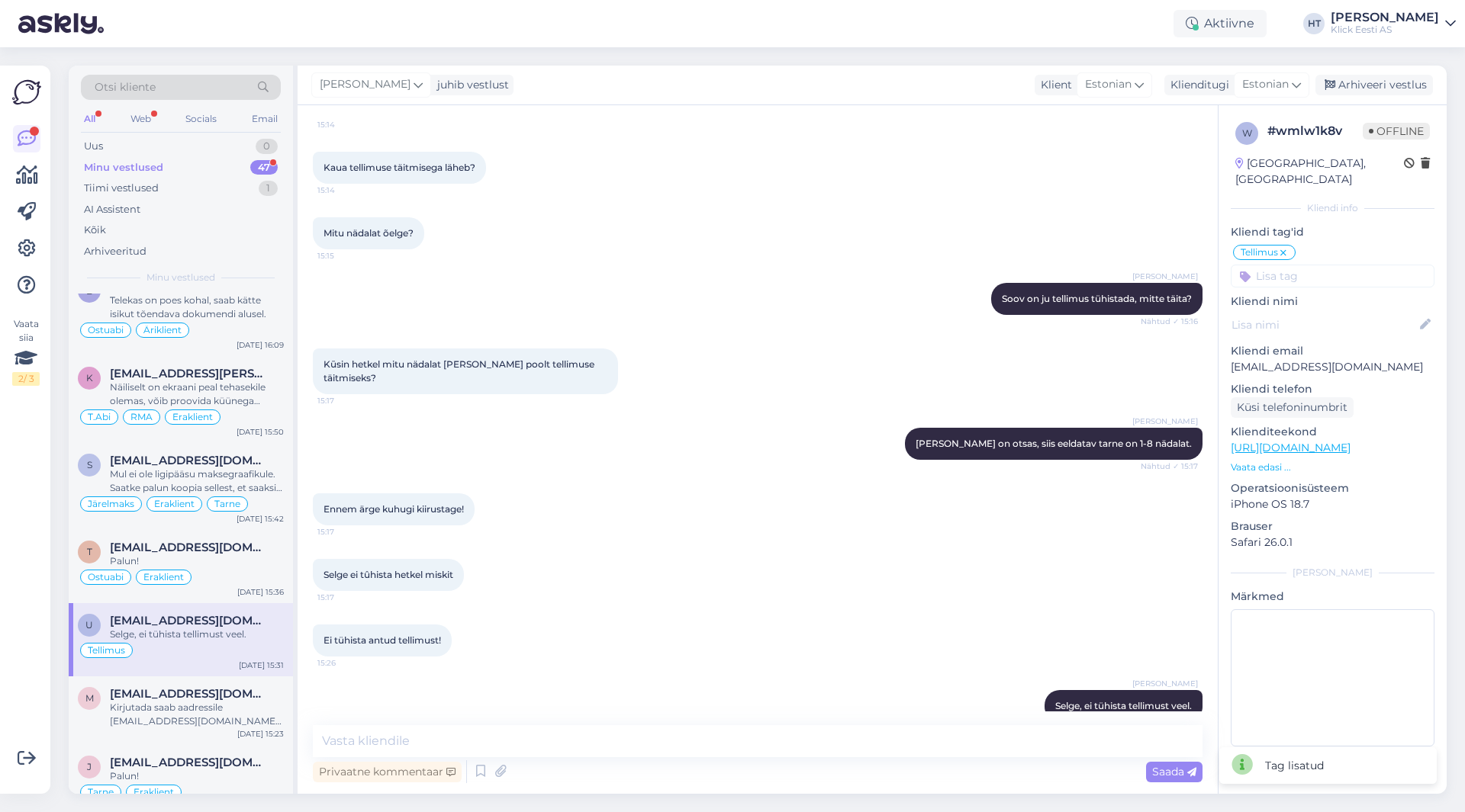
click at [1341, 265] on input at bounding box center [1332, 276] width 204 height 23
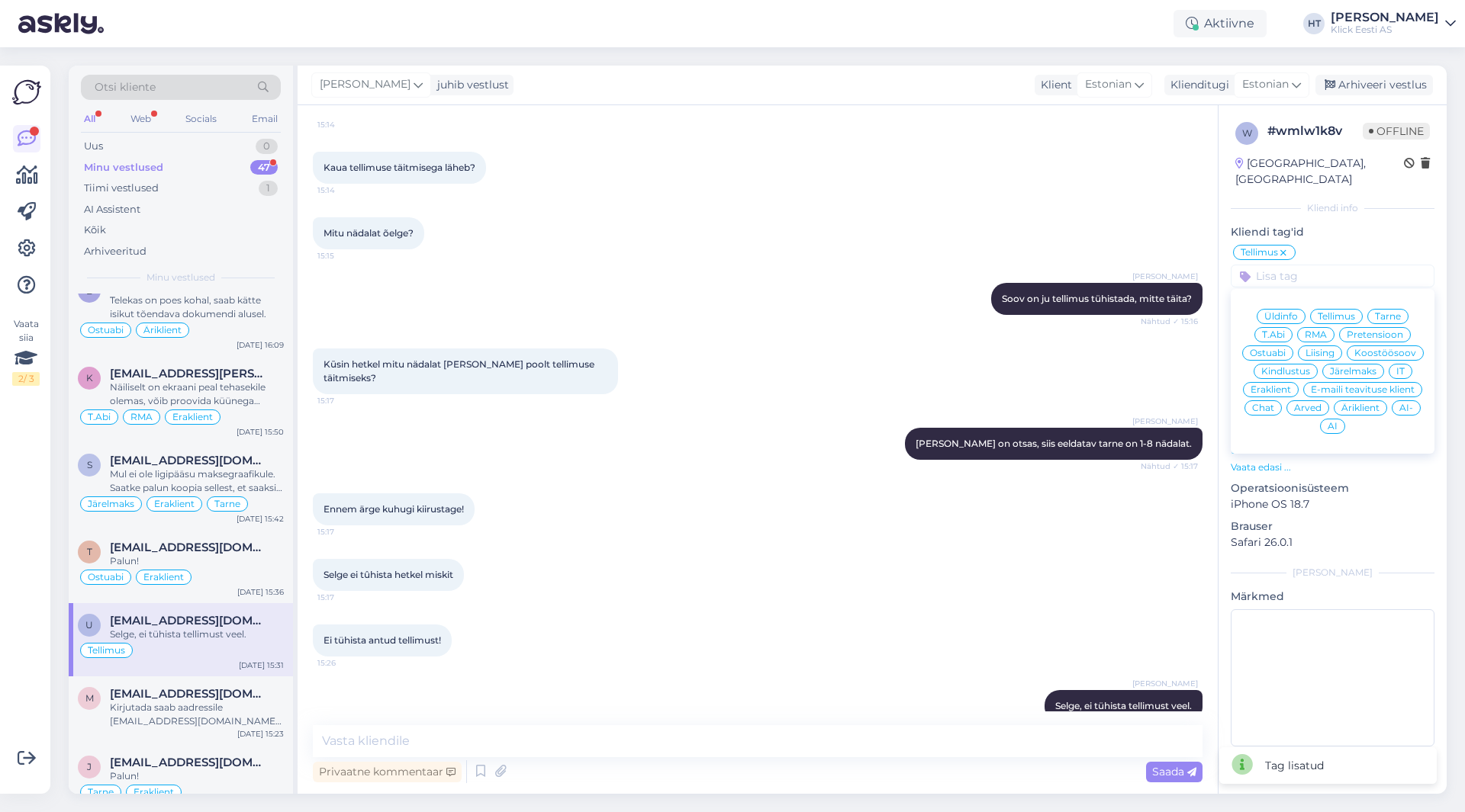
click at [1277, 385] on span "Eraklient" at bounding box center [1270, 390] width 40 height 9
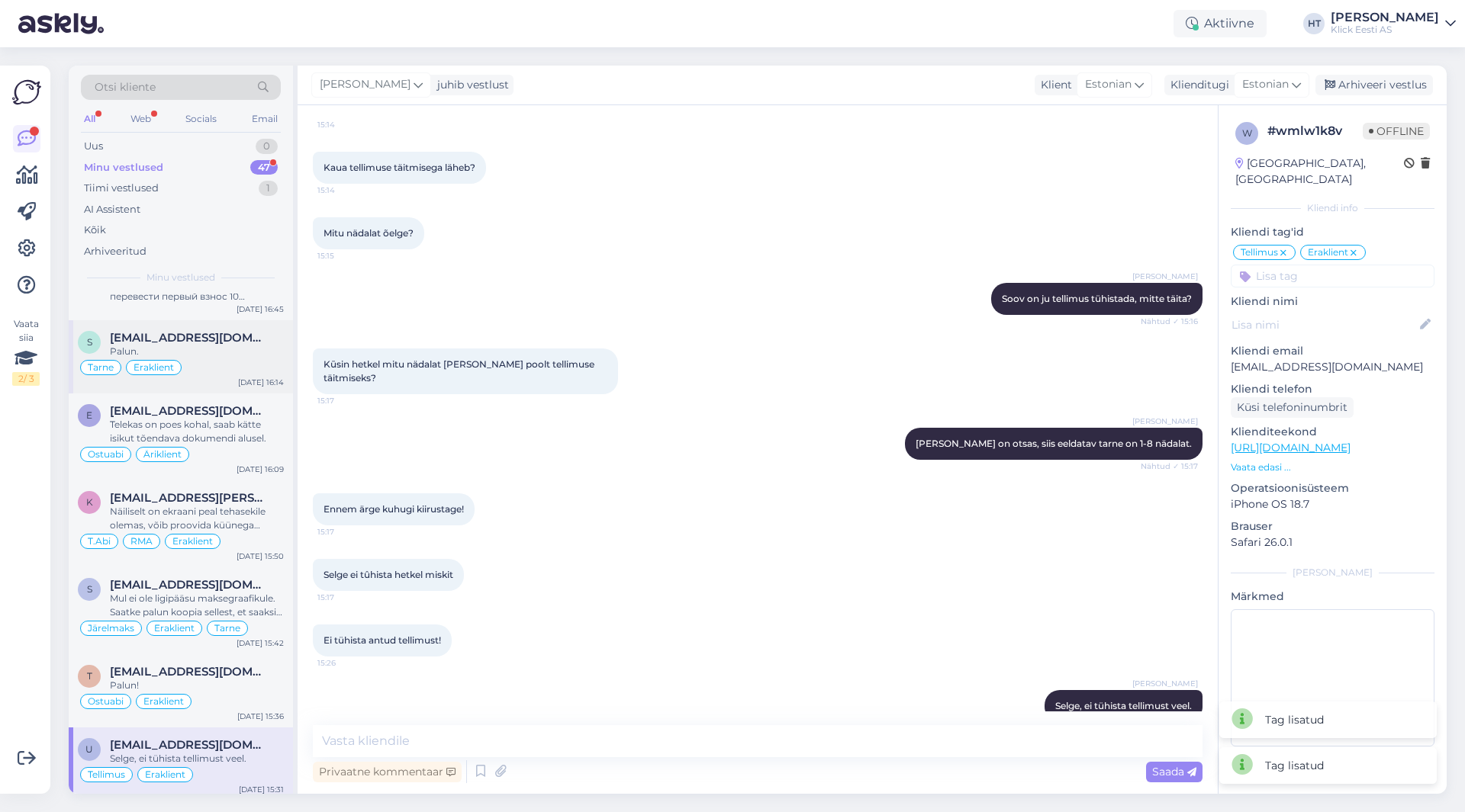
scroll to position [0, 0]
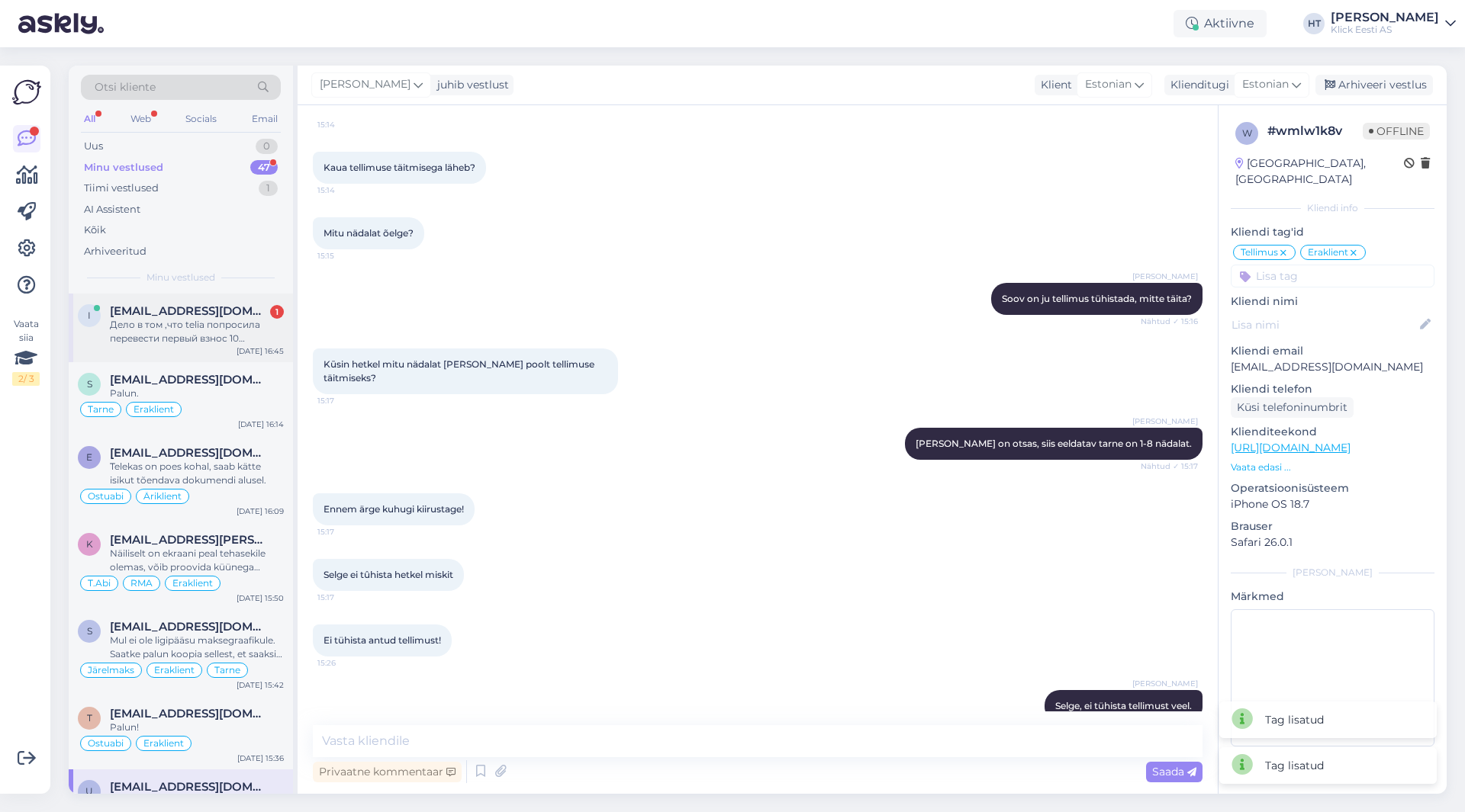
click at [244, 350] on div "[DATE] 16:45" at bounding box center [260, 350] width 47 height 11
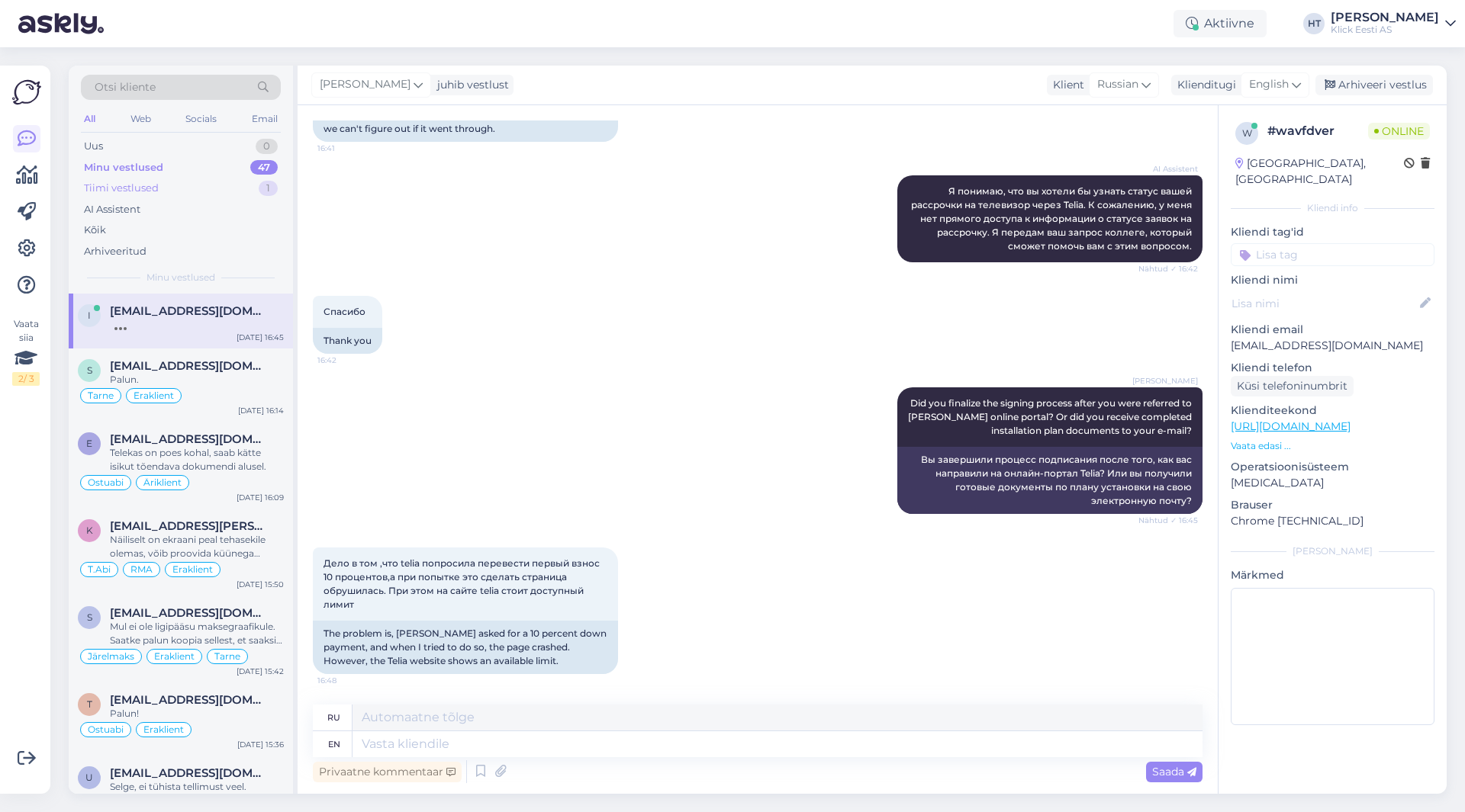
click at [237, 194] on div "Tiimi vestlused 1" at bounding box center [181, 188] width 200 height 21
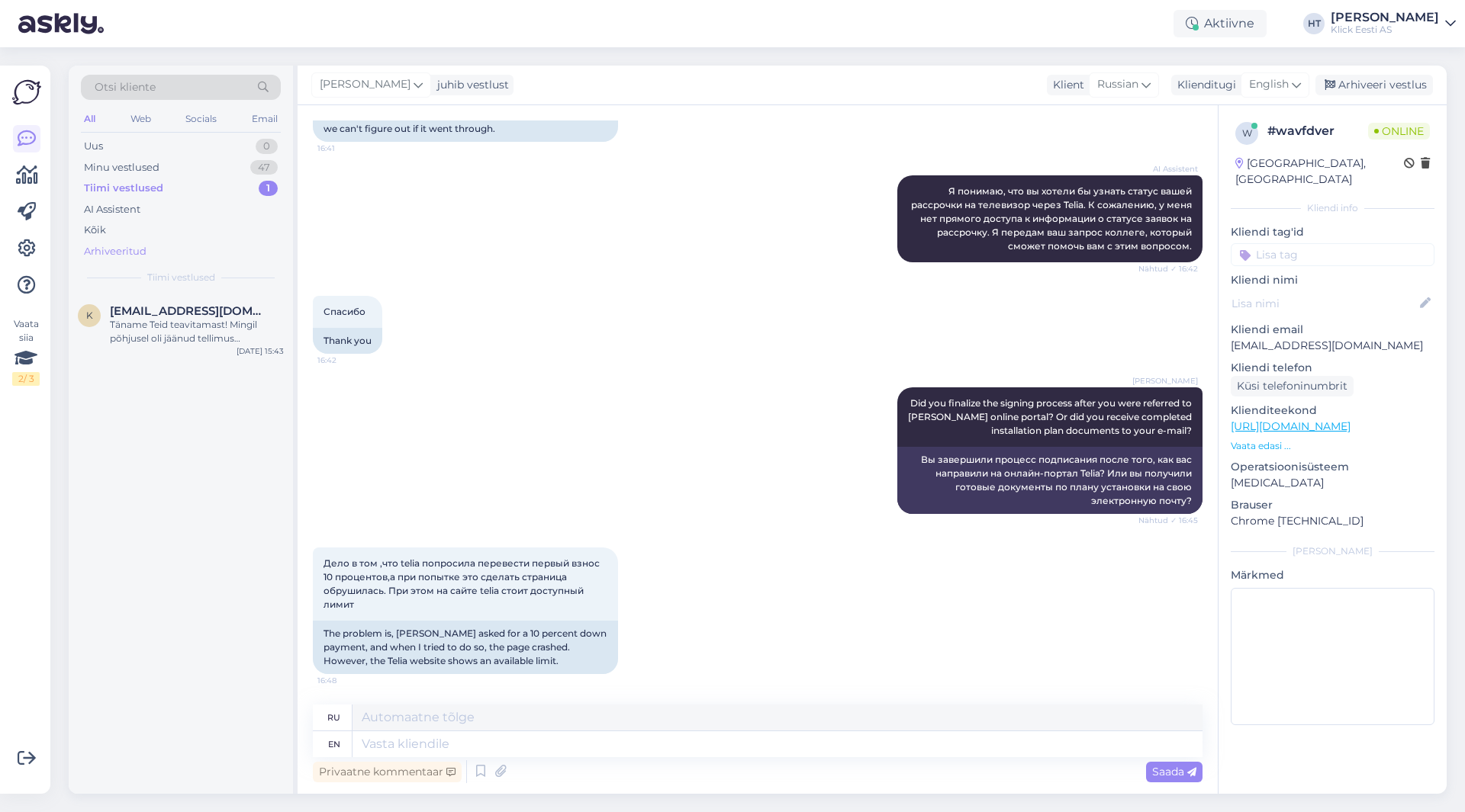
click at [198, 256] on div "Arhiveeritud" at bounding box center [181, 252] width 200 height 21
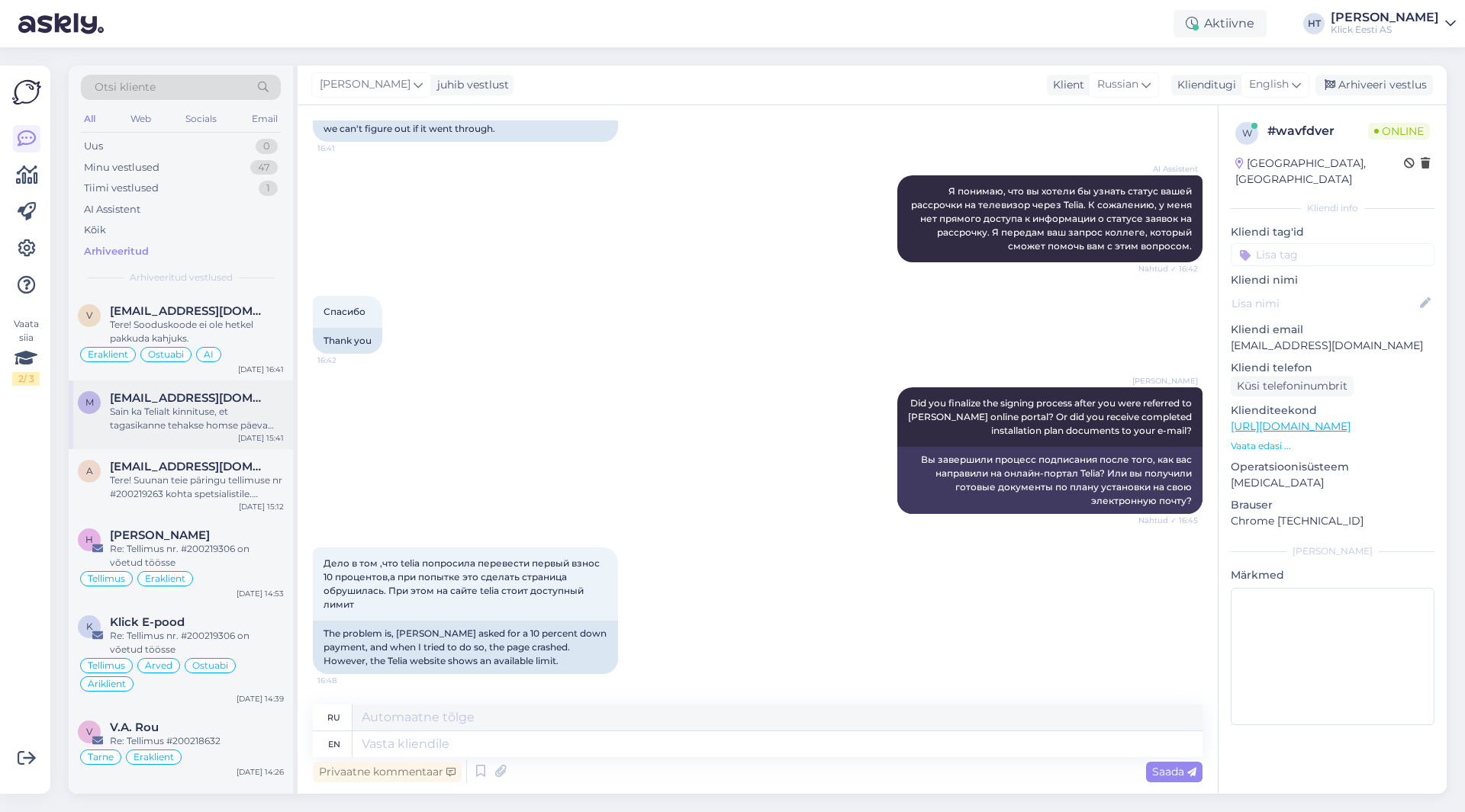
click at [240, 412] on div "Sain ka Telialt kinnituse, et tagasikanne tehakse homse päeva jooksul. Eks ikka…" at bounding box center [197, 418] width 174 height 27
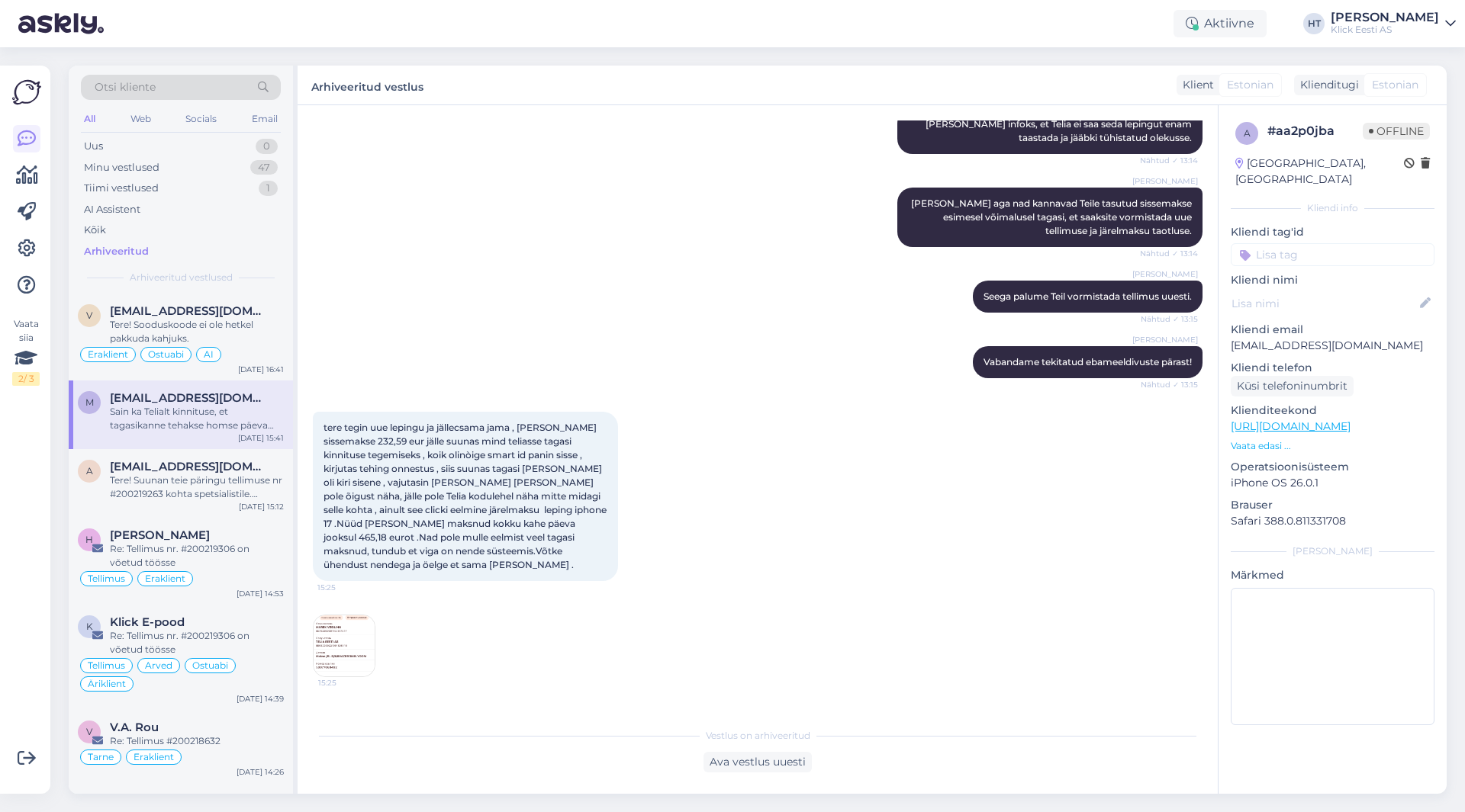
scroll to position [1405, 0]
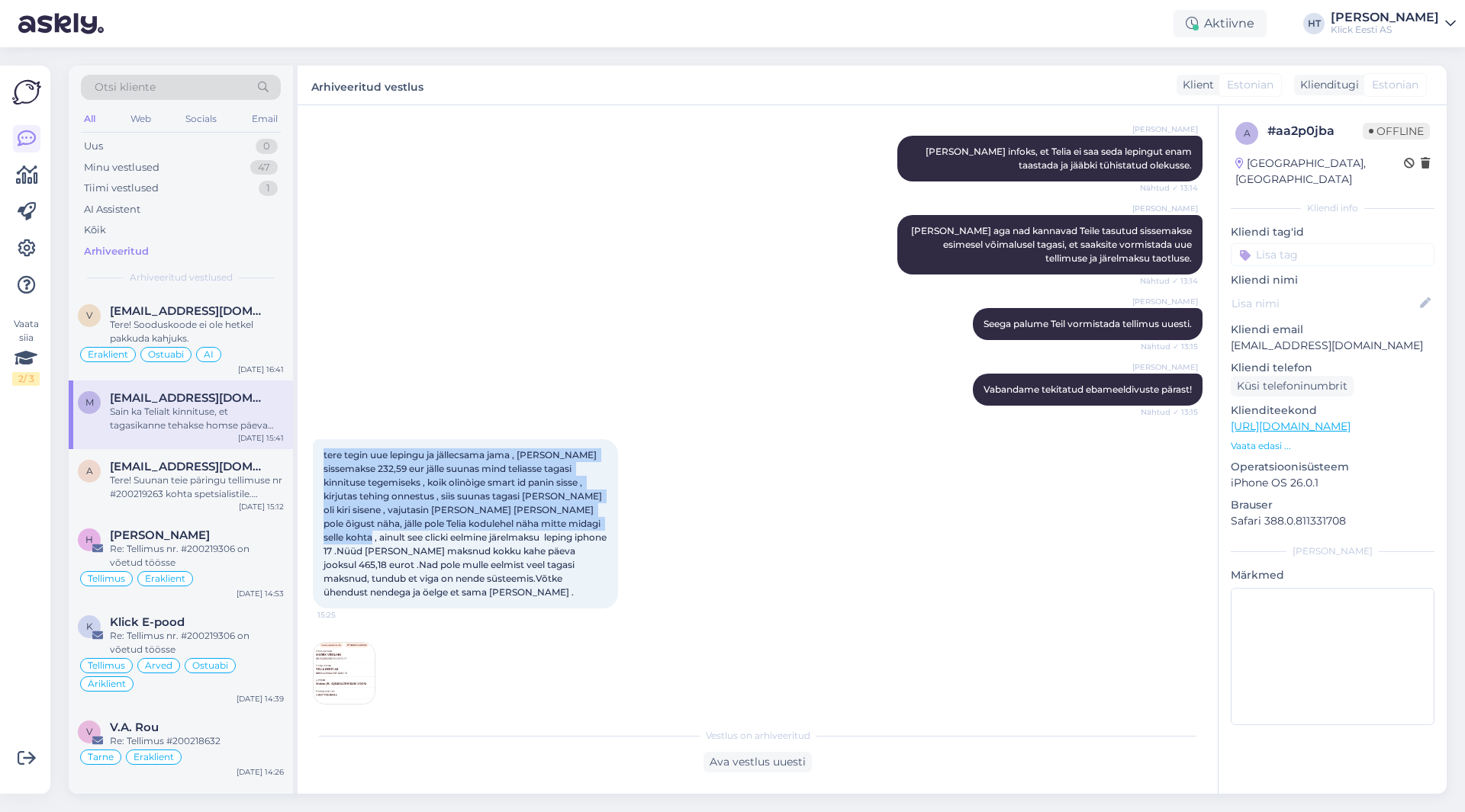
drag, startPoint x: 321, startPoint y: 454, endPoint x: 594, endPoint y: 519, distance: 280.6
click at [594, 519] on div "tere tegin uue lepingu ja jällecsama jama , [PERSON_NAME] sissemakse 232,59 eur…" at bounding box center [465, 524] width 305 height 170
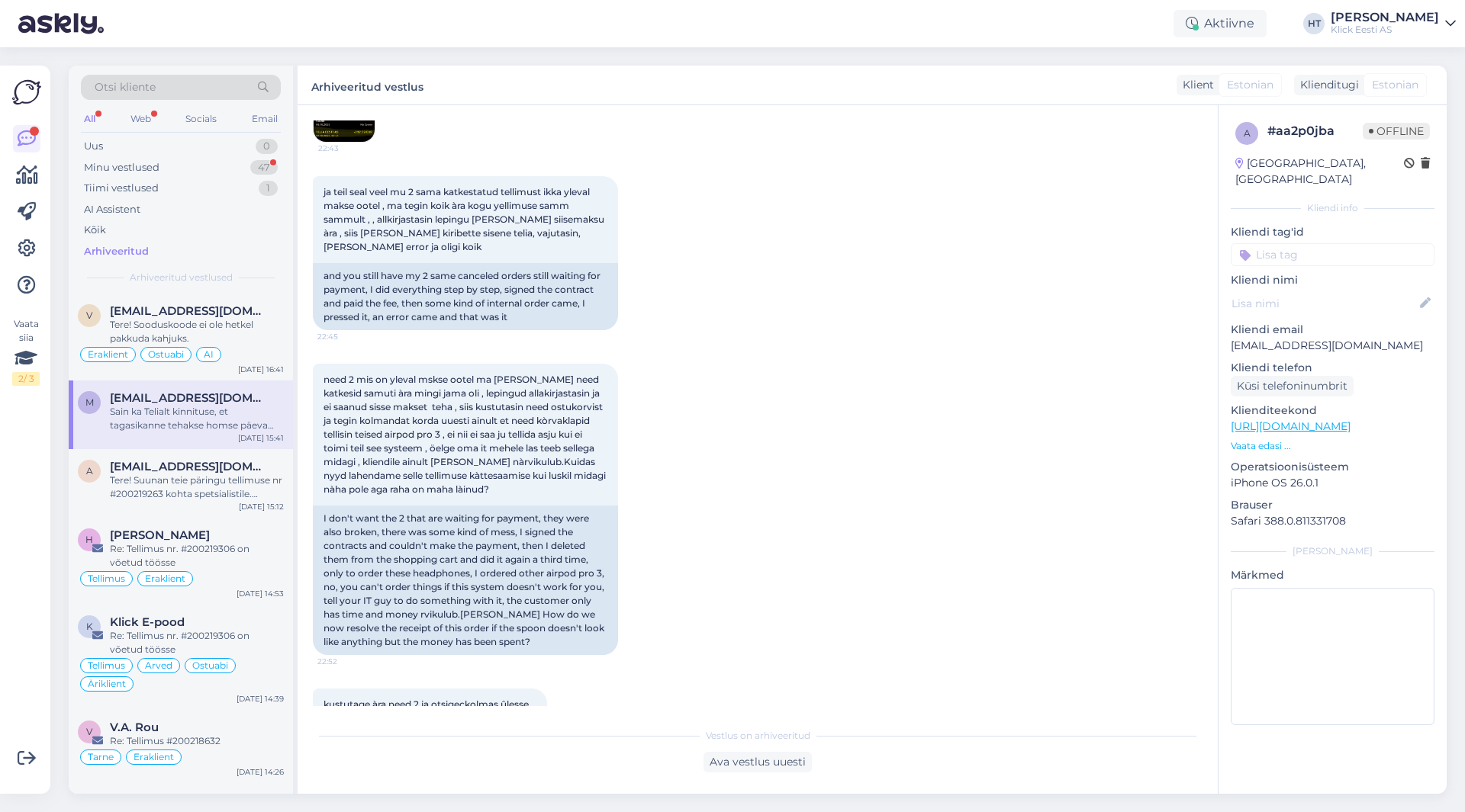
scroll to position [337, 0]
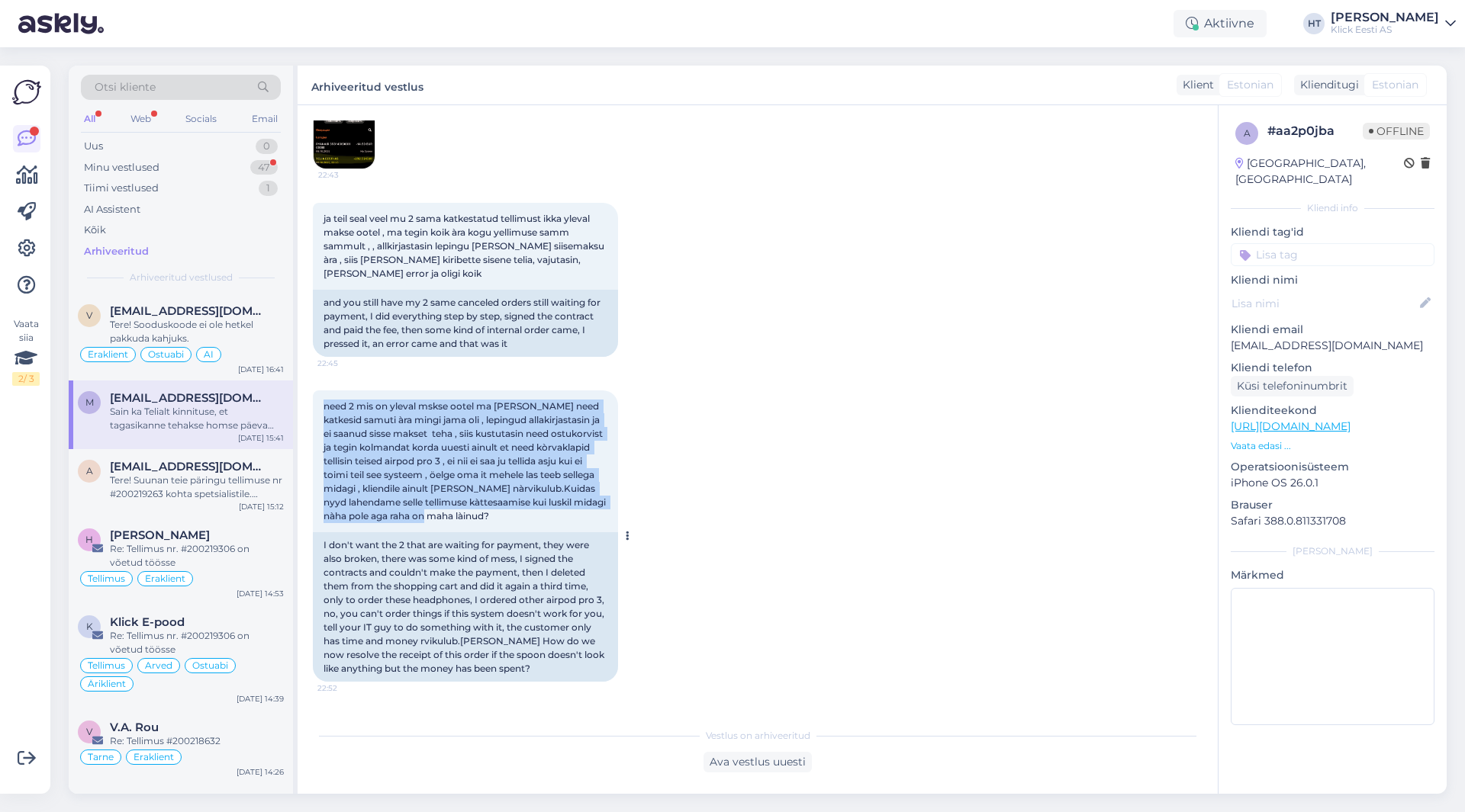
drag, startPoint x: 320, startPoint y: 406, endPoint x: 596, endPoint y: 512, distance: 295.7
click at [596, 512] on div "need 2 mis on yleval mskse ootel ma [PERSON_NAME] need katkesid samuti àra ming…" at bounding box center [465, 462] width 305 height 142
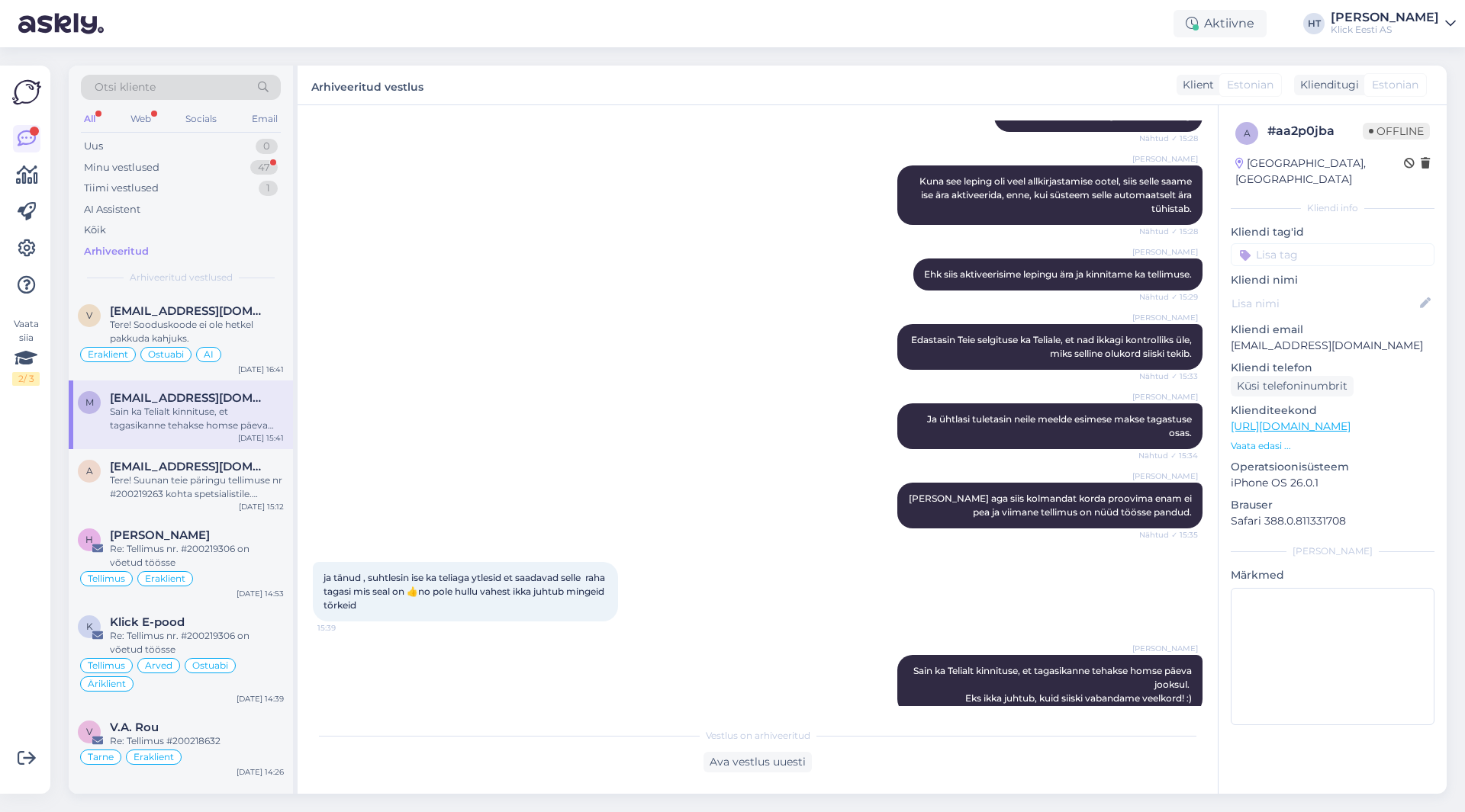
scroll to position [2245, 0]
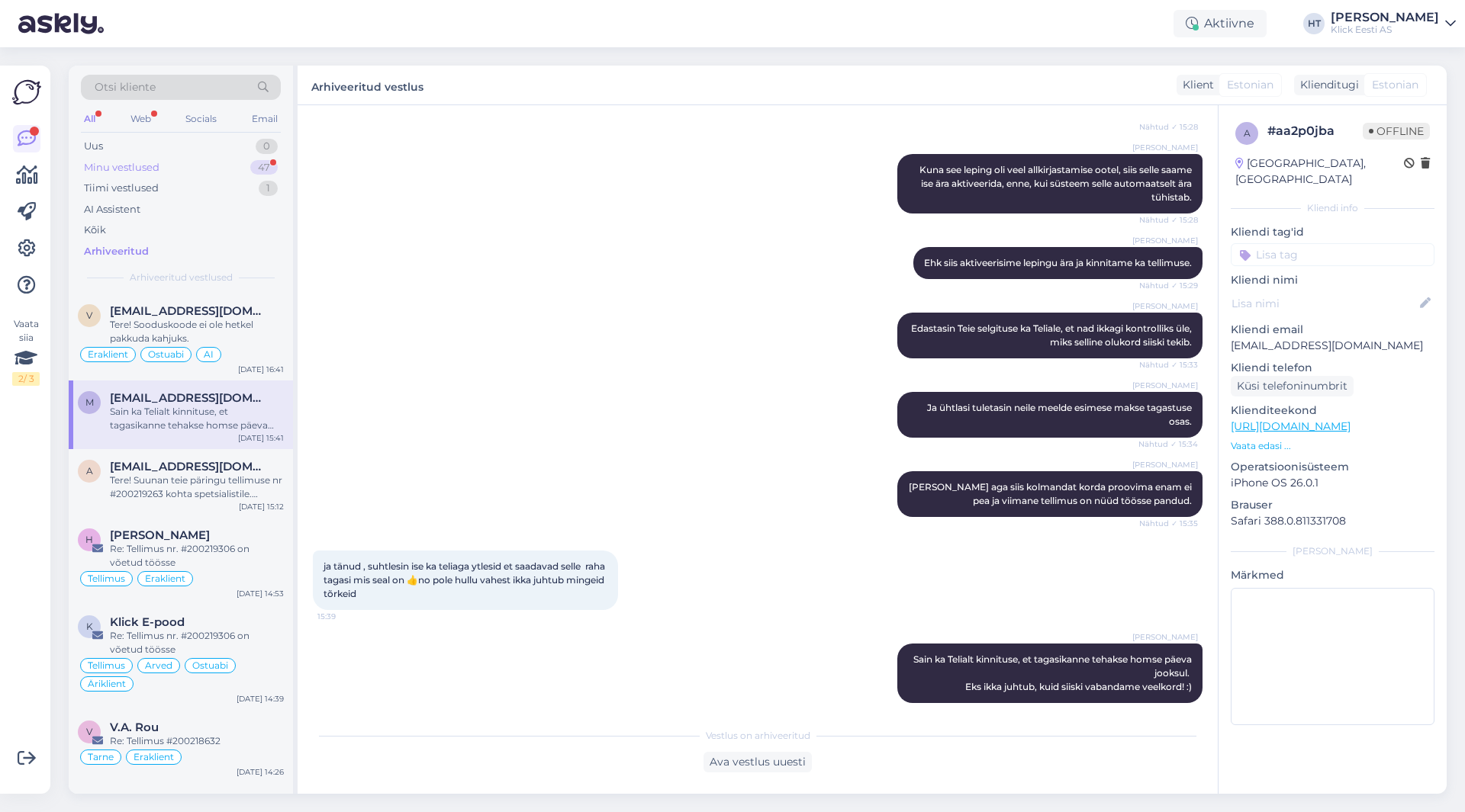
click at [228, 177] on div "Minu vestlused 47" at bounding box center [181, 168] width 200 height 21
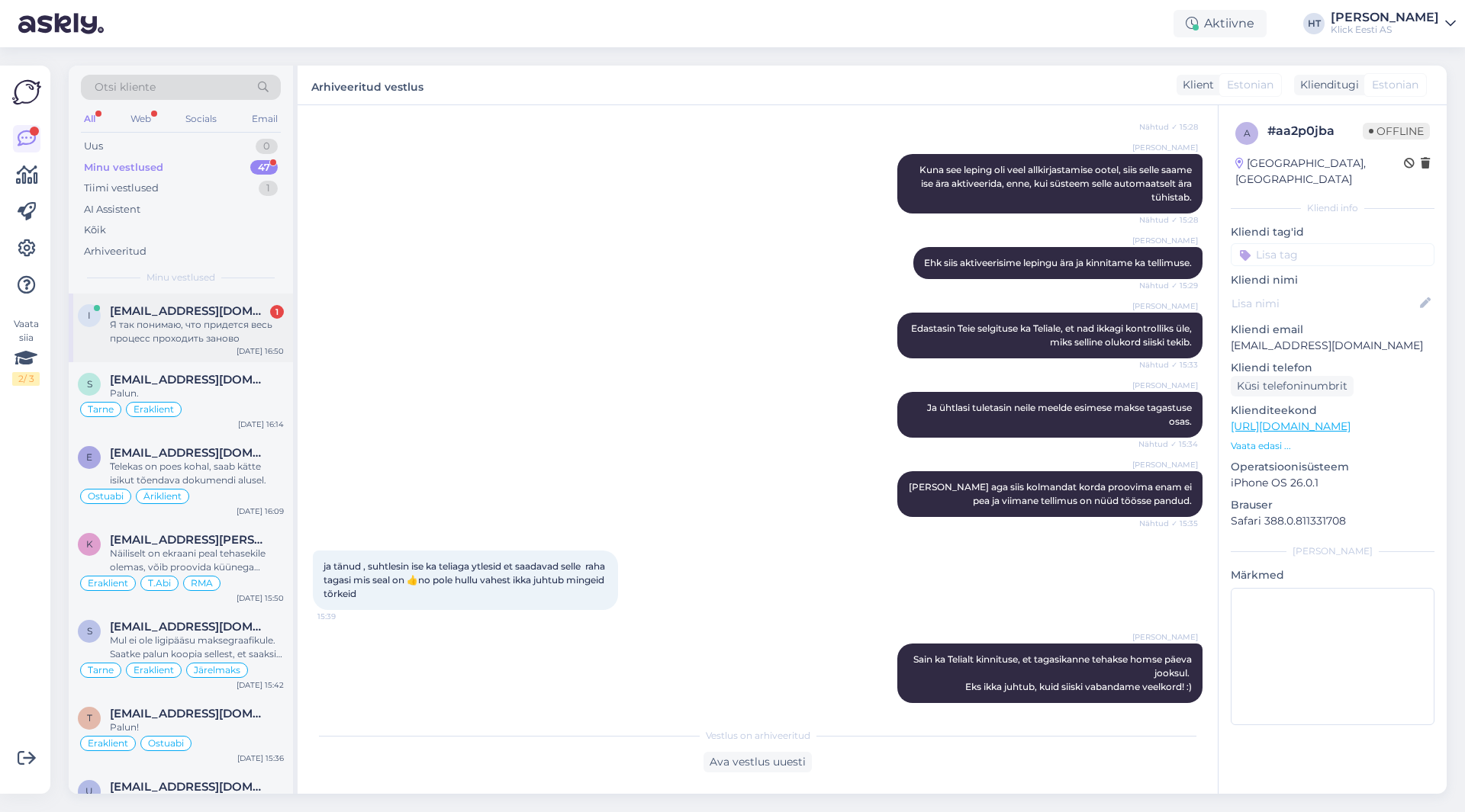
click at [264, 341] on div "Я так понимаю, что придется весь процесс проходить заново" at bounding box center [197, 331] width 174 height 27
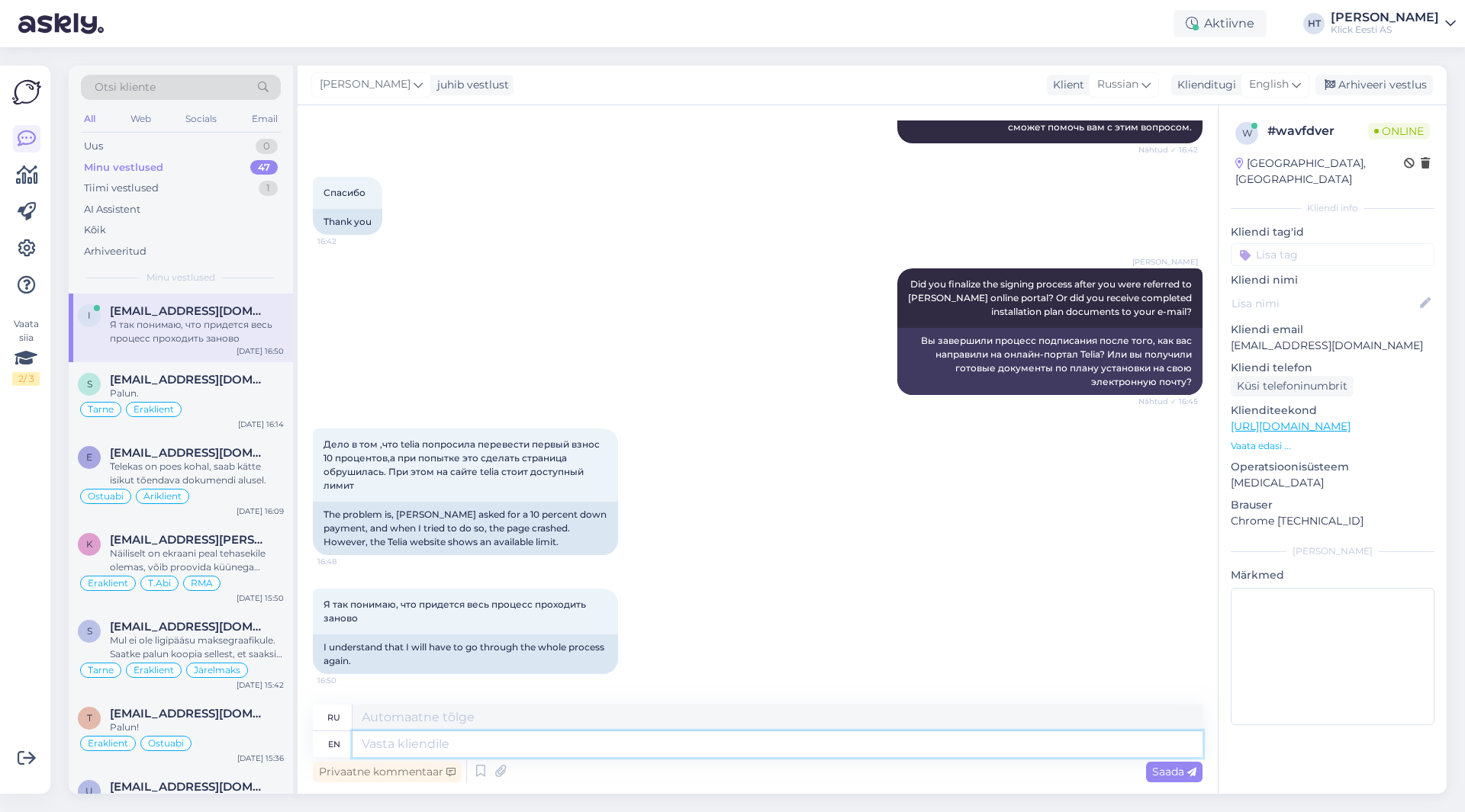
click at [664, 748] on textarea at bounding box center [777, 745] width 850 height 26
type textarea "If"
type textarea "Если"
type textarea "If you"
type textarea "Если ты"
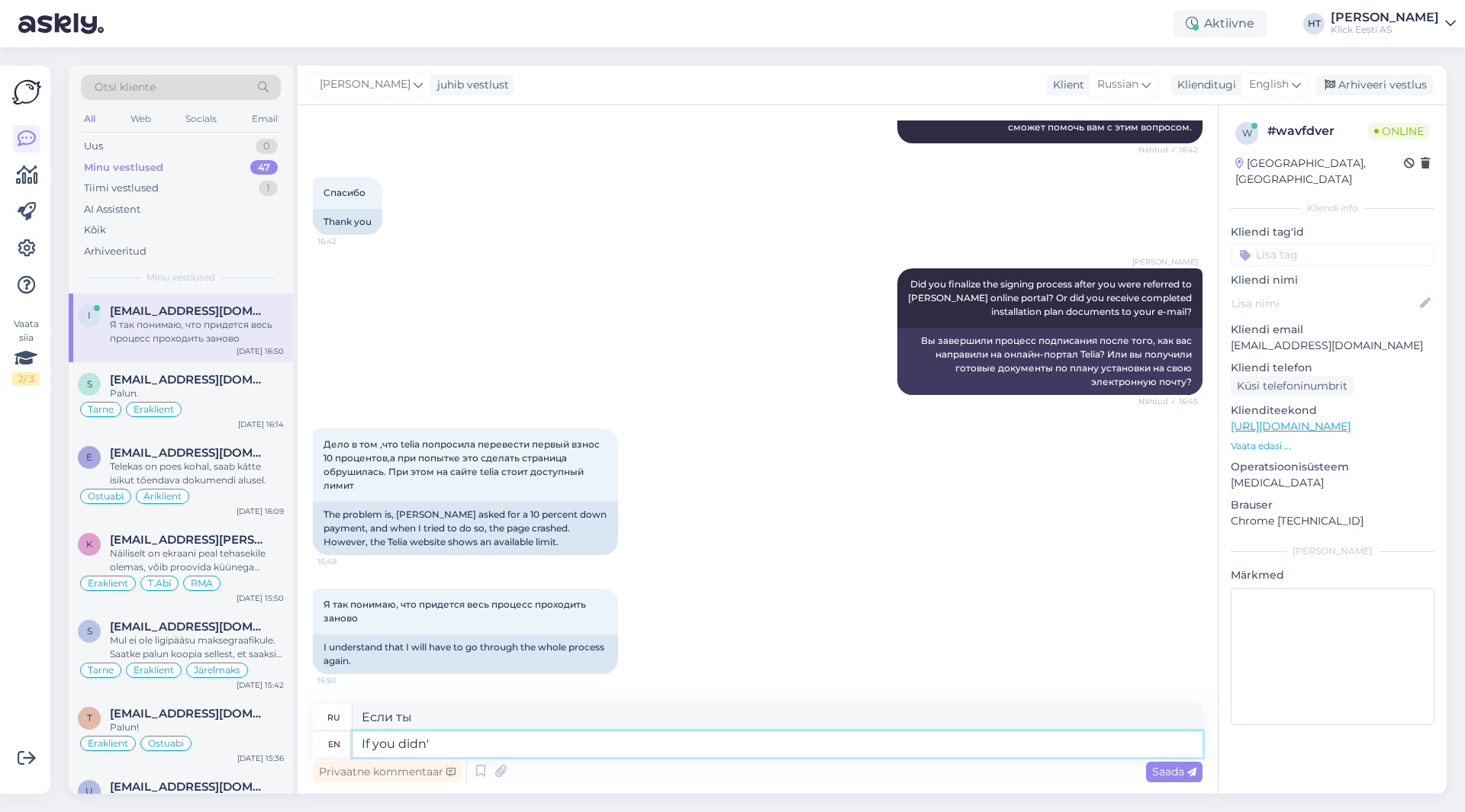
type textarea "If you didn't"
type textarea "Если вы этого не сделали"
type textarea "If you didn't"
type textarea "Если бы вы этого не сделали"
type textarea "If you didn't finish"
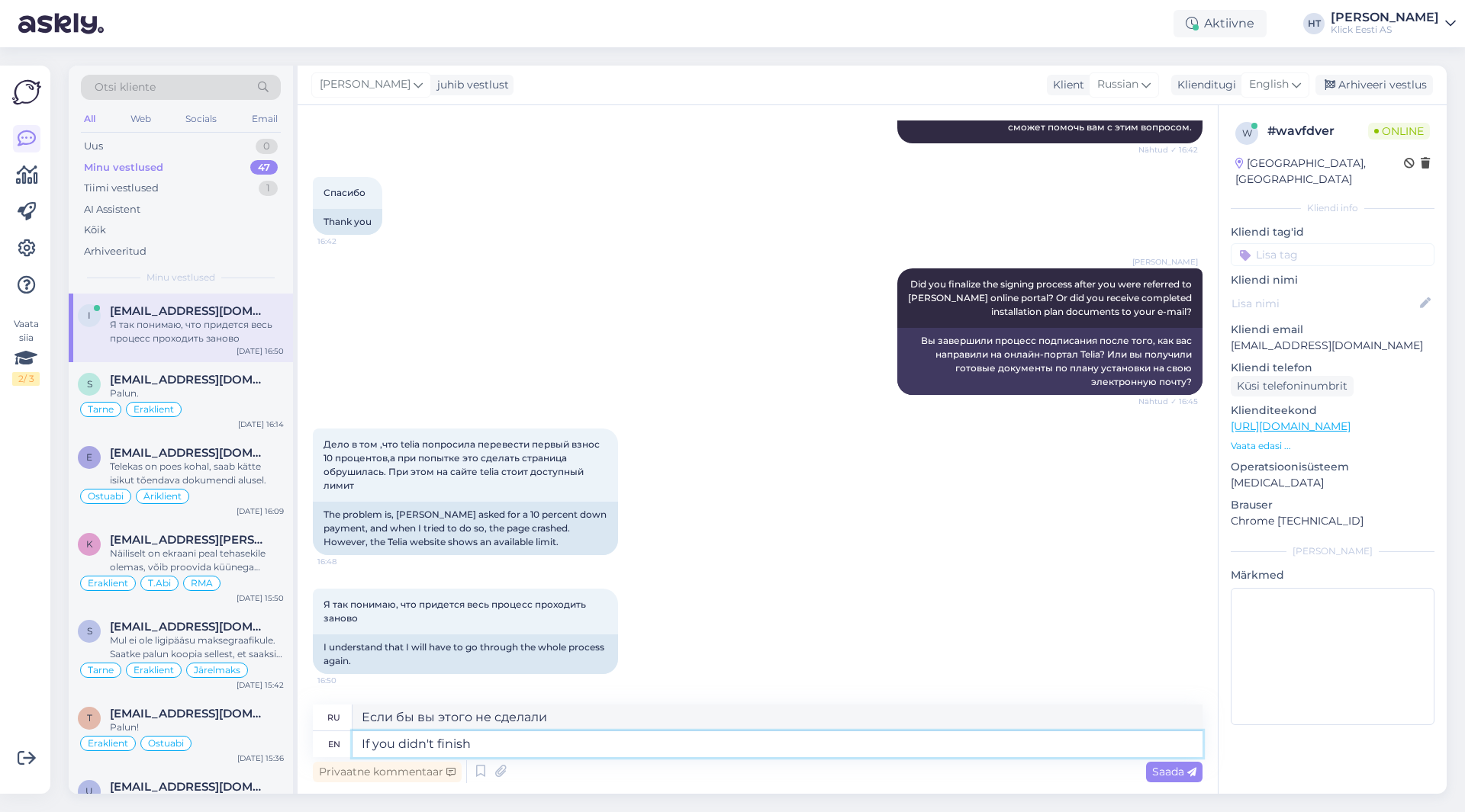
type textarea "Если вы не закончили"
type textarea "If you didn't finish signing an"
type textarea "Если вы не закончили подписывать"
type textarea "If you didn't finish signing and t"
type textarea "Если вы не закончили подписывать и"
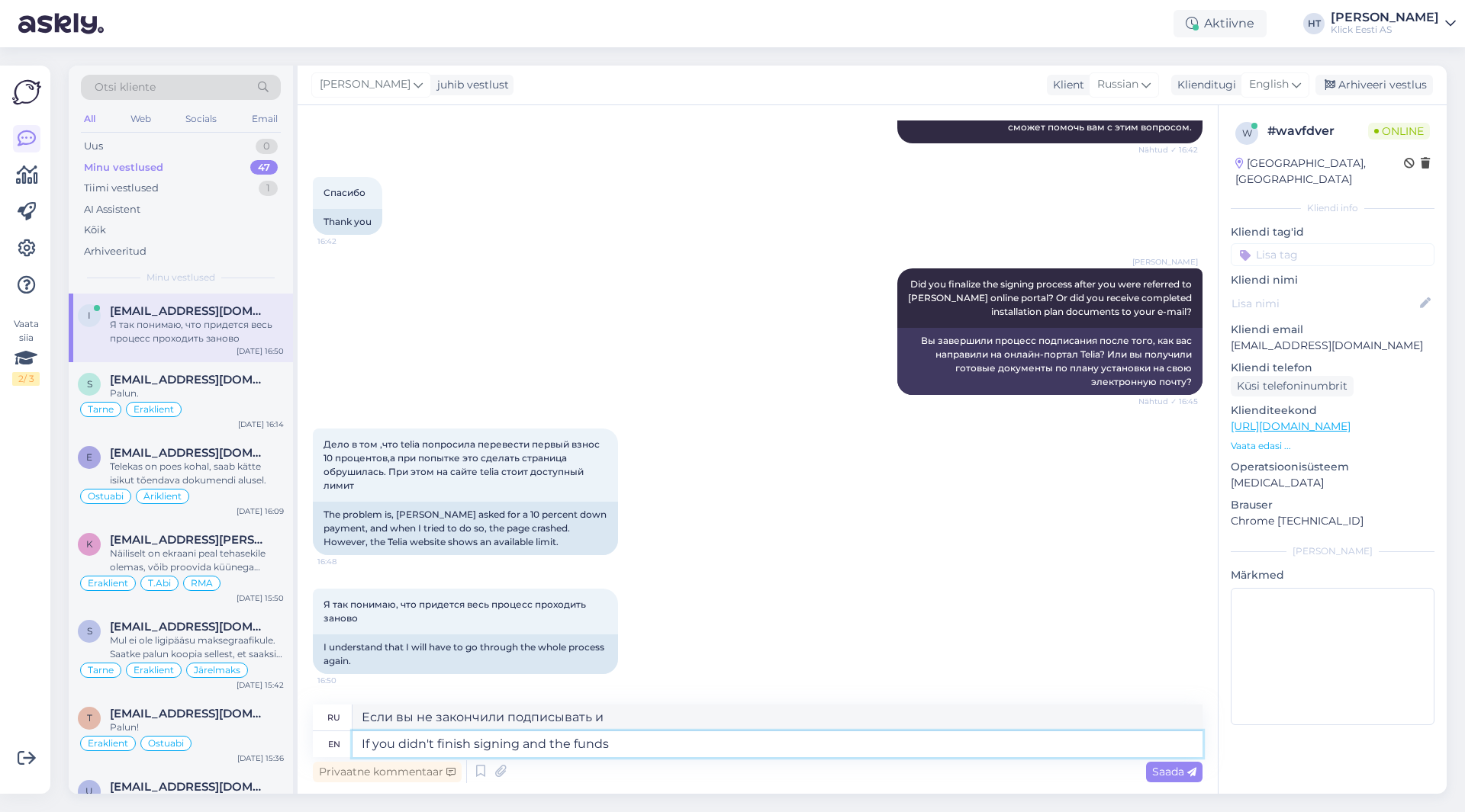
type textarea "If you didn't finish signing and the funds"
type textarea "Если вы не закончили подписывать и средства"
type textarea "If you didn't finish signing and the funds haven't le"
type textarea "Если вы не закончили подписывать и средства не поступили"
type textarea "If you didn't finish signing and the funds haven't left y"
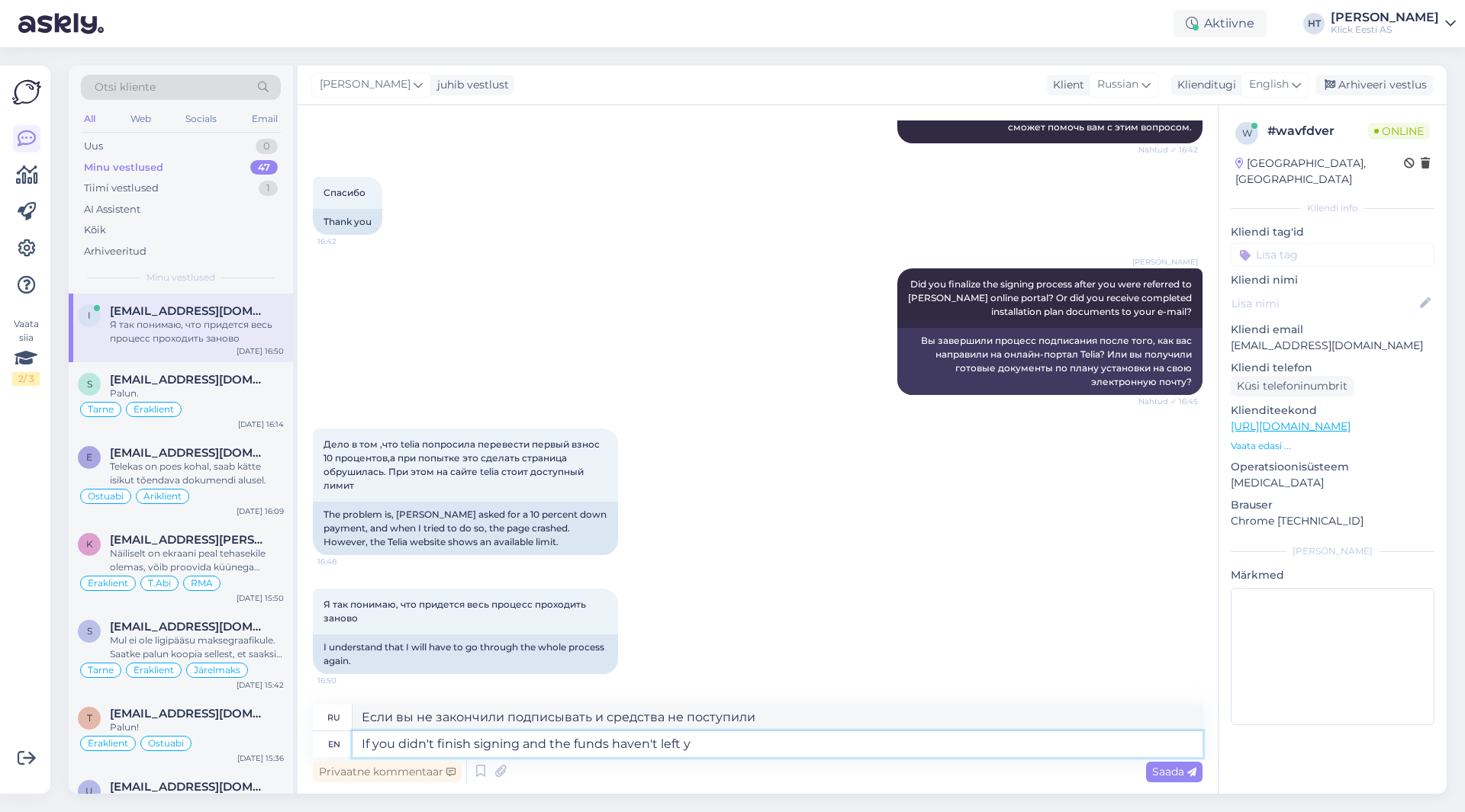
type textarea "Если вы не закончили подписывать и средства не ушли"
type textarea "If you didn't finish signing and the funds haven't left you b"
type textarea "Если вы не закончили подписывать и средства не ушли с вас"
type textarea "If you didn't finish signing and the funds haven't left you bank a"
type textarea "Если вы не закончили подписывать и деньги не поступили на ваш банковский счет"
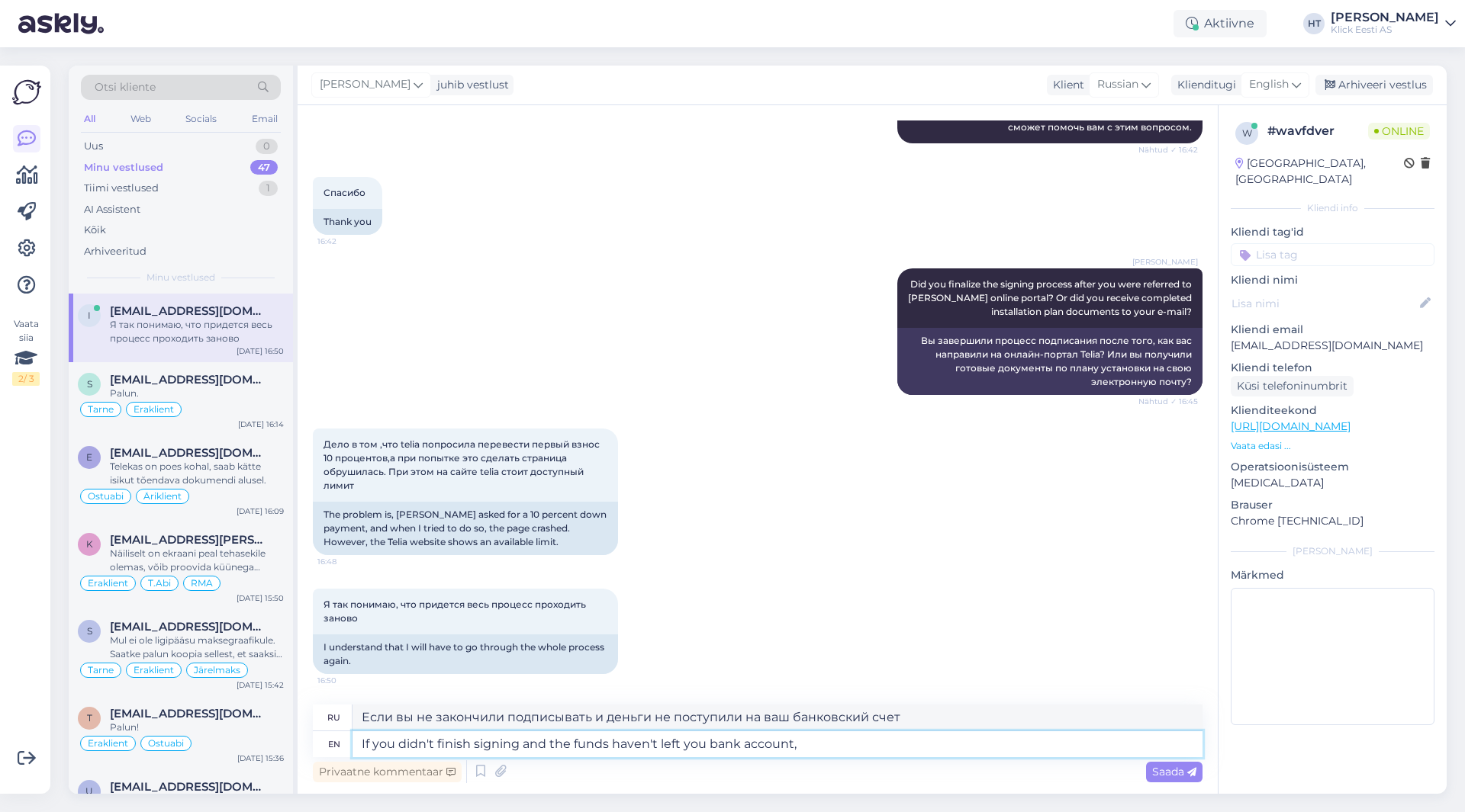
type textarea "If you didn't finish signing and the funds haven't left you bank account,"
type textarea "Если вы не закончили подписывать и средства не списались с вашего банковского с…"
type textarea "If you didn't finish signing and the funds haven't left you bank account, th"
type textarea "Если вы не закончили подписывать и средства не списались с вашего банковского с…"
type textarea "If you didn't finish signing and the funds haven't left you bank account, then i"
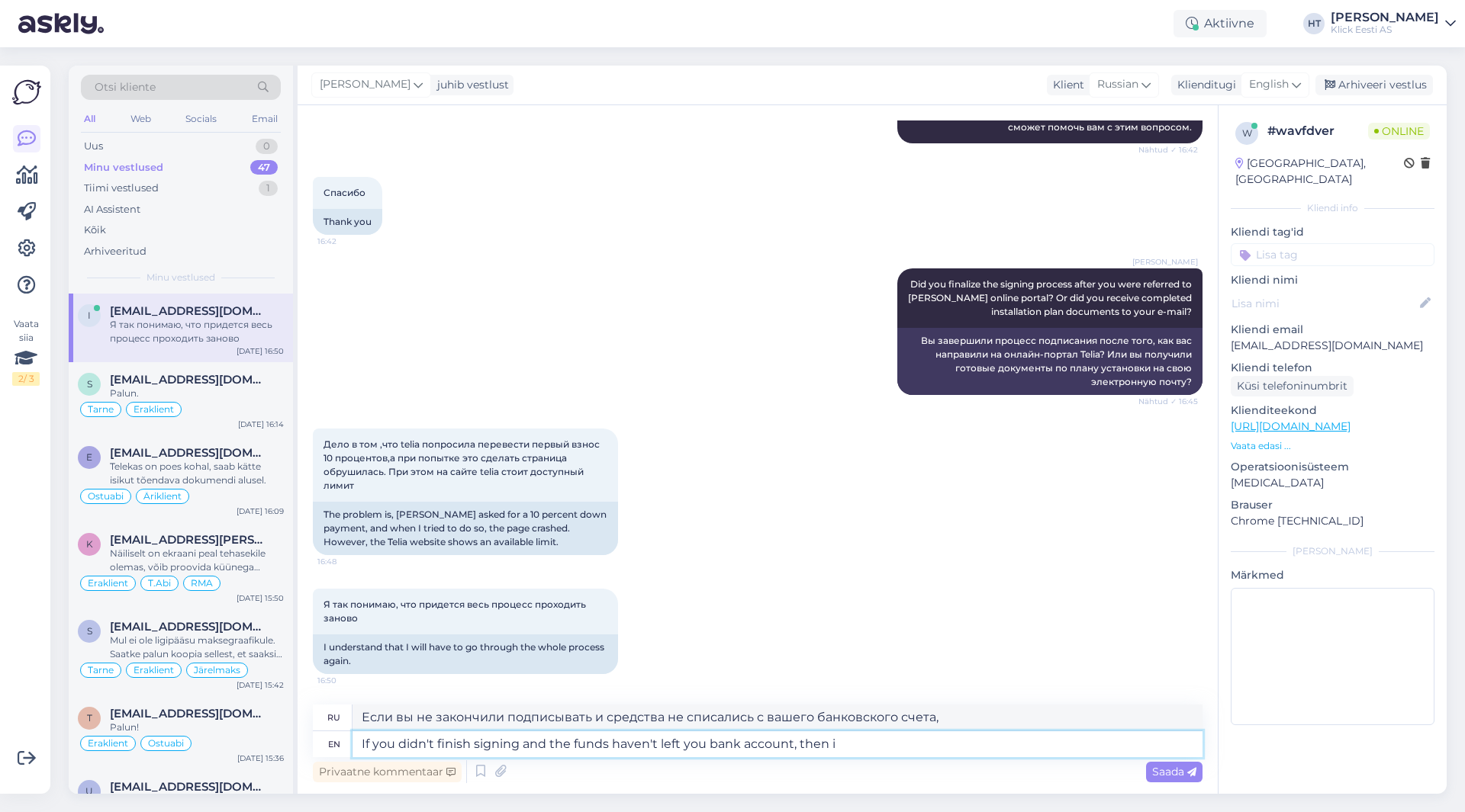
type textarea "Если вы не закончили подписывать и средства не ушли с вашего банковского счета,…"
type textarea "If you didn't finish signing and the funds haven't left you bank account, then …"
type textarea "Если вы не закончили подписывать и средства не ушли с вашего банковского счета,…"
type textarea "If you didn't finish signing and the funds haven't left you bank account, then …"
type textarea "Если вы не закончили подписывать и средства не ушли с вашего банковского счета,…"
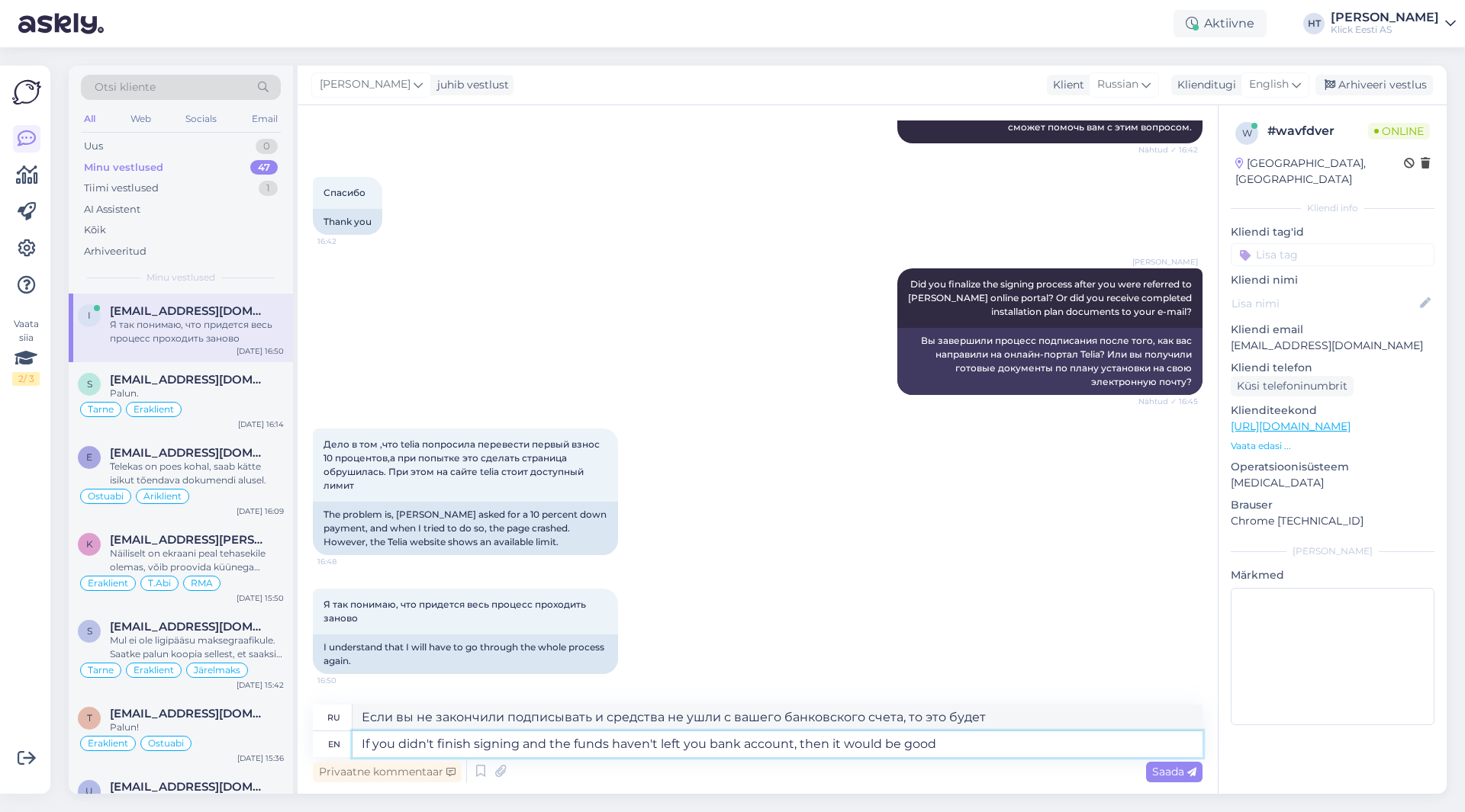
type textarea "If you didn't finish signing and the funds haven't left you bank account, then …"
type textarea "Если вы не закончили подписывать и средства не ушли с вашего банковского счета,…"
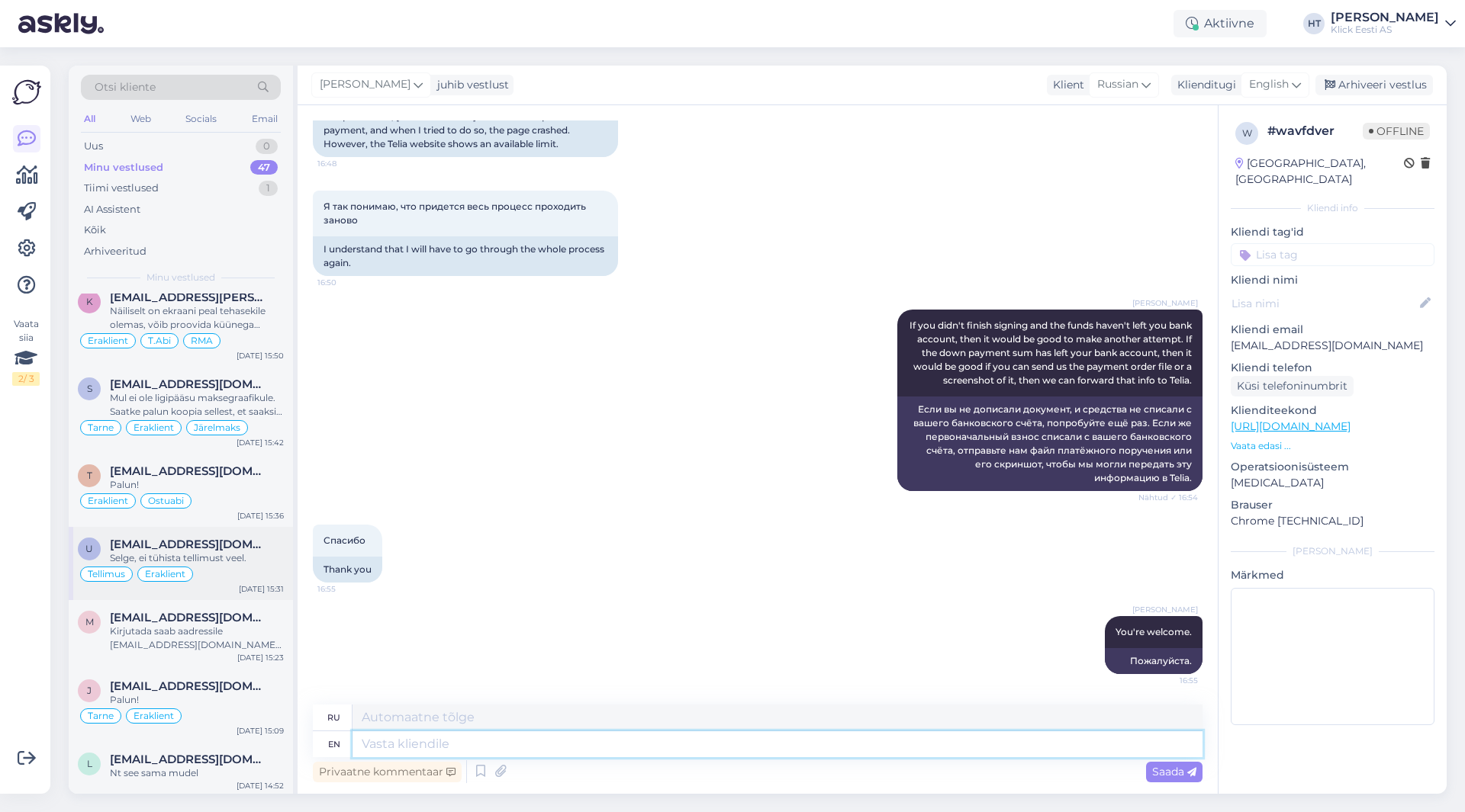
scroll to position [305, 0]
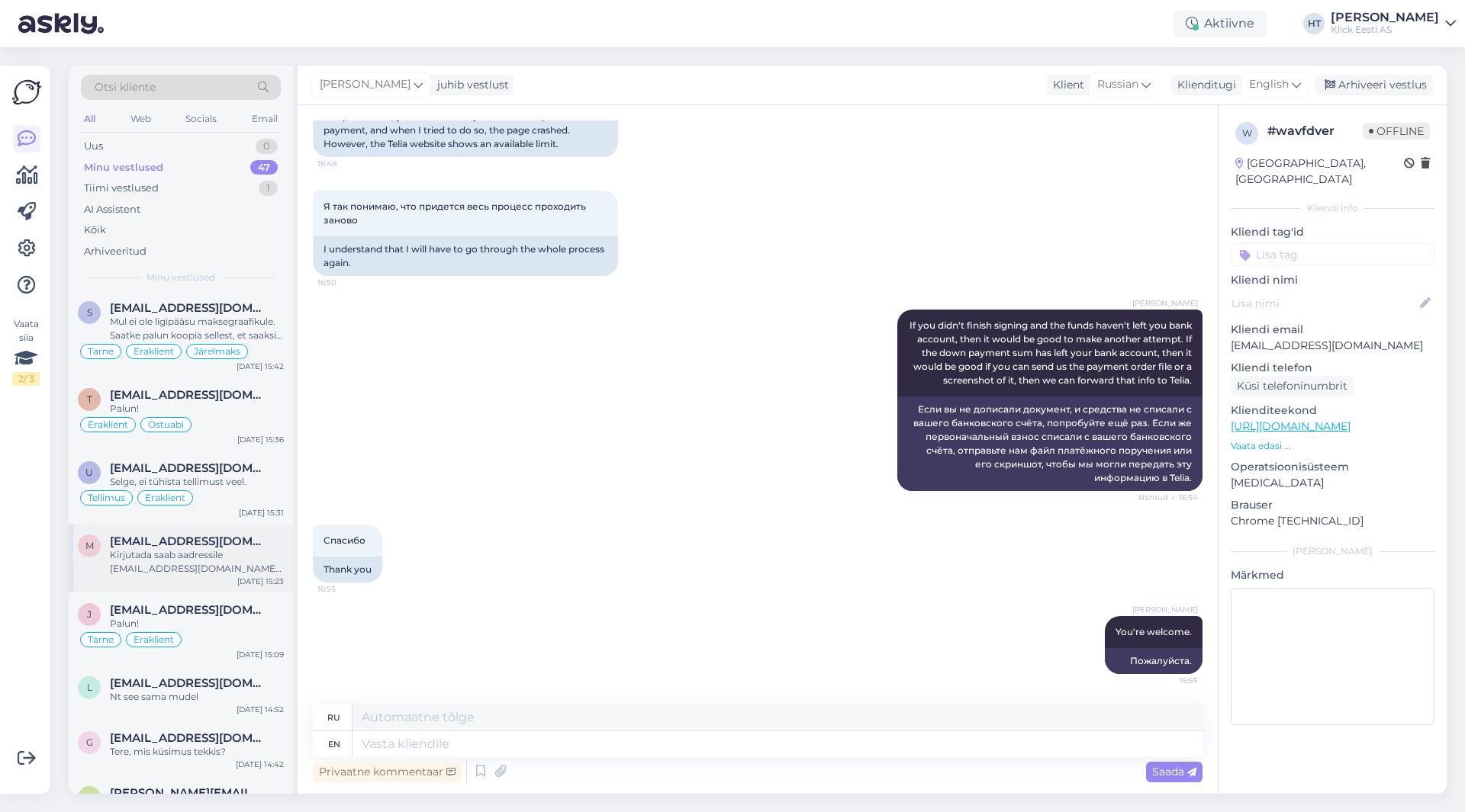
click at [241, 568] on div "Kirjutada saab aadressile [EMAIL_ADDRESS][DOMAIN_NAME] hinnapakkumiste jaoks." at bounding box center [197, 561] width 174 height 27
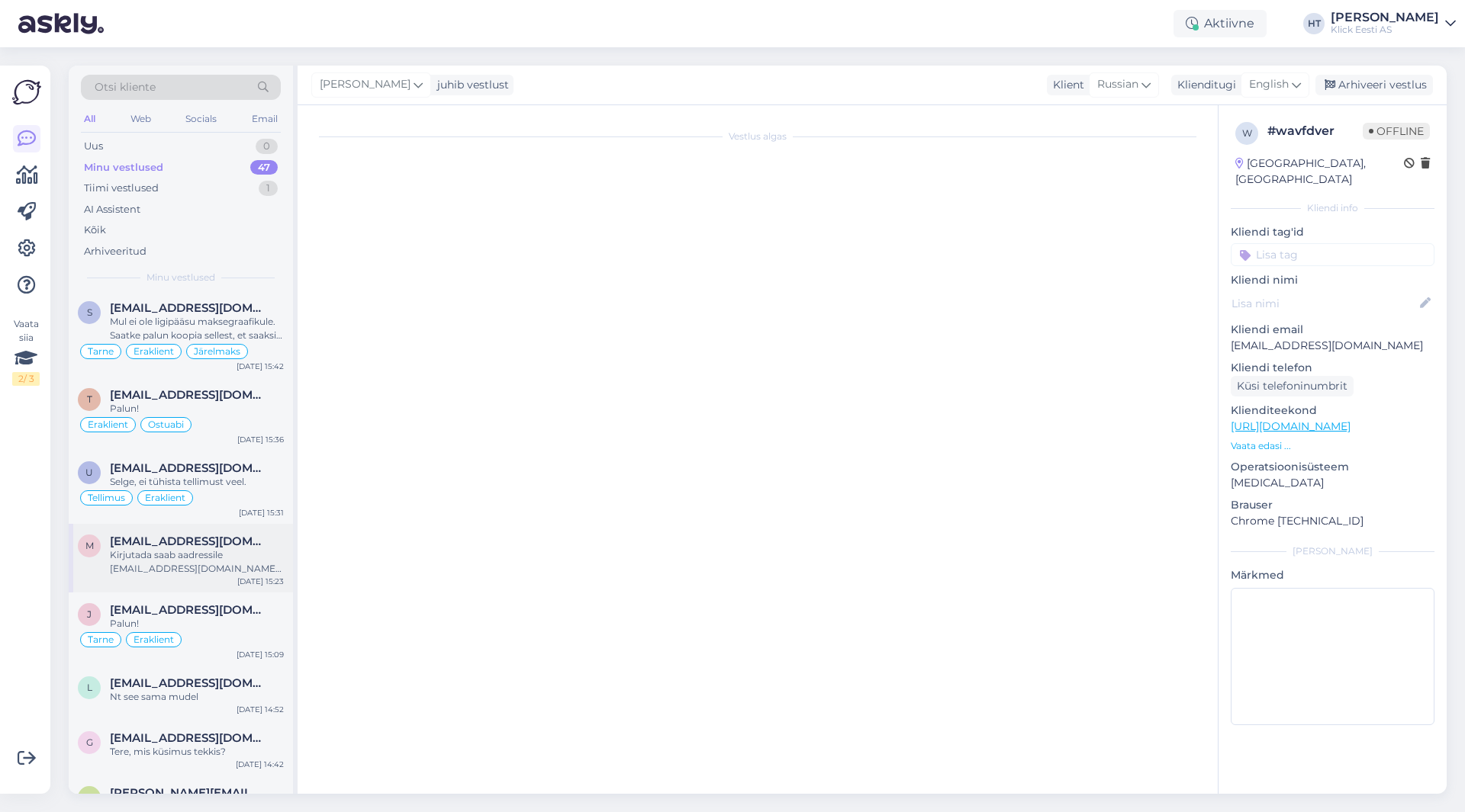
scroll to position [0, 0]
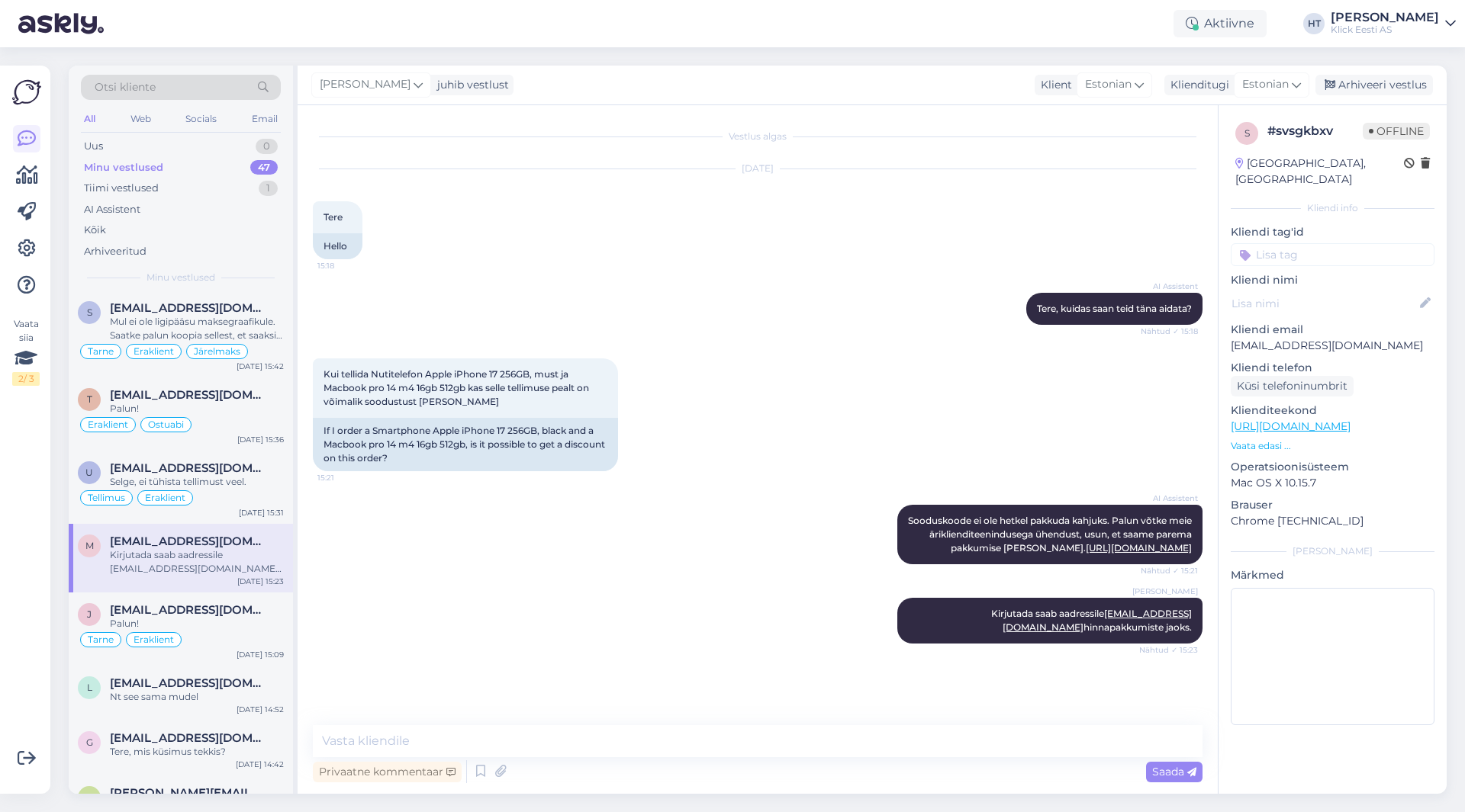
click at [754, 562] on div "AI Assistent [PERSON_NAME] ei ole hetkel pakkuda kahjuks. Palun võtke meie ärik…" at bounding box center [758, 535] width 890 height 93
drag, startPoint x: 922, startPoint y: 517, endPoint x: 1195, endPoint y: 562, distance: 276.7
click at [1195, 562] on div "AI Assistent [PERSON_NAME] ei ole hetkel pakkuda kahjuks. Palun võtke meie ärik…" at bounding box center [1049, 535] width 305 height 59
click at [908, 404] on div "Kui tellida Nutitelefon Apple iPhone 17 256GB, must ja Macbook pro 14 m4 16gb 5…" at bounding box center [758, 415] width 890 height 147
click at [179, 141] on div "Uus 1" at bounding box center [181, 146] width 200 height 21
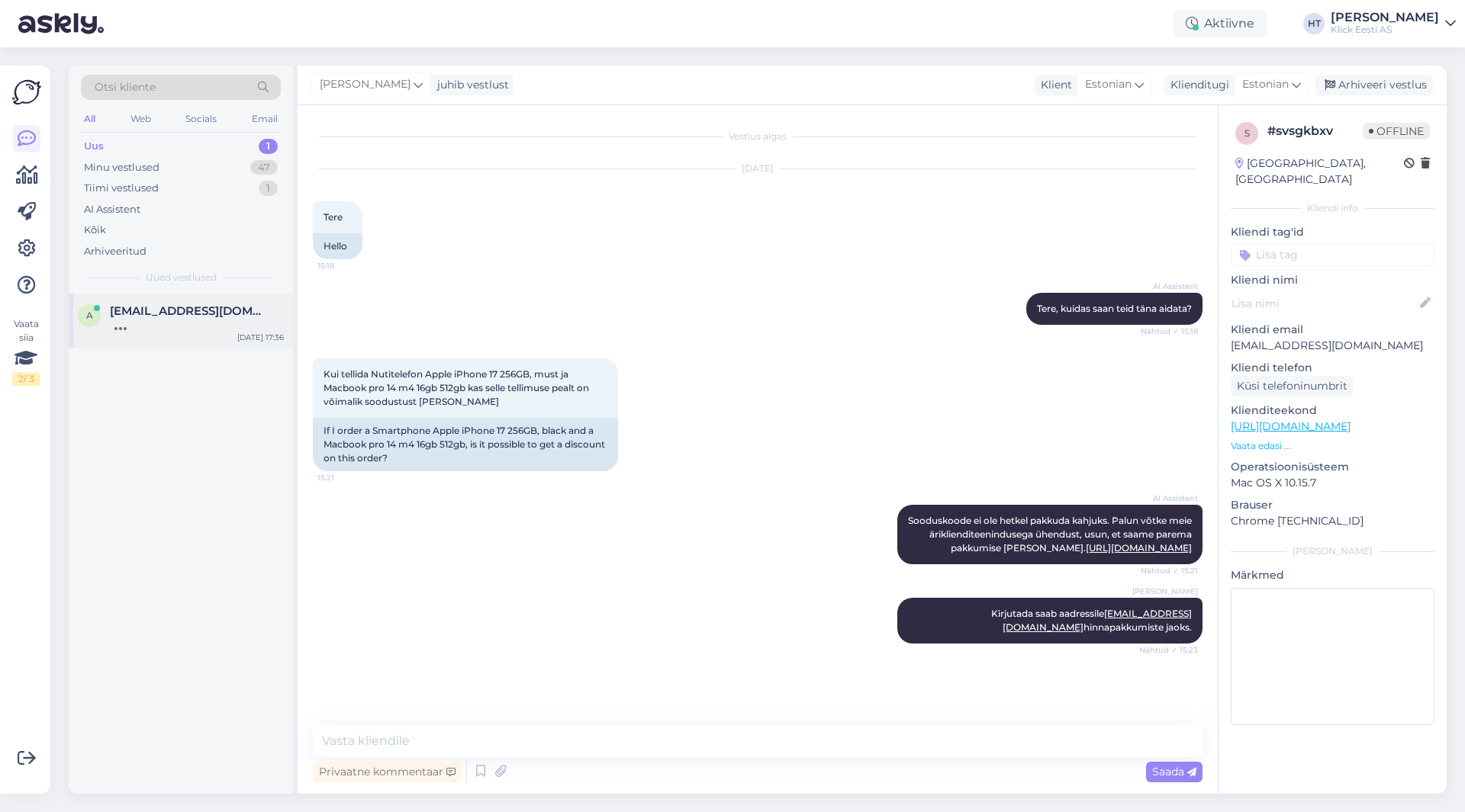
click at [187, 308] on span "[EMAIL_ADDRESS][DOMAIN_NAME]" at bounding box center [190, 311] width 159 height 14
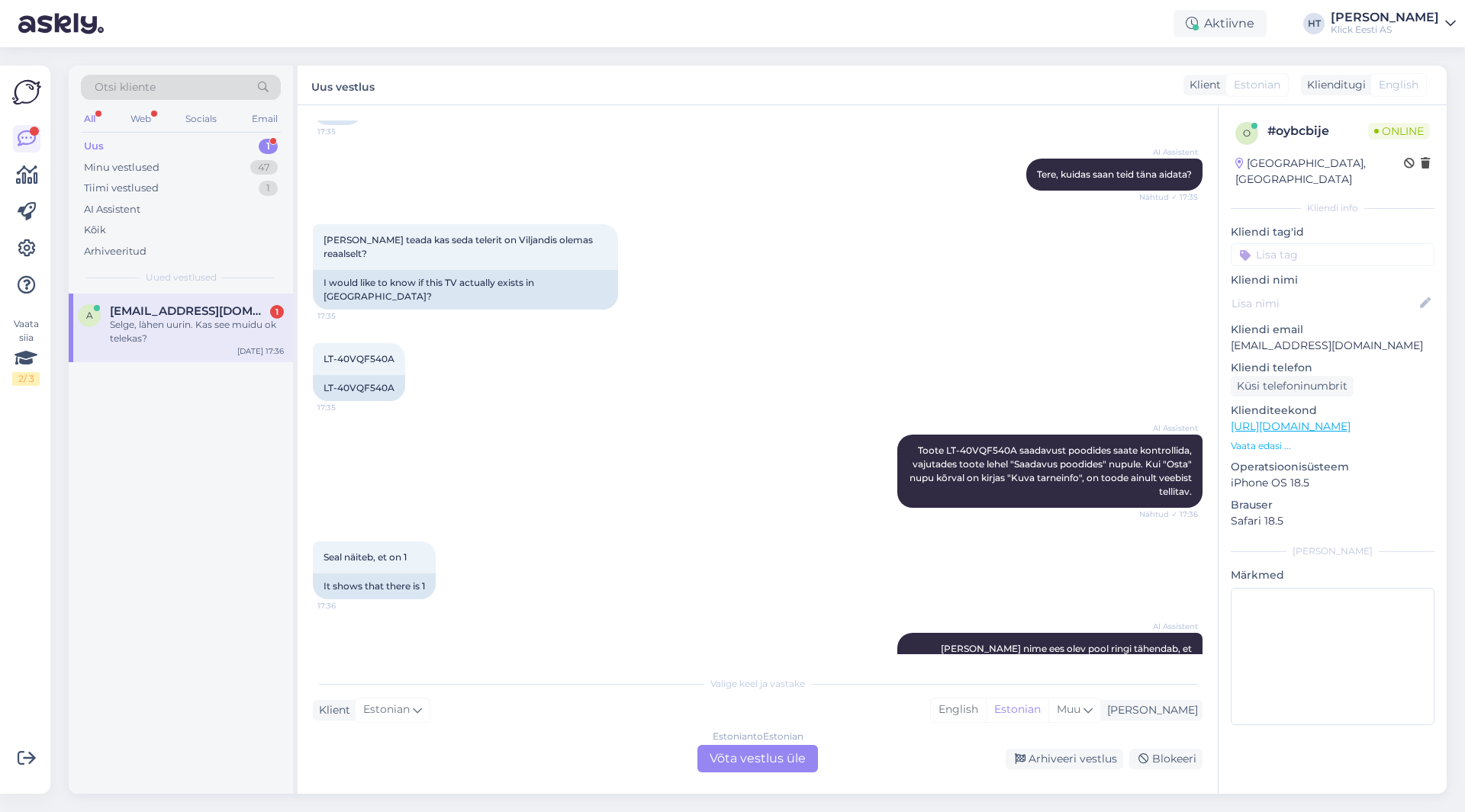
scroll to position [226, 0]
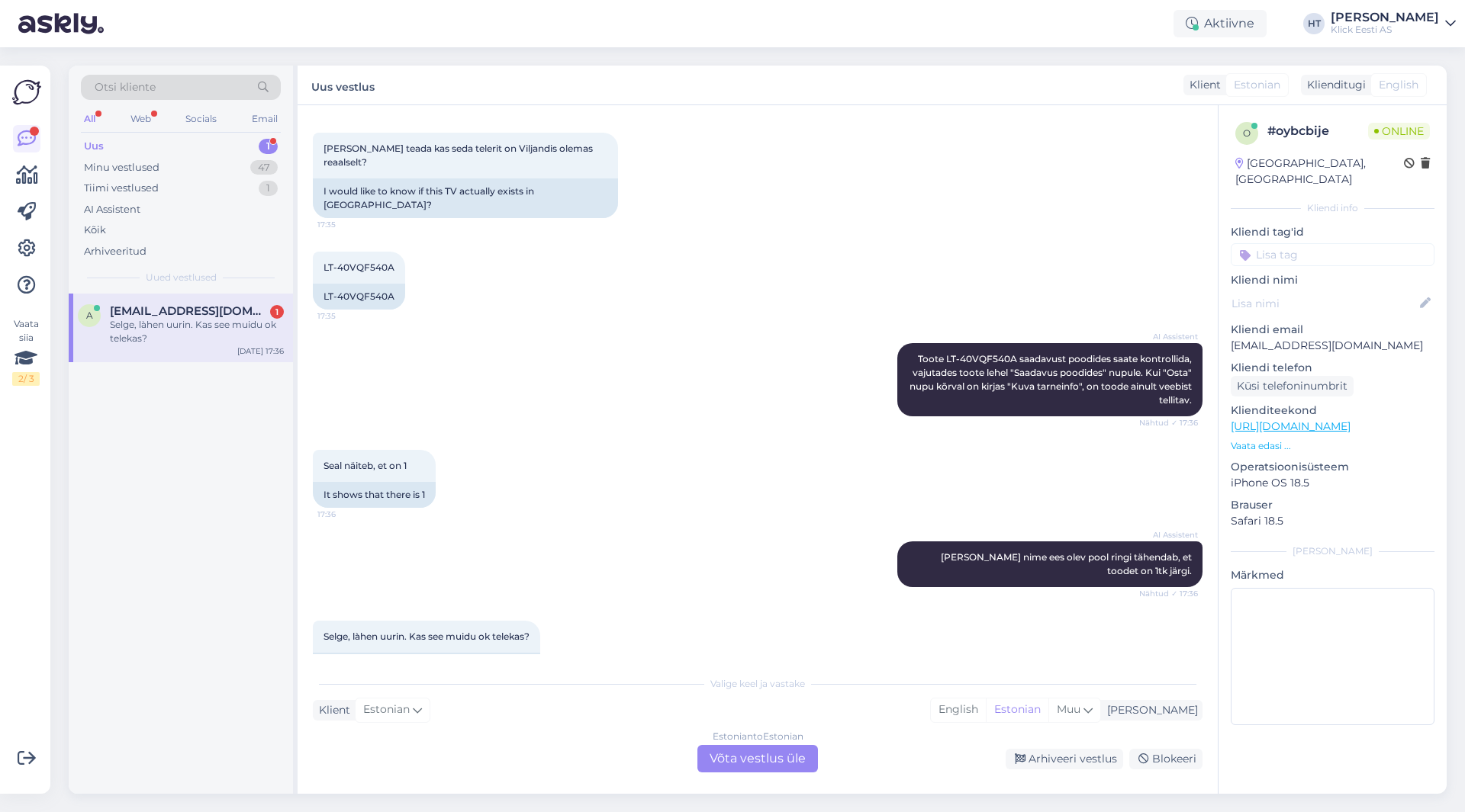
click at [747, 762] on div "Estonian to Estonian Võta vestlus üle" at bounding box center [758, 759] width 121 height 27
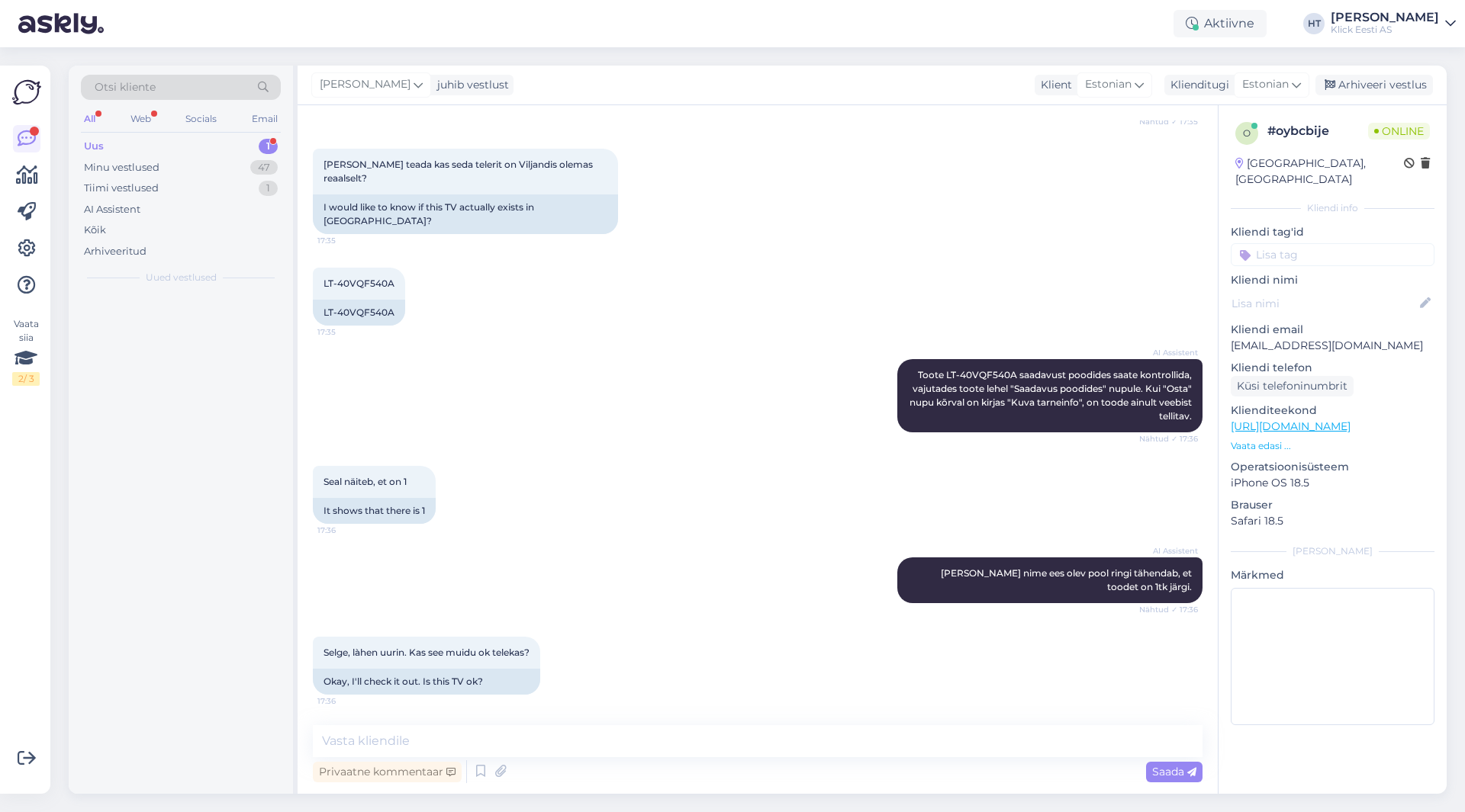
scroll to position [169, 0]
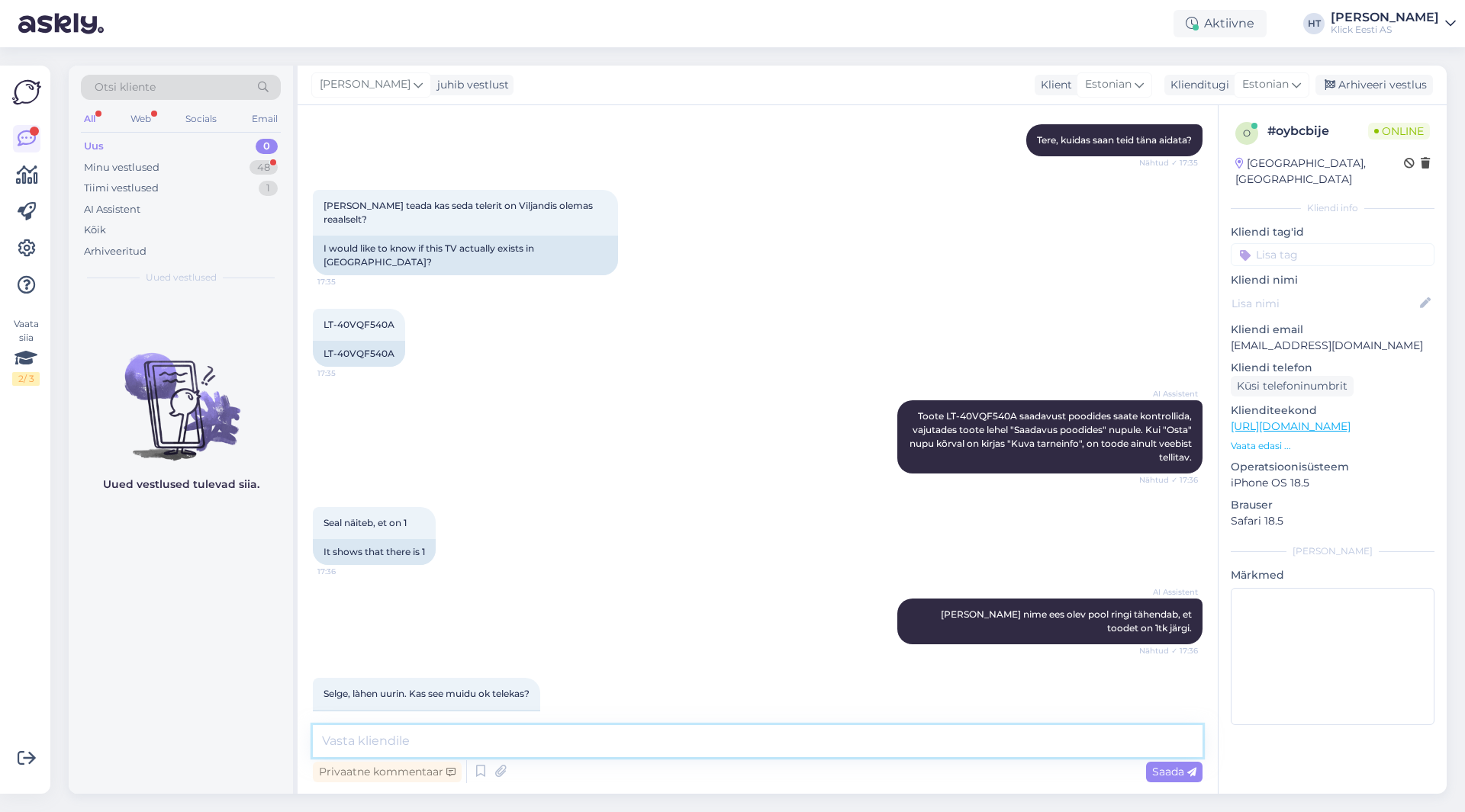
click at [749, 743] on textarea at bounding box center [758, 741] width 890 height 32
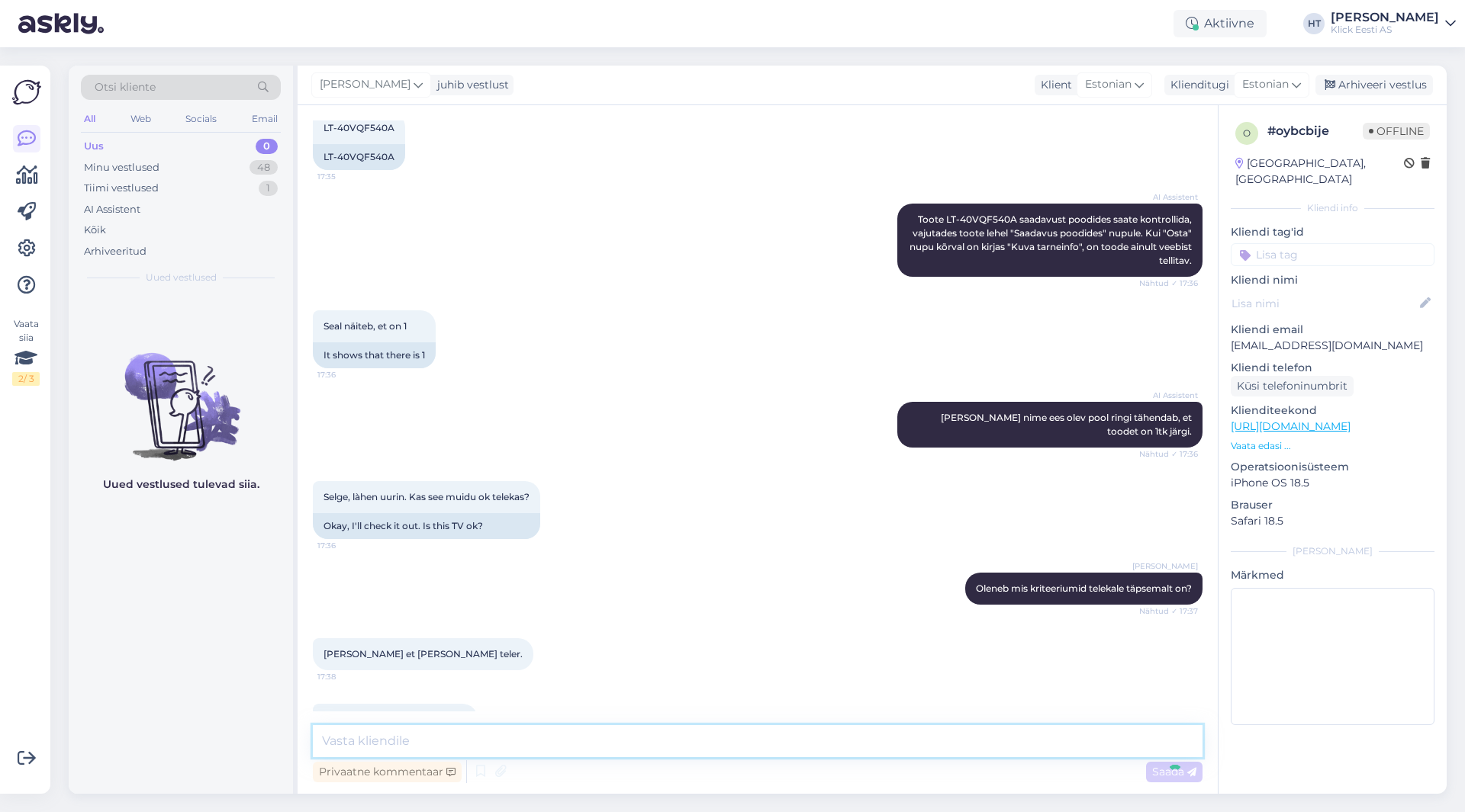
scroll to position [459, 0]
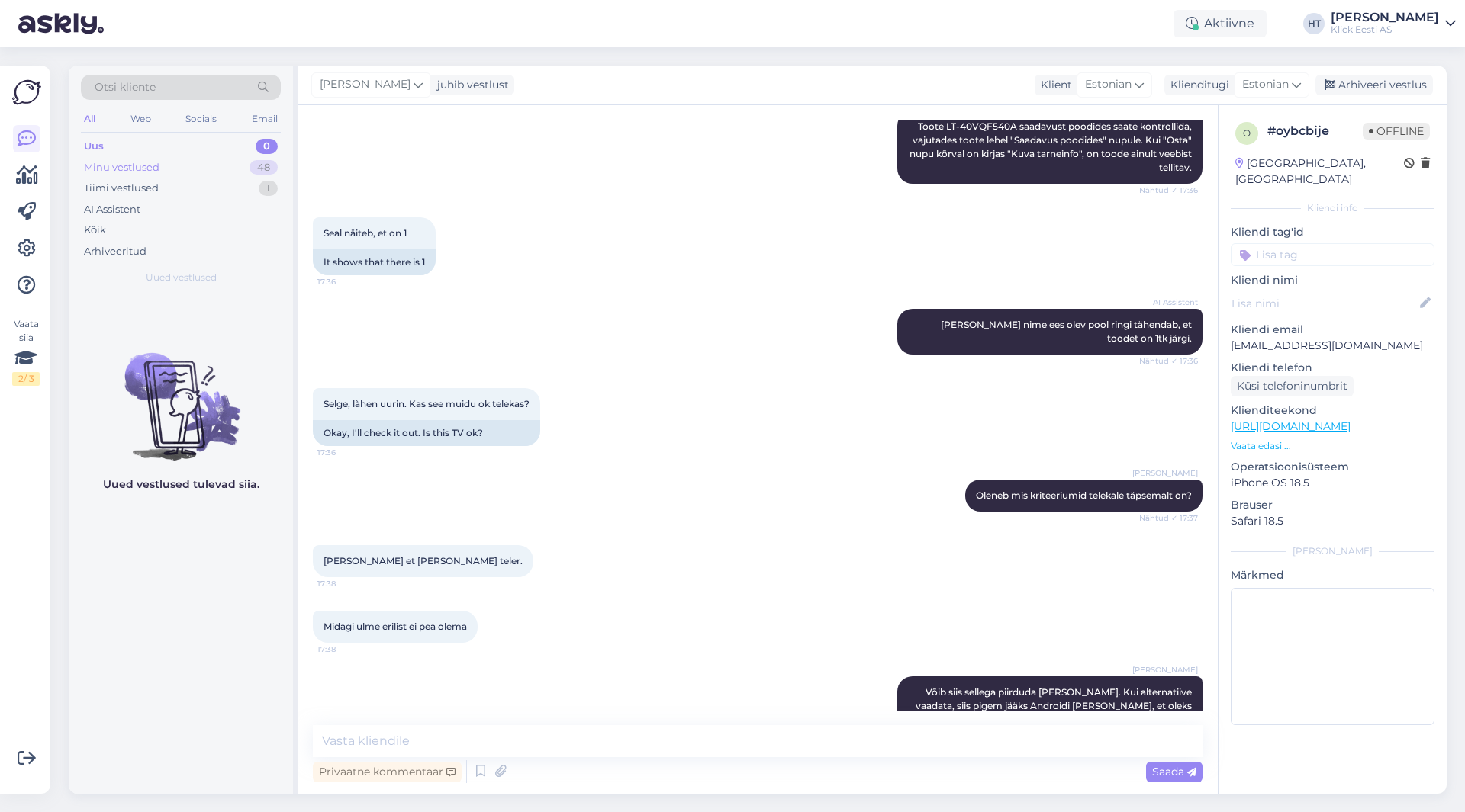
click at [270, 162] on div "48" at bounding box center [263, 167] width 28 height 15
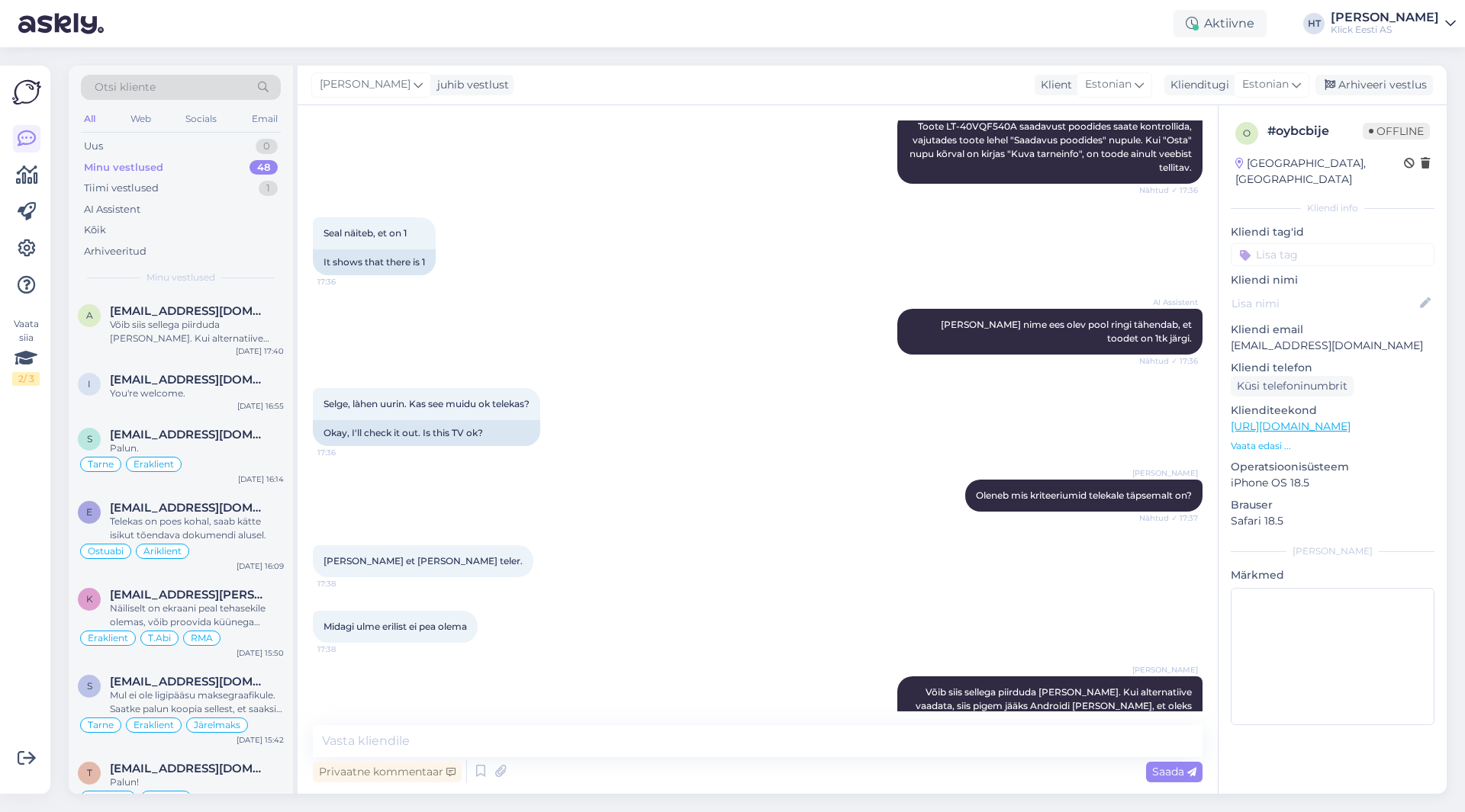
click at [1304, 243] on input at bounding box center [1332, 254] width 204 height 23
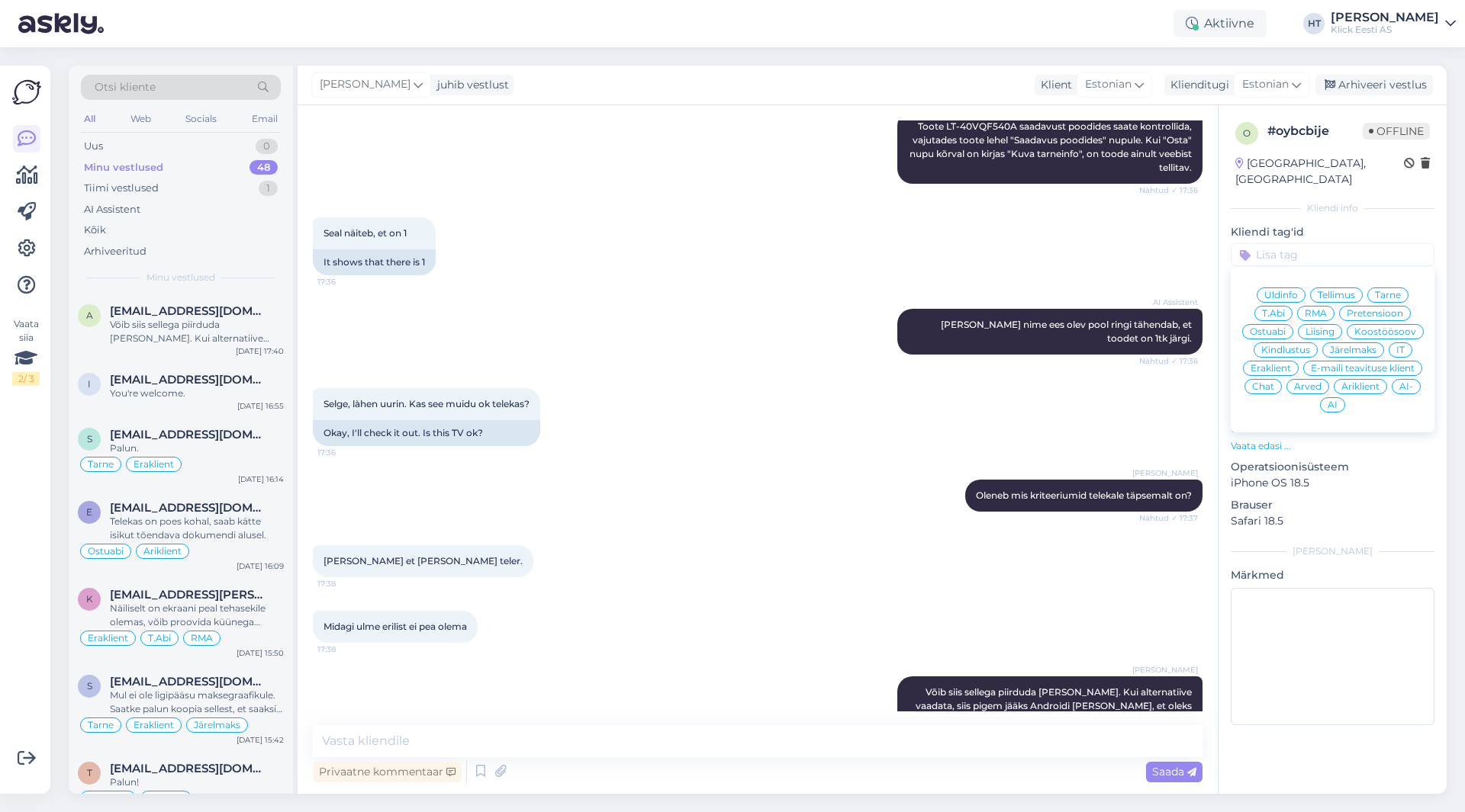
click at [1278, 327] on span "Ostuabi" at bounding box center [1267, 331] width 36 height 9
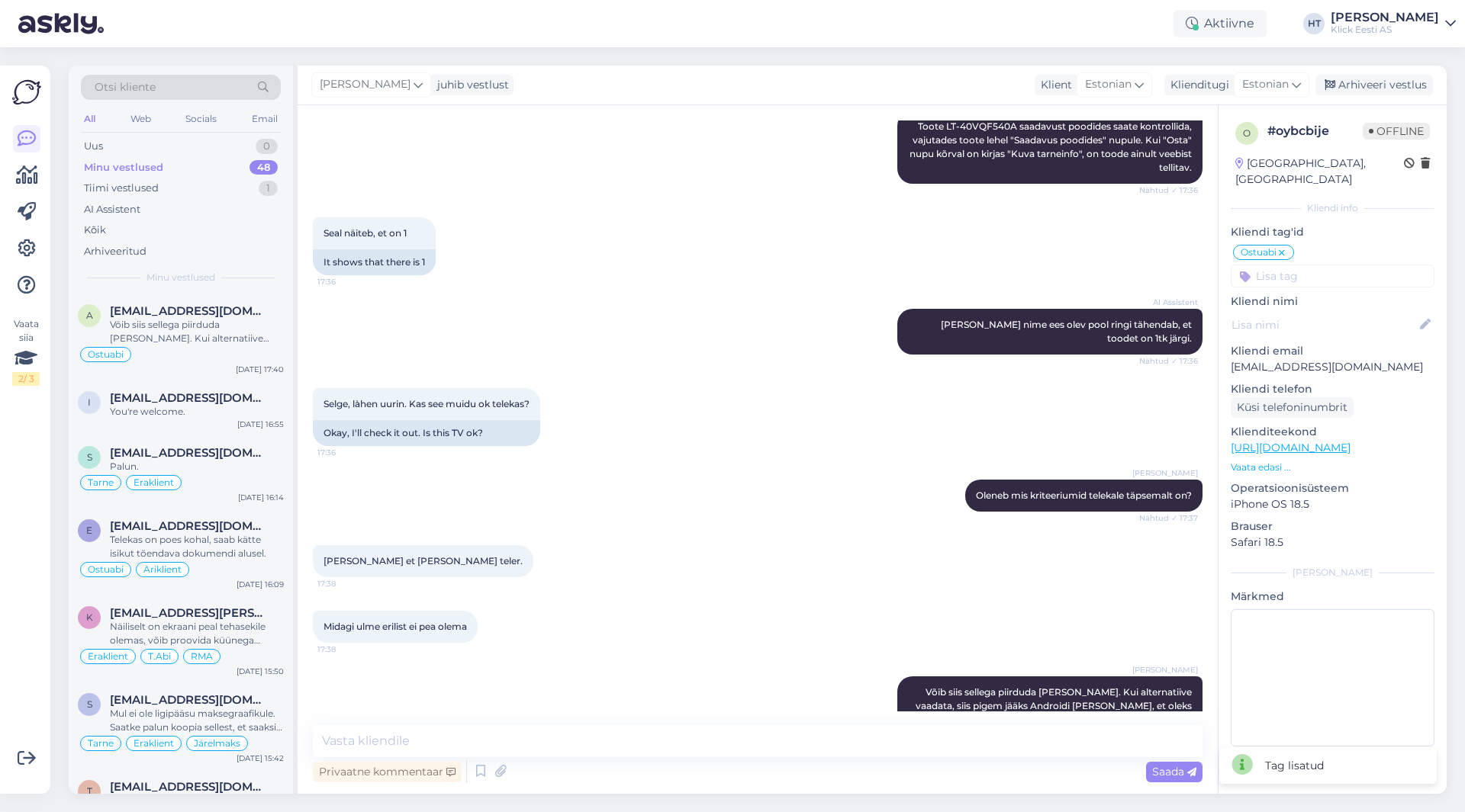
click at [1306, 265] on input at bounding box center [1332, 276] width 204 height 23
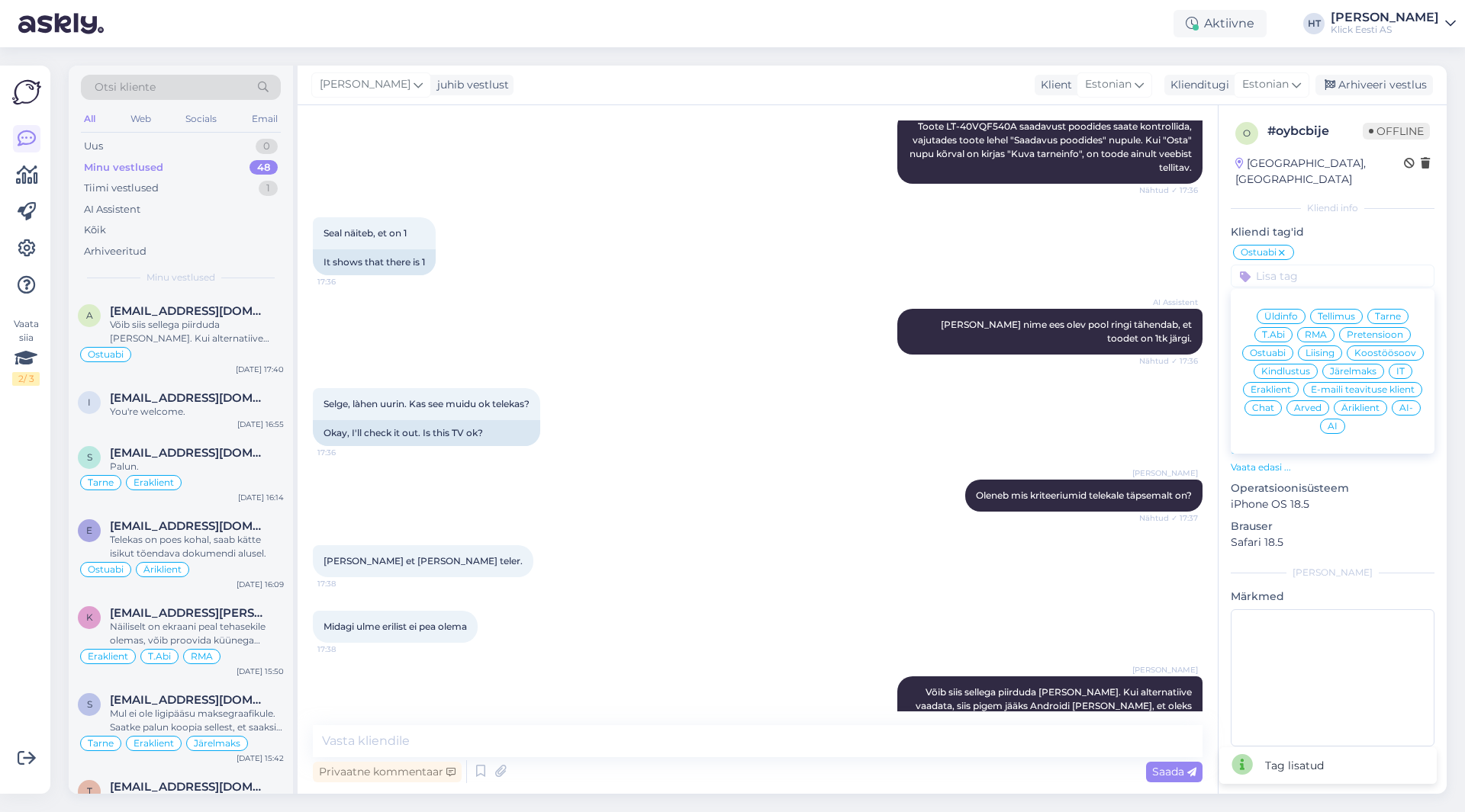
click at [1269, 385] on span "Eraklient" at bounding box center [1270, 390] width 40 height 9
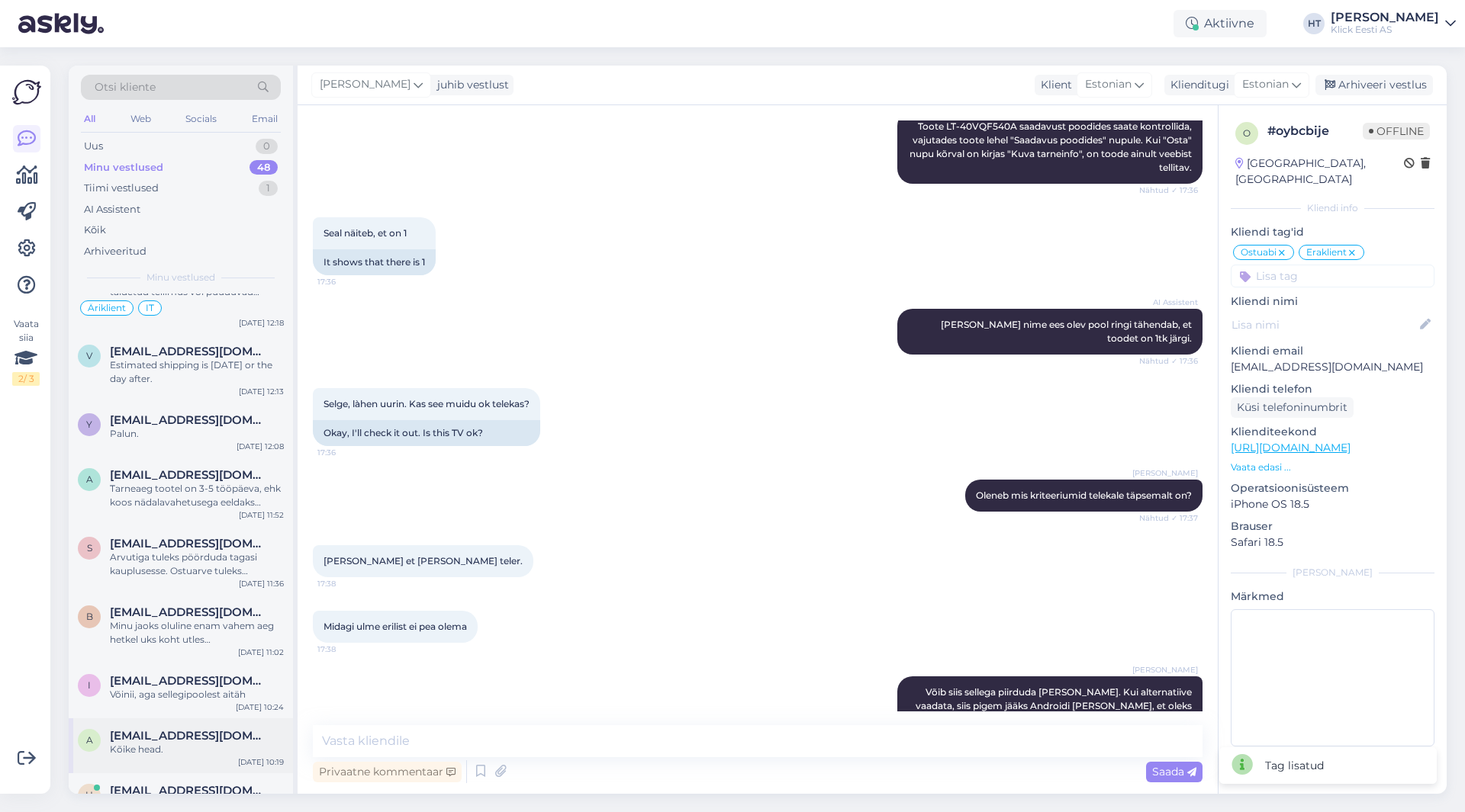
scroll to position [2616, 0]
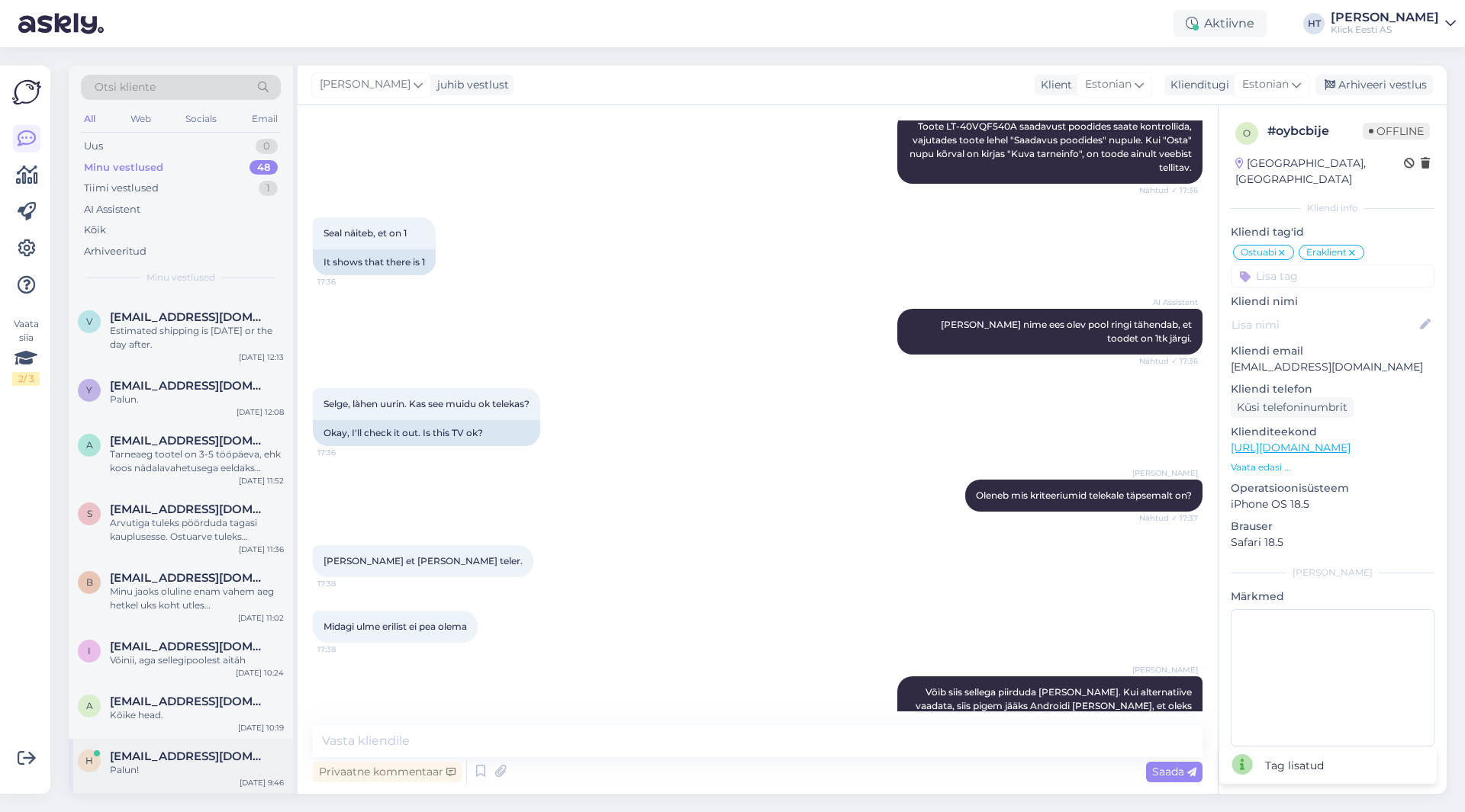
click at [184, 746] on div "h [EMAIL_ADDRESS][DOMAIN_NAME] [PERSON_NAME]! [DATE] 9:46" at bounding box center [181, 767] width 225 height 55
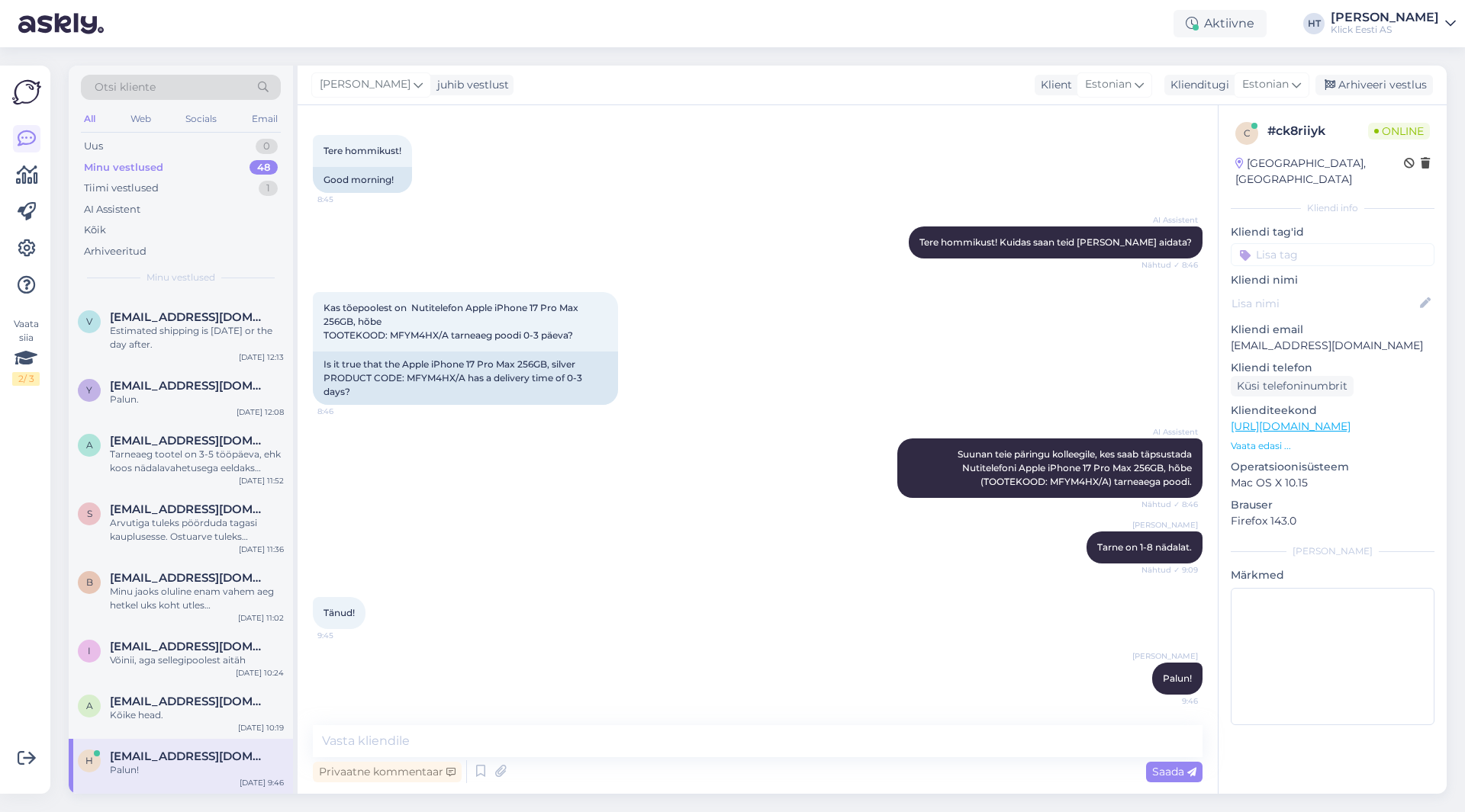
click at [1306, 243] on input at bounding box center [1332, 254] width 204 height 23
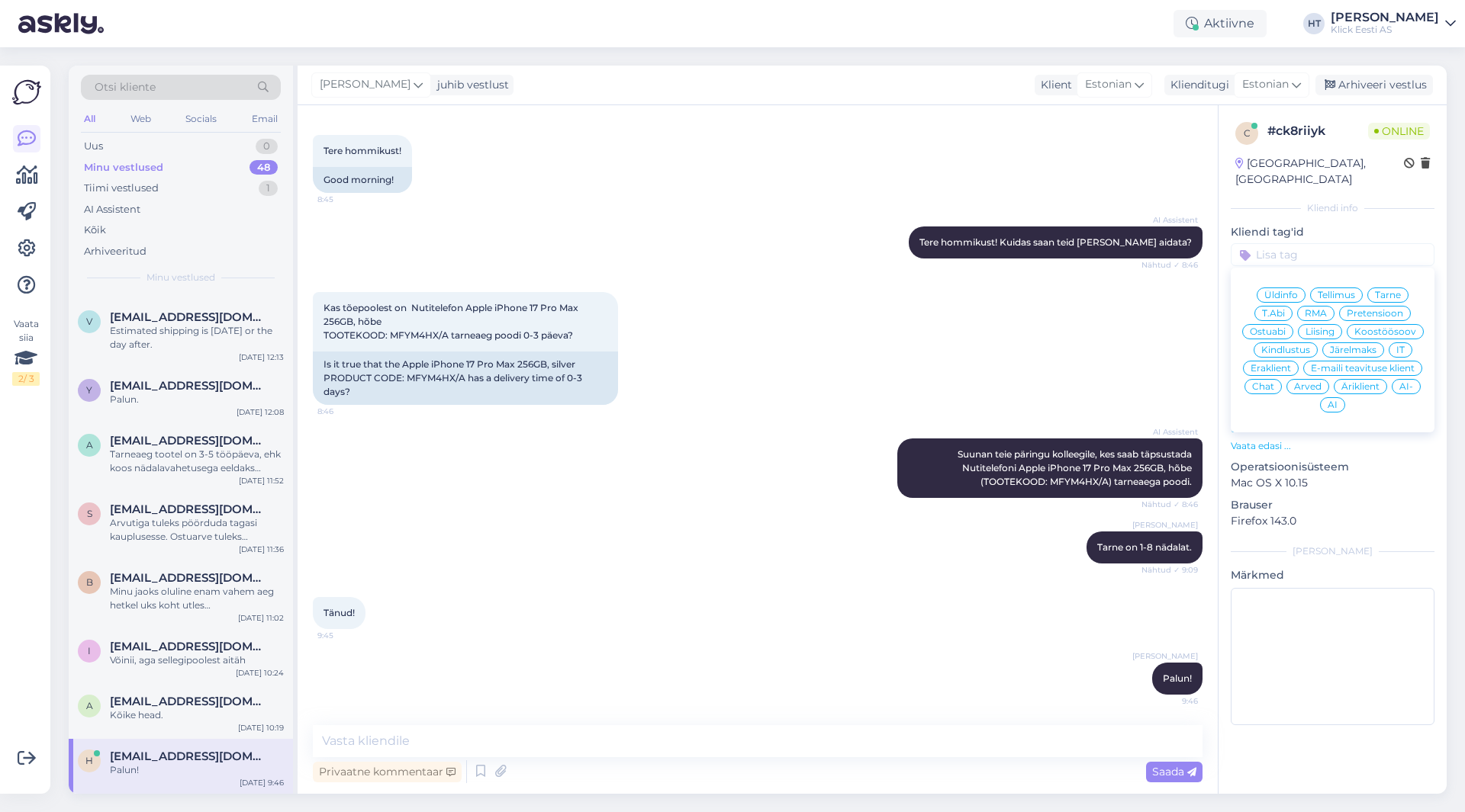
click at [1268, 327] on span "Ostuabi" at bounding box center [1267, 331] width 36 height 9
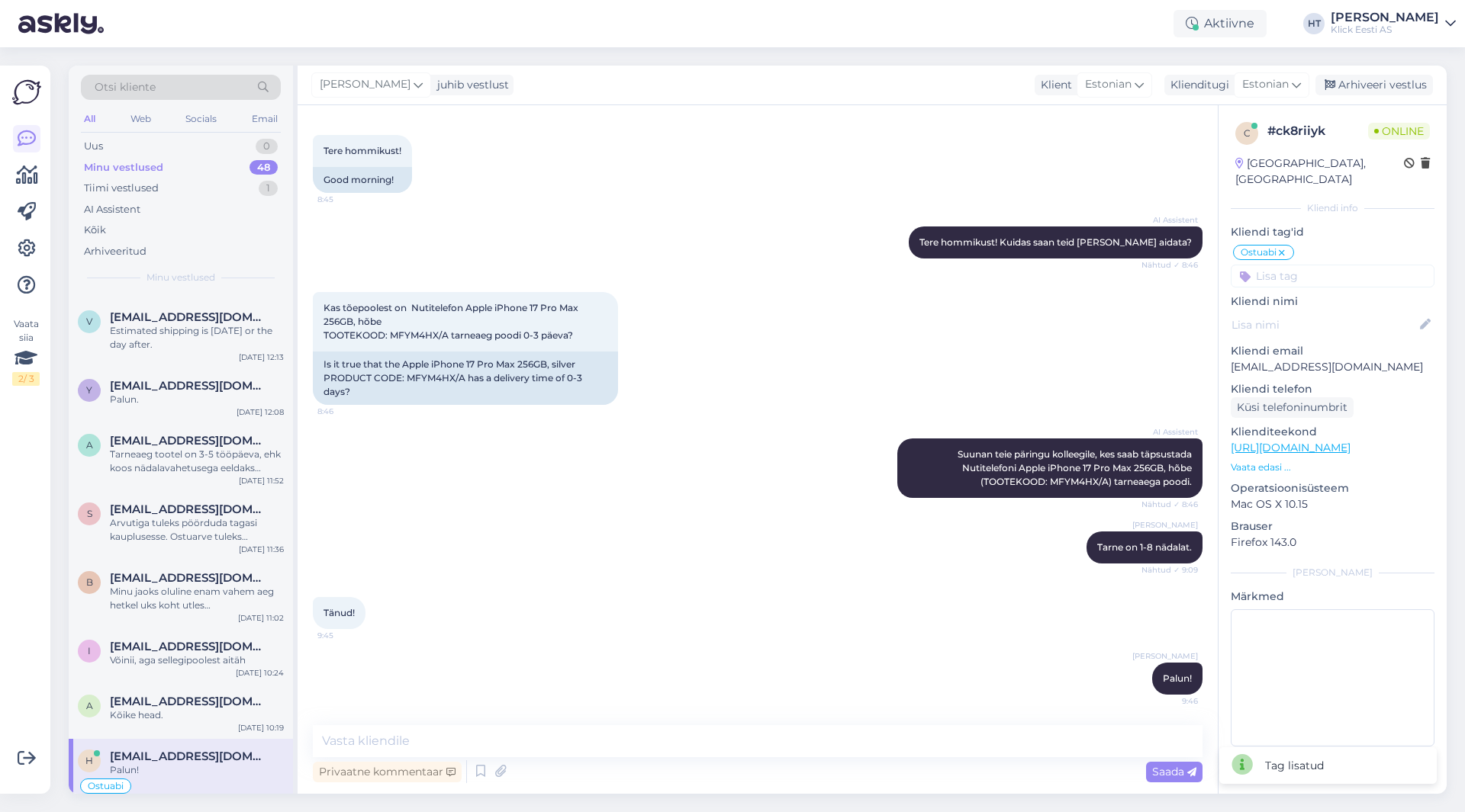
click at [1296, 265] on input at bounding box center [1332, 276] width 204 height 23
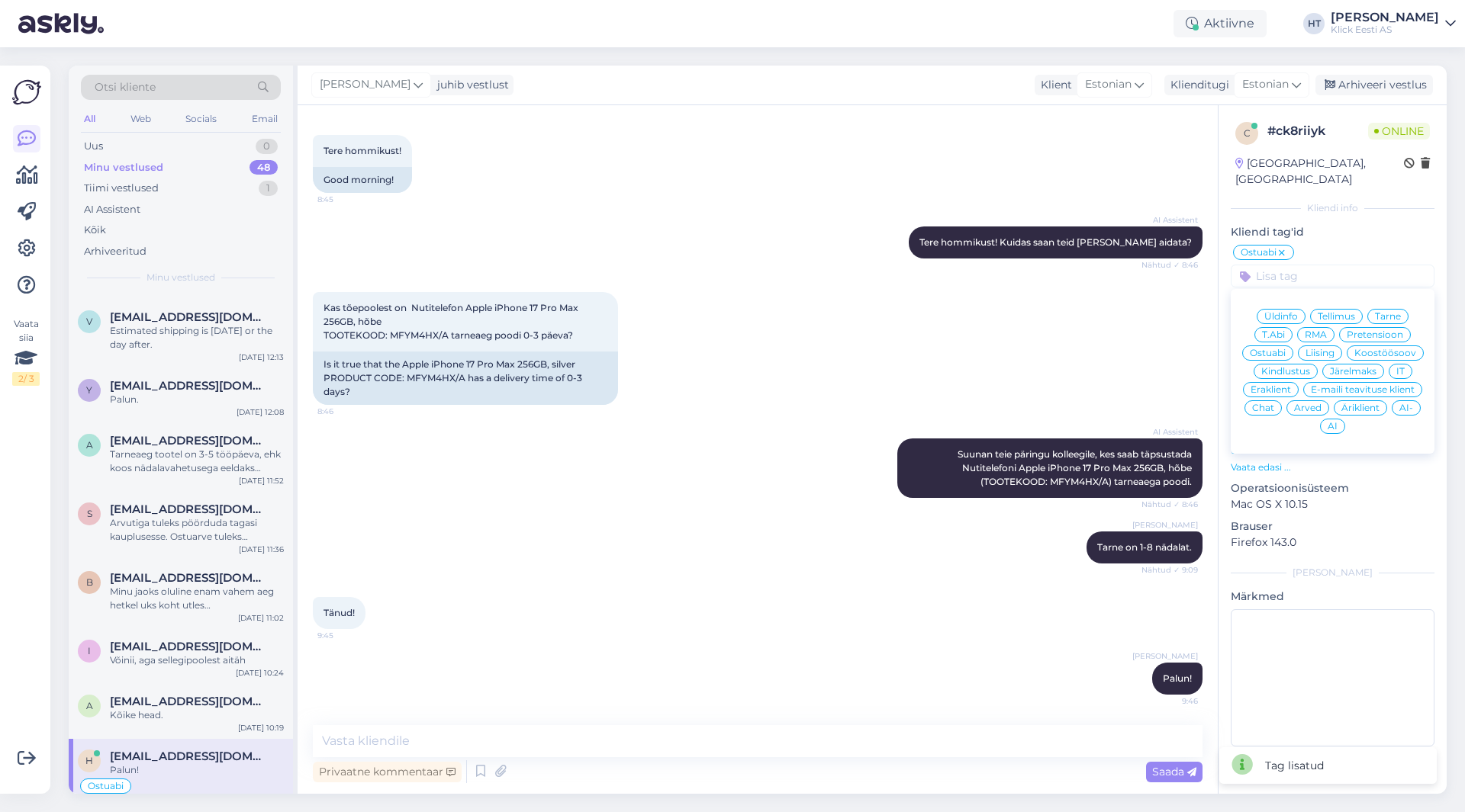
click at [1363, 404] on span "Äriklient" at bounding box center [1360, 408] width 38 height 9
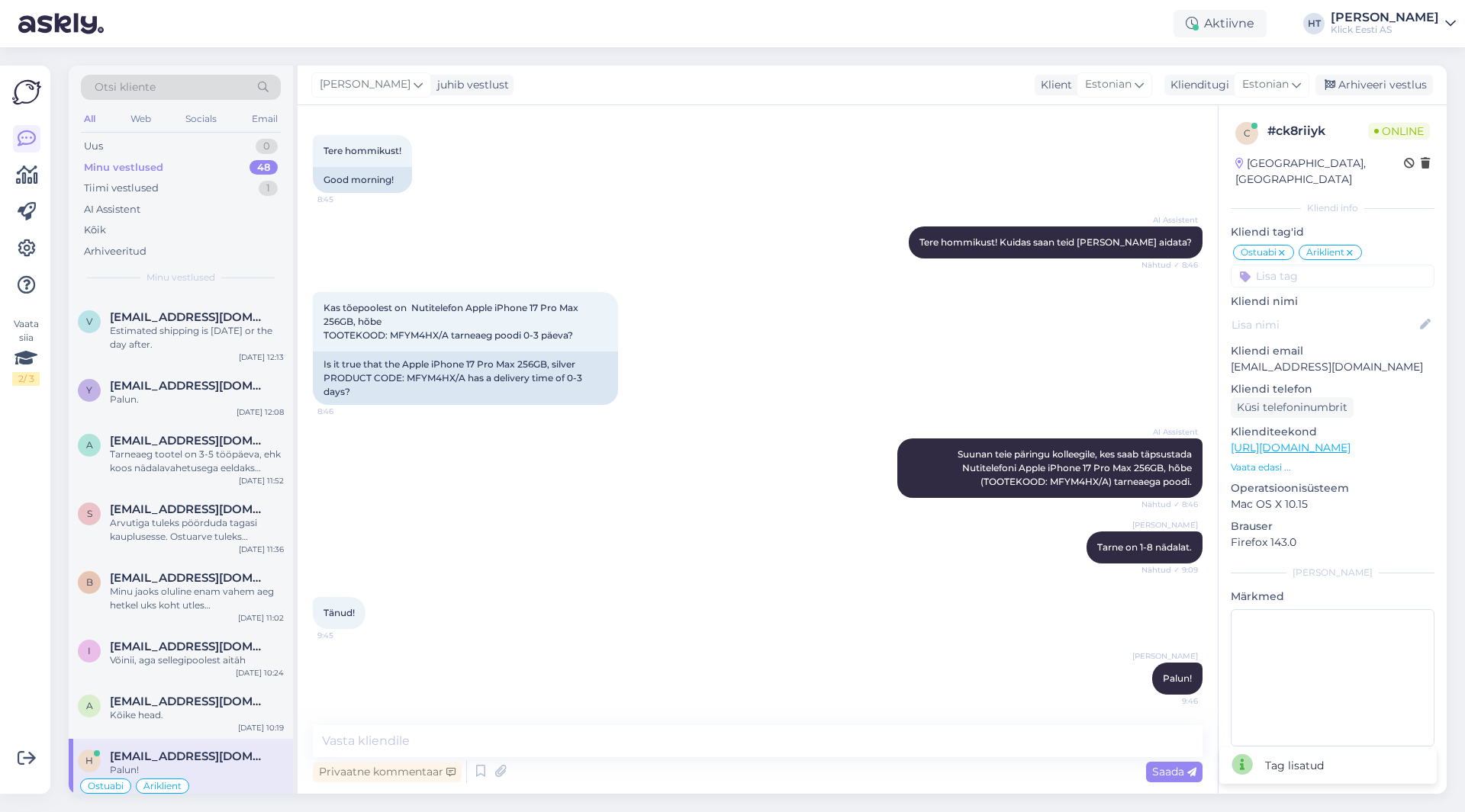
click at [1350, 247] on icon at bounding box center [1350, 253] width 9 height 12
click at [1336, 265] on input at bounding box center [1332, 276] width 204 height 23
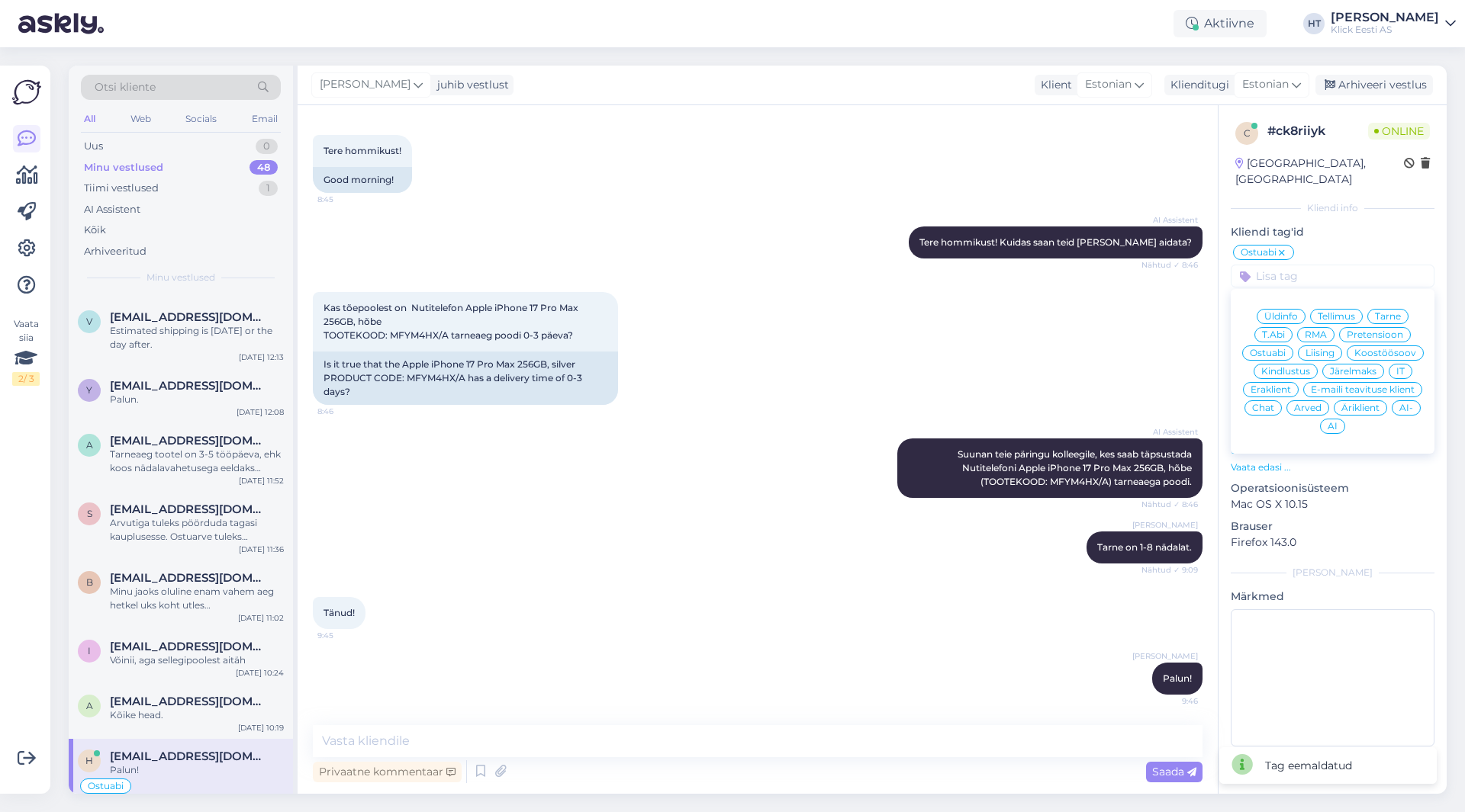
click at [1261, 385] on span "Eraklient" at bounding box center [1270, 390] width 40 height 9
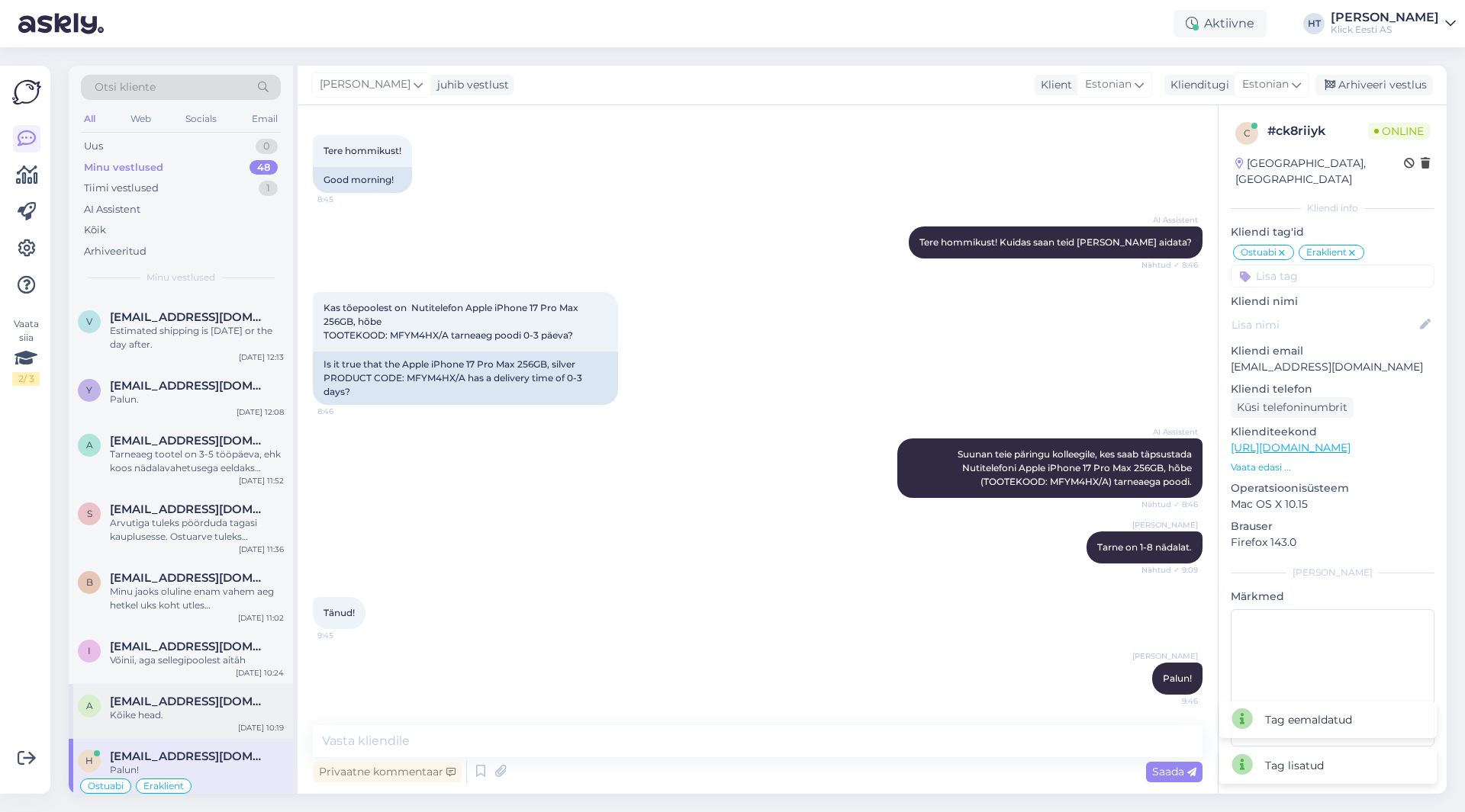
click at [203, 702] on span "[EMAIL_ADDRESS][DOMAIN_NAME]" at bounding box center [190, 702] width 159 height 14
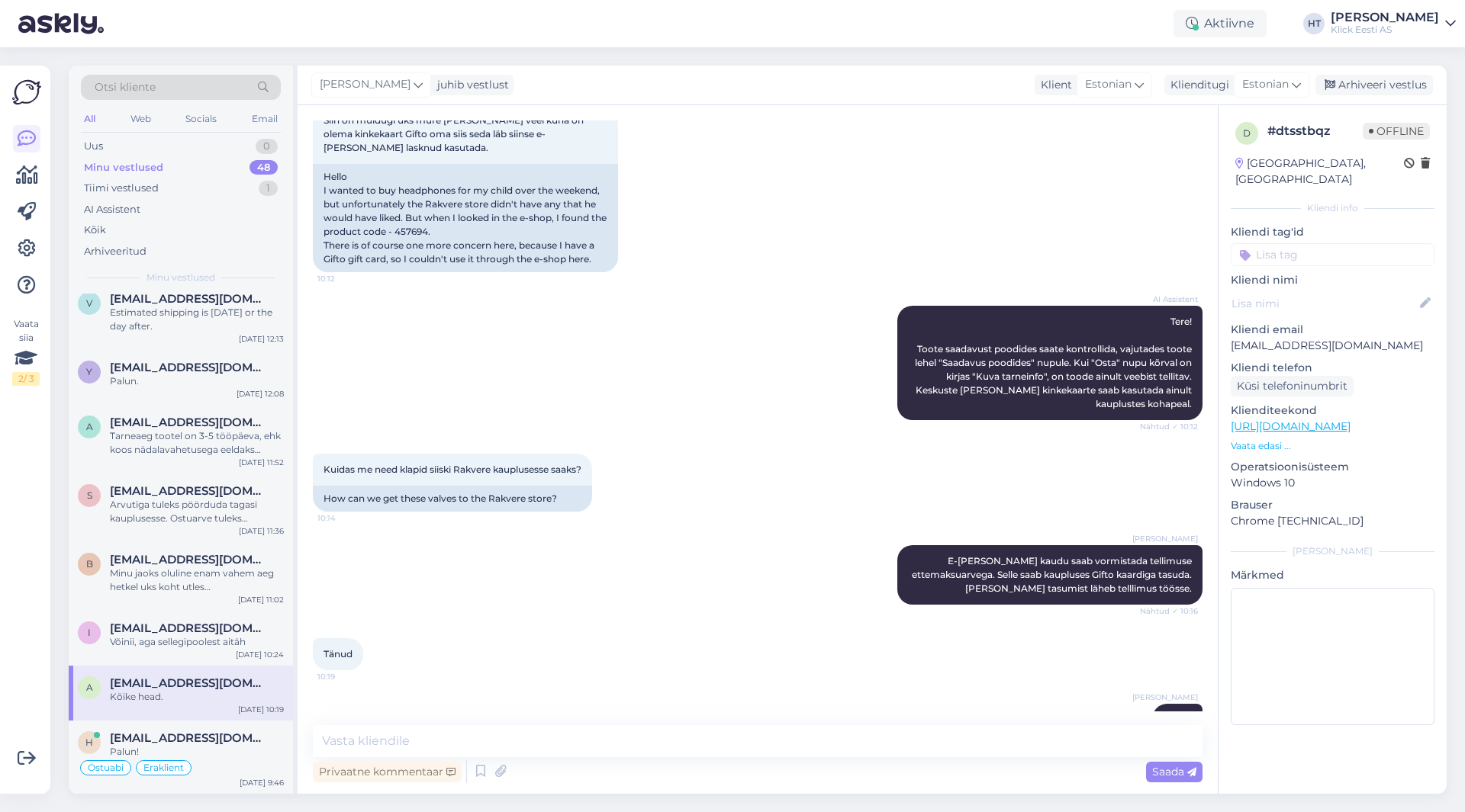
scroll to position [338, 0]
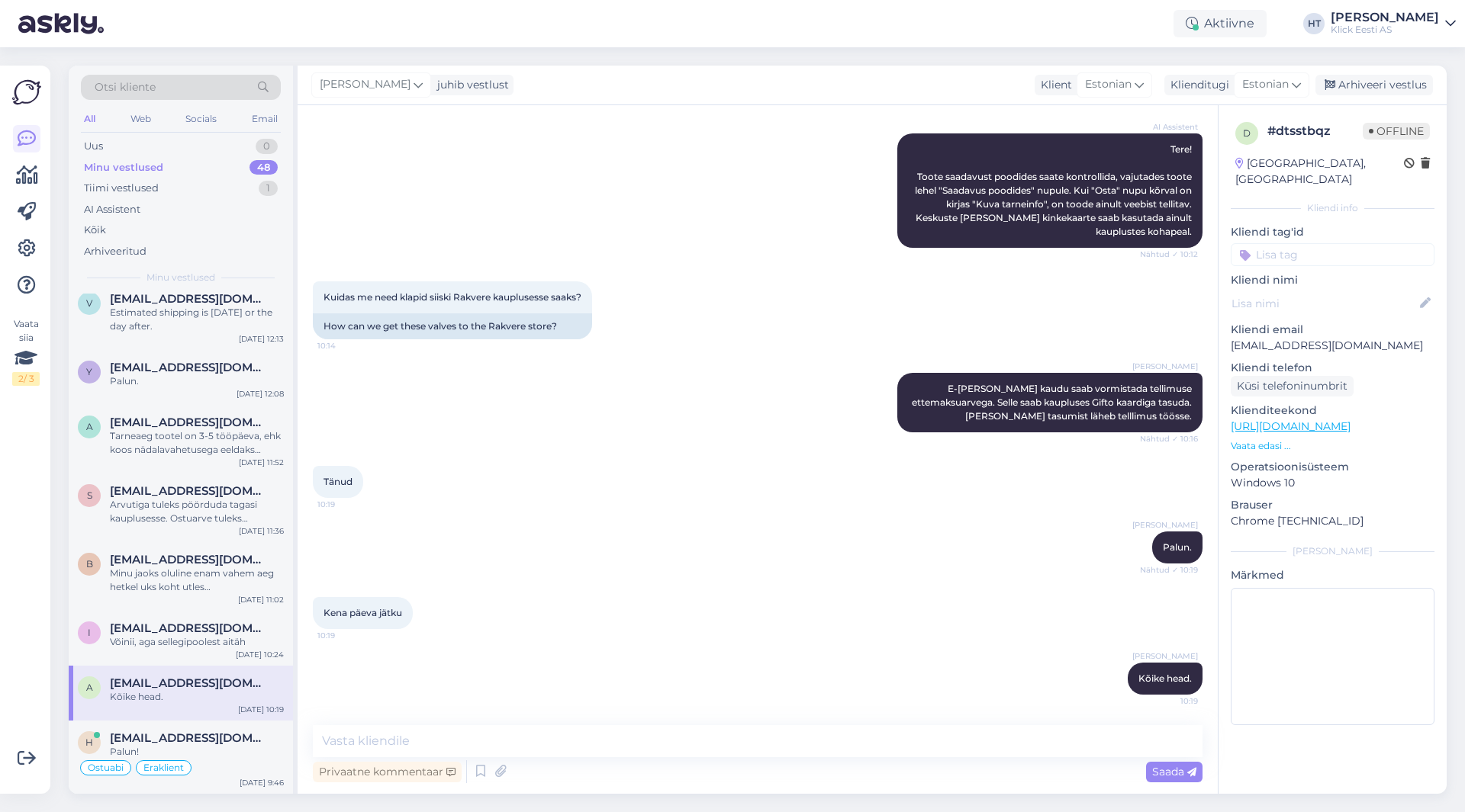
click at [1330, 243] on input at bounding box center [1332, 254] width 204 height 23
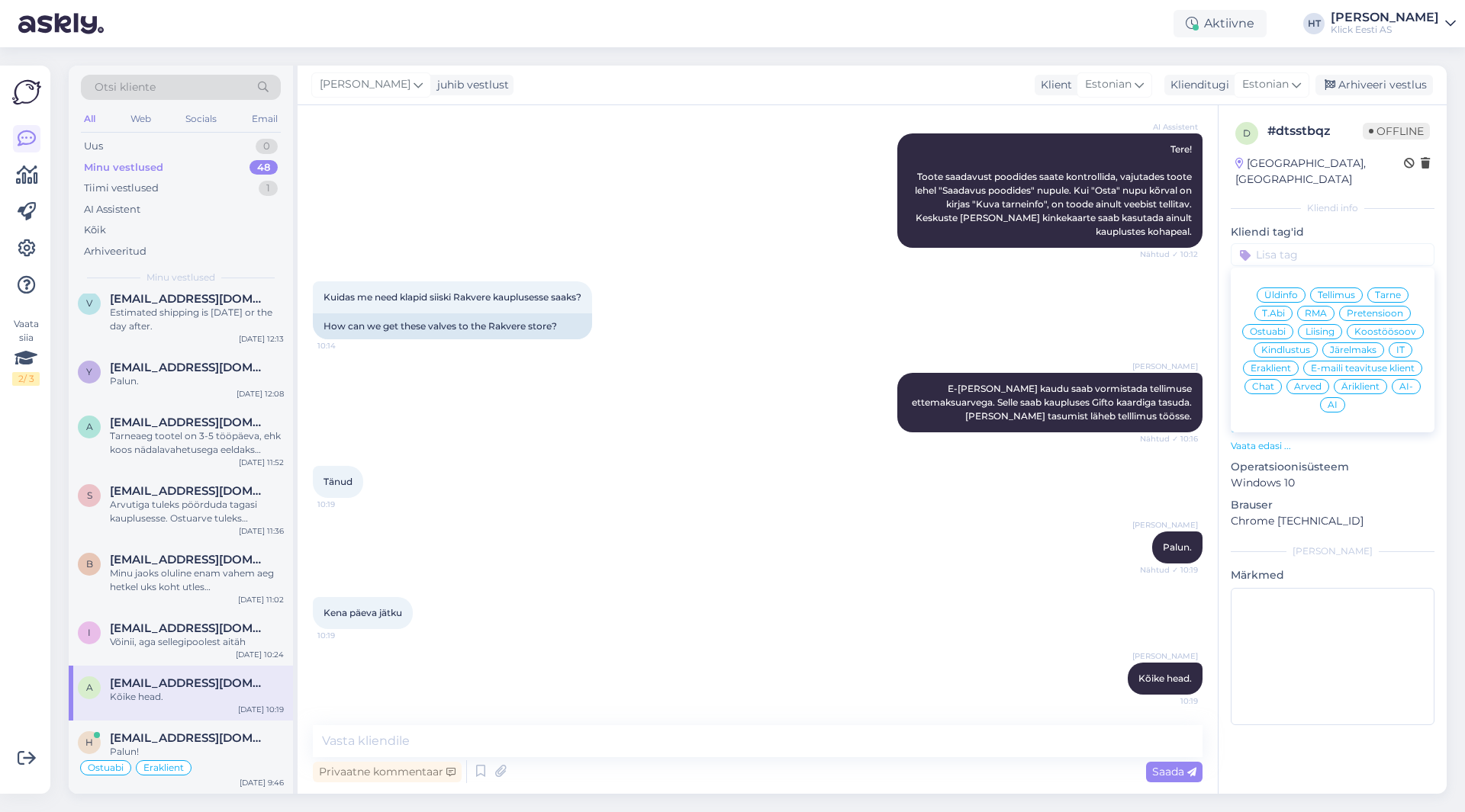
click at [1274, 327] on span "Ostuabi" at bounding box center [1267, 331] width 36 height 9
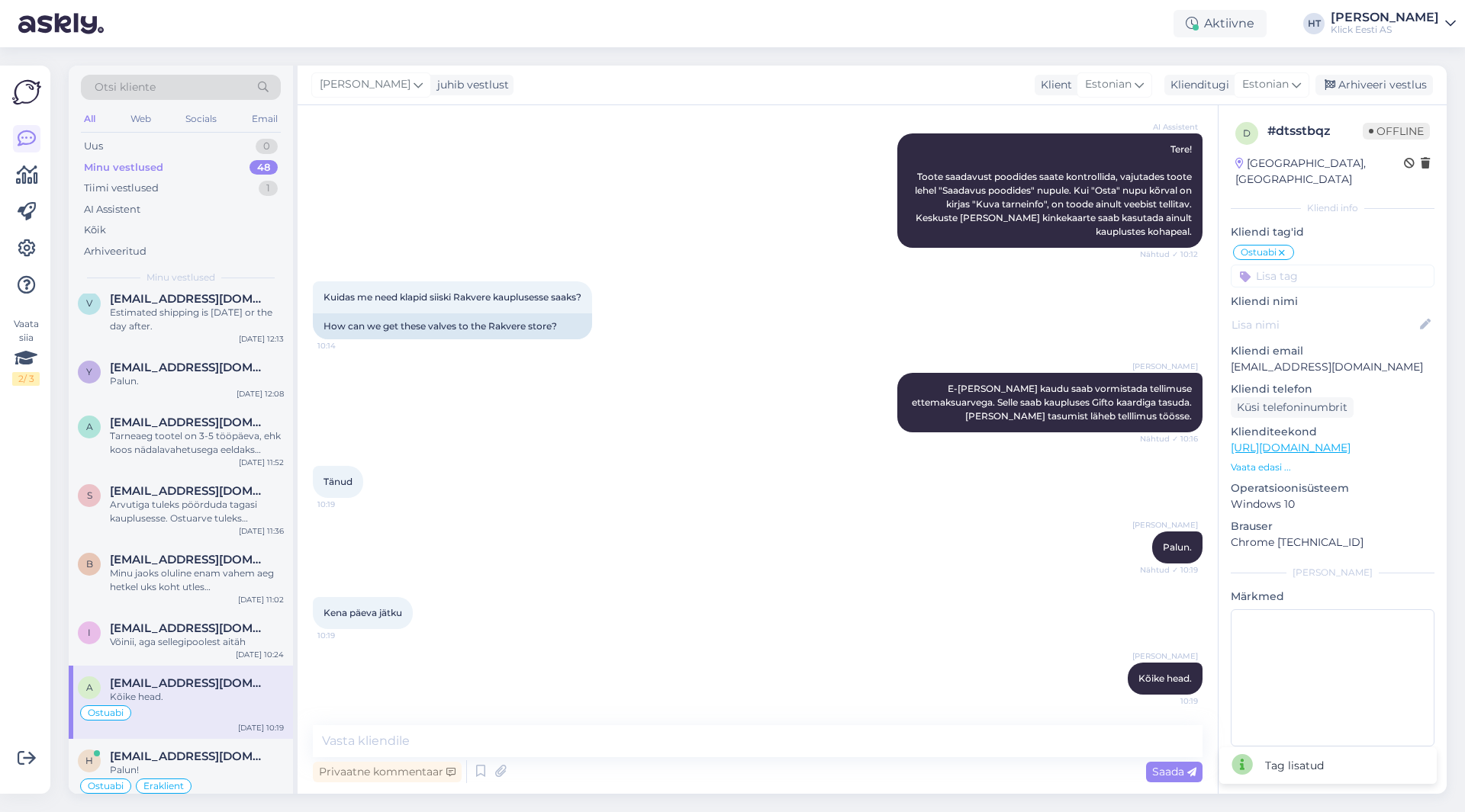
click at [1314, 267] on input at bounding box center [1332, 276] width 204 height 23
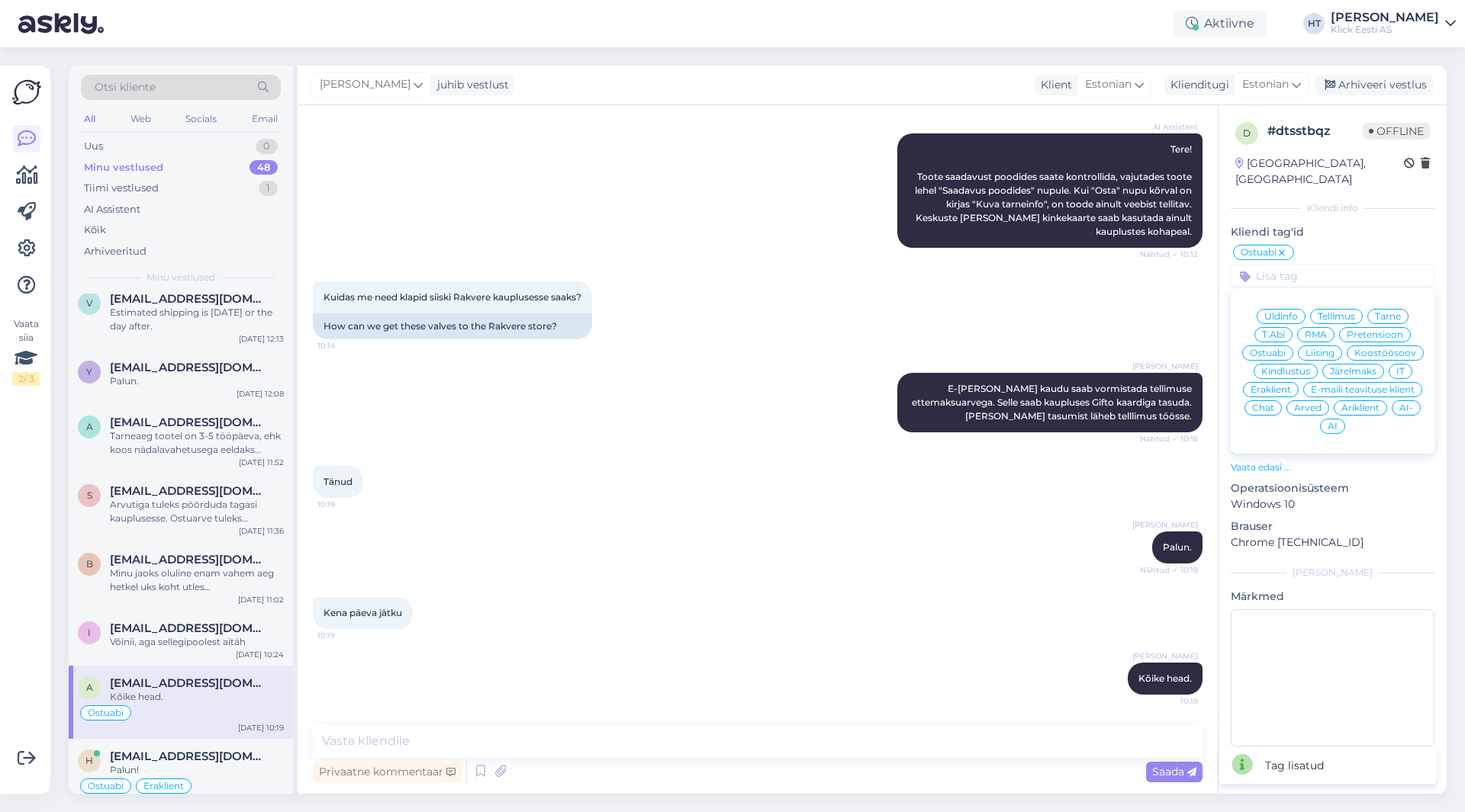
click at [1281, 385] on span "Eraklient" at bounding box center [1270, 390] width 40 height 9
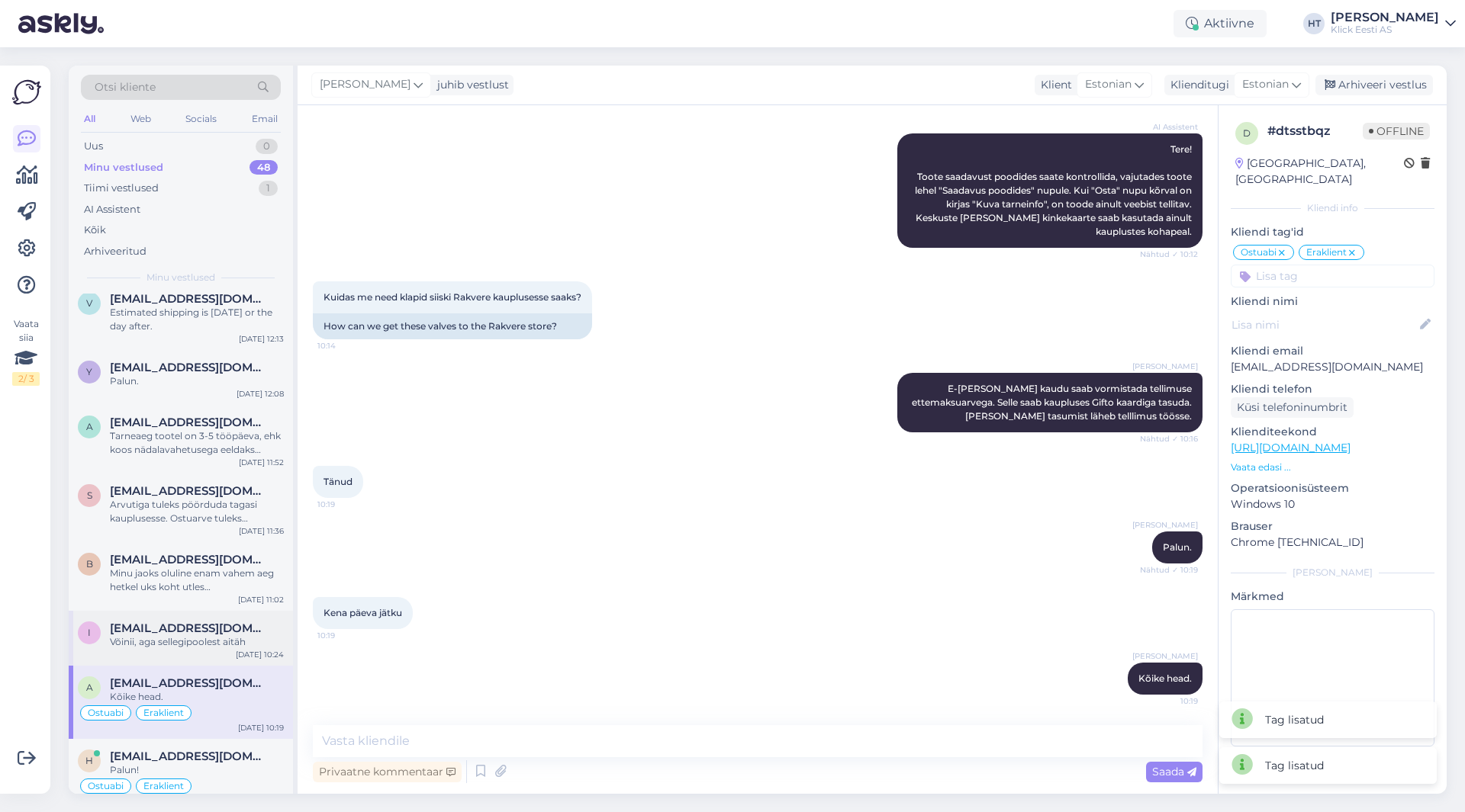
click at [219, 646] on div "Võinii, aga sellegipoolest aitäh" at bounding box center [197, 642] width 174 height 14
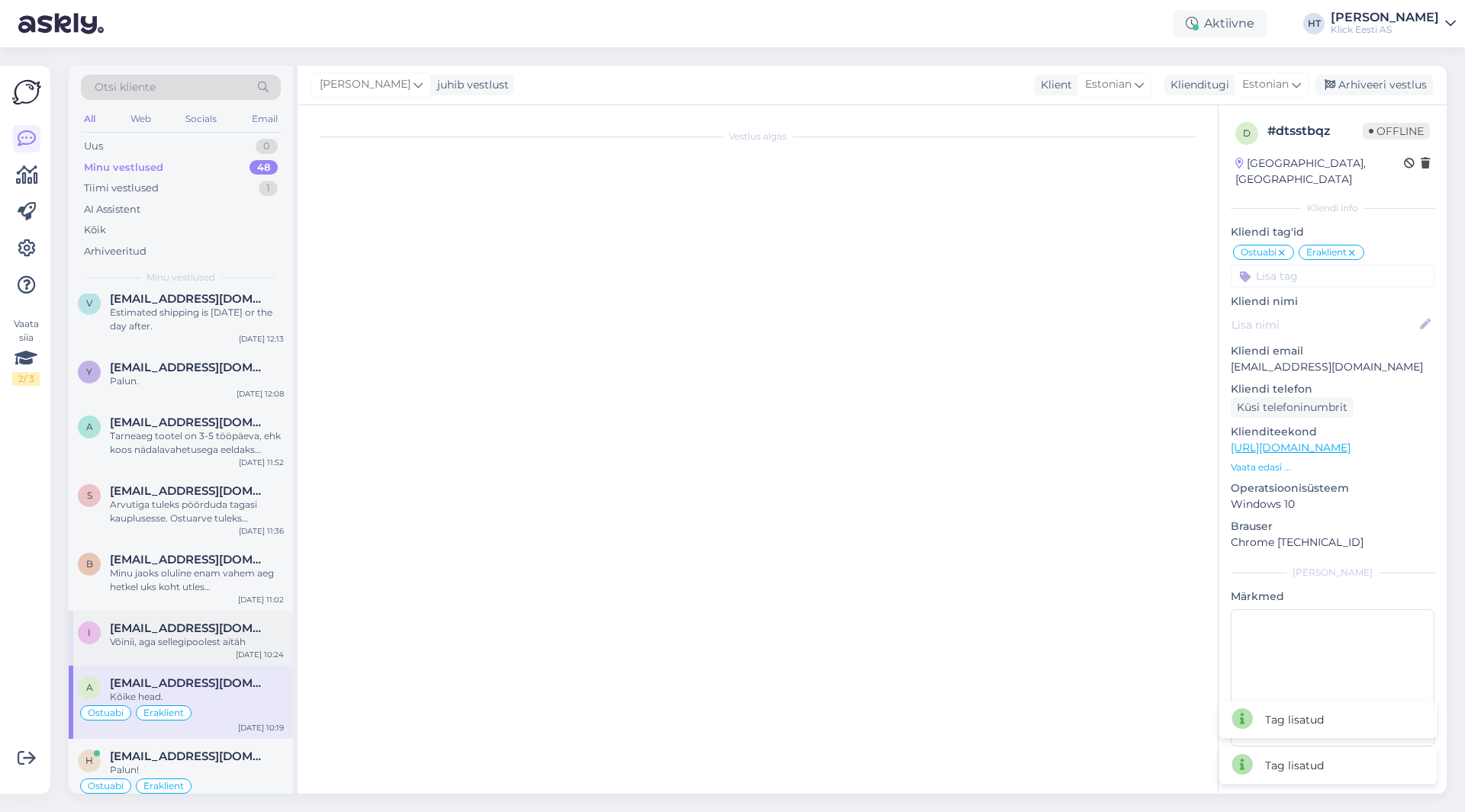
scroll to position [0, 0]
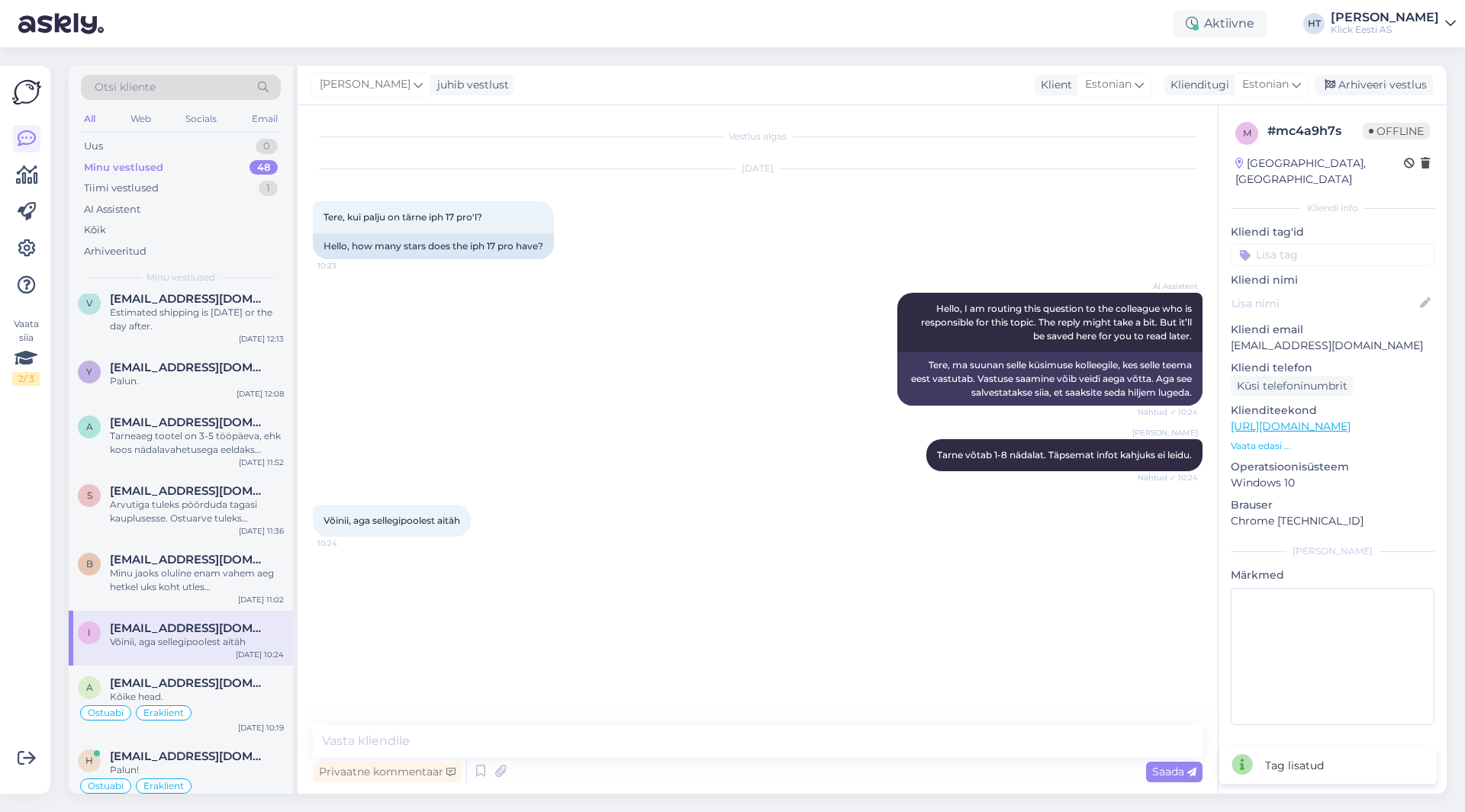
click at [1312, 243] on input at bounding box center [1332, 254] width 204 height 23
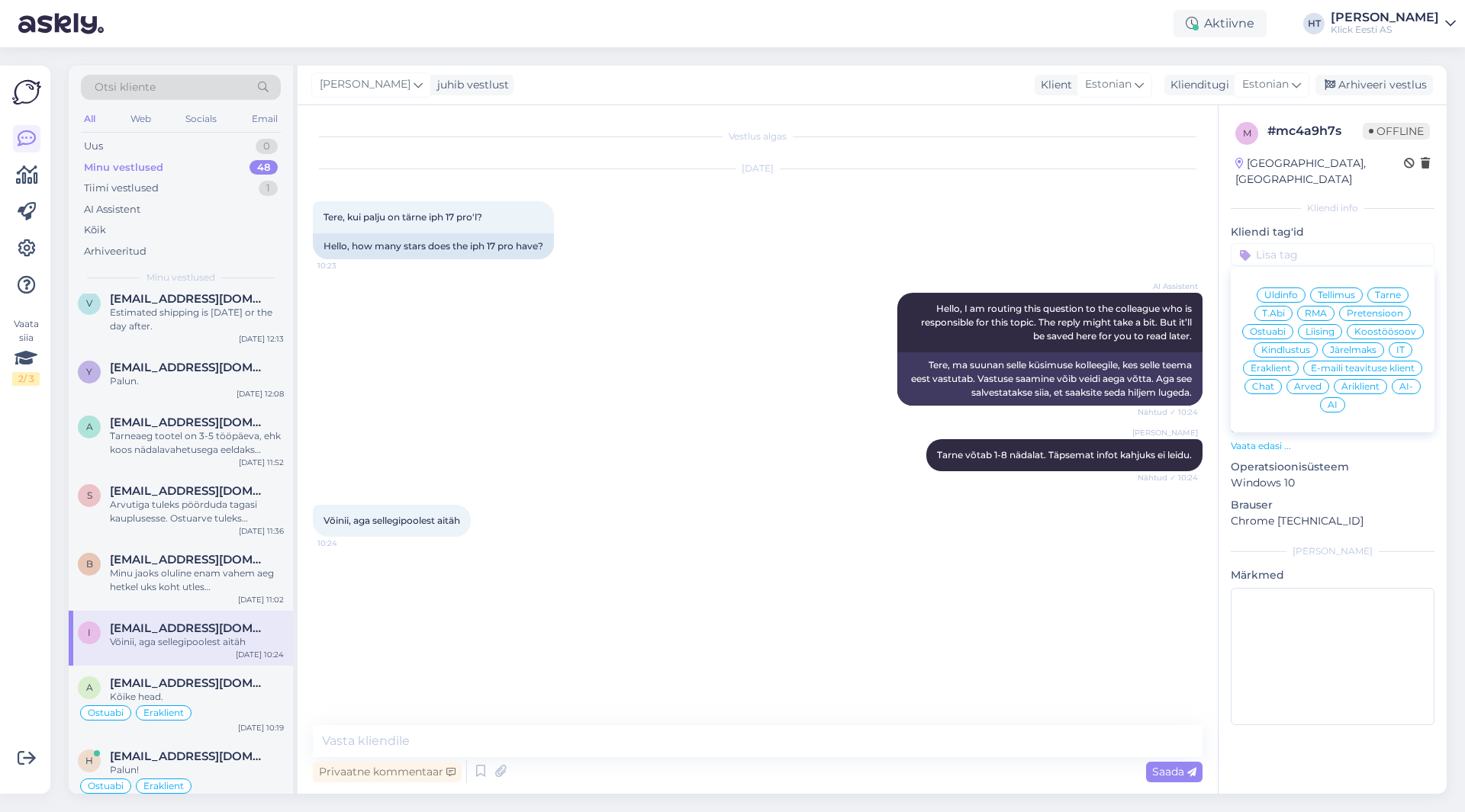
click at [1285, 327] on span "Ostuabi" at bounding box center [1267, 331] width 36 height 9
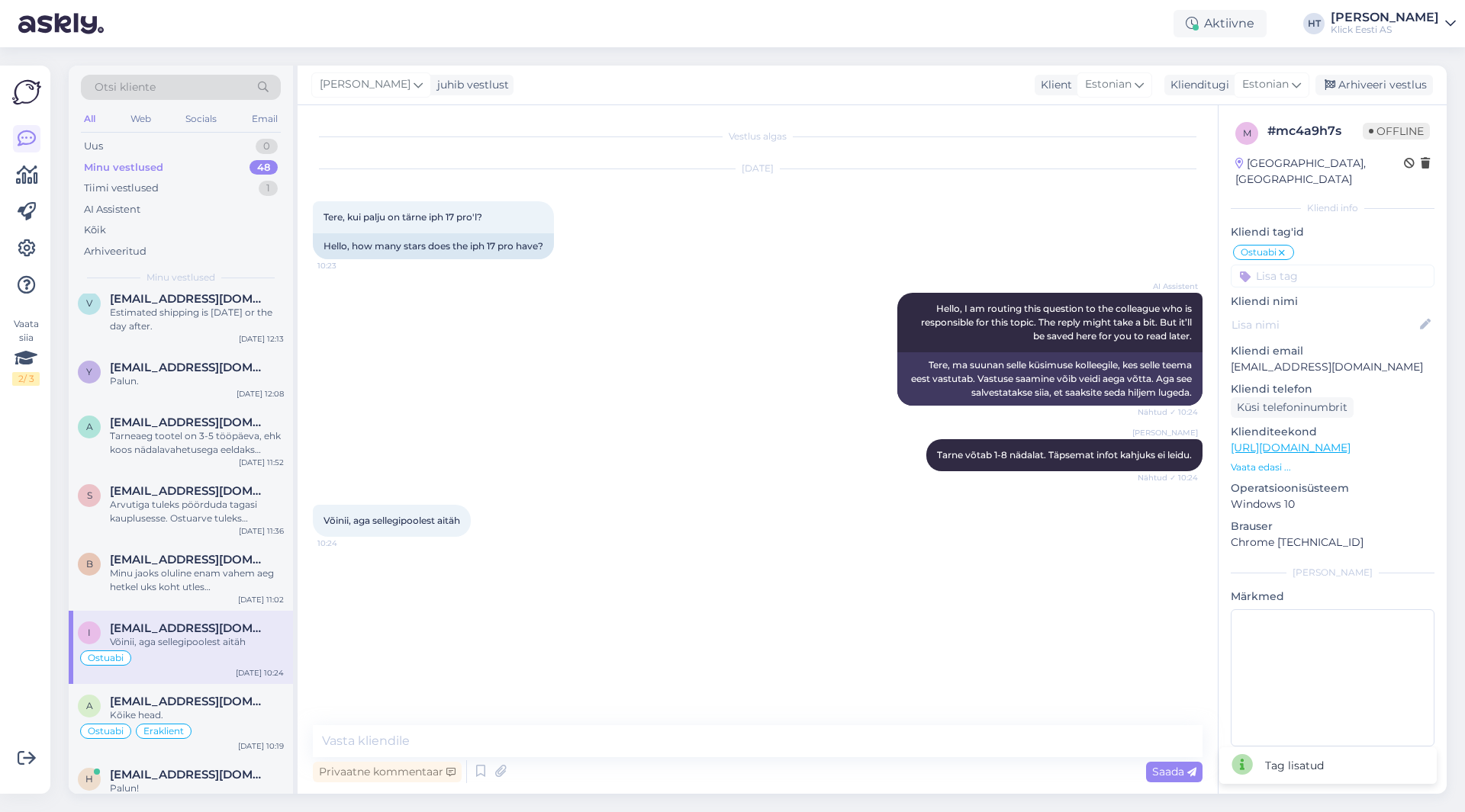
click at [1319, 265] on input at bounding box center [1332, 276] width 204 height 23
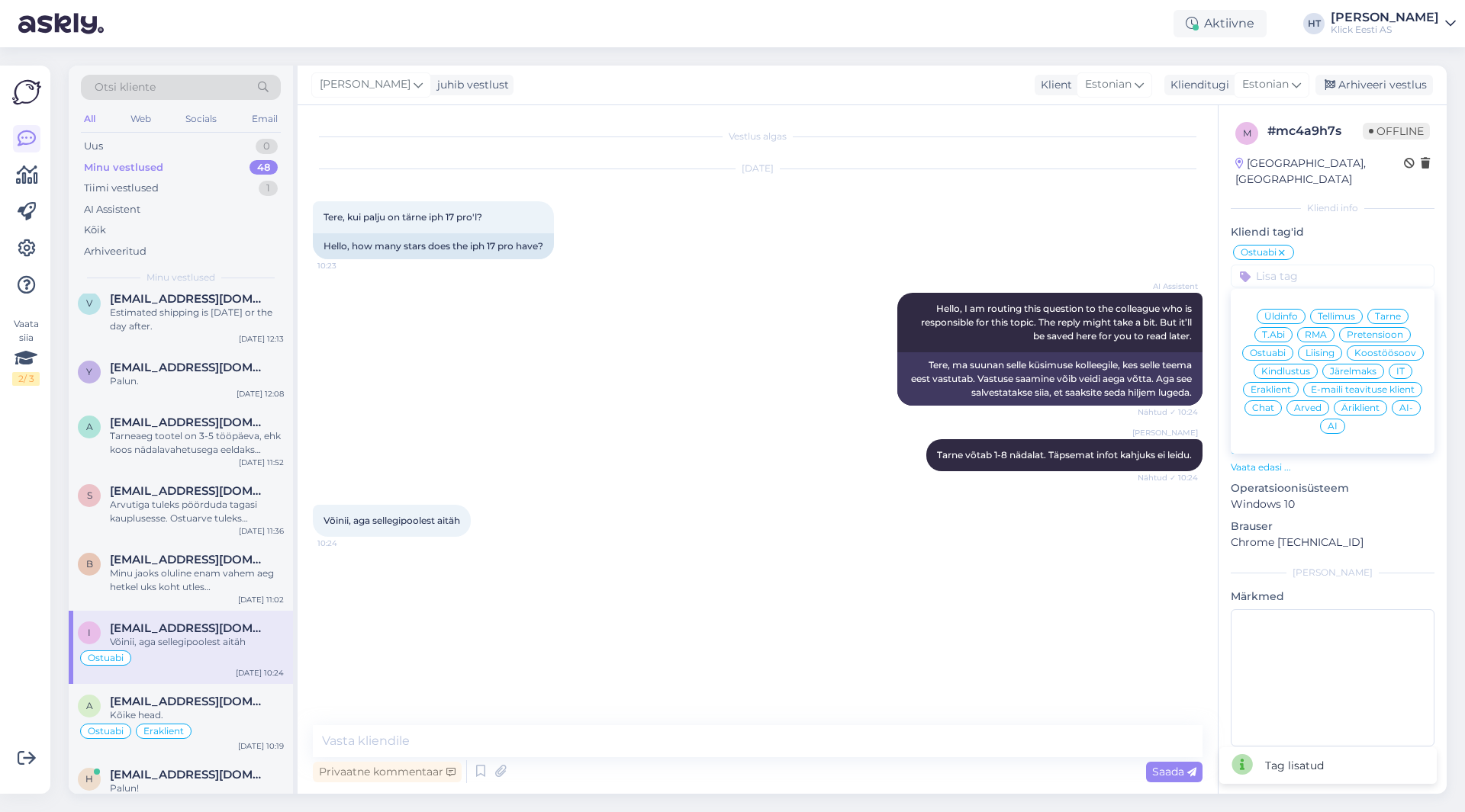
click at [1284, 382] on div "Eraklient" at bounding box center [1271, 389] width 56 height 15
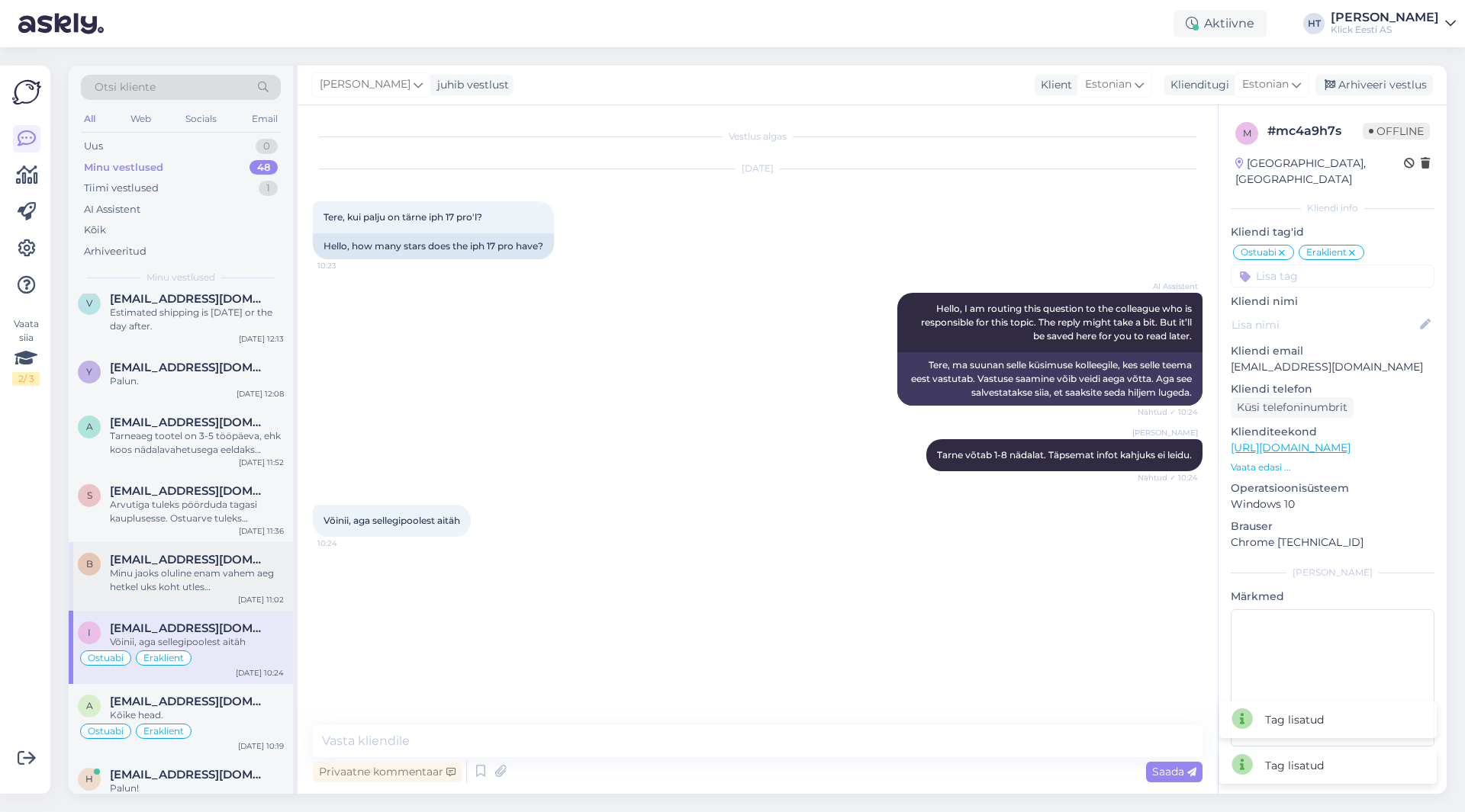
click at [210, 582] on div "Minu jaoks oluline enam vahem aeg hetkel uks koht utles [PERSON_NAME] 4ndalat o…" at bounding box center [197, 580] width 174 height 27
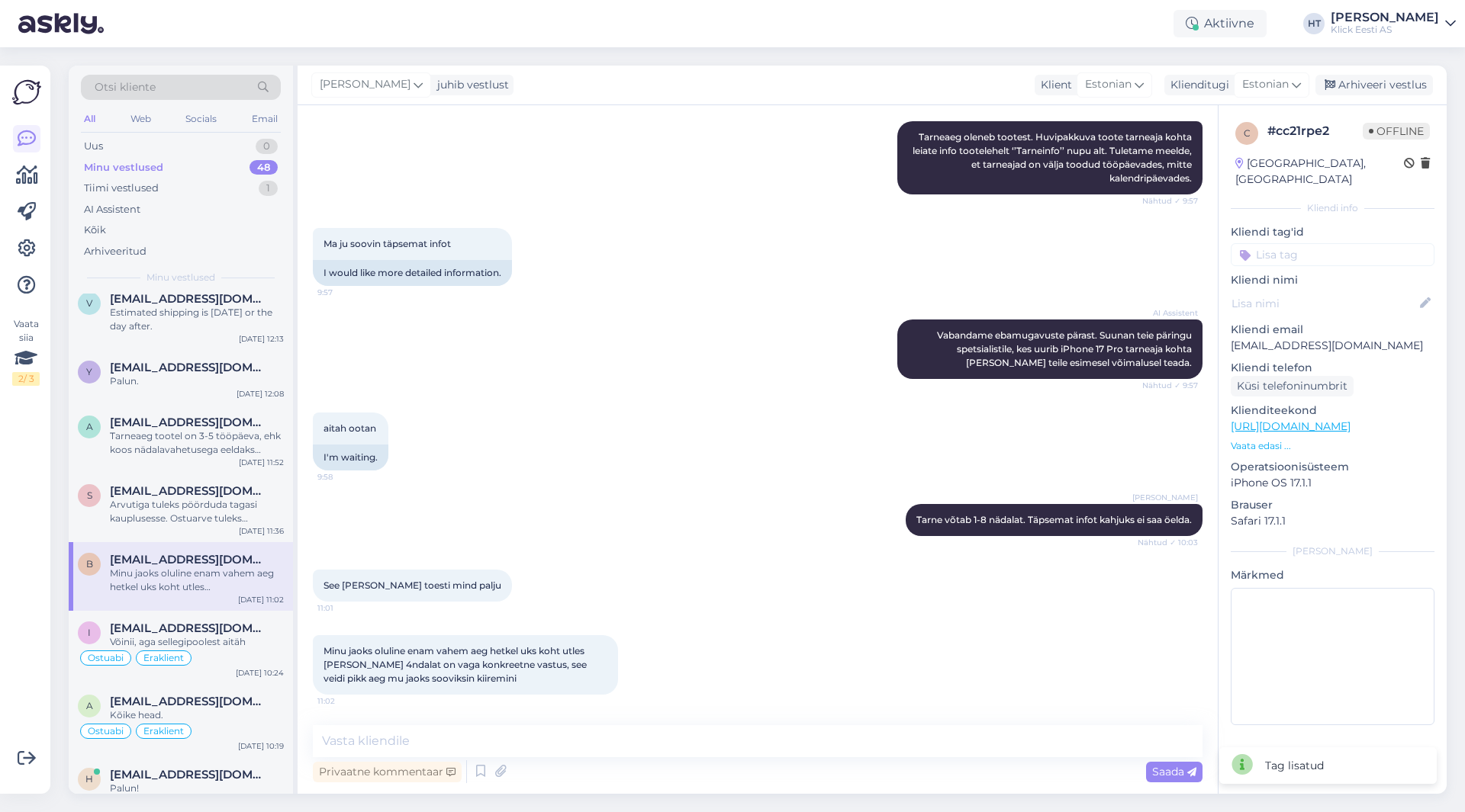
click at [1305, 243] on input at bounding box center [1332, 254] width 204 height 23
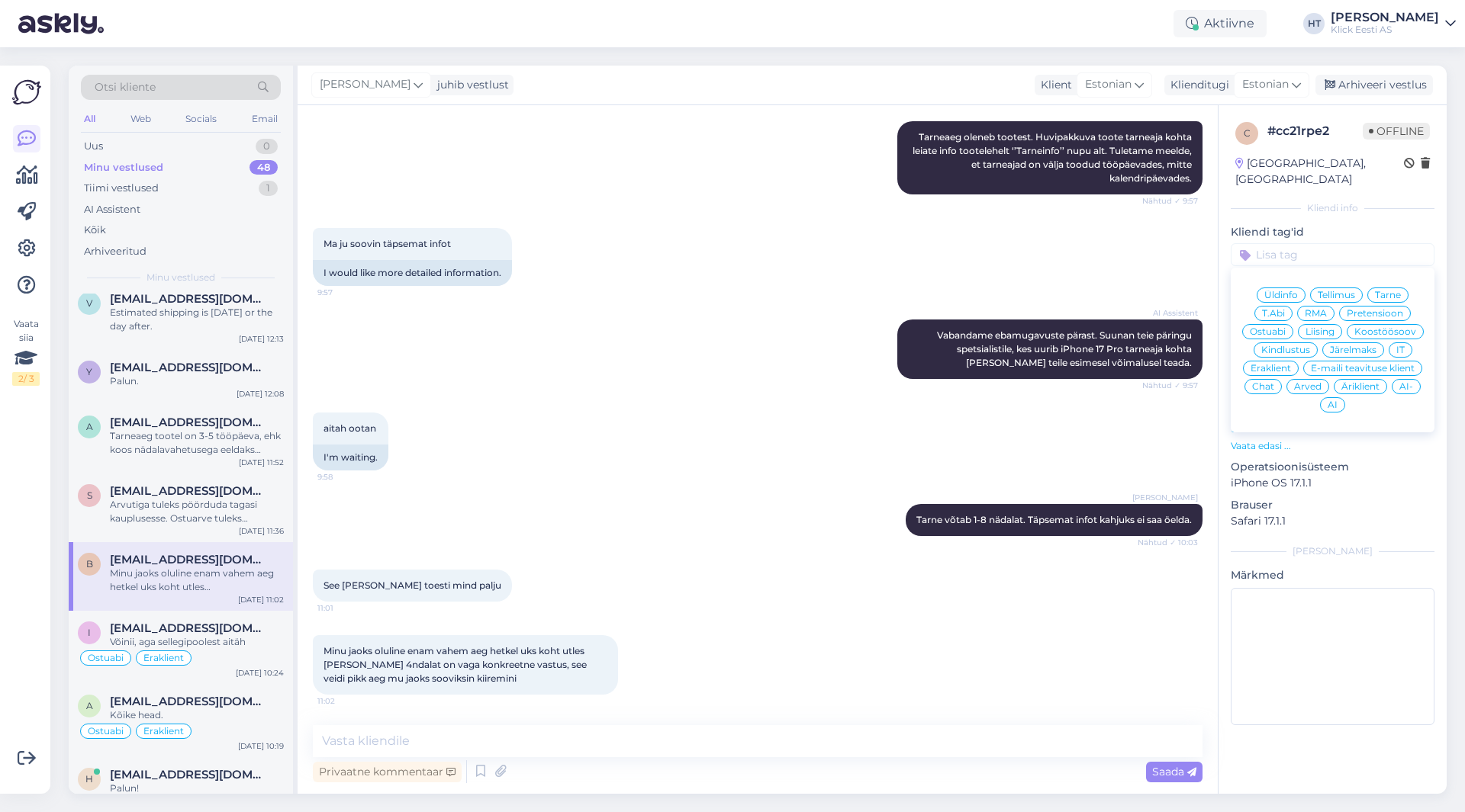
click at [1274, 327] on span "Ostuabi" at bounding box center [1267, 331] width 36 height 9
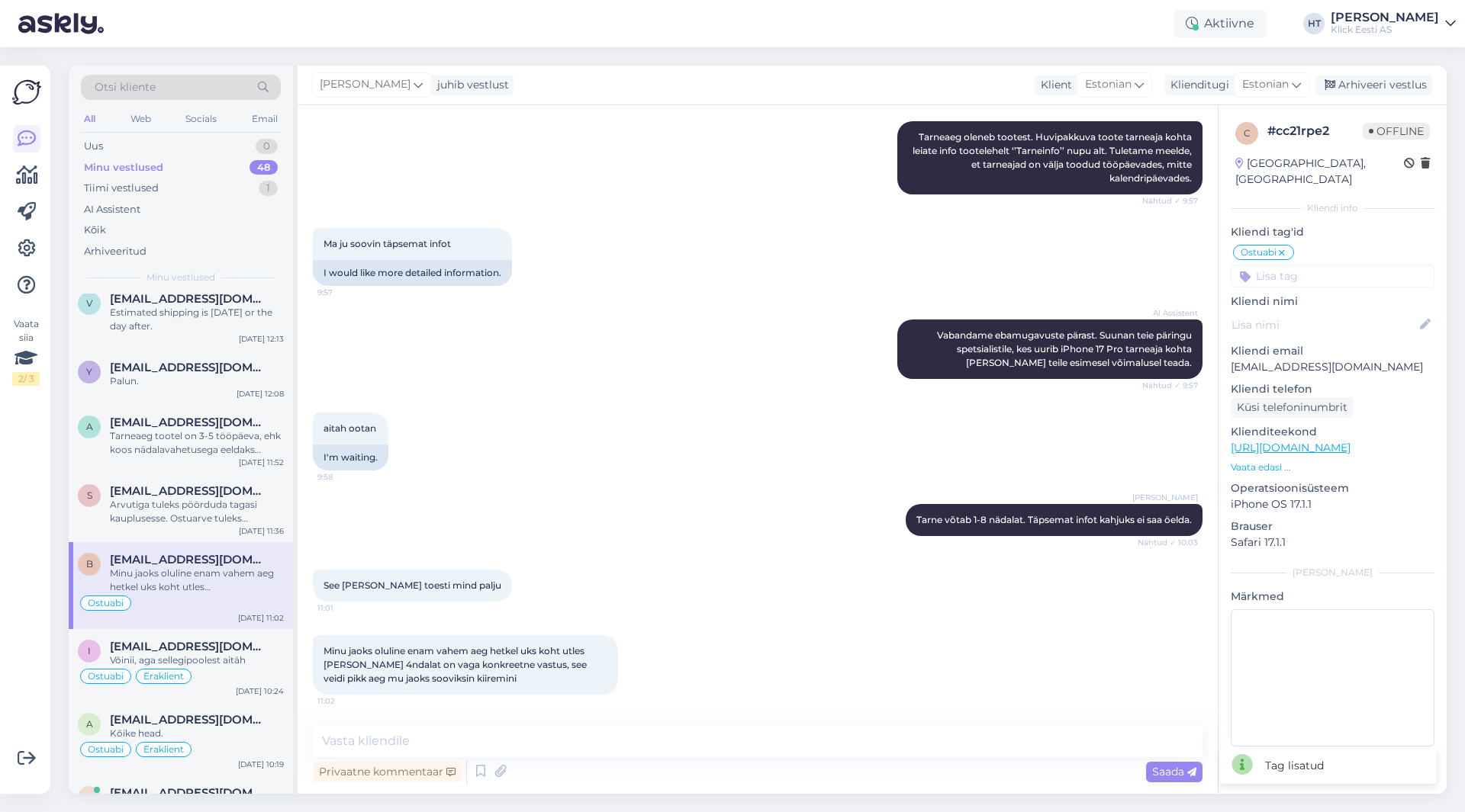
click at [1322, 265] on input at bounding box center [1332, 276] width 204 height 23
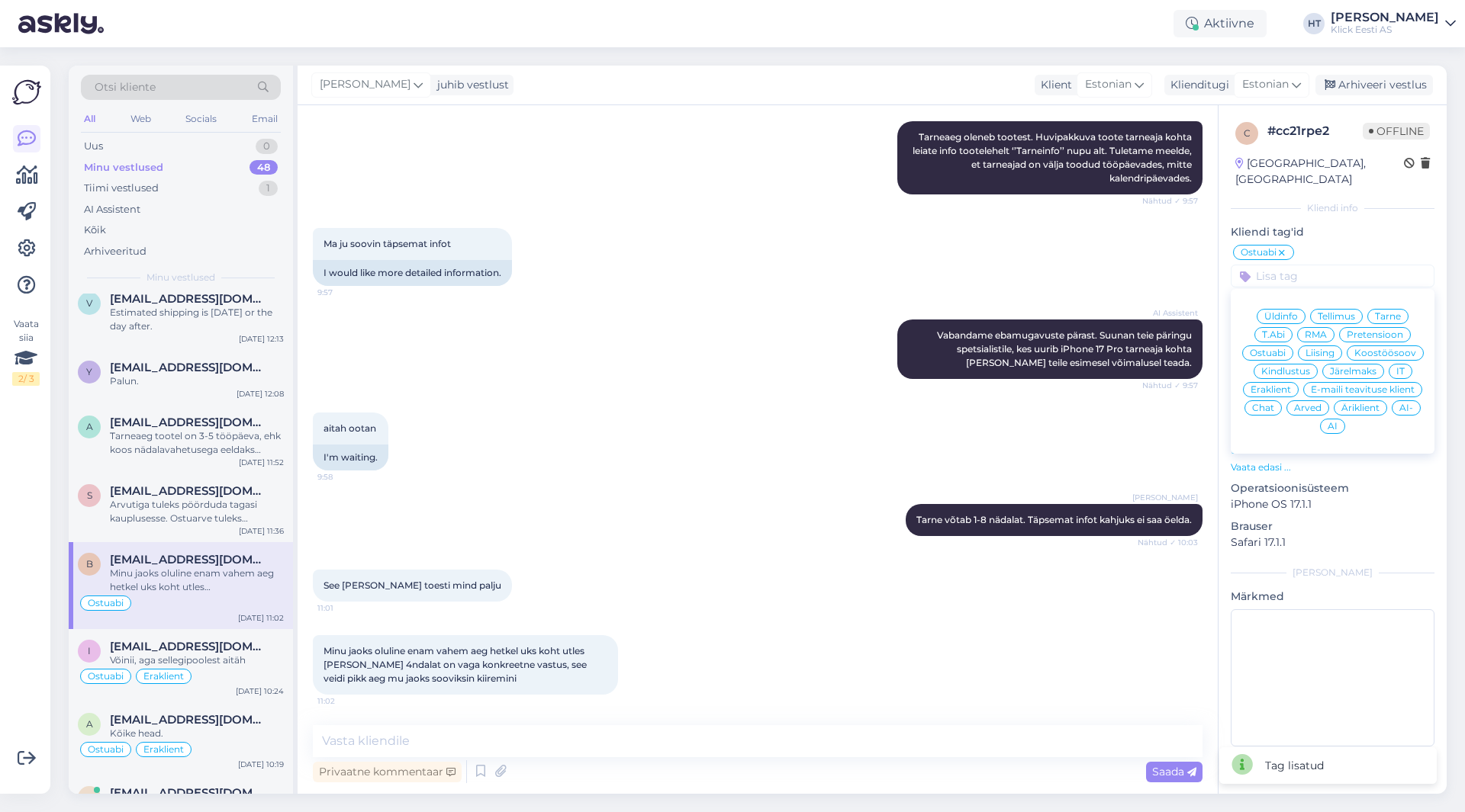
click at [1275, 385] on span "Eraklient" at bounding box center [1270, 390] width 40 height 9
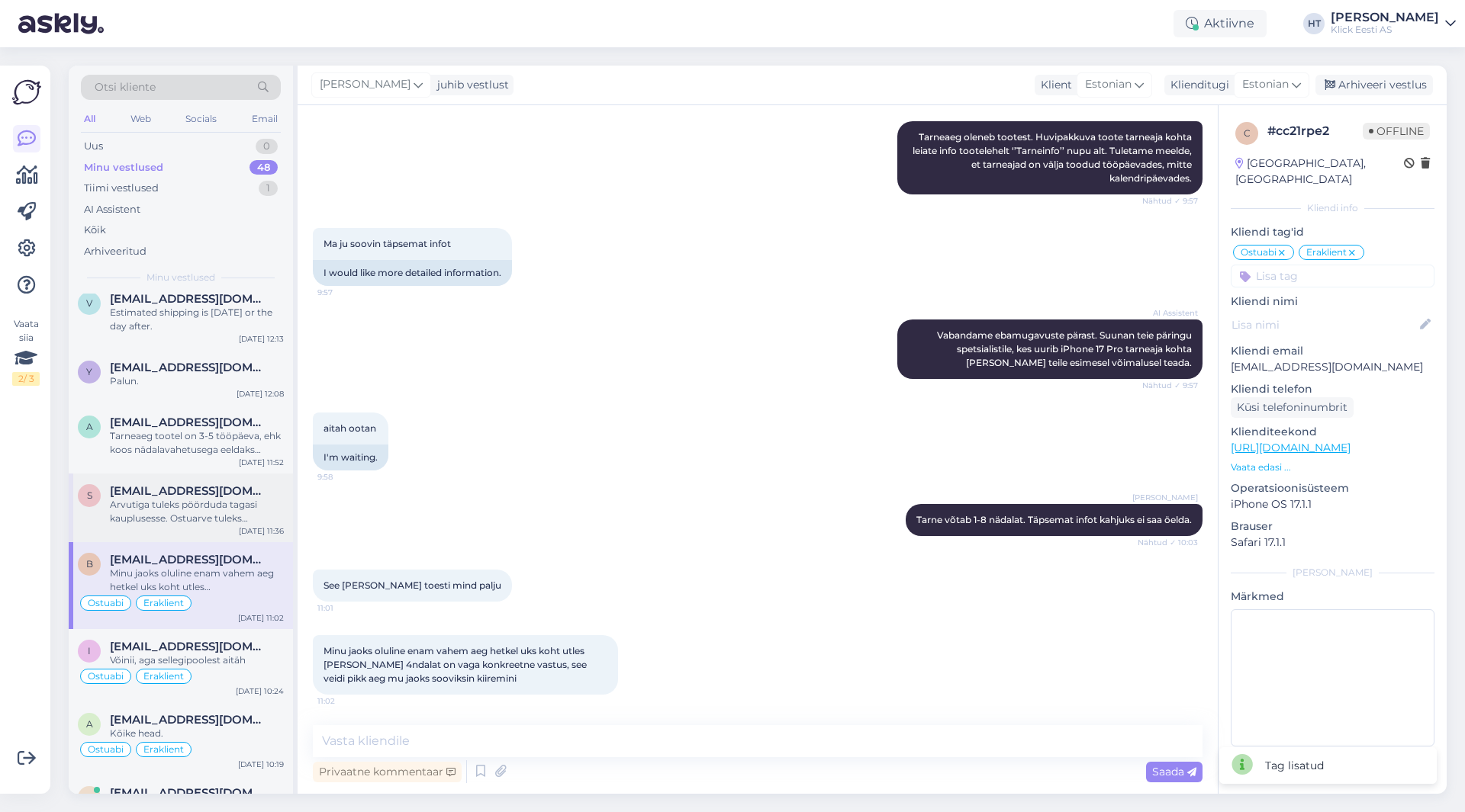
click at [254, 522] on div "Arvutiga tuleks pöörduda tagasi kauplusesse. Ostuarve tuleks [PERSON_NAME], juh…" at bounding box center [197, 511] width 174 height 27
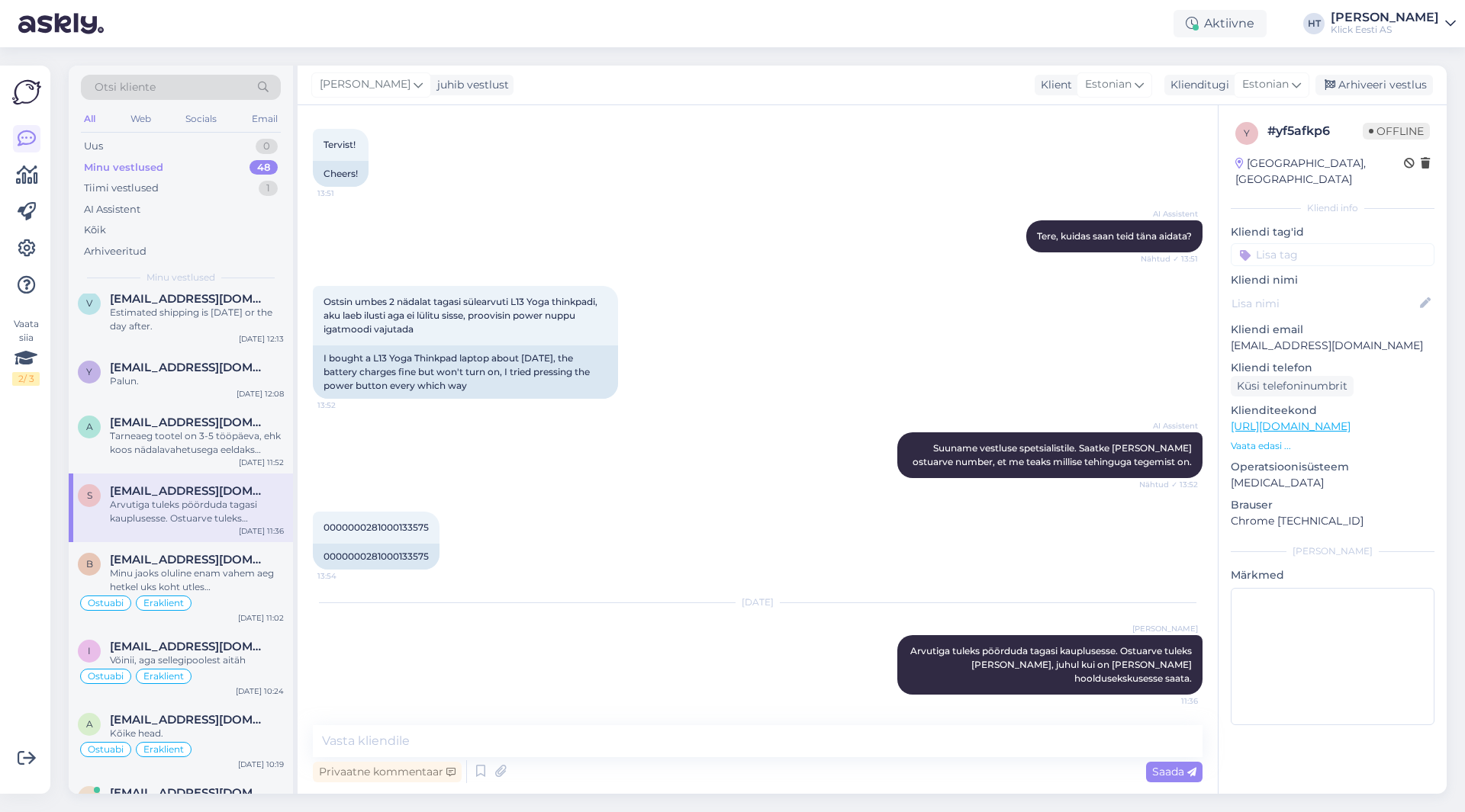
click at [1306, 243] on input at bounding box center [1332, 254] width 204 height 23
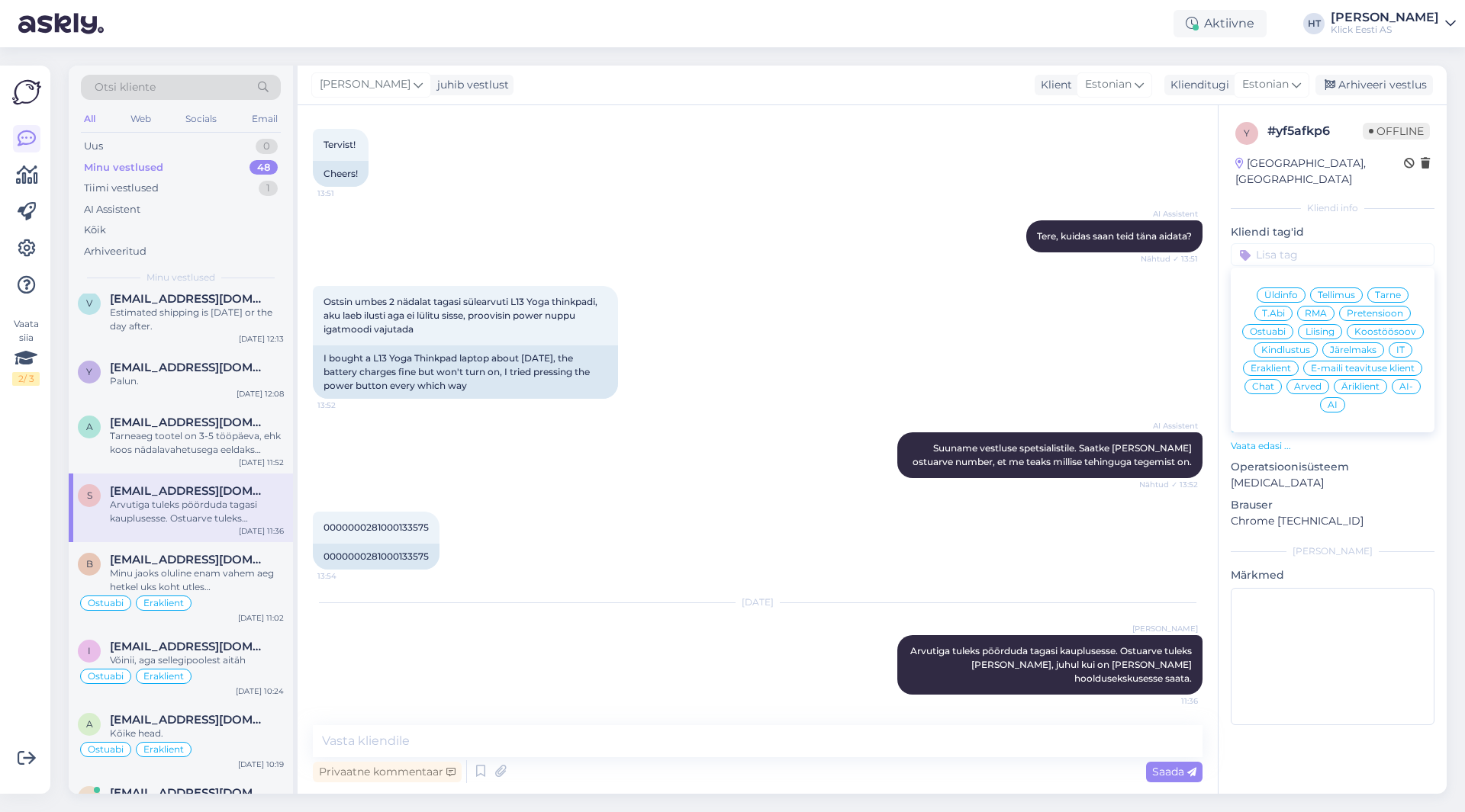
click at [1307, 309] on span "RMA" at bounding box center [1315, 313] width 22 height 9
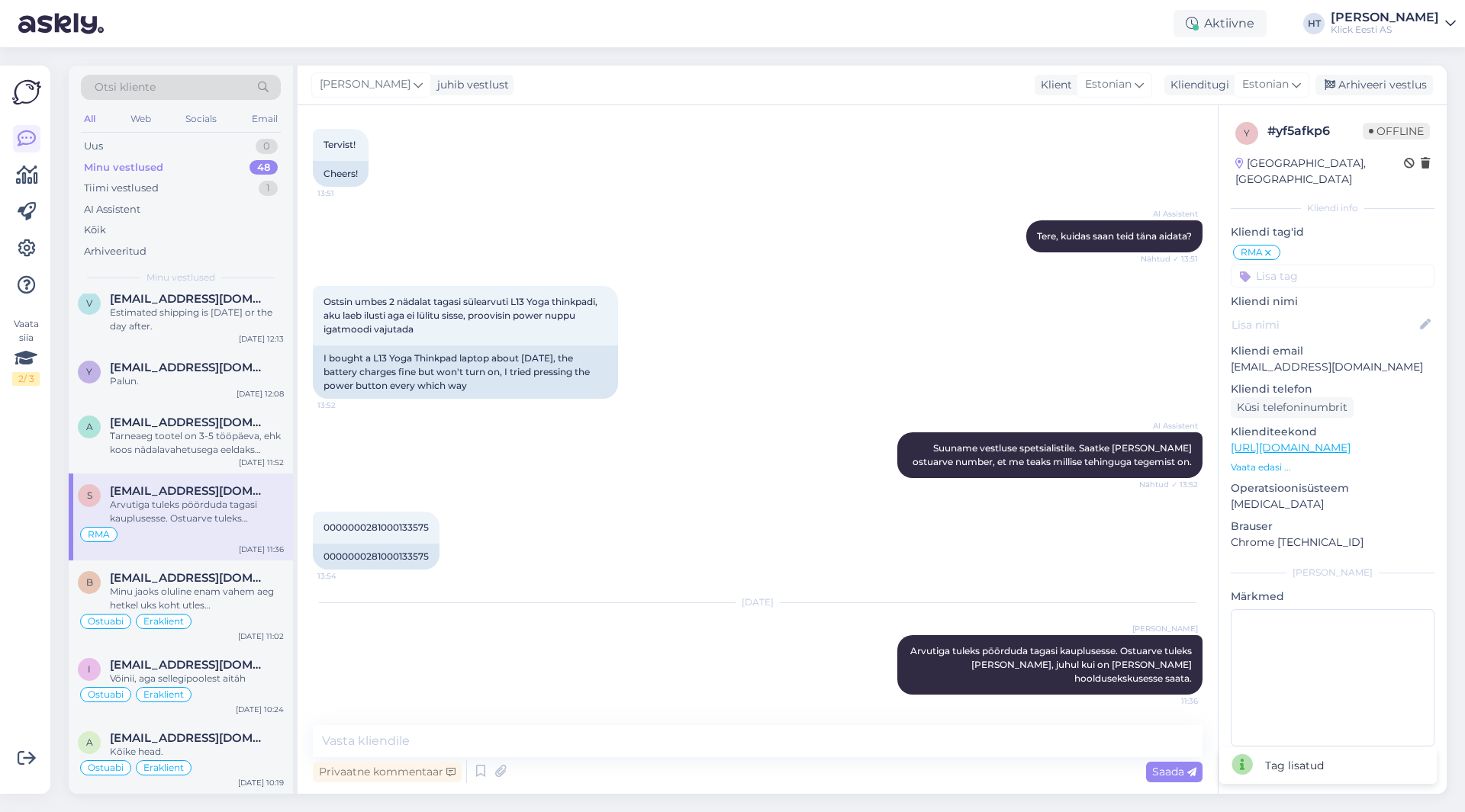
click at [1315, 273] on div "y # yf5afkp6 Offline [GEOGRAPHIC_DATA], [GEOGRAPHIC_DATA] Kliendi info Kliendi …" at bounding box center [1332, 437] width 228 height 664
click at [1317, 265] on input at bounding box center [1332, 276] width 204 height 23
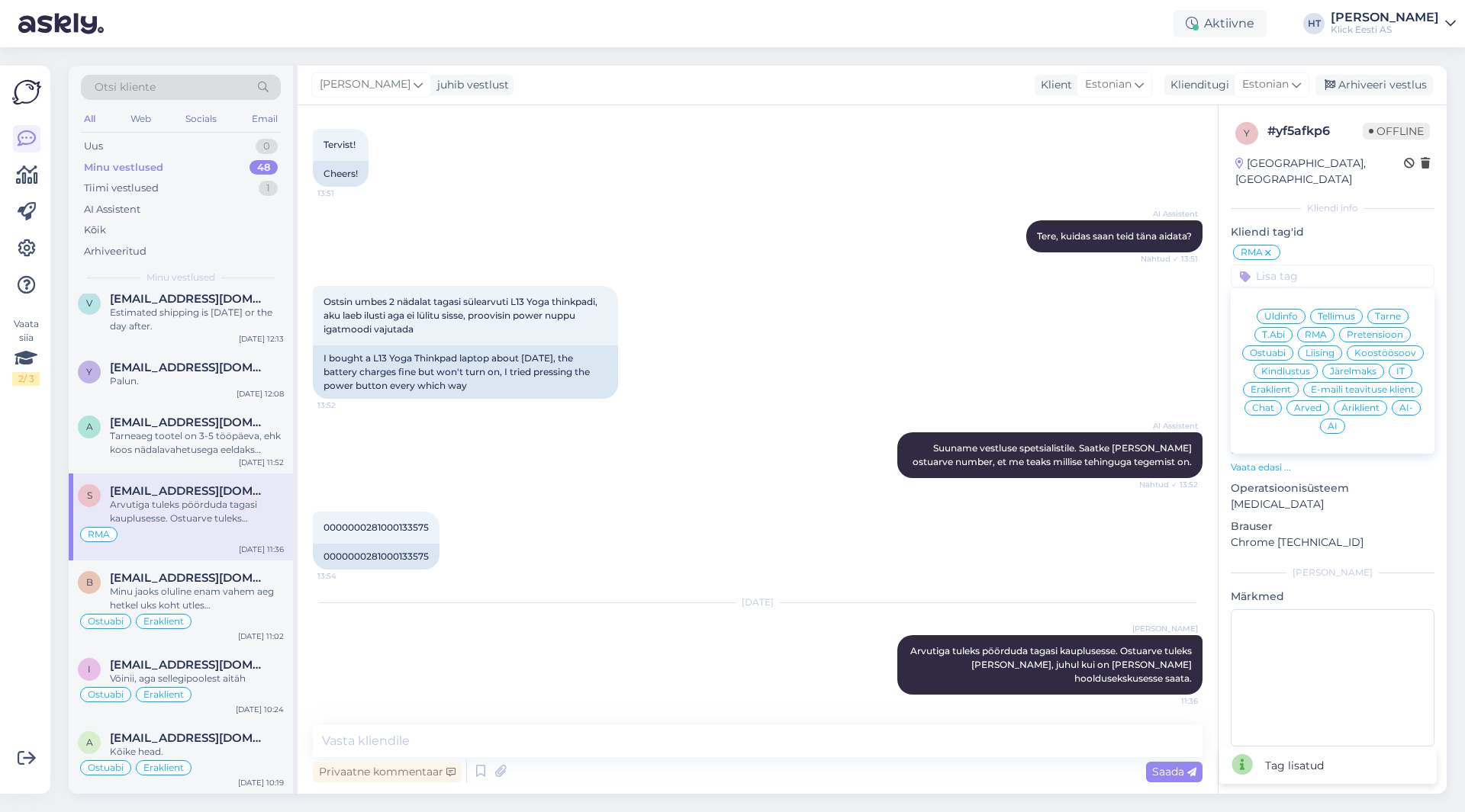
click at [1286, 382] on div "Eraklient" at bounding box center [1271, 389] width 56 height 15
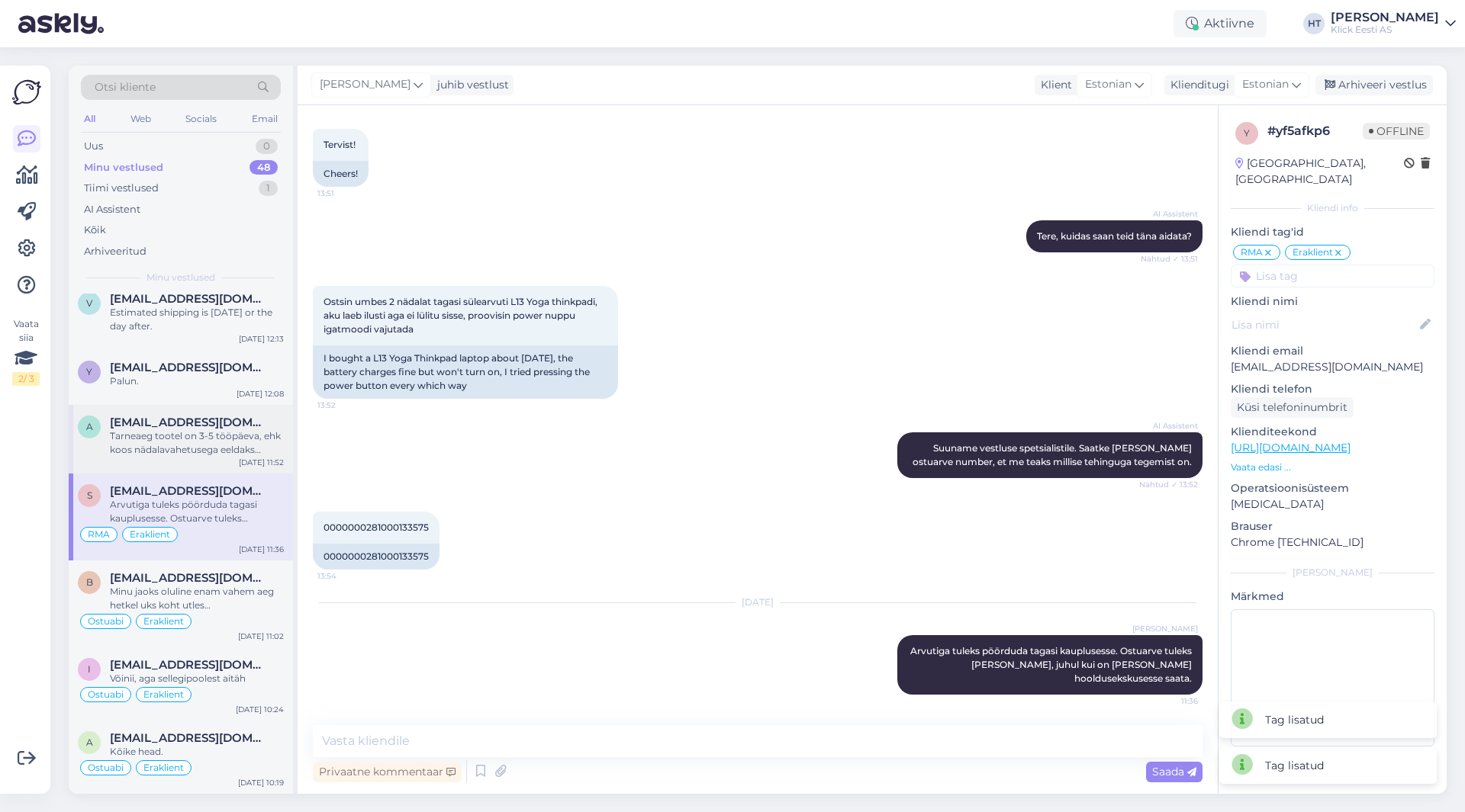
click at [101, 457] on div "a [EMAIL_ADDRESS][DOMAIN_NAME] Tarneaeg tootel on 3-5 tööpäeva, ehk koos nädala…" at bounding box center [181, 439] width 225 height 69
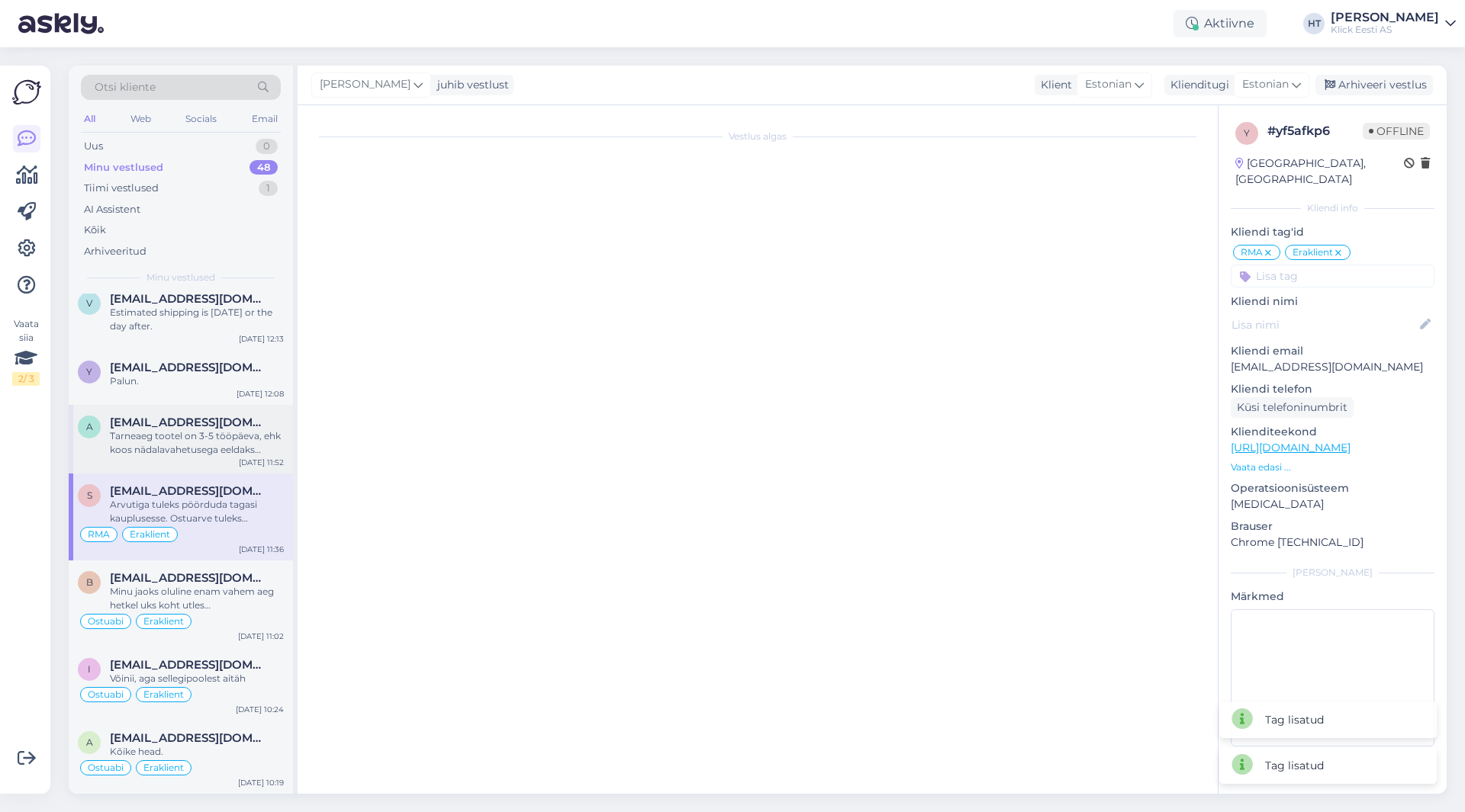
scroll to position [0, 0]
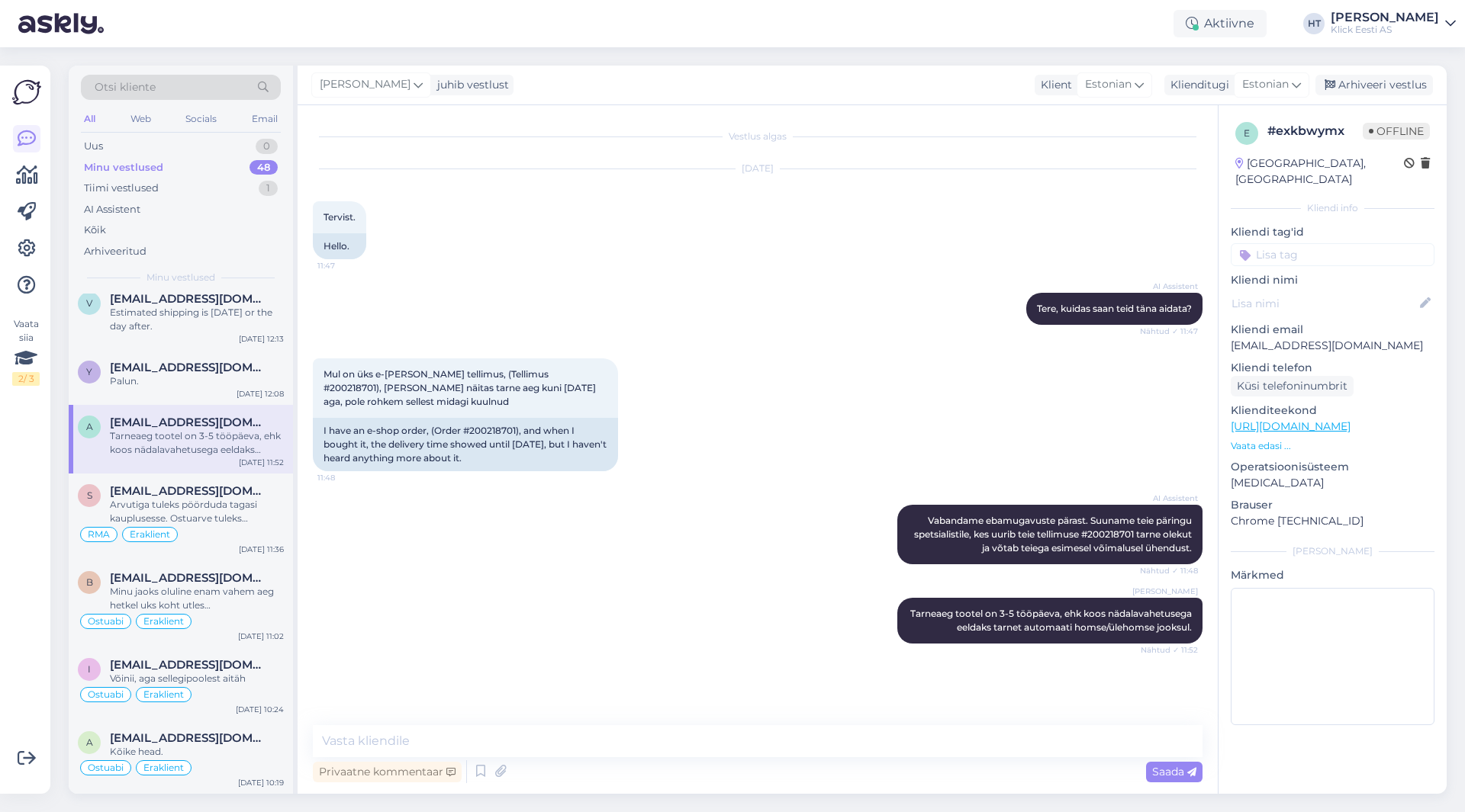
click at [1357, 243] on input at bounding box center [1332, 254] width 204 height 23
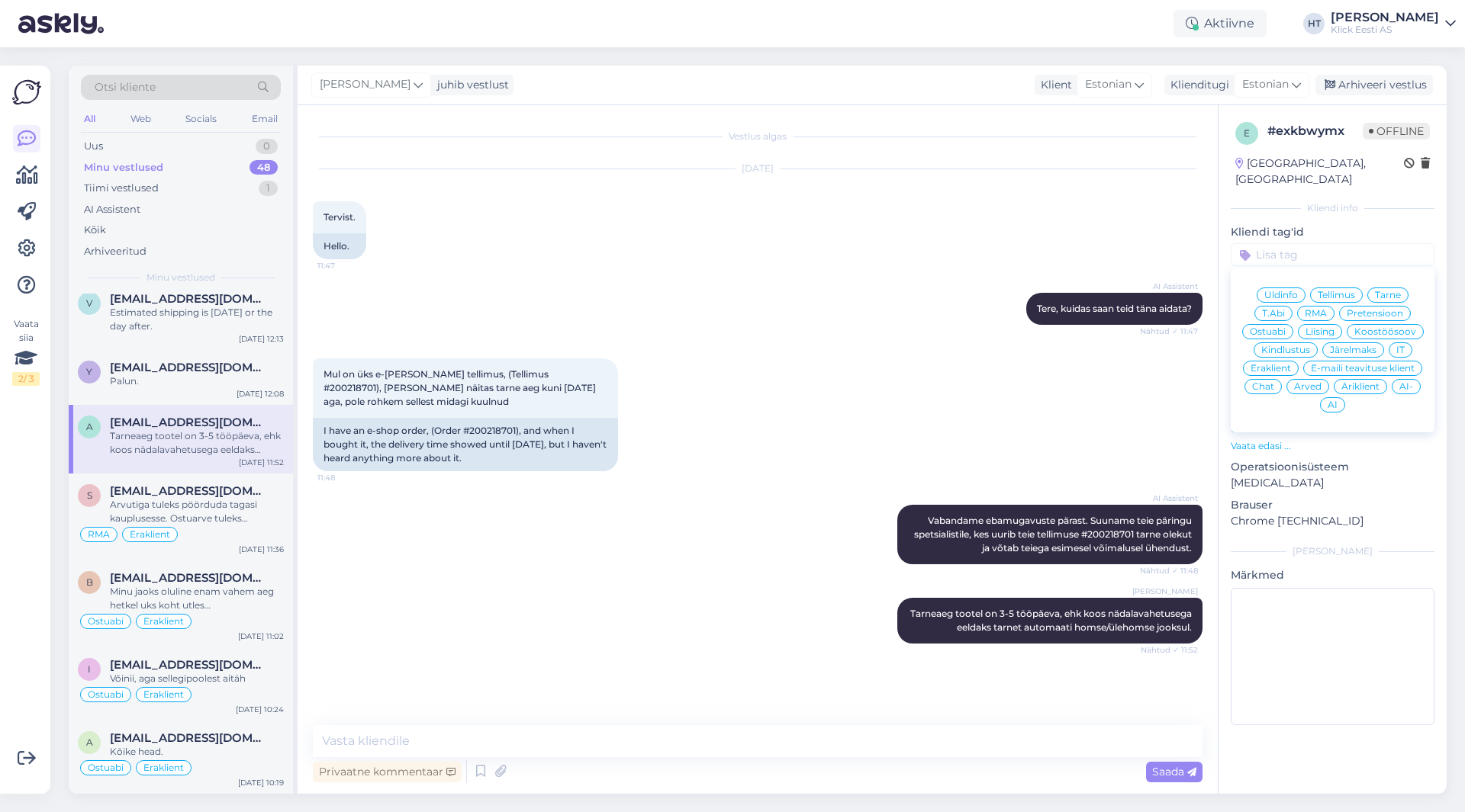
click at [1277, 364] on span "Eraklient" at bounding box center [1270, 368] width 40 height 9
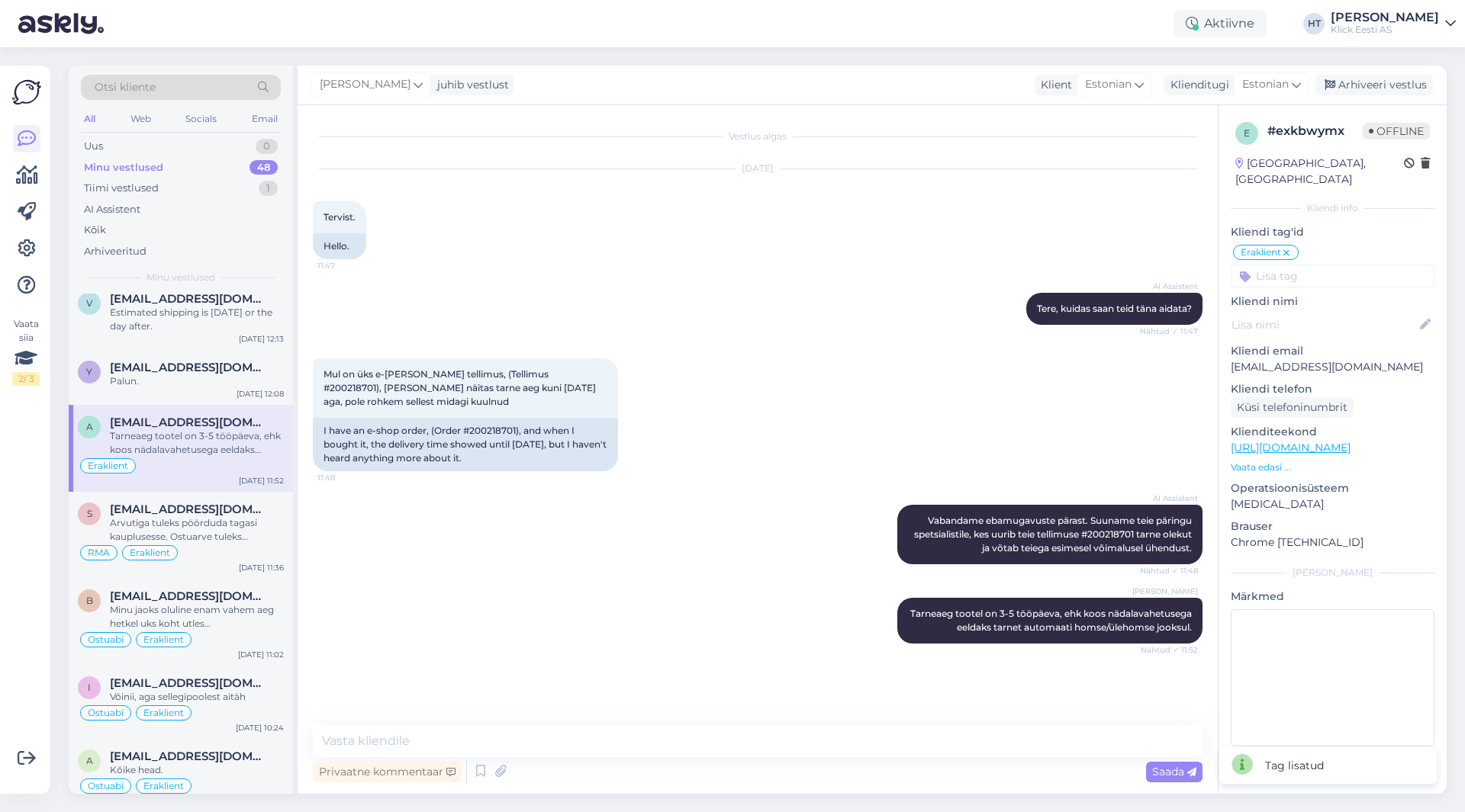
click at [1324, 265] on input at bounding box center [1332, 276] width 204 height 23
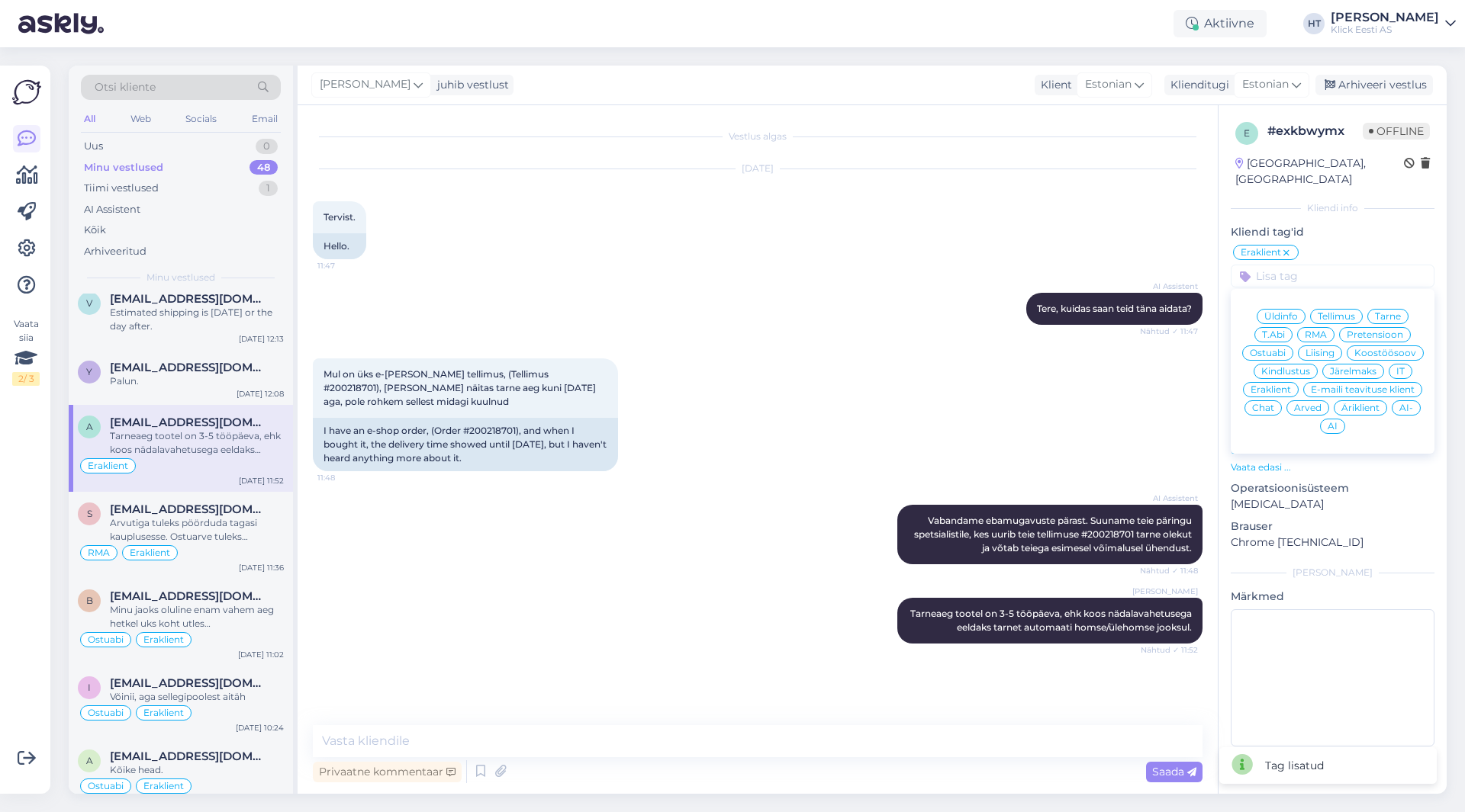
click at [1384, 312] on span "Tarne" at bounding box center [1388, 316] width 26 height 9
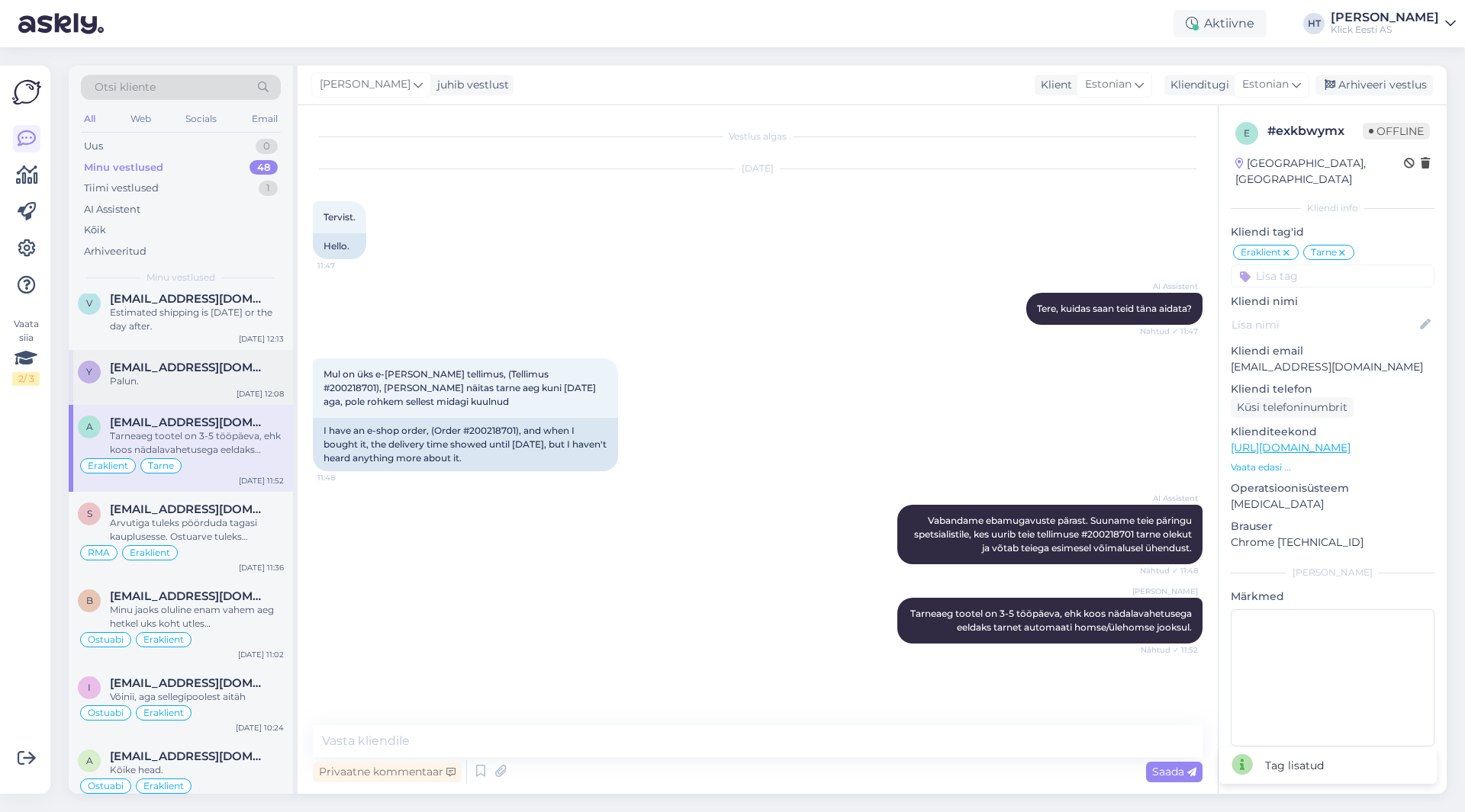
click at [232, 359] on div "y [EMAIL_ADDRESS][DOMAIN_NAME] Palun. [DATE] 12:08" at bounding box center [181, 378] width 225 height 55
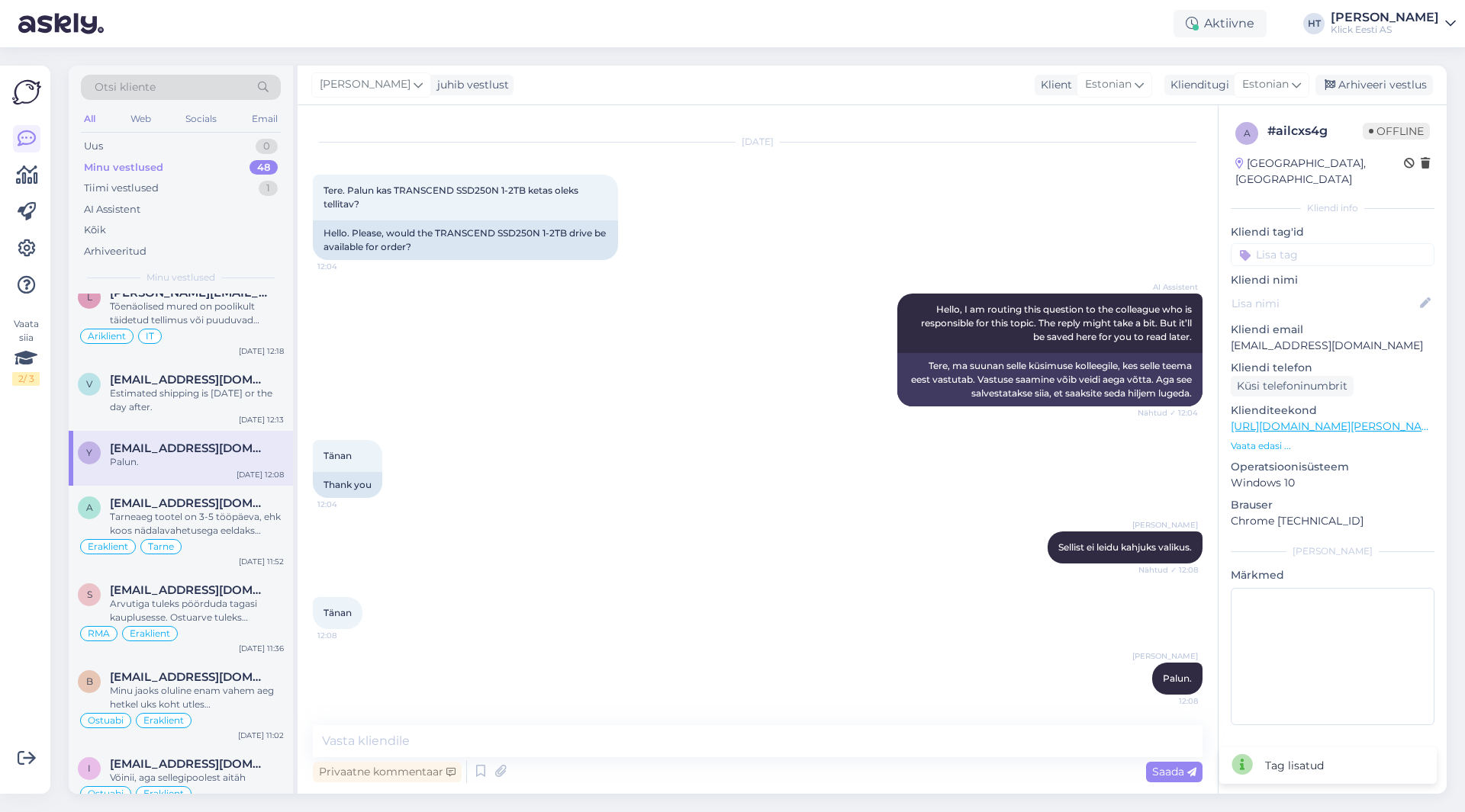
scroll to position [2482, 0]
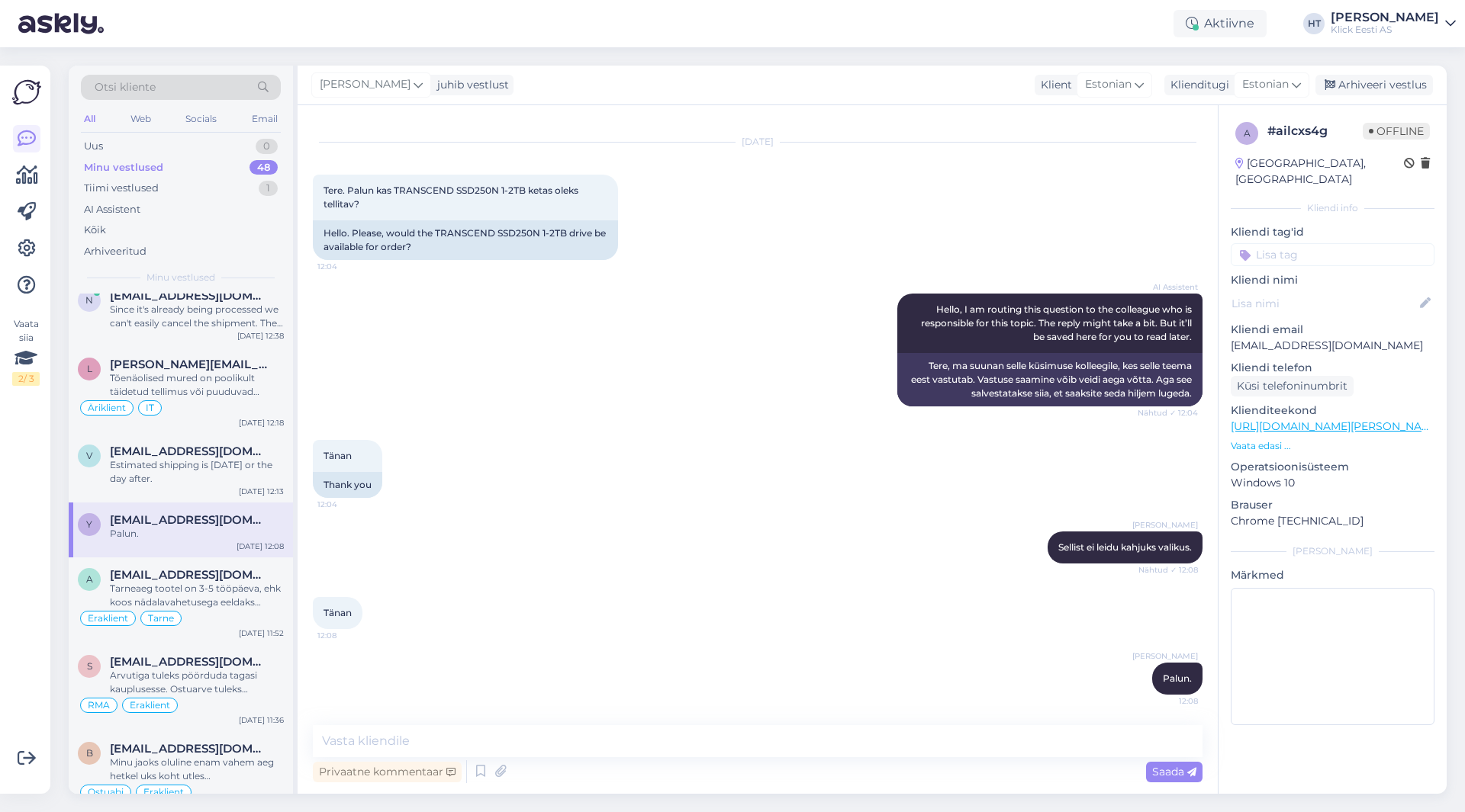
click at [1329, 243] on input at bounding box center [1332, 254] width 204 height 23
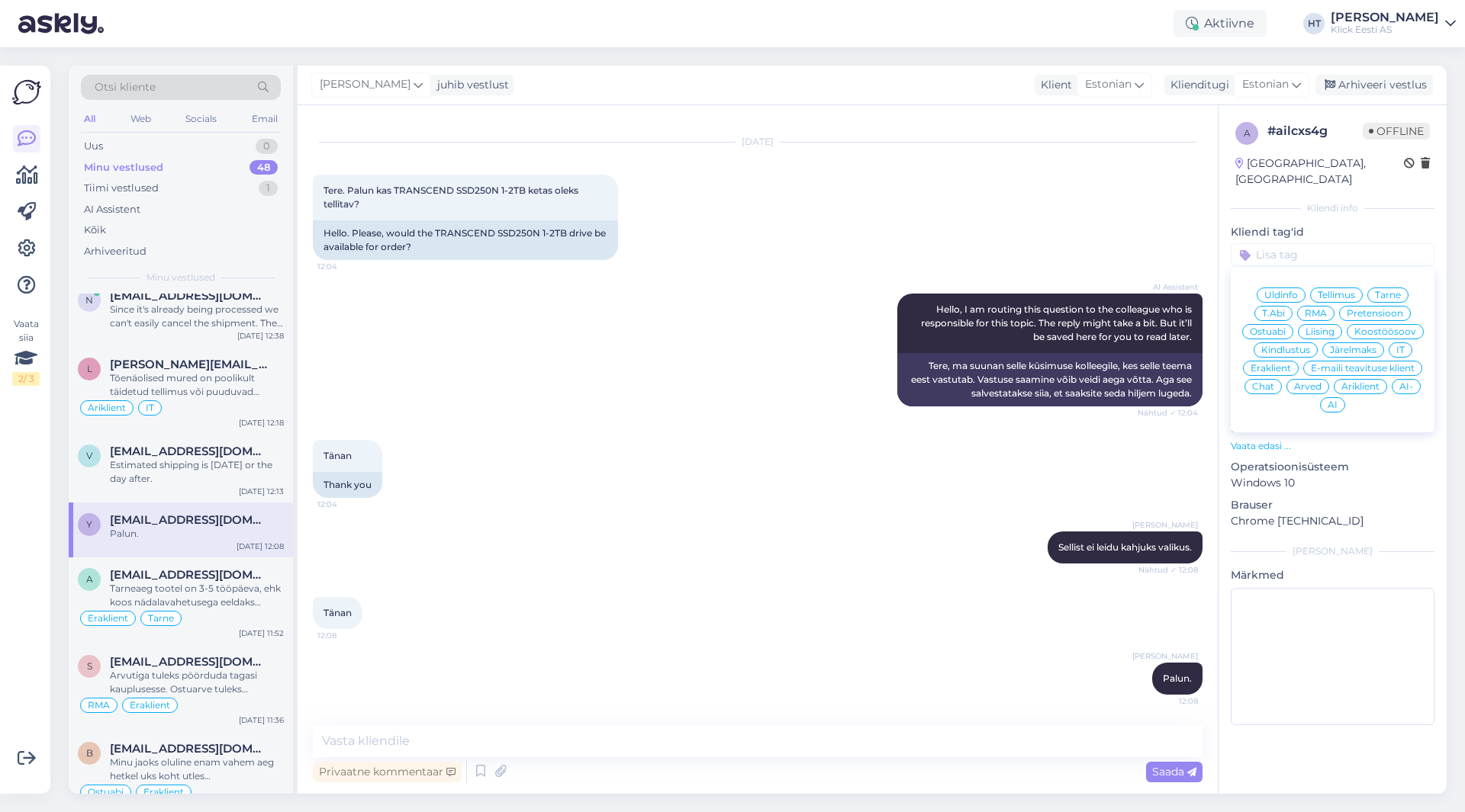
click at [1285, 327] on span "Ostuabi" at bounding box center [1267, 331] width 36 height 9
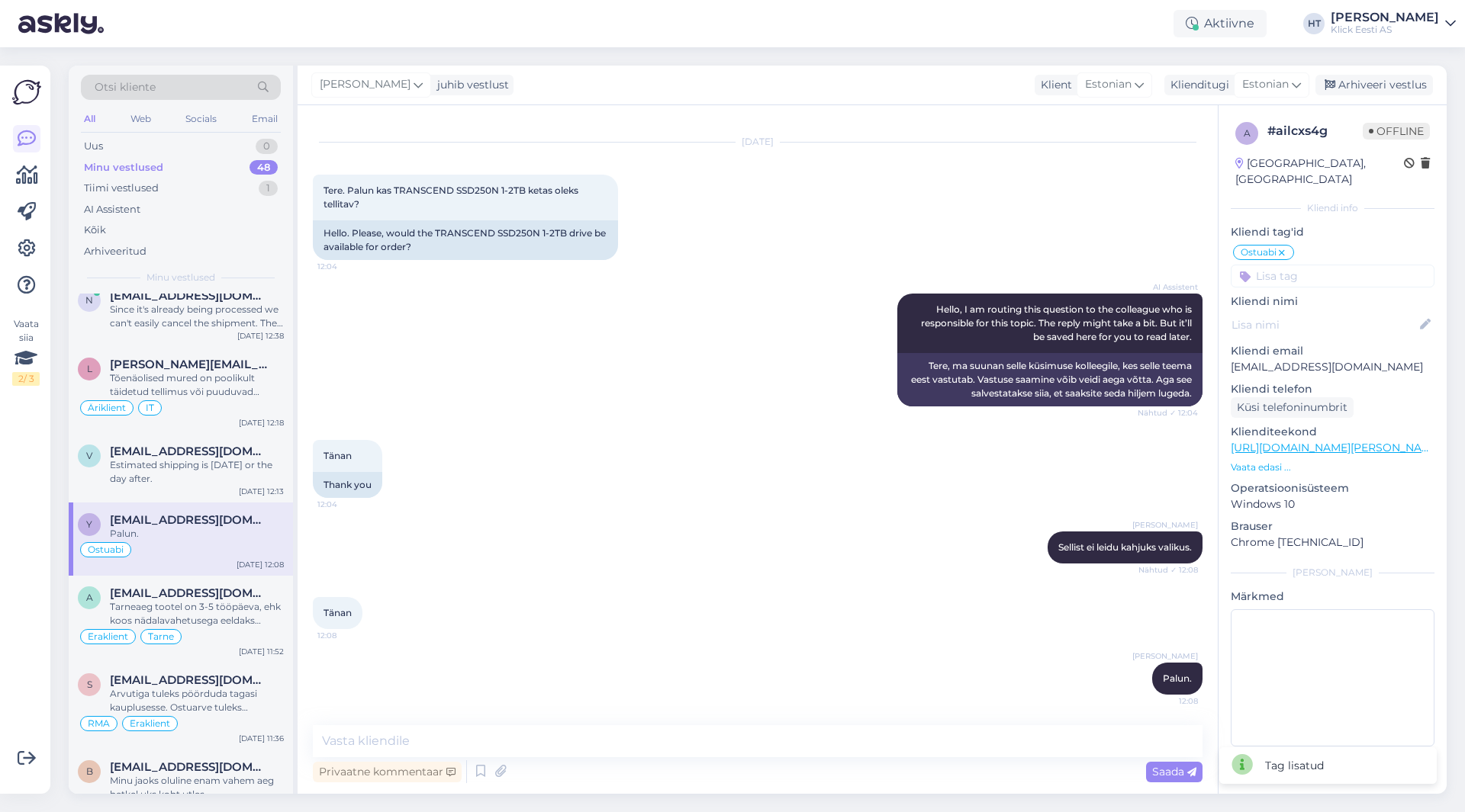
click at [1303, 266] on input at bounding box center [1332, 276] width 204 height 23
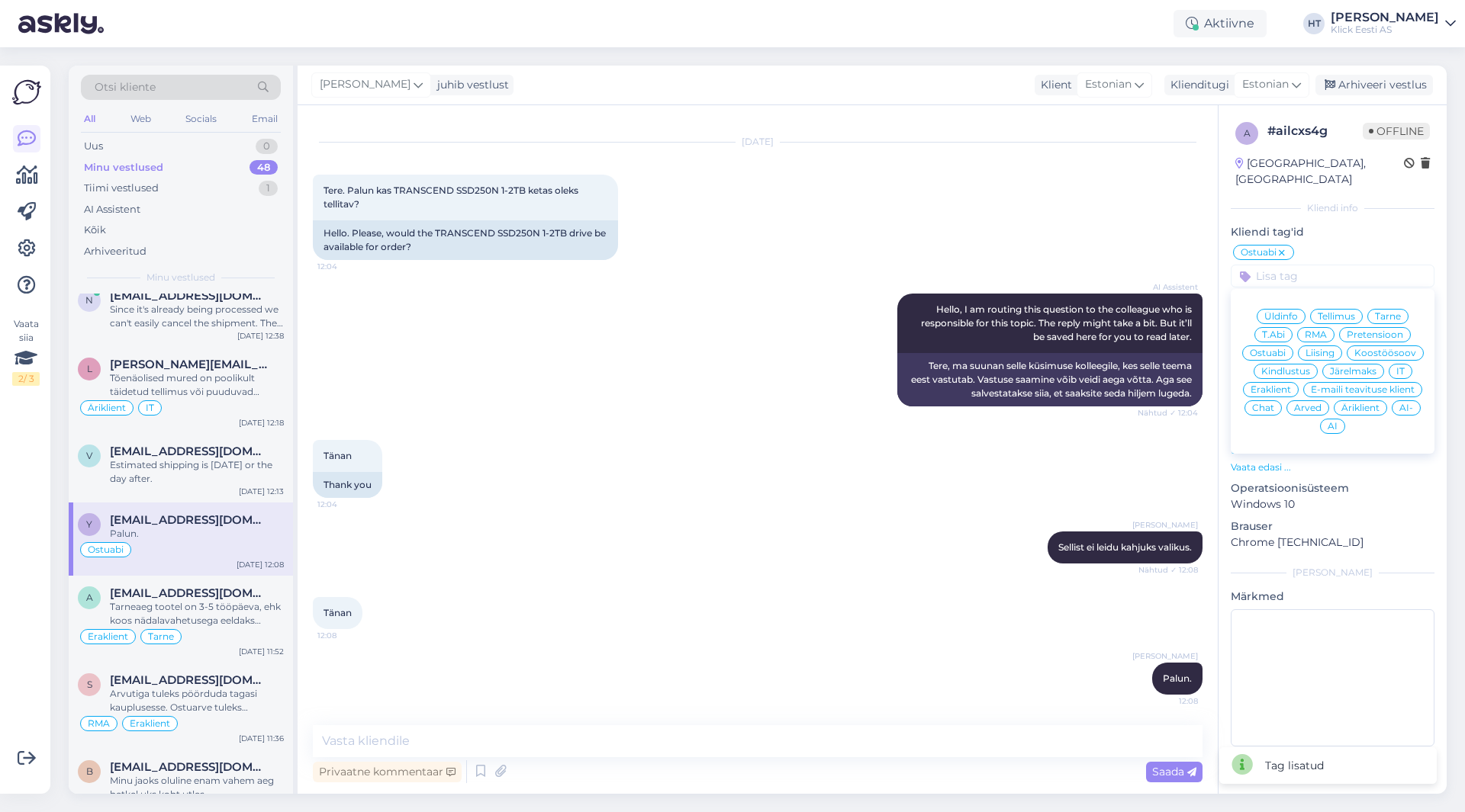
click at [1267, 382] on div "Eraklient" at bounding box center [1271, 389] width 56 height 15
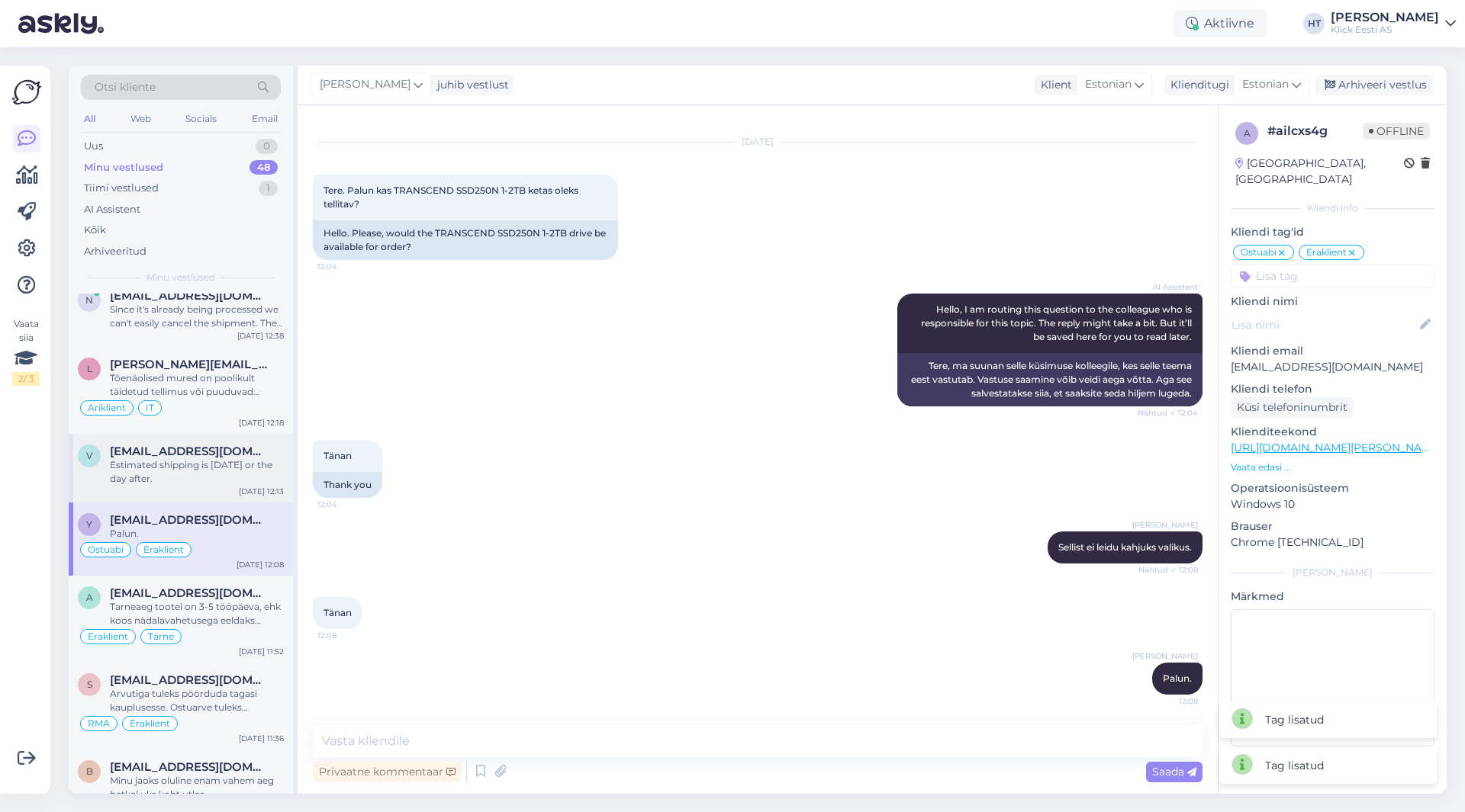
click at [173, 463] on div "Estimated shipping is [DATE] or the day after." at bounding box center [197, 472] width 174 height 27
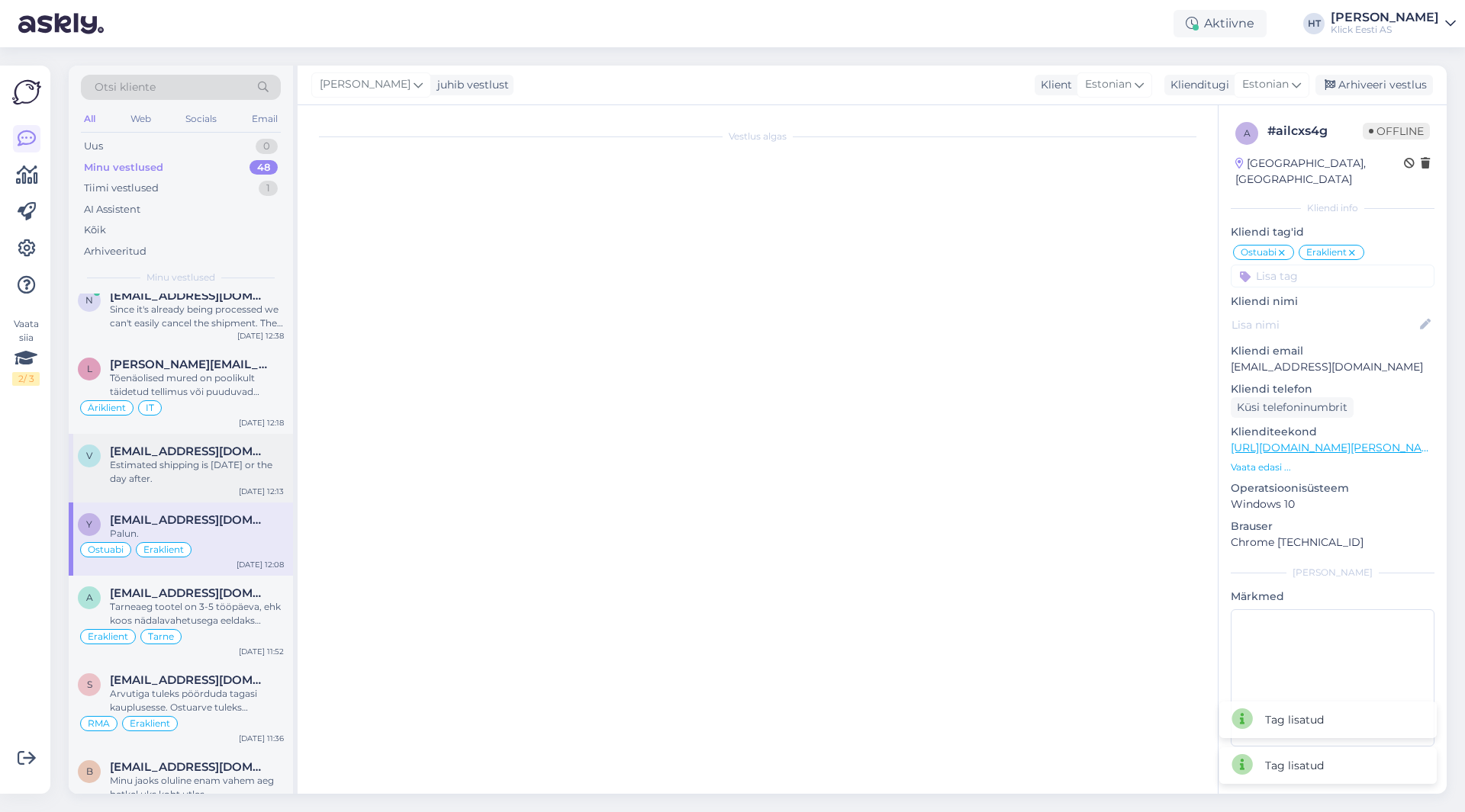
scroll to position [0, 0]
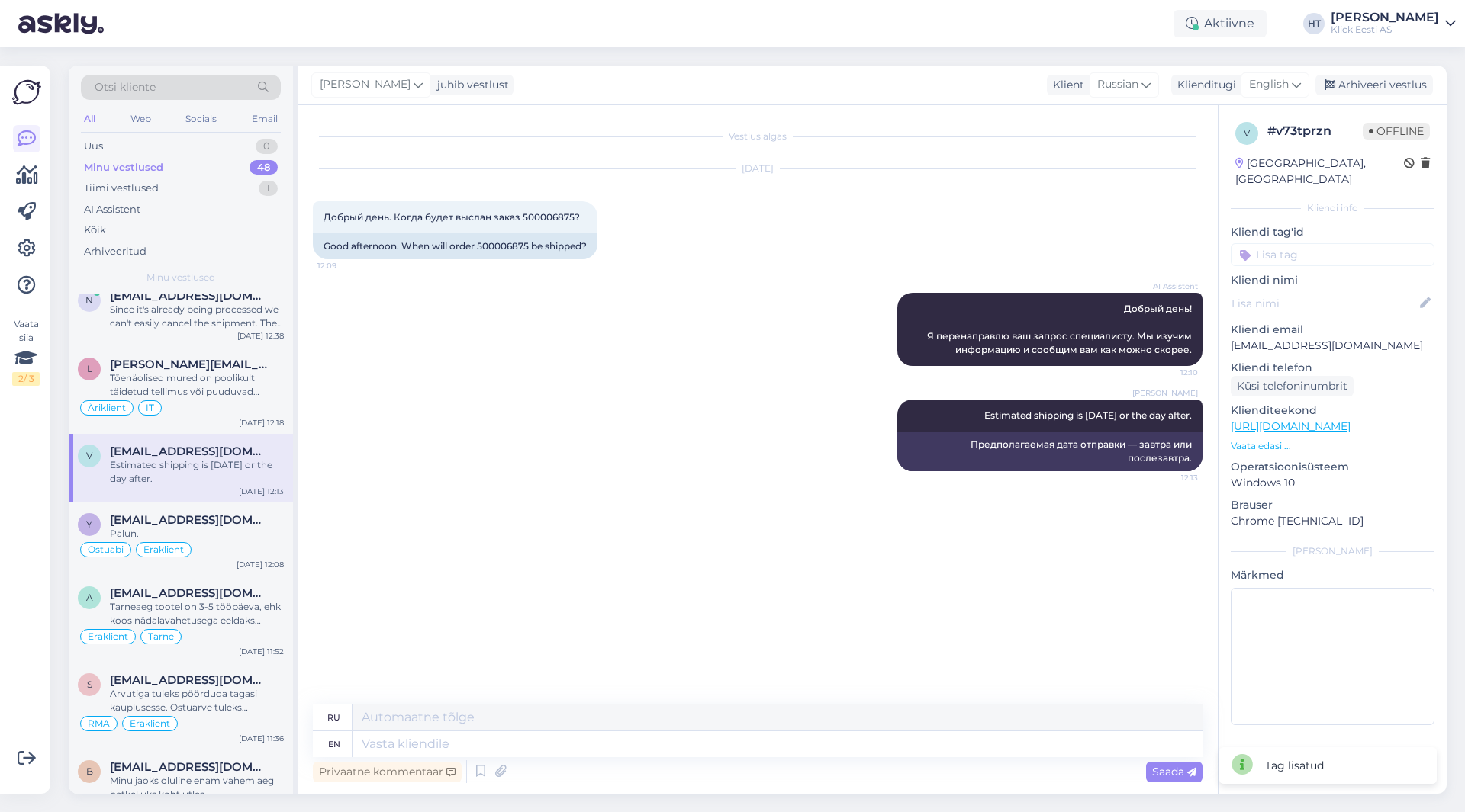
click at [1325, 243] on input at bounding box center [1332, 254] width 204 height 23
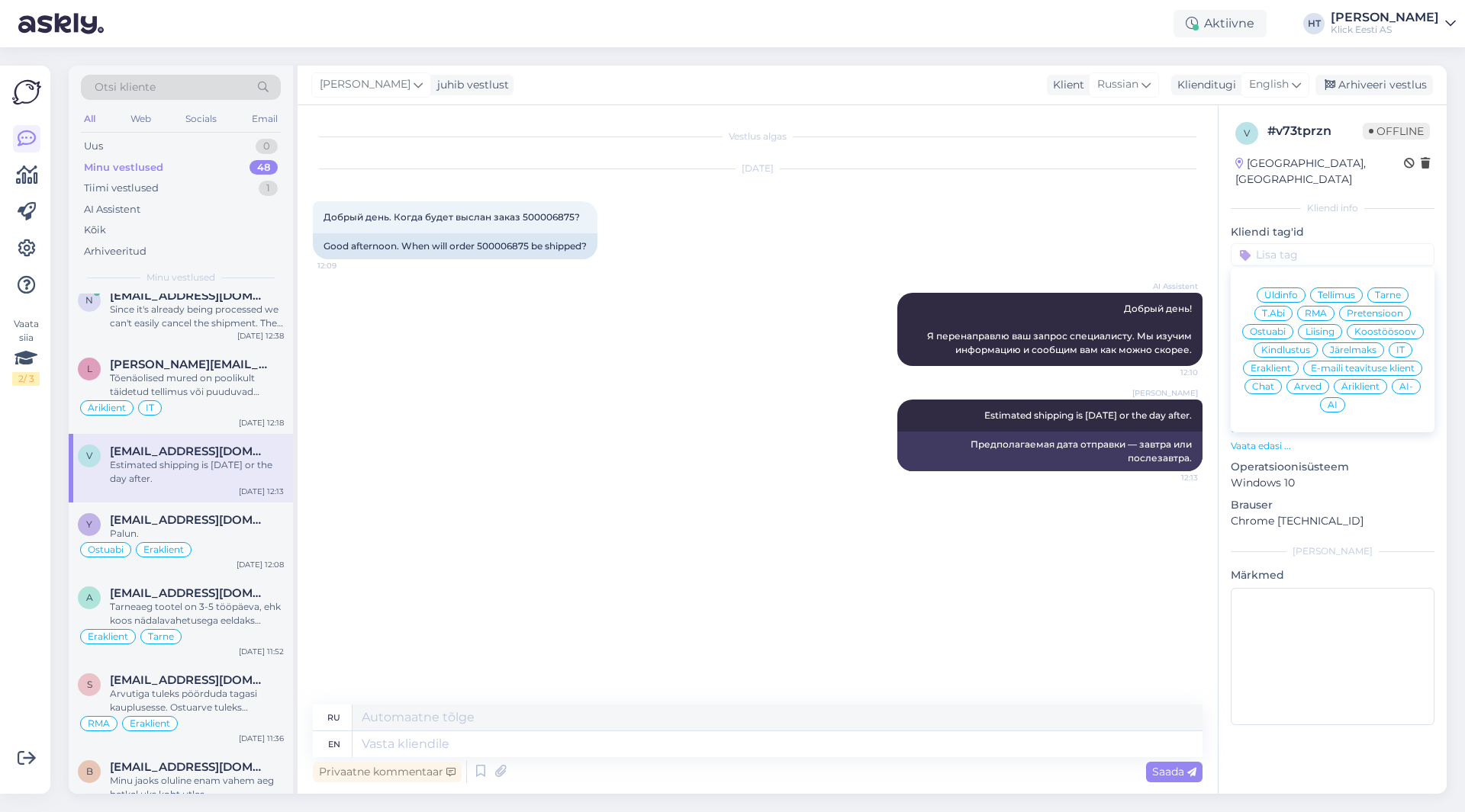
click at [1374, 288] on div "Tarne" at bounding box center [1387, 295] width 41 height 15
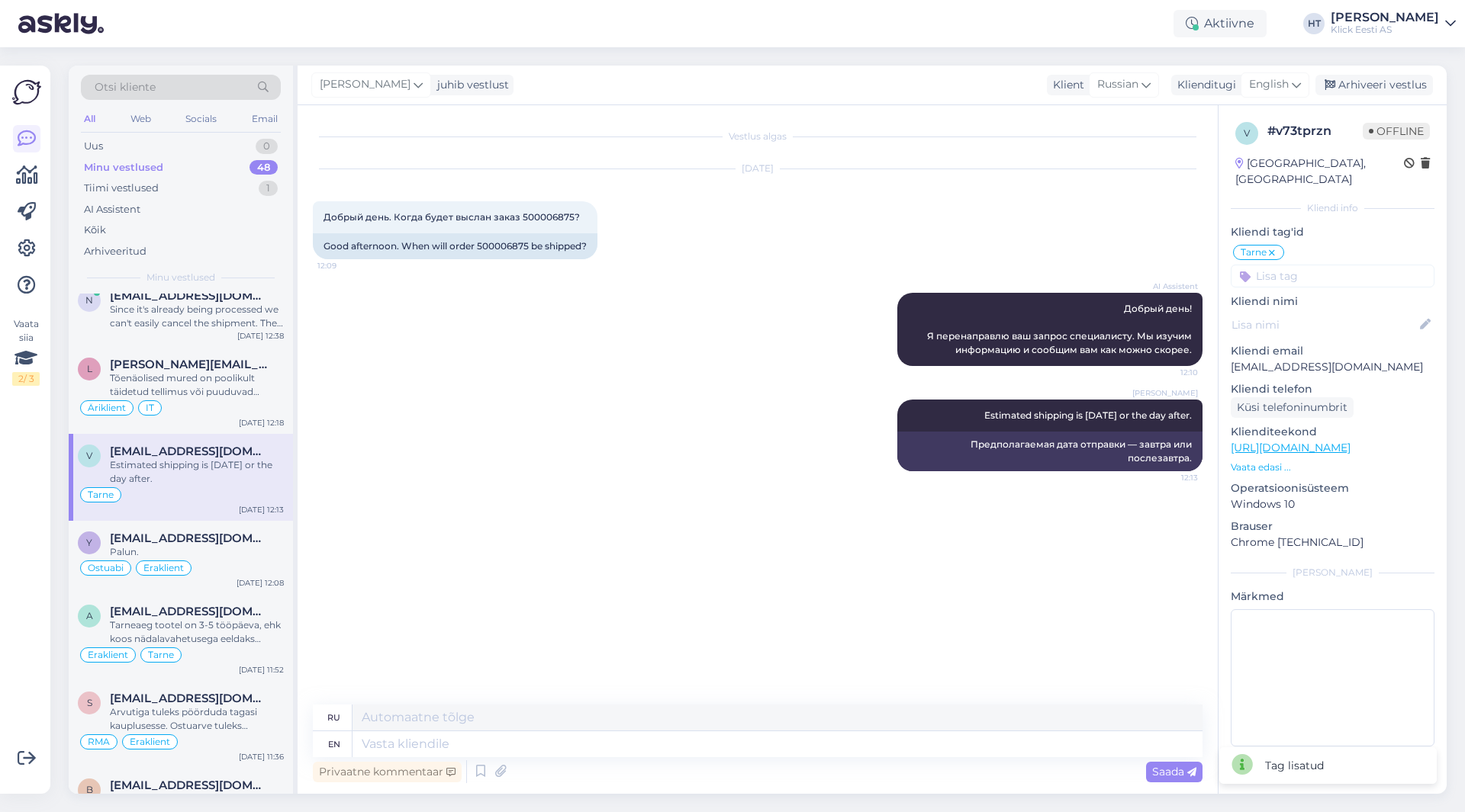
click at [1349, 267] on input at bounding box center [1332, 276] width 204 height 23
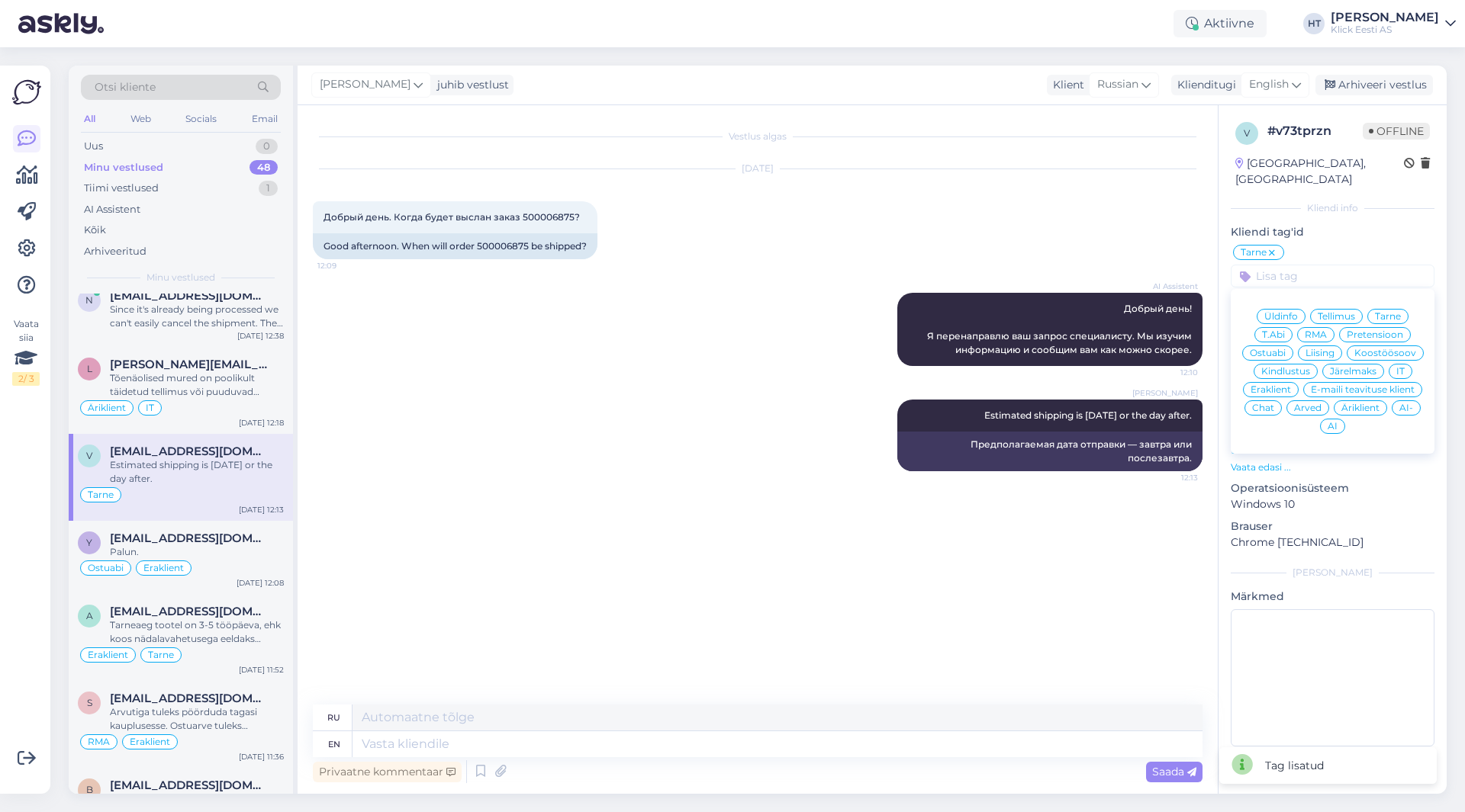
click at [1357, 404] on span "Äriklient" at bounding box center [1360, 408] width 38 height 9
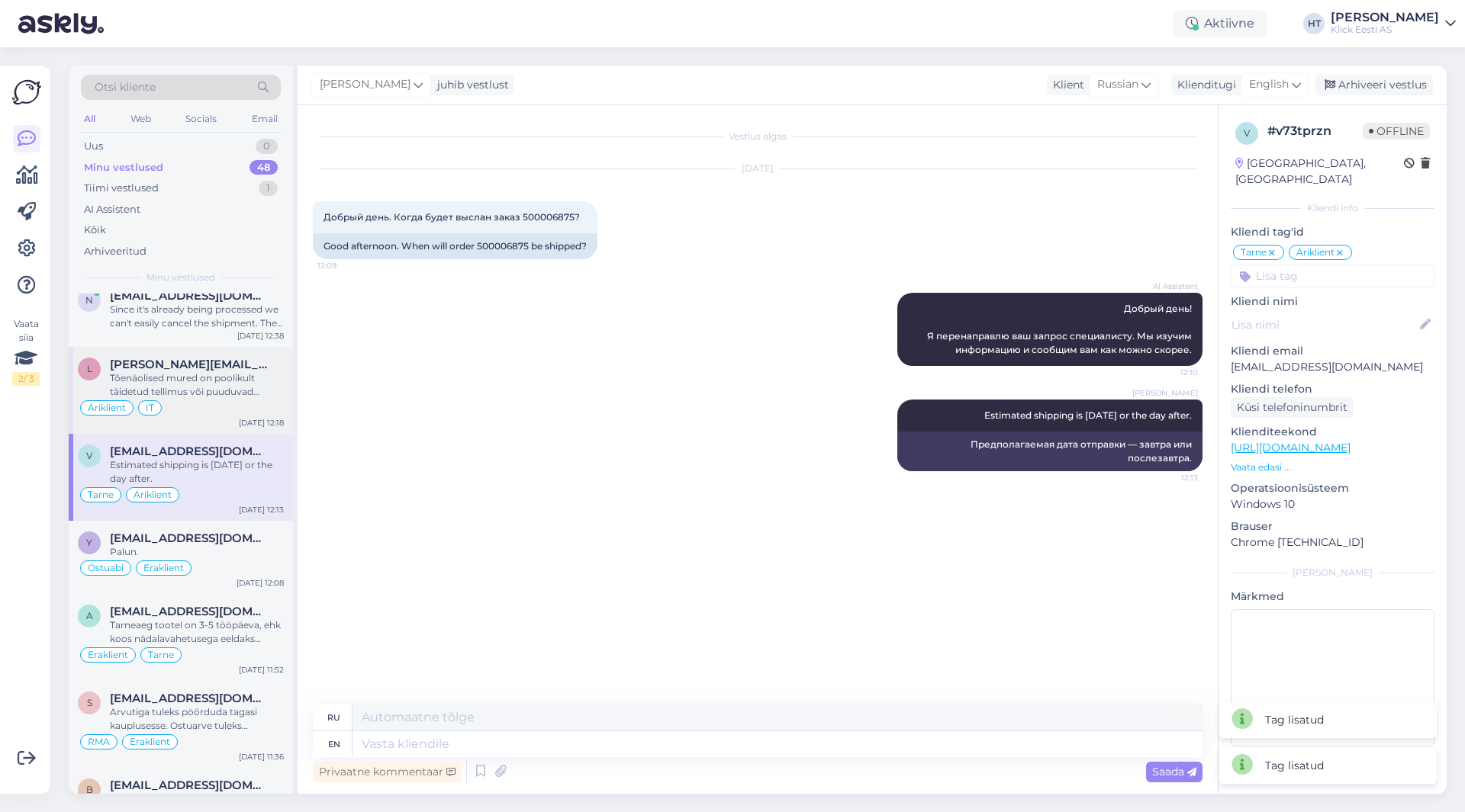
click at [207, 405] on div "Äriklient IT" at bounding box center [181, 407] width 206 height 18
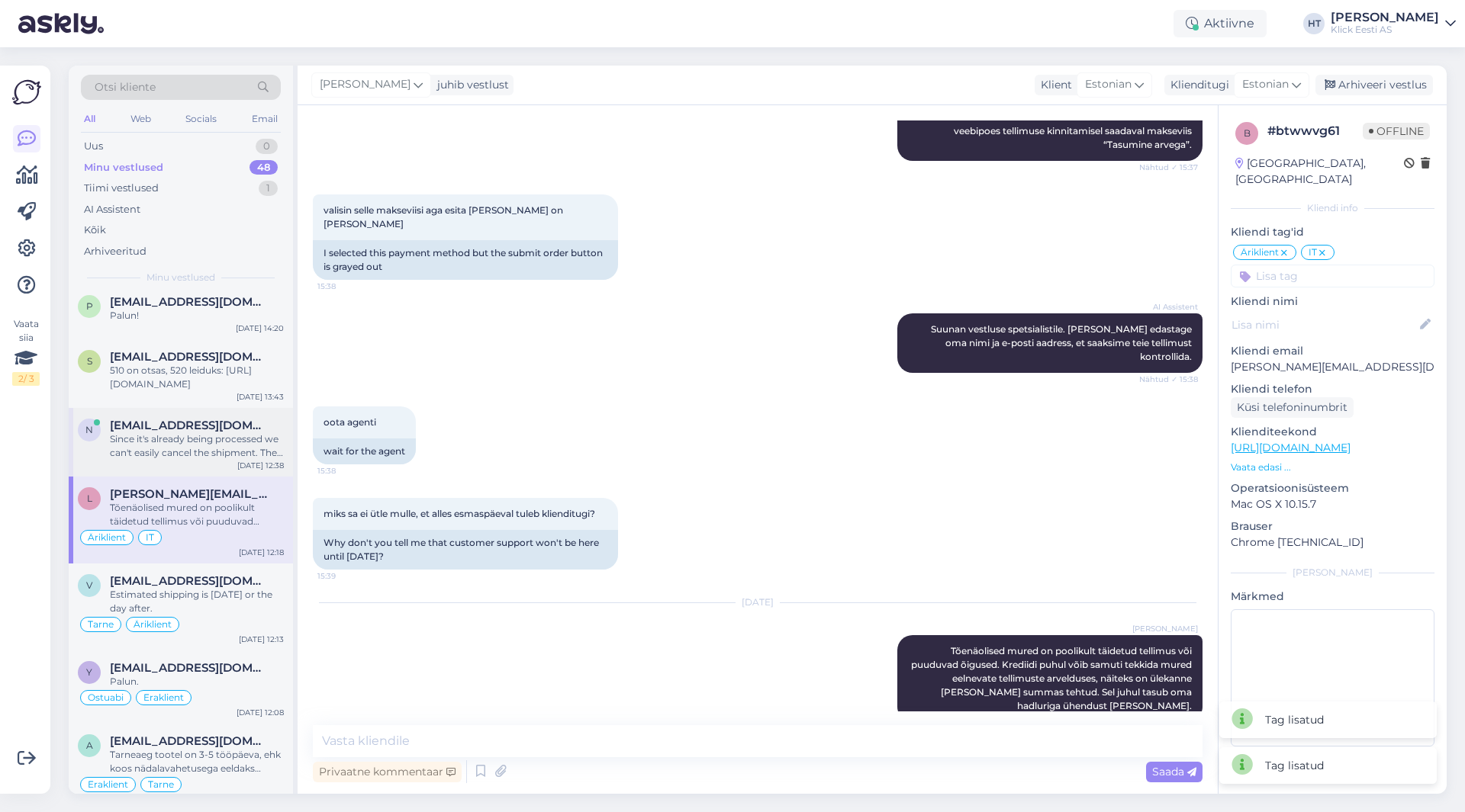
scroll to position [2329, 0]
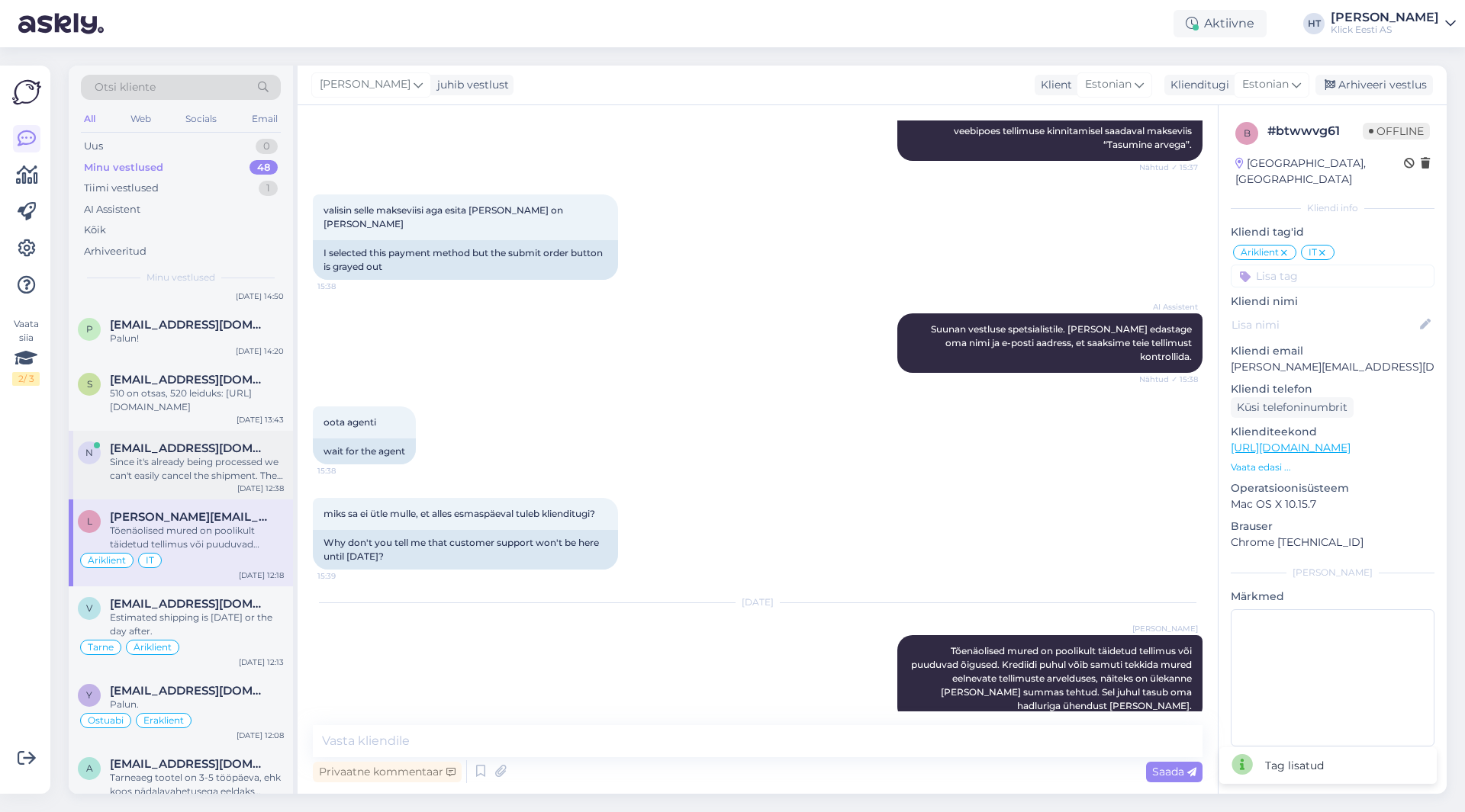
click at [208, 458] on div "Since it's already being processed we can't easily cancel the shipment. The par…" at bounding box center [197, 468] width 174 height 27
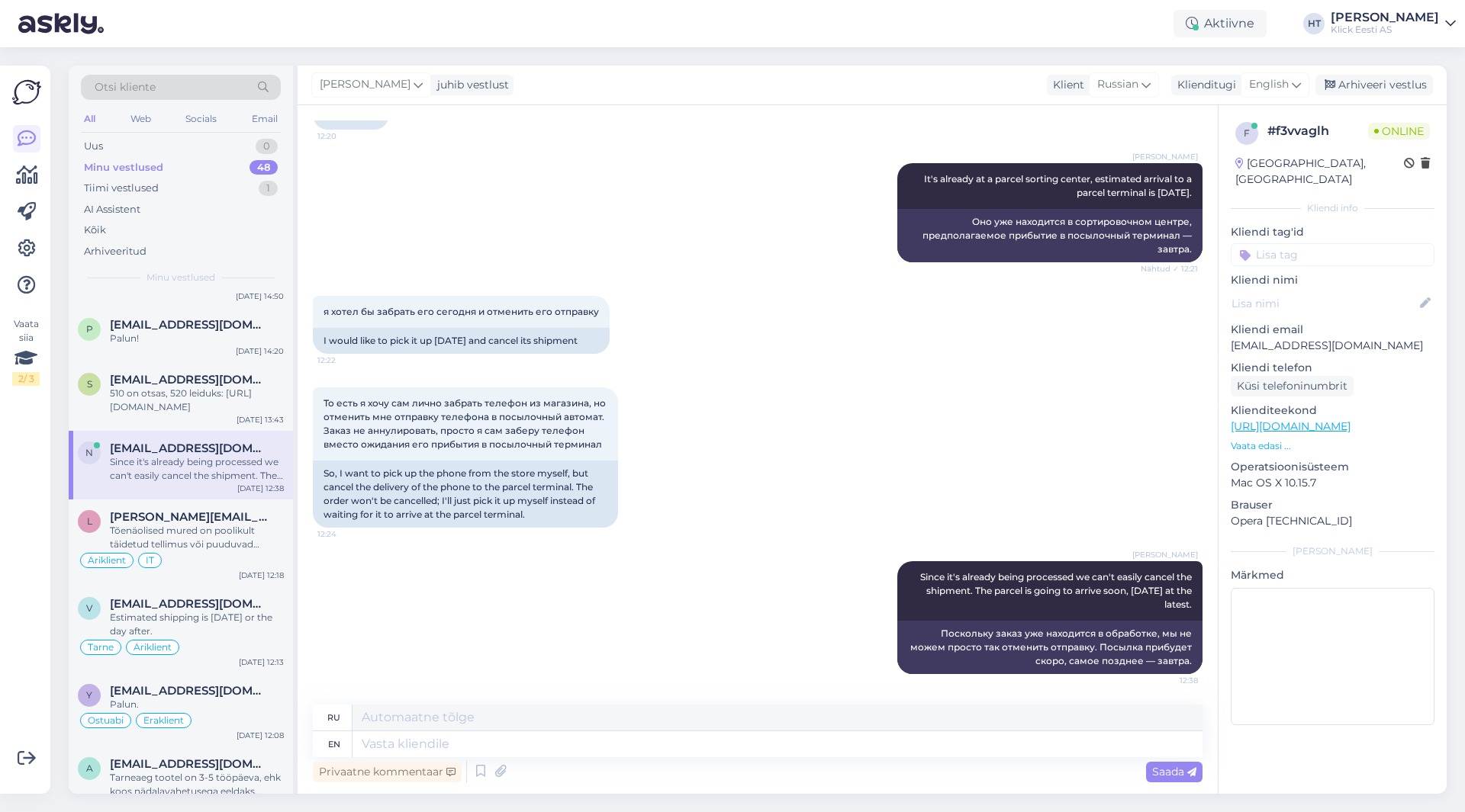
click at [1353, 243] on input at bounding box center [1332, 254] width 204 height 23
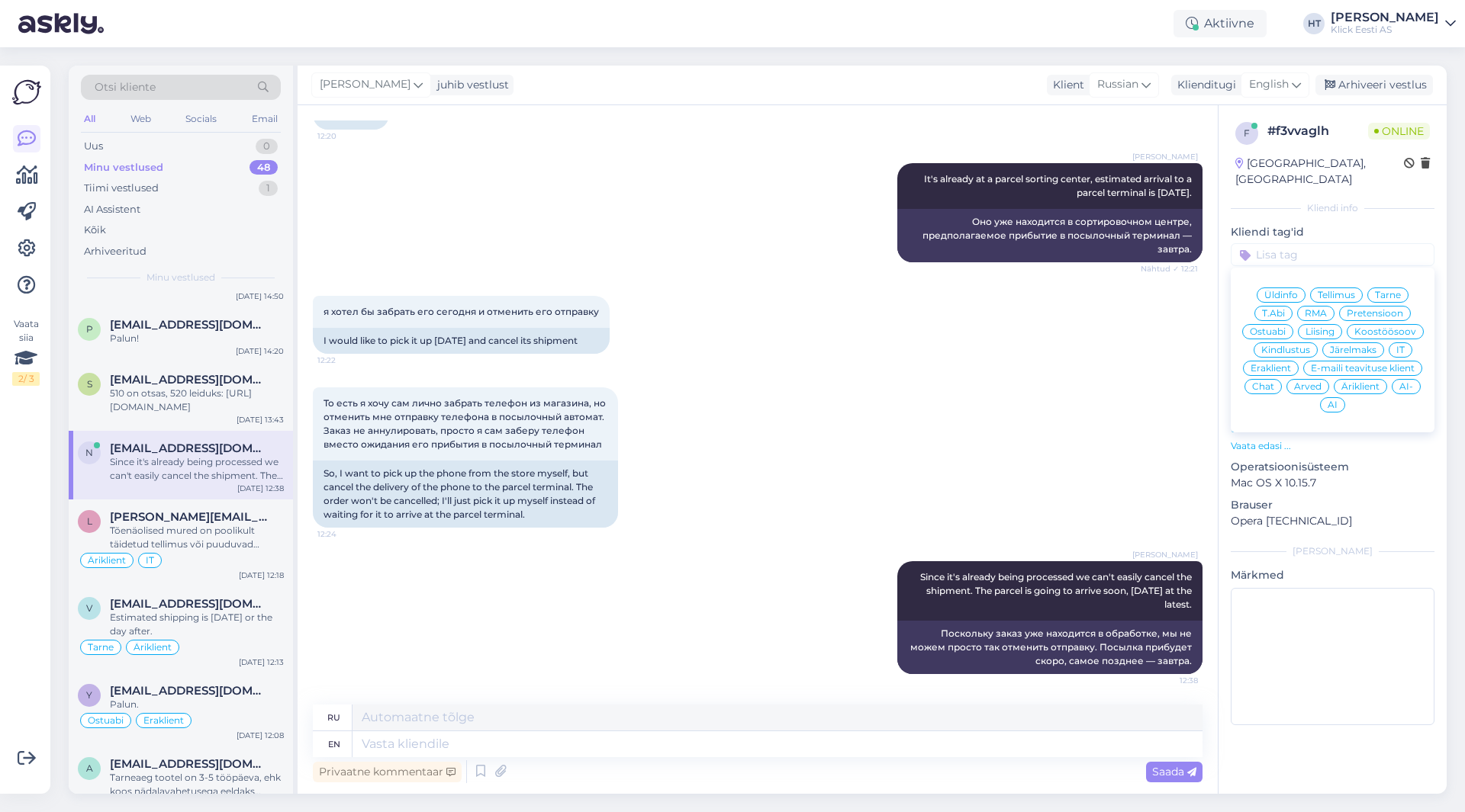
click at [1395, 291] on span "Tarne" at bounding box center [1388, 295] width 26 height 9
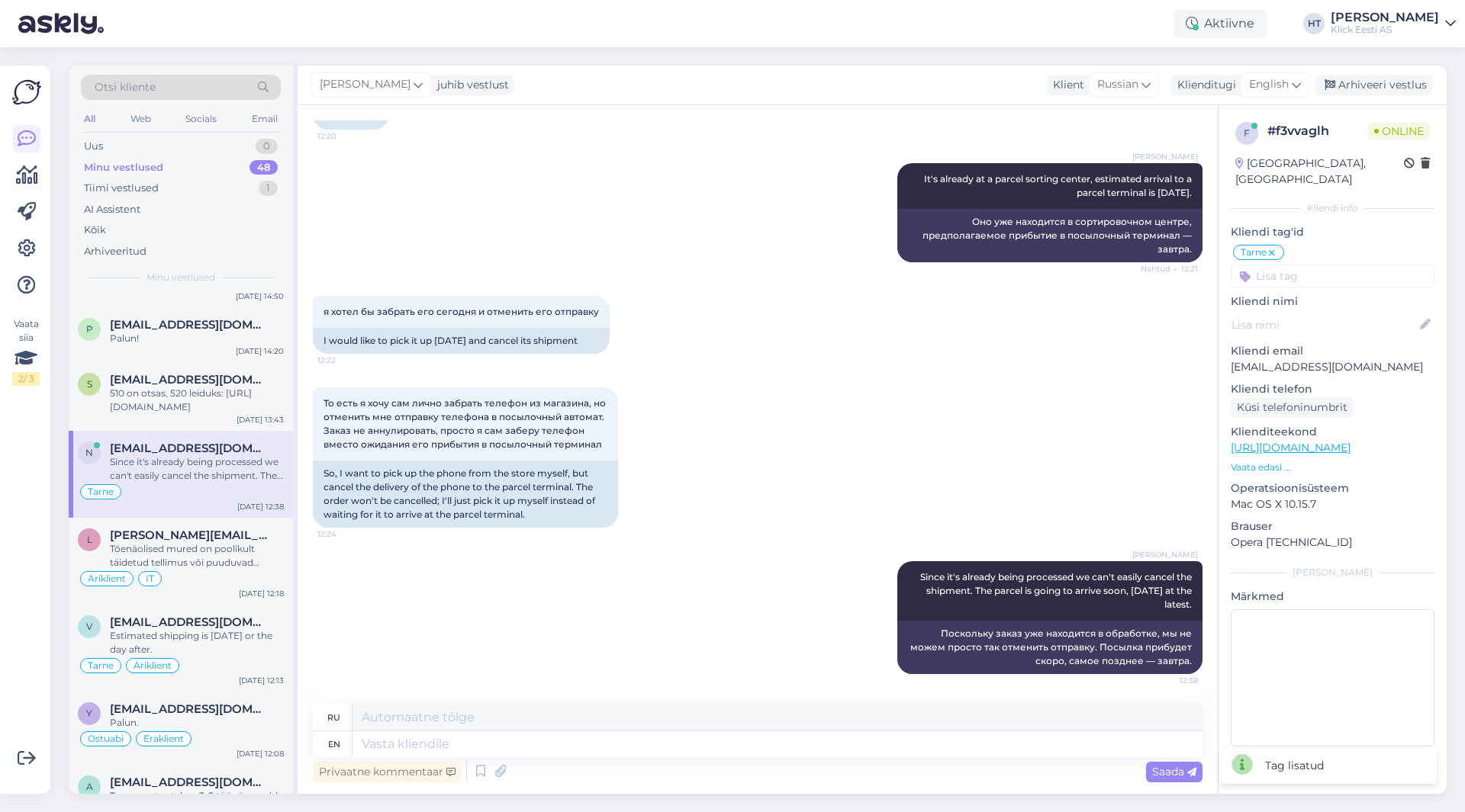
click at [1348, 266] on input at bounding box center [1332, 276] width 204 height 23
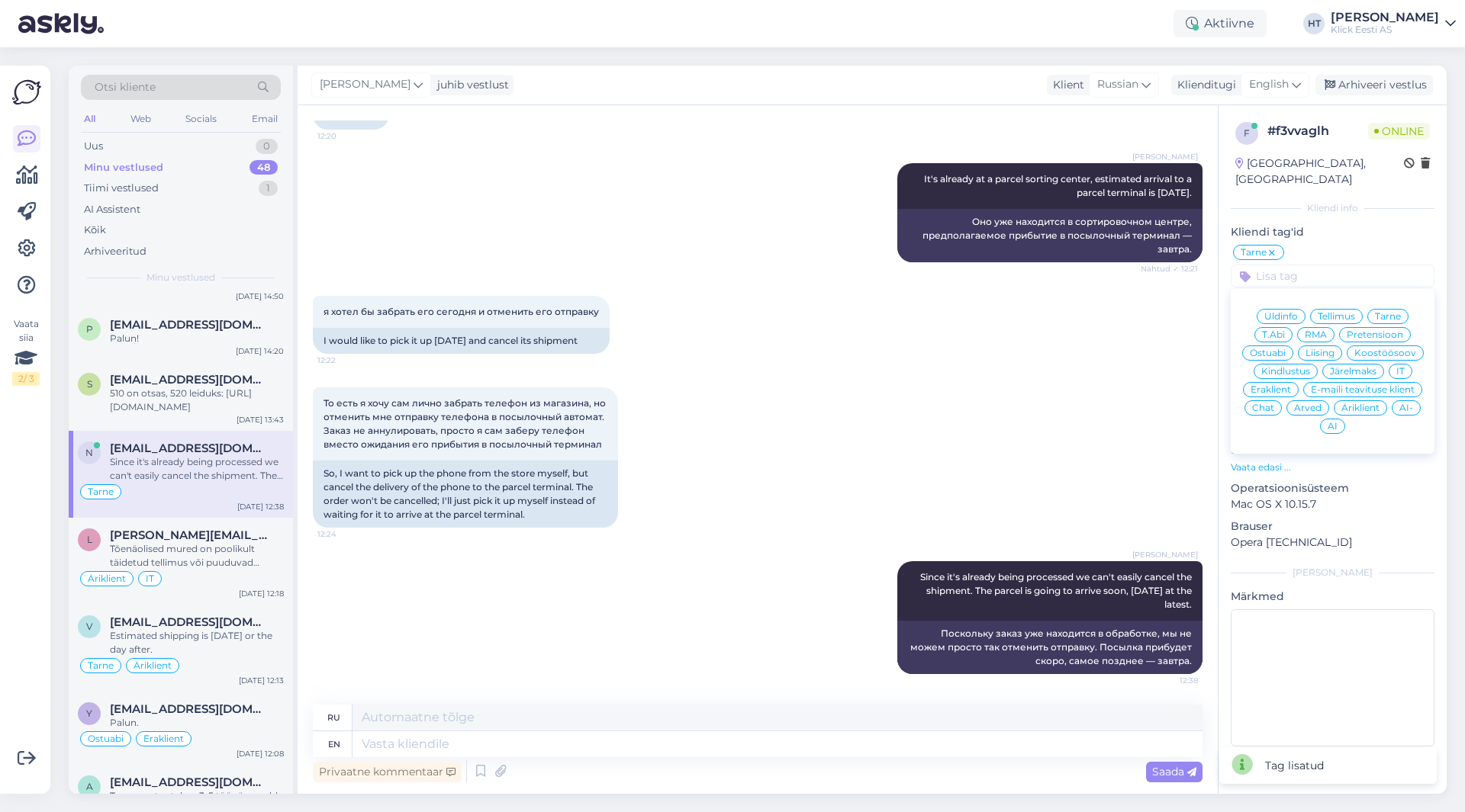
click at [1279, 385] on span "Eraklient" at bounding box center [1270, 390] width 40 height 9
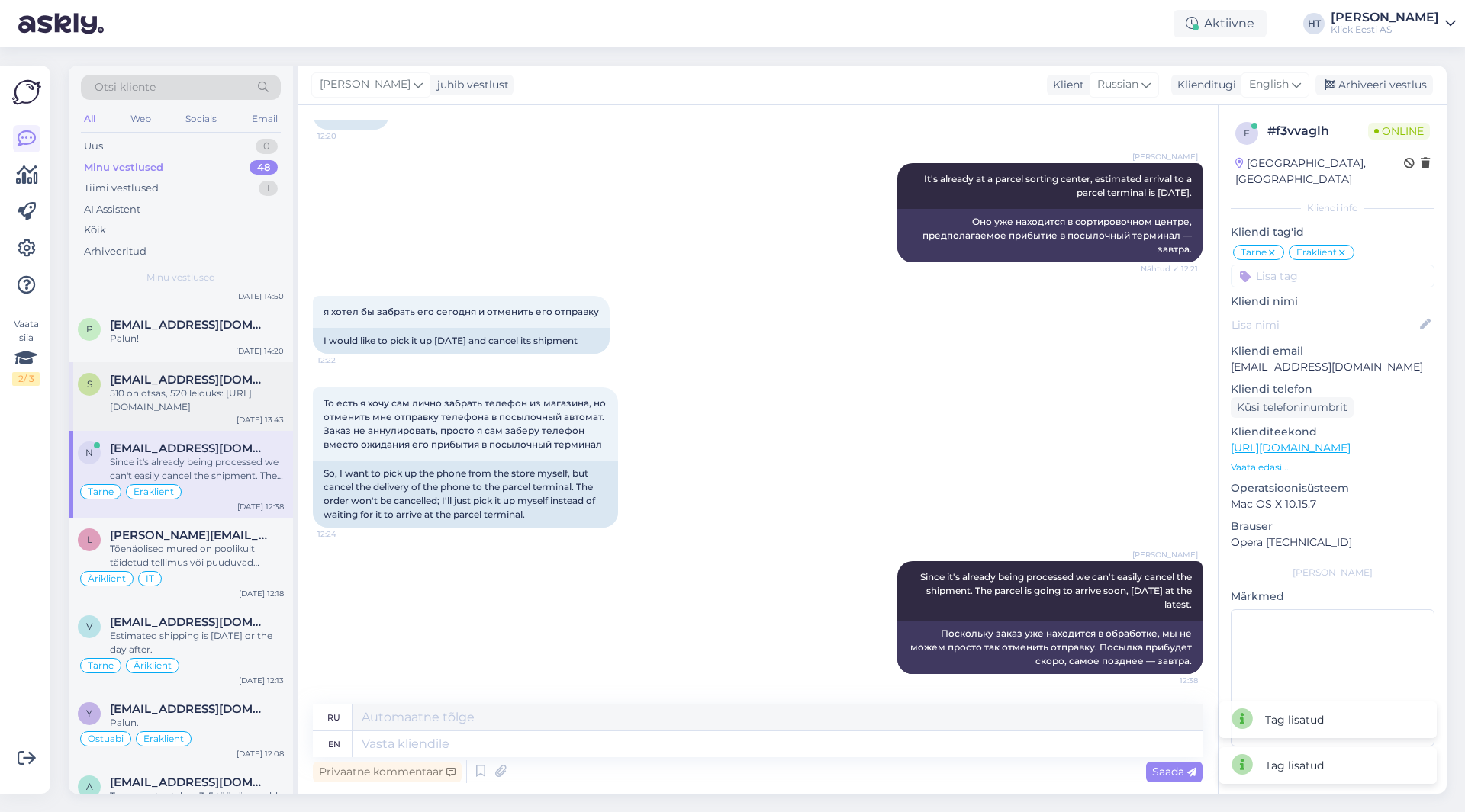
click at [212, 371] on div "s [EMAIL_ADDRESS][DOMAIN_NAME] 510 on otsas, 520 leiduks: [URL][DOMAIN_NAME] [D…" at bounding box center [181, 397] width 225 height 69
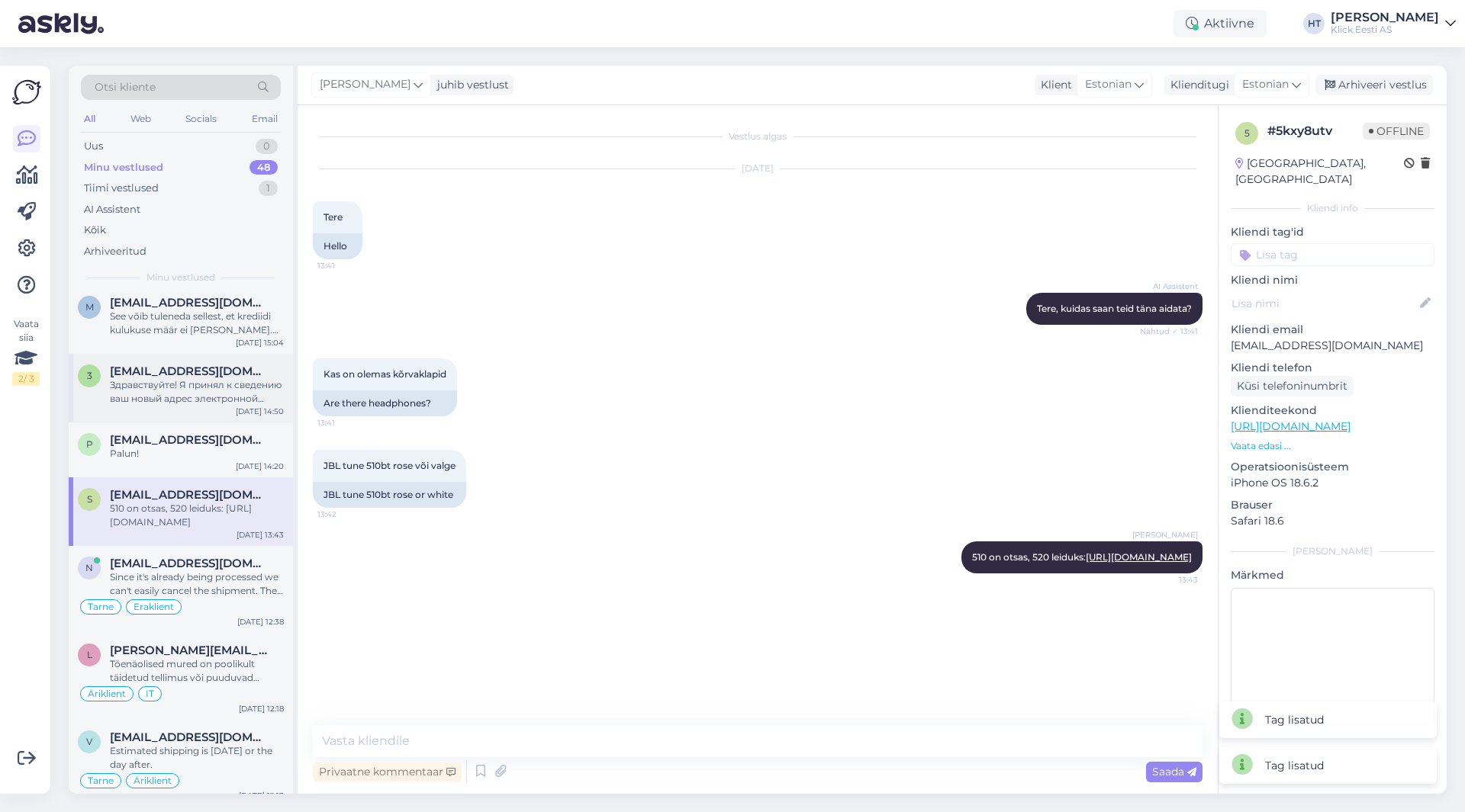
scroll to position [2177, 0]
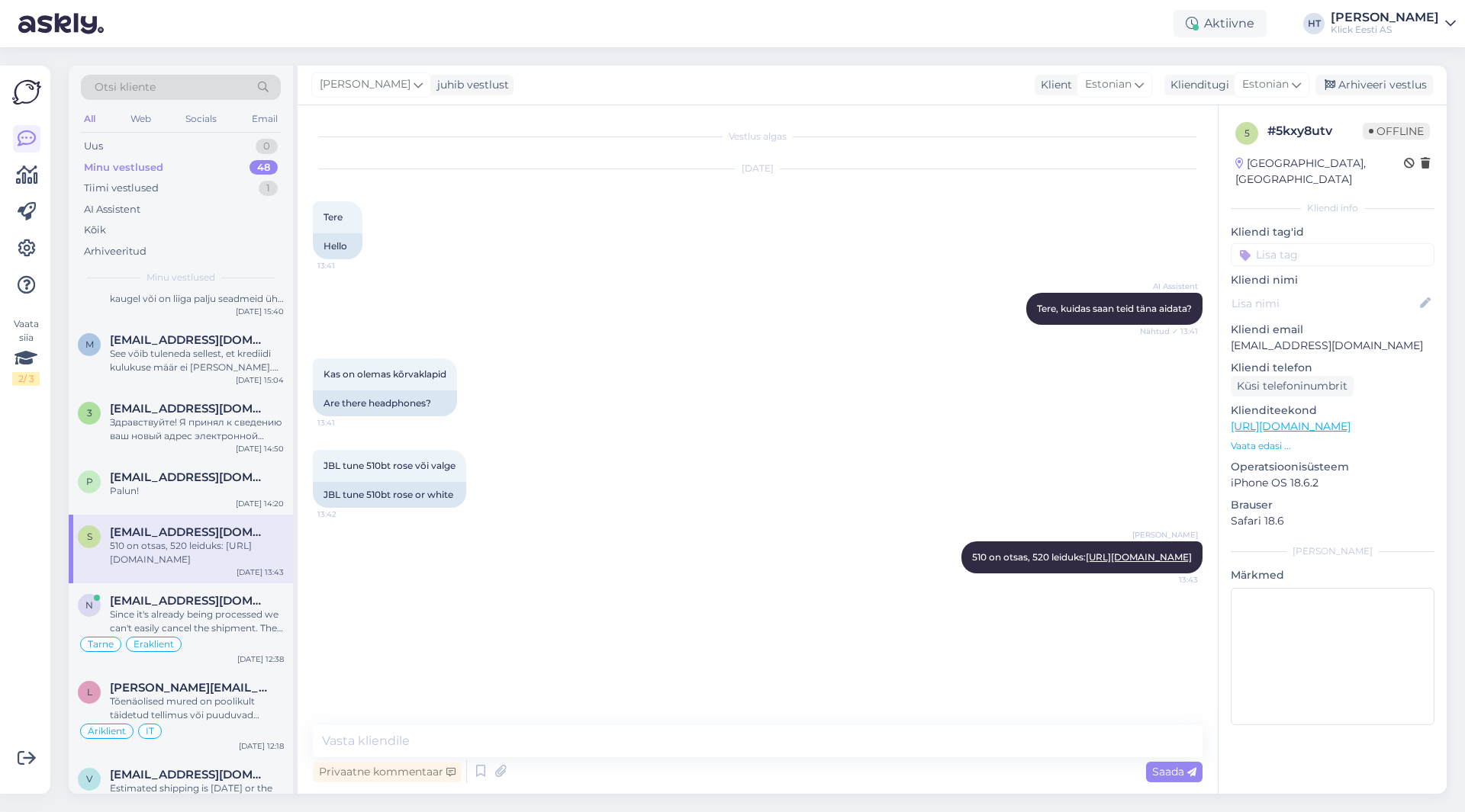
click at [1335, 244] on input at bounding box center [1332, 254] width 204 height 23
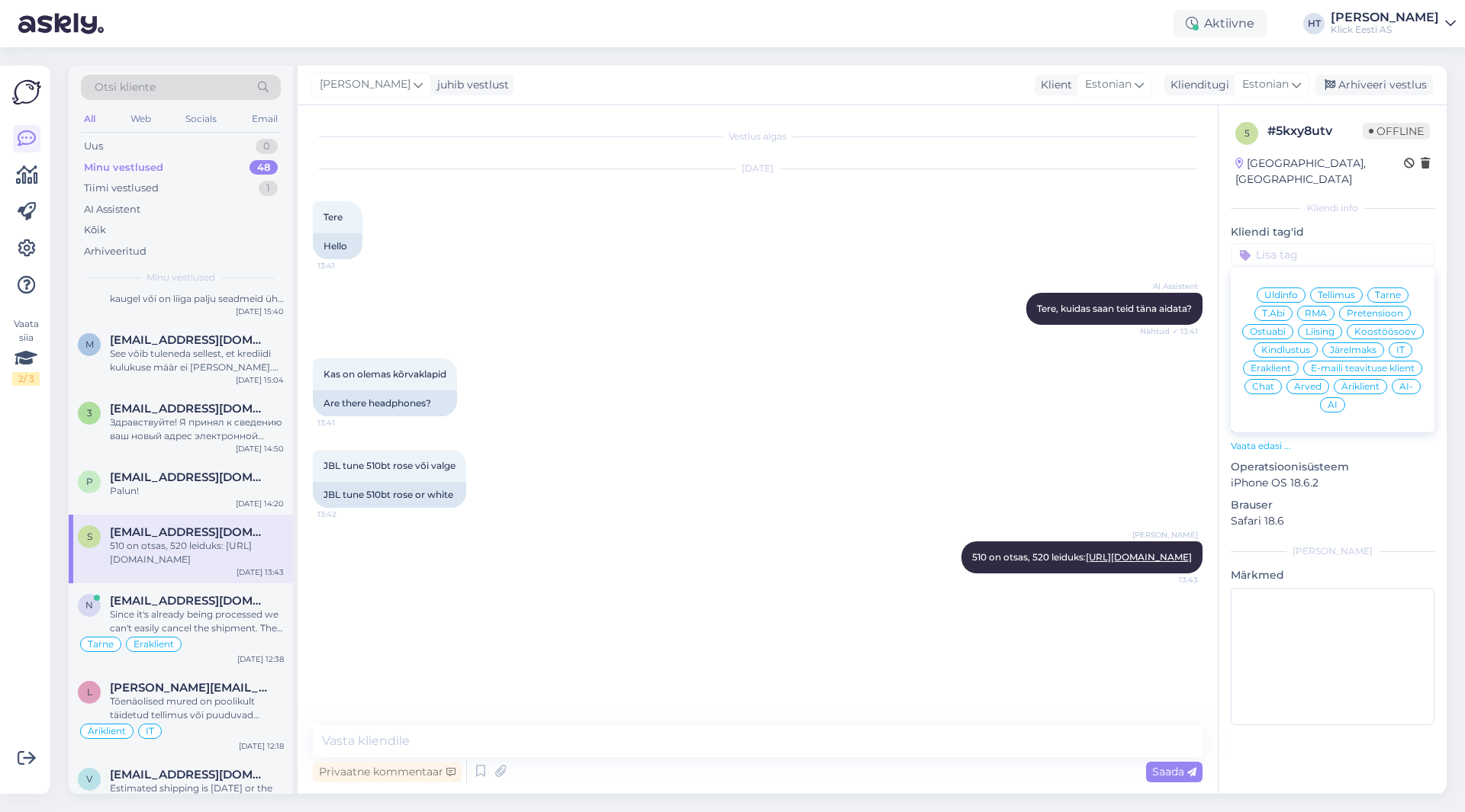
click at [1286, 327] on span "Ostuabi" at bounding box center [1267, 331] width 36 height 9
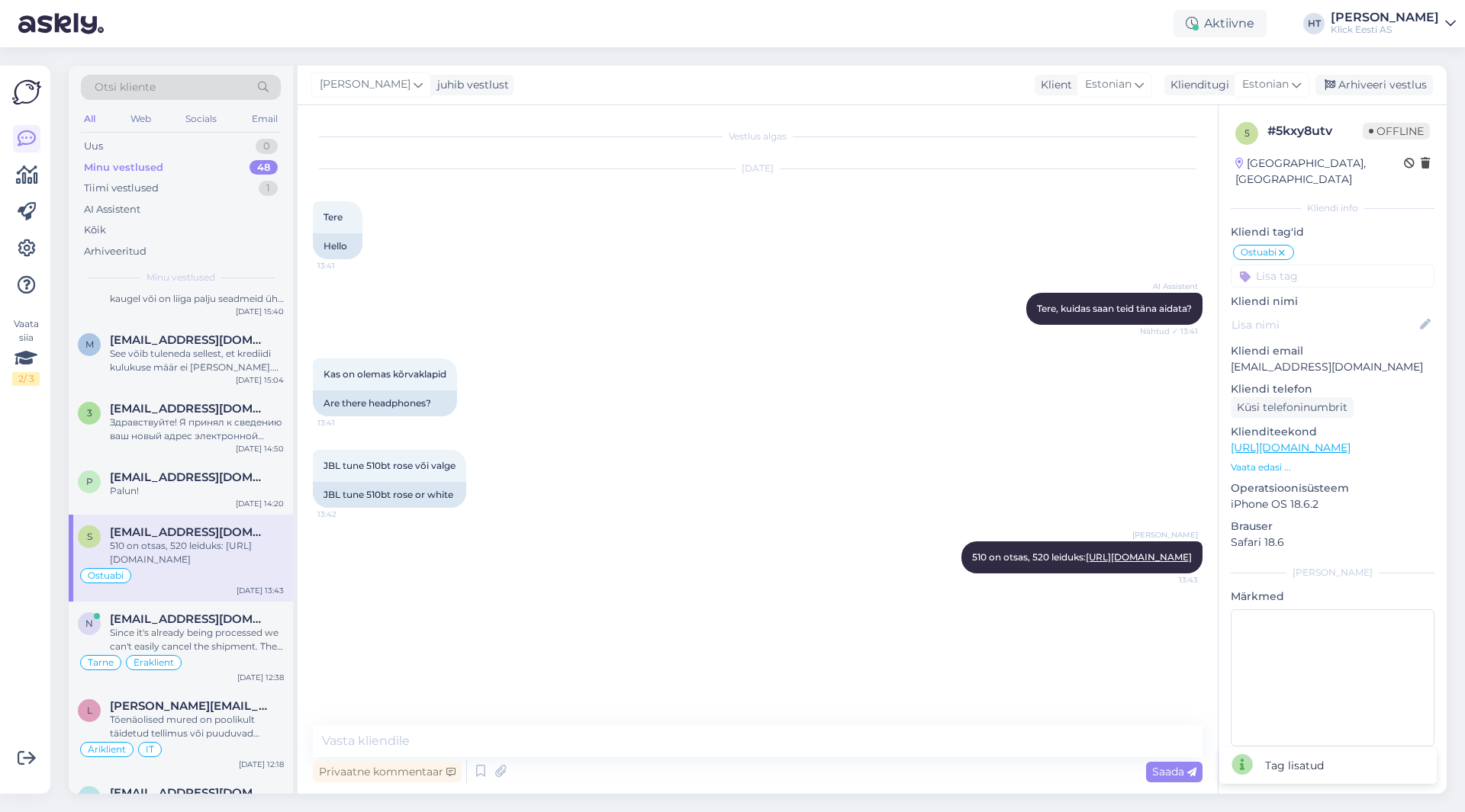
click at [1316, 265] on input at bounding box center [1332, 276] width 204 height 23
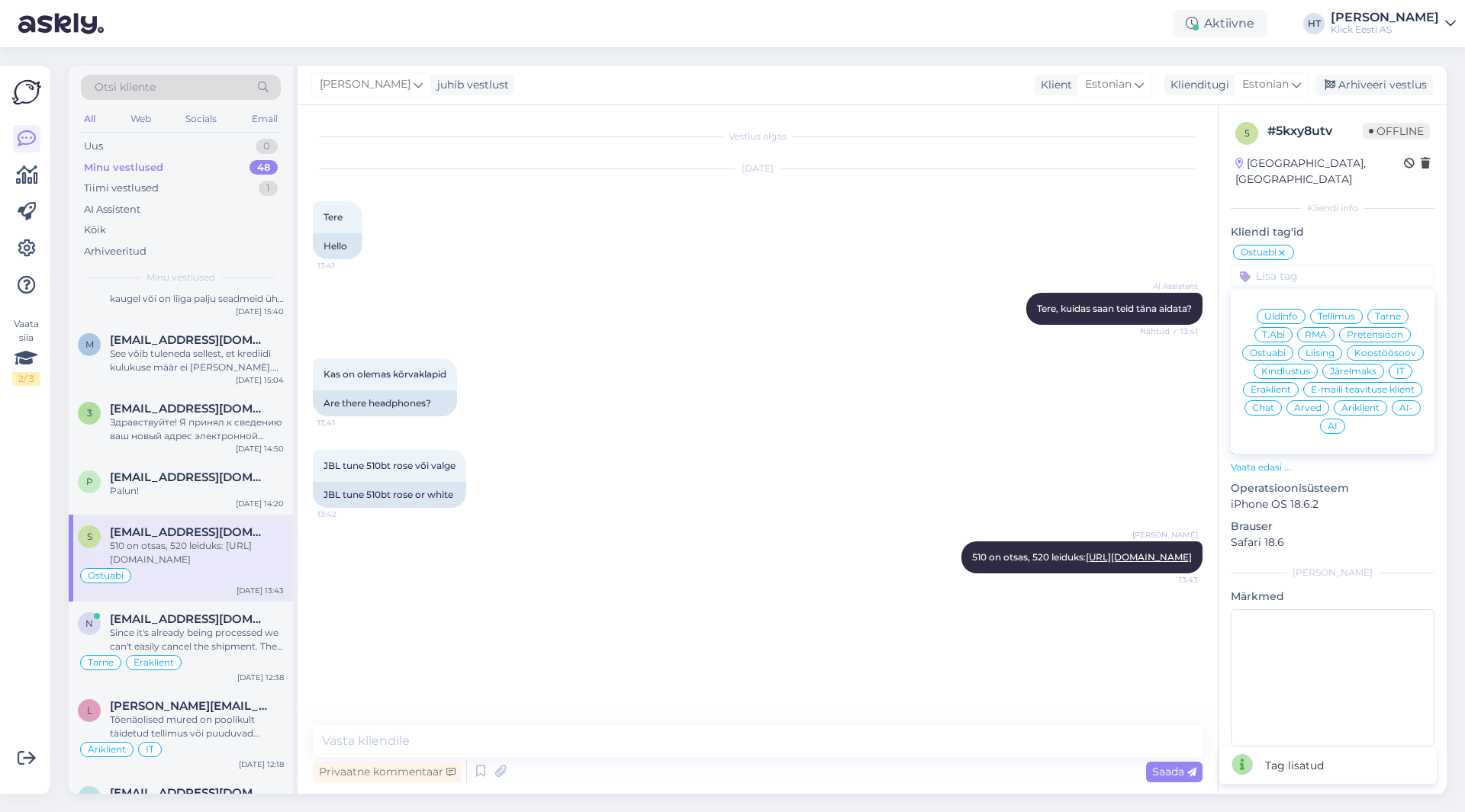
click at [1260, 382] on div "Eraklient" at bounding box center [1271, 389] width 56 height 15
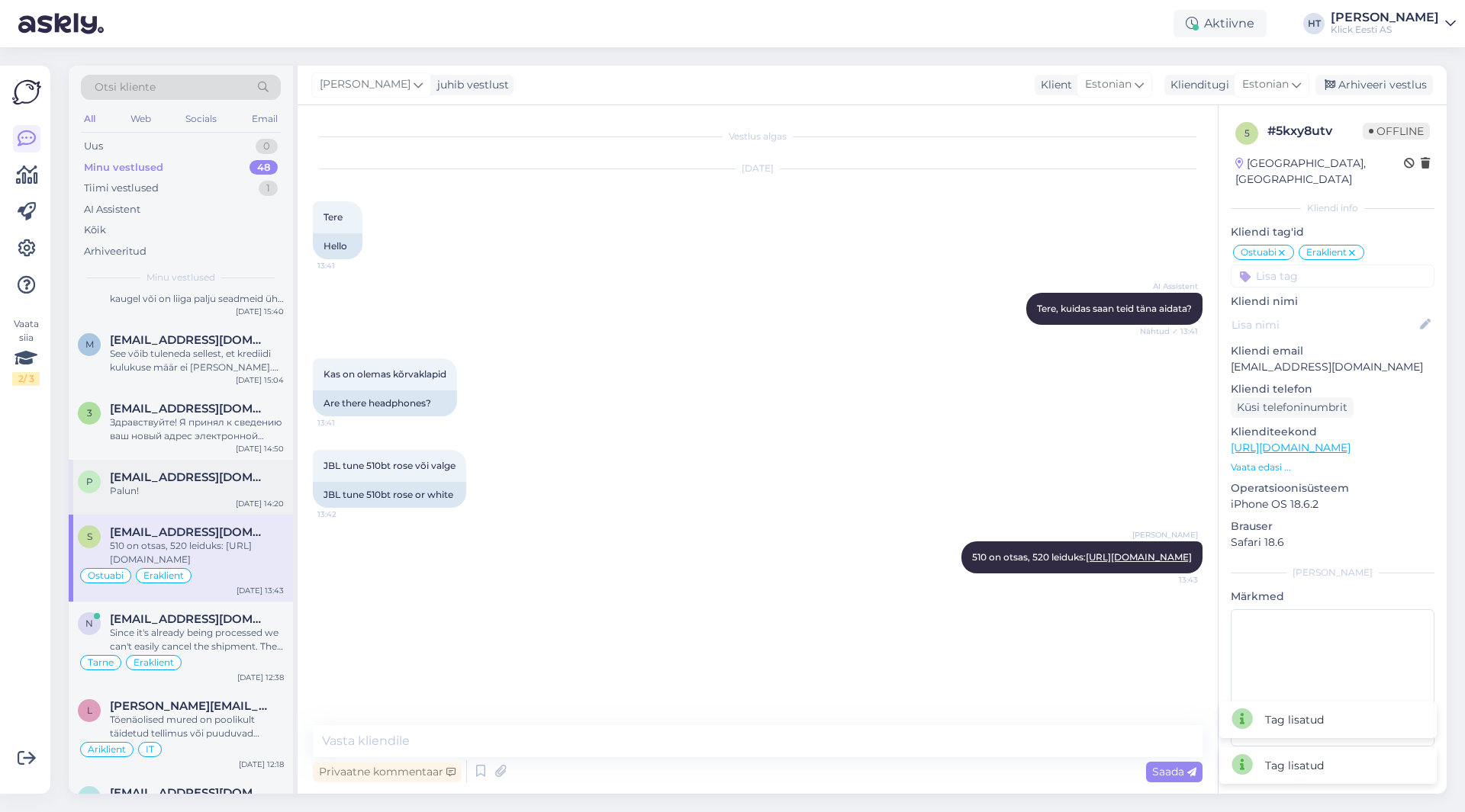
click at [255, 498] on div "[DATE] 14:20" at bounding box center [260, 503] width 48 height 11
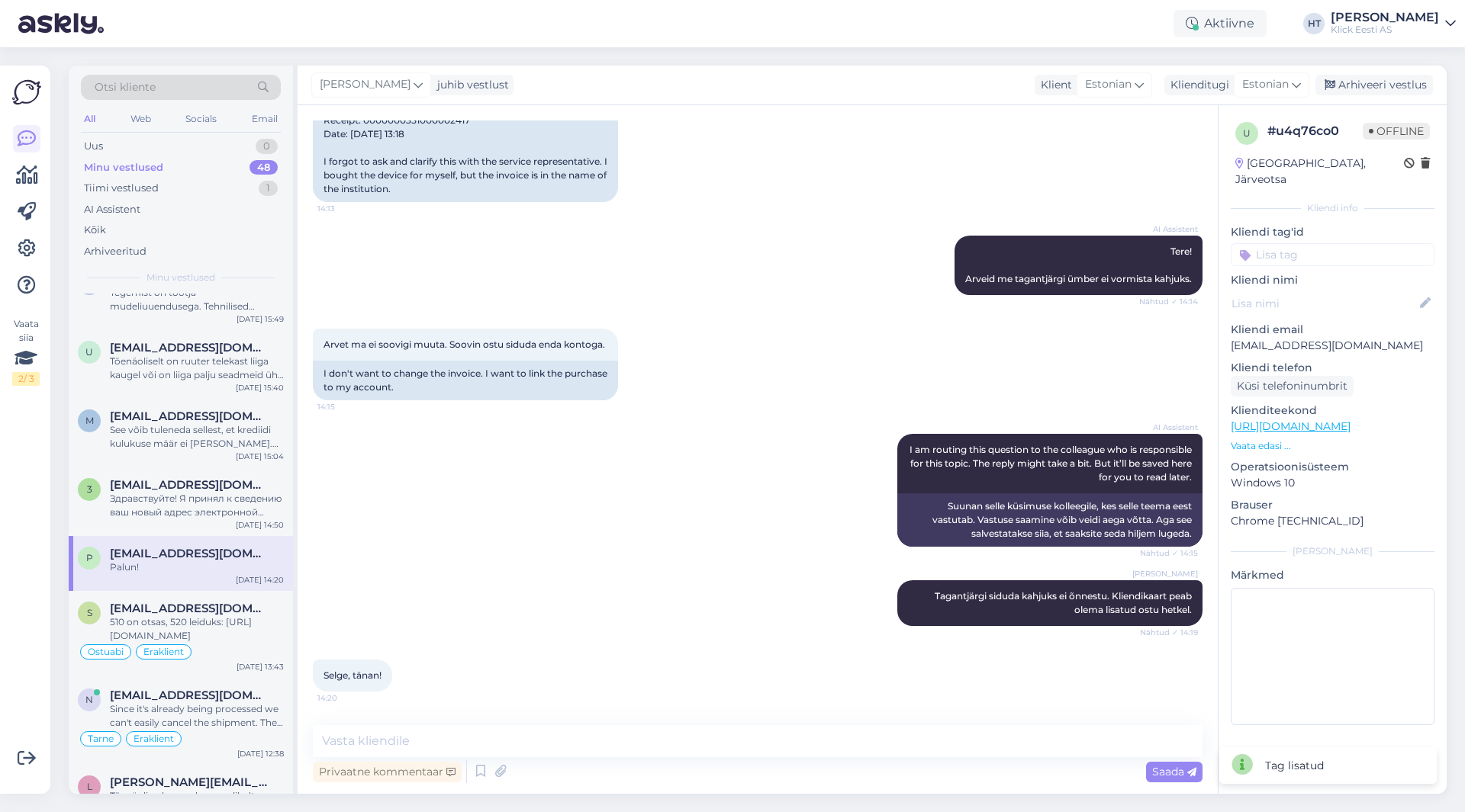
scroll to position [339, 0]
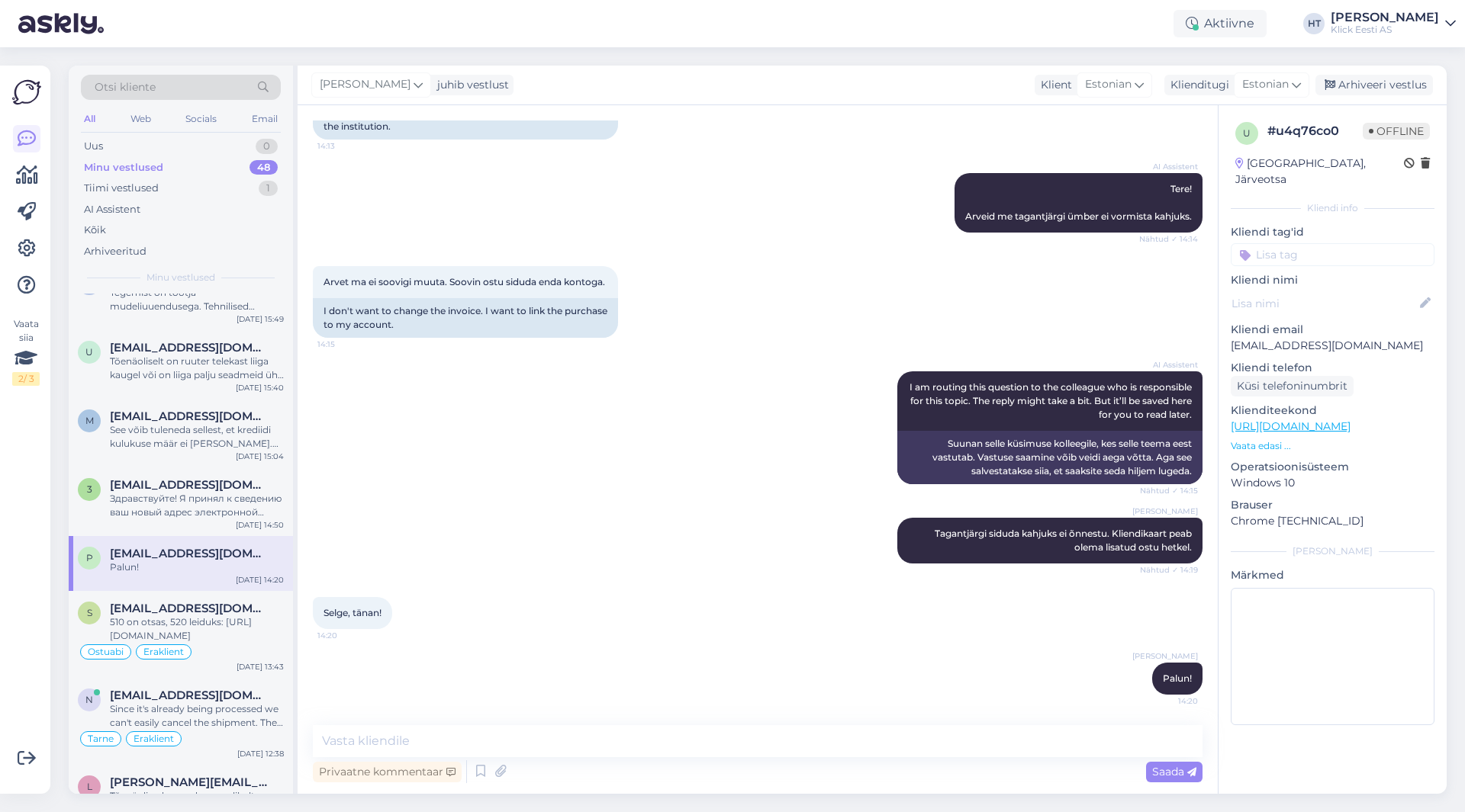
click at [1322, 243] on input at bounding box center [1332, 254] width 204 height 23
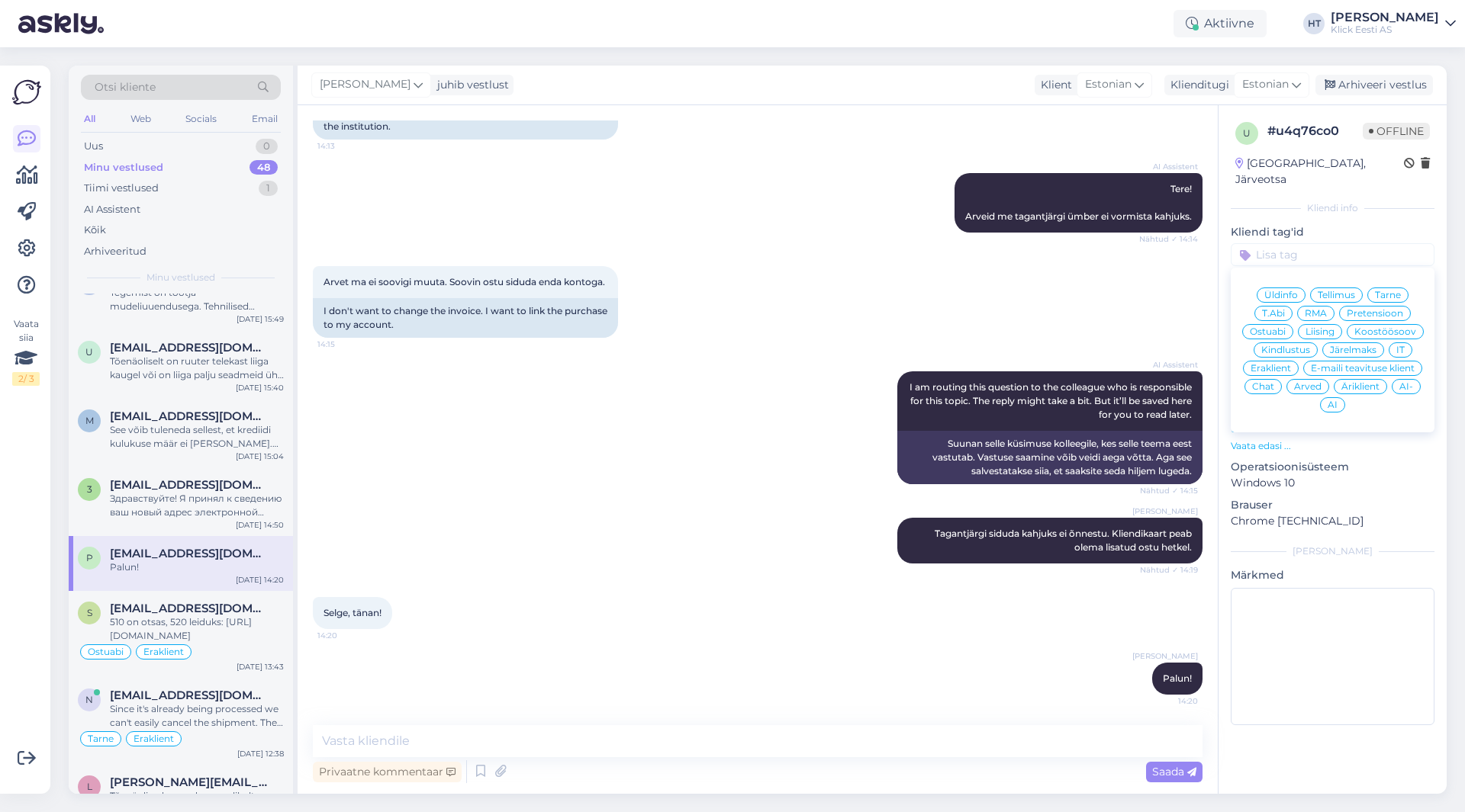
click at [1401, 345] on span "IT" at bounding box center [1400, 350] width 9 height 9
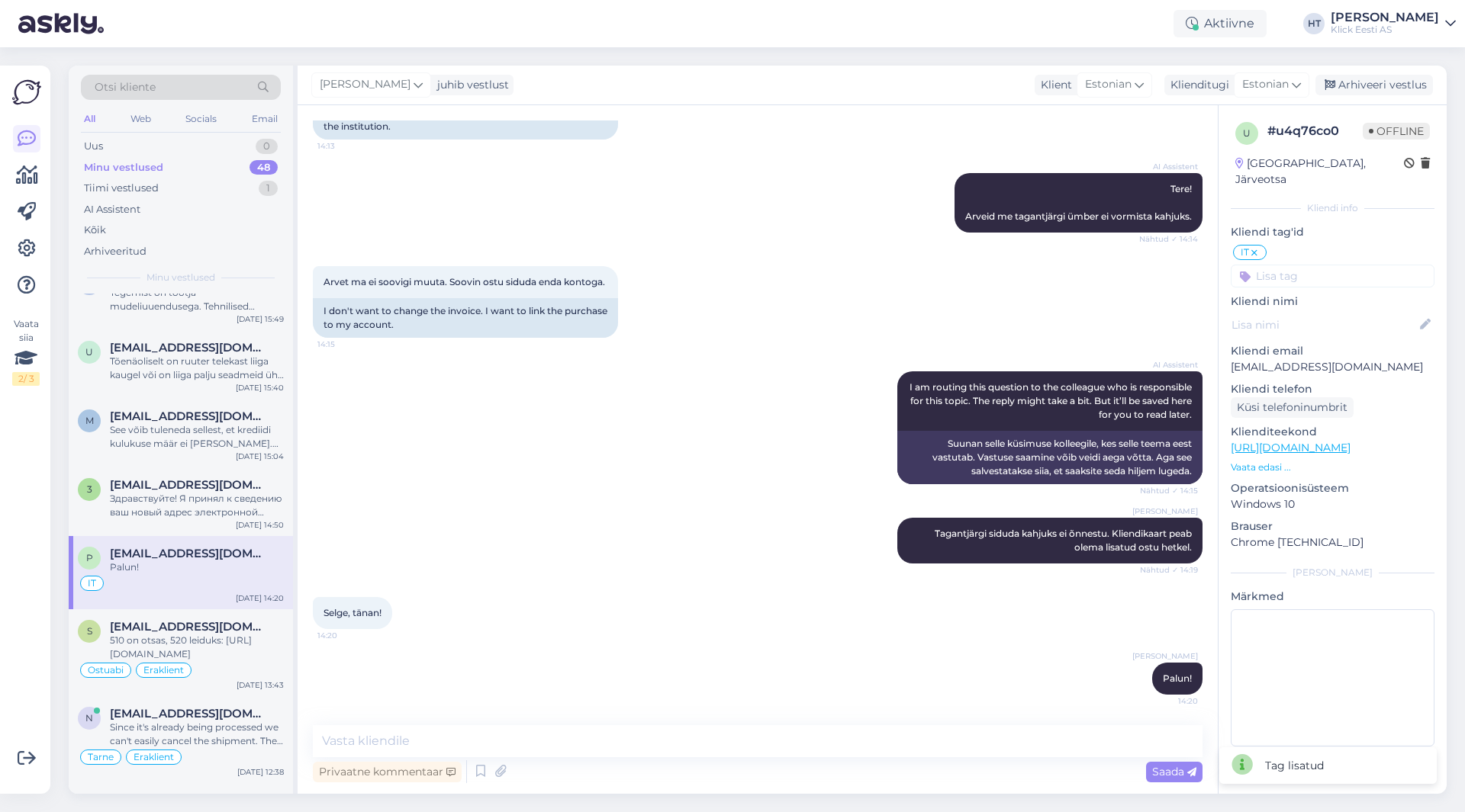
click at [1312, 265] on input at bounding box center [1332, 276] width 204 height 23
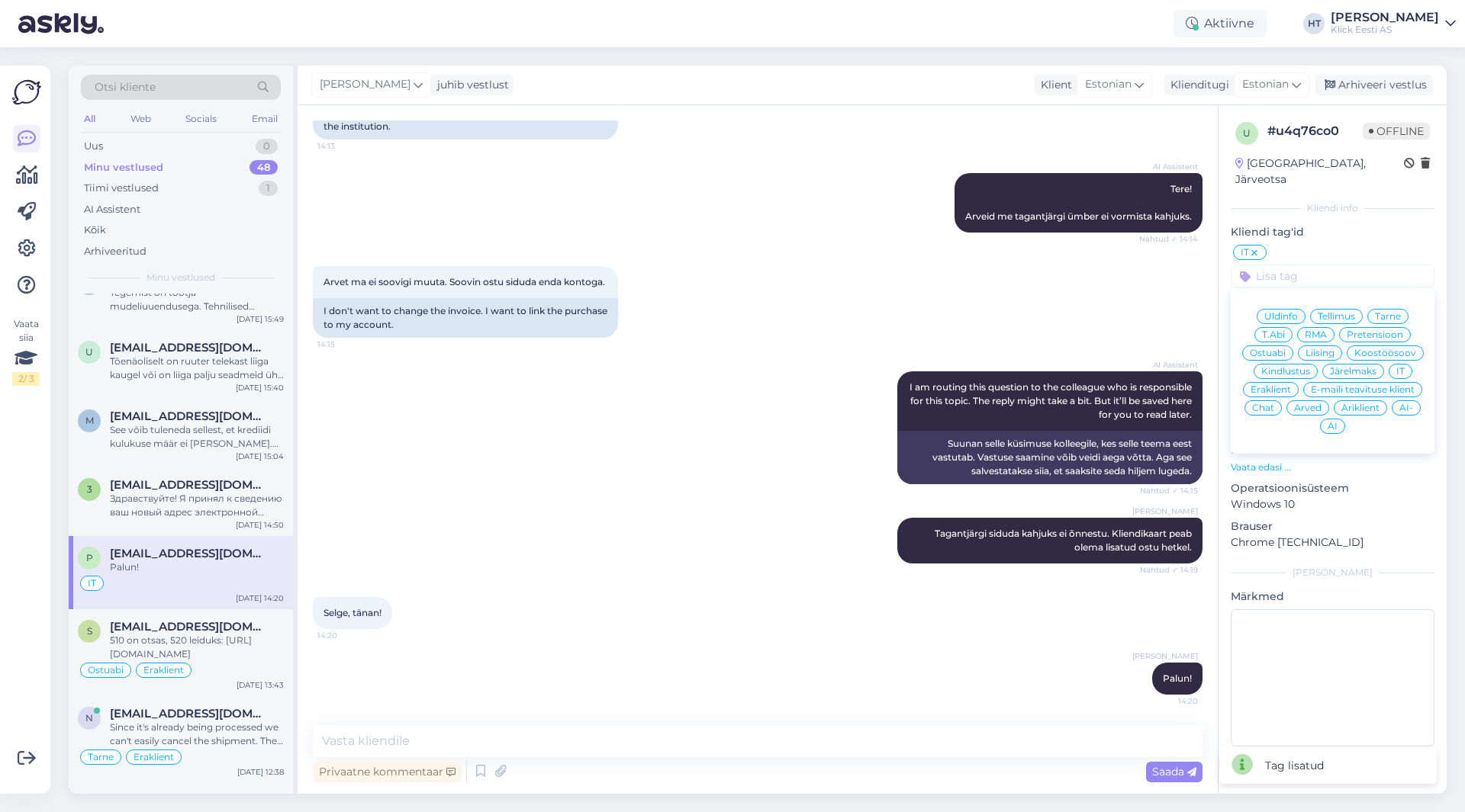
click at [1278, 385] on span "Eraklient" at bounding box center [1270, 390] width 40 height 9
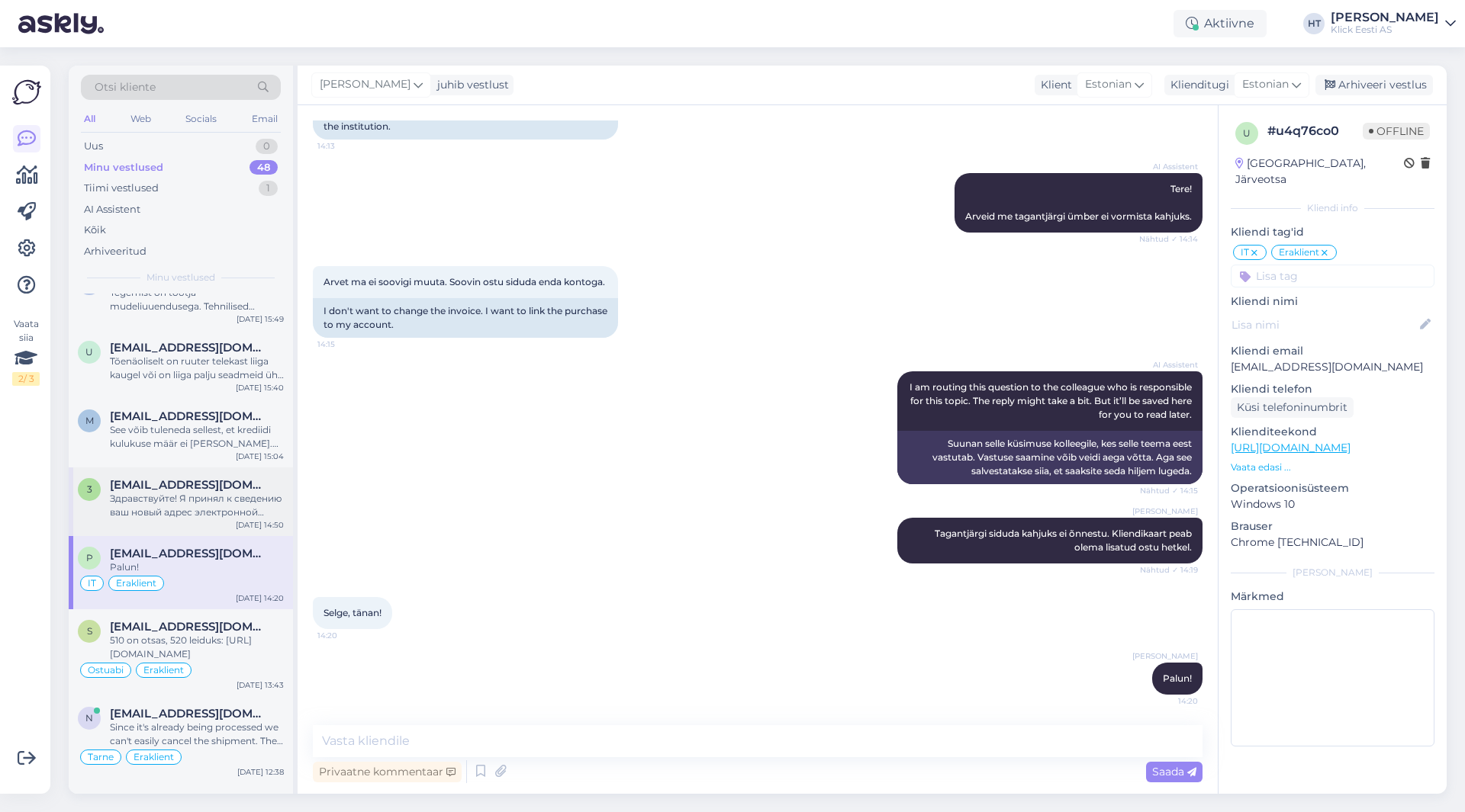
click at [246, 501] on div "Здравствуйте! Я принял к сведению ваш новый адрес электронной почты: [EMAIL_ADD…" at bounding box center [197, 505] width 174 height 27
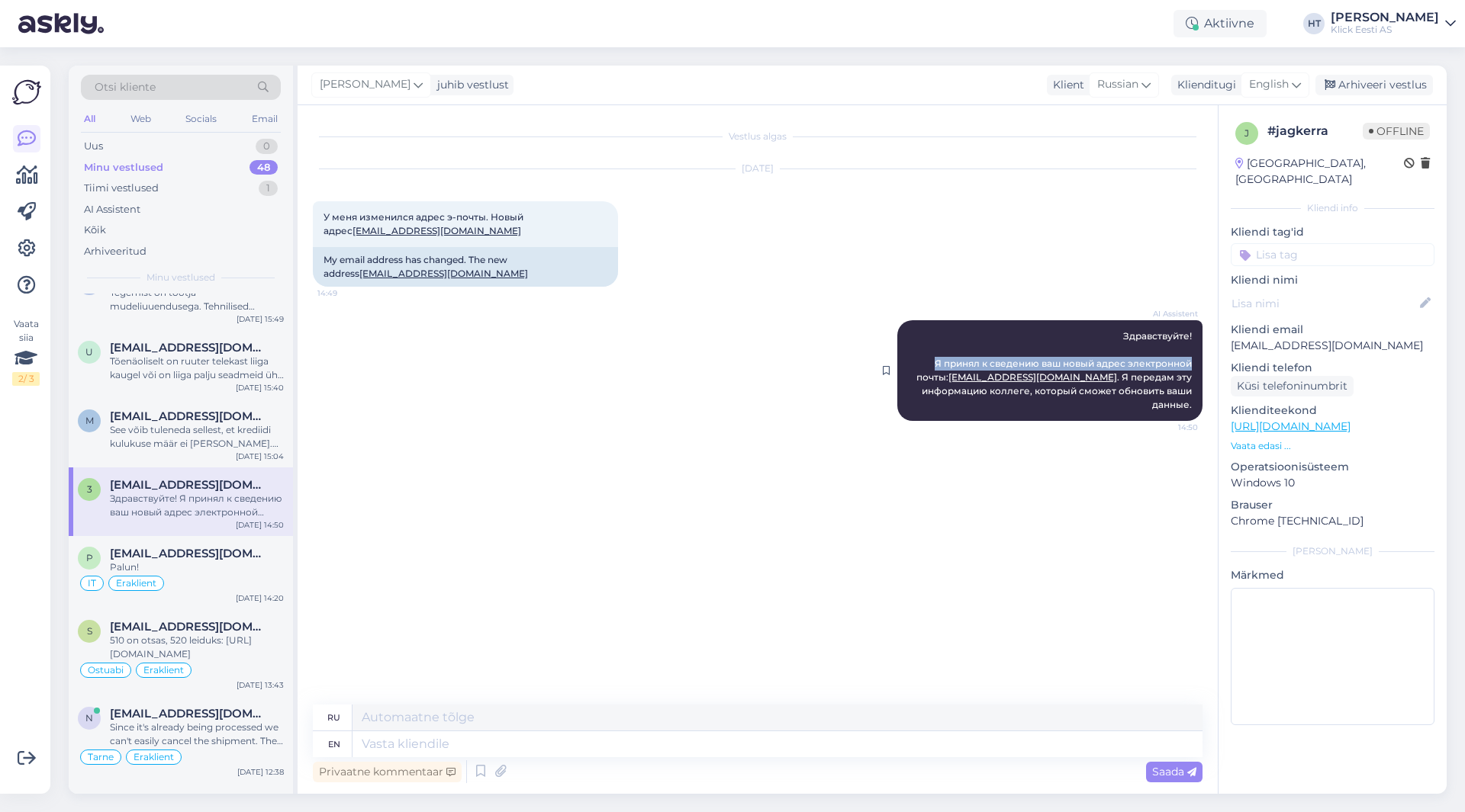
drag, startPoint x: 933, startPoint y: 359, endPoint x: 1191, endPoint y: 362, distance: 258.0
click at [1191, 362] on span "Здравствуйте! Я принял к сведению ваш новый адрес электронной почты: [EMAIL_ADD…" at bounding box center [1055, 371] width 278 height 80
click at [1165, 362] on span "Здравствуйте! Я принял к сведению ваш новый адрес электронной почты: [EMAIL_ADD…" at bounding box center [1055, 371] width 278 height 80
click at [253, 418] on span "[EMAIL_ADDRESS][DOMAIN_NAME]" at bounding box center [190, 417] width 159 height 14
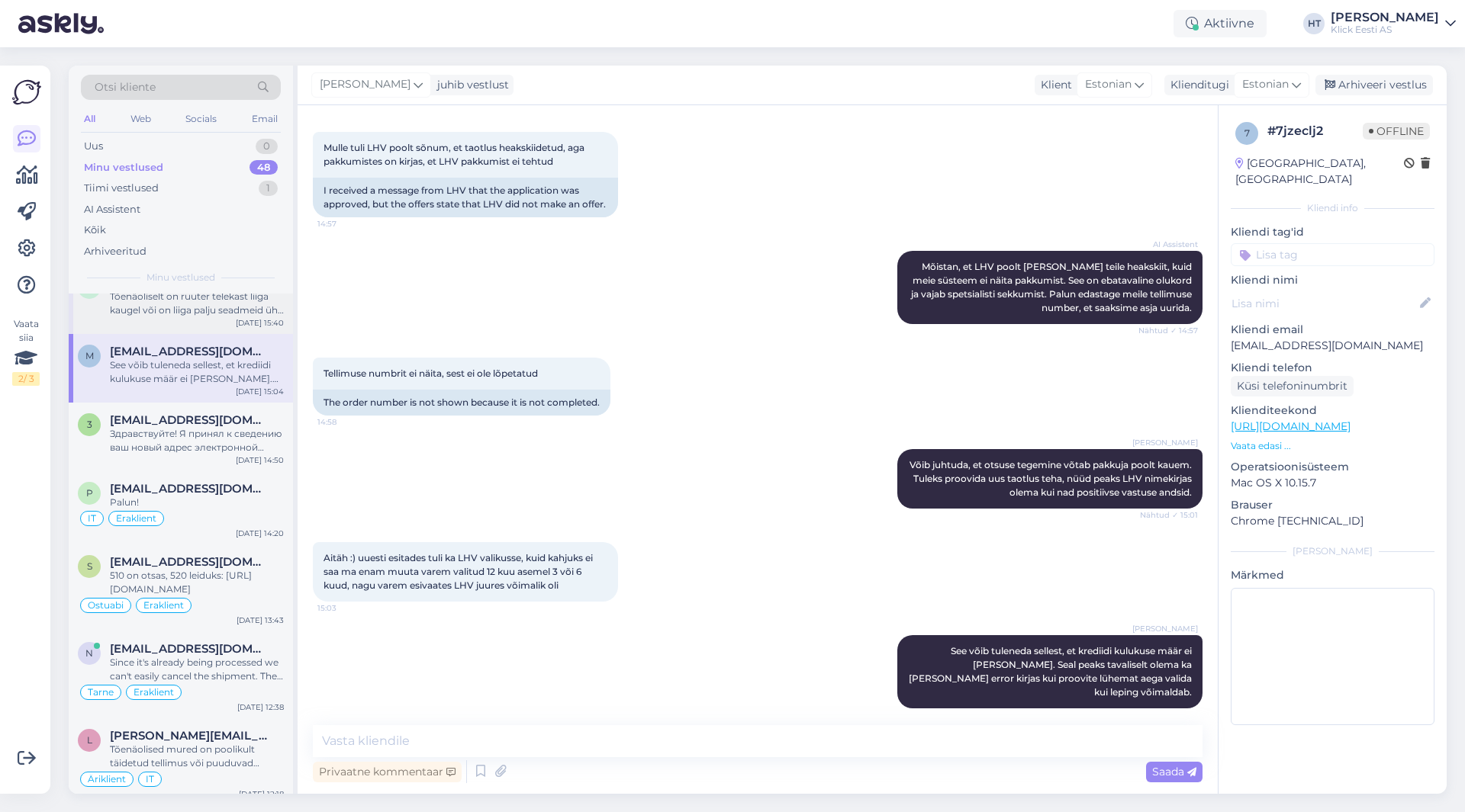
scroll to position [2177, 0]
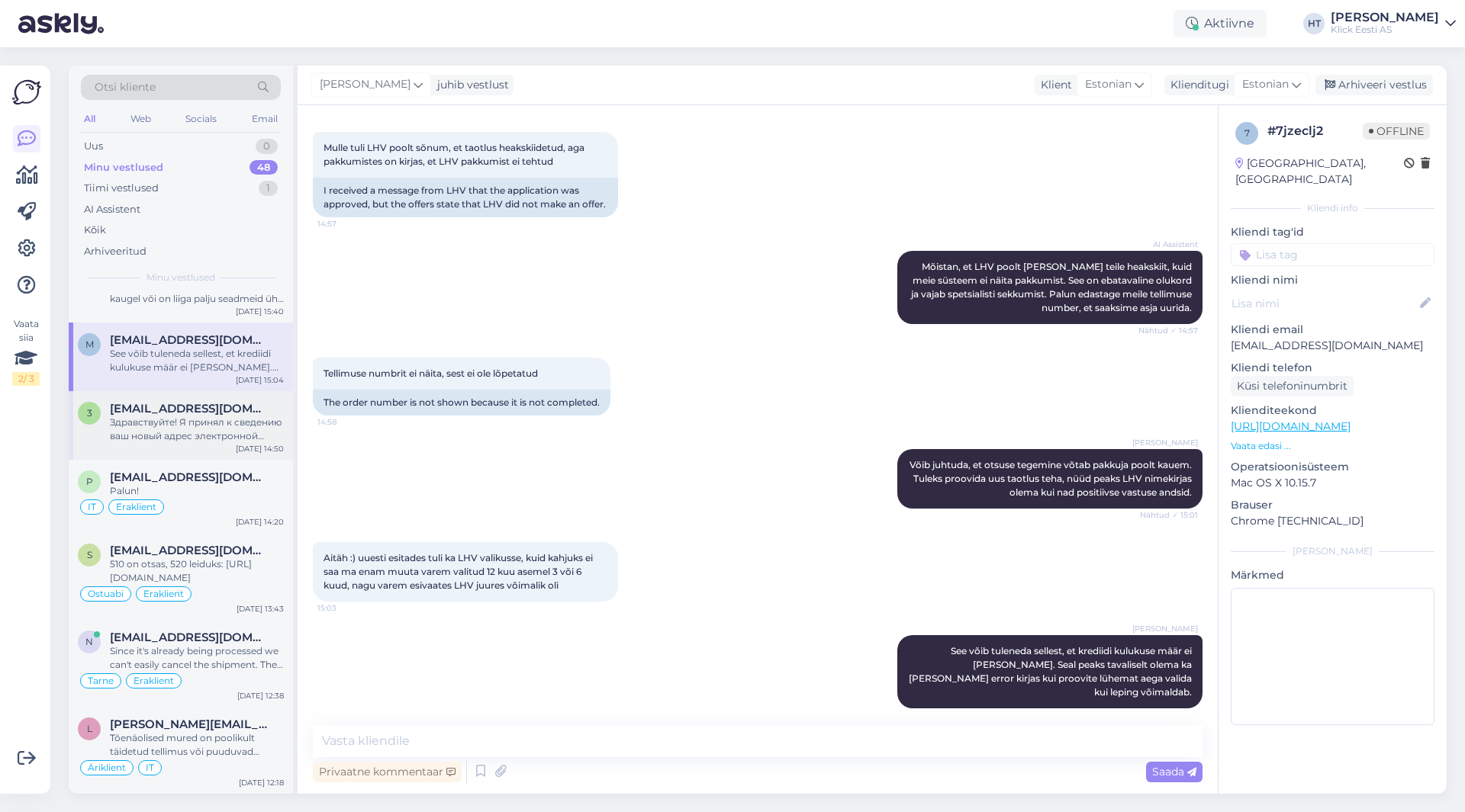
click at [221, 430] on div "Здравствуйте! Я принял к сведению ваш новый адрес электронной почты: [EMAIL_ADD…" at bounding box center [197, 429] width 174 height 27
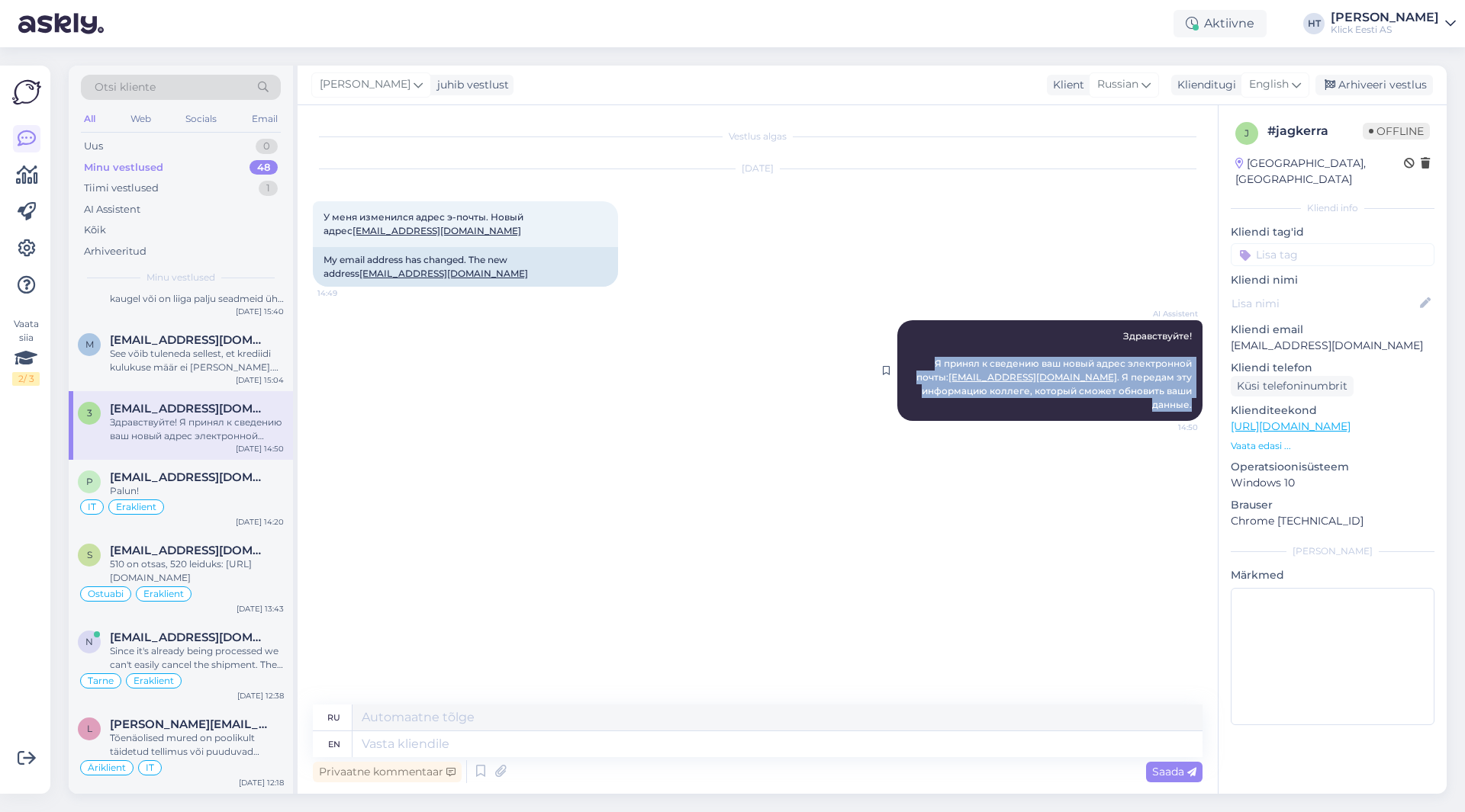
drag, startPoint x: 927, startPoint y: 364, endPoint x: 1195, endPoint y: 403, distance: 270.8
click at [1195, 403] on div "AI Assistent Здравствуйте! Я принял к сведению ваш новый адрес электронной почт…" at bounding box center [1049, 371] width 305 height 101
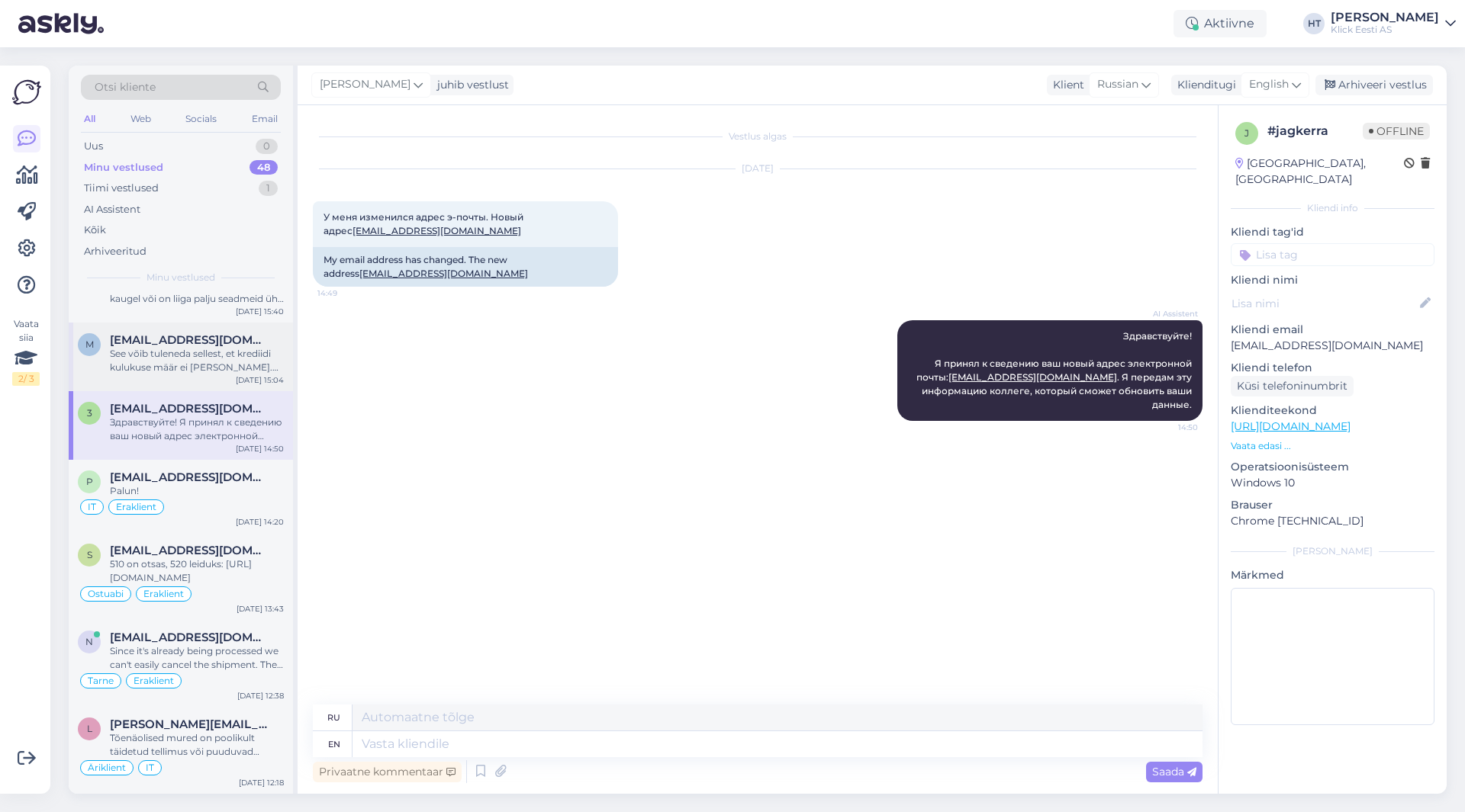
click at [246, 344] on span "[EMAIL_ADDRESS][DOMAIN_NAME]" at bounding box center [190, 340] width 159 height 14
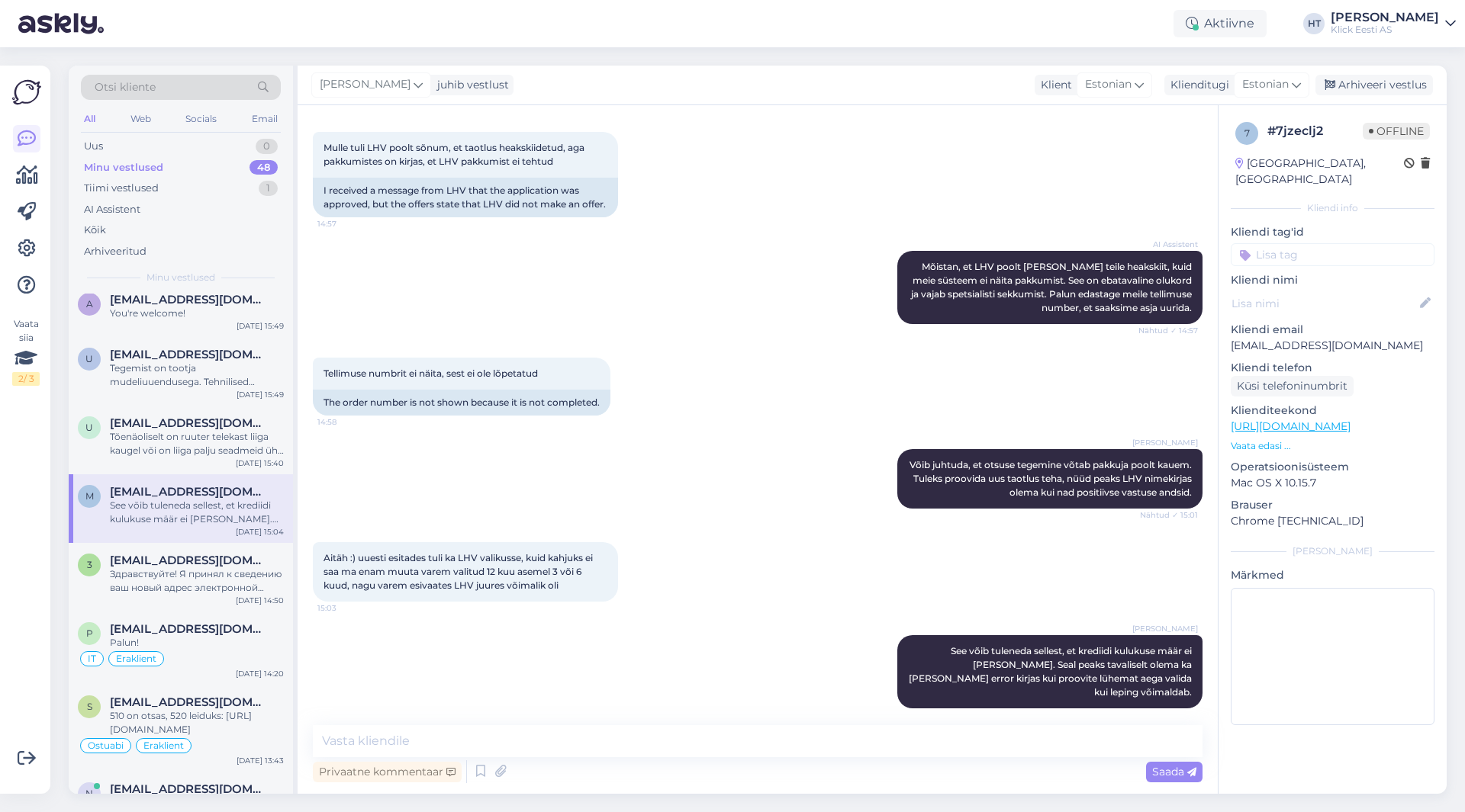
scroll to position [2024, 0]
click at [1322, 243] on input at bounding box center [1332, 254] width 204 height 23
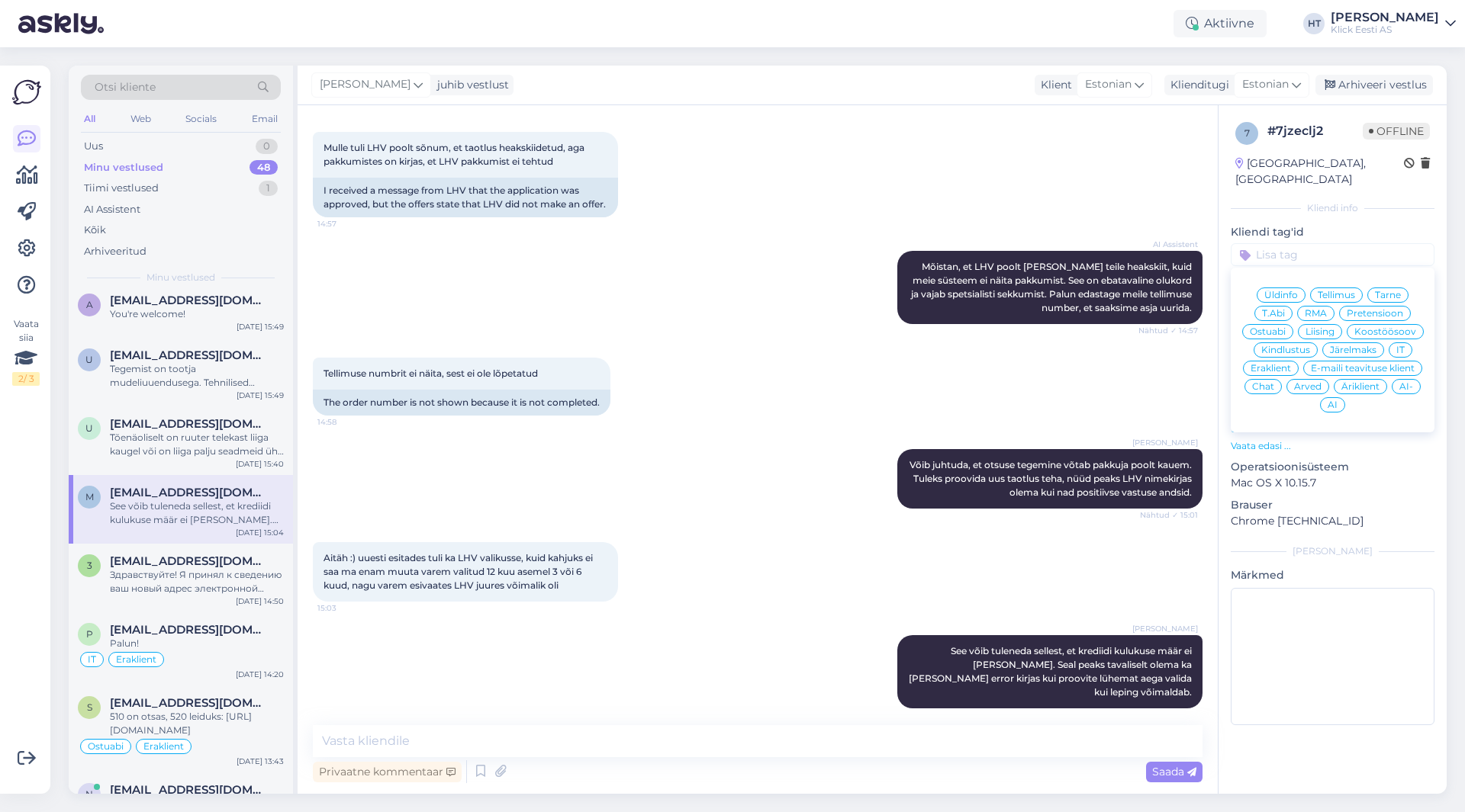
click at [1286, 361] on div "Eraklient" at bounding box center [1271, 368] width 56 height 15
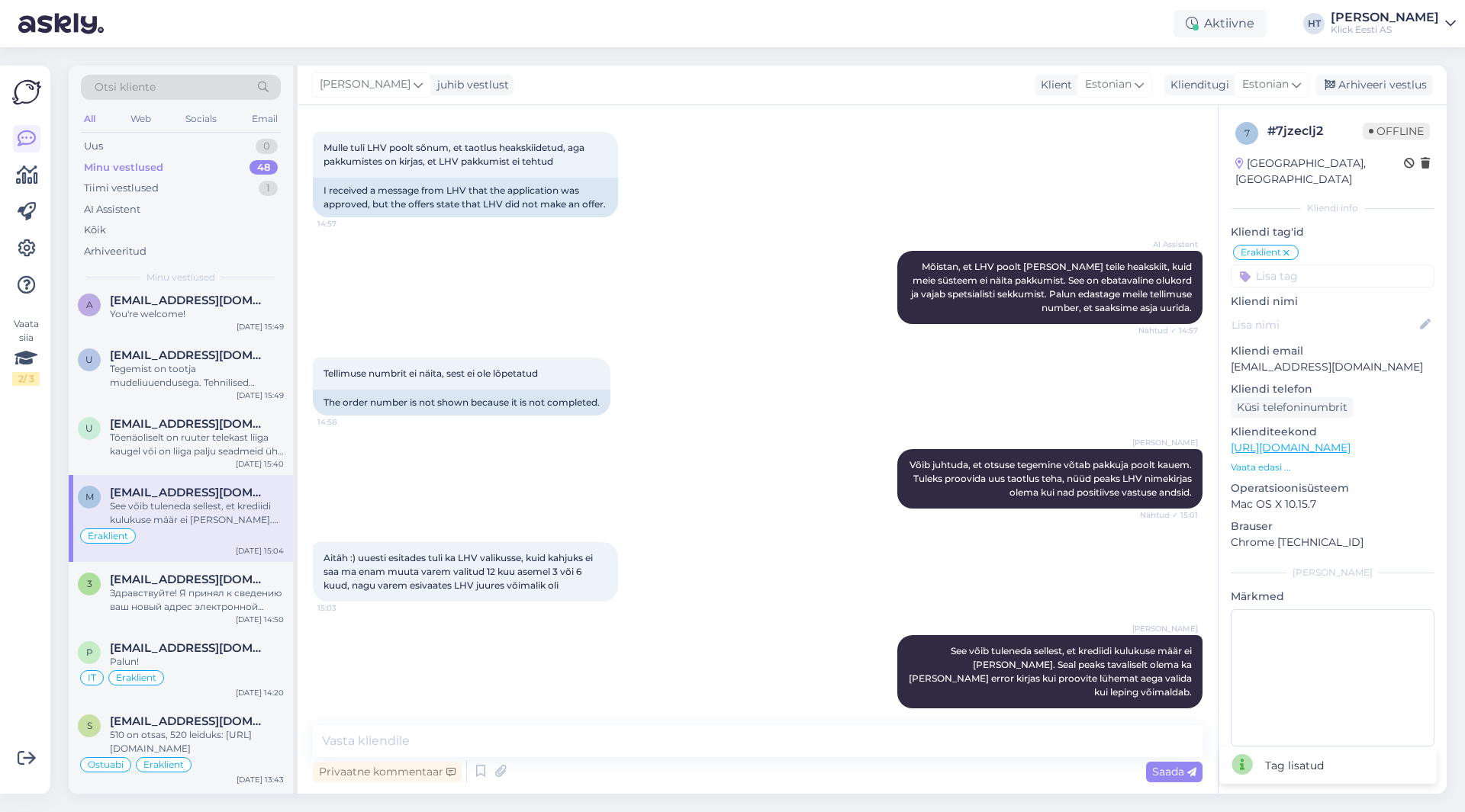
click at [1311, 270] on input at bounding box center [1332, 276] width 204 height 23
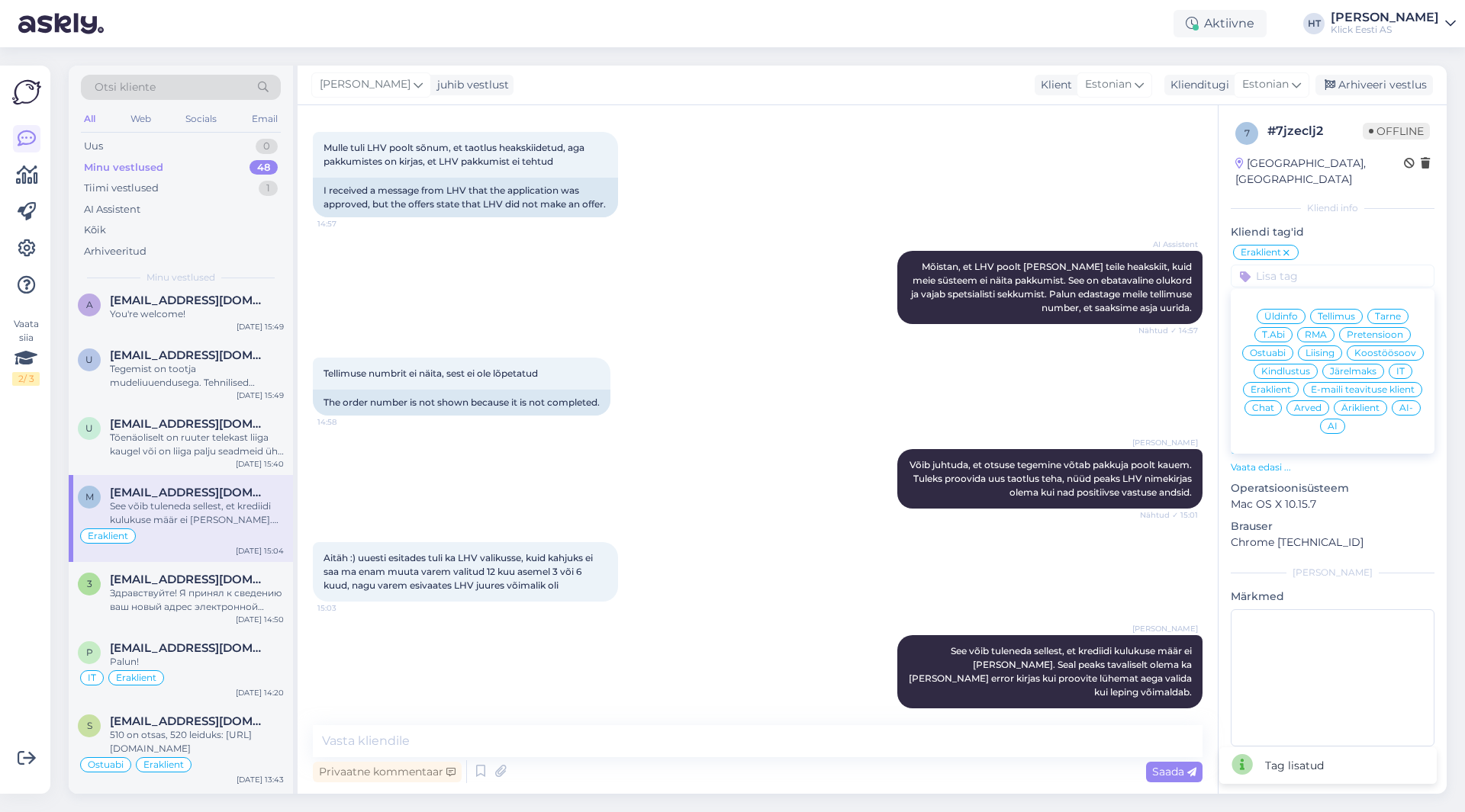
click at [1357, 367] on span "Järelmaks" at bounding box center [1352, 371] width 46 height 9
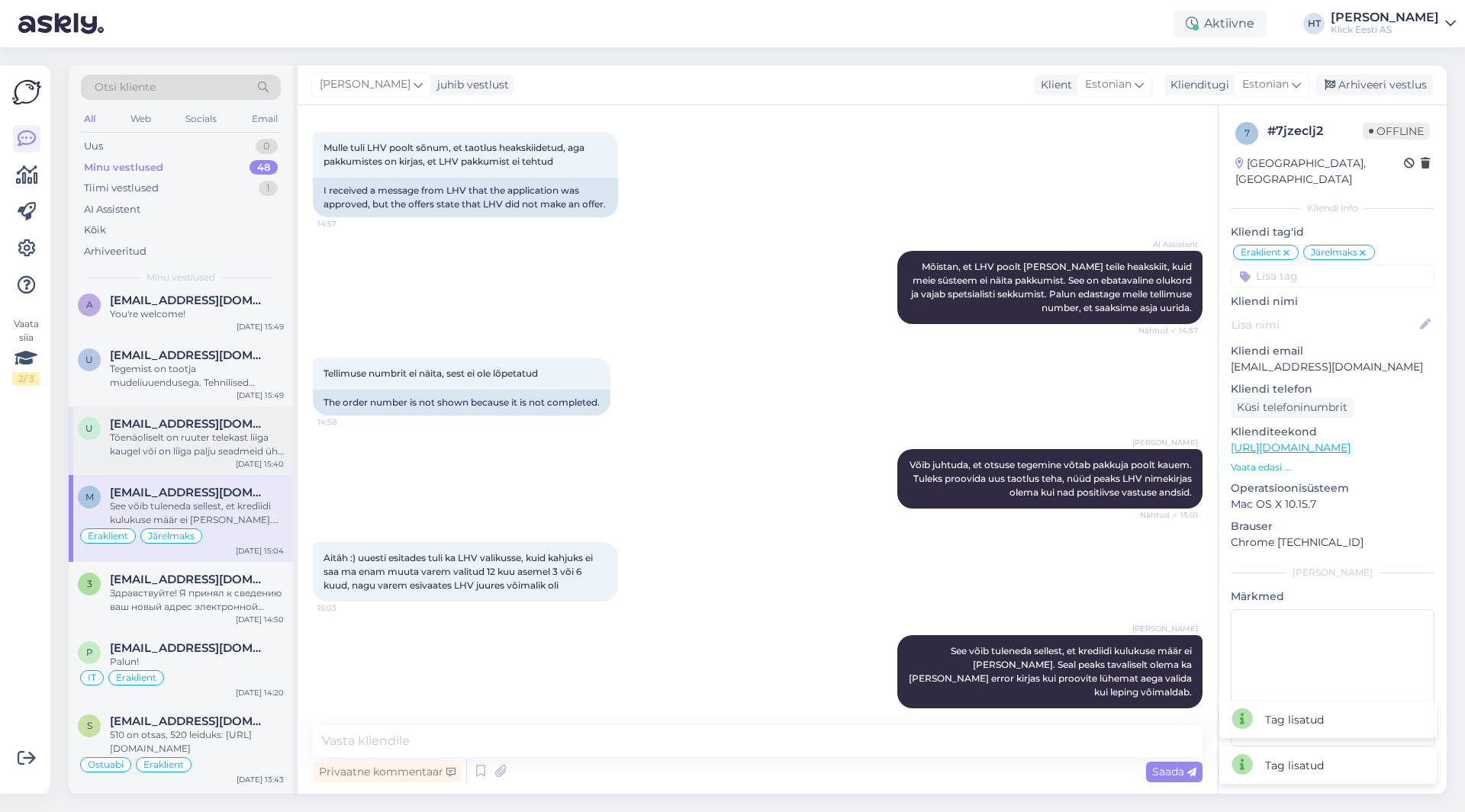
click at [164, 455] on div "Tõenäoliselt on ruuter telekast liiga kaugel või on liiga palju seadmeid ühe ru…" at bounding box center [197, 444] width 174 height 27
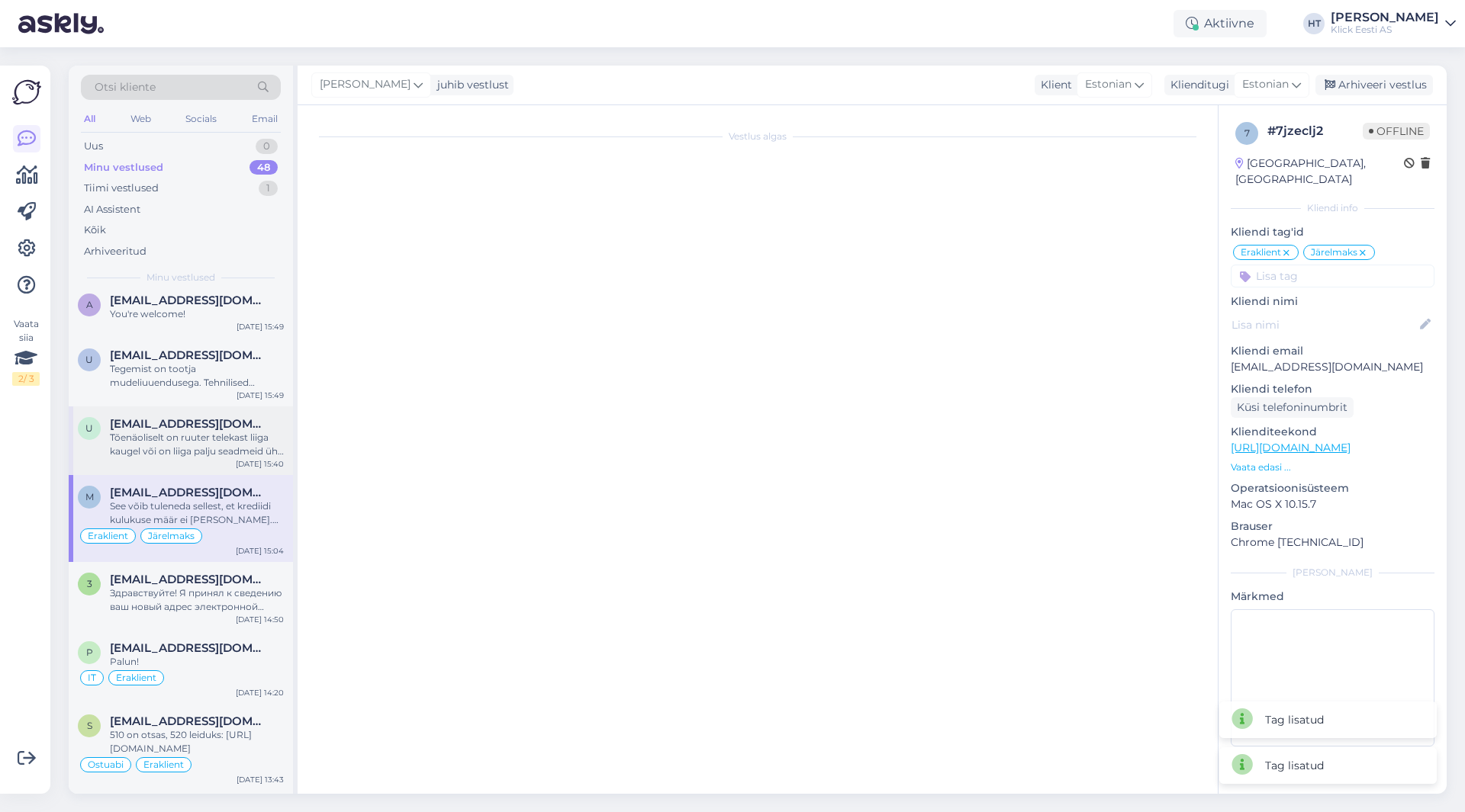
scroll to position [0, 0]
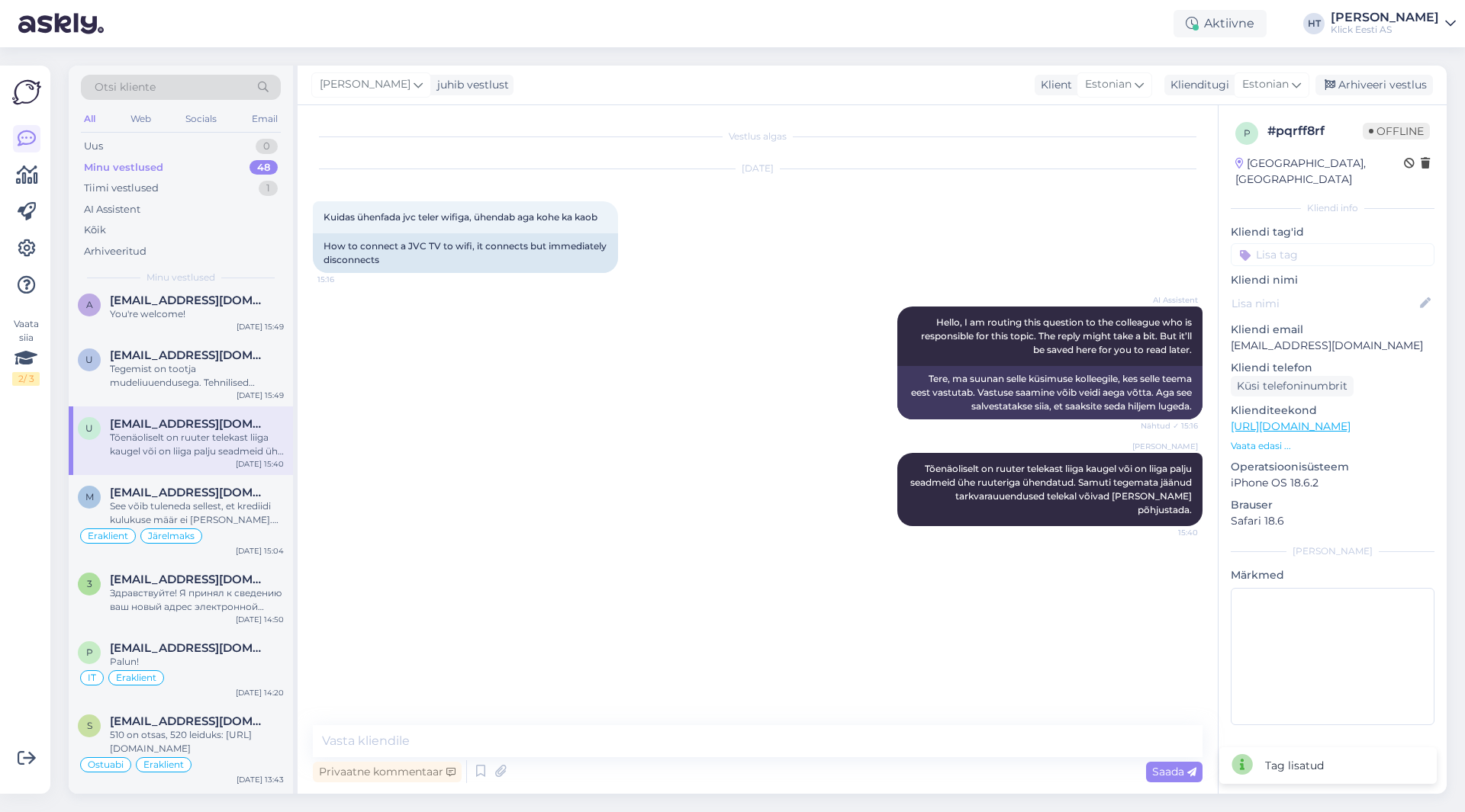
click at [1338, 245] on input at bounding box center [1332, 254] width 204 height 23
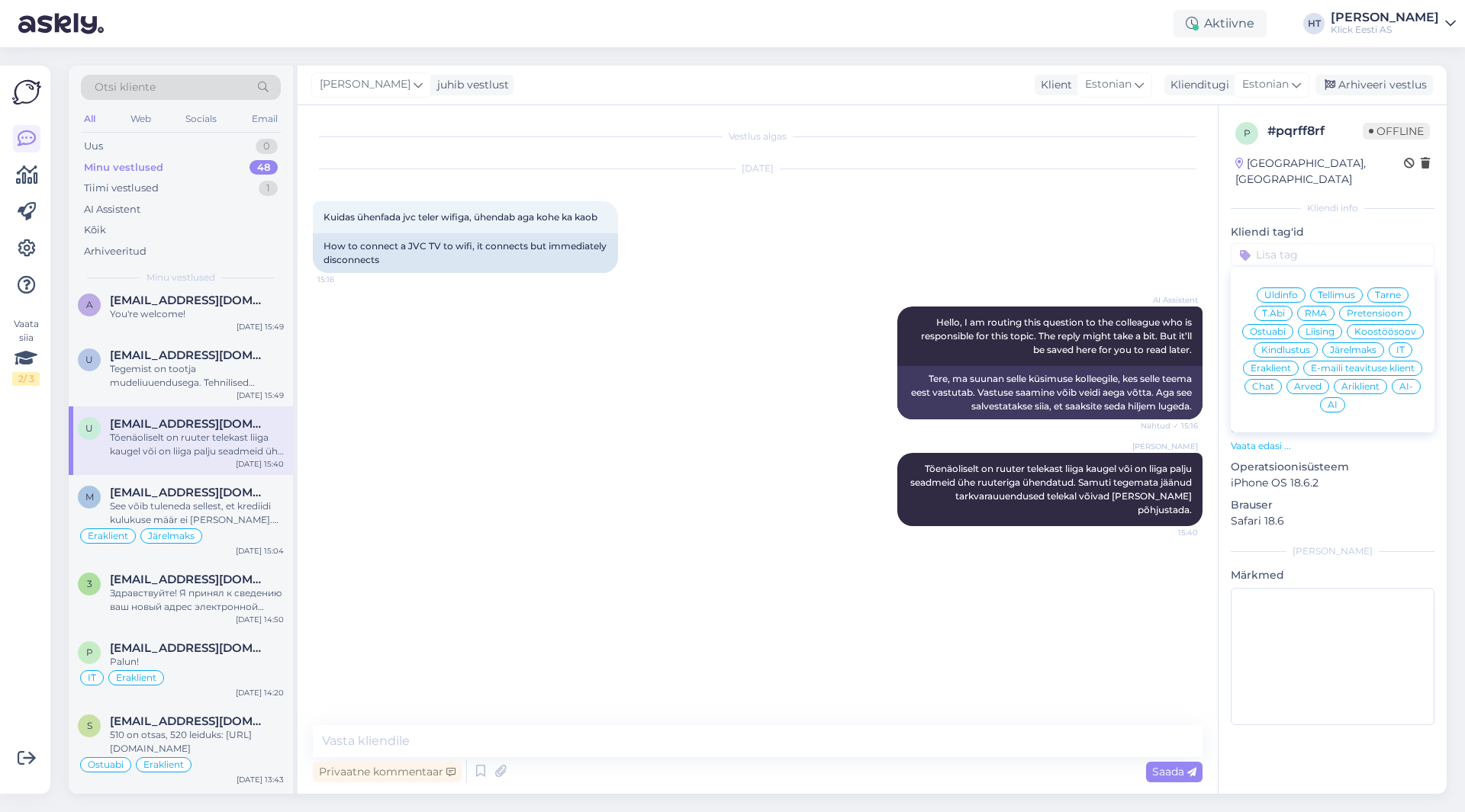
click at [1289, 306] on div "T.Abi" at bounding box center [1274, 313] width 38 height 15
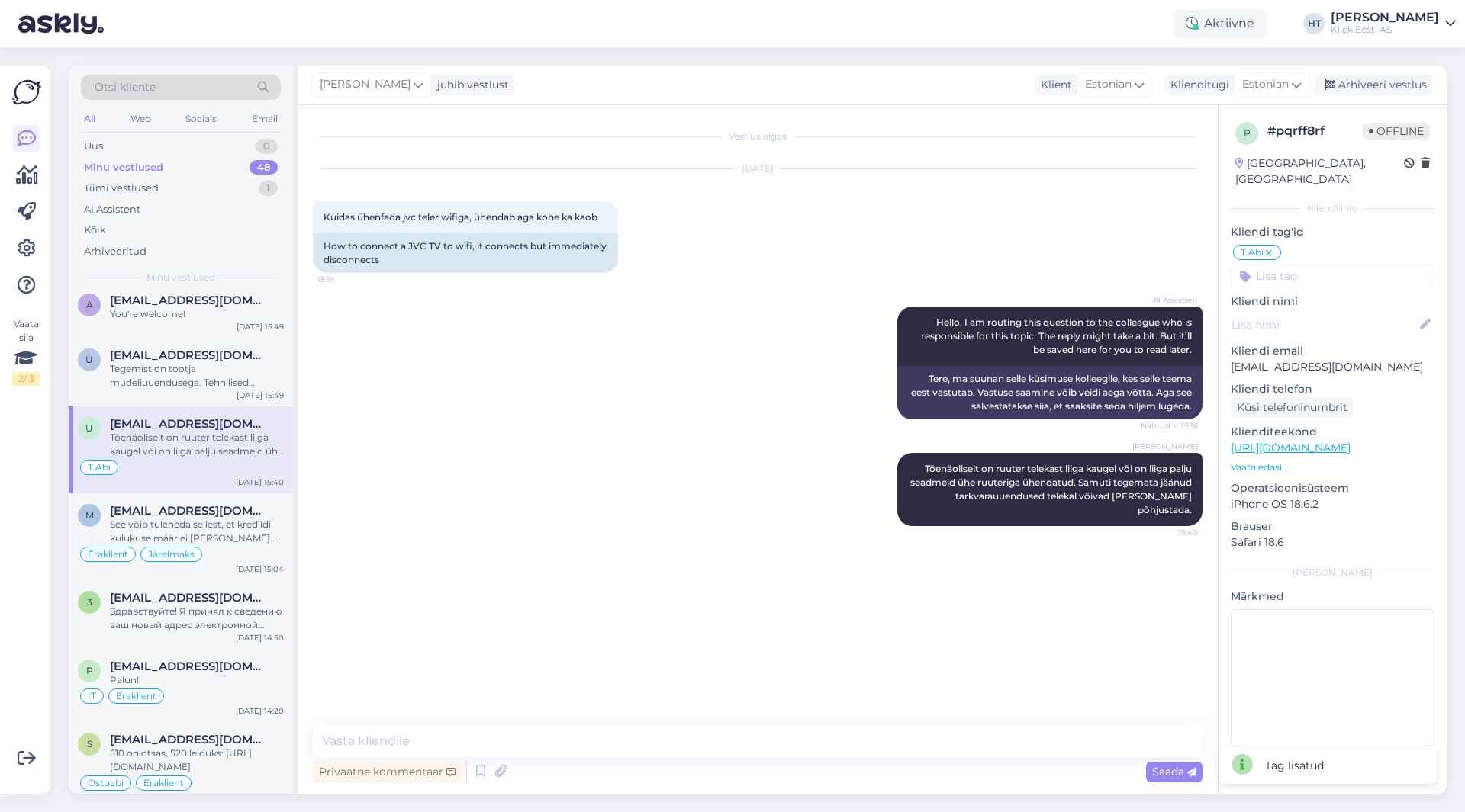
click at [1316, 248] on div "T.Abi Üldinfo Tellimus Tarne T.Abi RMA Pretensioon Ostuabi Liising Koostöösoov …" at bounding box center [1332, 265] width 204 height 45
click at [1316, 265] on input at bounding box center [1332, 276] width 204 height 23
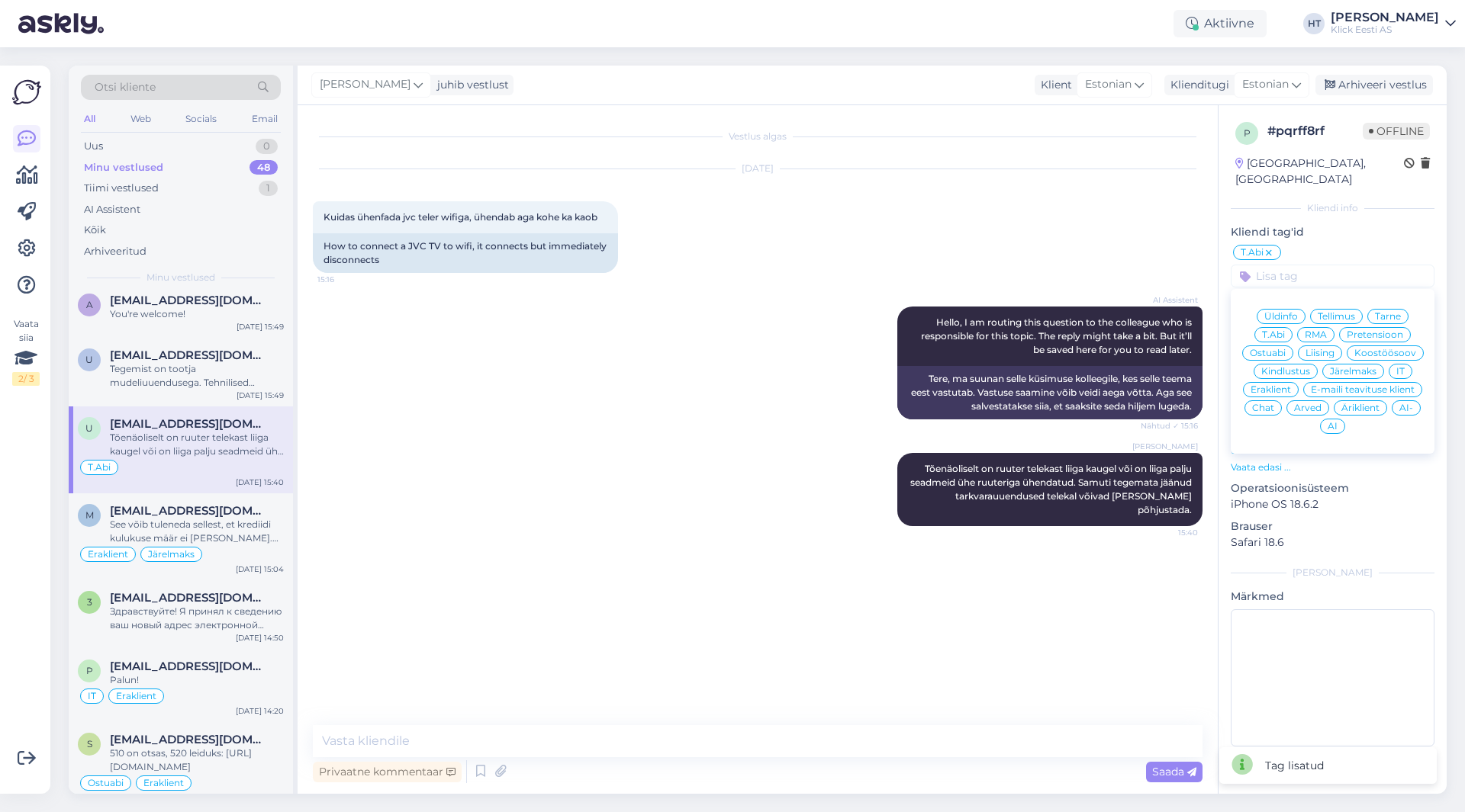
click at [1273, 385] on span "Eraklient" at bounding box center [1270, 390] width 40 height 9
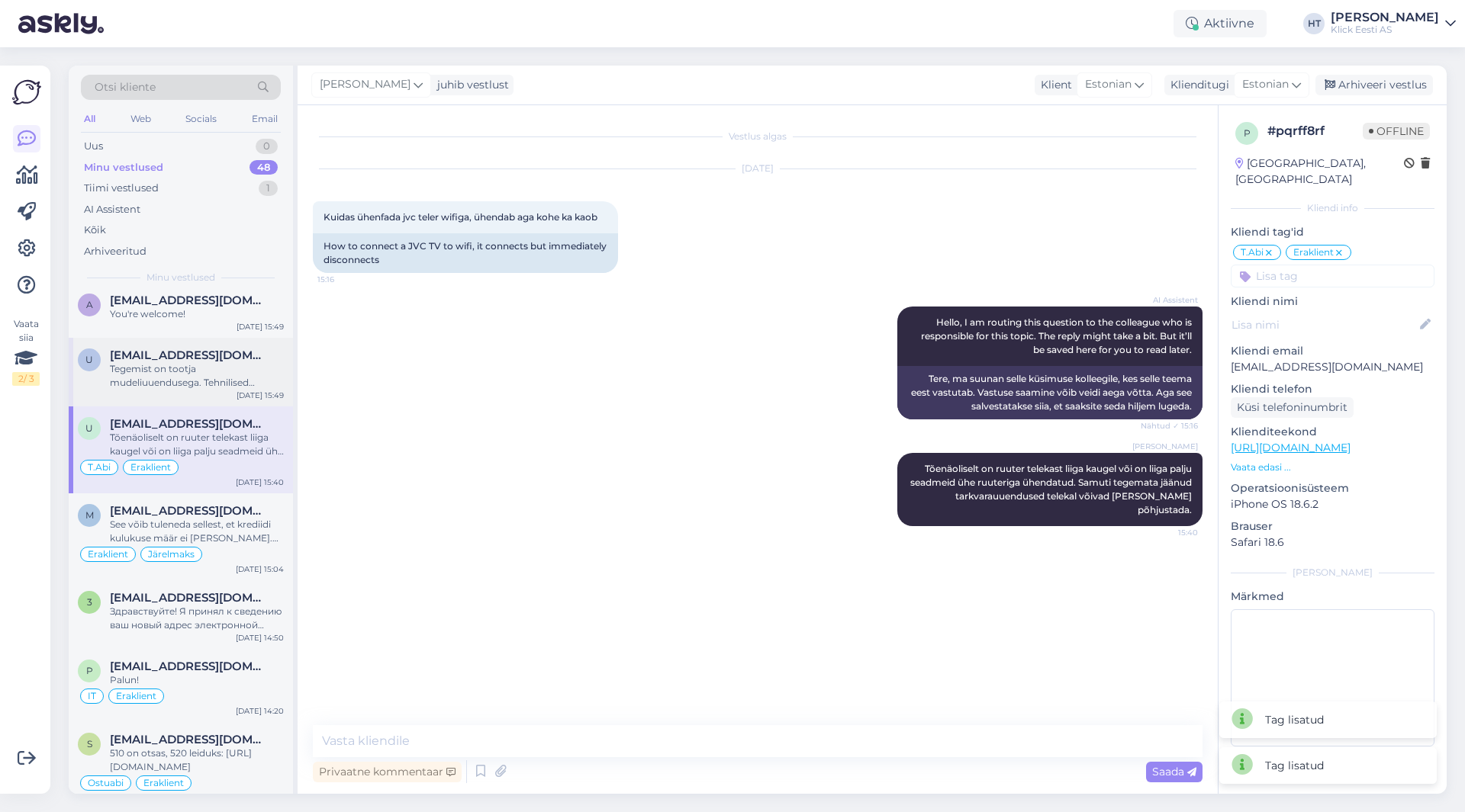
click at [222, 368] on div "Tegemist on tootja mudeliuuendusega. Tehnilised andmed, nagu sisemälu, ei muutu." at bounding box center [197, 376] width 174 height 27
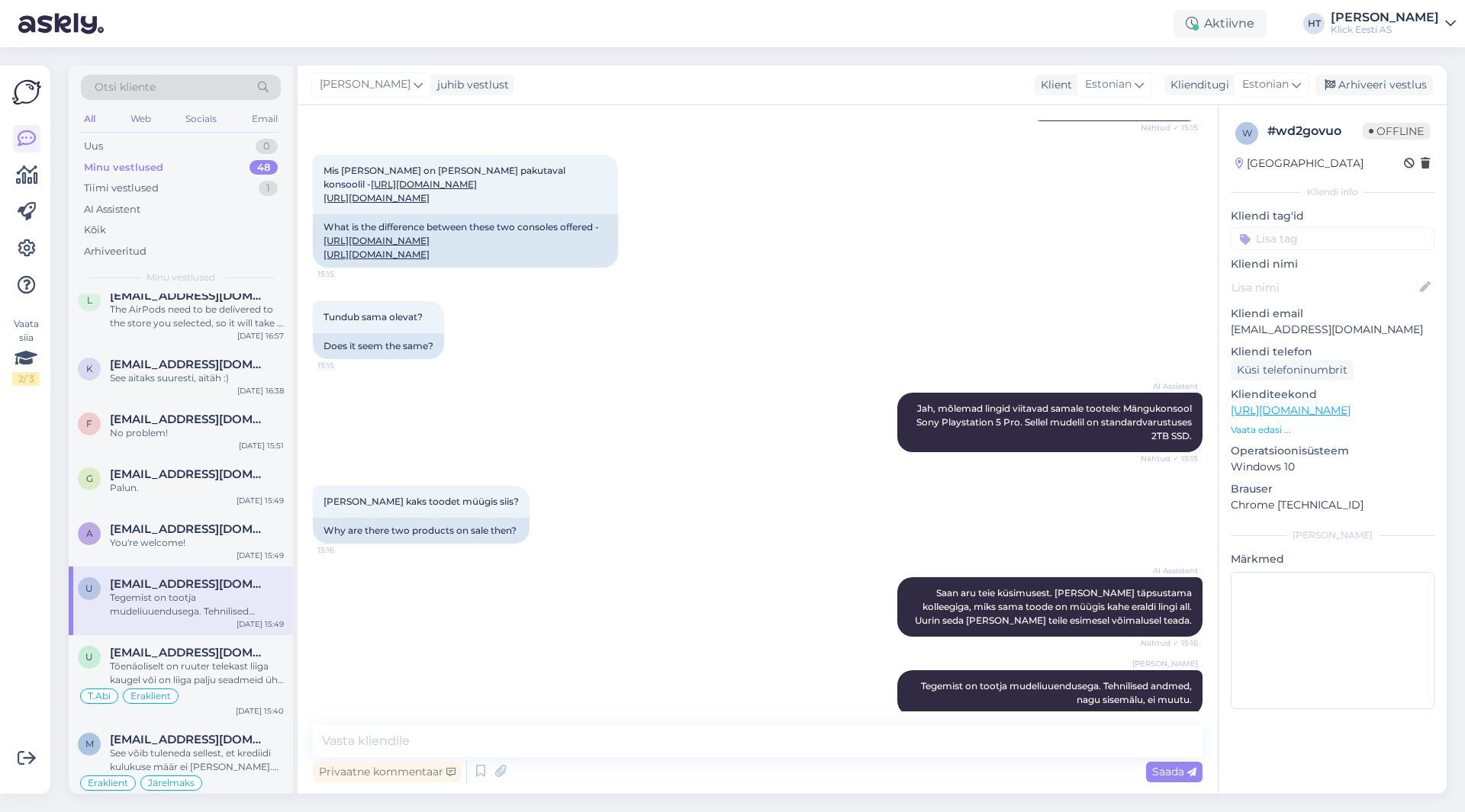
scroll to position [280, 0]
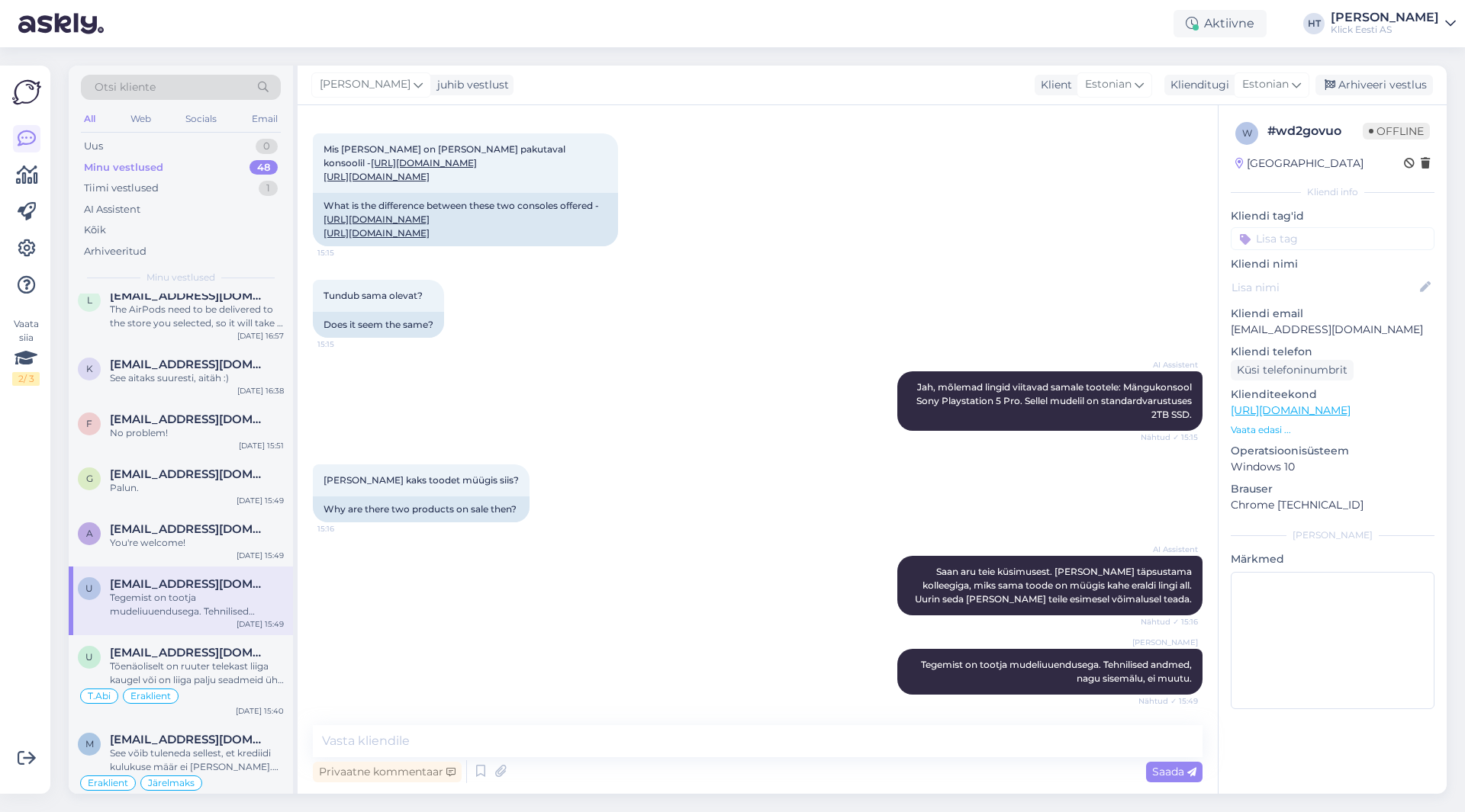
click at [1310, 250] on div "w # wd2govuo Offline [GEOGRAPHIC_DATA] Kliendi info Kliendi tag'id Üldinfo Tell…" at bounding box center [1332, 418] width 228 height 627
click at [1314, 246] on input at bounding box center [1332, 239] width 204 height 23
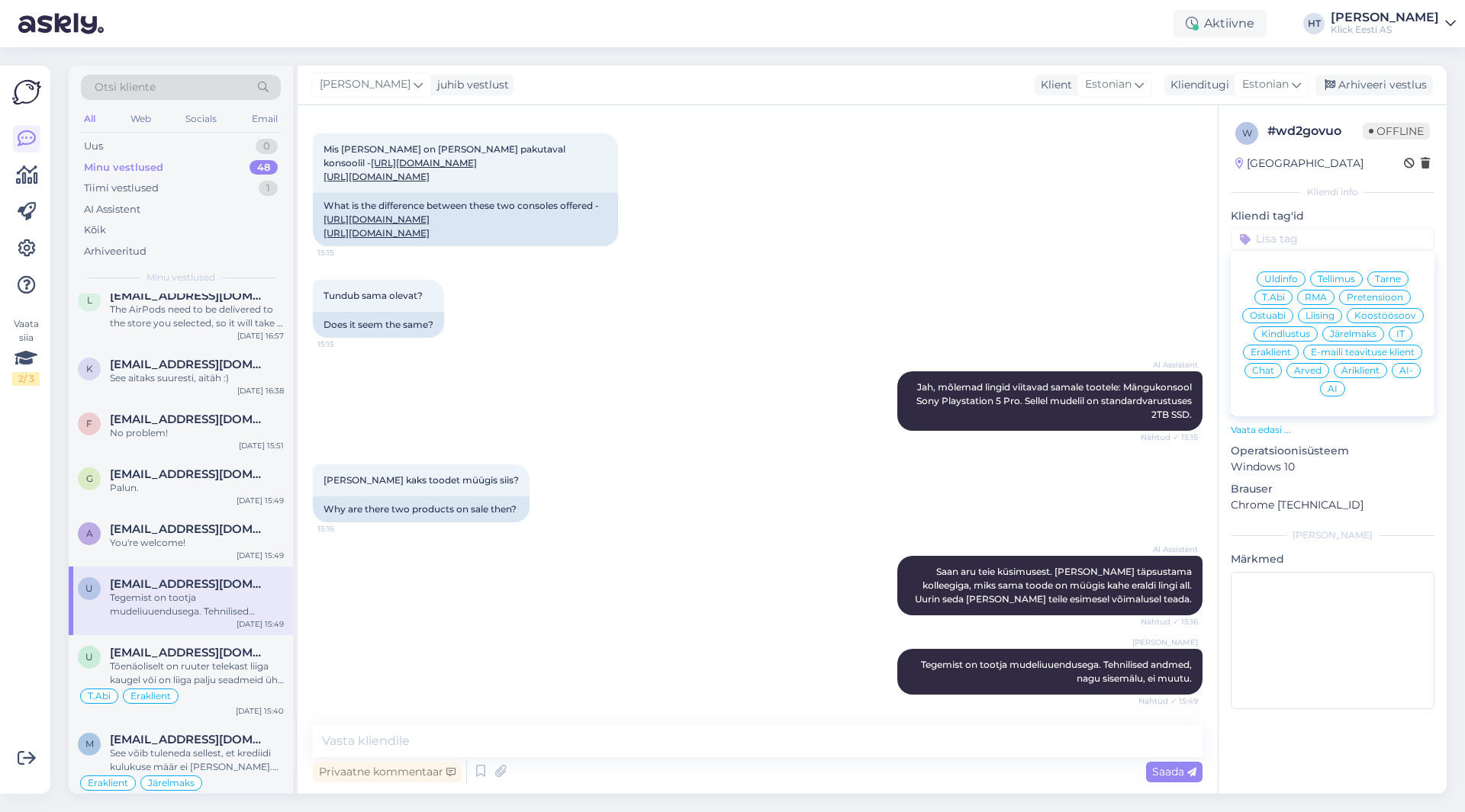
click at [1274, 319] on span "Ostuabi" at bounding box center [1267, 316] width 36 height 9
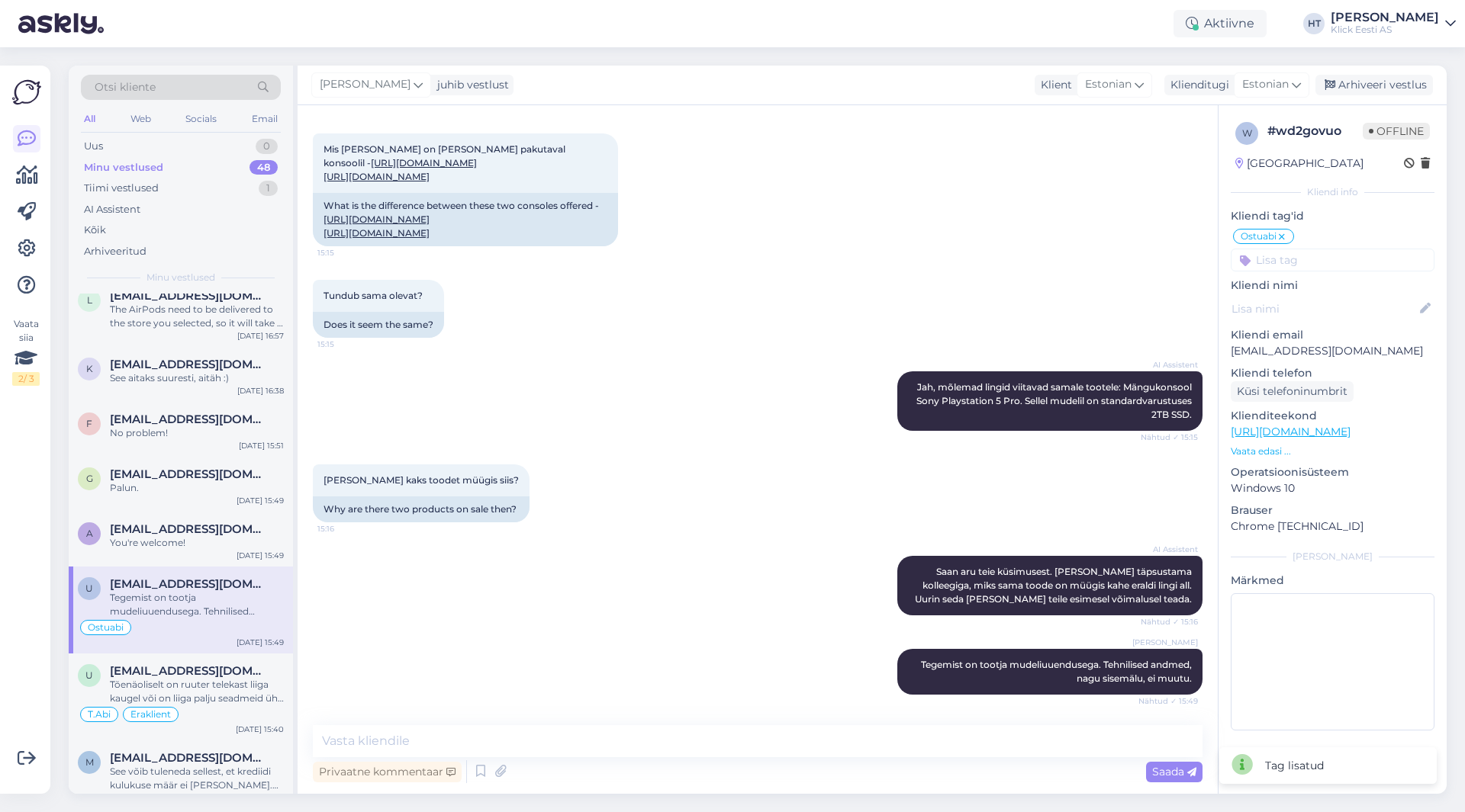
click at [1318, 254] on input at bounding box center [1332, 260] width 204 height 23
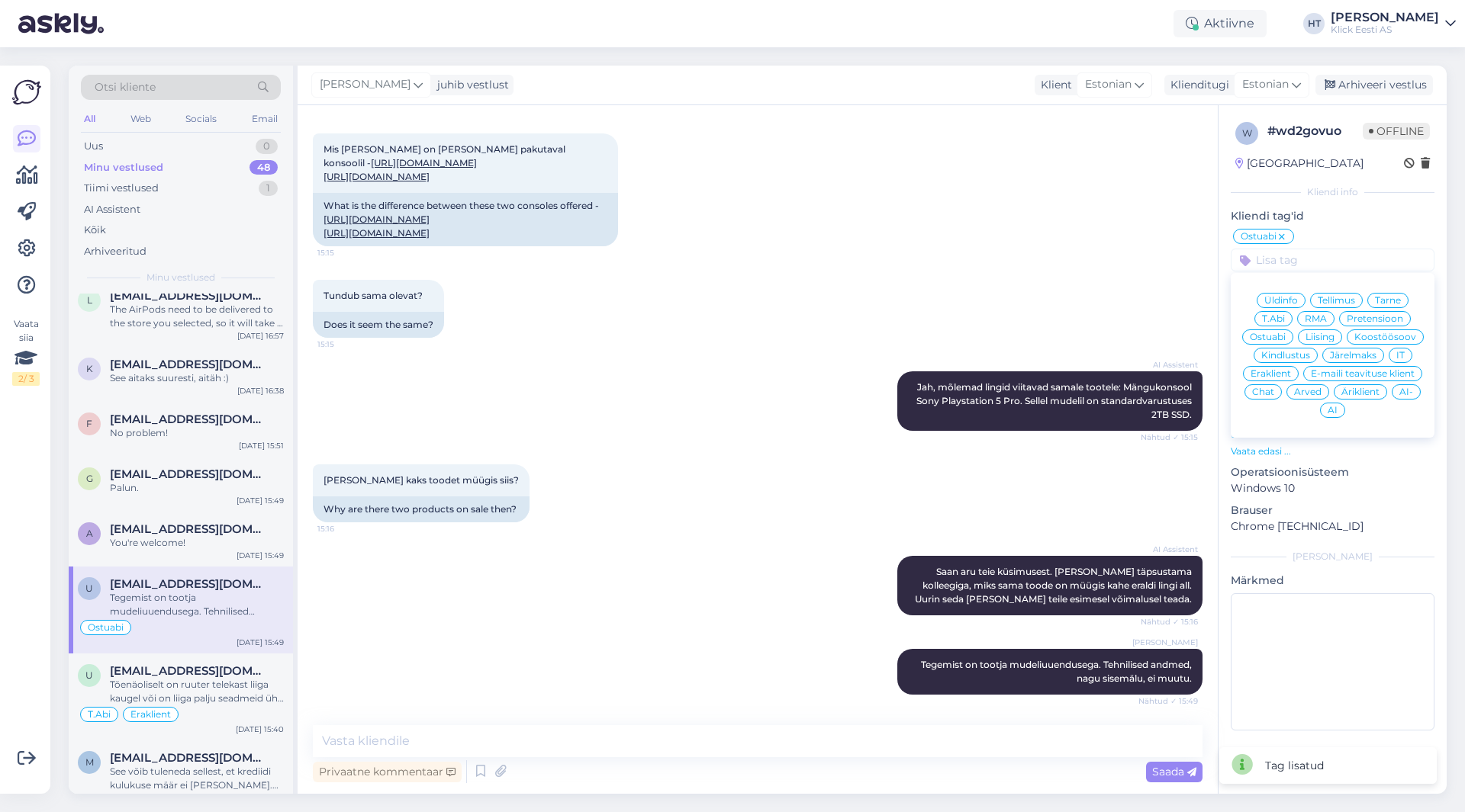
click at [1272, 370] on span "Eraklient" at bounding box center [1270, 373] width 40 height 9
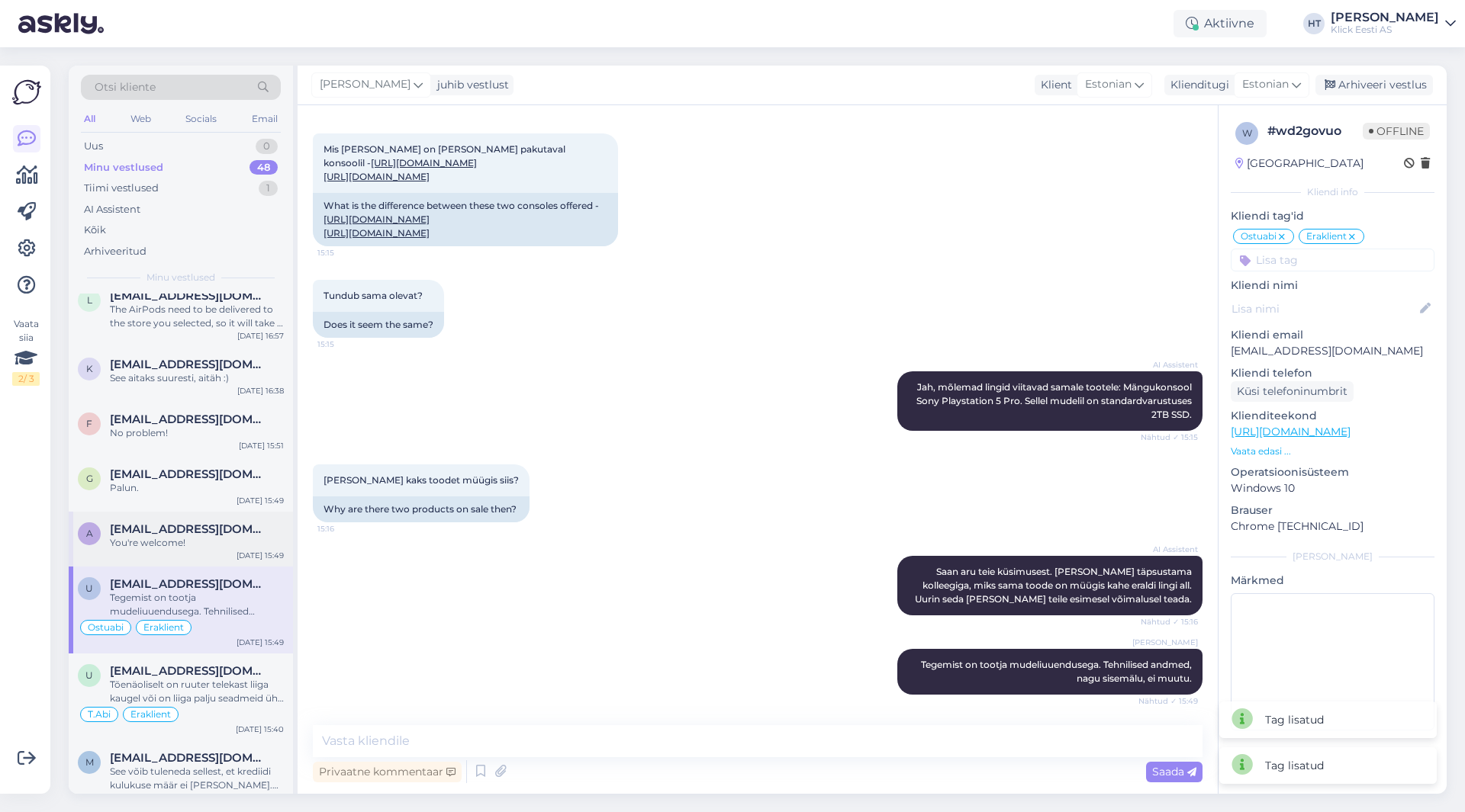
click at [148, 524] on span "[EMAIL_ADDRESS][DOMAIN_NAME]" at bounding box center [190, 530] width 159 height 14
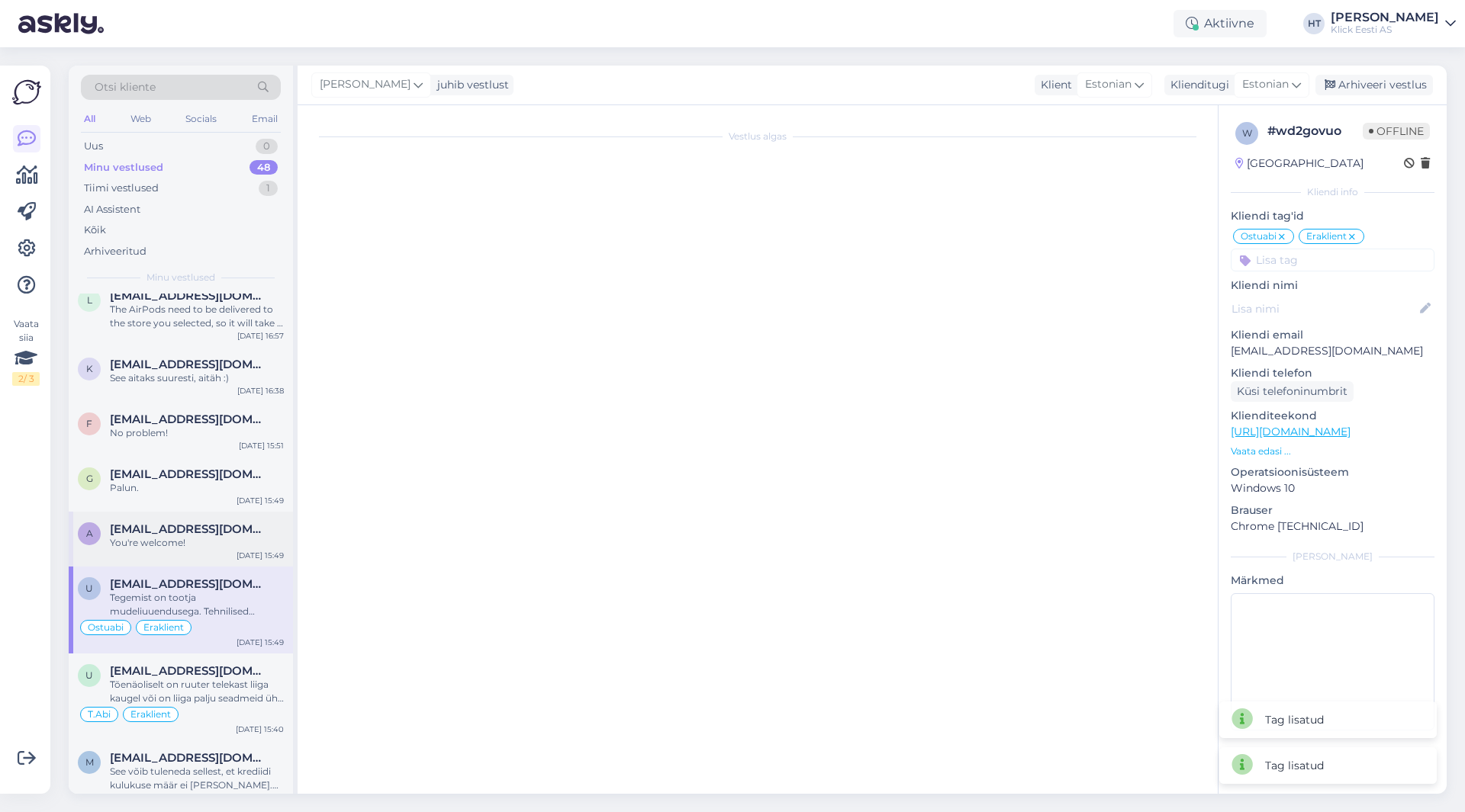
scroll to position [1683, 0]
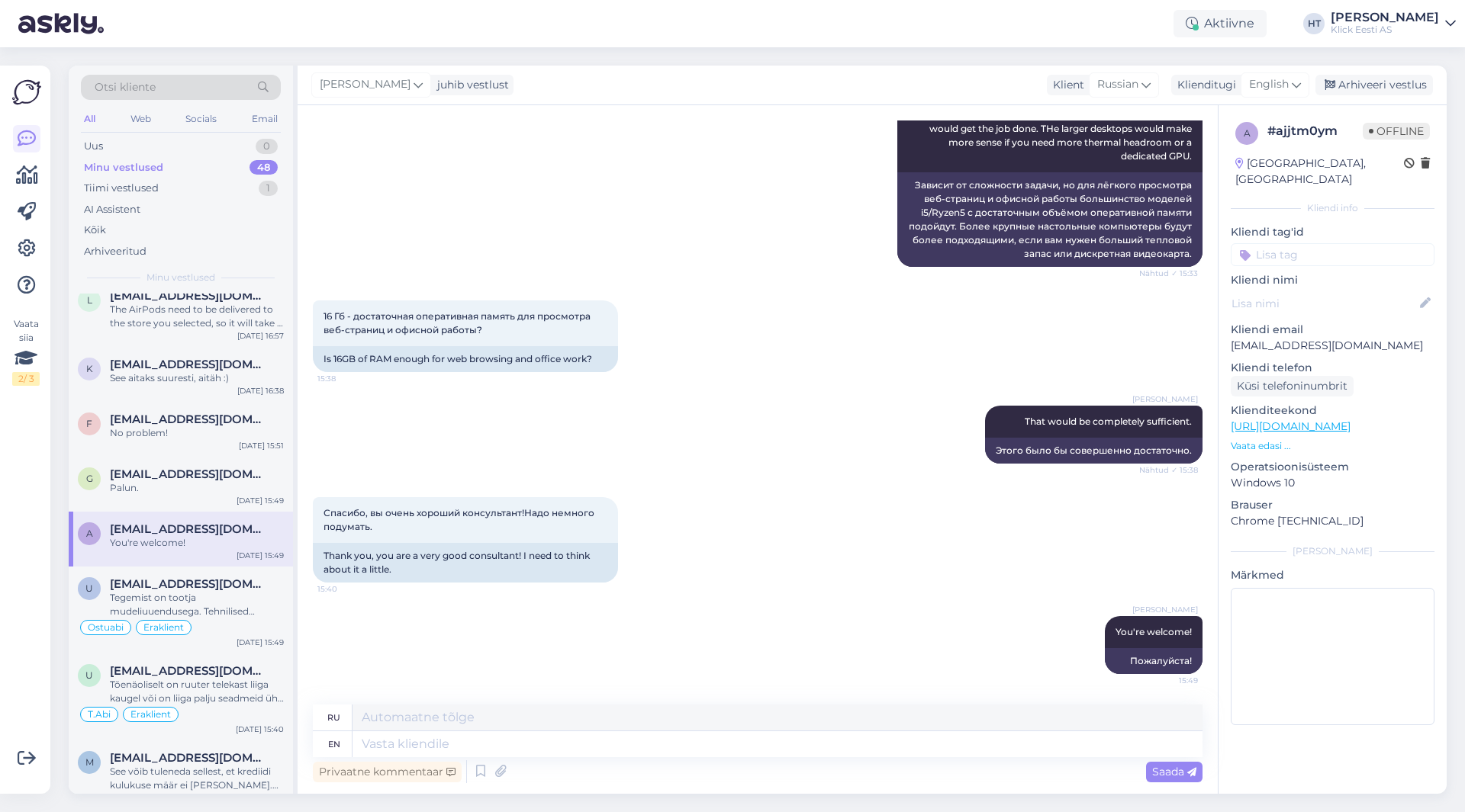
click at [1330, 243] on input at bounding box center [1332, 254] width 204 height 23
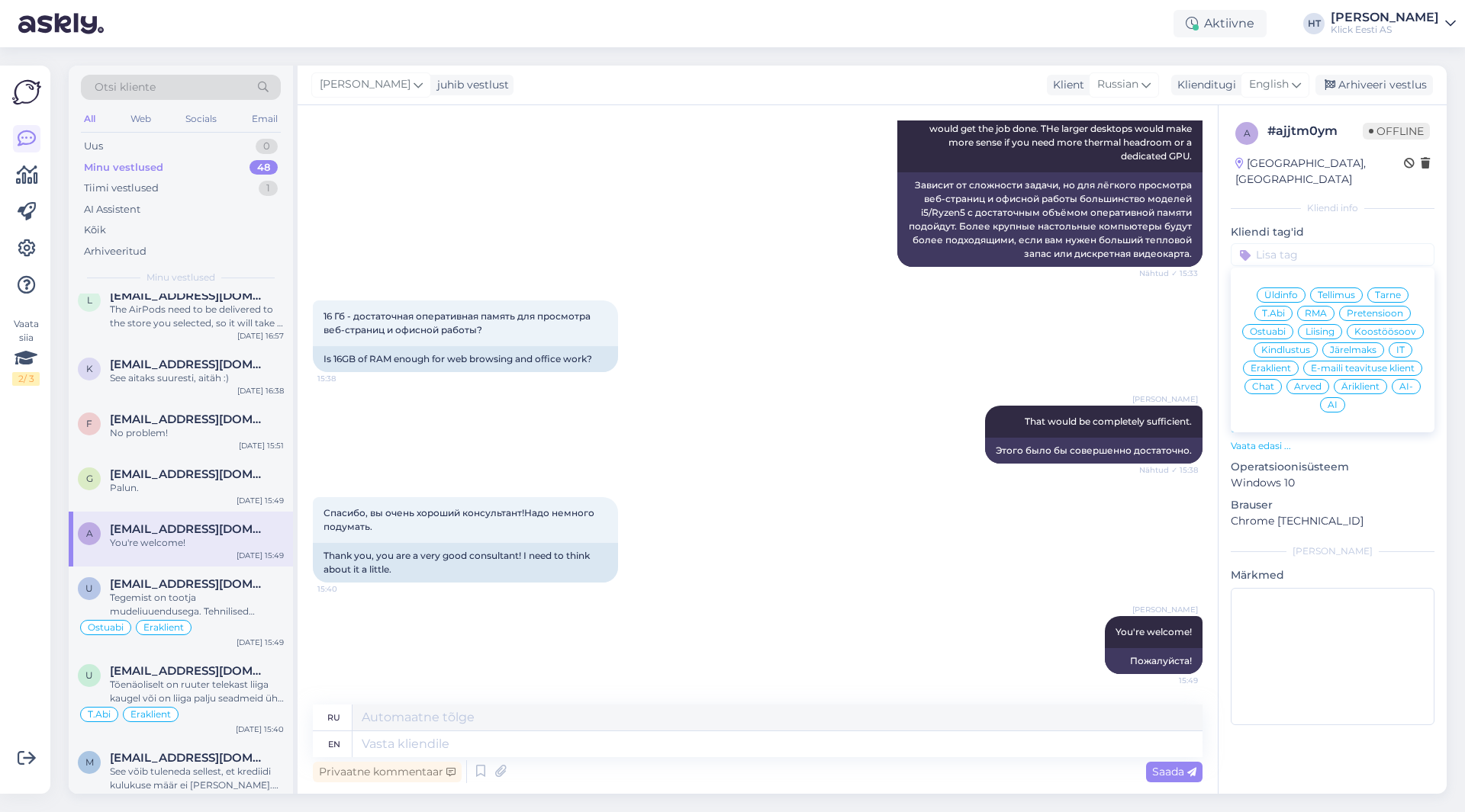
click at [1279, 324] on div "Ostuabi" at bounding box center [1267, 331] width 51 height 15
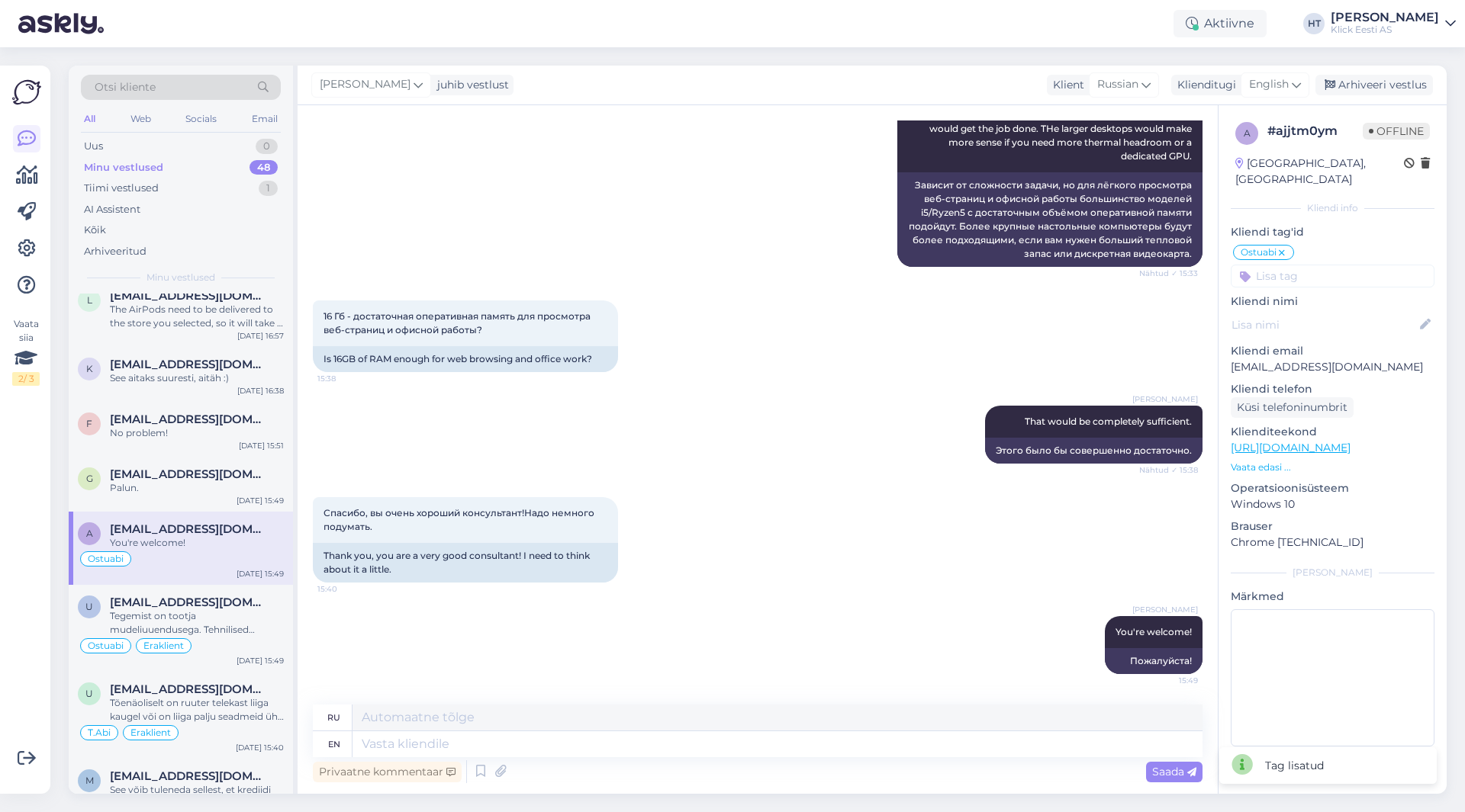
click at [1319, 267] on input at bounding box center [1332, 276] width 204 height 23
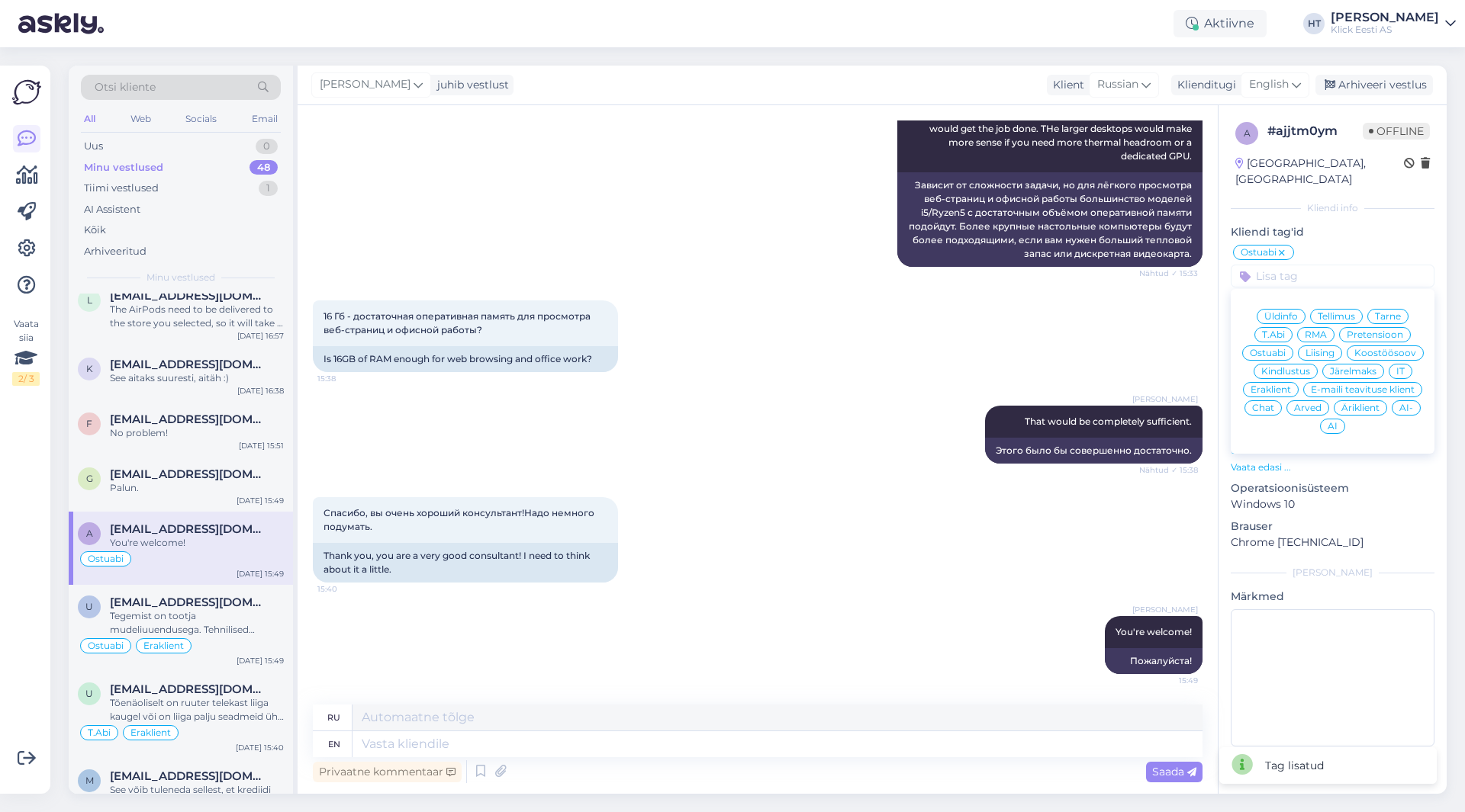
click at [1364, 404] on span "Äriklient" at bounding box center [1360, 408] width 38 height 9
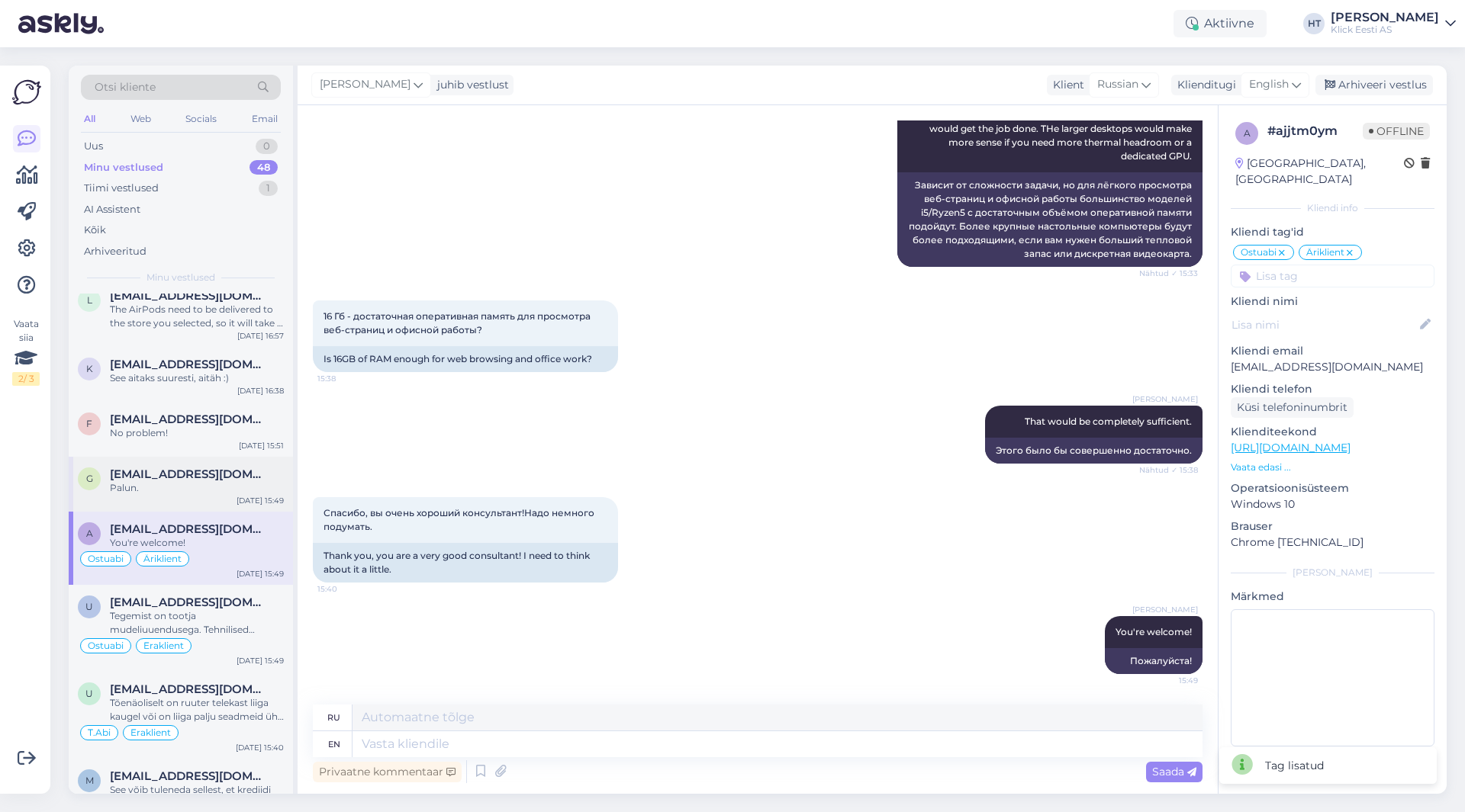
click at [178, 478] on span "[EMAIL_ADDRESS][DOMAIN_NAME]" at bounding box center [190, 475] width 159 height 14
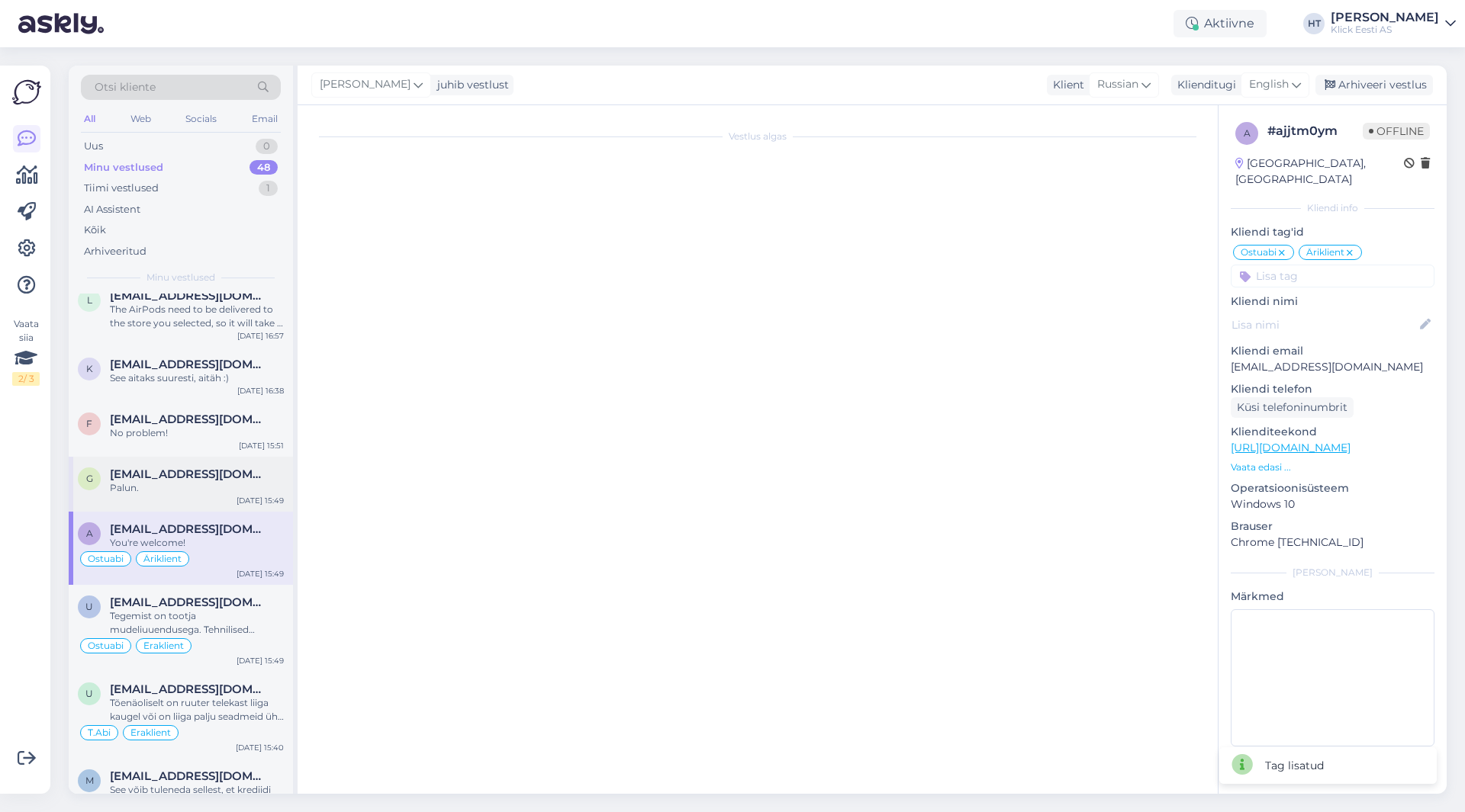
scroll to position [0, 0]
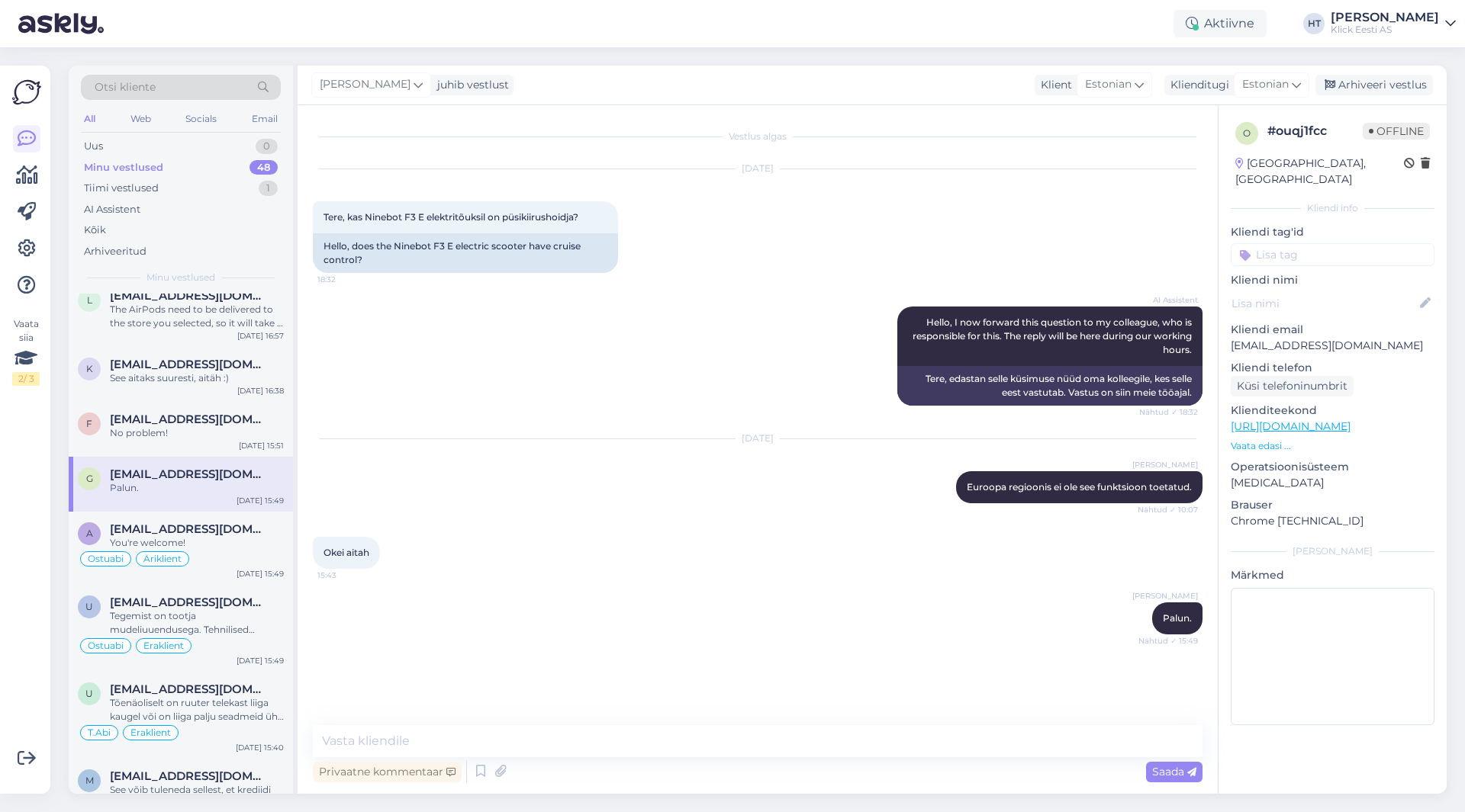
click at [1312, 243] on input at bounding box center [1332, 254] width 204 height 23
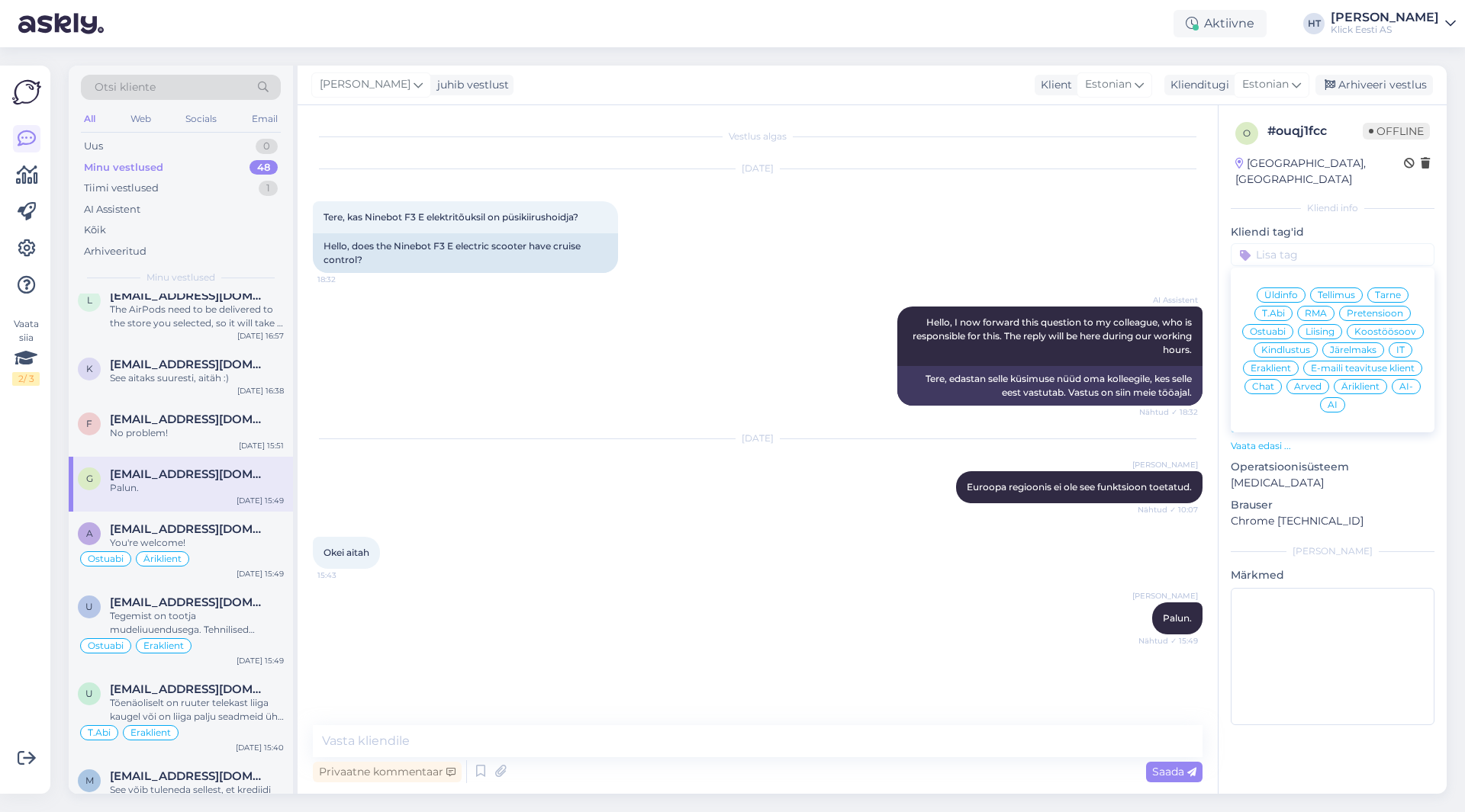
click at [1275, 324] on div "Ostuabi" at bounding box center [1267, 331] width 51 height 15
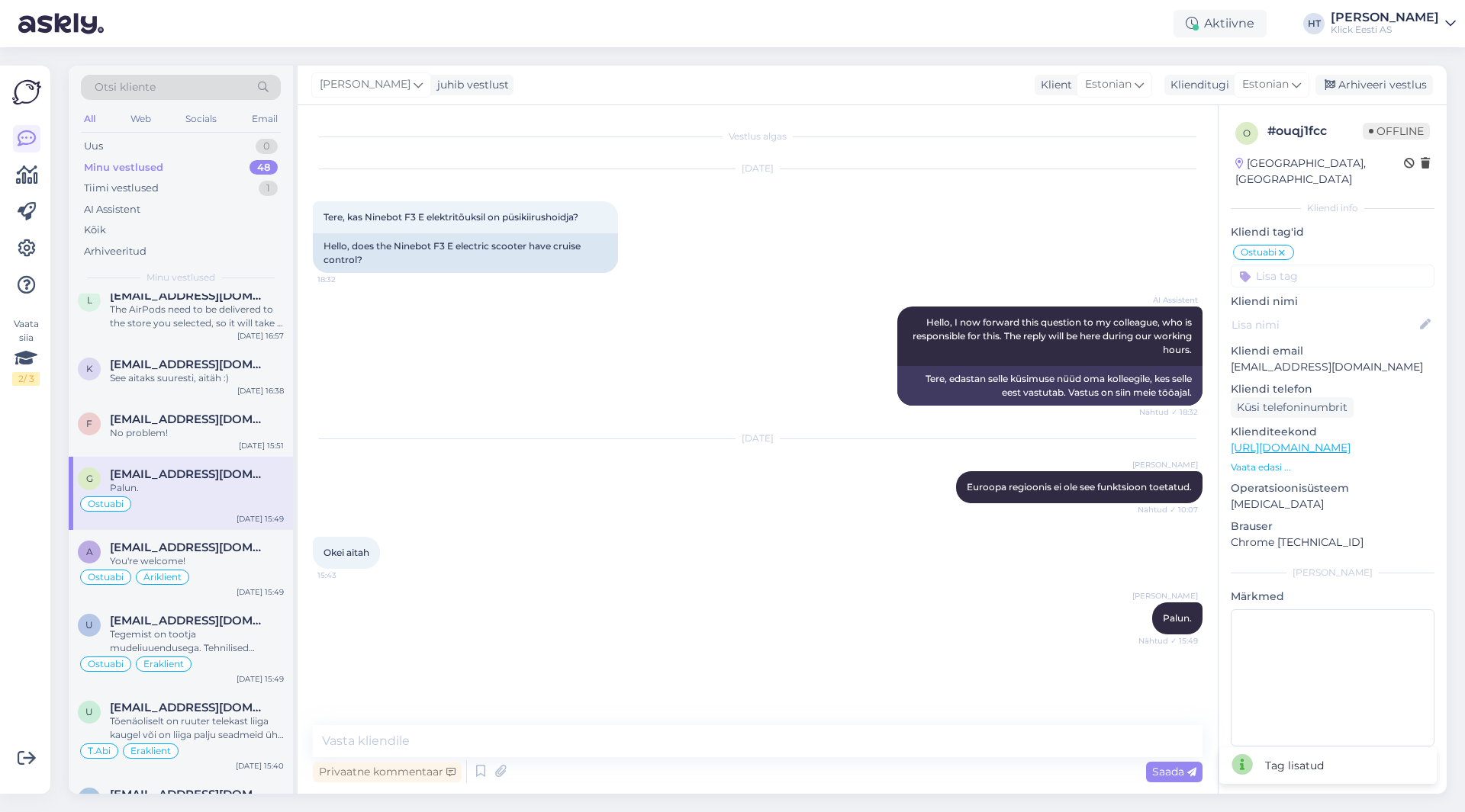
click at [1326, 265] on input at bounding box center [1332, 276] width 204 height 23
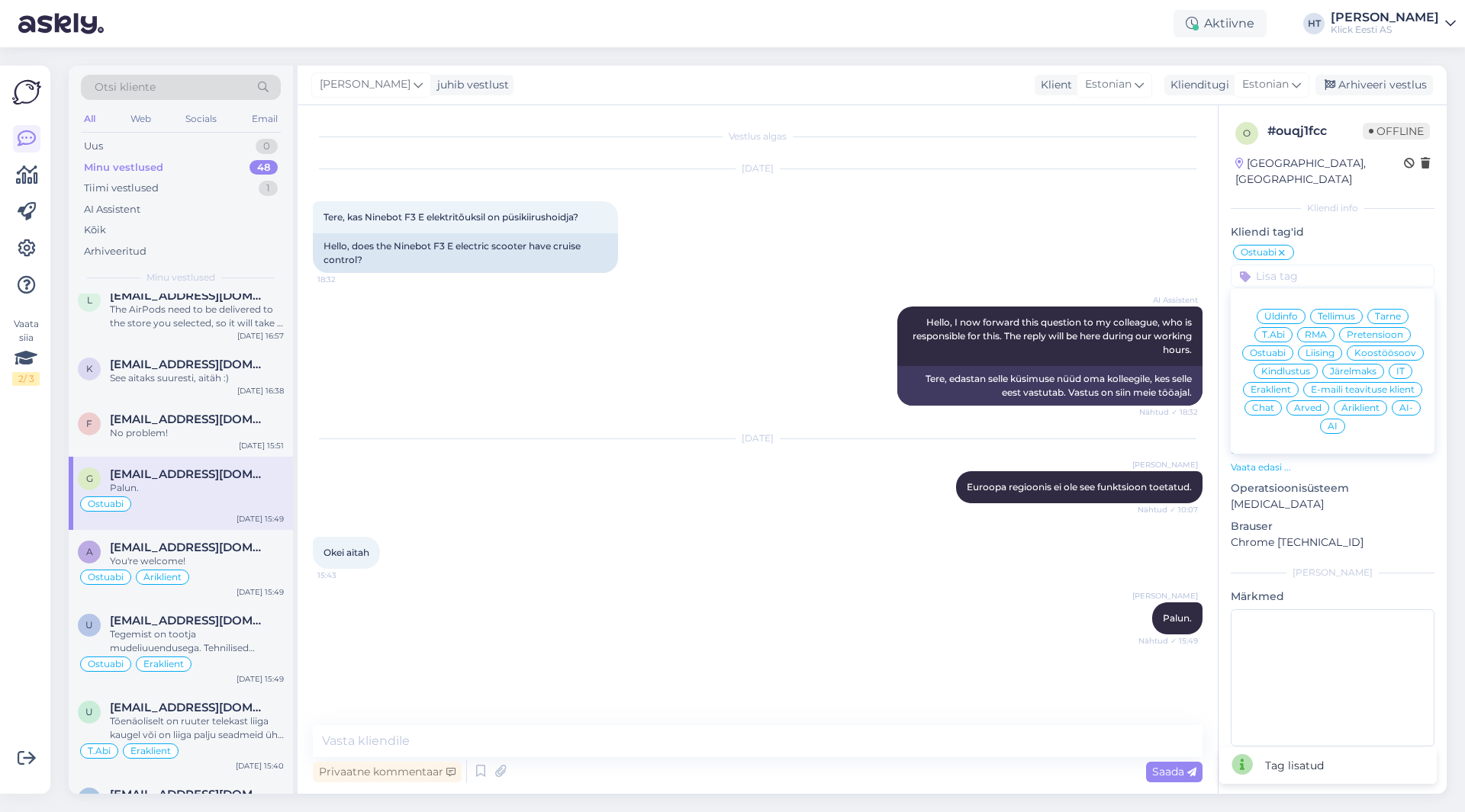
click at [1285, 385] on span "Eraklient" at bounding box center [1270, 390] width 40 height 9
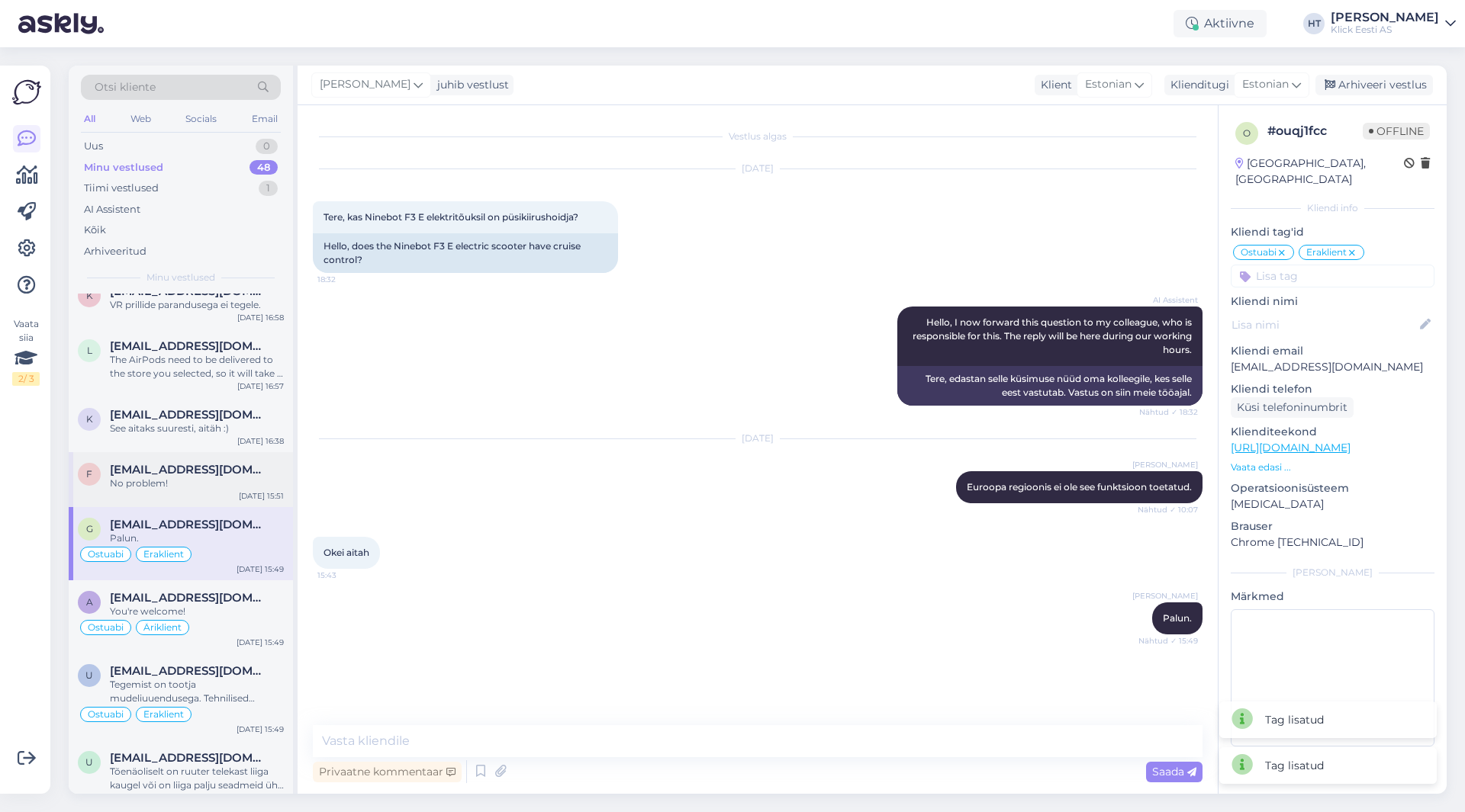
scroll to position [1719, 0]
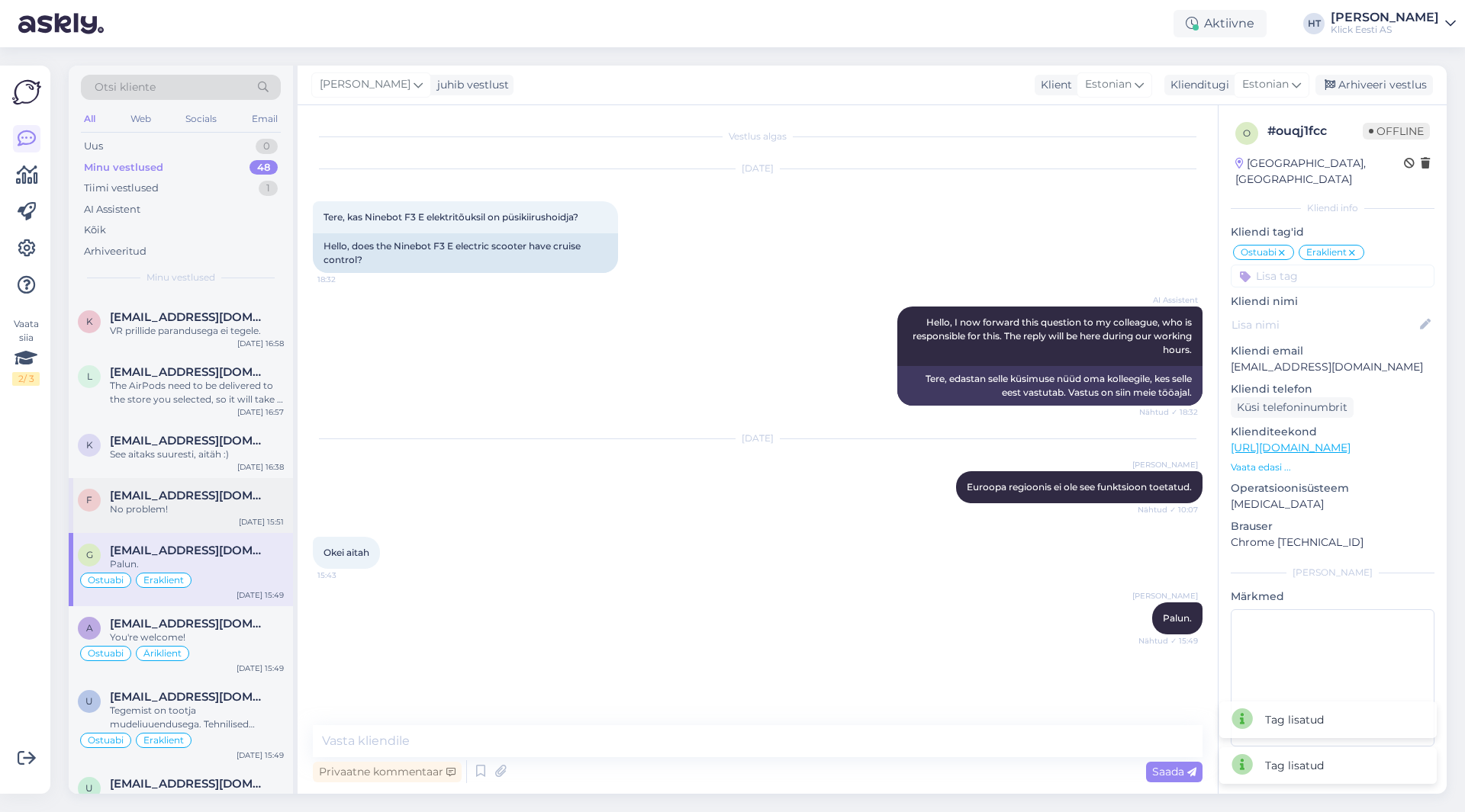
click at [201, 496] on span "[EMAIL_ADDRESS][DOMAIN_NAME]" at bounding box center [190, 496] width 159 height 14
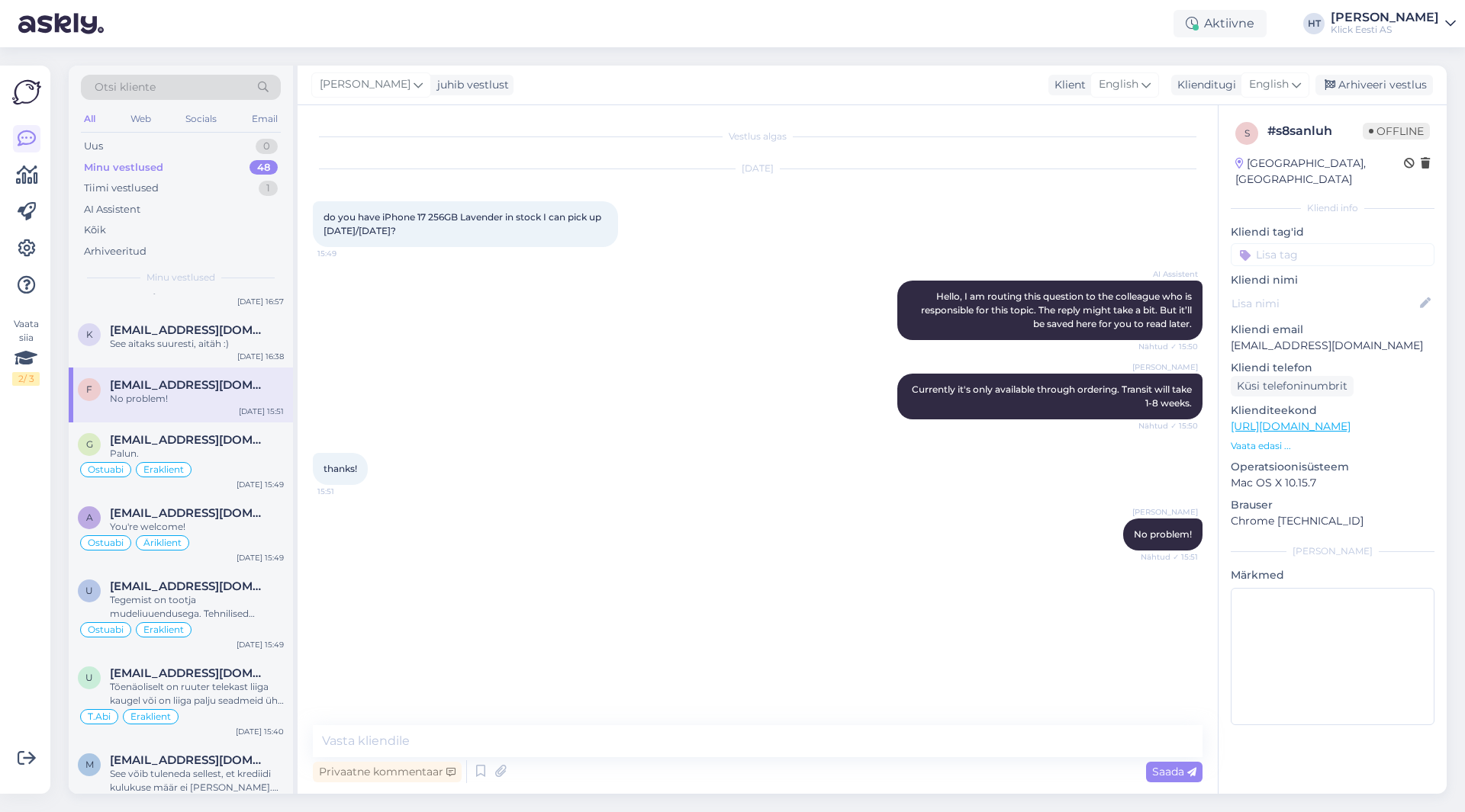
scroll to position [1831, 0]
click at [1316, 243] on input at bounding box center [1332, 254] width 204 height 23
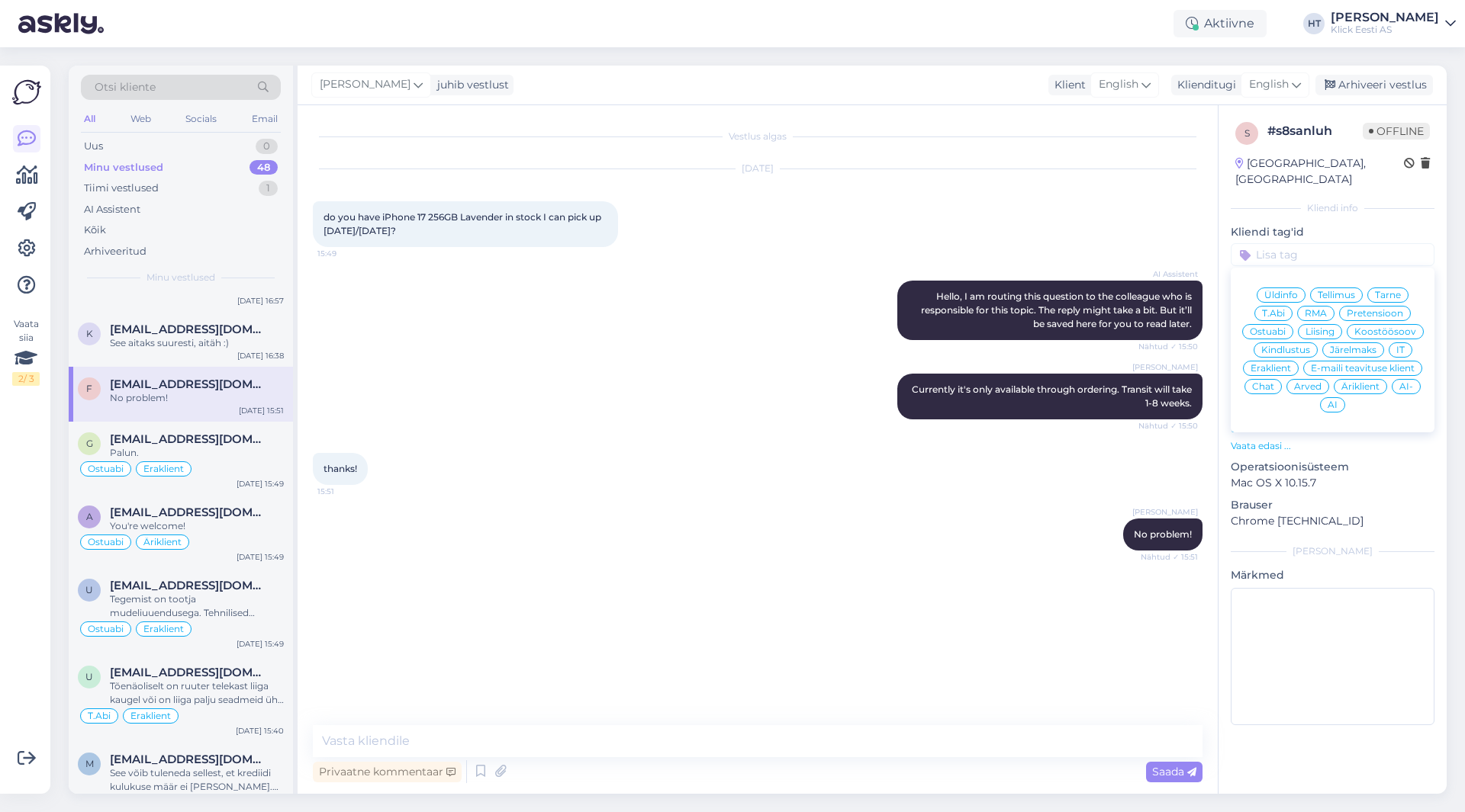
click at [1280, 327] on span "Ostuabi" at bounding box center [1267, 331] width 36 height 9
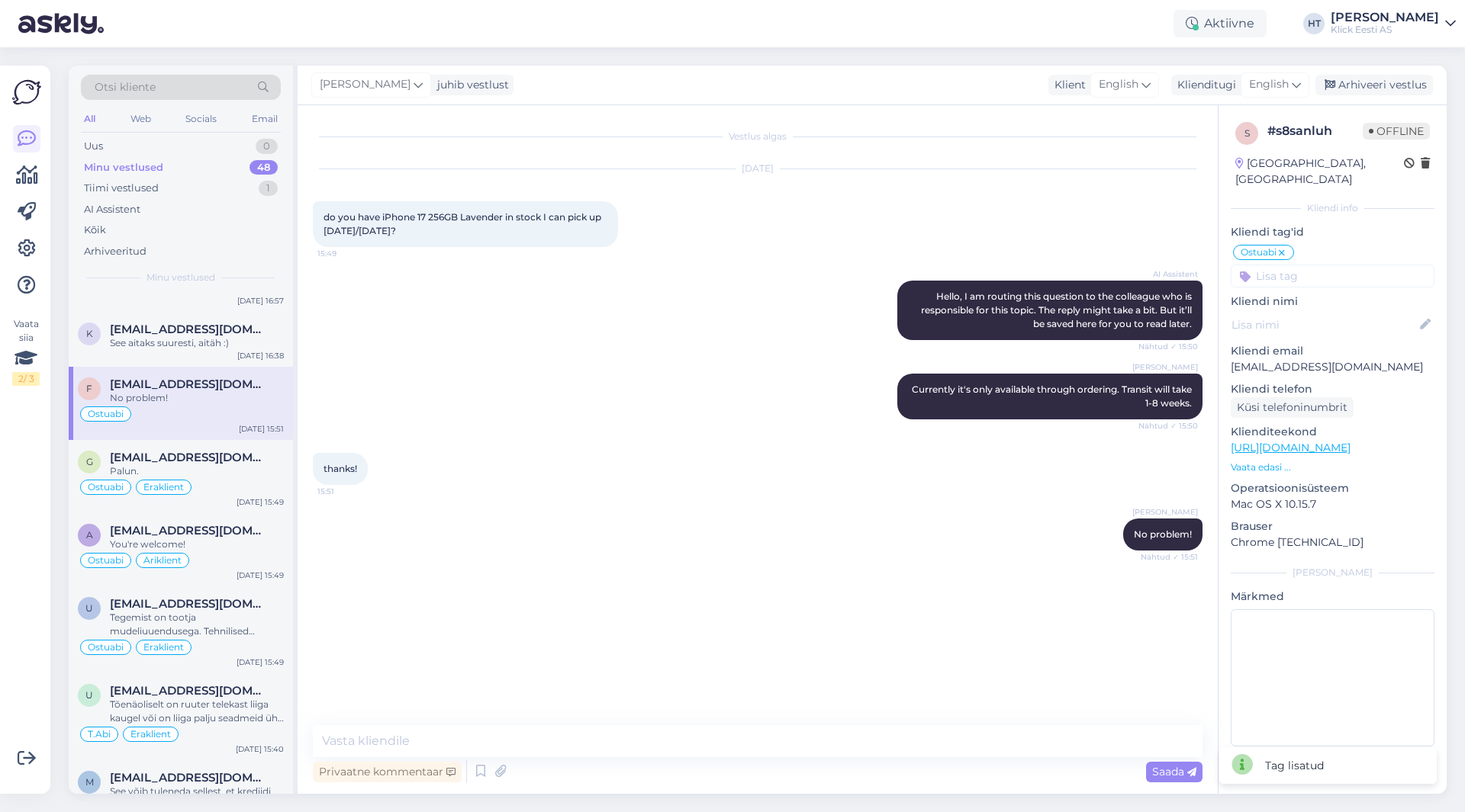
click at [1302, 265] on input at bounding box center [1332, 276] width 204 height 23
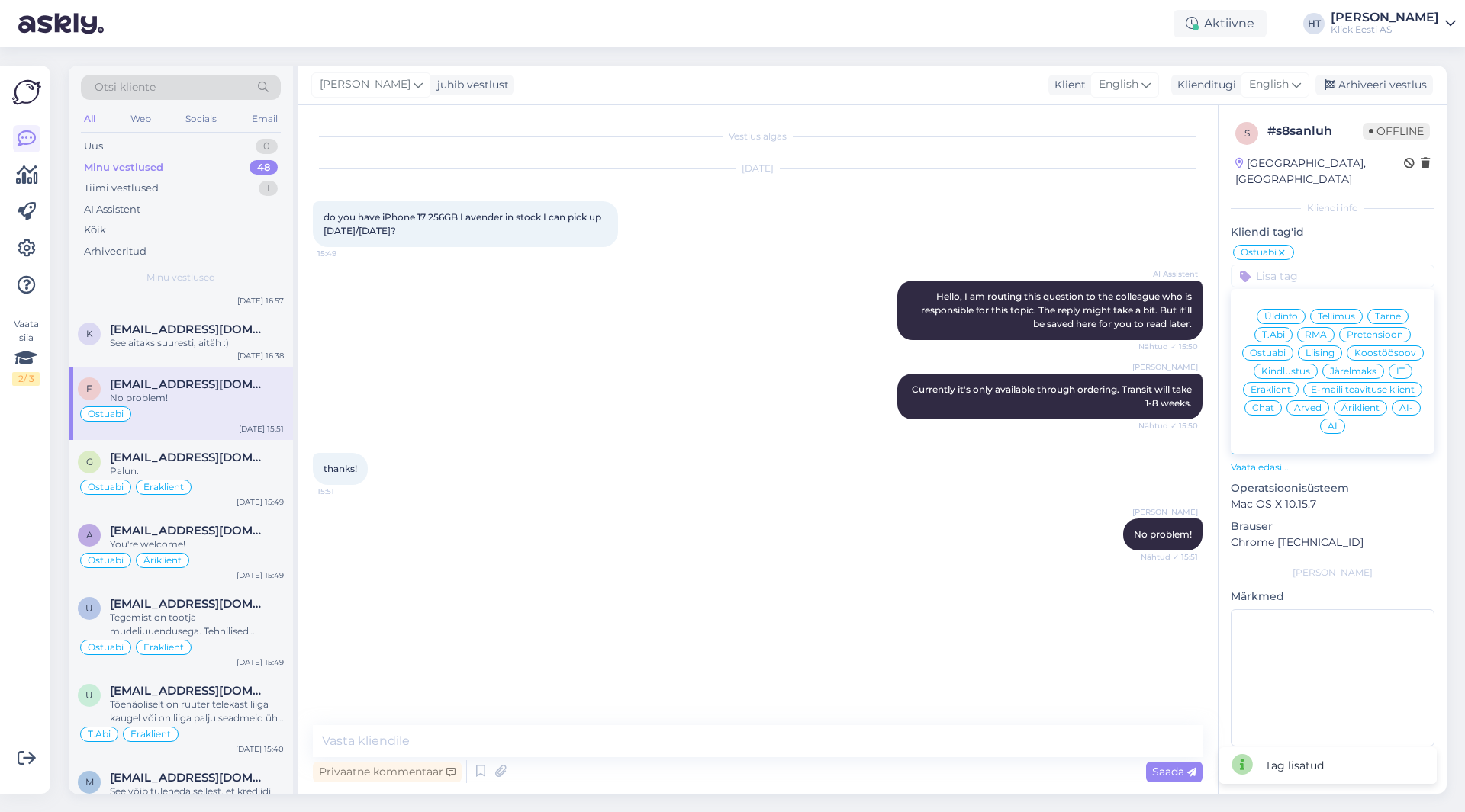
click at [1272, 385] on span "Eraklient" at bounding box center [1270, 390] width 40 height 9
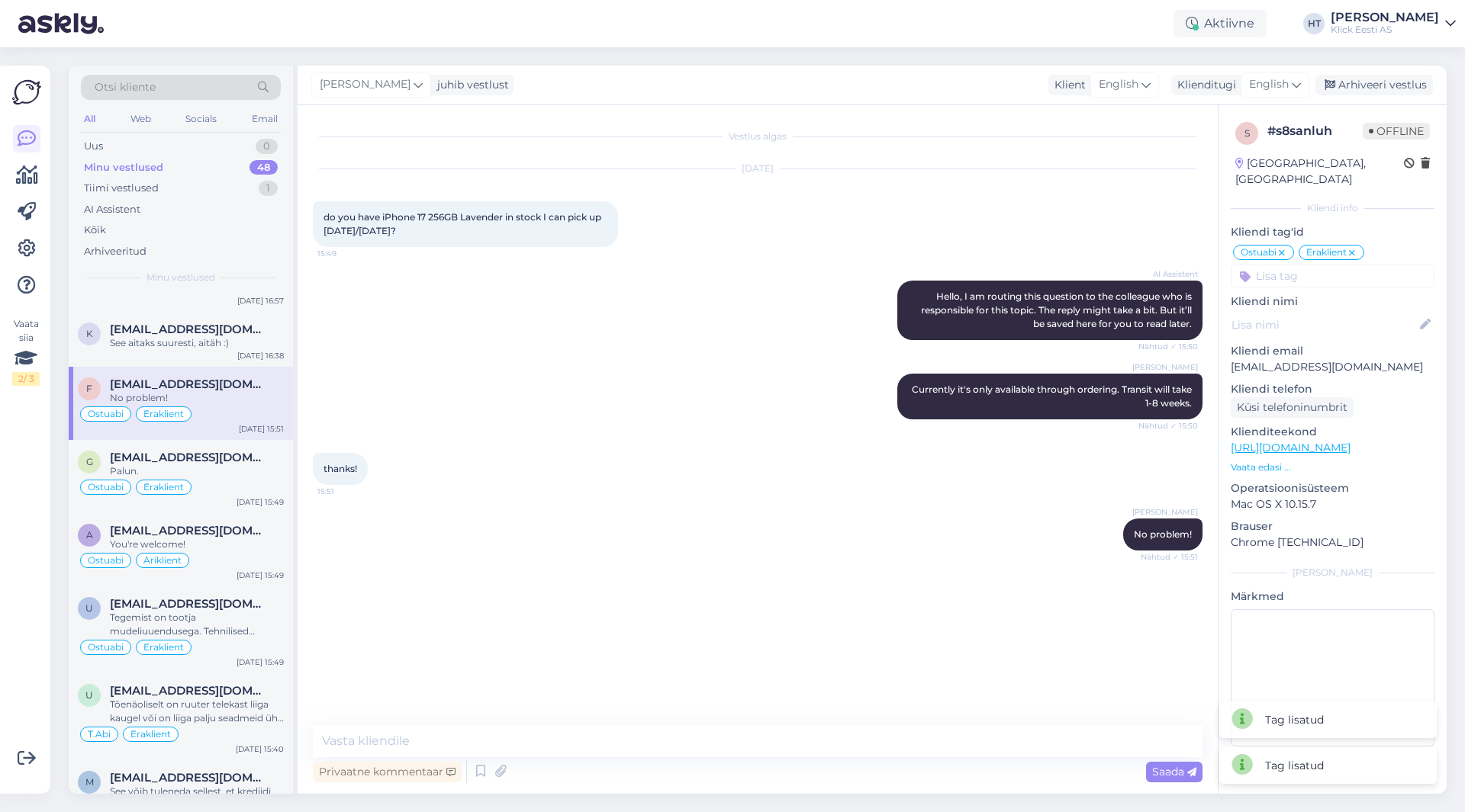
scroll to position [1754, 0]
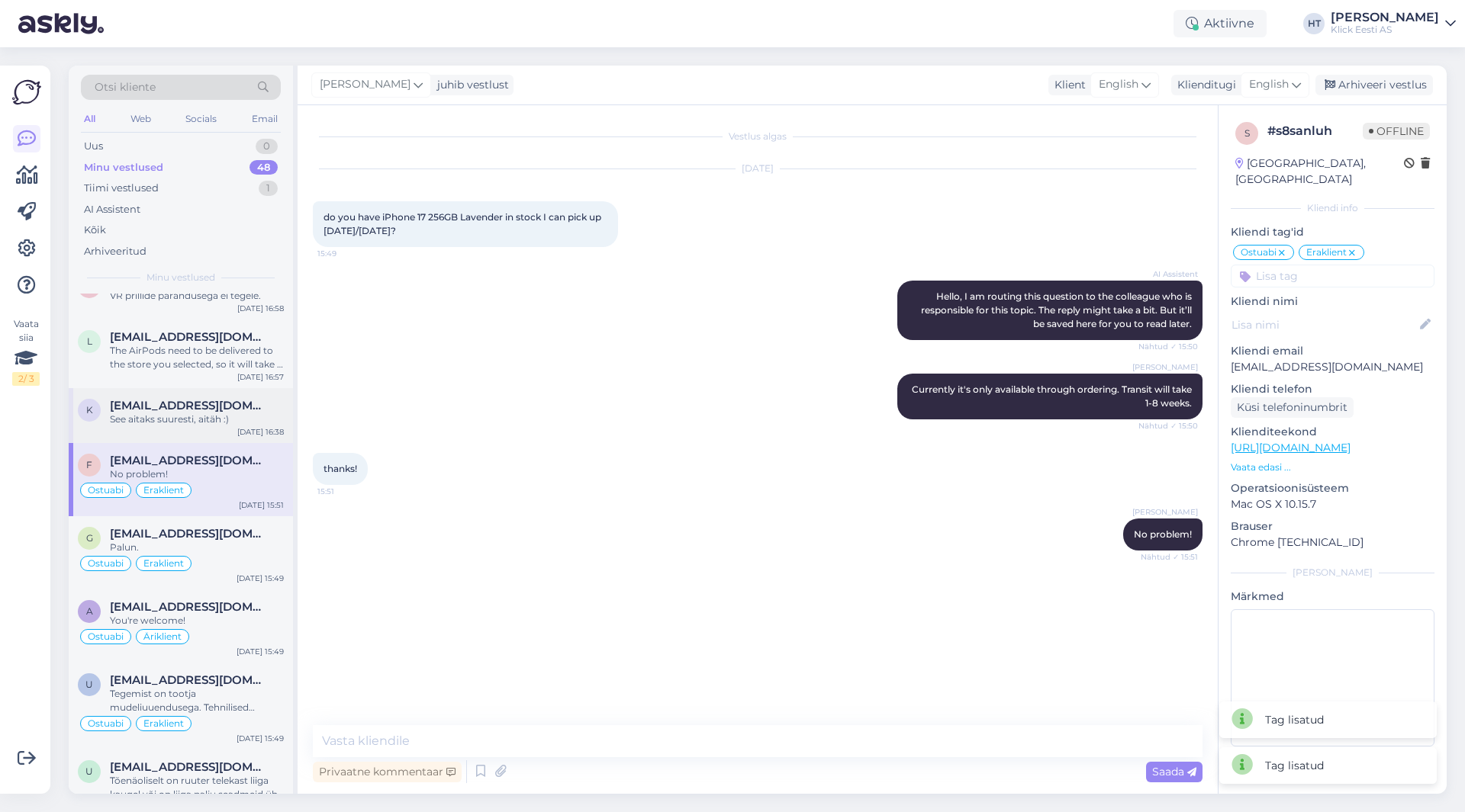
click at [240, 429] on div "k [EMAIL_ADDRESS][DOMAIN_NAME] See aitaks suuresti, aitäh :) [DATE] 16:38" at bounding box center [181, 415] width 225 height 55
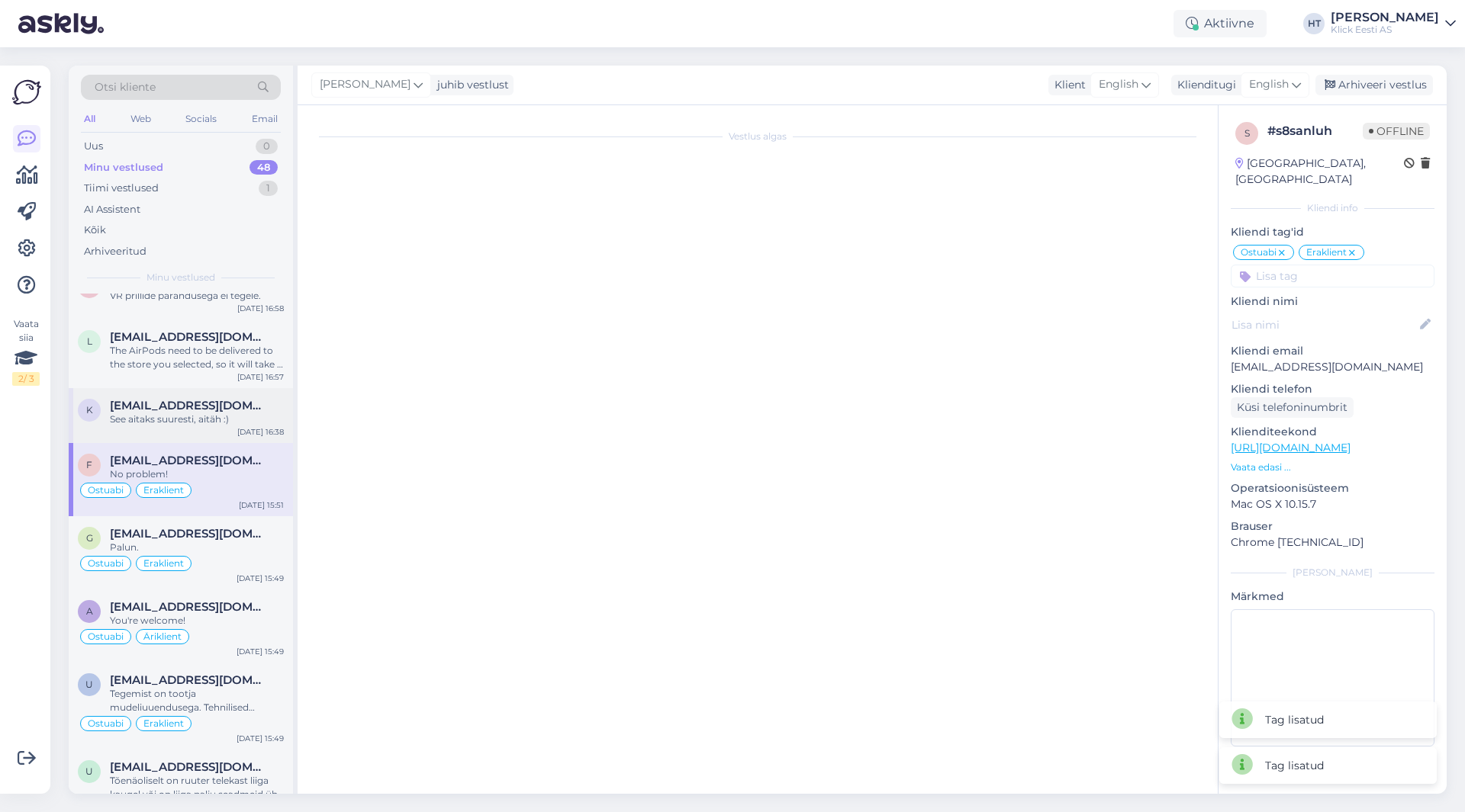
scroll to position [2287, 0]
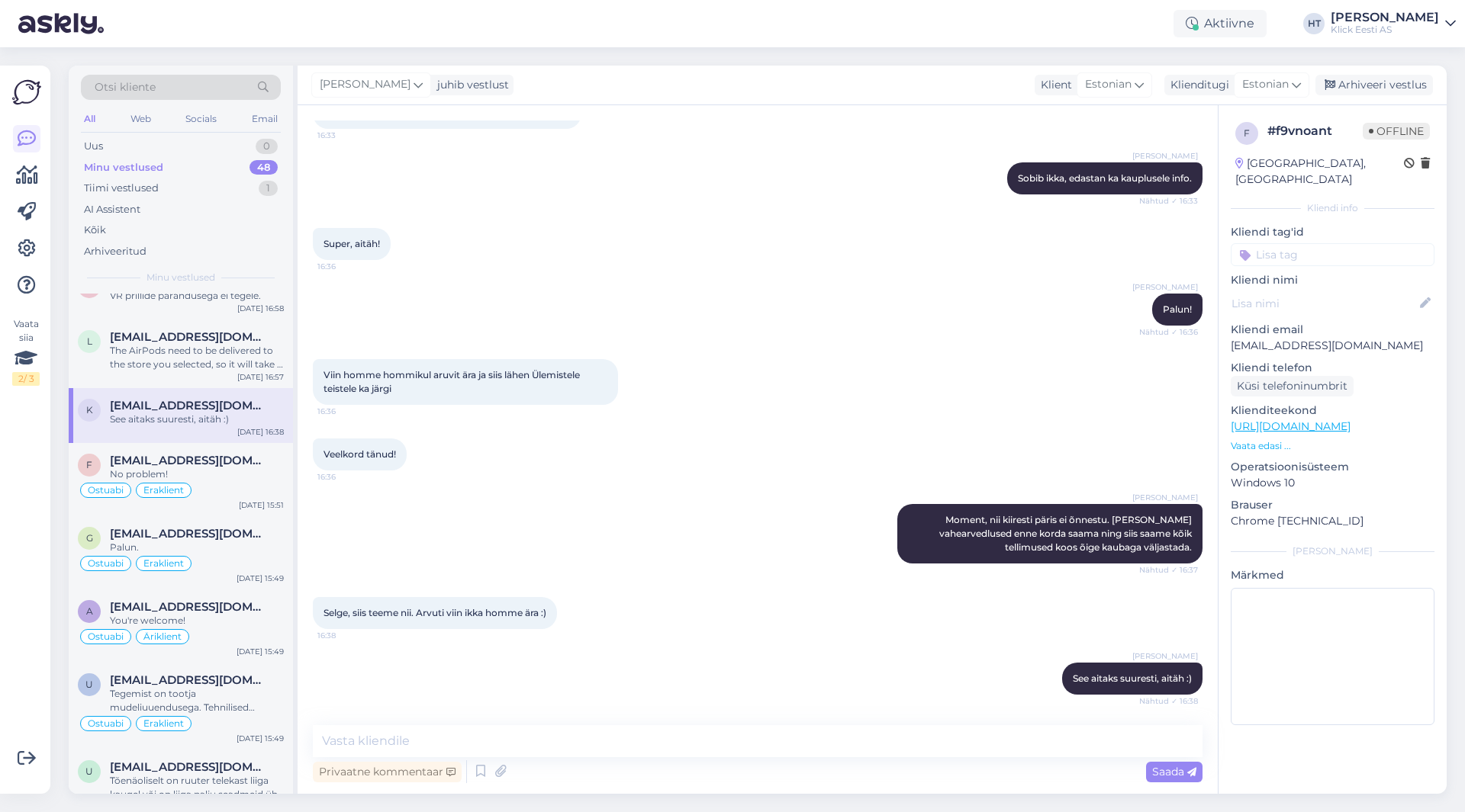
click at [1378, 243] on input at bounding box center [1332, 254] width 204 height 23
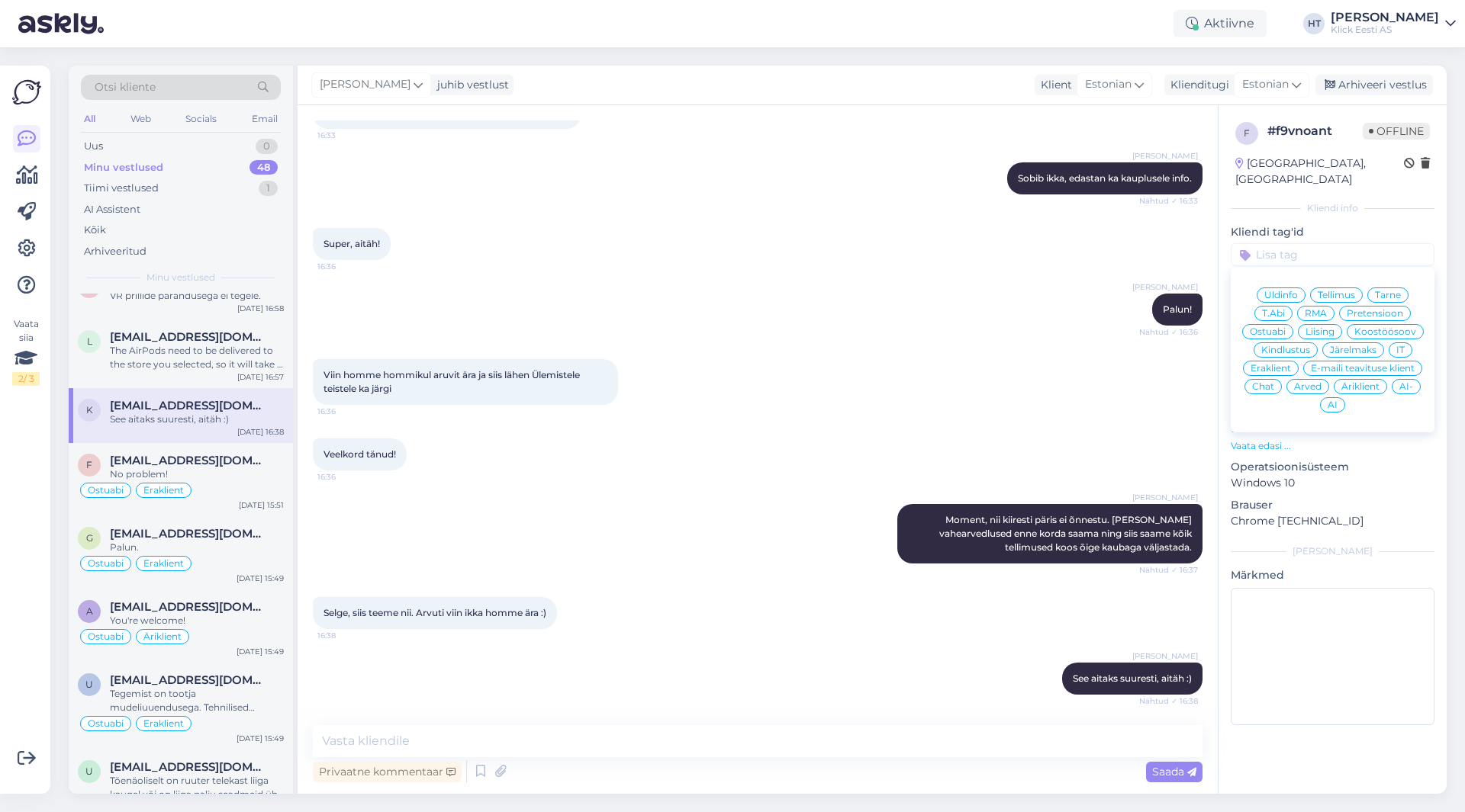
click at [1347, 291] on span "Tellimus" at bounding box center [1336, 295] width 38 height 9
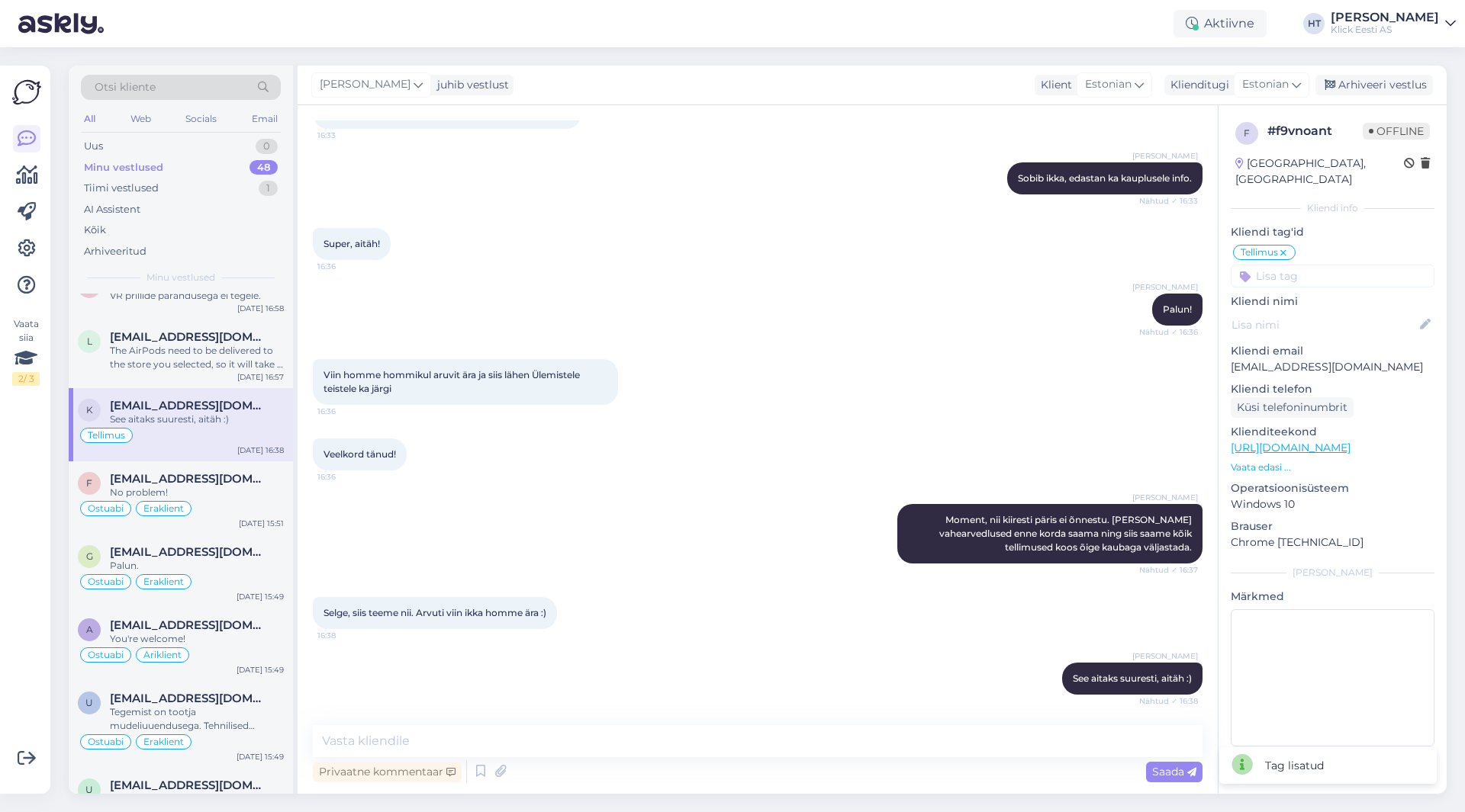
click at [1339, 265] on input at bounding box center [1332, 276] width 204 height 23
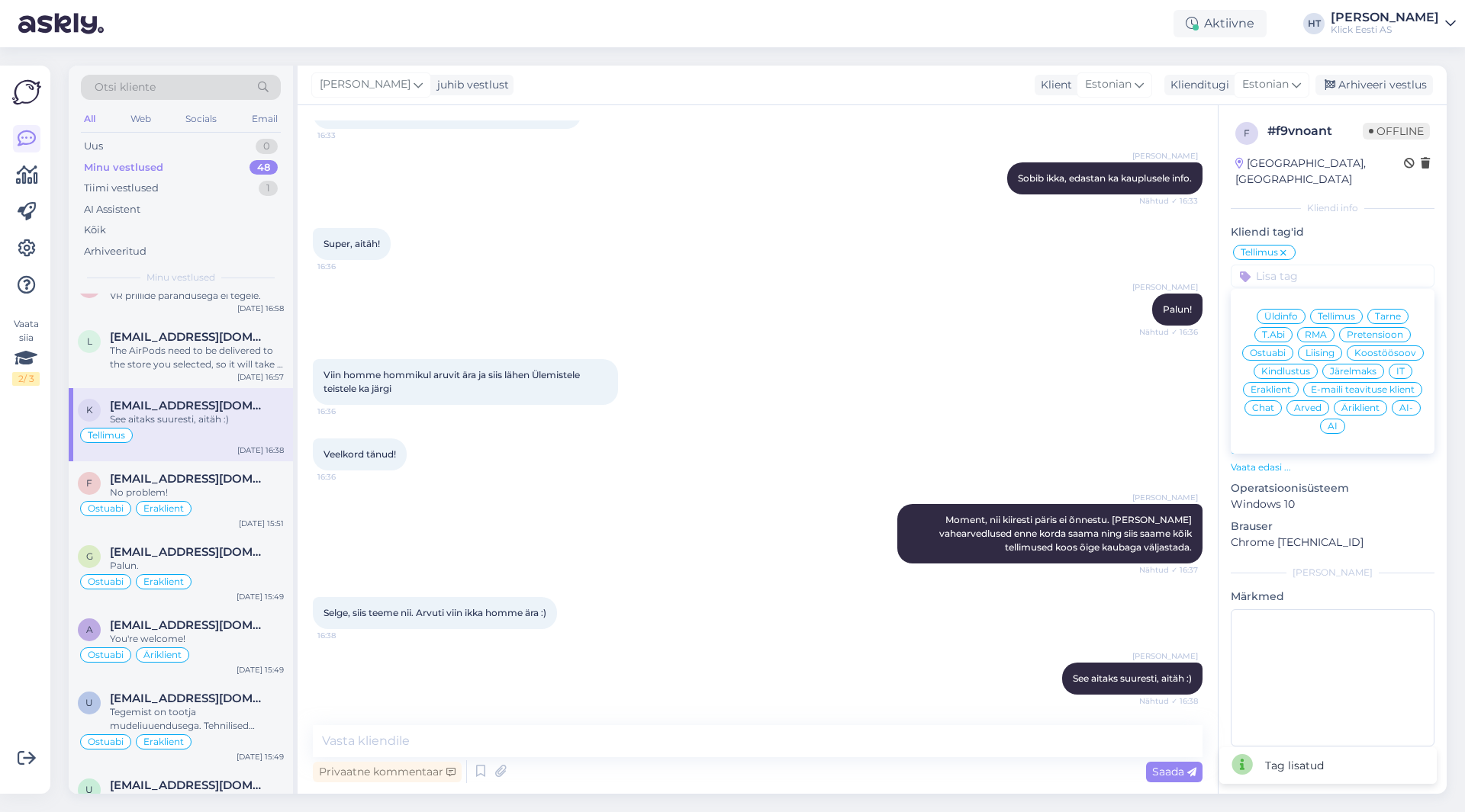
click at [1359, 404] on span "Äriklient" at bounding box center [1360, 408] width 38 height 9
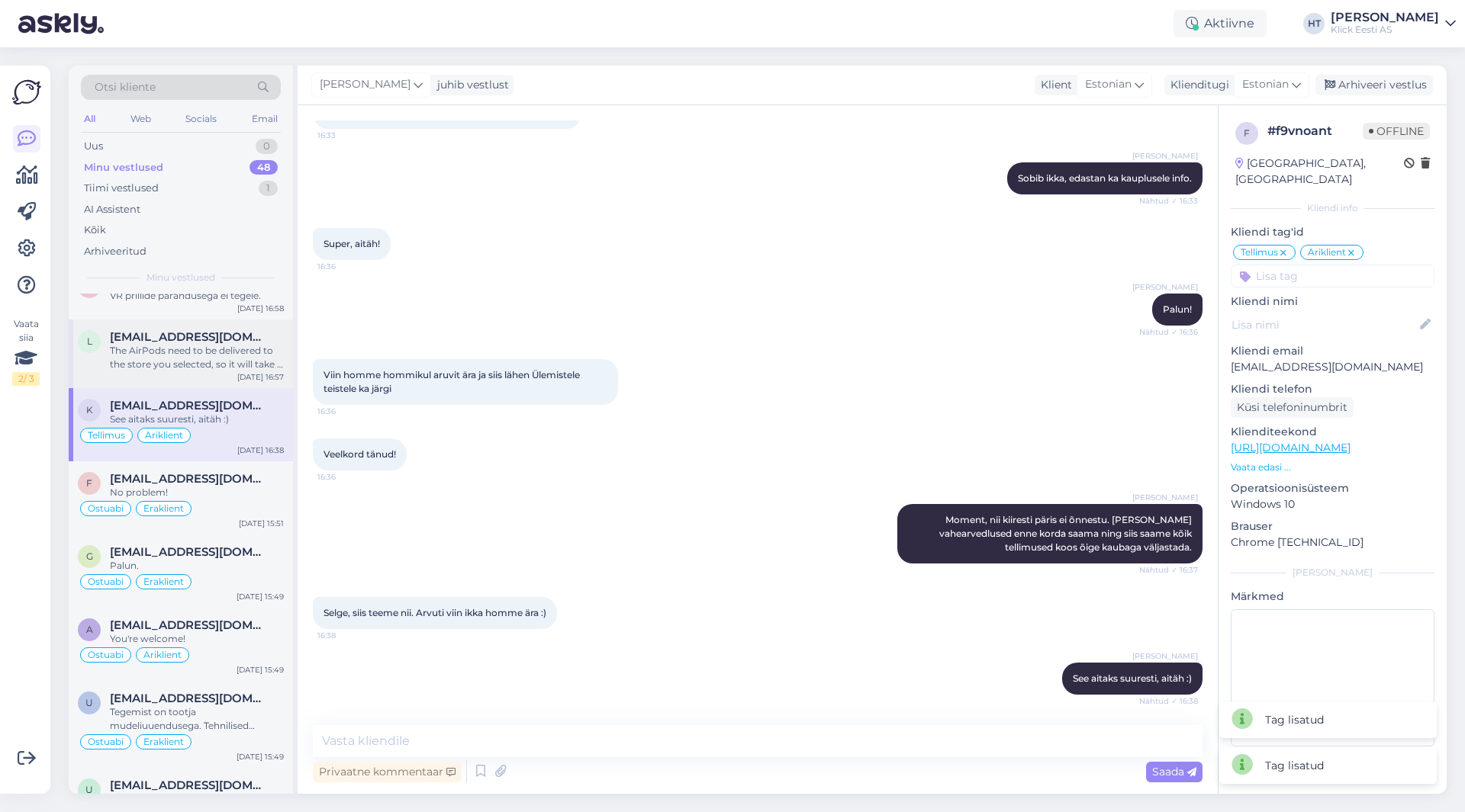
click at [242, 337] on span "[EMAIL_ADDRESS][DOMAIN_NAME]" at bounding box center [190, 337] width 159 height 14
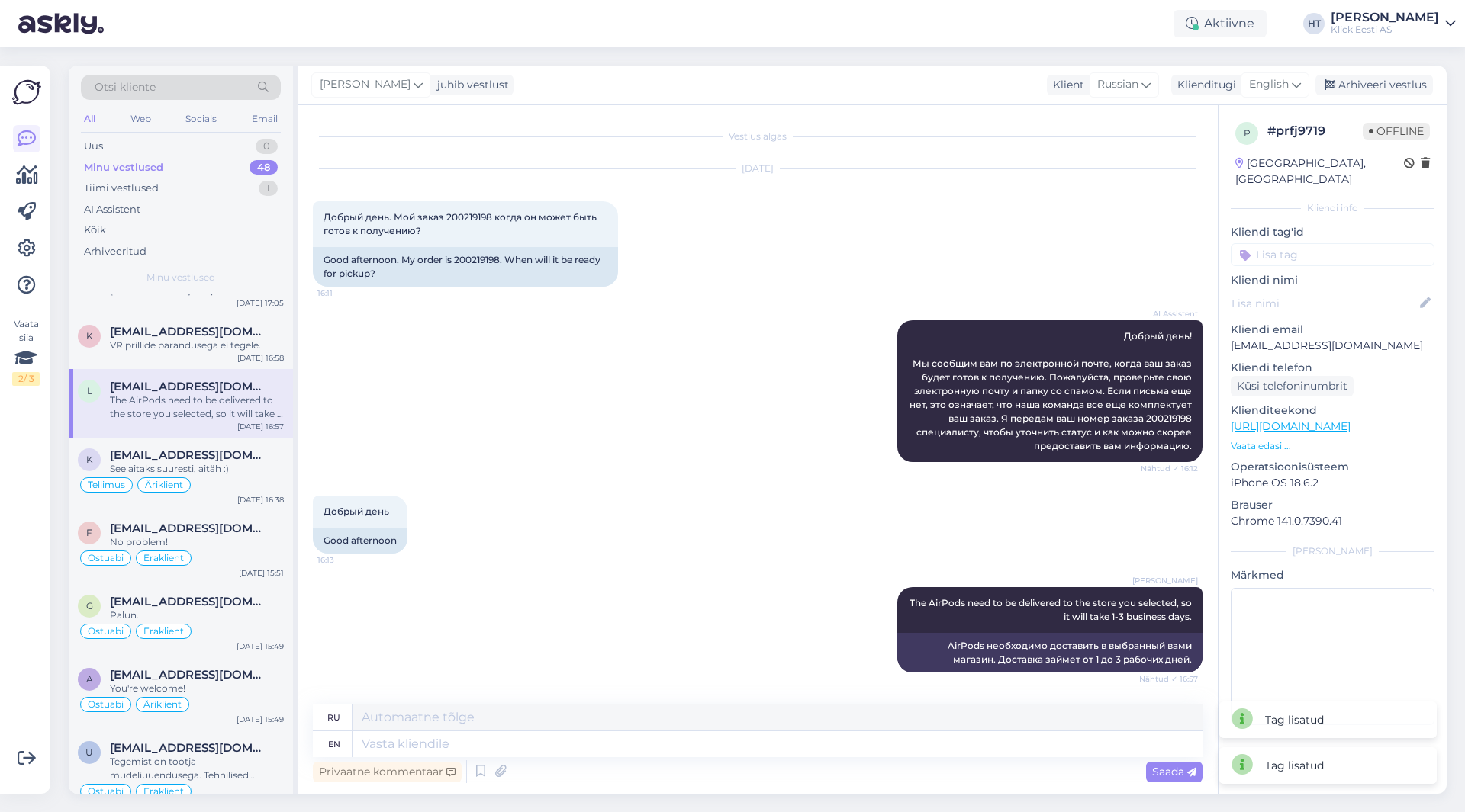
scroll to position [1678, 0]
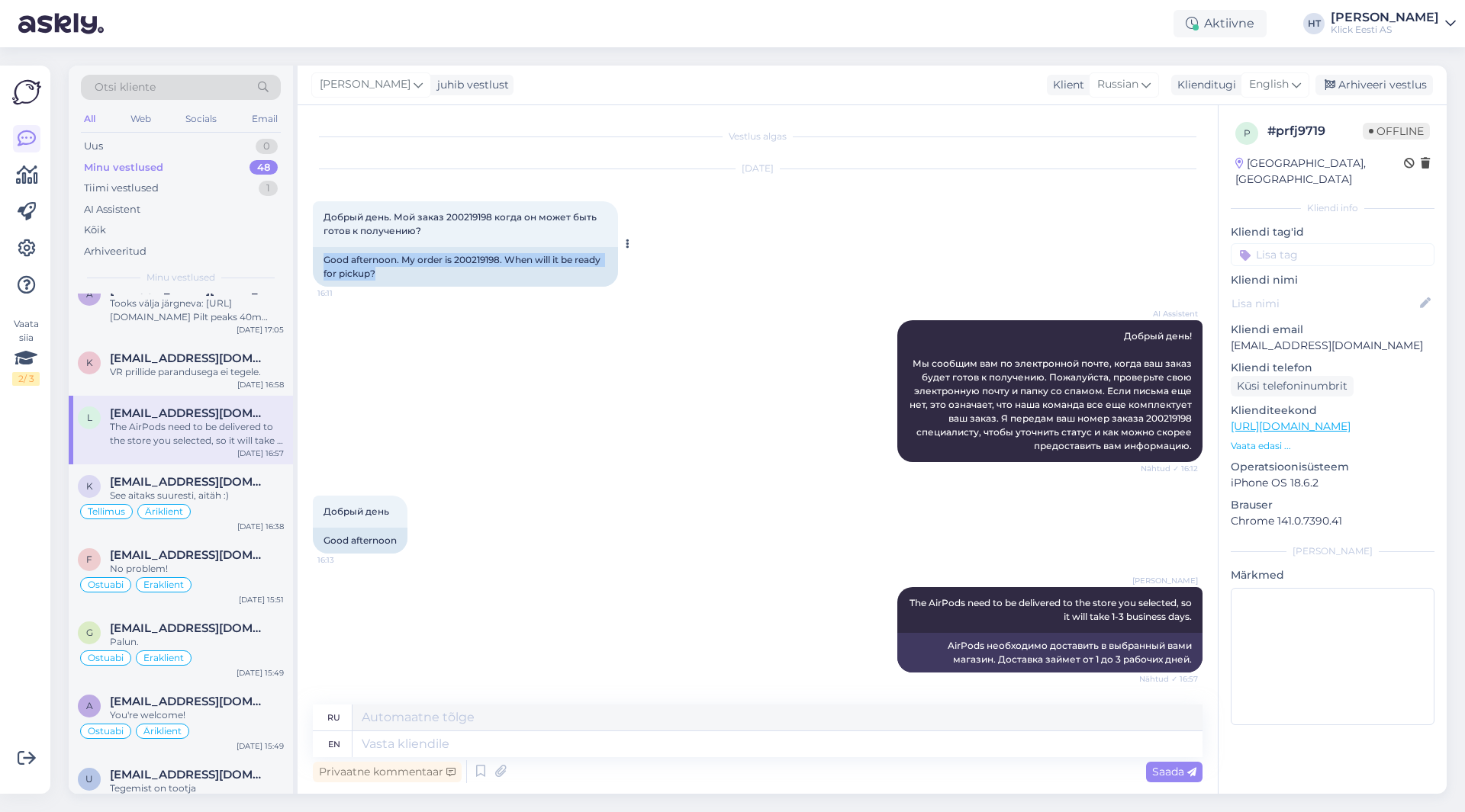
drag, startPoint x: 326, startPoint y: 260, endPoint x: 608, endPoint y: 278, distance: 282.6
click at [608, 278] on div "Good afternoon. My order is 200219198. When will it be ready for pickup?" at bounding box center [465, 267] width 305 height 39
click at [577, 279] on div "Good afternoon. My order is 200219198. When will it be ready for pickup?" at bounding box center [465, 267] width 305 height 39
click at [1330, 243] on input at bounding box center [1332, 254] width 204 height 23
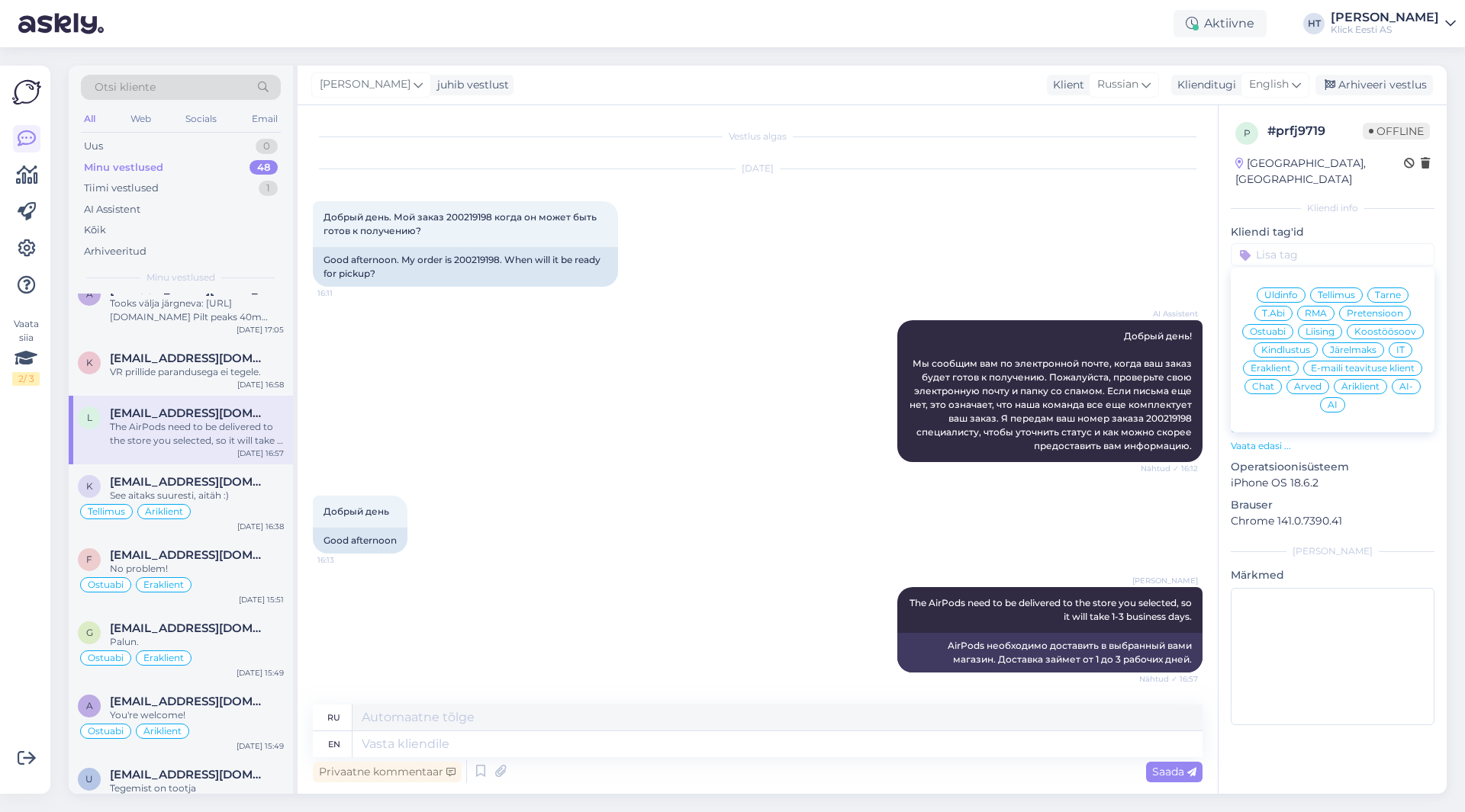
click at [1381, 291] on span "Tarne" at bounding box center [1388, 295] width 26 height 9
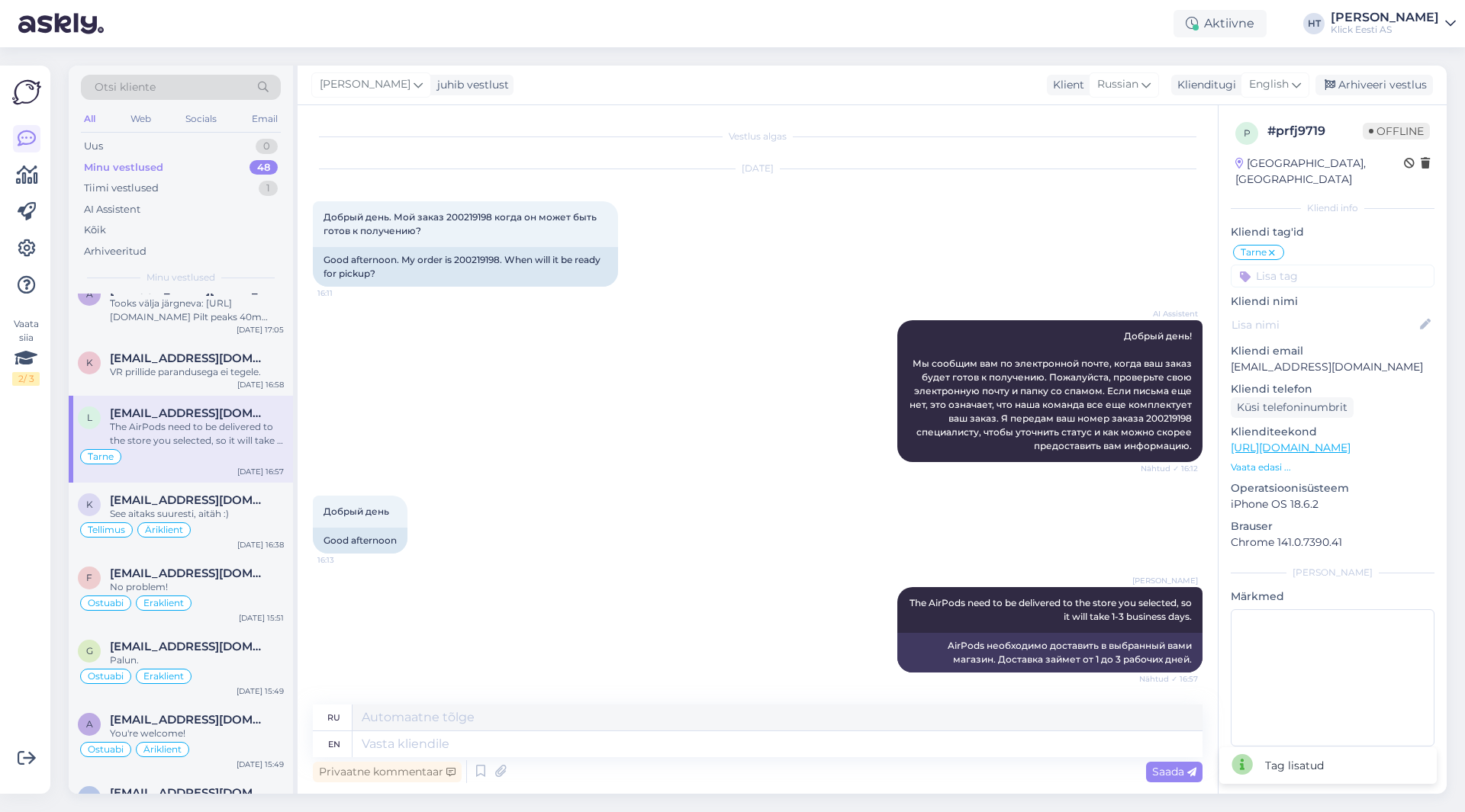
click at [1357, 265] on input at bounding box center [1332, 276] width 204 height 23
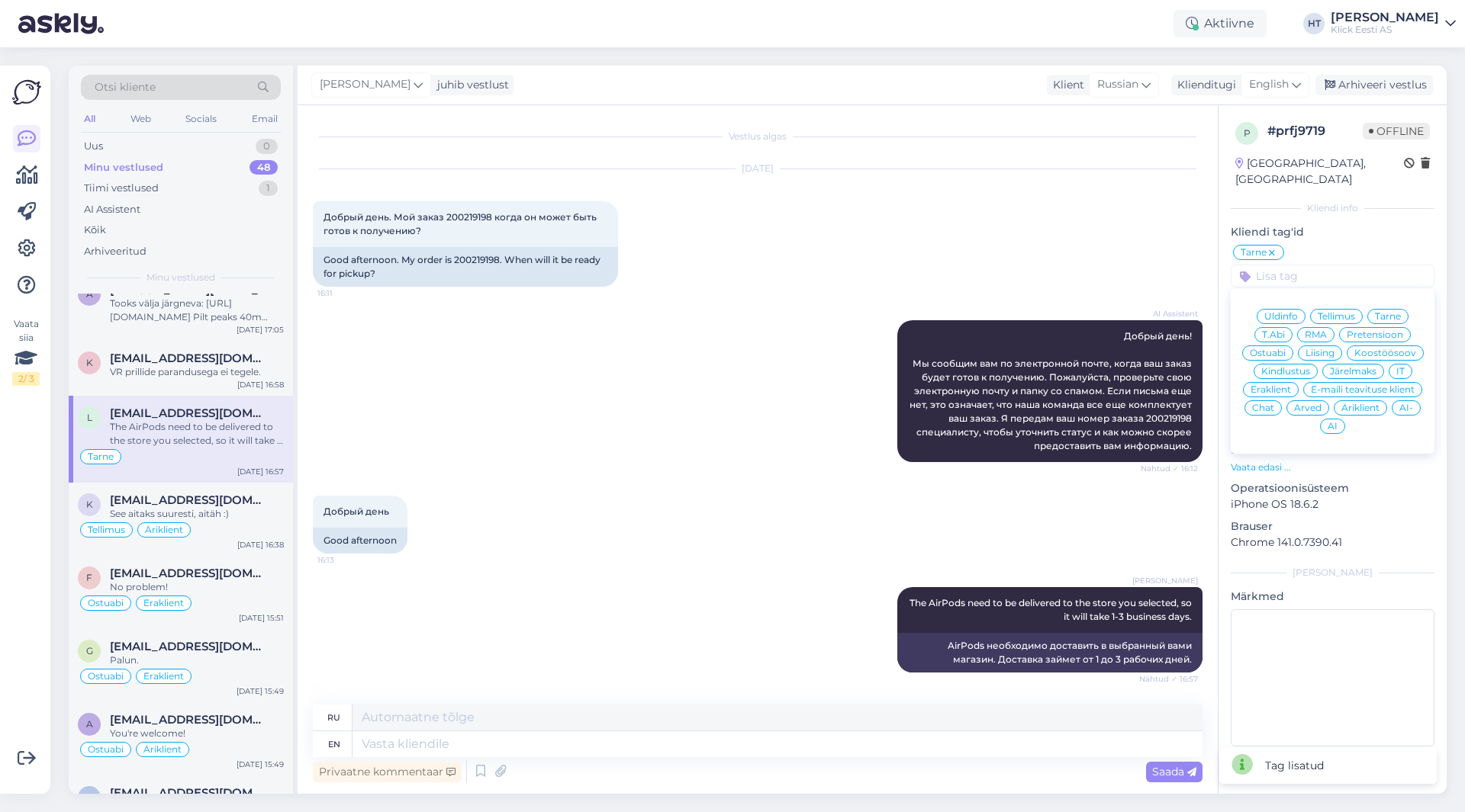
click at [1274, 385] on span "Eraklient" at bounding box center [1270, 390] width 40 height 9
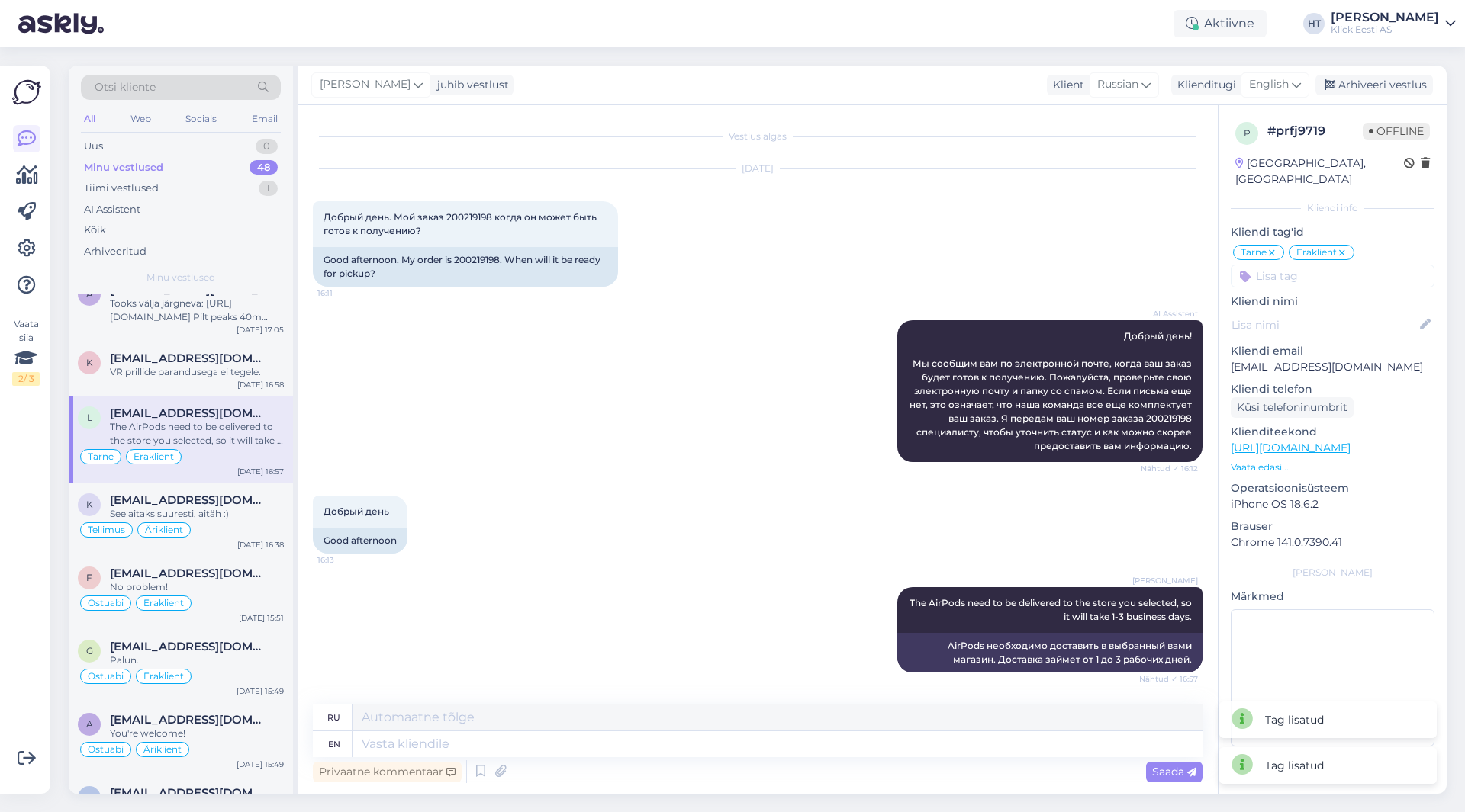
scroll to position [1602, 0]
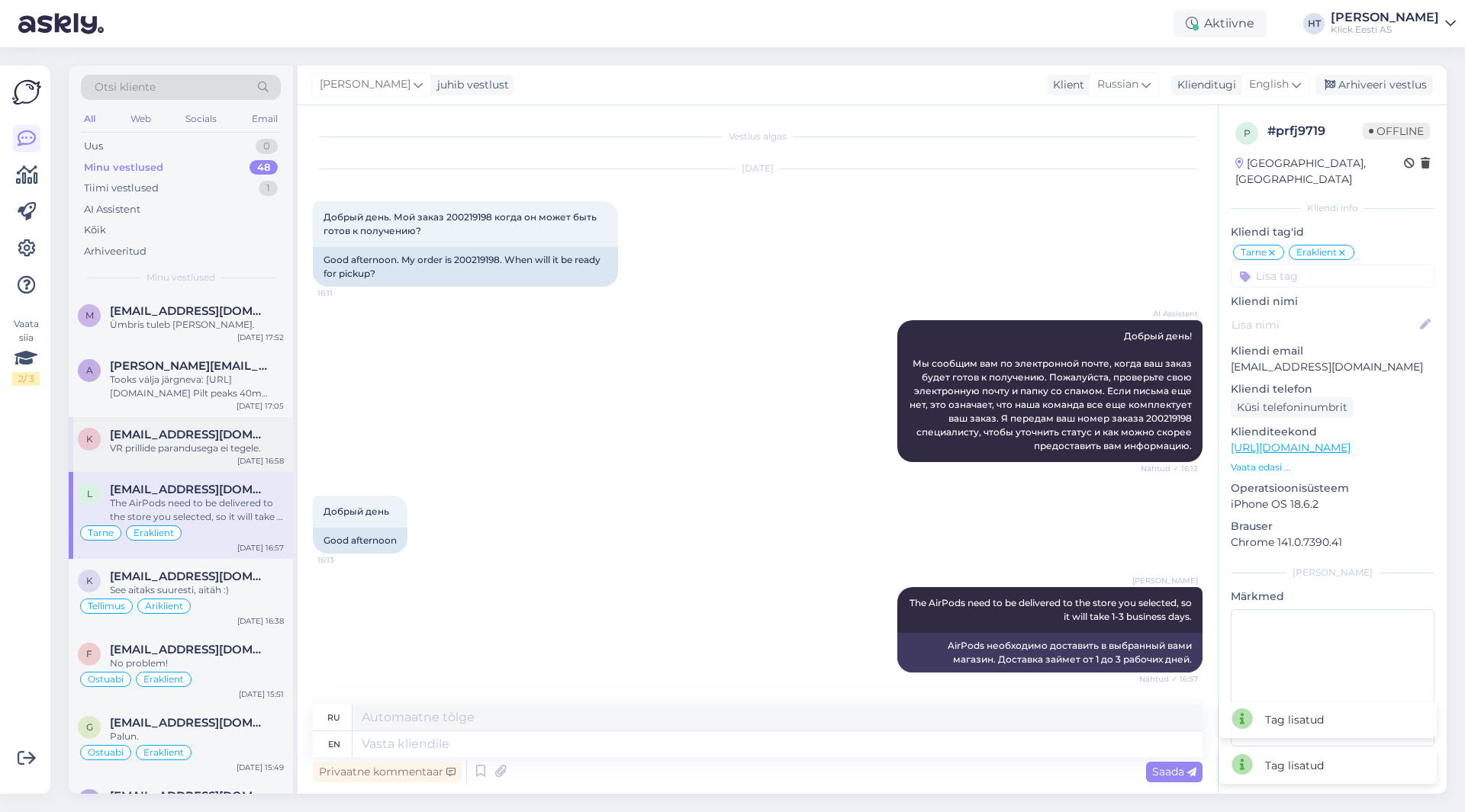
click at [204, 441] on span "[EMAIL_ADDRESS][DOMAIN_NAME]" at bounding box center [190, 435] width 159 height 14
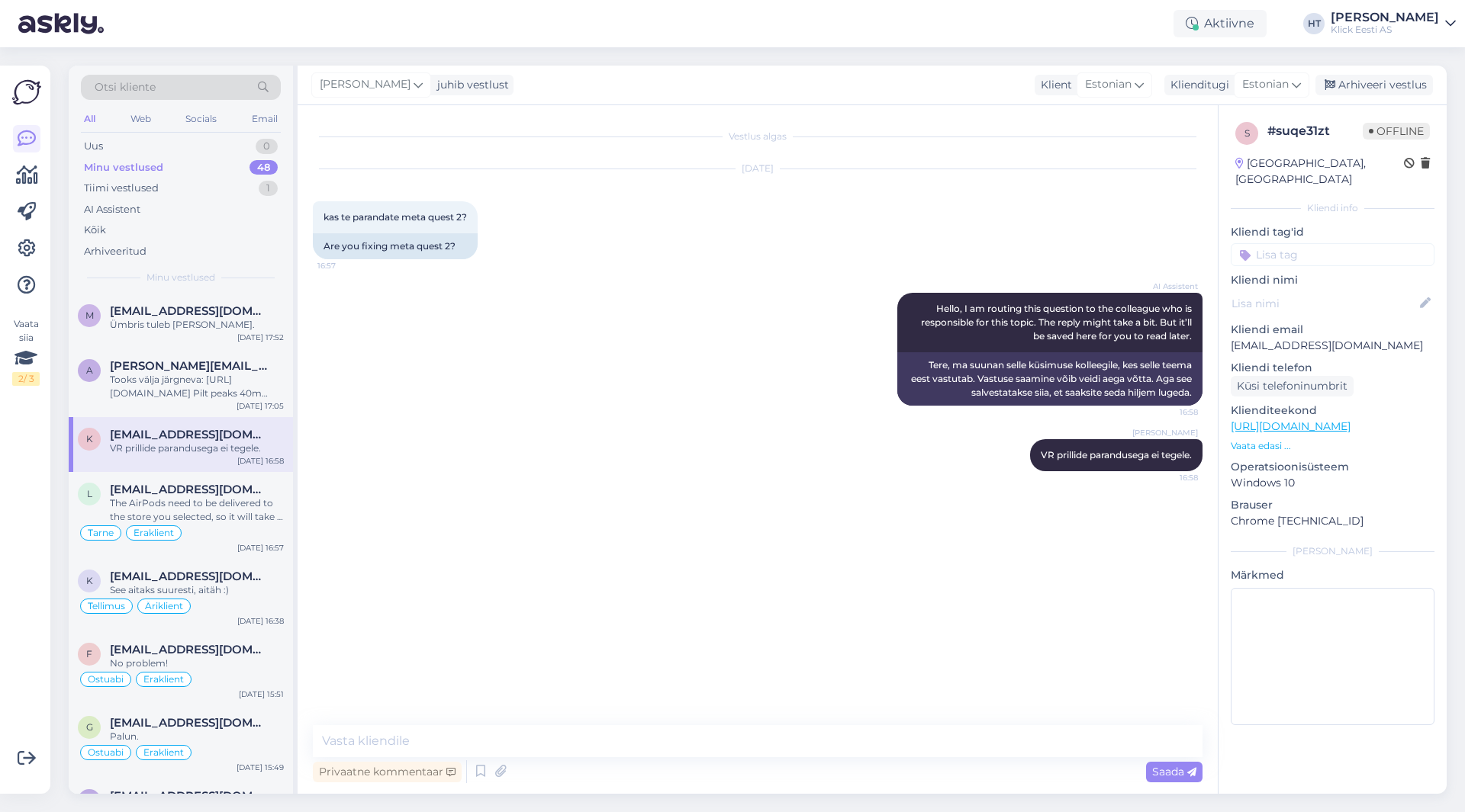
click at [1316, 243] on input at bounding box center [1332, 254] width 204 height 23
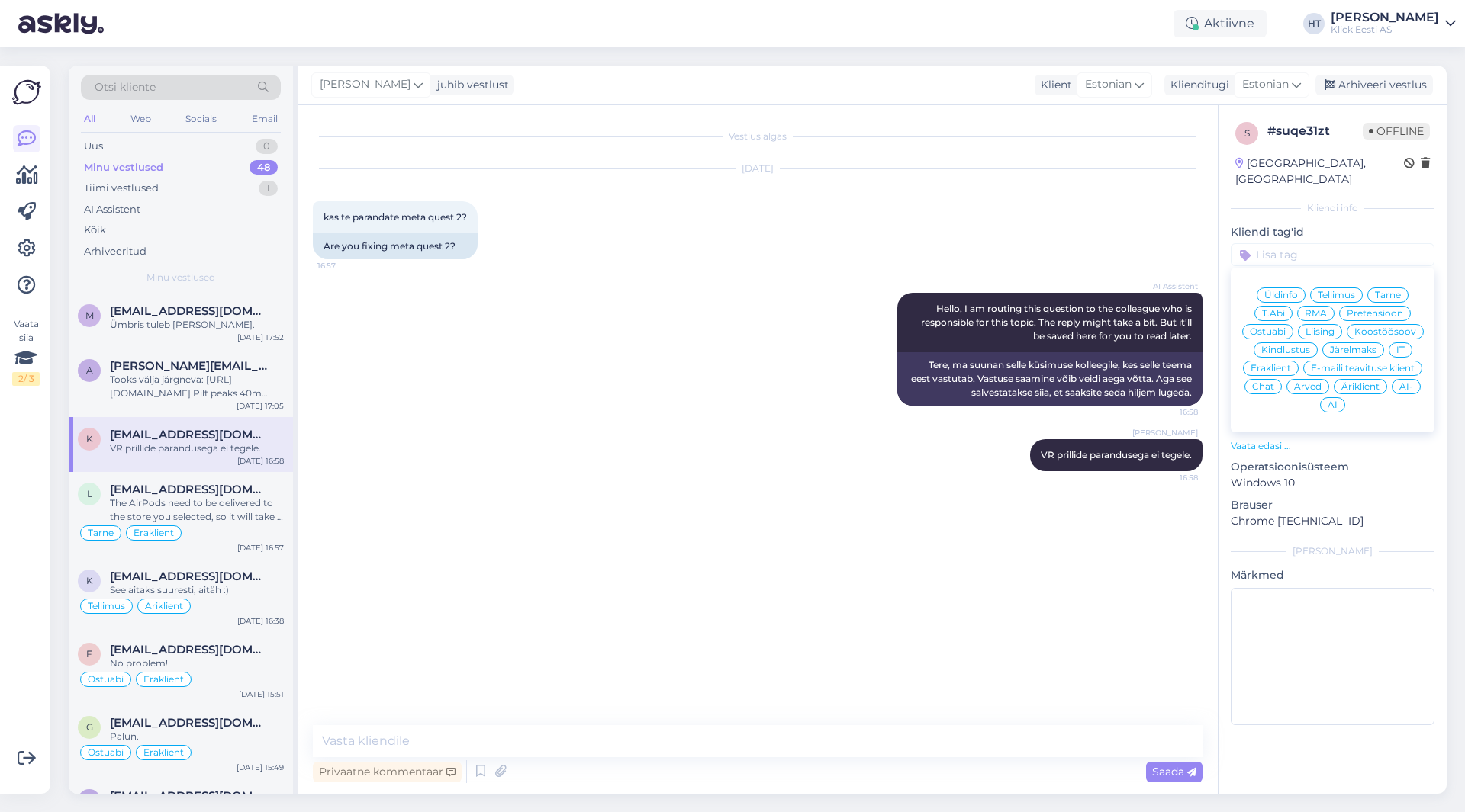
click at [1316, 309] on span "RMA" at bounding box center [1315, 313] width 22 height 9
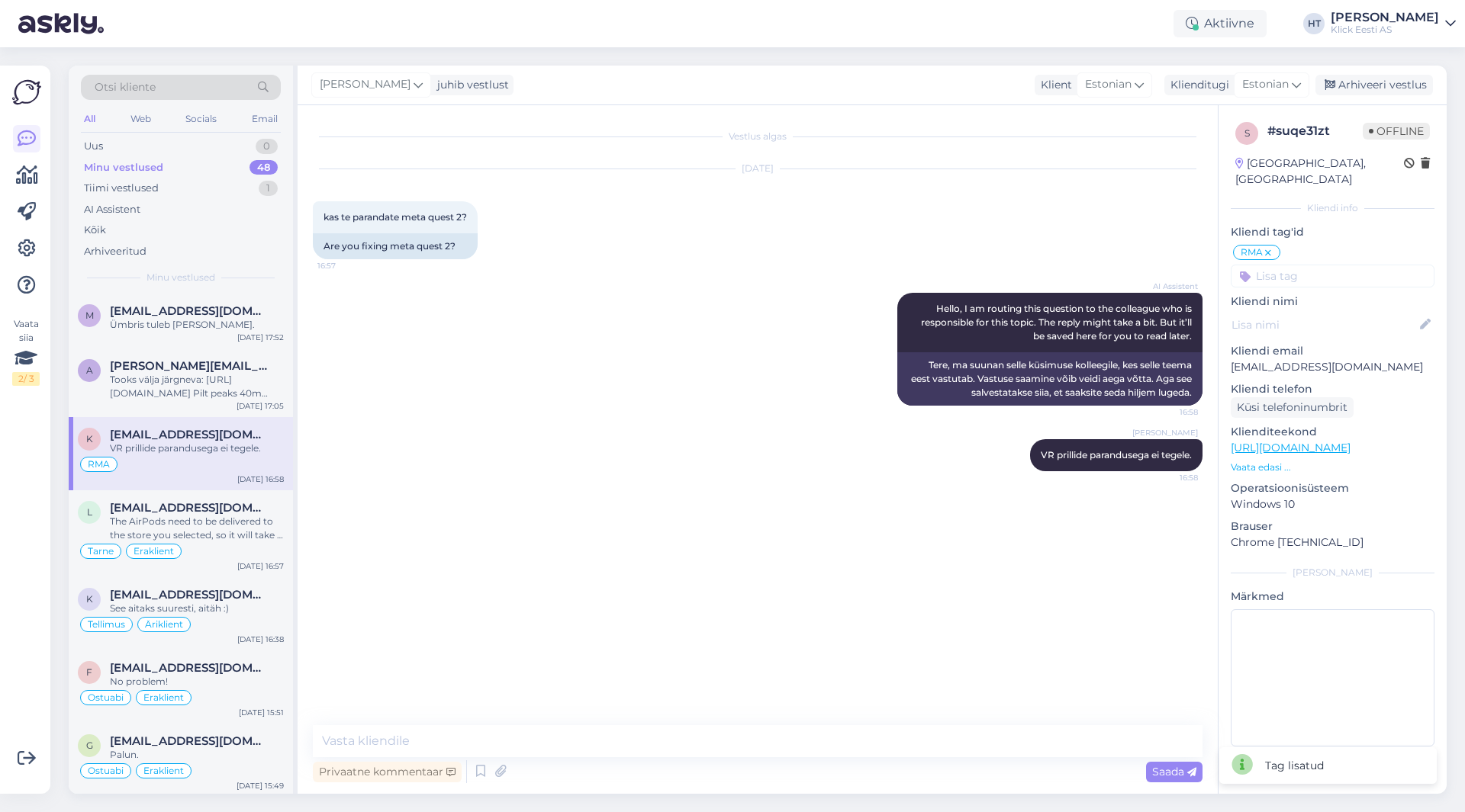
click at [1270, 247] on icon at bounding box center [1267, 253] width 9 height 12
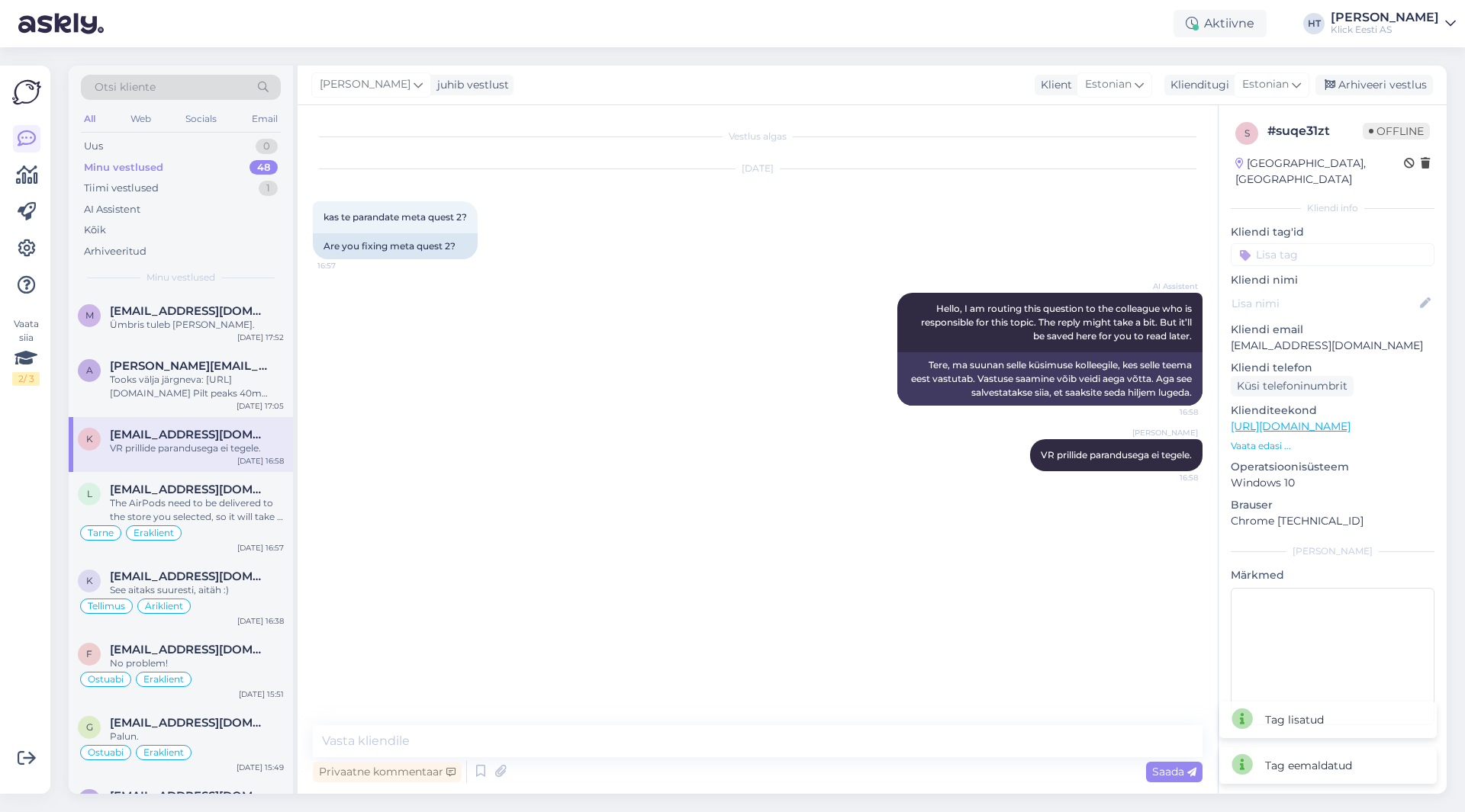
click at [1274, 245] on input at bounding box center [1332, 254] width 204 height 23
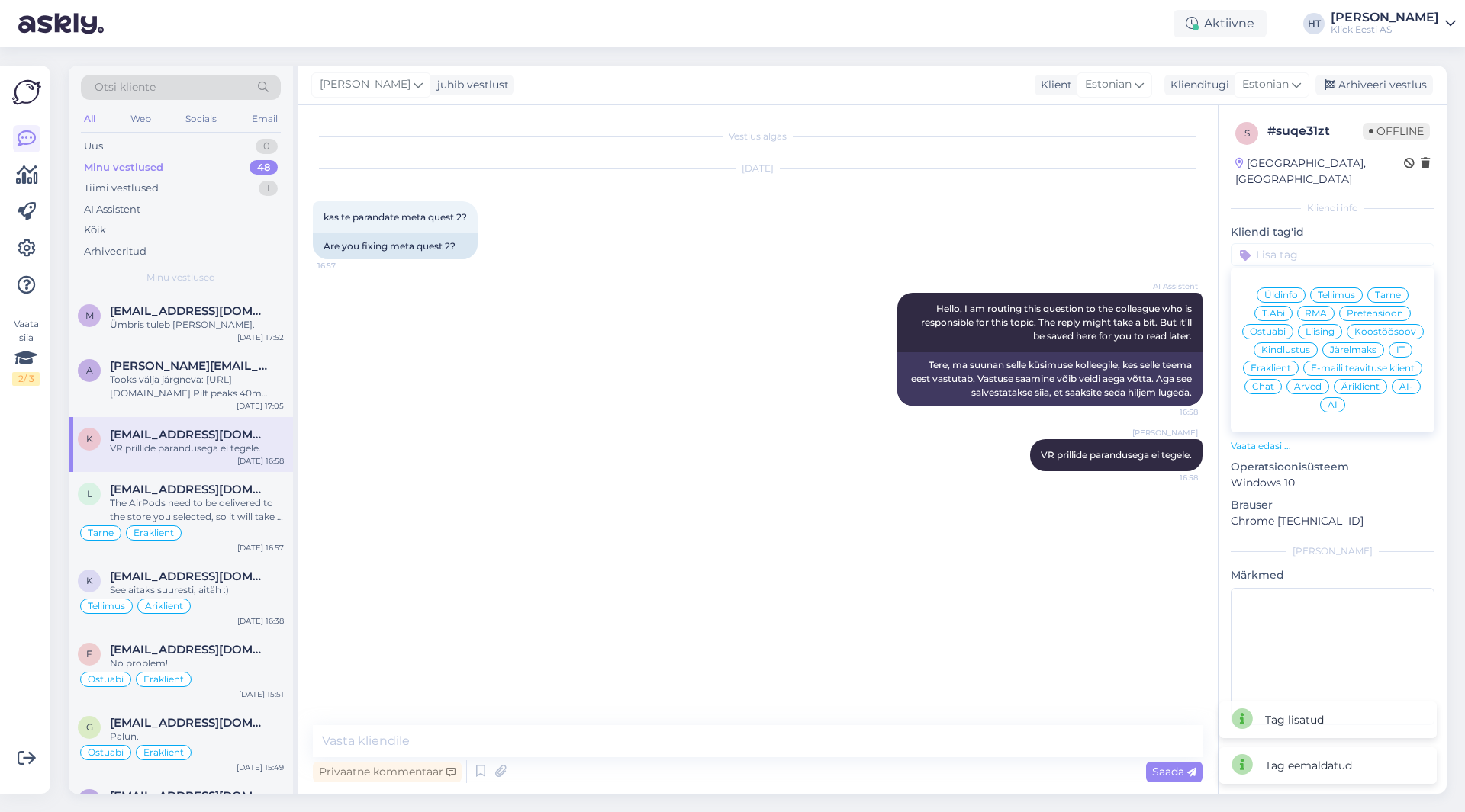
click at [1290, 291] on span "Üldinfo" at bounding box center [1281, 295] width 33 height 9
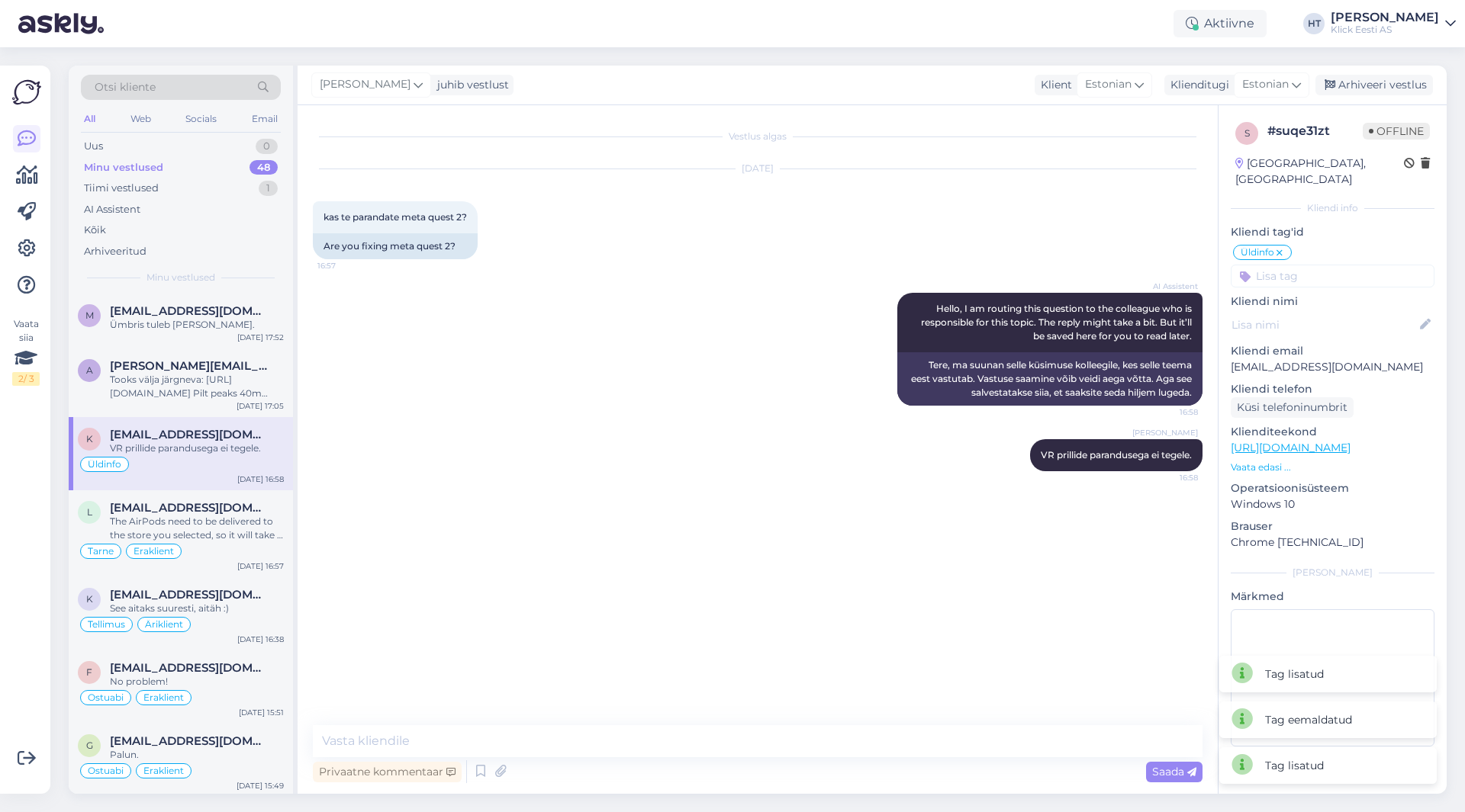
click at [1313, 265] on input at bounding box center [1332, 276] width 204 height 23
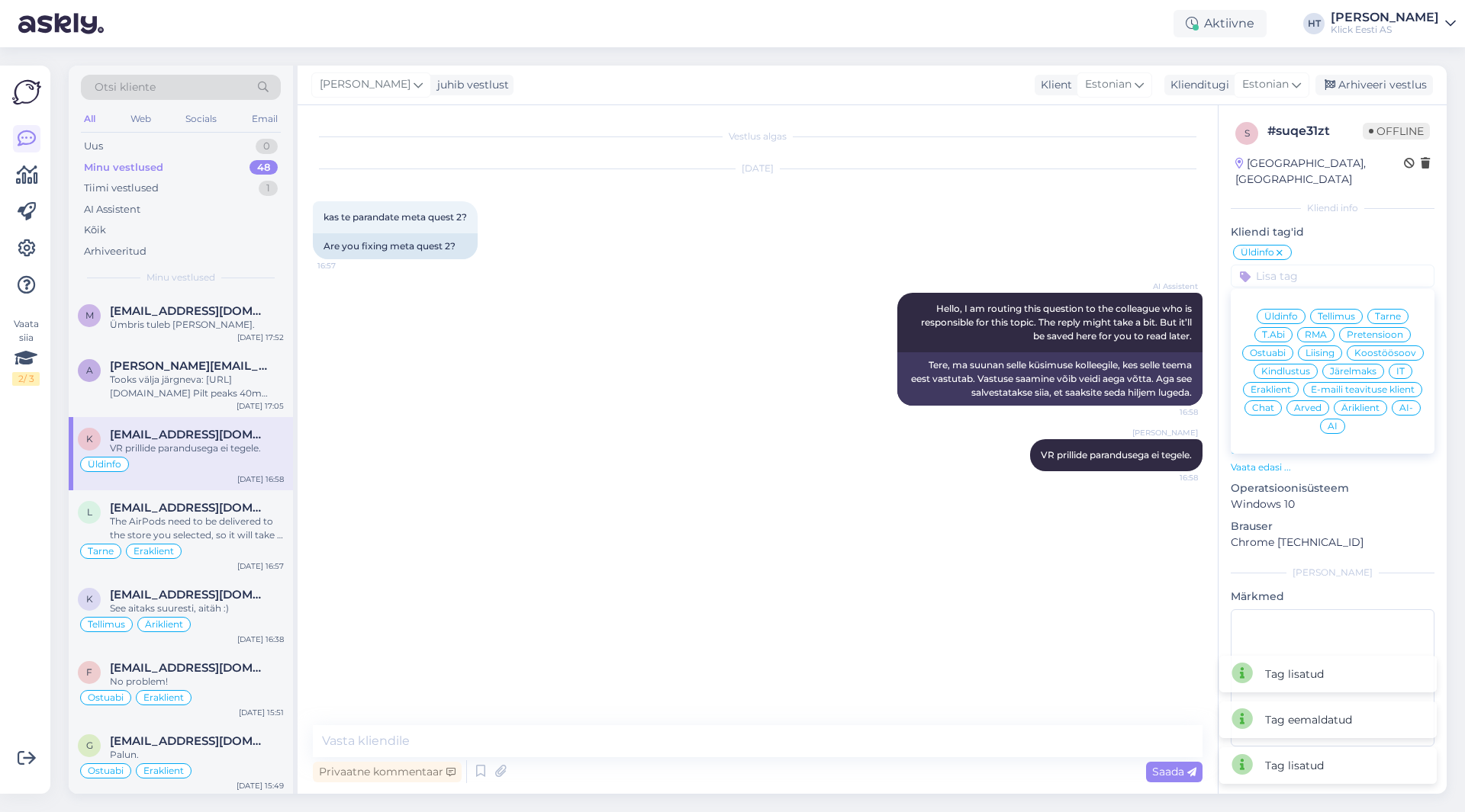
click at [1280, 385] on span "Eraklient" at bounding box center [1270, 390] width 40 height 9
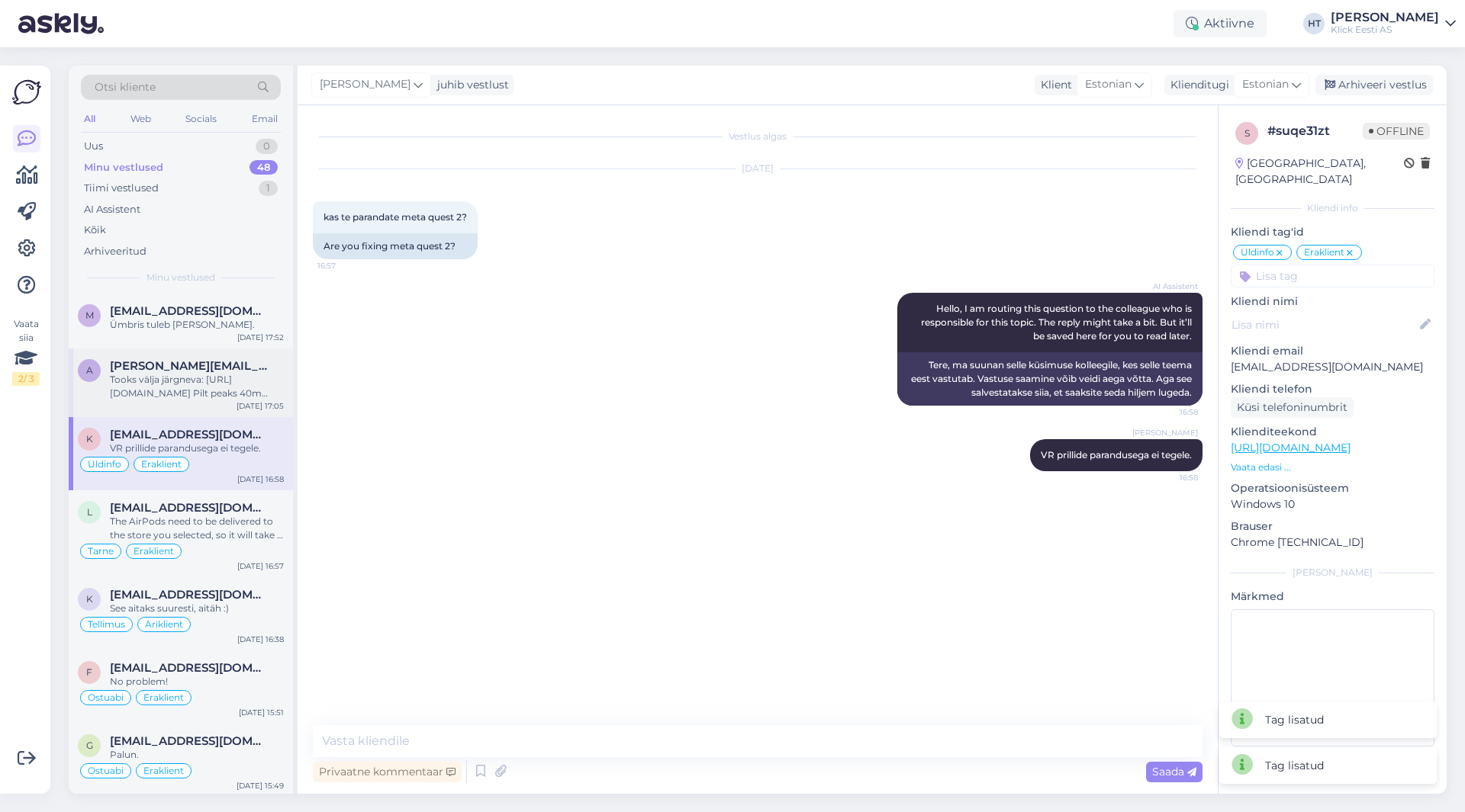
click at [214, 387] on div "Tooks välja järgneva: [URL][DOMAIN_NAME] Pilt peaks 40m jaoks piisavalt teravak…" at bounding box center [197, 386] width 174 height 27
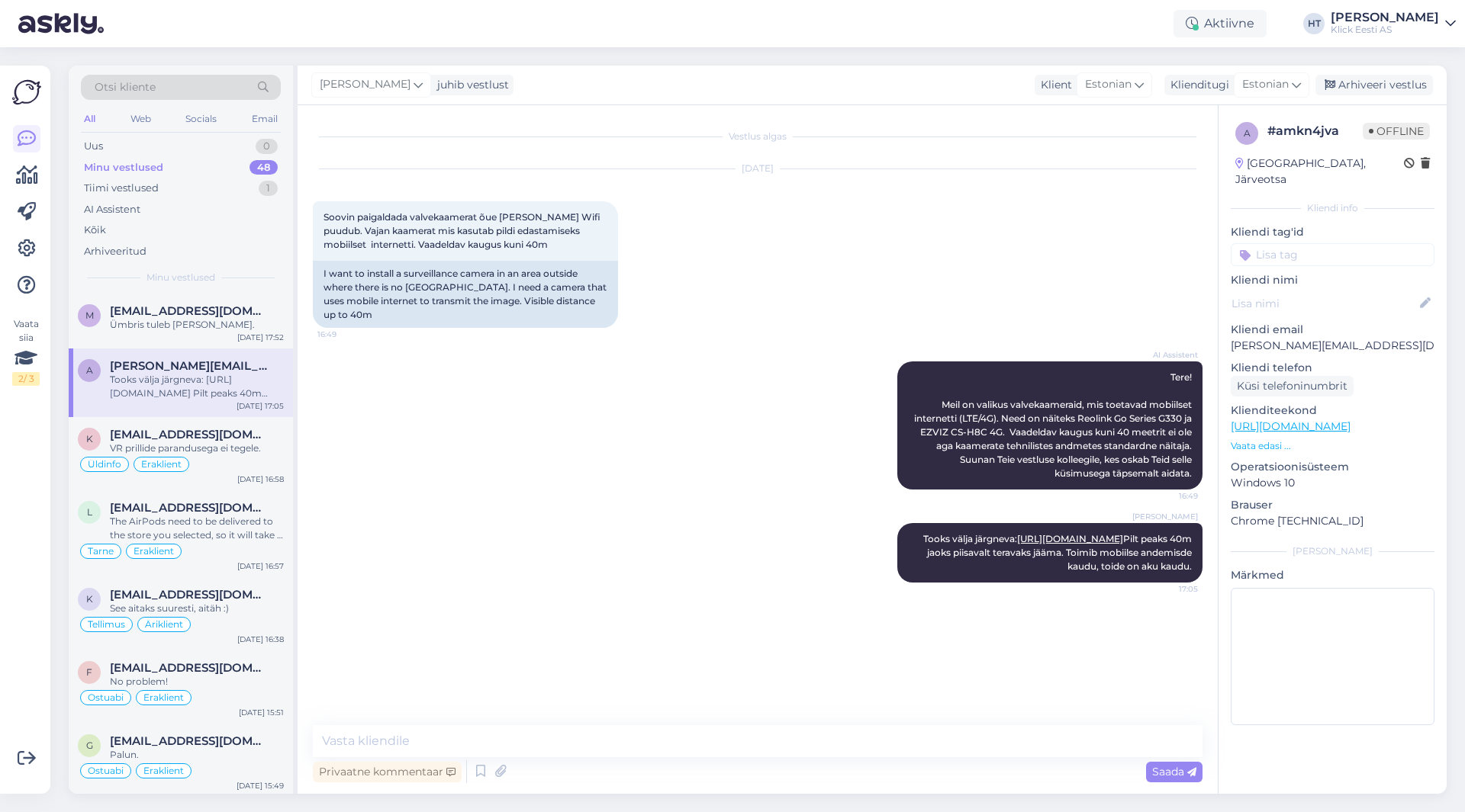
click at [1327, 243] on input at bounding box center [1332, 254] width 204 height 23
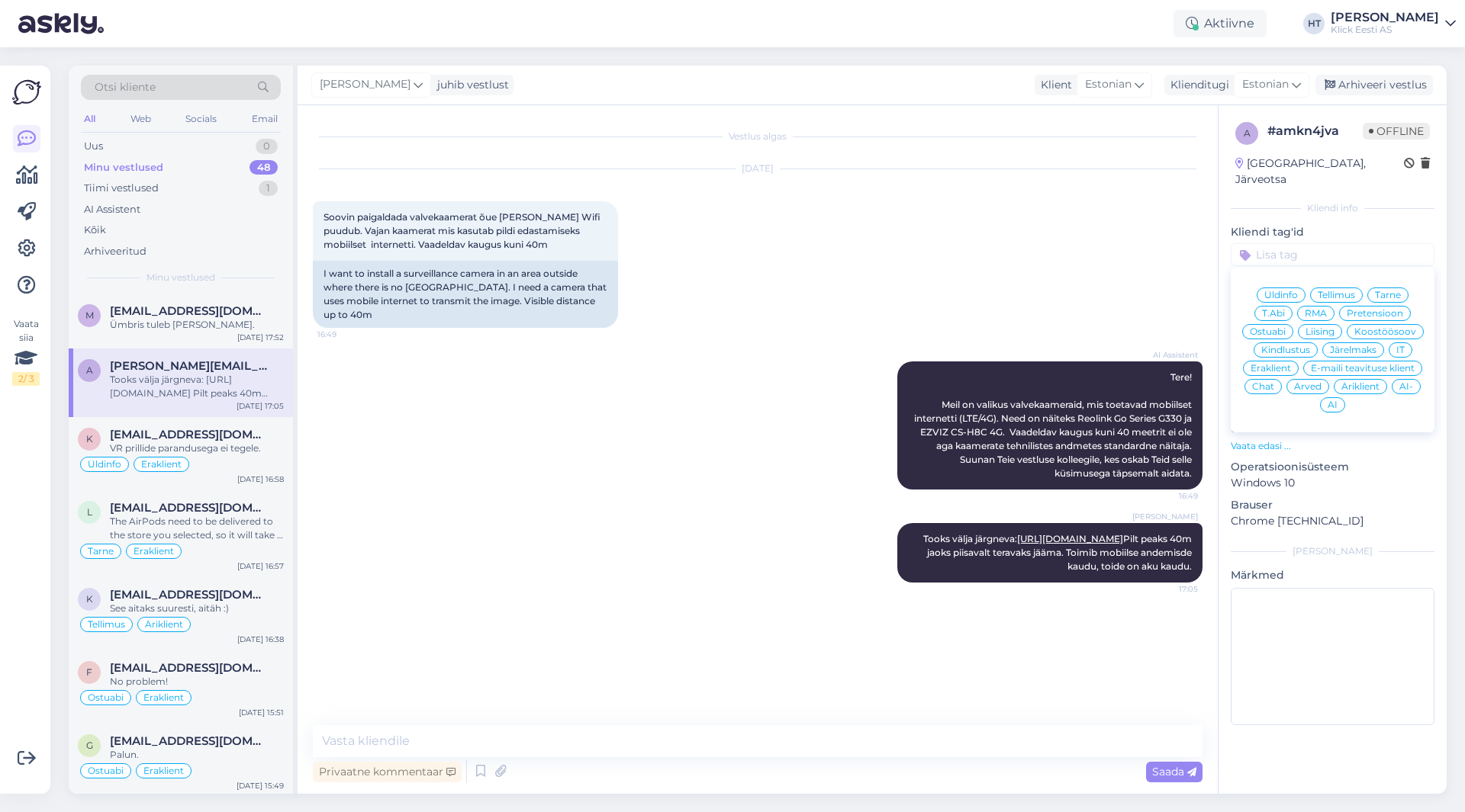
click at [1282, 327] on span "Ostuabi" at bounding box center [1267, 331] width 36 height 9
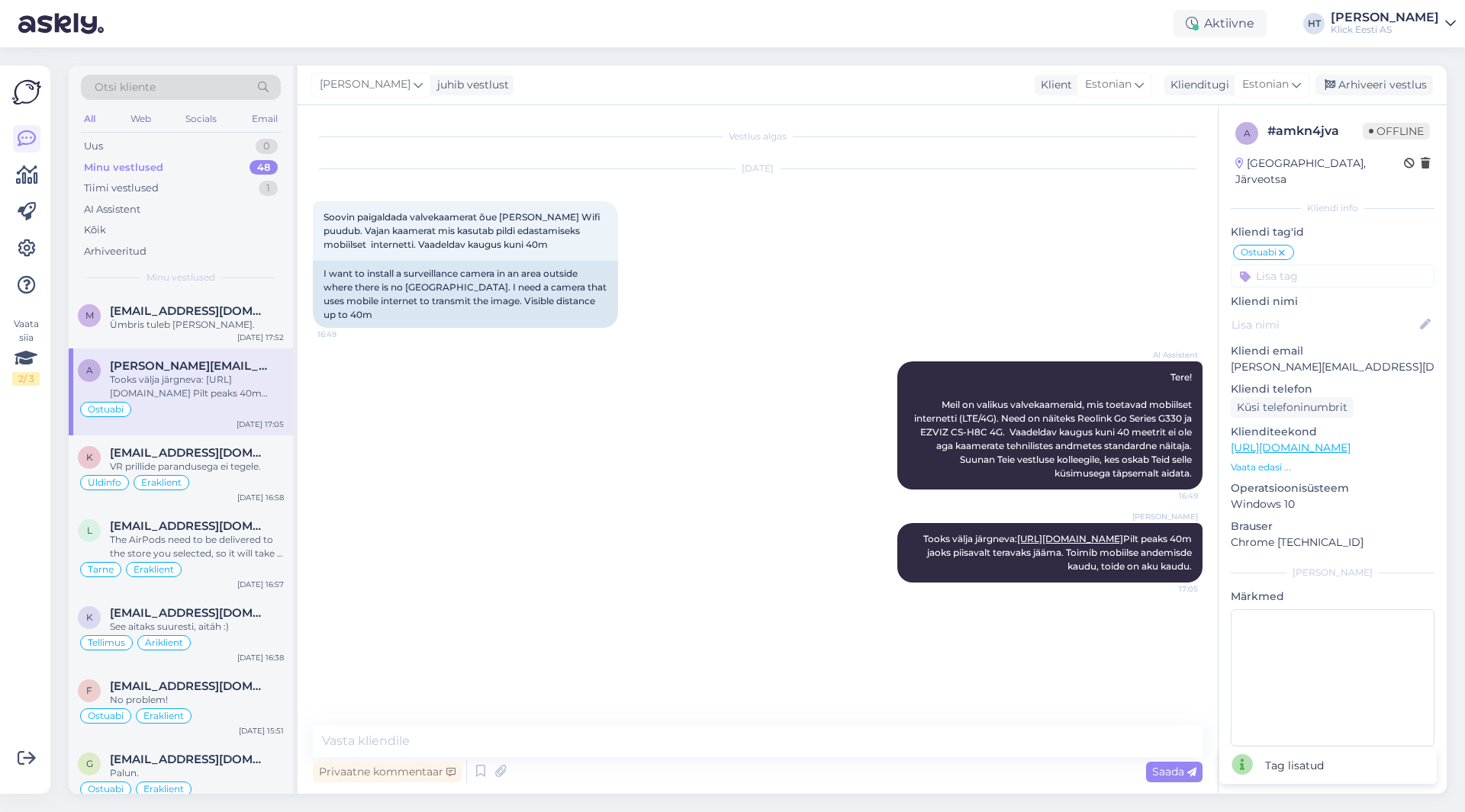
click at [1343, 265] on input at bounding box center [1332, 276] width 204 height 23
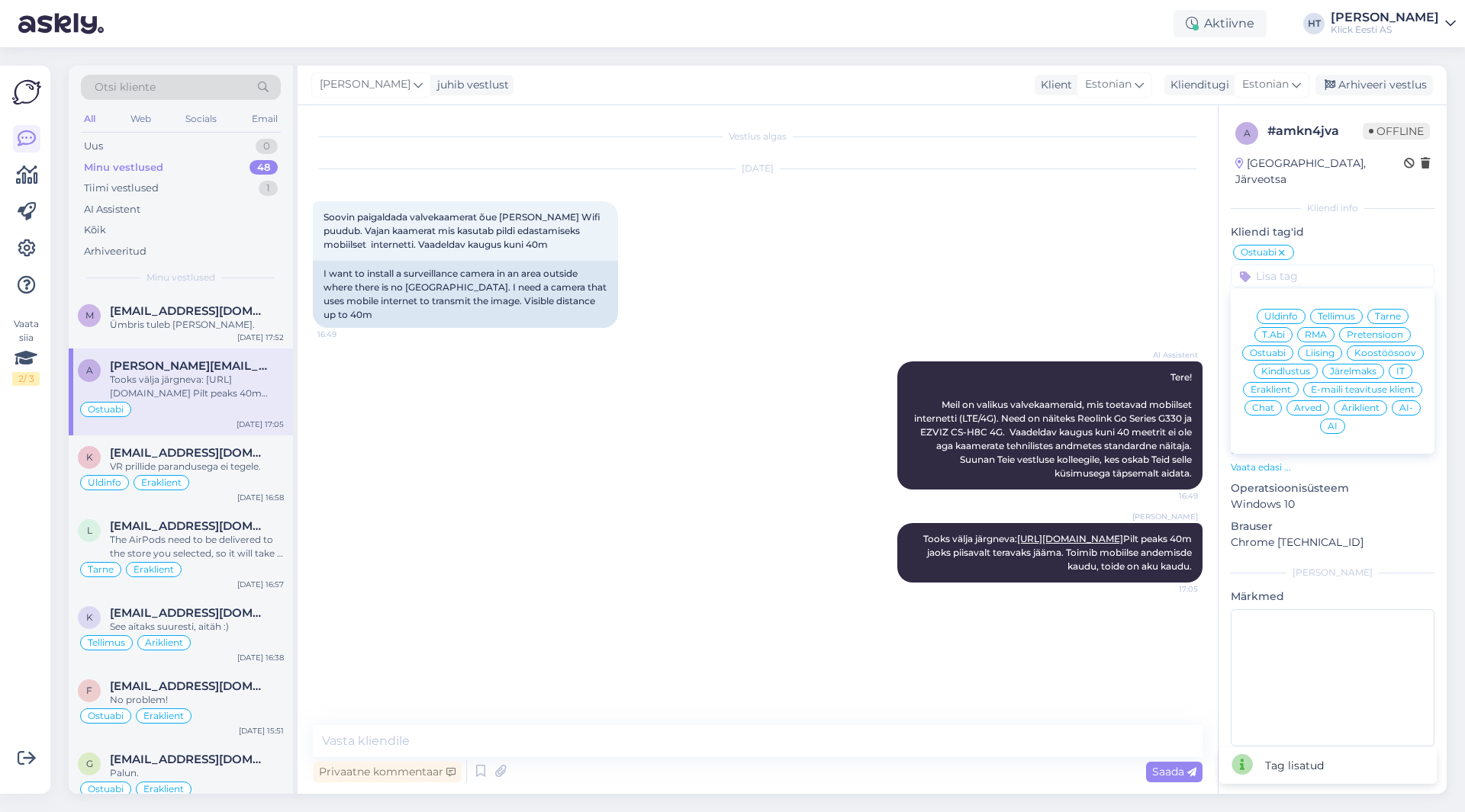
click at [1275, 382] on div "Eraklient" at bounding box center [1271, 389] width 56 height 15
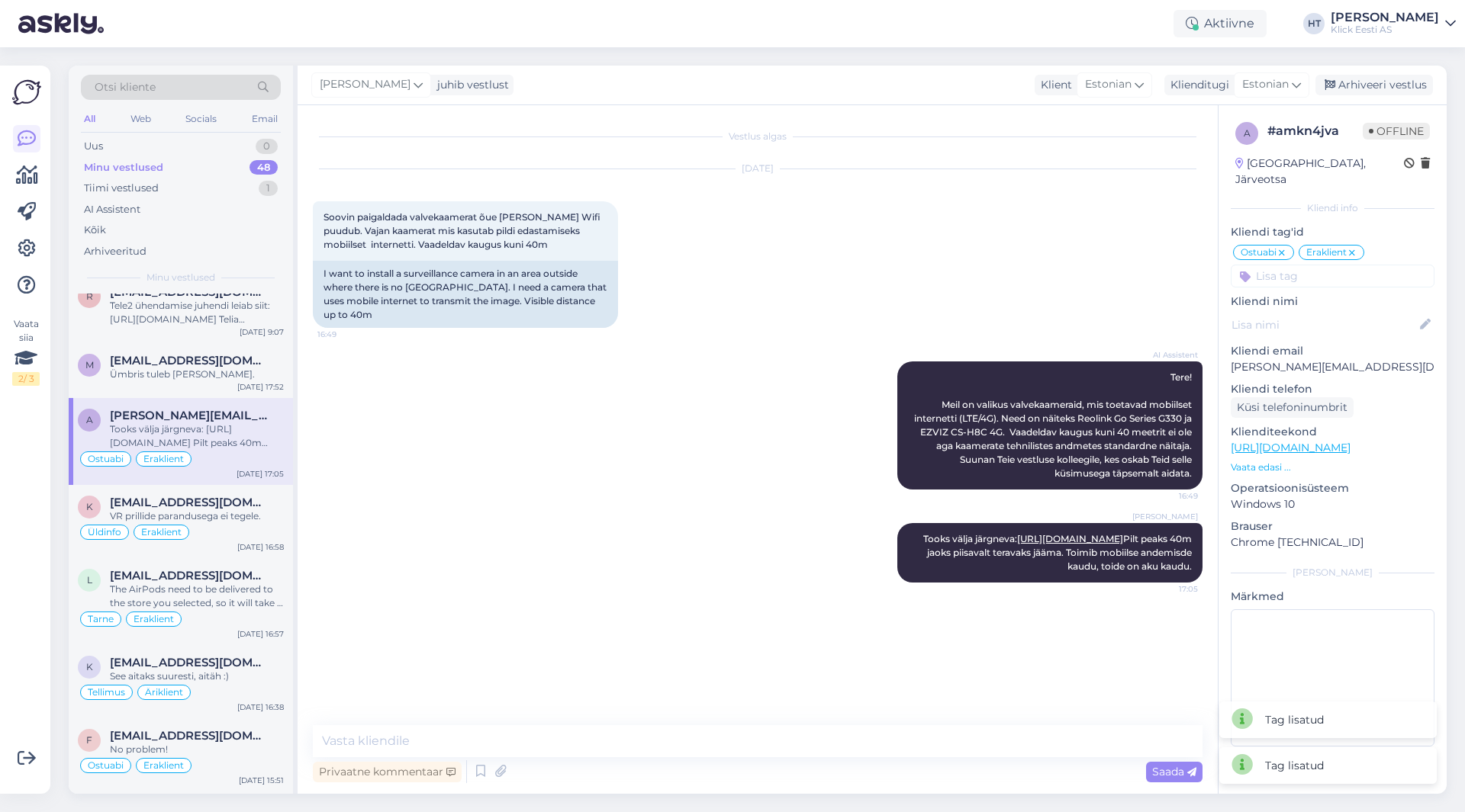
scroll to position [1525, 0]
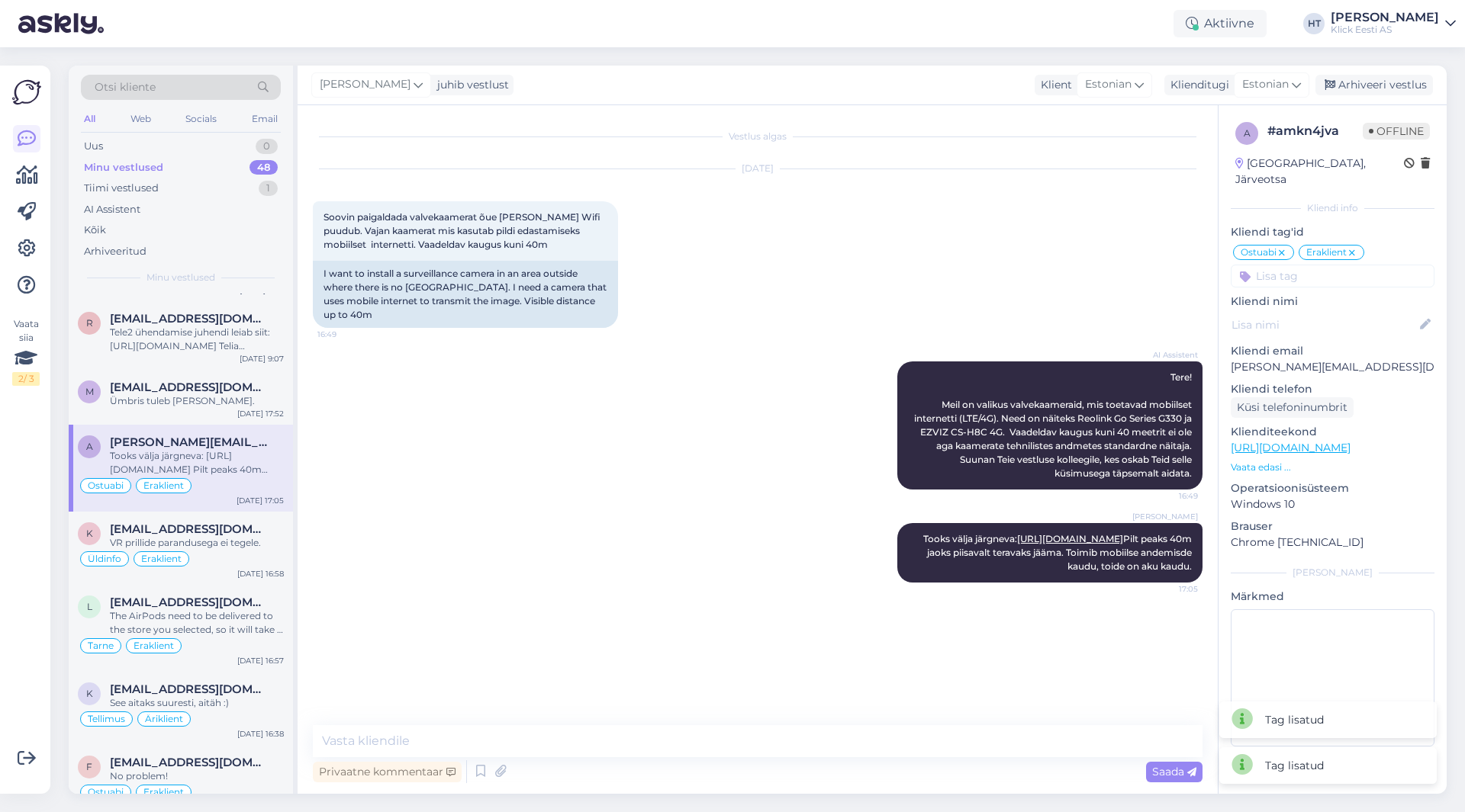
click at [205, 419] on div "m [EMAIL_ADDRESS][DOMAIN_NAME] Ümbris tuleb [PERSON_NAME]. [DATE] 17:52" at bounding box center [181, 397] width 225 height 55
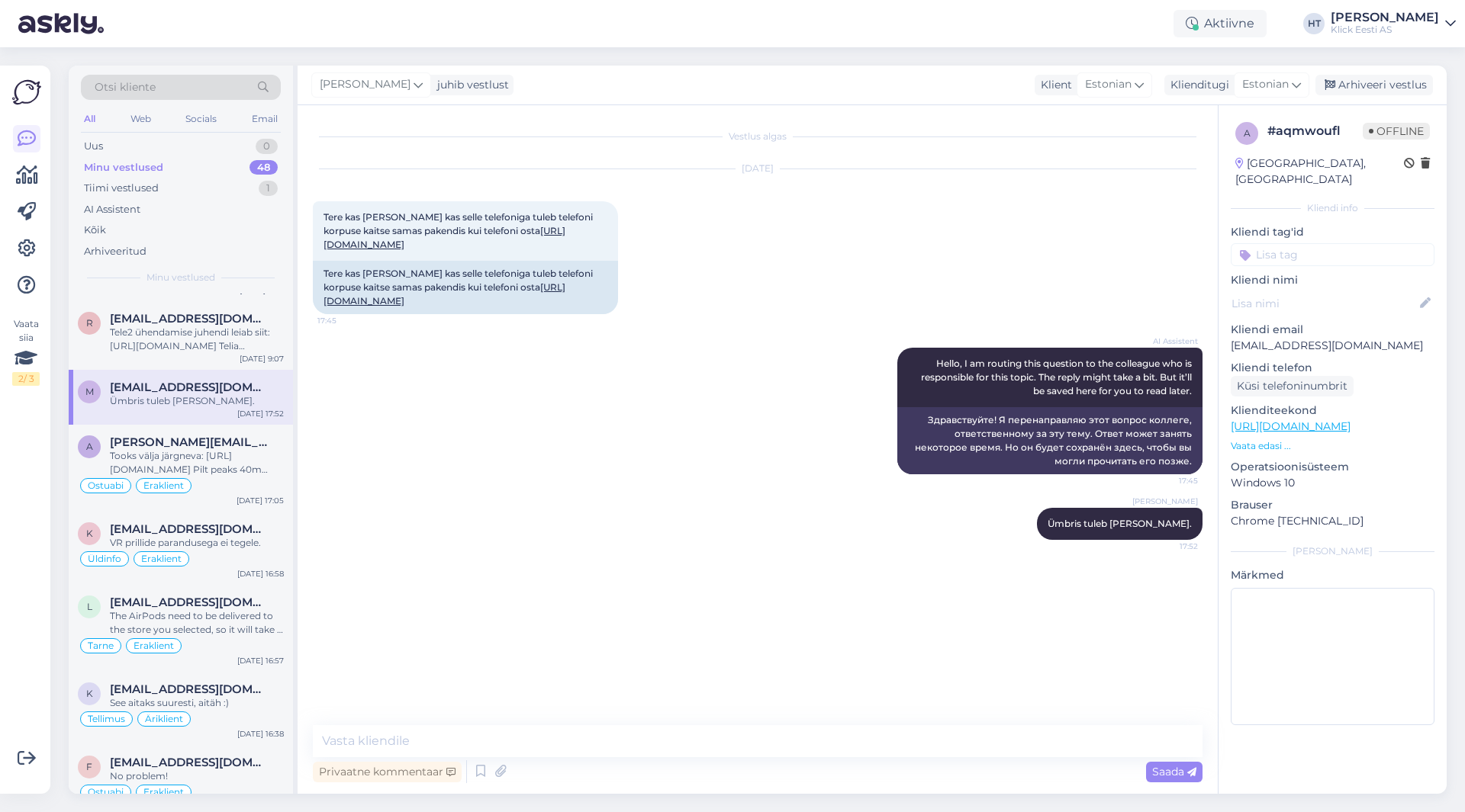
click at [1272, 225] on div "Kliendi tag'id Üldinfo Tellimus Tarne T.Abi RMA Pretensioon Ostuabi Liising Koo…" at bounding box center [1332, 246] width 204 height 42
click at [1287, 243] on input at bounding box center [1332, 254] width 204 height 23
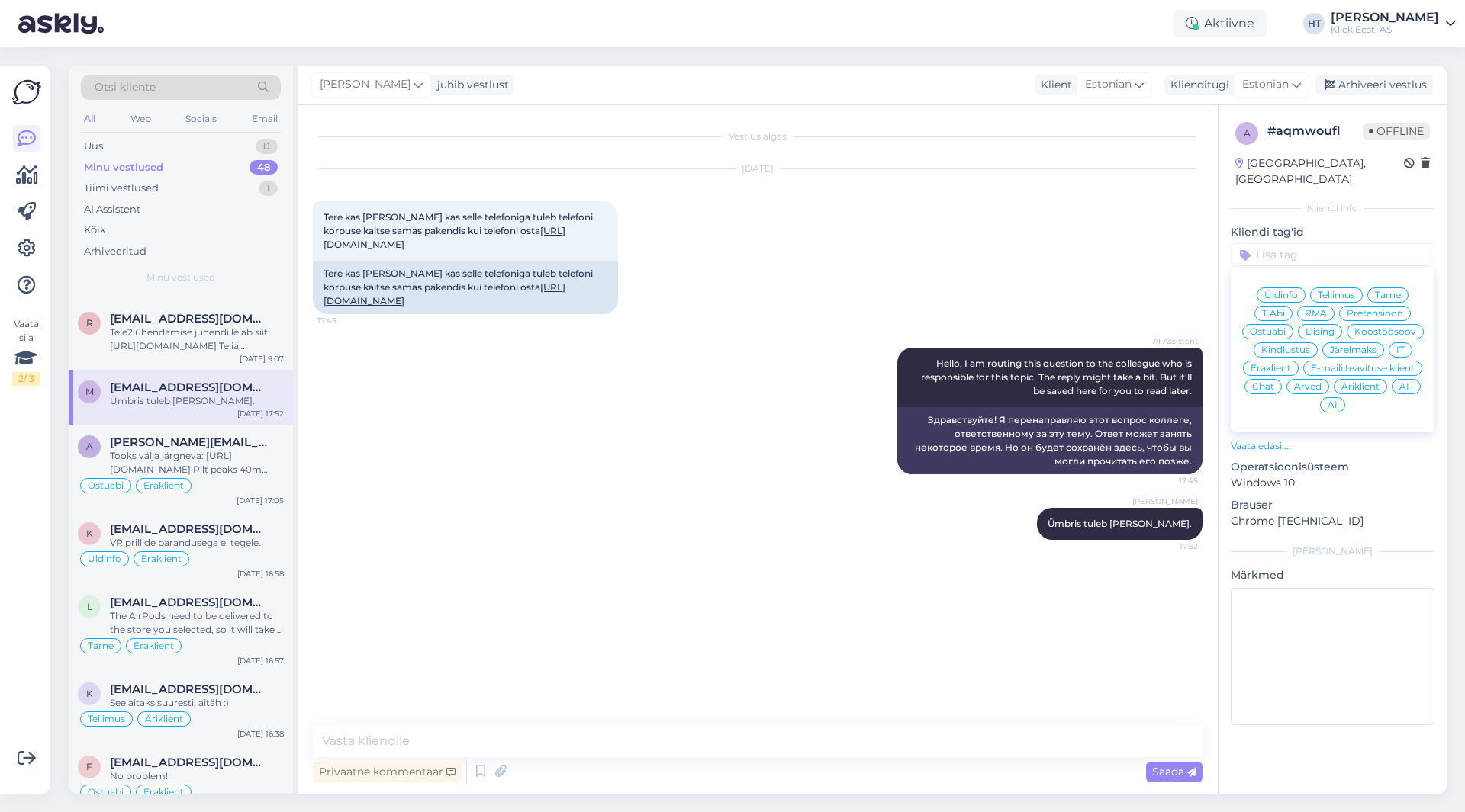
click at [1278, 327] on span "Ostuabi" at bounding box center [1267, 331] width 36 height 9
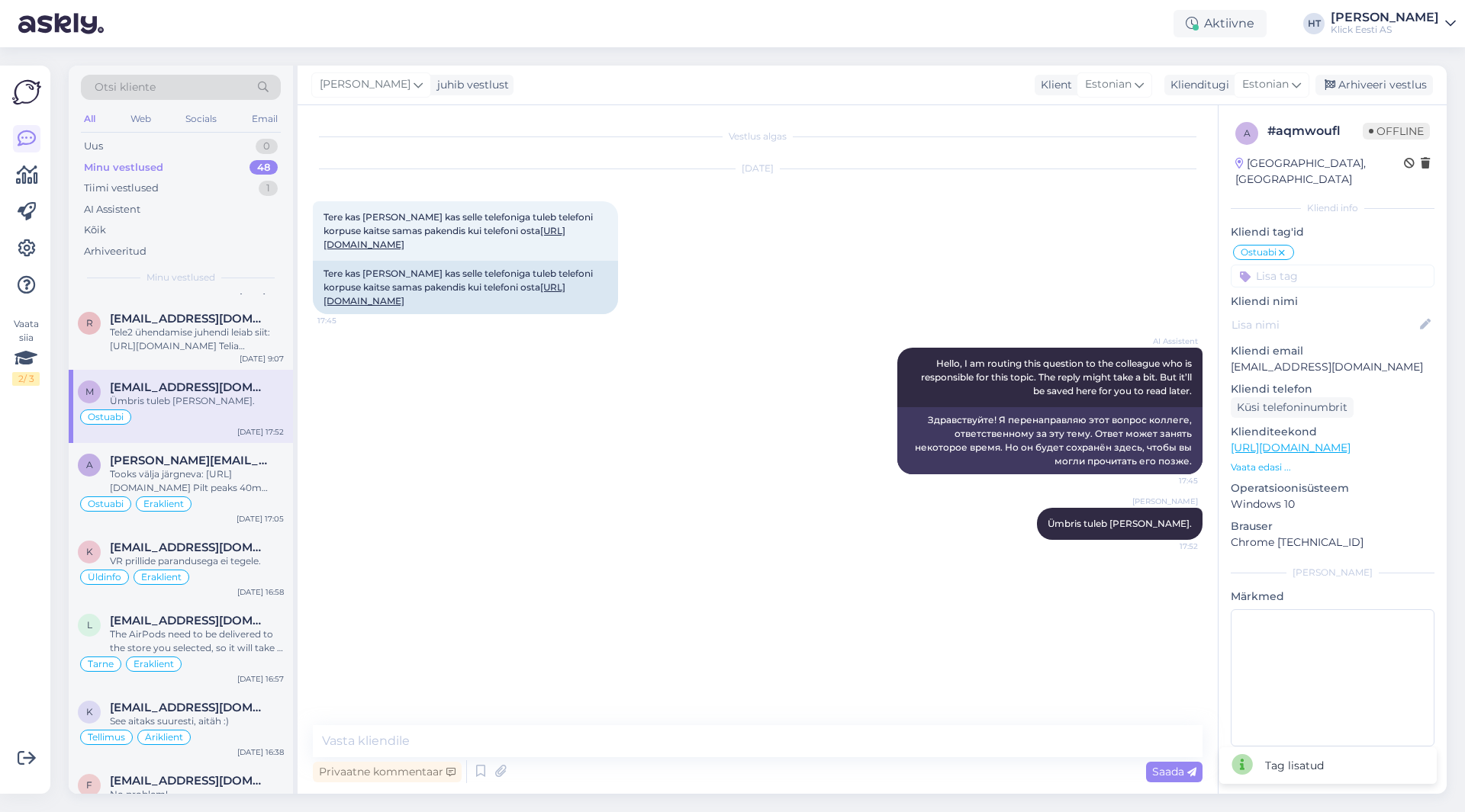
click at [1309, 267] on input at bounding box center [1332, 276] width 204 height 23
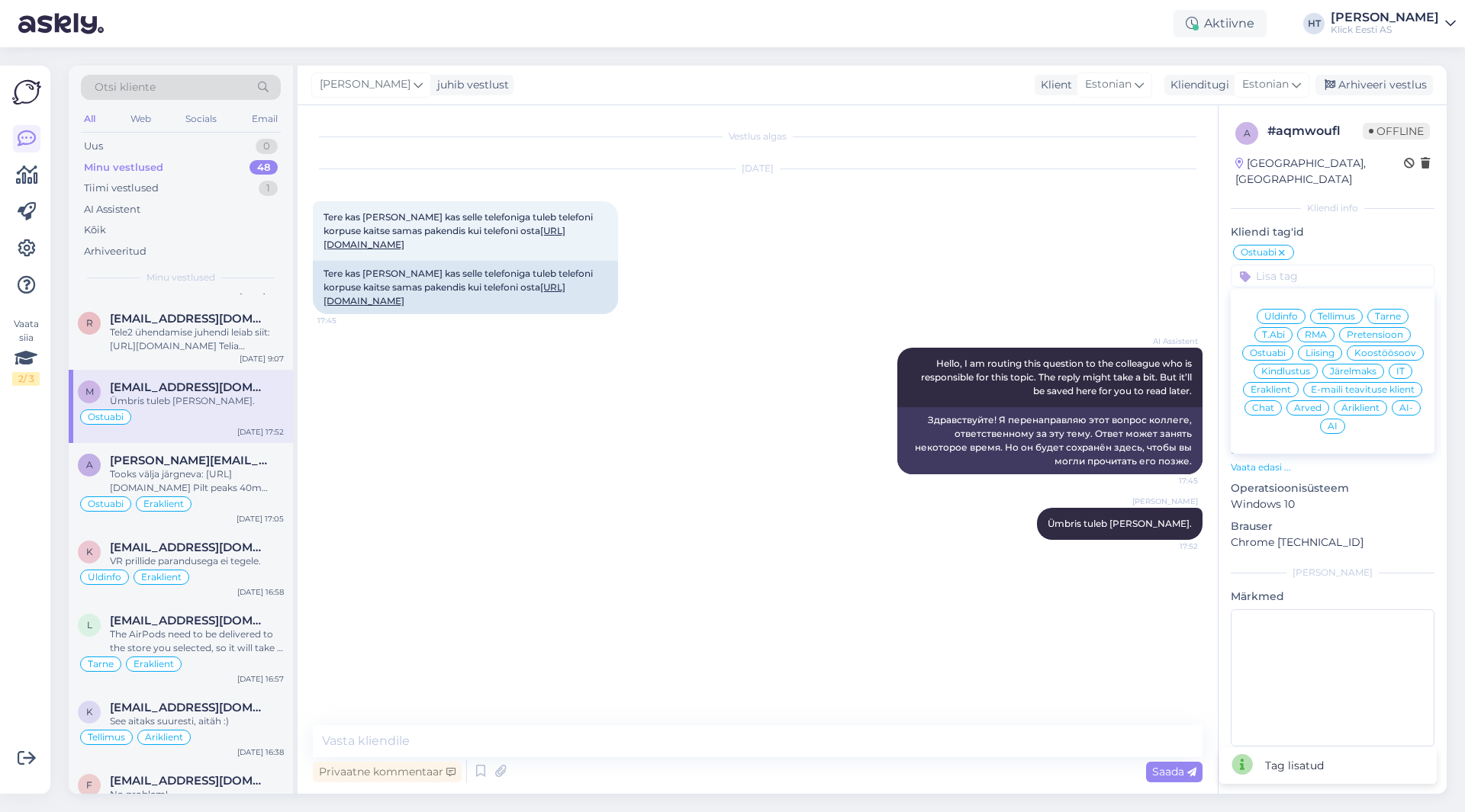
click at [1284, 385] on span "Eraklient" at bounding box center [1270, 390] width 40 height 9
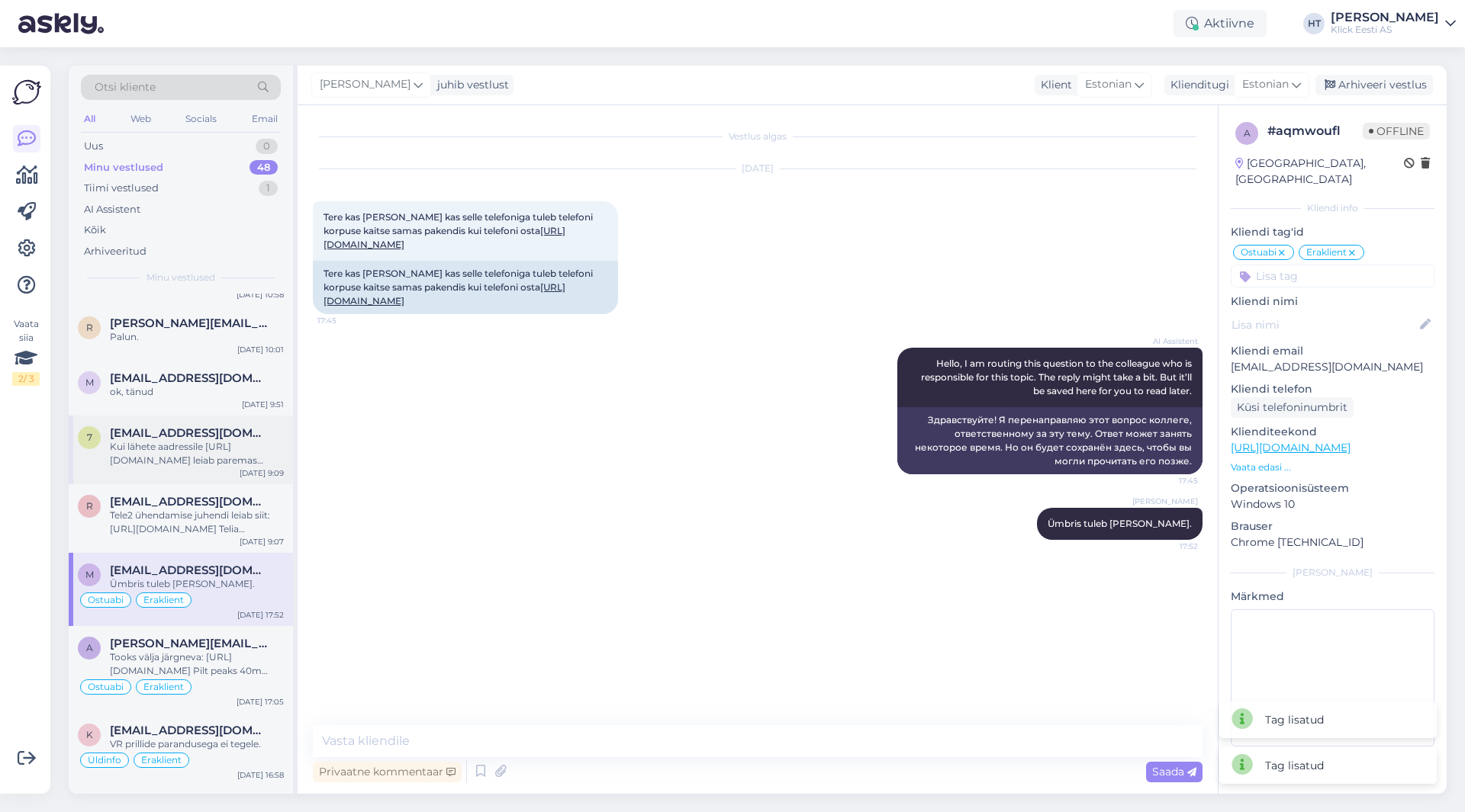
scroll to position [1297, 0]
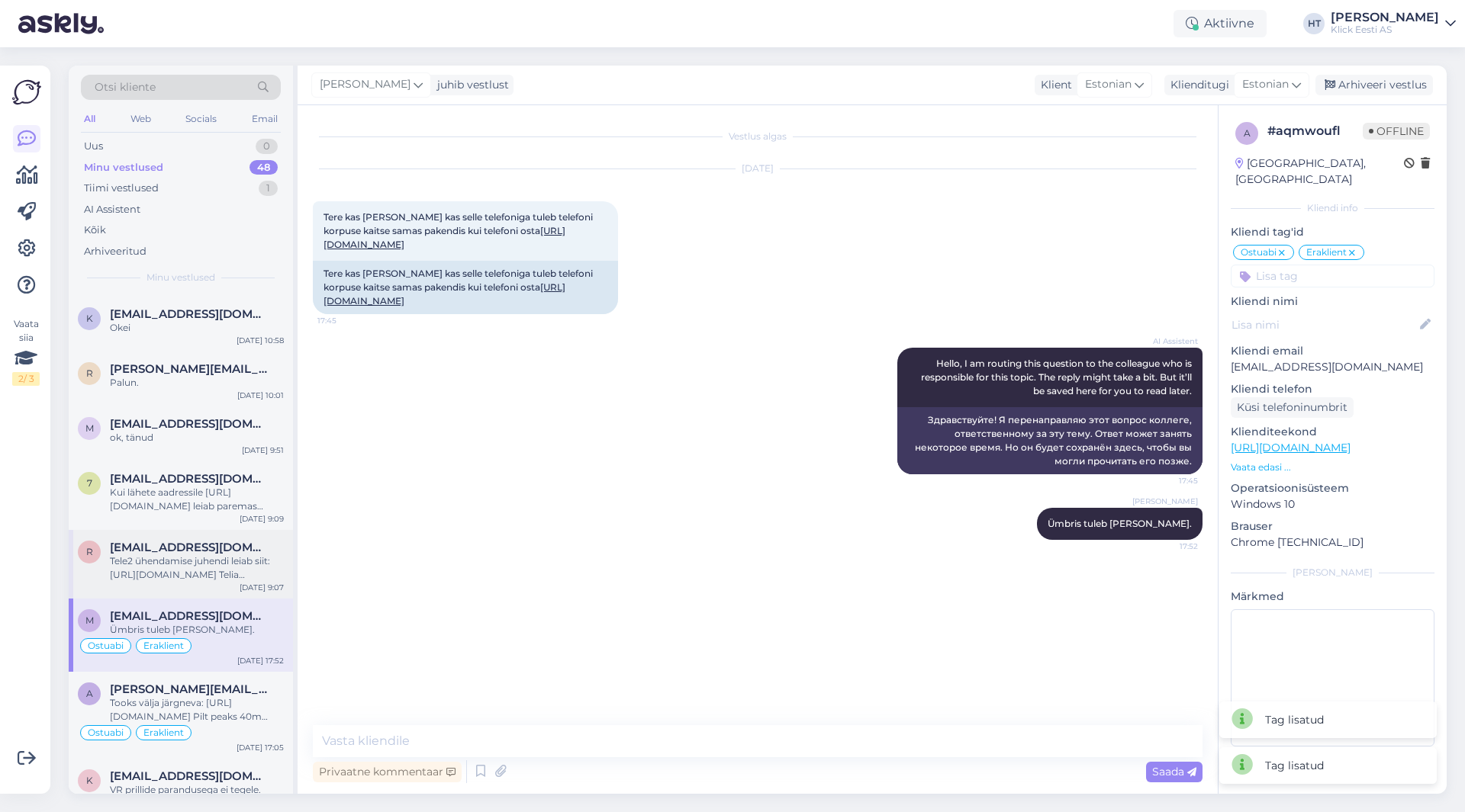
click at [188, 548] on span "[EMAIL_ADDRESS][DOMAIN_NAME]" at bounding box center [190, 548] width 159 height 14
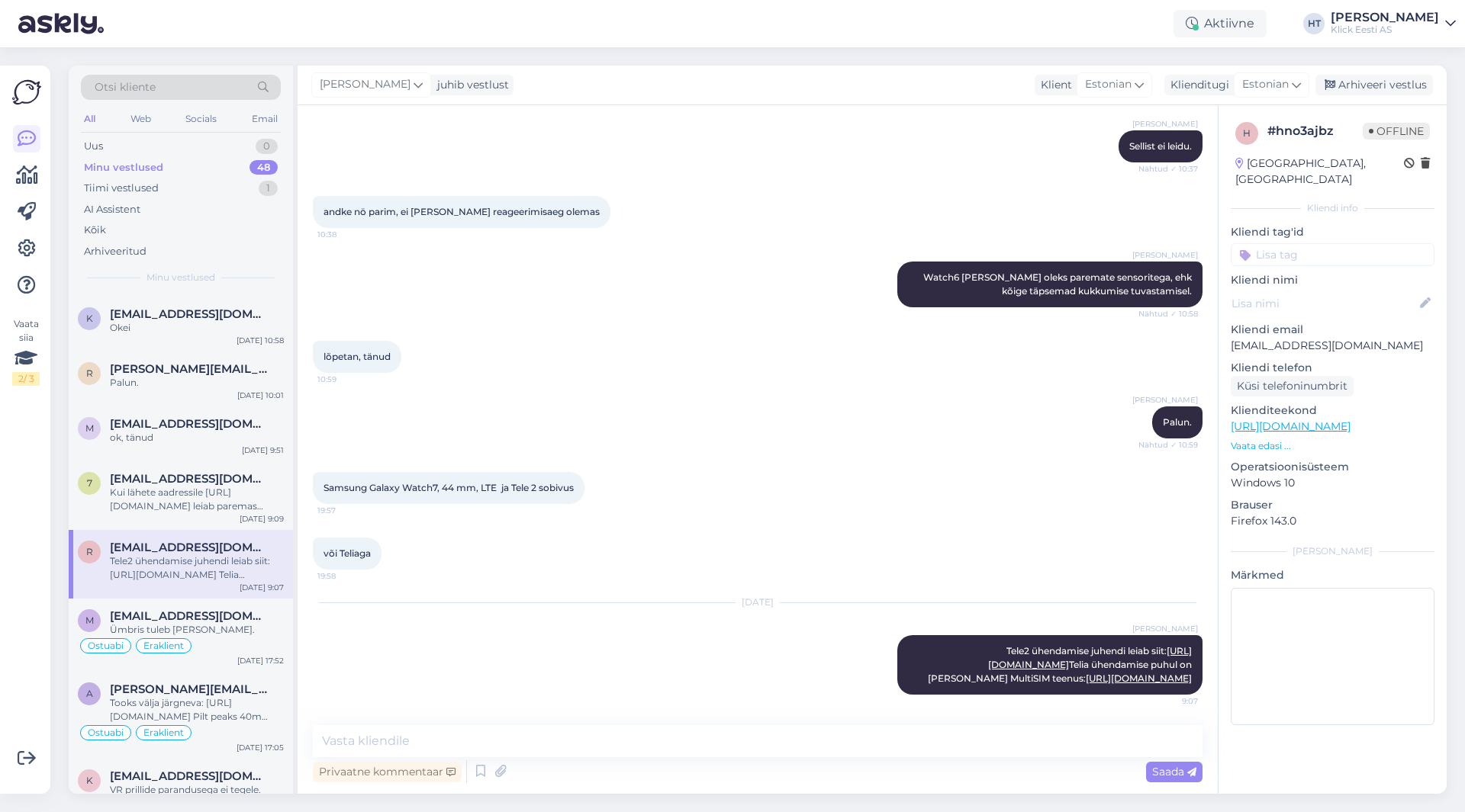
click at [1315, 243] on input at bounding box center [1332, 254] width 204 height 23
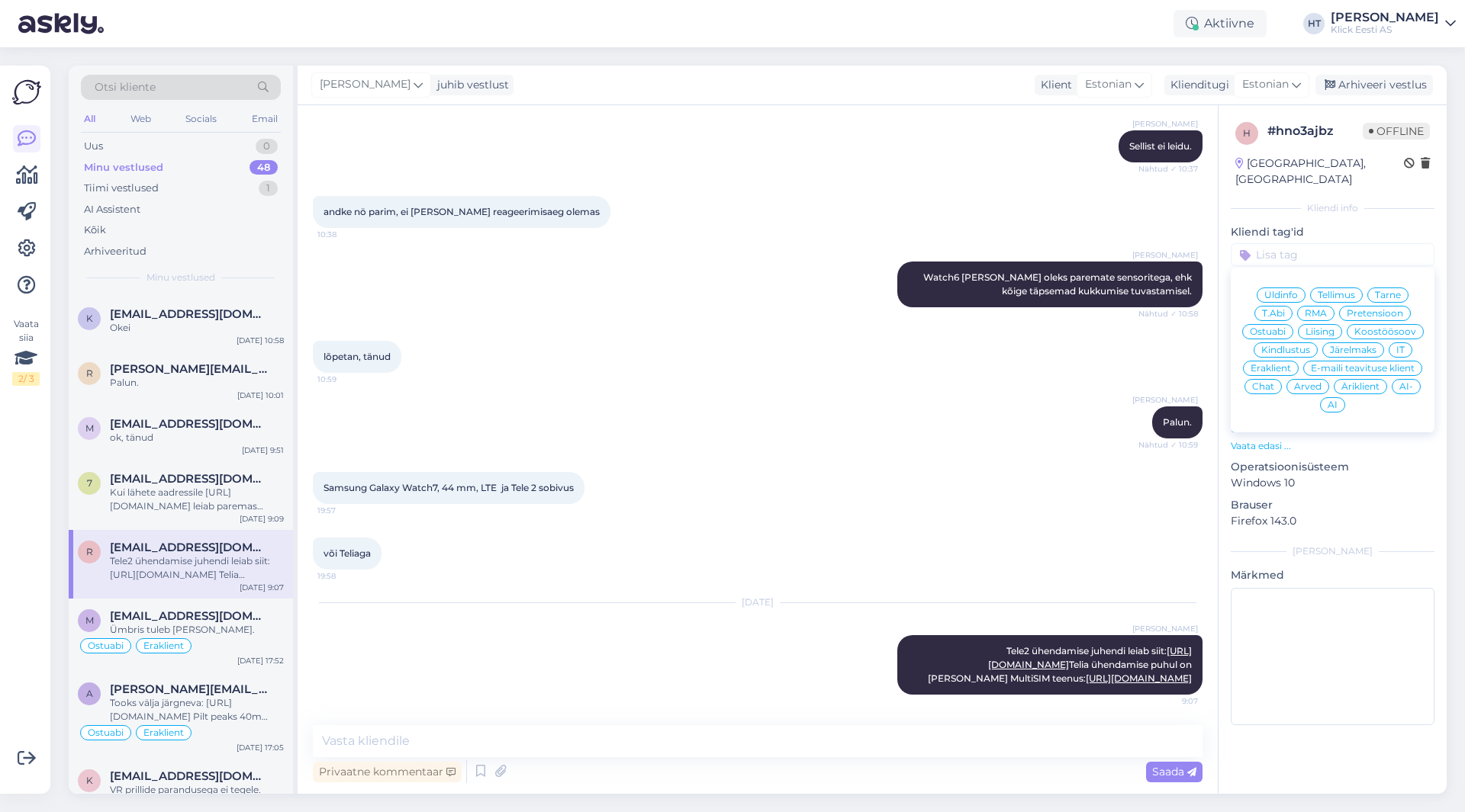
click at [1270, 324] on div "Ostuabi" at bounding box center [1267, 331] width 51 height 15
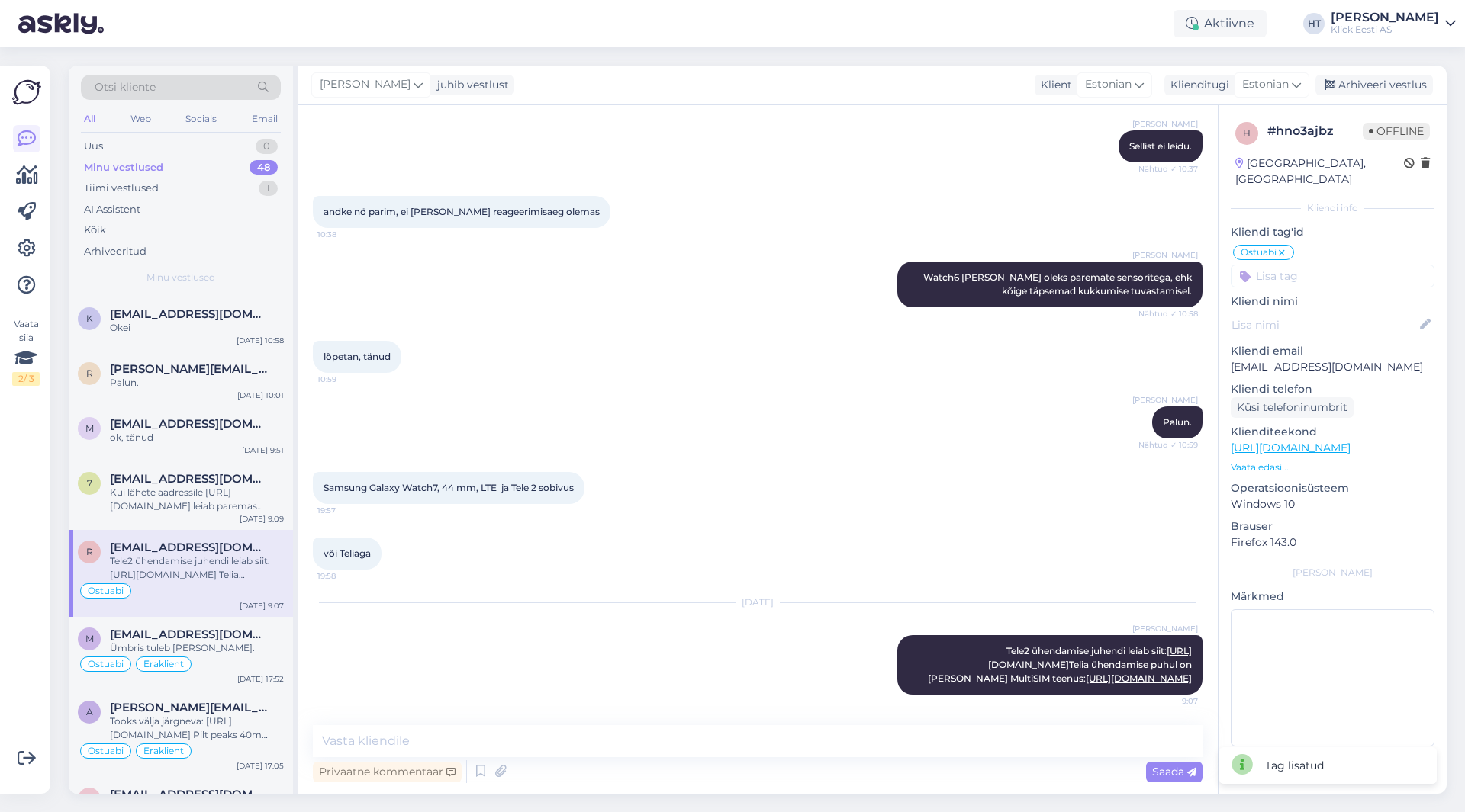
click at [1309, 265] on input at bounding box center [1332, 276] width 204 height 23
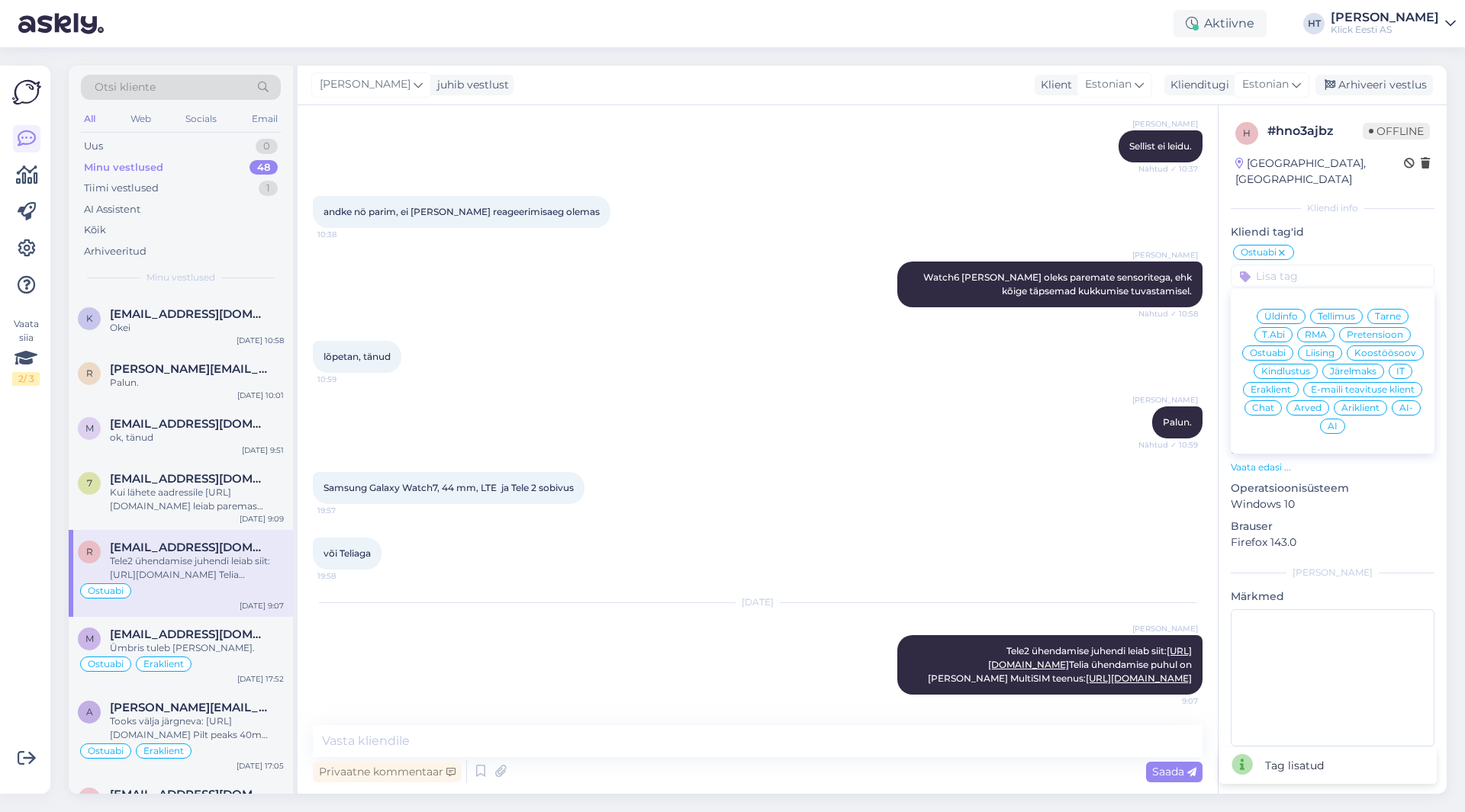
click at [1280, 385] on span "Eraklient" at bounding box center [1270, 390] width 40 height 9
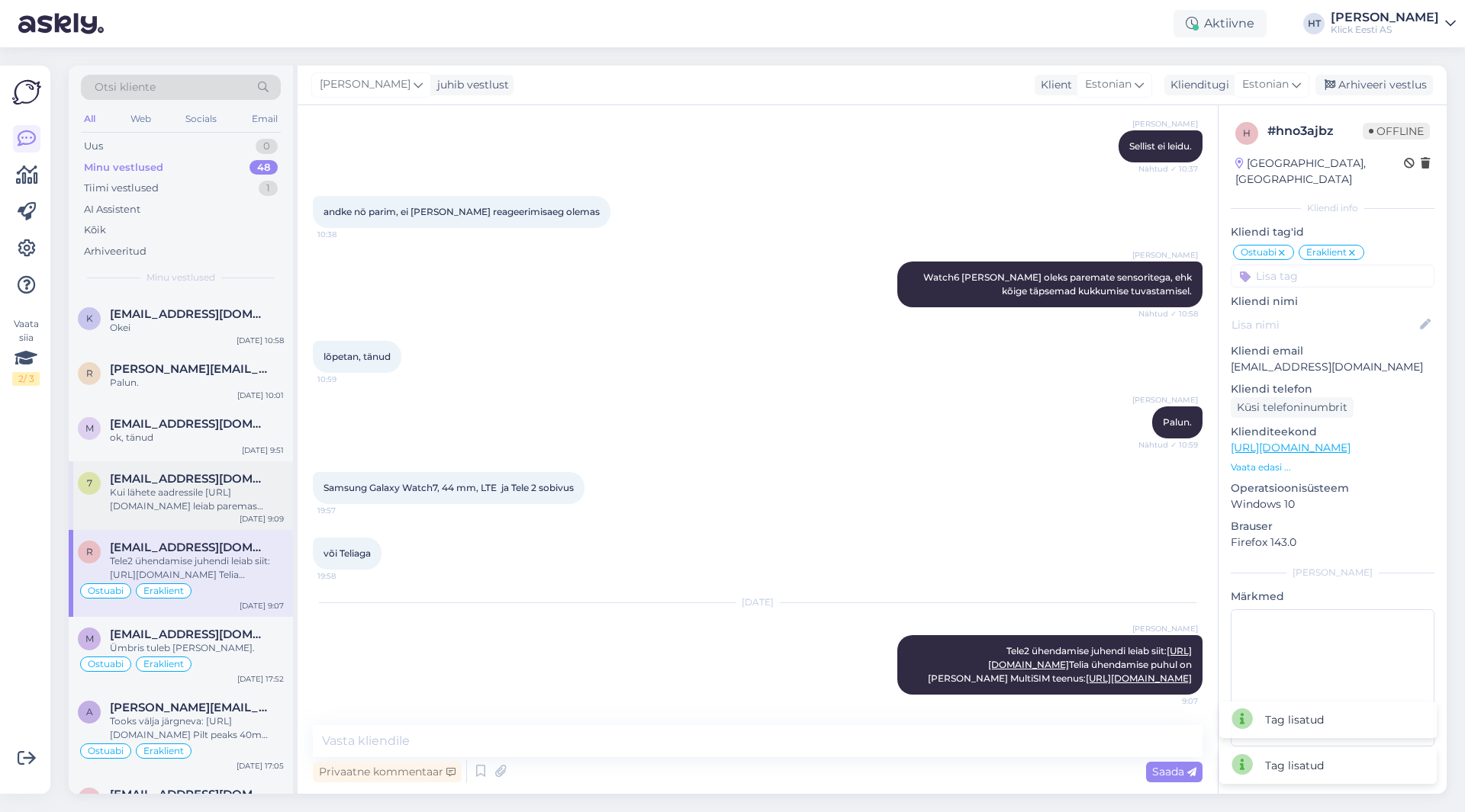
click at [143, 489] on div "Kui lähete aadressile [URL][DOMAIN_NAME] leiab paremas ülanurgas nupu nimega "M…" at bounding box center [197, 499] width 174 height 27
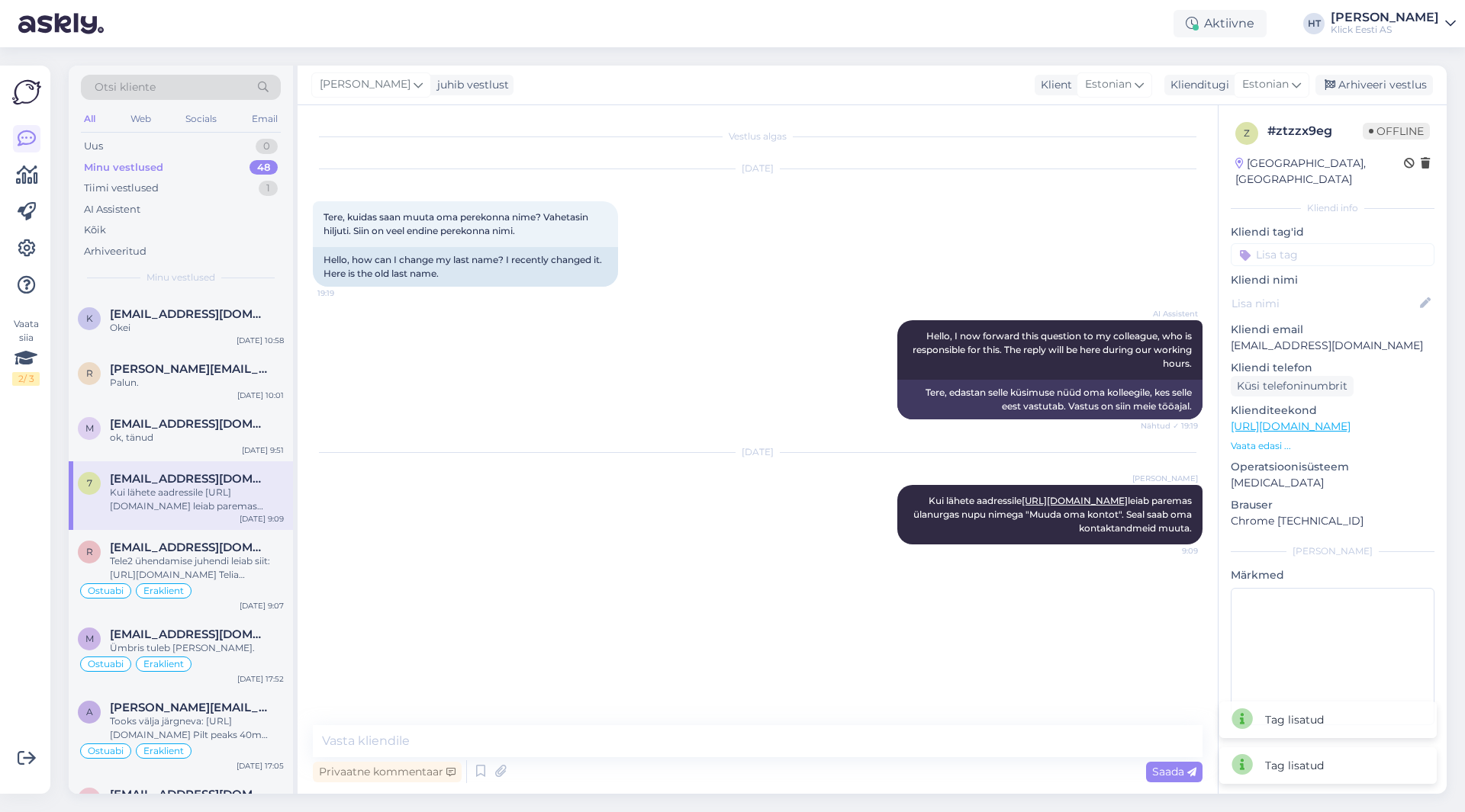
scroll to position [0, 0]
click at [1316, 243] on input at bounding box center [1332, 254] width 204 height 23
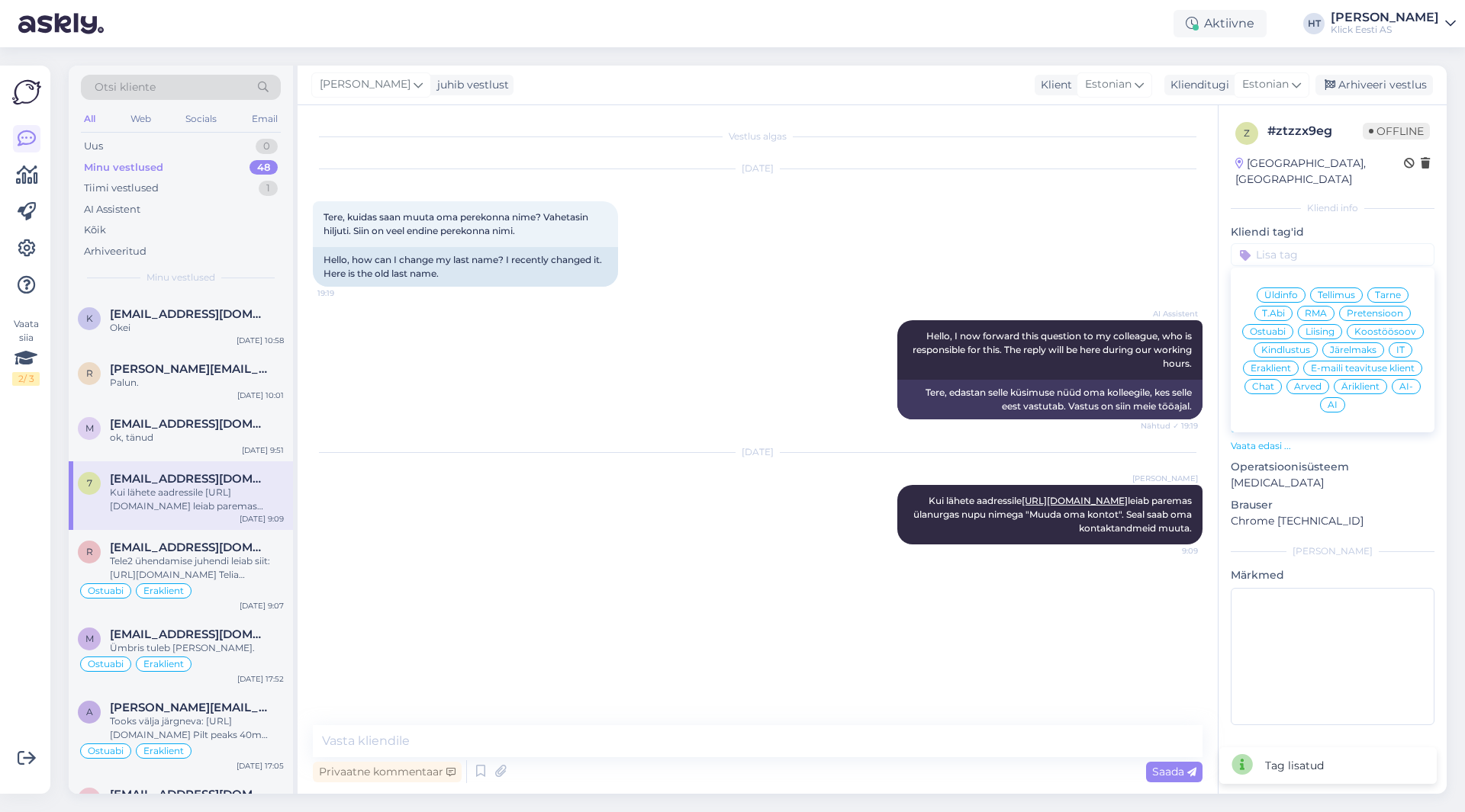
click at [1399, 345] on span "IT" at bounding box center [1400, 350] width 9 height 9
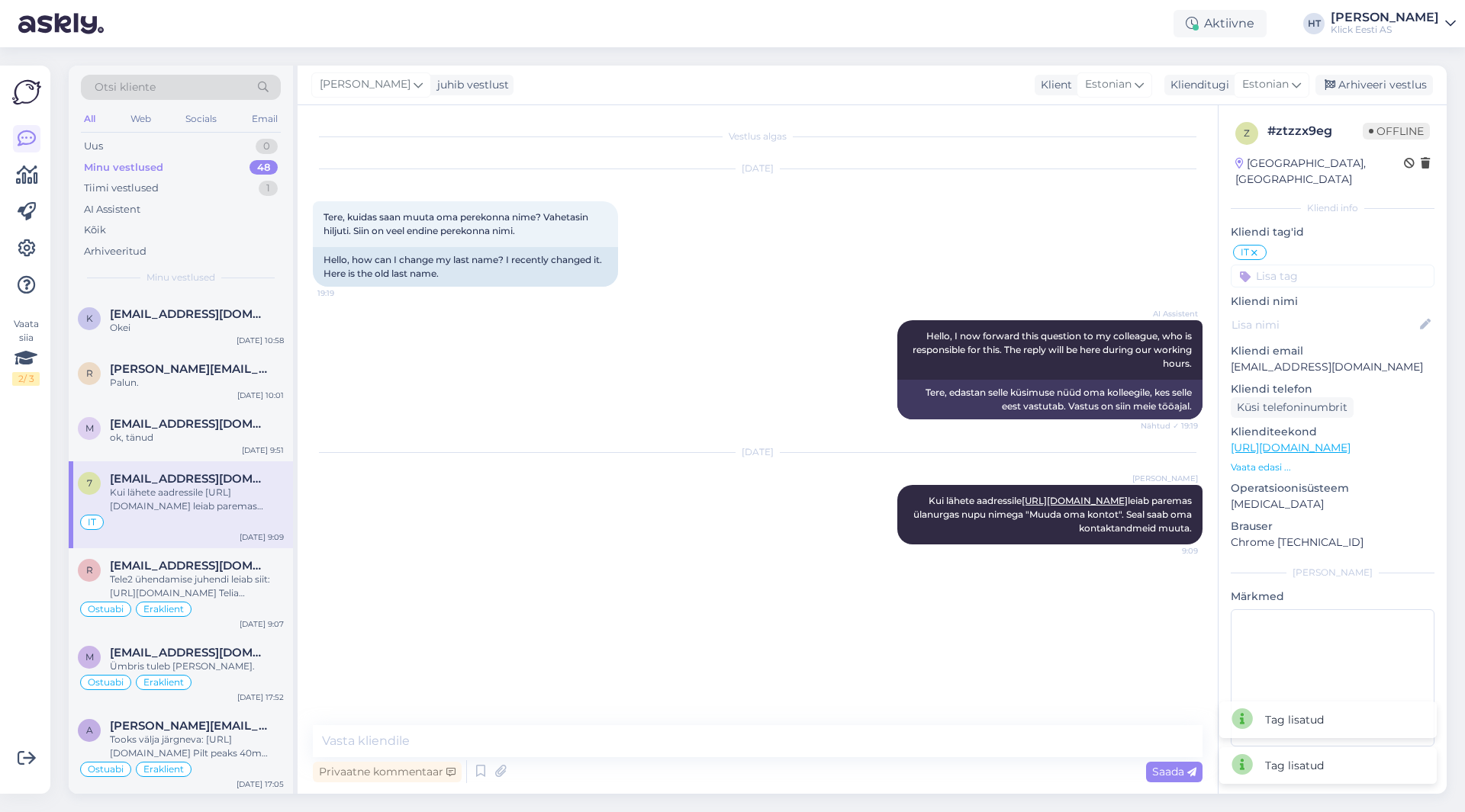
click at [1337, 268] on input at bounding box center [1332, 276] width 204 height 23
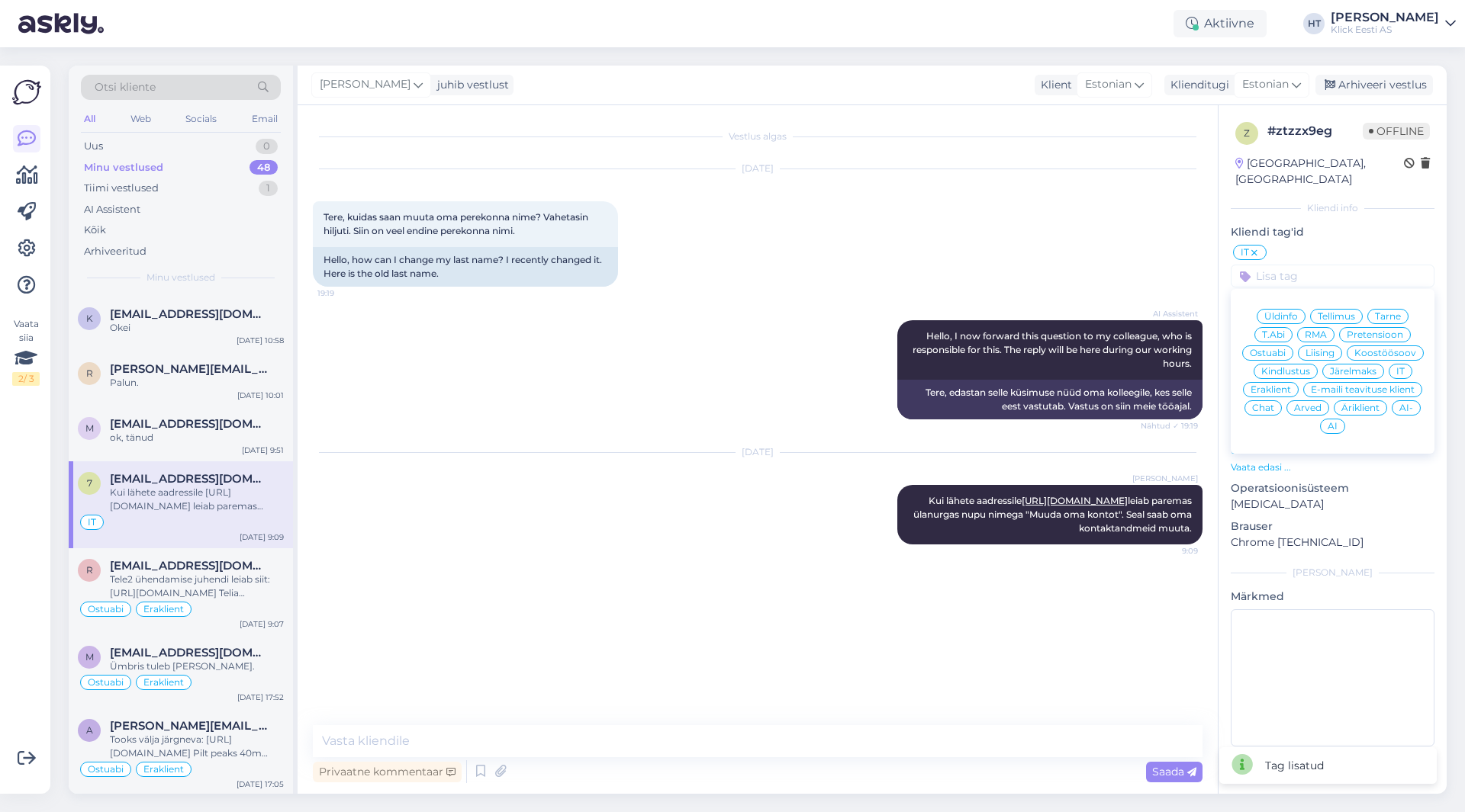
click at [1262, 385] on span "Eraklient" at bounding box center [1270, 390] width 40 height 9
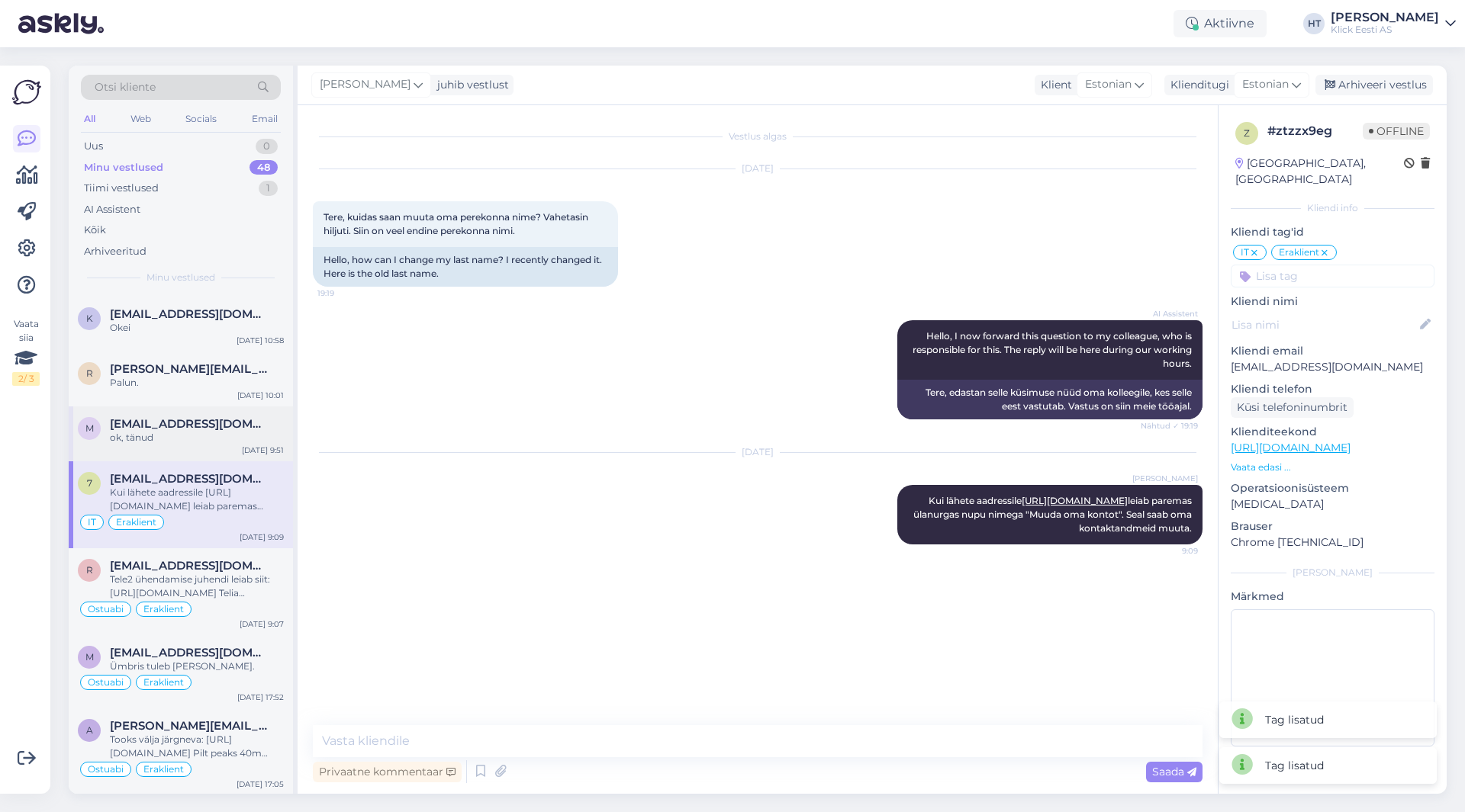
click at [165, 417] on div "m [EMAIL_ADDRESS][DOMAIN_NAME] ok, tänud [DATE] 9:51" at bounding box center [181, 434] width 225 height 55
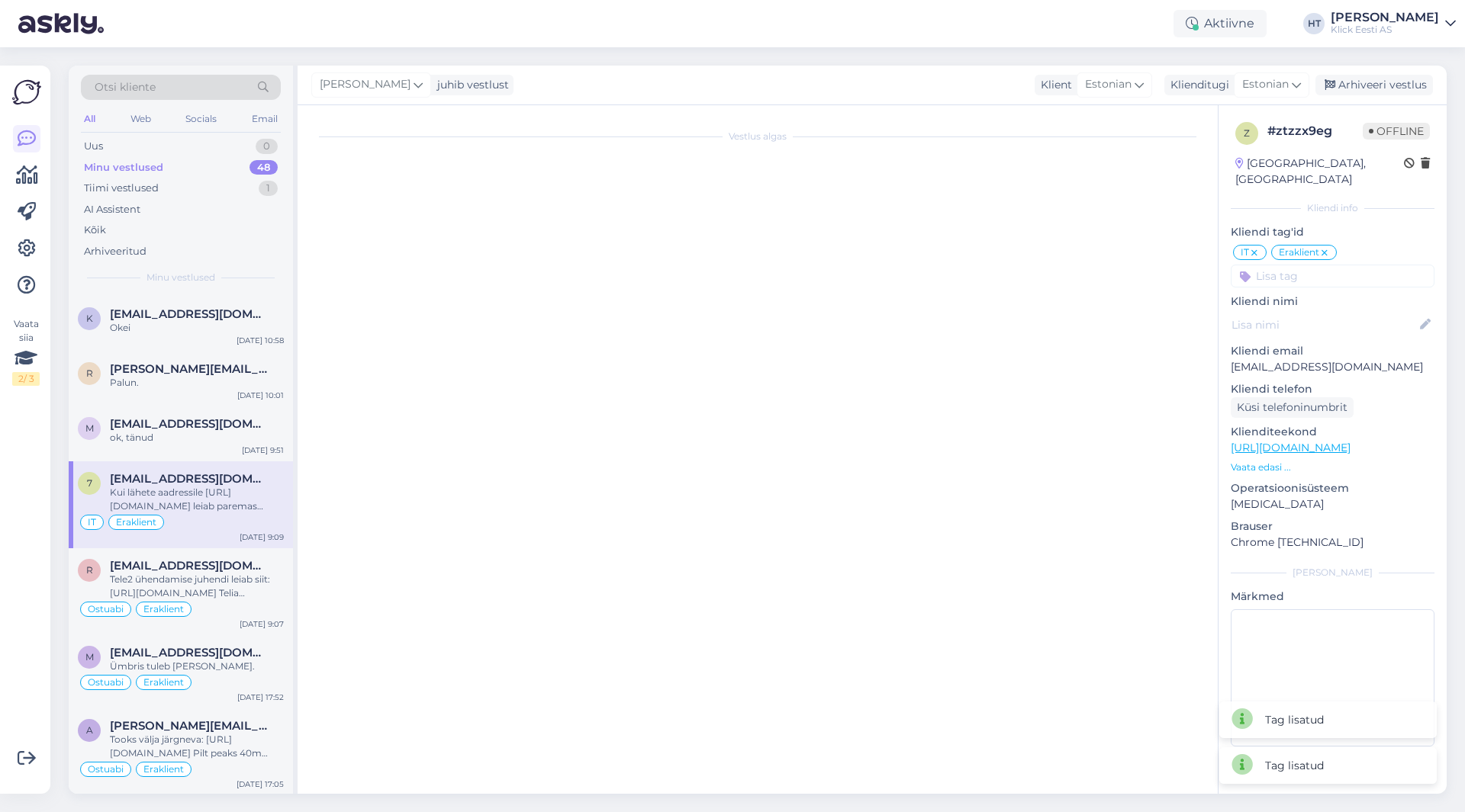
scroll to position [202, 0]
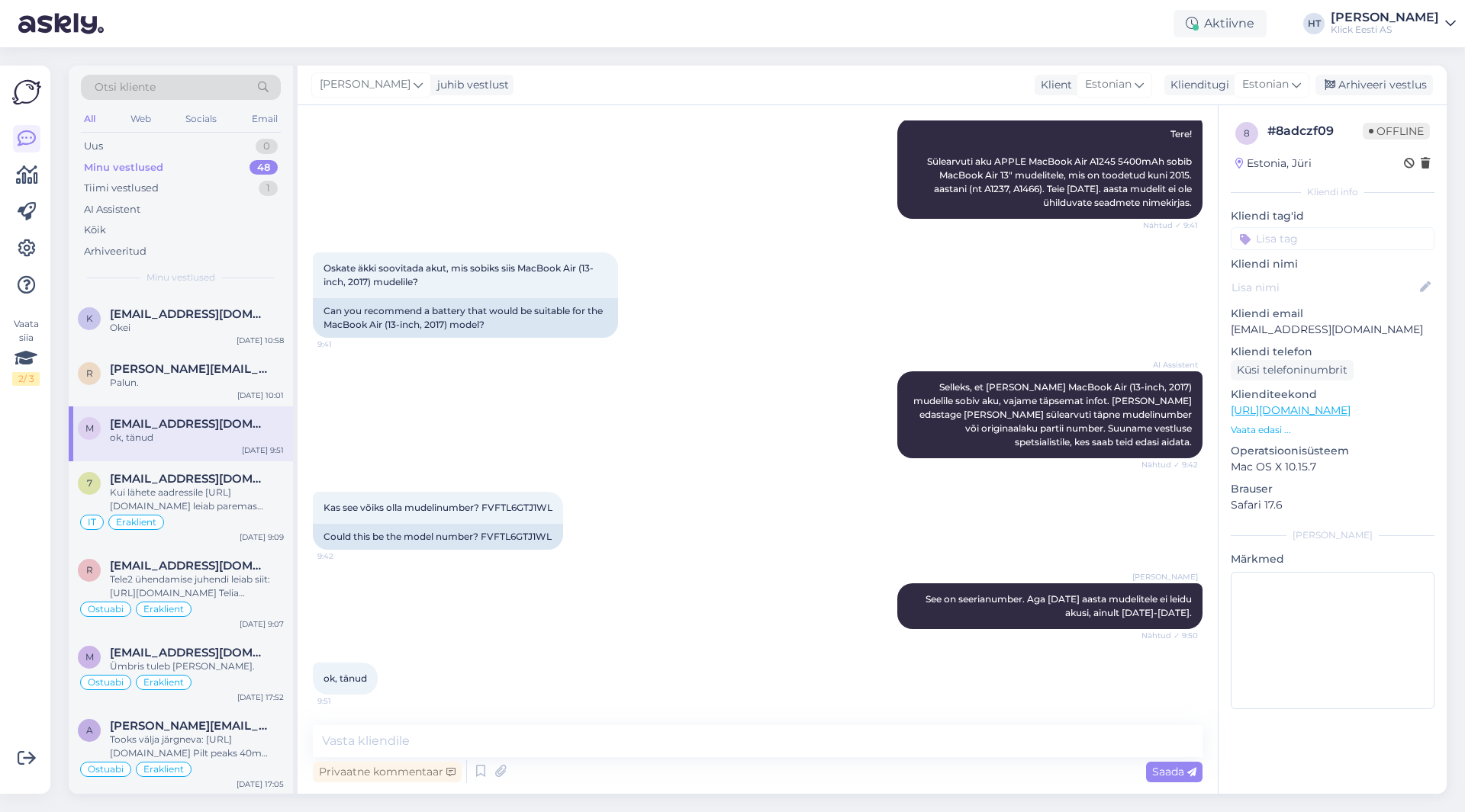
click at [1334, 242] on input at bounding box center [1332, 239] width 204 height 23
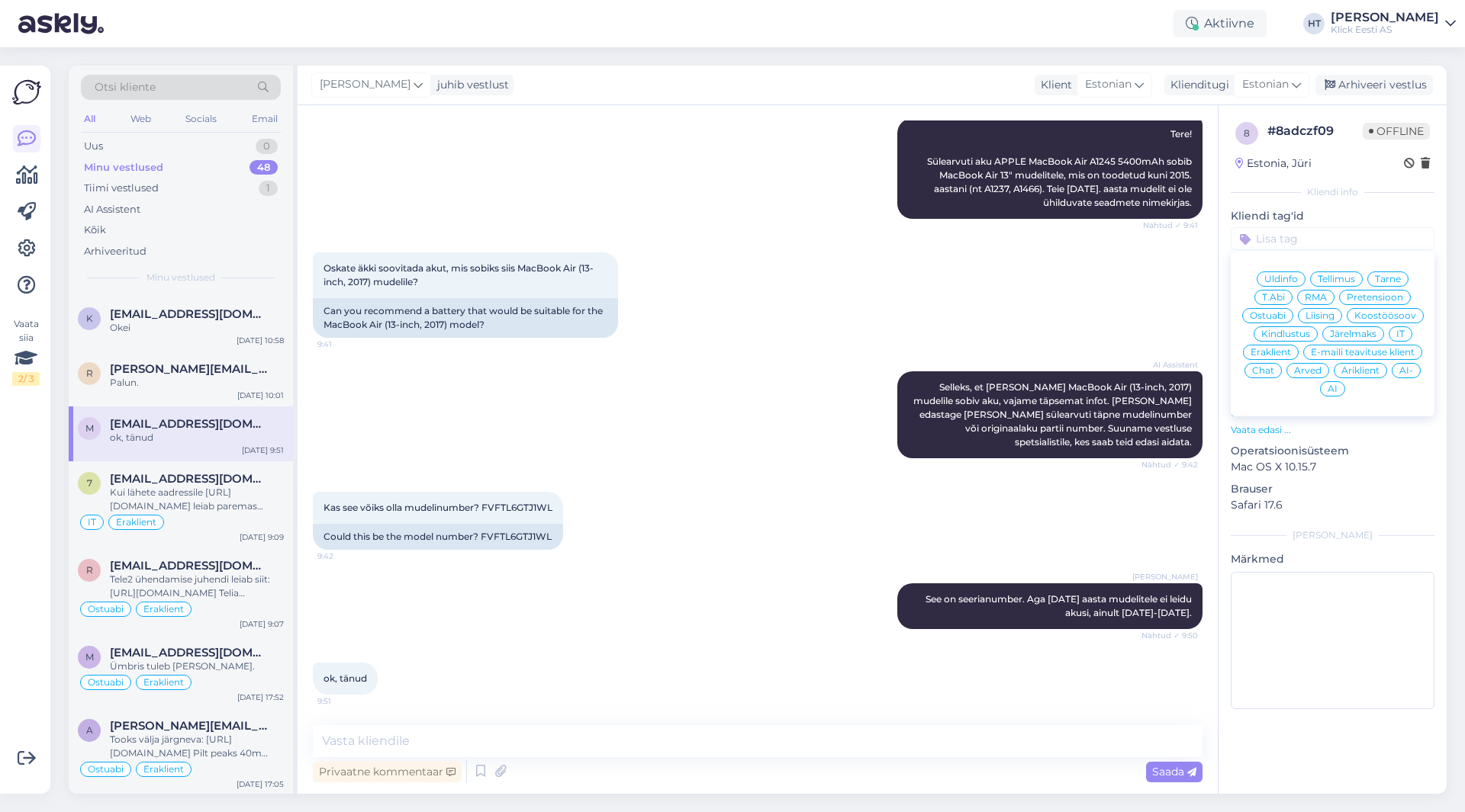
click at [1279, 312] on span "Ostuabi" at bounding box center [1267, 316] width 36 height 9
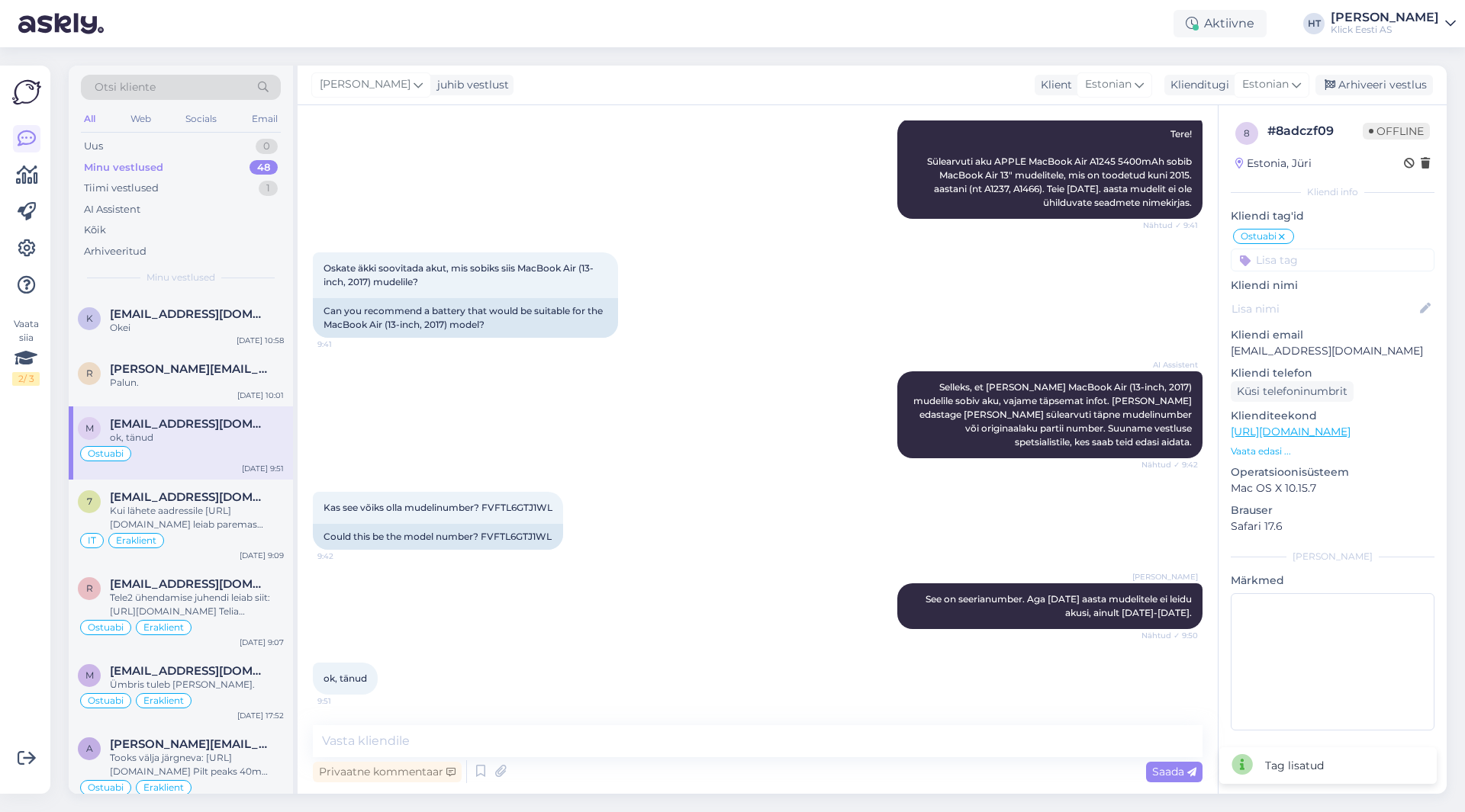
click at [1312, 267] on input at bounding box center [1332, 260] width 204 height 23
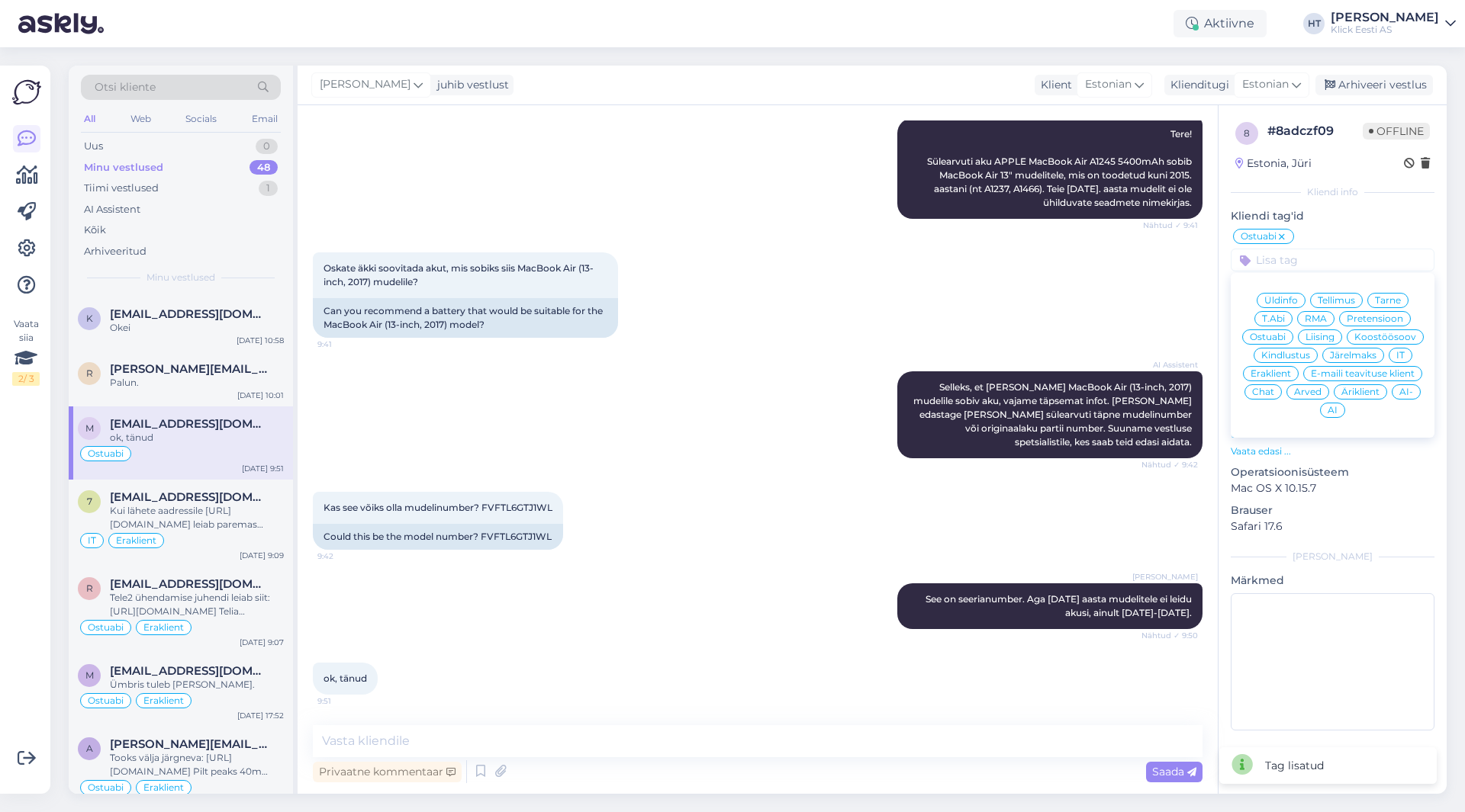
click at [1275, 371] on span "Eraklient" at bounding box center [1270, 373] width 40 height 9
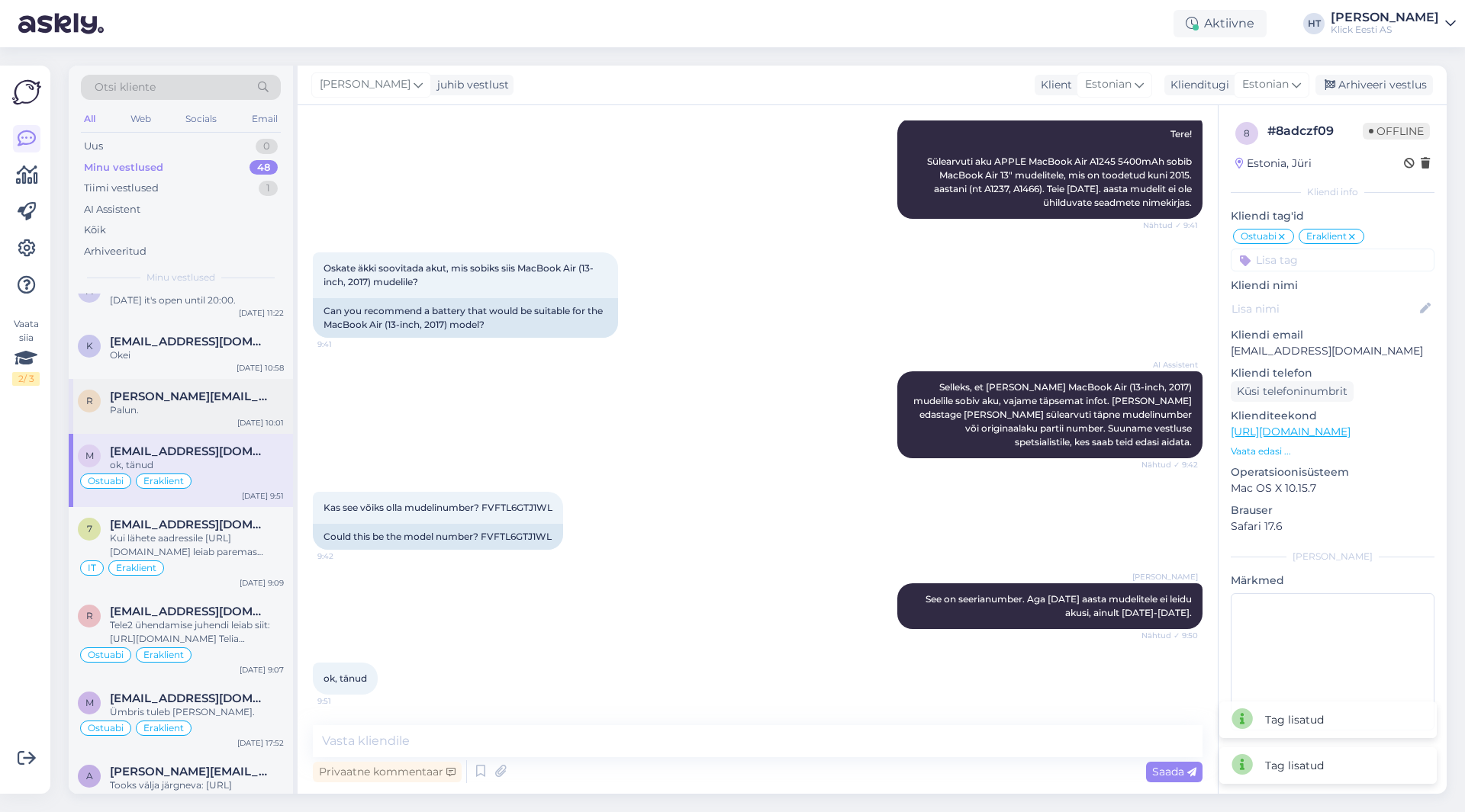
scroll to position [1220, 0]
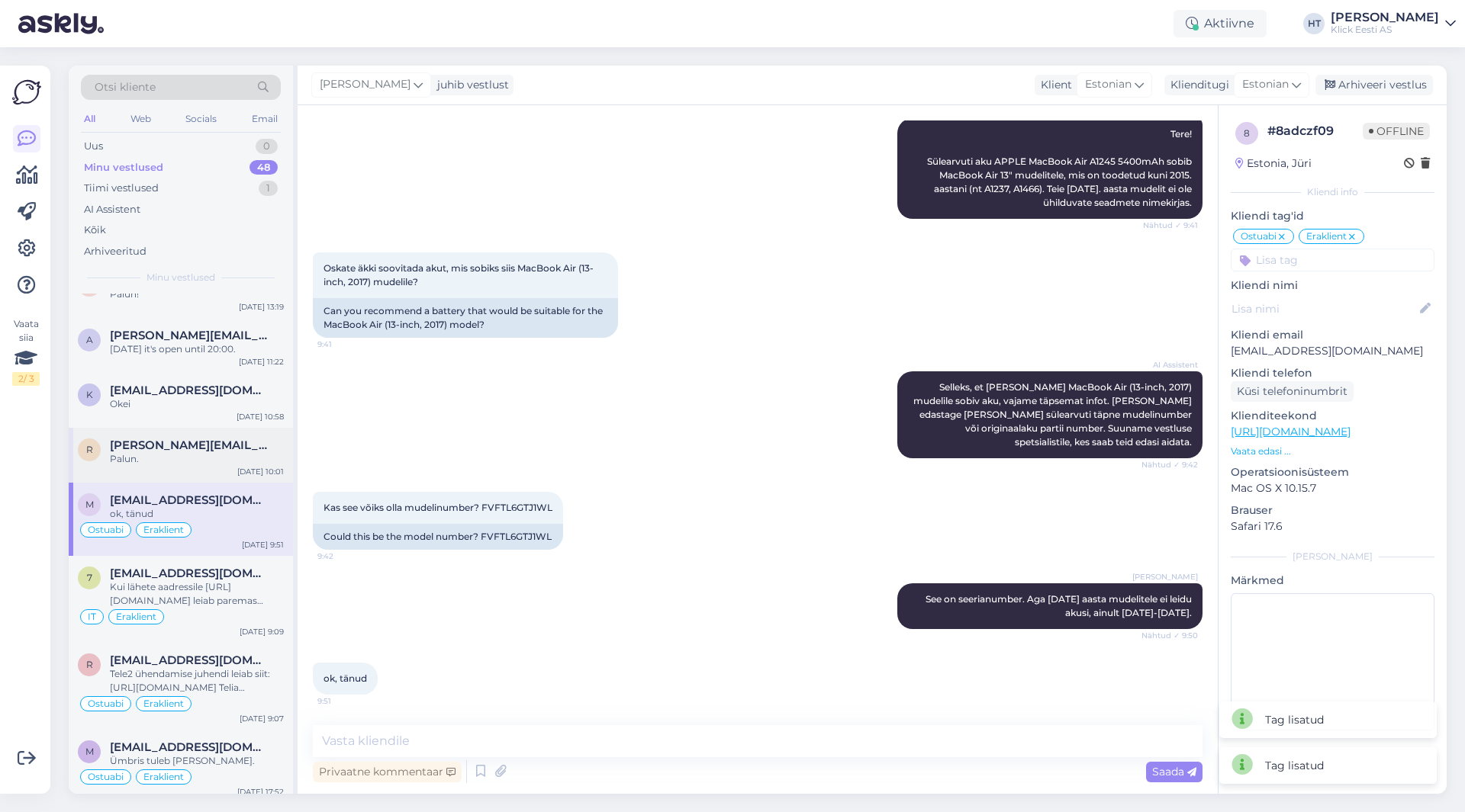
click at [185, 462] on div "Palun." at bounding box center [197, 460] width 174 height 14
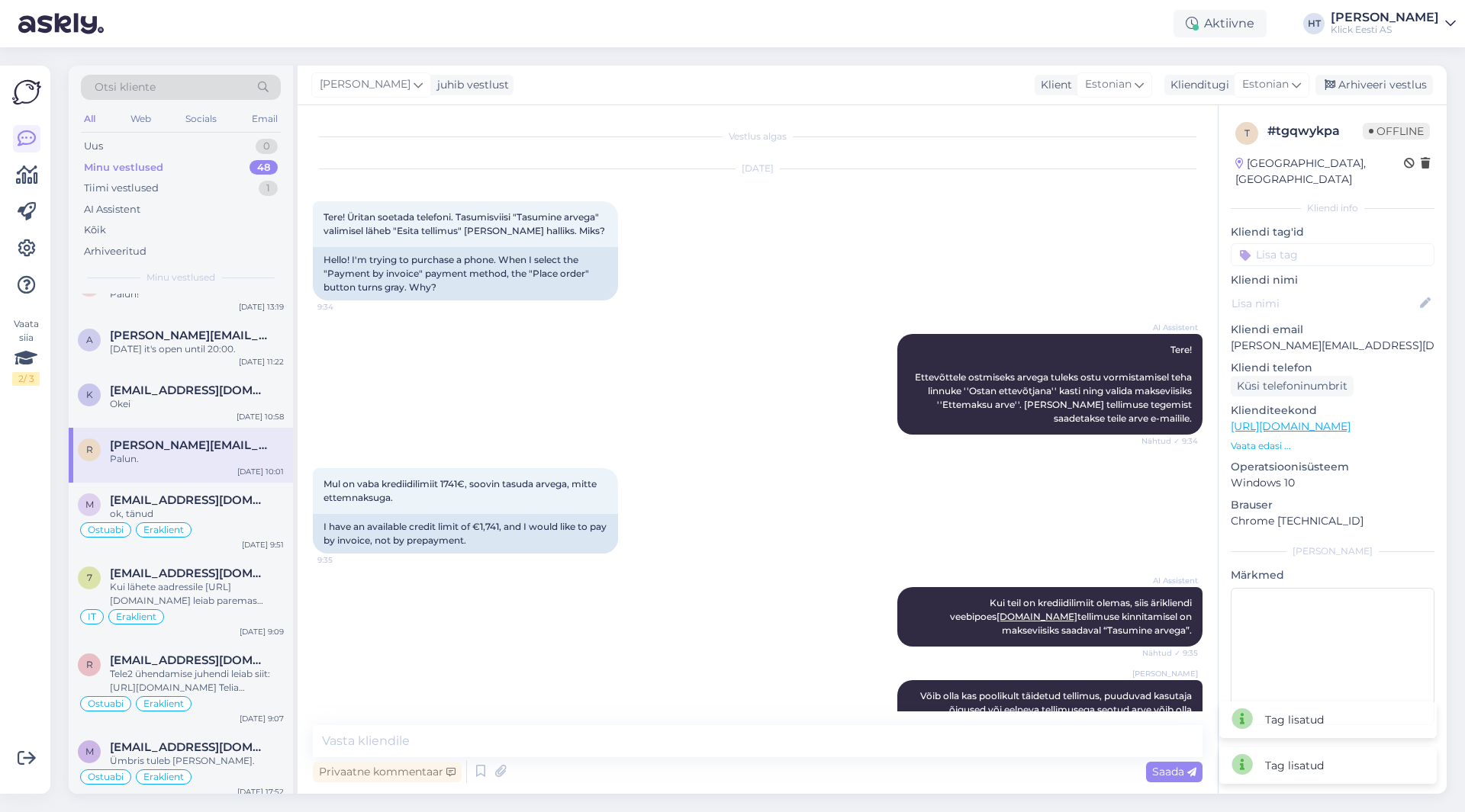
scroll to position [414, 0]
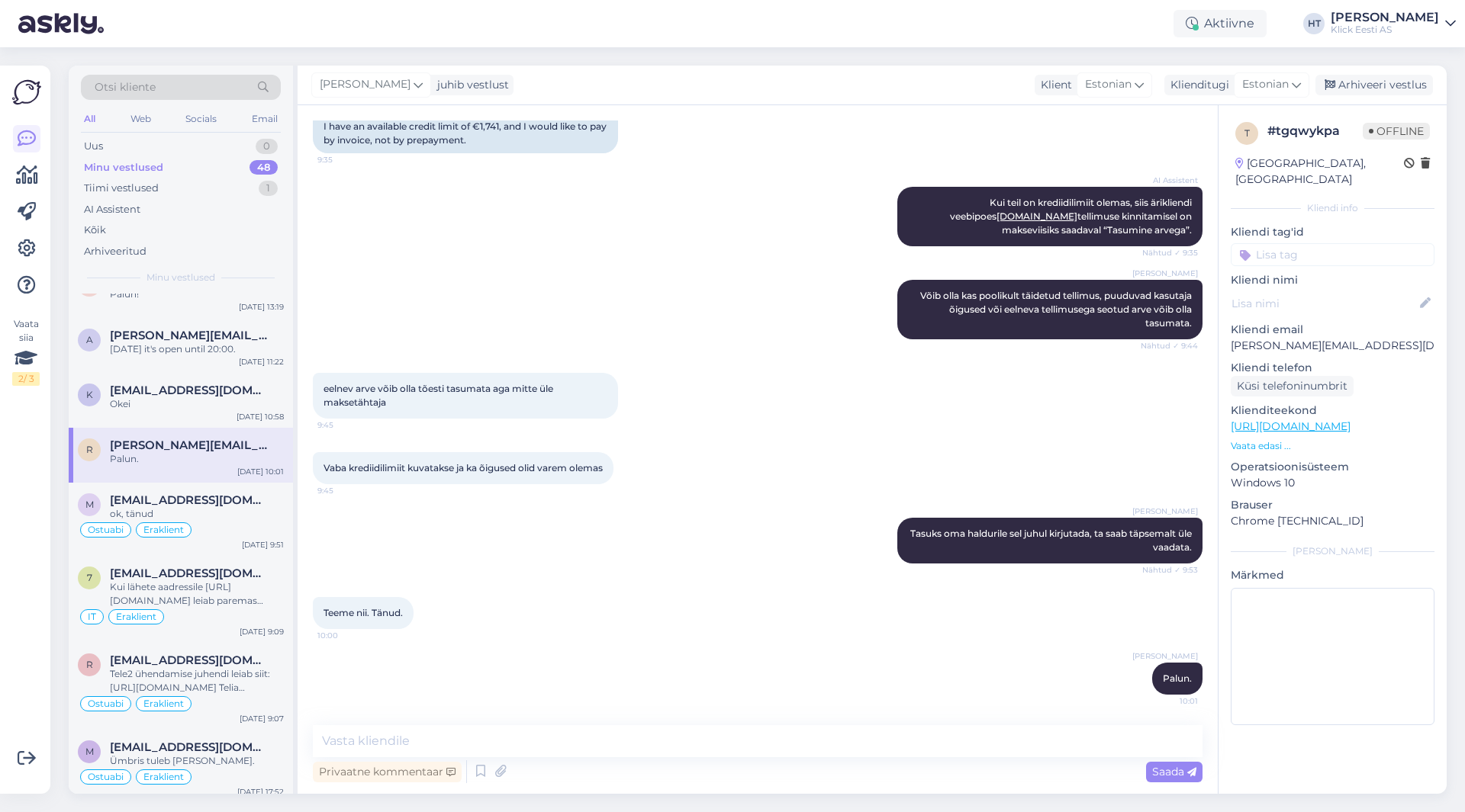
click at [1292, 243] on input at bounding box center [1332, 254] width 204 height 23
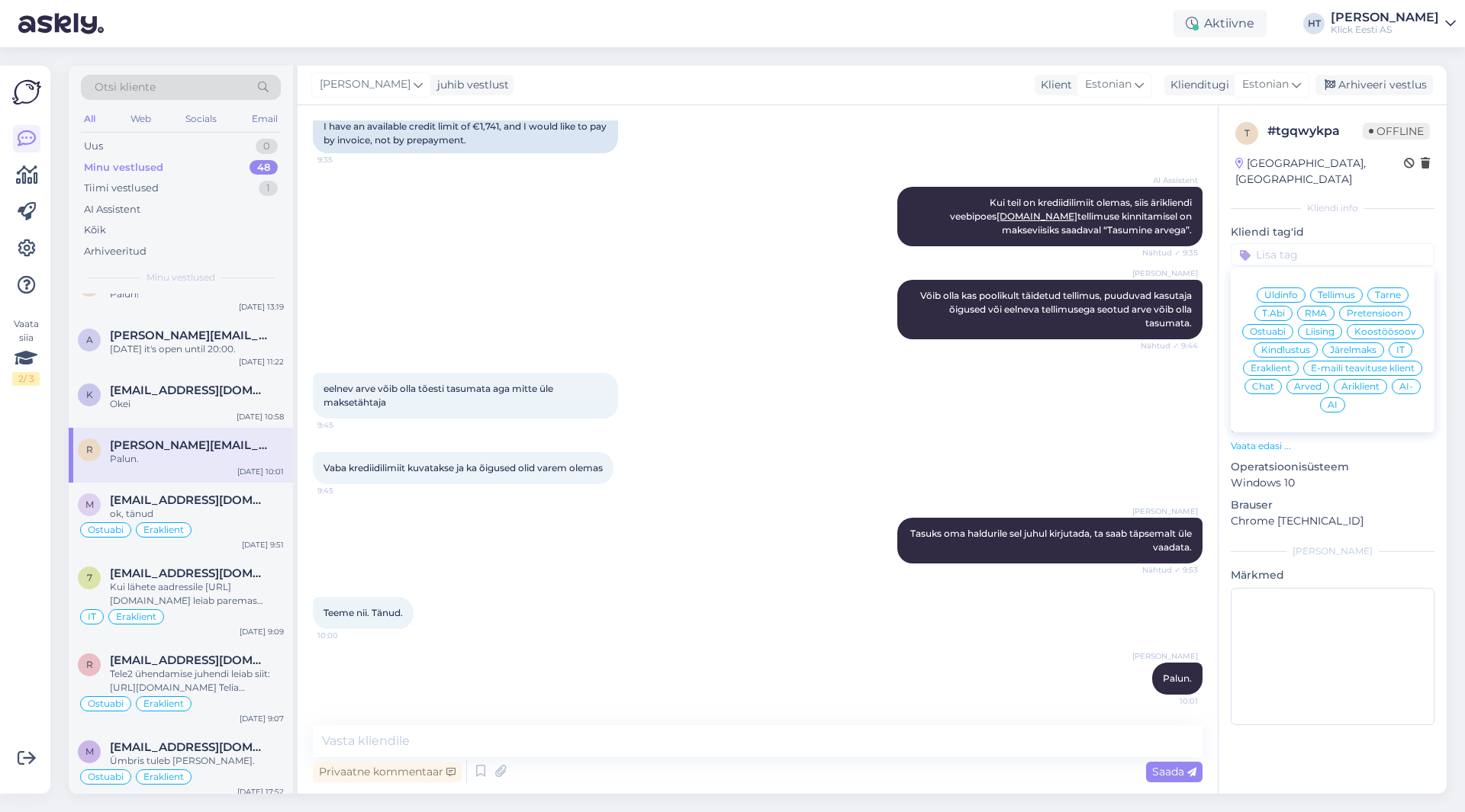
click at [1370, 382] on span "Äriklient" at bounding box center [1360, 386] width 38 height 9
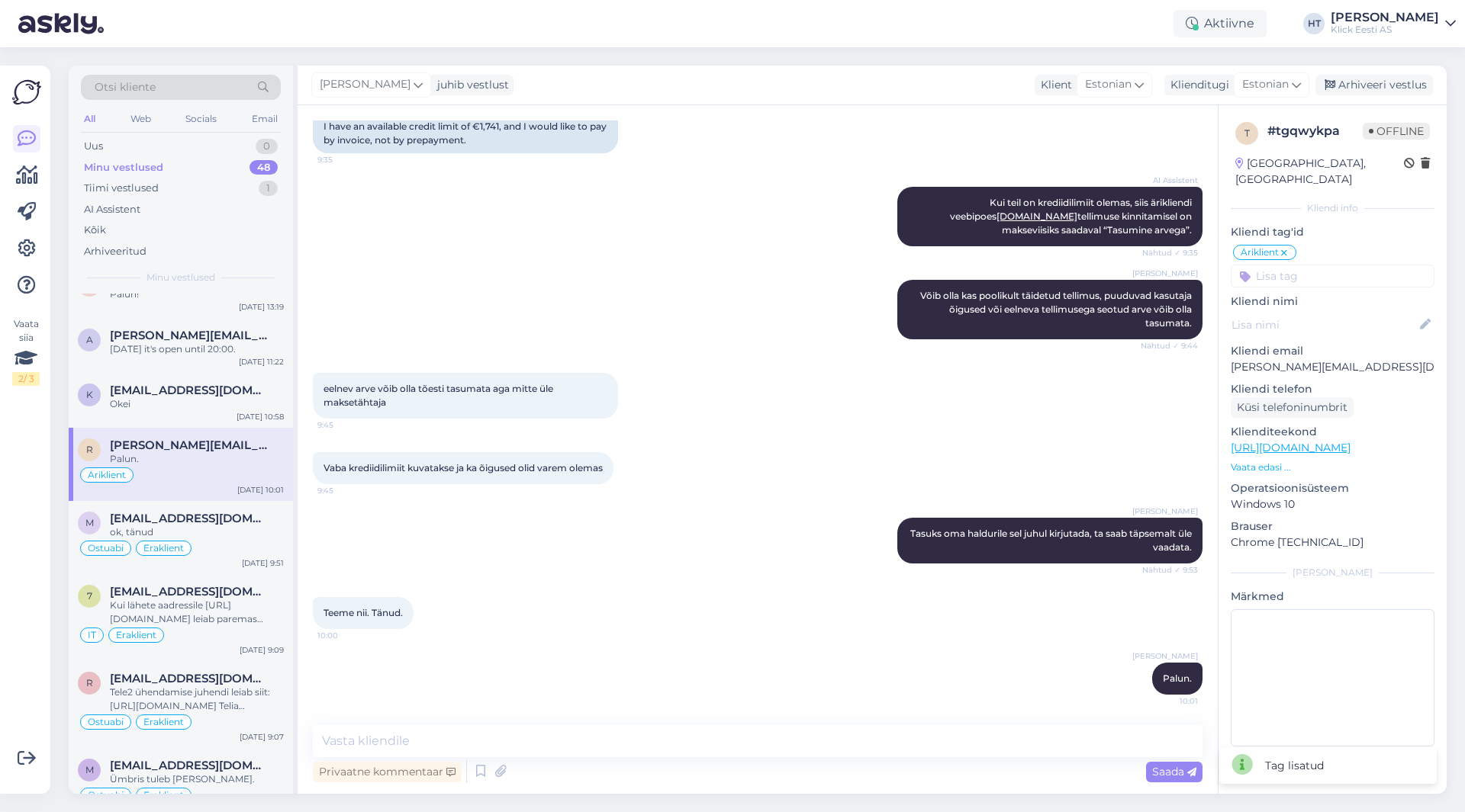
click at [1302, 265] on input at bounding box center [1332, 276] width 204 height 23
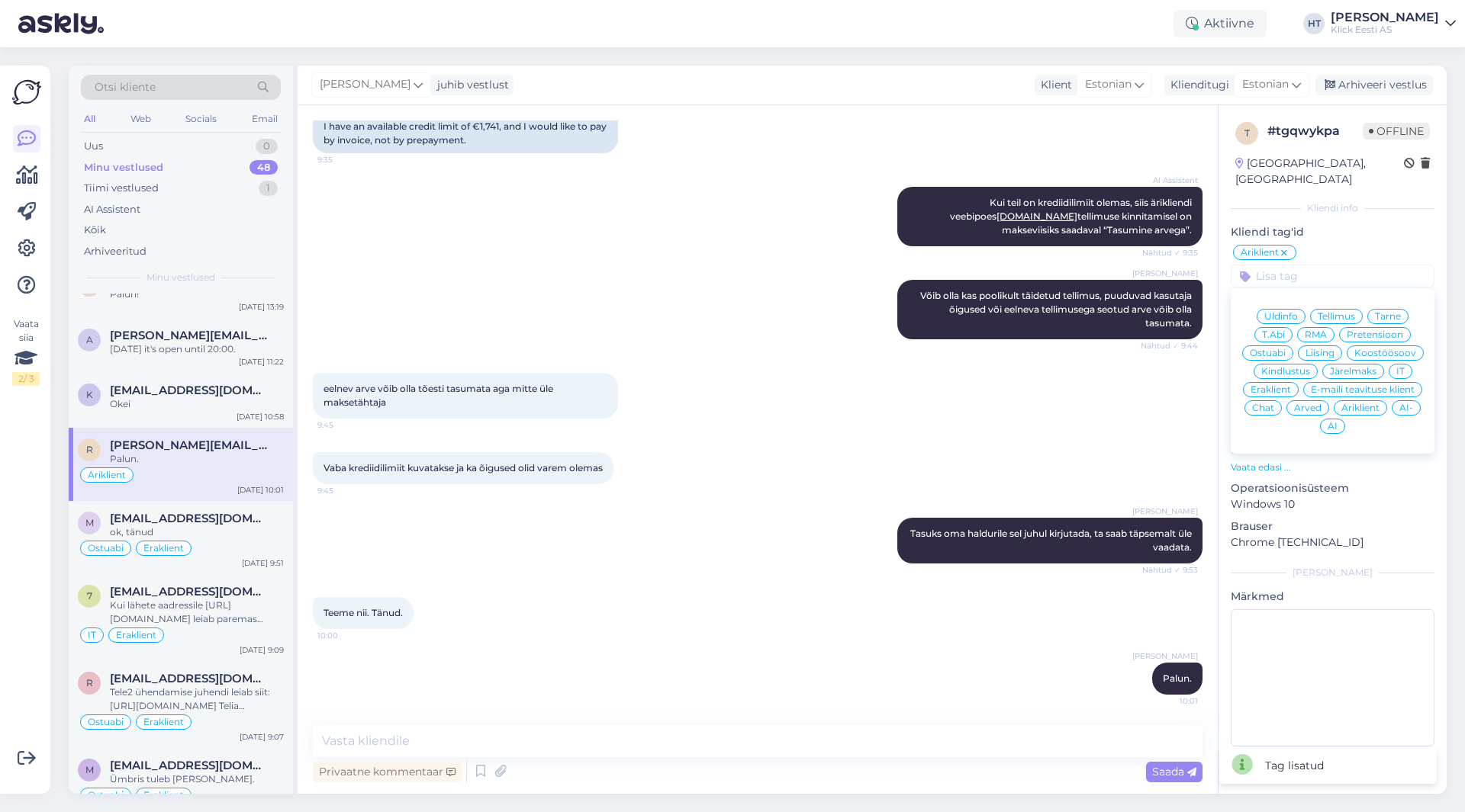
click at [1406, 364] on div "IT" at bounding box center [1399, 371] width 24 height 15
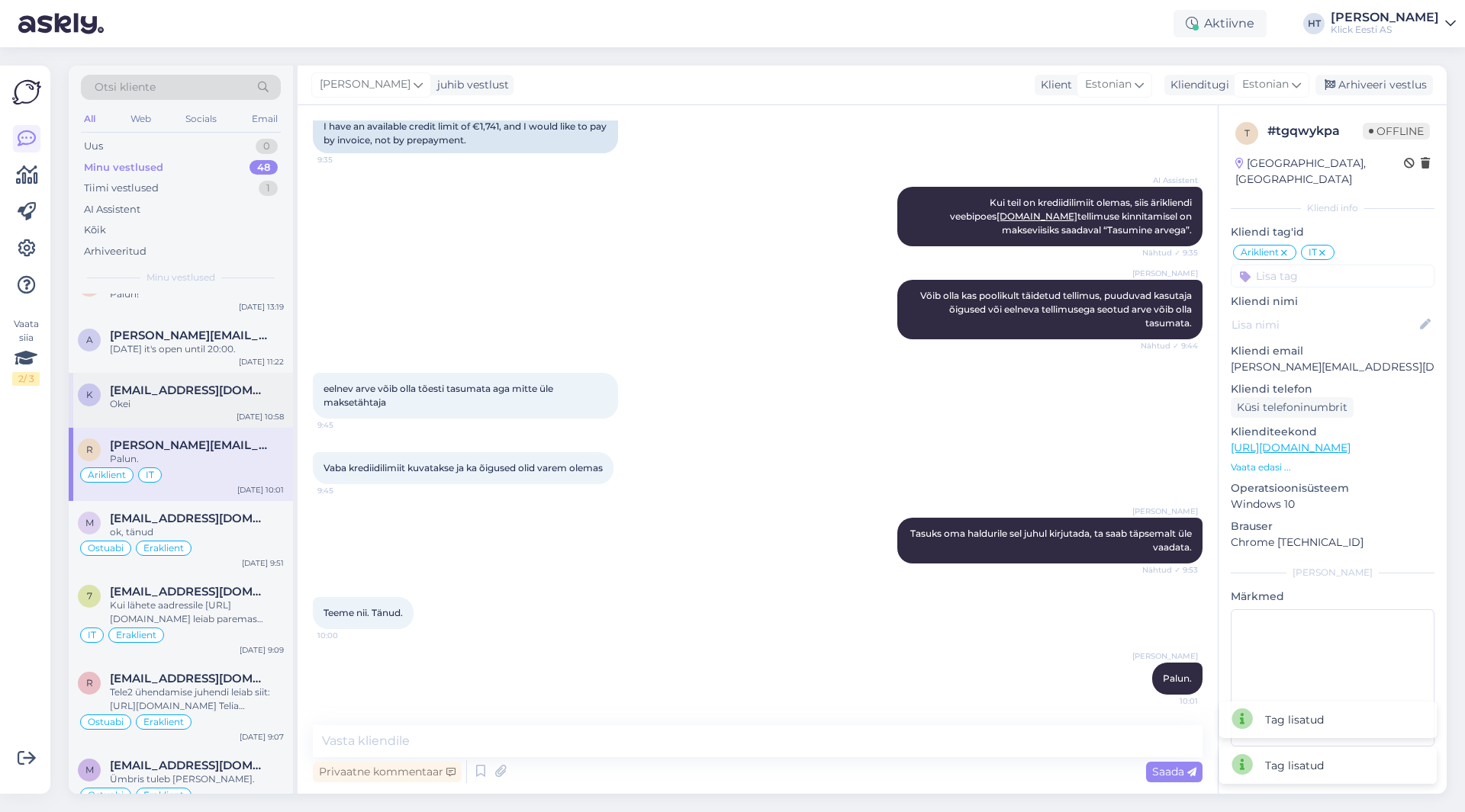
click at [200, 405] on div "Okei" at bounding box center [197, 405] width 174 height 14
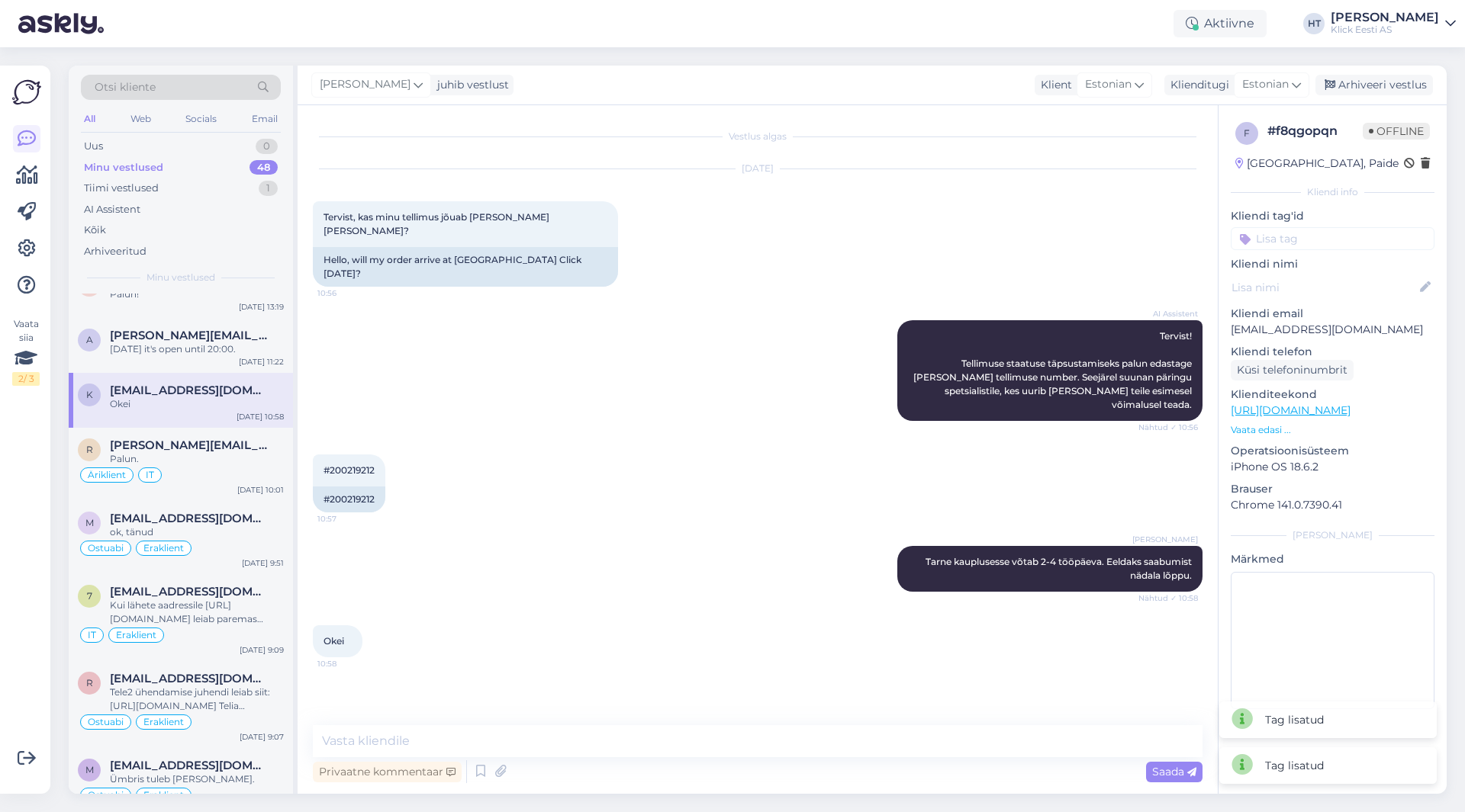
scroll to position [0, 0]
click at [1314, 231] on input at bounding box center [1332, 239] width 204 height 23
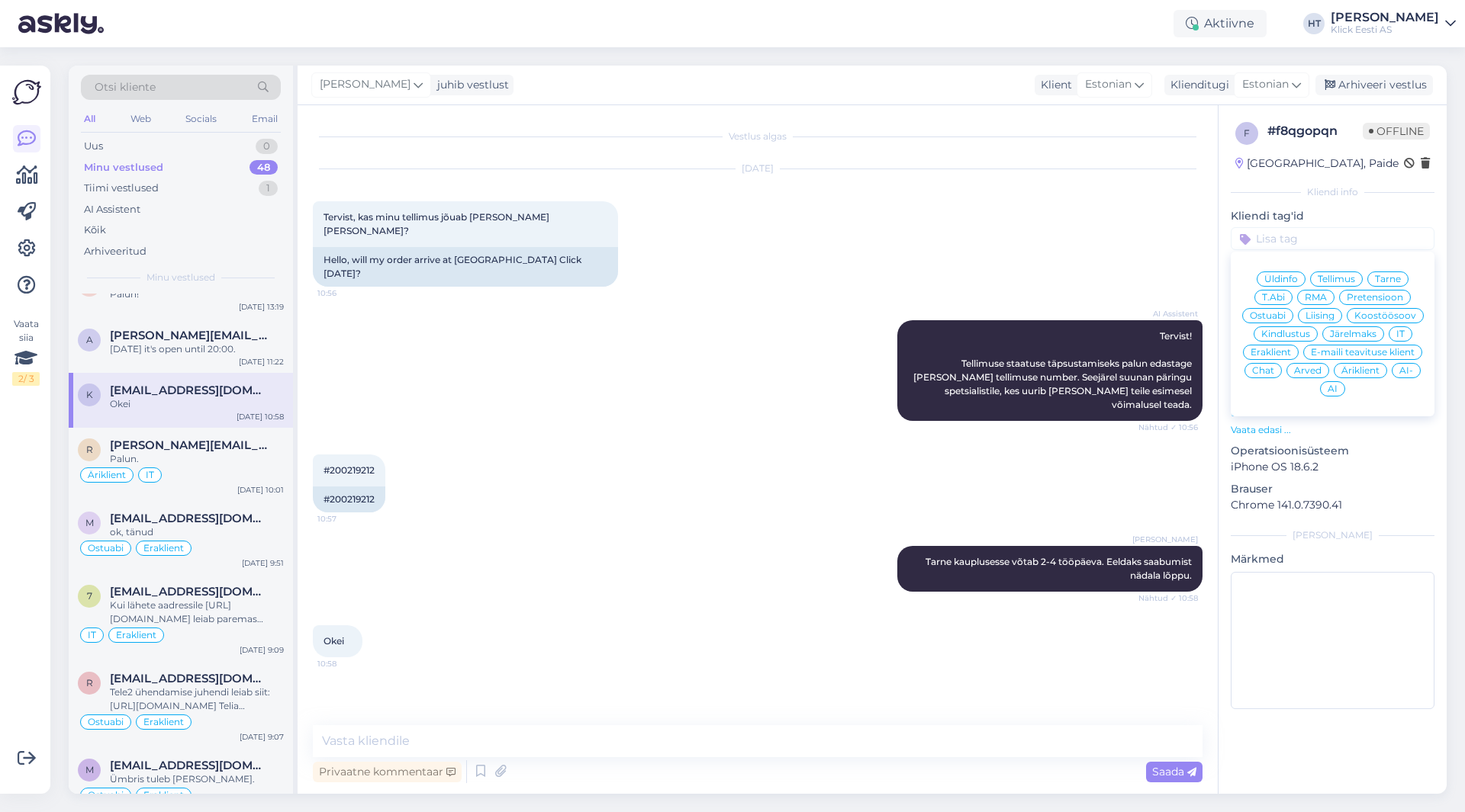
click at [1402, 279] on div "Tarne" at bounding box center [1387, 279] width 41 height 15
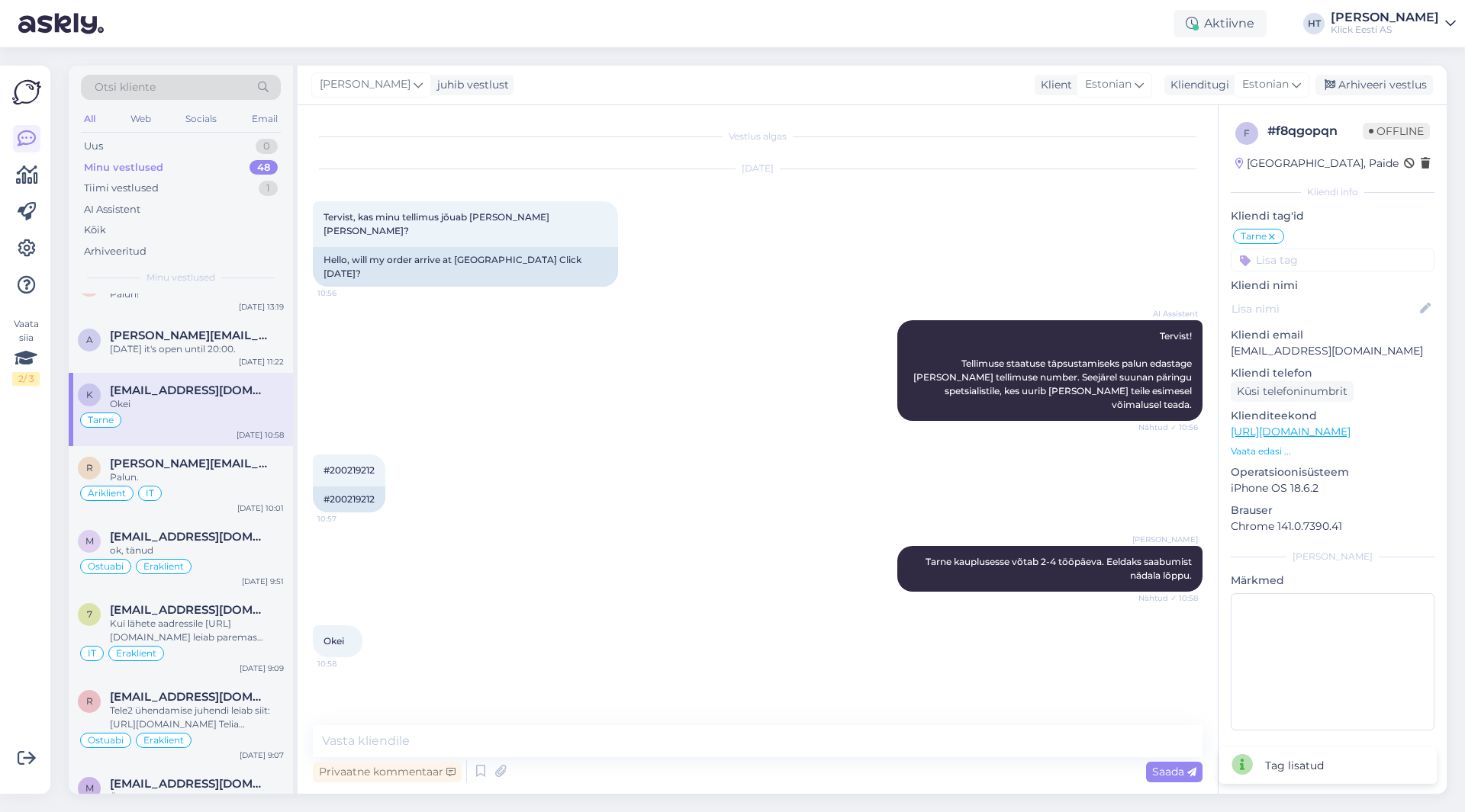
click at [1351, 261] on input at bounding box center [1332, 260] width 204 height 23
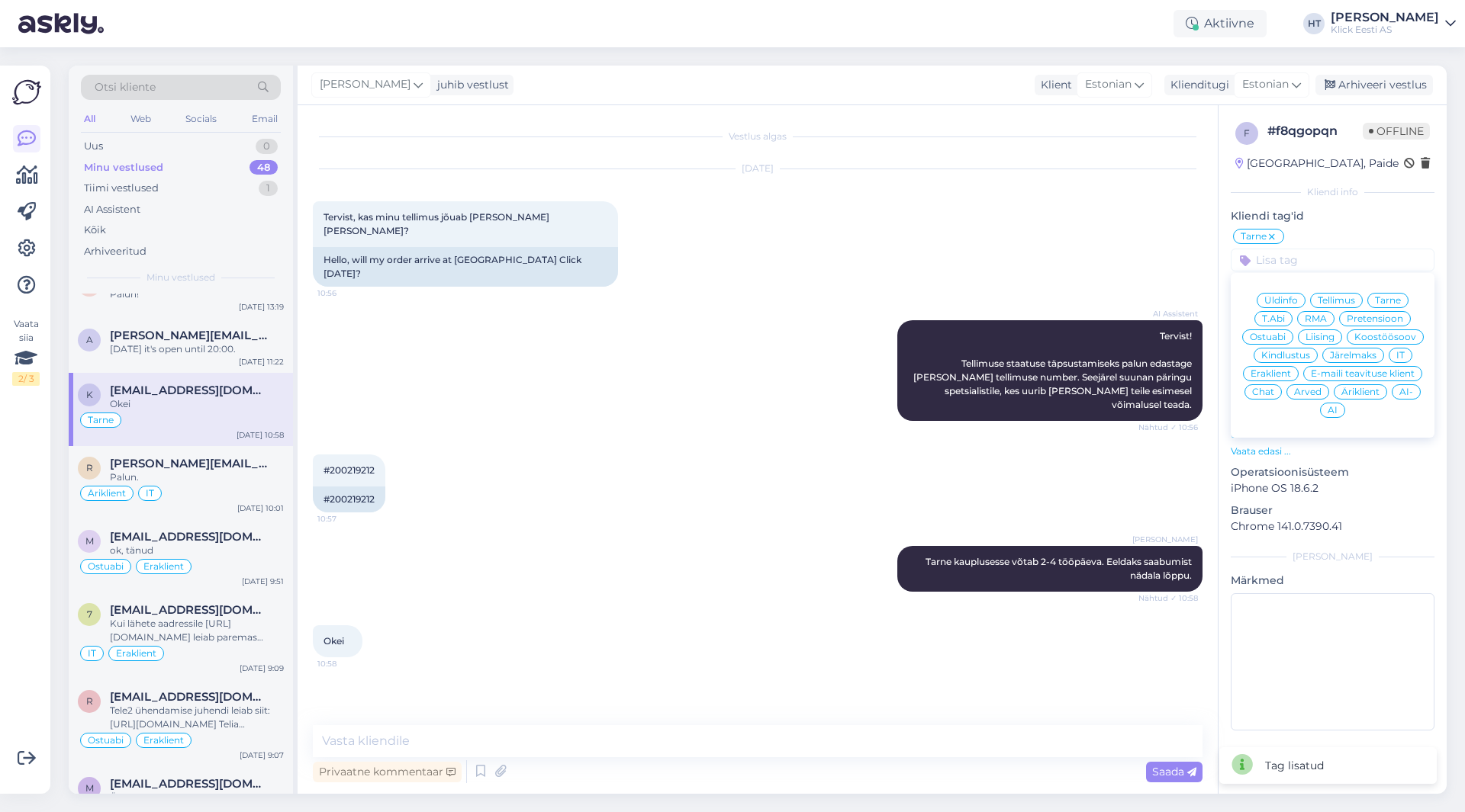
click at [1287, 370] on span "Eraklient" at bounding box center [1270, 373] width 40 height 9
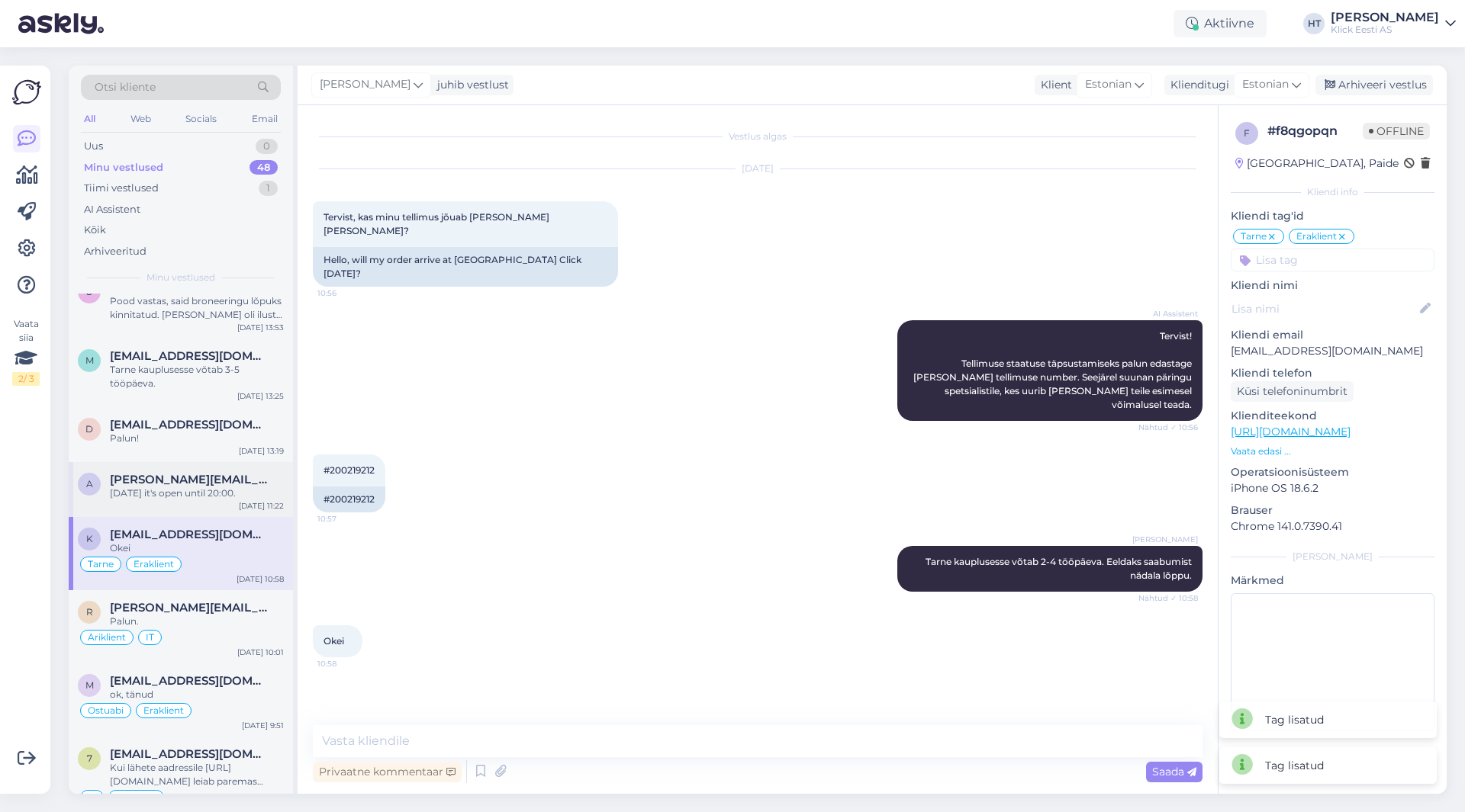
scroll to position [1068, 0]
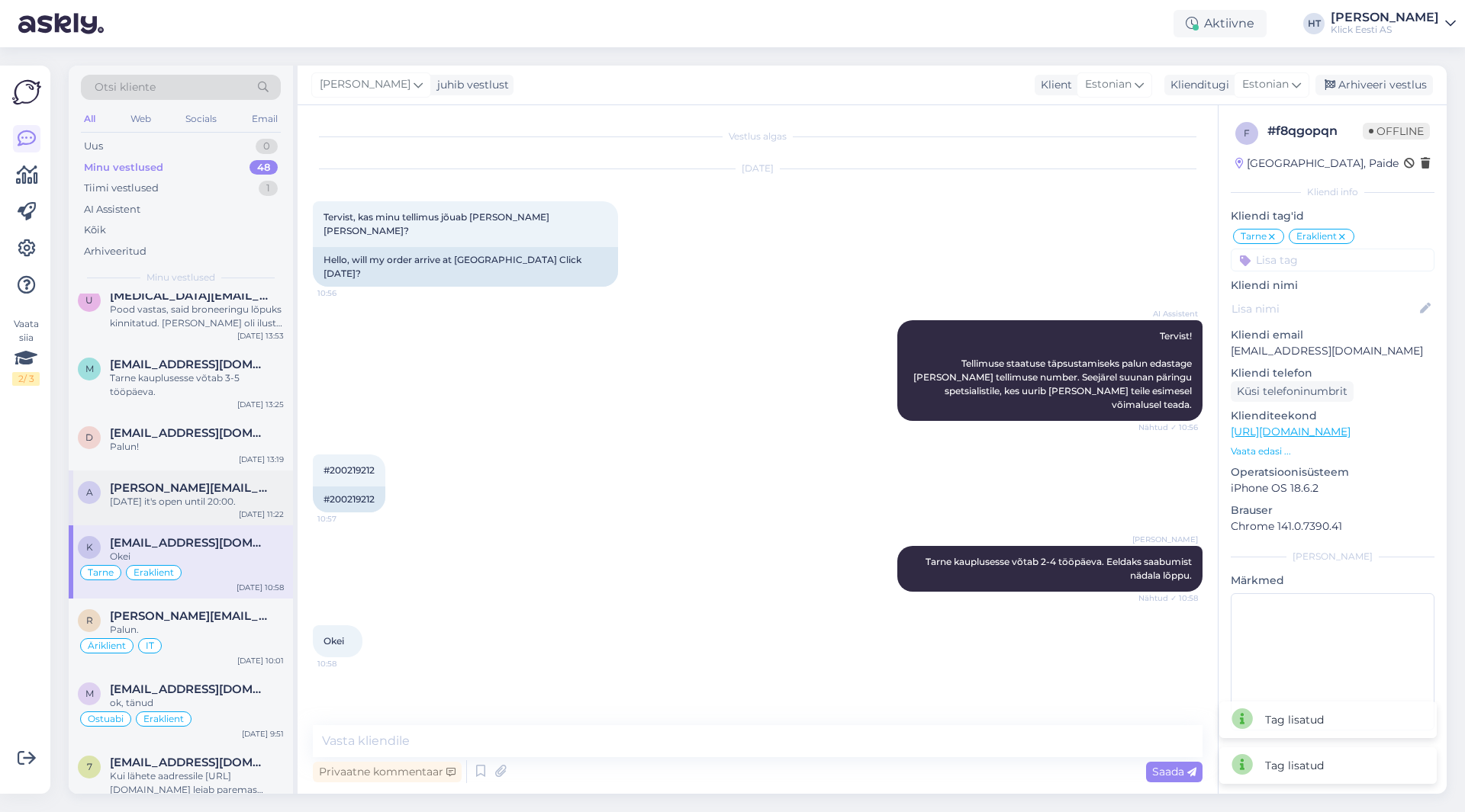
click at [226, 500] on div "[DATE] it's open until 20:00." at bounding box center [197, 502] width 174 height 14
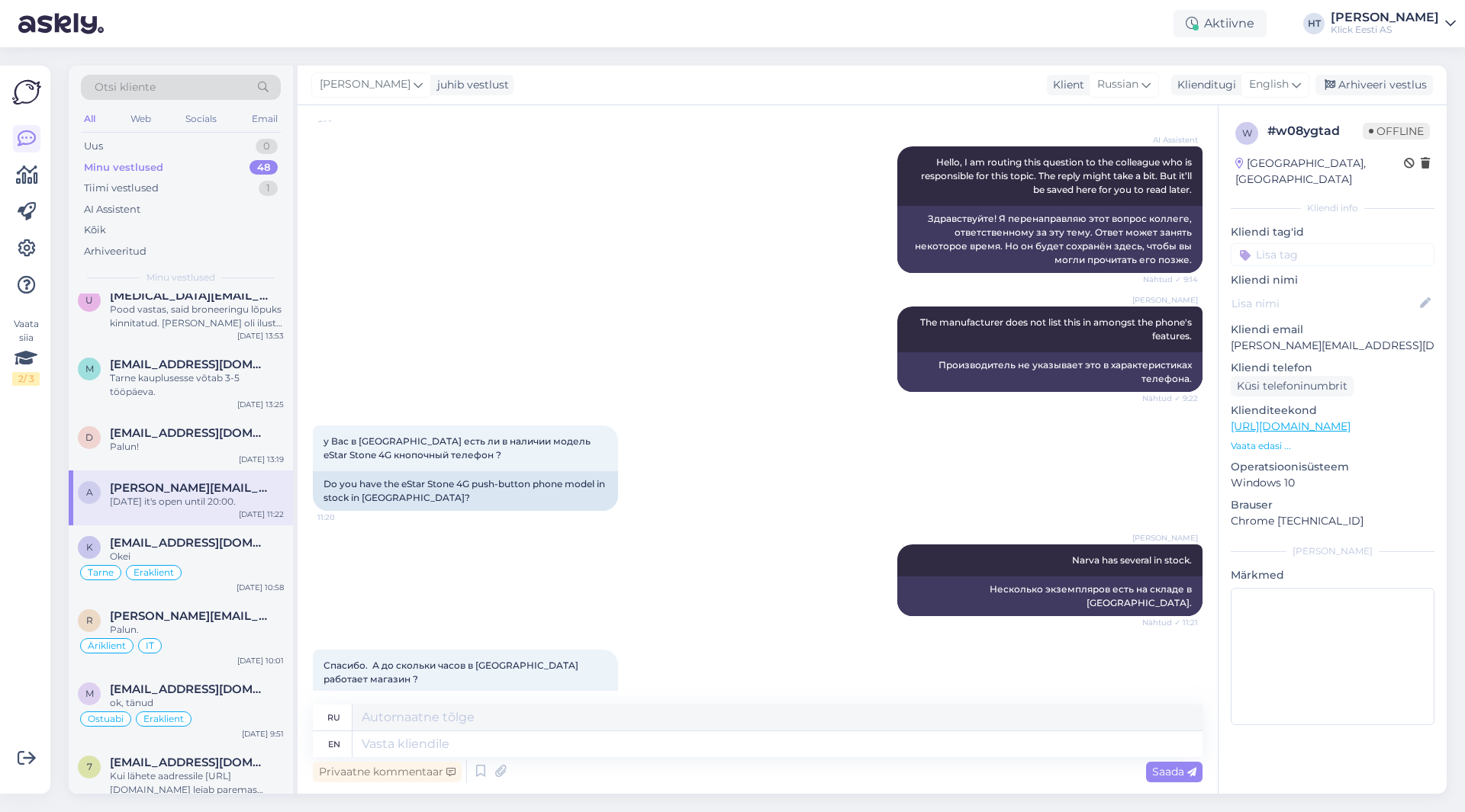
scroll to position [313, 0]
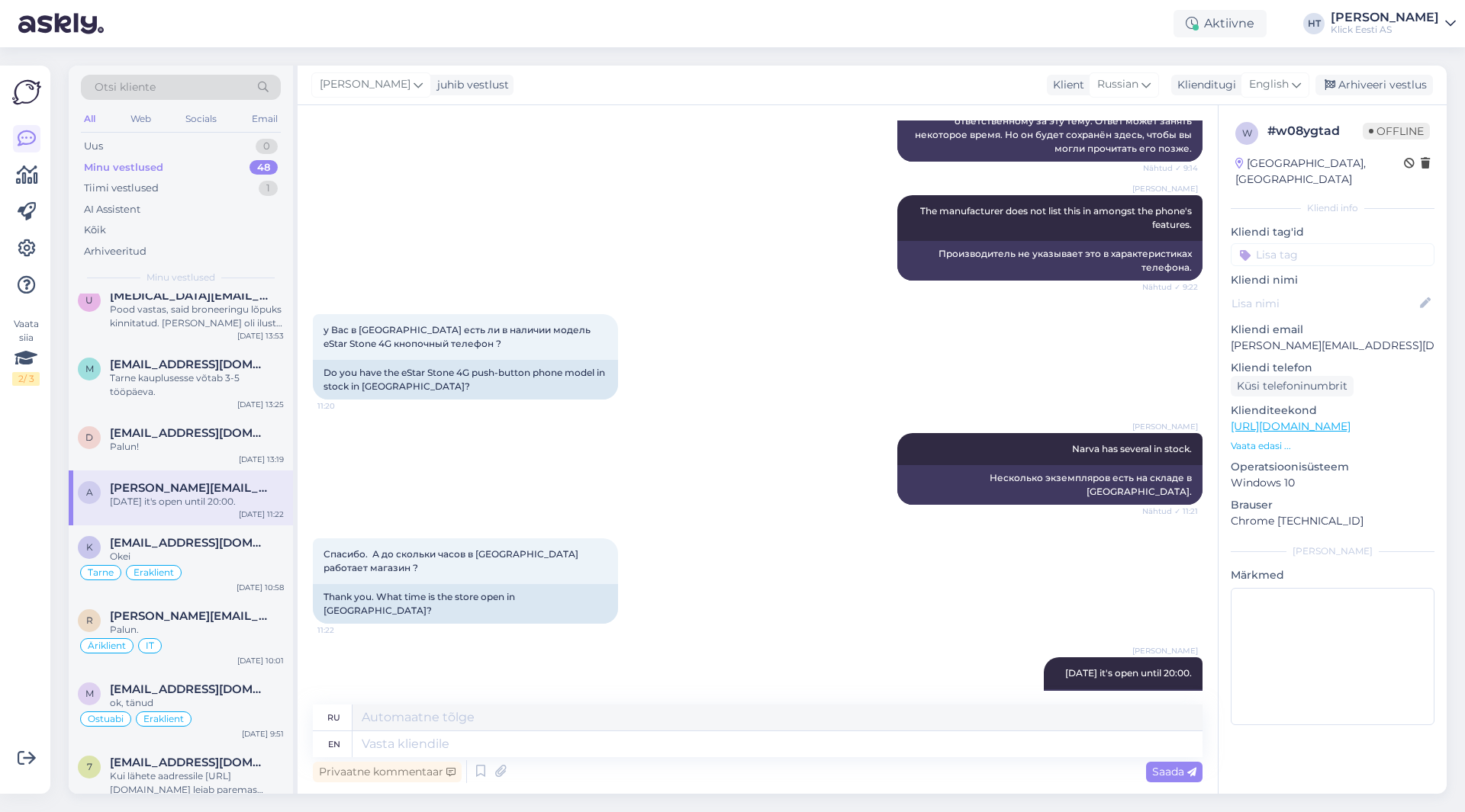
click at [1337, 243] on input at bounding box center [1332, 254] width 204 height 23
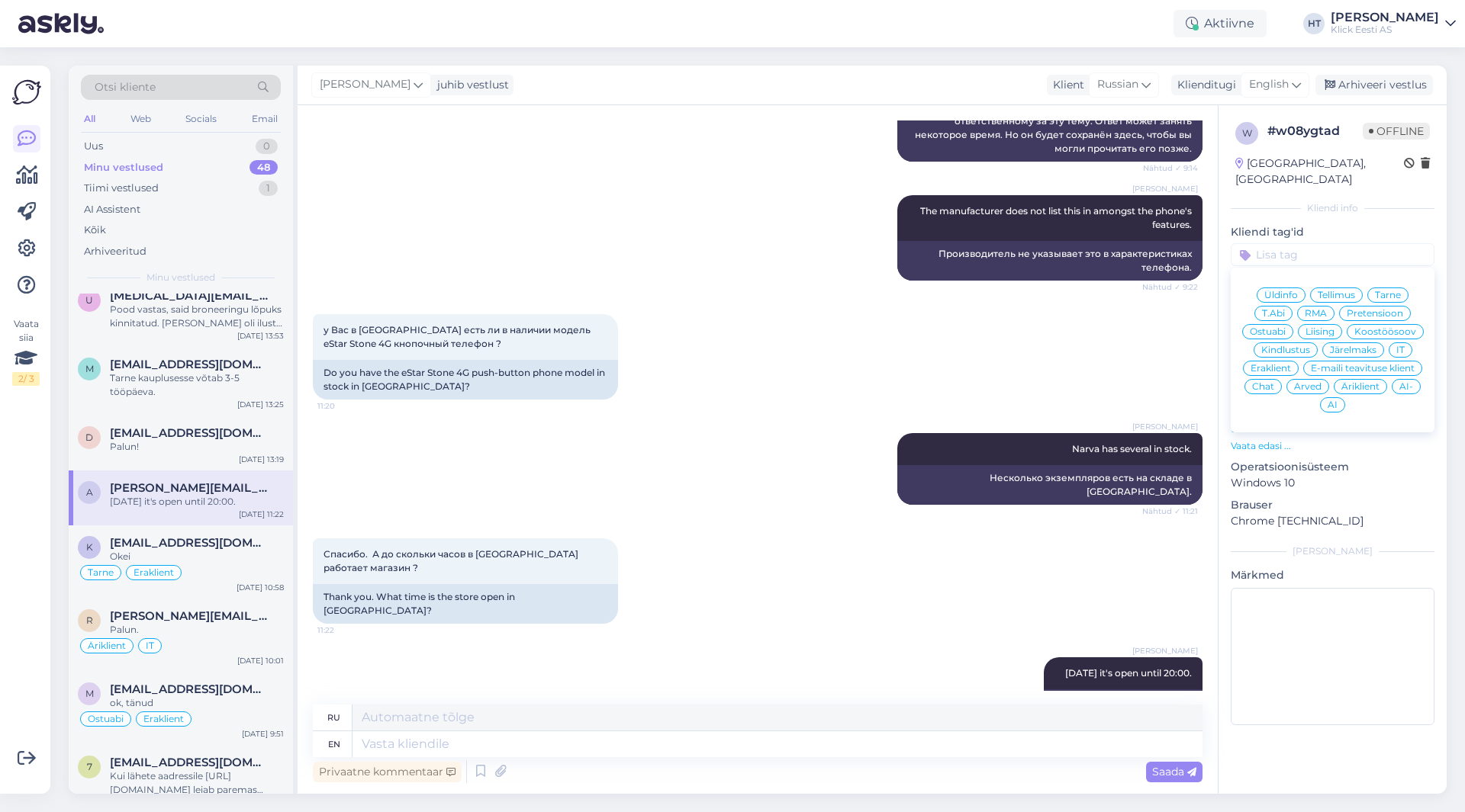
click at [1277, 327] on span "Ostuabi" at bounding box center [1267, 331] width 36 height 9
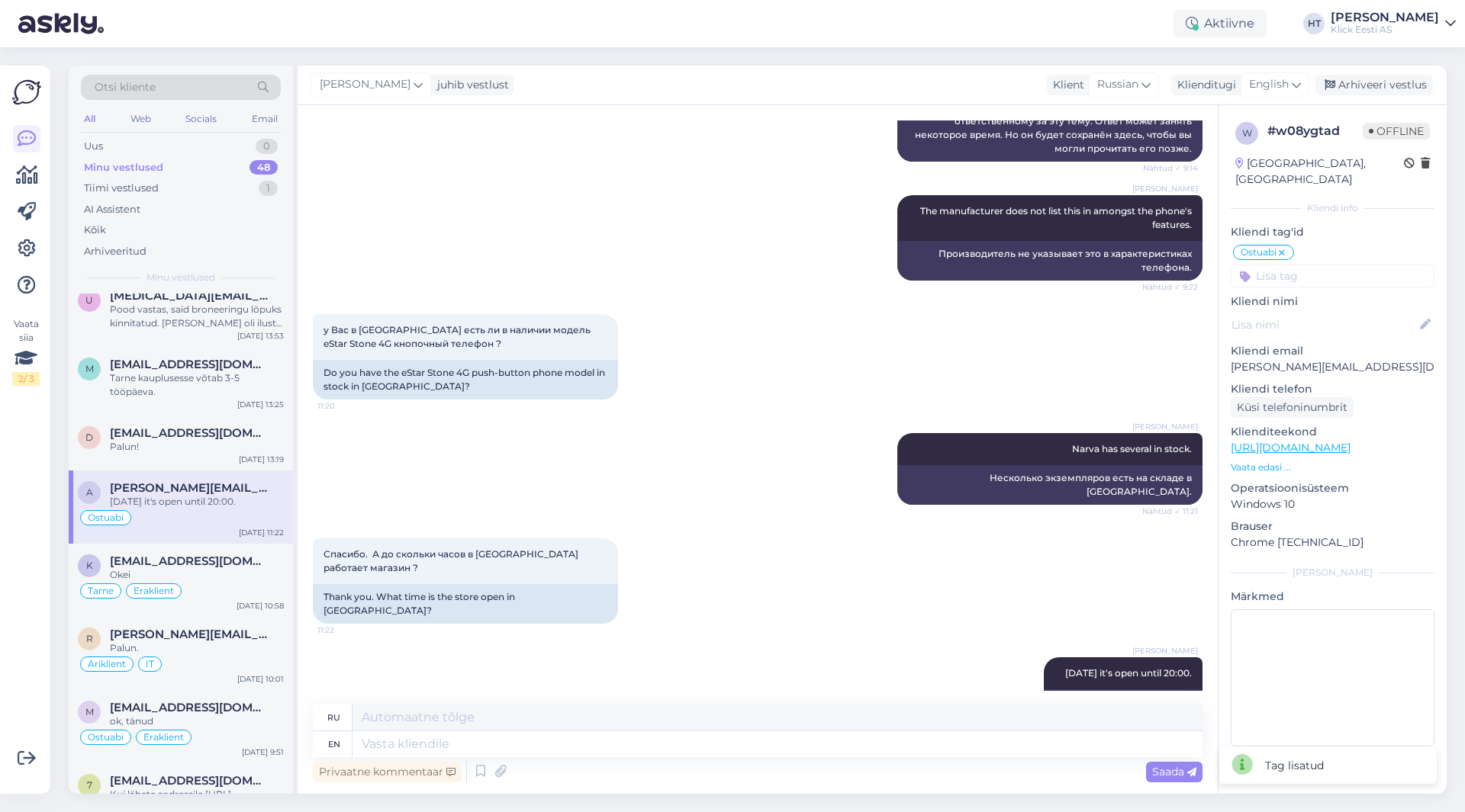
click at [1316, 266] on input at bounding box center [1332, 276] width 204 height 23
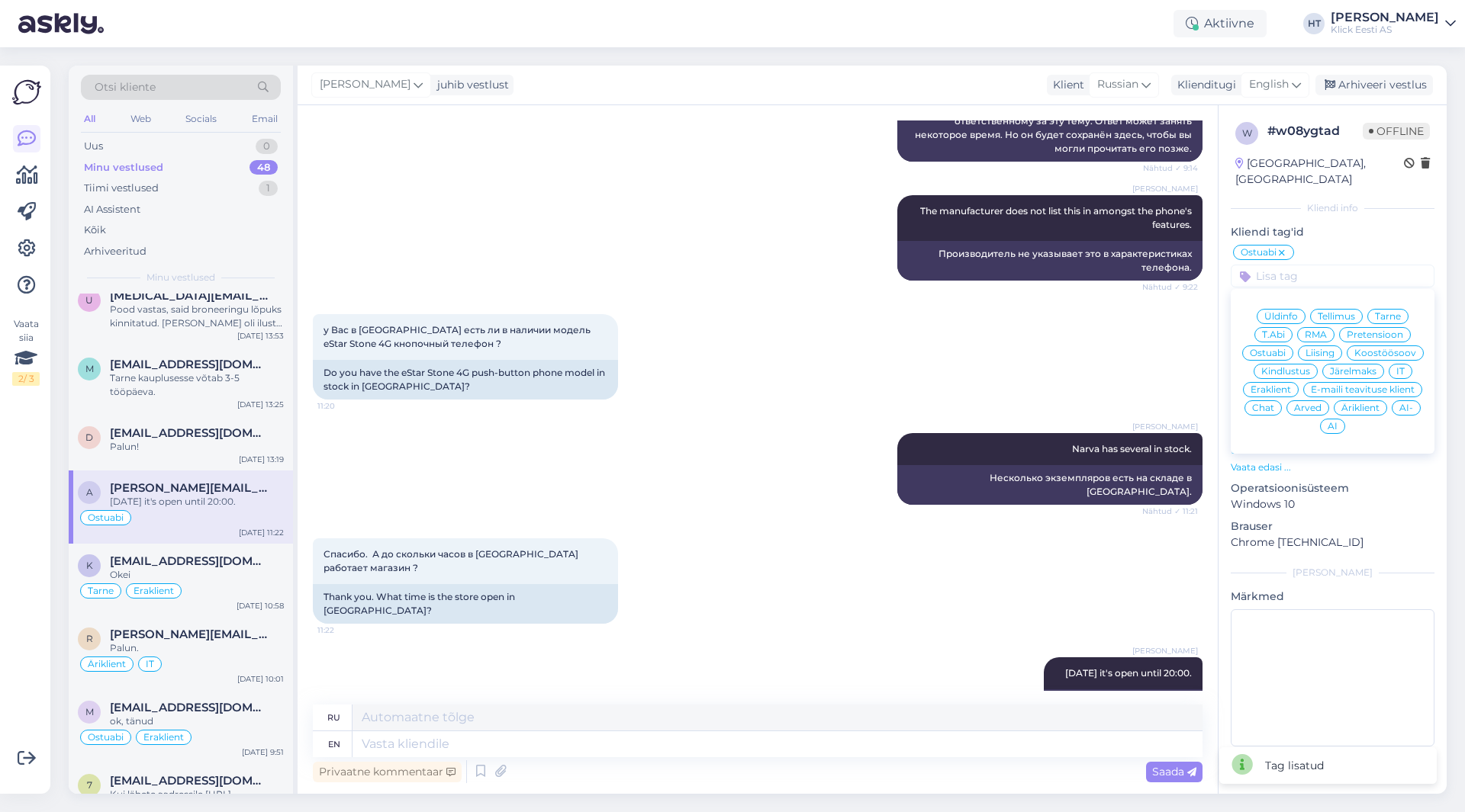
click at [1266, 385] on span "Eraklient" at bounding box center [1270, 390] width 40 height 9
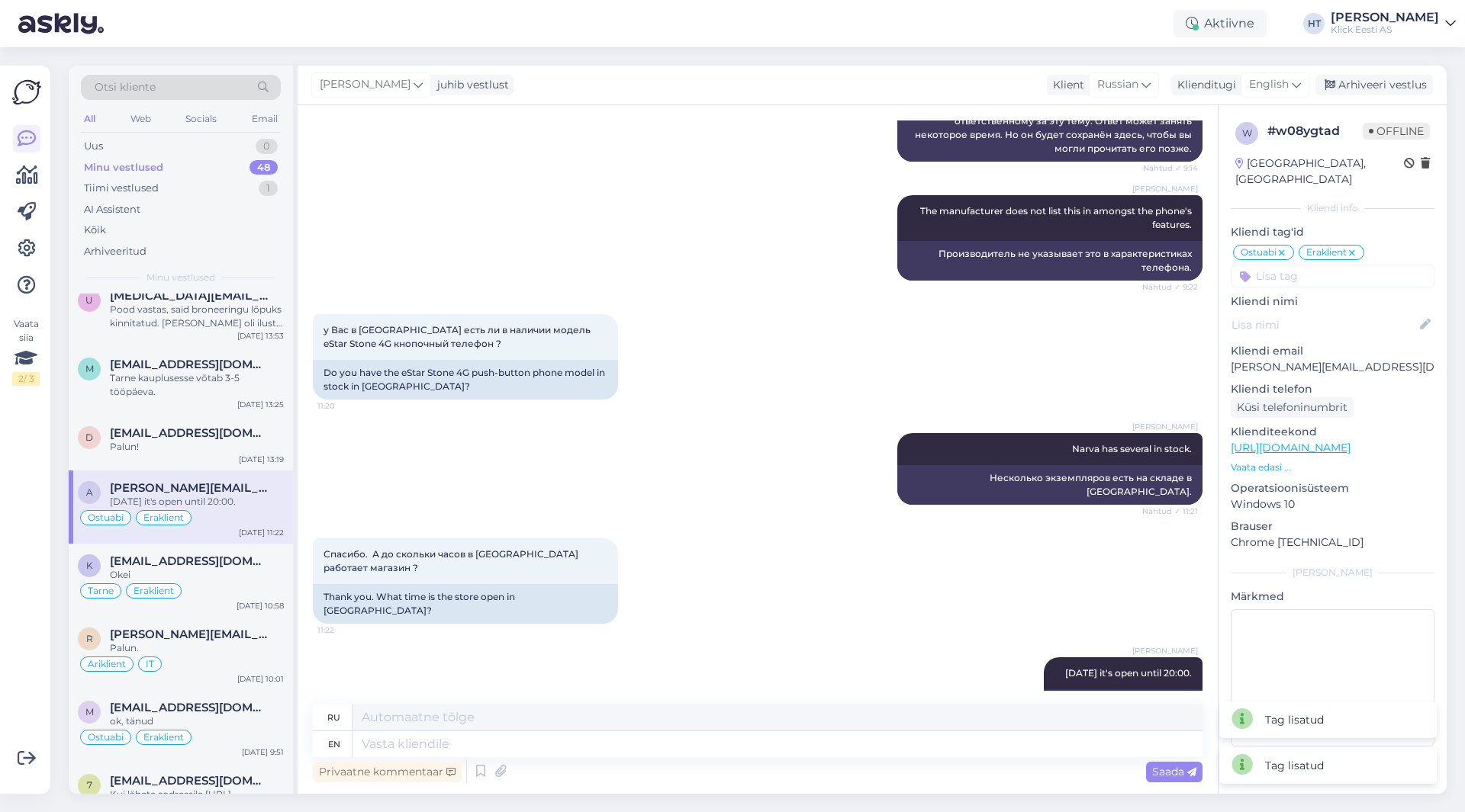
click at [746, 382] on div "у Вас в [GEOGRAPHIC_DATA] есть ли в наличии модель eStar Stone 4G кнопочный тел…" at bounding box center [758, 357] width 890 height 119
click at [207, 448] on div "Palun!" at bounding box center [197, 448] width 174 height 14
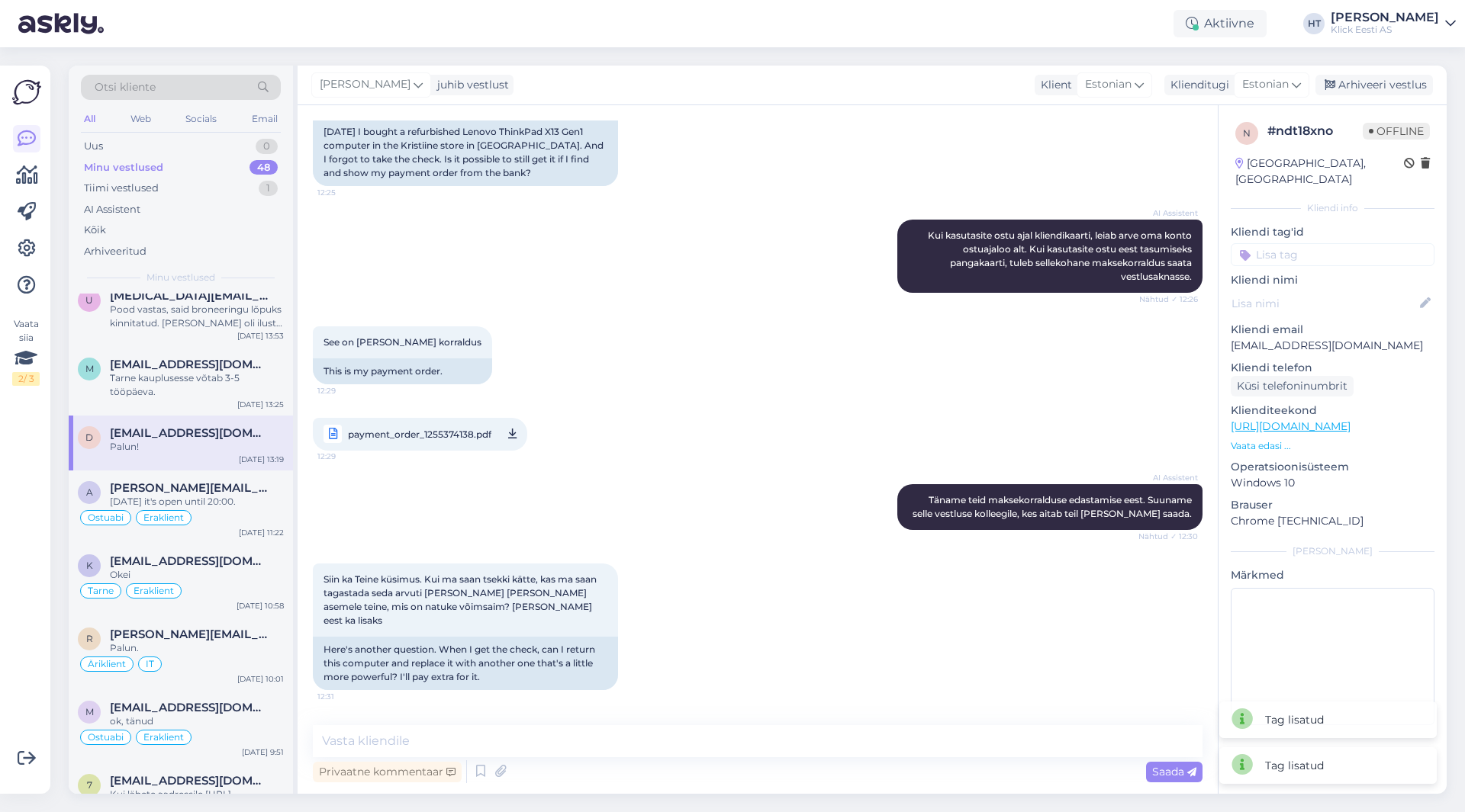
scroll to position [814, 0]
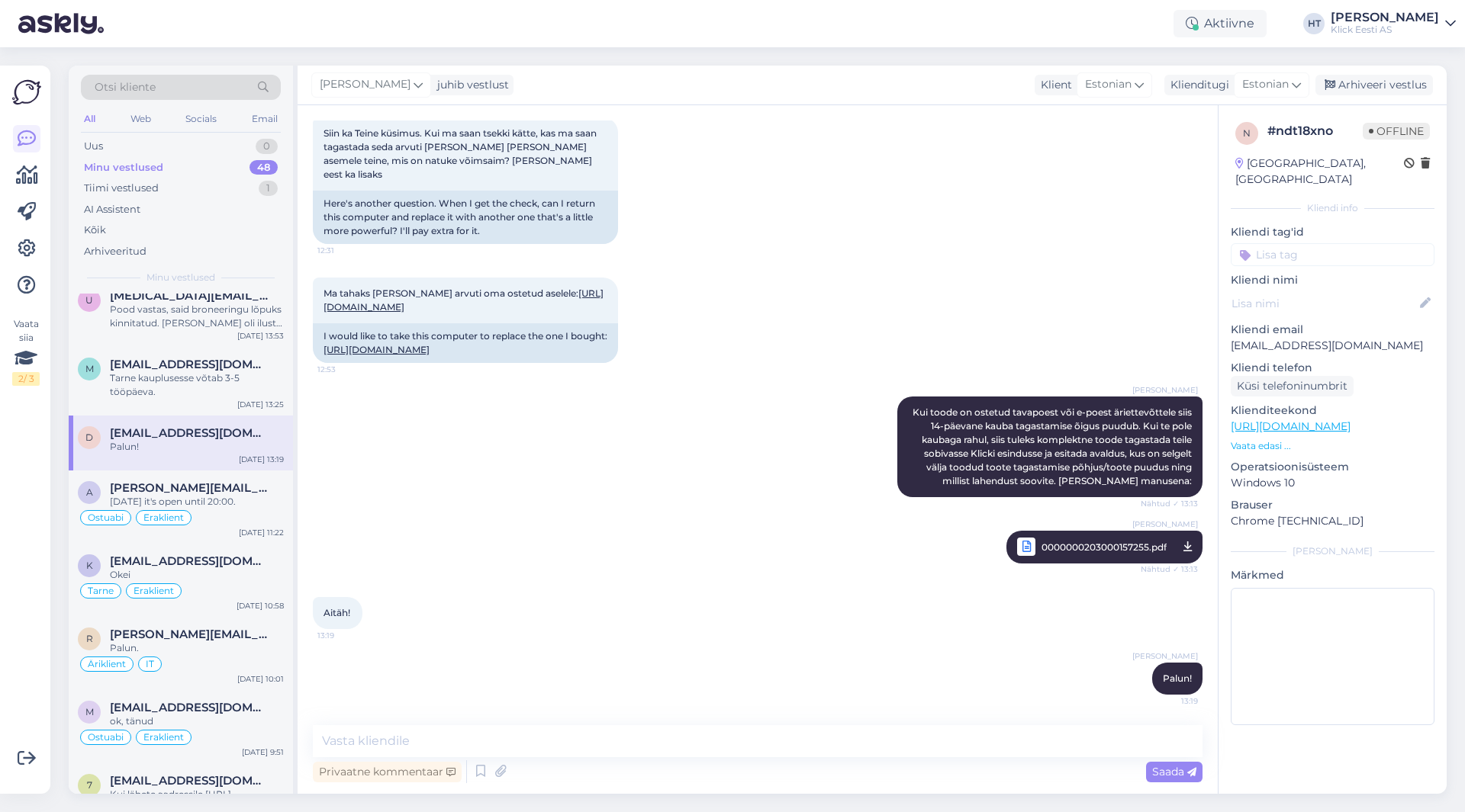
click at [1301, 243] on input at bounding box center [1332, 254] width 204 height 23
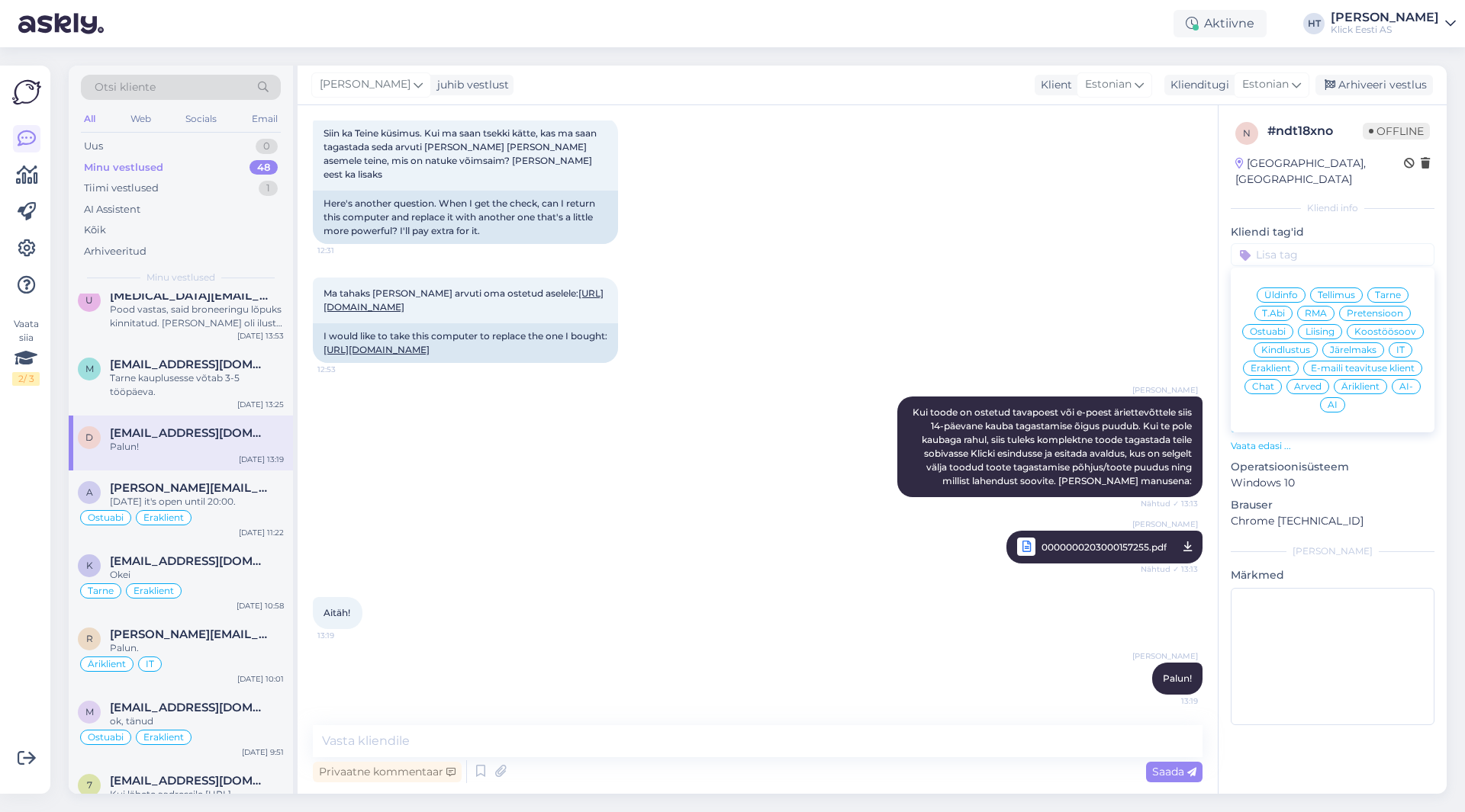
click at [1291, 291] on span "Üldinfo" at bounding box center [1281, 295] width 33 height 9
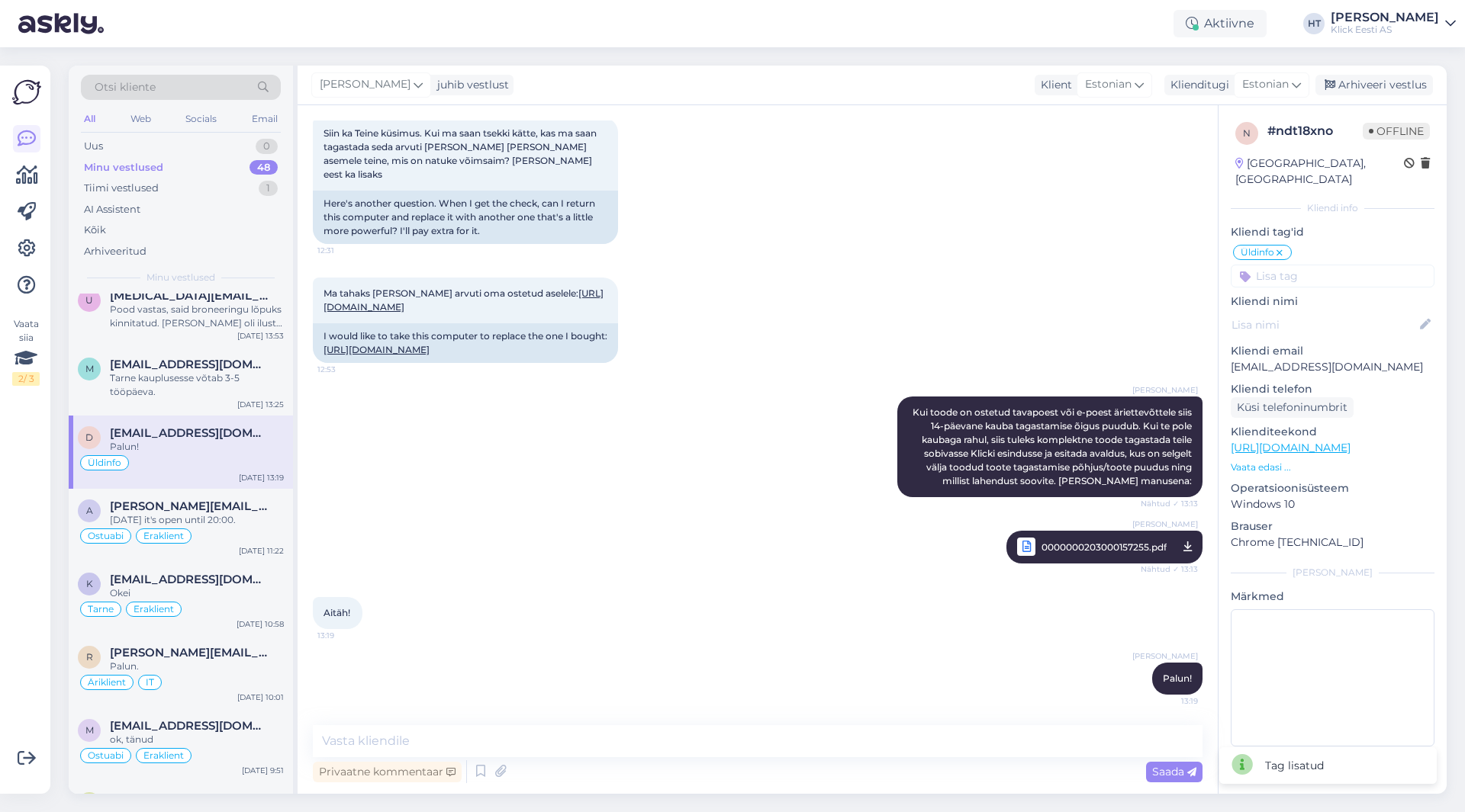
click at [1303, 265] on input at bounding box center [1332, 276] width 204 height 23
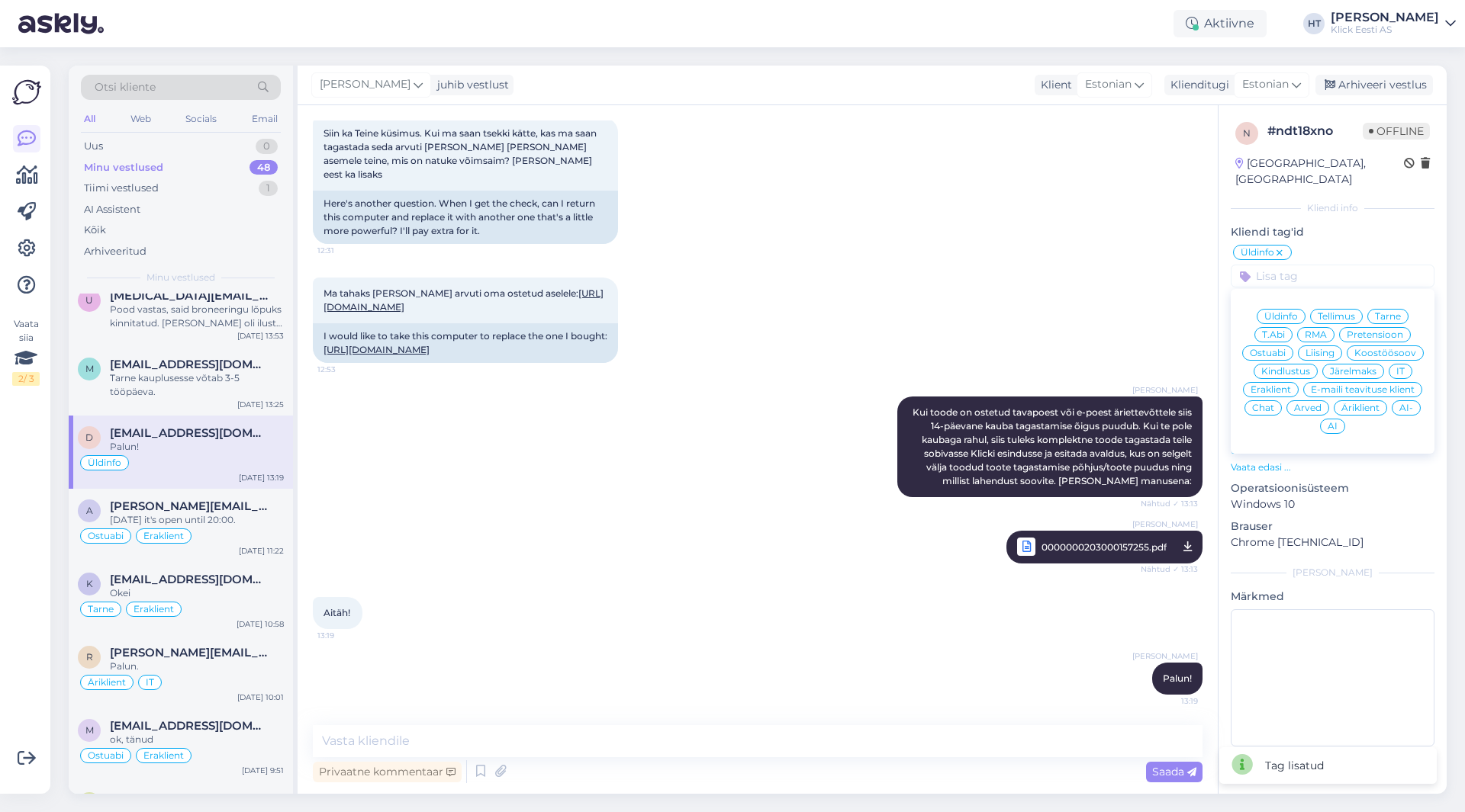
click at [1274, 385] on span "Eraklient" at bounding box center [1270, 390] width 40 height 9
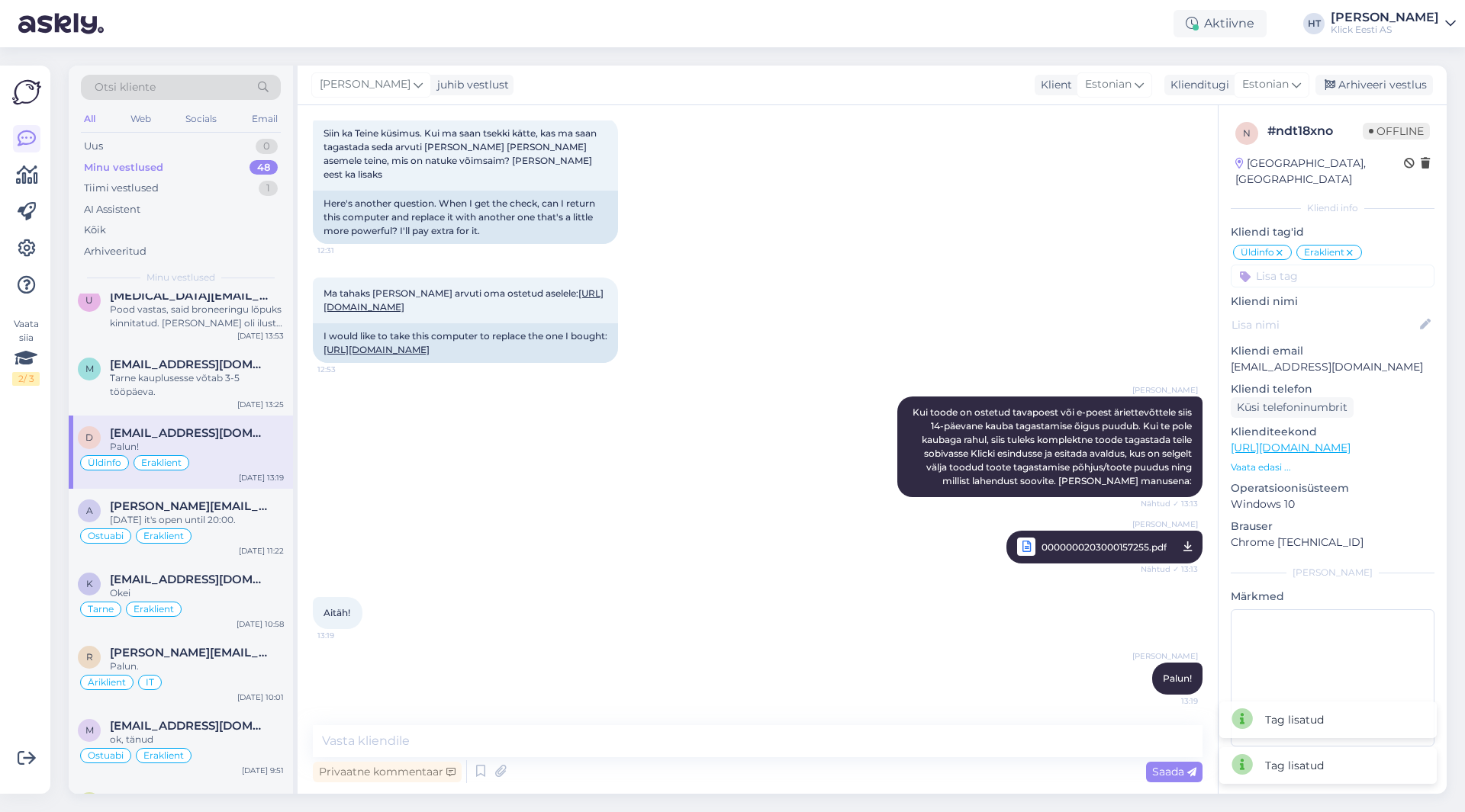
click at [1316, 265] on input at bounding box center [1332, 276] width 204 height 23
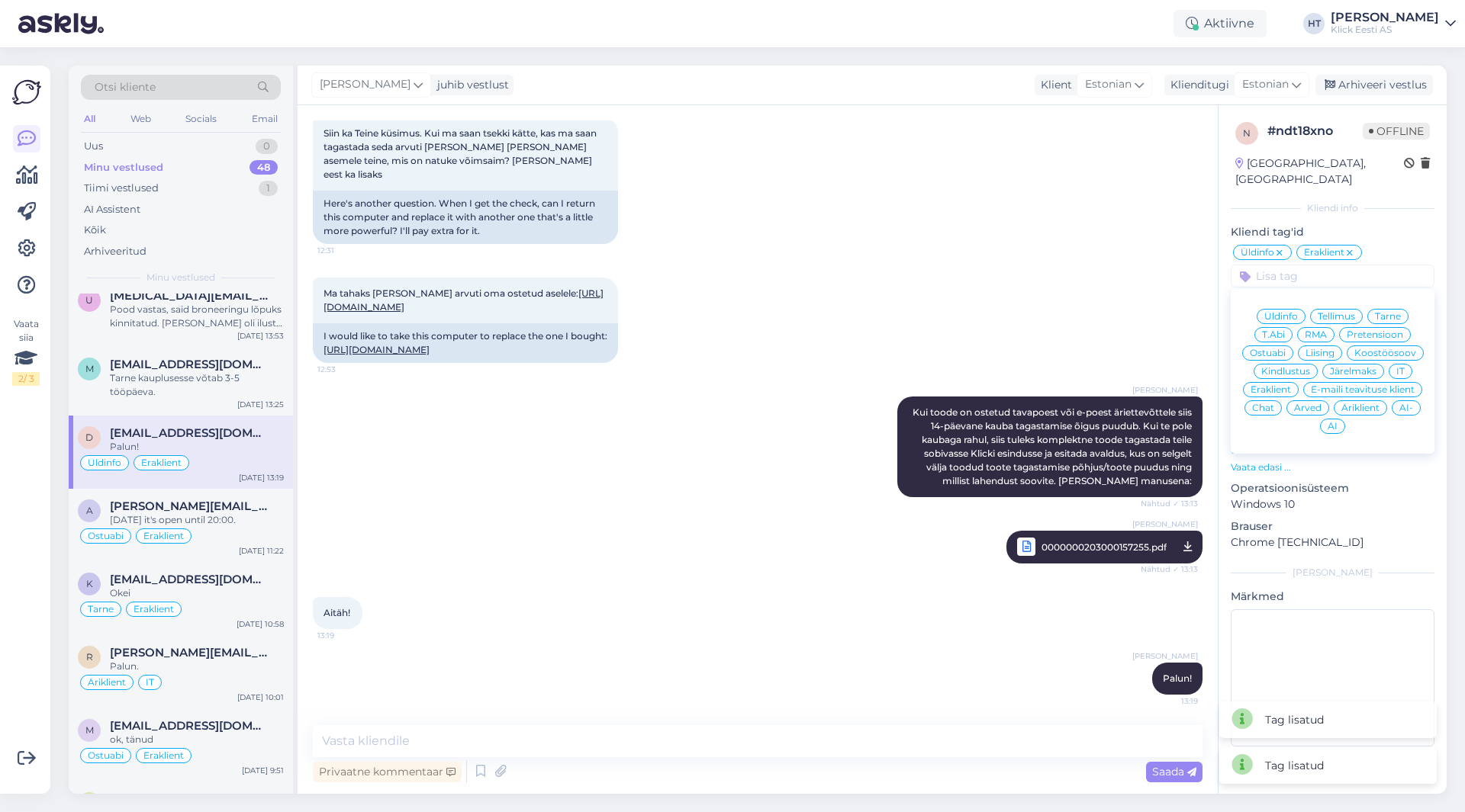
click at [1313, 404] on span "Arved" at bounding box center [1307, 408] width 27 height 9
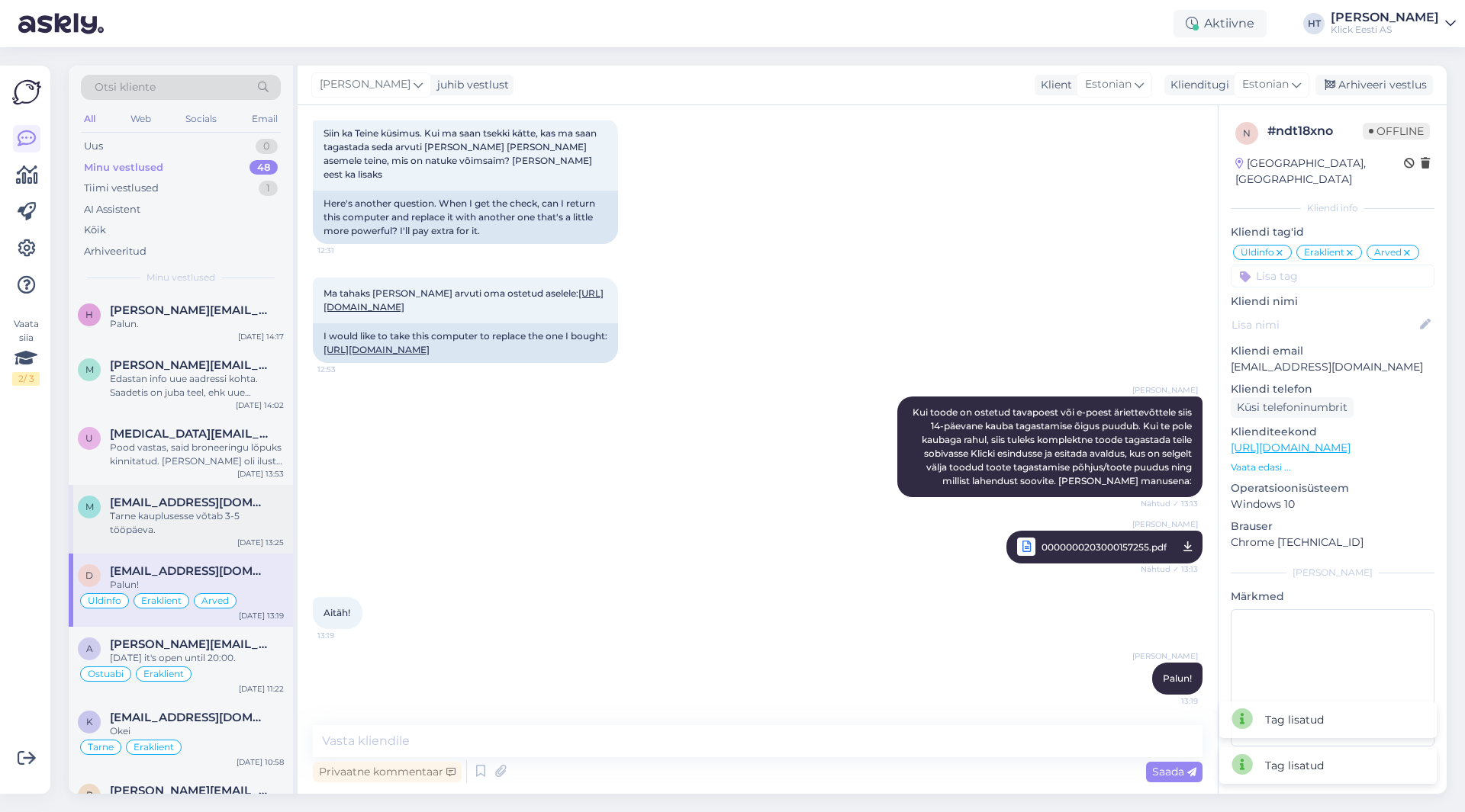
scroll to position [915, 0]
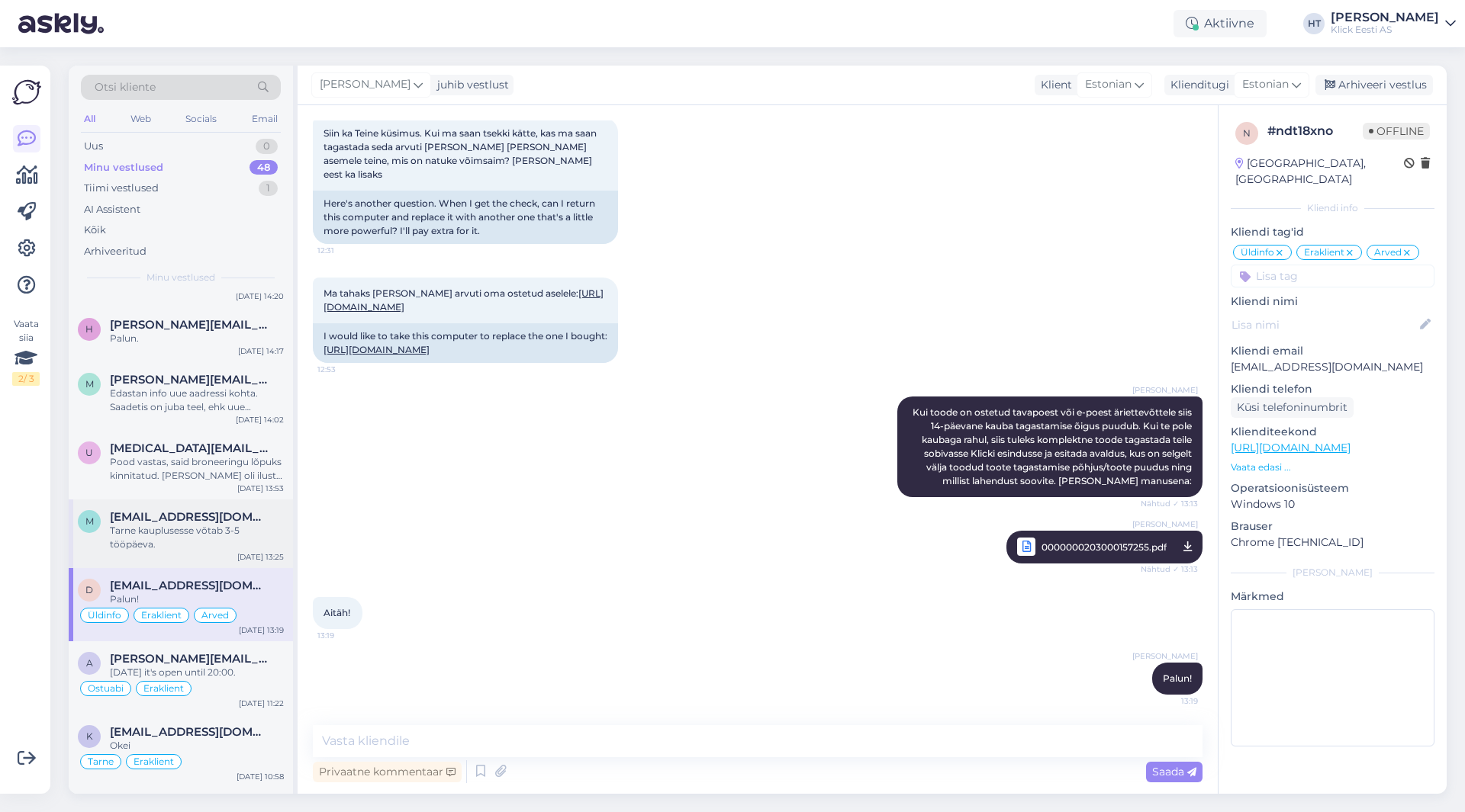
click at [191, 534] on div "Tarne kauplusesse võtab 3-5 tööpäeva." at bounding box center [197, 538] width 174 height 27
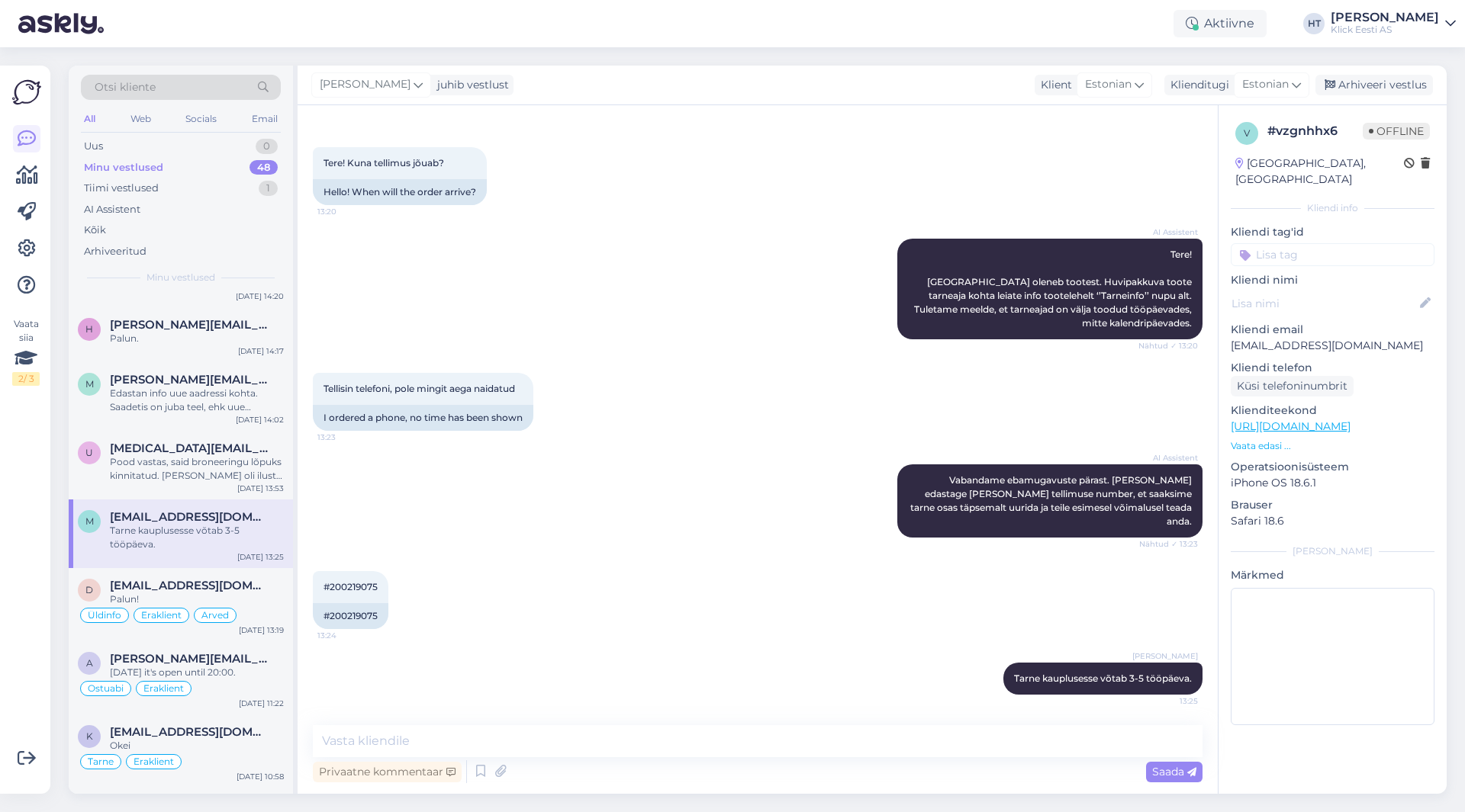
scroll to position [40, 0]
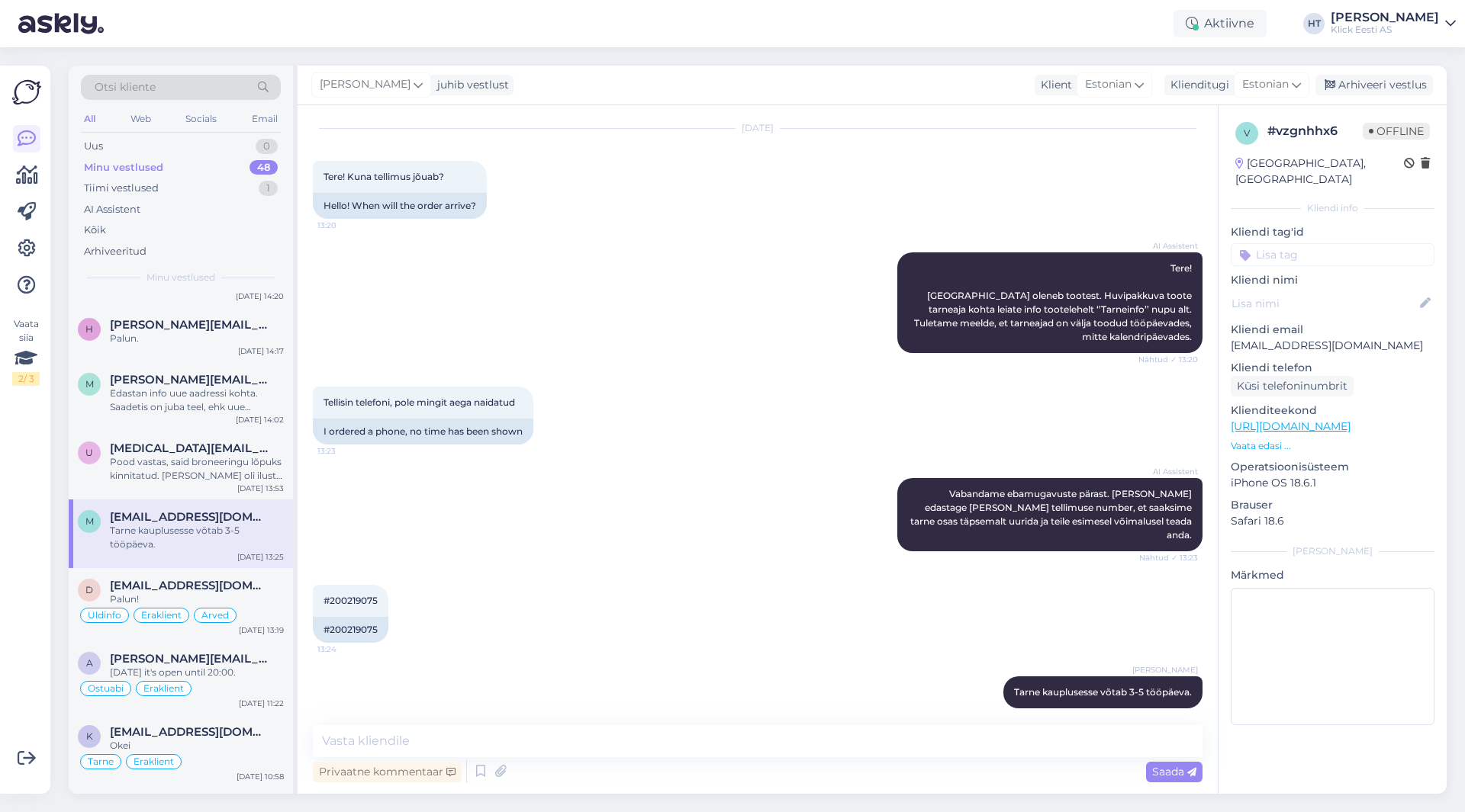
click at [1321, 243] on input at bounding box center [1332, 254] width 204 height 23
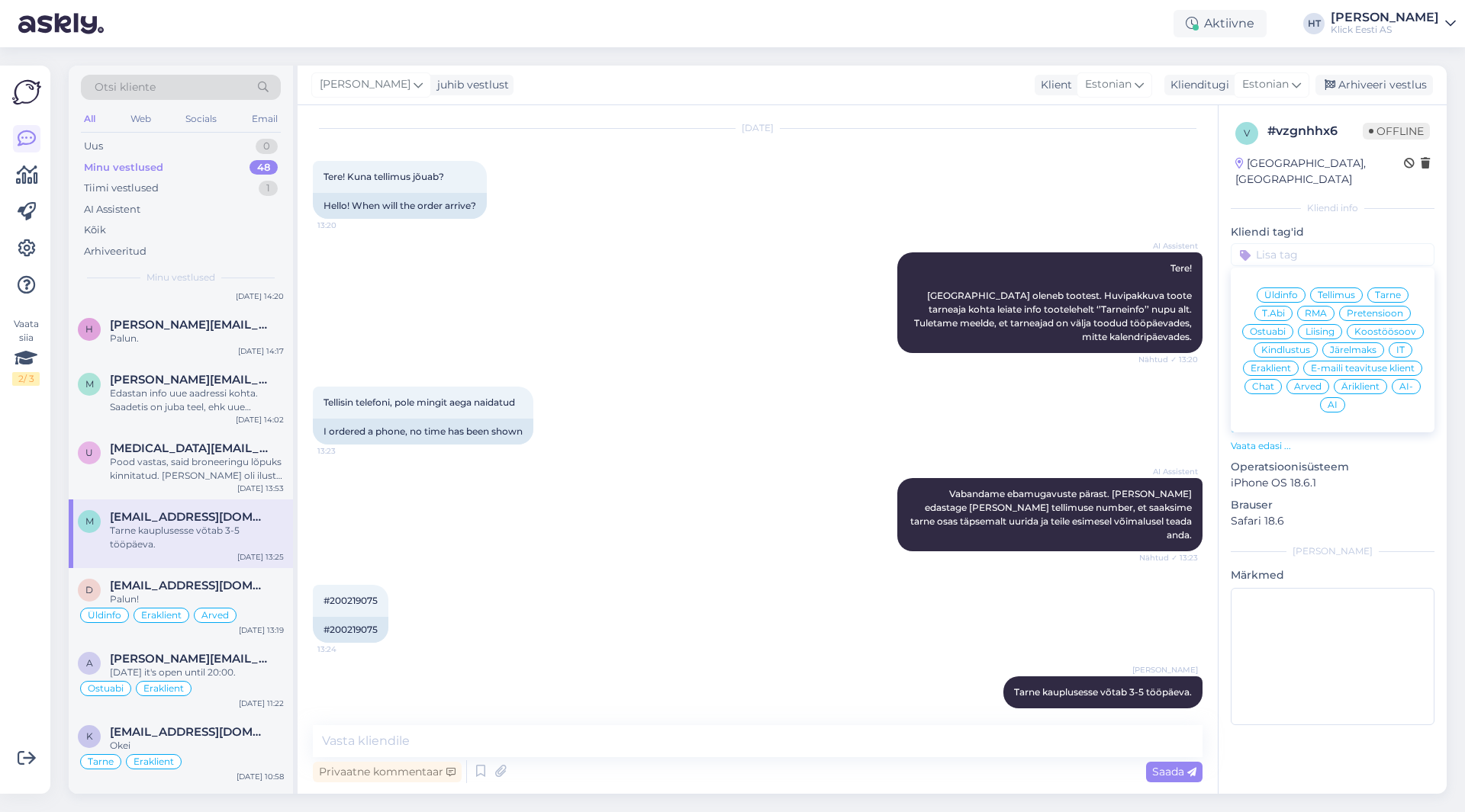
click at [1393, 291] on span "Tarne" at bounding box center [1388, 295] width 26 height 9
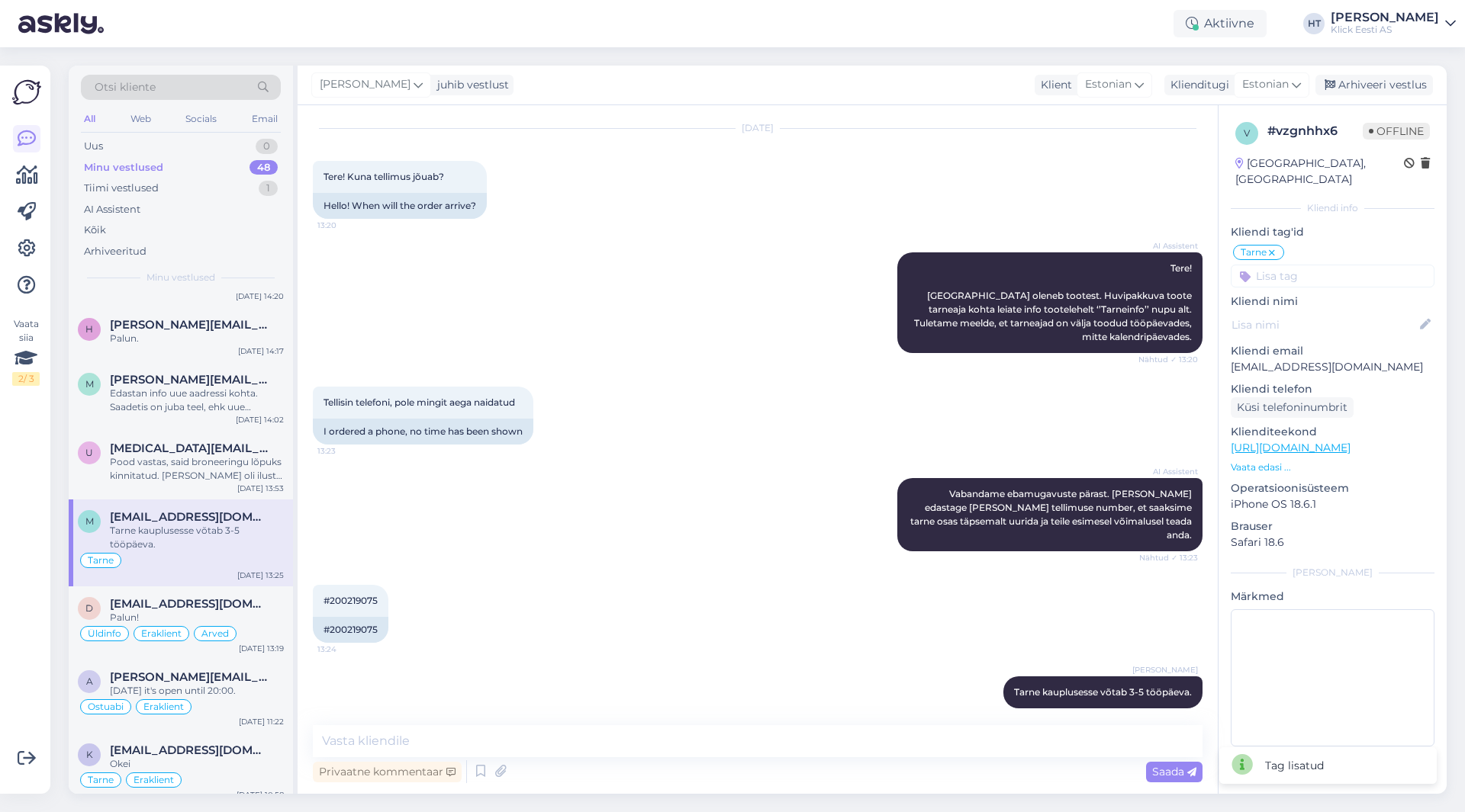
click at [1364, 265] on input at bounding box center [1332, 276] width 204 height 23
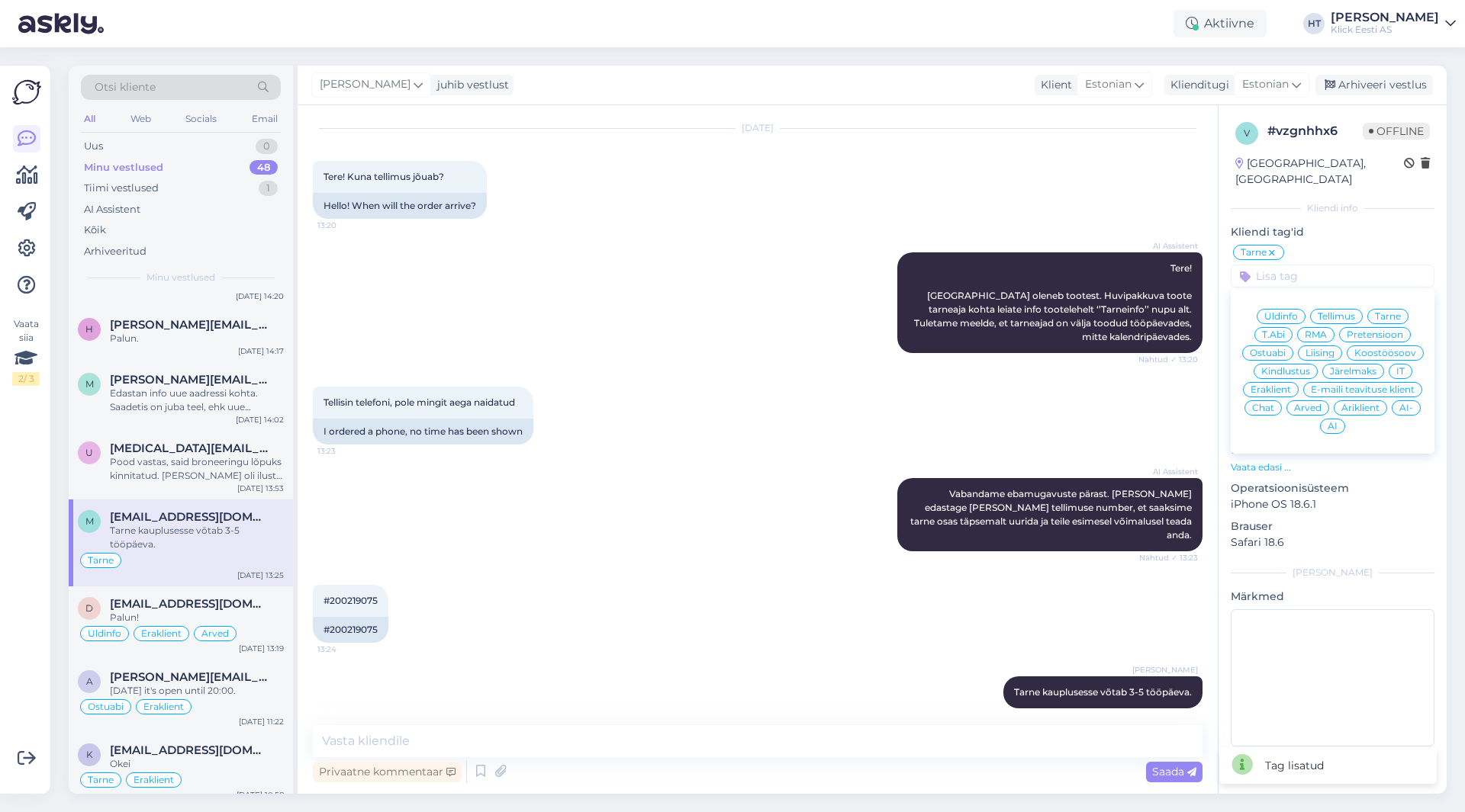
click at [1277, 385] on span "Eraklient" at bounding box center [1270, 390] width 40 height 9
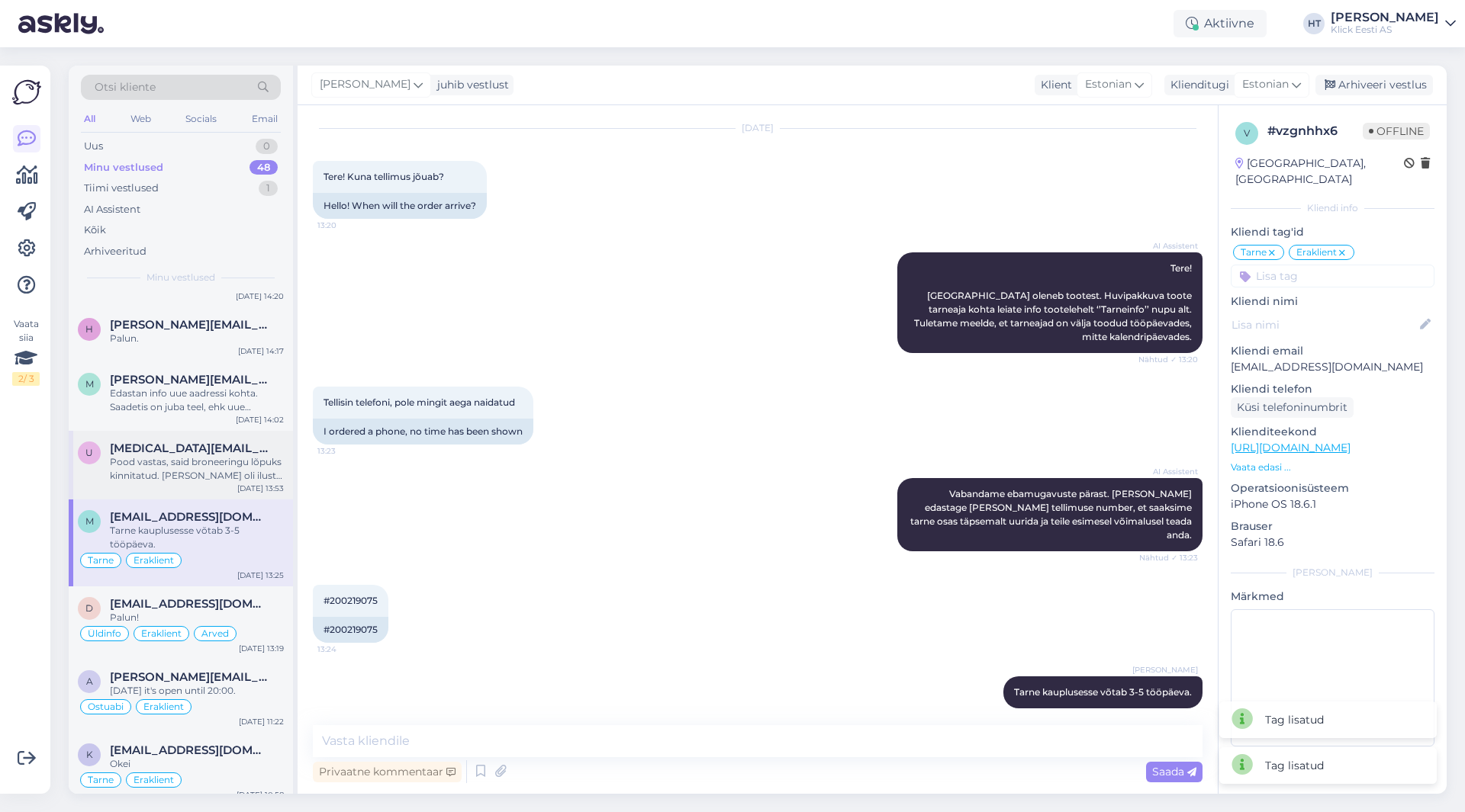
click at [222, 468] on div "Pood vastas, said broneeringu lõpuks kinnitatud. [PERSON_NAME] oli ilusti olema…" at bounding box center [197, 468] width 174 height 27
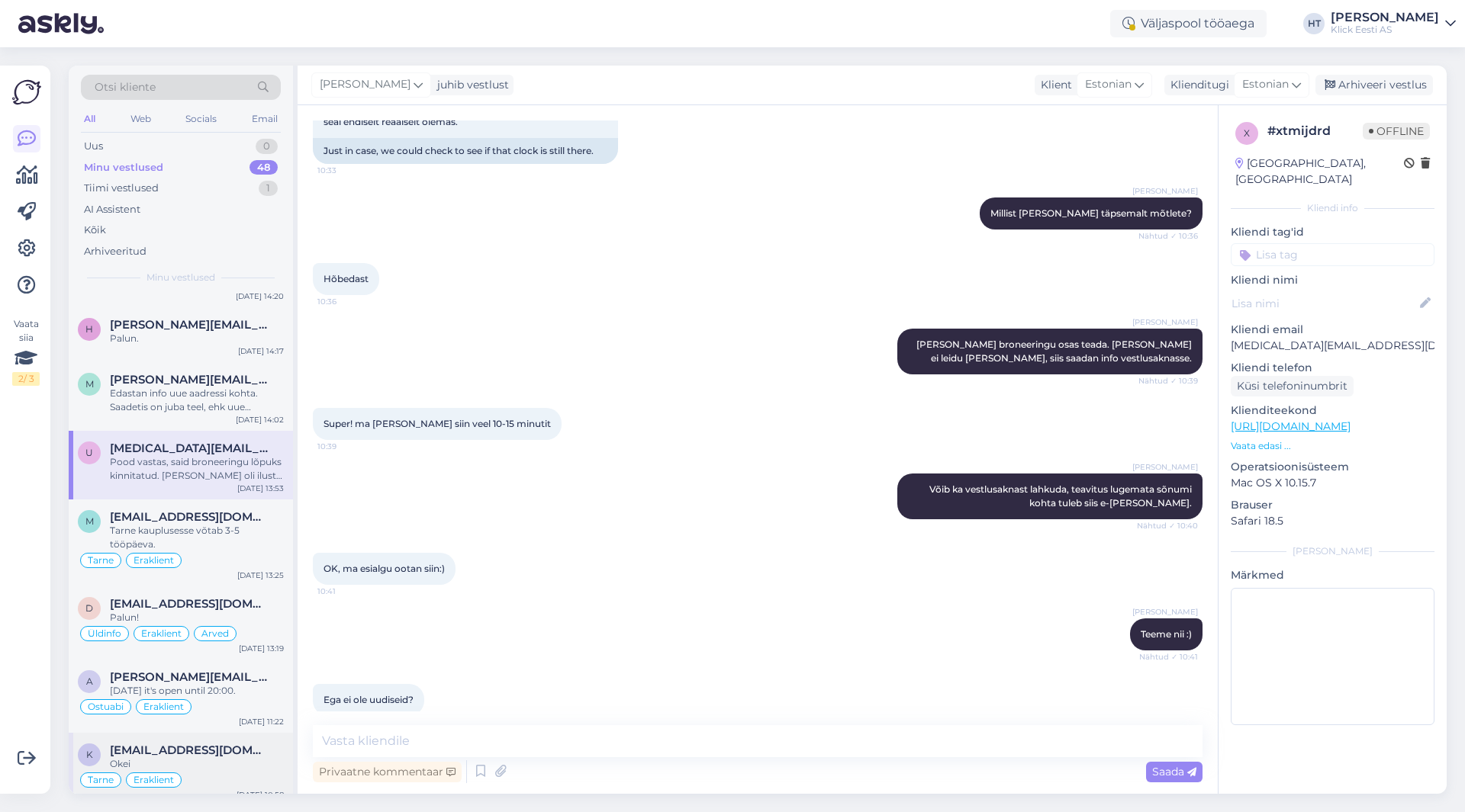
scroll to position [902, 0]
click at [209, 168] on div "Minu vestlused 48" at bounding box center [181, 168] width 200 height 21
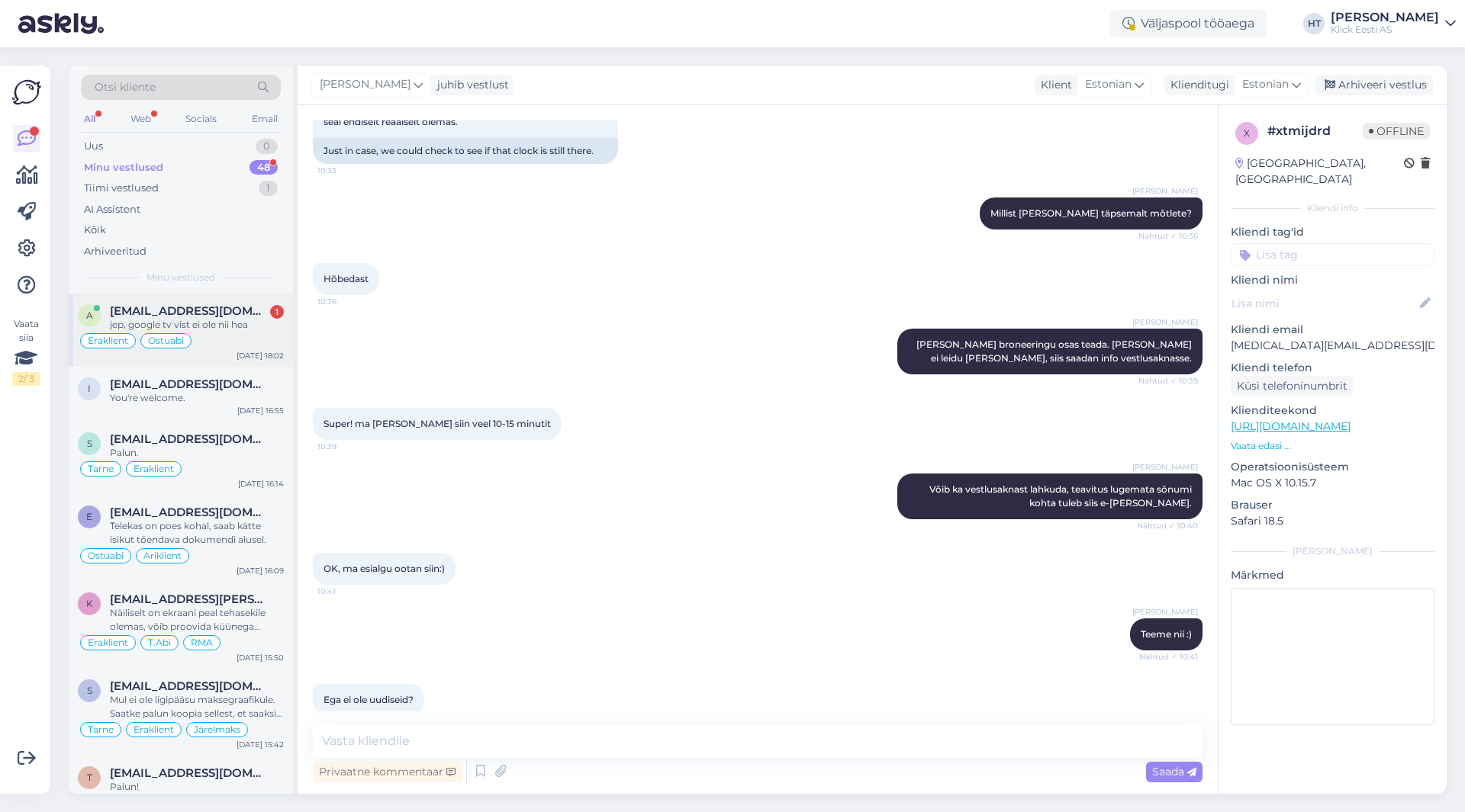
click at [237, 305] on span "[EMAIL_ADDRESS][DOMAIN_NAME]" at bounding box center [190, 311] width 159 height 14
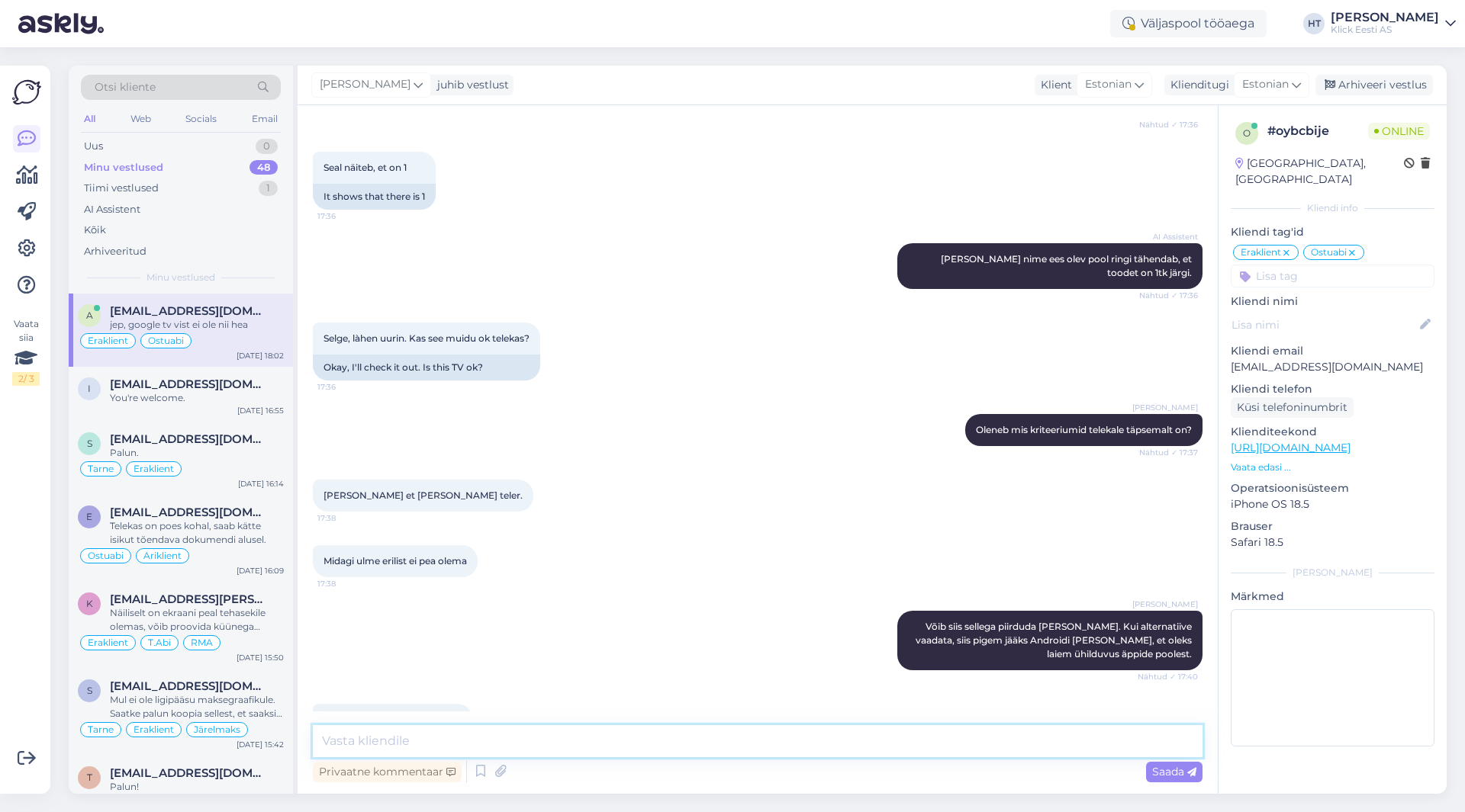
click at [622, 743] on textarea at bounding box center [758, 741] width 890 height 32
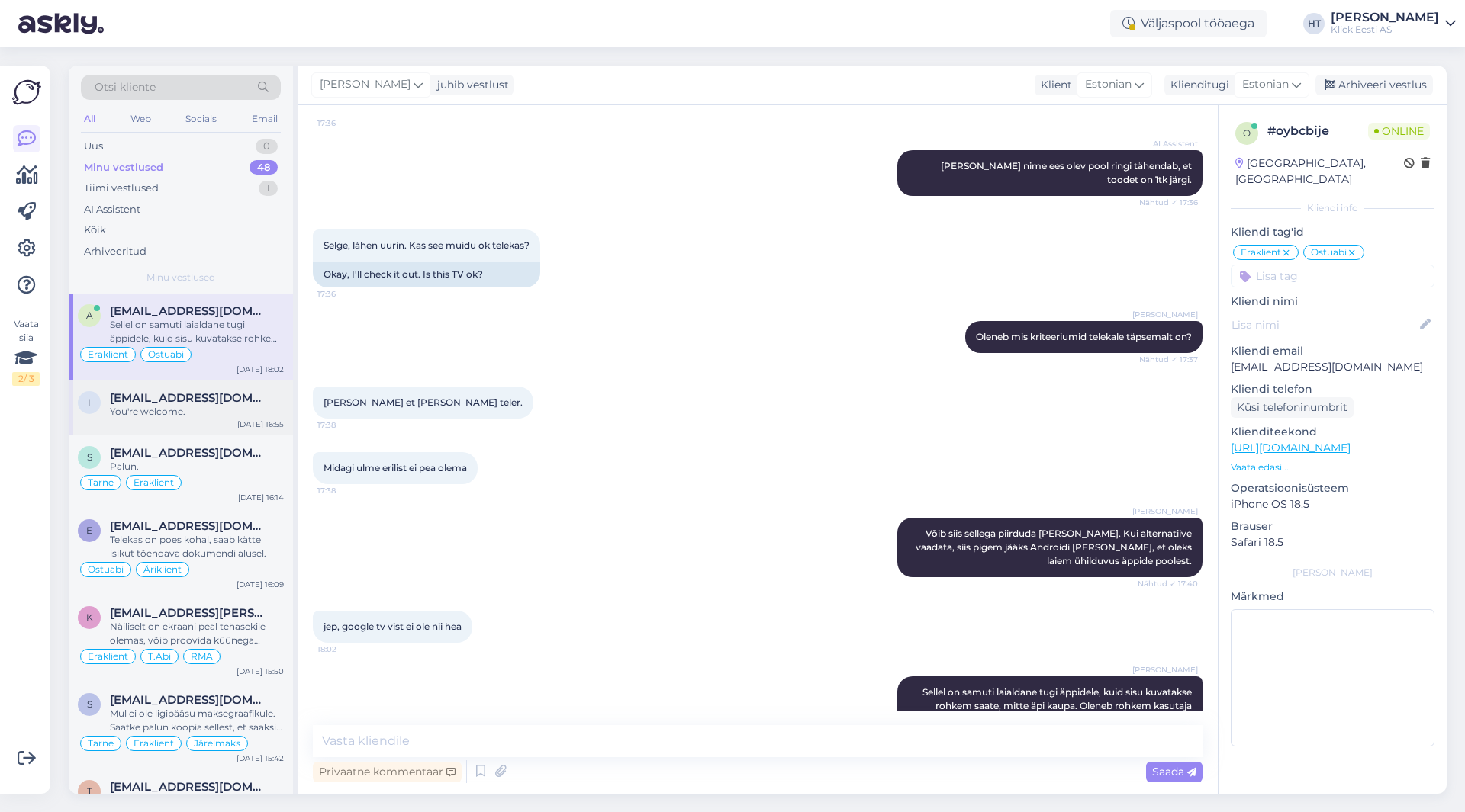
click at [171, 387] on div "i [EMAIL_ADDRESS][DOMAIN_NAME] You're welcome. [DATE] 16:55" at bounding box center [181, 407] width 225 height 55
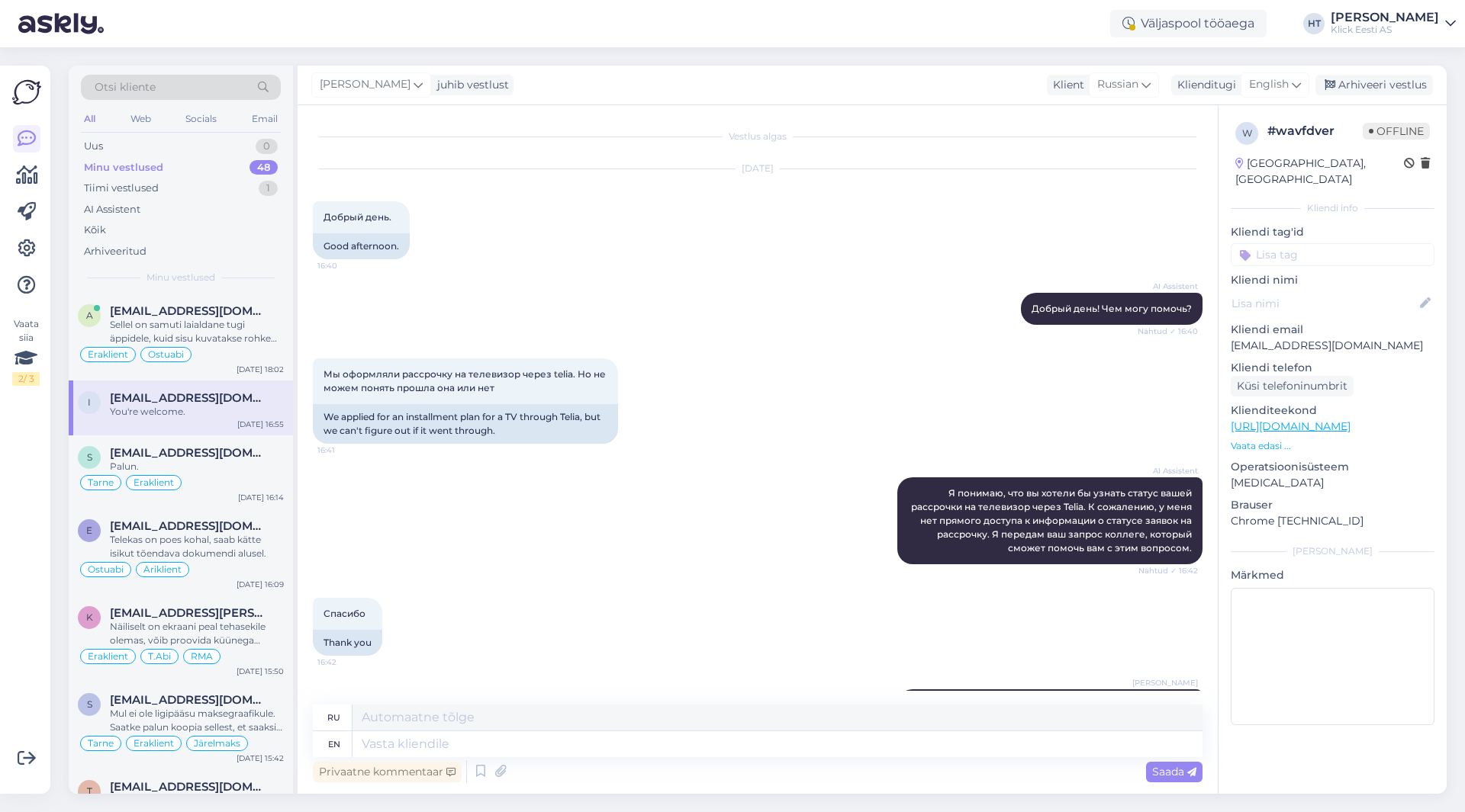
scroll to position [833, 0]
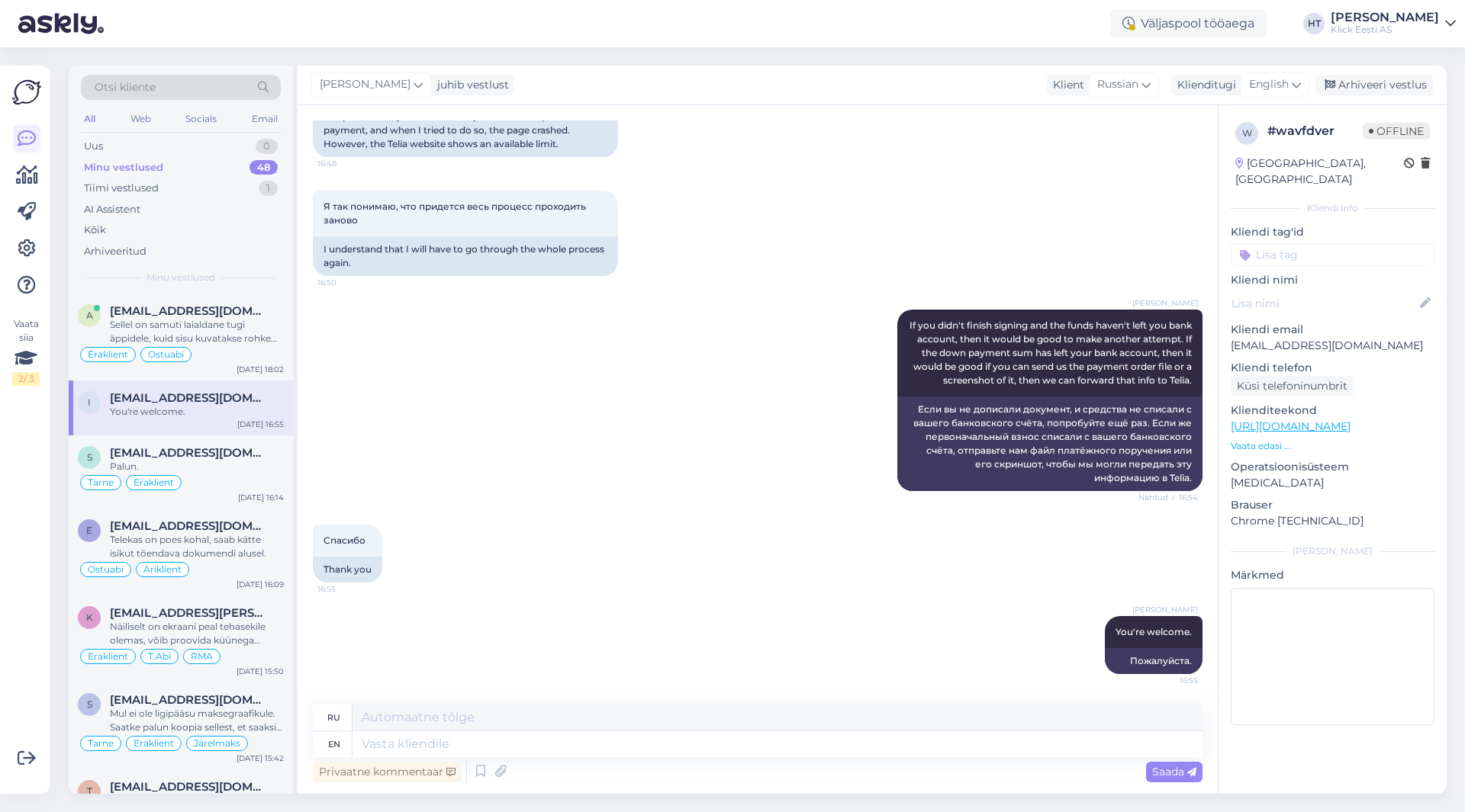
click at [1300, 243] on input at bounding box center [1332, 254] width 204 height 23
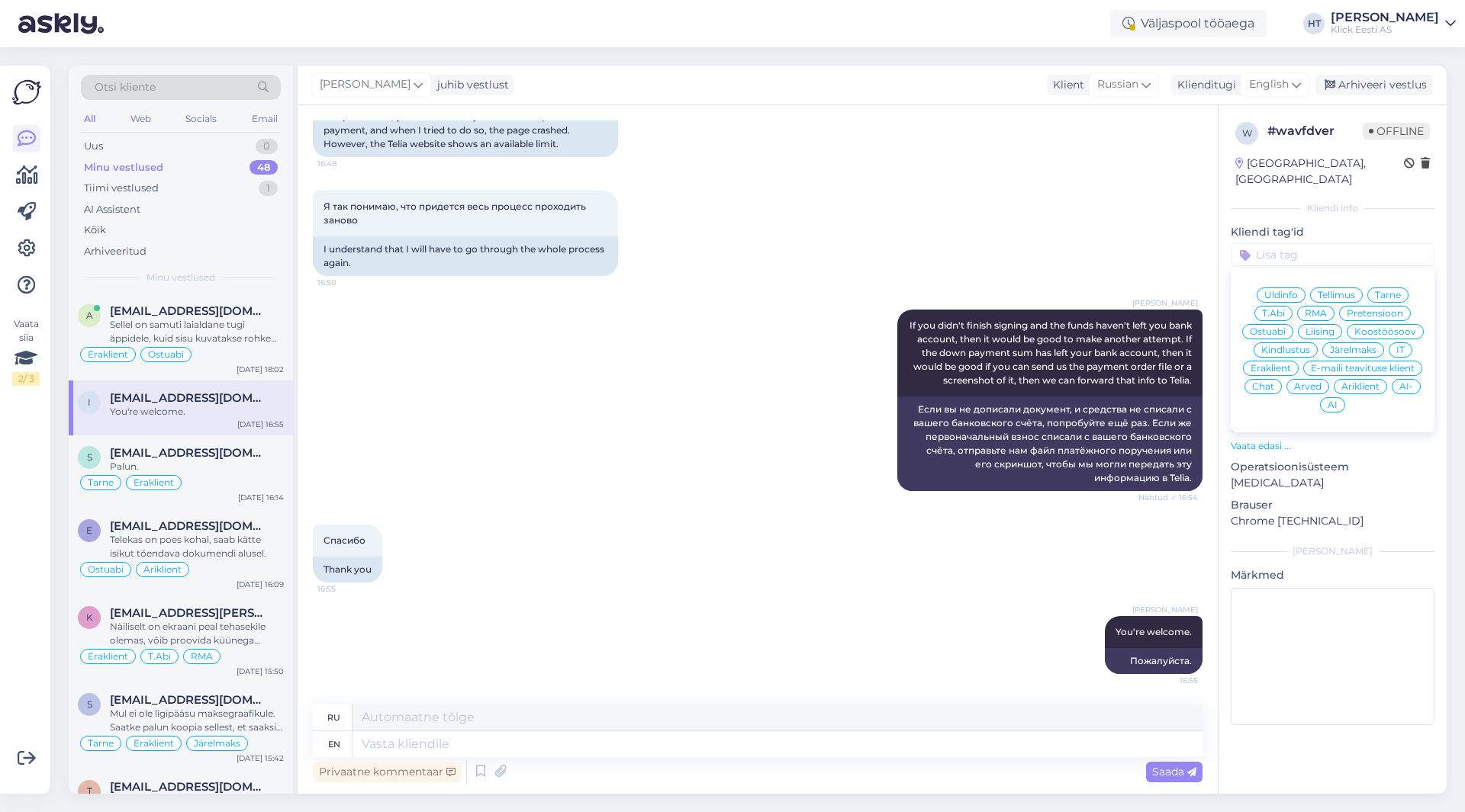
click at [1337, 345] on span "Järelmaks" at bounding box center [1352, 350] width 46 height 9
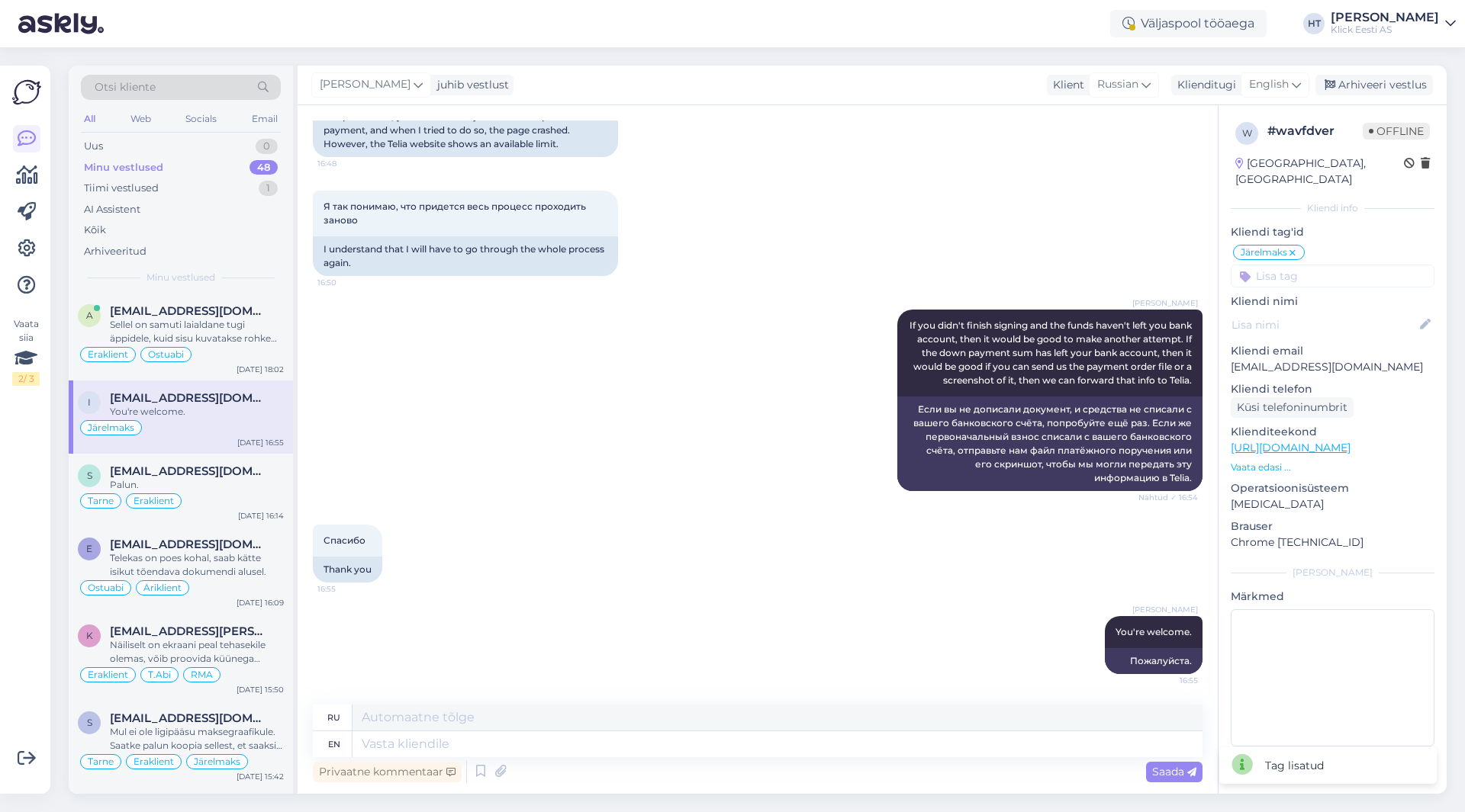
click at [1330, 265] on input at bounding box center [1332, 276] width 204 height 23
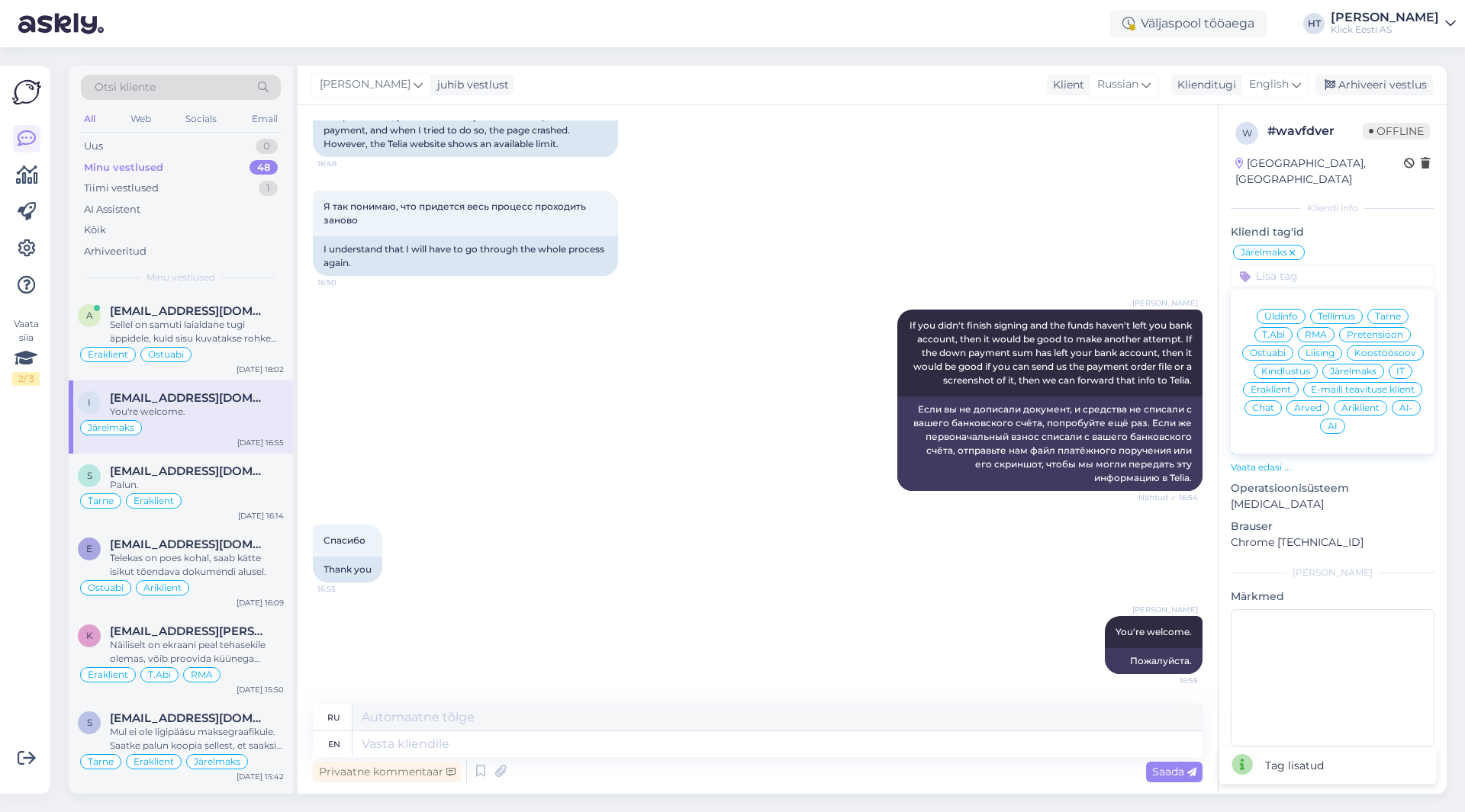
click at [1277, 385] on span "Eraklient" at bounding box center [1270, 390] width 40 height 9
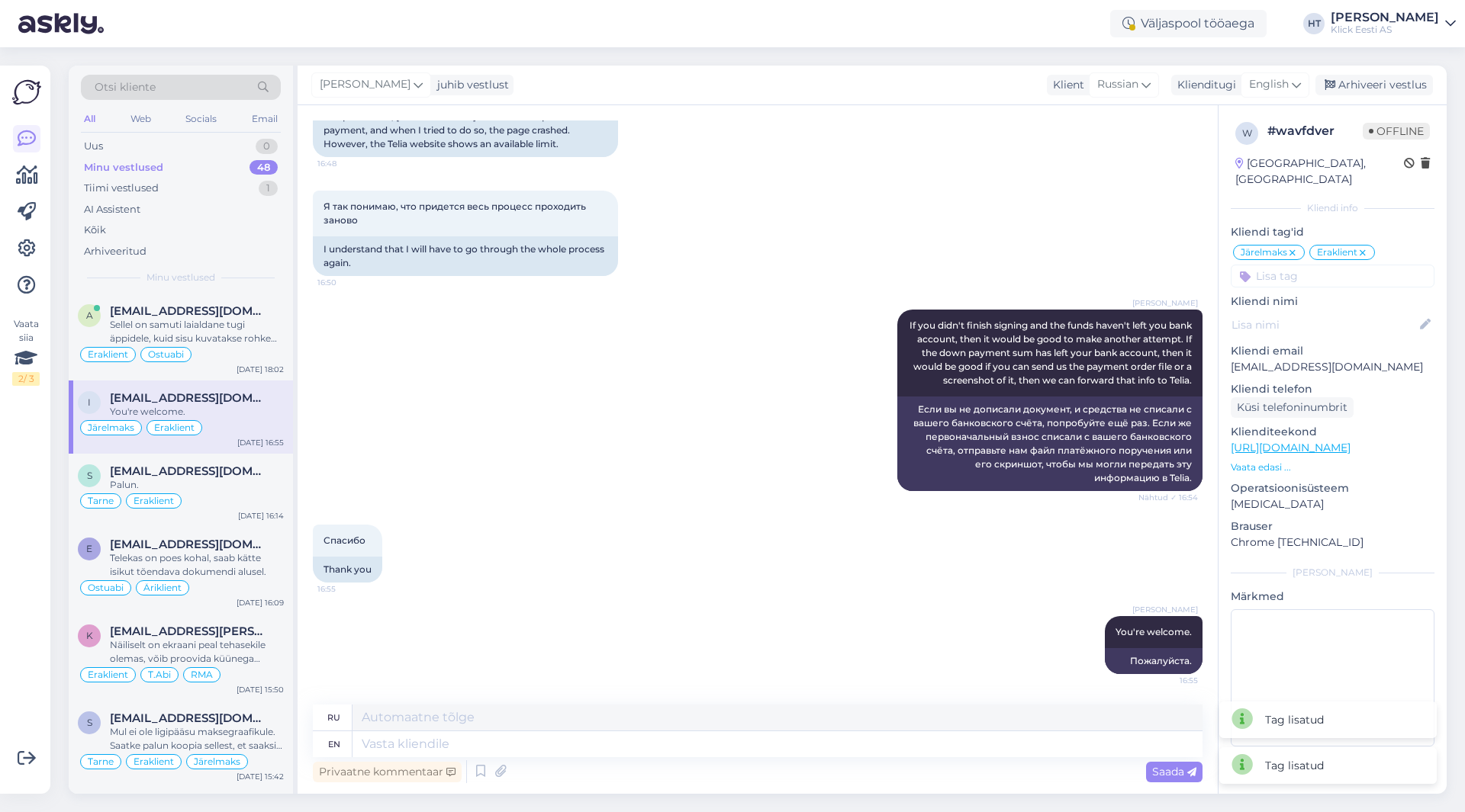
click at [711, 384] on div "[PERSON_NAME] If you didn't finish signing and the funds haven't left you bank …" at bounding box center [758, 400] width 890 height 215
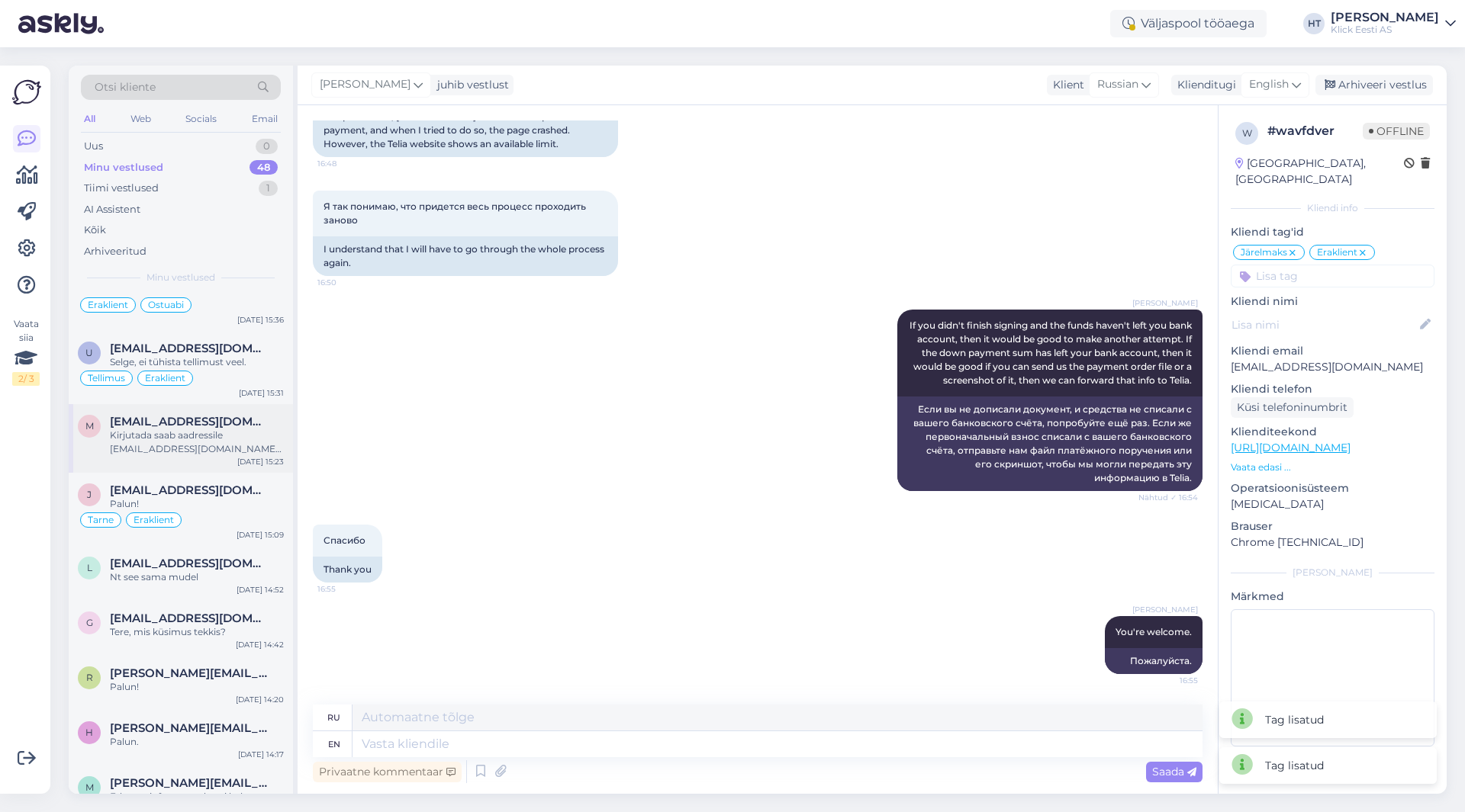
scroll to position [534, 0]
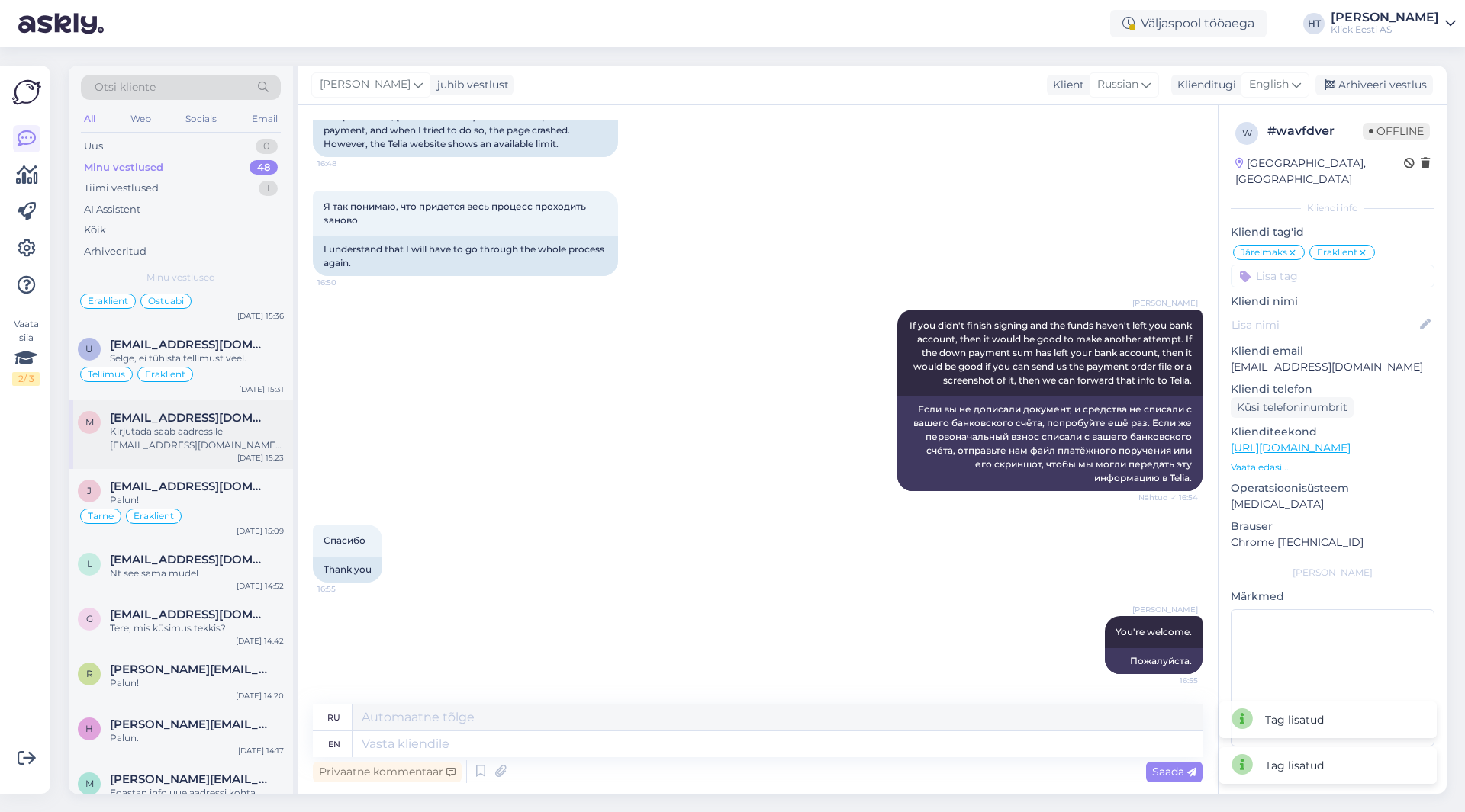
click at [230, 450] on div "Kirjutada saab aadressile [EMAIL_ADDRESS][DOMAIN_NAME] hinnapakkumiste jaoks." at bounding box center [197, 438] width 174 height 27
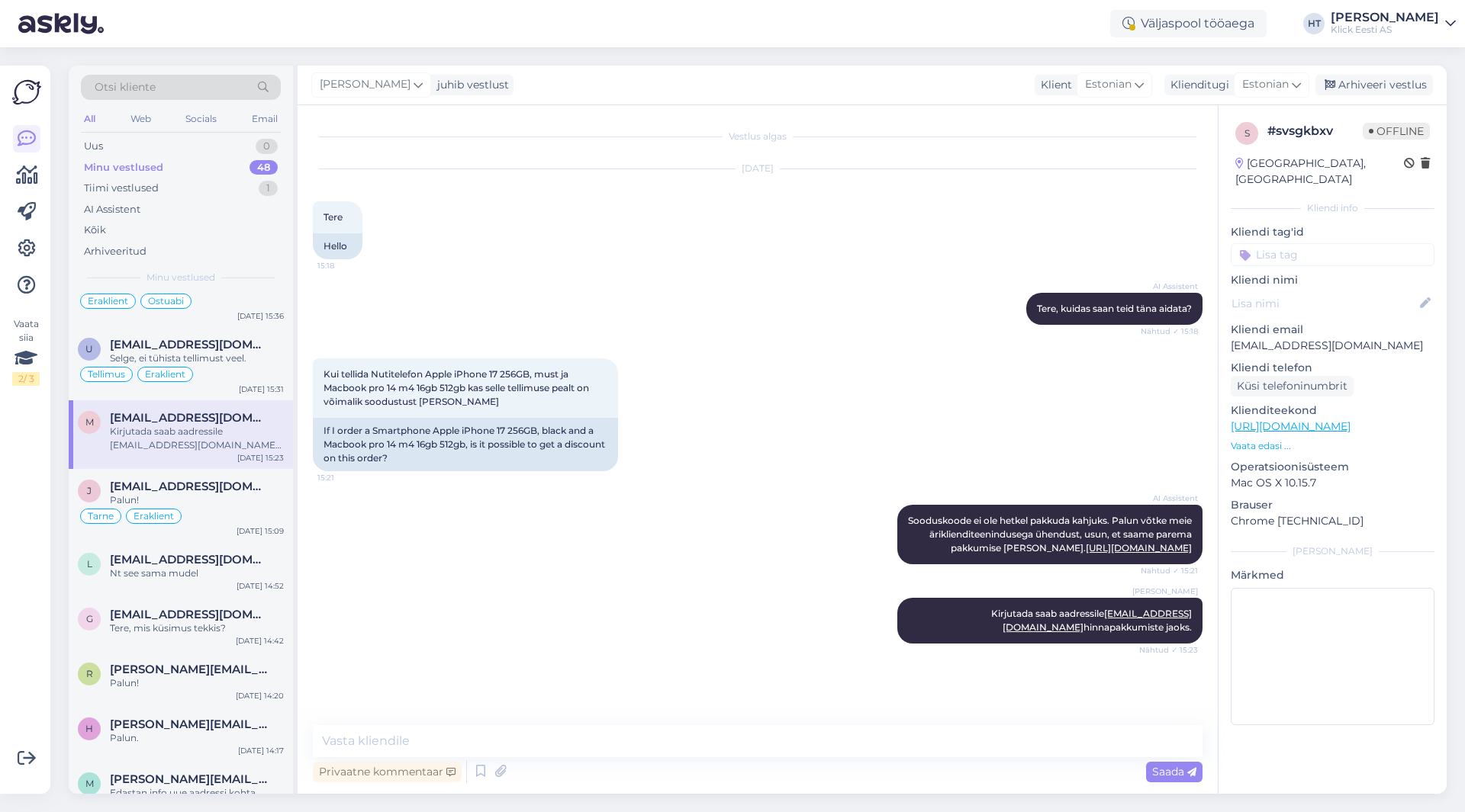
click at [1328, 243] on input at bounding box center [1332, 254] width 204 height 23
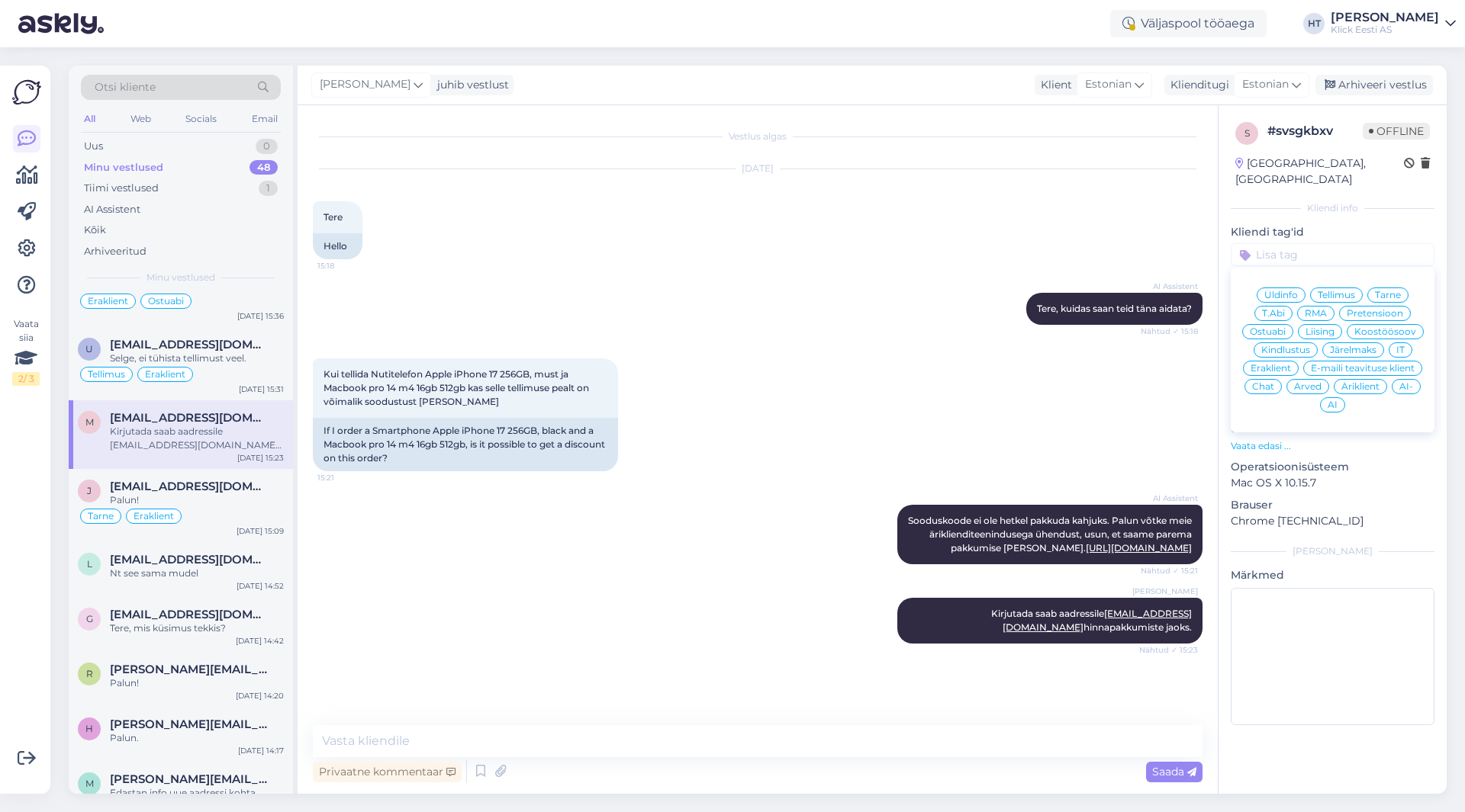
click at [1359, 382] on span "Äriklient" at bounding box center [1360, 386] width 38 height 9
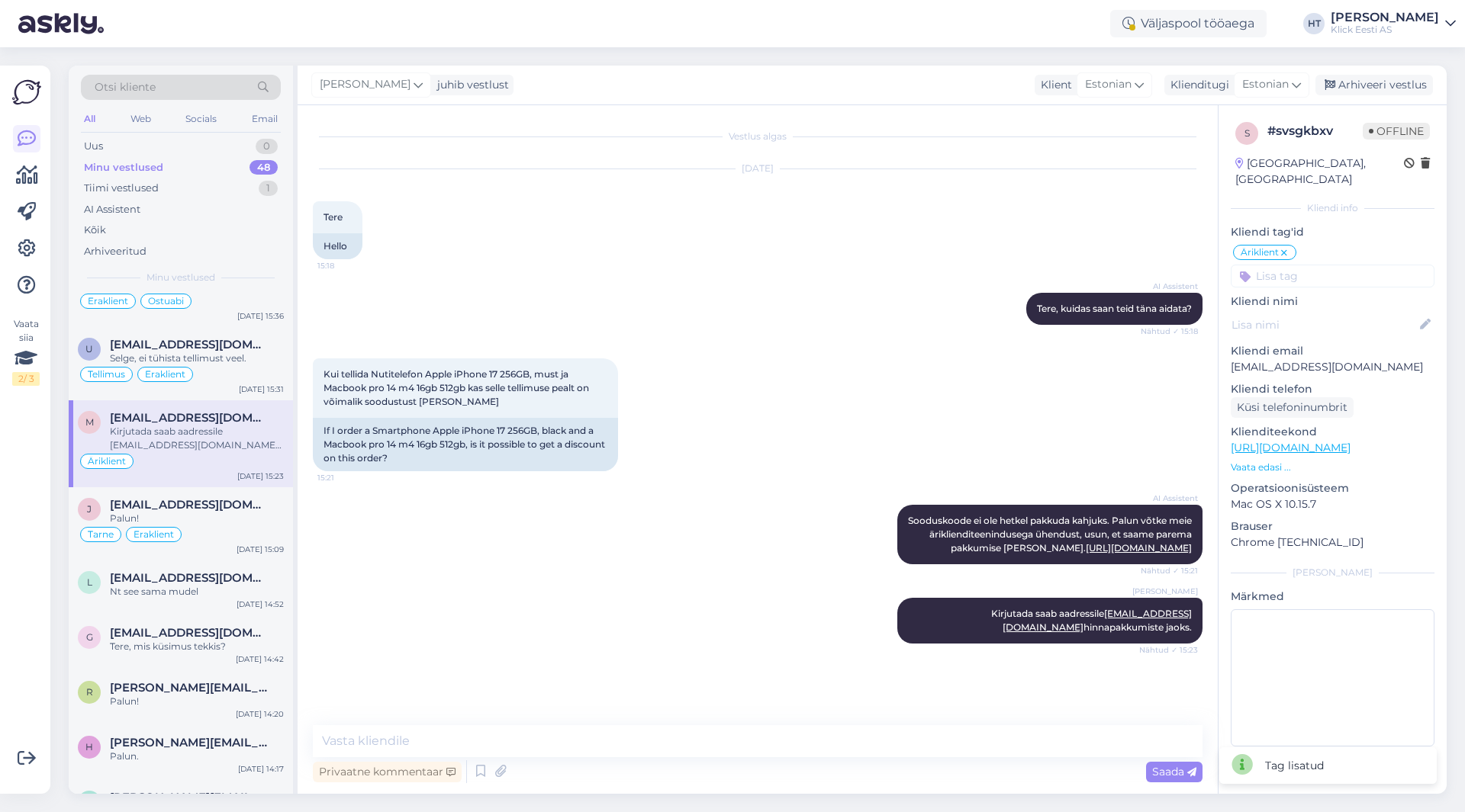
click at [1322, 266] on input at bounding box center [1332, 276] width 204 height 23
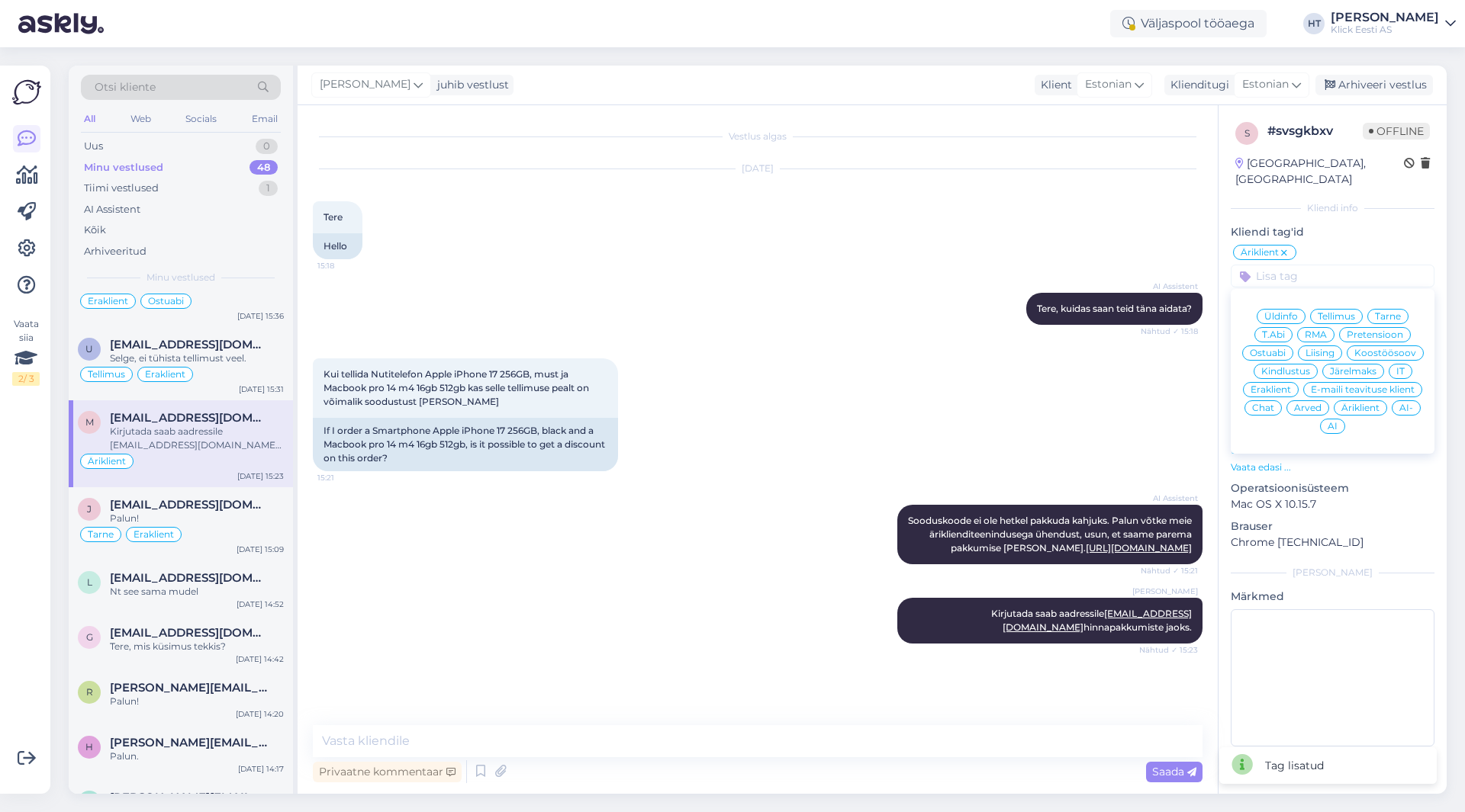
click at [1282, 349] on span "Ostuabi" at bounding box center [1267, 353] width 36 height 9
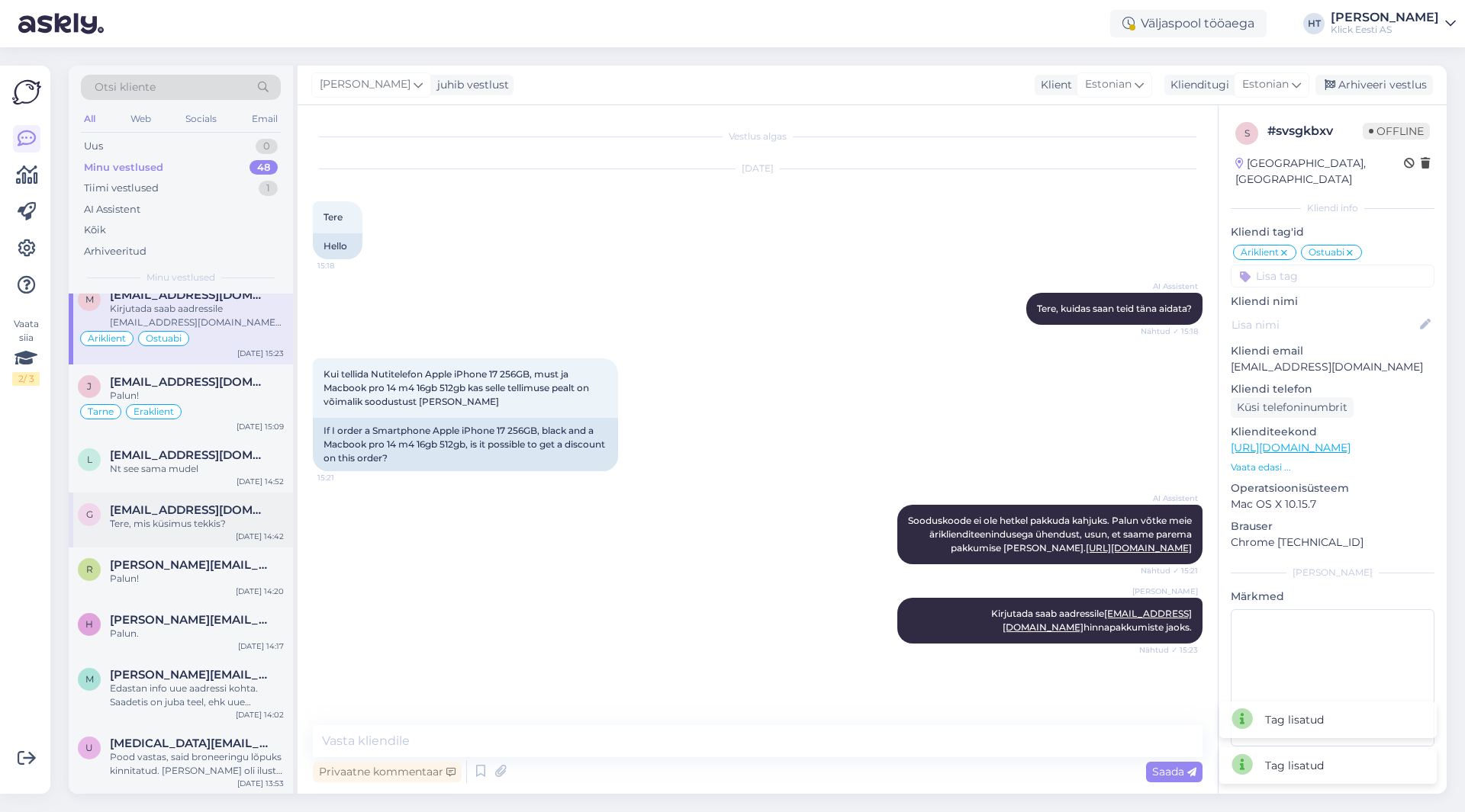
scroll to position [686, 0]
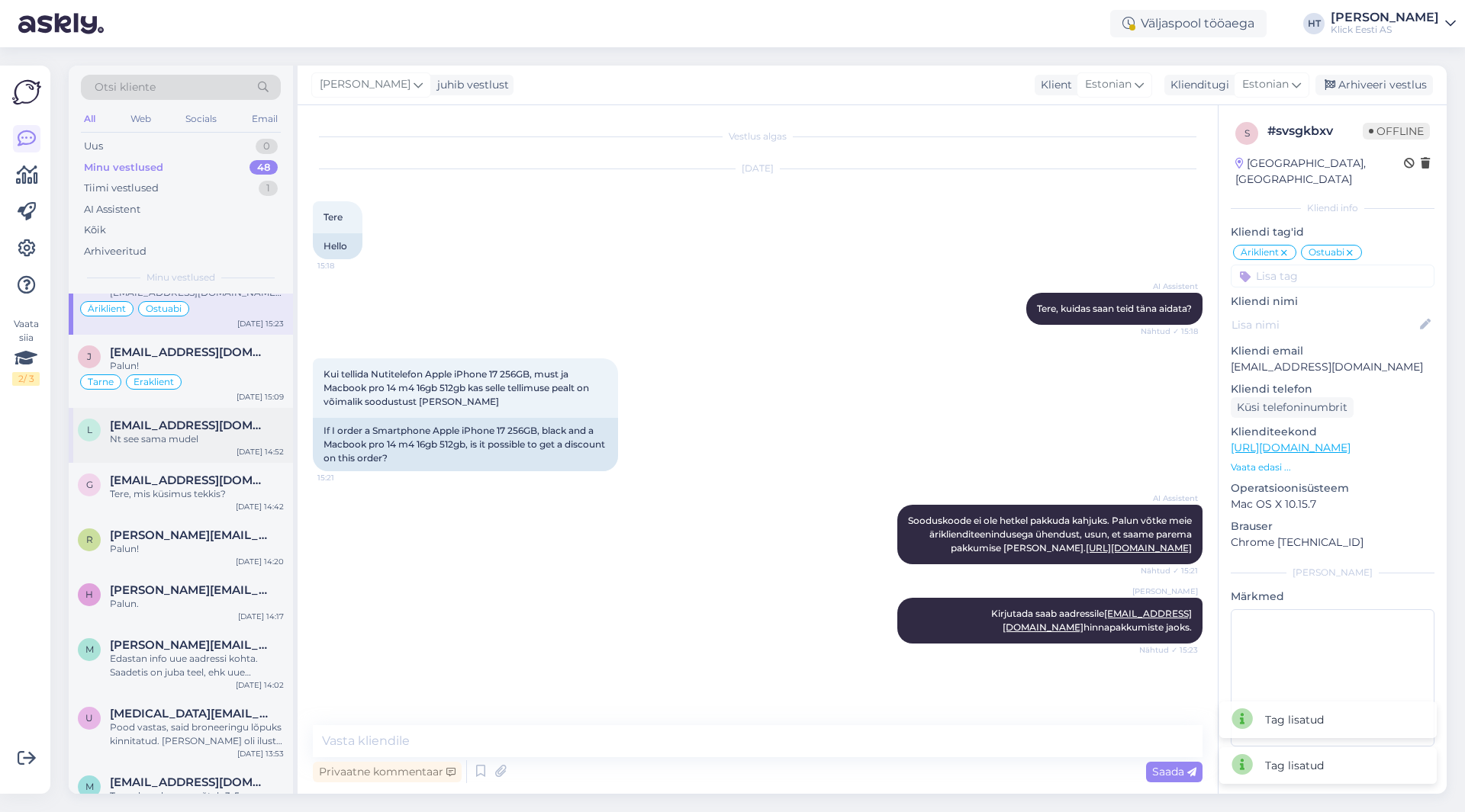
click at [201, 453] on div "L [EMAIL_ADDRESS][DOMAIN_NAME] Nt see sama mudel [DATE] 14:52" at bounding box center [181, 435] width 225 height 55
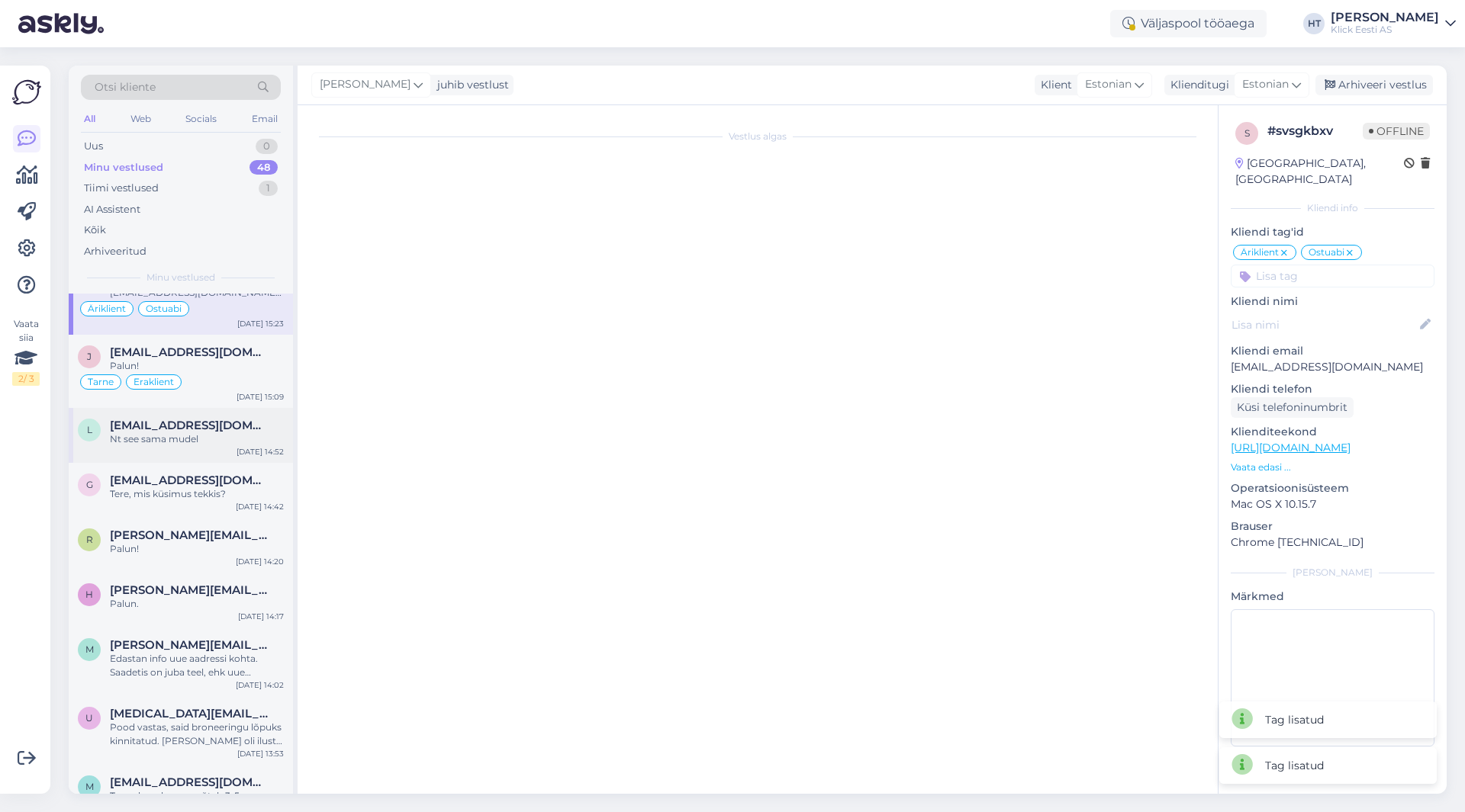
scroll to position [793, 0]
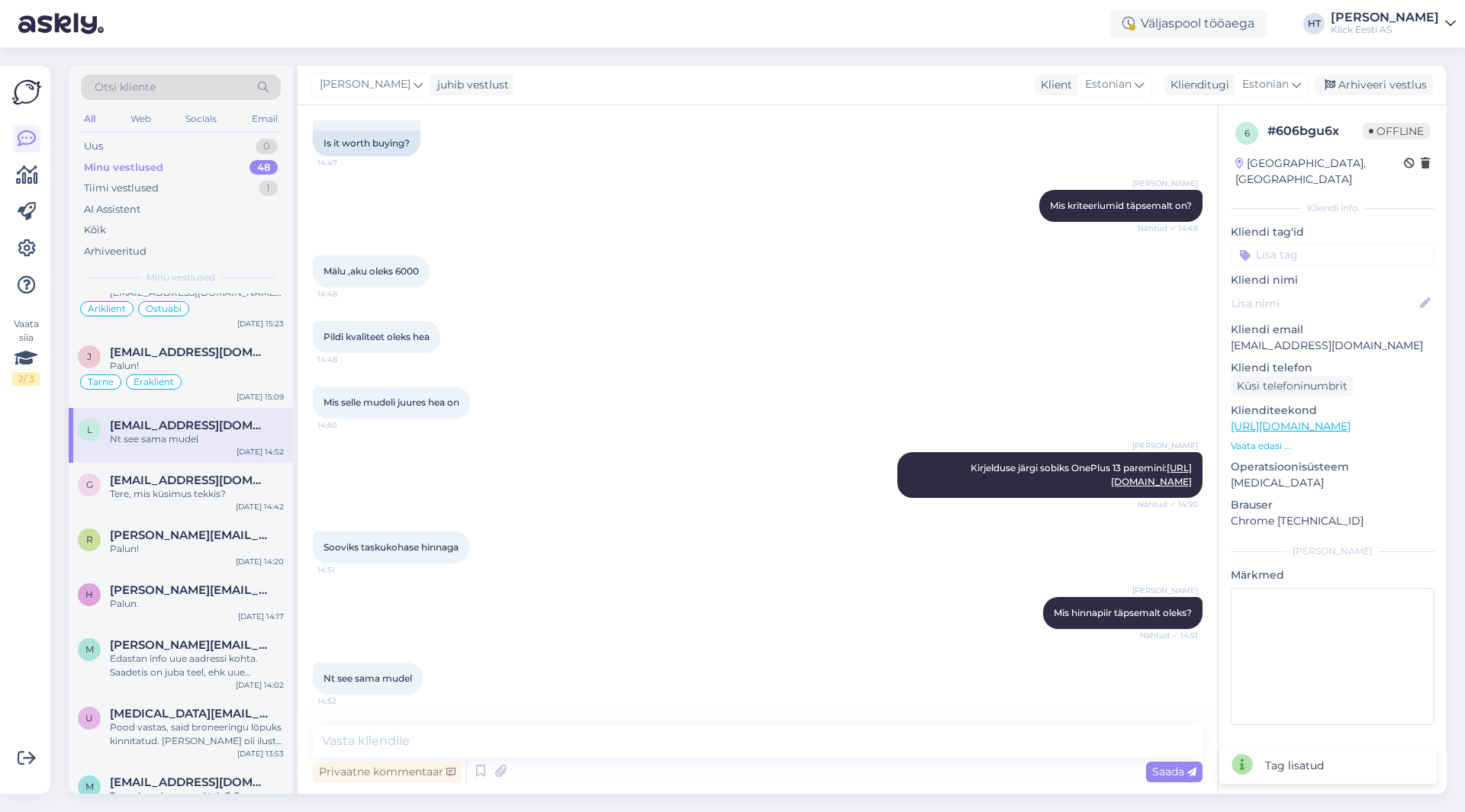
click at [1302, 243] on input at bounding box center [1332, 254] width 204 height 23
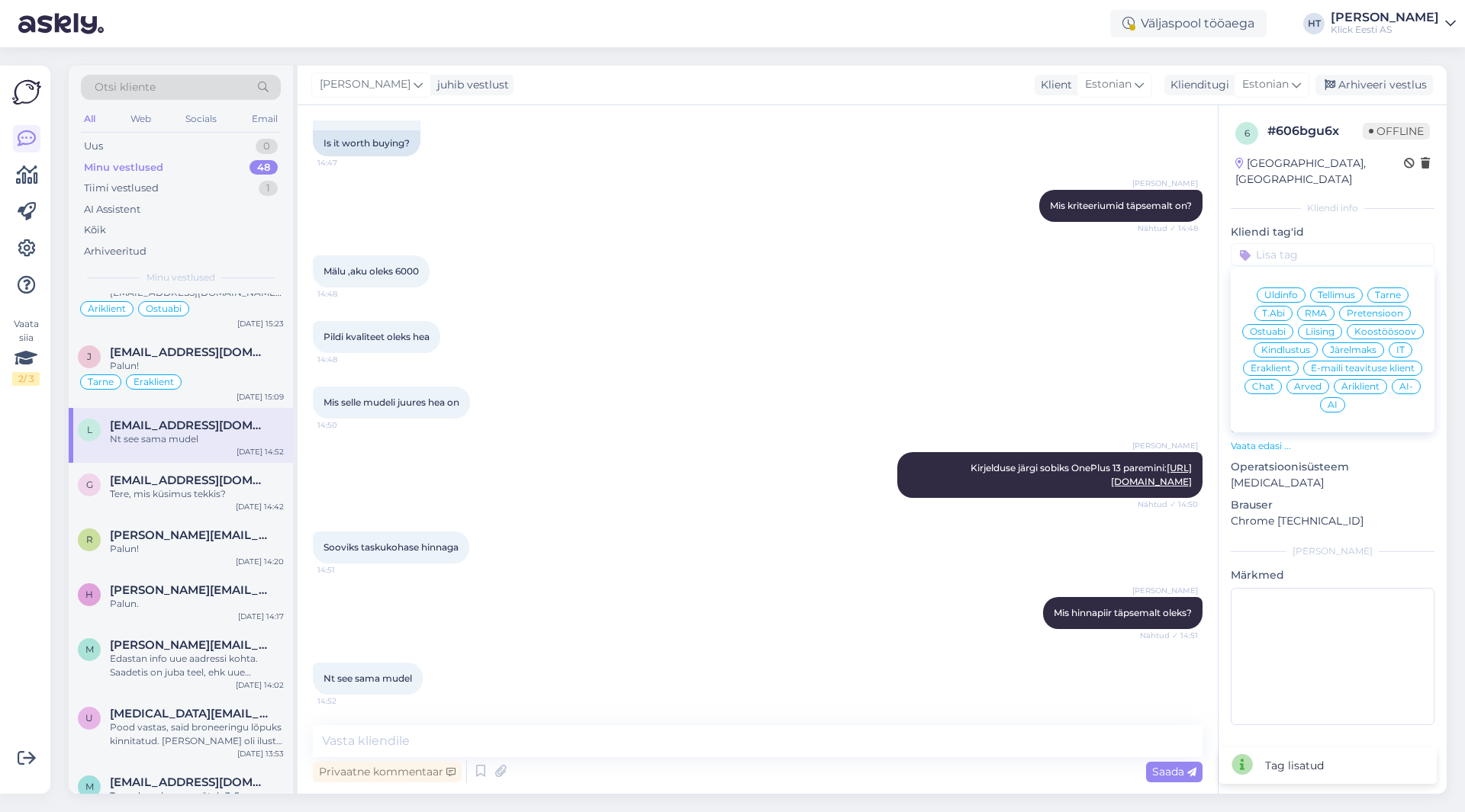
click at [1273, 327] on span "Ostuabi" at bounding box center [1267, 331] width 36 height 9
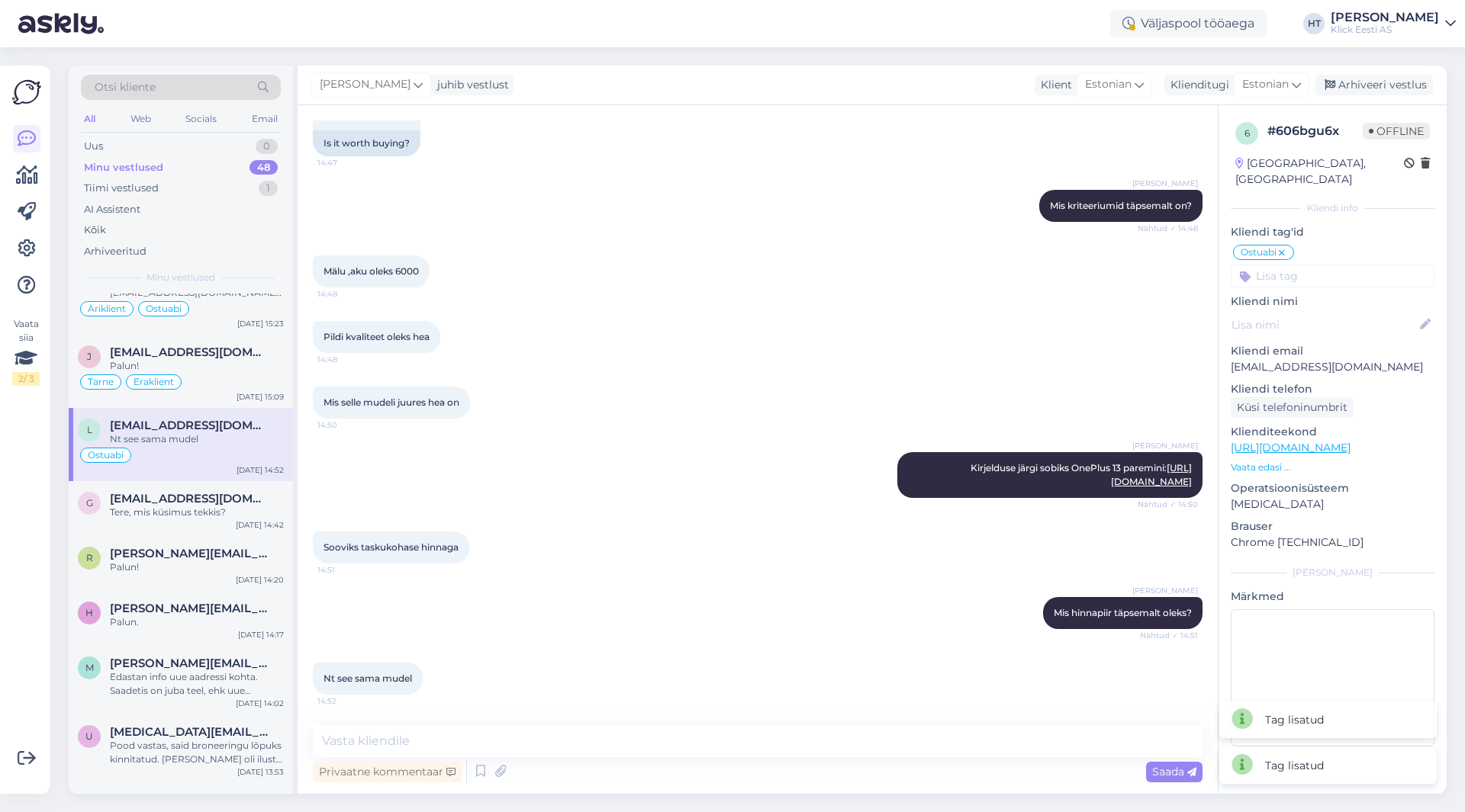
click at [1305, 265] on input at bounding box center [1332, 276] width 204 height 23
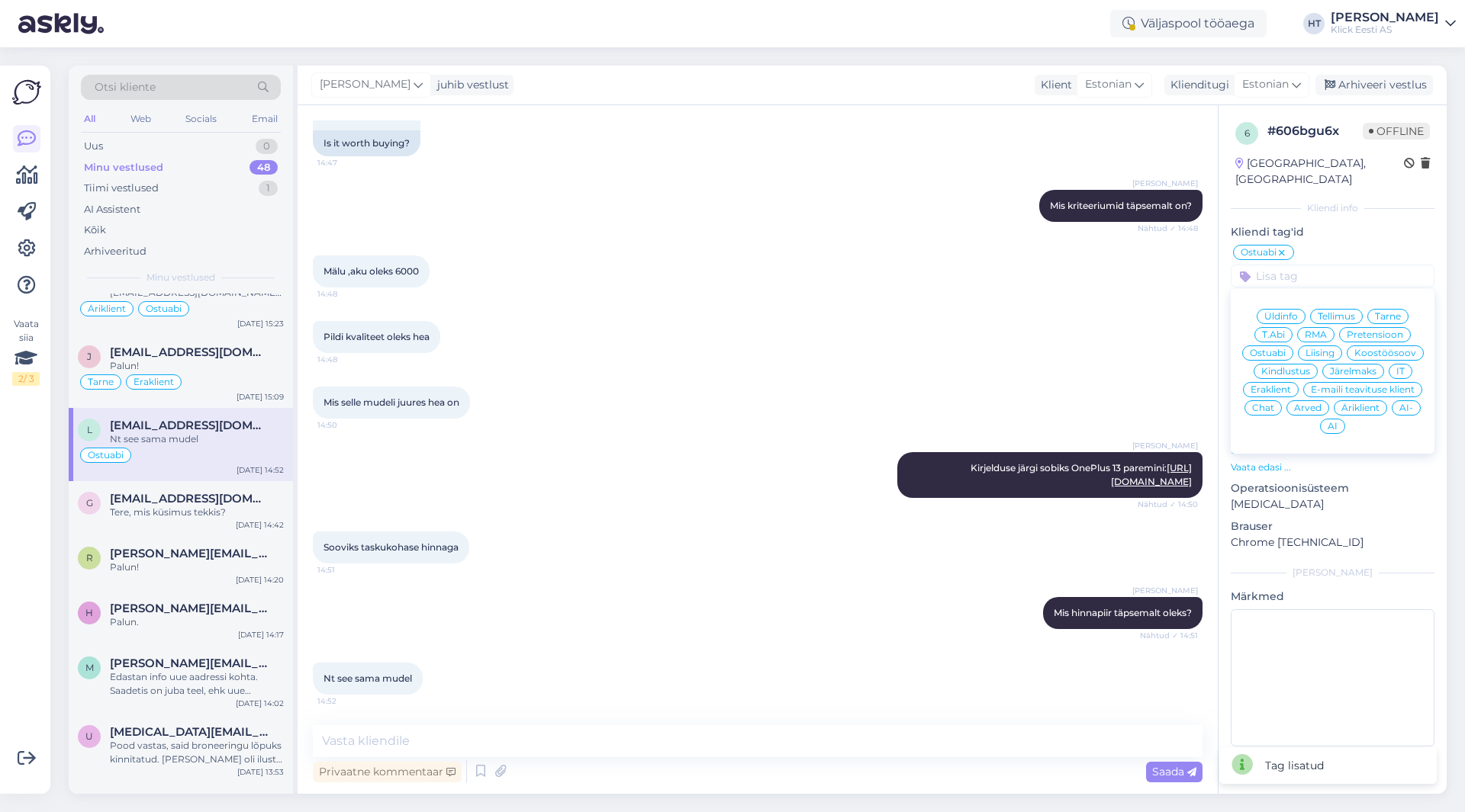
click at [1273, 385] on span "Eraklient" at bounding box center [1270, 390] width 40 height 9
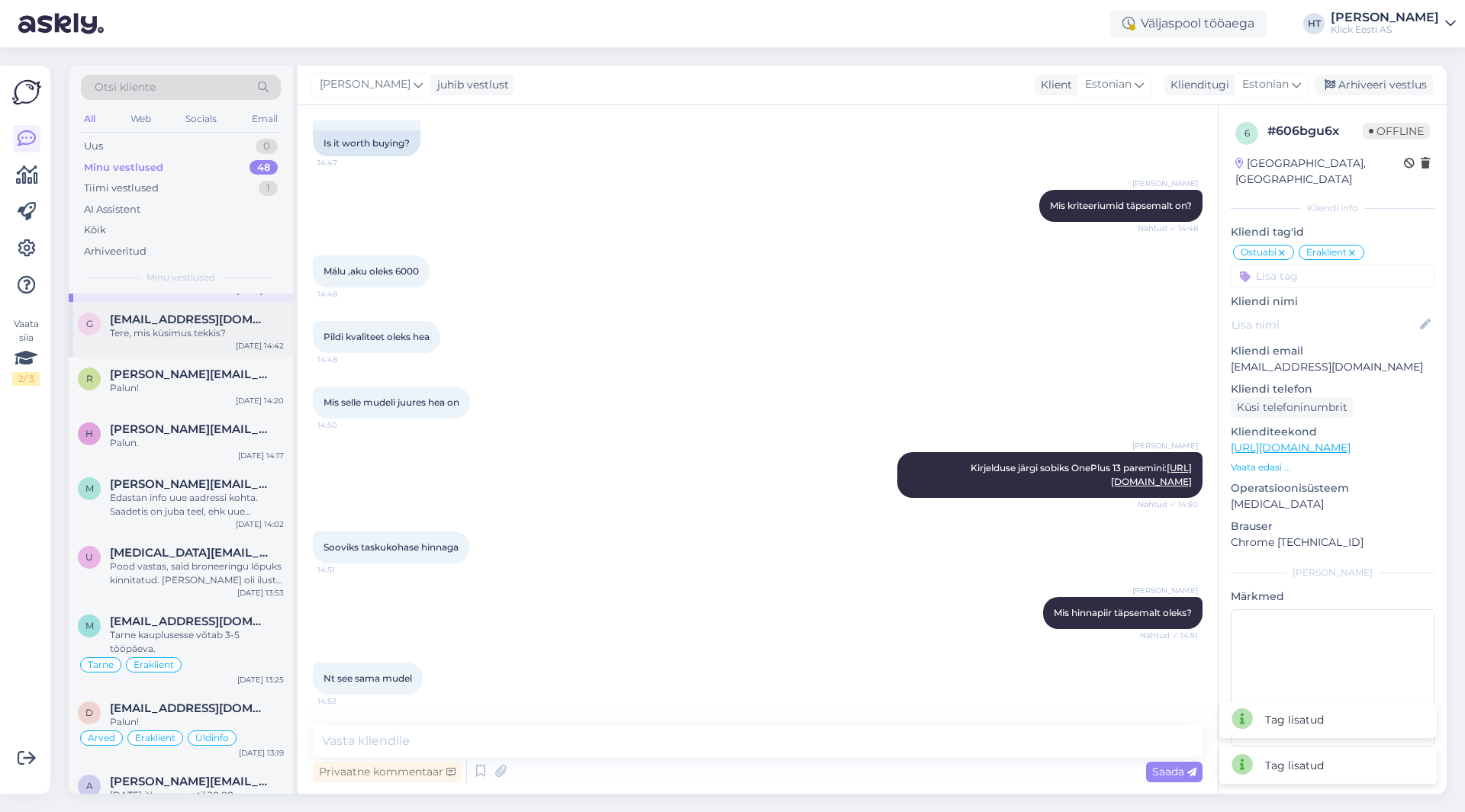
scroll to position [839, 0]
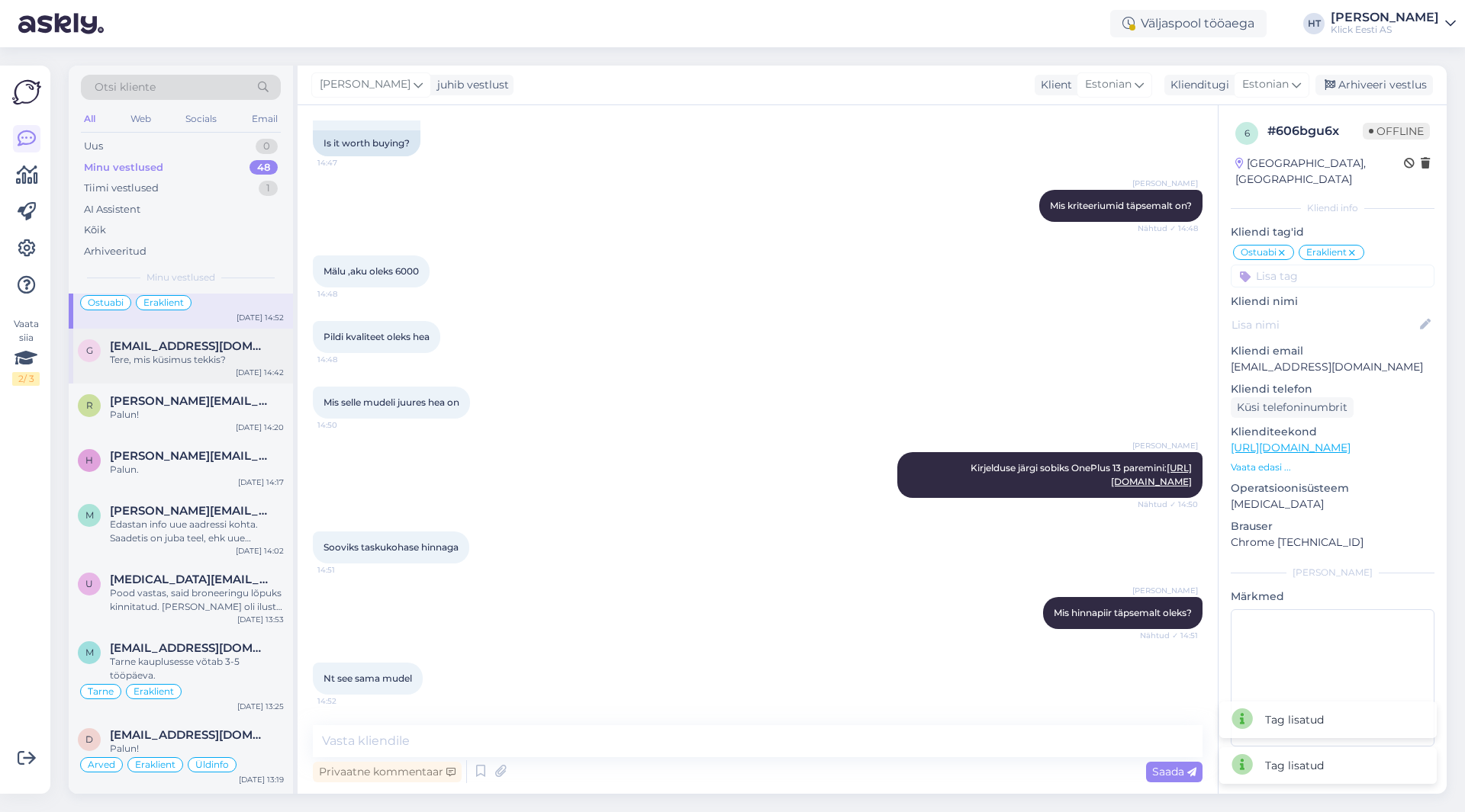
click at [193, 369] on div "G [EMAIL_ADDRESS][DOMAIN_NAME] Tere, mis küsimus tekkis? [DATE] 14:42" at bounding box center [181, 356] width 225 height 55
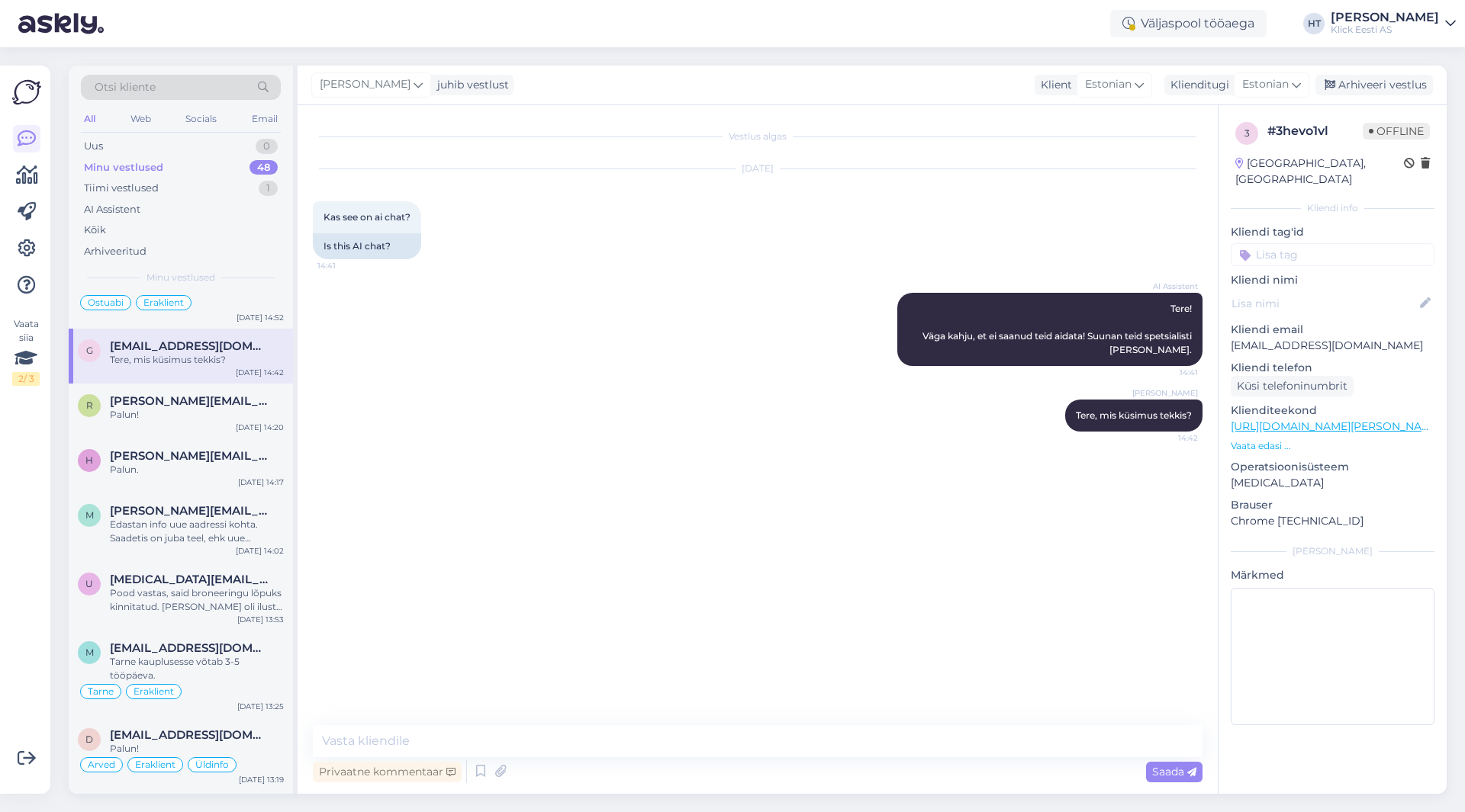
click at [1309, 243] on input at bounding box center [1332, 254] width 204 height 23
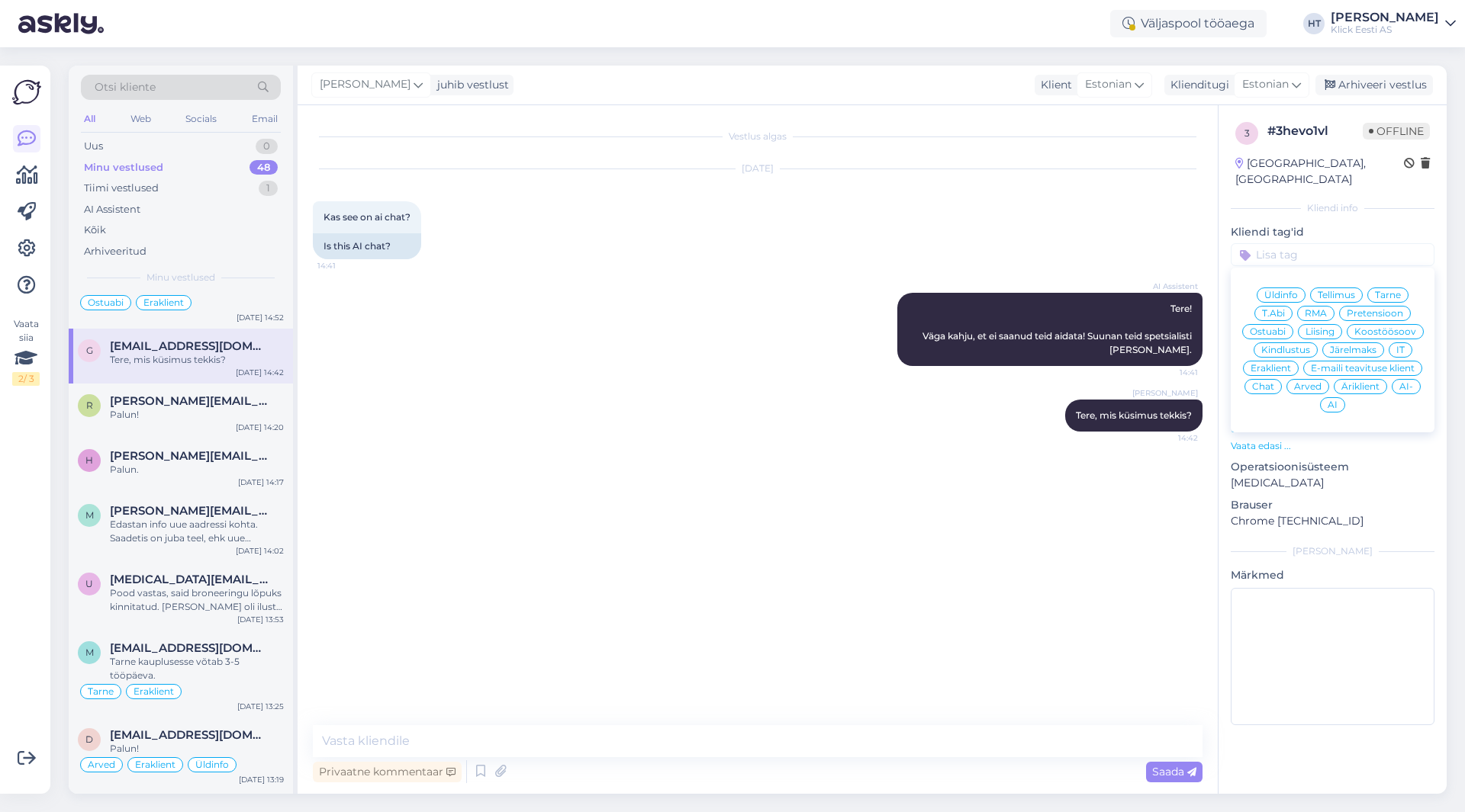
click at [945, 406] on div "[PERSON_NAME] Tere, mis küsimus tekkis? 14:42" at bounding box center [758, 415] width 890 height 66
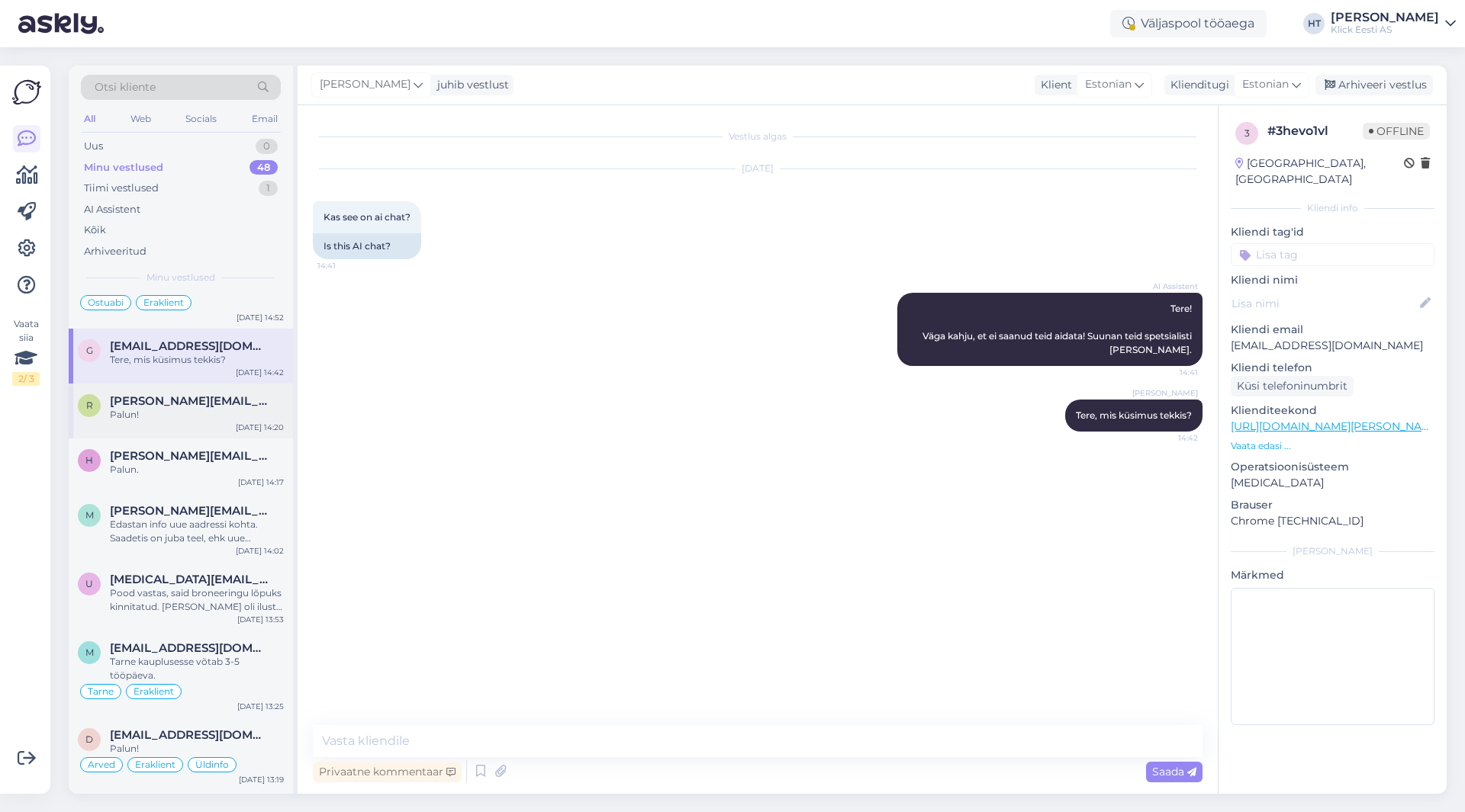
click at [228, 421] on div "Palun!" at bounding box center [197, 415] width 174 height 14
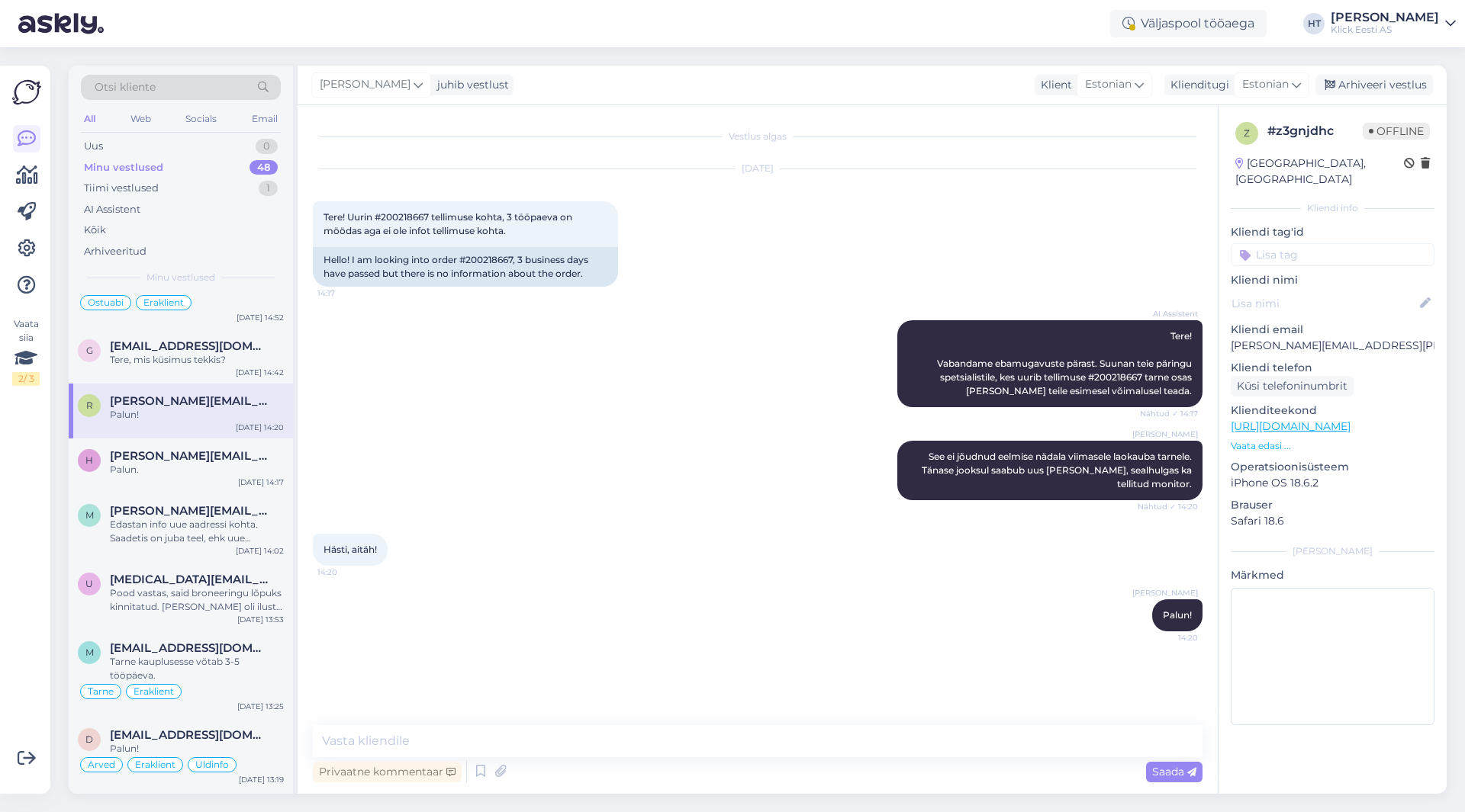
click at [1329, 243] on input at bounding box center [1332, 254] width 204 height 23
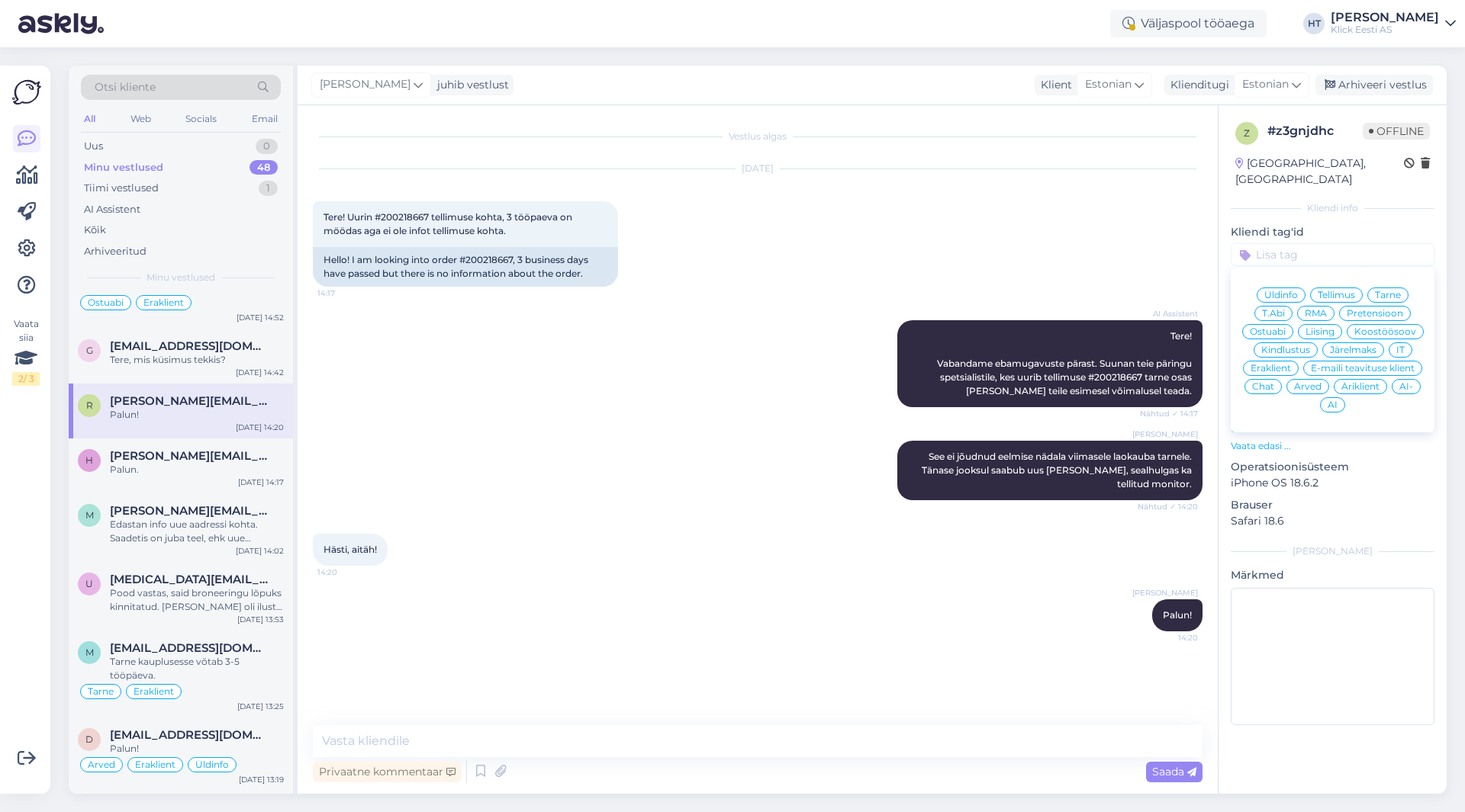
click at [1390, 274] on div "Üldinfo Tellimus Tarne T.Abi RMA Pretensioon Ostuabi Liising Koostöösoov Kindlu…" at bounding box center [1332, 350] width 204 height 153
click at [1388, 288] on div "Tarne" at bounding box center [1387, 295] width 41 height 15
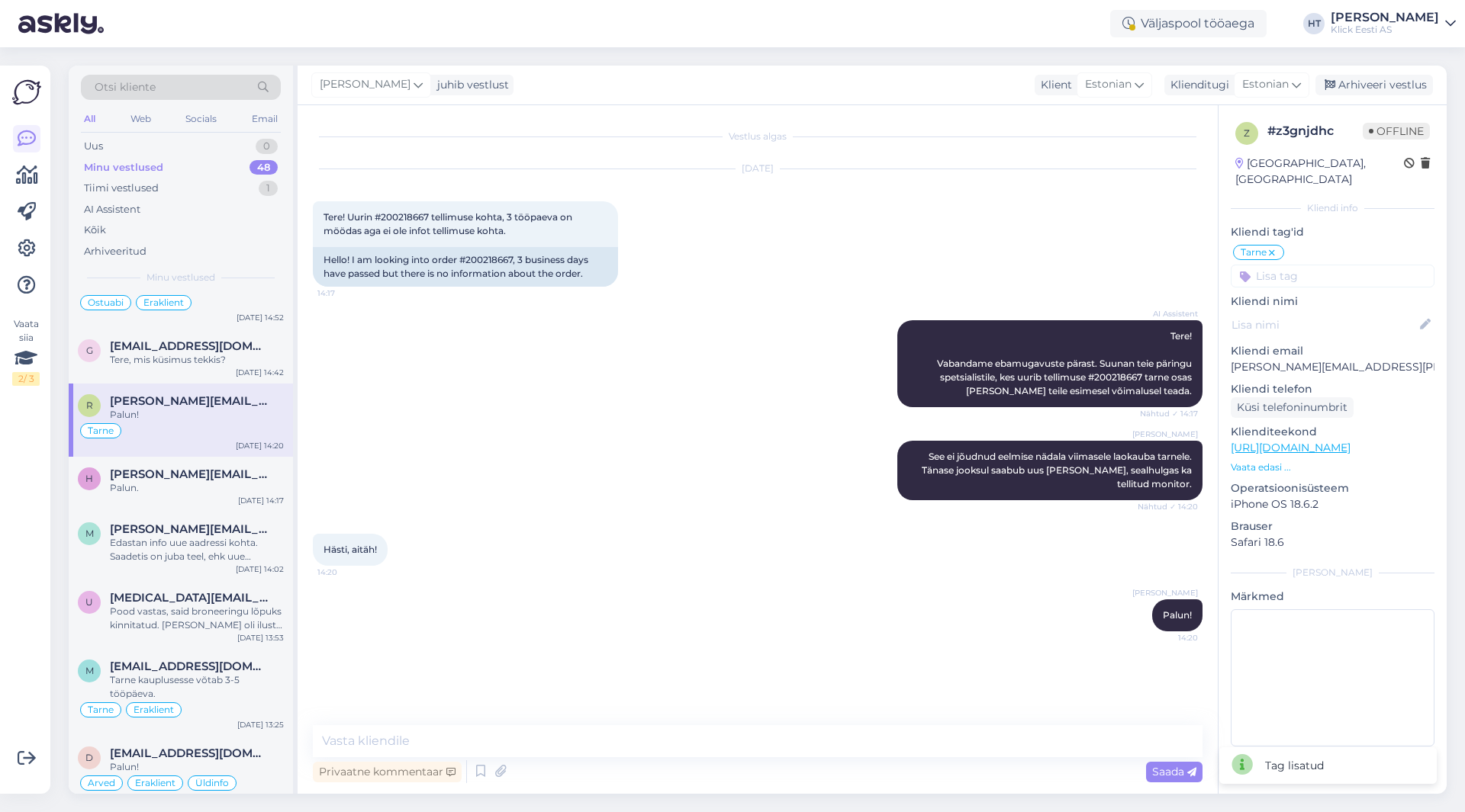
click at [1347, 248] on div "Tarne Üldinfo Tellimus Tarne T.Abi RMA Pretensioon Ostuabi Liising Koostöösoov …" at bounding box center [1332, 265] width 204 height 45
click at [1347, 265] on input at bounding box center [1332, 276] width 204 height 23
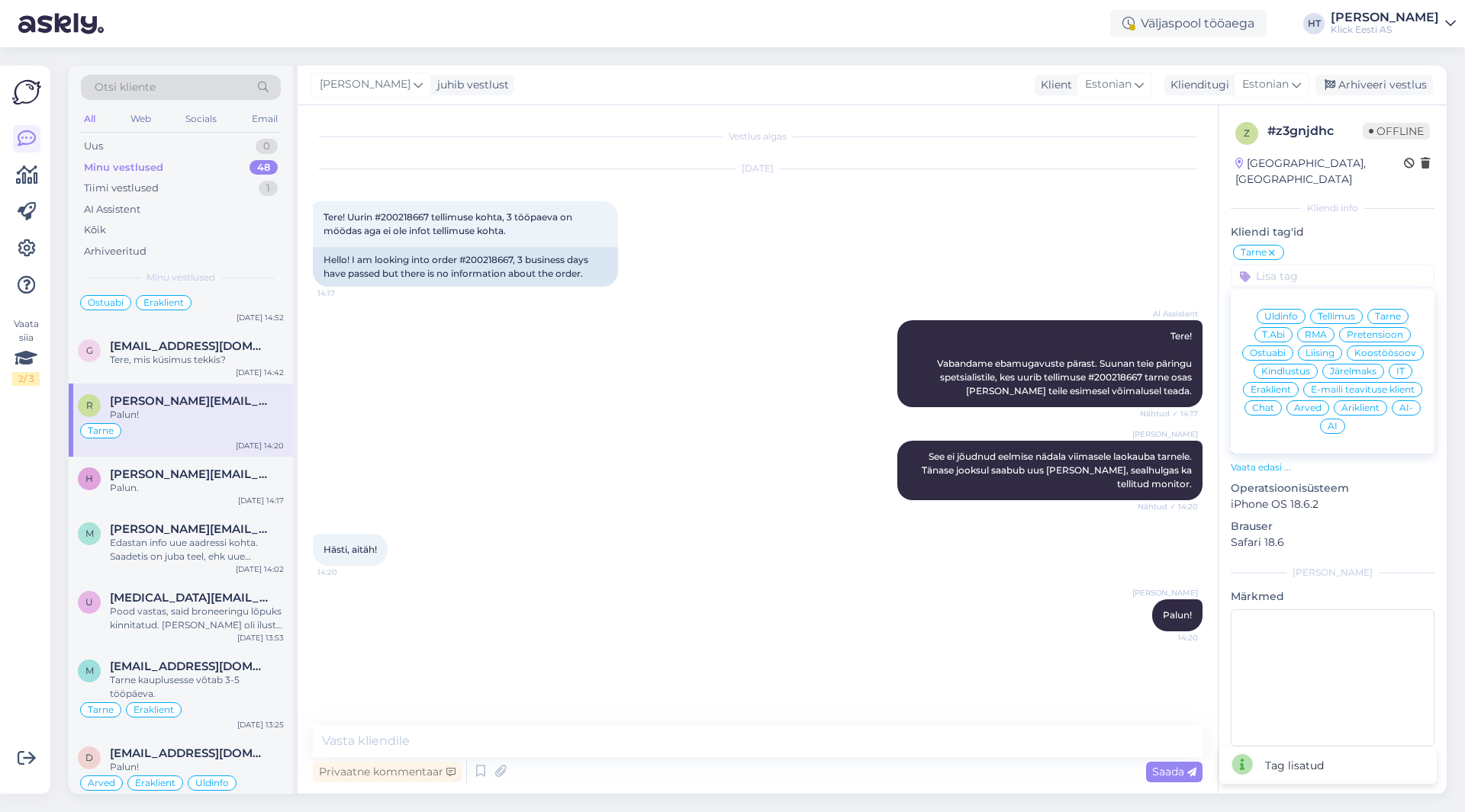
click at [1279, 385] on span "Eraklient" at bounding box center [1270, 390] width 40 height 9
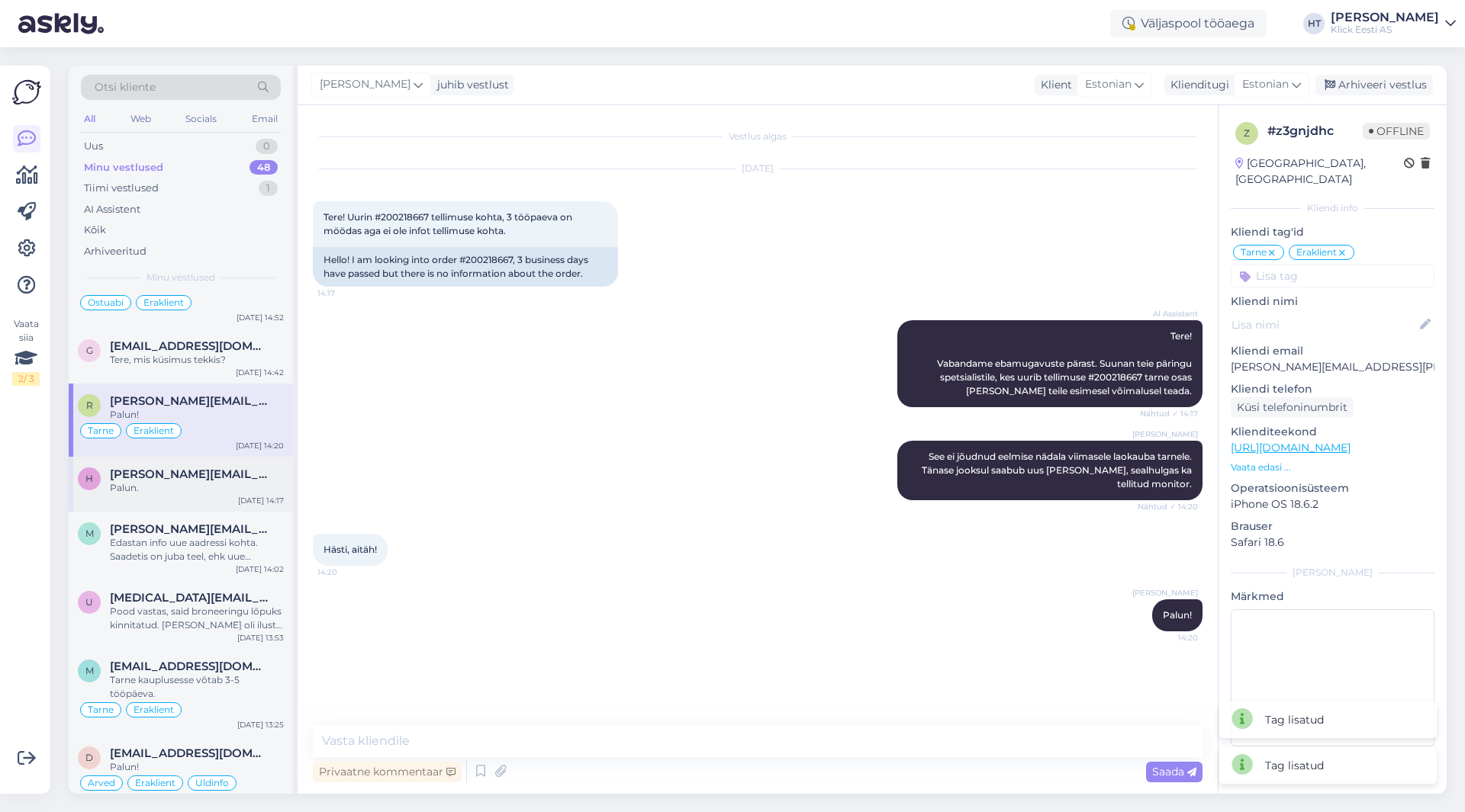
click at [201, 494] on div "Palun." at bounding box center [197, 489] width 174 height 14
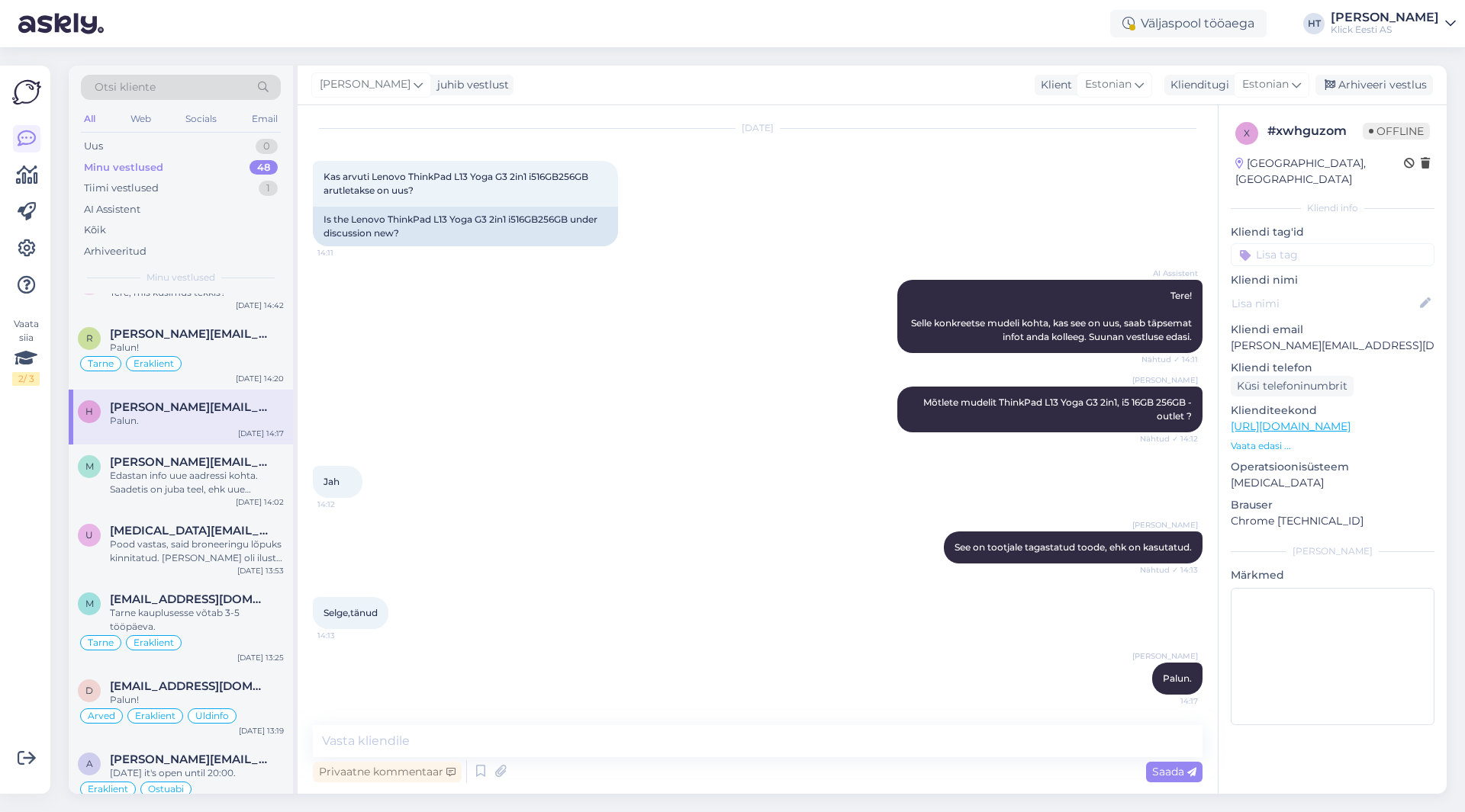
scroll to position [839, 0]
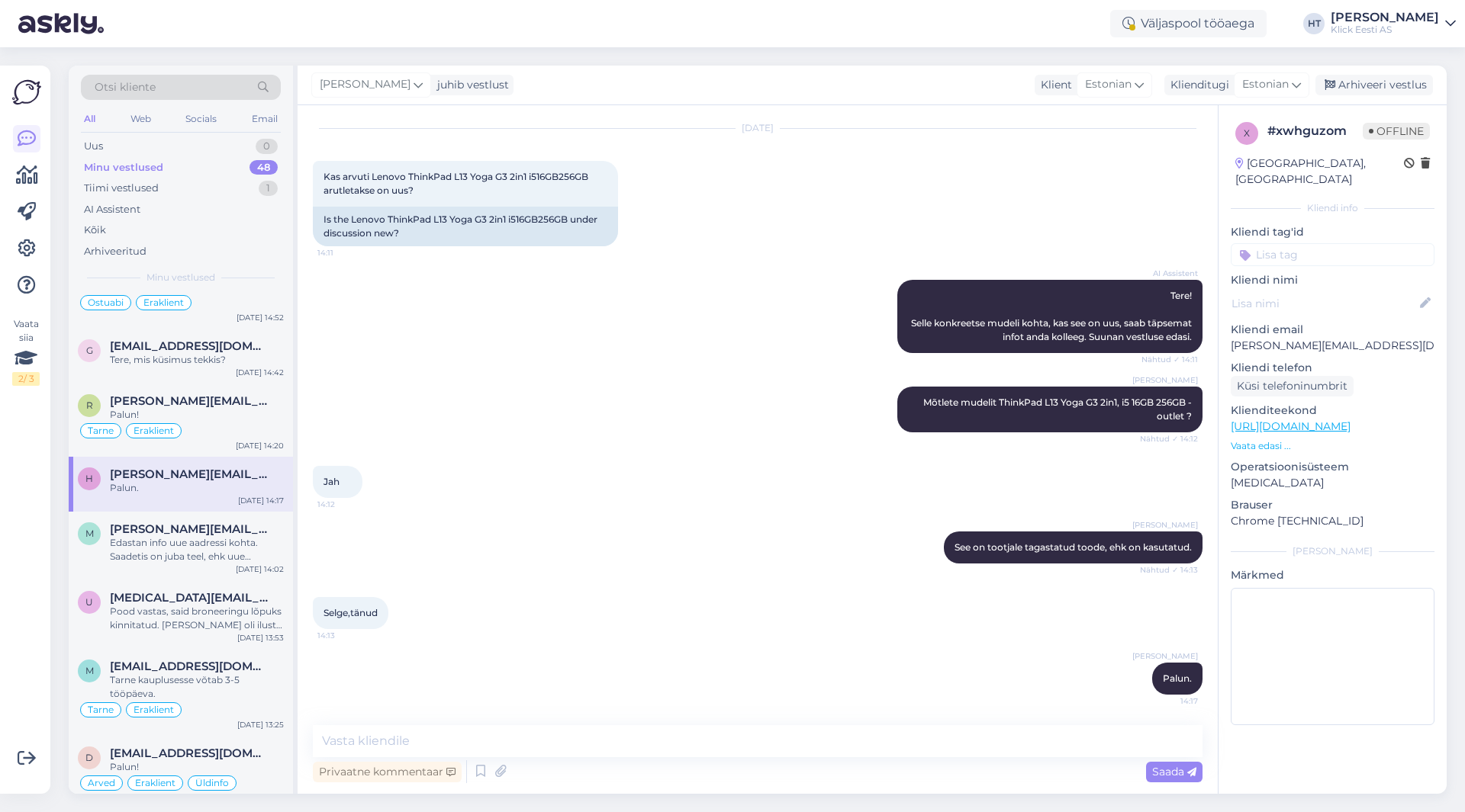
click at [1304, 248] on input at bounding box center [1332, 254] width 204 height 23
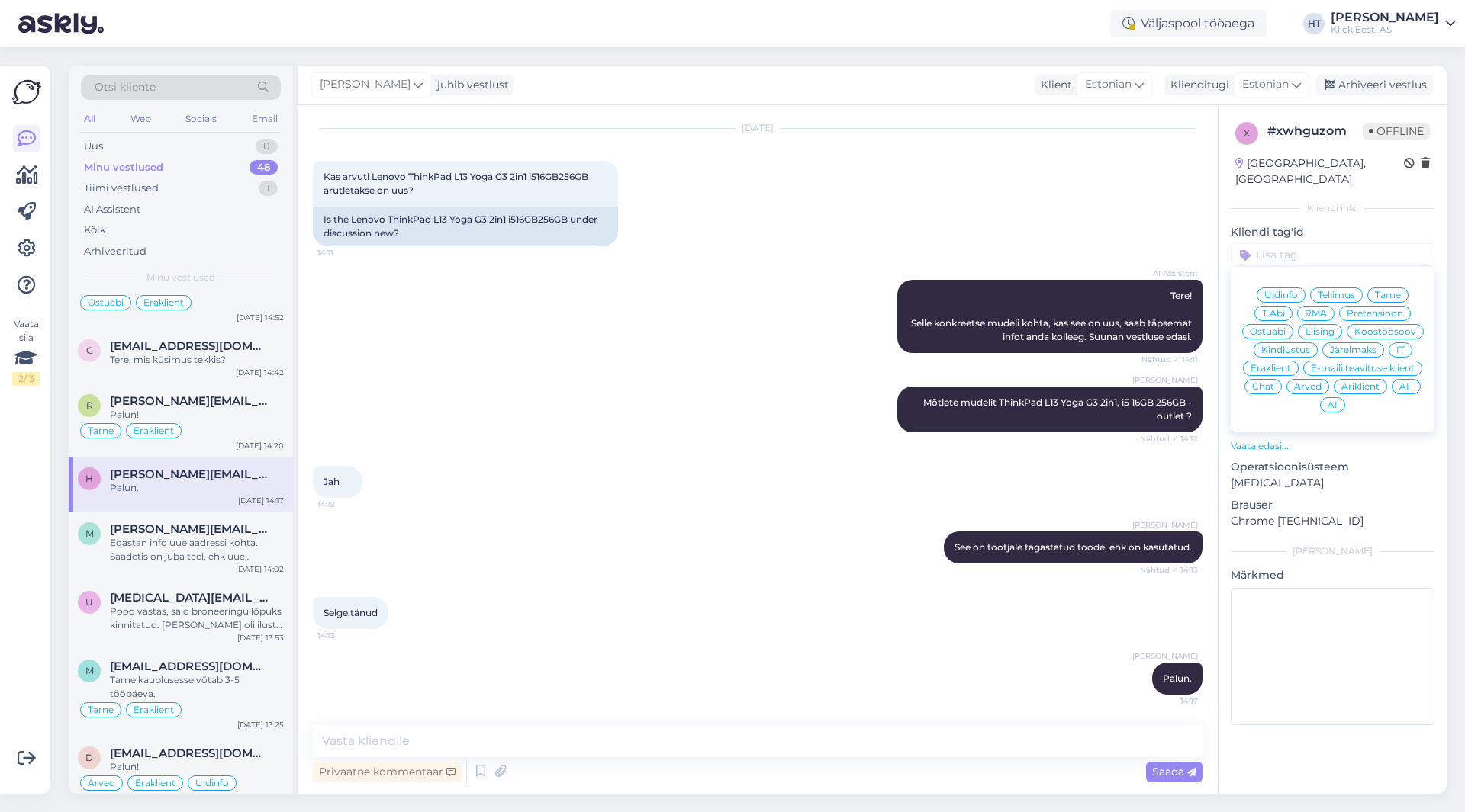
click at [1280, 324] on div "Ostuabi" at bounding box center [1267, 331] width 51 height 15
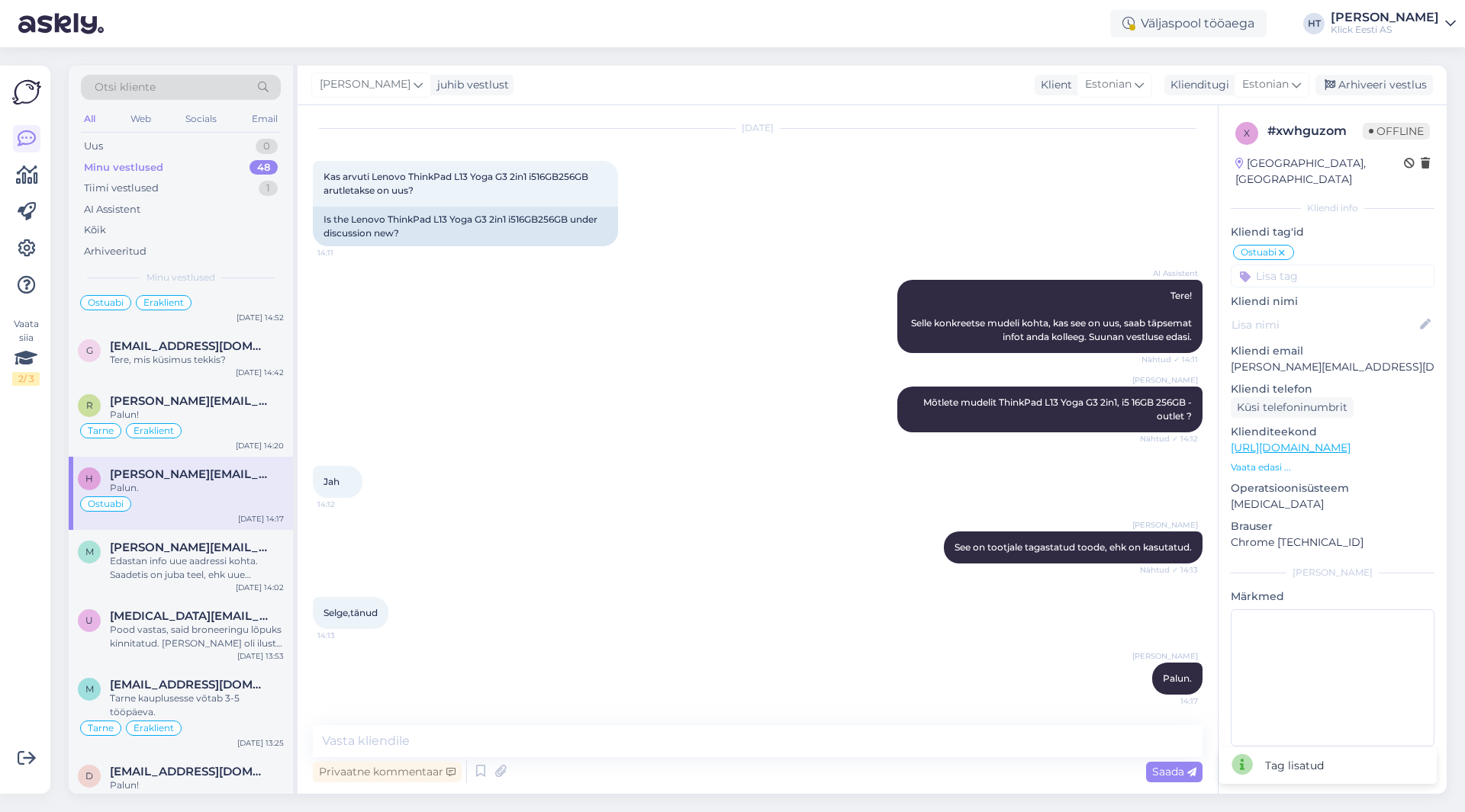
click at [1320, 268] on input at bounding box center [1332, 276] width 204 height 23
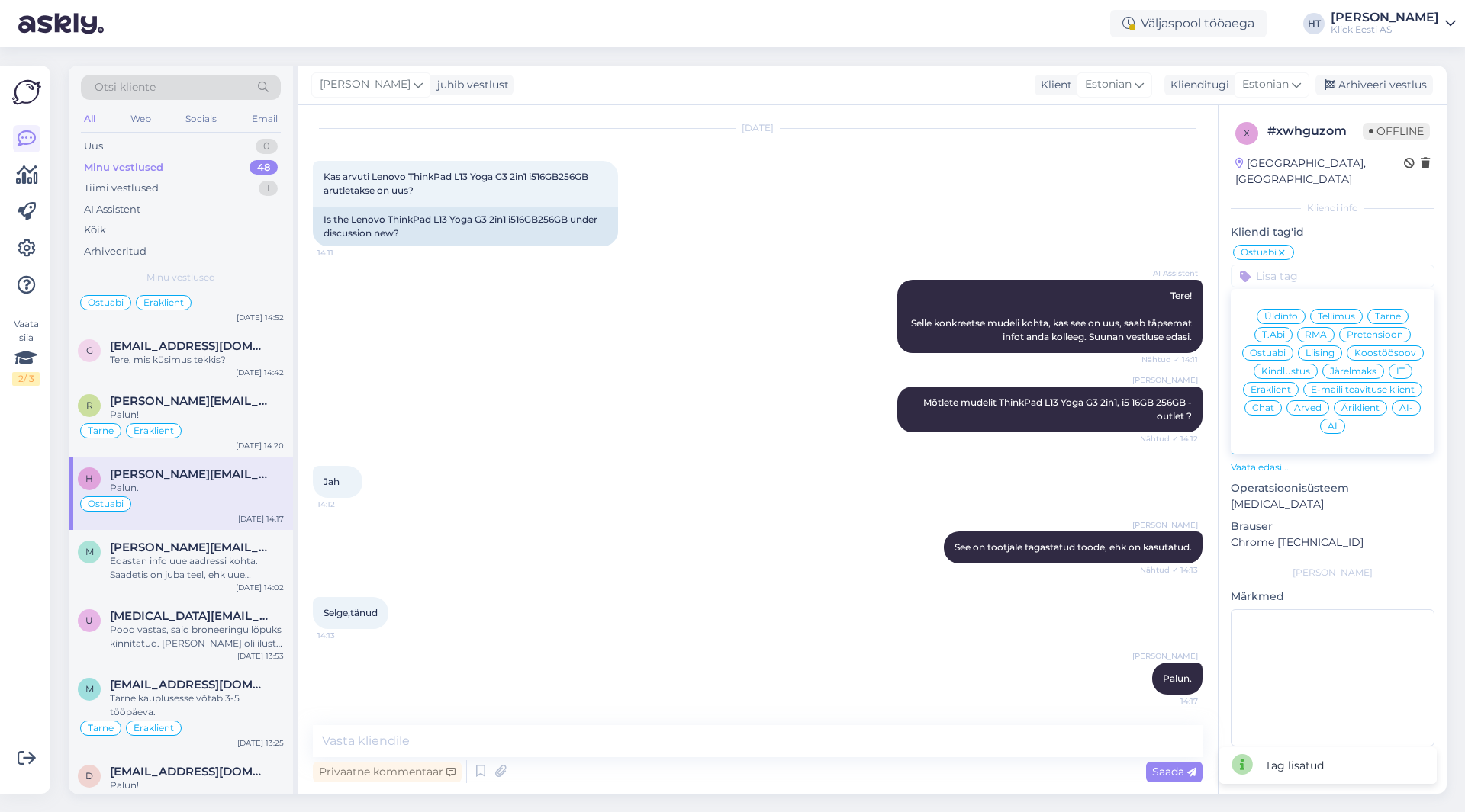
click at [1280, 382] on div "Eraklient" at bounding box center [1271, 389] width 56 height 15
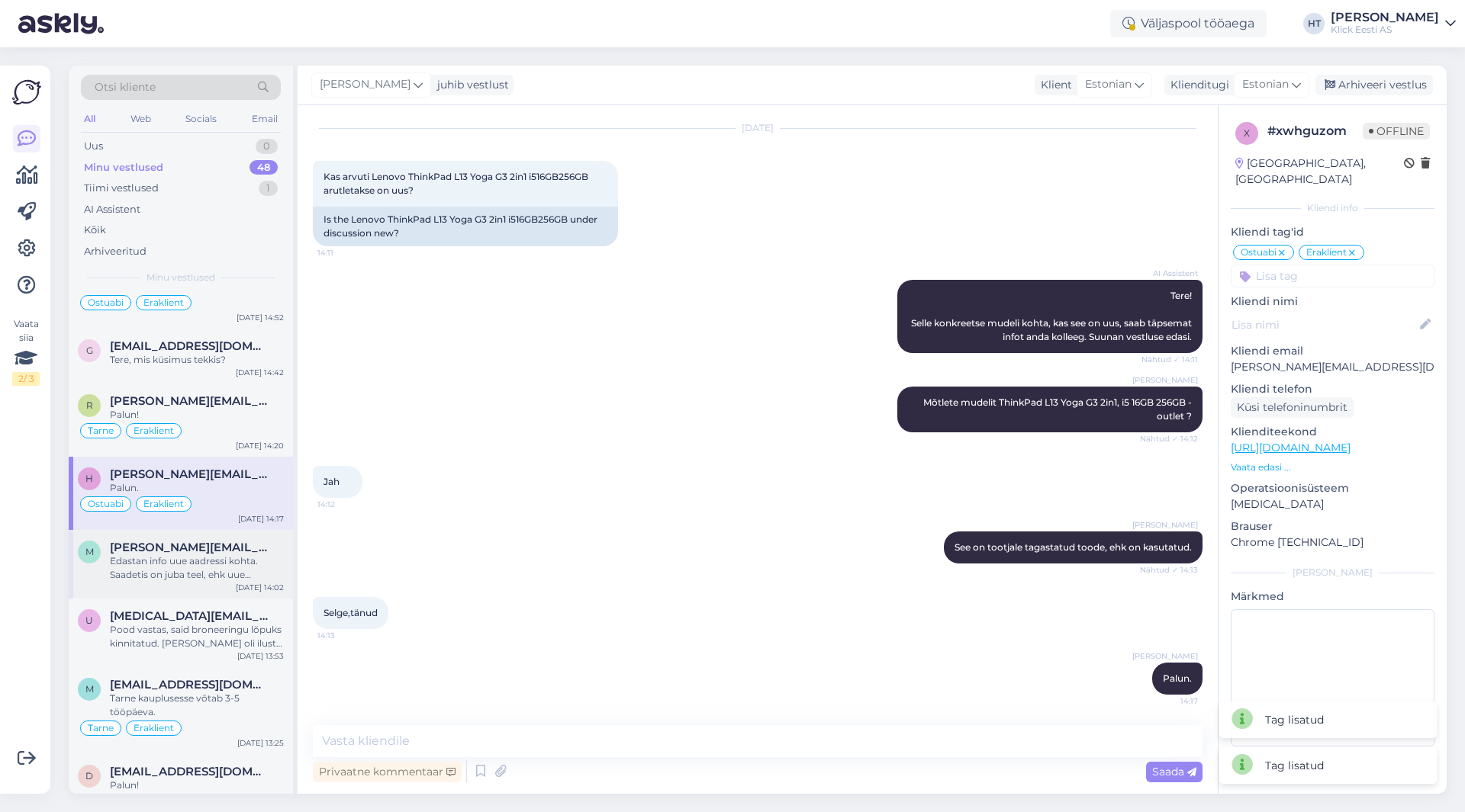
click at [223, 584] on div "m [PERSON_NAME][EMAIL_ADDRESS][DOMAIN_NAME] Edastan info uue aadressi kohta. Sa…" at bounding box center [181, 565] width 225 height 69
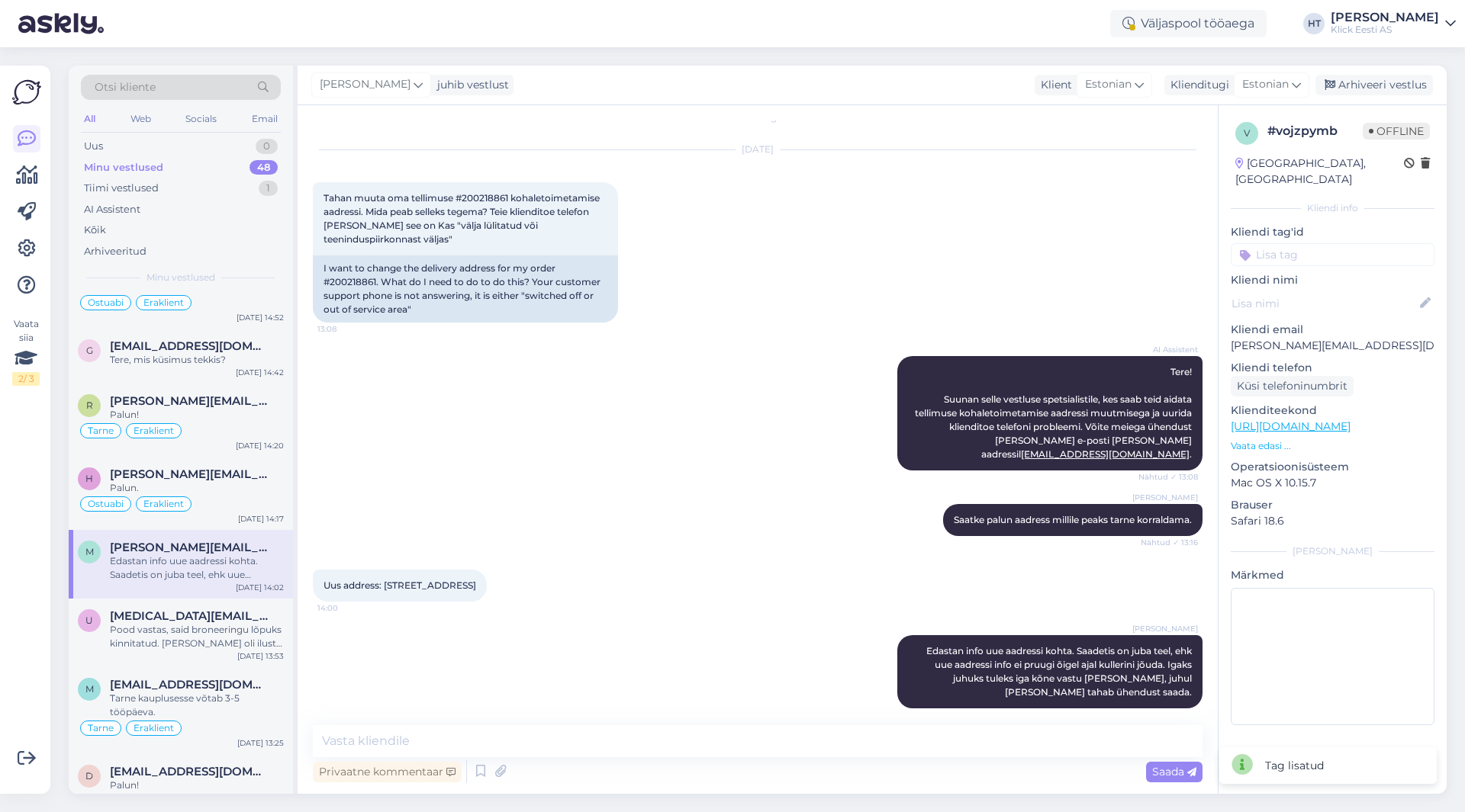
click at [1320, 247] on input at bounding box center [1332, 254] width 204 height 23
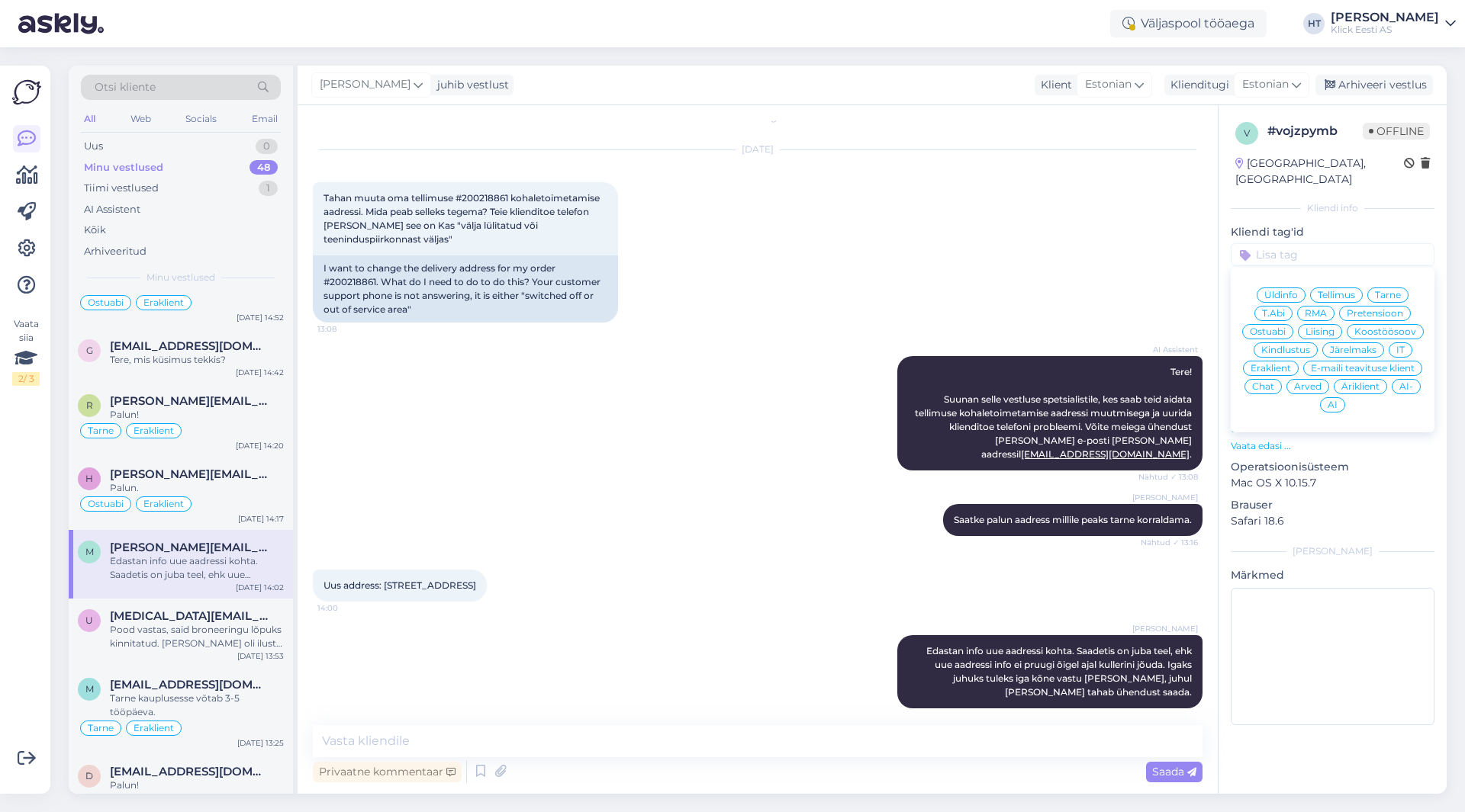
click at [1384, 291] on span "Tarne" at bounding box center [1388, 295] width 26 height 9
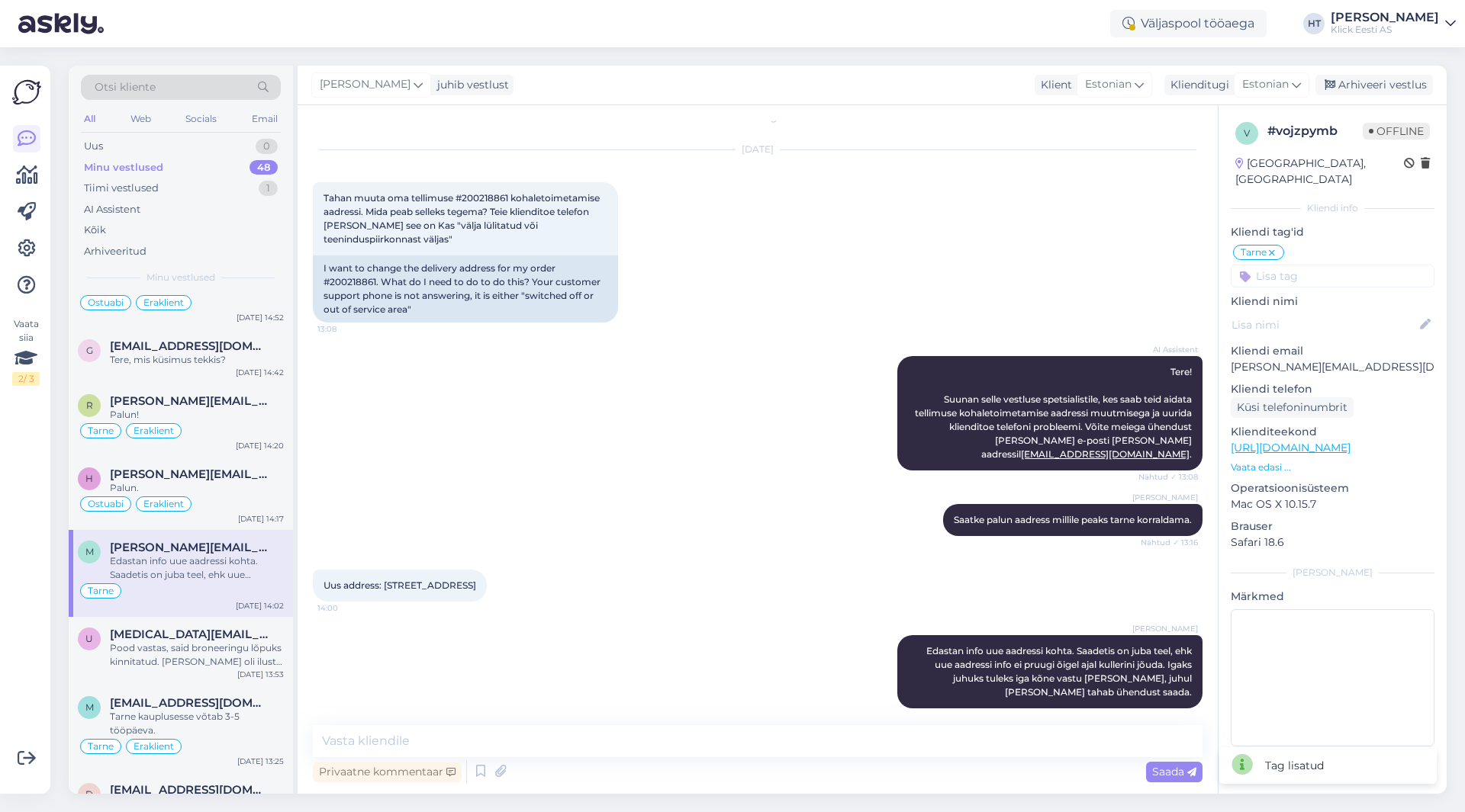
click at [1344, 265] on input at bounding box center [1332, 276] width 204 height 23
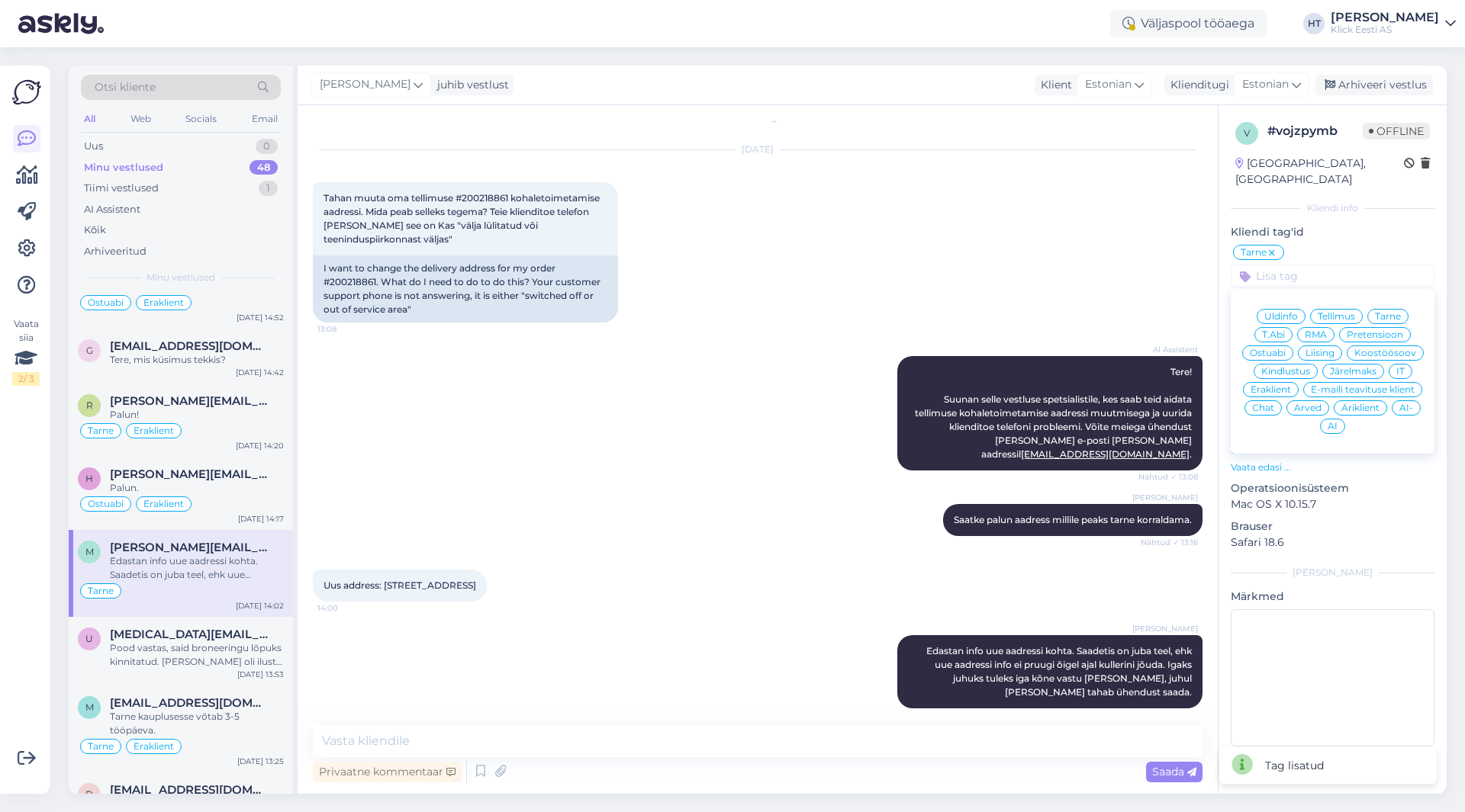
click at [1362, 404] on span "Äriklient" at bounding box center [1360, 408] width 38 height 9
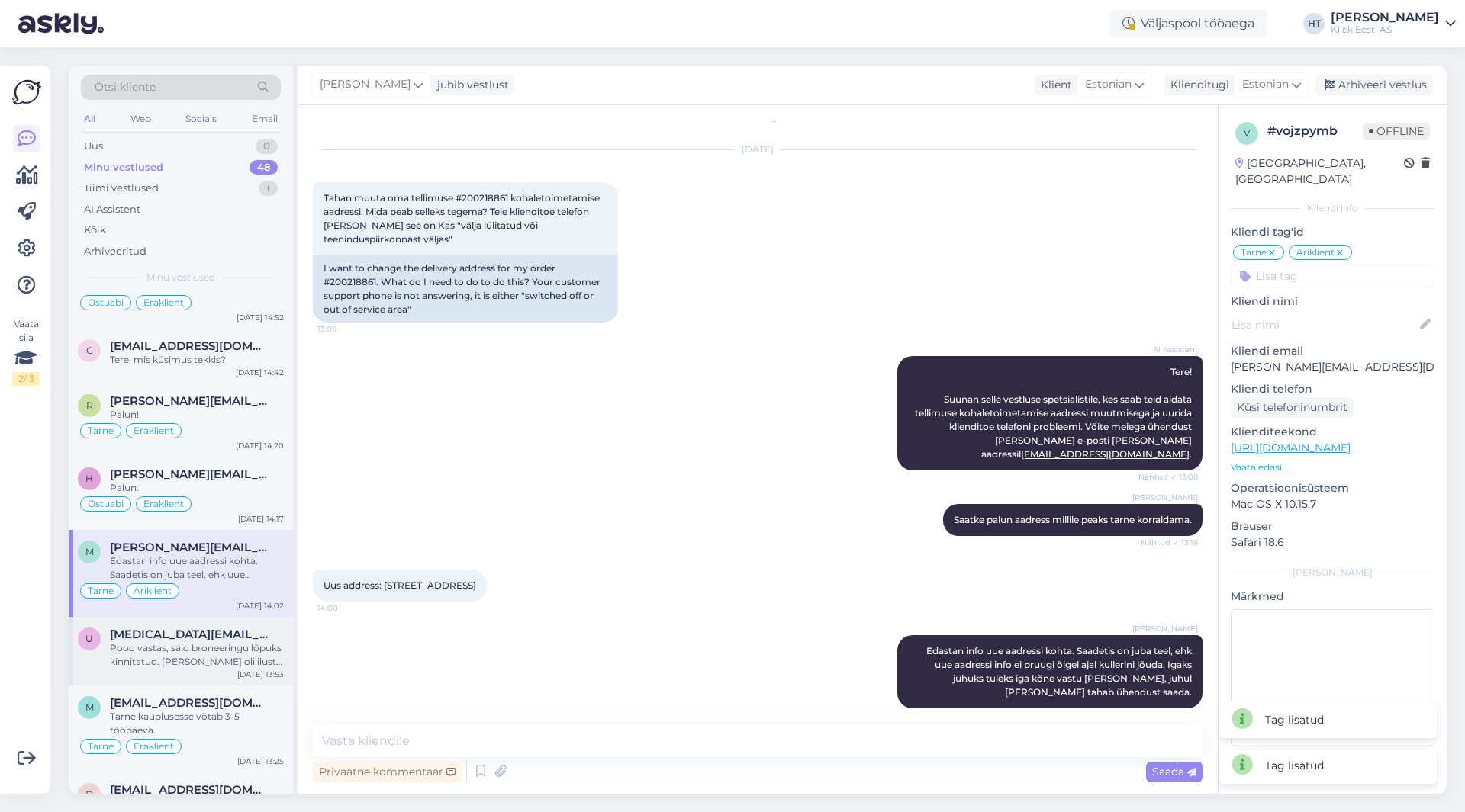
click at [233, 638] on div "[MEDICAL_DATA][EMAIL_ADDRESS][DOMAIN_NAME]" at bounding box center [197, 635] width 174 height 14
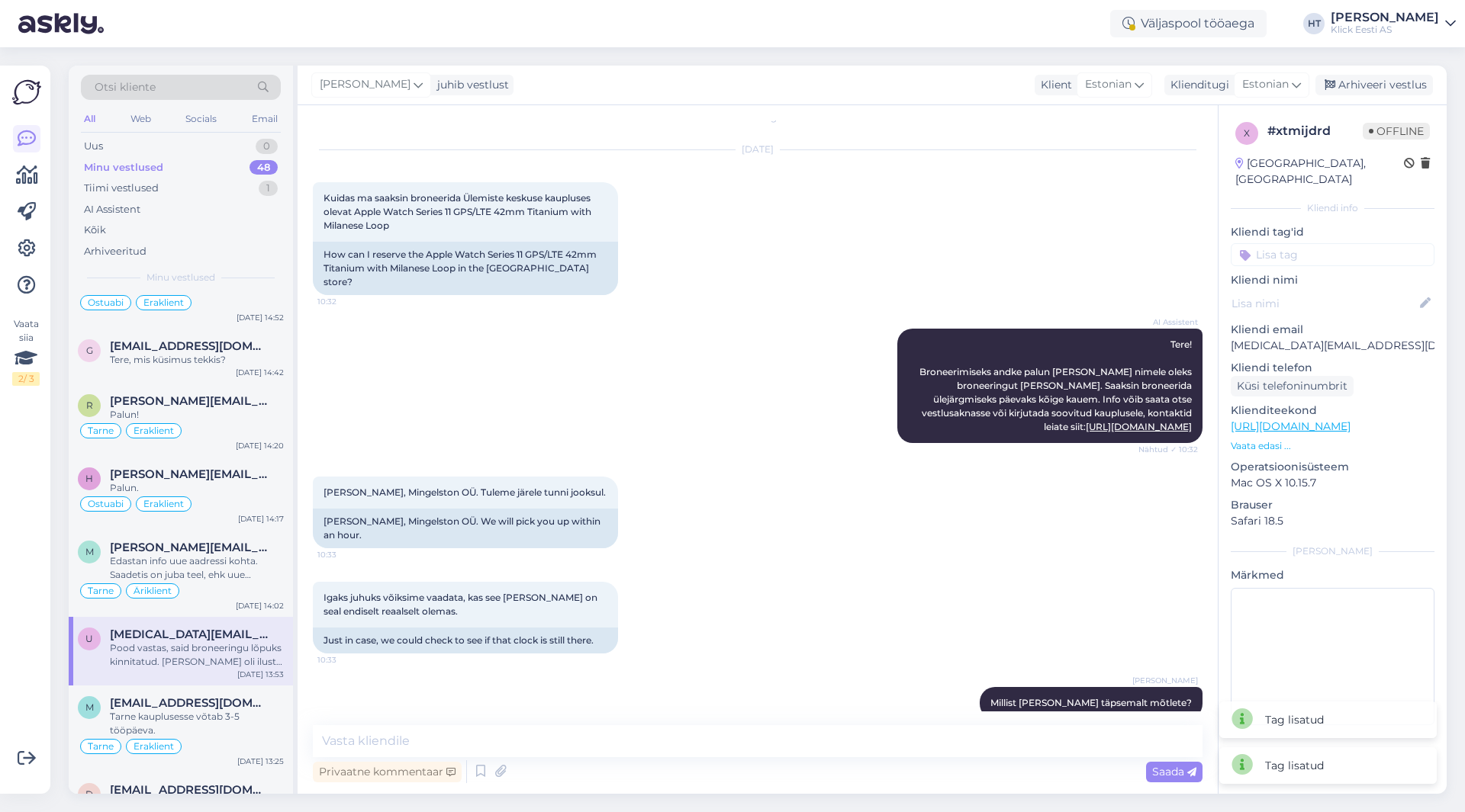
scroll to position [662, 0]
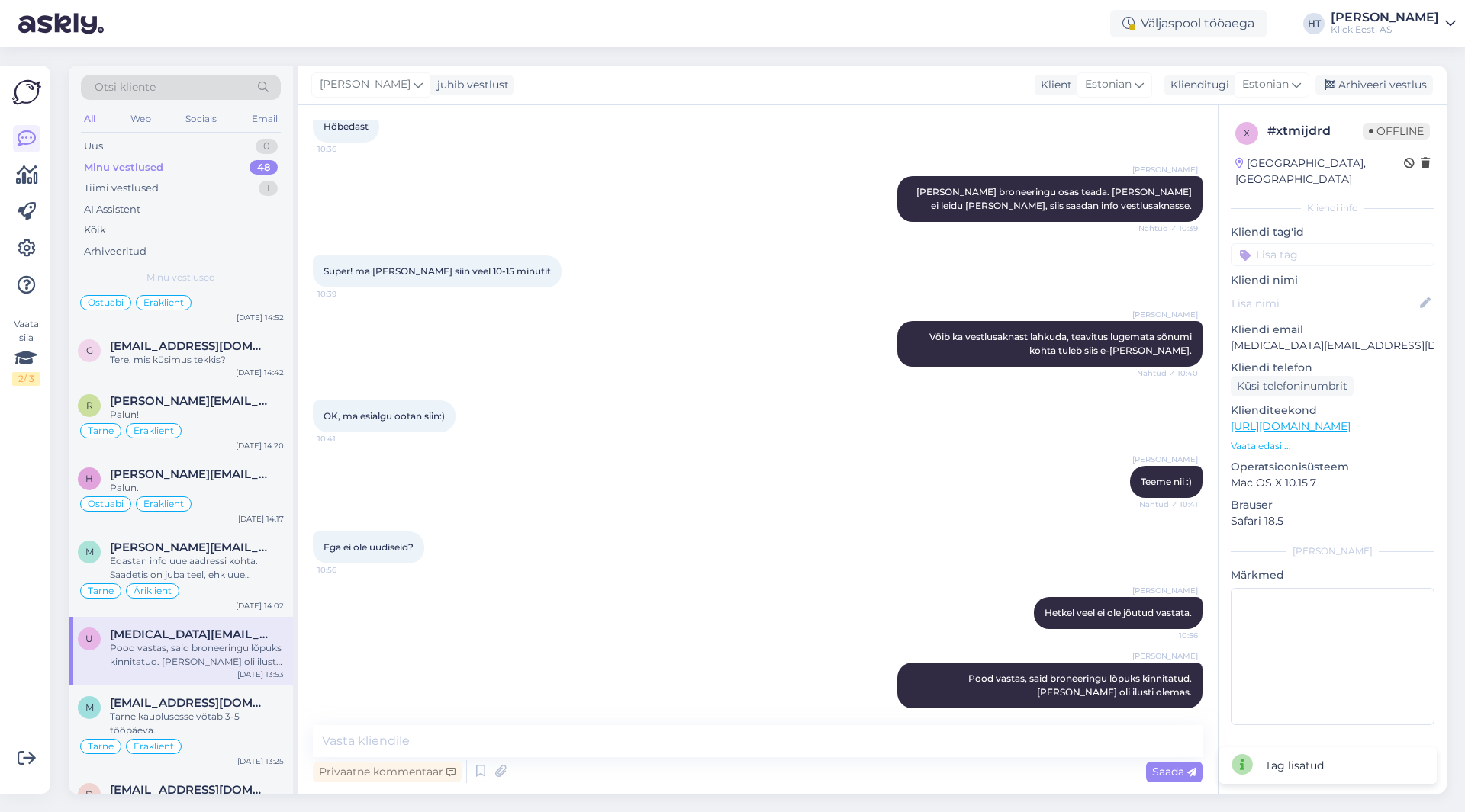
click at [1305, 243] on input at bounding box center [1332, 254] width 204 height 23
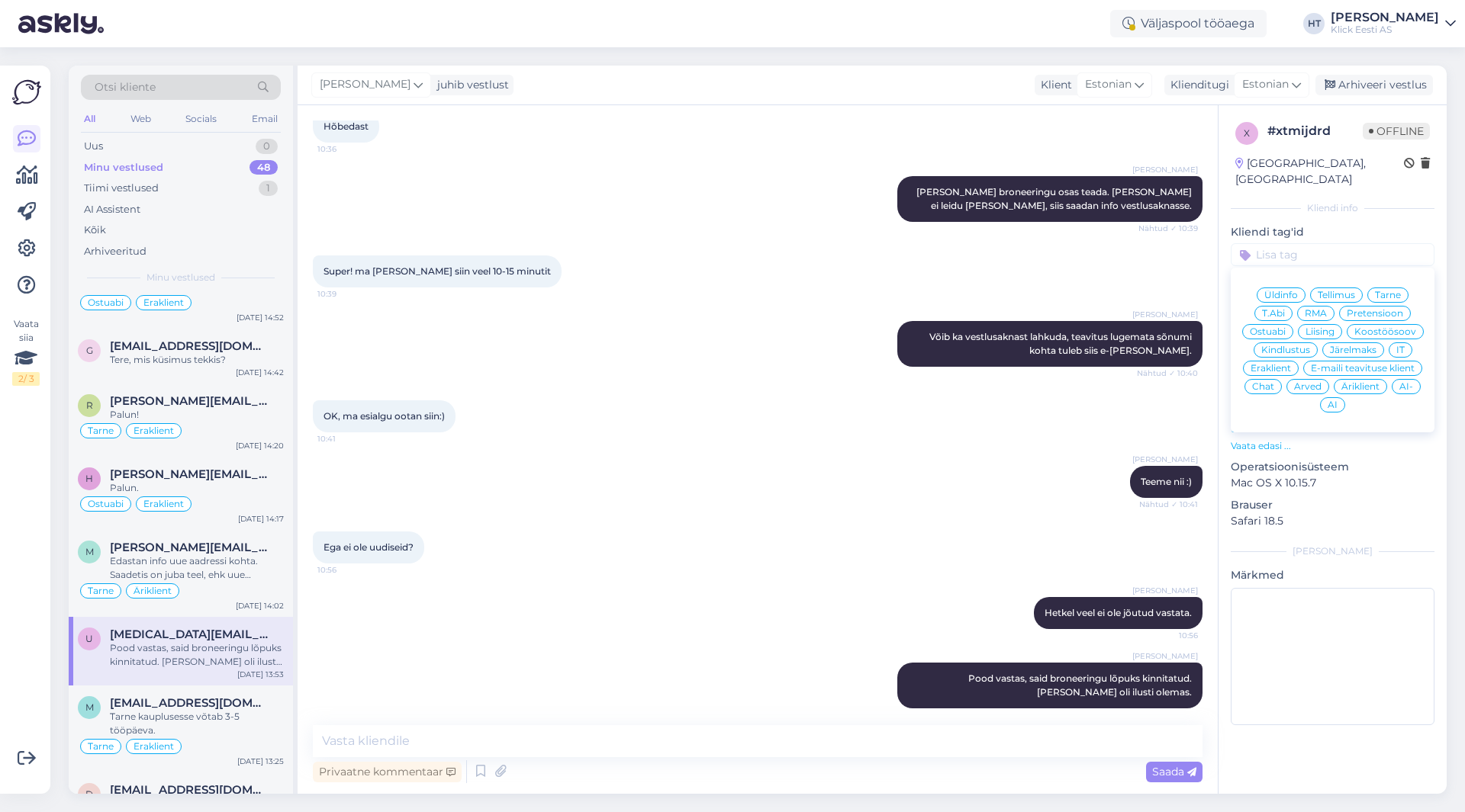
click at [1281, 327] on span "Ostuabi" at bounding box center [1267, 331] width 36 height 9
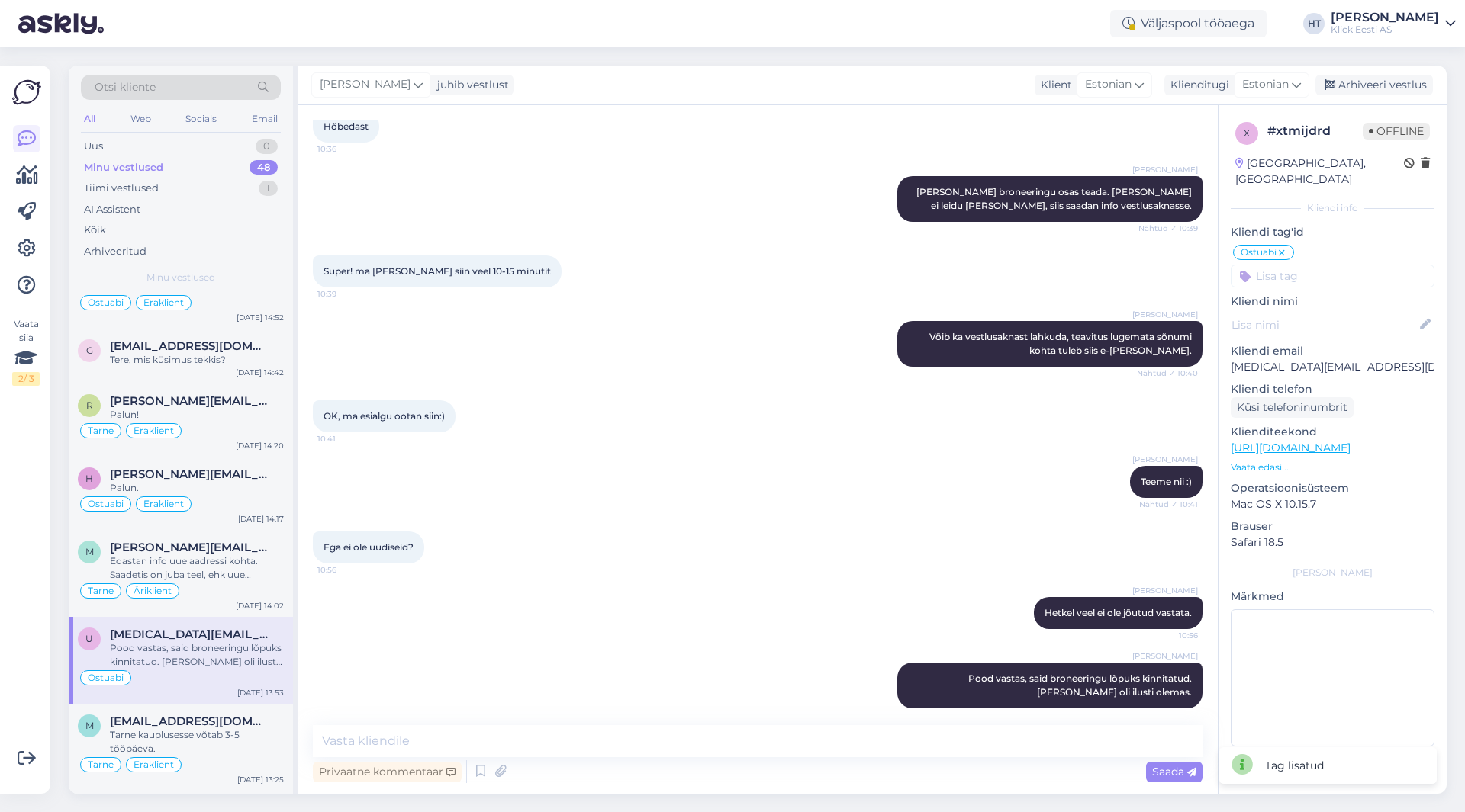
click at [1309, 265] on input at bounding box center [1332, 276] width 204 height 23
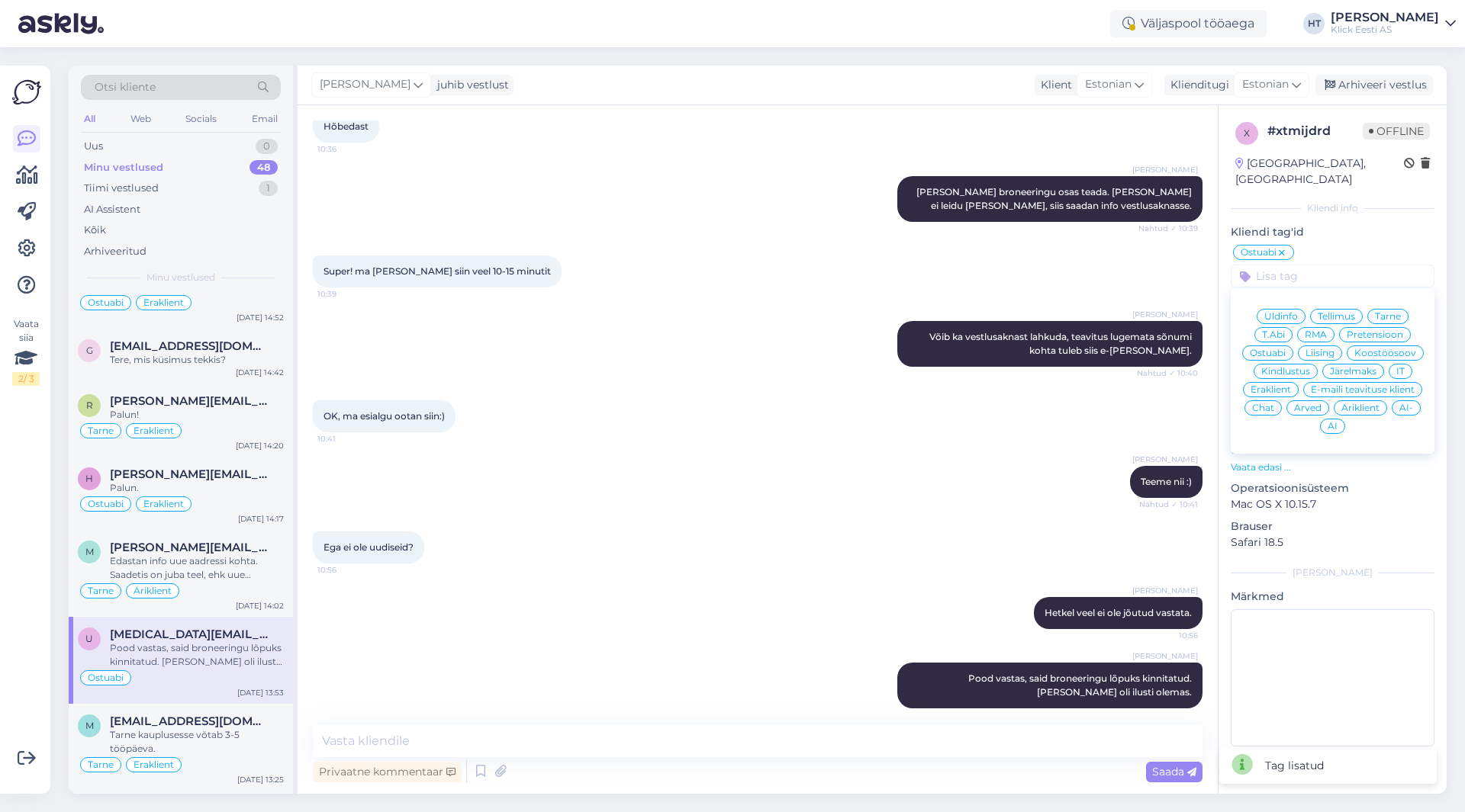
click at [1357, 400] on div "Äriklient" at bounding box center [1360, 407] width 53 height 15
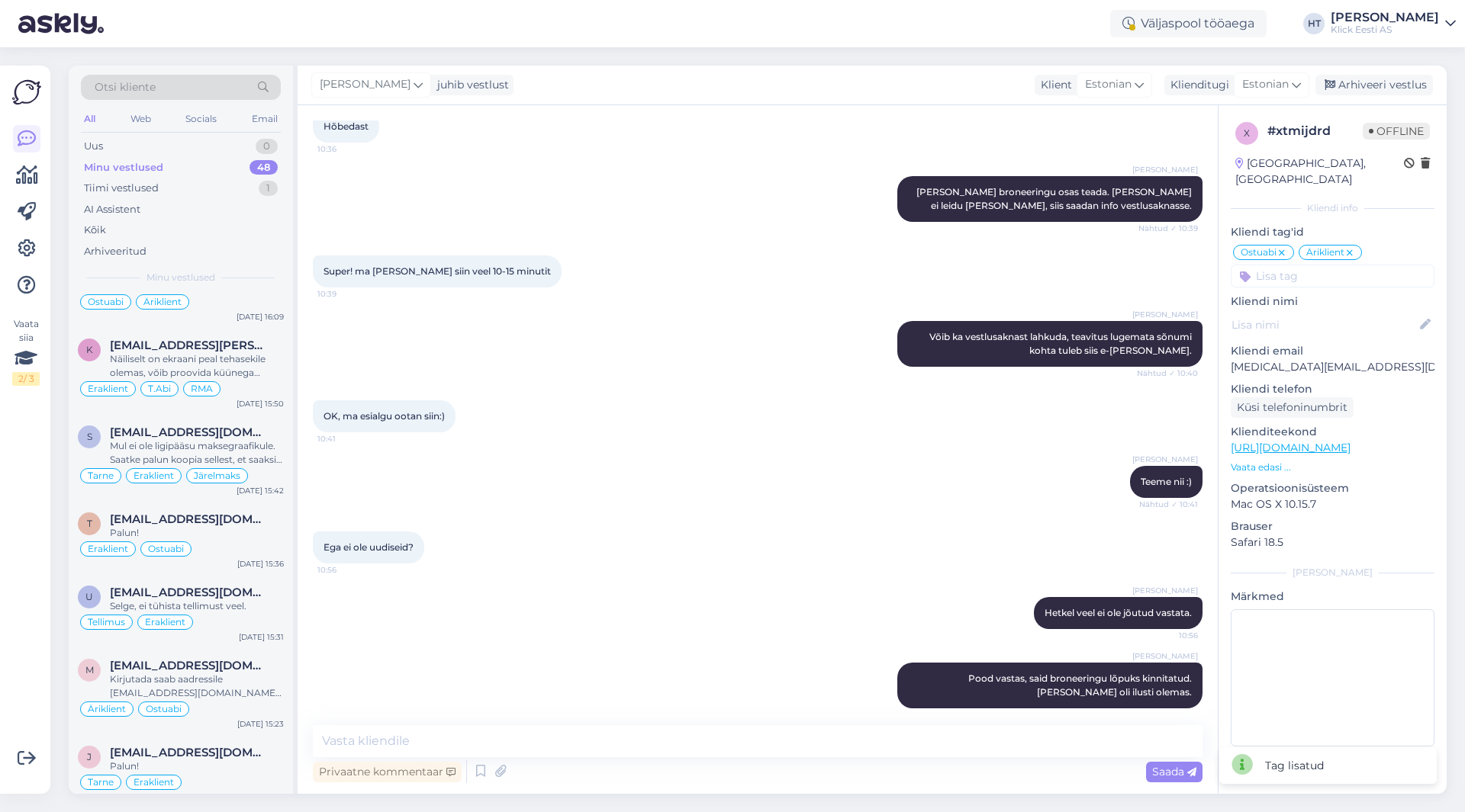
scroll to position [0, 0]
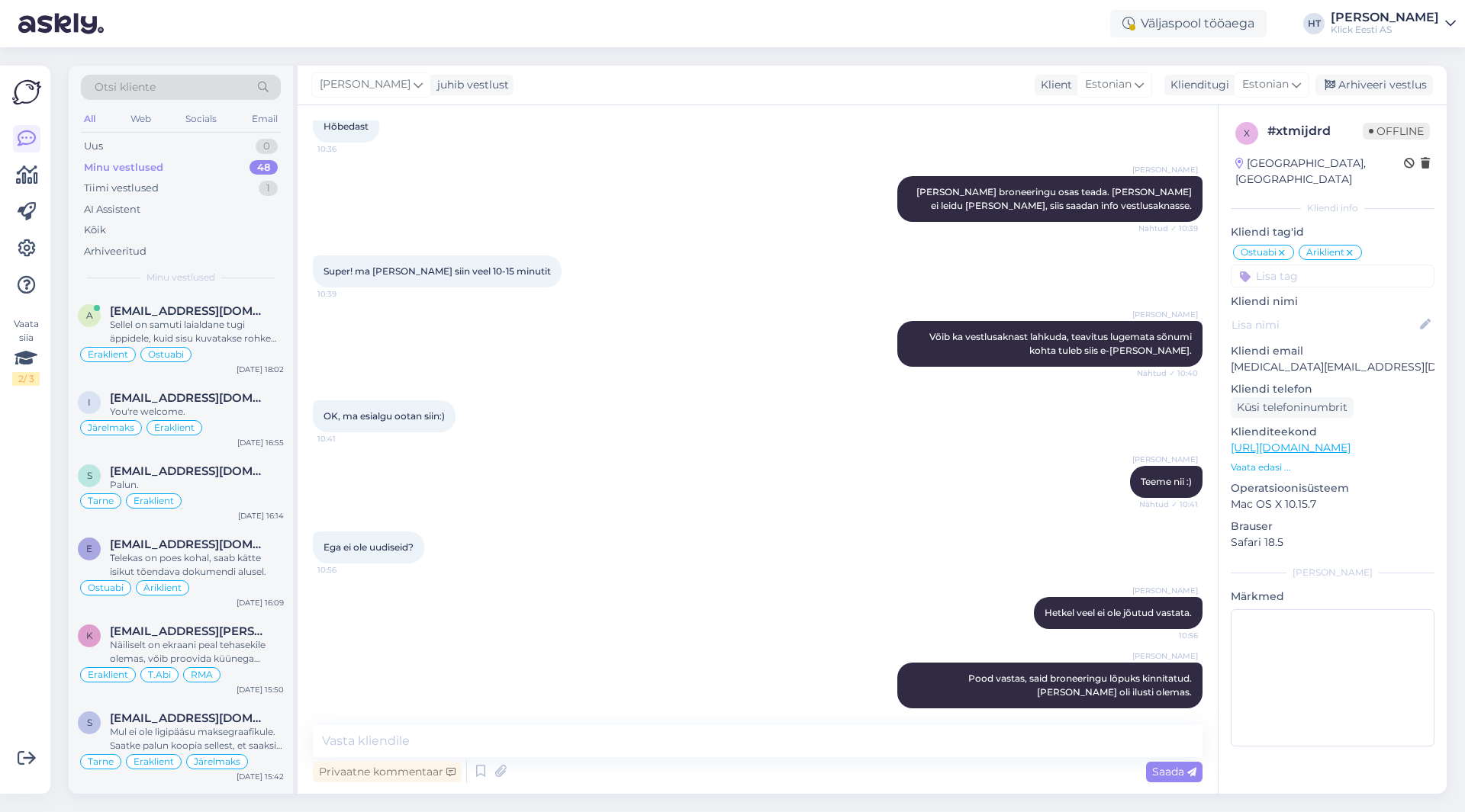
click at [1424, 31] on div "Klick Eesti AS" at bounding box center [1385, 30] width 108 height 12
click at [1383, 124] on div "Logi välja" at bounding box center [1319, 130] width 272 height 27
